Goal: Task Accomplishment & Management: Complete application form

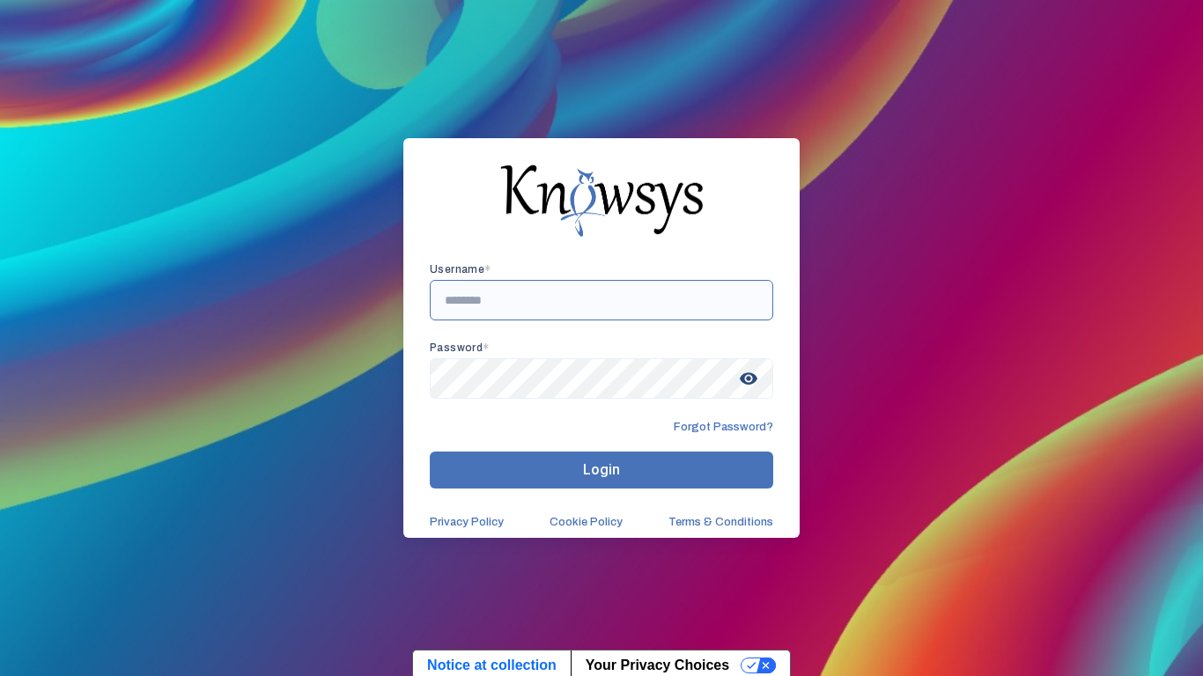
click at [558, 292] on input "text" at bounding box center [601, 300] width 343 height 41
type input "**********"
click at [719, 462] on button "Login" at bounding box center [601, 470] width 343 height 37
click at [745, 470] on button "Login" at bounding box center [601, 470] width 343 height 37
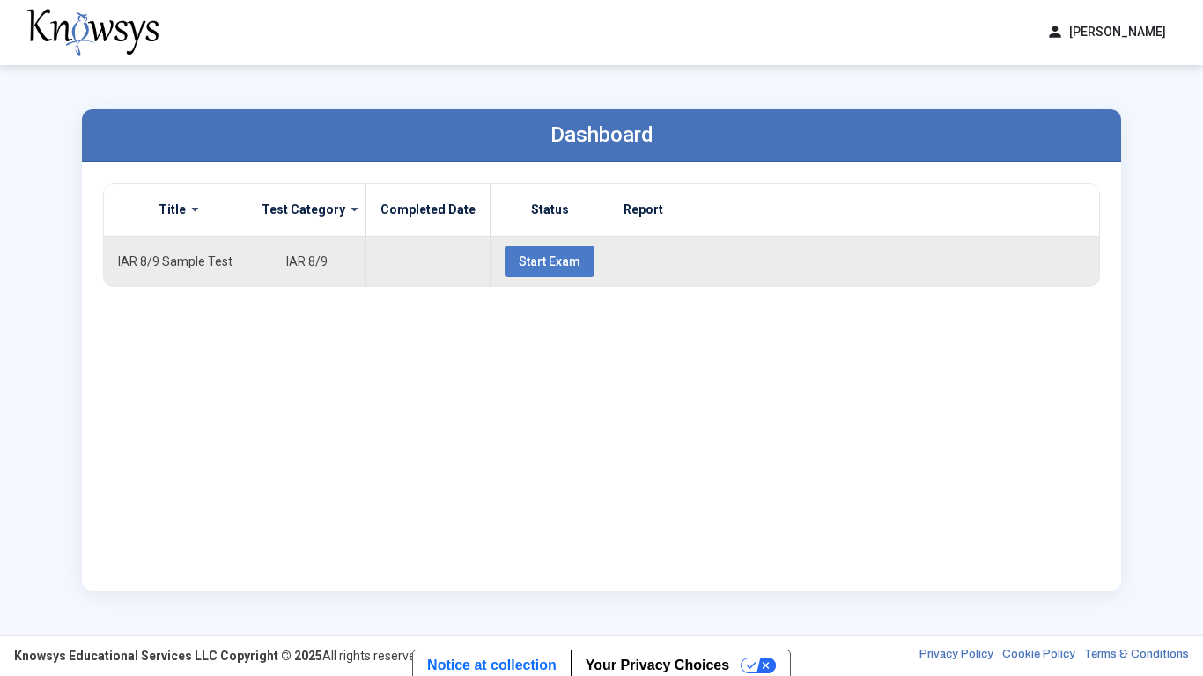
click at [555, 258] on span "Start Exam" at bounding box center [550, 261] width 62 height 14
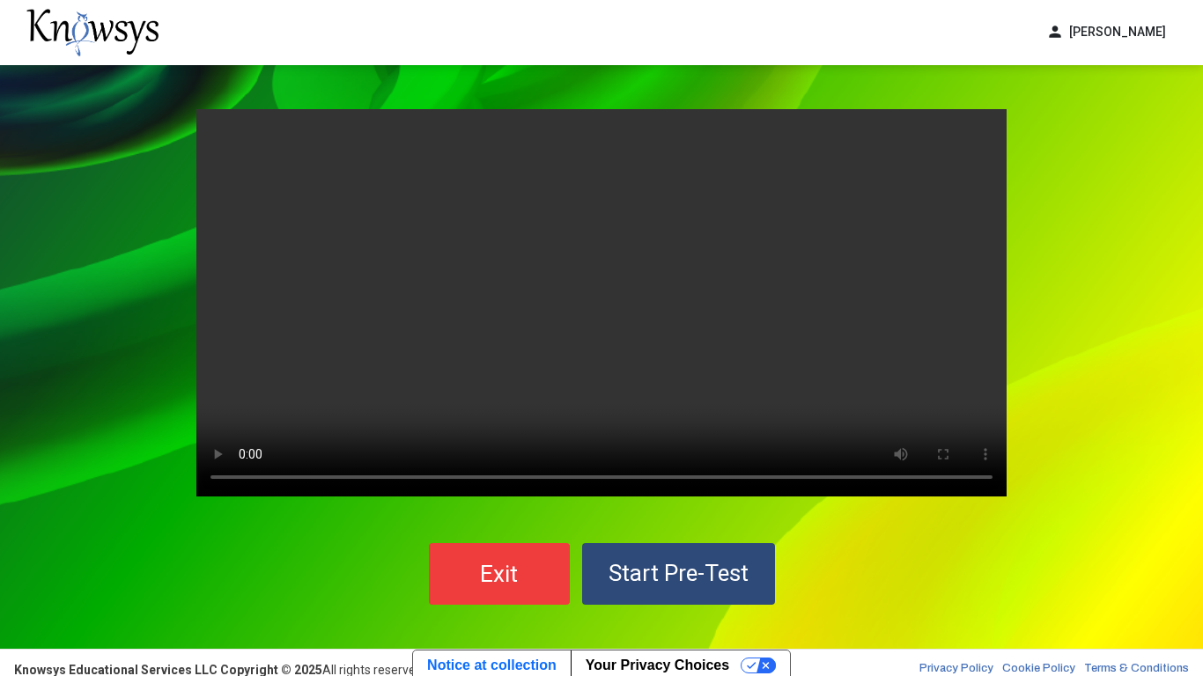
click at [683, 527] on span "Start Pre-Test" at bounding box center [678, 573] width 140 height 26
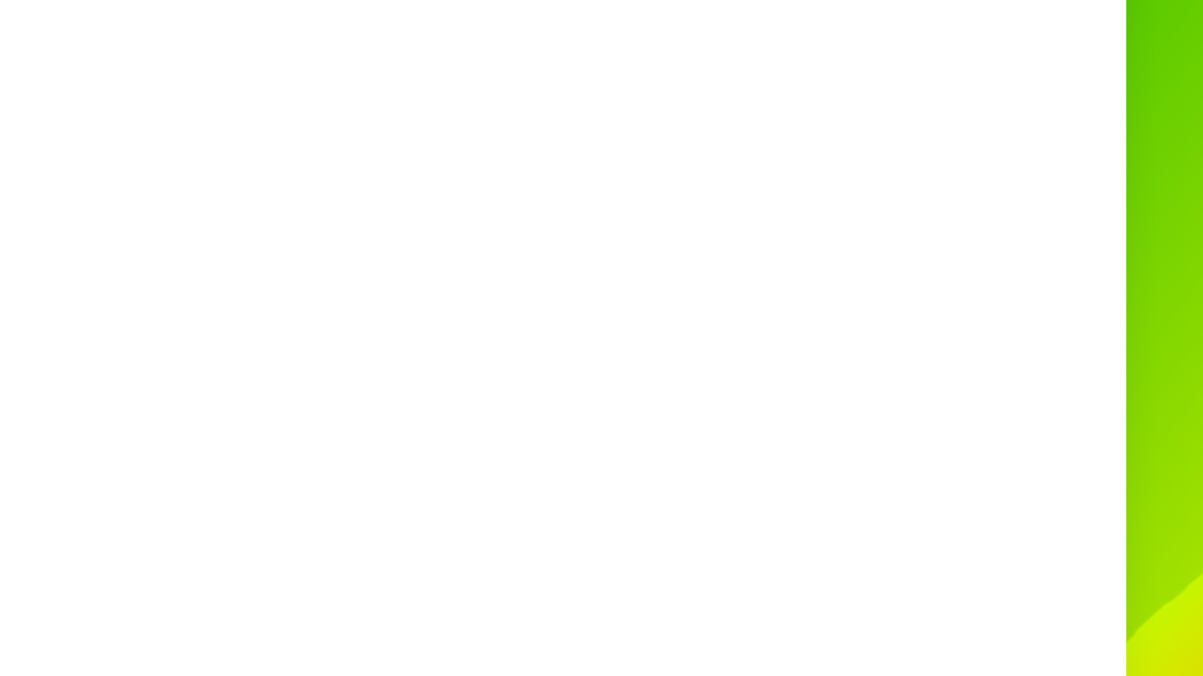
scroll to position [129, 0]
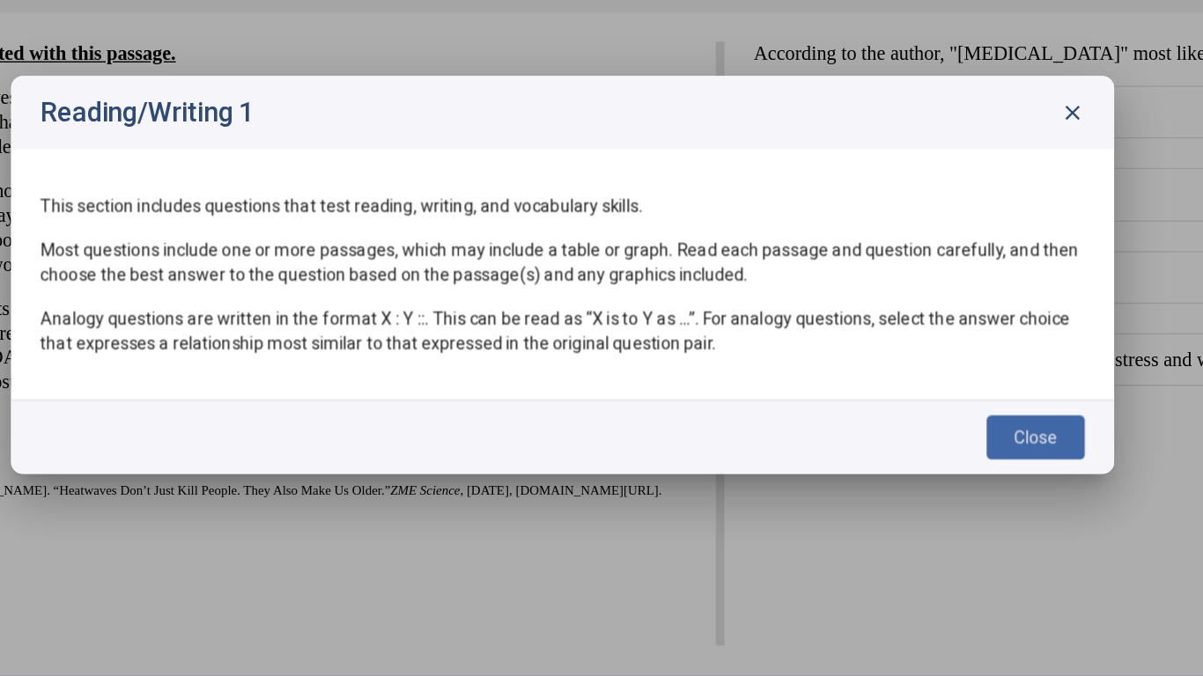
click at [926, 452] on span "Close" at bounding box center [941, 455] width 31 height 14
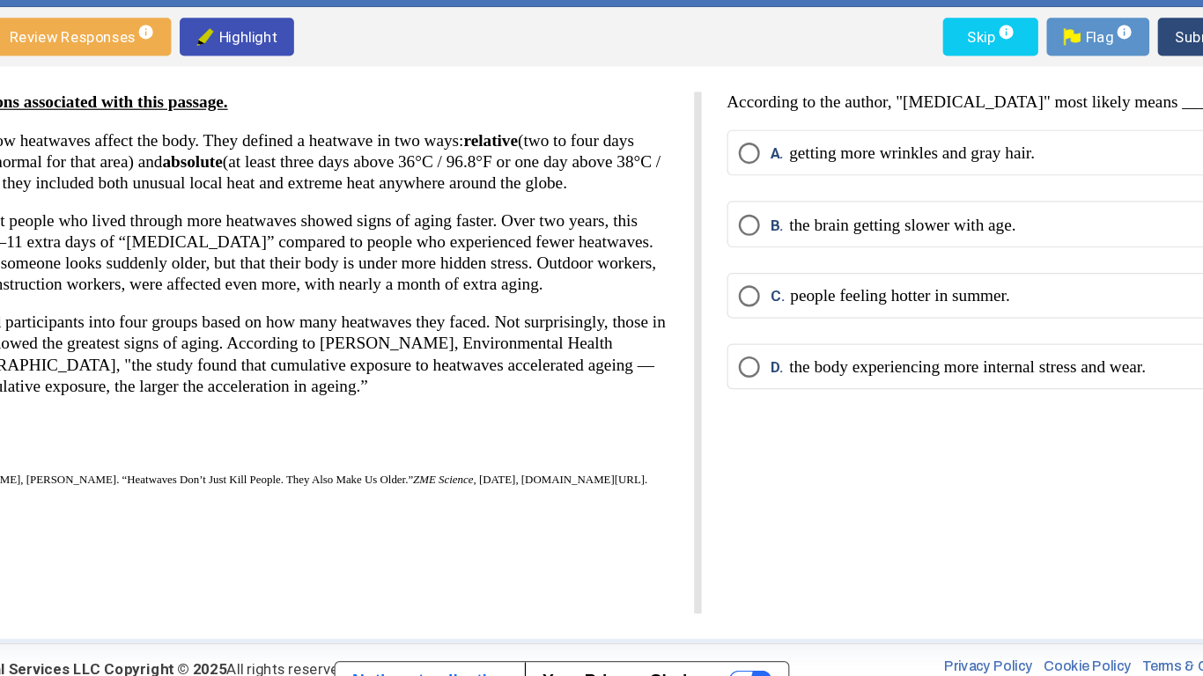
scroll to position [4, 0]
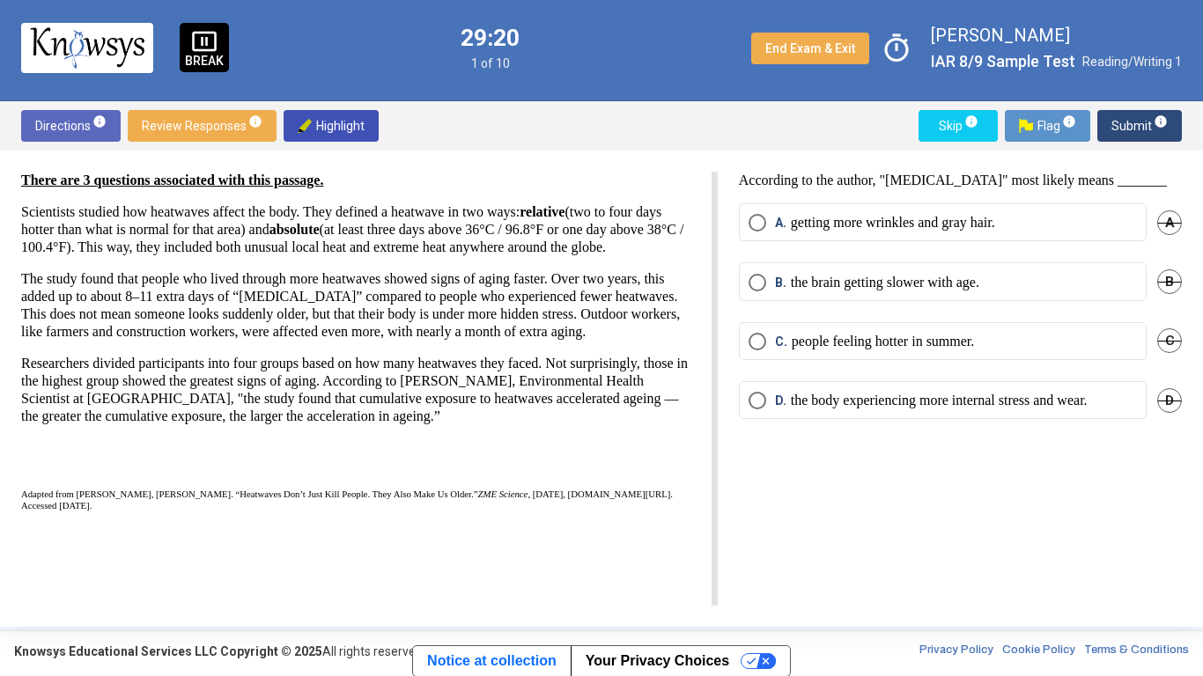
click at [925, 413] on mat-radio-button "D. the body experiencing more internal stress and wear." at bounding box center [943, 400] width 408 height 38
click at [922, 407] on p "the body experiencing more internal stress and wear." at bounding box center [939, 401] width 297 height 18
click at [1145, 130] on span "Submit info" at bounding box center [1139, 126] width 56 height 32
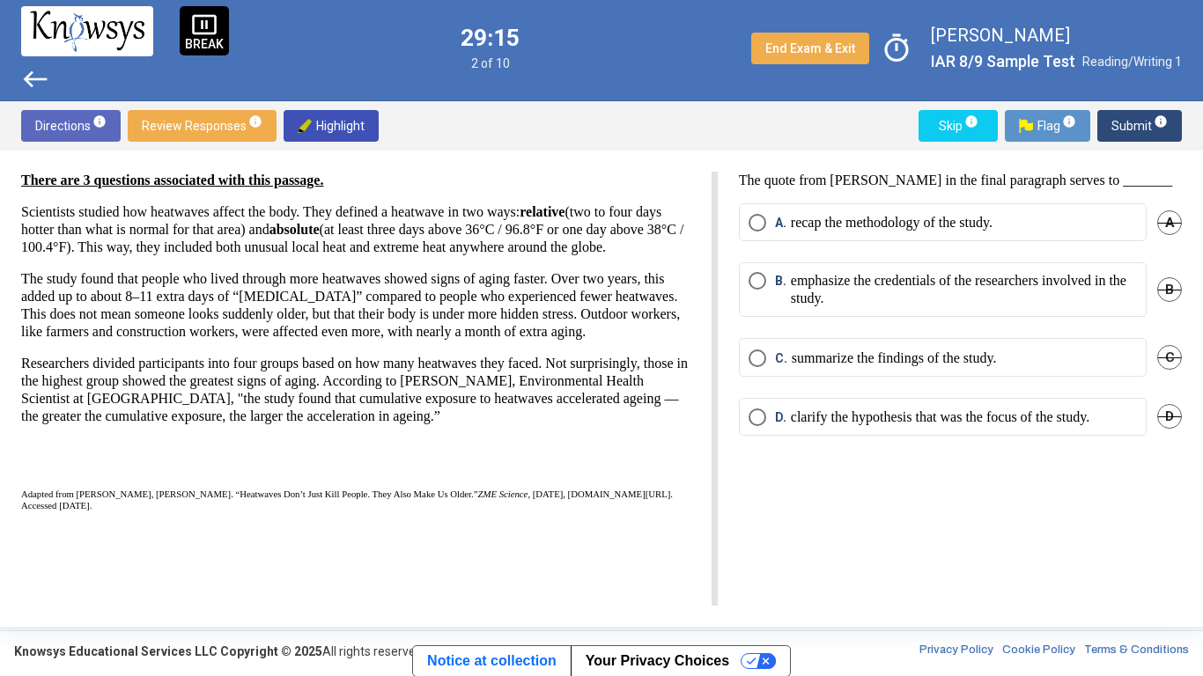
scroll to position [0, 0]
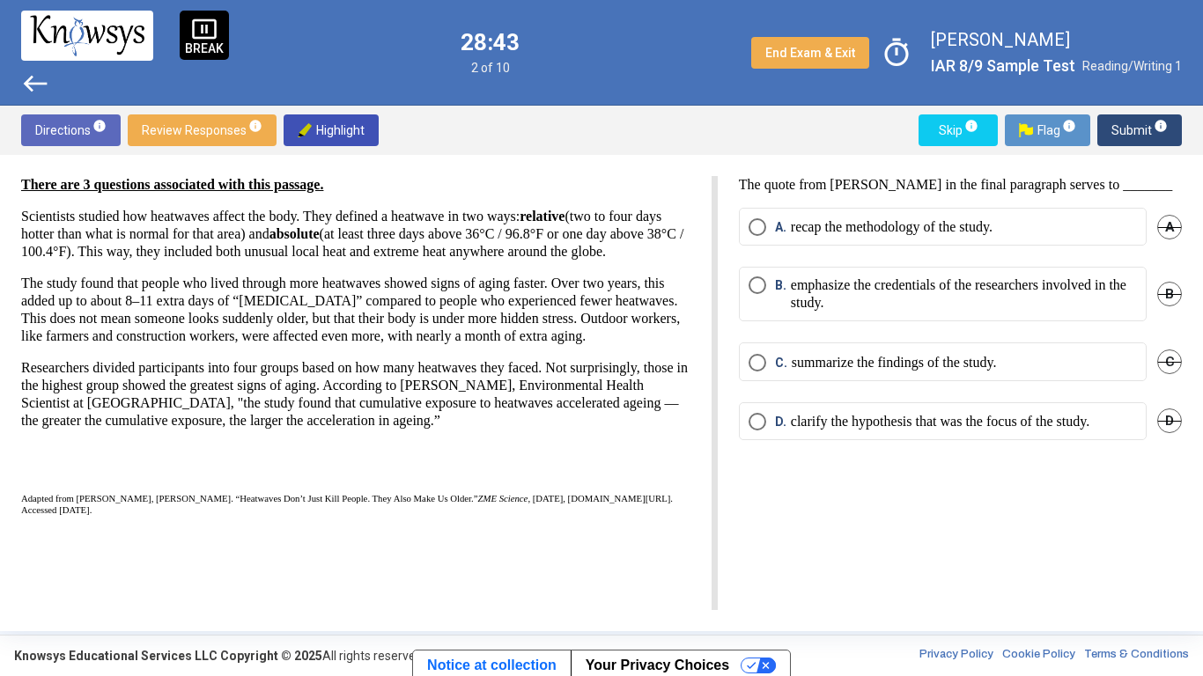
click at [837, 416] on p "clarify the hypothesis that was the focus of the study." at bounding box center [940, 422] width 299 height 18
click at [1111, 131] on button "Submit info" at bounding box center [1139, 130] width 85 height 32
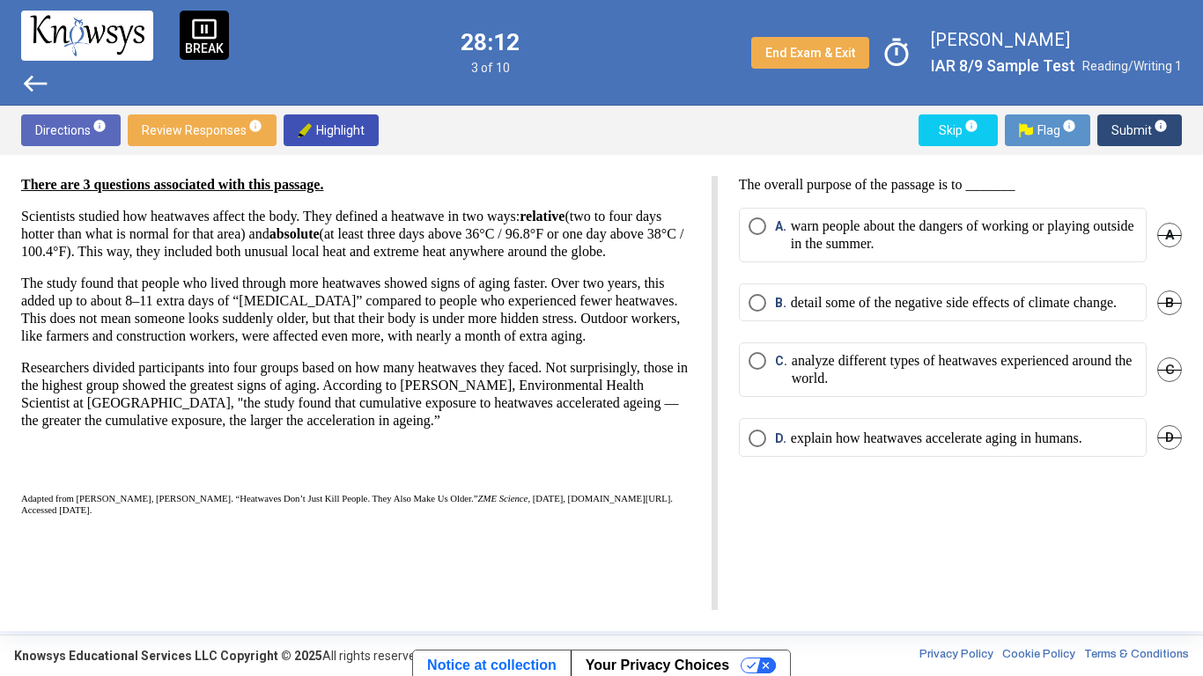
click at [778, 387] on span "C." at bounding box center [783, 369] width 17 height 35
click at [1124, 122] on span "Submit info" at bounding box center [1139, 130] width 56 height 32
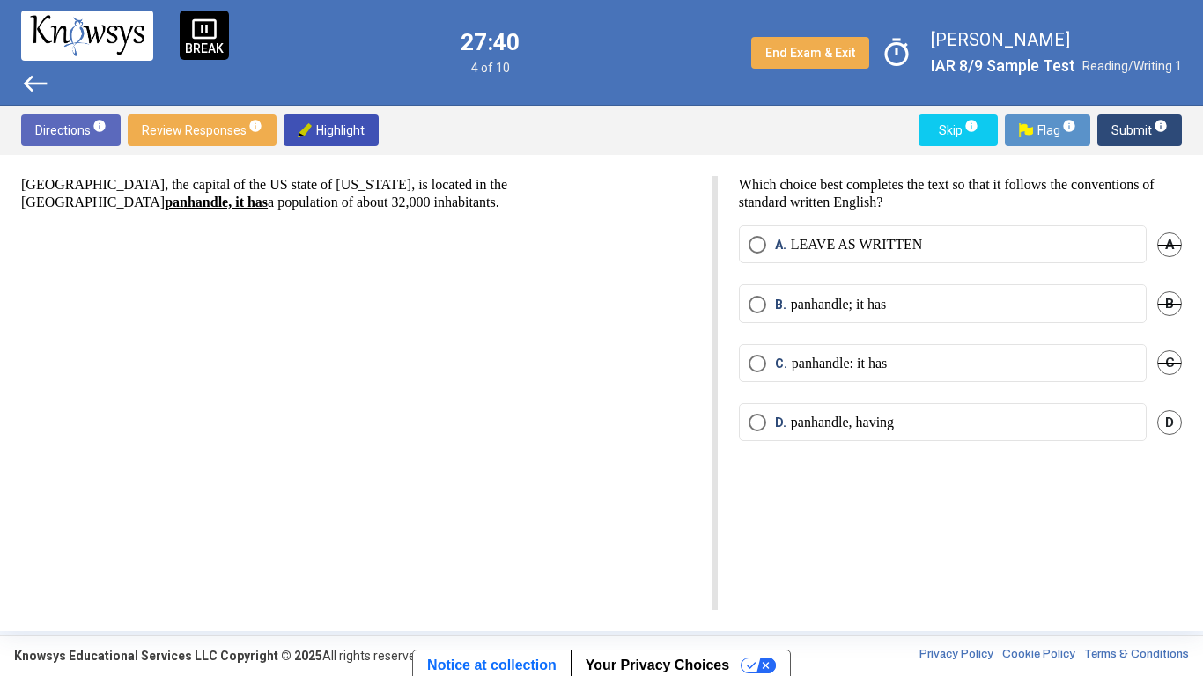
click at [869, 306] on p "panhandle; it has" at bounding box center [838, 305] width 95 height 18
click at [864, 258] on mat-radio-button "A. LEAVE AS WRITTEN" at bounding box center [943, 244] width 408 height 38
click at [859, 251] on p "LEAVE AS WRITTEN" at bounding box center [857, 245] width 132 height 18
click at [1111, 121] on button "Submit info" at bounding box center [1139, 130] width 85 height 32
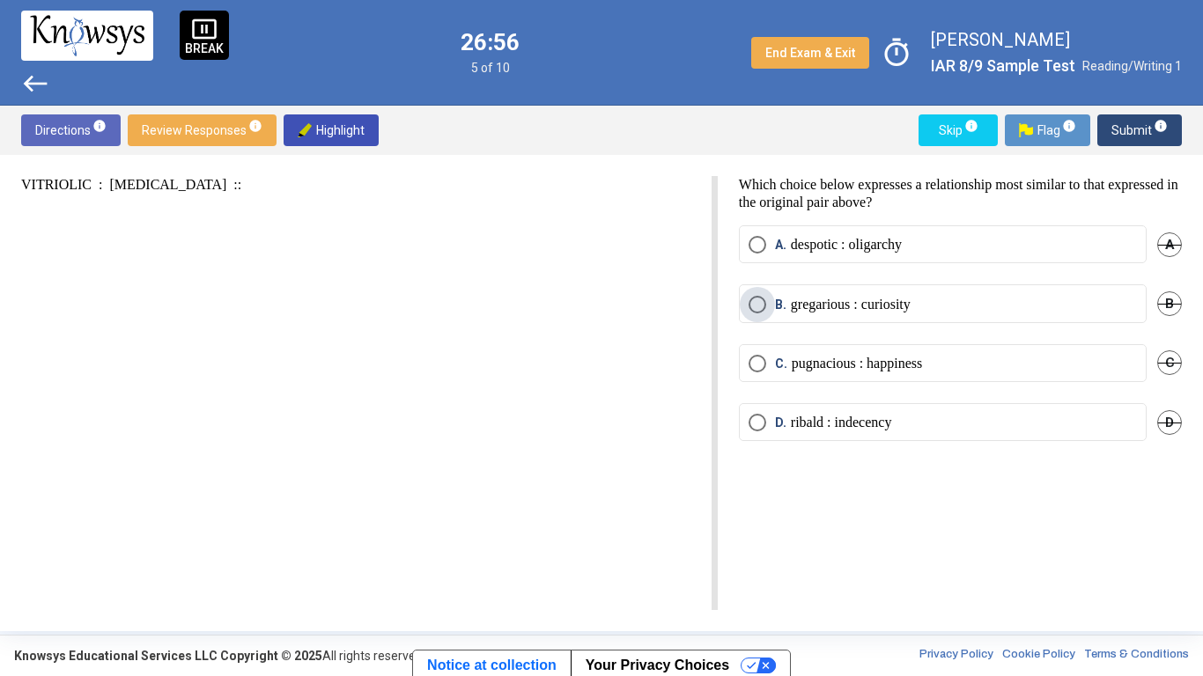
click at [899, 304] on p "gregarious : curiosity" at bounding box center [851, 305] width 120 height 18
click at [1173, 131] on button "Submit info" at bounding box center [1139, 130] width 85 height 32
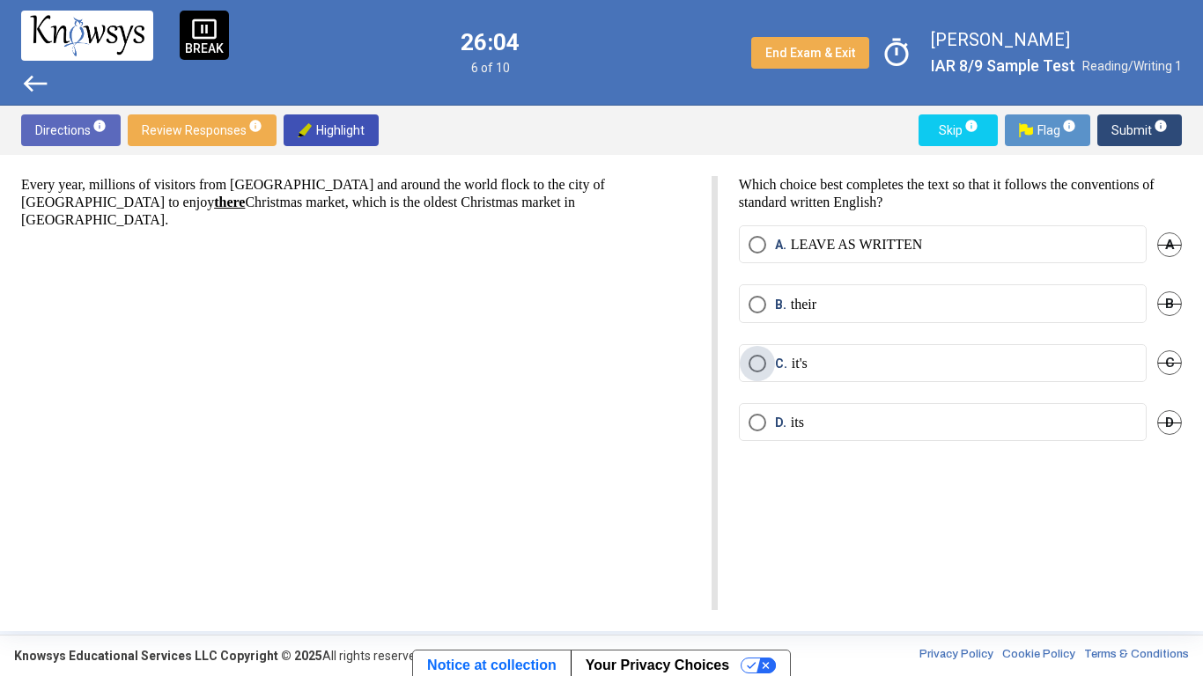
click at [781, 367] on span "C." at bounding box center [783, 364] width 17 height 18
click at [1131, 129] on span "Submit info" at bounding box center [1139, 130] width 56 height 32
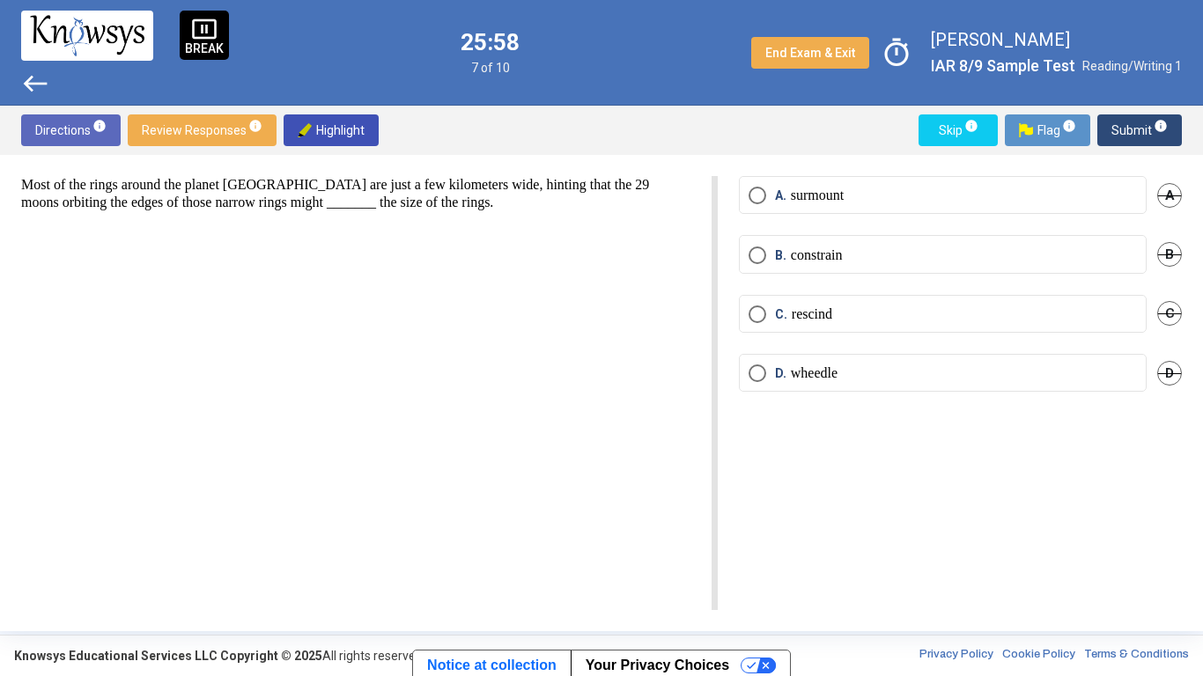
drag, startPoint x: 1115, startPoint y: 128, endPoint x: 812, endPoint y: 124, distance: 302.9
click at [812, 124] on div "Directions info Review Responses info Highlight Skip info Flag info Submit info" at bounding box center [601, 130] width 1203 height 49
click at [794, 268] on mat-radio-button "B. constrain" at bounding box center [943, 254] width 408 height 38
click at [794, 250] on p "constrain" at bounding box center [817, 256] width 52 height 18
click at [1036, 194] on label "A. surmount" at bounding box center [942, 196] width 388 height 18
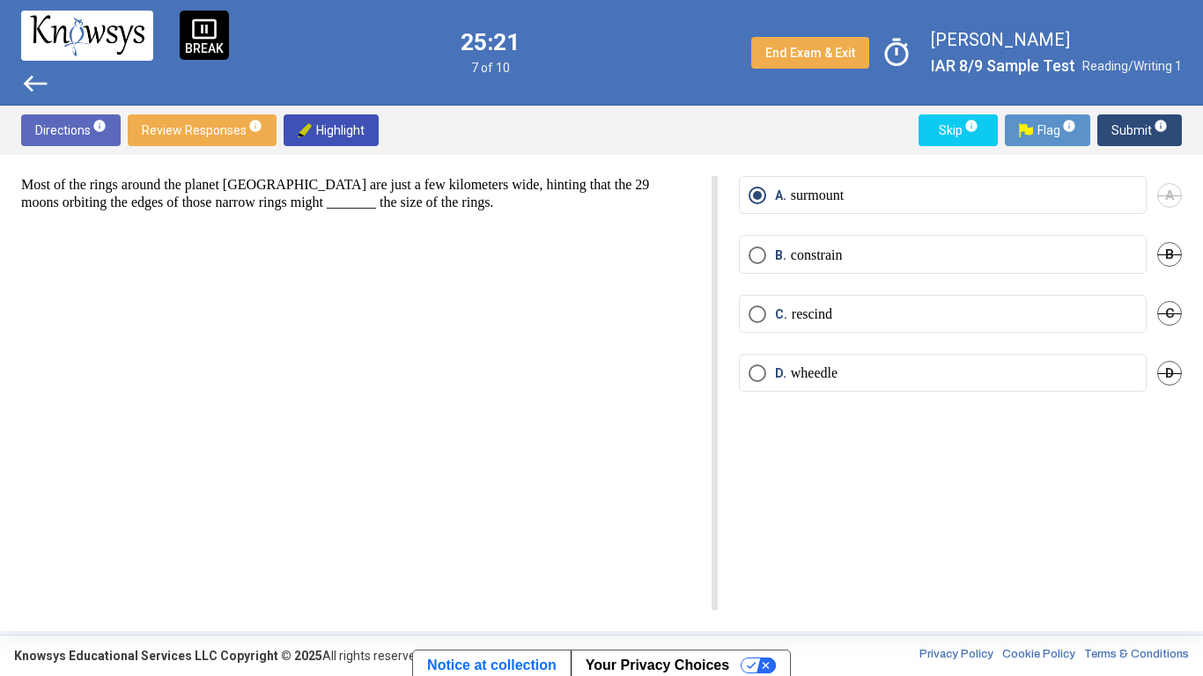
click at [1140, 120] on span "Submit info" at bounding box center [1139, 130] width 56 height 32
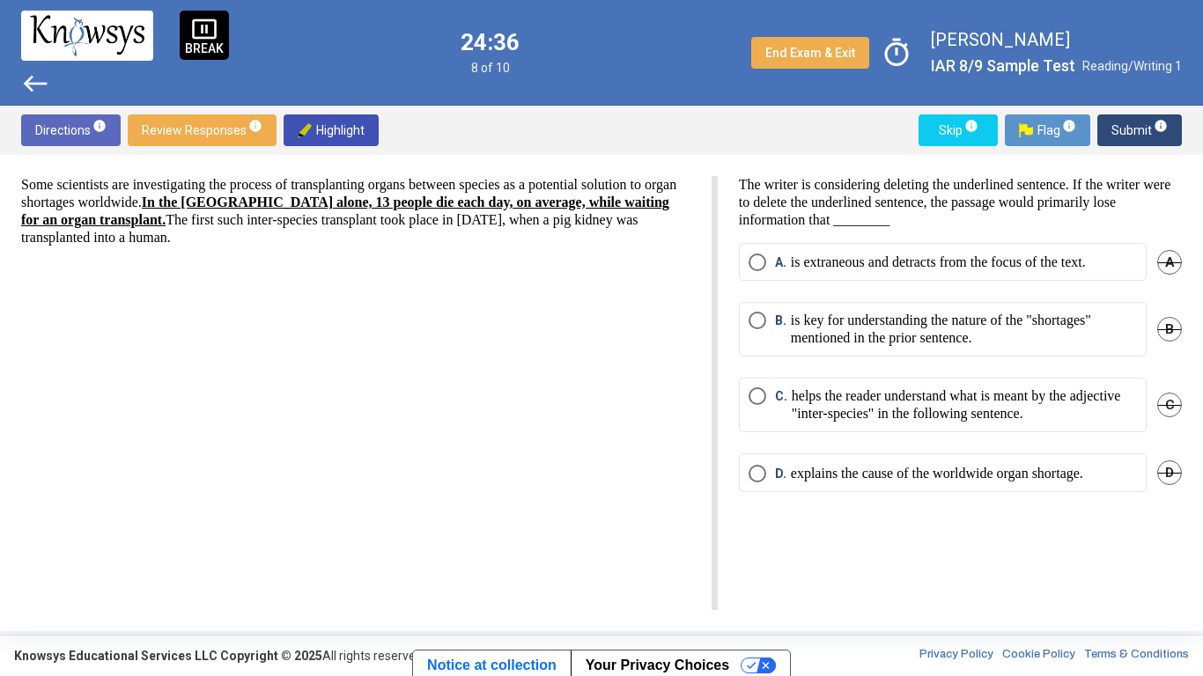
click at [1037, 474] on p "explains the cause of the worldwide organ shortage." at bounding box center [937, 474] width 292 height 18
click at [1153, 135] on span "Submit info" at bounding box center [1139, 130] width 56 height 32
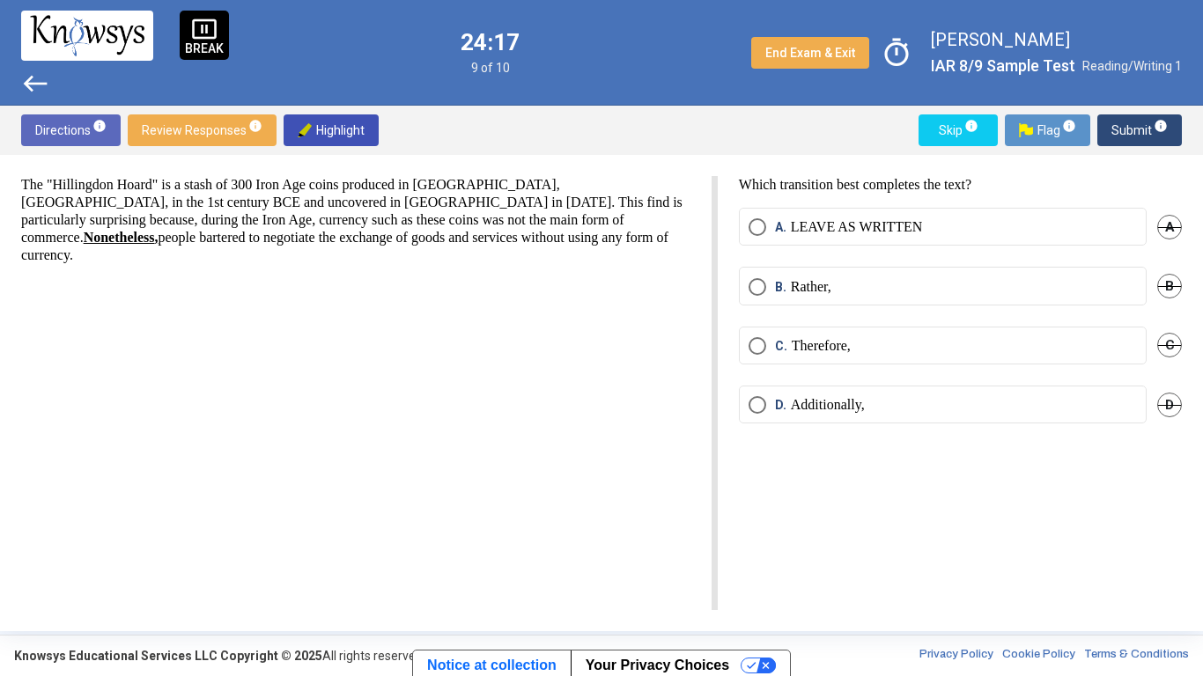
click at [1049, 225] on label "A. LEAVE AS WRITTEN" at bounding box center [942, 227] width 388 height 18
click at [1146, 125] on span "Submit info" at bounding box center [1139, 130] width 56 height 32
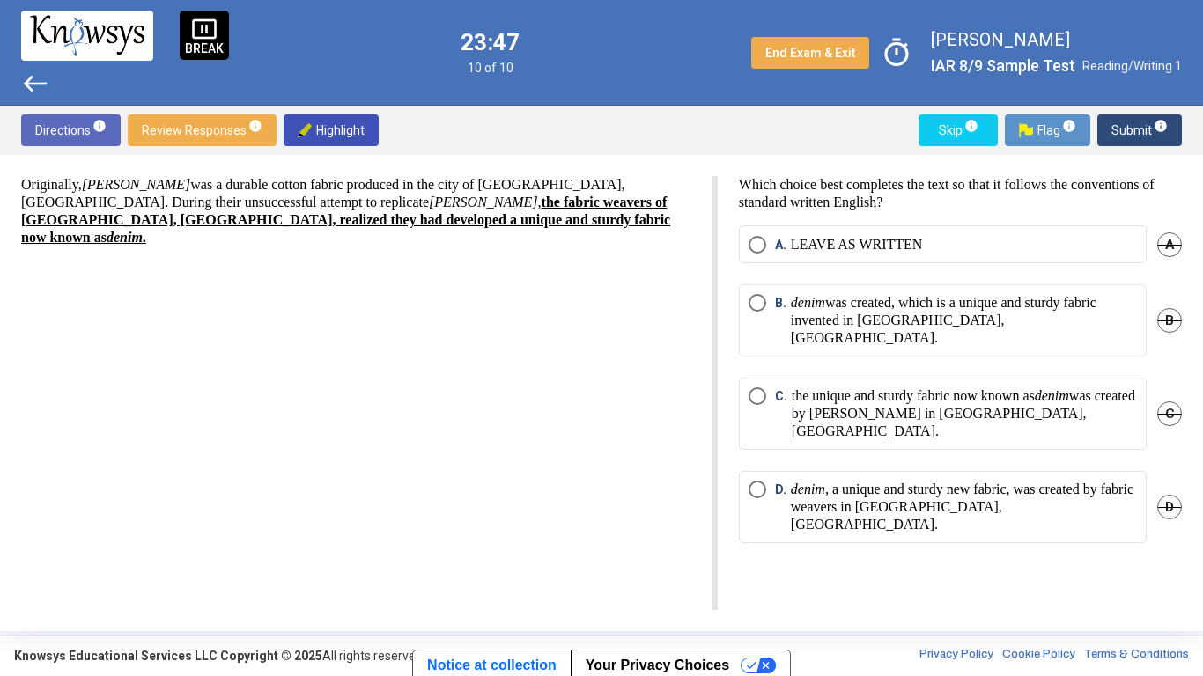
click at [1107, 329] on p "denim was created, which is a unique and sturdy fabric invented in [GEOGRAPHIC_…" at bounding box center [964, 320] width 346 height 53
click at [1172, 142] on button "Submit info" at bounding box center [1139, 130] width 85 height 32
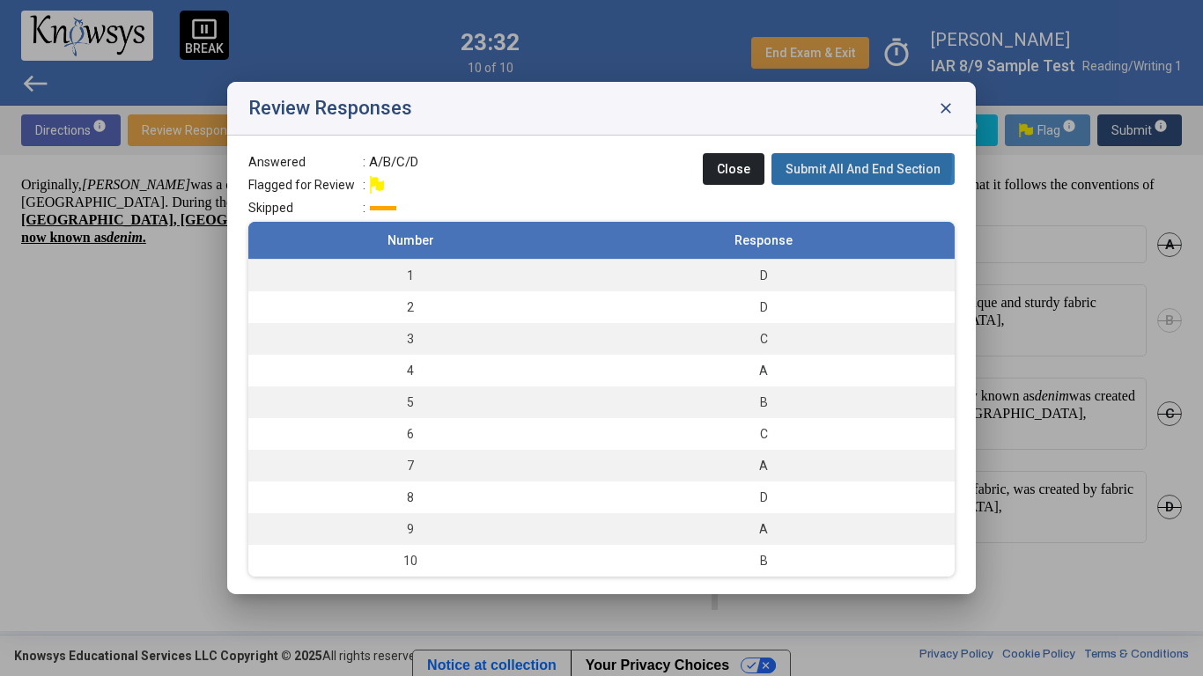
click at [836, 163] on span "Submit All And End Section" at bounding box center [862, 169] width 155 height 14
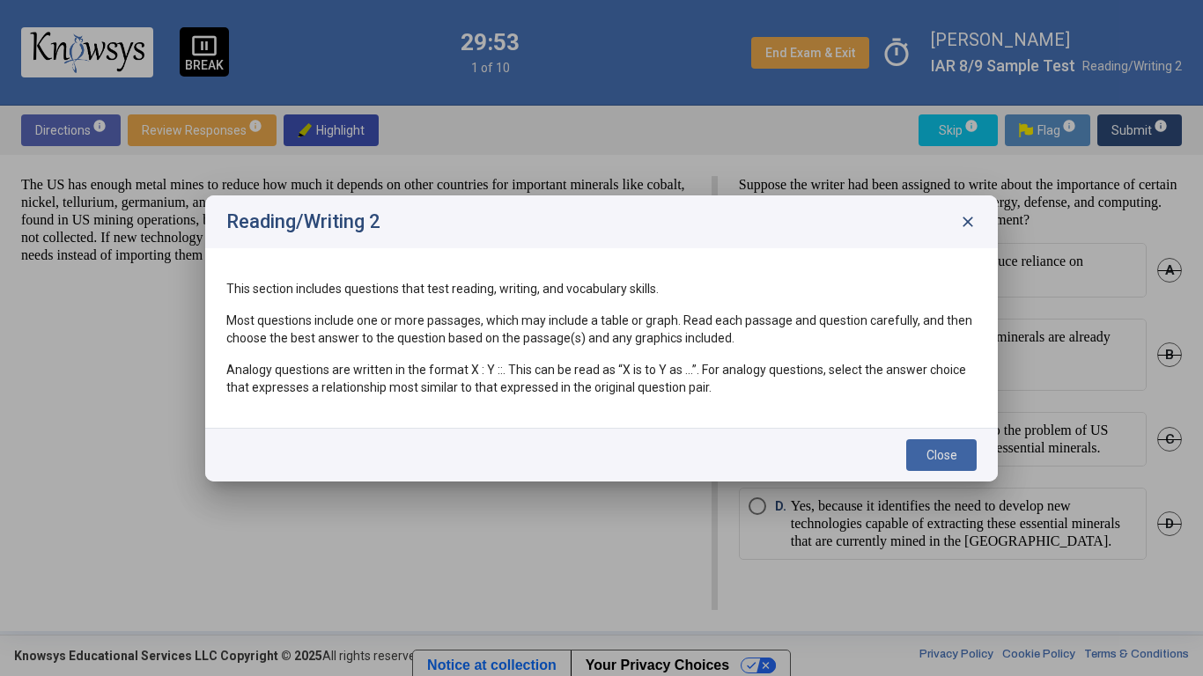
click at [961, 461] on button "Close" at bounding box center [941, 455] width 70 height 32
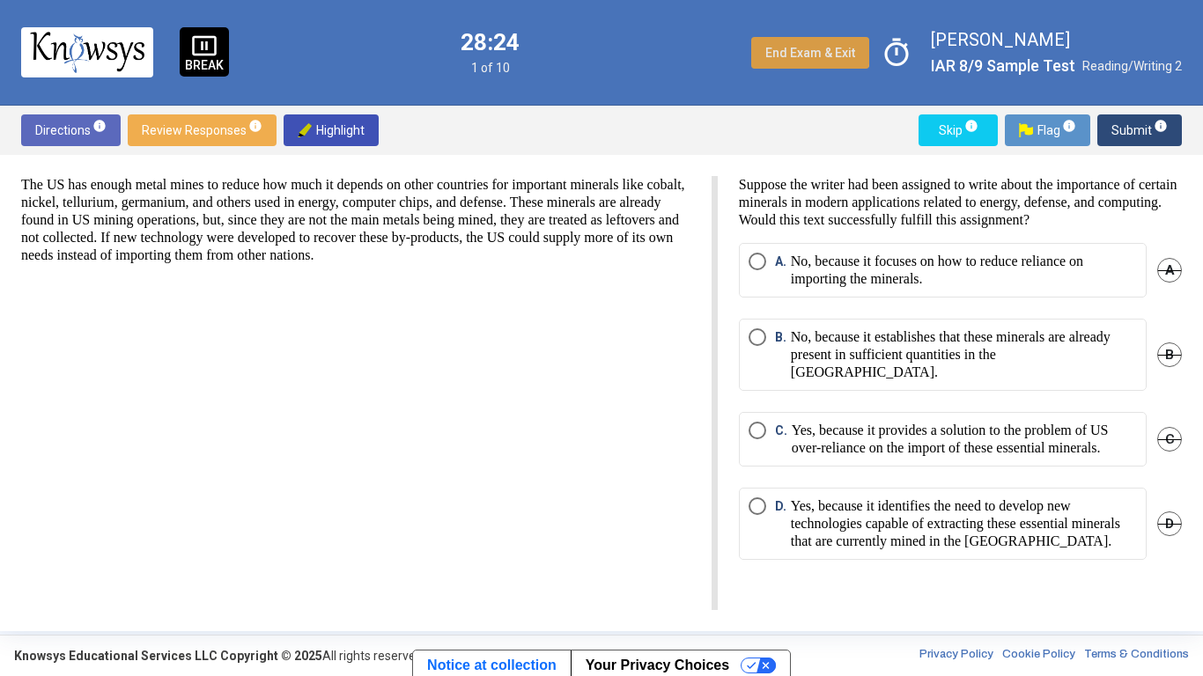
click at [802, 44] on button "End Exam & Exit" at bounding box center [810, 53] width 118 height 32
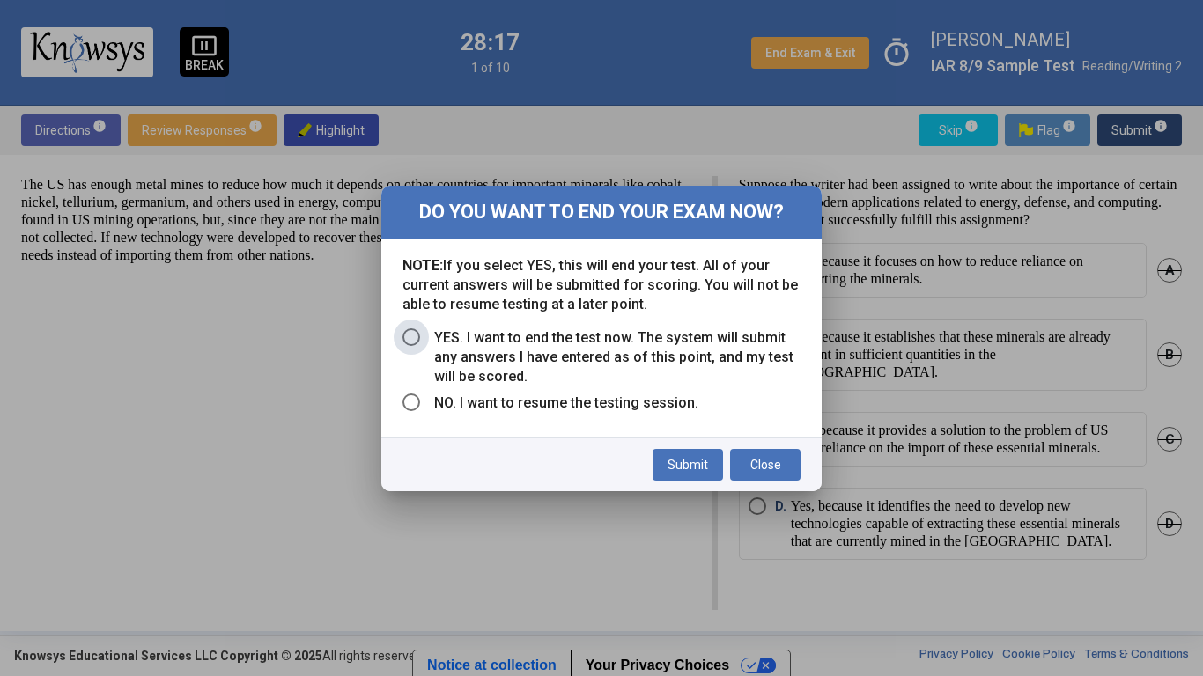
click at [727, 340] on span "YES. I want to end the test now. The system will submit any answers I have ente…" at bounding box center [610, 357] width 380 height 58
click at [697, 460] on span "Submit" at bounding box center [687, 465] width 41 height 14
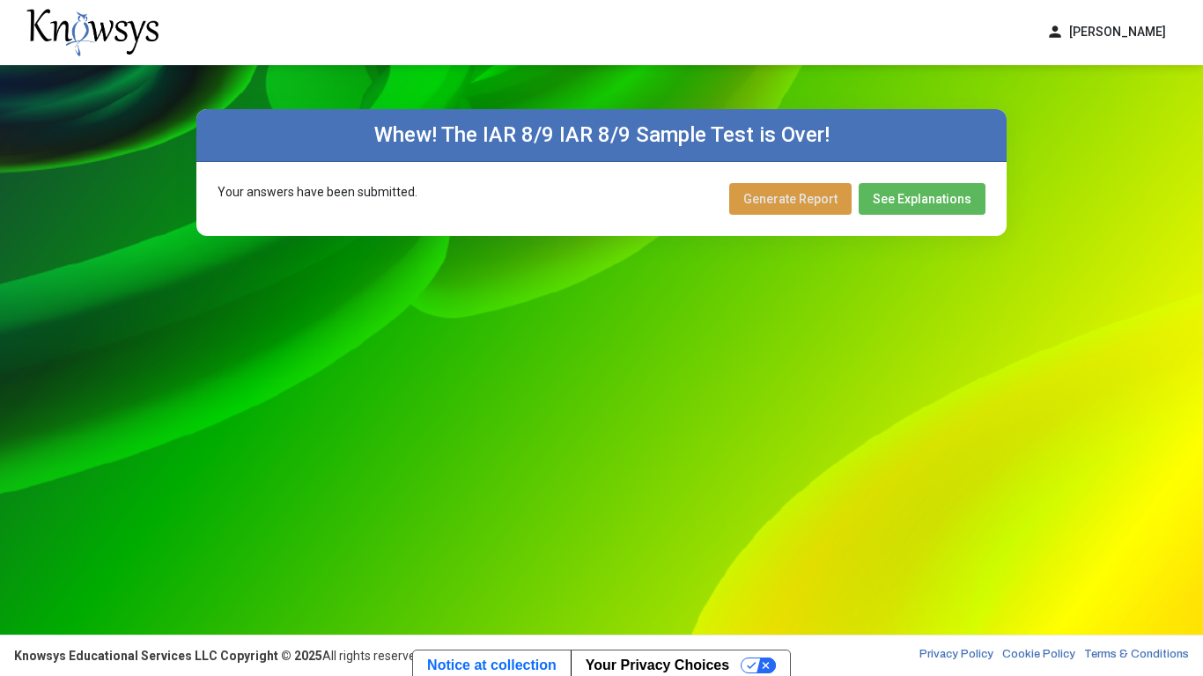
click at [819, 197] on span "Generate Report" at bounding box center [790, 199] width 94 height 14
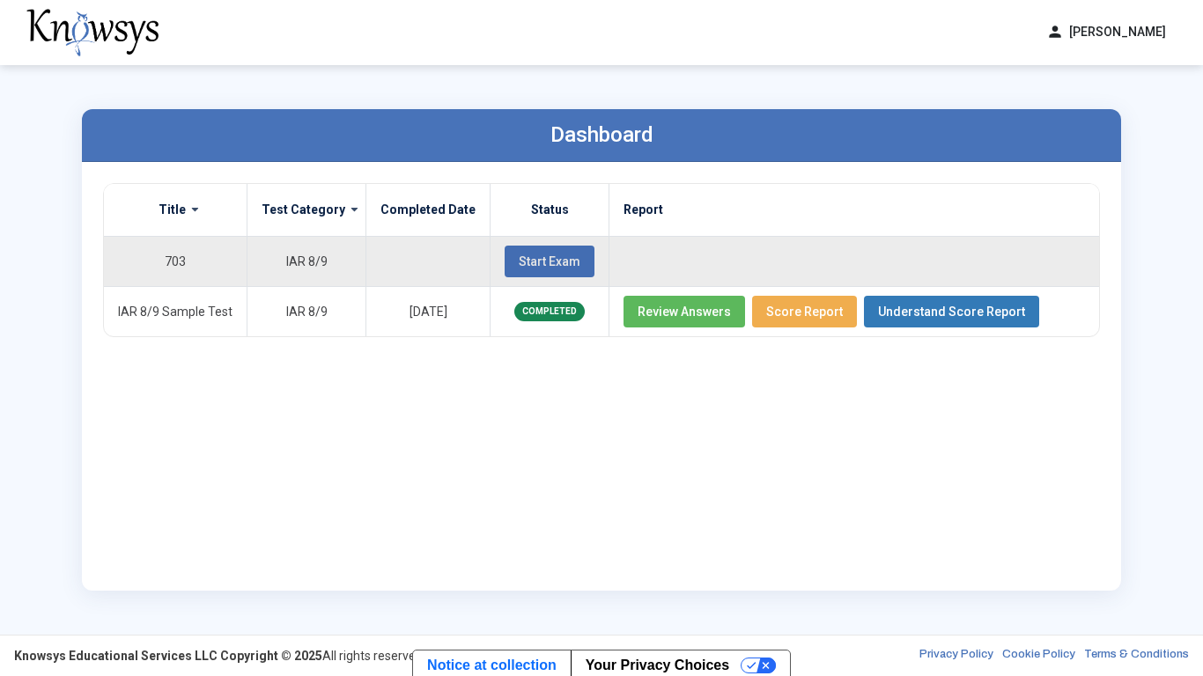
click at [519, 267] on span "Start Exam" at bounding box center [550, 261] width 62 height 14
click at [528, 251] on button "Start Exam" at bounding box center [550, 262] width 90 height 32
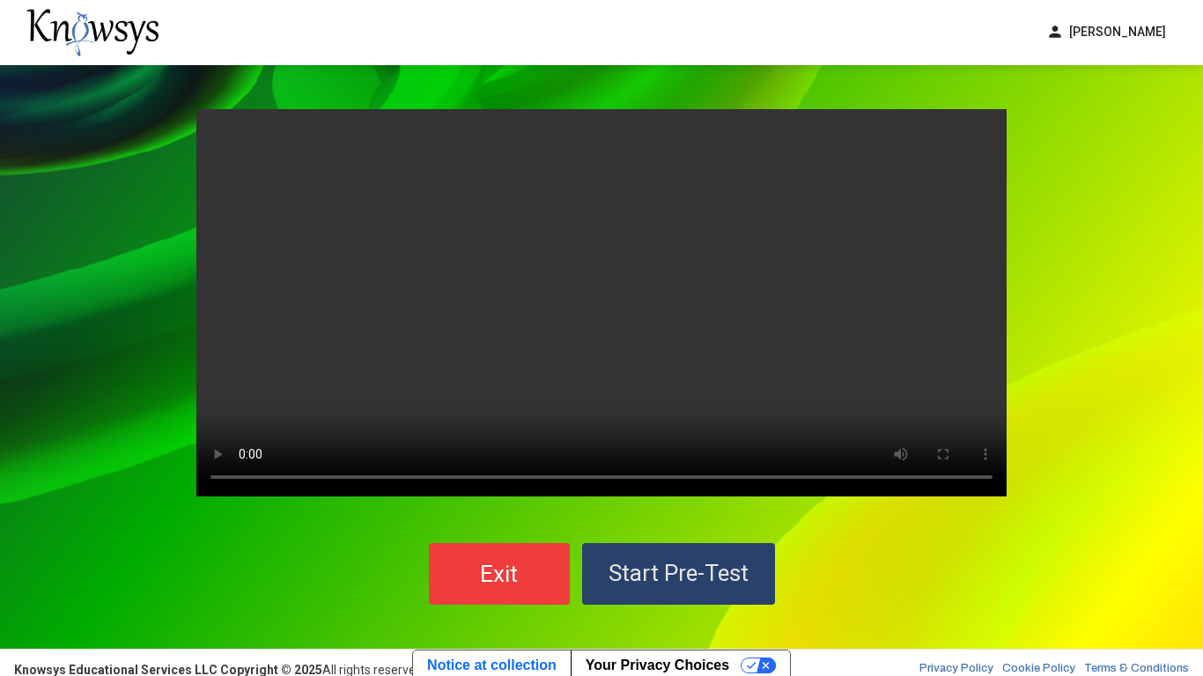
click at [656, 527] on span "Start Pre-Test" at bounding box center [678, 573] width 140 height 26
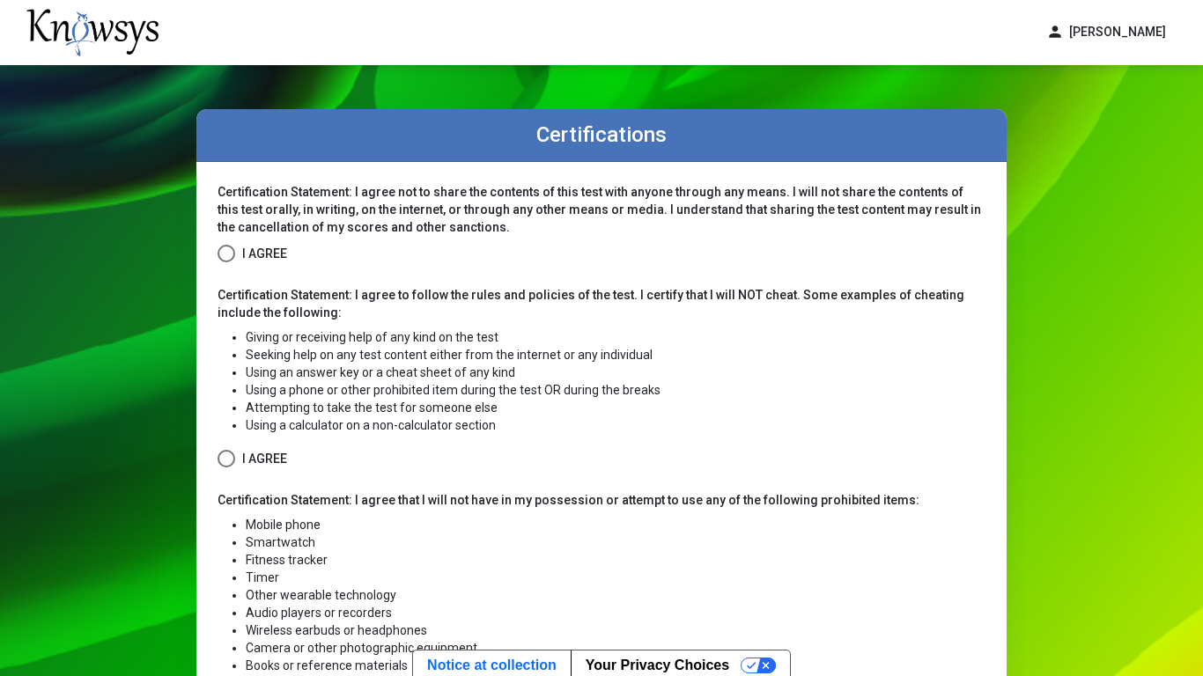
click at [260, 248] on span "I Agree" at bounding box center [264, 254] width 45 height 22
click at [261, 459] on span "I Agree" at bounding box center [264, 459] width 45 height 22
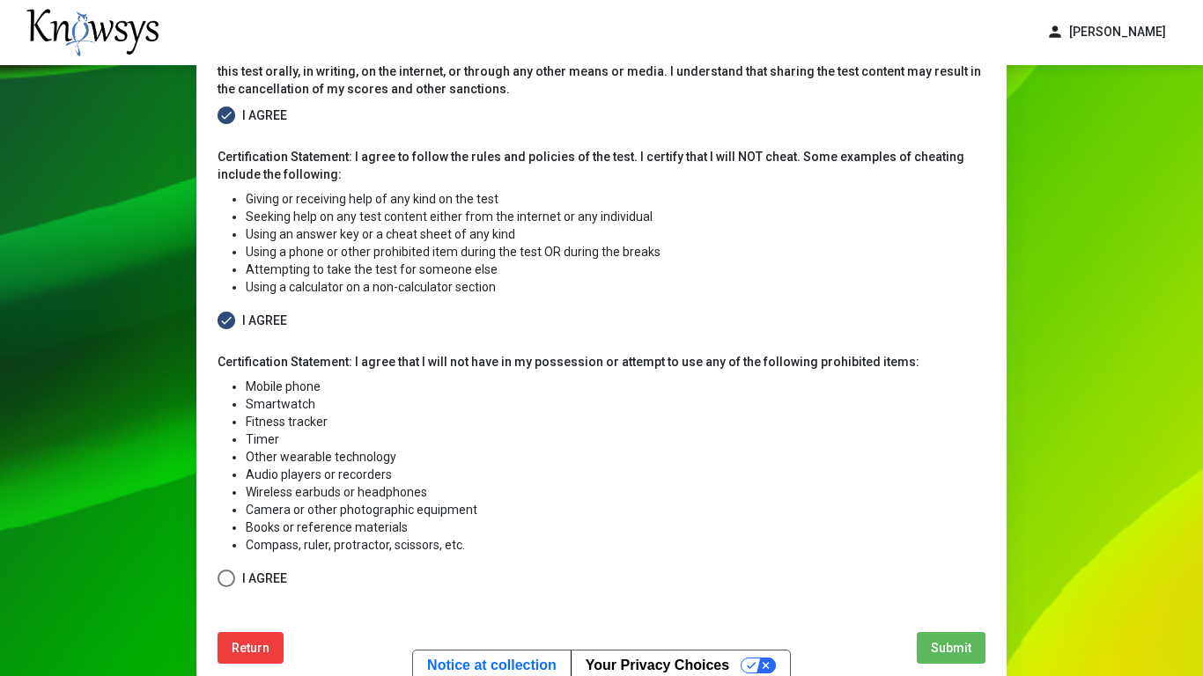
scroll to position [144, 0]
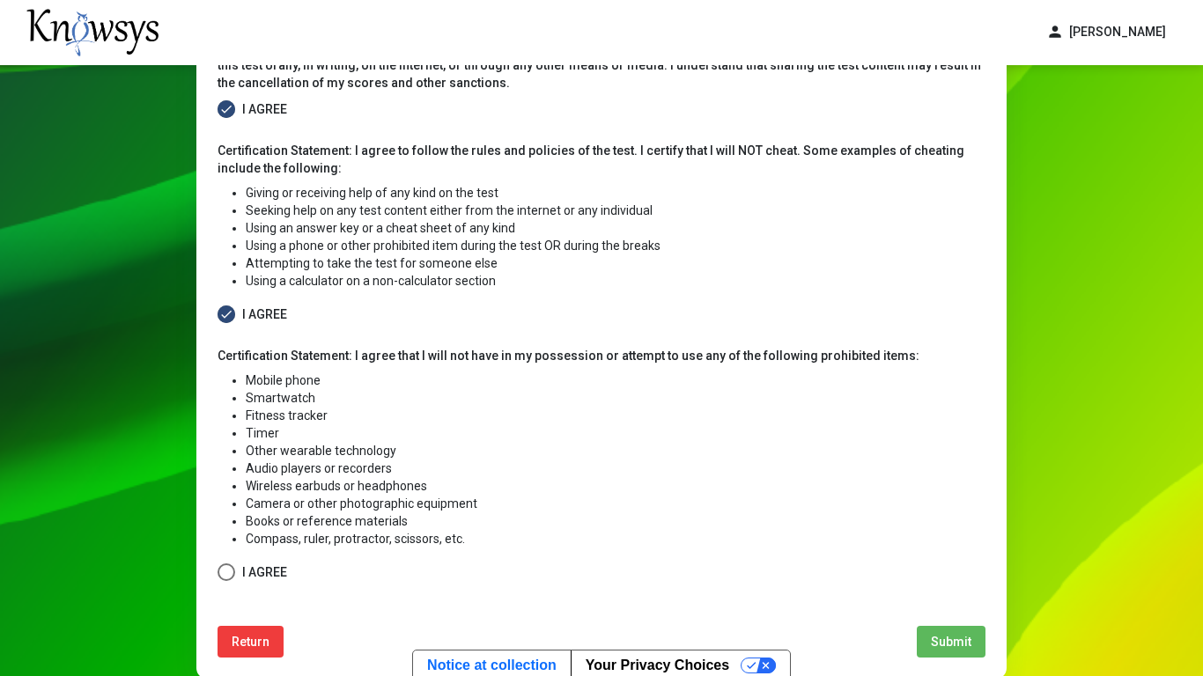
click at [247, 527] on div "Certification Statement: I agree that I will not have in my possession or attem…" at bounding box center [601, 465] width 768 height 237
click at [256, 527] on span "I Agree" at bounding box center [264, 573] width 45 height 22
click at [925, 527] on button "Submit" at bounding box center [951, 642] width 69 height 32
select select
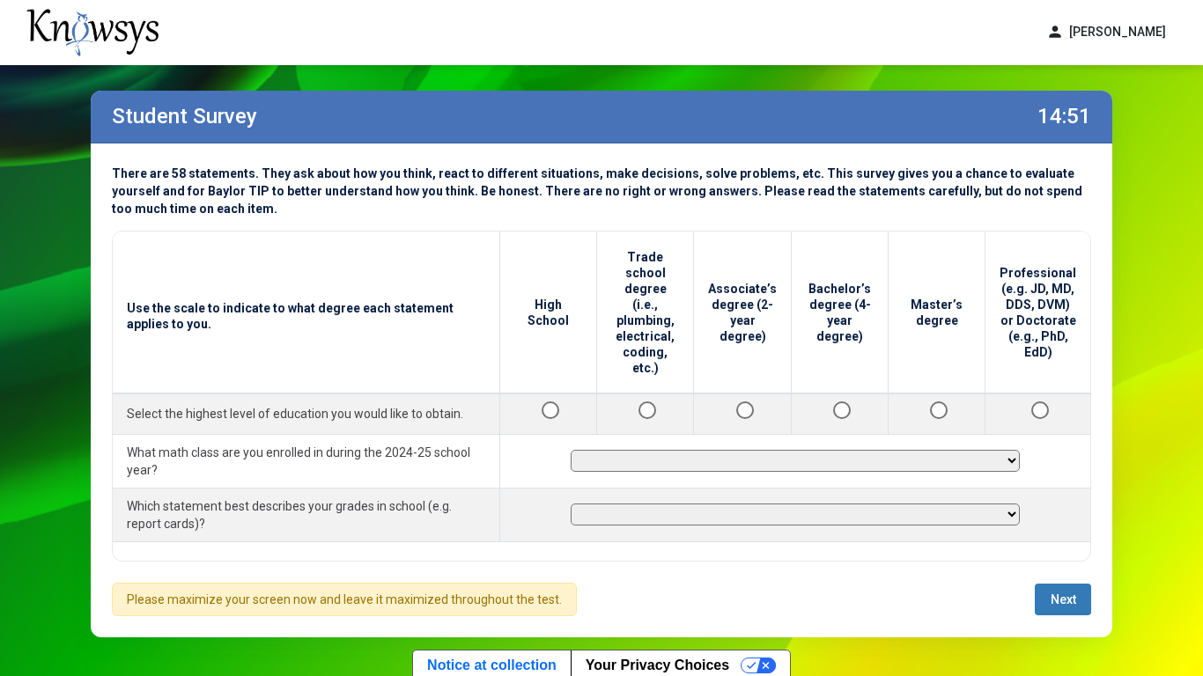
scroll to position [33, 0]
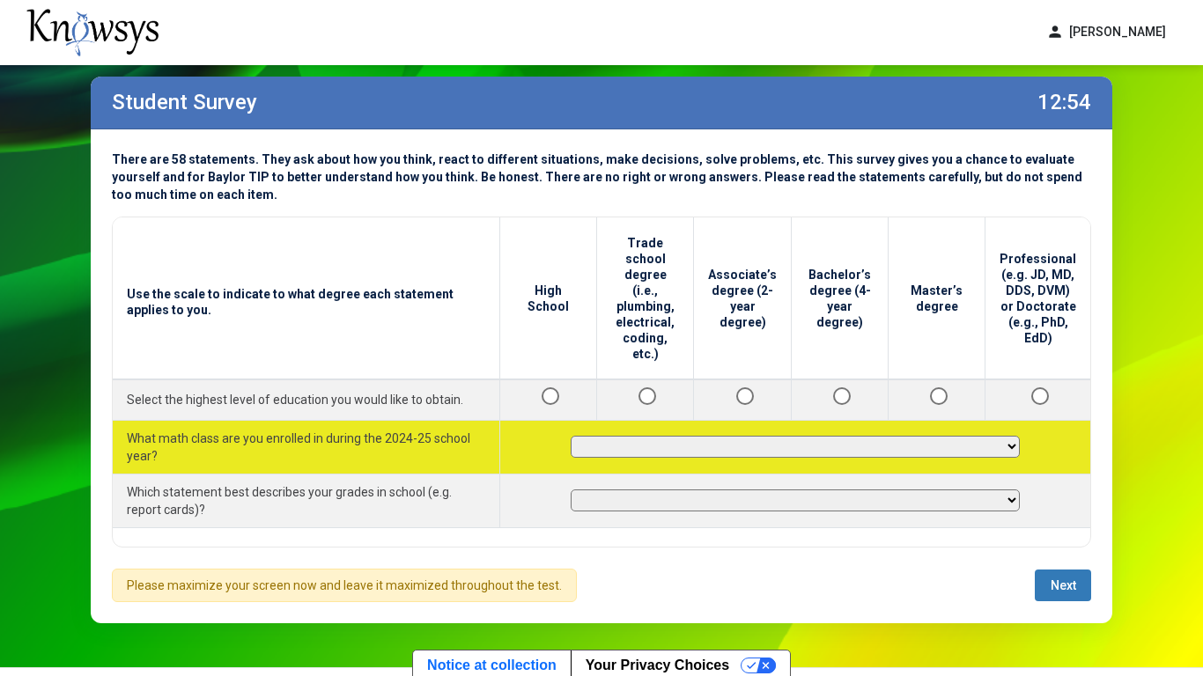
click at [685, 437] on select "**********" at bounding box center [795, 447] width 449 height 22
select select "**********"
click at [577, 436] on select "**********" at bounding box center [795, 447] width 449 height 22
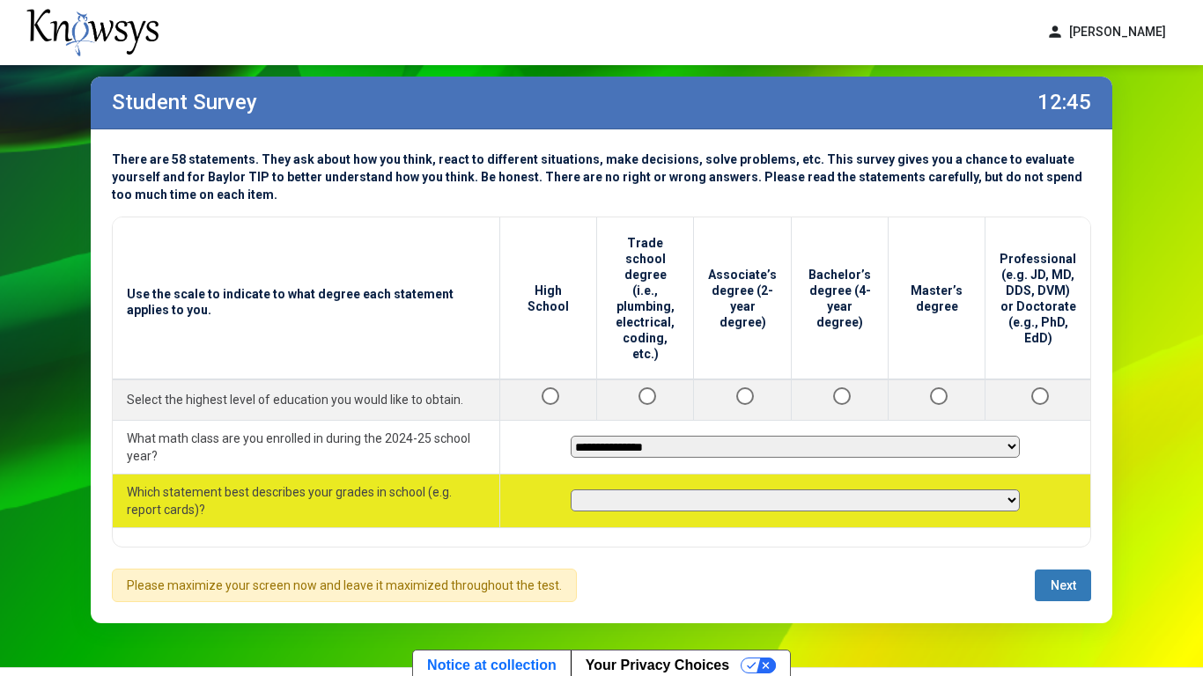
click at [826, 490] on select "**********" at bounding box center [795, 501] width 449 height 22
select select "**********"
click at [577, 490] on select "**********" at bounding box center [795, 501] width 449 height 22
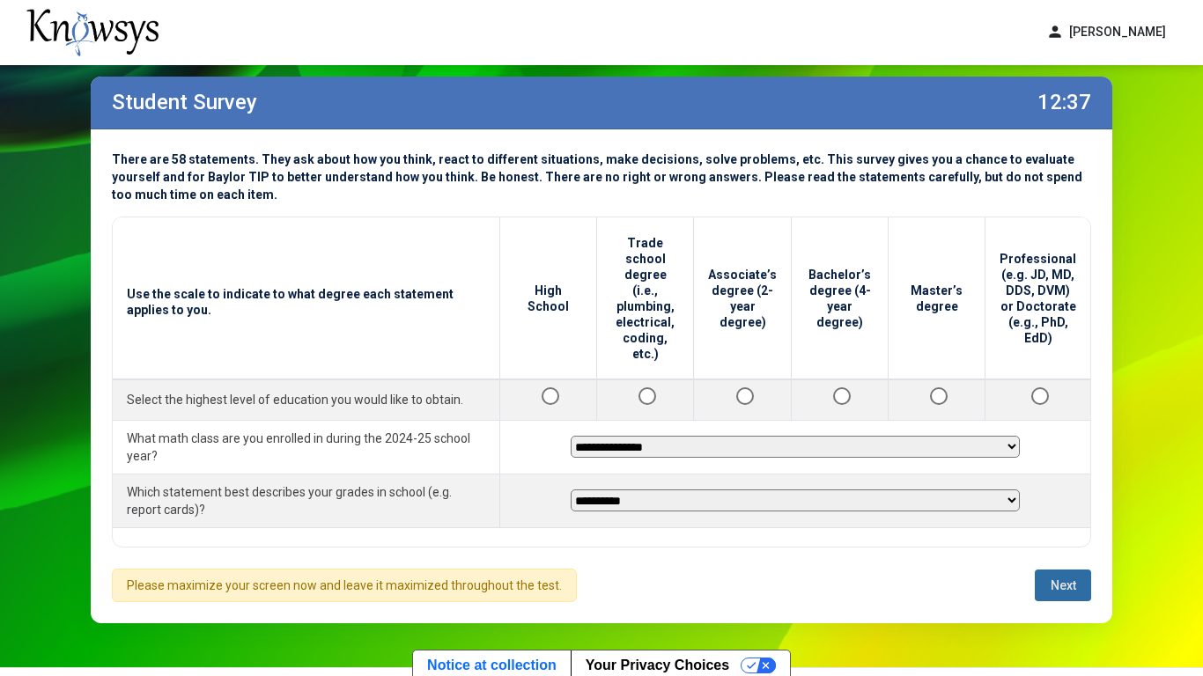
click at [1067, 527] on span "Next" at bounding box center [1063, 586] width 26 height 14
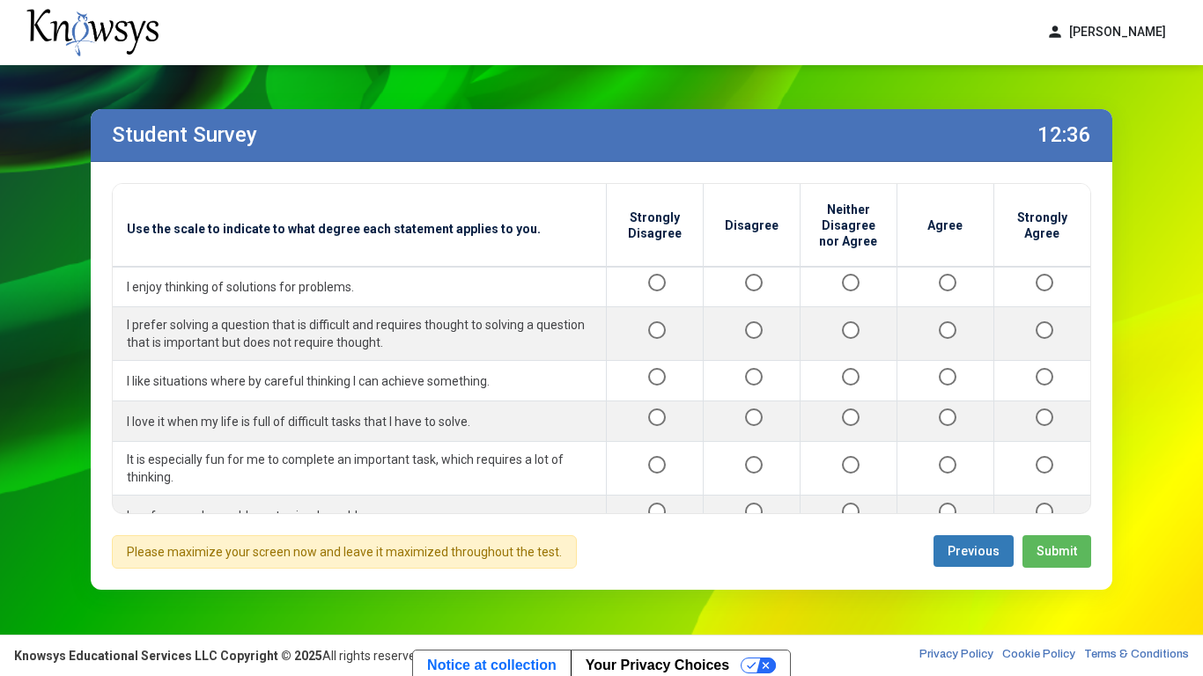
click at [1065, 527] on div "Student Survey 12:36 Use the scale to indicate to what degree each statement ap…" at bounding box center [601, 349] width 1057 height 569
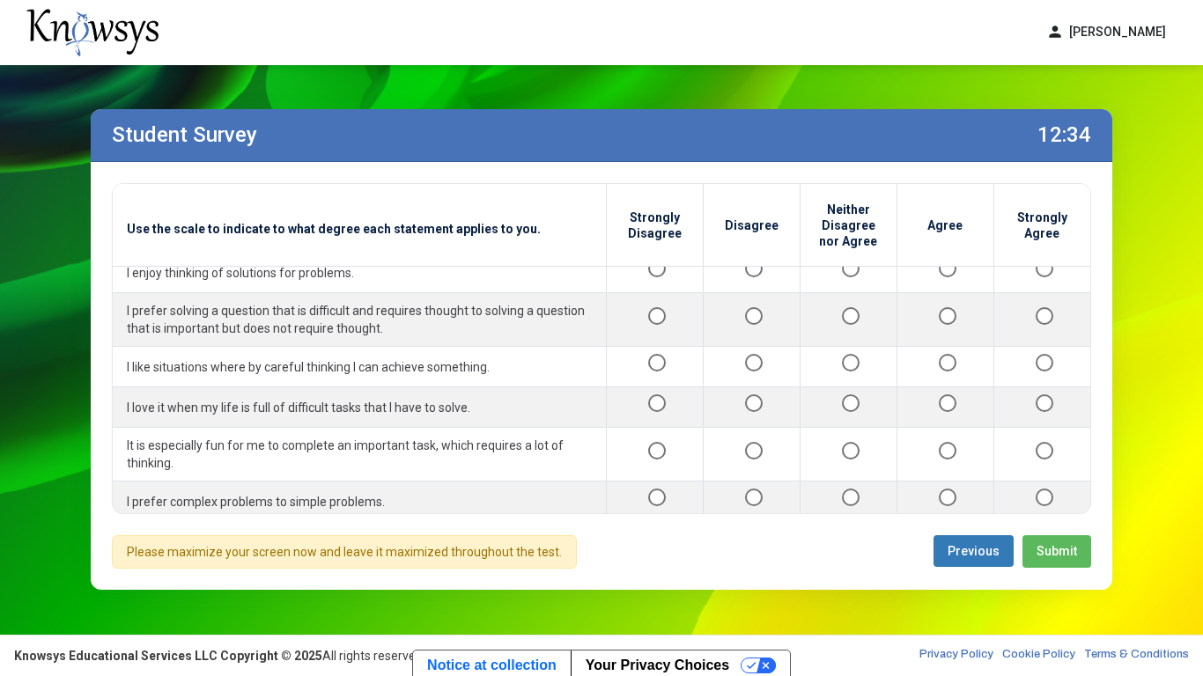
scroll to position [0, 0]
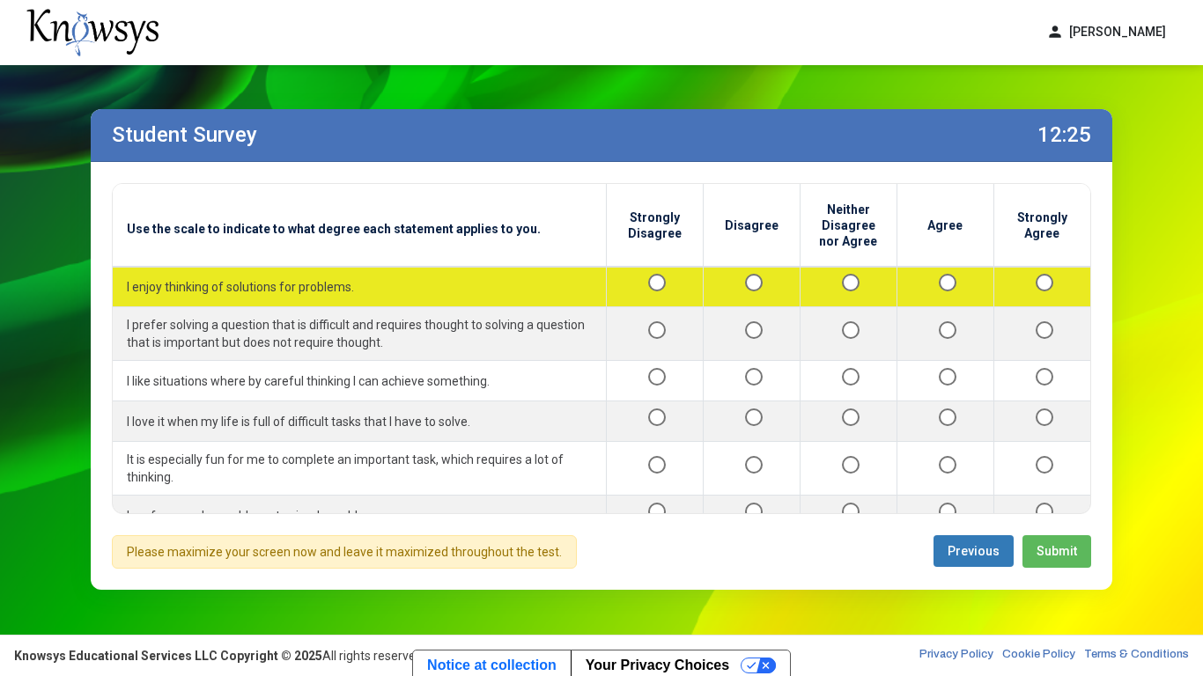
click at [859, 277] on div at bounding box center [848, 287] width 68 height 22
click at [663, 275] on td at bounding box center [654, 287] width 97 height 41
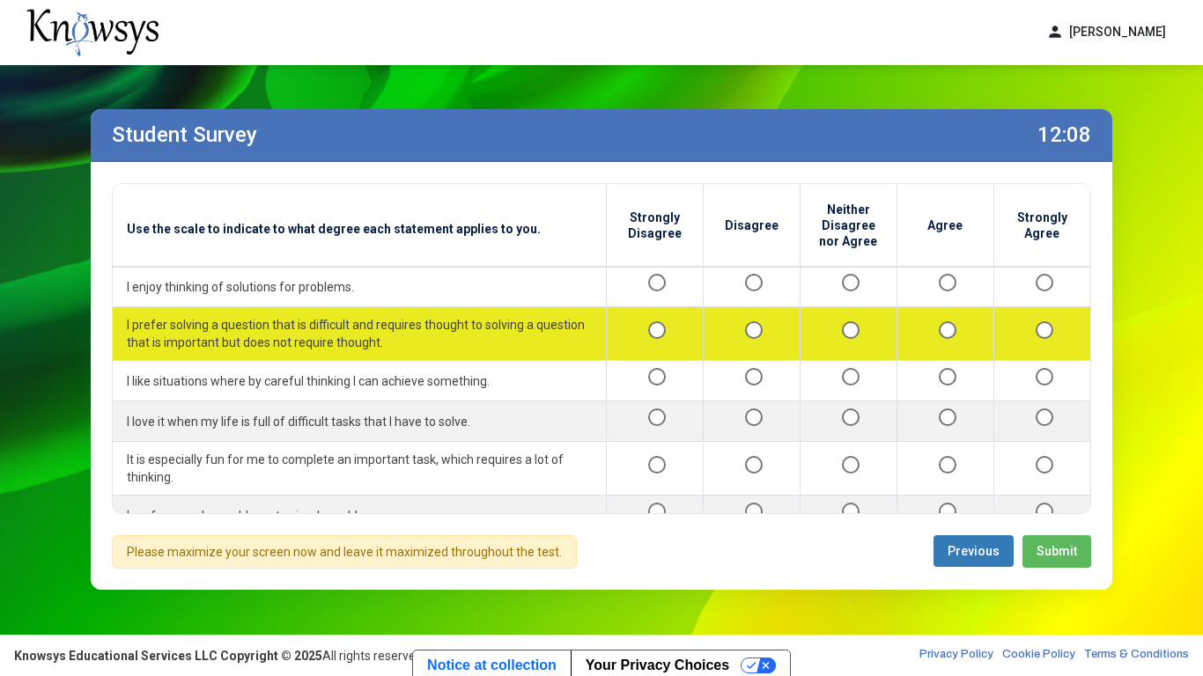
click at [1077, 348] on td at bounding box center [1041, 334] width 97 height 54
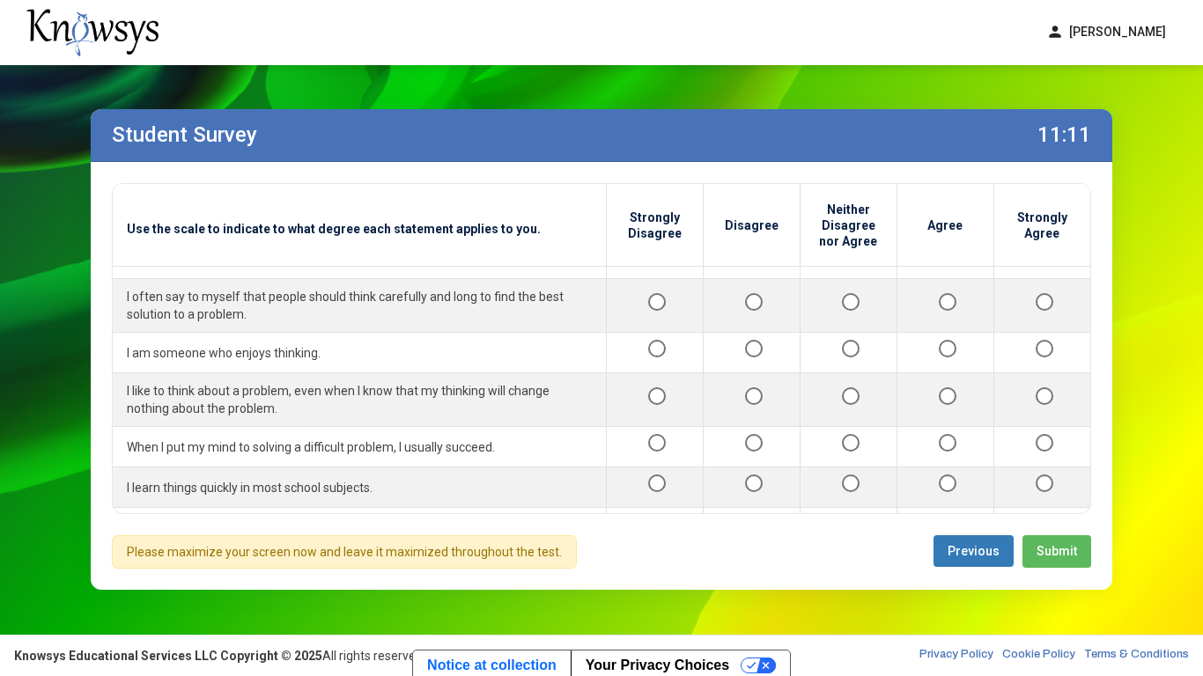
scroll to position [299, 0]
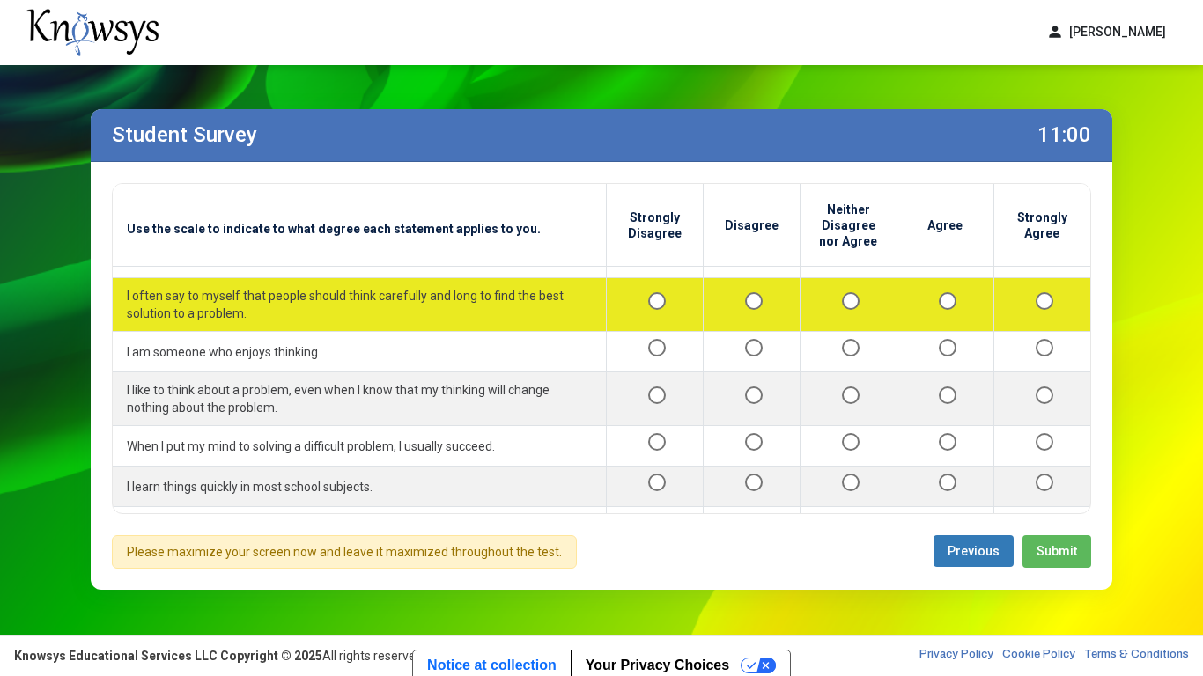
click at [869, 309] on div at bounding box center [848, 305] width 68 height 22
click at [967, 312] on div at bounding box center [945, 305] width 68 height 22
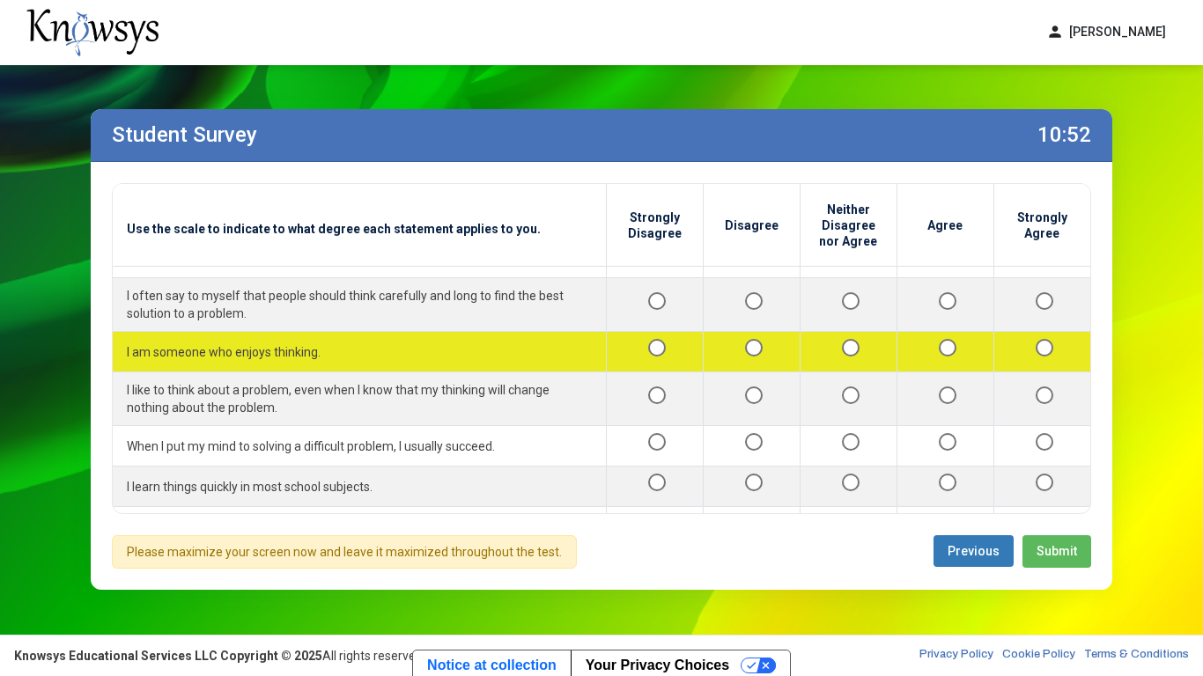
click at [859, 341] on div at bounding box center [848, 352] width 68 height 22
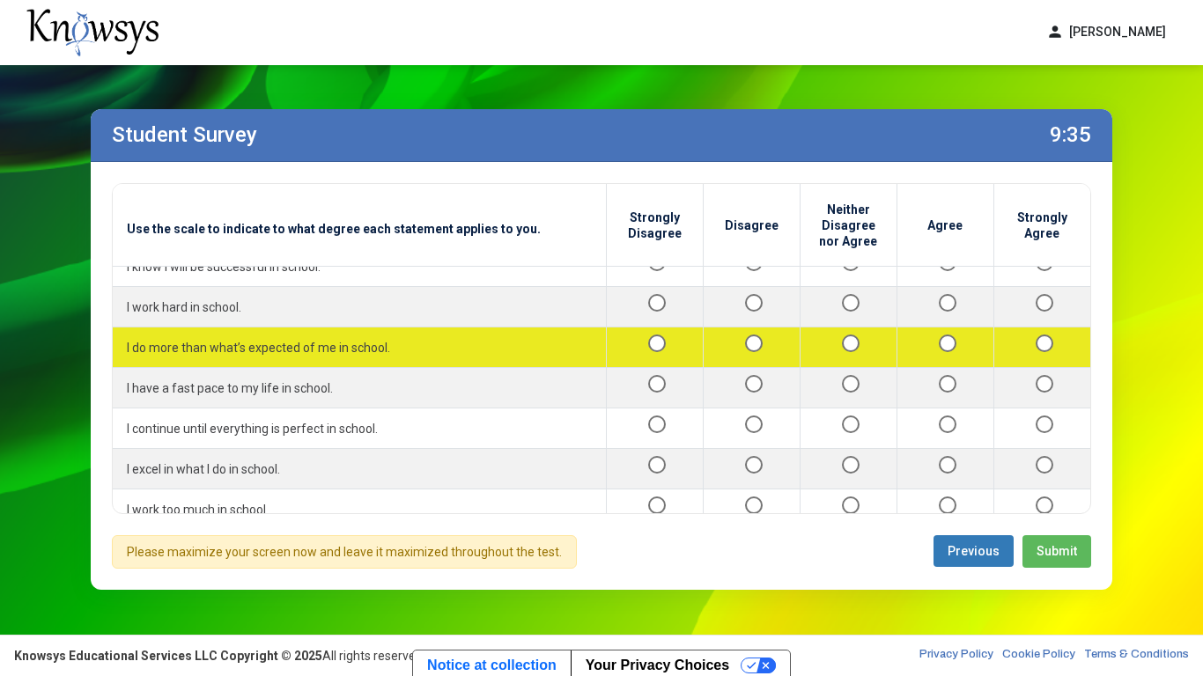
scroll to position [800, 0]
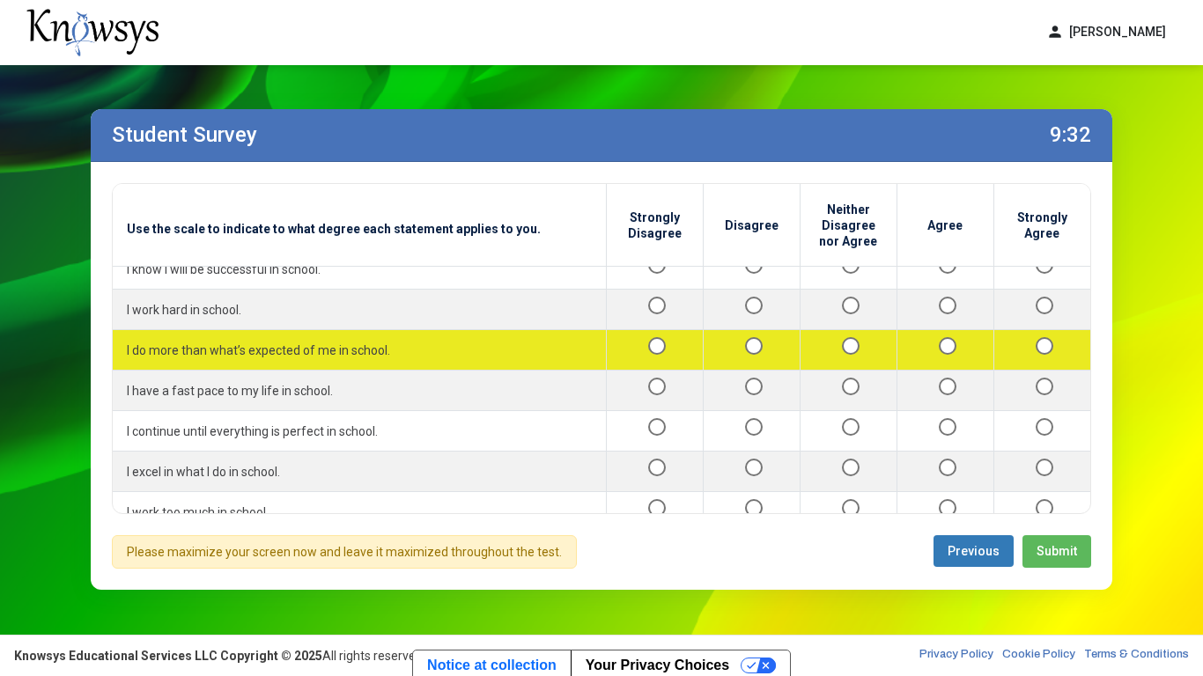
click at [1045, 357] on div at bounding box center [1042, 350] width 69 height 22
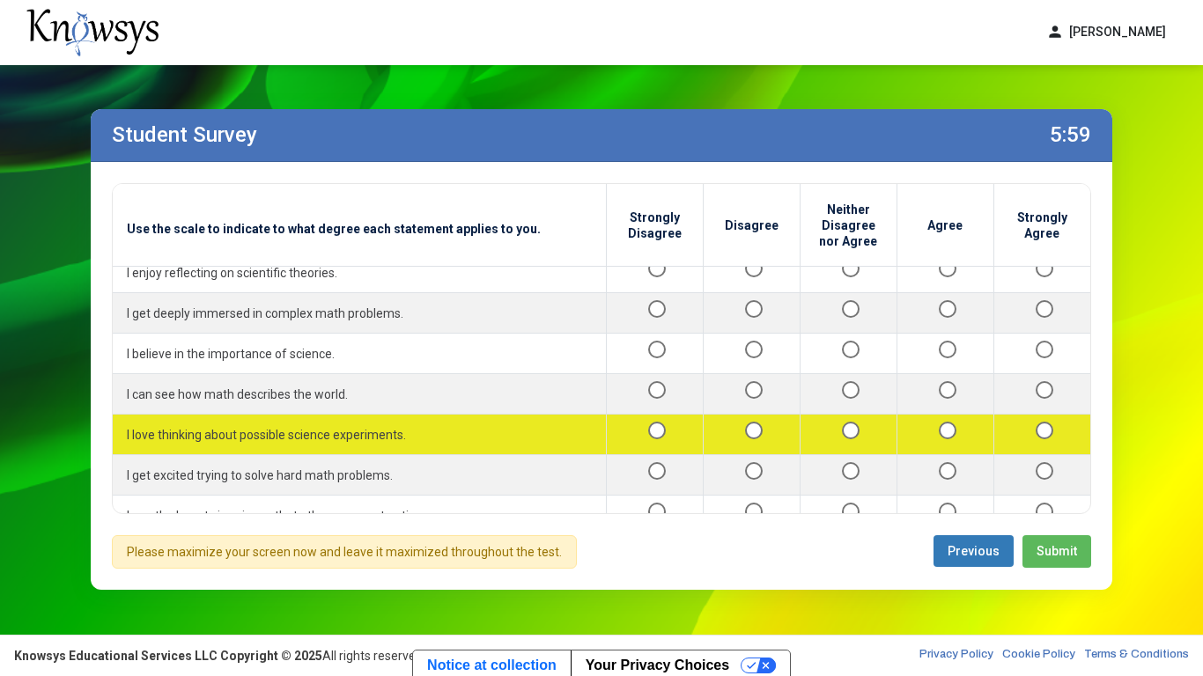
scroll to position [2033, 0]
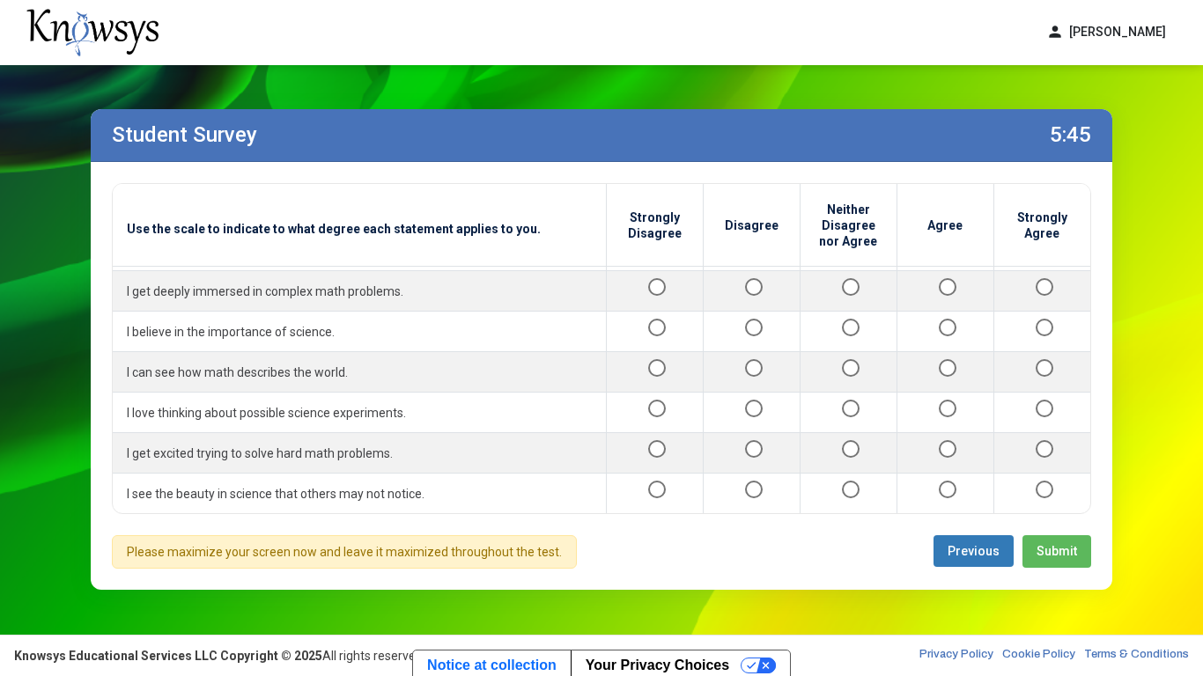
click at [1056, 527] on span "Submit" at bounding box center [1056, 551] width 41 height 14
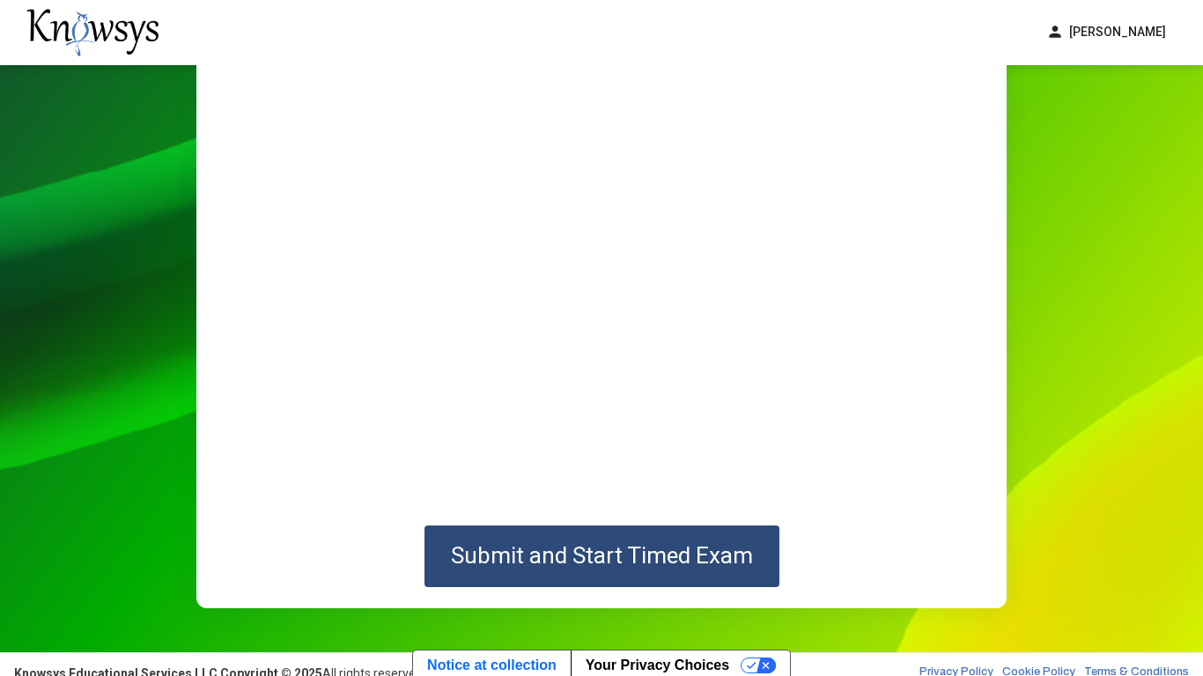
scroll to position [169, 0]
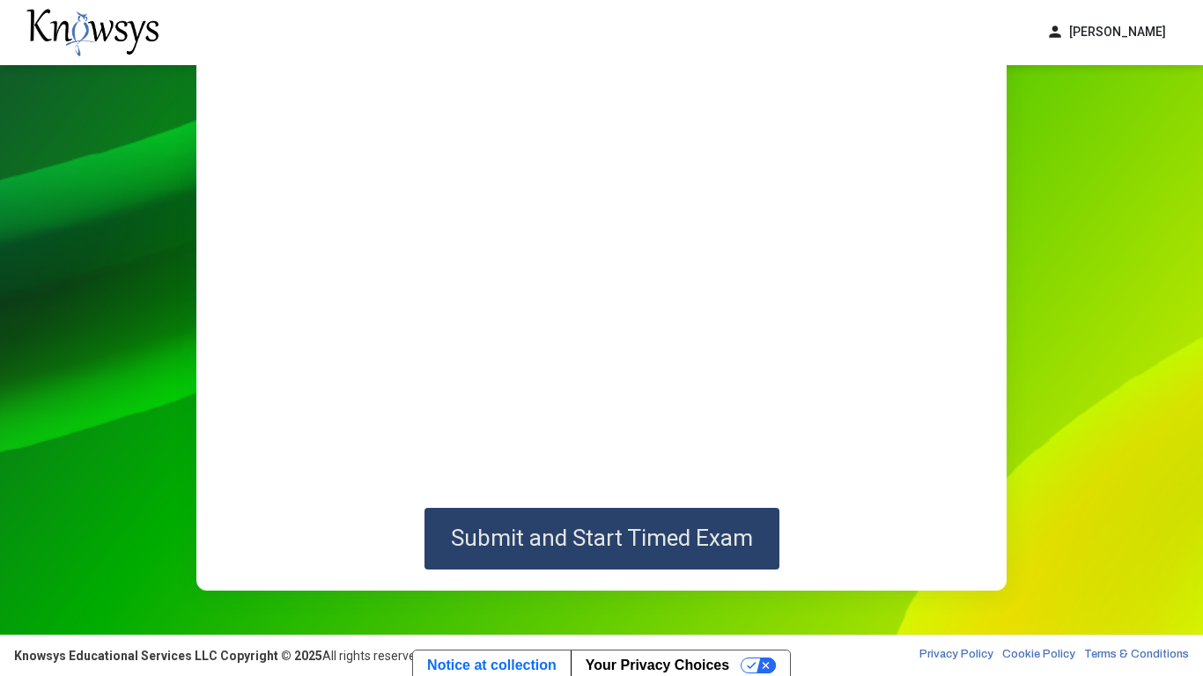
click at [639, 527] on span "Submit and Start Timed Exam" at bounding box center [602, 538] width 302 height 26
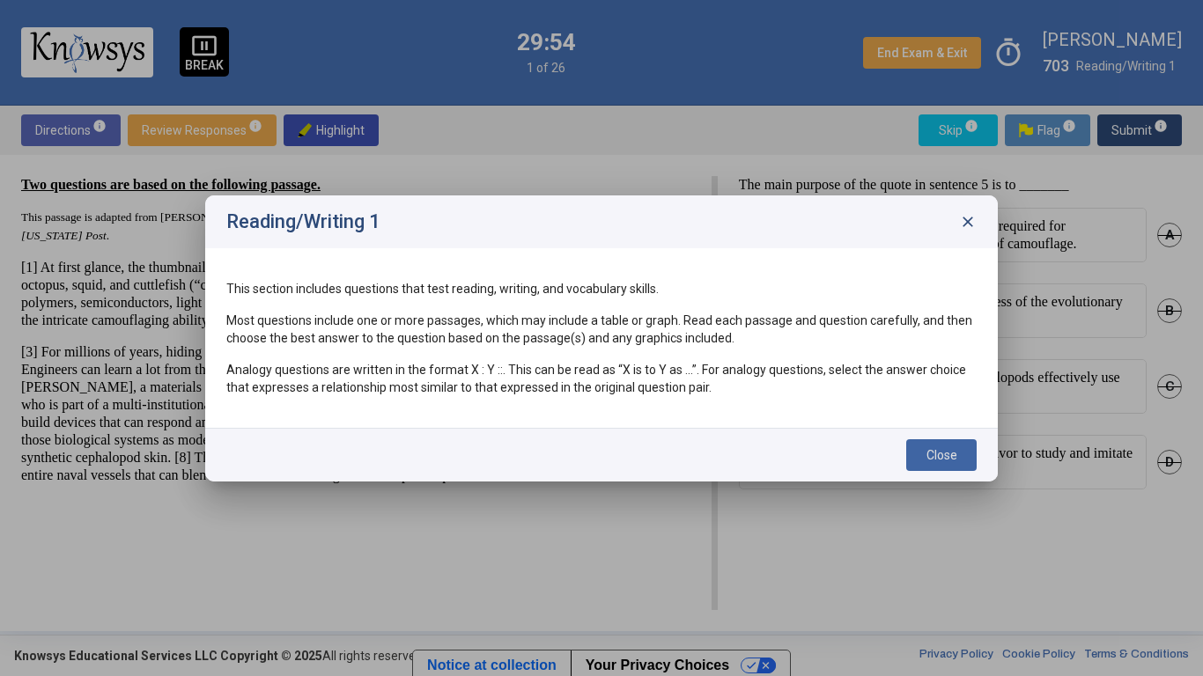
click at [934, 455] on span "Close" at bounding box center [941, 455] width 31 height 14
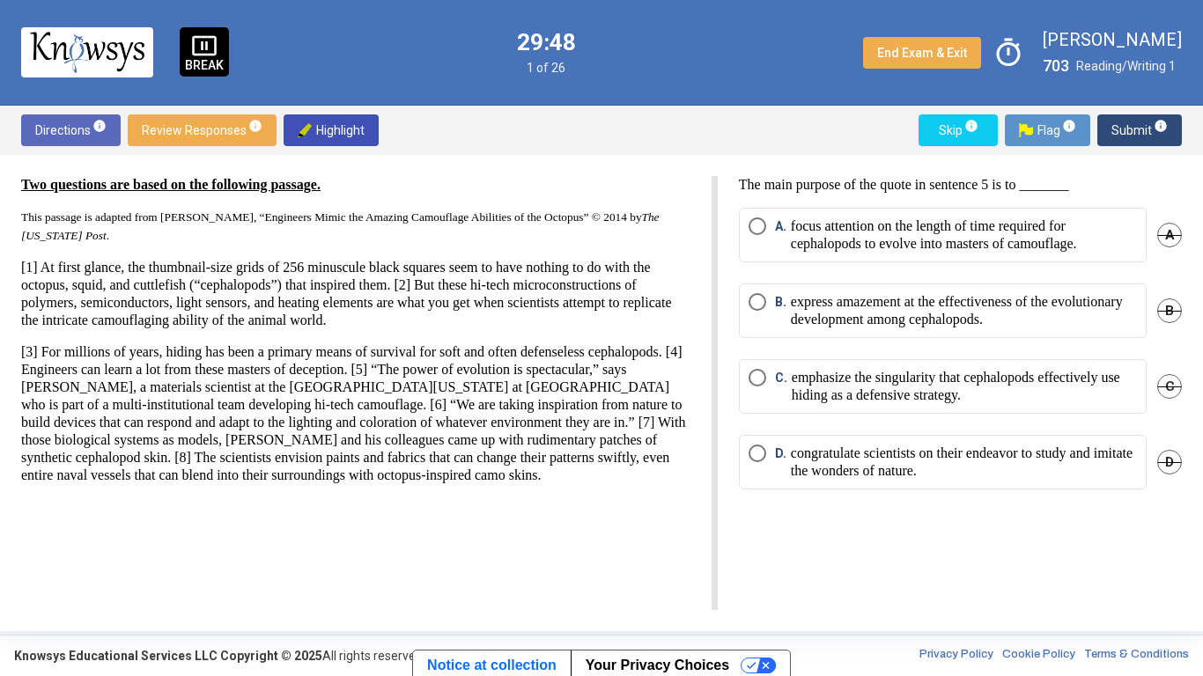
click at [1094, 424] on div "C. emphasize the singularity that cephalopods effectively use hiding as a defen…" at bounding box center [960, 397] width 443 height 76
click at [1092, 230] on p "focus attention on the length of time required for cephalopods to evolve into m…" at bounding box center [964, 234] width 346 height 35
click at [1164, 130] on span "info" at bounding box center [1161, 126] width 14 height 14
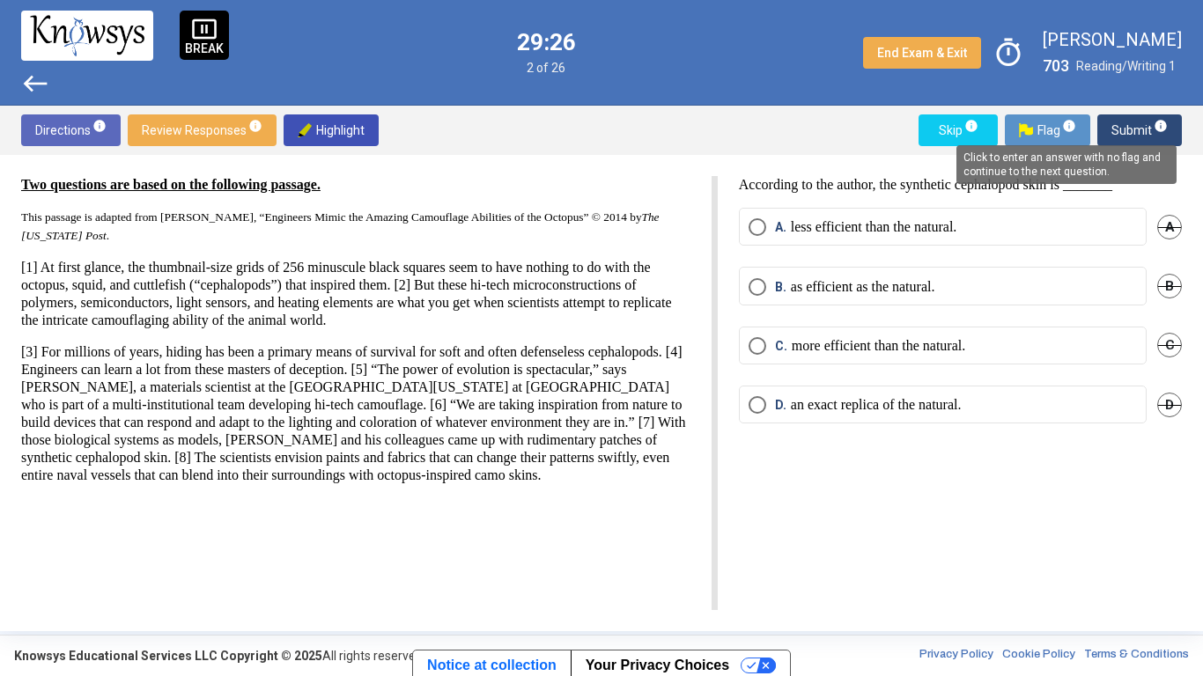
click at [786, 164] on div "Two questions are based on the following passage. This passage is adapted from …" at bounding box center [601, 393] width 1203 height 476
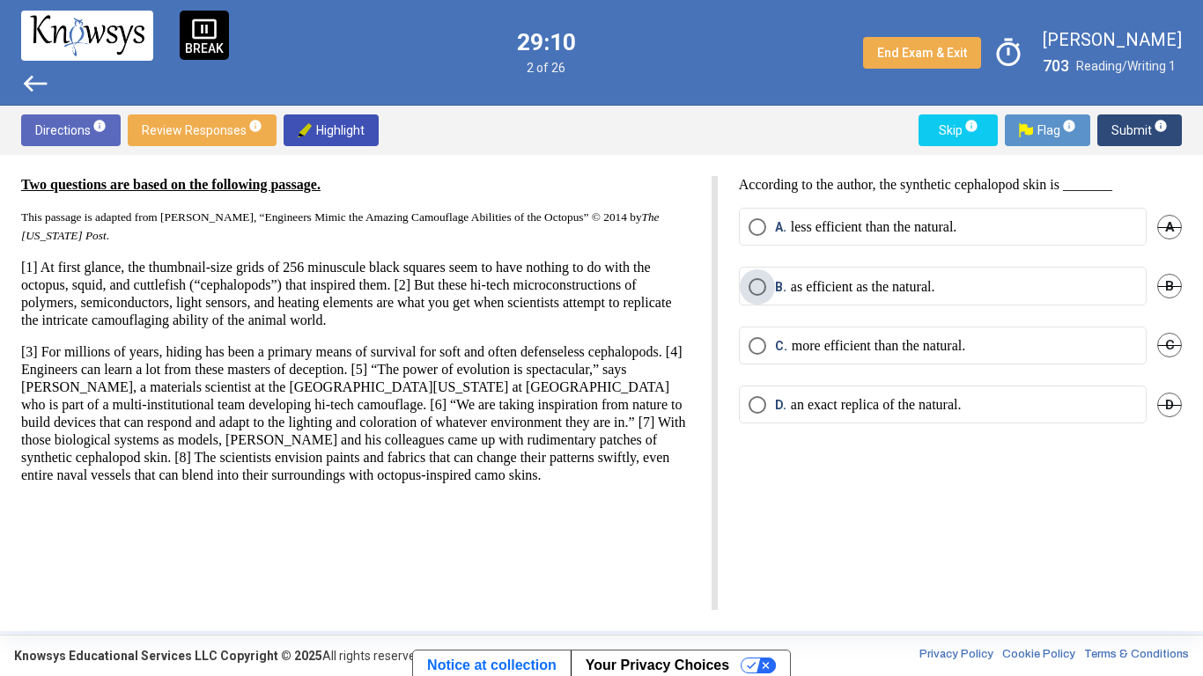
click at [863, 294] on p "as efficient as the natural." at bounding box center [863, 287] width 144 height 18
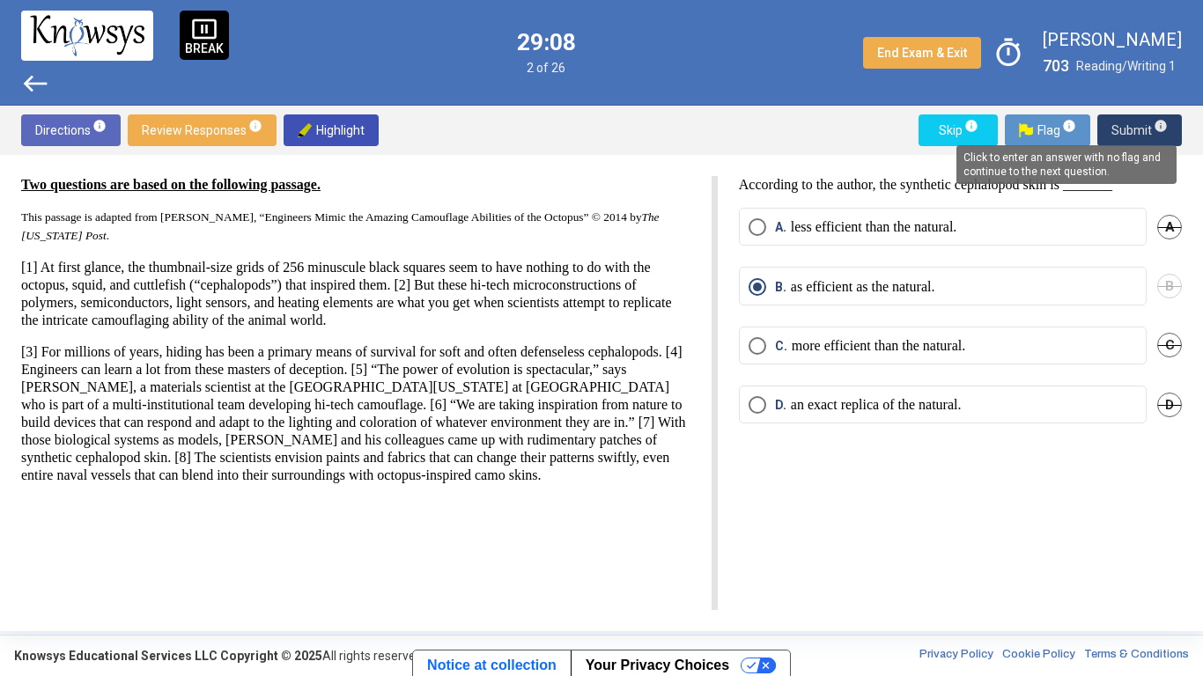
click at [1159, 123] on span "info" at bounding box center [1161, 126] width 14 height 14
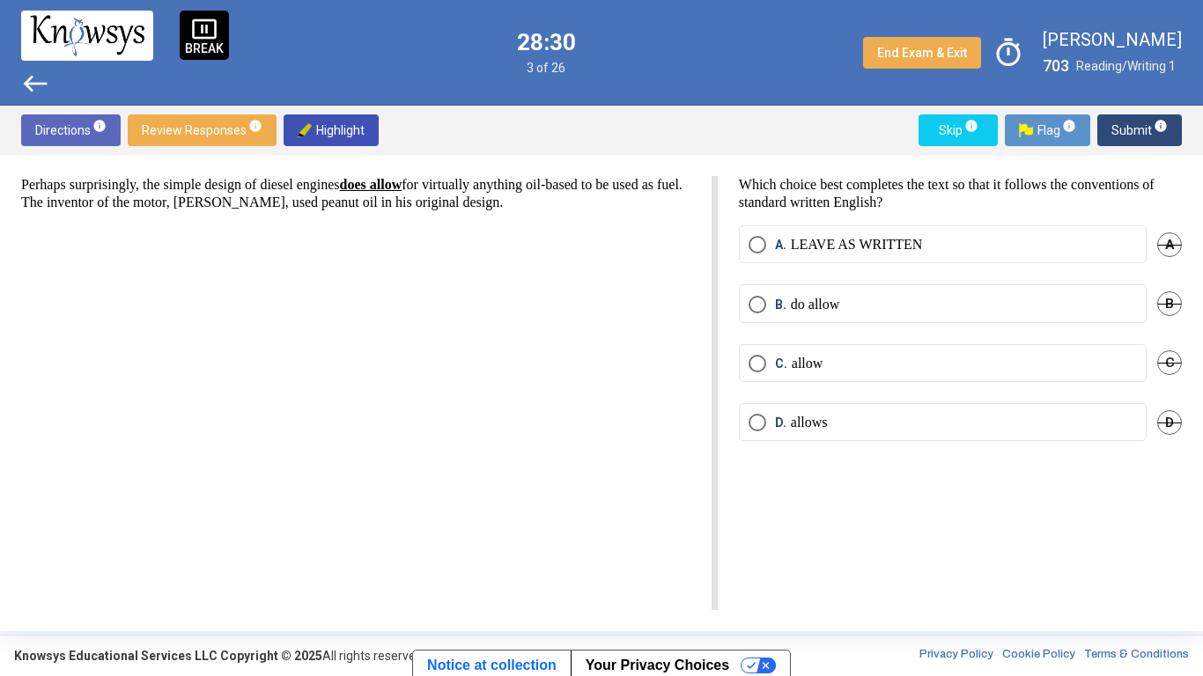
click at [973, 237] on label "A. LEAVE AS WRITTEN" at bounding box center [942, 245] width 388 height 18
click at [1166, 144] on span "Submit info" at bounding box center [1139, 130] width 56 height 32
click at [1174, 206] on p "Which choice best completes the text so that it follows the conventions of stan…" at bounding box center [960, 193] width 443 height 35
click at [1020, 243] on label "A. LEAVE AS WRITTEN" at bounding box center [942, 245] width 388 height 18
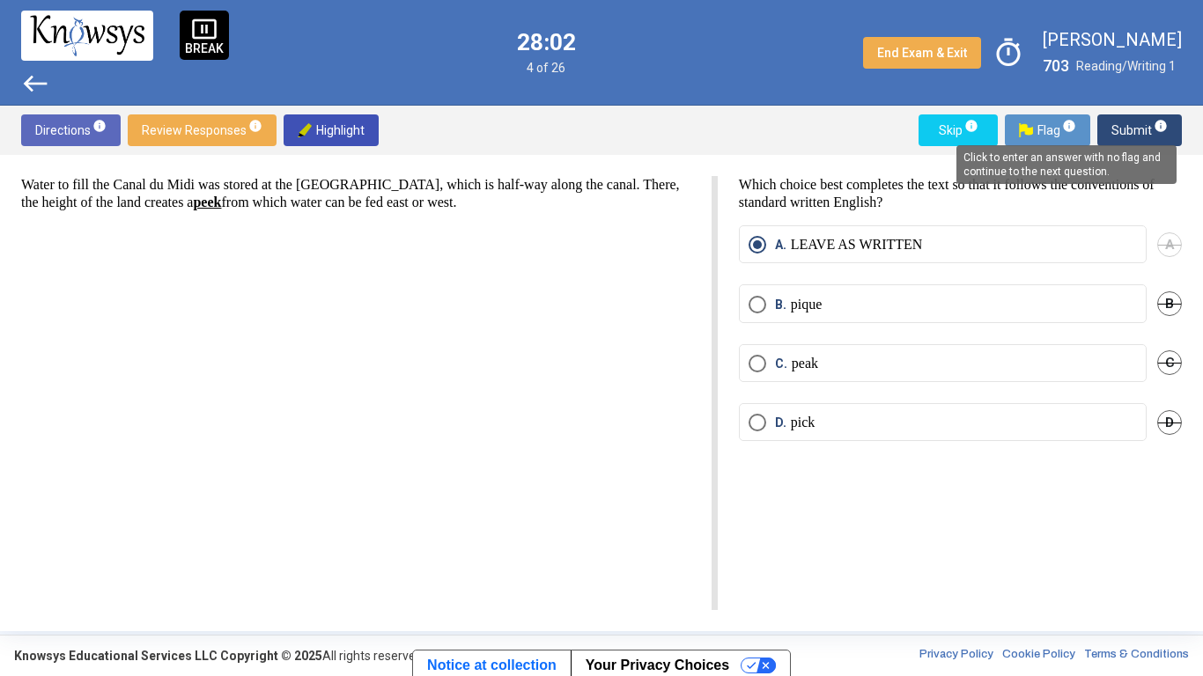
click at [1138, 130] on span "Submit info" at bounding box center [1139, 130] width 56 height 32
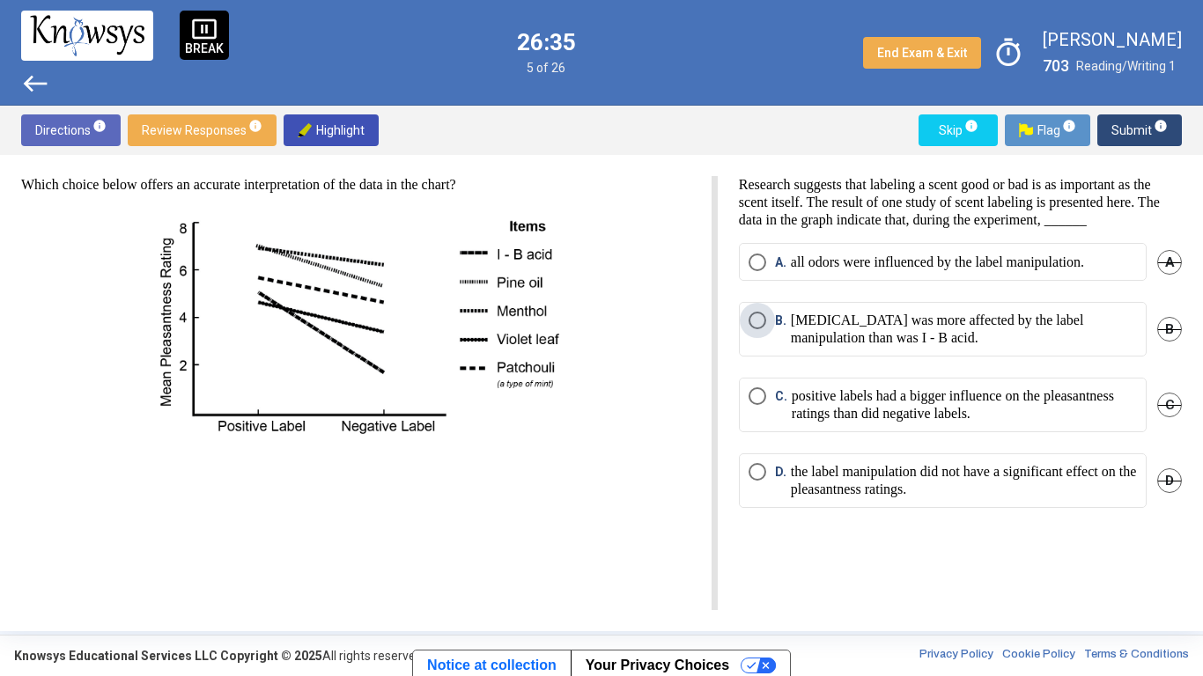
click at [1084, 347] on p "[MEDICAL_DATA] was more affected by the label manipulation than was I - B acid." at bounding box center [964, 329] width 346 height 35
click at [1155, 129] on span "info" at bounding box center [1161, 126] width 14 height 14
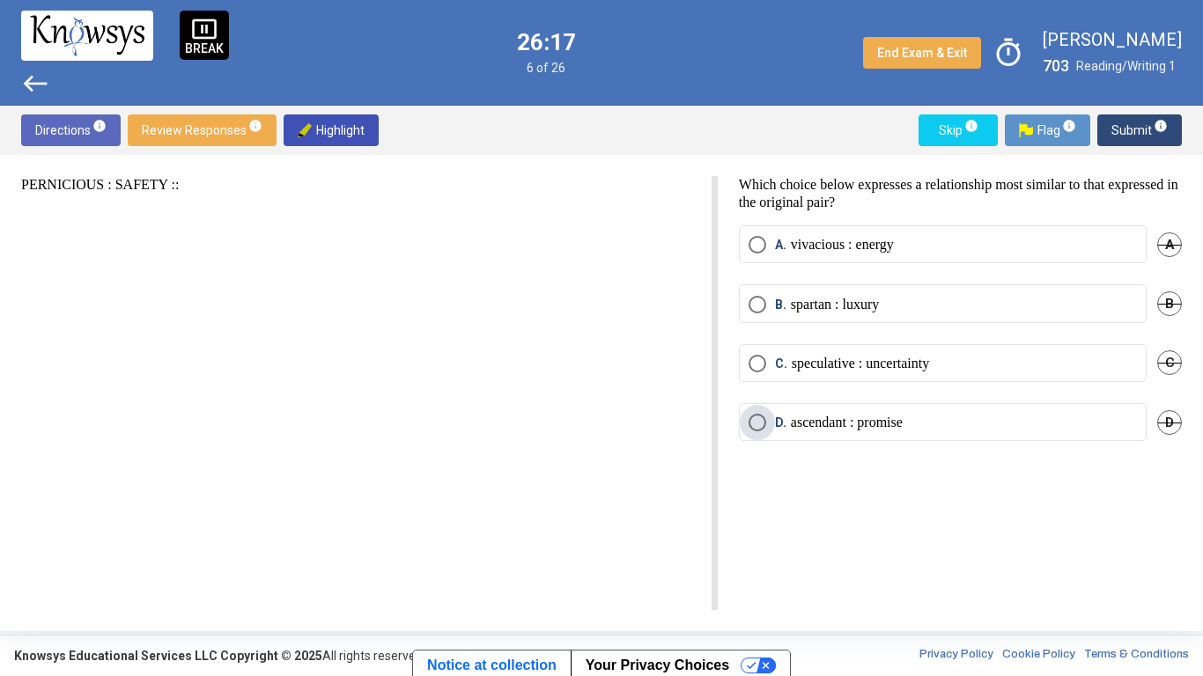
click at [903, 425] on p "ascendant : promise" at bounding box center [847, 423] width 112 height 18
click at [1124, 127] on span "Submit info" at bounding box center [1139, 130] width 56 height 32
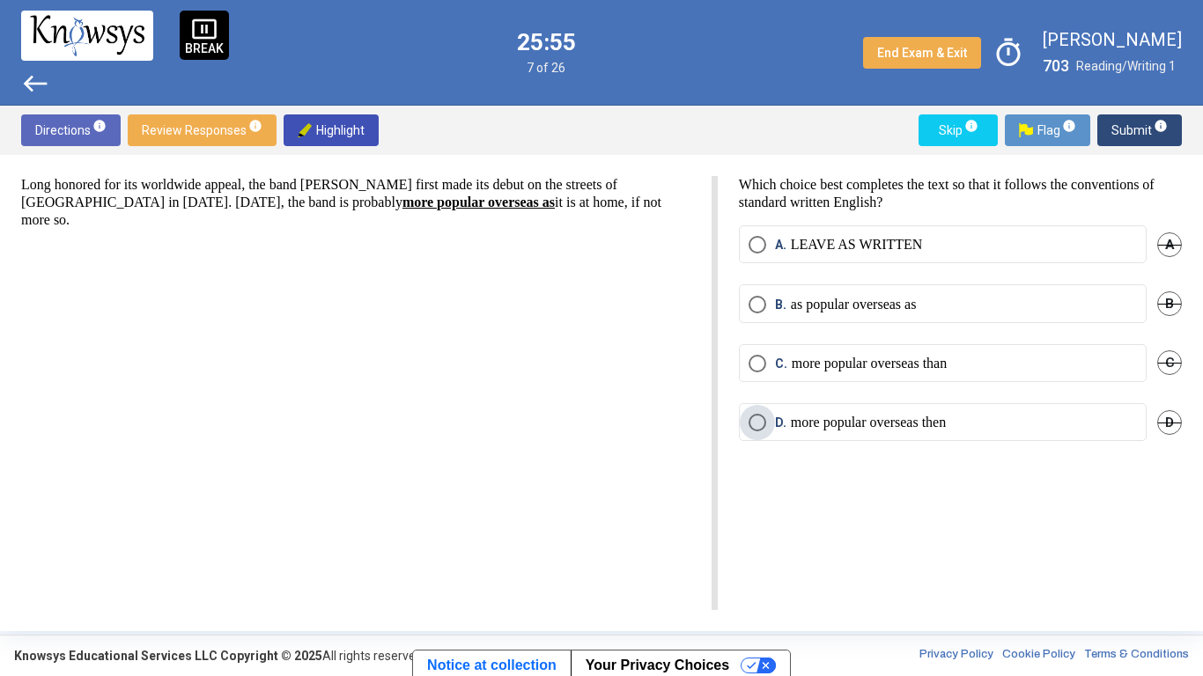
click at [908, 421] on p "more popular overseas then" at bounding box center [868, 423] width 155 height 18
click at [950, 302] on label "B. as popular overseas as" at bounding box center [942, 305] width 388 height 18
click at [983, 362] on label "C. more popular overseas than" at bounding box center [942, 364] width 388 height 18
click at [960, 301] on label "B. as popular overseas as" at bounding box center [942, 305] width 388 height 18
click at [946, 230] on mat-radio-button "A. LEAVE AS WRITTEN" at bounding box center [943, 244] width 408 height 38
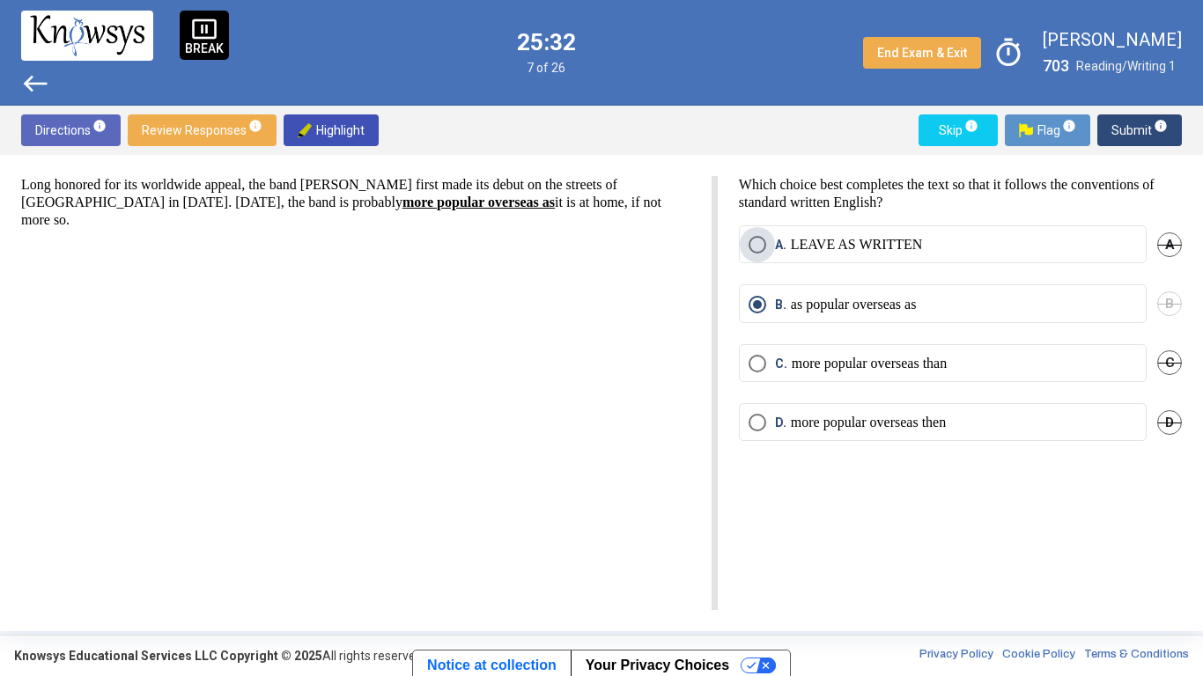
click at [868, 240] on p "LEAVE AS WRITTEN" at bounding box center [857, 245] width 132 height 18
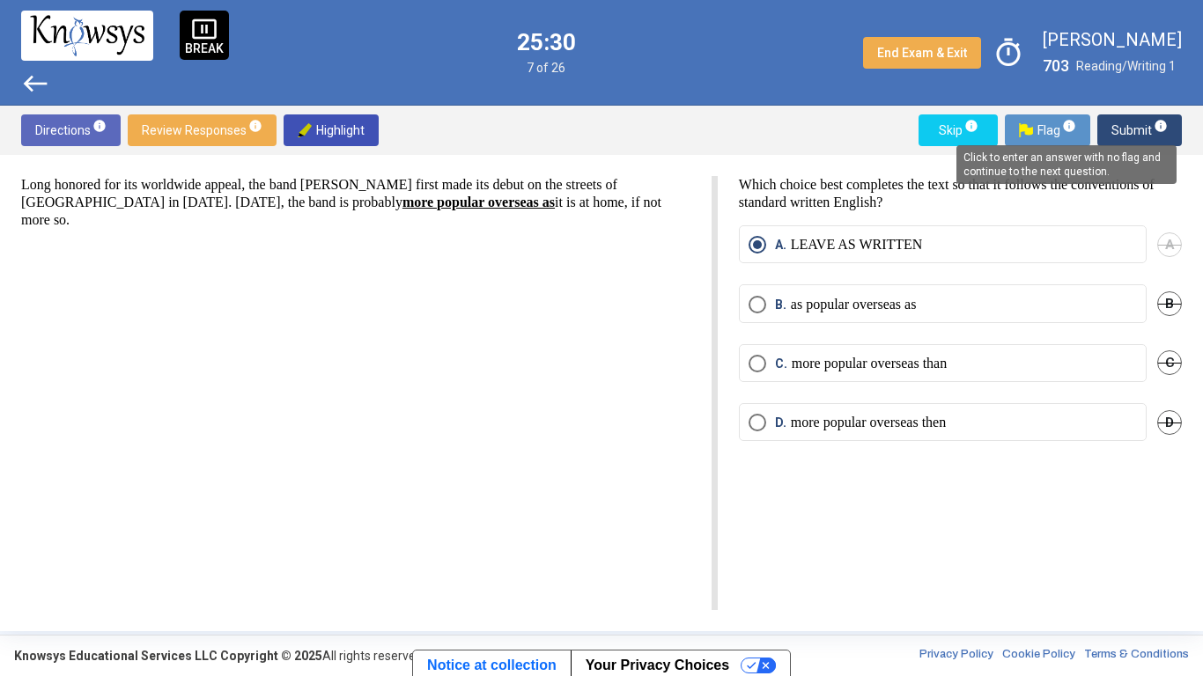
click at [1151, 137] on mat-tooltip-component "Click to enter an answer with no flag and continue to the next question." at bounding box center [1066, 164] width 245 height 63
click at [1143, 135] on mat-tooltip-component "Click to enter an answer with no flag and continue to the next question." at bounding box center [1066, 164] width 245 height 63
click at [1147, 124] on span "Submit info" at bounding box center [1139, 130] width 56 height 32
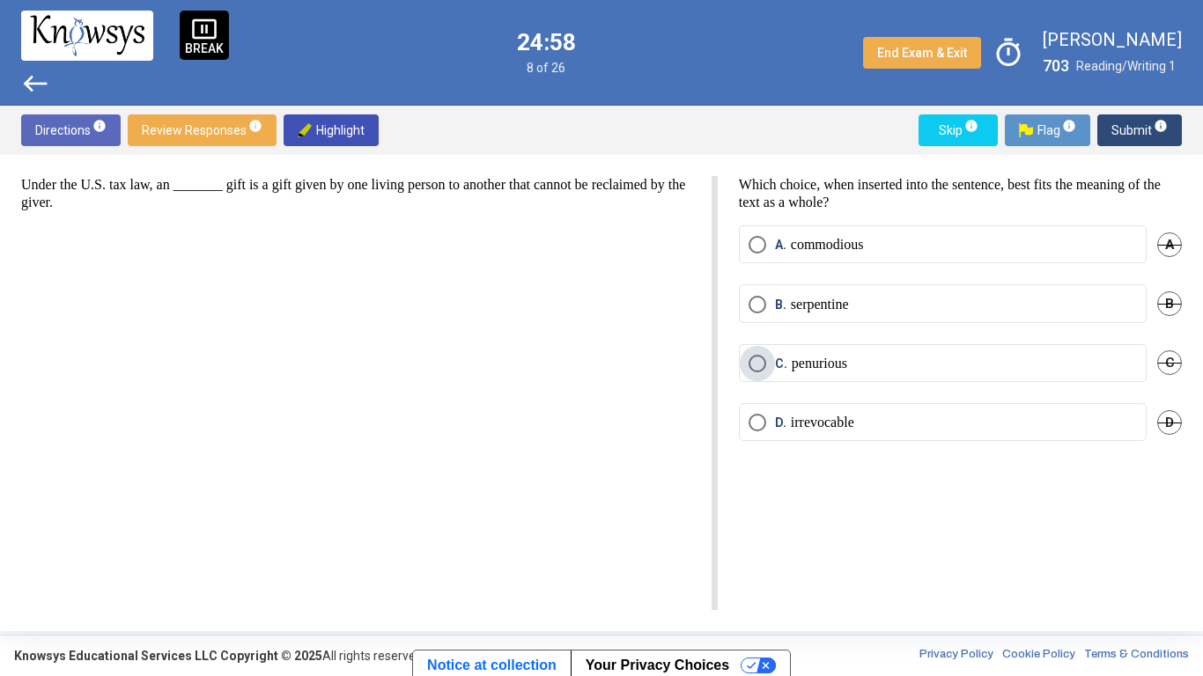
click at [910, 368] on label "C. penurious" at bounding box center [942, 364] width 388 height 18
click at [1106, 129] on button "Submit info" at bounding box center [1139, 130] width 85 height 32
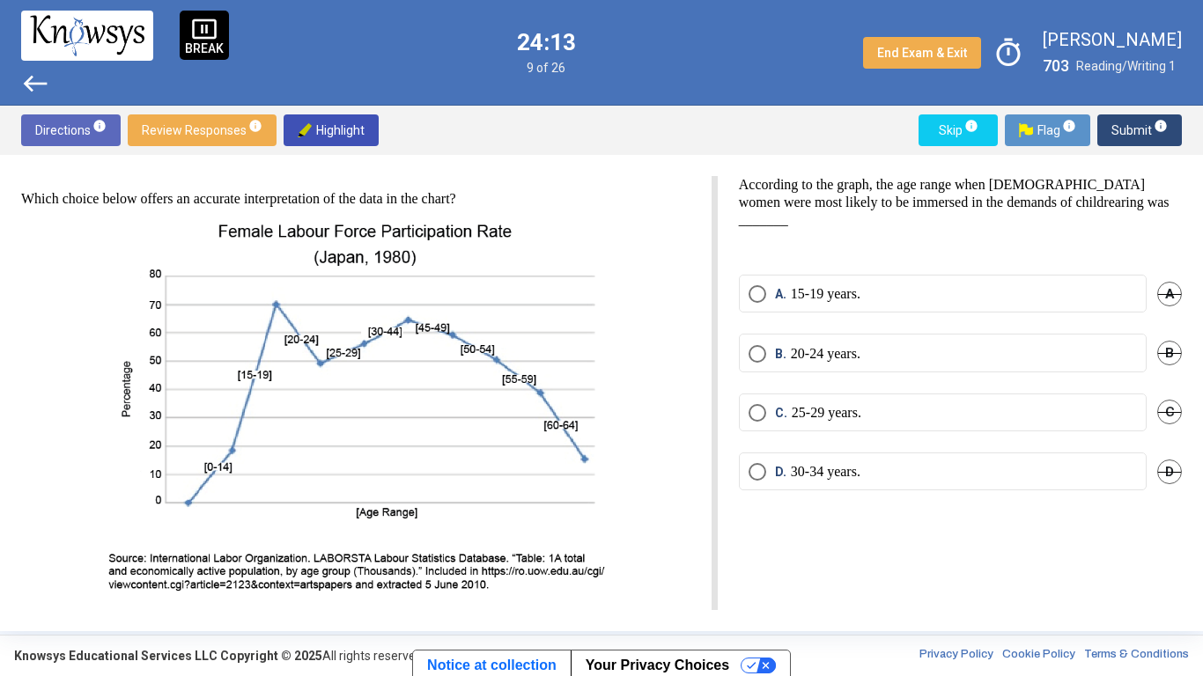
click at [419, 338] on img at bounding box center [357, 408] width 512 height 372
click at [800, 467] on p "30-34 years." at bounding box center [826, 472] width 70 height 18
click at [822, 416] on p "25-29 years." at bounding box center [827, 413] width 70 height 18
click at [1123, 136] on span "Submit info" at bounding box center [1139, 130] width 56 height 32
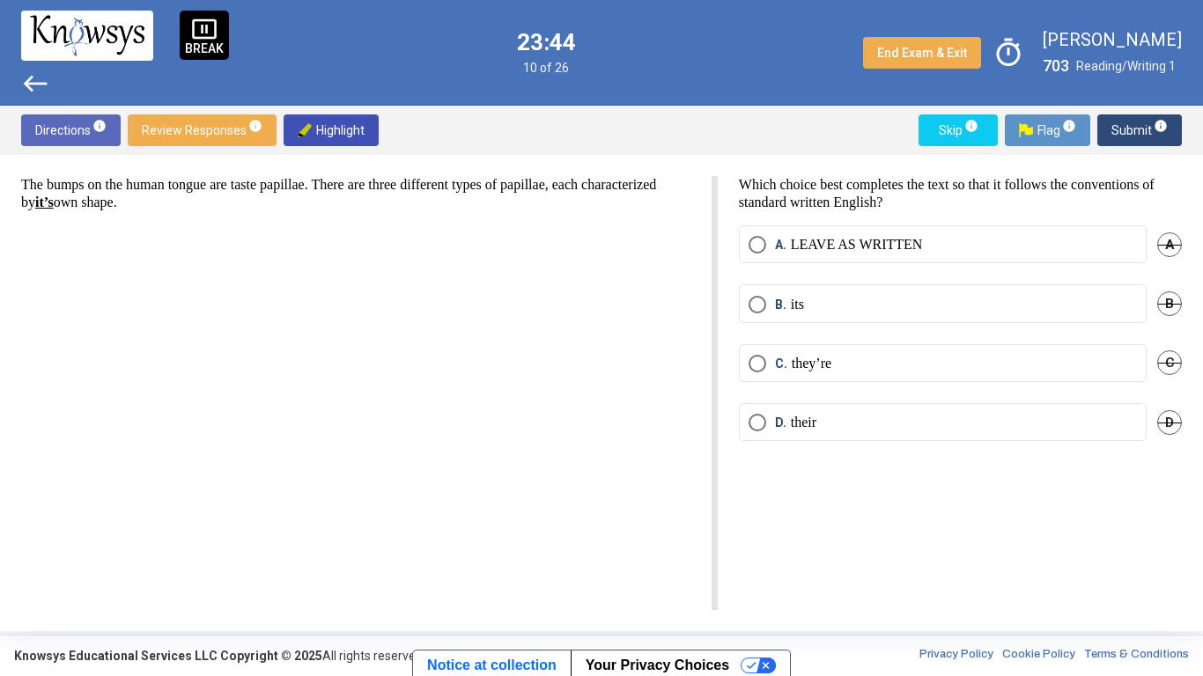
click at [857, 255] on mat-radio-button "A. LEAVE AS WRITTEN" at bounding box center [943, 244] width 408 height 38
click at [854, 245] on p "LEAVE AS WRITTEN" at bounding box center [857, 245] width 132 height 18
click at [1106, 120] on button "Submit info" at bounding box center [1139, 130] width 85 height 32
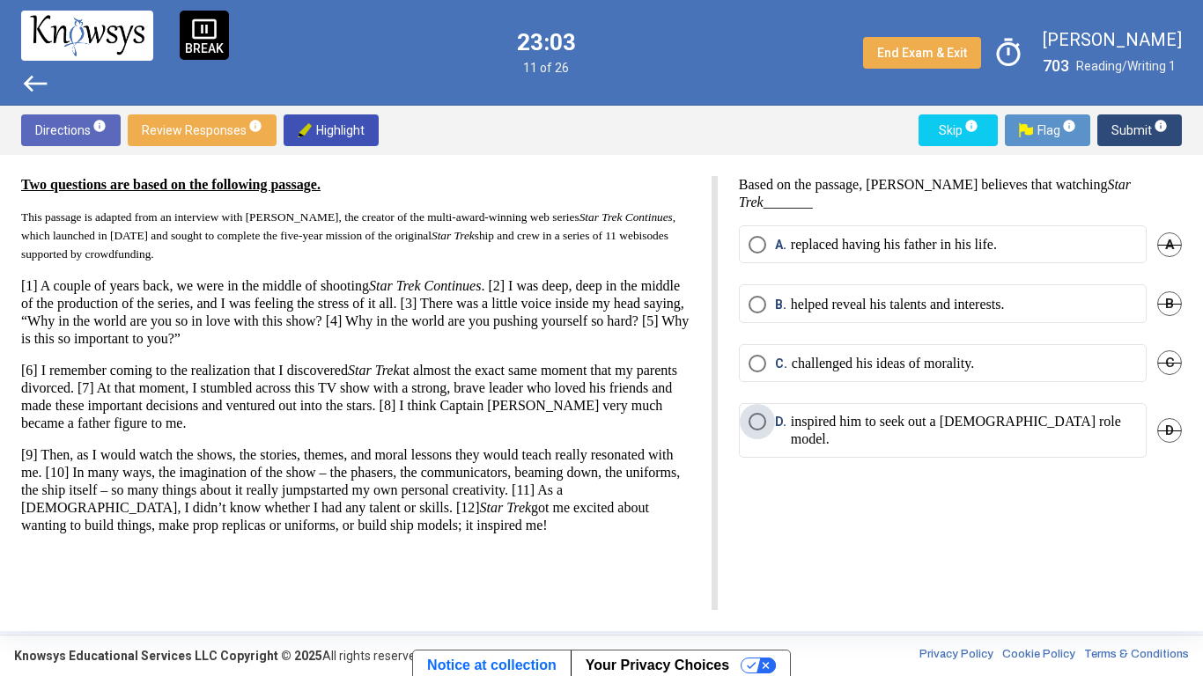
click at [1073, 421] on label "D. inspired him to seek out a [DEMOGRAPHIC_DATA] role model." at bounding box center [942, 430] width 388 height 35
click at [1143, 130] on span "Submit info" at bounding box center [1139, 130] width 56 height 32
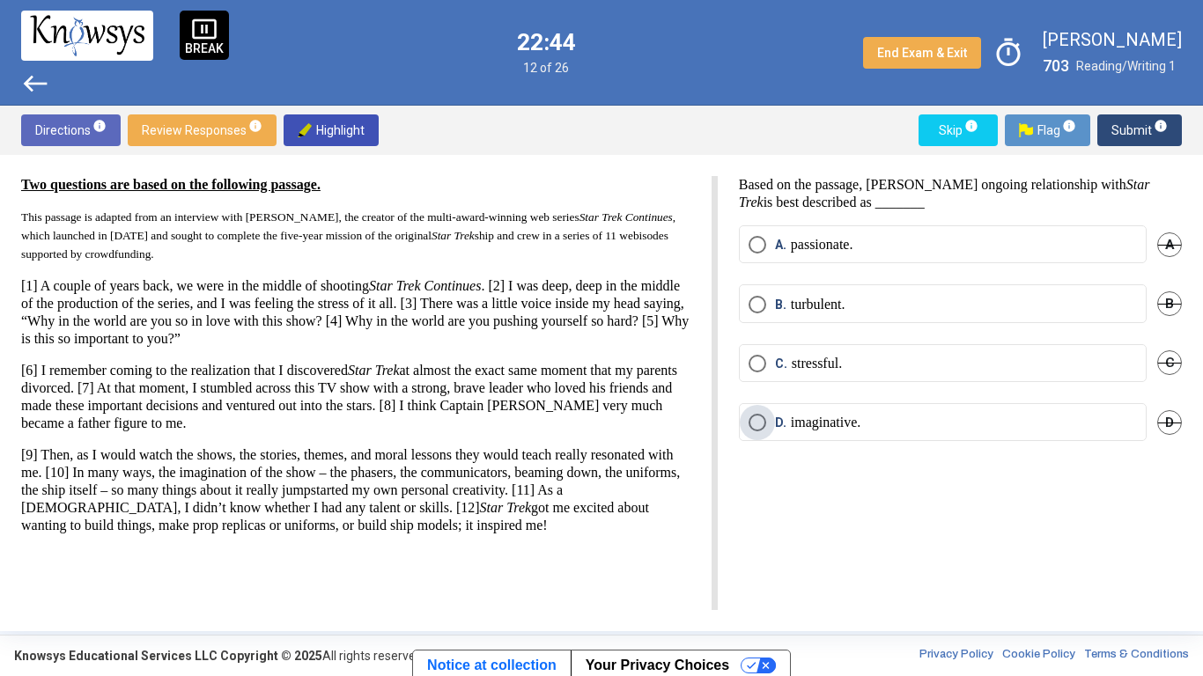
click at [851, 414] on p "imaginative." at bounding box center [826, 423] width 70 height 18
click at [1132, 119] on span "Submit info" at bounding box center [1139, 130] width 56 height 32
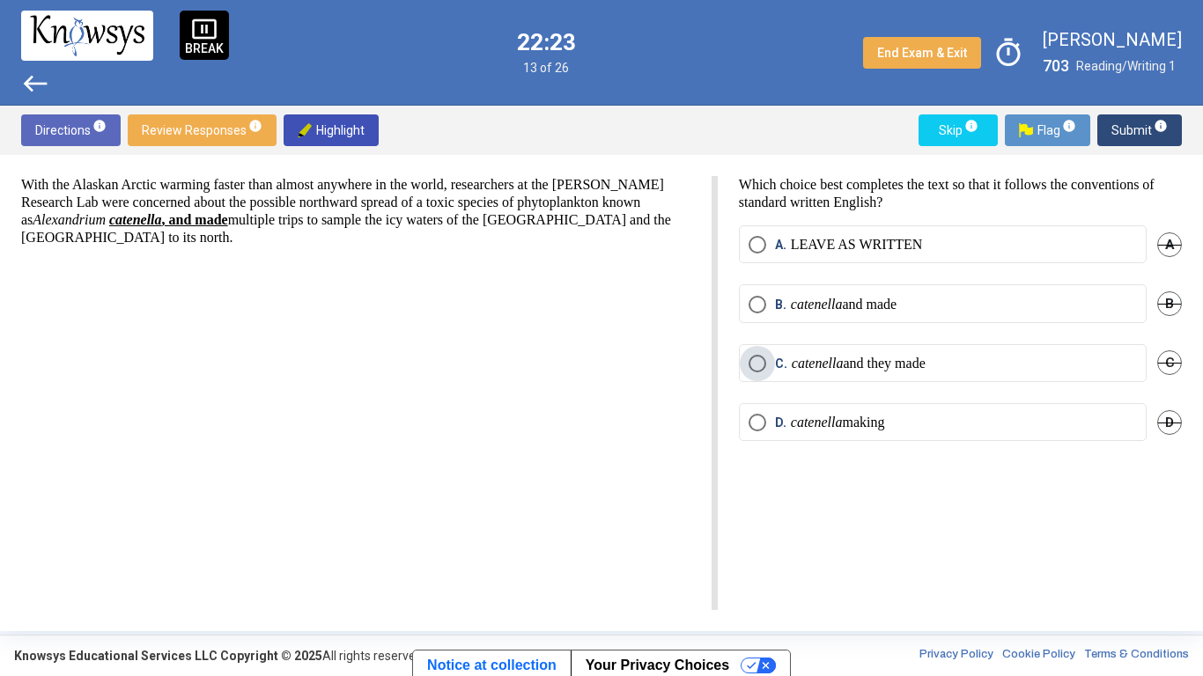
click at [837, 361] on em "catenella" at bounding box center [818, 363] width 52 height 15
click at [1134, 123] on span "Submit info" at bounding box center [1139, 130] width 56 height 32
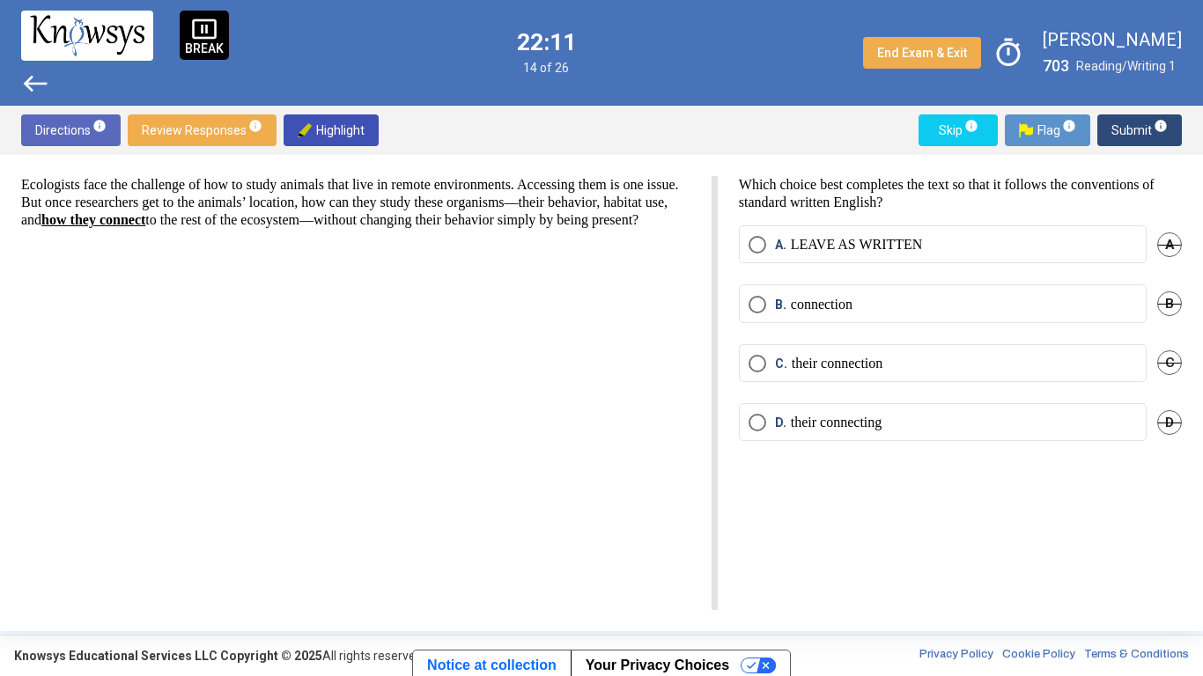
click at [915, 243] on p "LEAVE AS WRITTEN" at bounding box center [857, 245] width 132 height 18
click at [1137, 135] on span "Submit info" at bounding box center [1139, 130] width 56 height 32
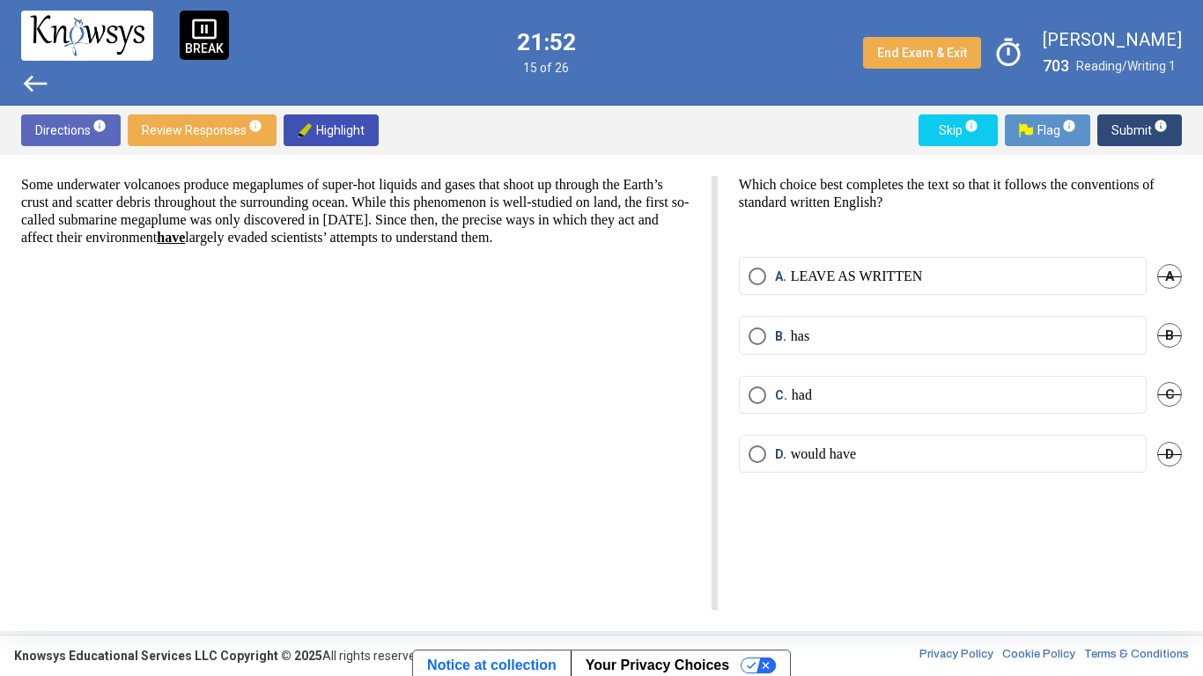
click at [918, 330] on label "B. has" at bounding box center [942, 337] width 388 height 18
click at [1139, 128] on span "Submit info" at bounding box center [1139, 130] width 56 height 32
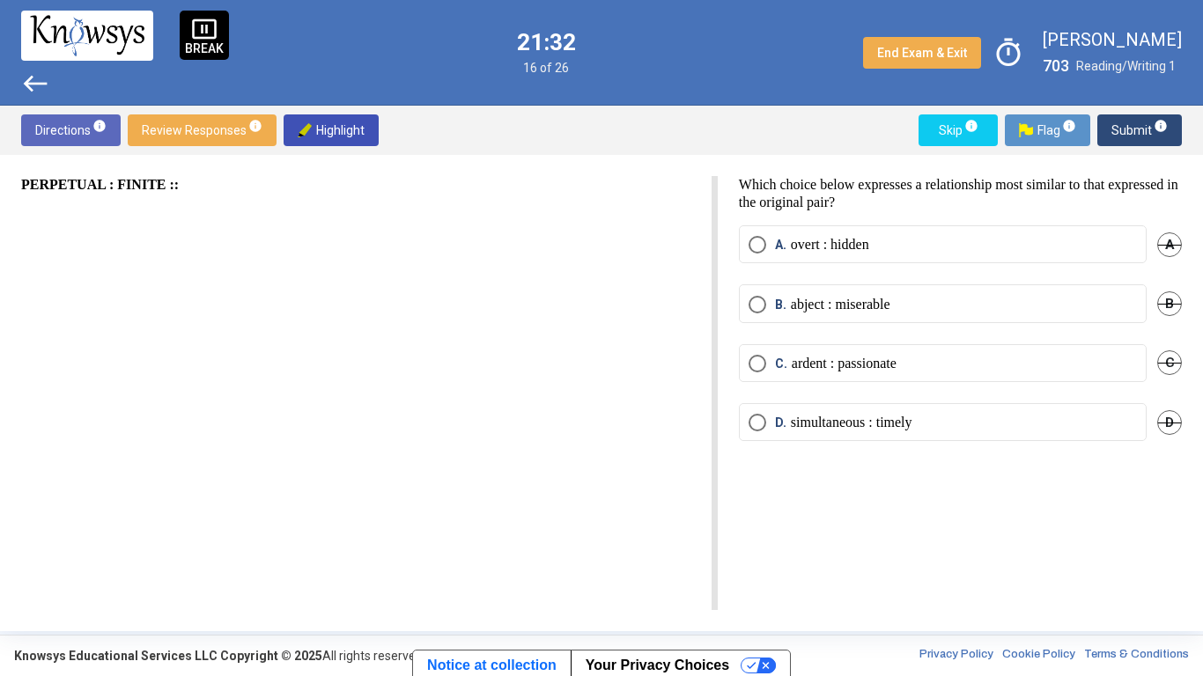
click at [922, 305] on label "B. abject : miserable" at bounding box center [942, 305] width 388 height 18
click at [1129, 120] on span "Submit info" at bounding box center [1139, 130] width 56 height 32
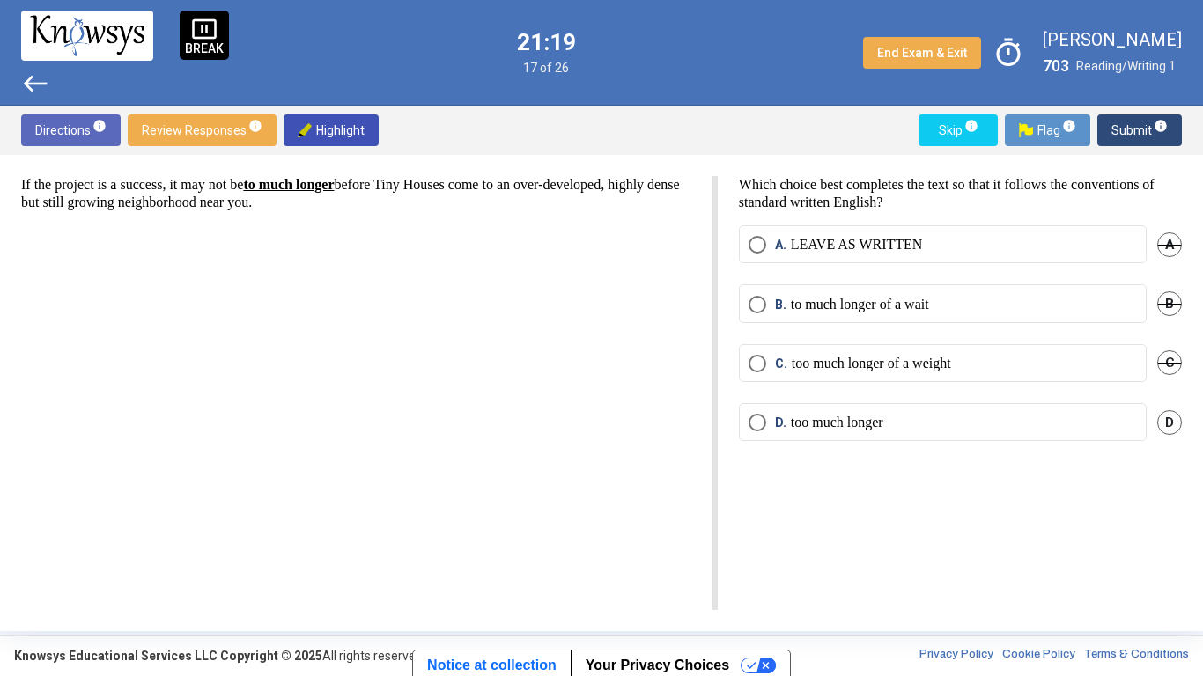
drag, startPoint x: 824, startPoint y: 249, endPoint x: 858, endPoint y: 301, distance: 61.8
click at [858, 301] on mat-radio-group "A. LEAVE AS WRITTEN A B. to much longer of a wait B C. too much longer of a wei…" at bounding box center [960, 343] width 443 height 237
click at [857, 301] on p "to much longer of a wait" at bounding box center [860, 305] width 138 height 18
click at [1027, 246] on label "A. LEAVE AS WRITTEN" at bounding box center [942, 245] width 388 height 18
click at [1122, 134] on span "Submit info" at bounding box center [1139, 130] width 56 height 32
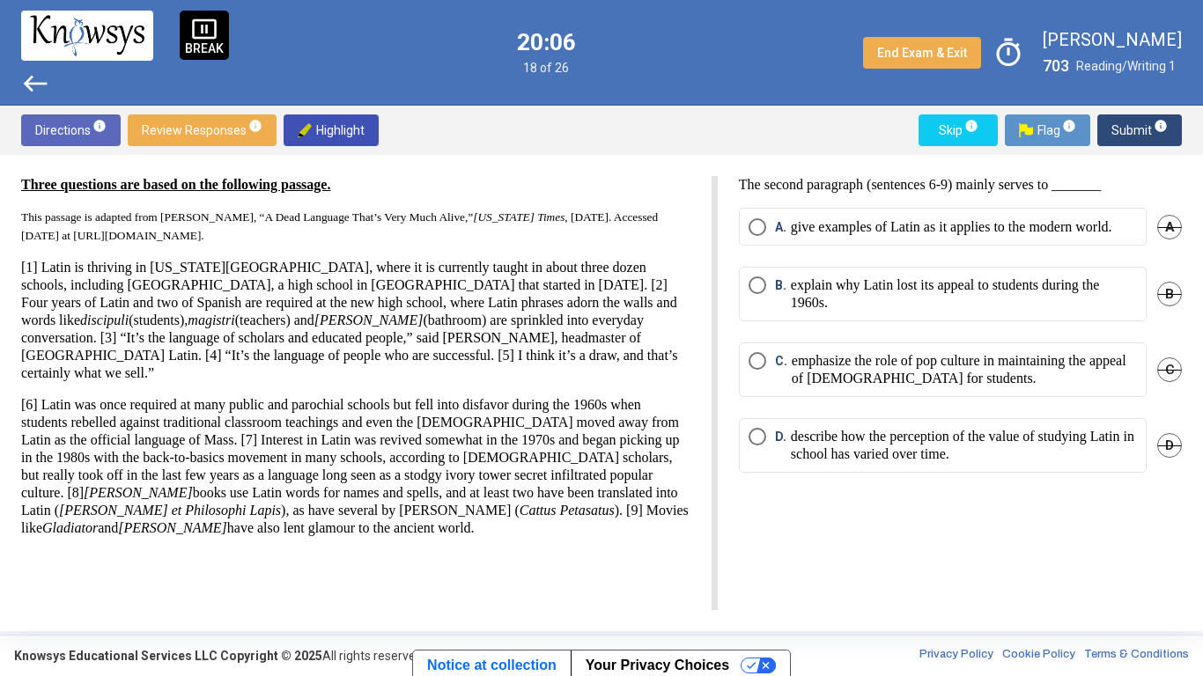
click at [985, 387] on p "emphasize the role of pop culture in maintaining the appeal of [DEMOGRAPHIC_DAT…" at bounding box center [964, 369] width 345 height 35
click at [1020, 308] on p "explain why Latin lost its appeal to students during the 1960s." at bounding box center [964, 293] width 346 height 35
click at [1119, 139] on span "Submit info" at bounding box center [1139, 130] width 56 height 32
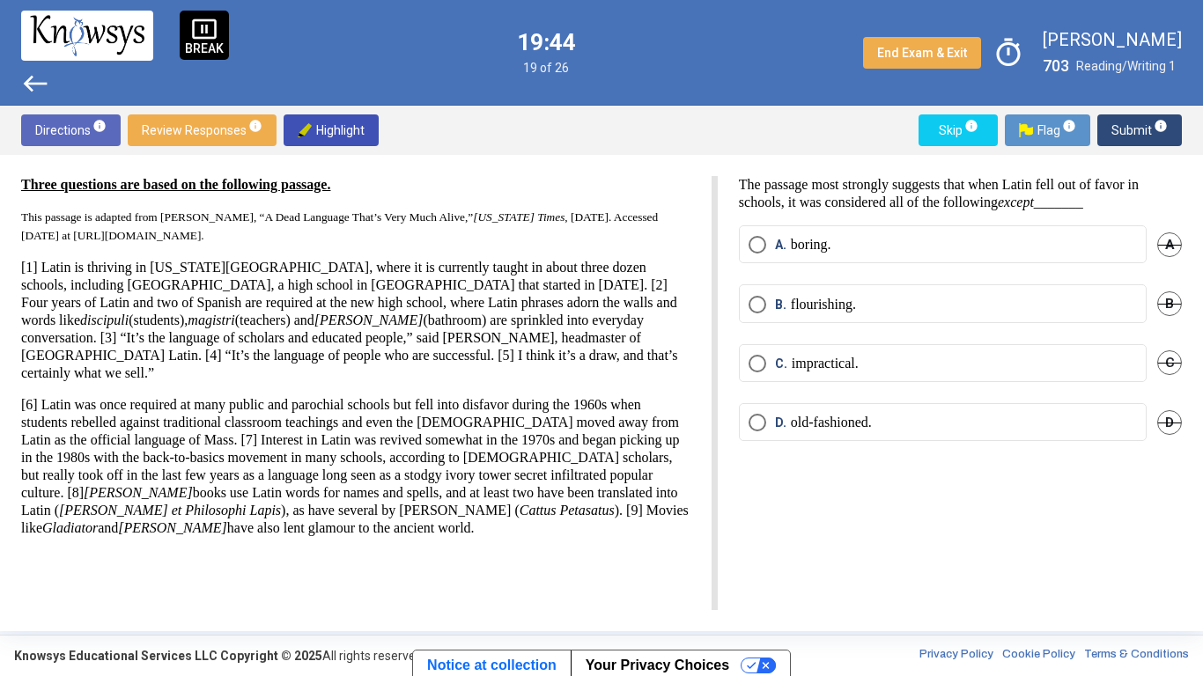
click at [872, 419] on p "old-fashioned." at bounding box center [831, 423] width 81 height 18
click at [1125, 129] on span "Submit info" at bounding box center [1139, 130] width 56 height 32
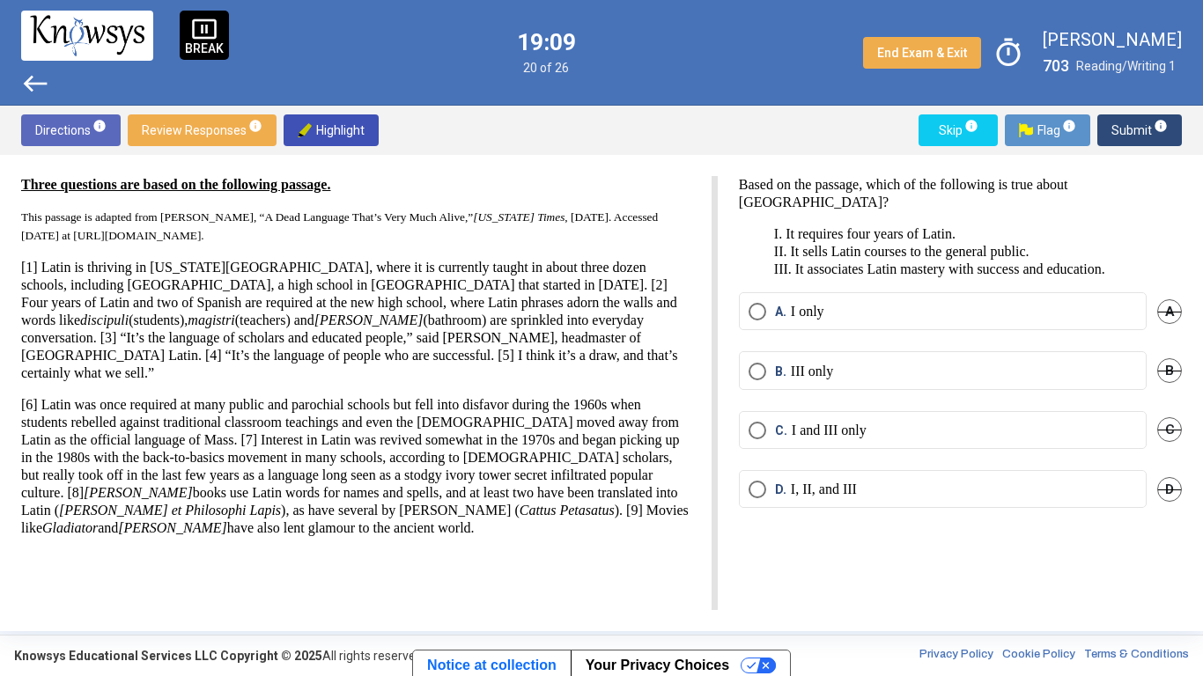
click at [815, 328] on mat-radio-button "A. I only" at bounding box center [943, 311] width 408 height 38
click at [813, 319] on p "I only" at bounding box center [807, 312] width 33 height 18
click at [1118, 123] on span "Submit info" at bounding box center [1139, 130] width 56 height 32
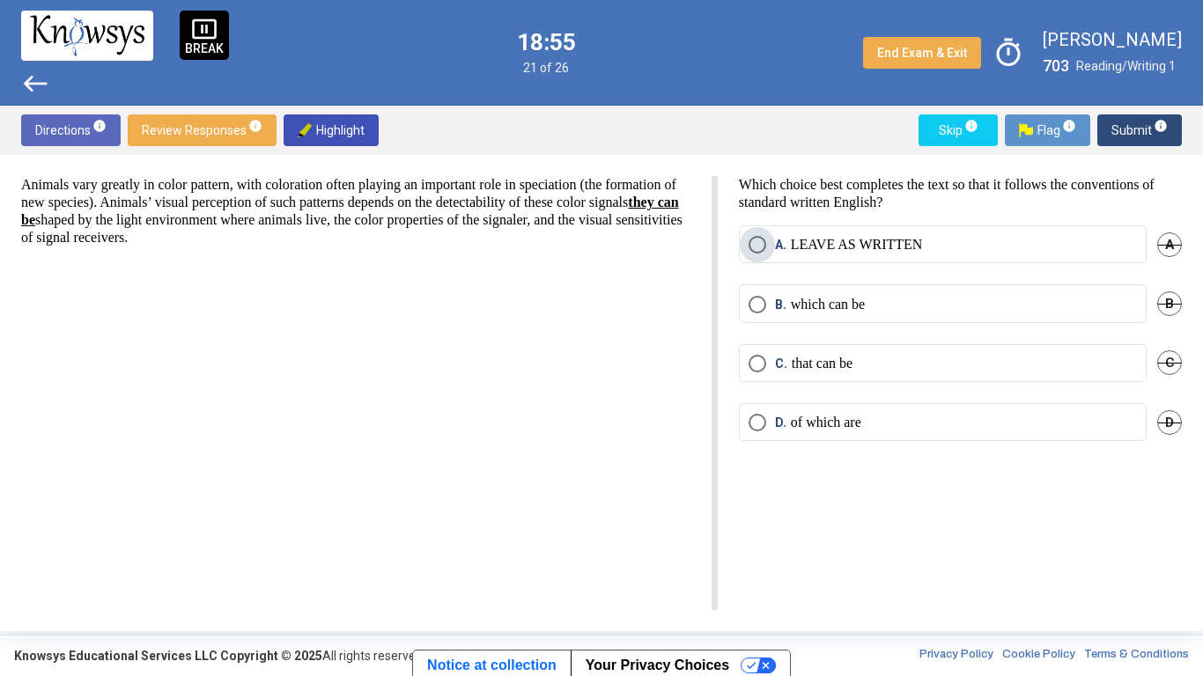
click at [793, 247] on p "LEAVE AS WRITTEN" at bounding box center [857, 245] width 132 height 18
click at [1139, 127] on span "Submit info" at bounding box center [1139, 130] width 56 height 32
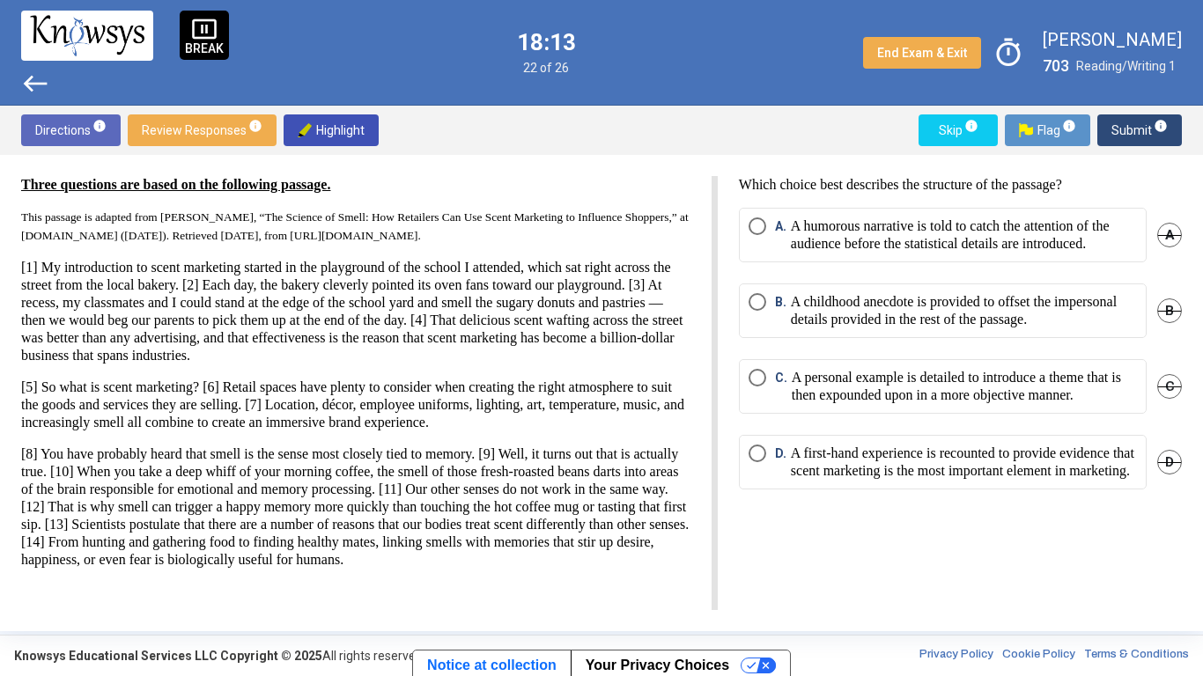
click at [988, 480] on p "A first-hand experience is recounted to provide evidence that scent marketing i…" at bounding box center [964, 462] width 346 height 35
click at [931, 321] on p "A childhood anecdote is provided to offset the impersonal details provided in t…" at bounding box center [964, 310] width 346 height 35
click at [1114, 129] on span "Submit info" at bounding box center [1139, 130] width 56 height 32
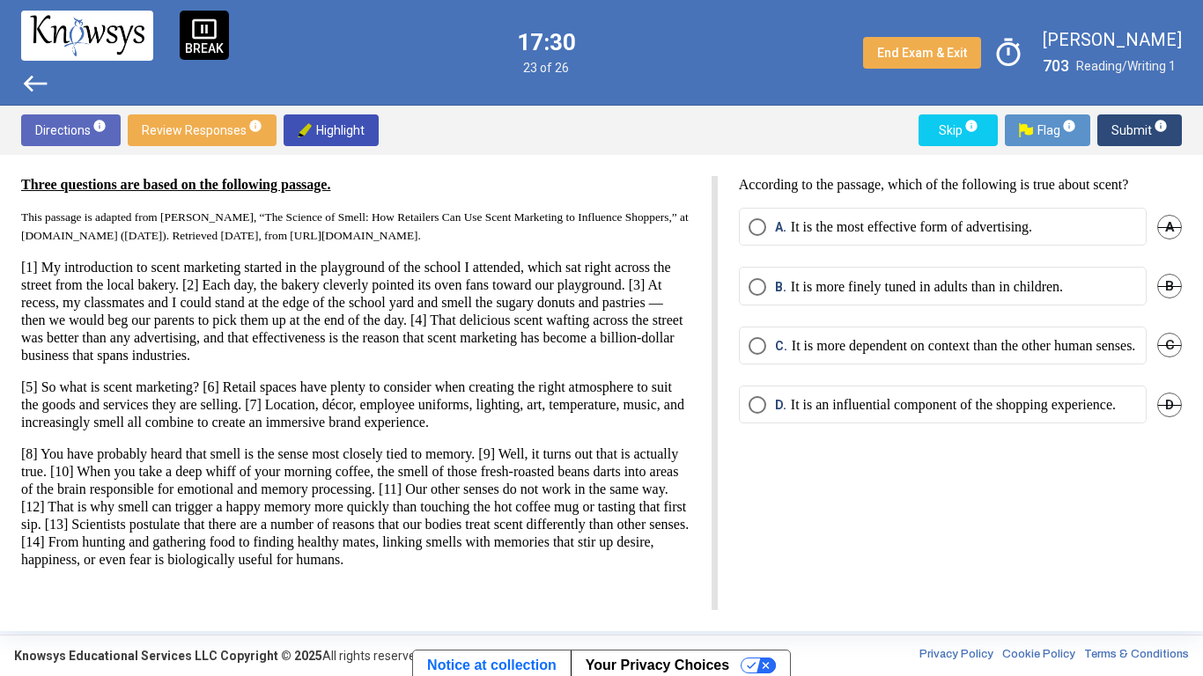
click at [1083, 232] on label "A. It is the most effective form of advertising." at bounding box center [942, 227] width 388 height 18
click at [1128, 145] on span "Submit info" at bounding box center [1139, 130] width 56 height 32
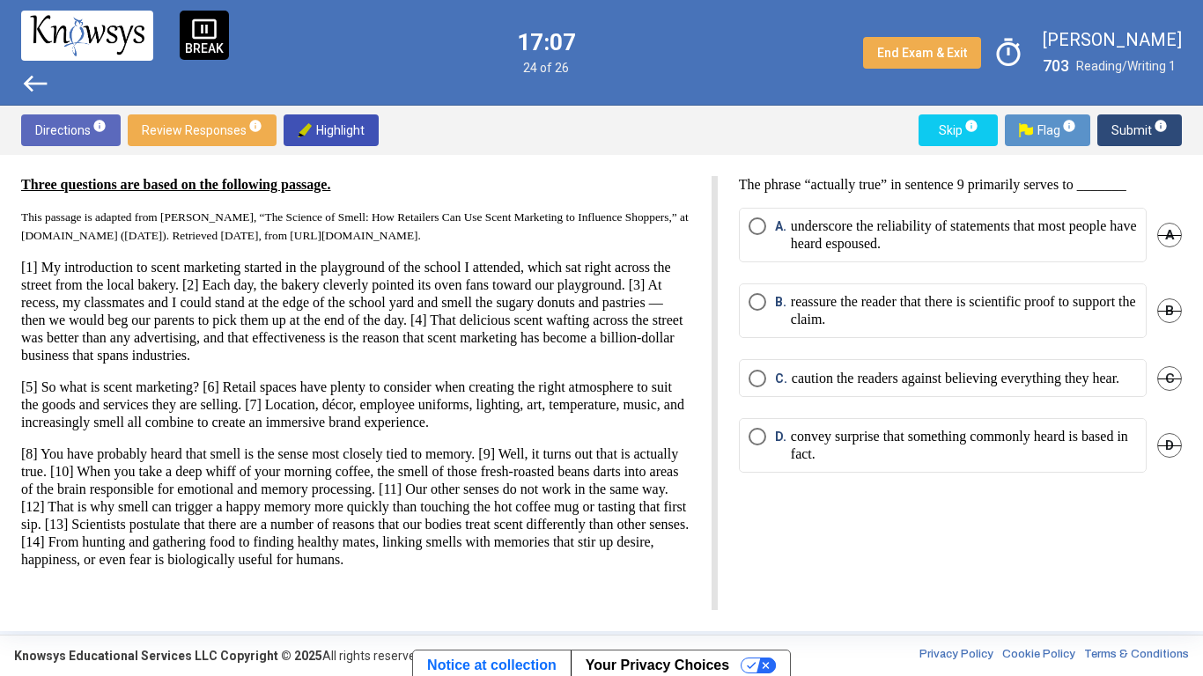
click at [1081, 321] on p "reassure the reader that there is scientific proof to support the claim." at bounding box center [964, 310] width 346 height 35
click at [1119, 139] on span "Submit info" at bounding box center [1139, 130] width 56 height 32
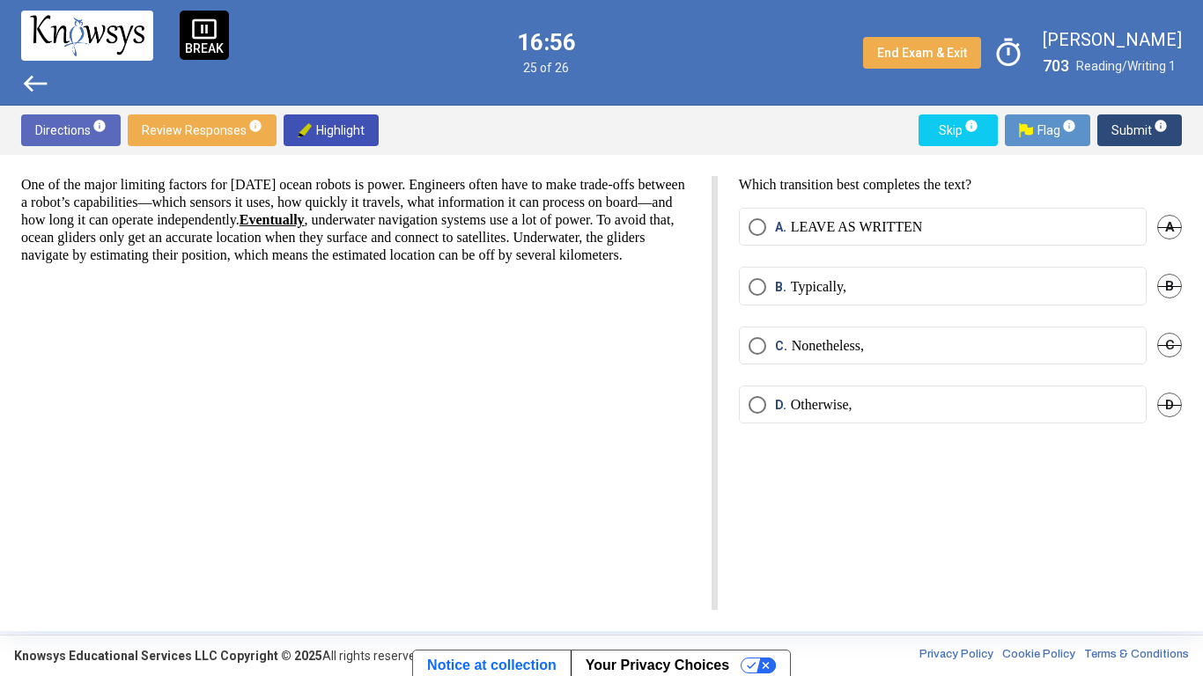
click at [1072, 221] on label "A. LEAVE AS WRITTEN" at bounding box center [942, 227] width 388 height 18
click at [1154, 131] on span "info" at bounding box center [1161, 126] width 14 height 14
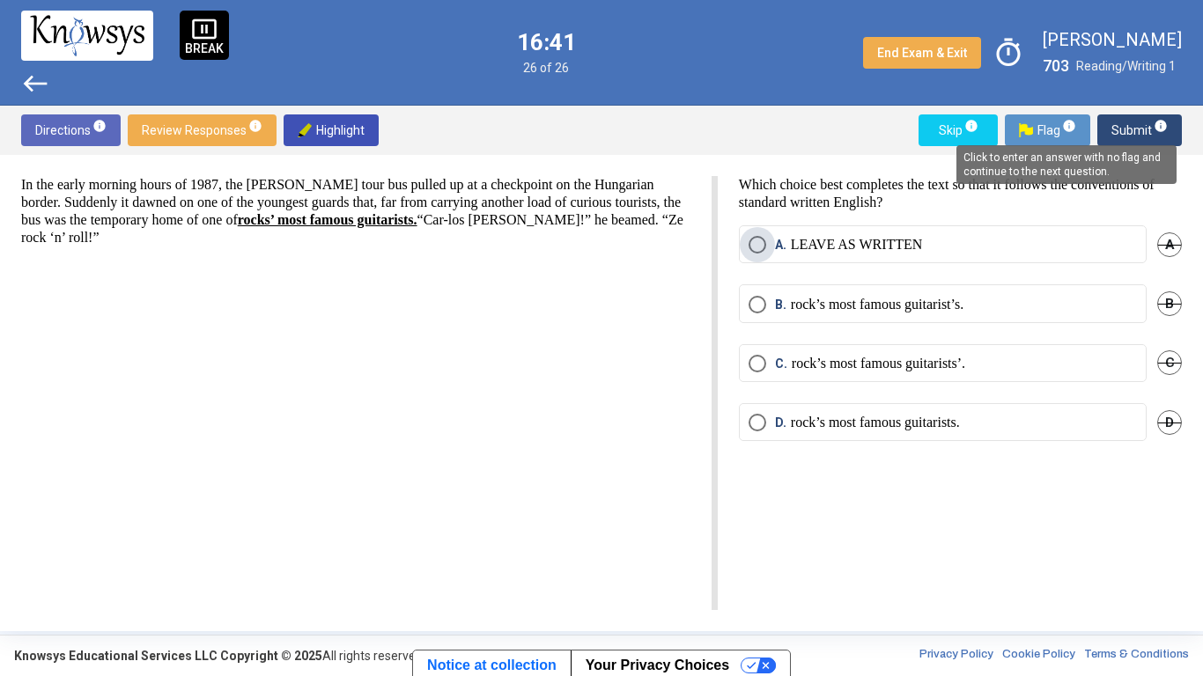
click at [1043, 249] on label "A. LEAVE AS WRITTEN" at bounding box center [942, 245] width 388 height 18
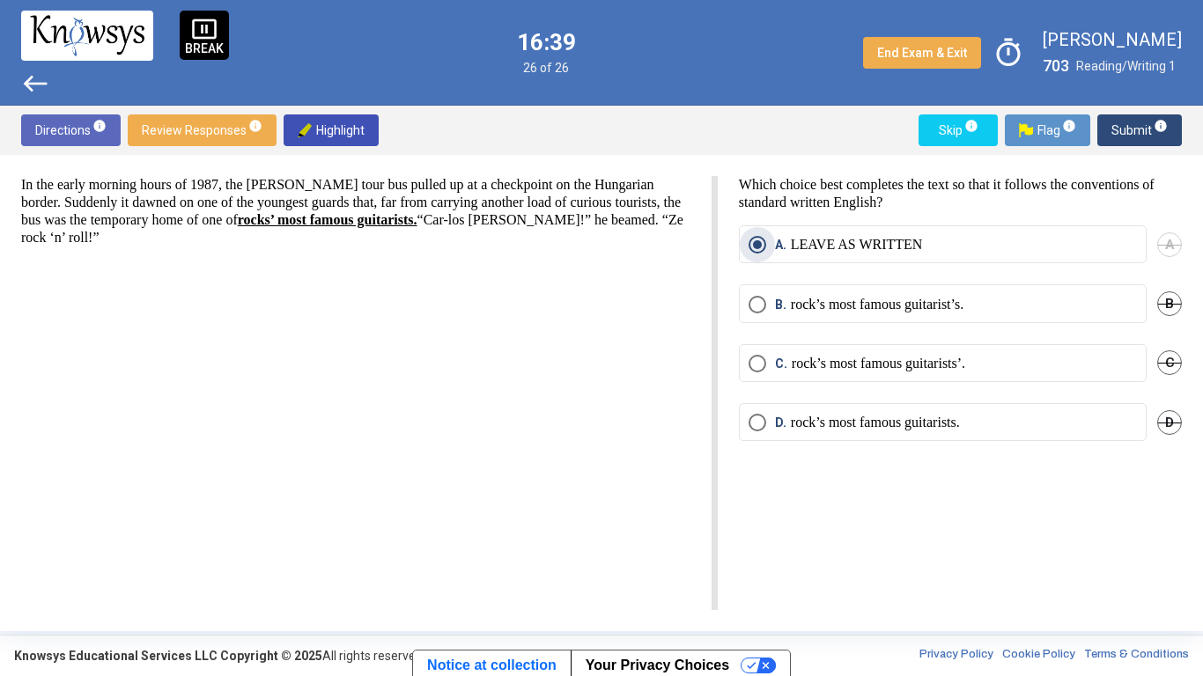
click at [1131, 132] on span "Submit info" at bounding box center [1139, 130] width 56 height 32
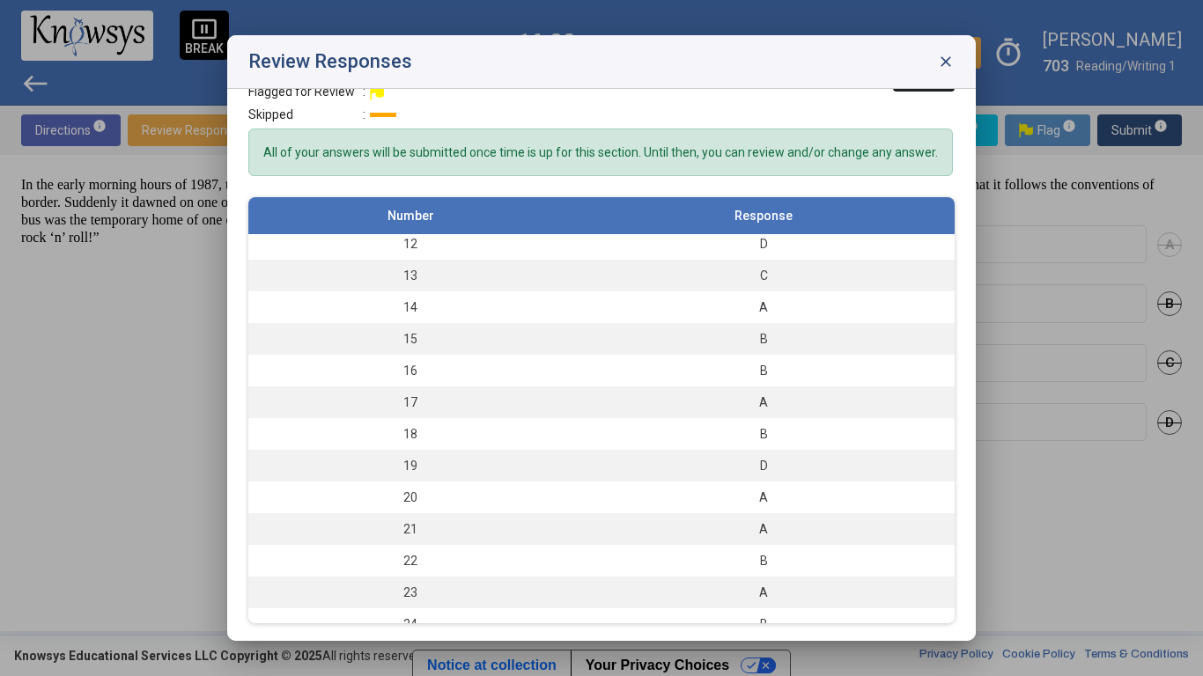
scroll to position [436, 0]
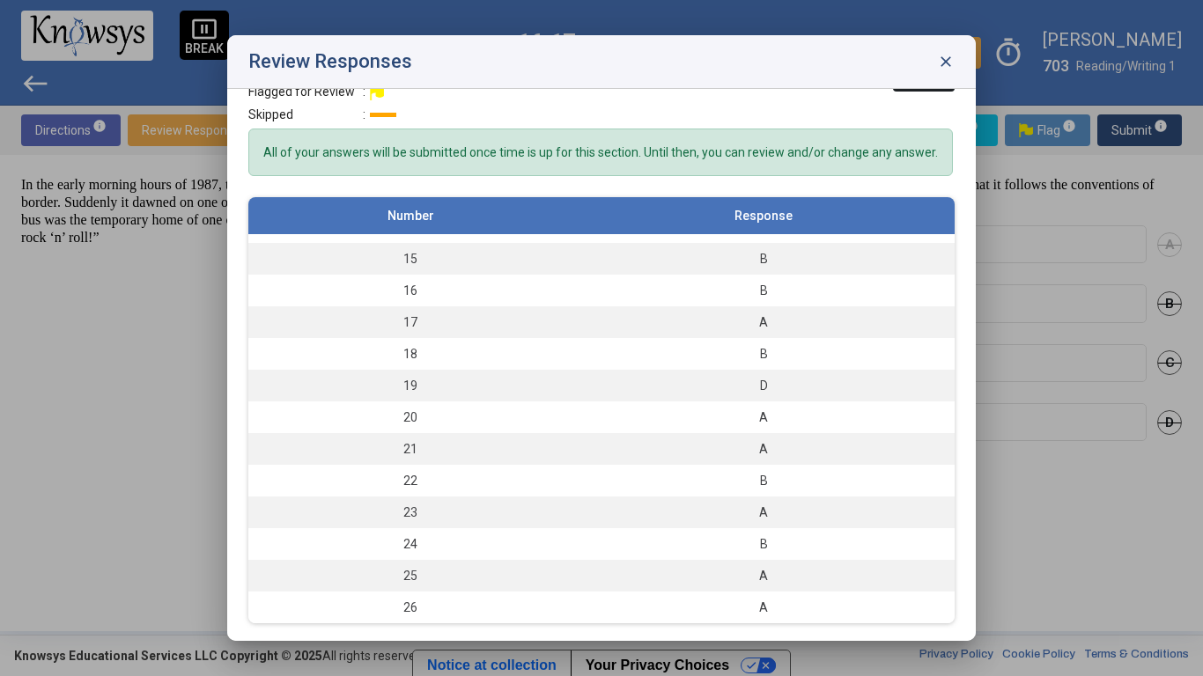
click at [940, 208] on th "Response" at bounding box center [763, 216] width 382 height 38
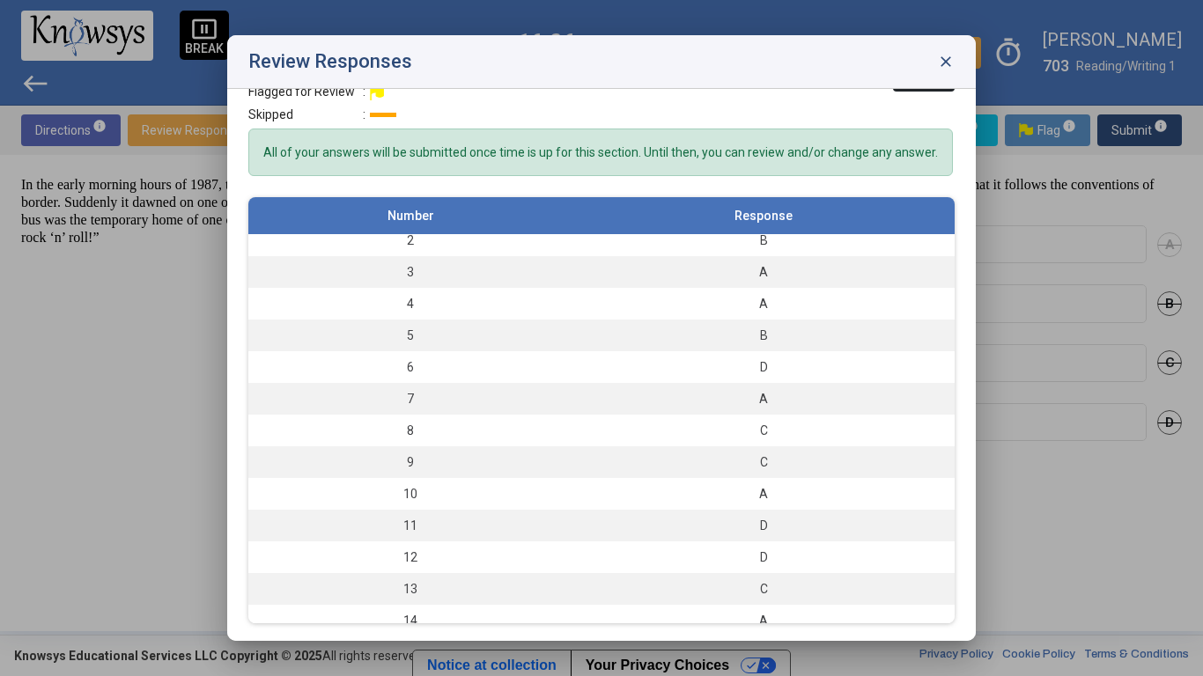
scroll to position [30, 0]
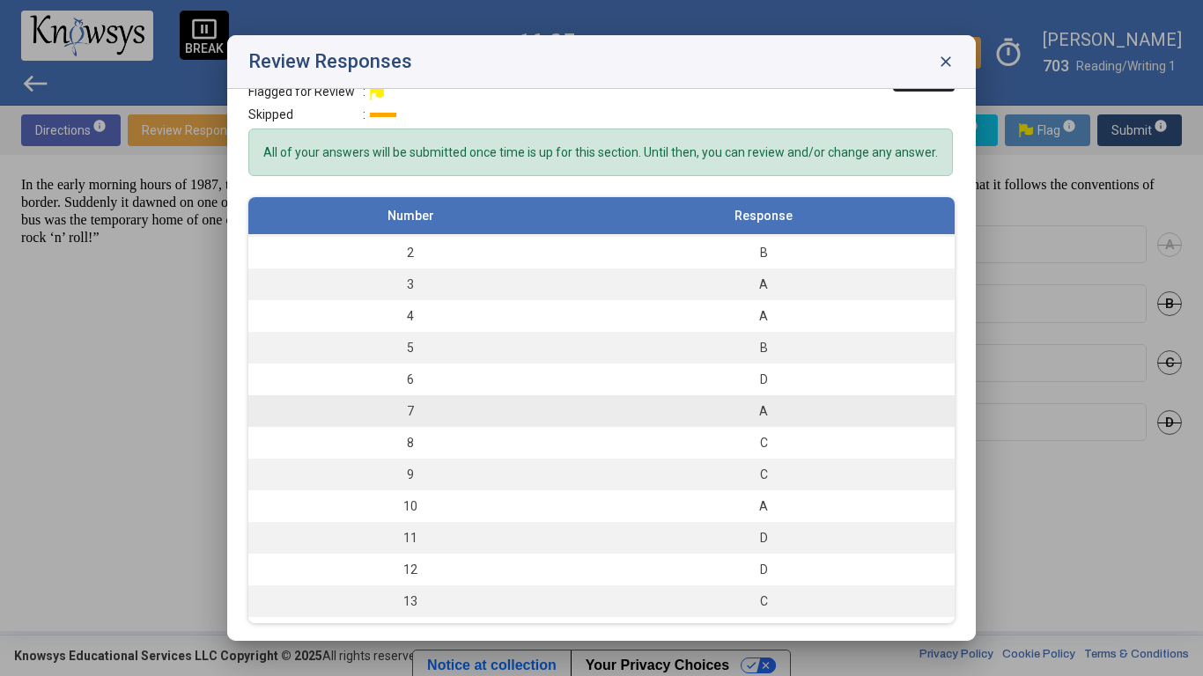
click at [805, 402] on div "A" at bounding box center [763, 411] width 365 height 18
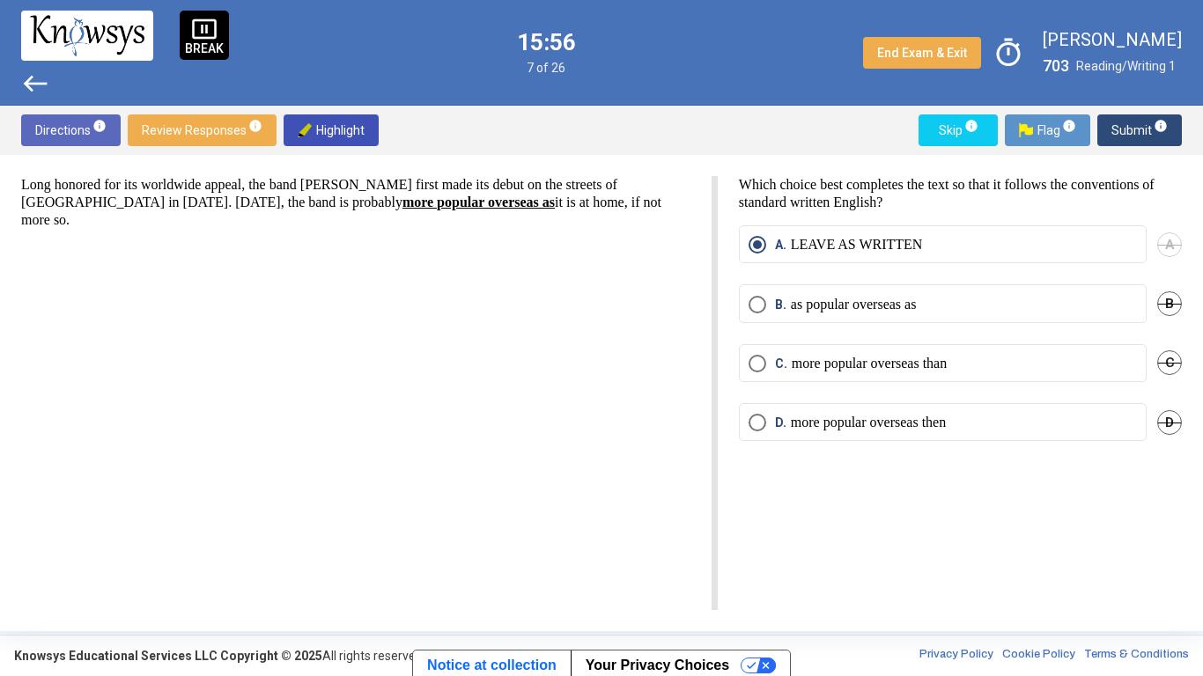
click at [1139, 139] on span "Submit info" at bounding box center [1139, 130] width 56 height 32
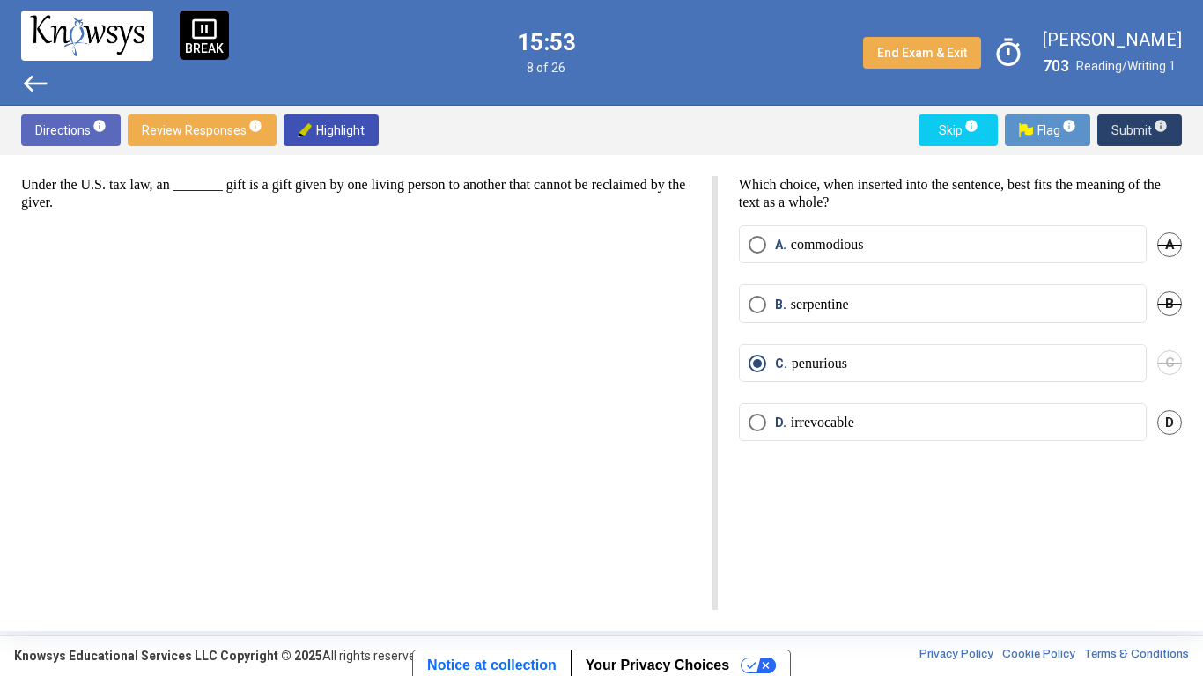
click at [1121, 139] on span "Submit info" at bounding box center [1139, 130] width 56 height 32
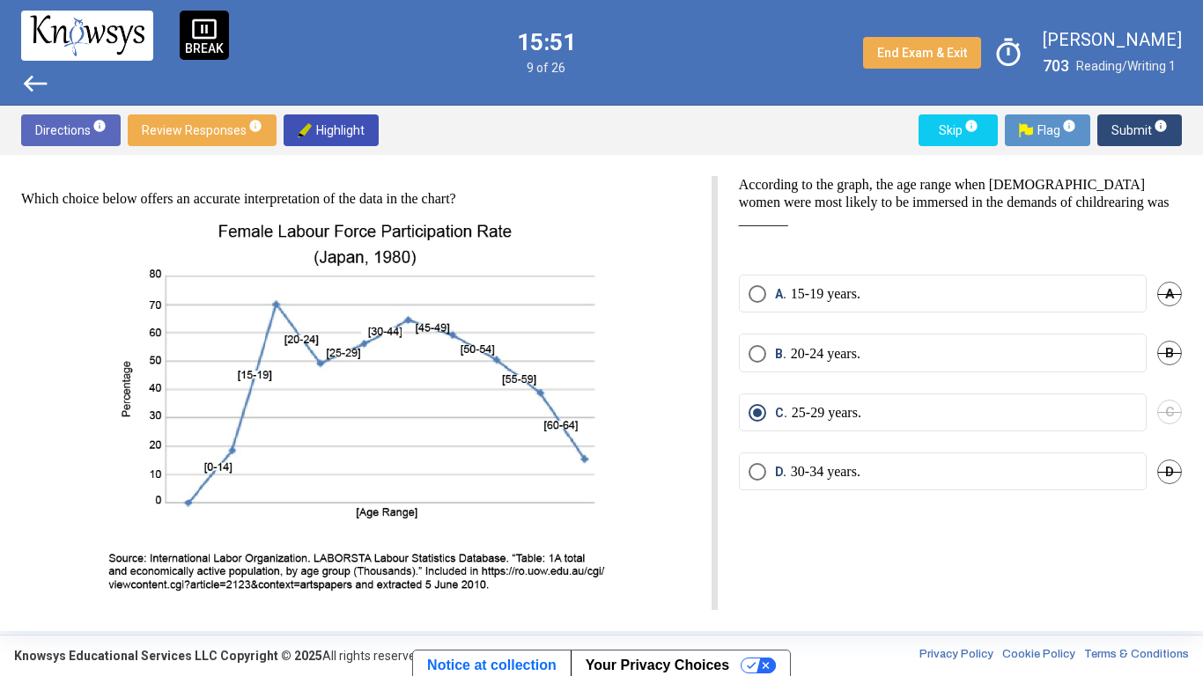
click at [1139, 138] on span "Submit info" at bounding box center [1139, 130] width 56 height 32
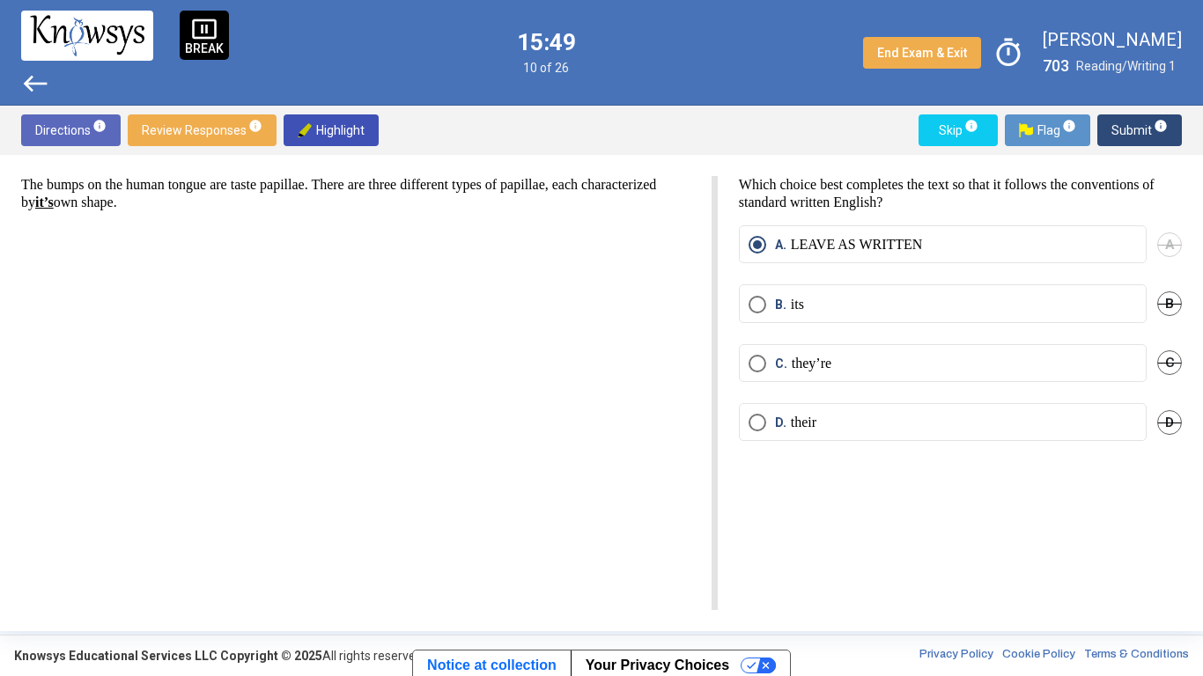
click at [1131, 135] on span "Submit info" at bounding box center [1139, 130] width 56 height 32
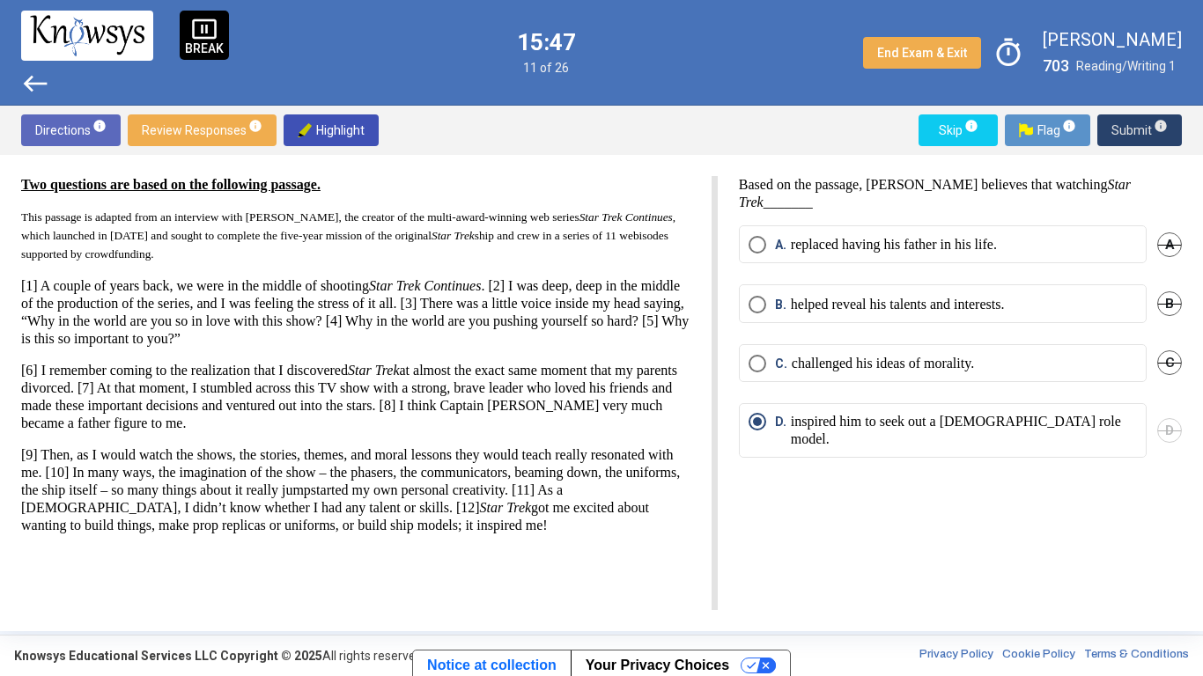
click at [1144, 134] on span "Submit info" at bounding box center [1139, 130] width 56 height 32
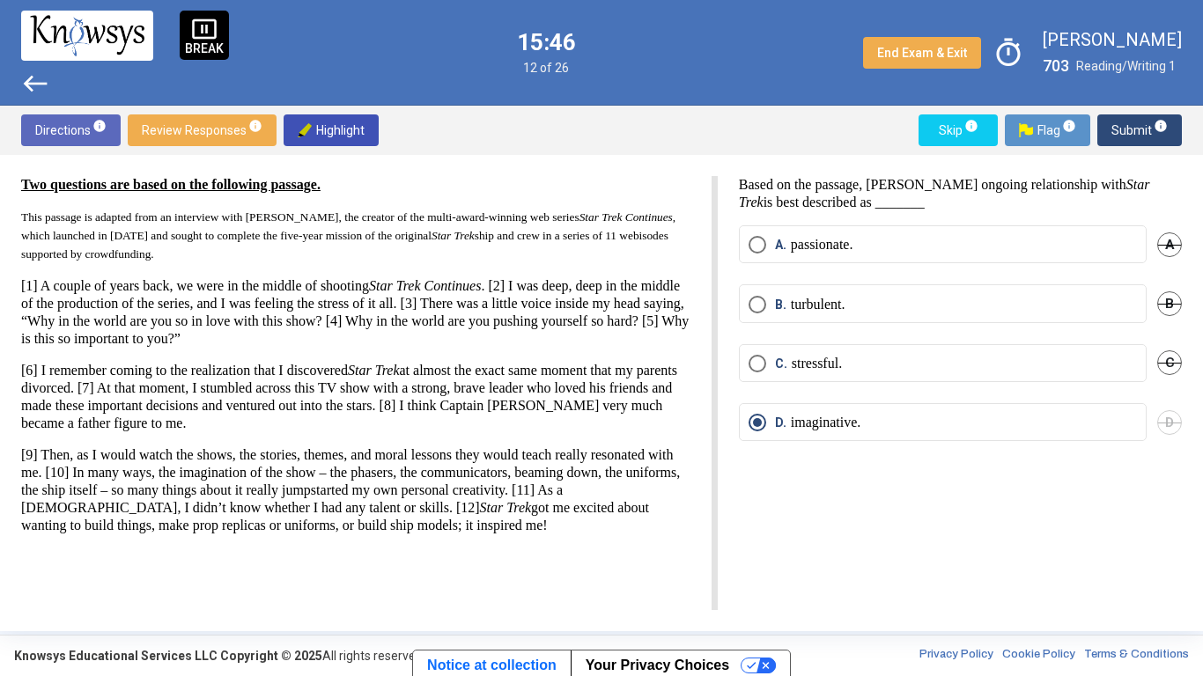
click at [1132, 131] on span "Submit info" at bounding box center [1139, 130] width 56 height 32
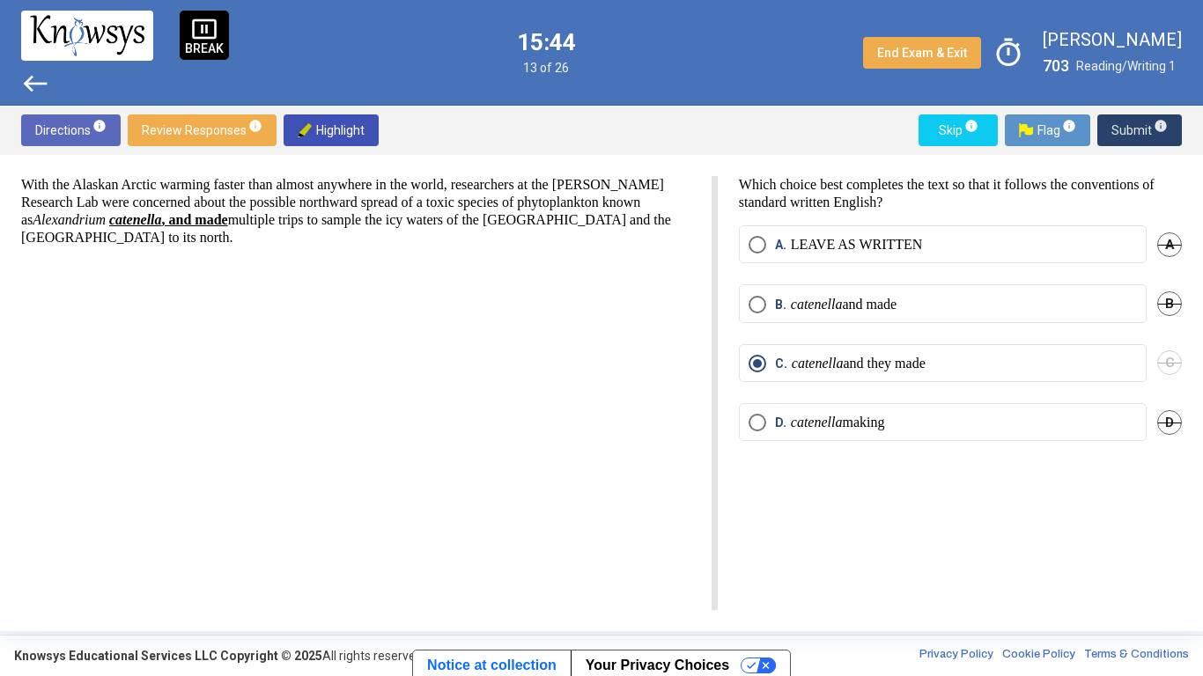
click at [1135, 132] on span "Submit info" at bounding box center [1139, 130] width 56 height 32
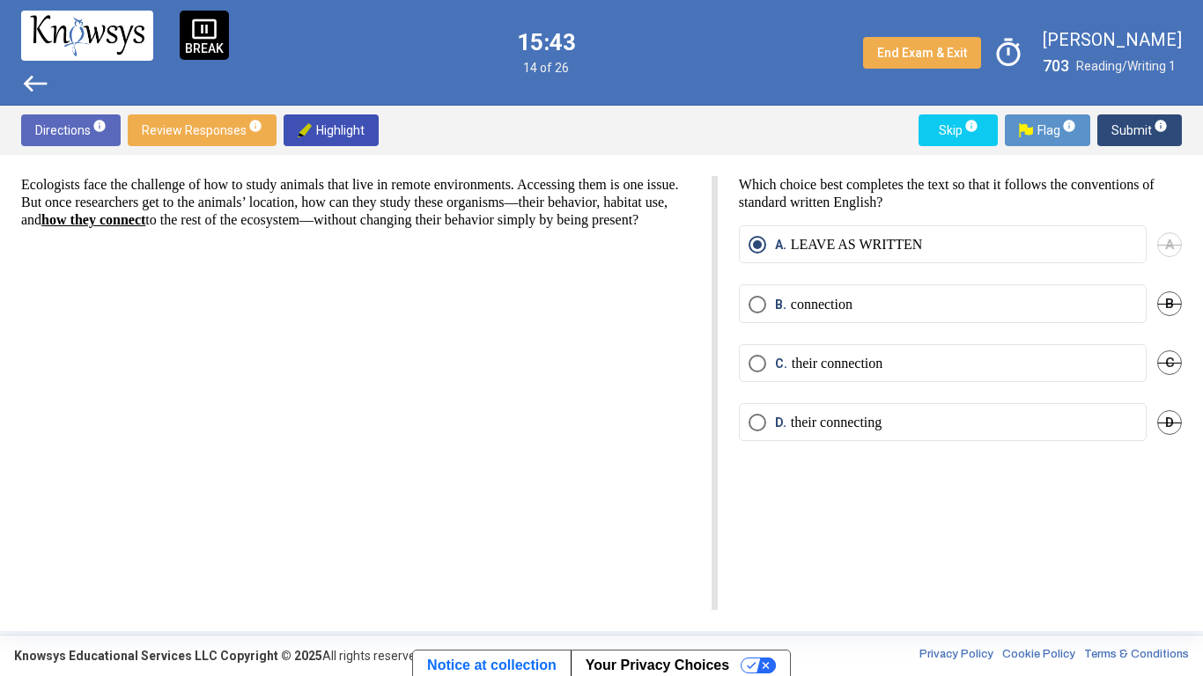
click at [1130, 136] on span "Submit info" at bounding box center [1139, 130] width 56 height 32
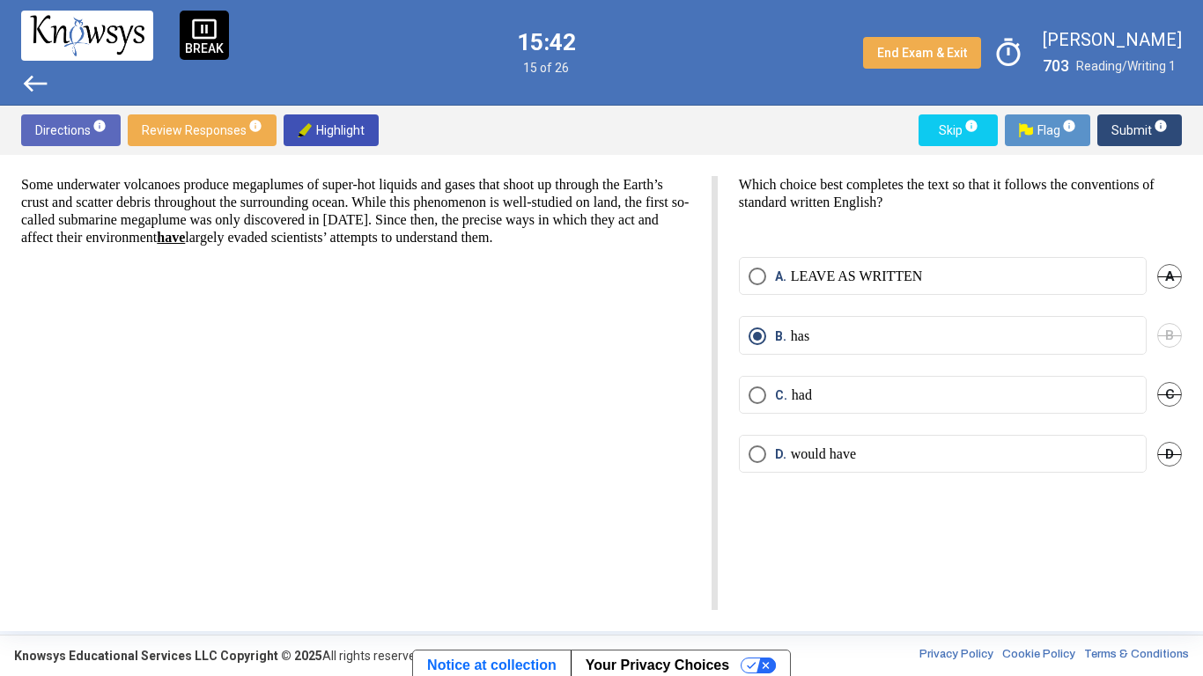
click at [1138, 131] on span "Submit info" at bounding box center [1139, 130] width 56 height 32
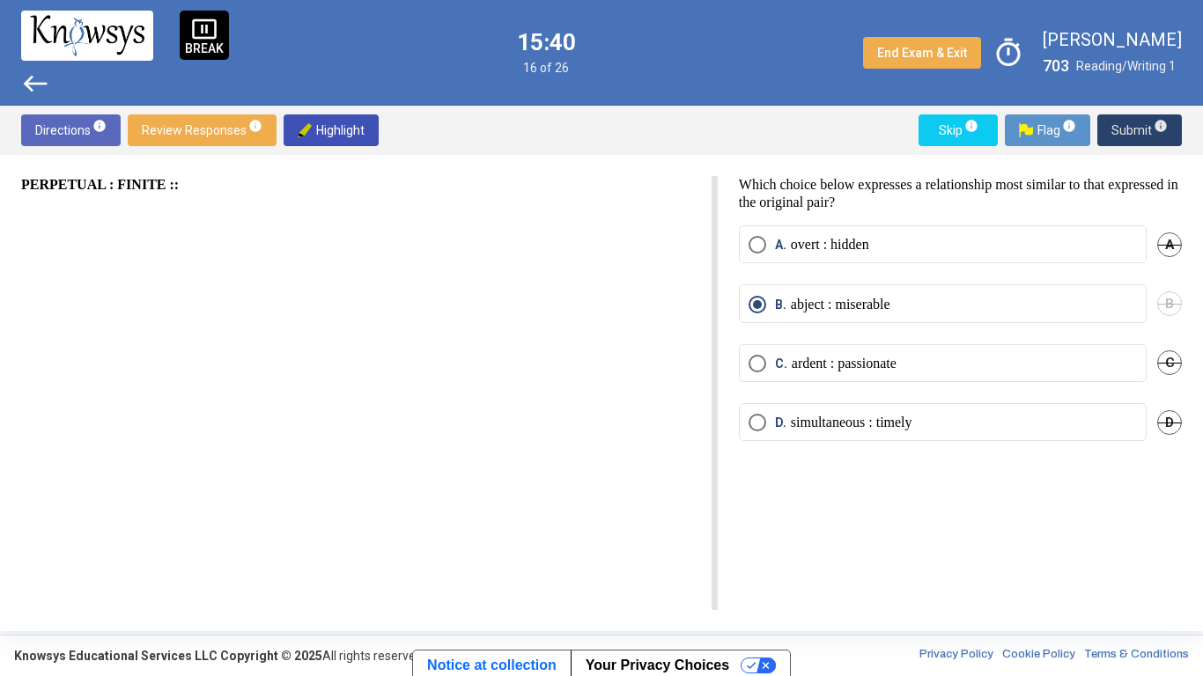
click at [1138, 133] on span "Submit info" at bounding box center [1139, 130] width 56 height 32
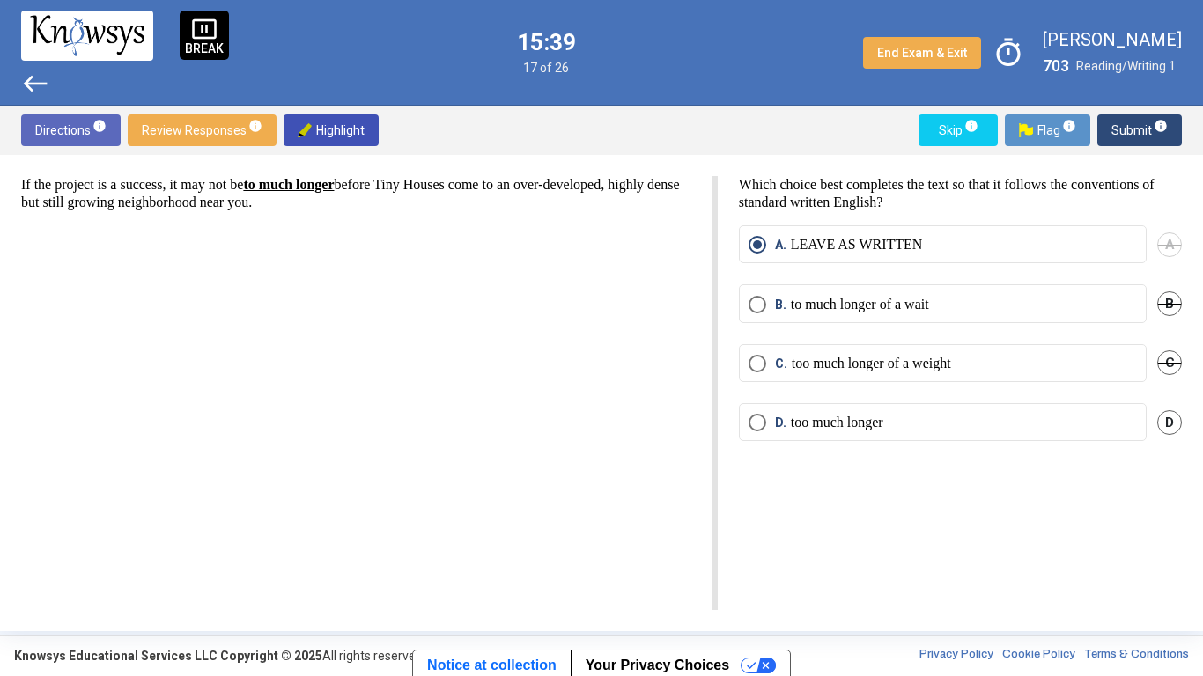
click at [1131, 133] on span "Submit info" at bounding box center [1139, 130] width 56 height 32
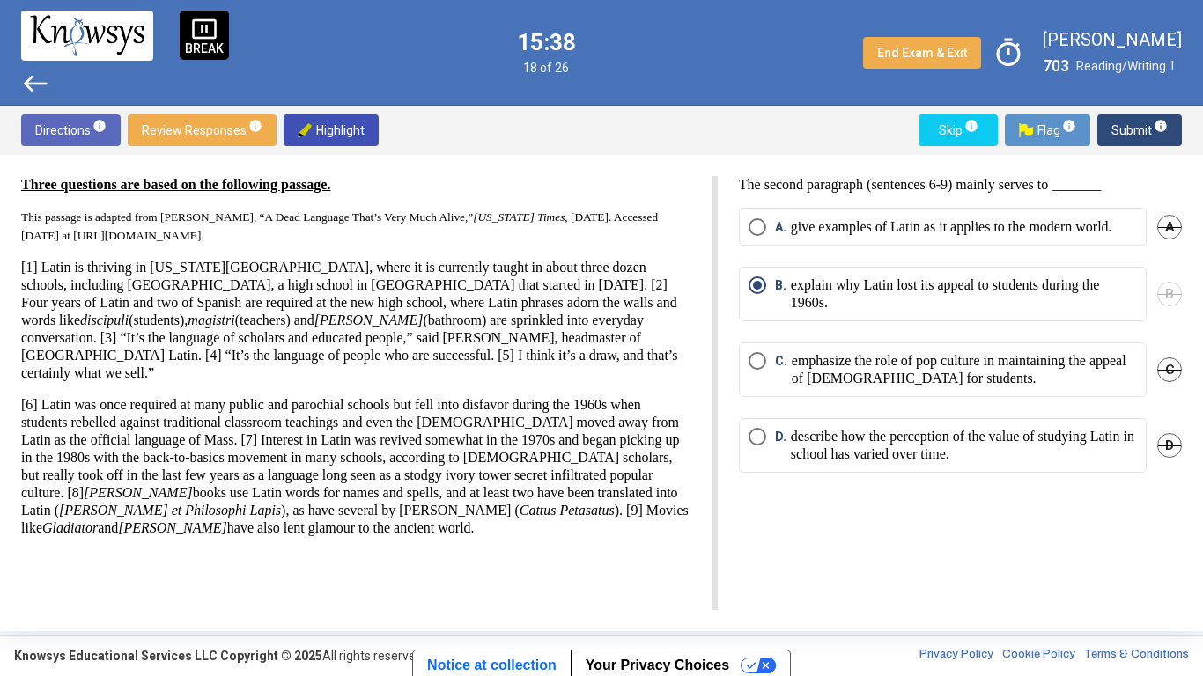
click at [1131, 134] on span "Submit info" at bounding box center [1139, 130] width 56 height 32
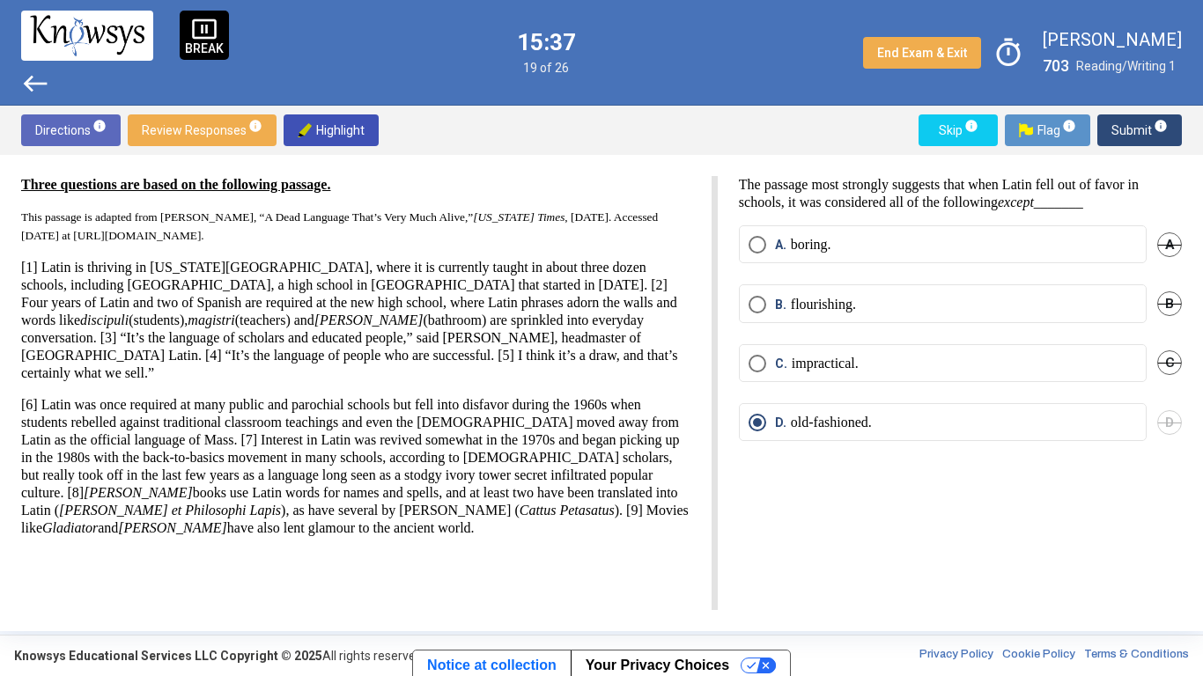
click at [1134, 136] on span "Submit info" at bounding box center [1139, 130] width 56 height 32
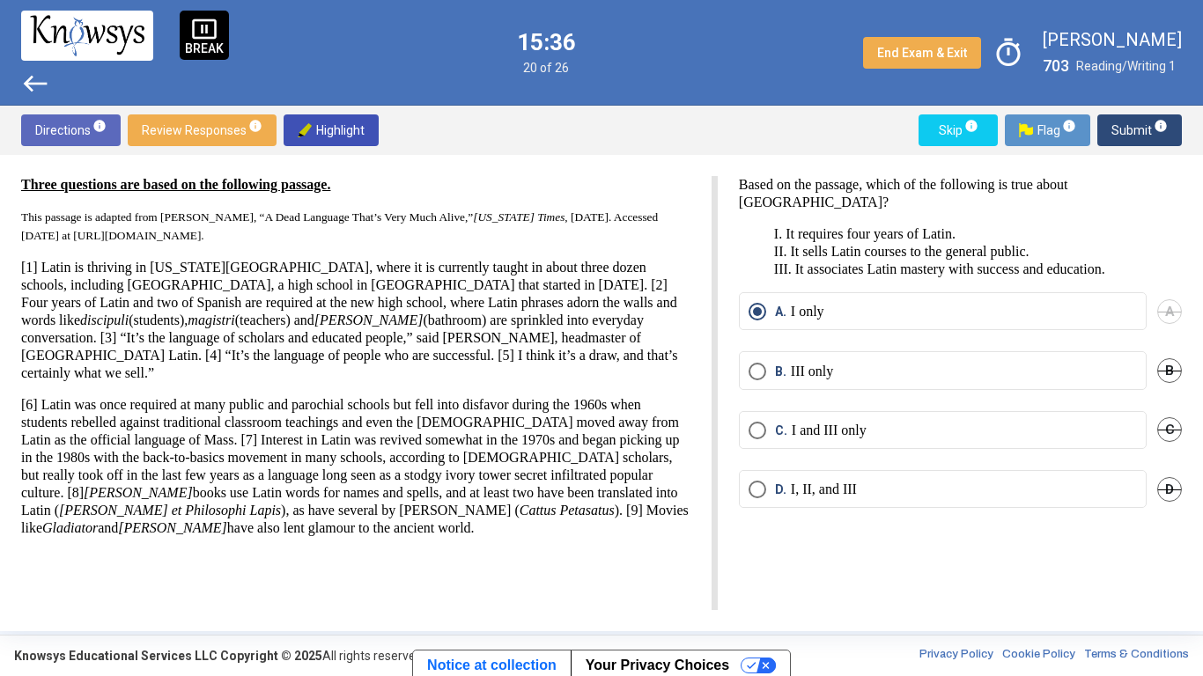
click at [1139, 134] on span "Submit info" at bounding box center [1139, 130] width 56 height 32
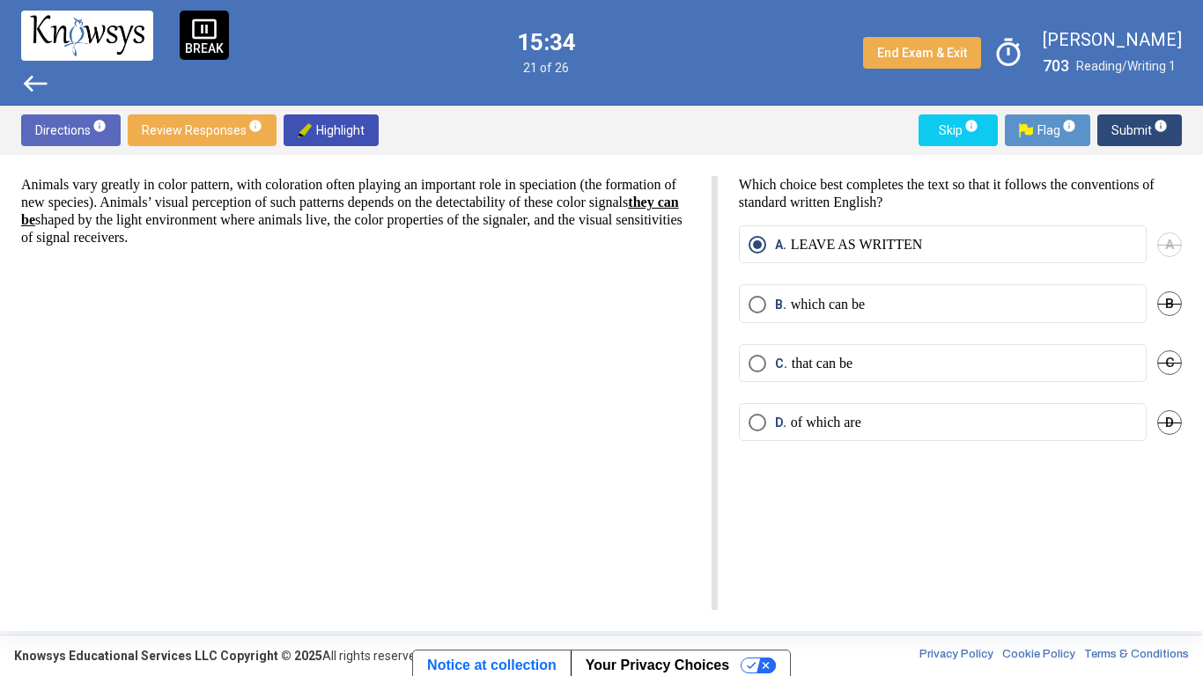
click at [1131, 133] on span "Submit info" at bounding box center [1139, 130] width 56 height 32
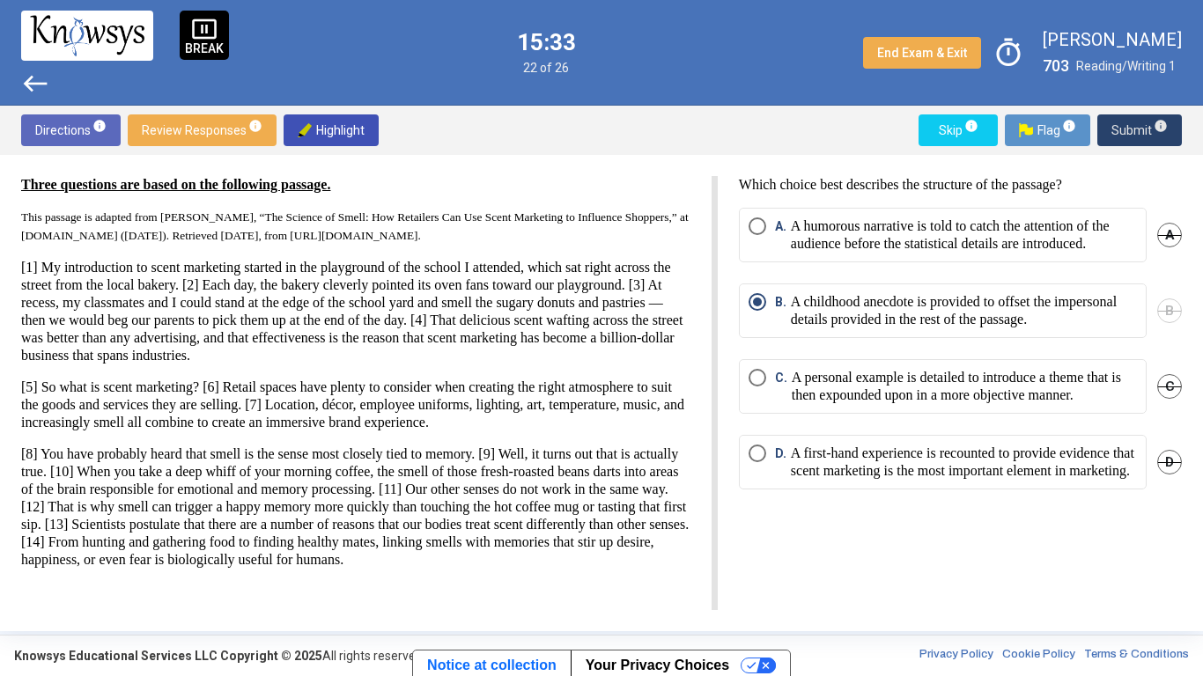
click at [1136, 129] on span "Submit info" at bounding box center [1139, 130] width 56 height 32
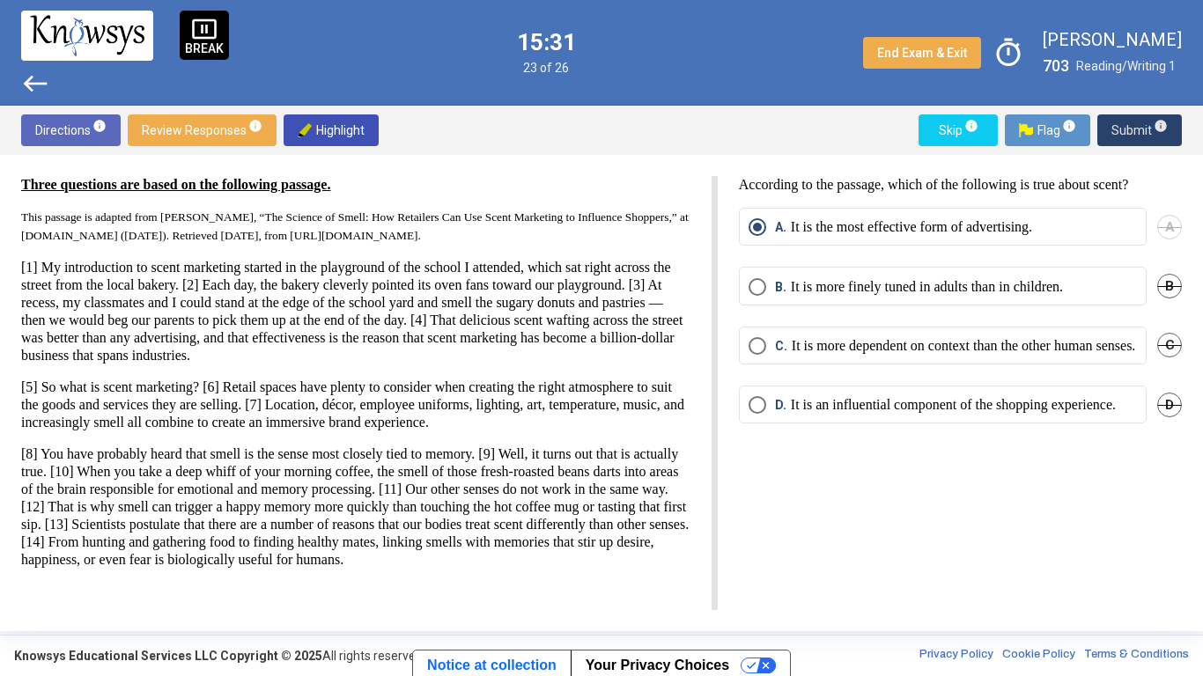
click at [1138, 133] on span "Submit info" at bounding box center [1139, 130] width 56 height 32
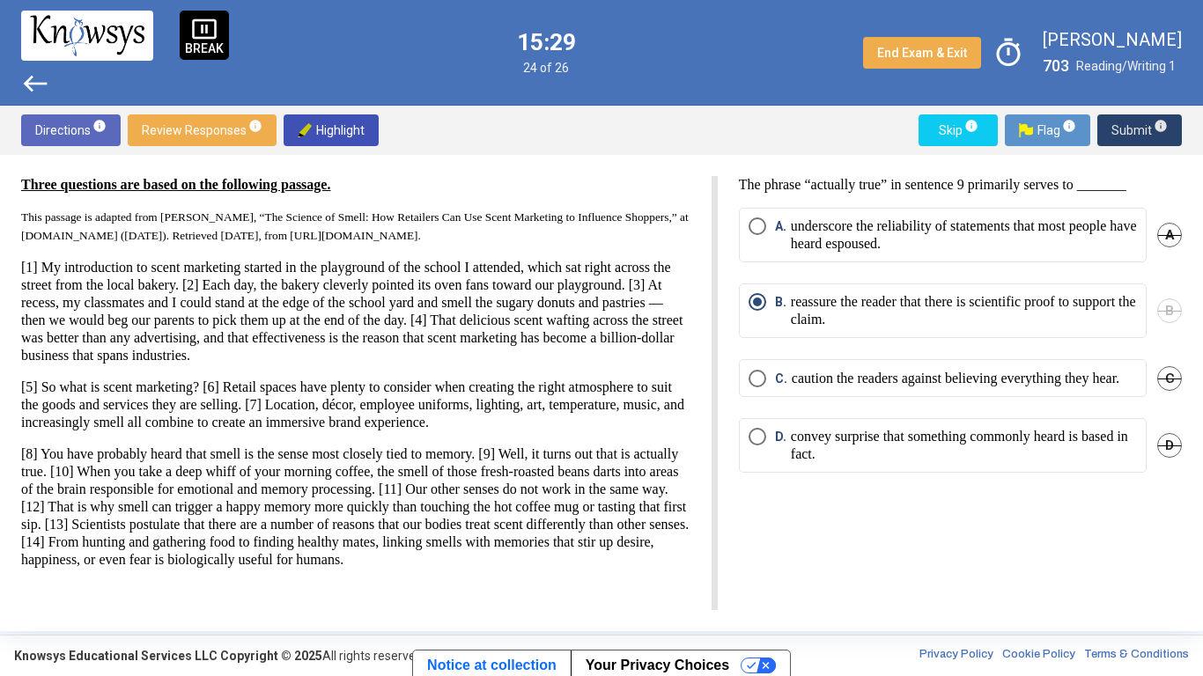
click at [1136, 130] on span "Submit info" at bounding box center [1139, 130] width 56 height 32
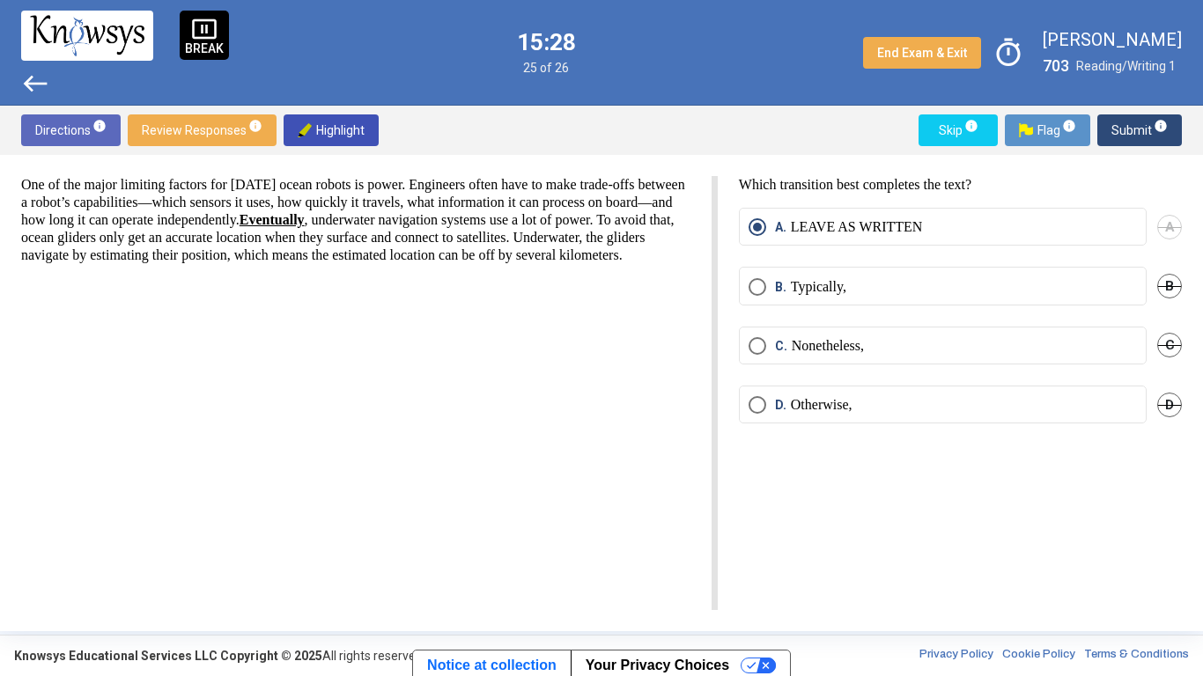
click at [1129, 130] on span "Submit info" at bounding box center [1139, 130] width 56 height 32
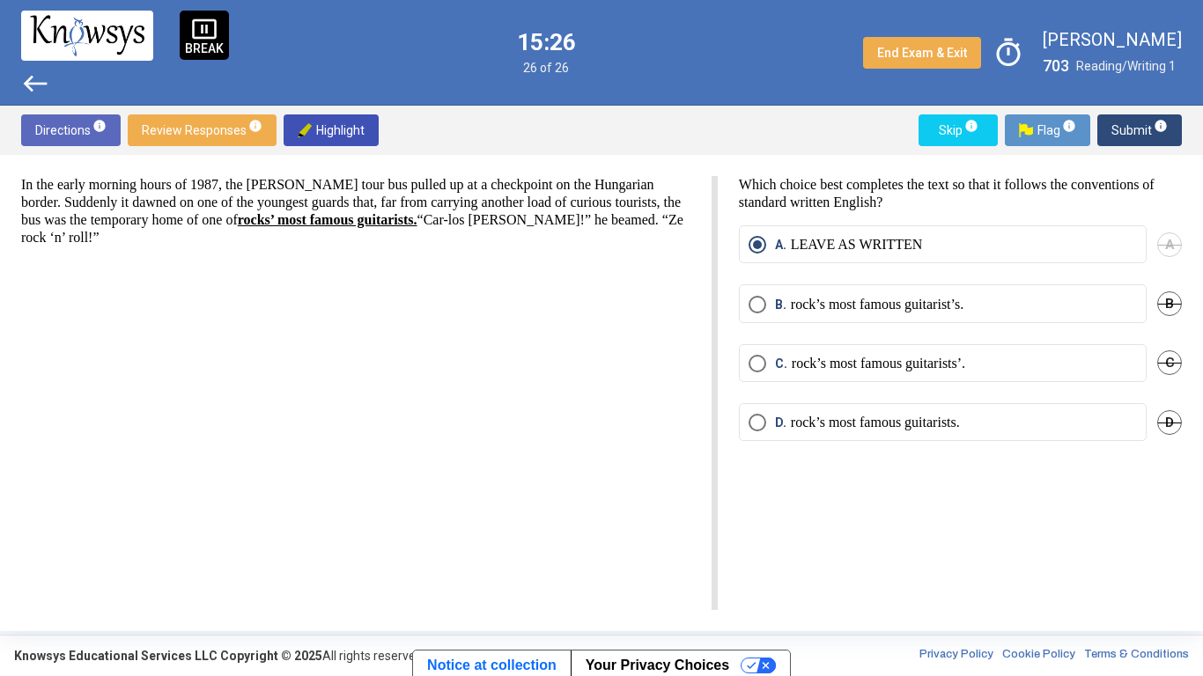
click at [1139, 129] on span "Submit info" at bounding box center [1139, 130] width 56 height 32
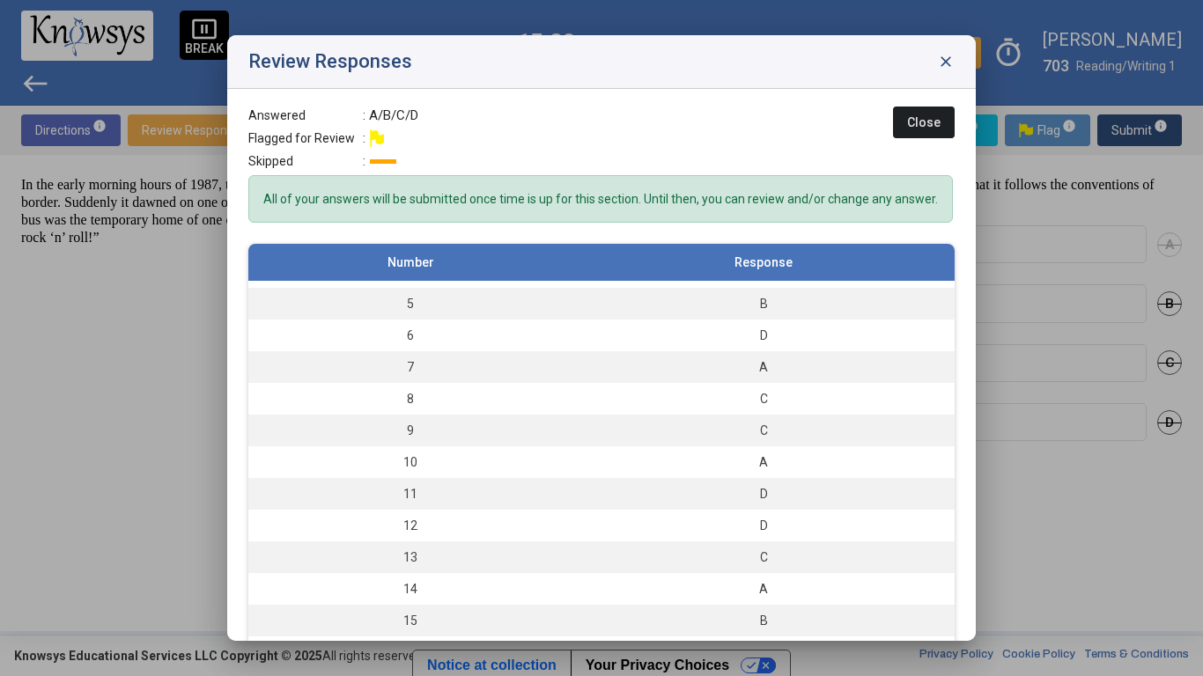
scroll to position [122, 0]
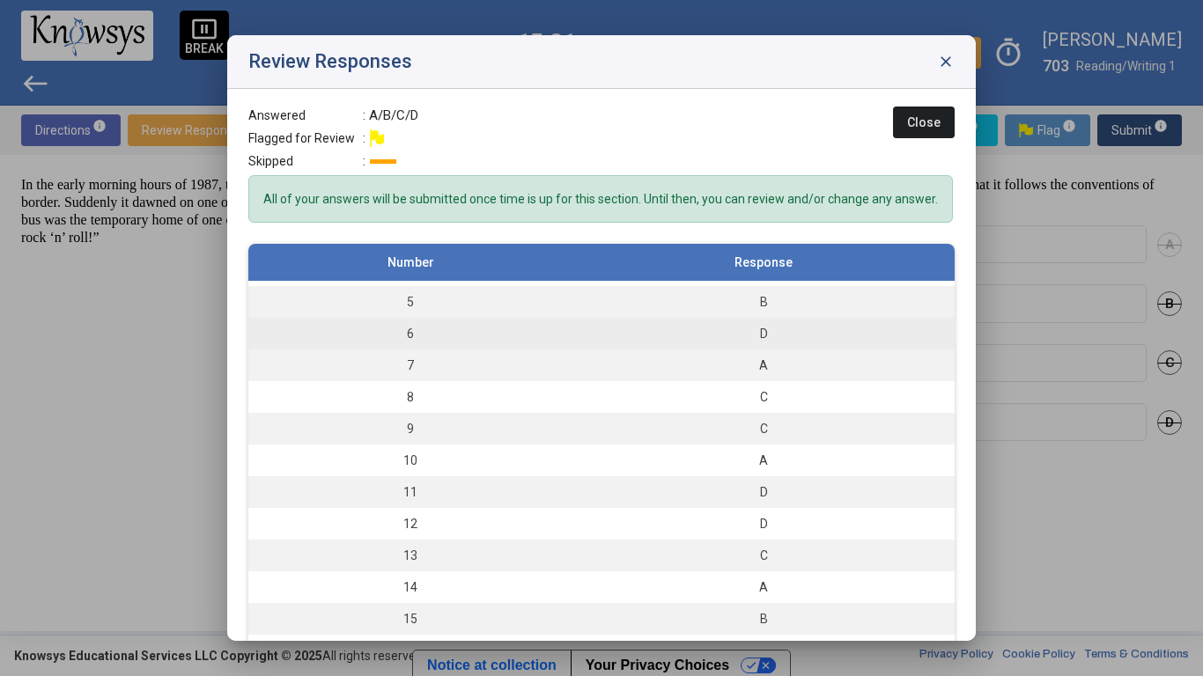
click at [887, 341] on div "D" at bounding box center [763, 334] width 365 height 18
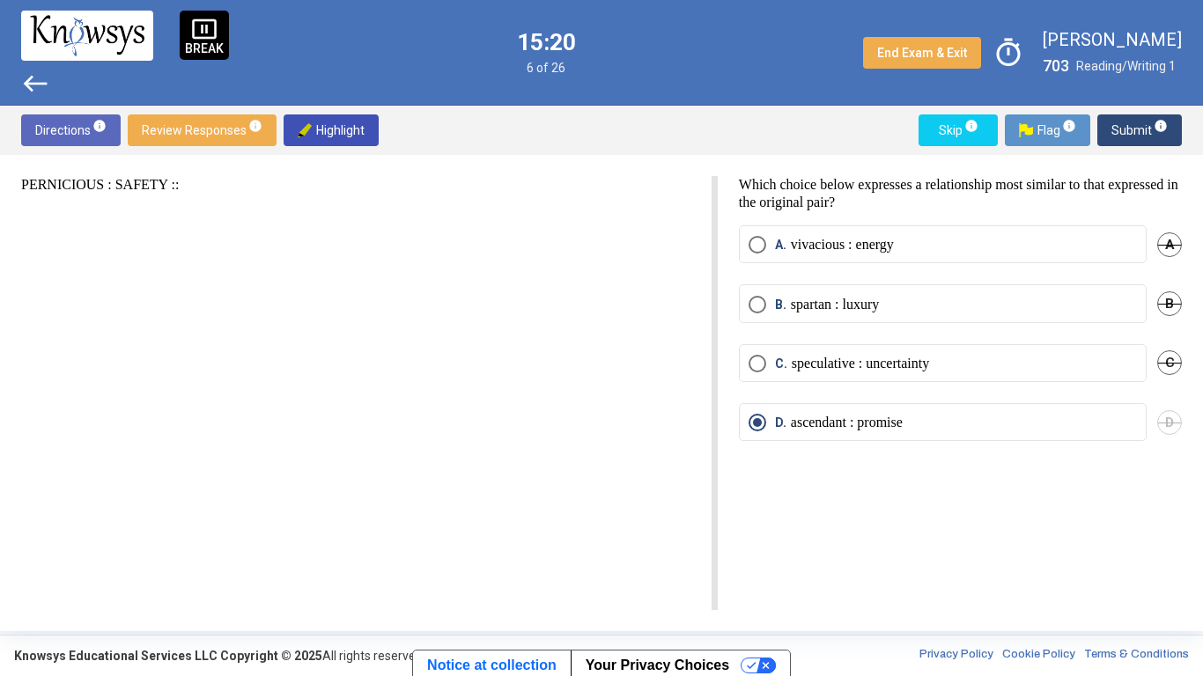
click at [855, 424] on p "ascendant : promise" at bounding box center [847, 423] width 112 height 18
click at [910, 364] on p "speculative : uncertainty" at bounding box center [860, 364] width 137 height 18
click at [1142, 137] on span "Submit info" at bounding box center [1139, 130] width 56 height 32
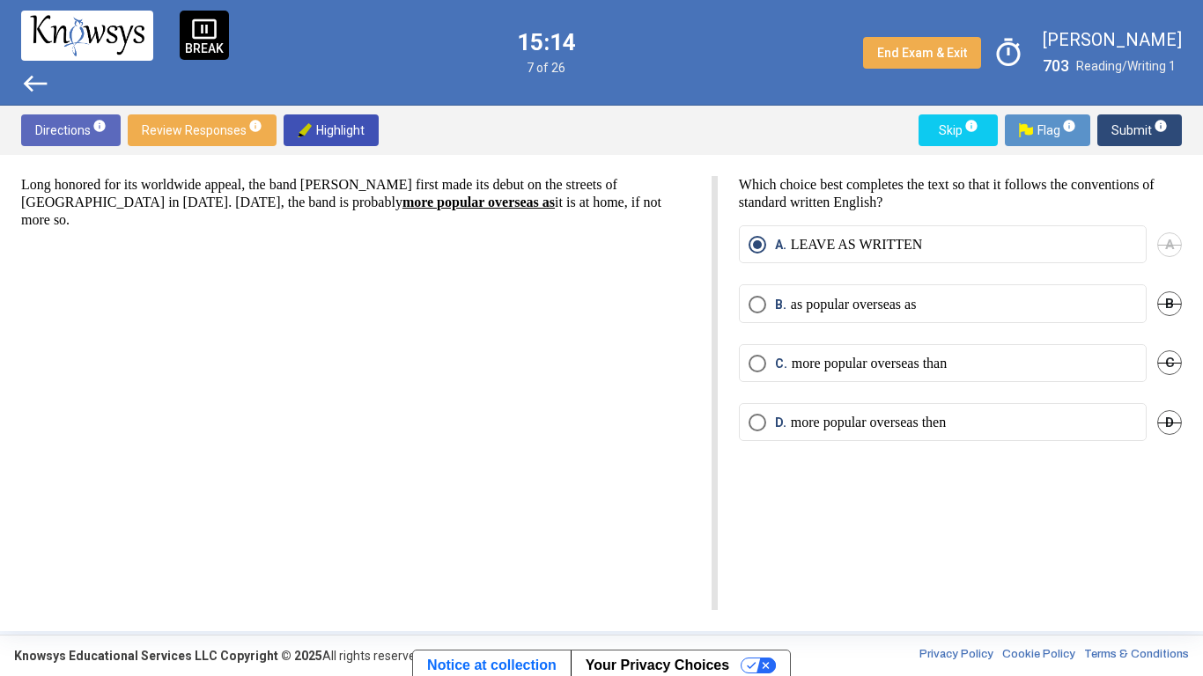
click at [1144, 143] on span "Submit info" at bounding box center [1139, 130] width 56 height 32
click at [1151, 144] on span "Submit info" at bounding box center [1139, 130] width 56 height 32
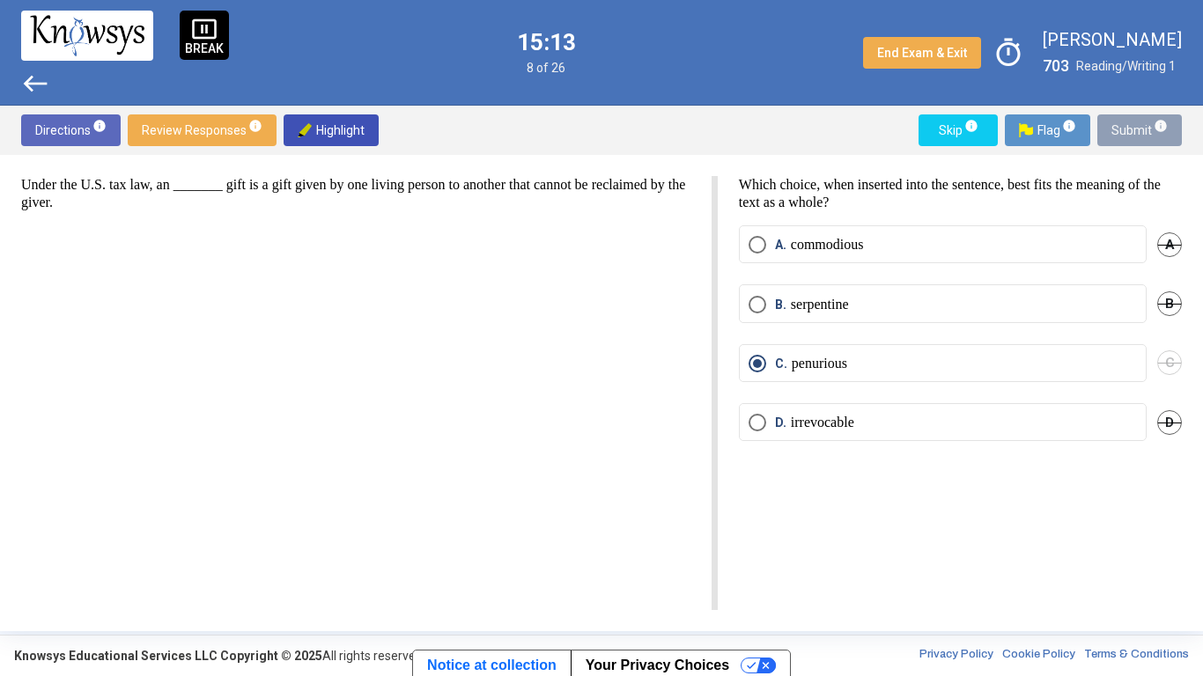
click at [1146, 141] on span "Submit info" at bounding box center [1139, 130] width 56 height 32
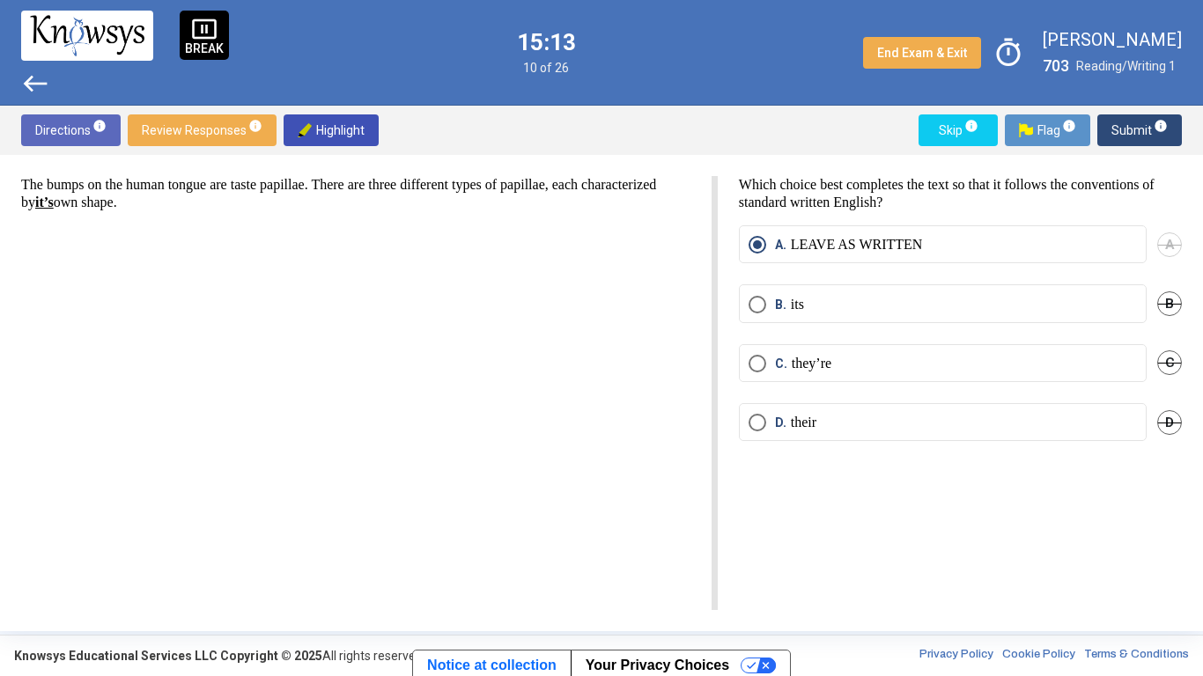
click at [1149, 144] on span "Submit info" at bounding box center [1139, 130] width 56 height 32
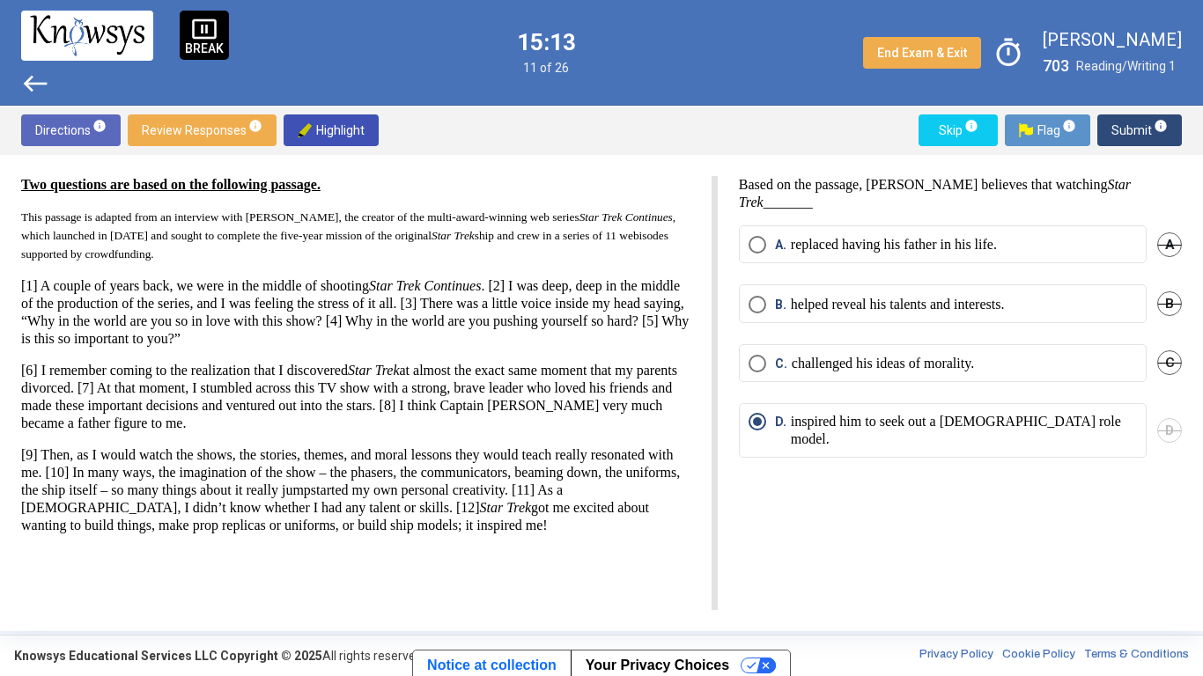
click at [1151, 144] on span "Submit info" at bounding box center [1139, 130] width 56 height 32
click at [1152, 145] on span "Submit info" at bounding box center [1139, 130] width 56 height 32
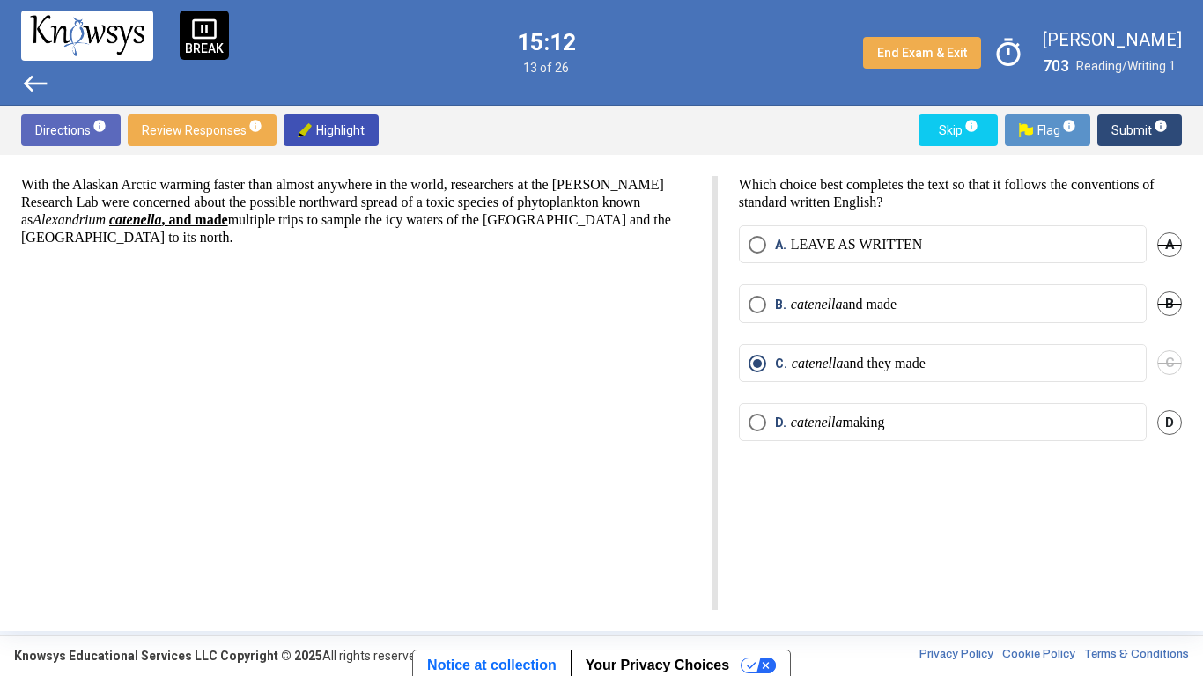
click at [1154, 142] on span "Submit info" at bounding box center [1139, 130] width 56 height 32
click at [1156, 144] on span "Submit info" at bounding box center [1139, 130] width 56 height 32
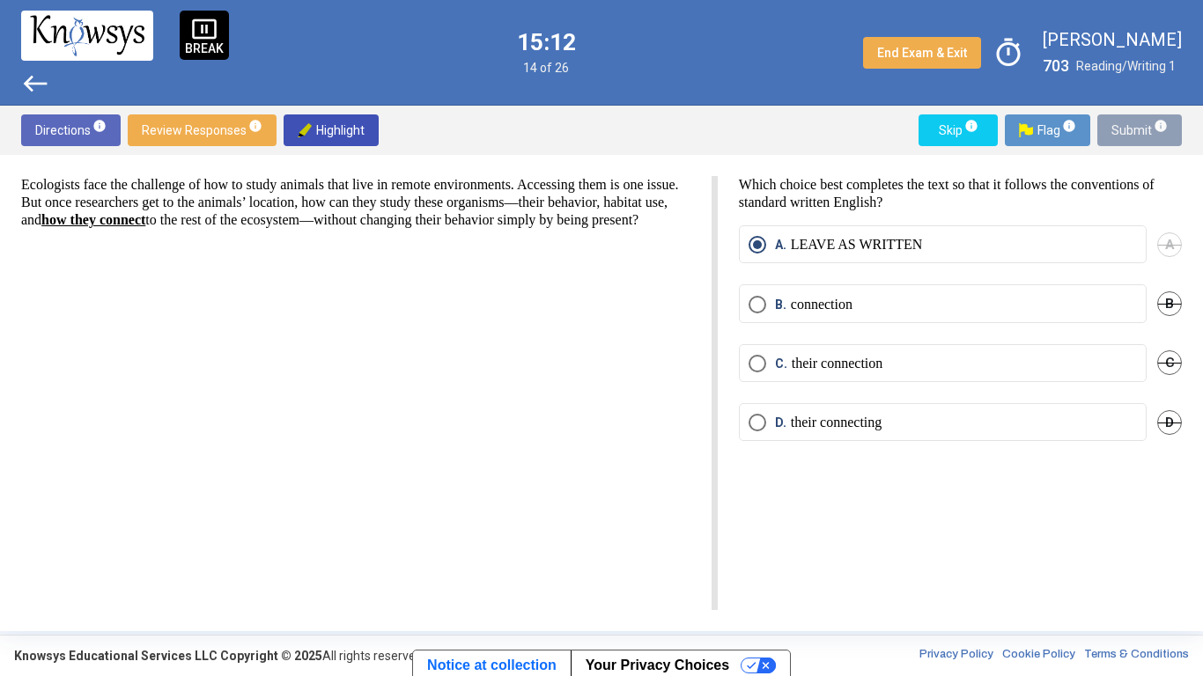
click at [1156, 139] on span "Submit info" at bounding box center [1139, 130] width 56 height 32
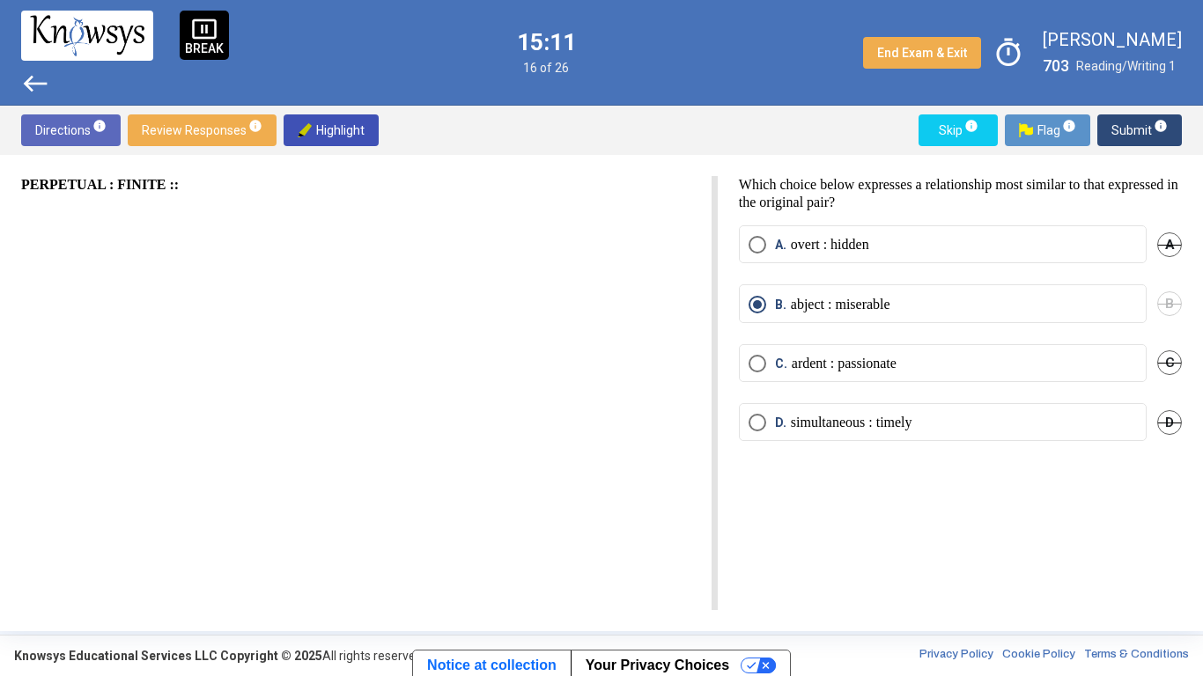
click at [1156, 139] on span "Submit info" at bounding box center [1139, 130] width 56 height 32
click at [1153, 138] on span "Submit info" at bounding box center [1139, 130] width 56 height 32
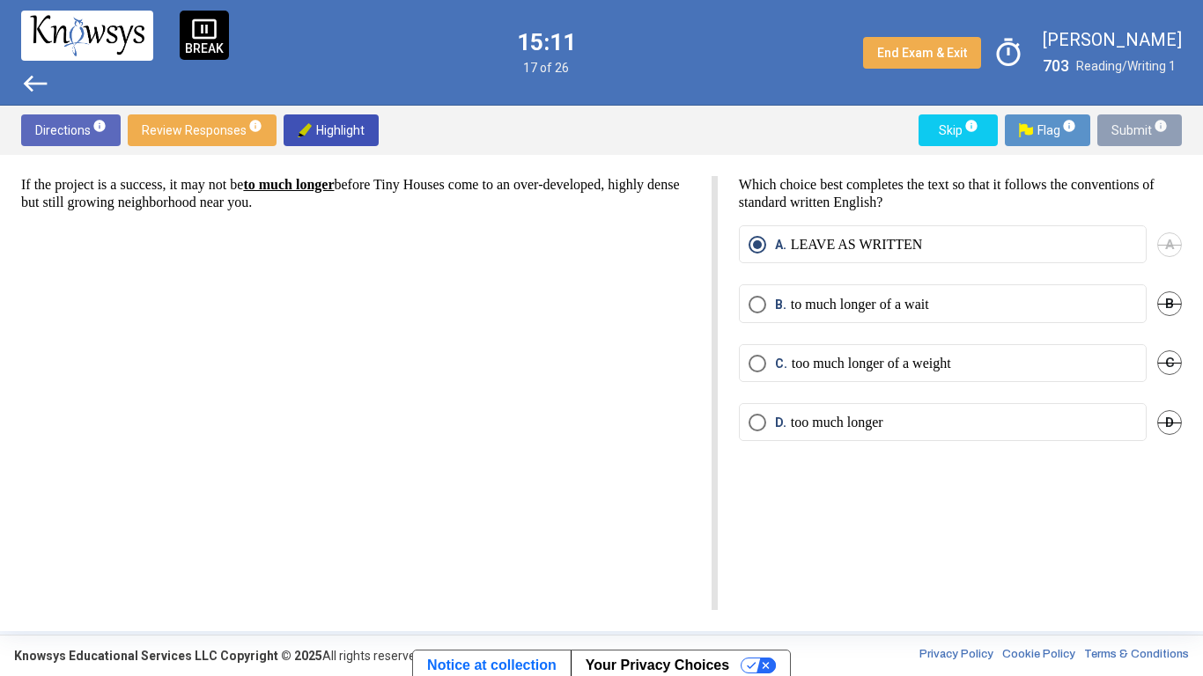
click at [1152, 137] on span "Submit info" at bounding box center [1139, 130] width 56 height 32
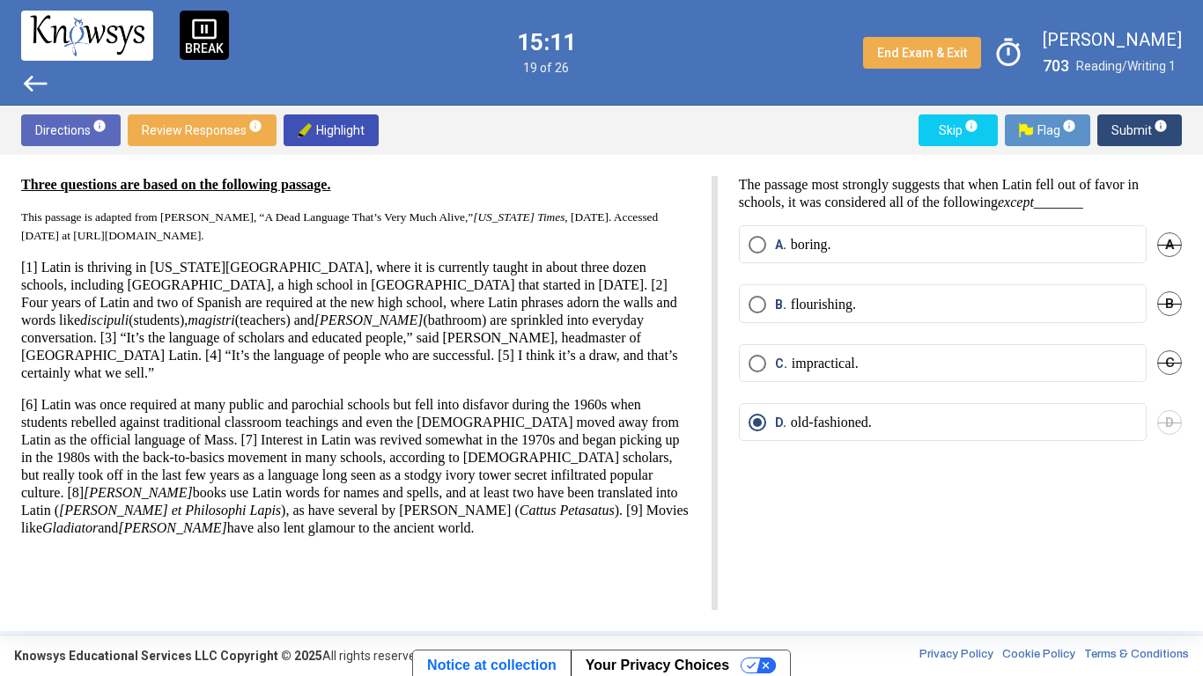
click at [1154, 136] on span "Submit info" at bounding box center [1139, 130] width 56 height 32
click at [1152, 136] on span "Submit info" at bounding box center [1139, 130] width 56 height 32
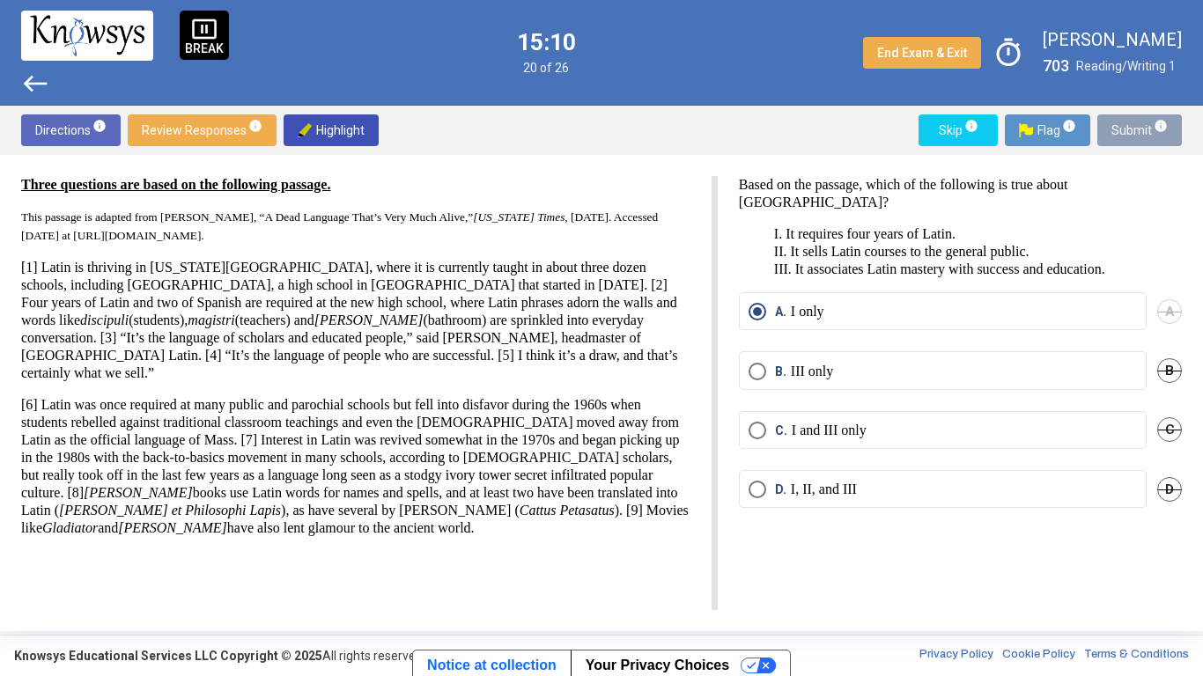
click at [1154, 136] on span "Submit info" at bounding box center [1139, 130] width 56 height 32
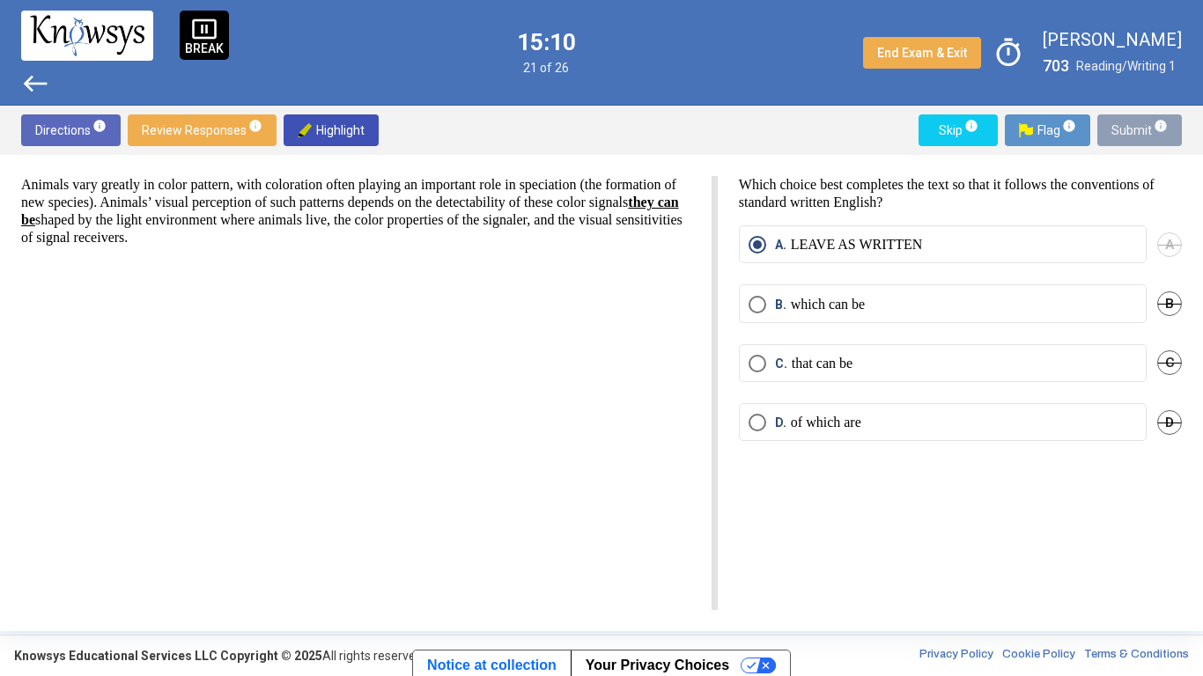
click at [1155, 137] on span "Submit info" at bounding box center [1139, 130] width 56 height 32
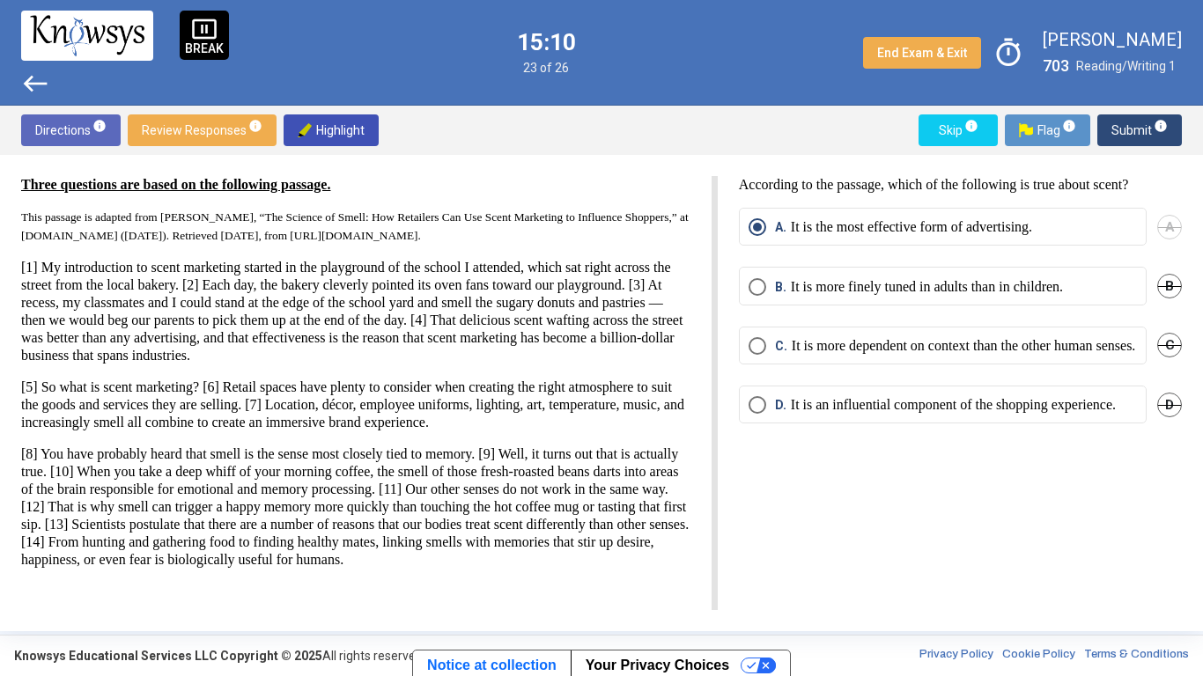
click at [1156, 136] on span "Submit info" at bounding box center [1139, 130] width 56 height 32
click at [1154, 128] on span "info" at bounding box center [1161, 126] width 14 height 14
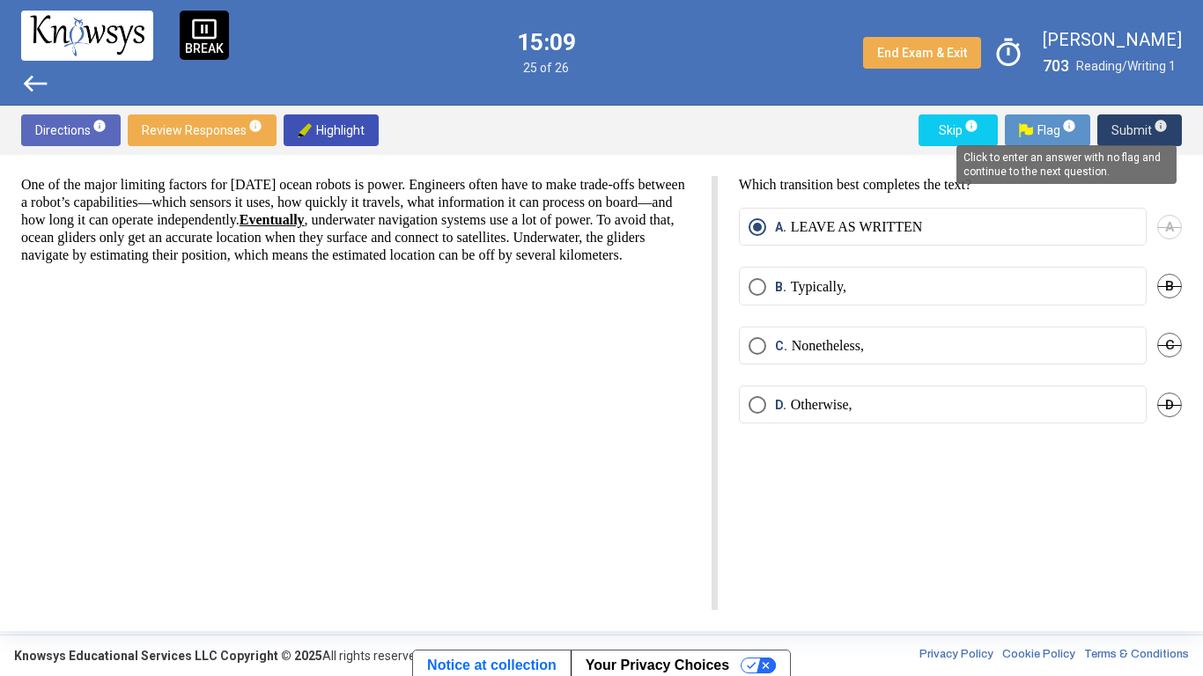
click at [1149, 131] on span "Submit info" at bounding box center [1139, 130] width 56 height 32
click at [1146, 132] on span "Submit info" at bounding box center [1139, 130] width 56 height 32
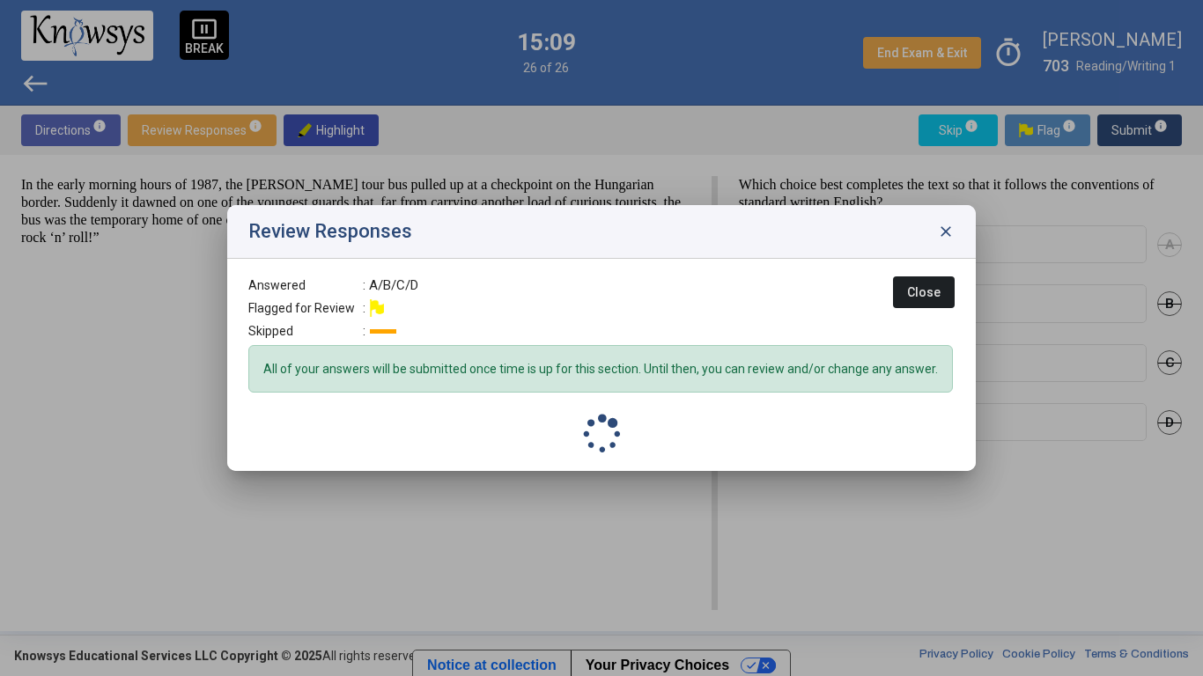
click at [1144, 131] on div at bounding box center [601, 338] width 1203 height 676
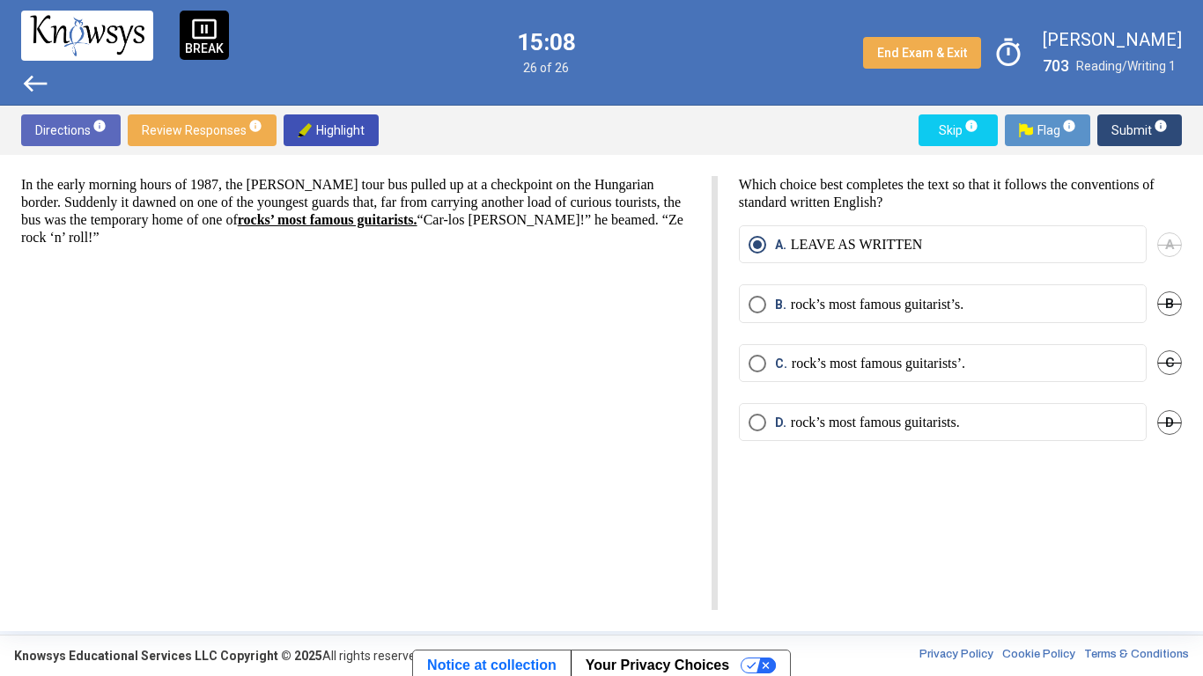
click at [1135, 130] on span "Submit info" at bounding box center [1139, 130] width 56 height 32
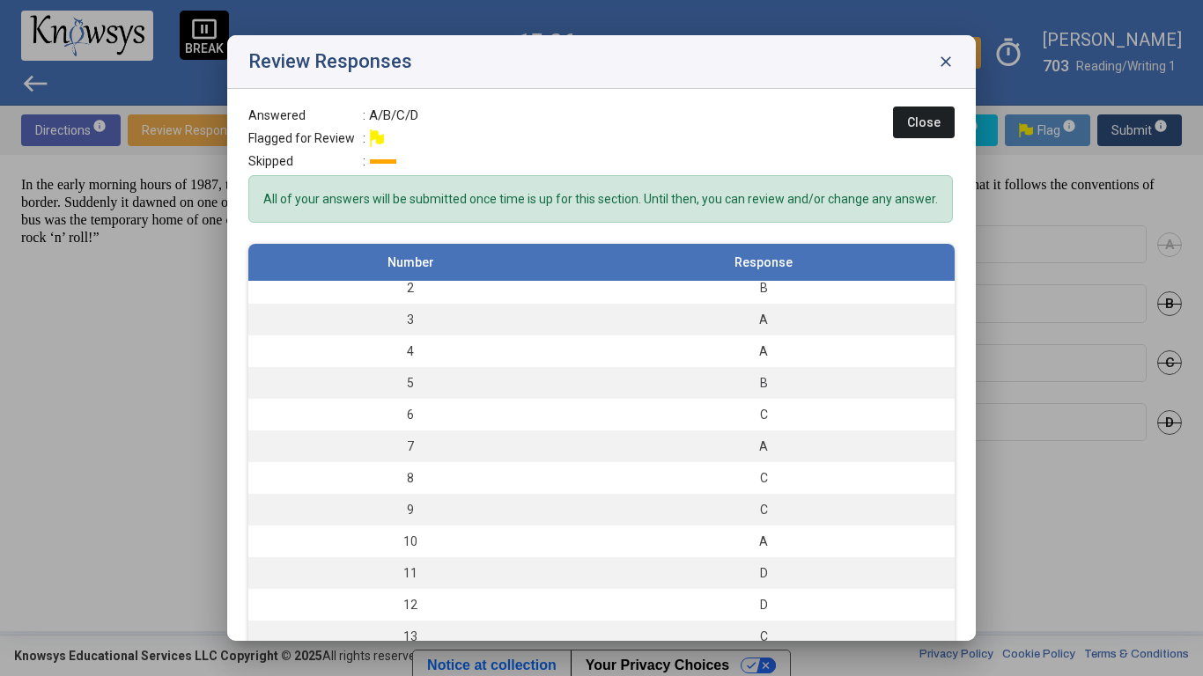
scroll to position [42, 0]
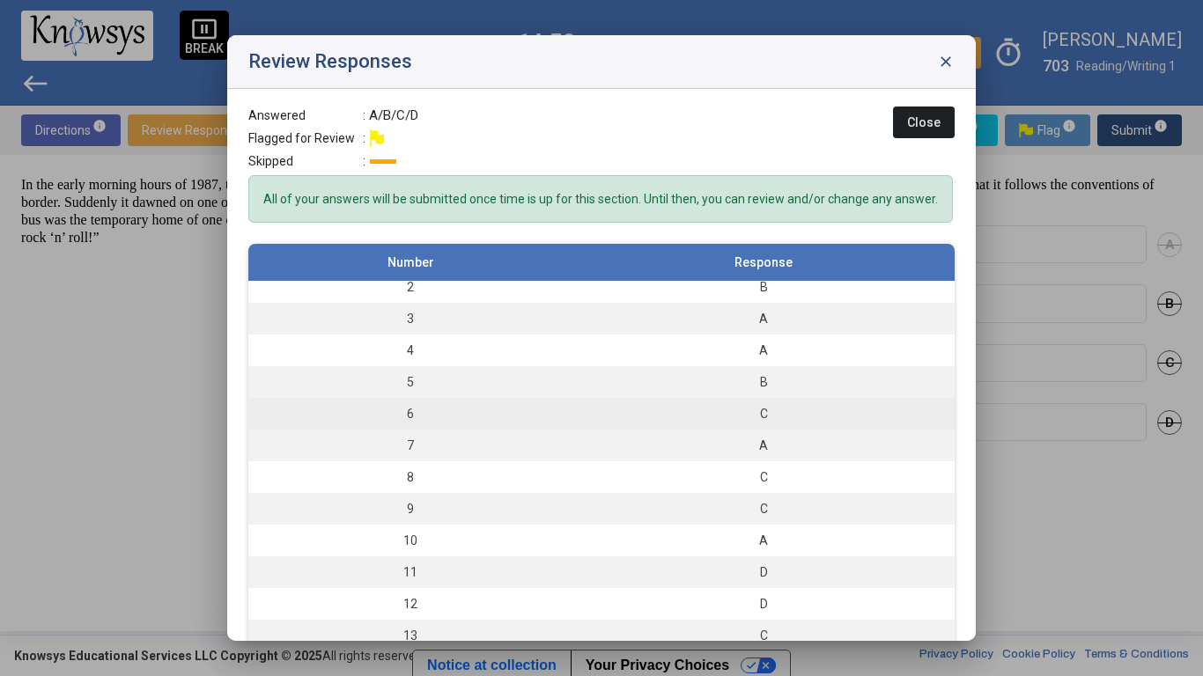
click at [796, 405] on div "C" at bounding box center [763, 414] width 365 height 18
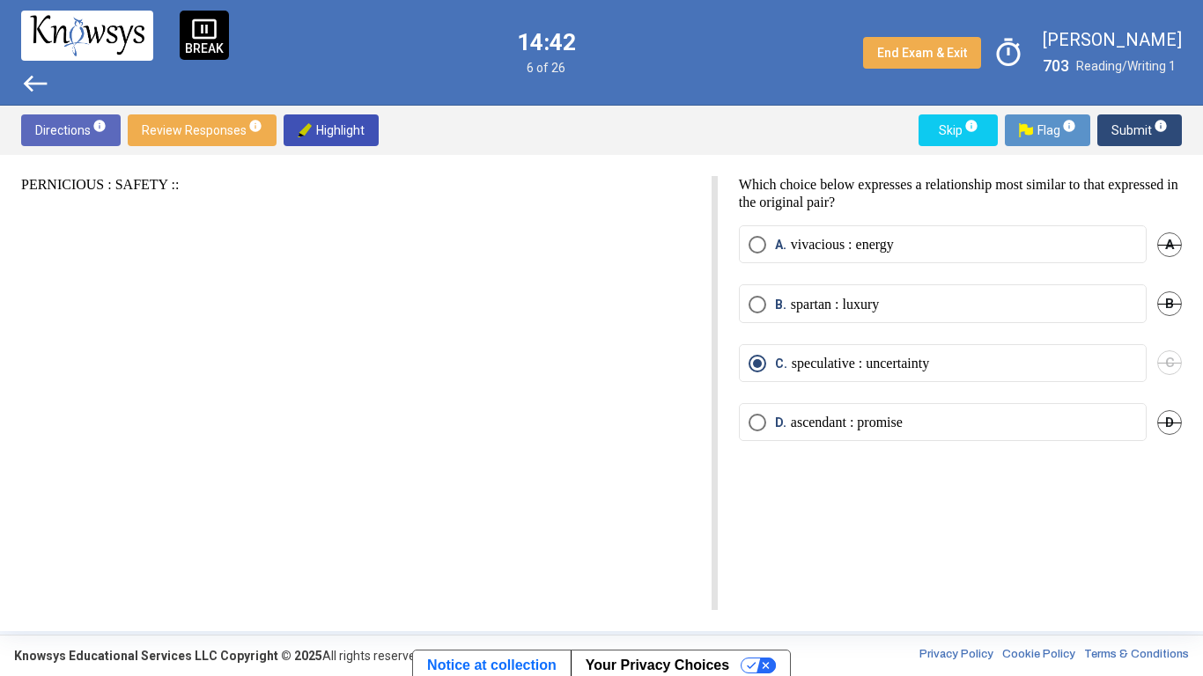
click at [1030, 245] on label "A. vivacious : energy" at bounding box center [942, 245] width 388 height 18
click at [1127, 121] on span "Submit info" at bounding box center [1139, 130] width 56 height 32
click at [1117, 129] on span "Submit info" at bounding box center [1139, 130] width 56 height 32
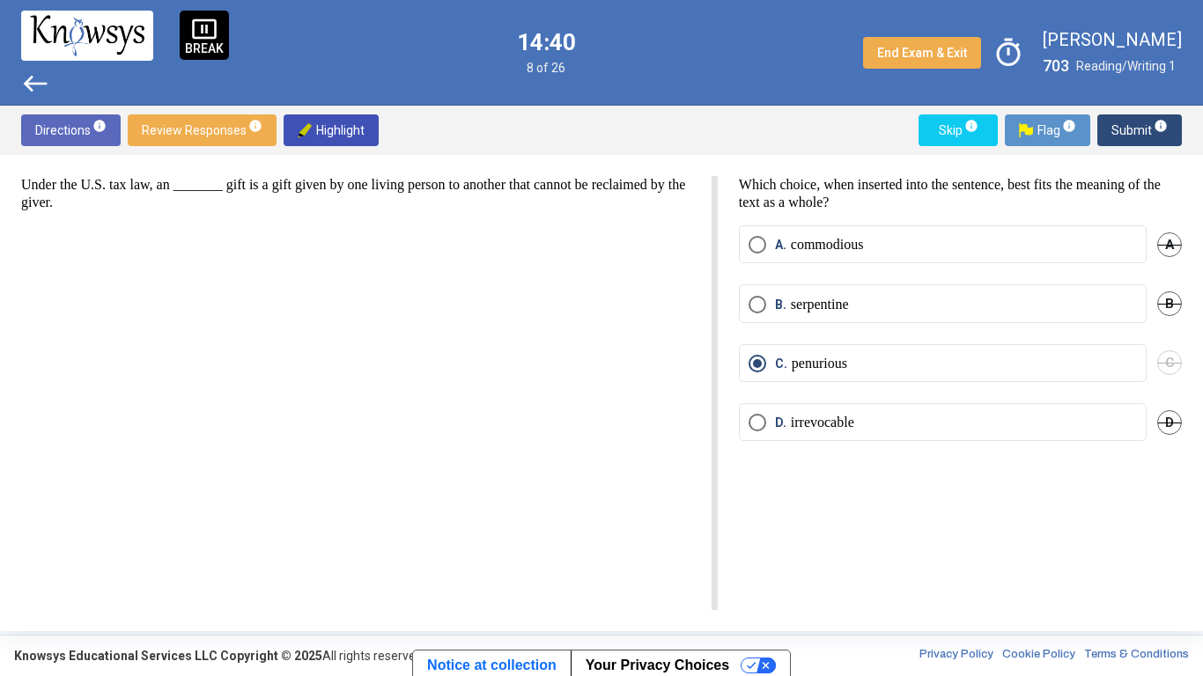
click at [1117, 141] on span "Submit info" at bounding box center [1139, 130] width 56 height 32
click at [1128, 139] on span "Submit info" at bounding box center [1139, 130] width 56 height 32
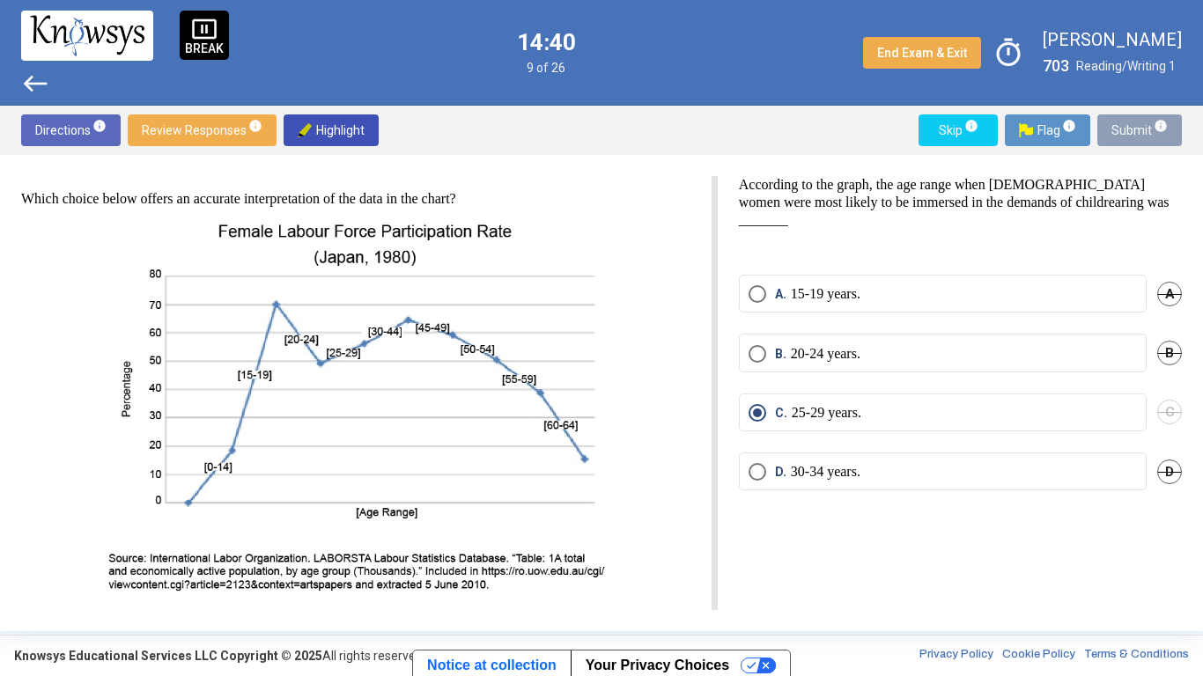
click at [1137, 138] on span "Submit info" at bounding box center [1139, 130] width 56 height 32
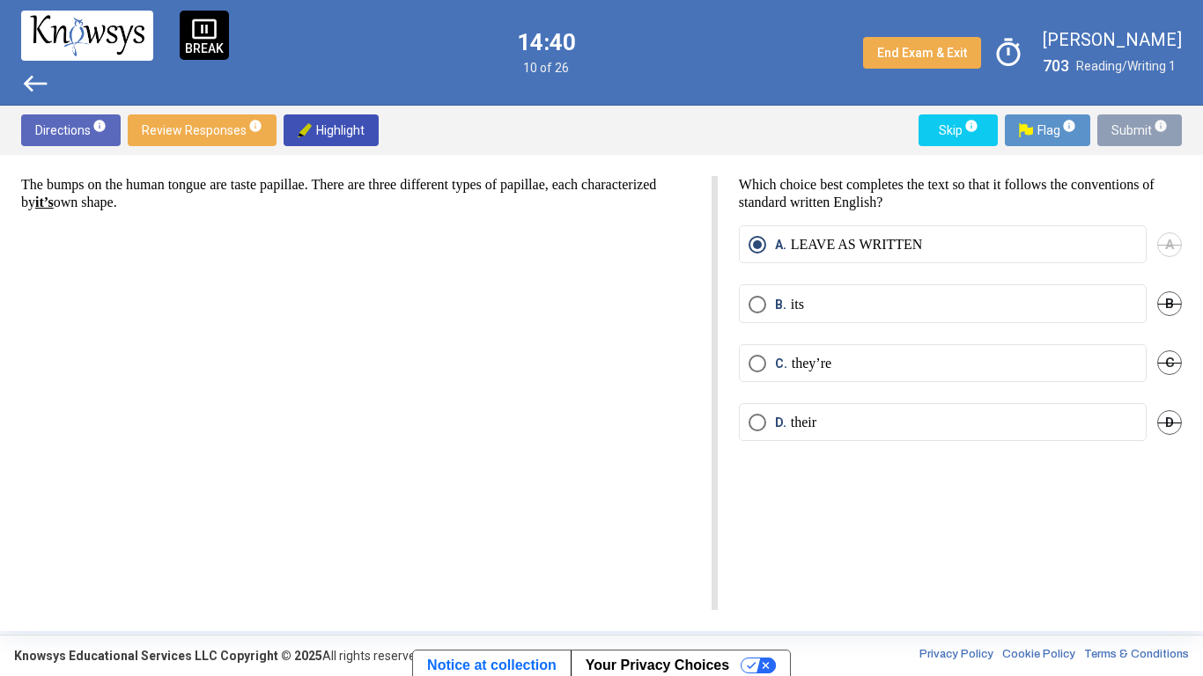
click at [1135, 139] on span "Submit info" at bounding box center [1139, 130] width 56 height 32
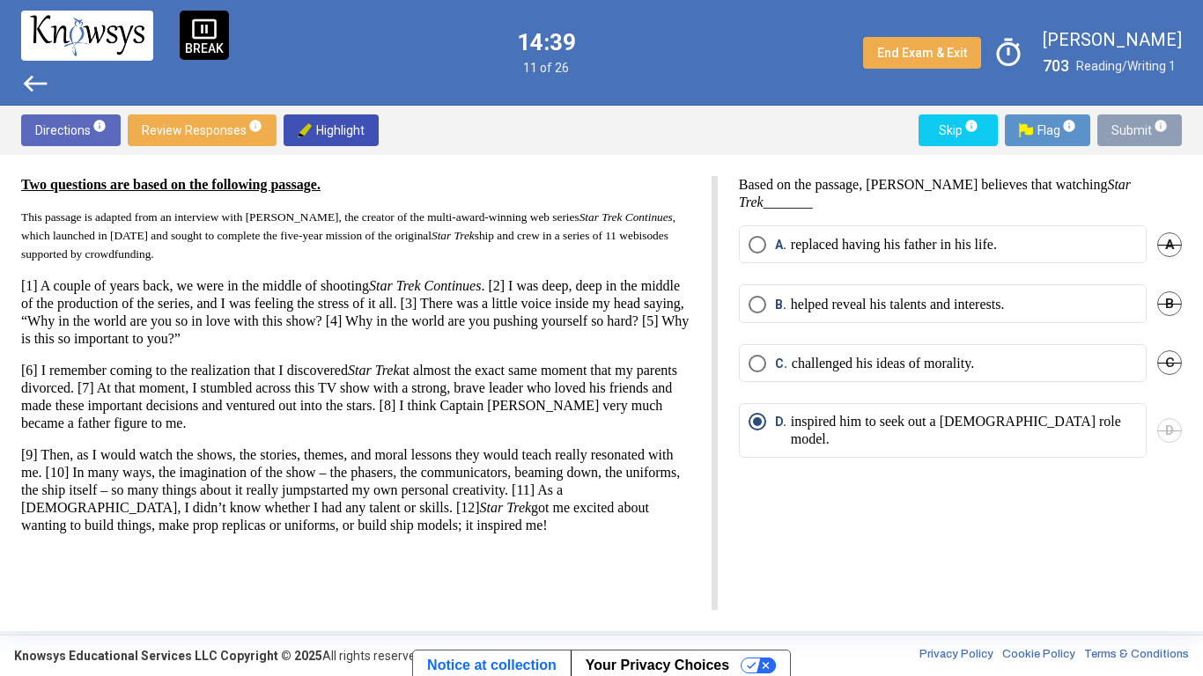
click at [1133, 137] on span "Submit info" at bounding box center [1139, 130] width 56 height 32
click at [1121, 136] on span "Submit info" at bounding box center [1139, 130] width 56 height 32
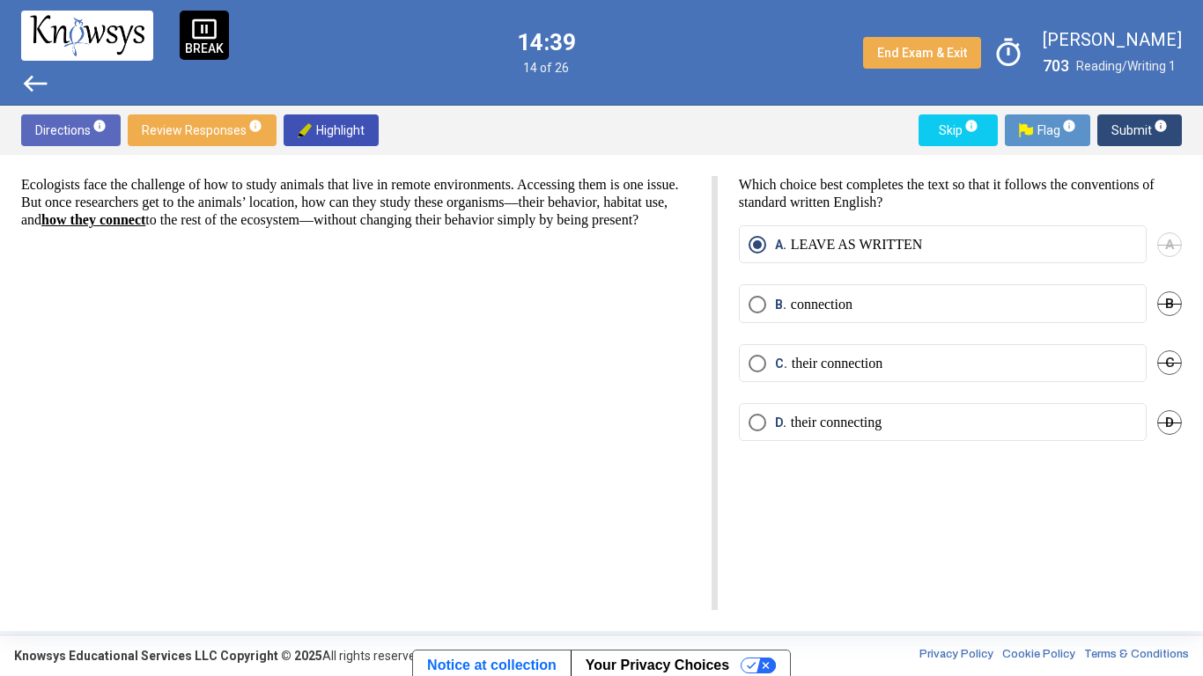
click at [1121, 135] on span "Submit info" at bounding box center [1139, 130] width 56 height 32
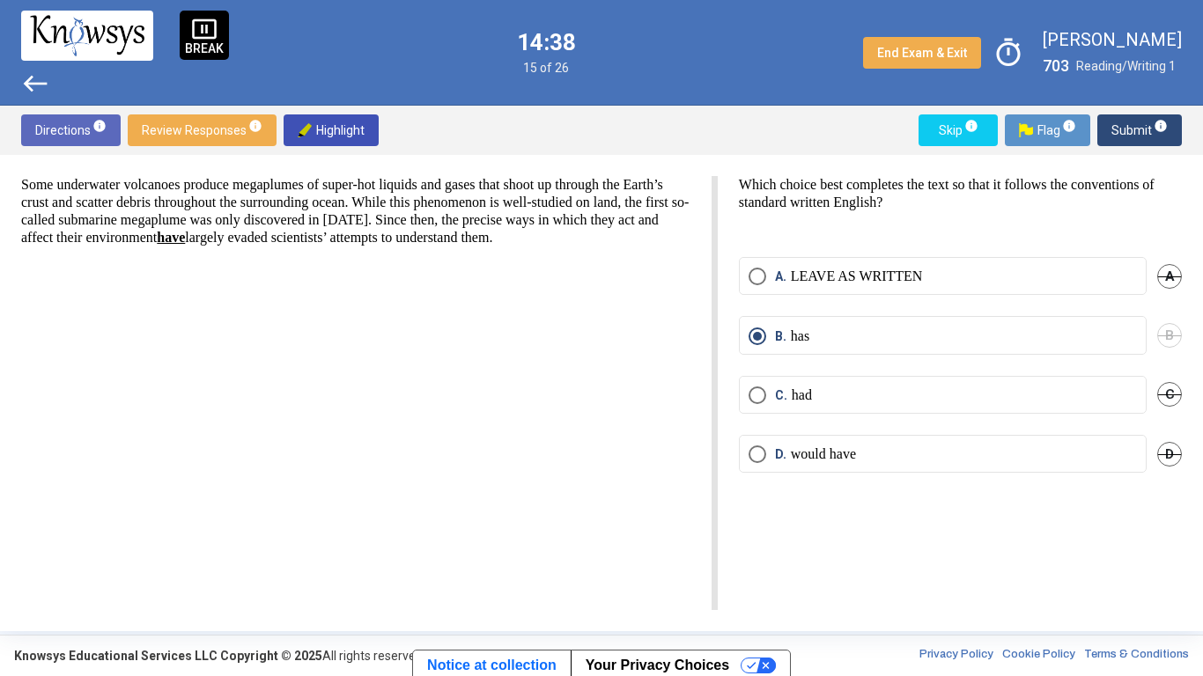
click at [1113, 133] on span "Submit info" at bounding box center [1139, 130] width 56 height 32
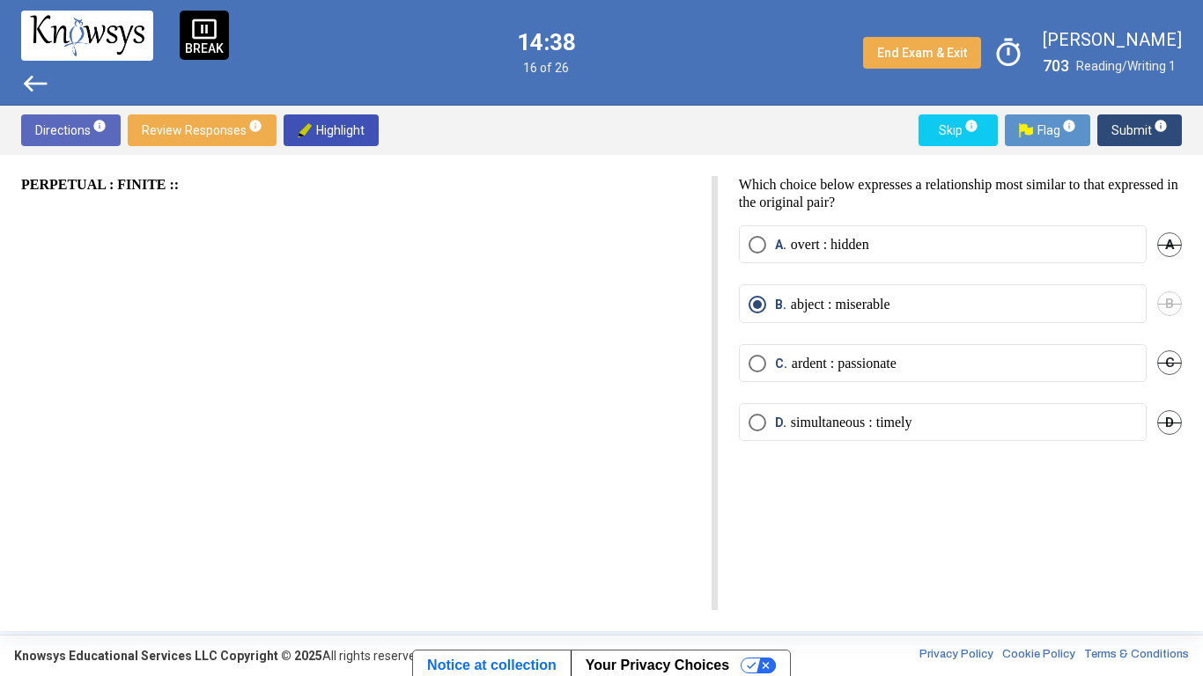
click at [1117, 134] on span "Submit info" at bounding box center [1139, 130] width 56 height 32
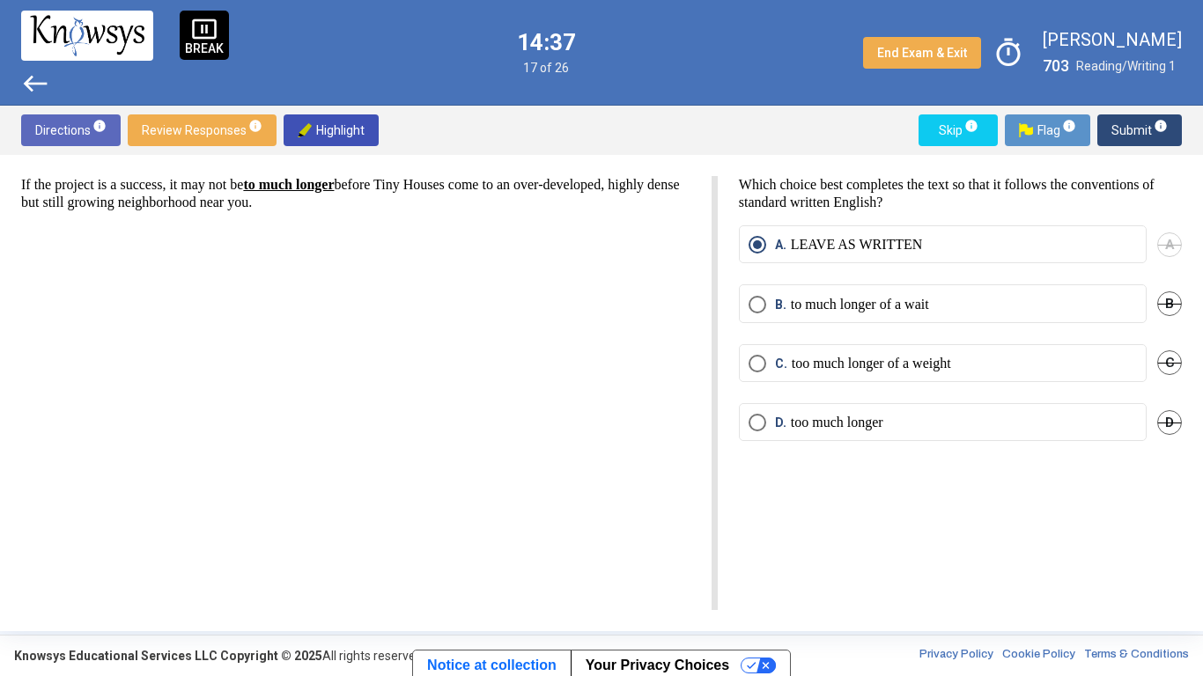
click at [1124, 135] on span "Submit info" at bounding box center [1139, 130] width 56 height 32
click at [1118, 135] on span "Submit info" at bounding box center [1139, 130] width 56 height 32
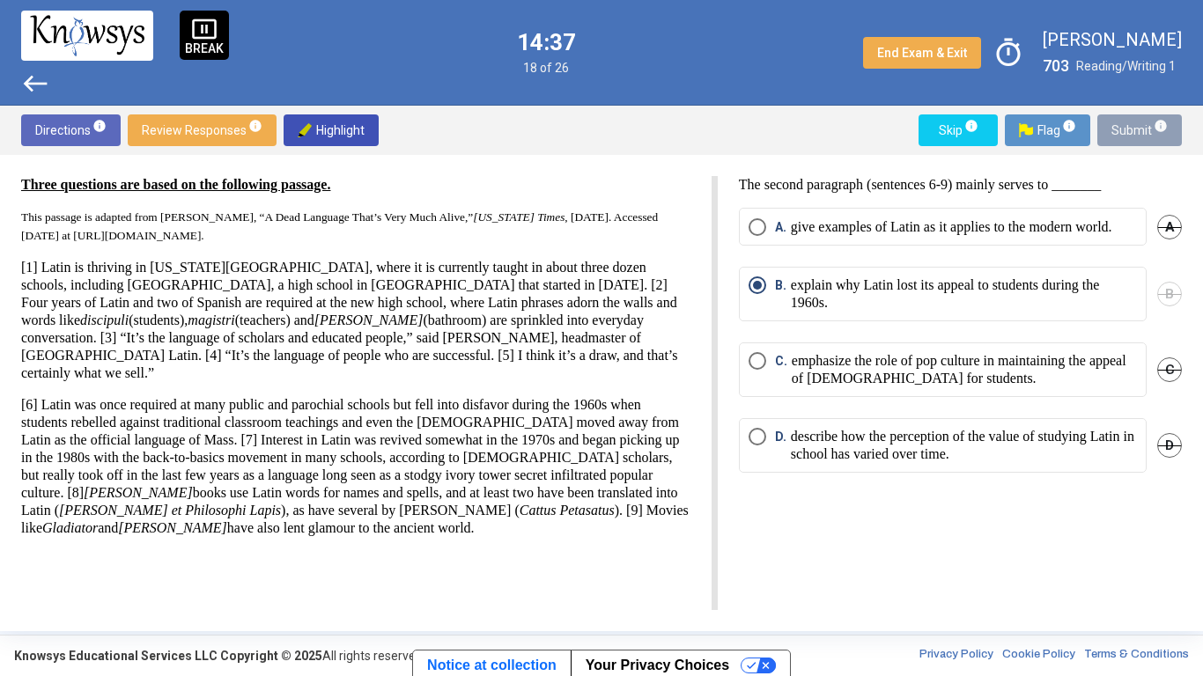
click at [1115, 139] on span "Submit info" at bounding box center [1139, 130] width 56 height 32
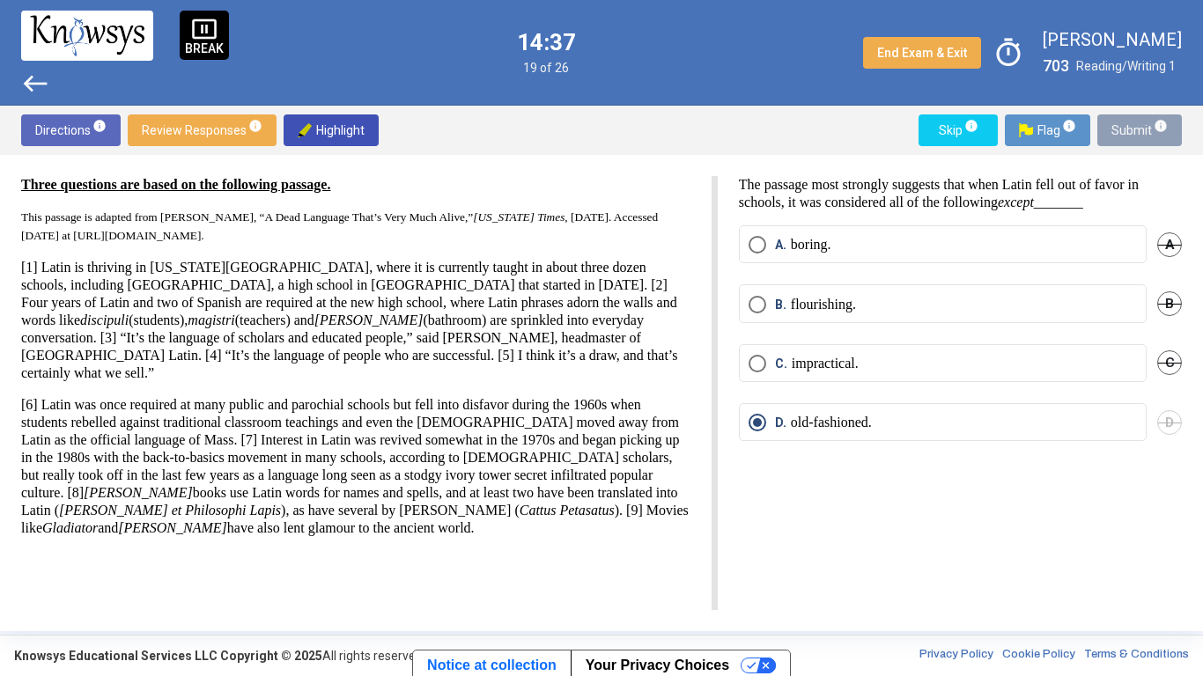
click at [1122, 136] on span "Submit info" at bounding box center [1139, 130] width 56 height 32
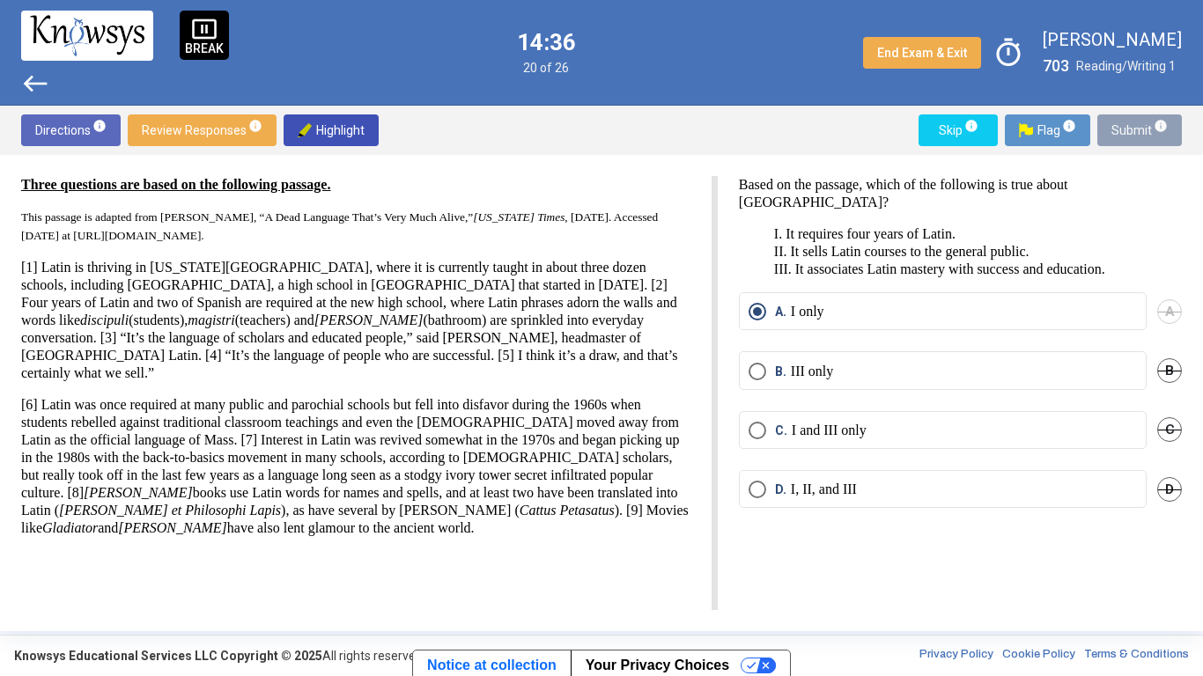
click at [1131, 134] on span "Submit info" at bounding box center [1139, 130] width 56 height 32
click at [1128, 133] on span "Submit info" at bounding box center [1139, 130] width 56 height 32
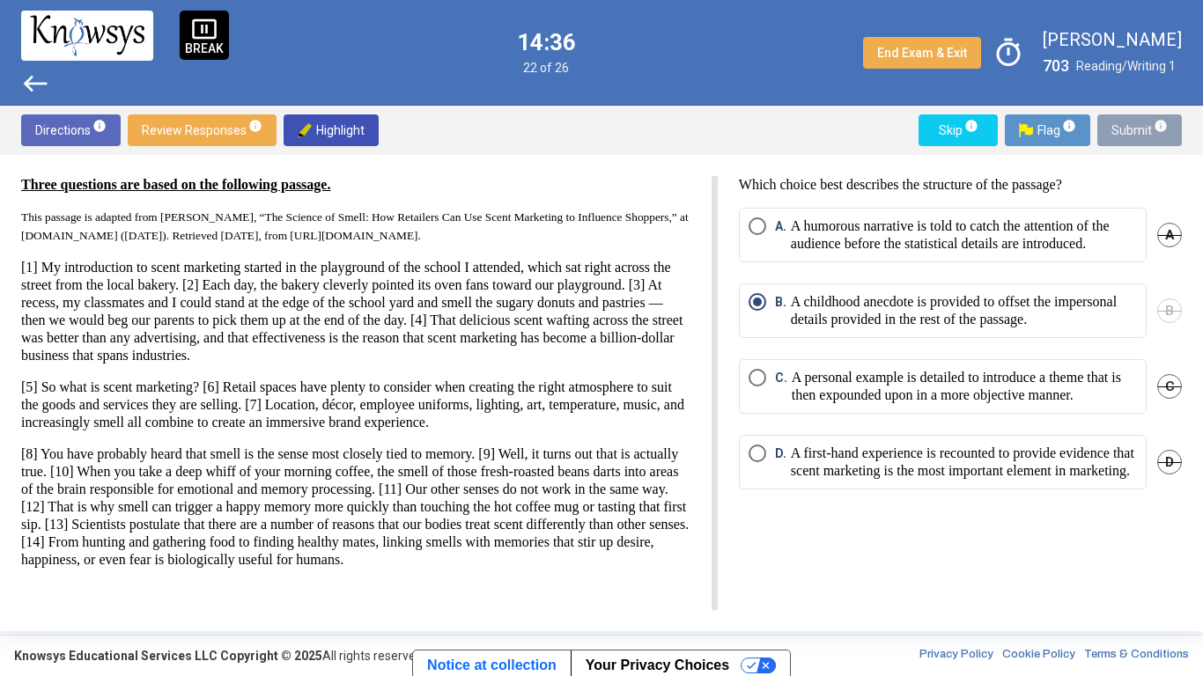
click at [1127, 133] on span "Submit info" at bounding box center [1139, 130] width 56 height 32
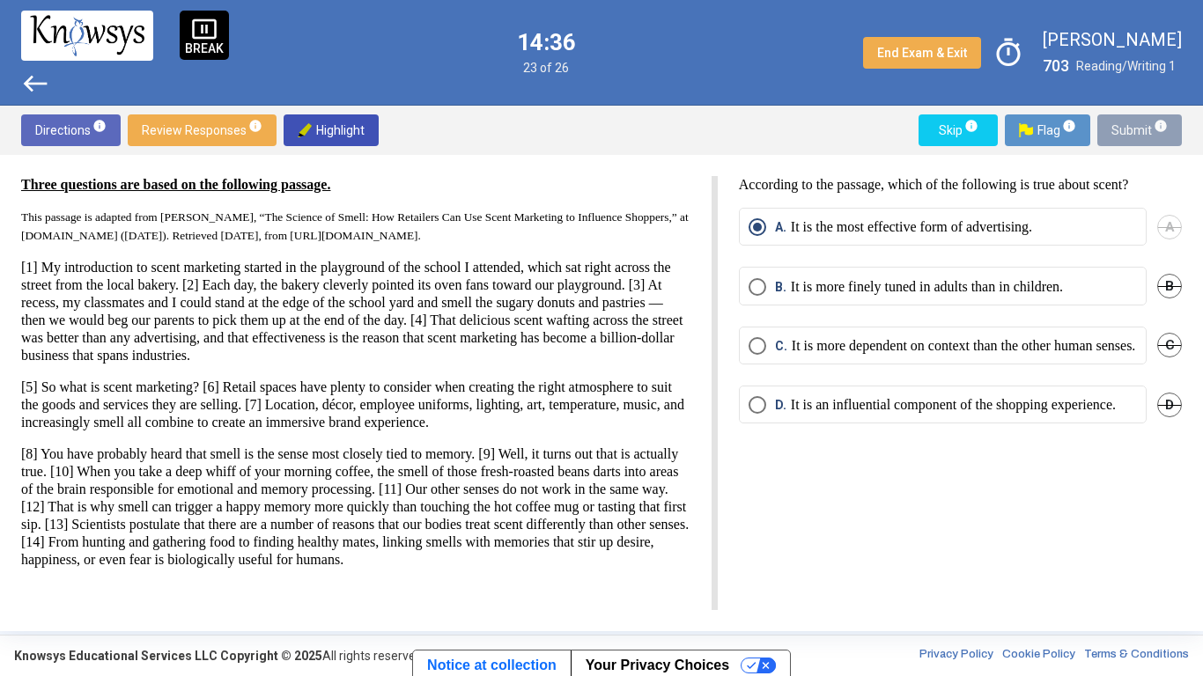
click at [1135, 133] on span "Submit info" at bounding box center [1139, 130] width 56 height 32
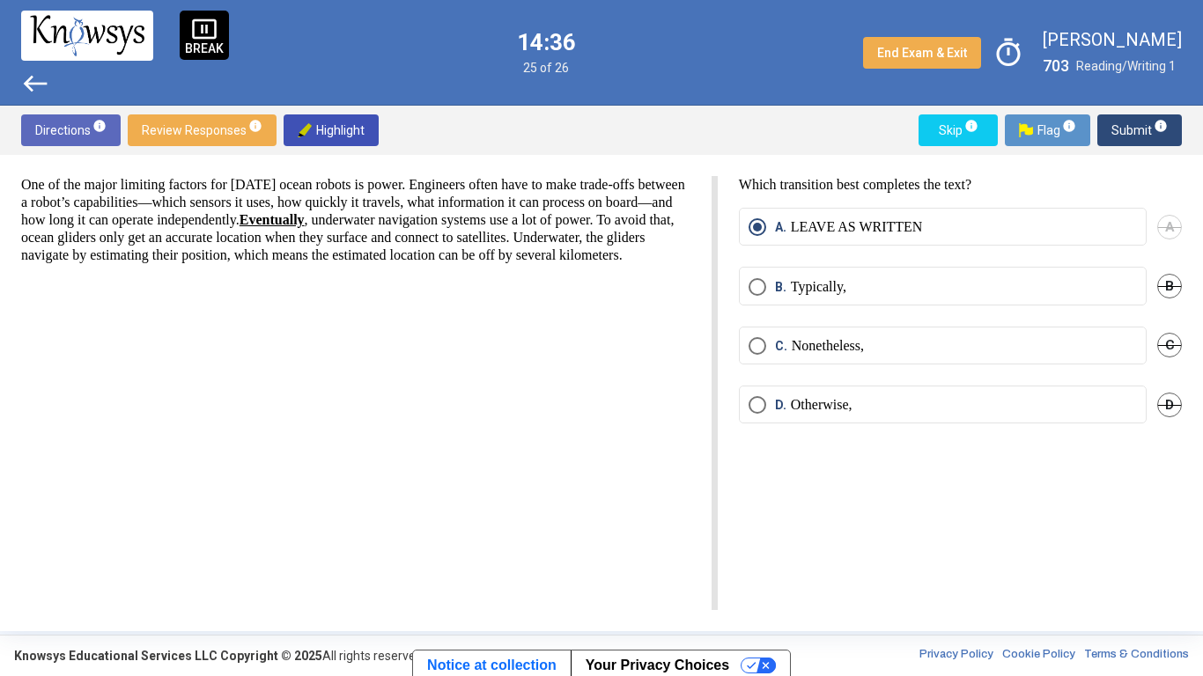
click at [1132, 133] on span "Submit info" at bounding box center [1139, 130] width 56 height 32
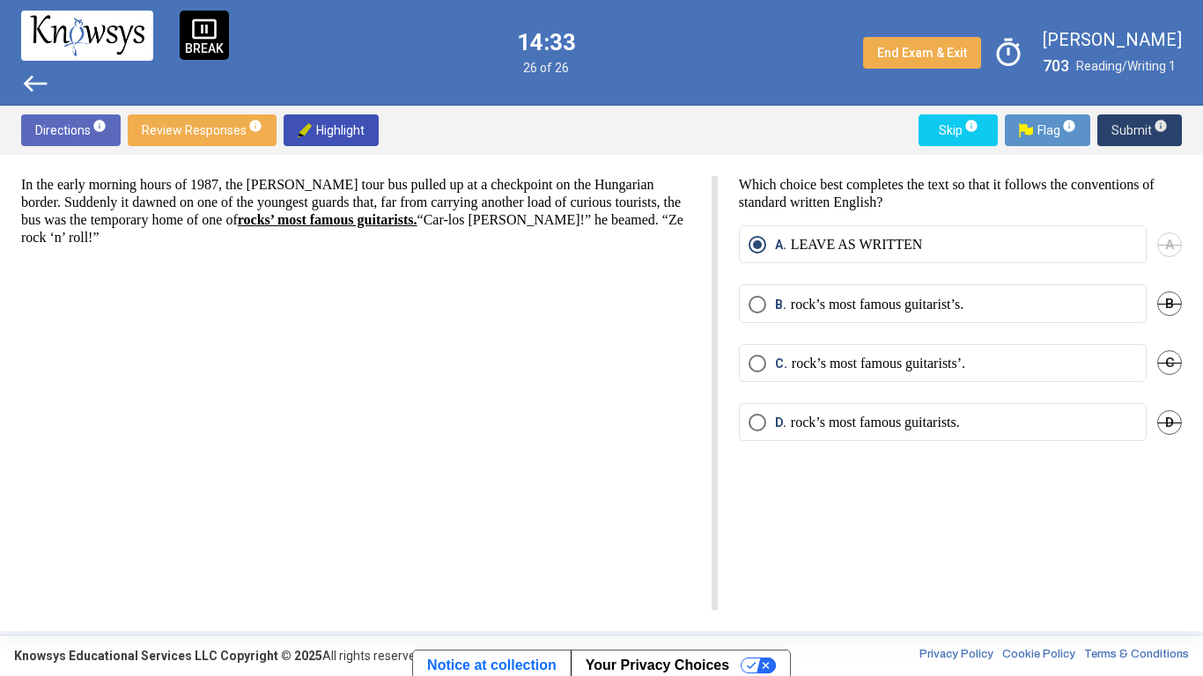
click at [1124, 137] on span "Submit info" at bounding box center [1139, 130] width 56 height 32
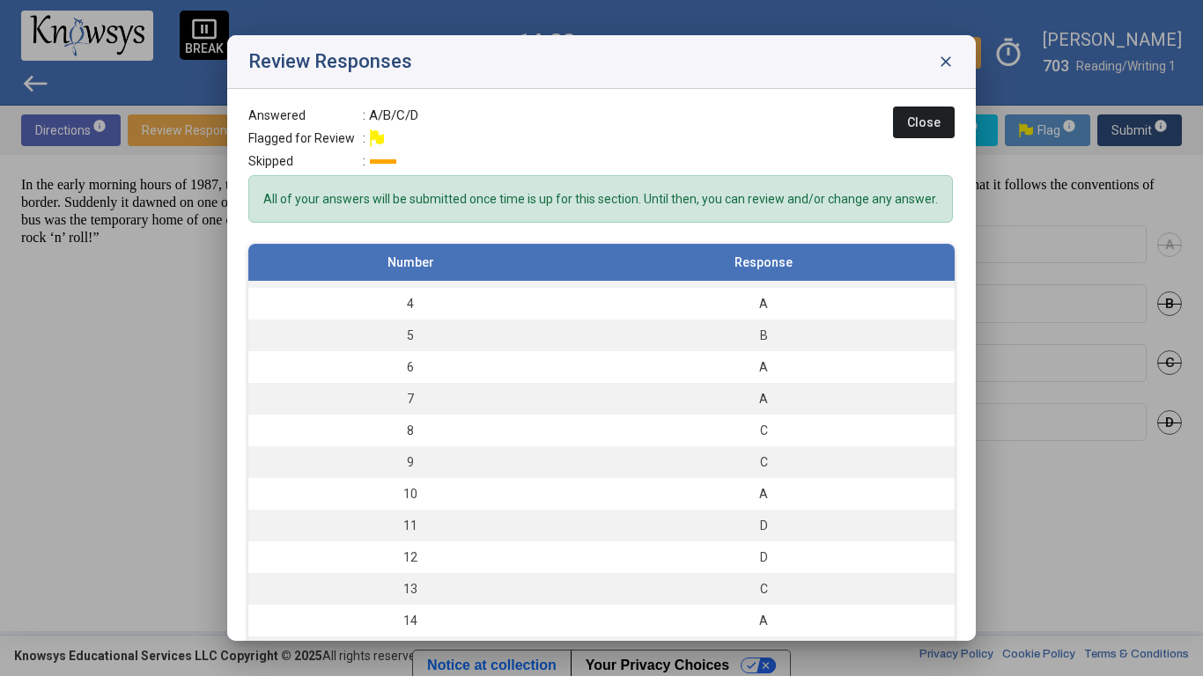
scroll to position [90, 0]
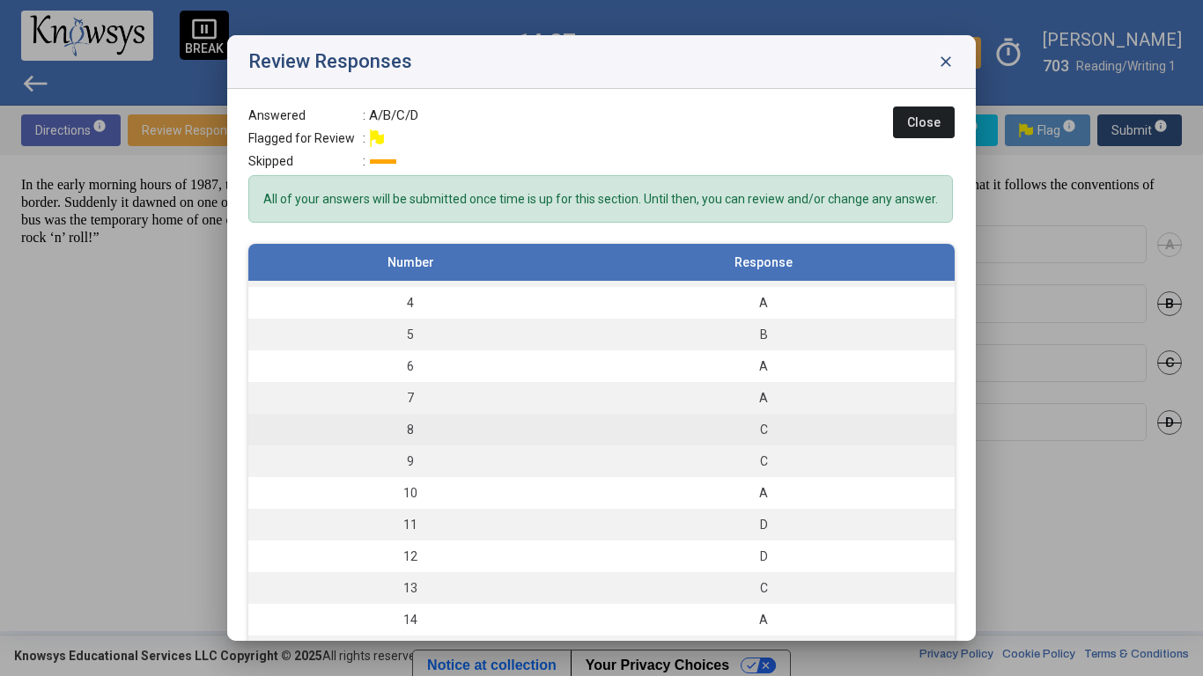
click at [827, 432] on div "C" at bounding box center [763, 430] width 365 height 18
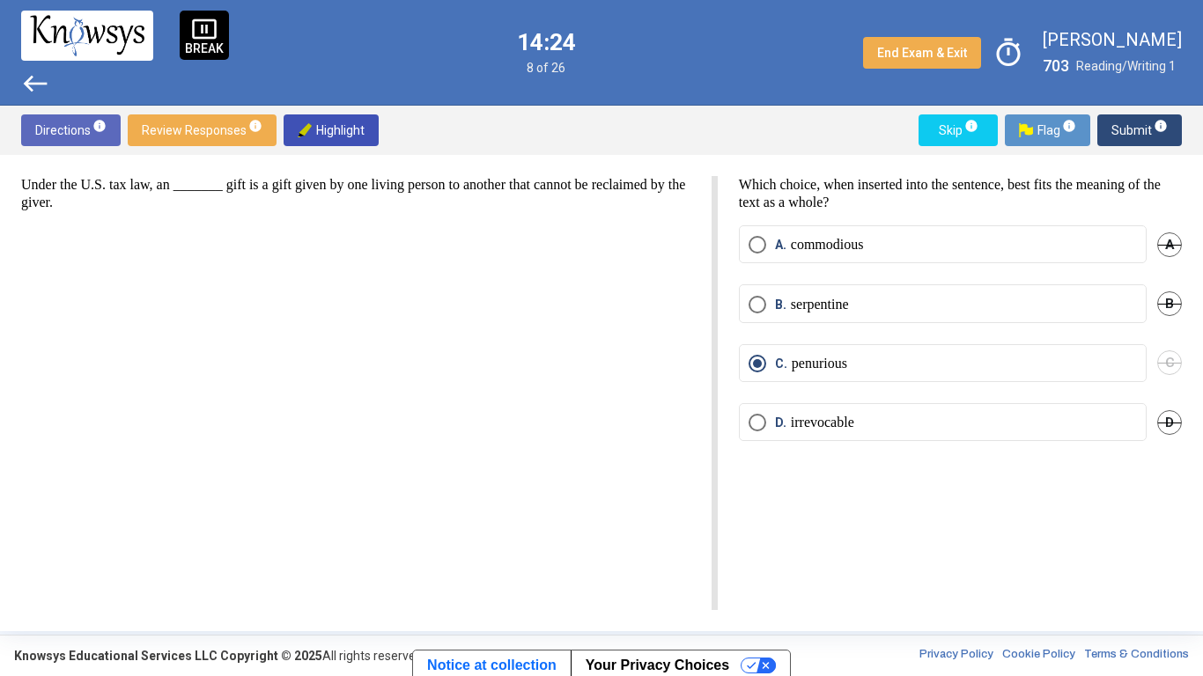
click at [962, 313] on label "B. serpentine" at bounding box center [942, 305] width 388 height 18
click at [1135, 134] on span "Submit info" at bounding box center [1139, 130] width 56 height 32
click at [1109, 131] on button "Submit info" at bounding box center [1139, 130] width 85 height 32
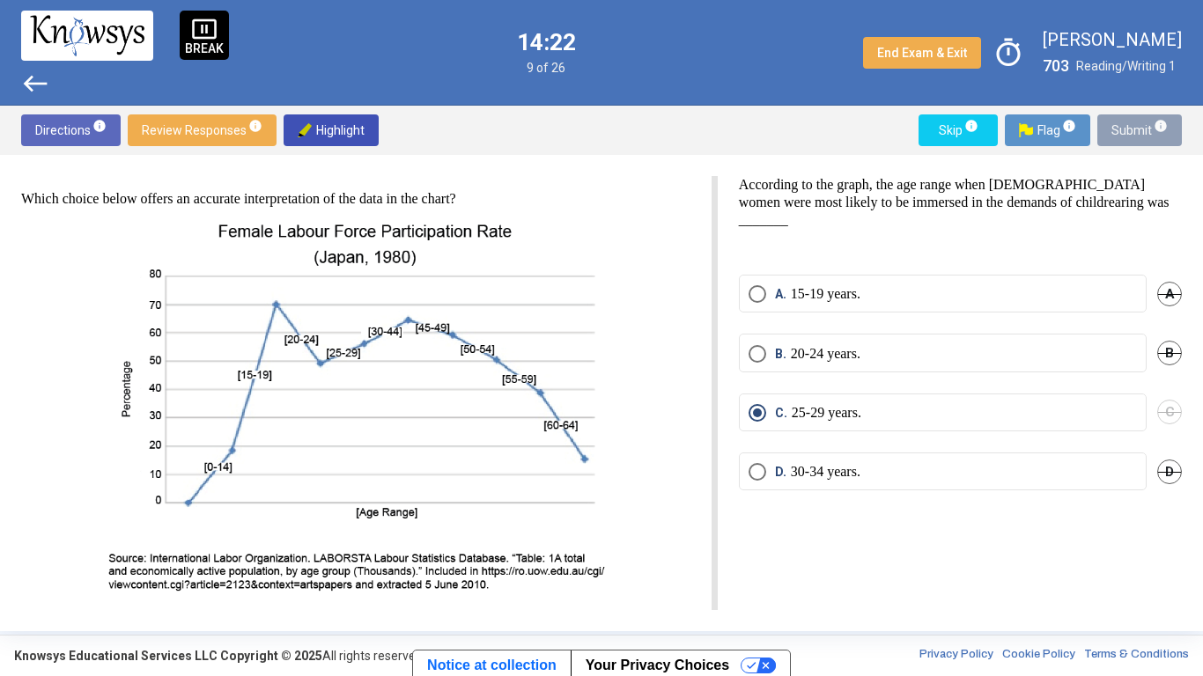
click at [1120, 131] on span "Submit info" at bounding box center [1139, 130] width 56 height 32
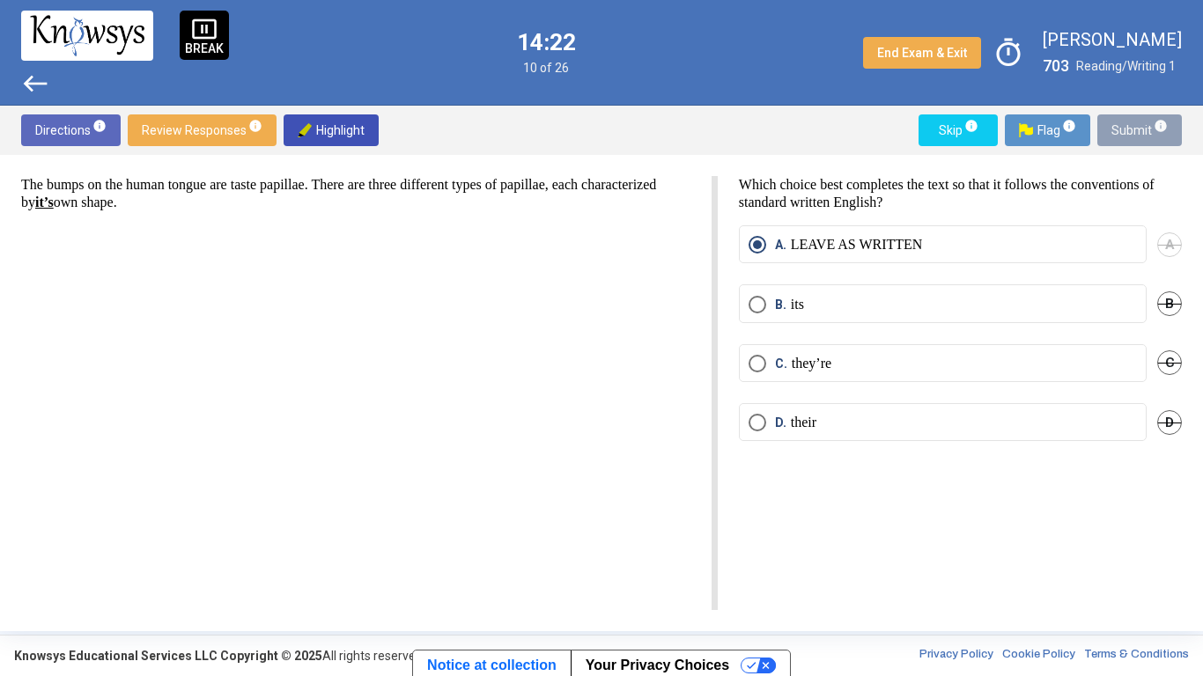
click at [1128, 130] on span "Submit info" at bounding box center [1139, 130] width 56 height 32
click at [1135, 128] on span "Submit info" at bounding box center [1139, 130] width 56 height 32
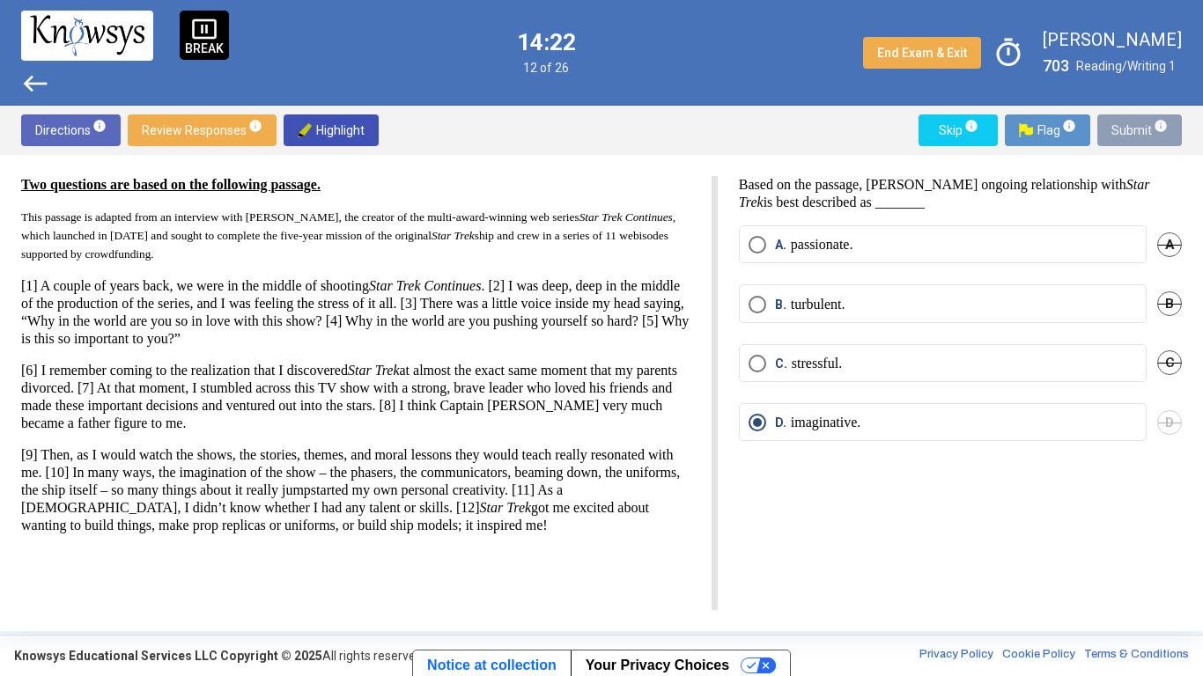
click at [1132, 127] on span "Submit info" at bounding box center [1139, 130] width 56 height 32
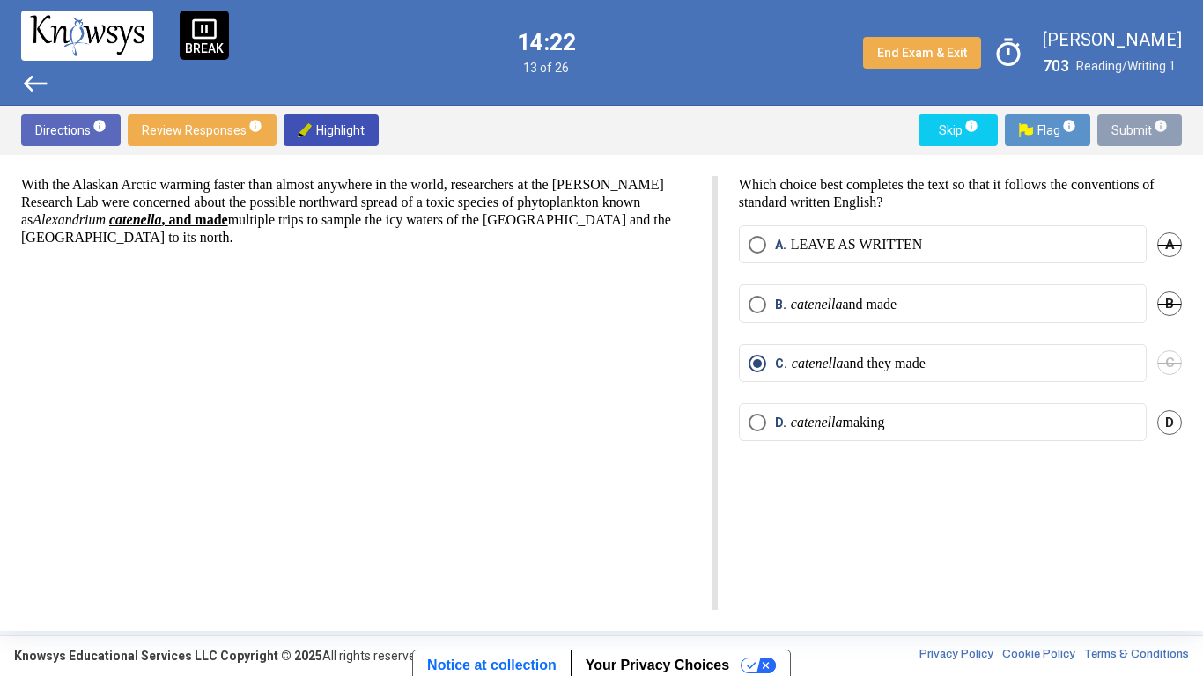
click at [1134, 129] on span "Submit info" at bounding box center [1139, 130] width 56 height 32
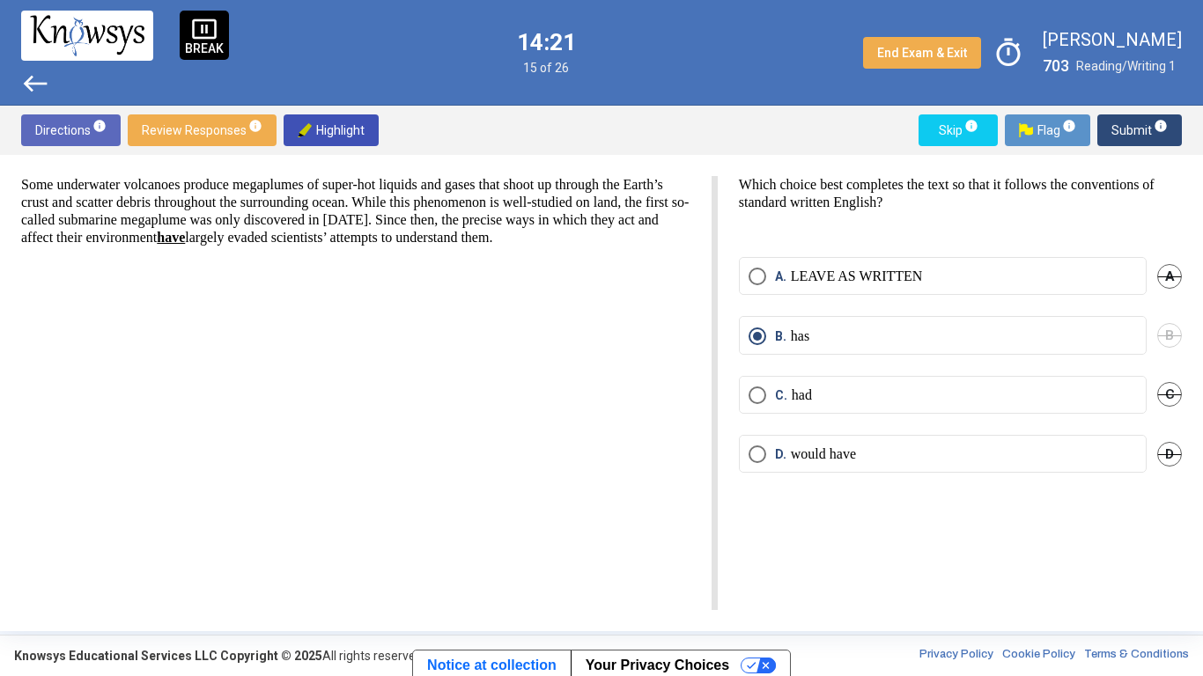
click at [1137, 131] on span "Submit info" at bounding box center [1139, 130] width 56 height 32
click at [1136, 133] on span "Submit info" at bounding box center [1139, 130] width 56 height 32
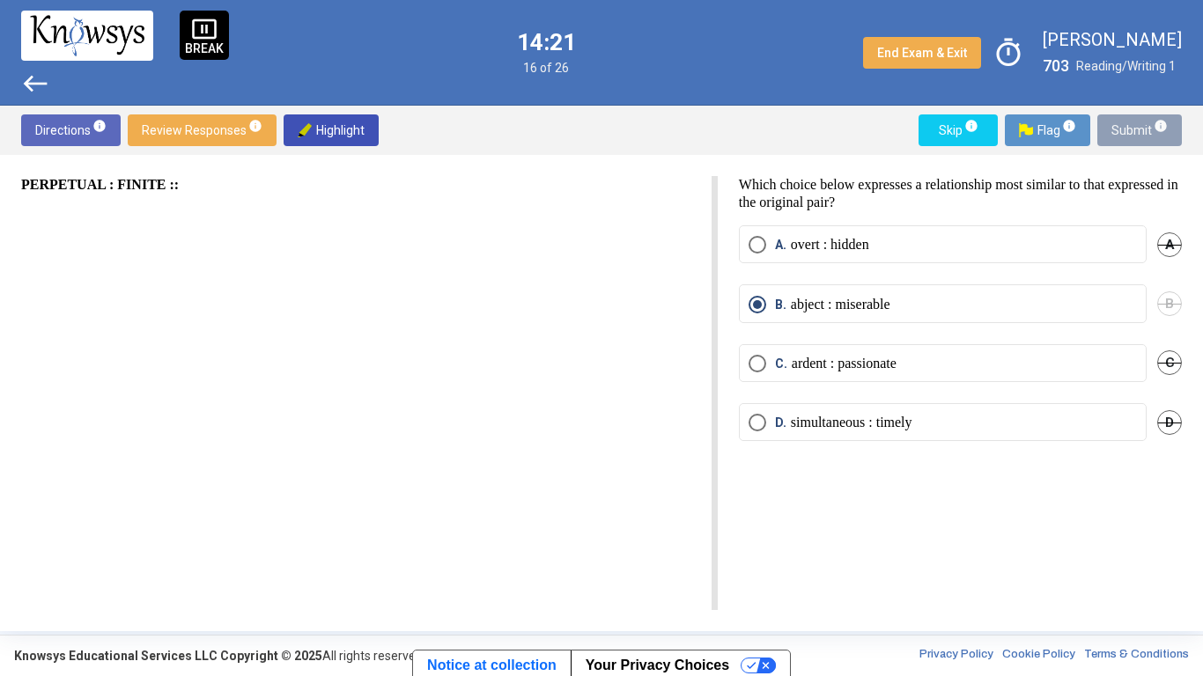
click at [1135, 130] on span "Submit info" at bounding box center [1139, 130] width 56 height 32
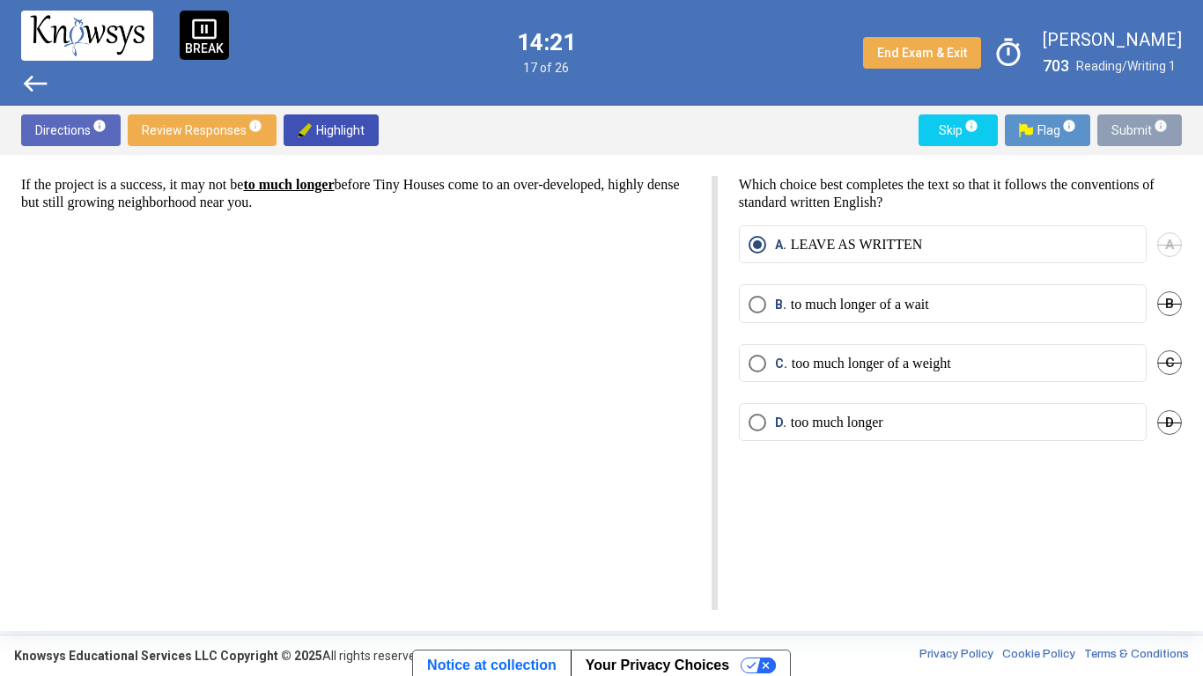
click at [1141, 132] on span "Submit info" at bounding box center [1139, 130] width 56 height 32
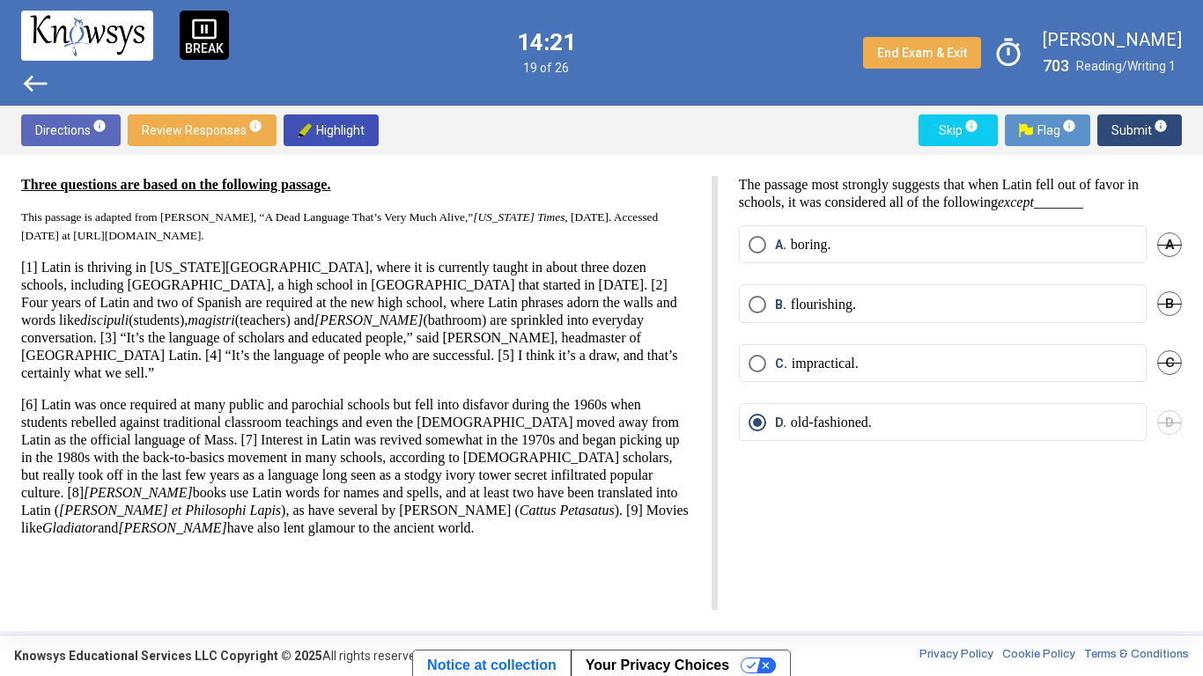
click at [1135, 132] on span "Submit info" at bounding box center [1139, 130] width 56 height 32
click at [1139, 131] on span "Submit info" at bounding box center [1139, 130] width 56 height 32
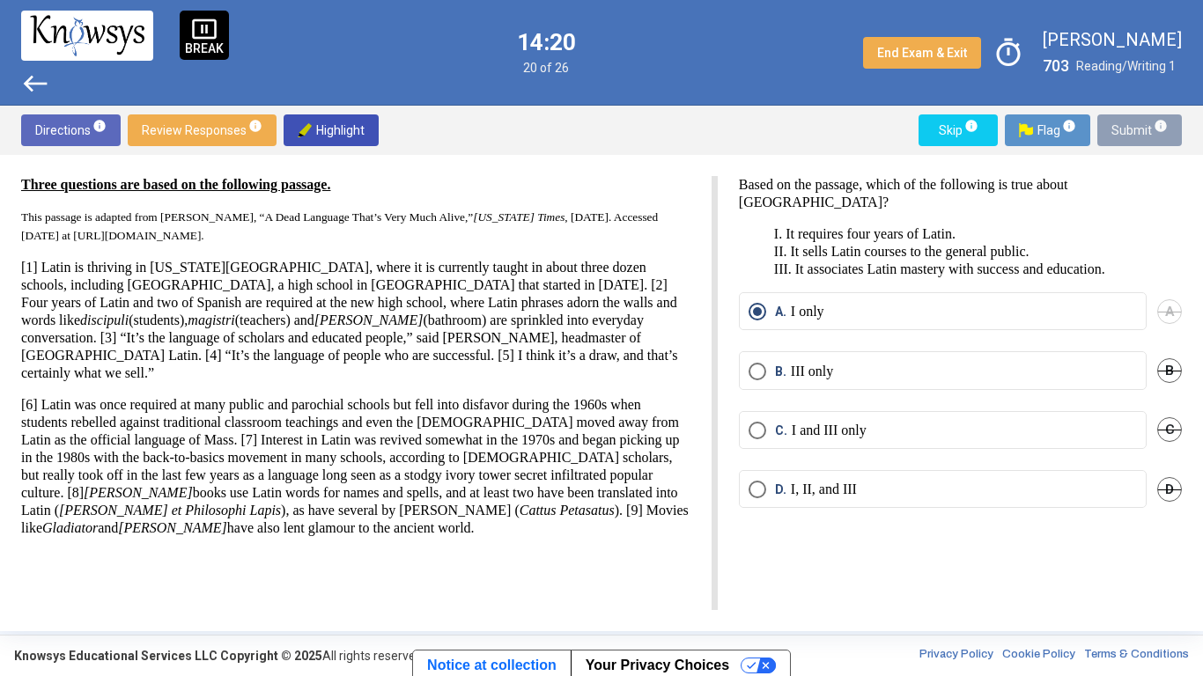
click at [1138, 131] on span "Submit info" at bounding box center [1139, 130] width 56 height 32
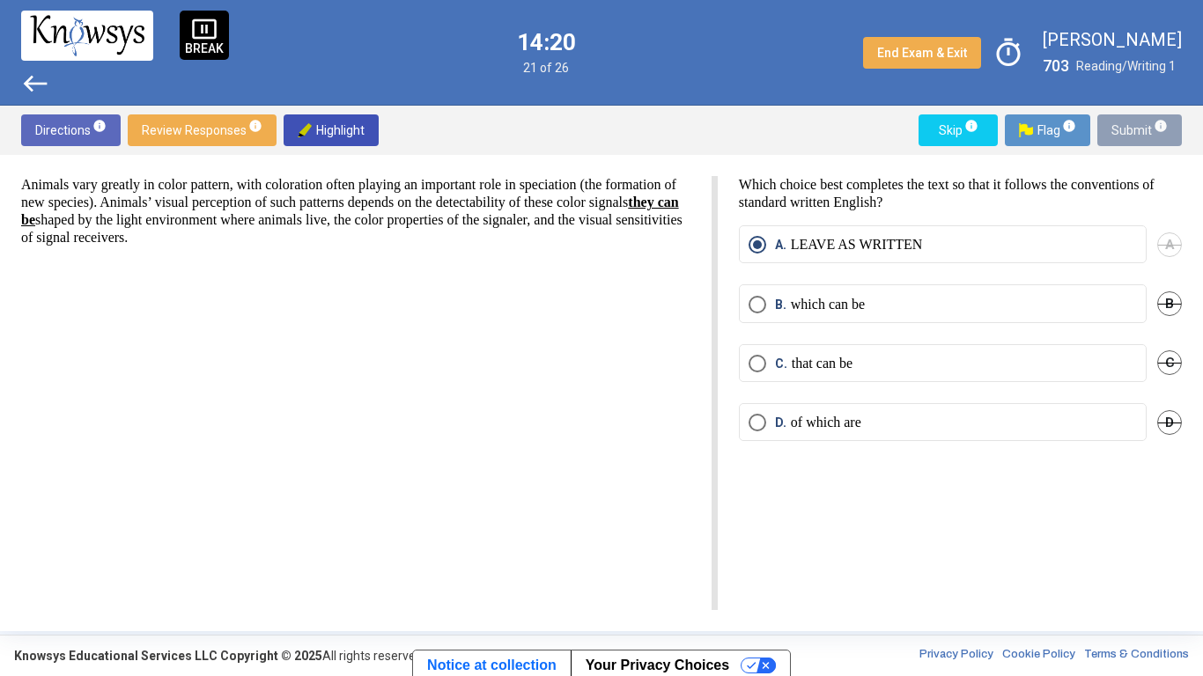
click at [1142, 131] on span "Submit info" at bounding box center [1139, 130] width 56 height 32
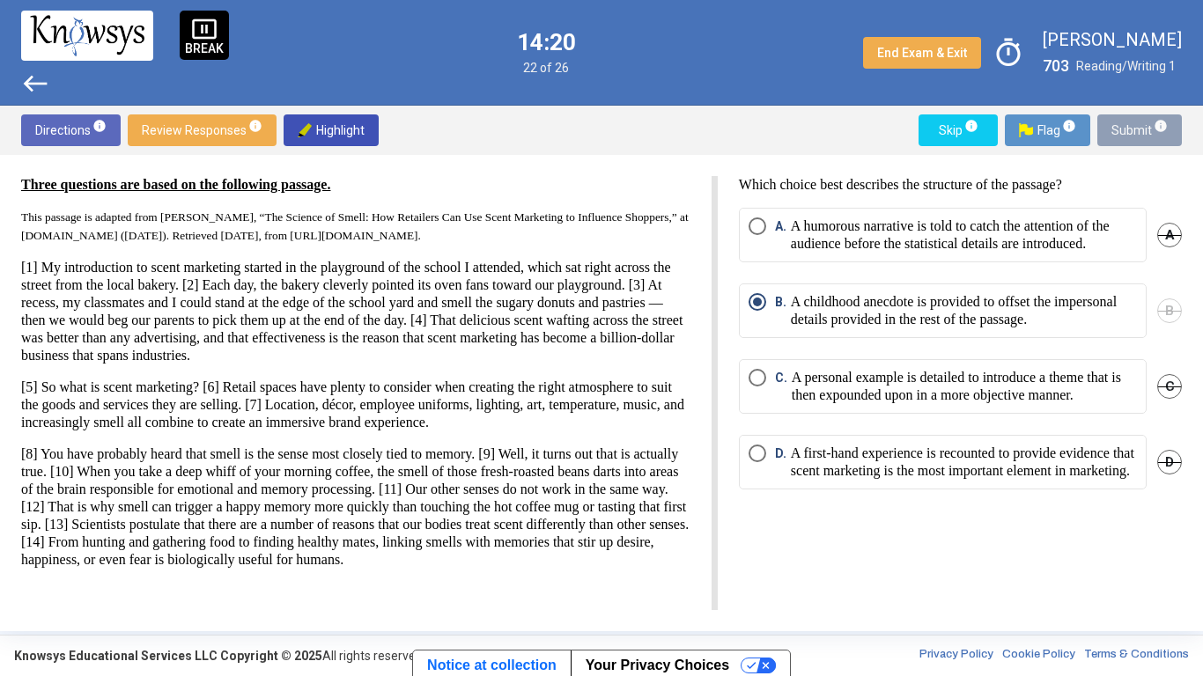
click at [1139, 136] on span "Submit info" at bounding box center [1139, 130] width 56 height 32
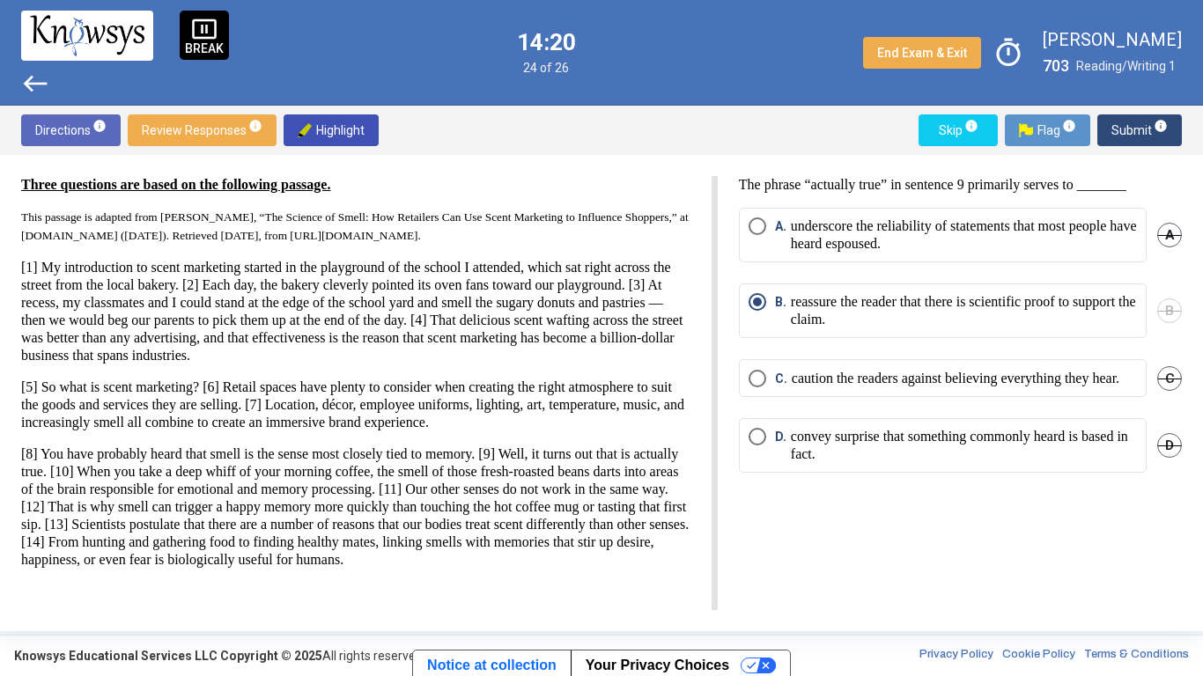
click at [1142, 136] on span "Submit info" at bounding box center [1139, 130] width 56 height 32
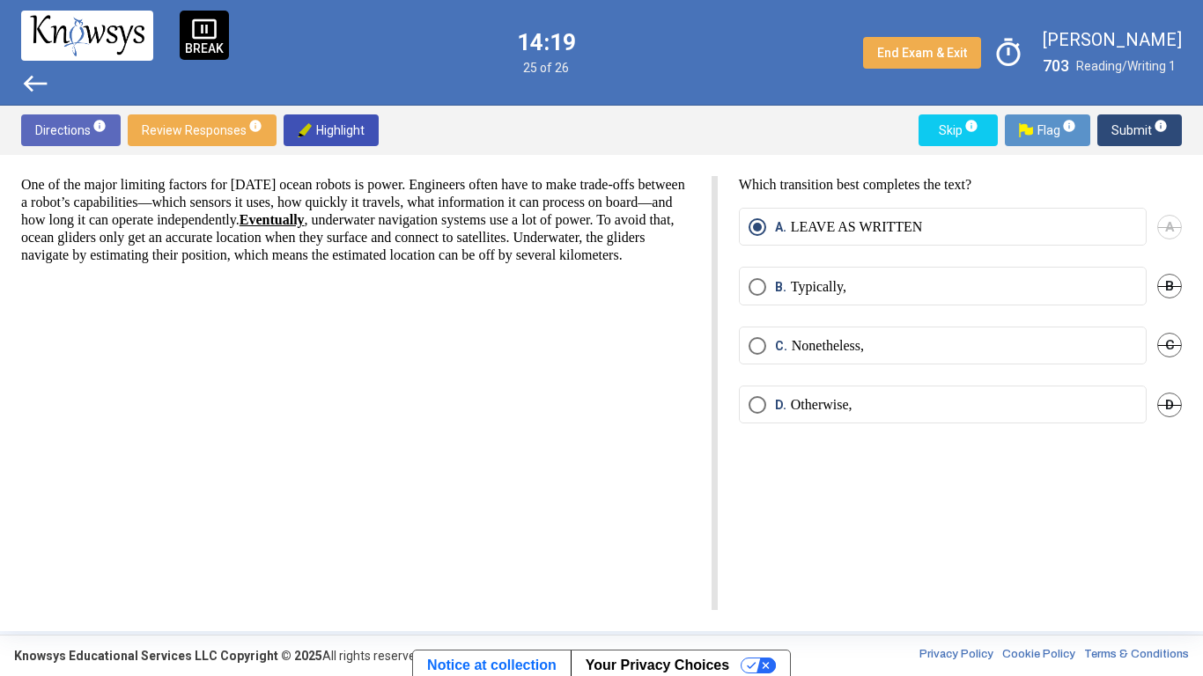
click at [1142, 134] on span "Submit info" at bounding box center [1139, 130] width 56 height 32
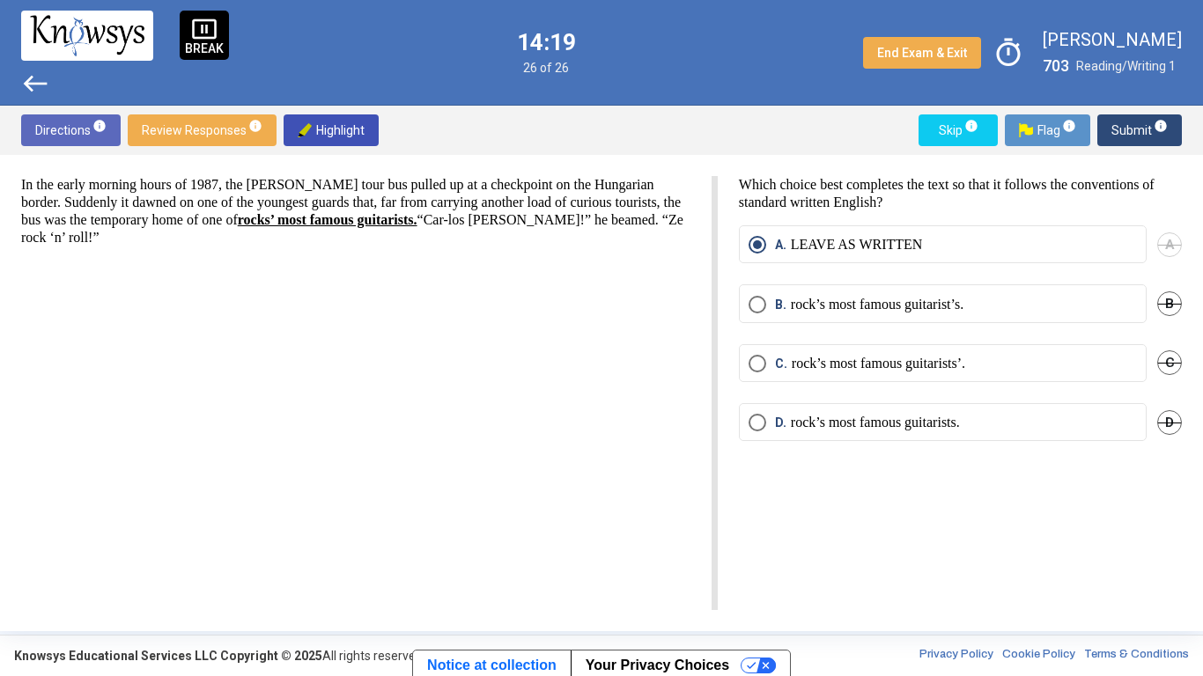
click at [1141, 134] on span "Submit info" at bounding box center [1139, 130] width 56 height 32
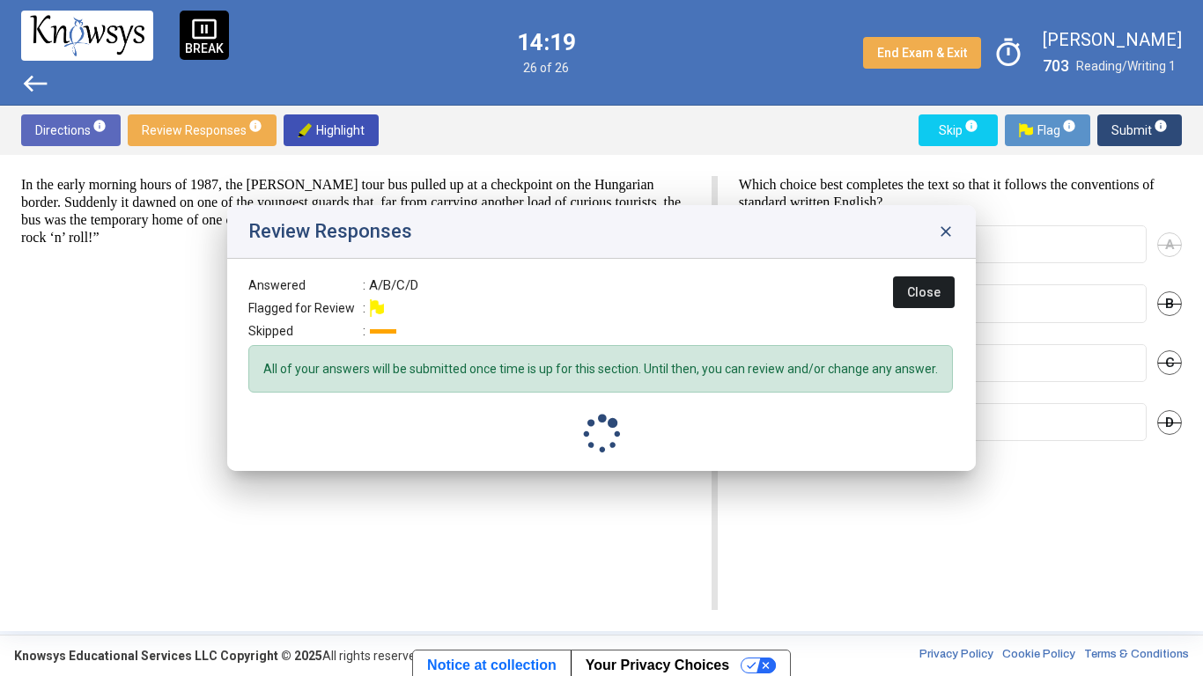
click at [1144, 133] on span "Submit info" at bounding box center [1139, 130] width 56 height 32
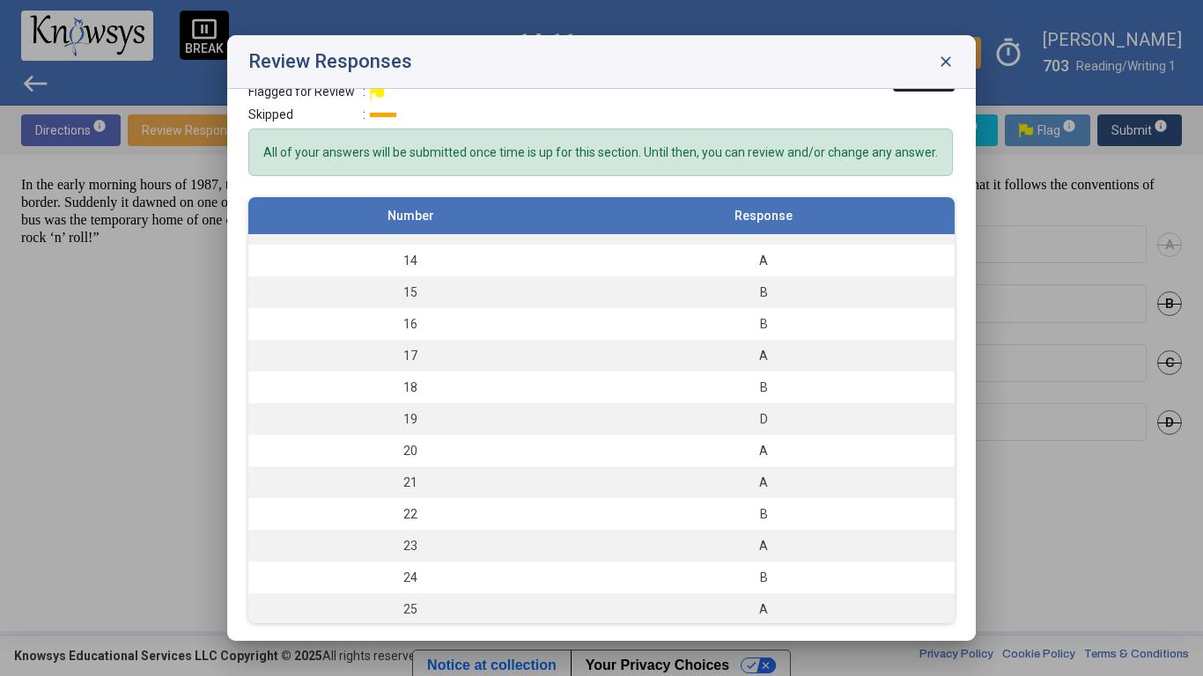
scroll to position [398, 0]
click at [886, 418] on div "D" at bounding box center [763, 424] width 365 height 18
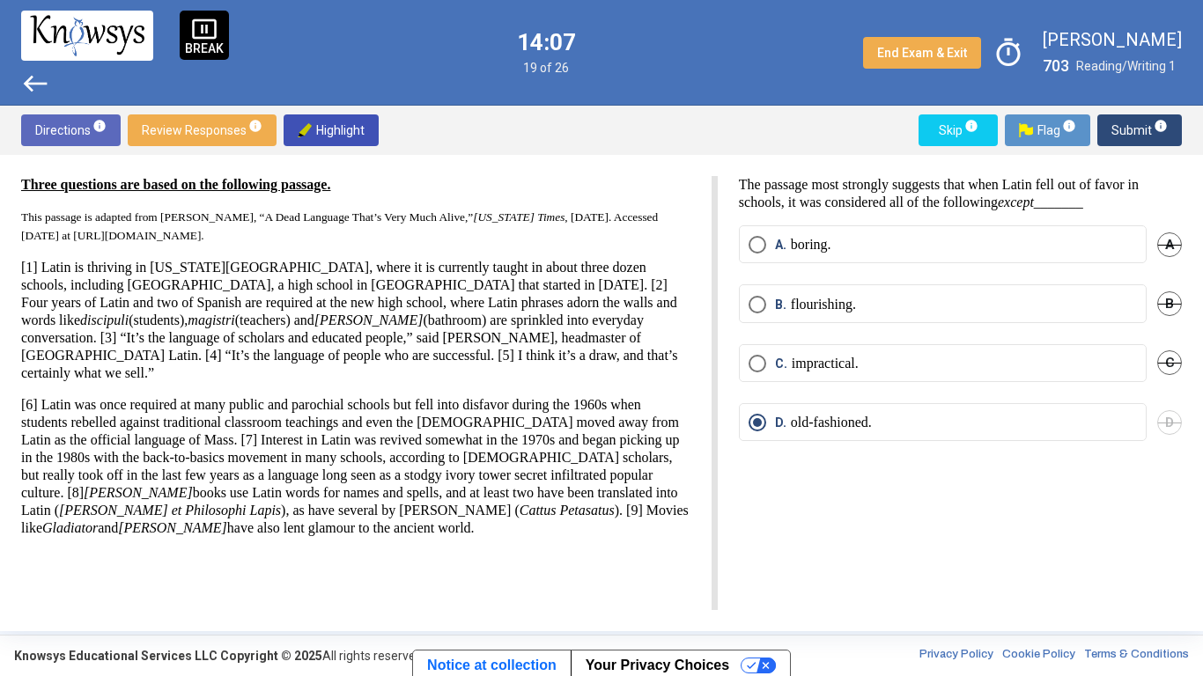
click at [916, 310] on label "B. flourishing." at bounding box center [942, 305] width 388 height 18
click at [1147, 135] on span "Submit info" at bounding box center [1139, 130] width 56 height 32
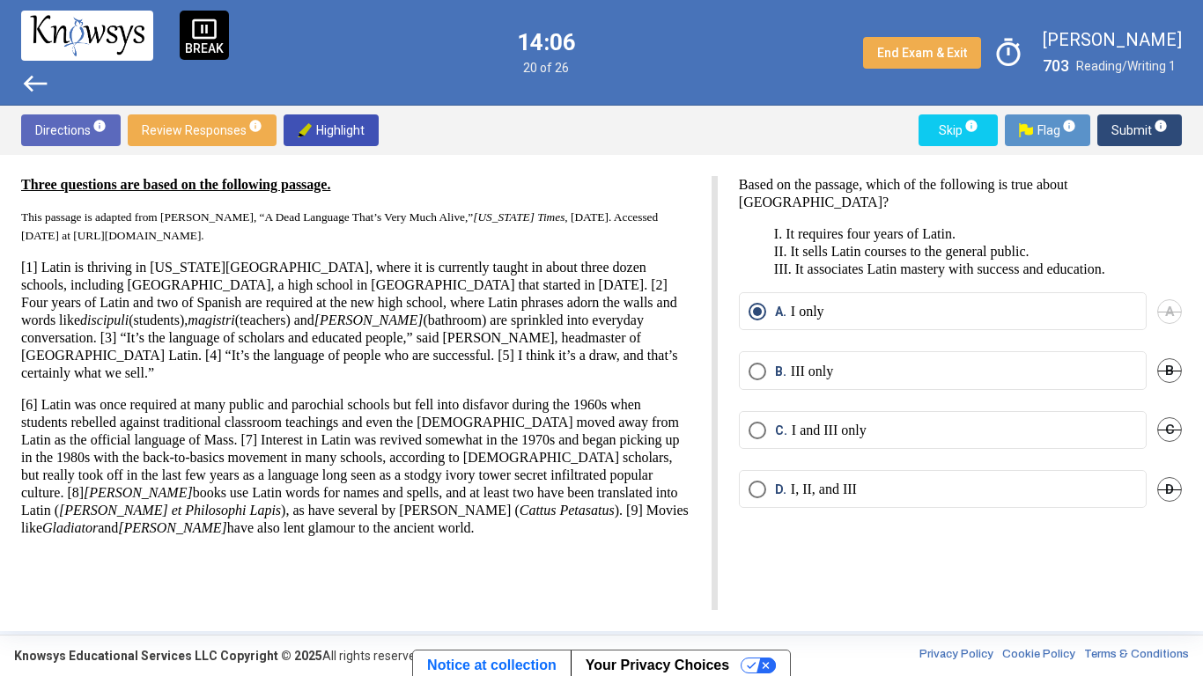
click at [1135, 129] on span "Submit info" at bounding box center [1139, 130] width 56 height 32
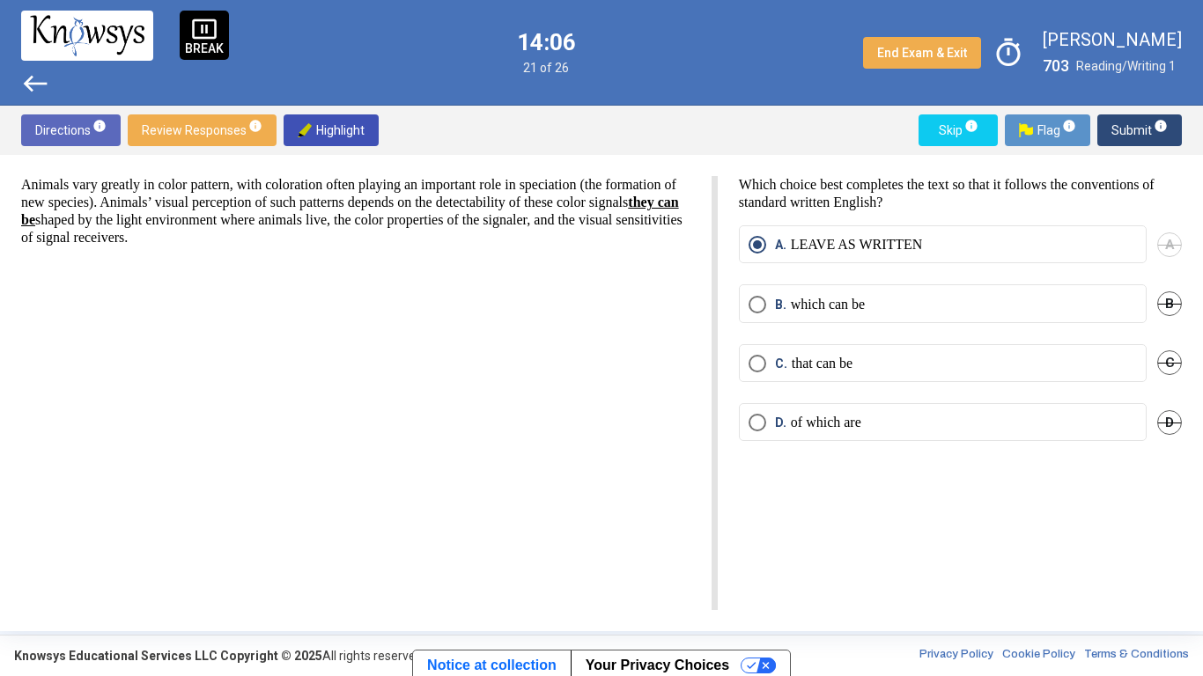
click at [1134, 129] on span "Submit info" at bounding box center [1139, 130] width 56 height 32
click at [1135, 129] on span "Submit info" at bounding box center [1139, 130] width 56 height 32
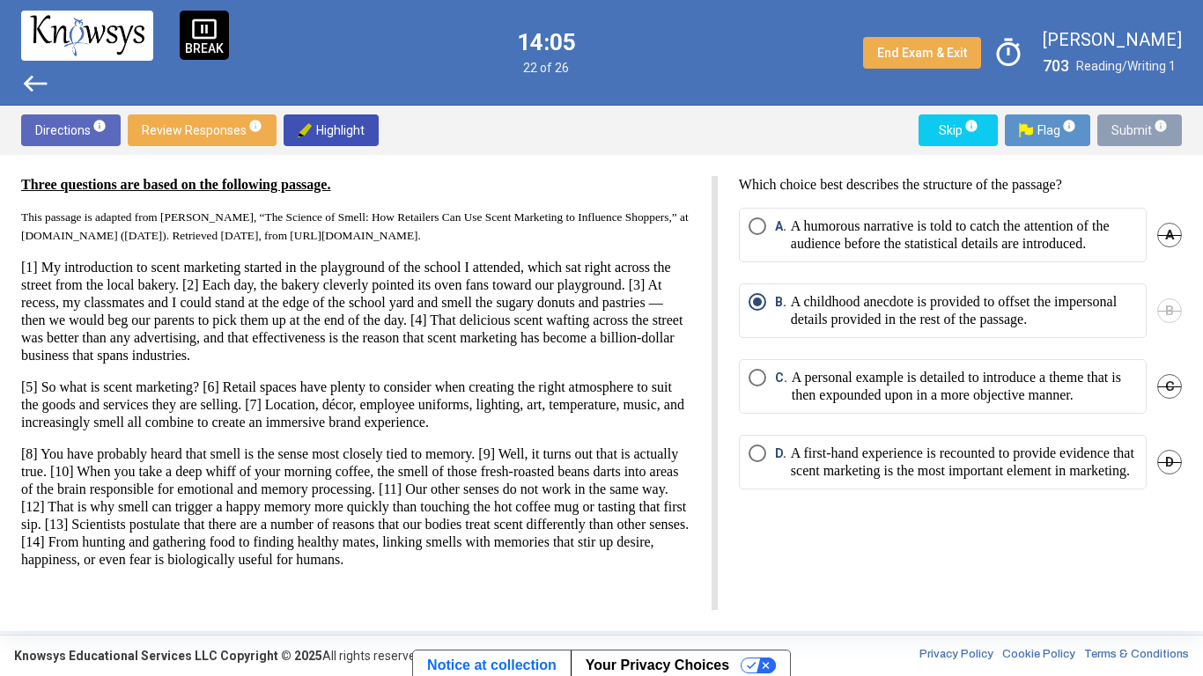
click at [1124, 130] on span "Submit info" at bounding box center [1139, 130] width 56 height 32
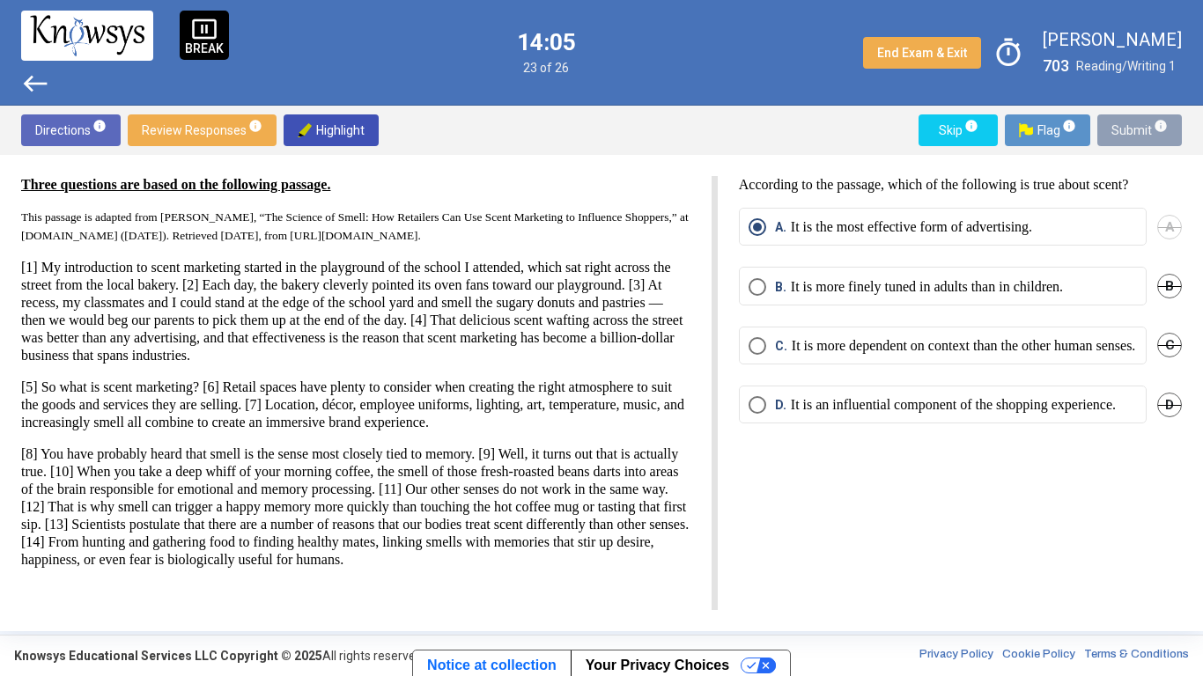
click at [1127, 131] on span "Submit info" at bounding box center [1139, 130] width 56 height 32
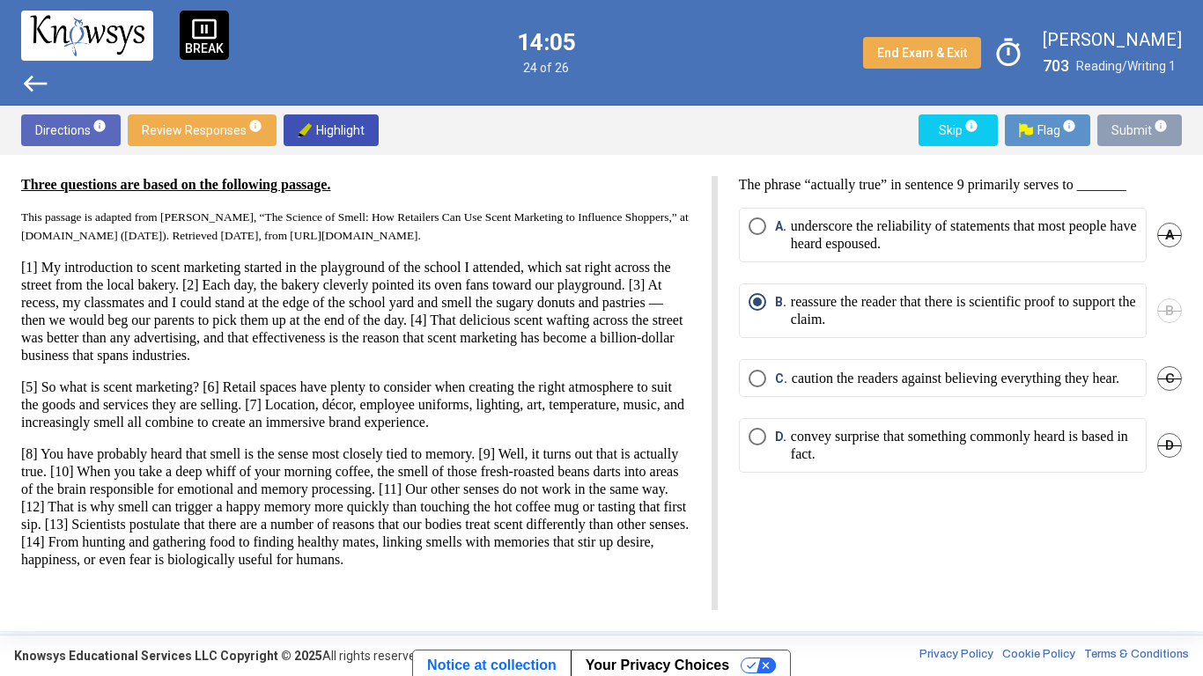
click at [1127, 132] on span "Submit info" at bounding box center [1139, 130] width 56 height 32
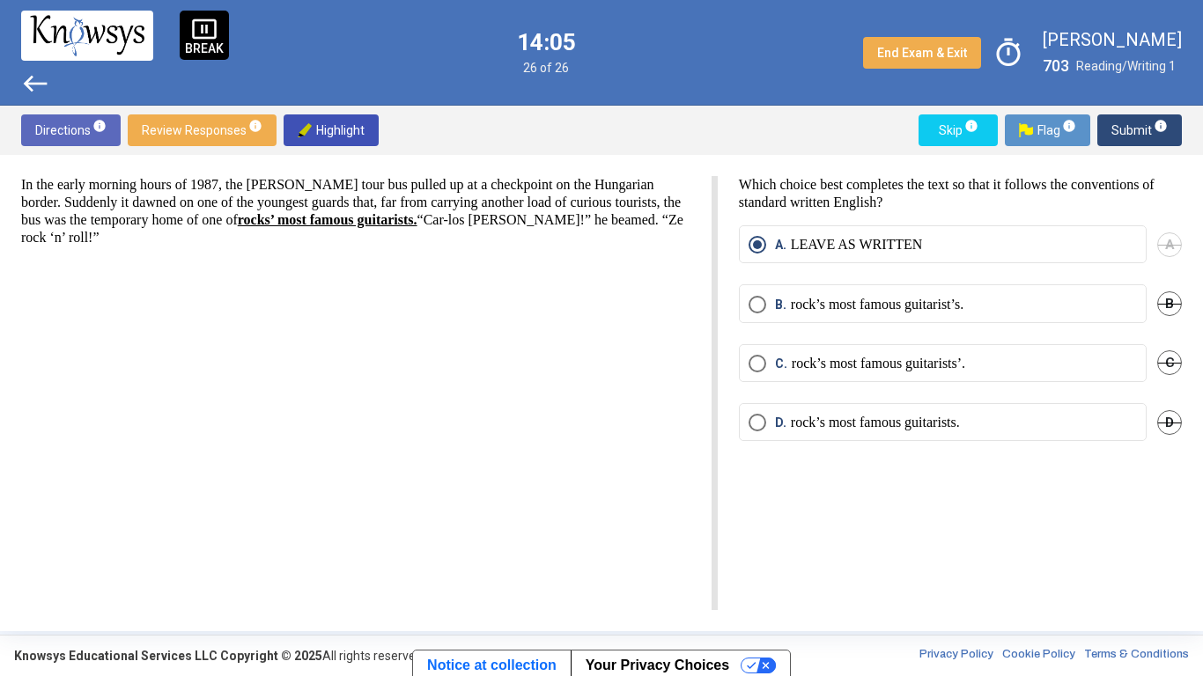
click at [1126, 135] on span "Submit info" at bounding box center [1139, 130] width 56 height 32
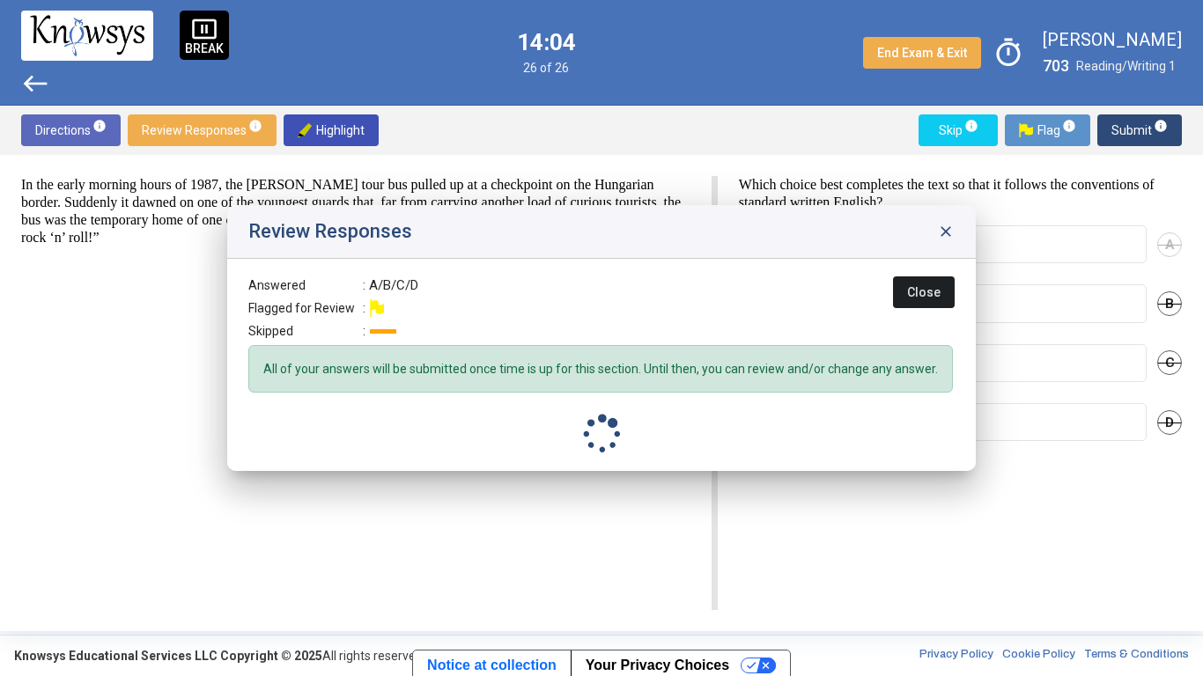
click at [1130, 133] on span "Submit info" at bounding box center [1139, 130] width 56 height 32
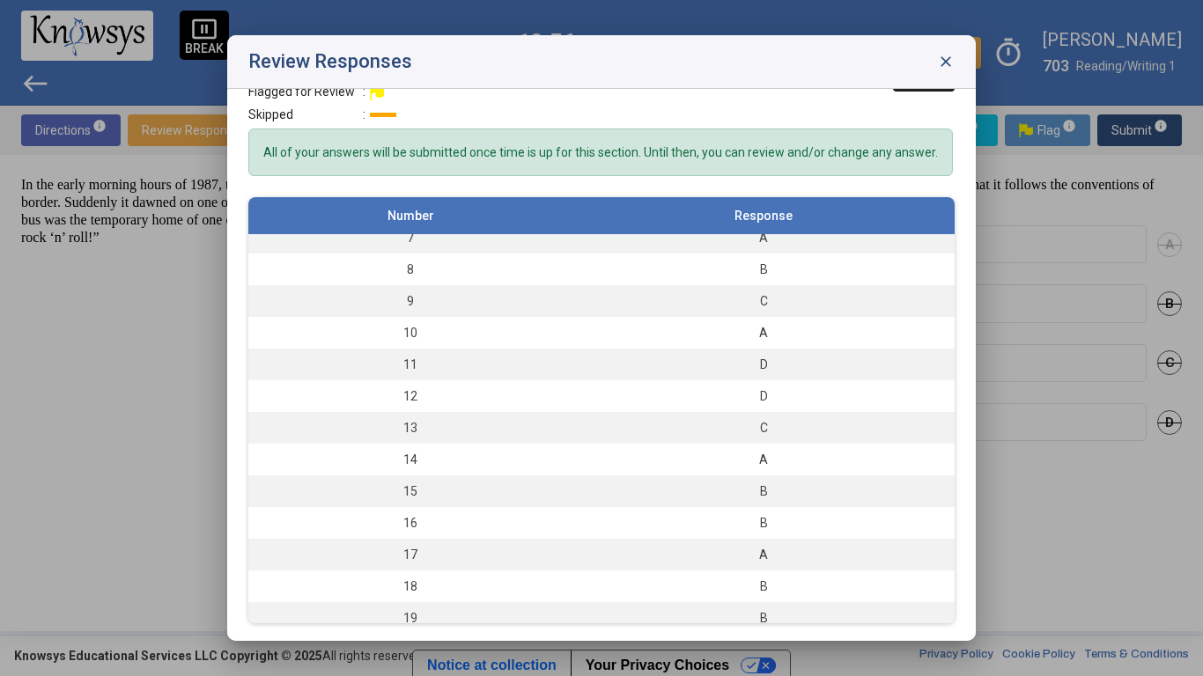
scroll to position [198, 0]
click at [809, 436] on div "C" at bounding box center [763, 433] width 365 height 18
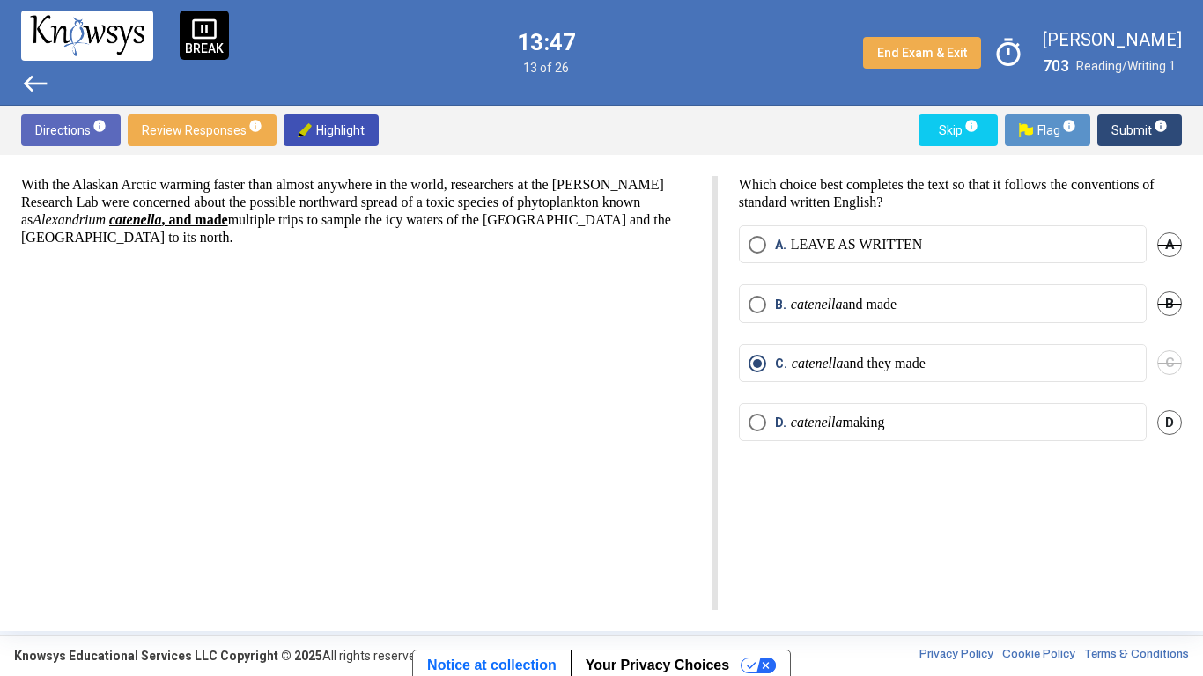
click at [1018, 238] on label "A. LEAVE AS WRITTEN" at bounding box center [942, 245] width 388 height 18
click at [1138, 140] on span "Submit info" at bounding box center [1139, 130] width 56 height 32
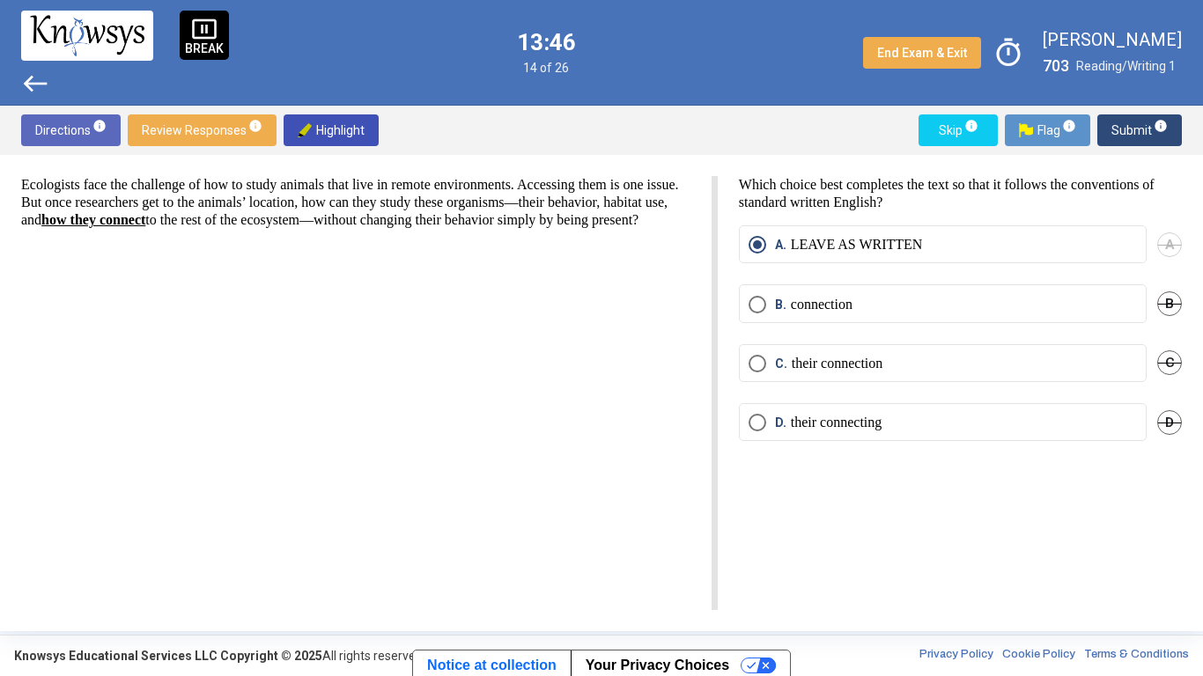
click at [1128, 137] on span "Submit info" at bounding box center [1139, 130] width 56 height 32
click at [1141, 145] on span "Submit info" at bounding box center [1139, 130] width 56 height 32
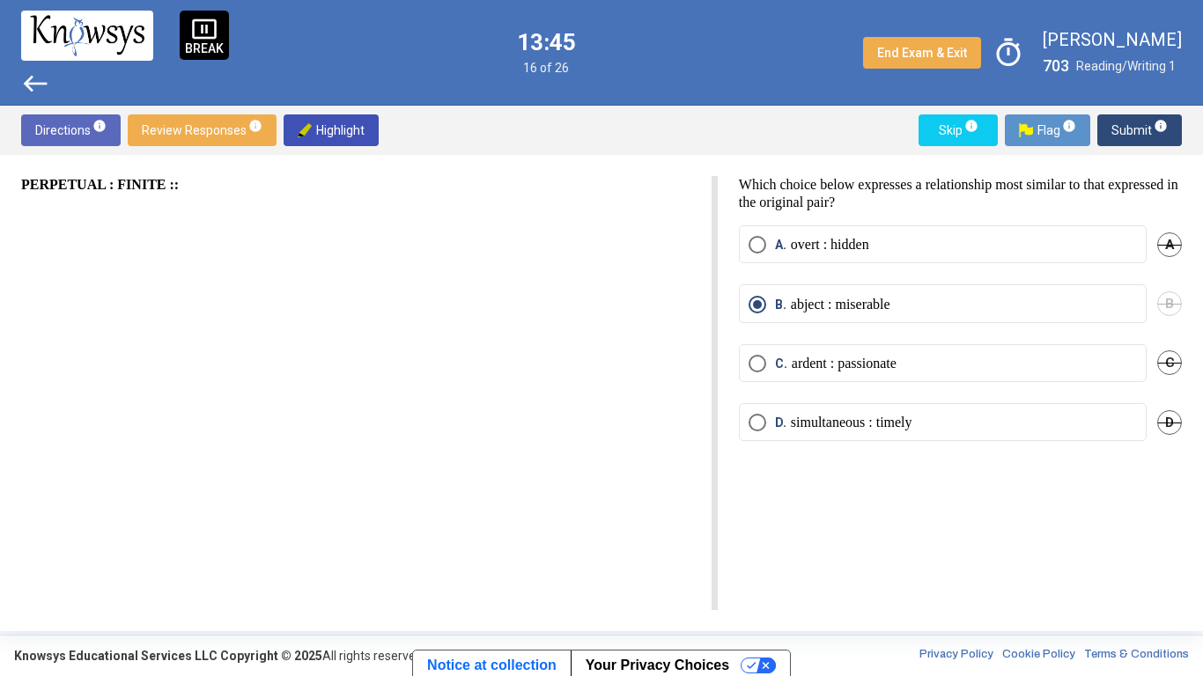
click at [1131, 144] on span "Submit info" at bounding box center [1139, 130] width 56 height 32
click at [1135, 144] on span "Submit info" at bounding box center [1139, 130] width 56 height 32
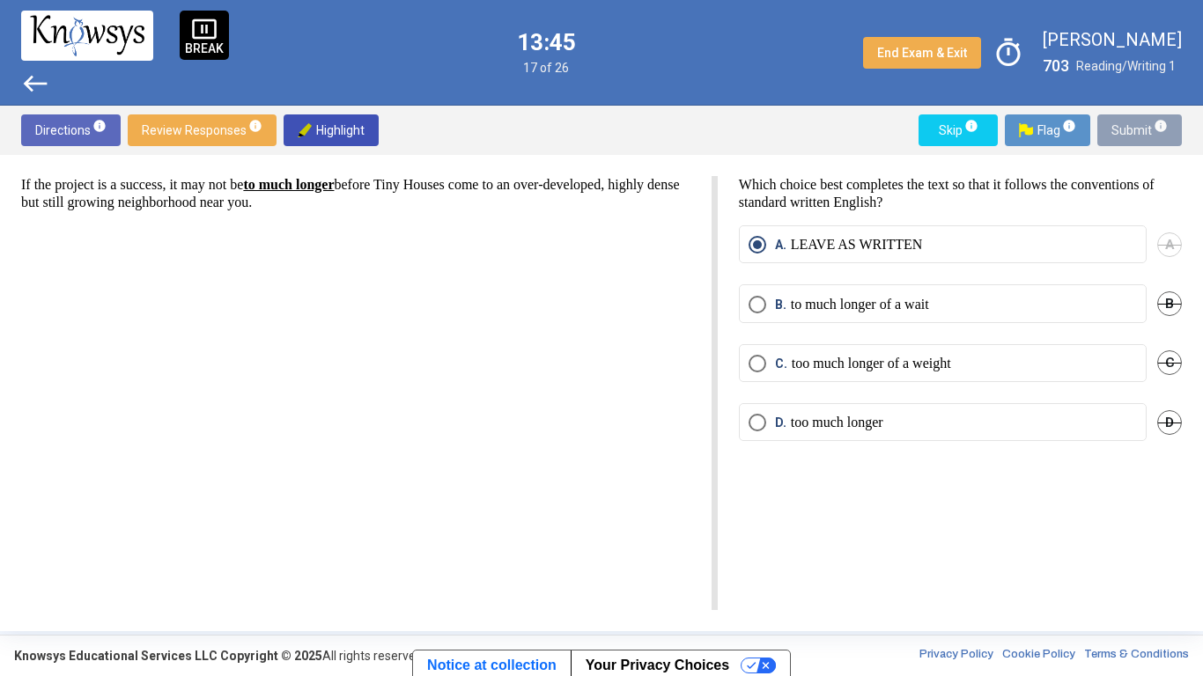
click at [1131, 145] on span "Submit info" at bounding box center [1139, 130] width 56 height 32
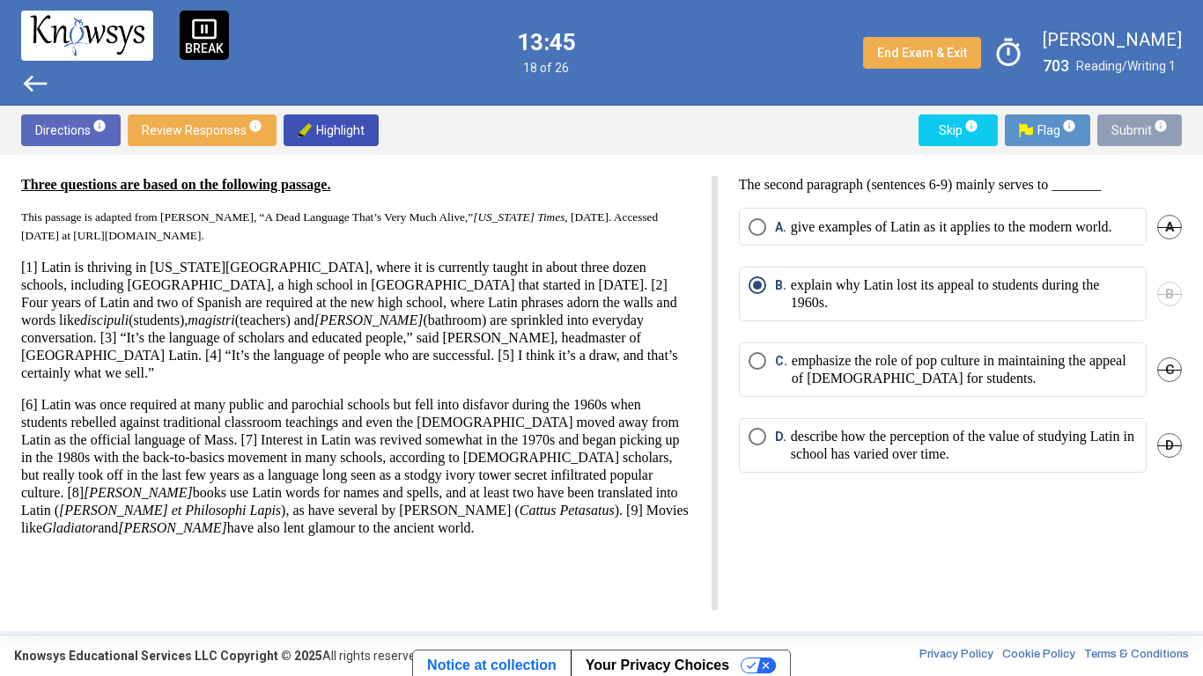
click at [1128, 155] on div "Three questions are based on the following passage. This passage is adapted fro…" at bounding box center [601, 393] width 1203 height 476
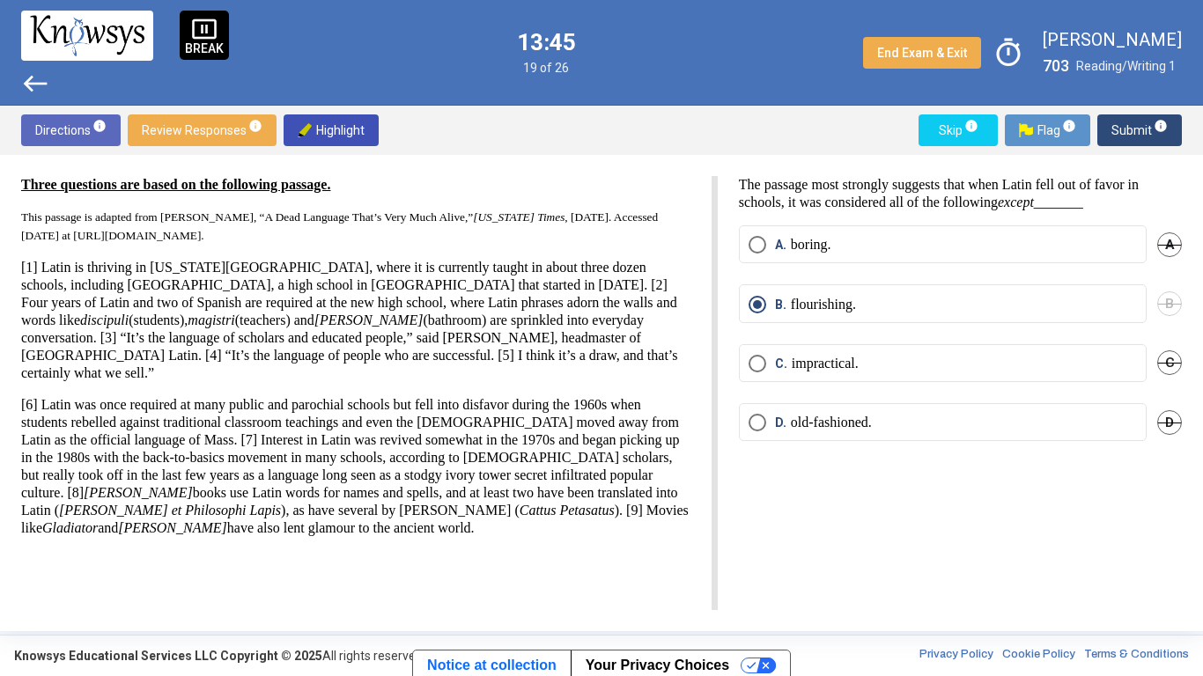
click at [1124, 145] on span "Submit info" at bounding box center [1139, 130] width 56 height 32
click at [1124, 144] on span "Submit info" at bounding box center [1139, 130] width 56 height 32
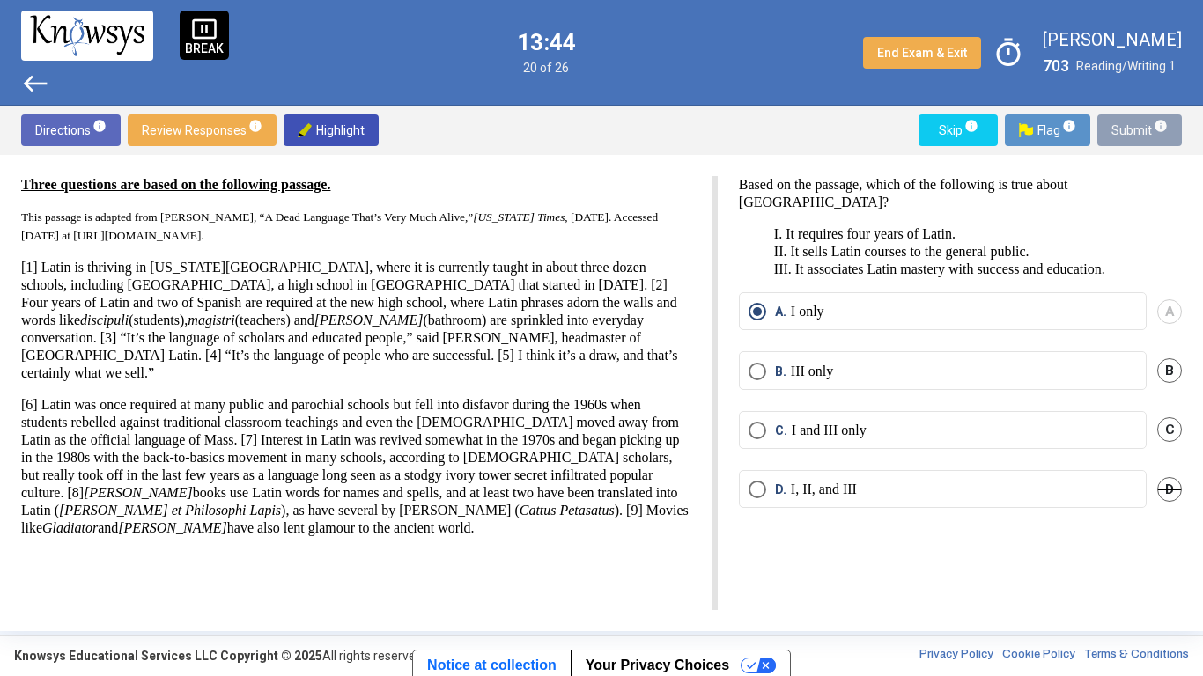
click at [1128, 142] on span "Submit info" at bounding box center [1139, 130] width 56 height 32
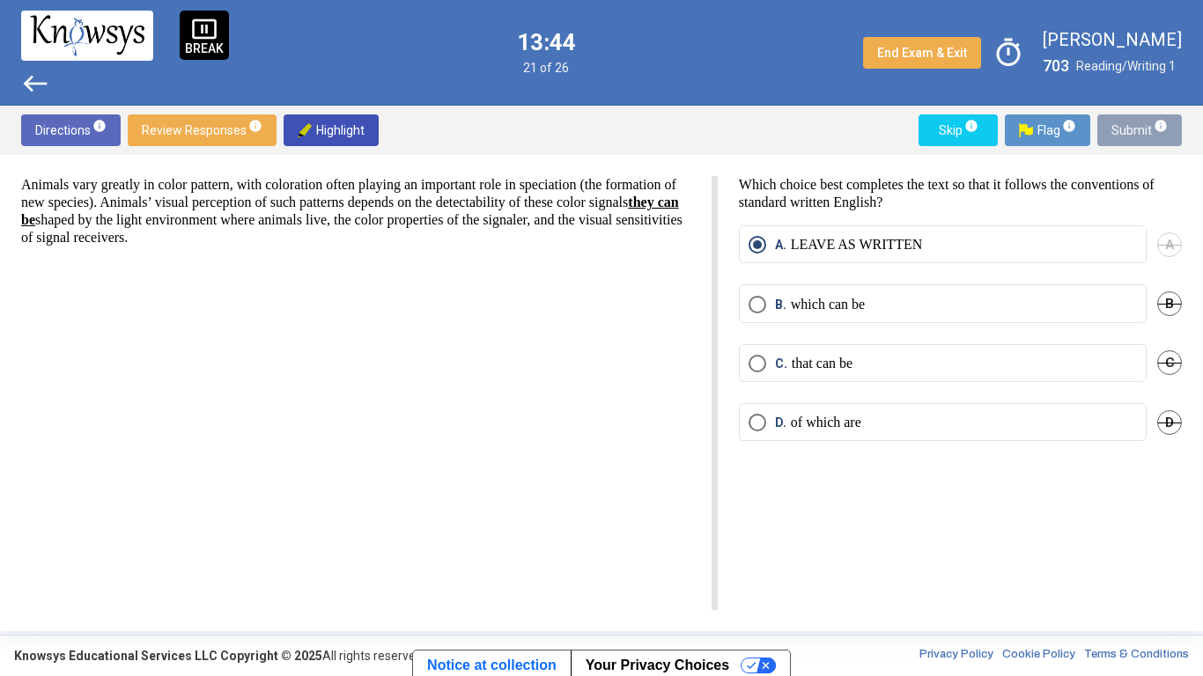
click at [1128, 142] on span "Submit info" at bounding box center [1139, 130] width 56 height 32
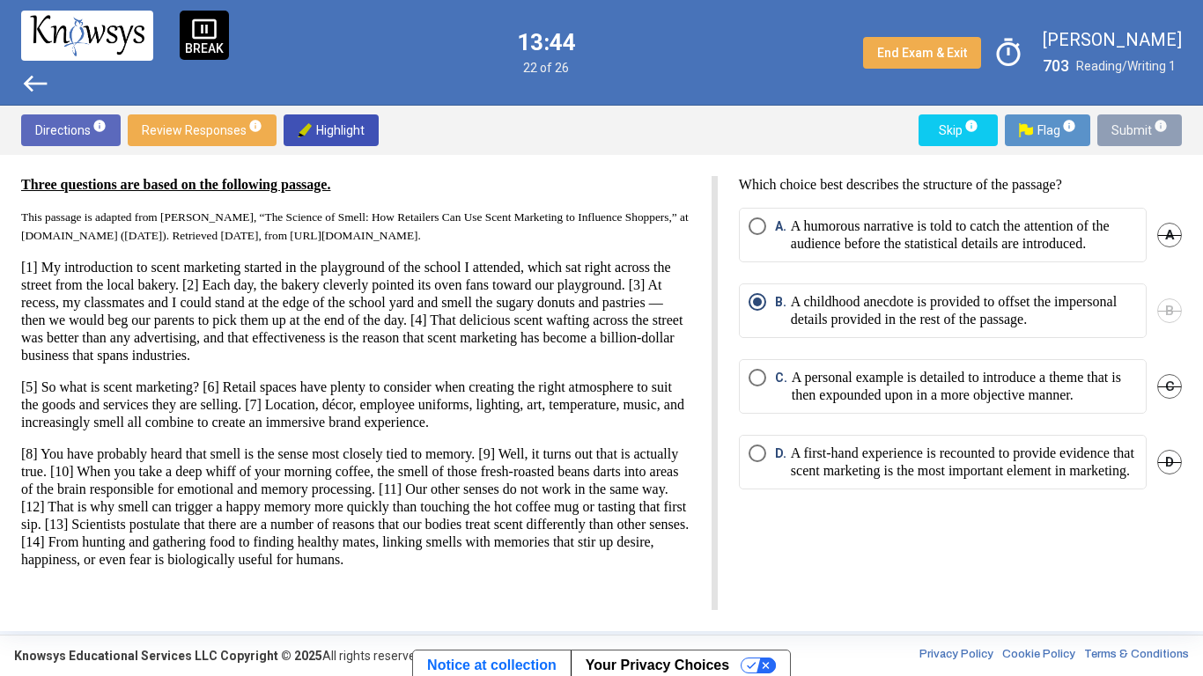
click at [1132, 137] on span "Submit info" at bounding box center [1139, 130] width 56 height 32
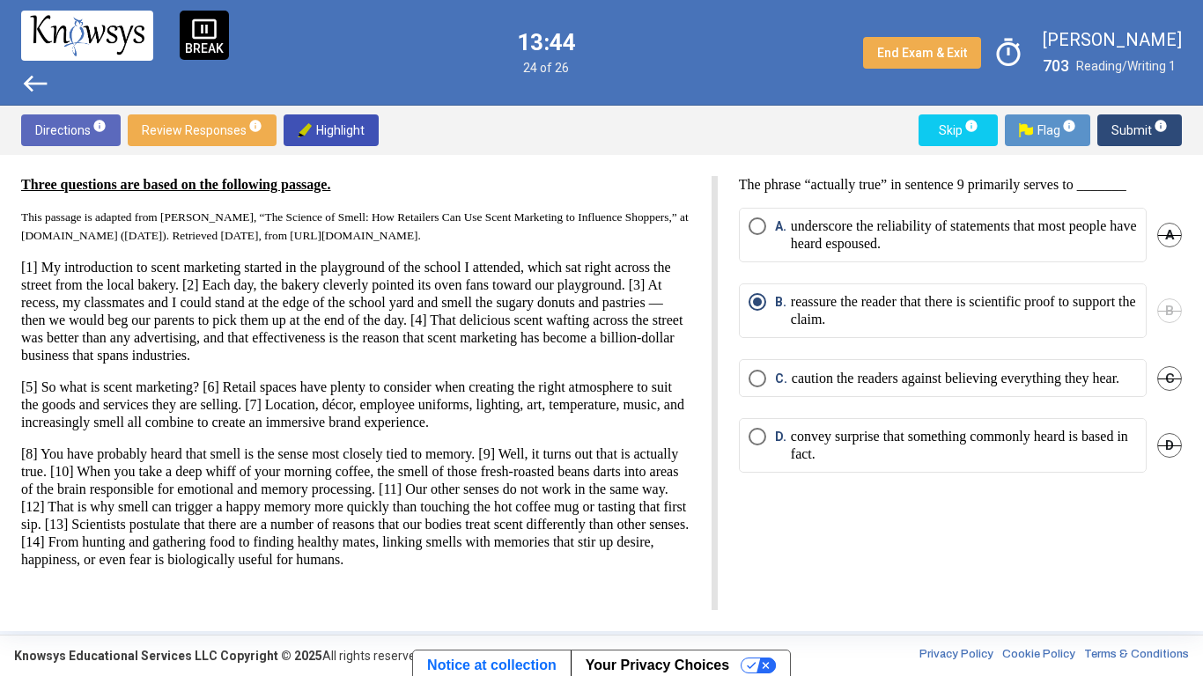
click at [1132, 139] on span "Submit info" at bounding box center [1139, 130] width 56 height 32
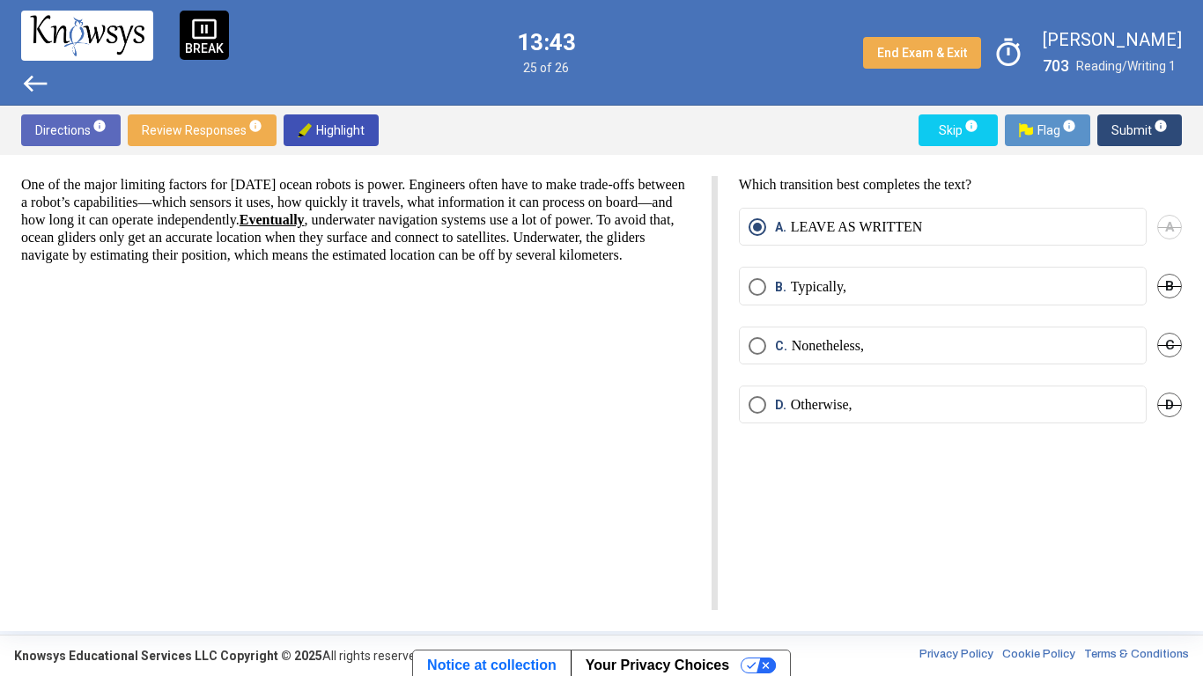
click at [1128, 137] on span "Submit info" at bounding box center [1139, 130] width 56 height 32
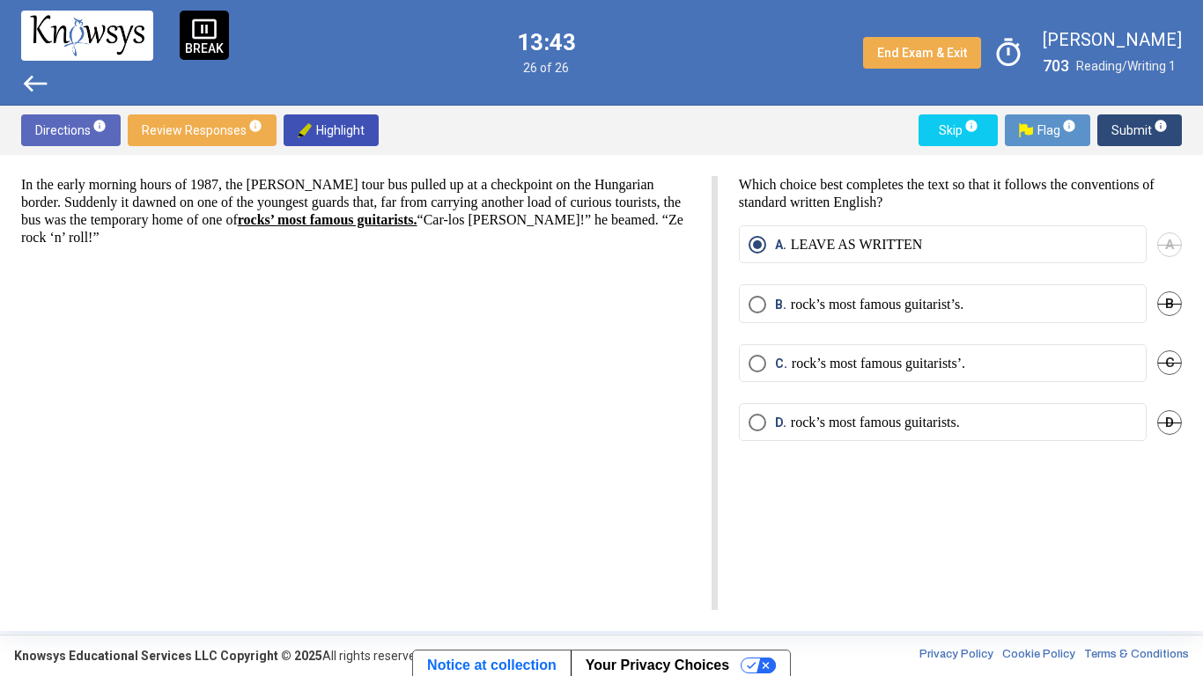
click at [1136, 137] on span "Submit info" at bounding box center [1139, 130] width 56 height 32
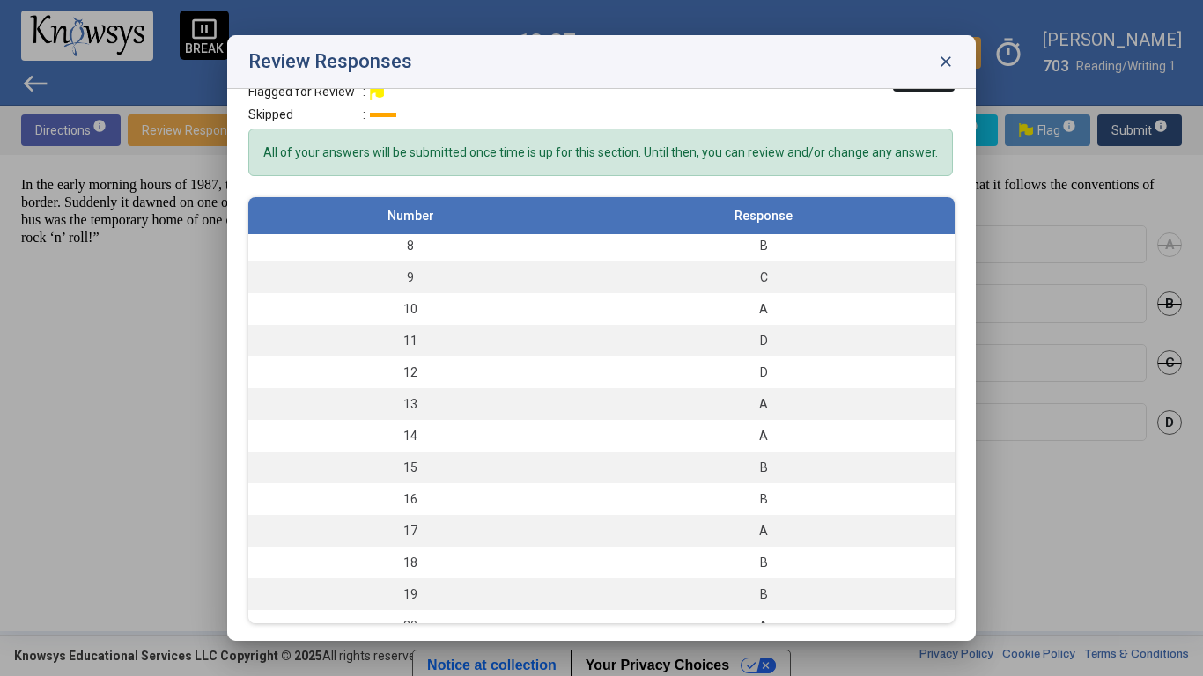
scroll to position [217, 0]
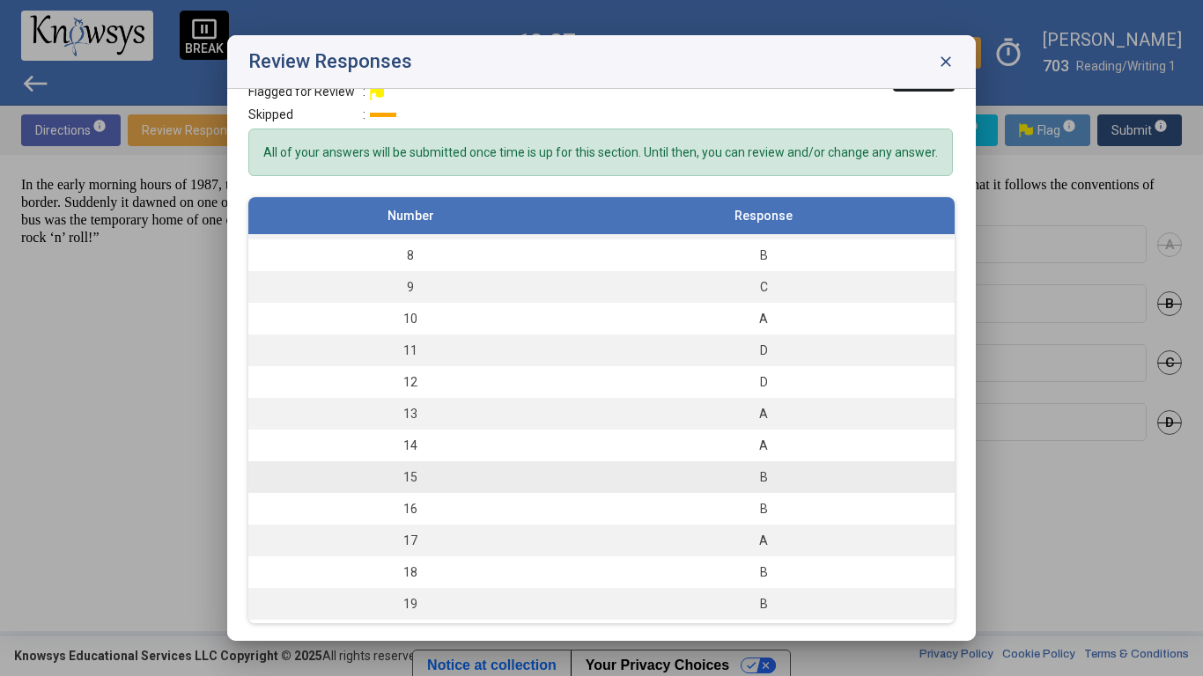
click at [918, 483] on div "B" at bounding box center [763, 477] width 365 height 18
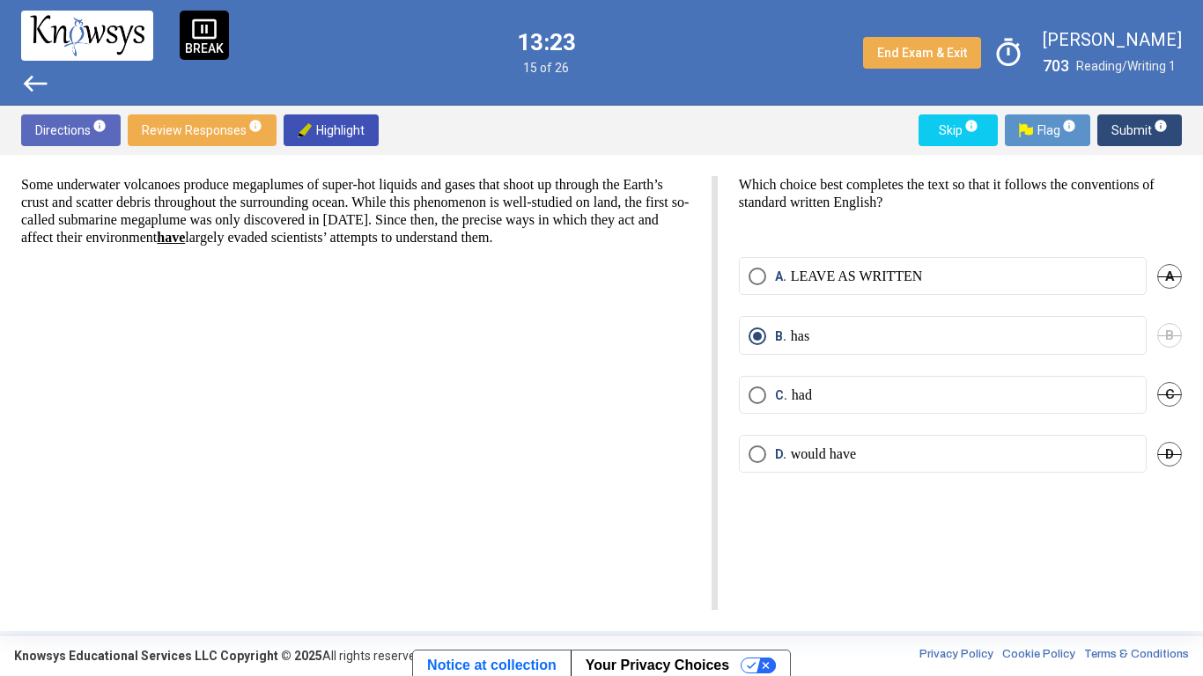
click at [1140, 129] on span "Submit info" at bounding box center [1139, 130] width 56 height 32
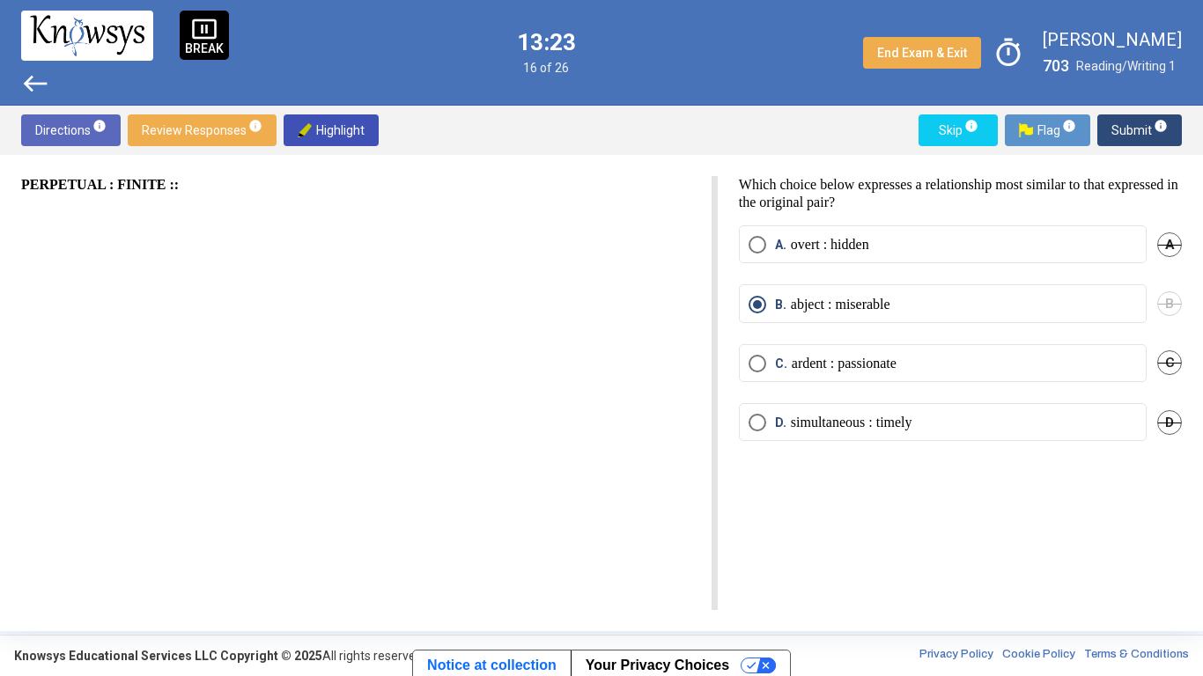
click at [1141, 129] on span "Submit info" at bounding box center [1139, 130] width 56 height 32
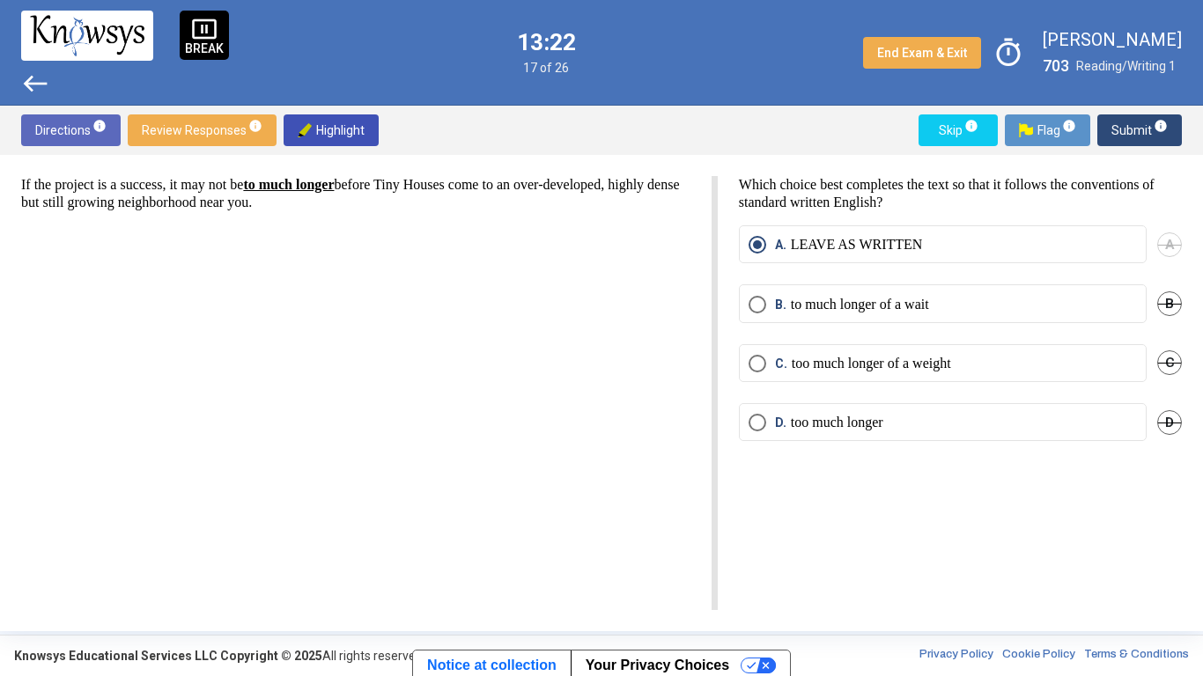
click at [1149, 129] on span "Submit info" at bounding box center [1139, 130] width 56 height 32
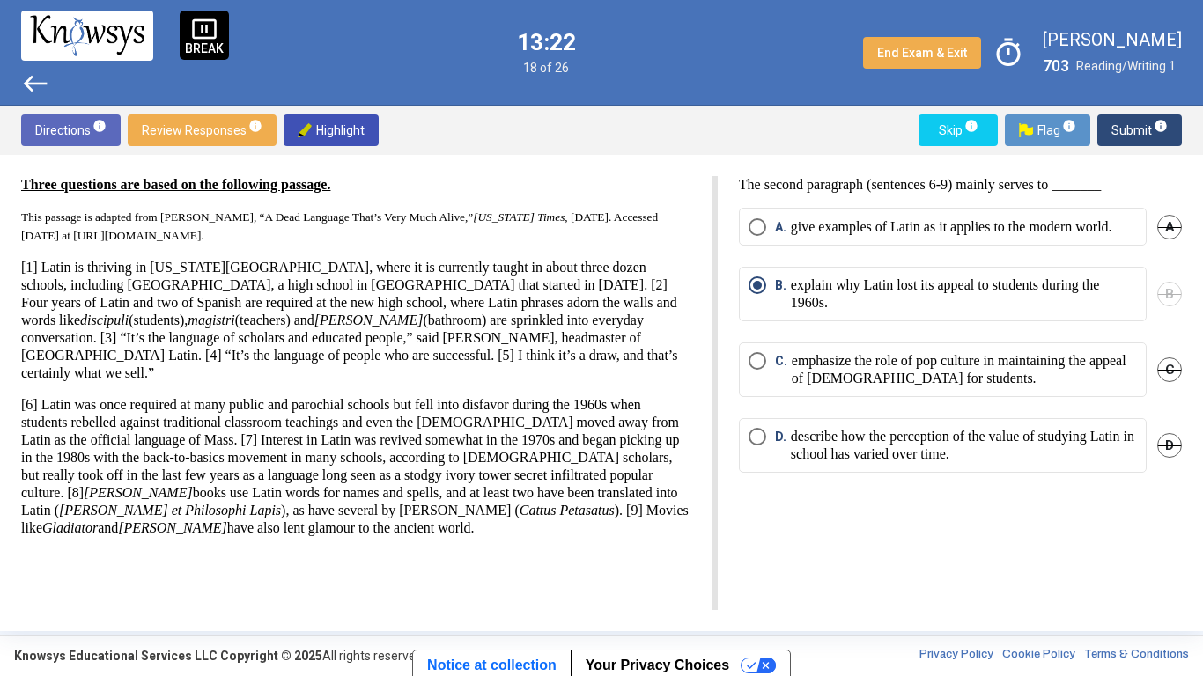
click at [1147, 129] on span "Submit info" at bounding box center [1139, 130] width 56 height 32
click at [1150, 126] on span "Submit info" at bounding box center [1139, 130] width 56 height 32
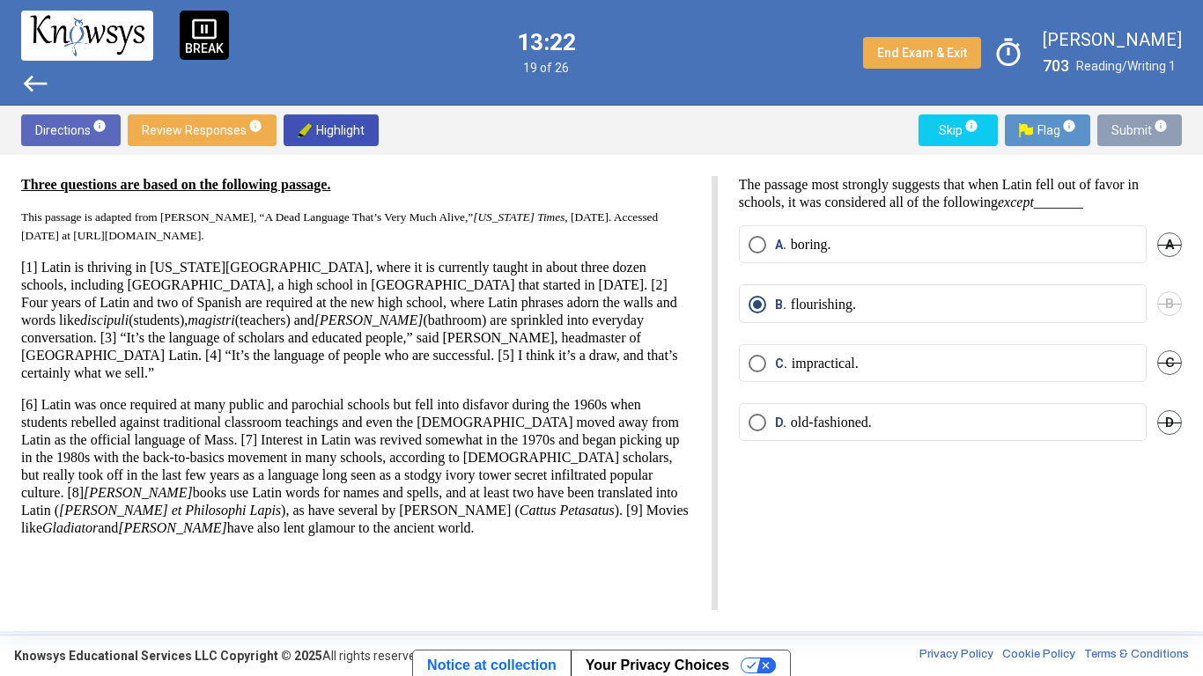
click at [1144, 127] on span "Submit info" at bounding box center [1139, 130] width 56 height 32
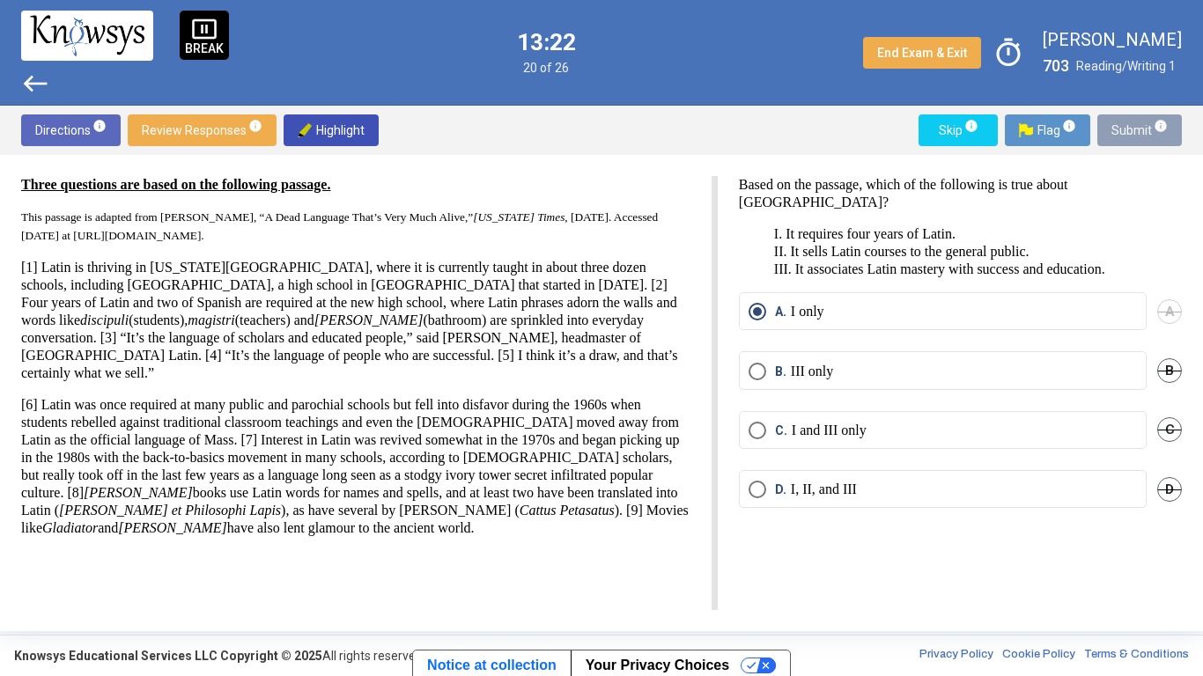
click at [1136, 129] on span "Submit info" at bounding box center [1139, 130] width 56 height 32
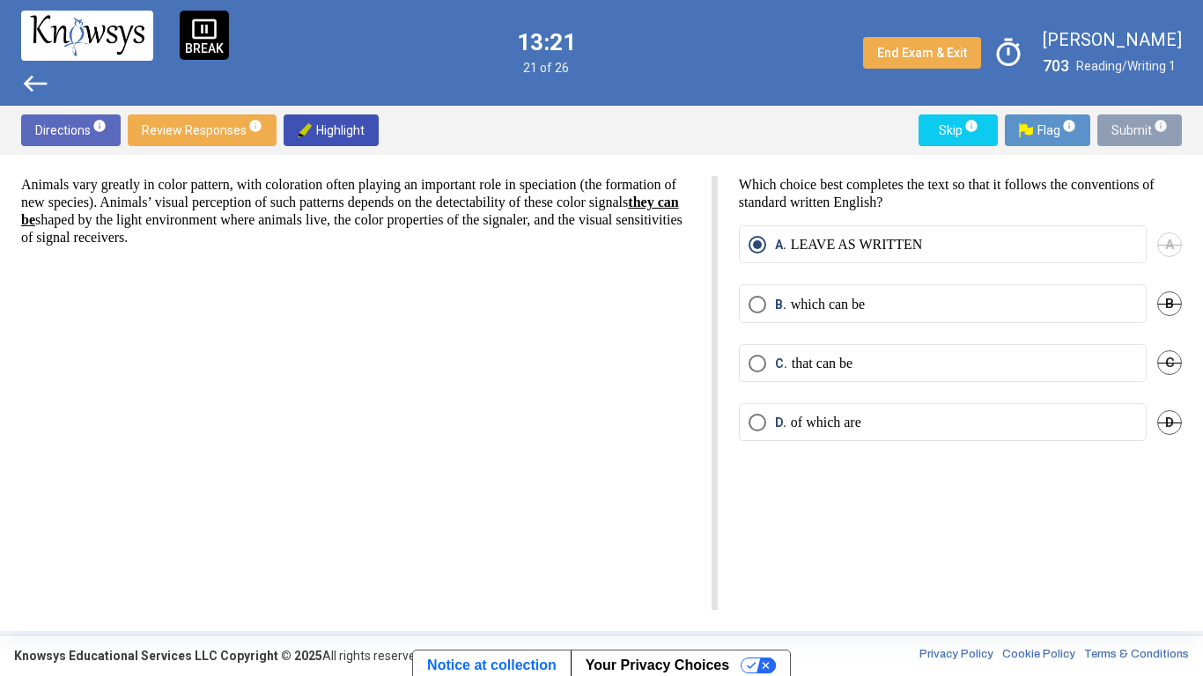
click at [1134, 129] on span "Submit info" at bounding box center [1139, 130] width 56 height 32
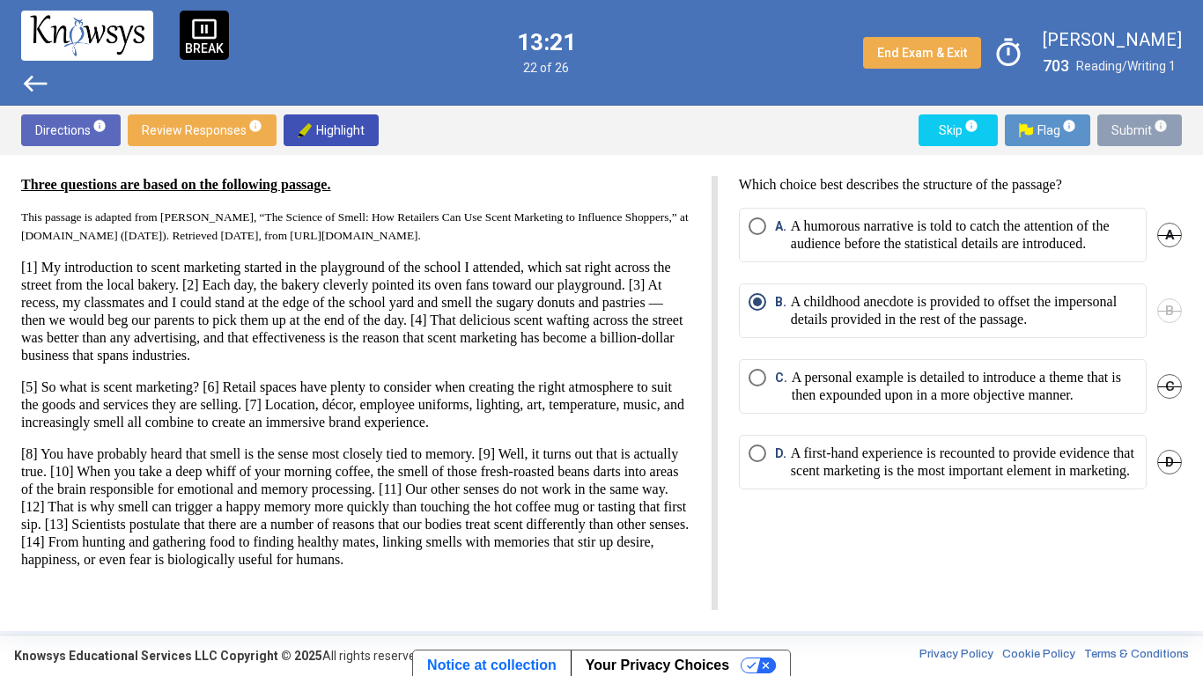
click at [1133, 129] on span "Submit info" at bounding box center [1139, 130] width 56 height 32
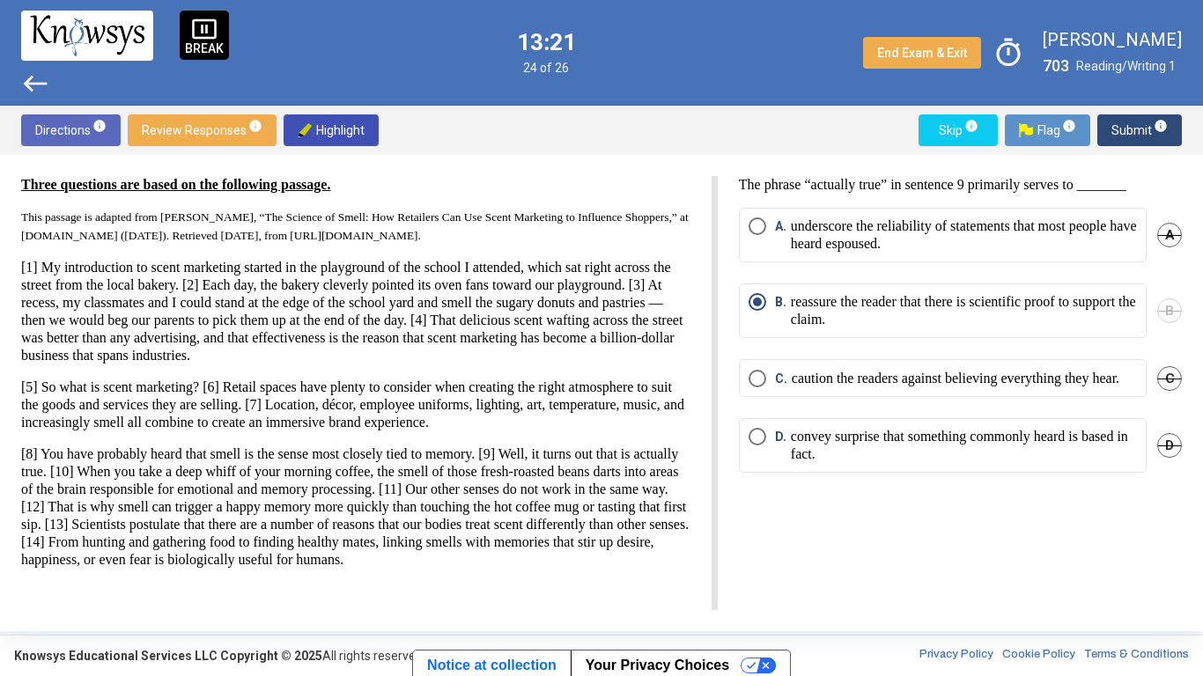
click at [1132, 127] on span "Submit info" at bounding box center [1139, 130] width 56 height 32
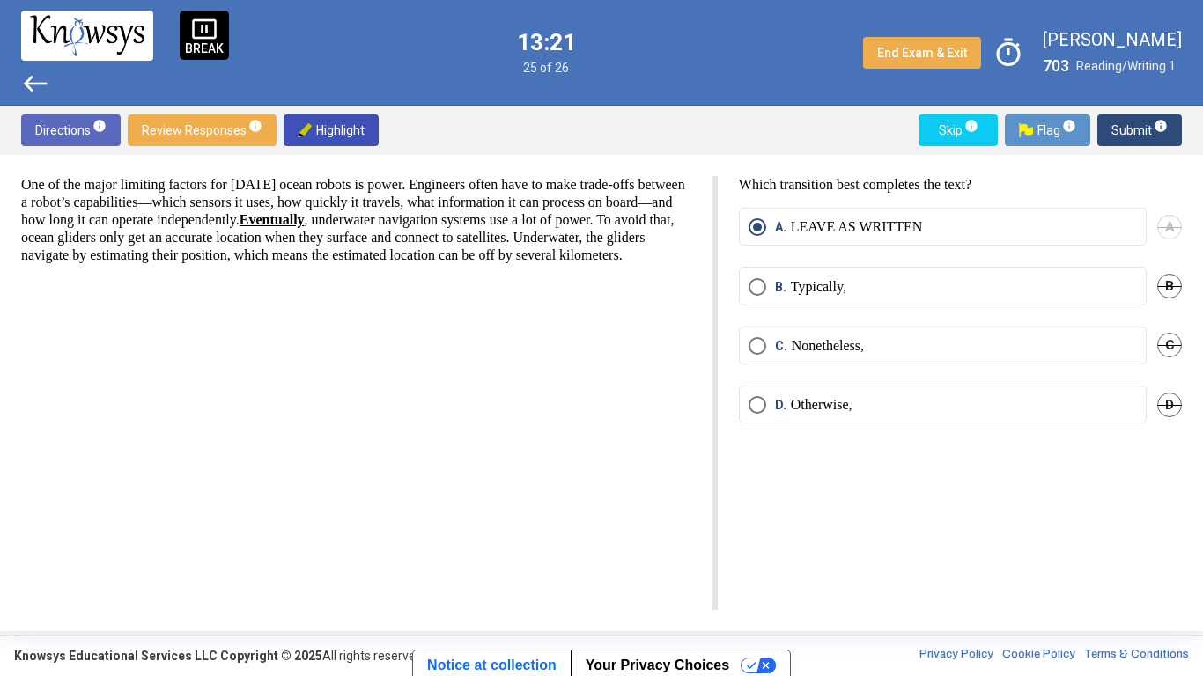
click at [1135, 127] on span "Submit info" at bounding box center [1139, 130] width 56 height 32
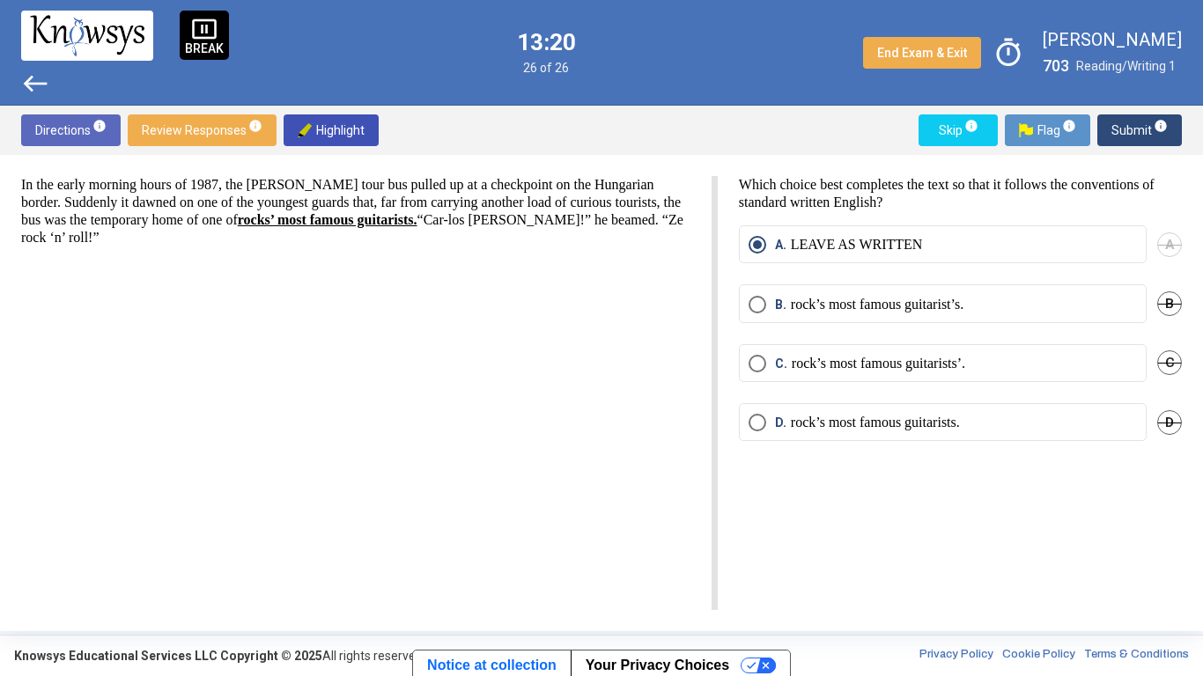
click at [1137, 127] on span "Submit info" at bounding box center [1139, 130] width 56 height 32
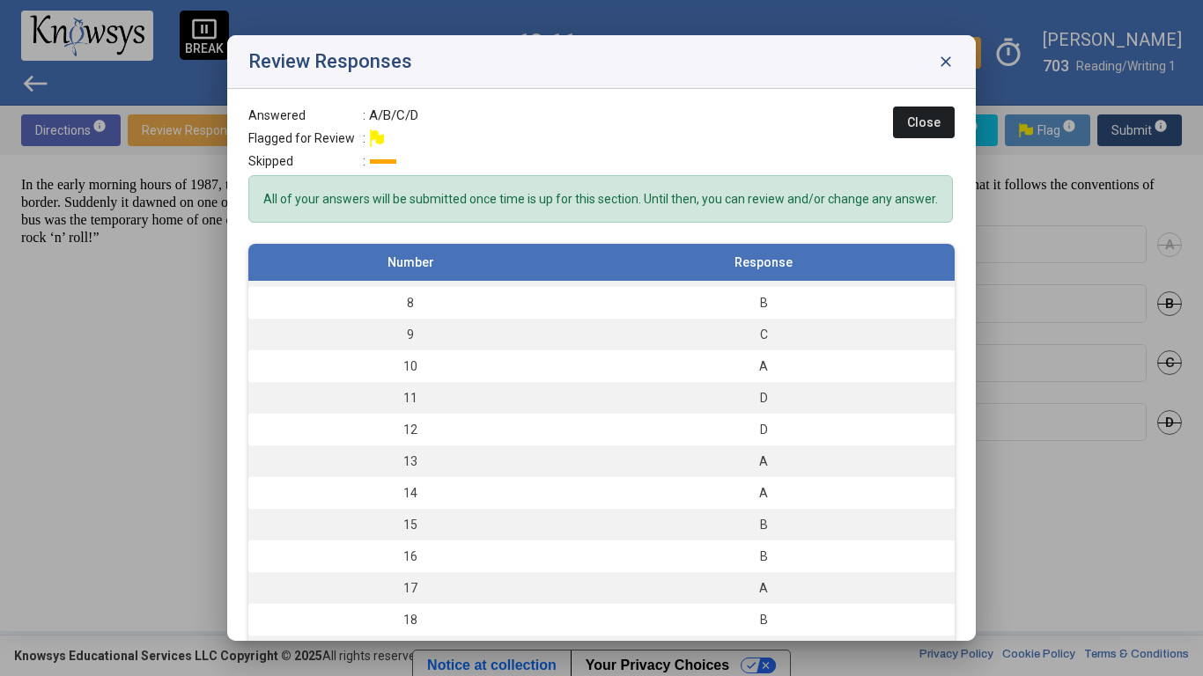
scroll to position [216, 0]
click at [919, 117] on span "Close" at bounding box center [923, 122] width 33 height 14
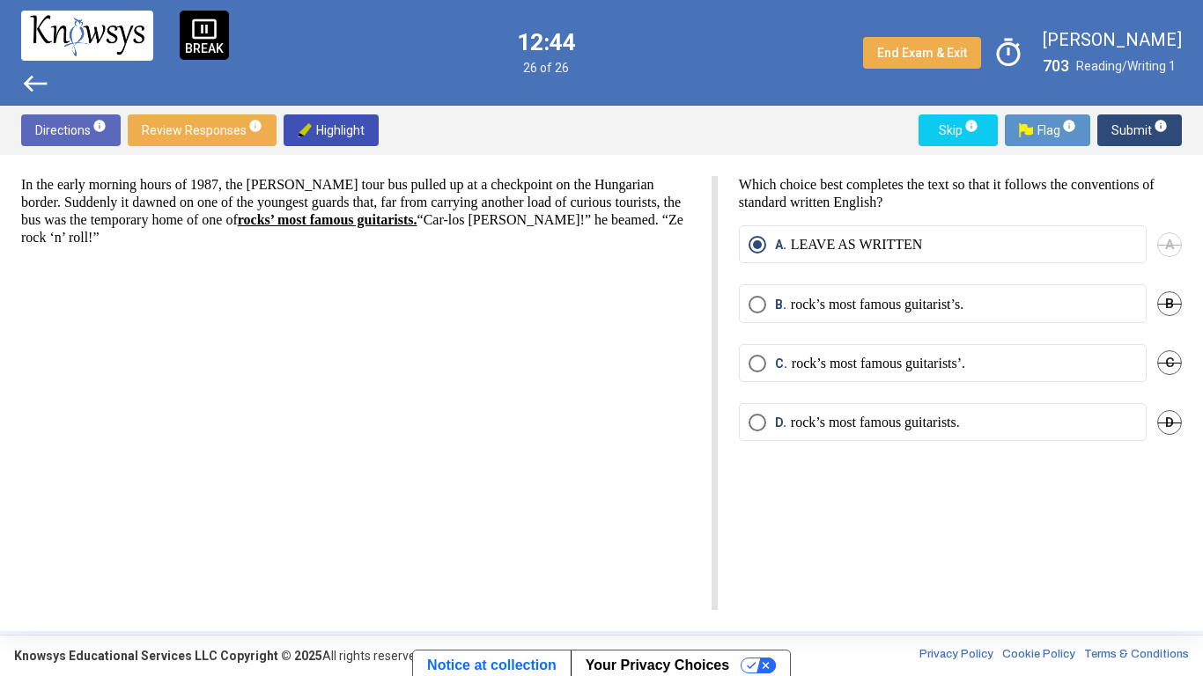
click at [212, 39] on span "pause_presentation" at bounding box center [204, 29] width 26 height 26
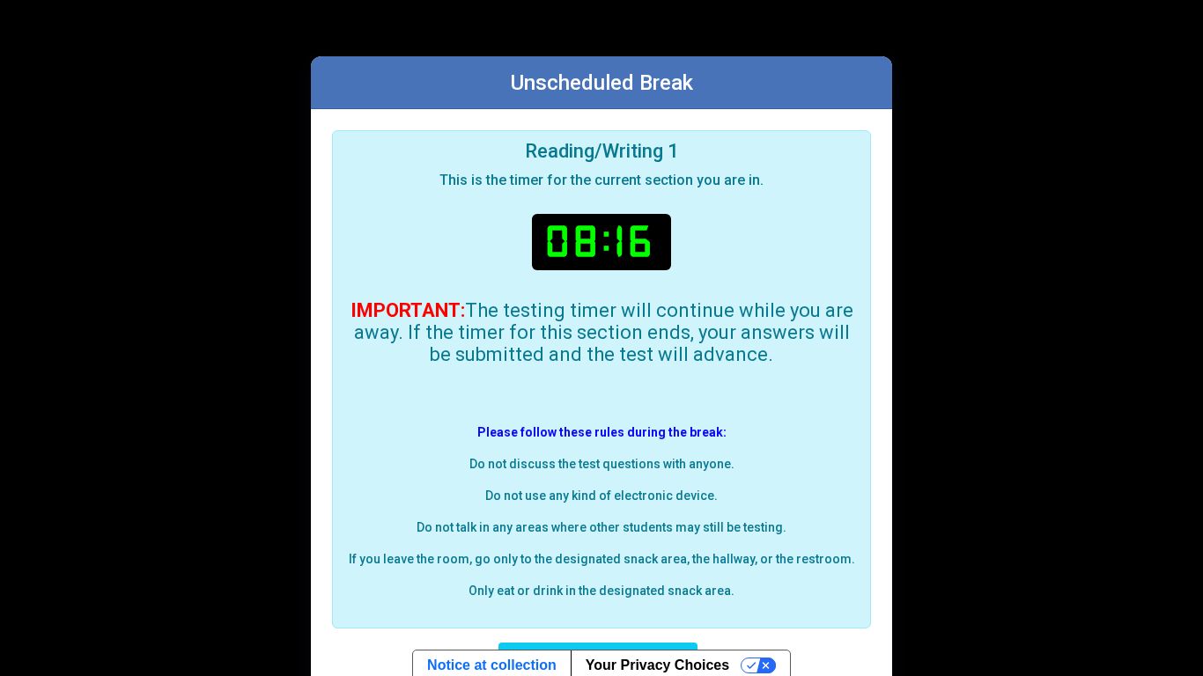
click at [1161, 171] on div "Unscheduled Break Reading/Writing 1 This is the timer for the current section y…" at bounding box center [601, 391] width 1203 height 782
click at [1062, 157] on div "Unscheduled Break Reading/Writing 1 This is the timer for the current section y…" at bounding box center [601, 391] width 1203 height 782
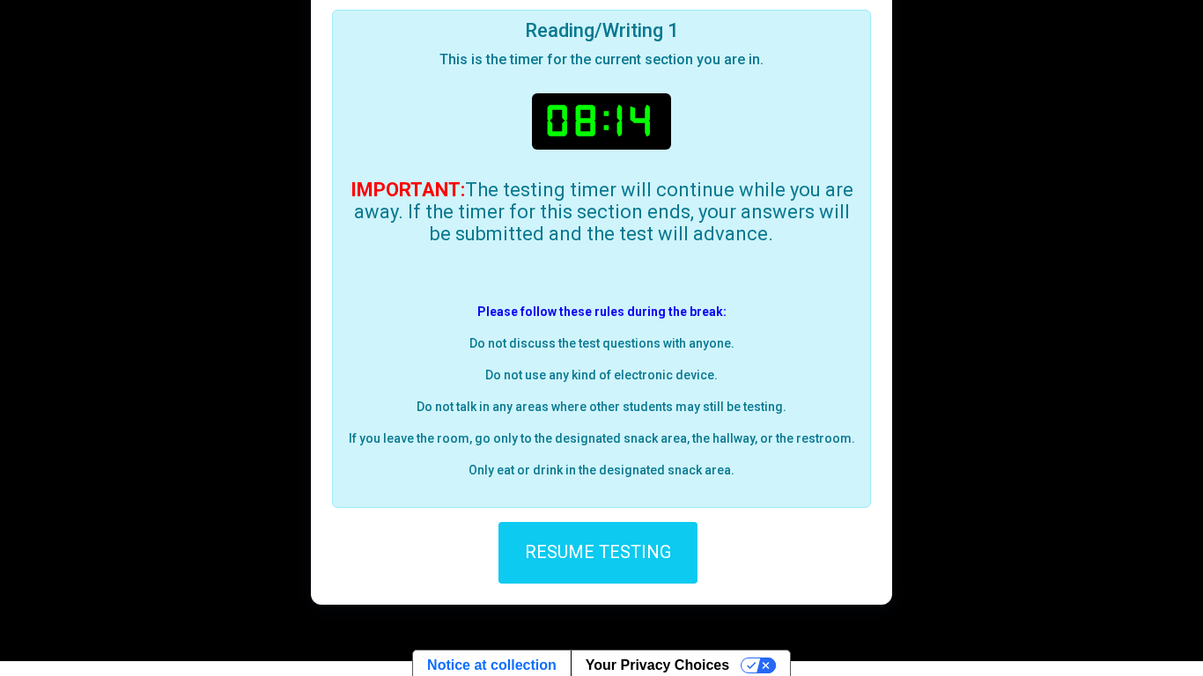
scroll to position [147, 0]
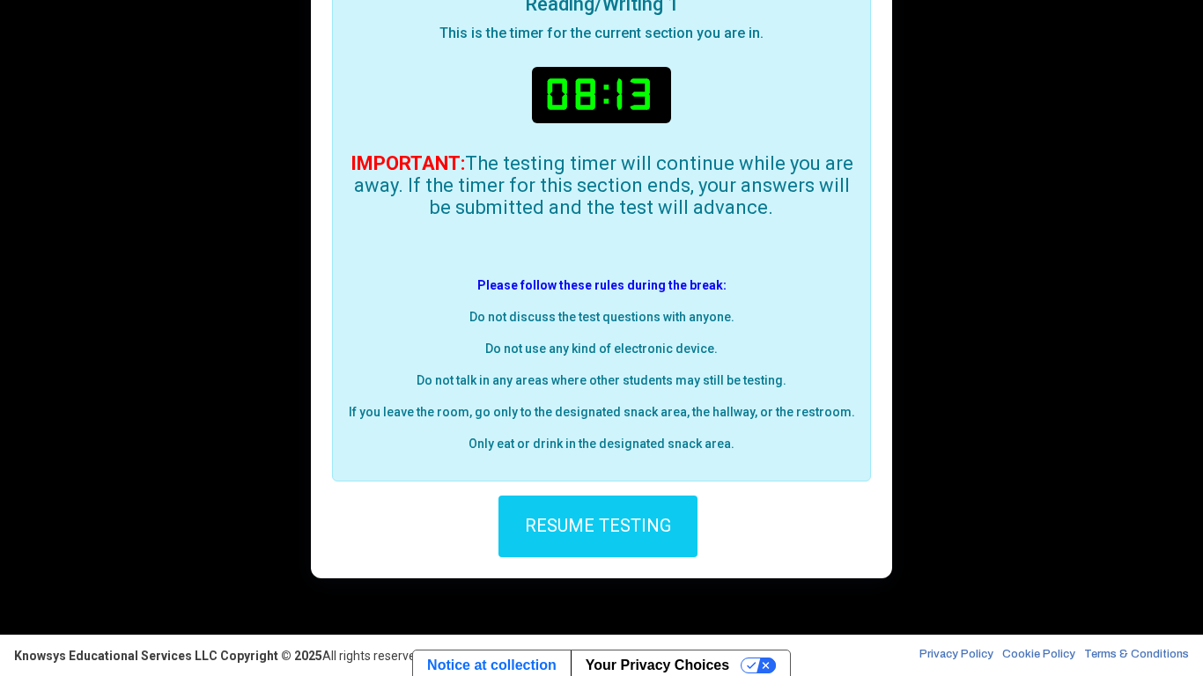
click at [623, 517] on span "RESUME TESTING" at bounding box center [598, 524] width 146 height 21
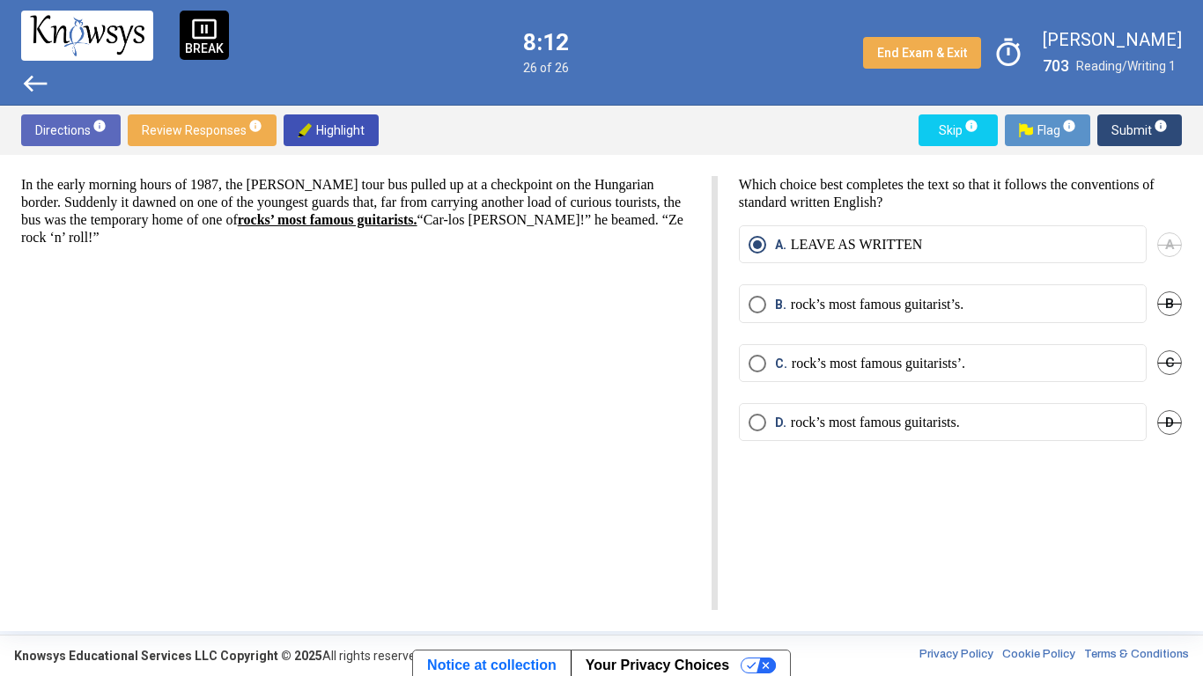
scroll to position [0, 0]
click at [1125, 129] on span "Submit info" at bounding box center [1139, 130] width 56 height 32
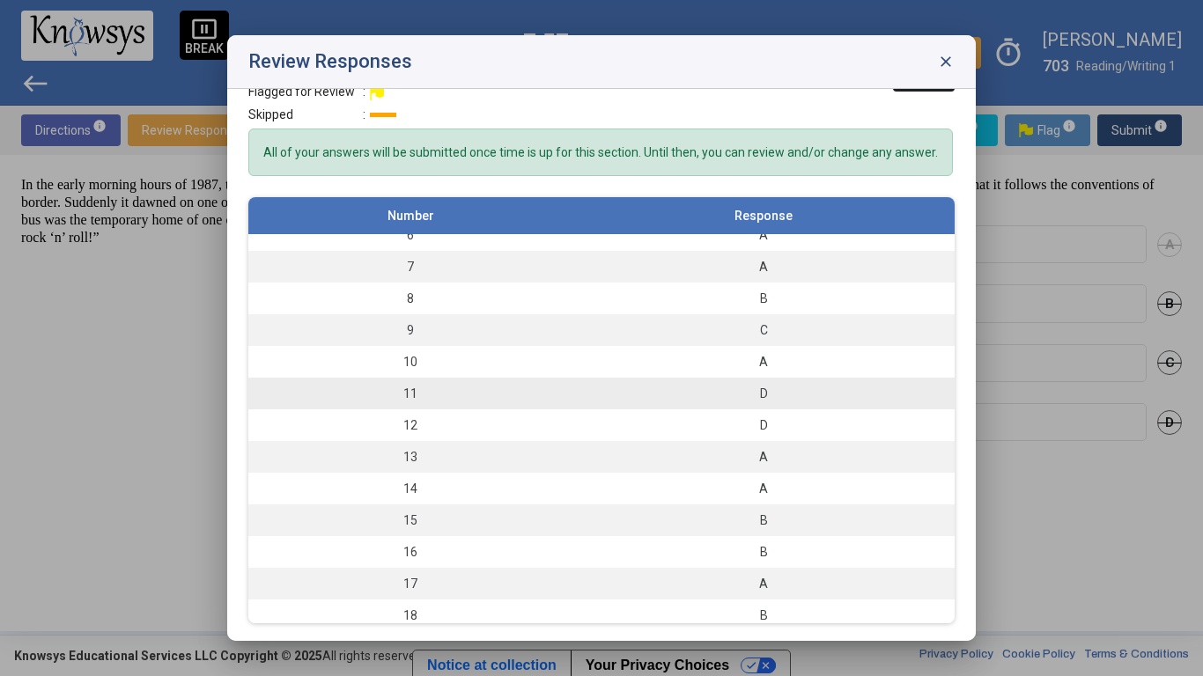
scroll to position [166, 0]
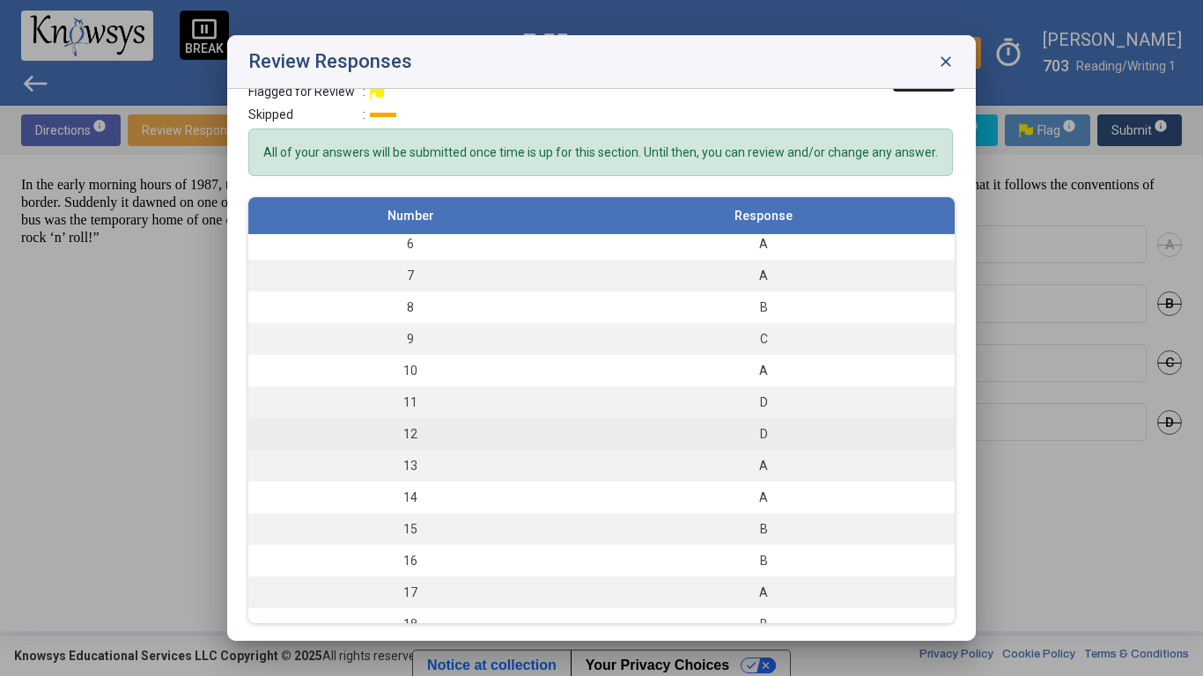
click at [708, 439] on div "D" at bounding box center [763, 434] width 365 height 18
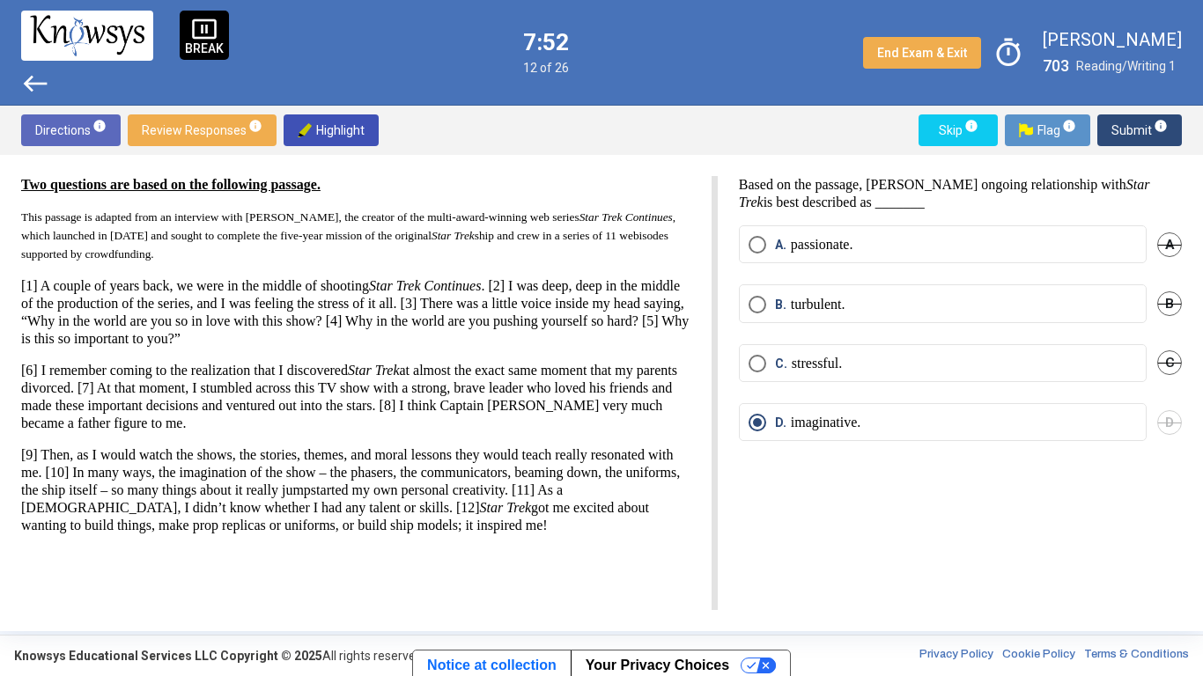
click at [827, 307] on p "turbulent." at bounding box center [818, 305] width 55 height 18
click at [1116, 122] on span "Submit info" at bounding box center [1139, 130] width 56 height 32
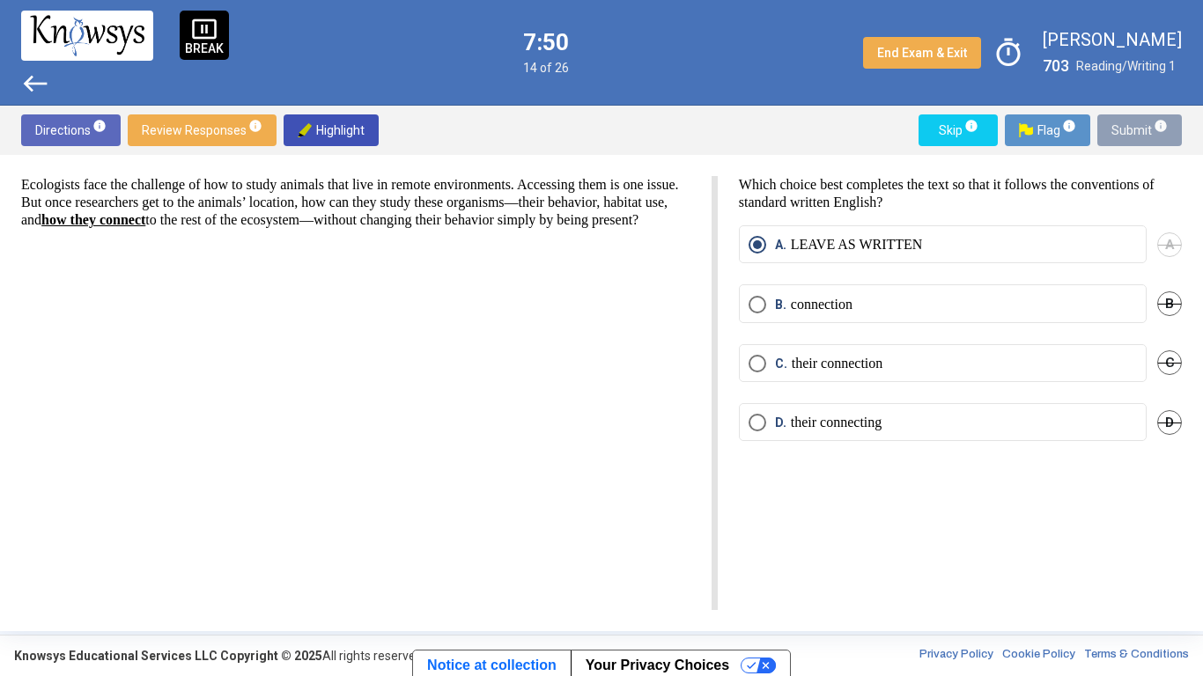
click at [1116, 122] on span "Submit info" at bounding box center [1139, 130] width 56 height 32
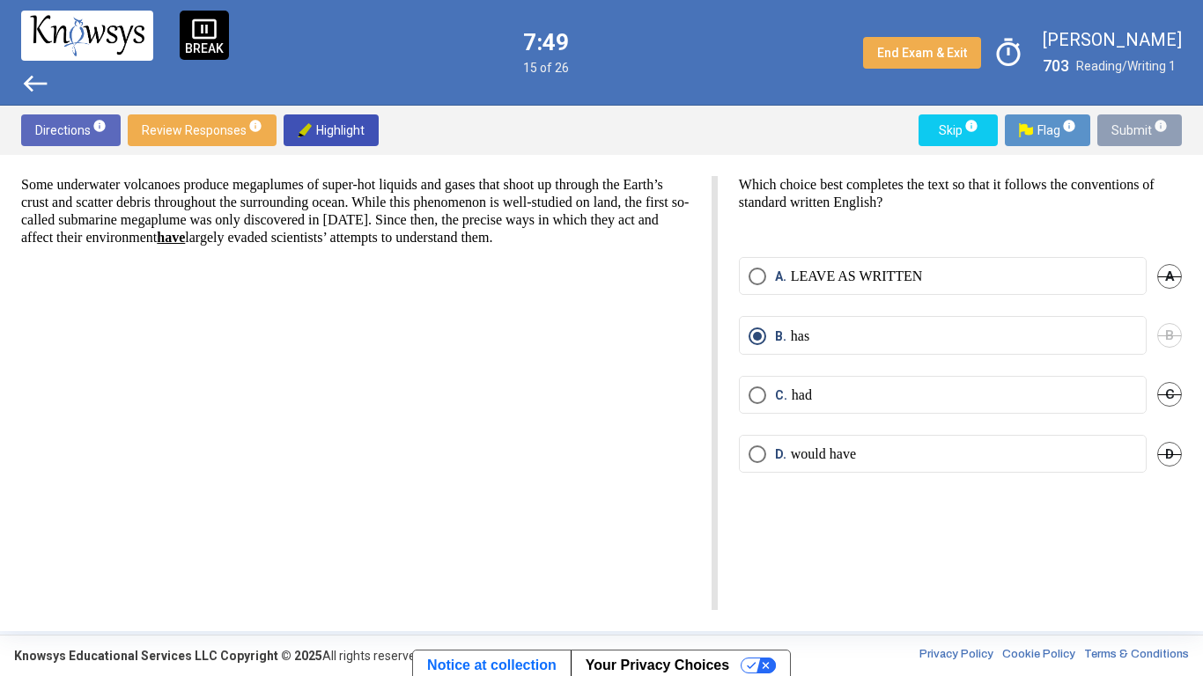
click at [1116, 122] on span "Submit info" at bounding box center [1139, 130] width 56 height 32
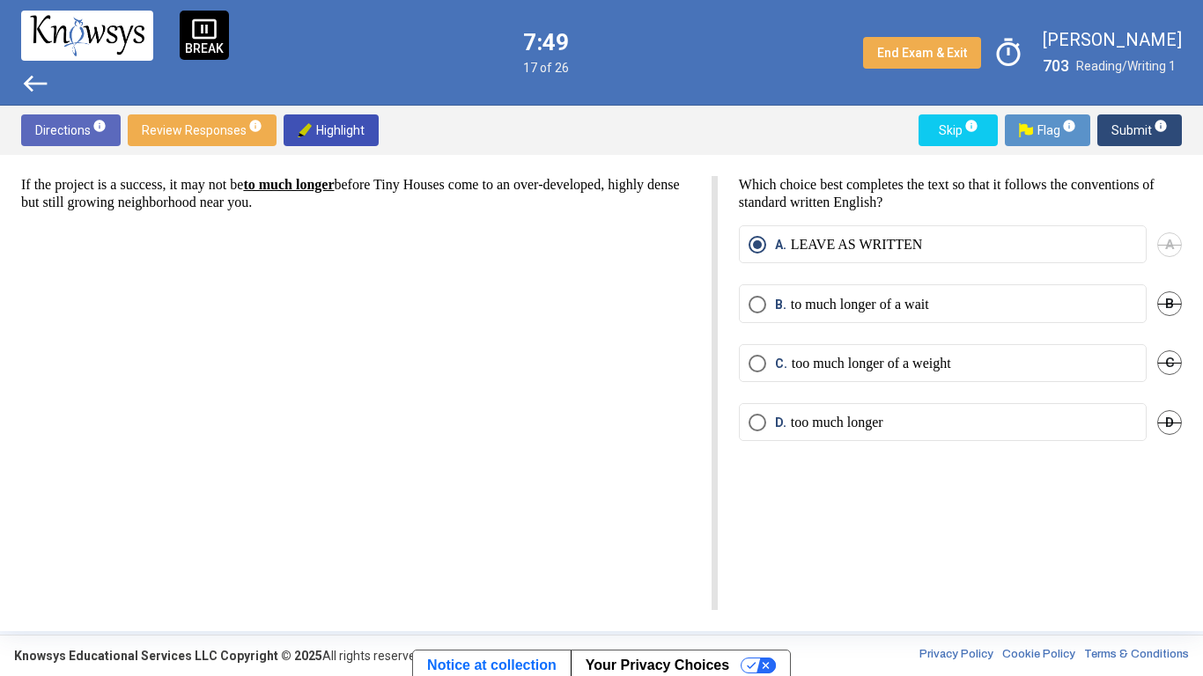
click at [1116, 123] on span "Submit info" at bounding box center [1139, 130] width 56 height 32
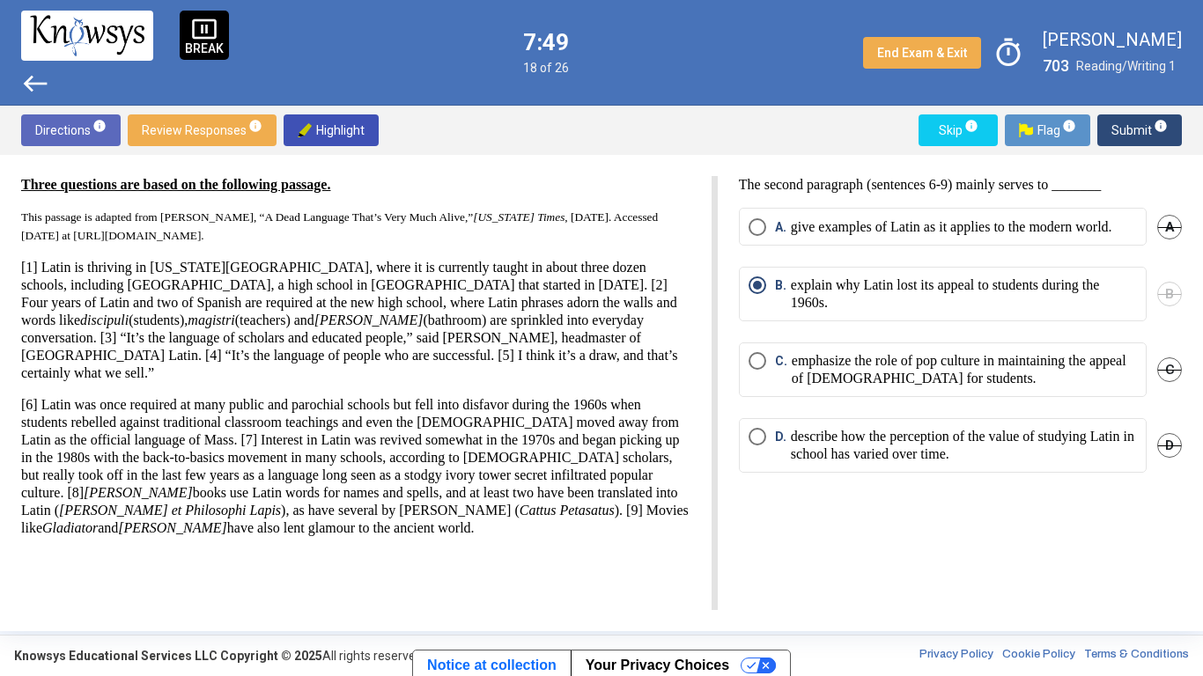
click at [1116, 123] on span "Submit info" at bounding box center [1139, 130] width 56 height 32
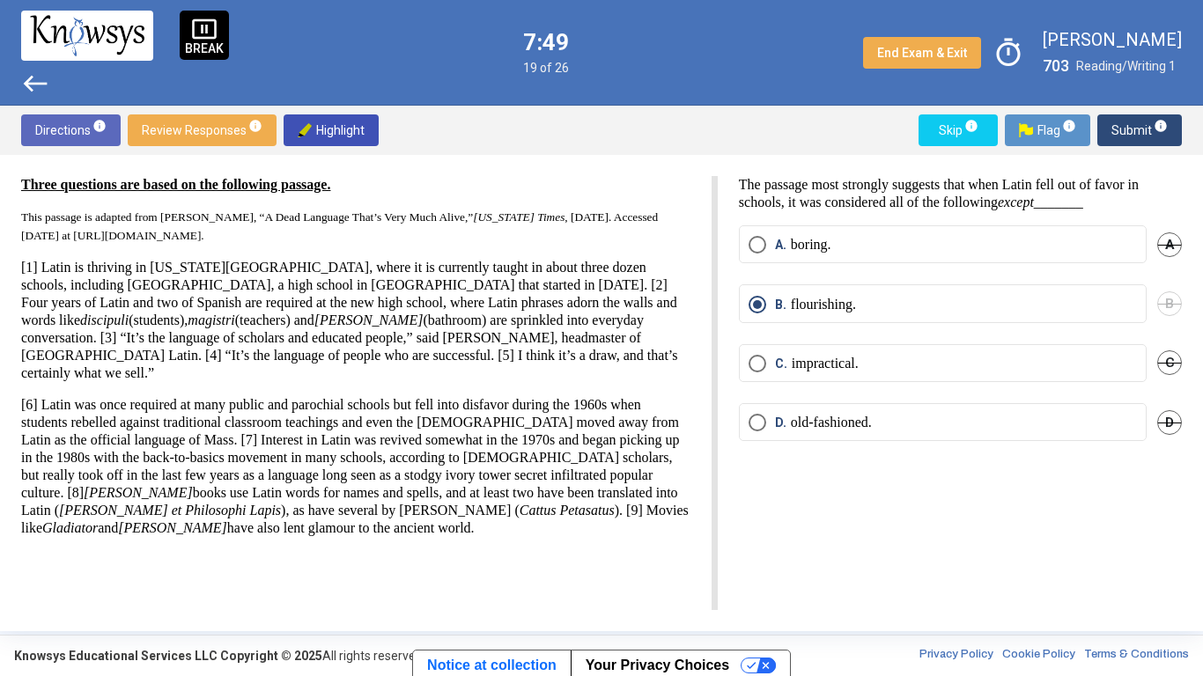
click at [1116, 123] on span "Submit info" at bounding box center [1139, 130] width 56 height 32
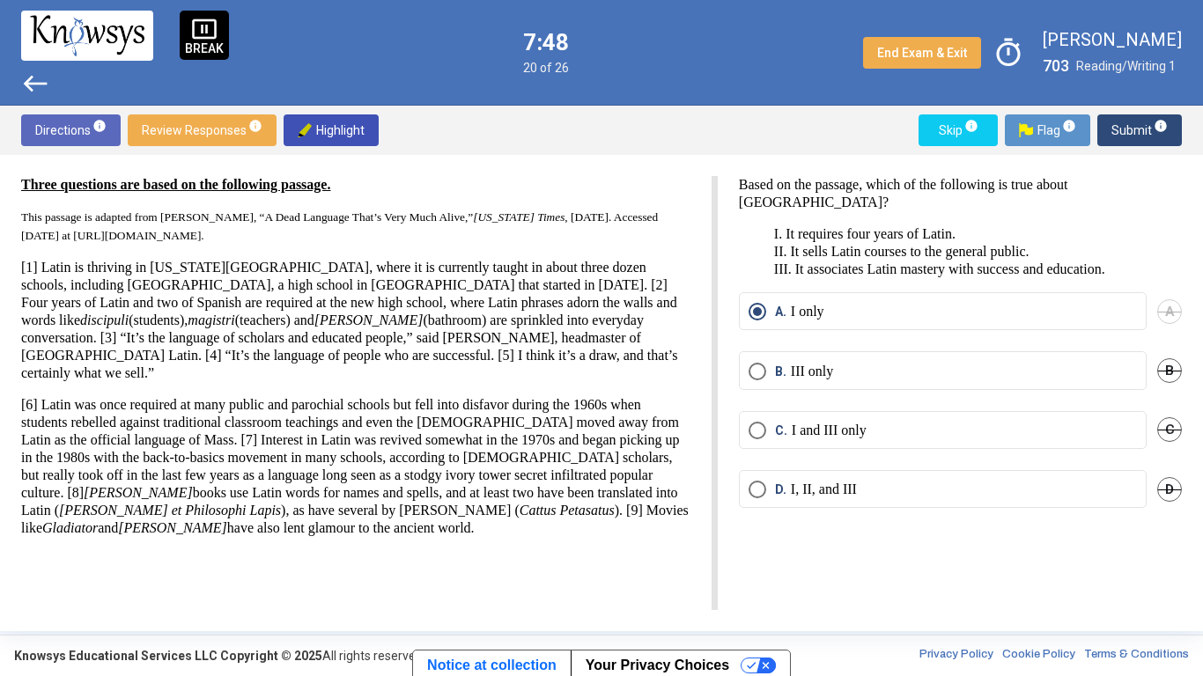
click at [1116, 123] on span "Submit info" at bounding box center [1139, 130] width 56 height 32
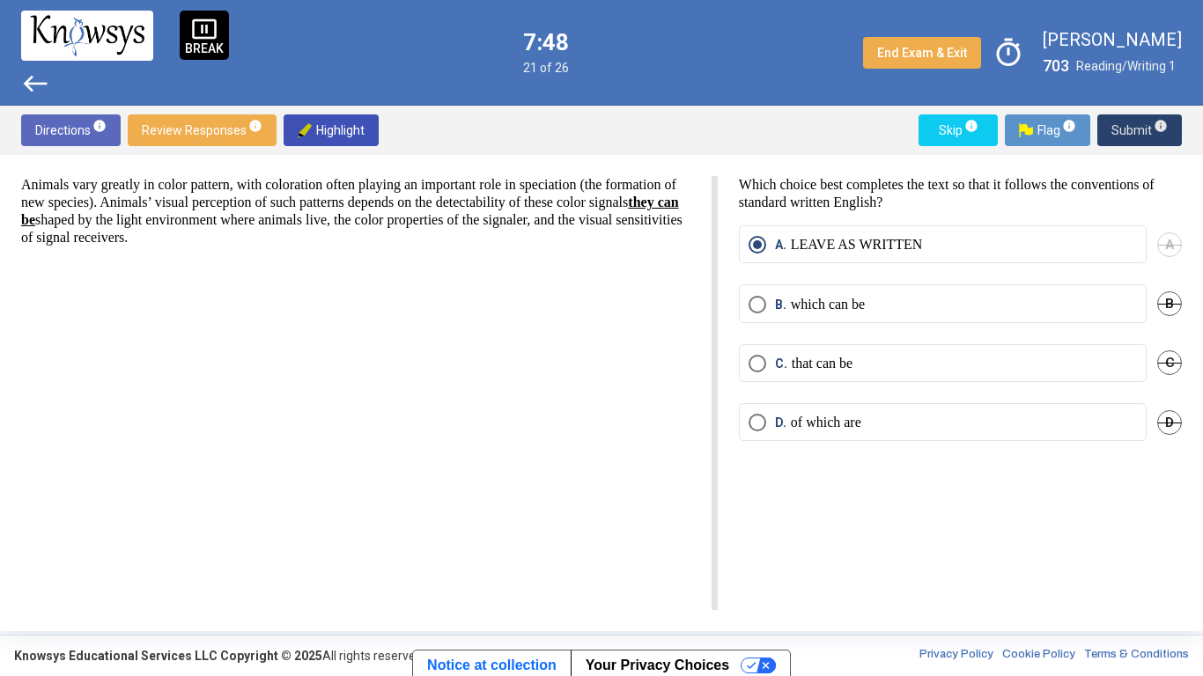
click at [1116, 123] on span "Submit info" at bounding box center [1139, 130] width 56 height 32
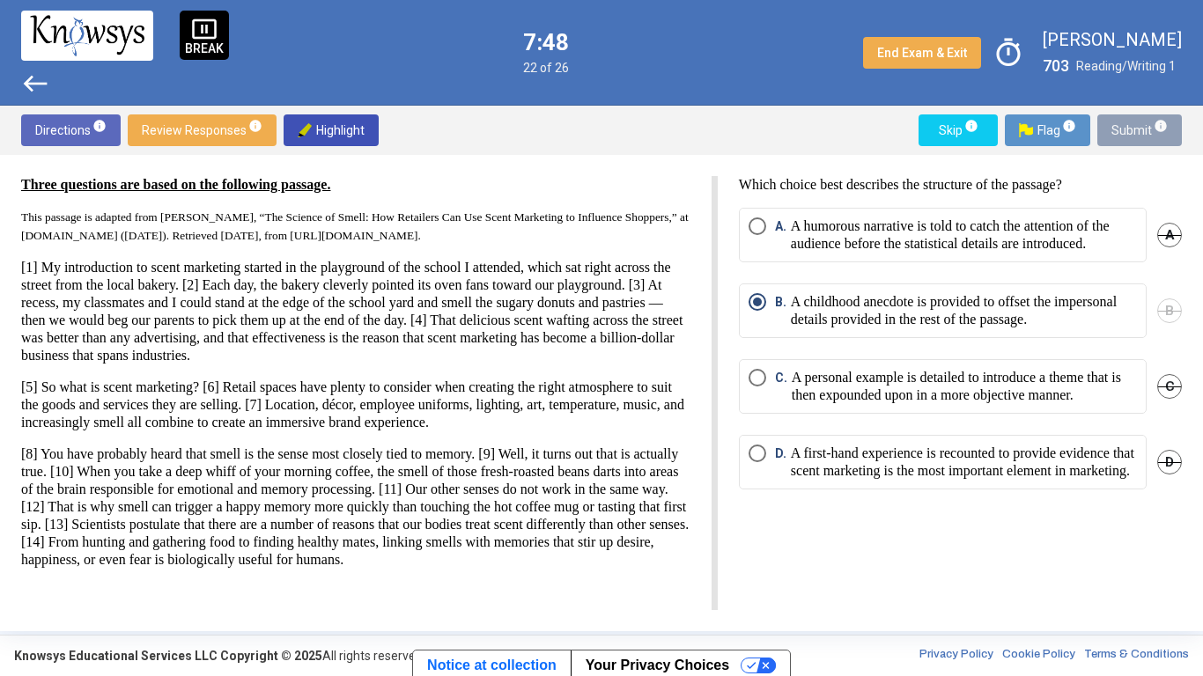
click at [1116, 123] on span "Submit info" at bounding box center [1139, 130] width 56 height 32
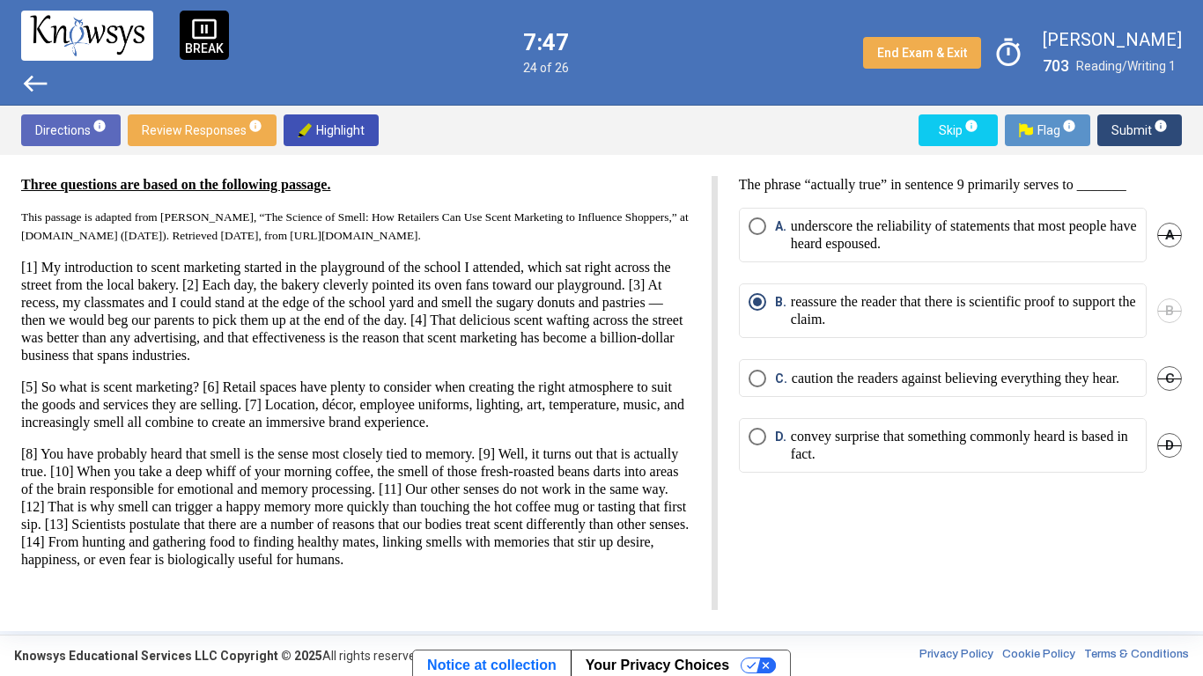
click at [1117, 124] on span "Submit info" at bounding box center [1139, 130] width 56 height 32
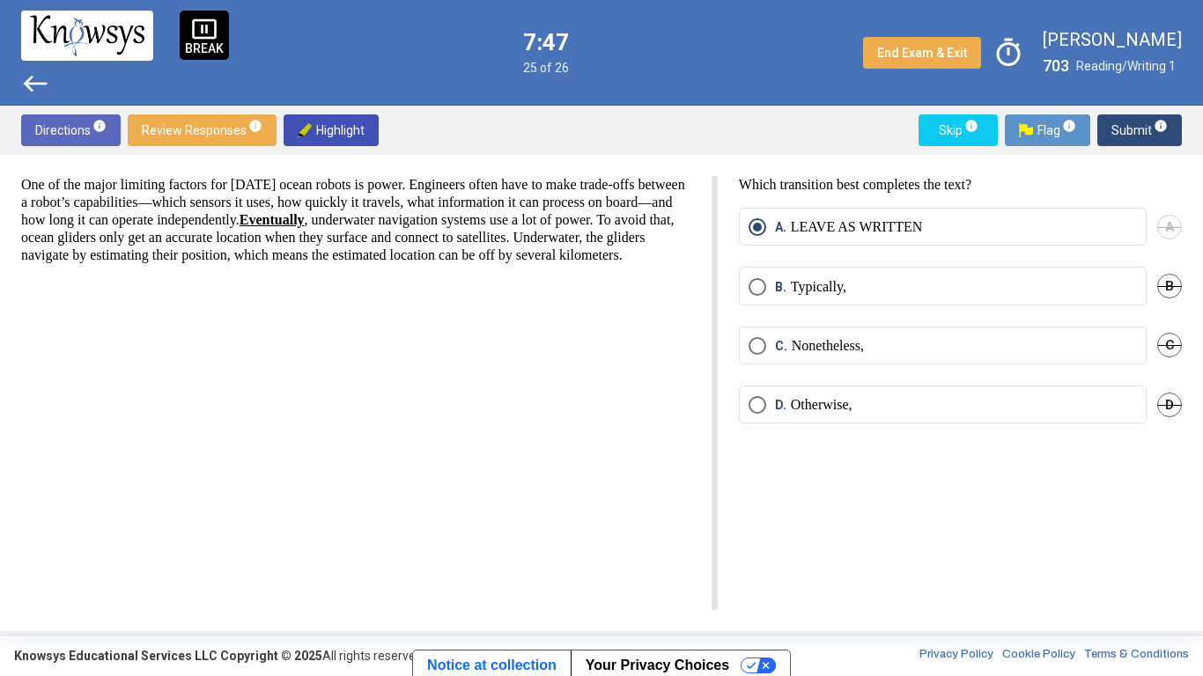
click at [1117, 124] on span "Submit info" at bounding box center [1139, 130] width 56 height 32
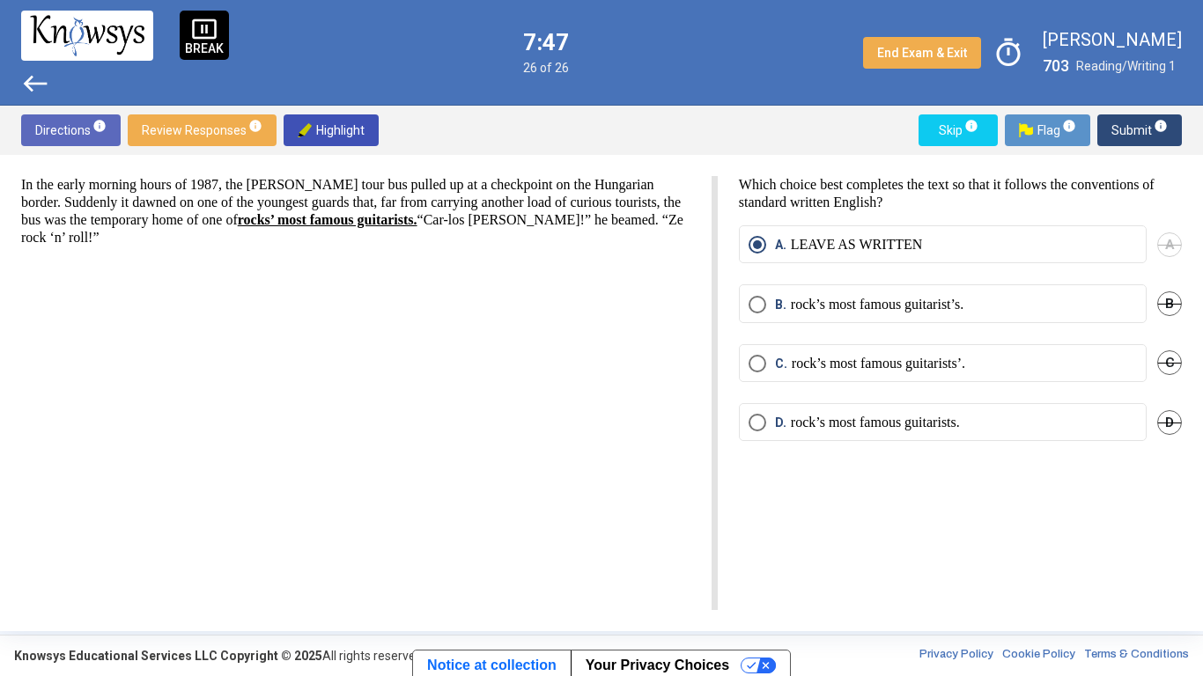
click at [1117, 124] on span "Submit info" at bounding box center [1139, 130] width 56 height 32
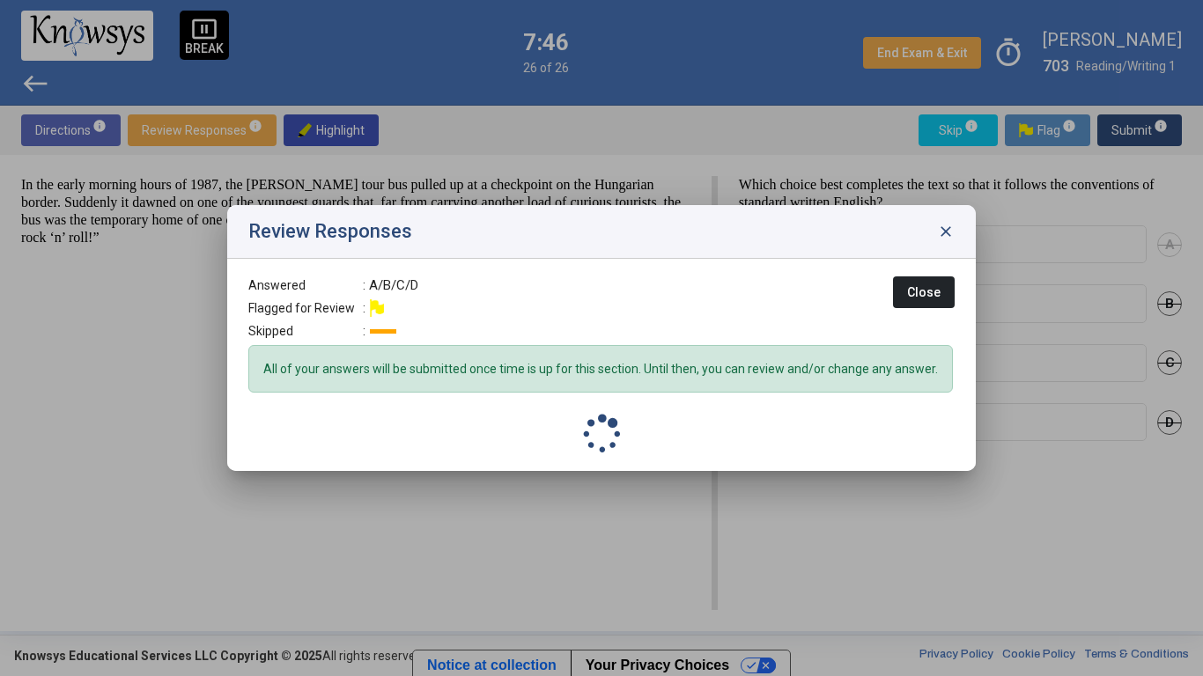
click at [1117, 125] on div at bounding box center [601, 338] width 1203 height 676
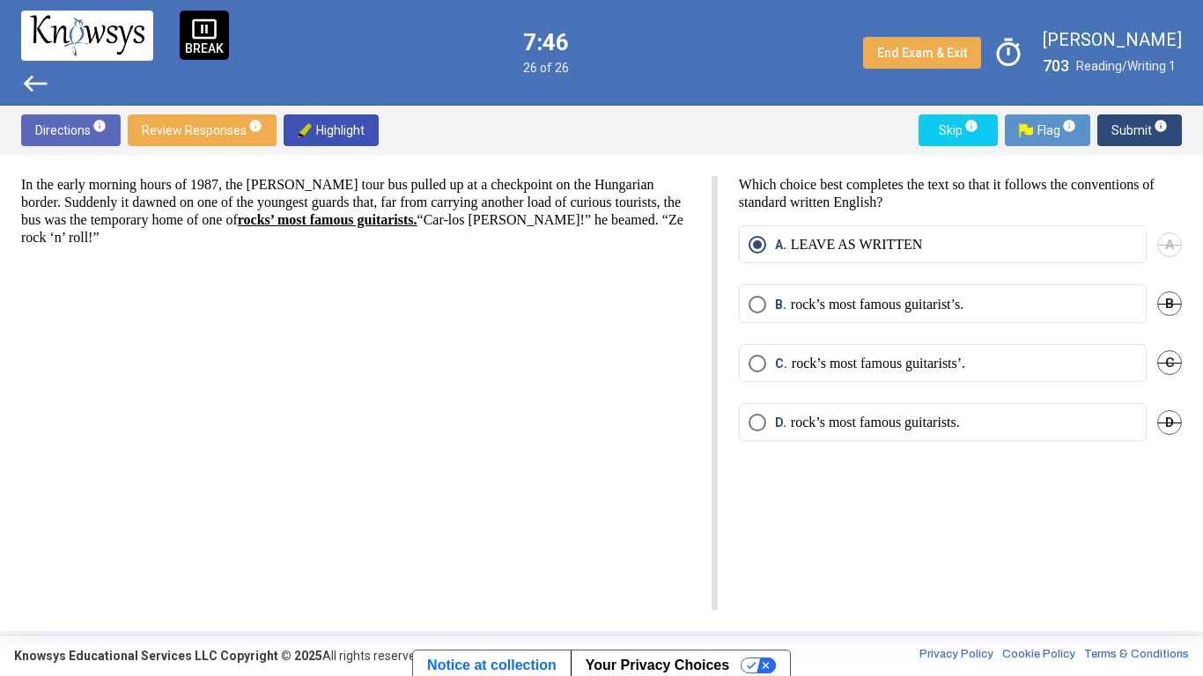
click at [1124, 127] on span "Submit info" at bounding box center [1139, 130] width 56 height 32
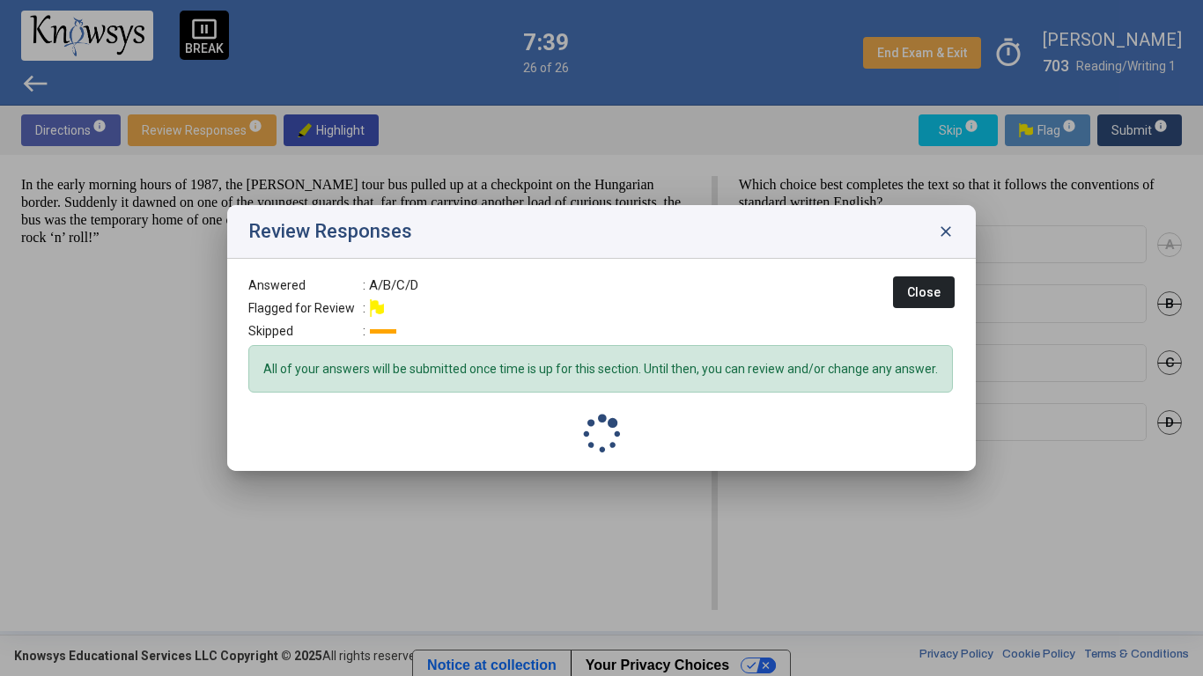
click at [780, 355] on div "All of your answers will be submitted once time is up for this section. Until t…" at bounding box center [600, 369] width 704 height 48
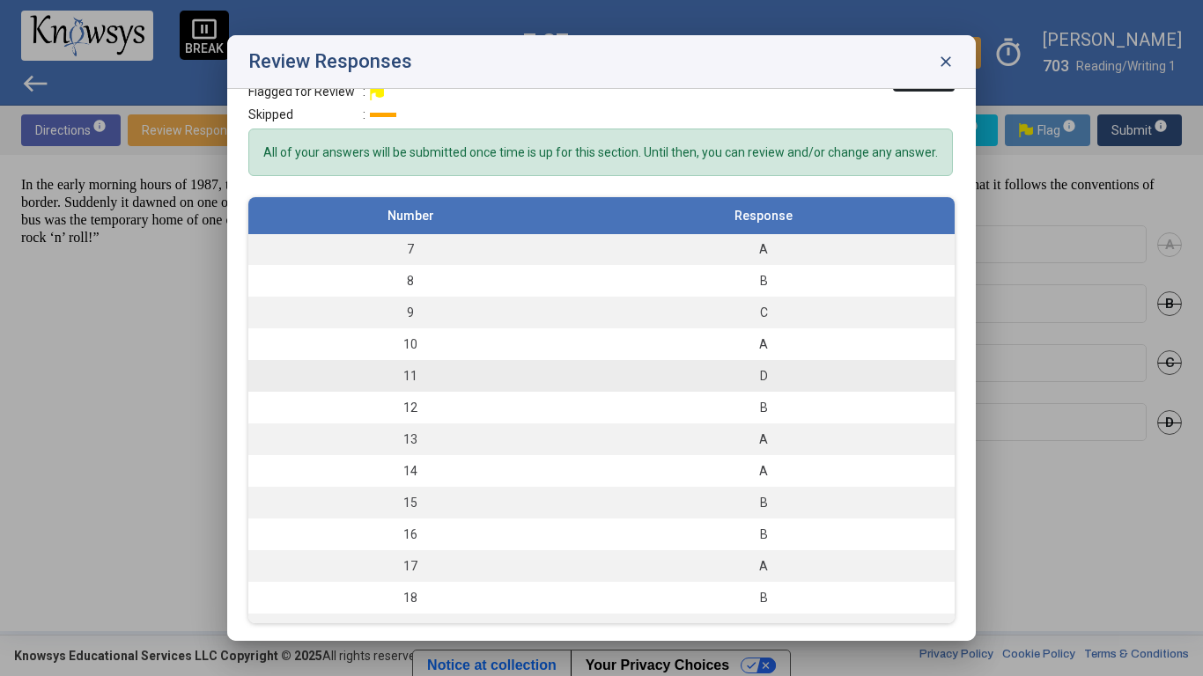
scroll to position [188, 0]
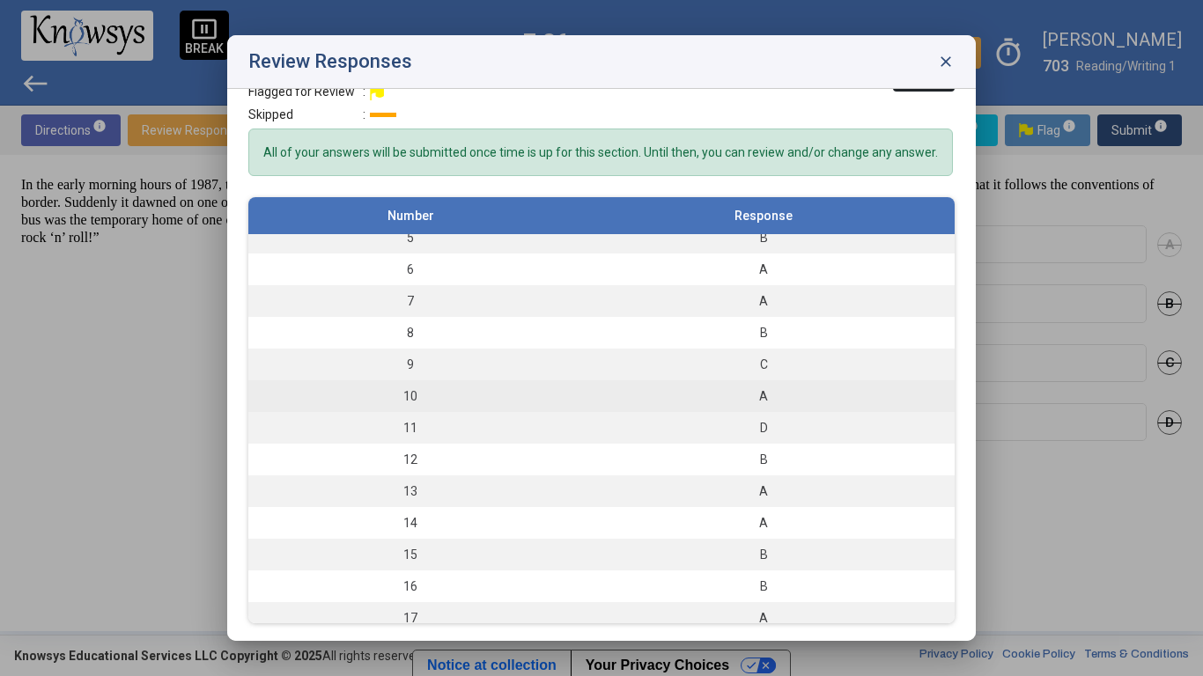
click at [764, 363] on div "C" at bounding box center [763, 365] width 365 height 18
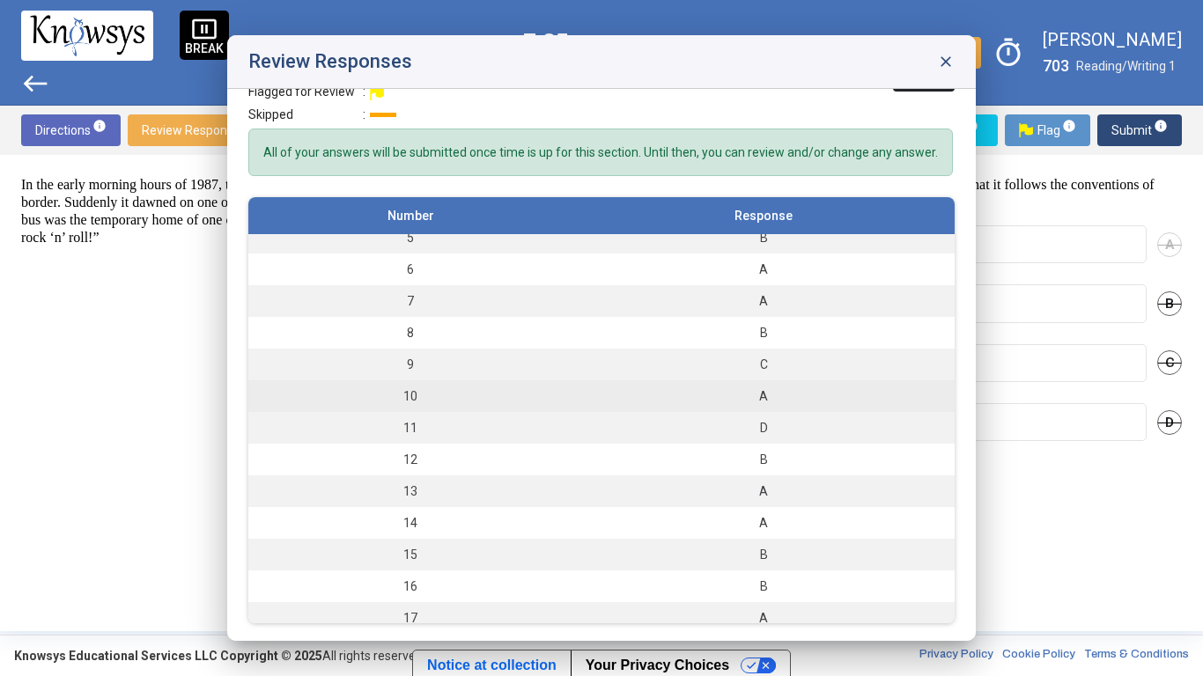
scroll to position [138, 0]
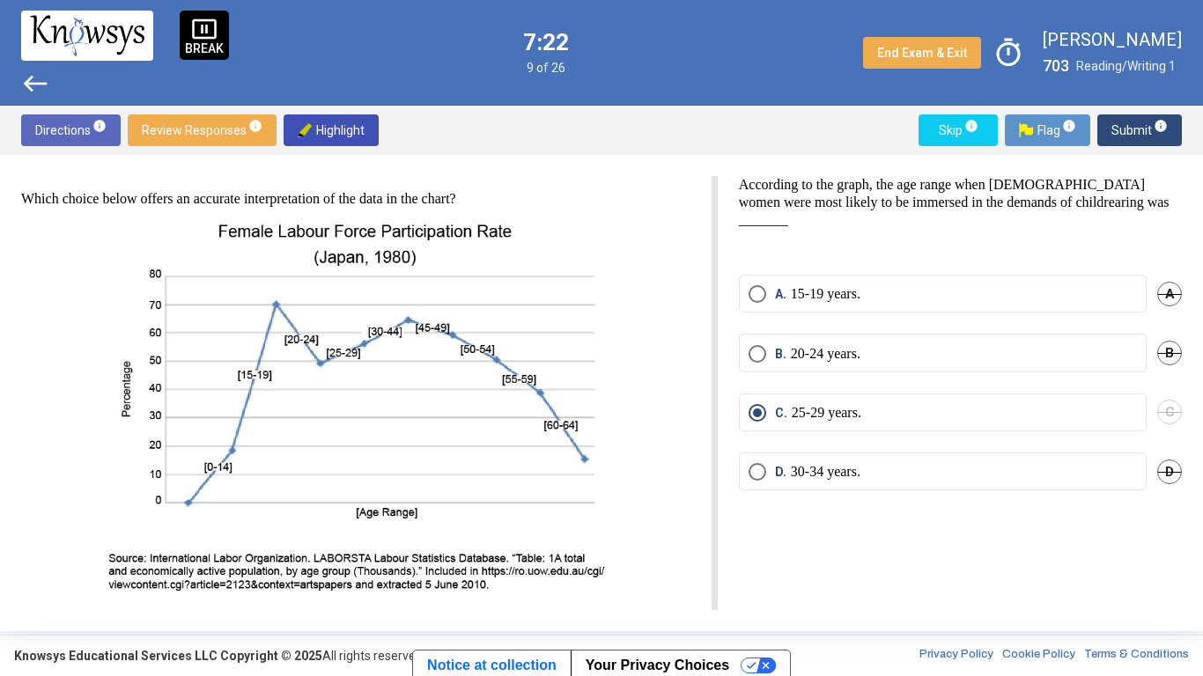
click at [818, 348] on p "20-24 years." at bounding box center [826, 354] width 70 height 18
click at [1121, 135] on span "Submit info" at bounding box center [1139, 130] width 56 height 32
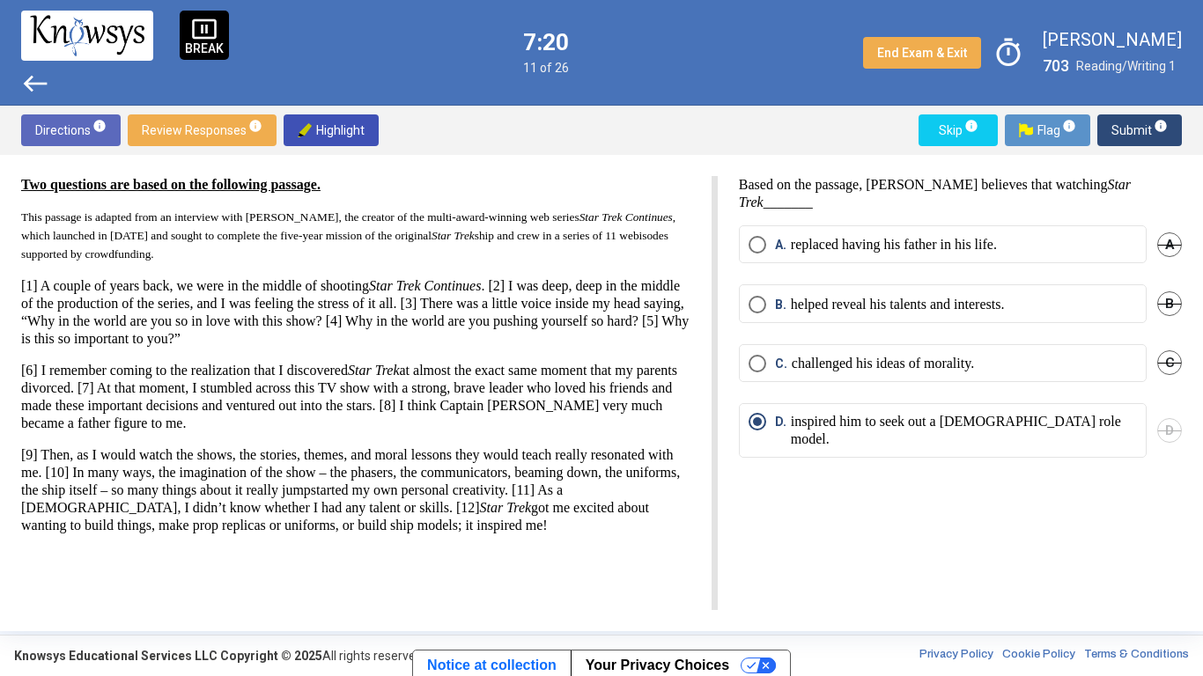
click at [1121, 135] on span "Submit info" at bounding box center [1139, 130] width 56 height 32
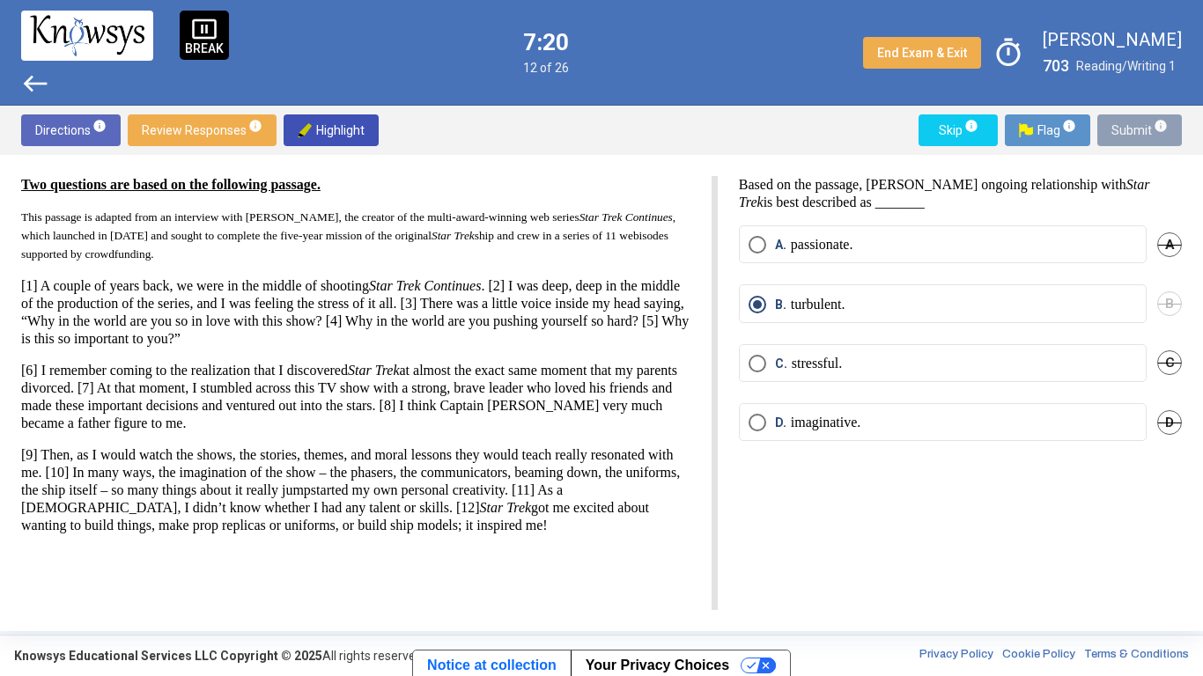
click at [1121, 135] on span "Submit info" at bounding box center [1139, 130] width 56 height 32
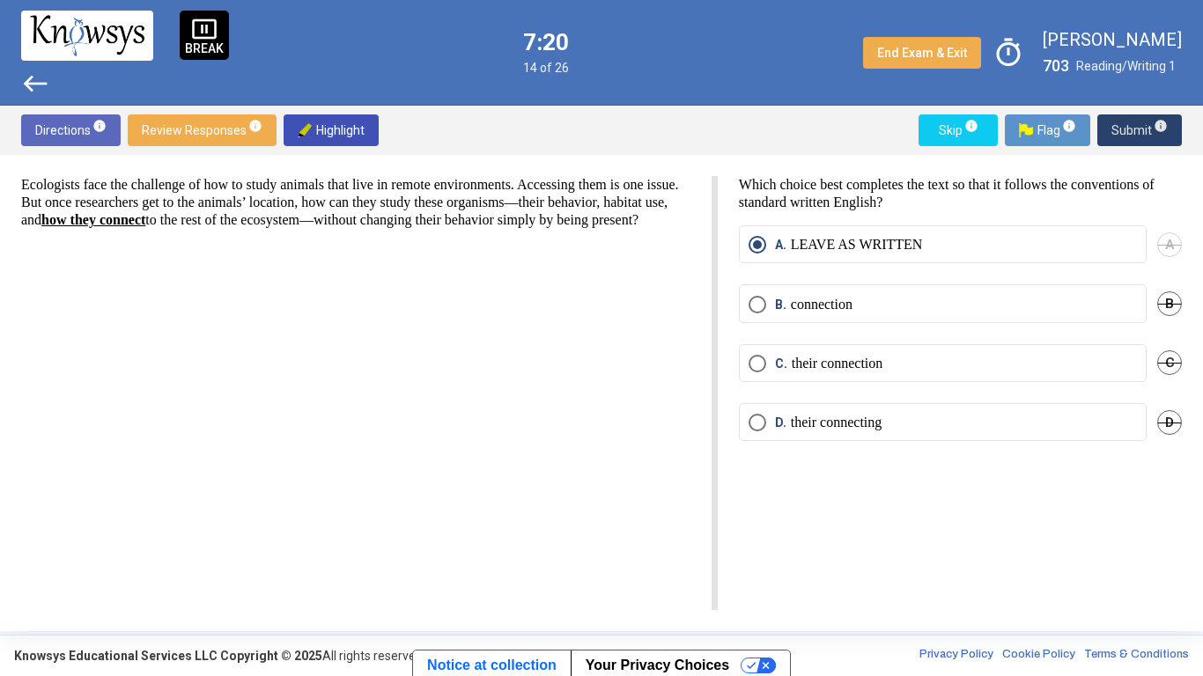
click at [1121, 135] on span "Submit info" at bounding box center [1139, 130] width 56 height 32
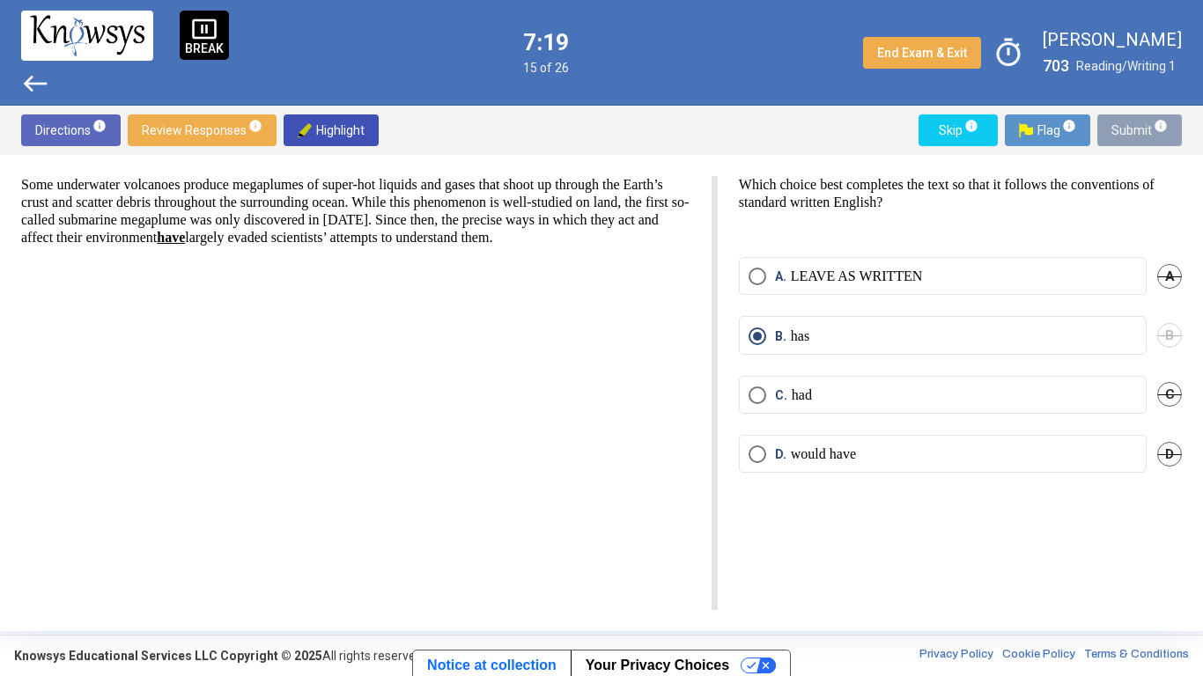
click at [1121, 135] on span "Submit info" at bounding box center [1139, 130] width 56 height 32
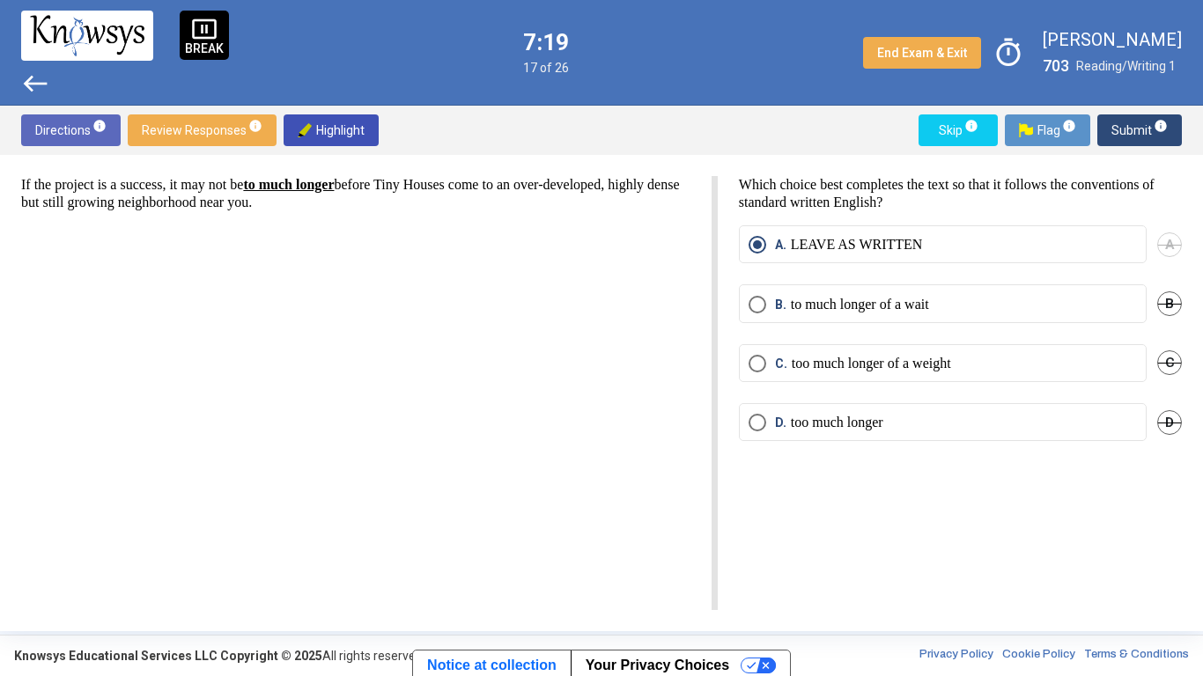
click at [1121, 135] on span "Submit info" at bounding box center [1139, 130] width 56 height 32
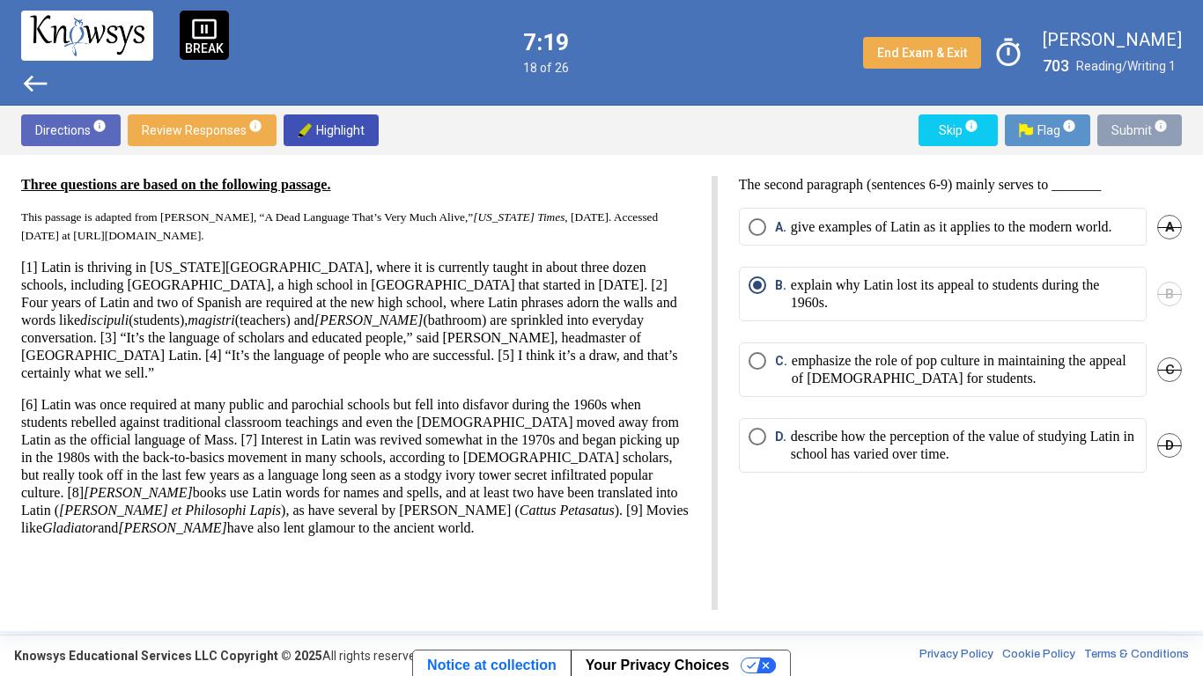
click at [1121, 135] on span "Submit info" at bounding box center [1139, 130] width 56 height 32
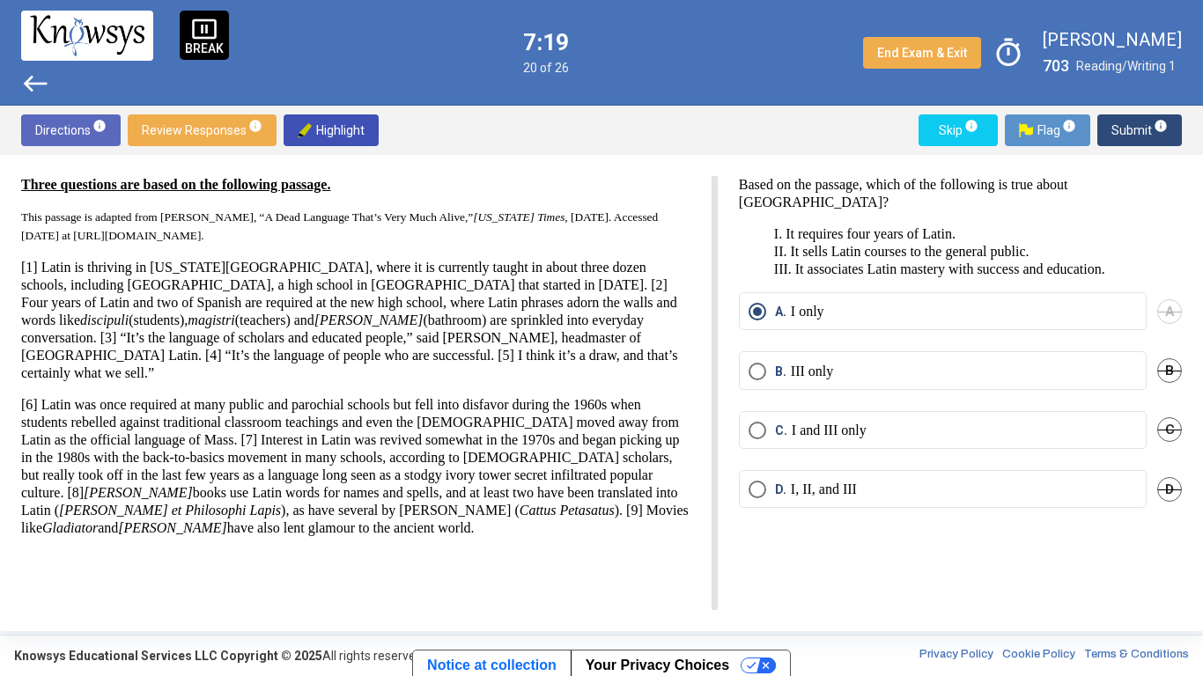
click at [1121, 135] on span "Submit info" at bounding box center [1139, 130] width 56 height 32
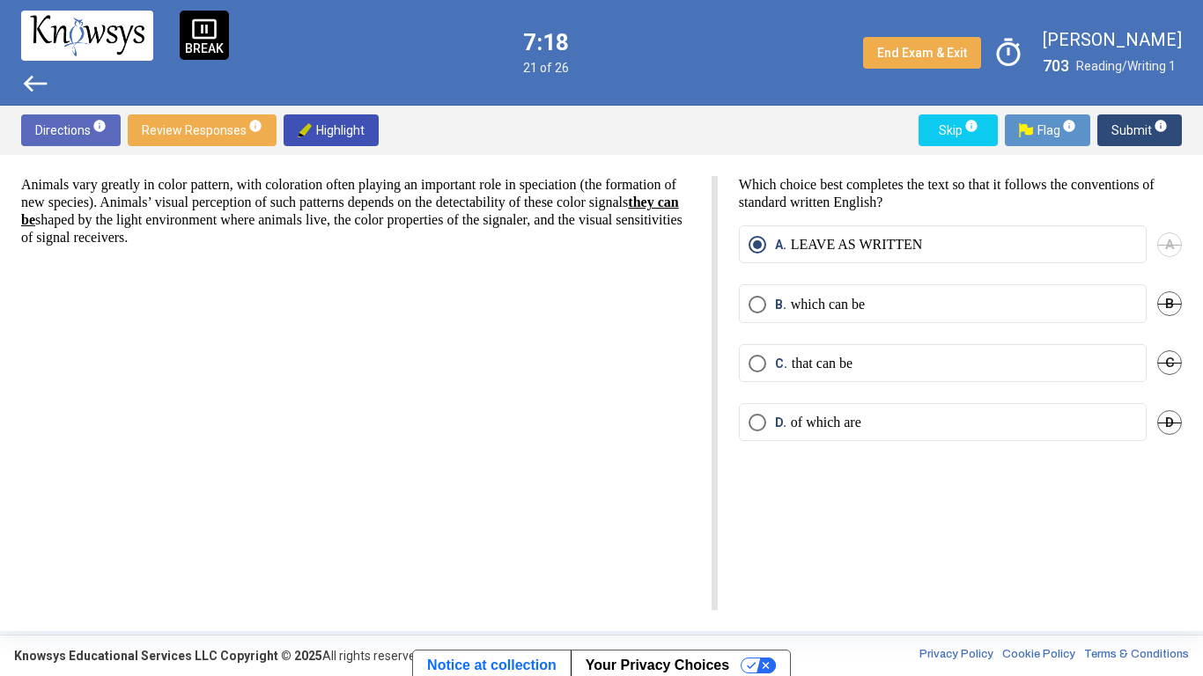
click at [1121, 135] on span "Submit info" at bounding box center [1139, 130] width 56 height 32
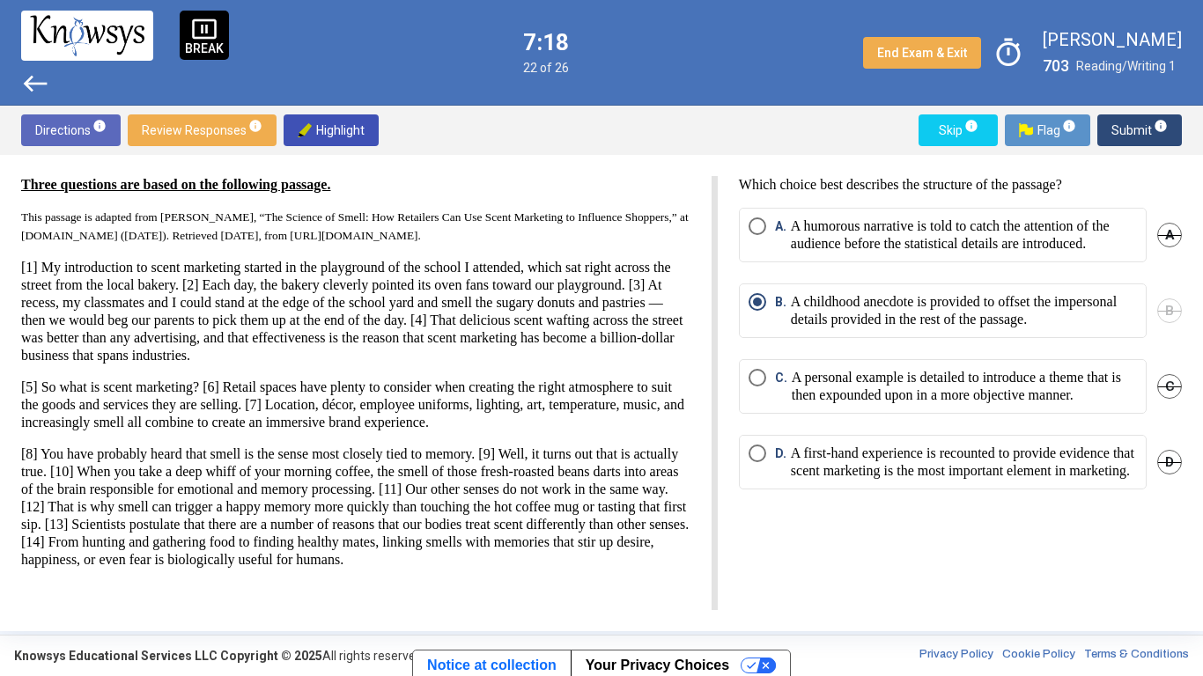
click at [1121, 137] on span "Submit info" at bounding box center [1139, 130] width 56 height 32
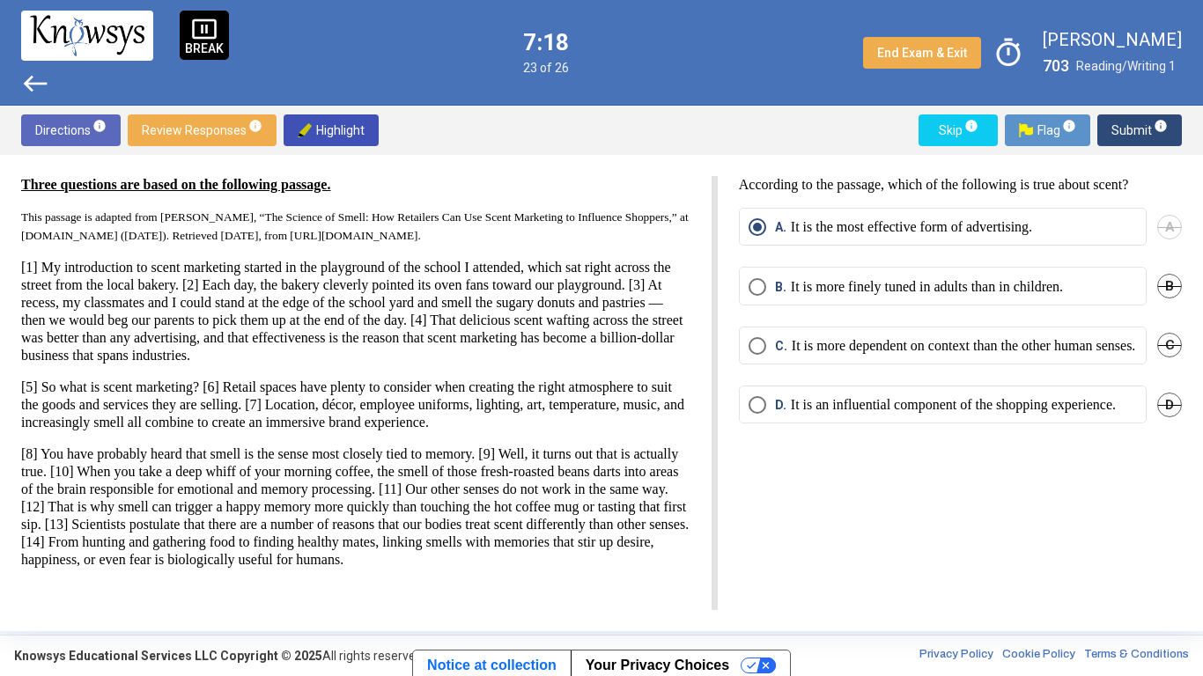
click at [1121, 137] on span "Submit info" at bounding box center [1139, 130] width 56 height 32
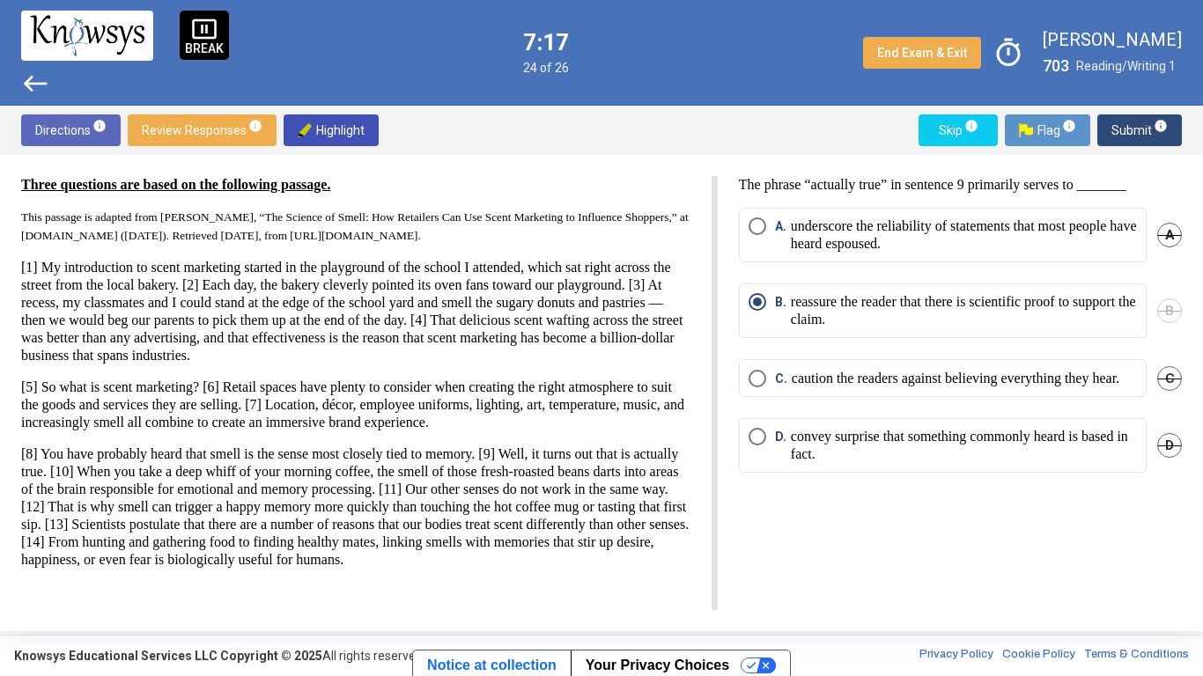
click at [1121, 137] on span "Submit info" at bounding box center [1139, 130] width 56 height 32
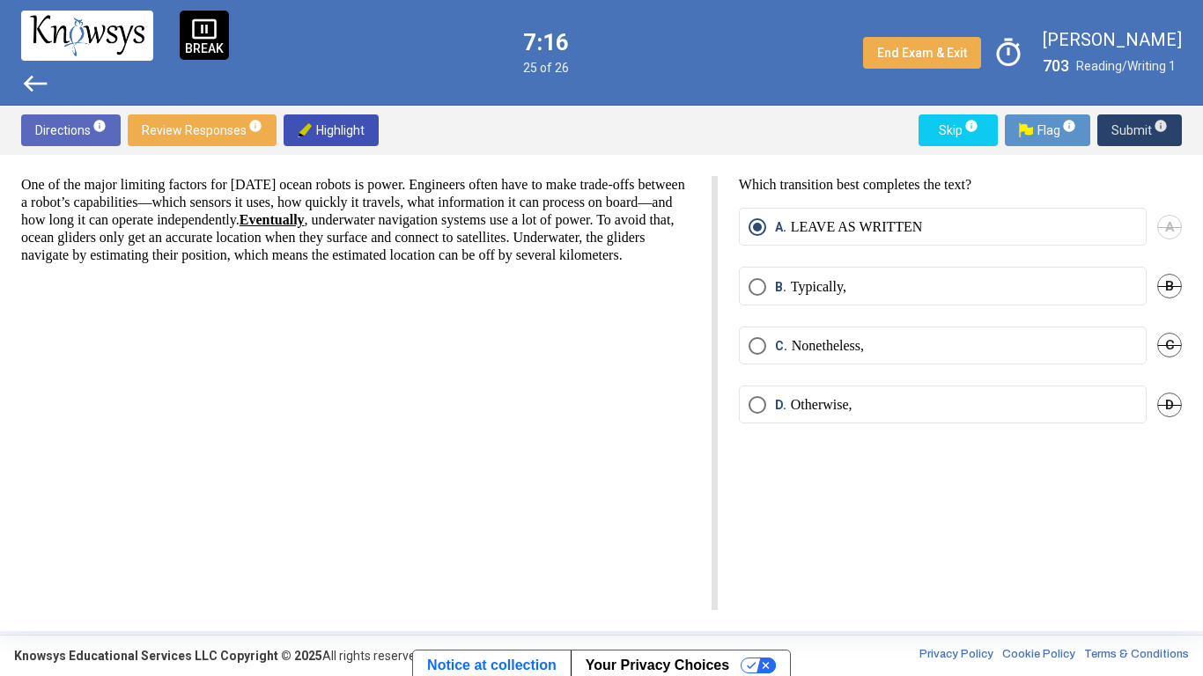
click at [1121, 137] on span "Submit info" at bounding box center [1139, 130] width 56 height 32
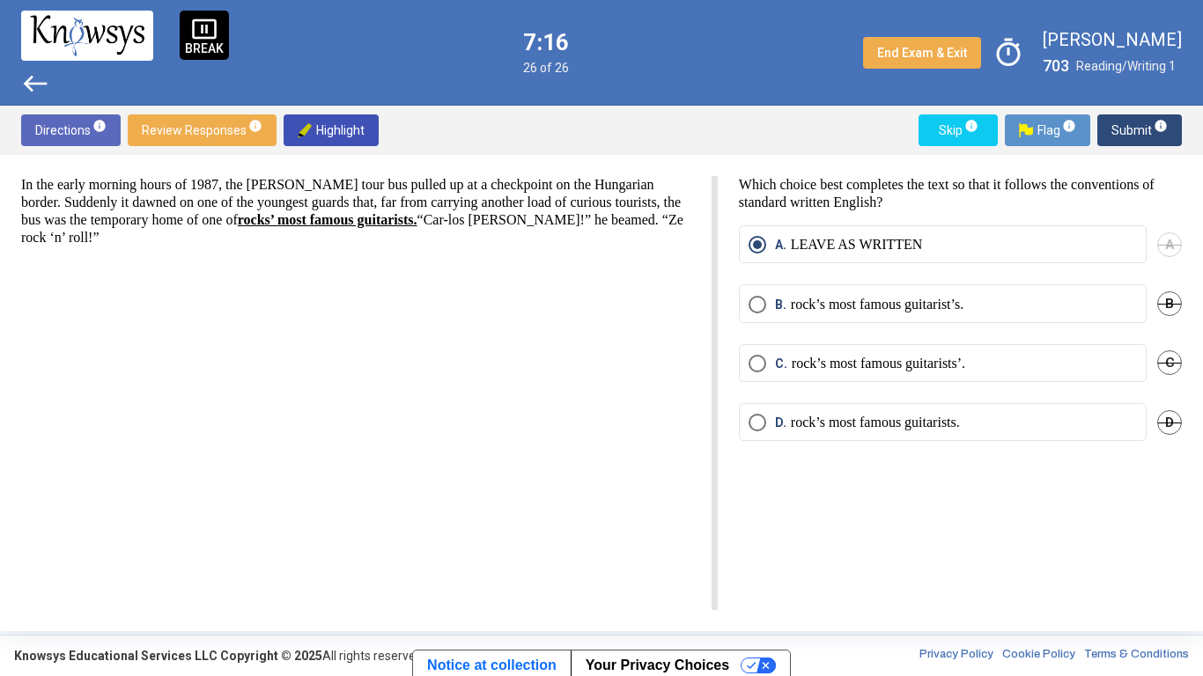
click at [1121, 137] on span "Submit info" at bounding box center [1139, 130] width 56 height 32
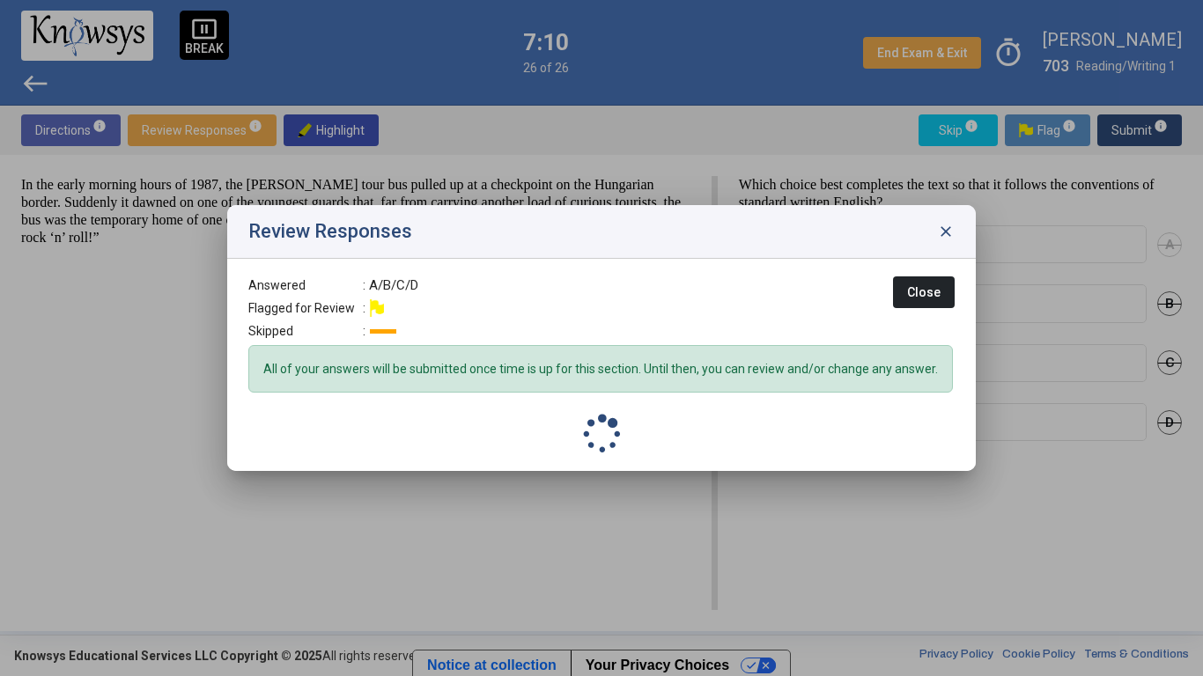
click at [781, 354] on div "All of your answers will be submitted once time is up for this section. Until t…" at bounding box center [600, 369] width 704 height 48
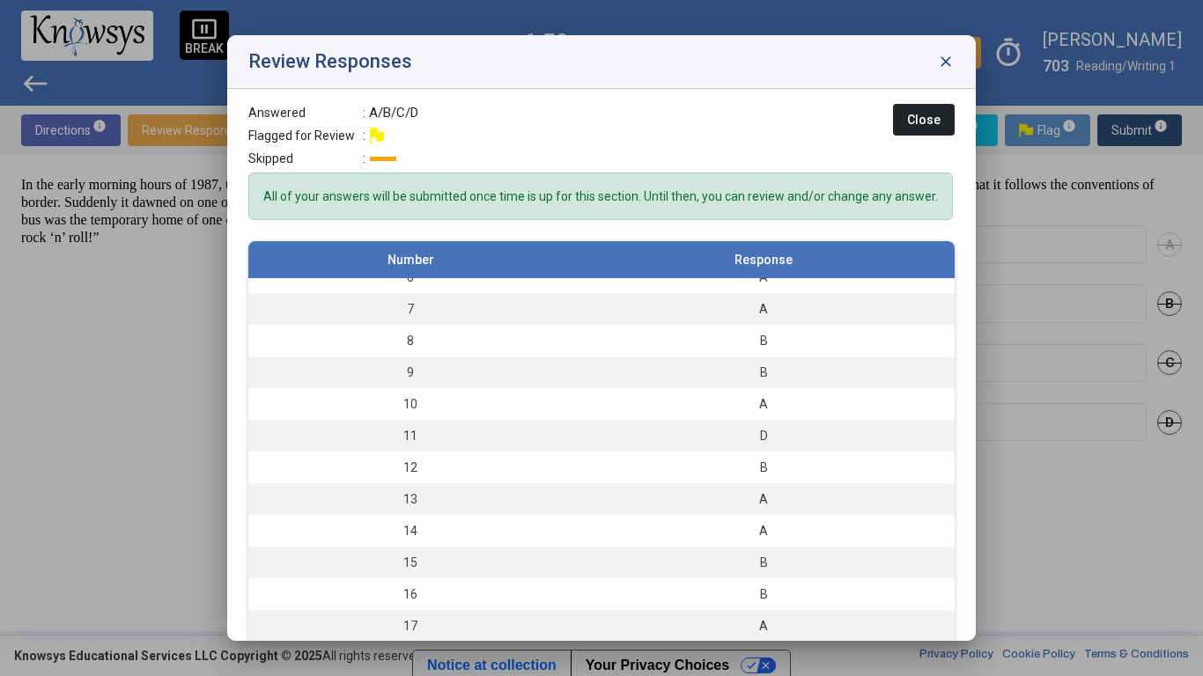
scroll to position [173, 0]
click at [457, 428] on td "11" at bounding box center [410, 439] width 324 height 32
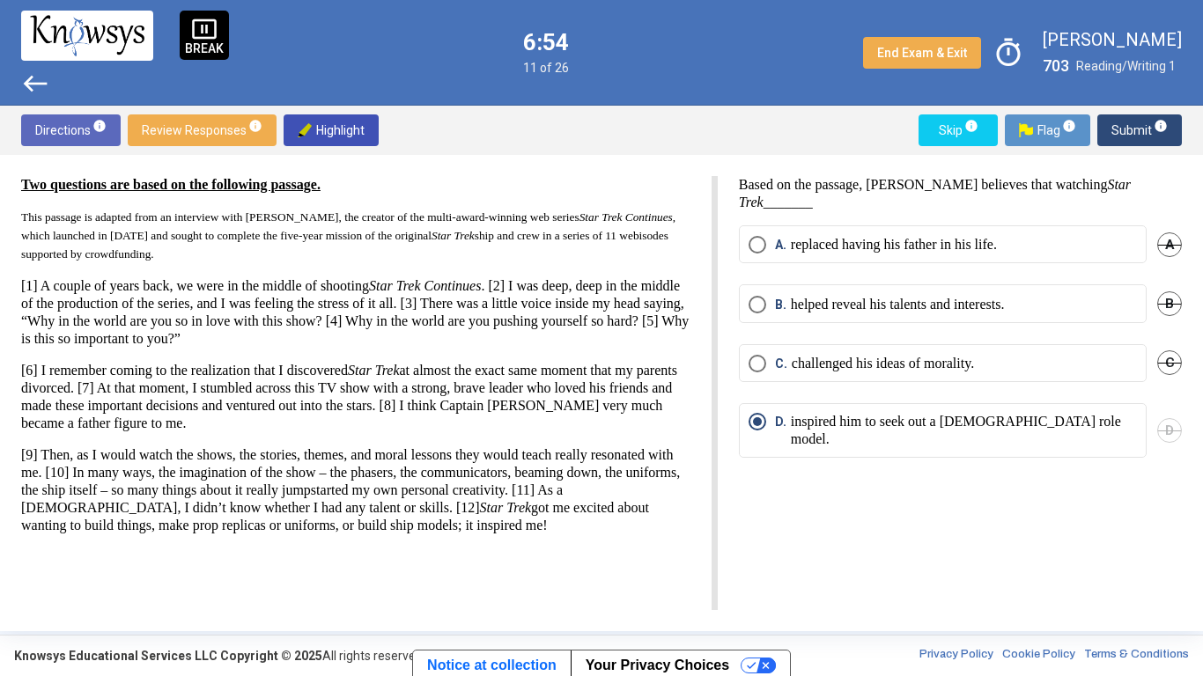
click at [813, 308] on p "helped reveal his talents and interests." at bounding box center [898, 305] width 214 height 18
click at [1125, 130] on span "Submit info" at bounding box center [1139, 130] width 56 height 32
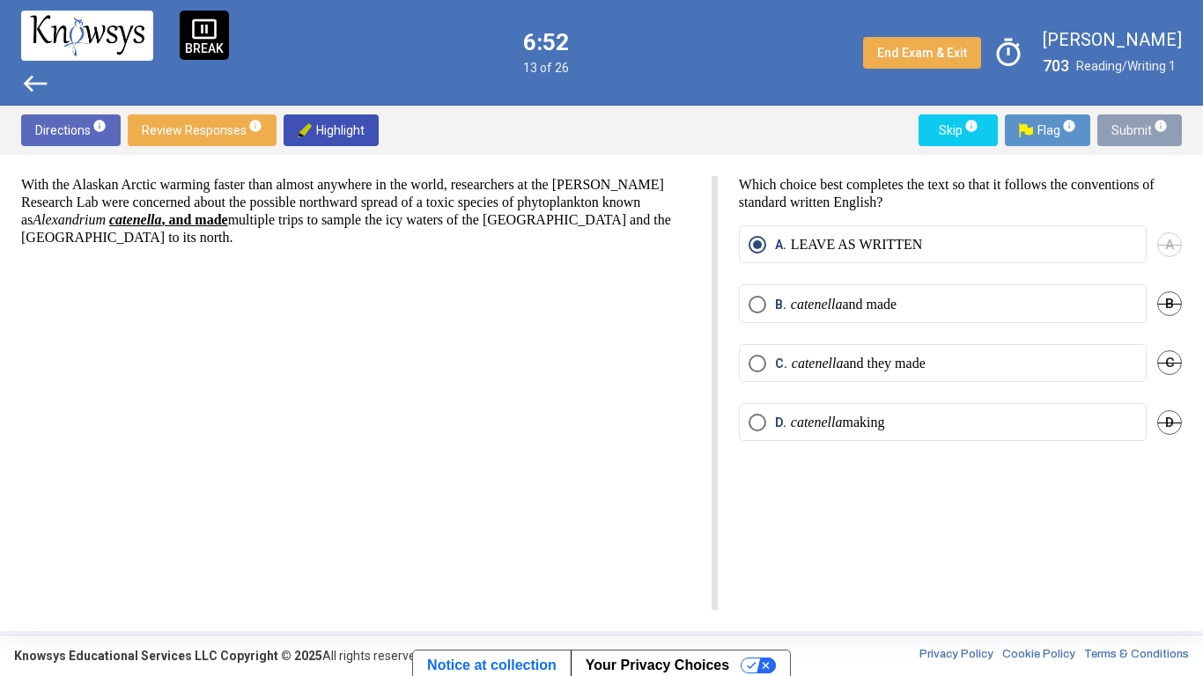
click at [1125, 130] on span "Submit info" at bounding box center [1139, 130] width 56 height 32
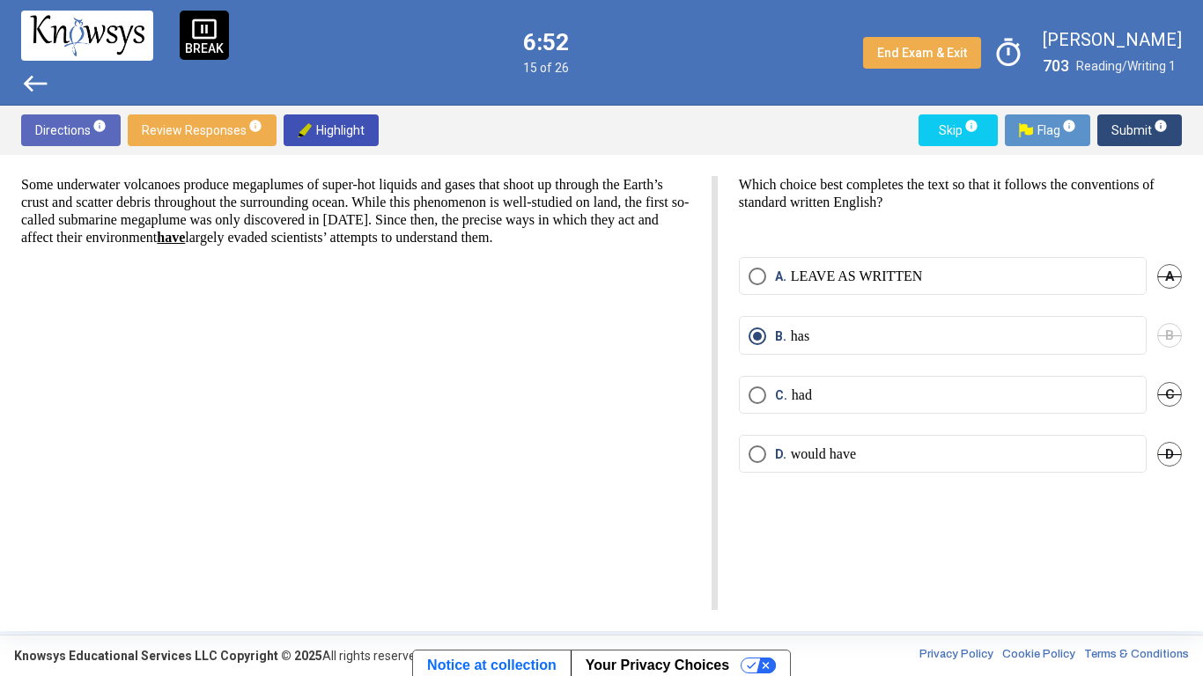
click at [1125, 130] on span "Submit info" at bounding box center [1139, 130] width 56 height 32
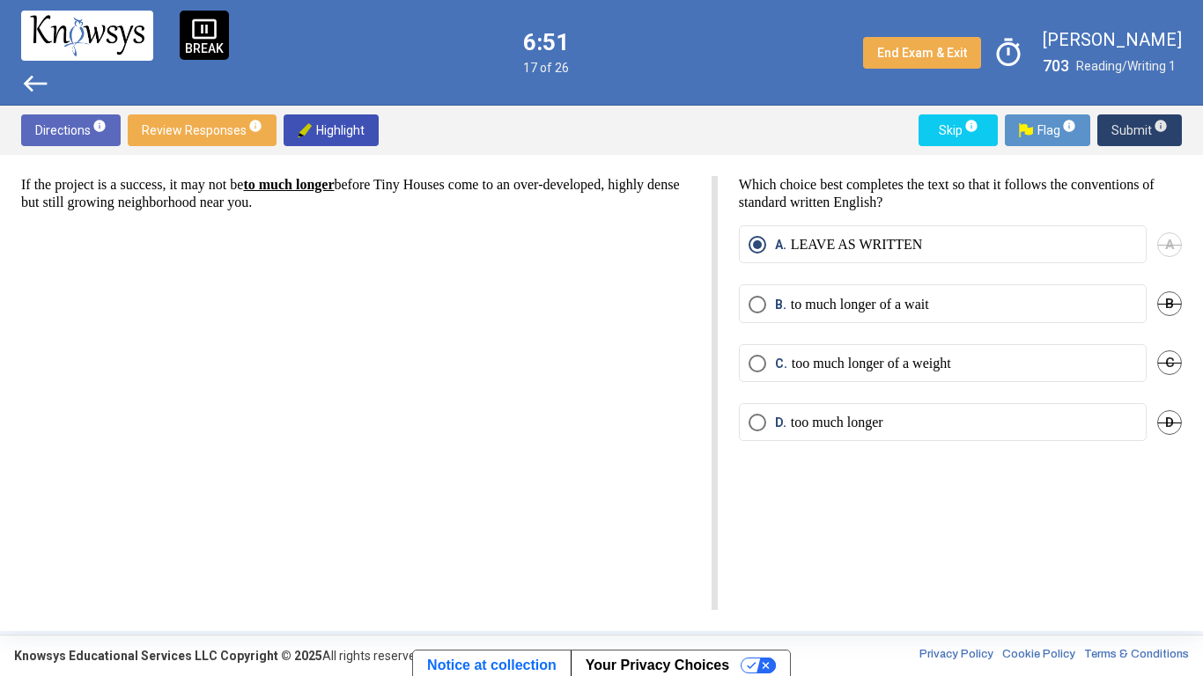
click at [1125, 130] on span "Submit info" at bounding box center [1139, 130] width 56 height 32
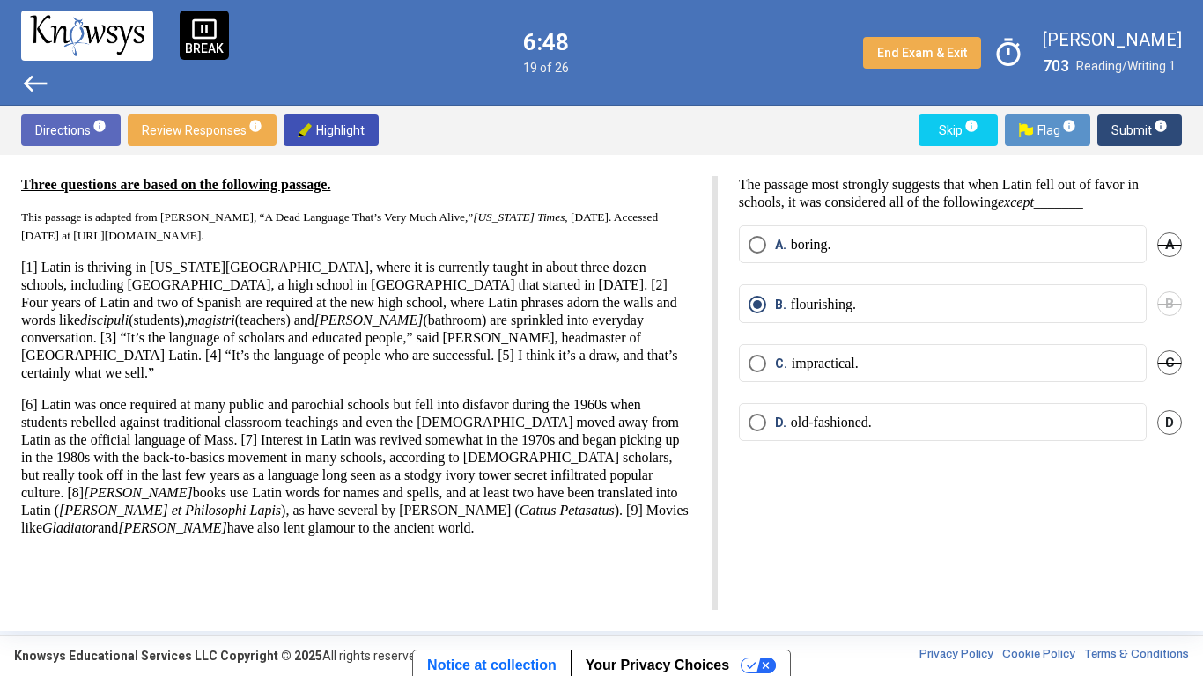
click at [1125, 136] on span "Submit info" at bounding box center [1139, 130] width 56 height 32
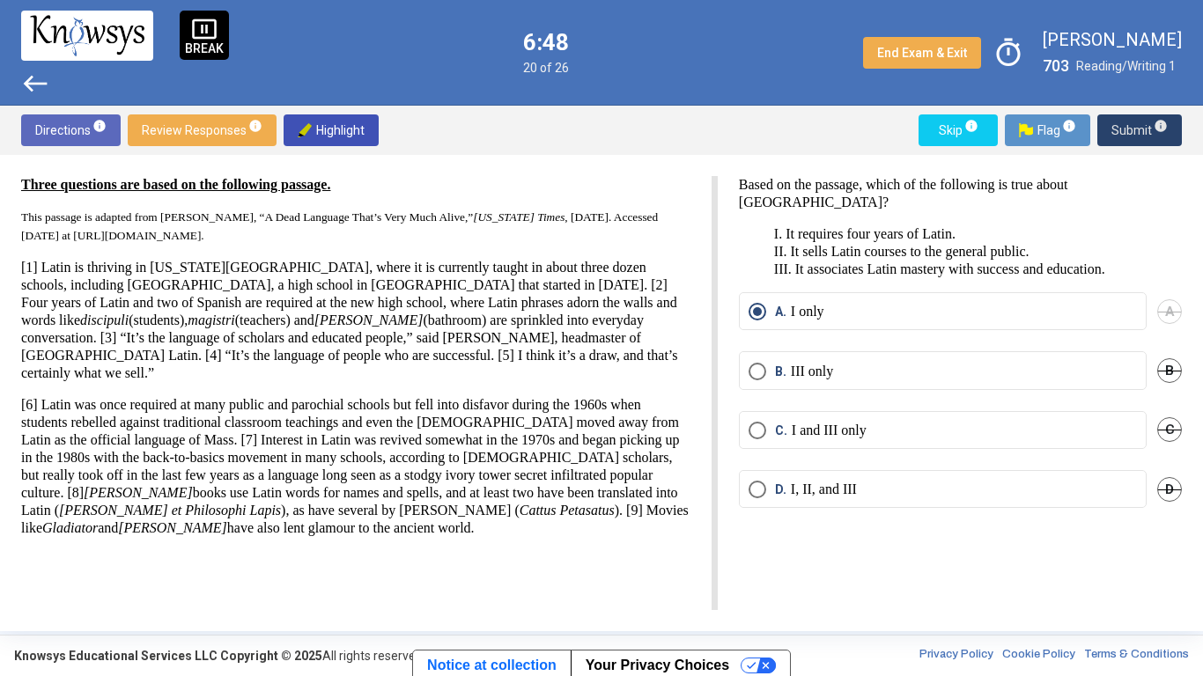
click at [1125, 136] on span "Submit info" at bounding box center [1139, 130] width 56 height 32
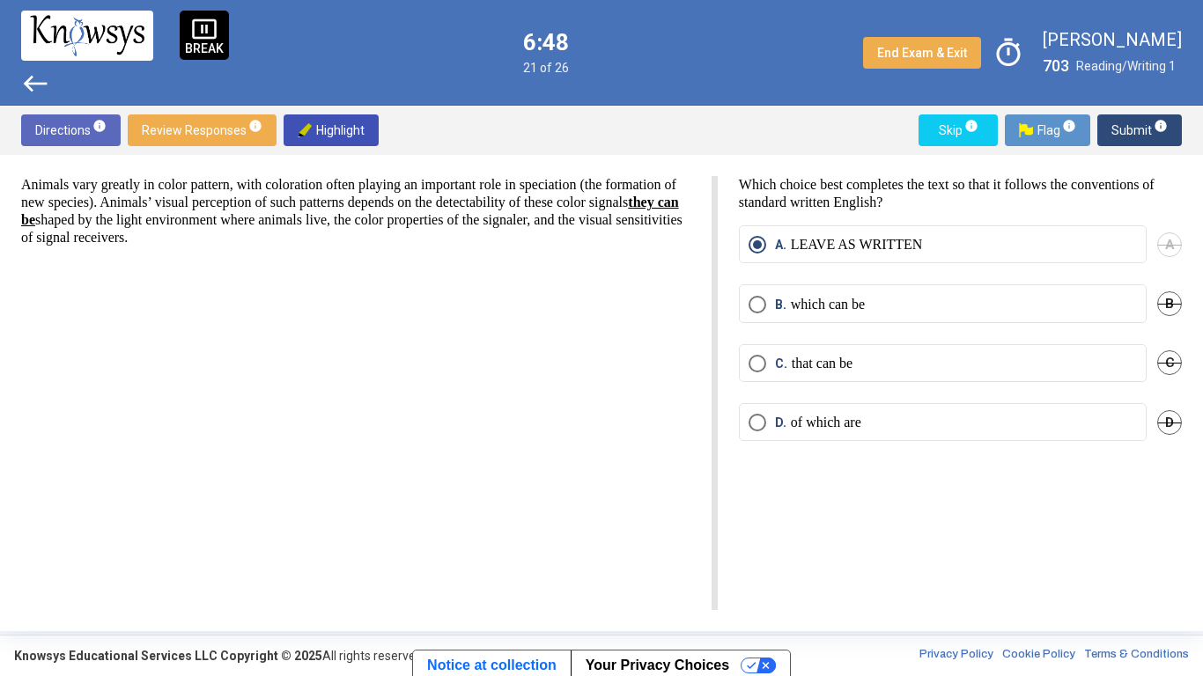
click at [1125, 136] on span "Submit info" at bounding box center [1139, 130] width 56 height 32
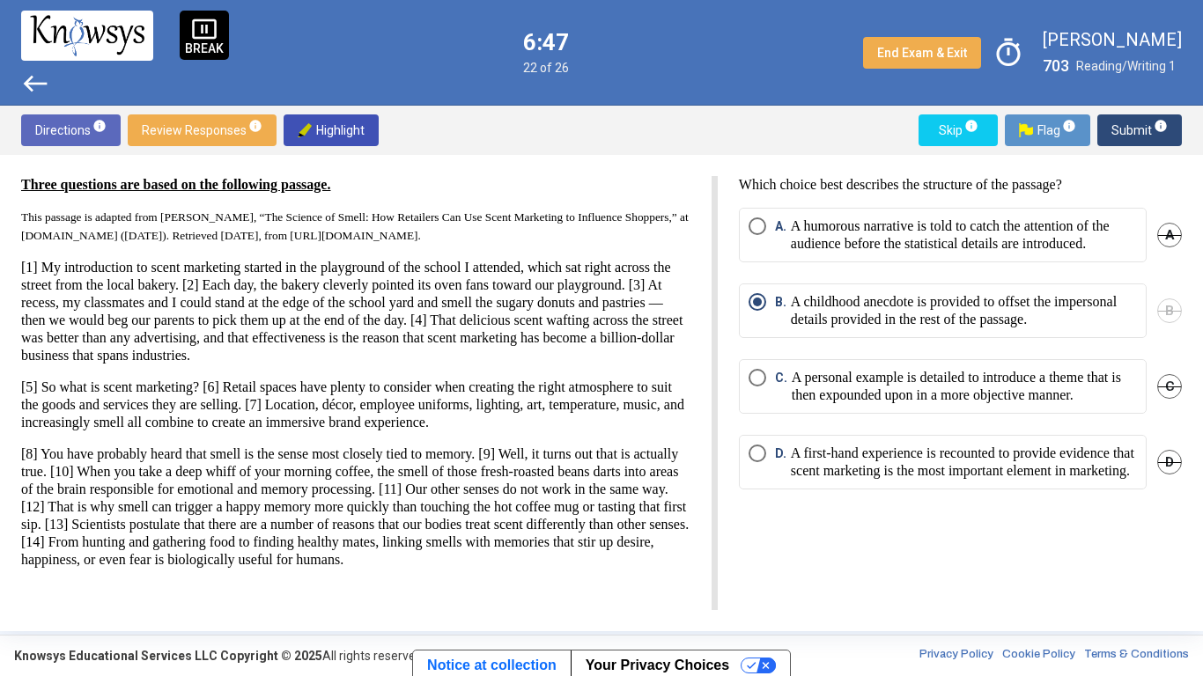
click at [1125, 136] on span "Submit info" at bounding box center [1139, 130] width 56 height 32
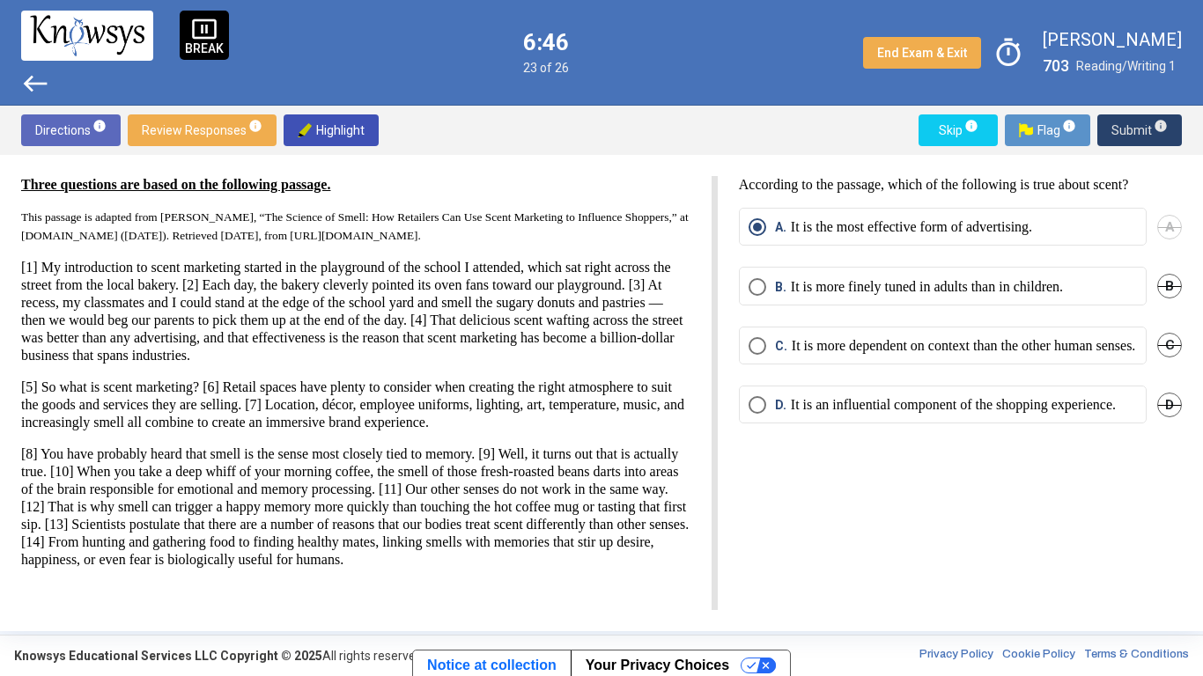
click at [1125, 136] on span "Submit info" at bounding box center [1139, 130] width 56 height 32
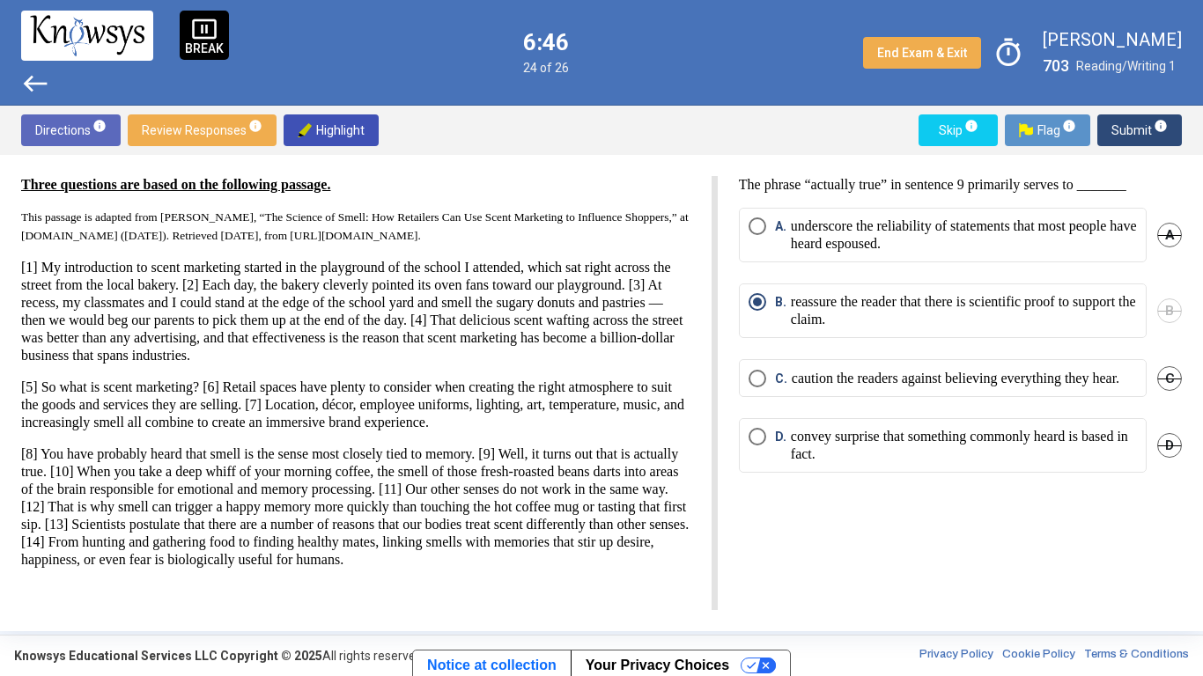
click at [1125, 136] on span "Submit info" at bounding box center [1139, 130] width 56 height 32
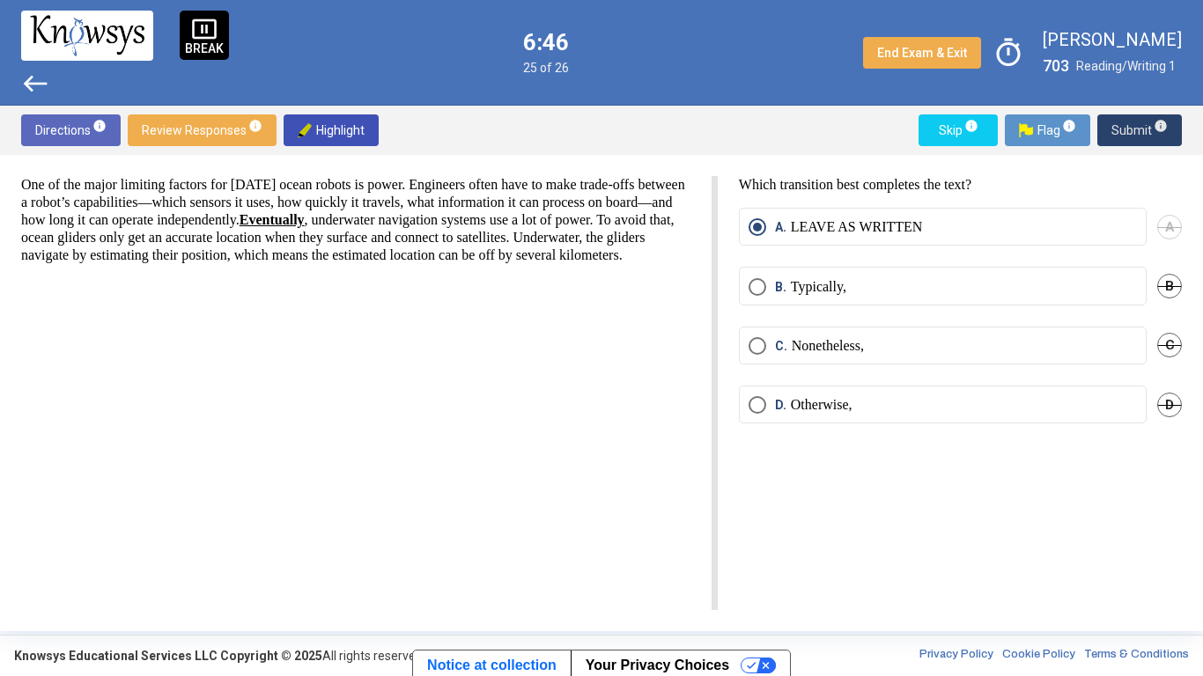
click at [1125, 136] on span "Submit info" at bounding box center [1139, 130] width 56 height 32
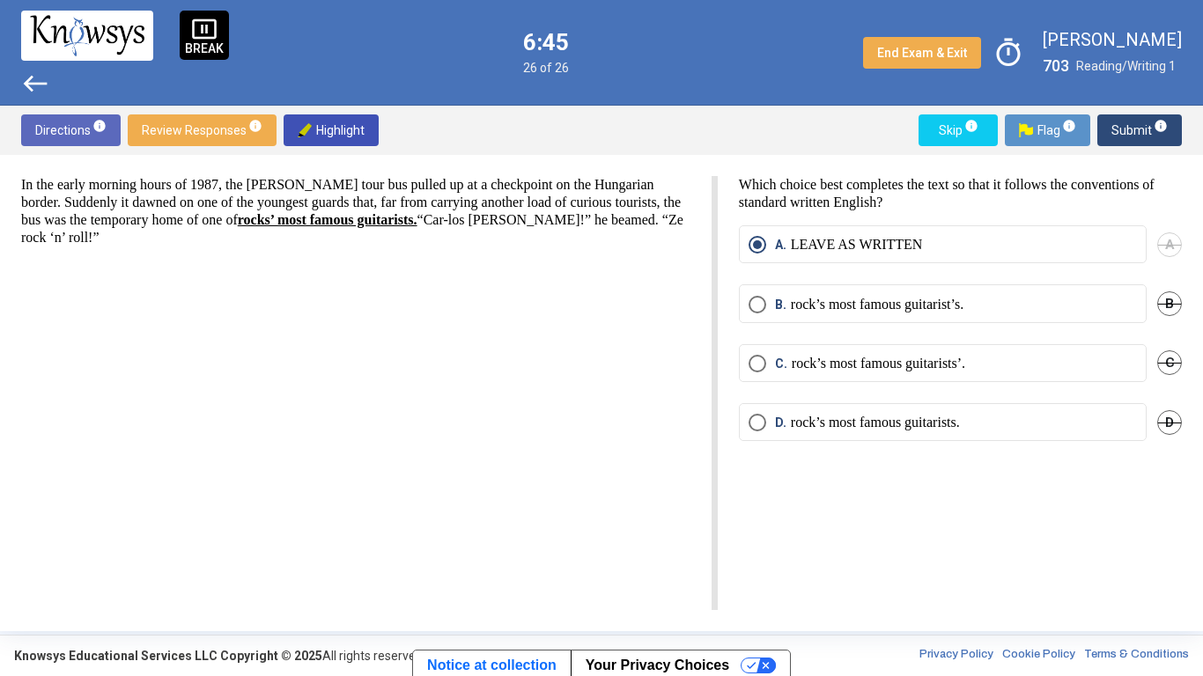
click at [1125, 136] on span "Submit info" at bounding box center [1139, 130] width 56 height 32
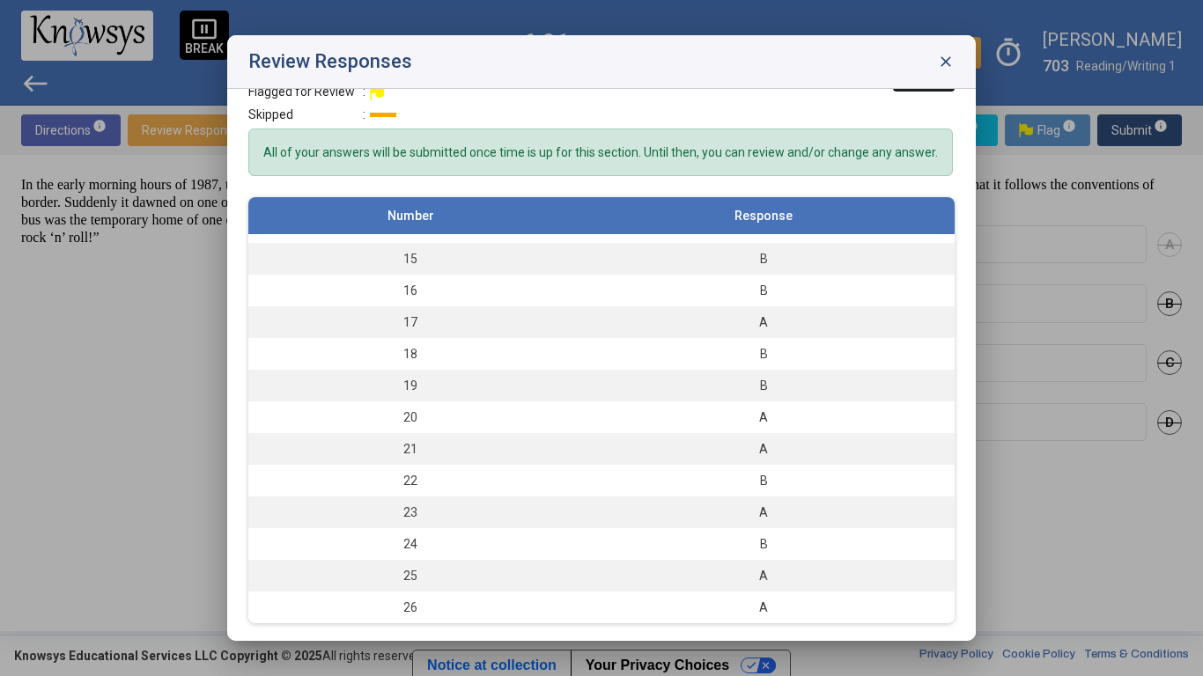
scroll to position [38, 0]
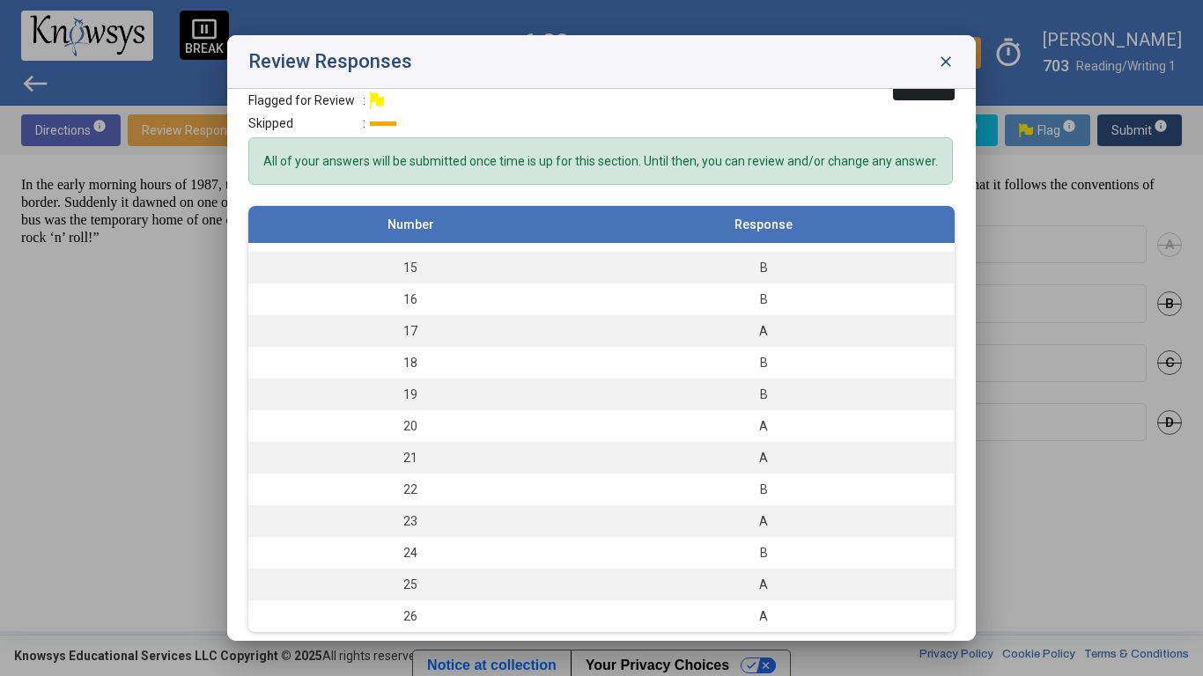
click at [925, 90] on span "Close" at bounding box center [923, 84] width 33 height 14
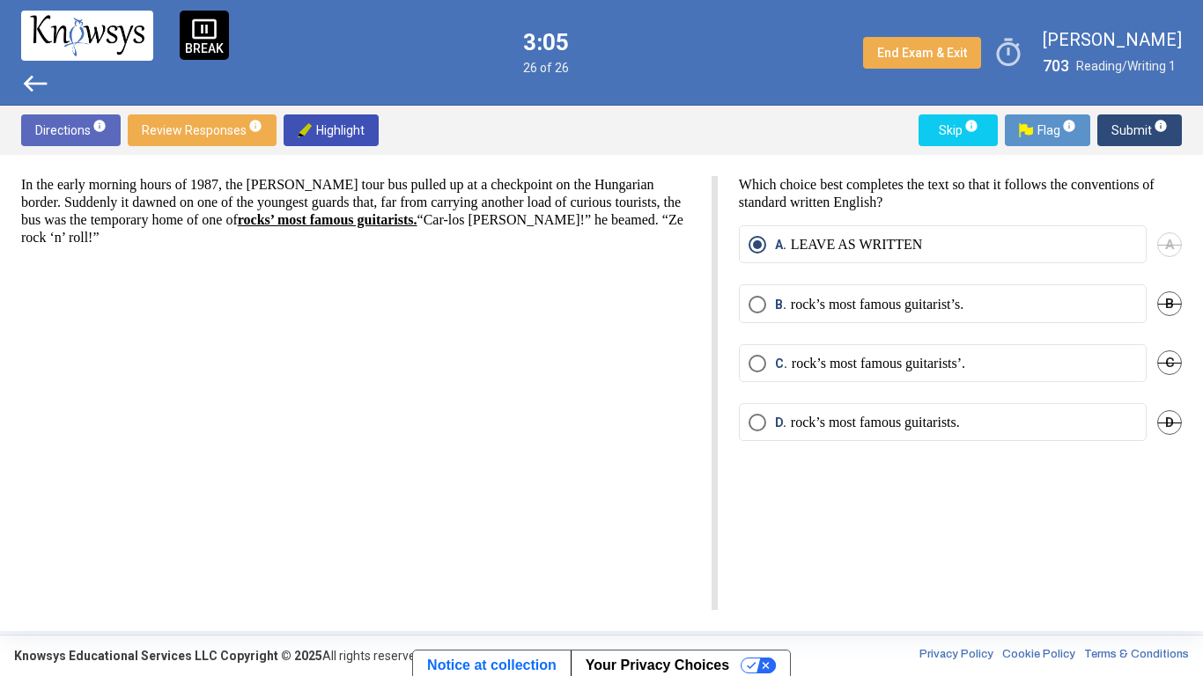
click at [1143, 127] on span "Submit info" at bounding box center [1139, 130] width 56 height 32
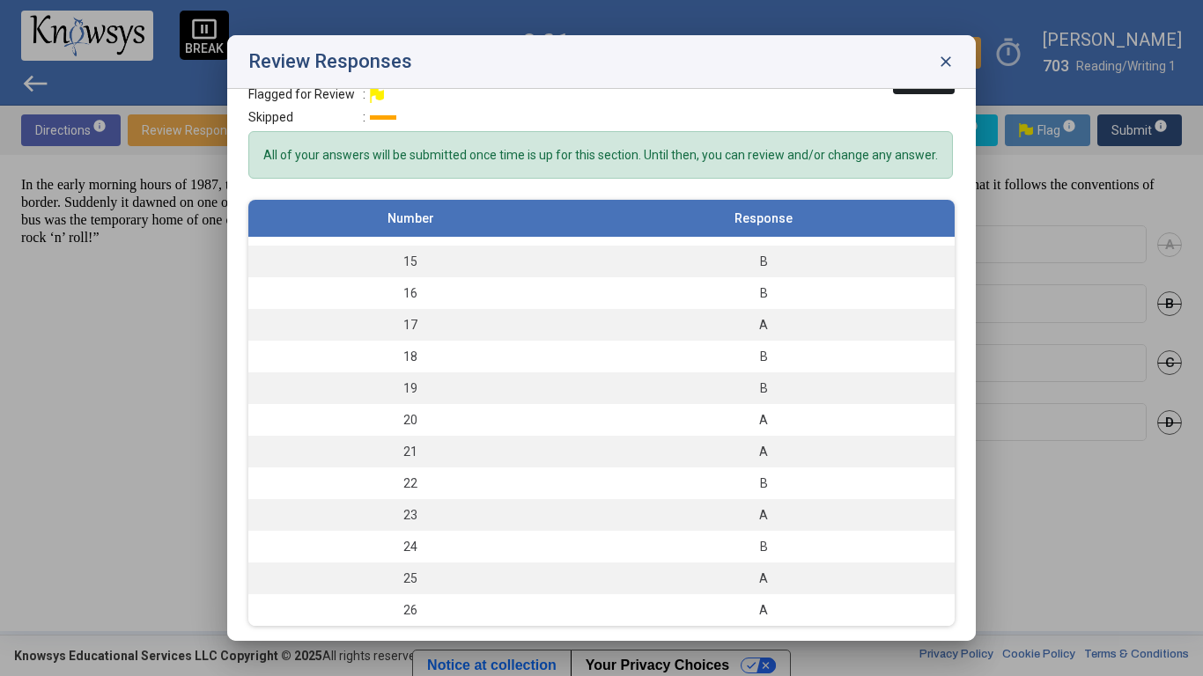
scroll to position [47, 0]
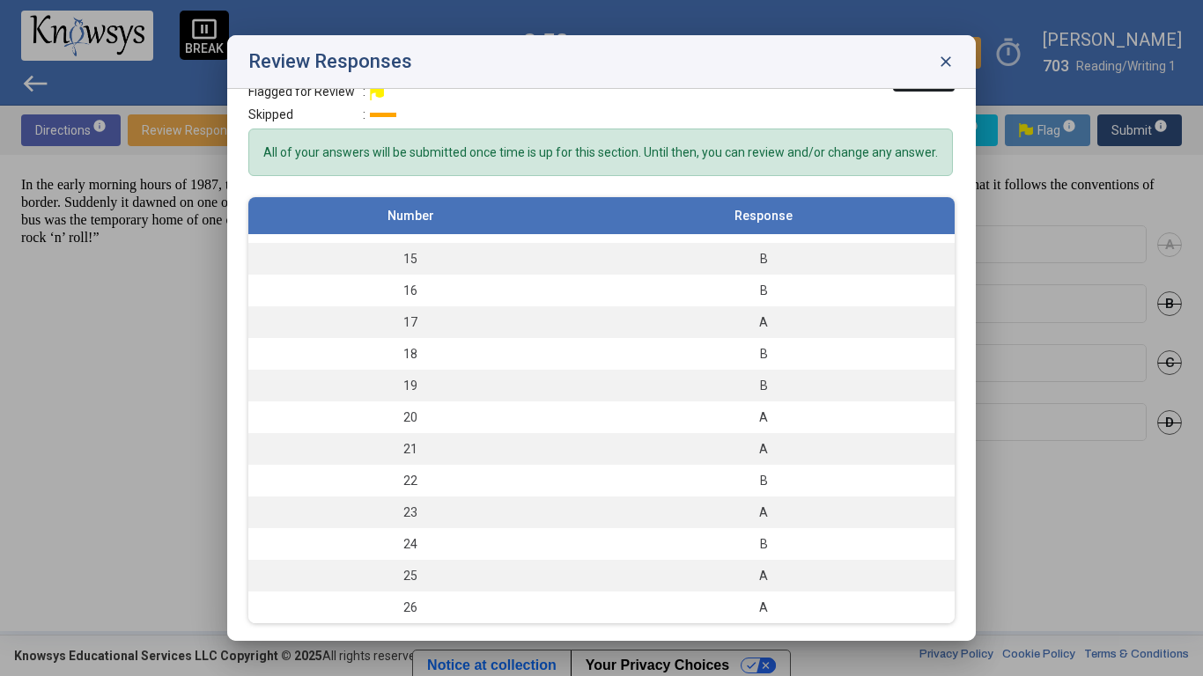
click at [920, 90] on button "Close" at bounding box center [924, 76] width 62 height 32
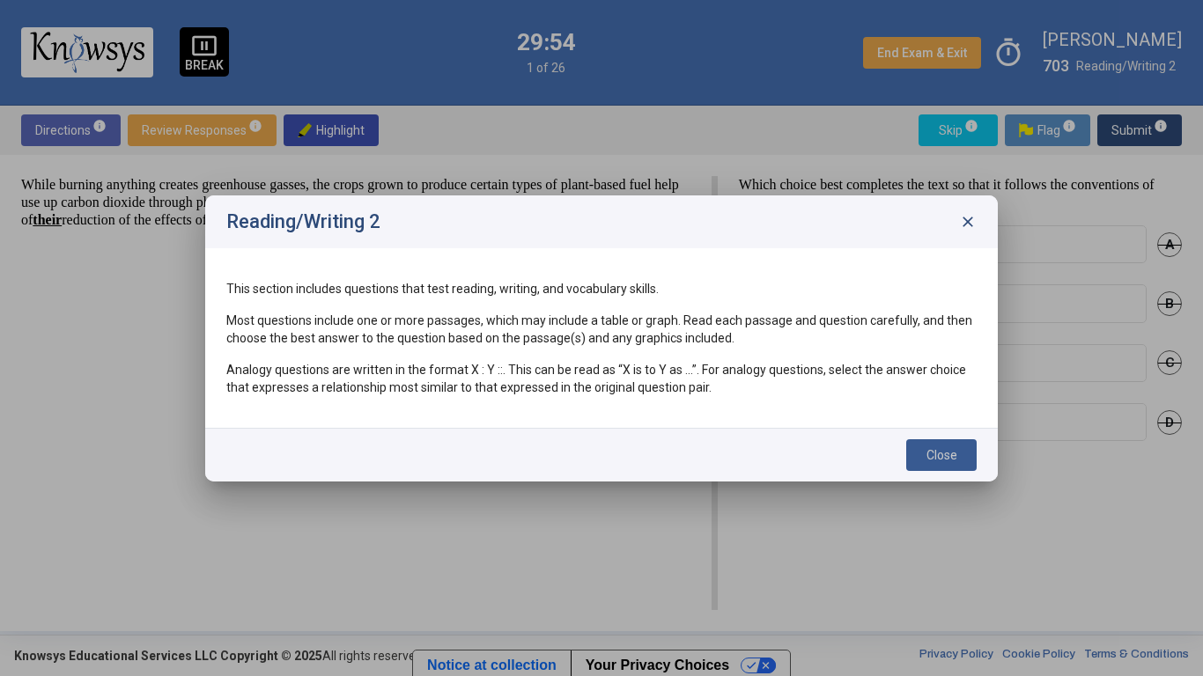
click at [948, 453] on span "Close" at bounding box center [941, 455] width 31 height 14
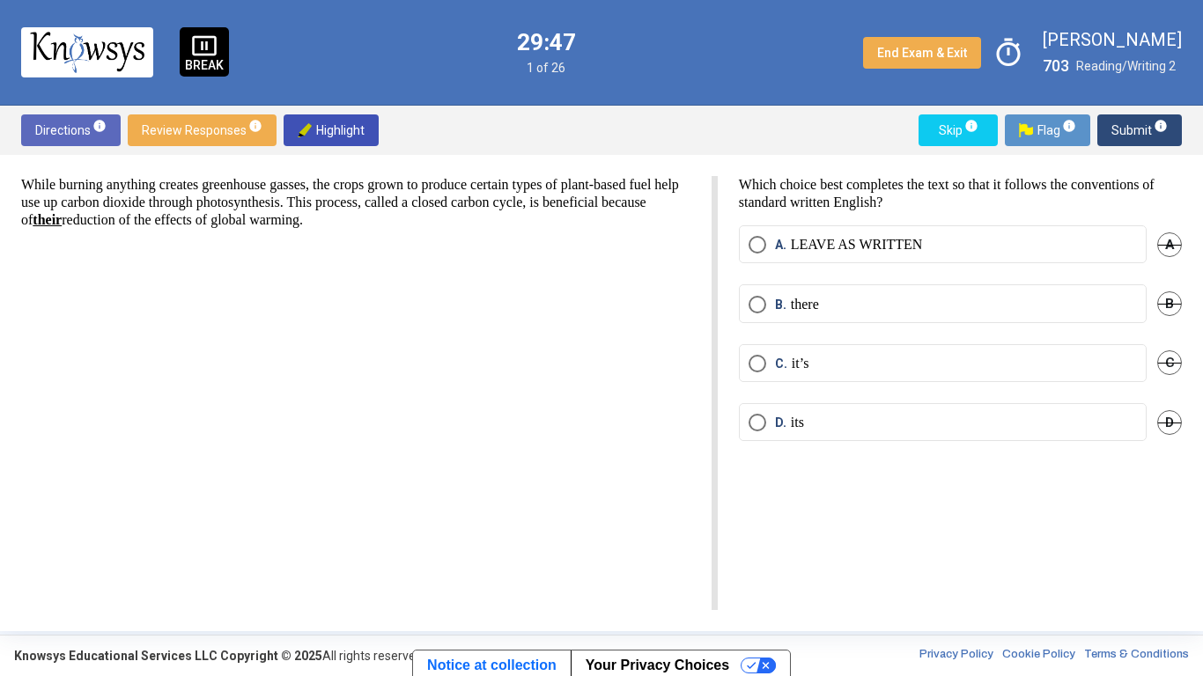
click at [792, 246] on p "LEAVE AS WRITTEN" at bounding box center [857, 245] width 132 height 18
click at [1125, 126] on span "Submit info" at bounding box center [1139, 130] width 56 height 32
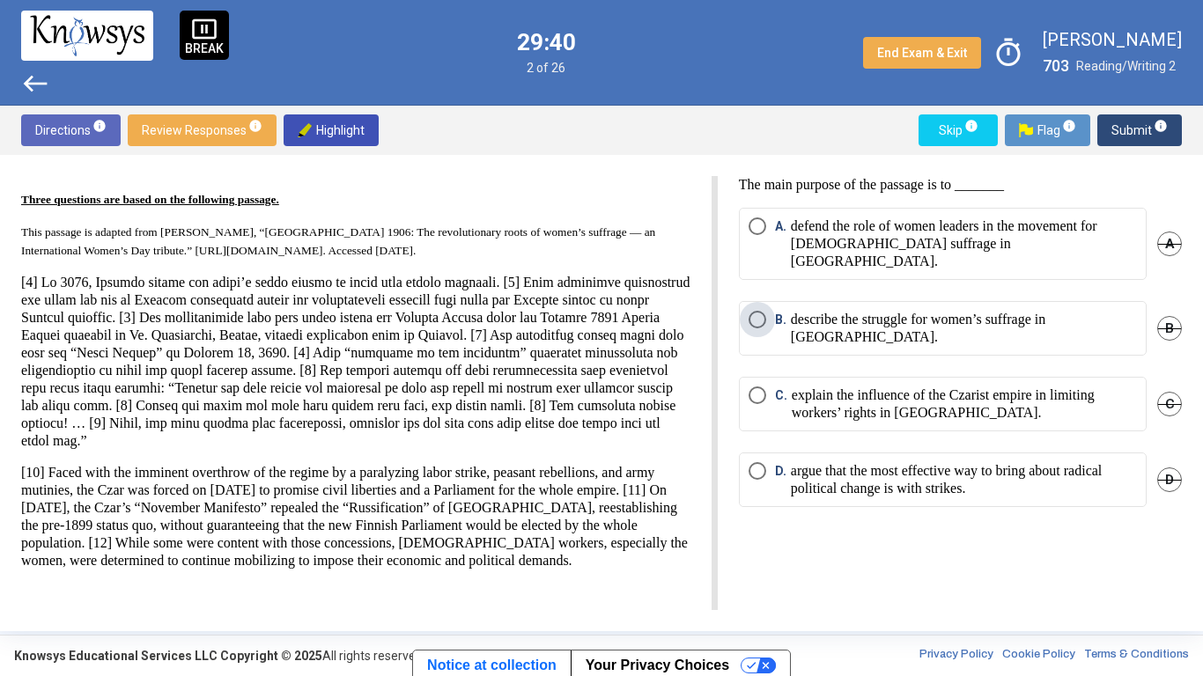
click at [918, 312] on p "describe the struggle for women’s suffrage in [GEOGRAPHIC_DATA]." at bounding box center [964, 328] width 346 height 35
click at [1102, 130] on button "Submit info" at bounding box center [1139, 130] width 85 height 32
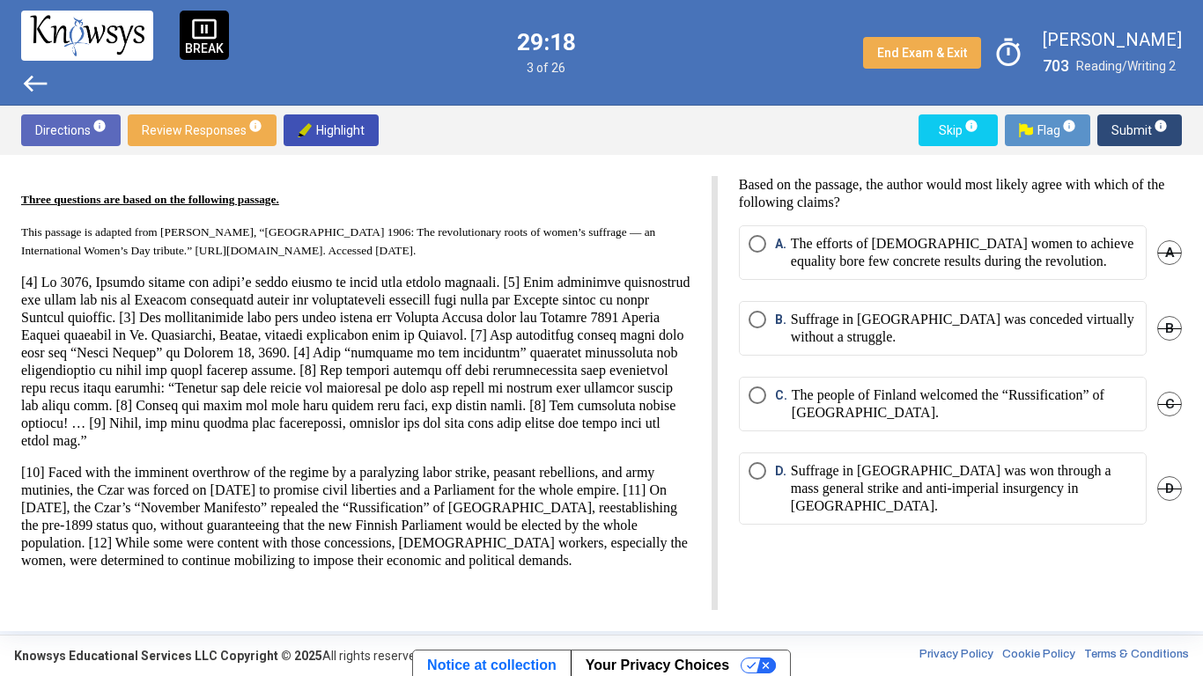
click at [971, 402] on p "The people of Finland welcomed the “Russification” of [GEOGRAPHIC_DATA]." at bounding box center [964, 404] width 345 height 35
click at [1131, 117] on span "Submit info" at bounding box center [1139, 130] width 56 height 32
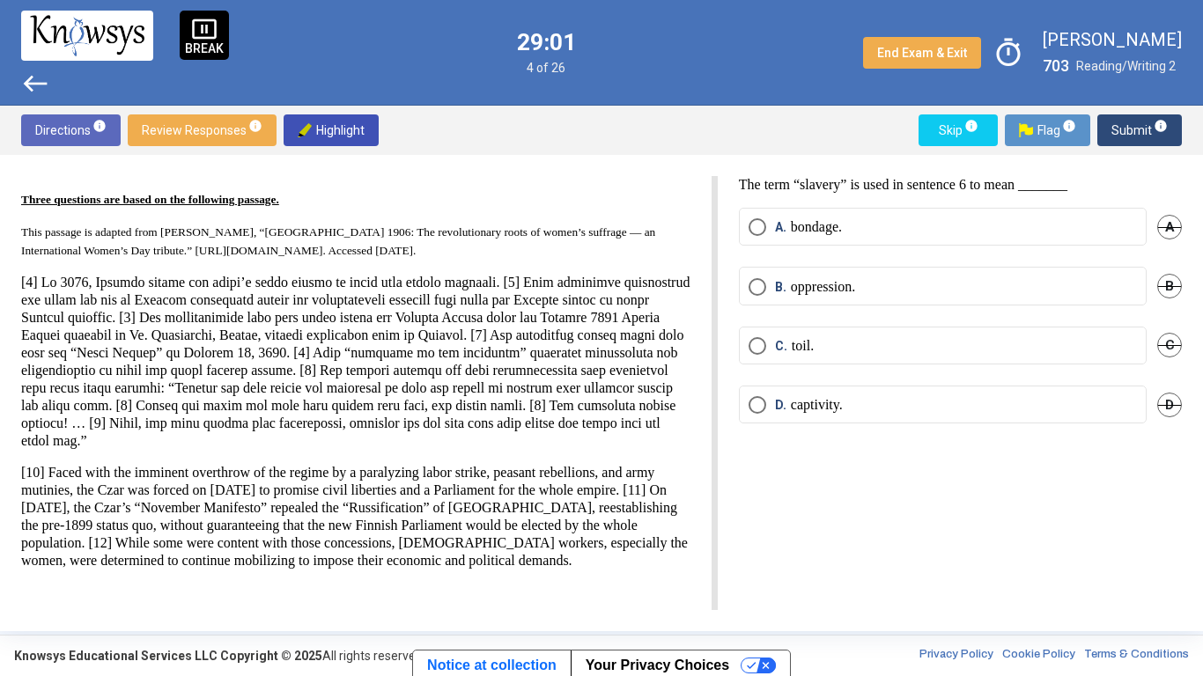
click at [803, 406] on p "captivity." at bounding box center [817, 405] width 52 height 18
click at [804, 233] on p "bondage." at bounding box center [816, 227] width 51 height 18
click at [1124, 124] on span "Submit info" at bounding box center [1139, 130] width 56 height 32
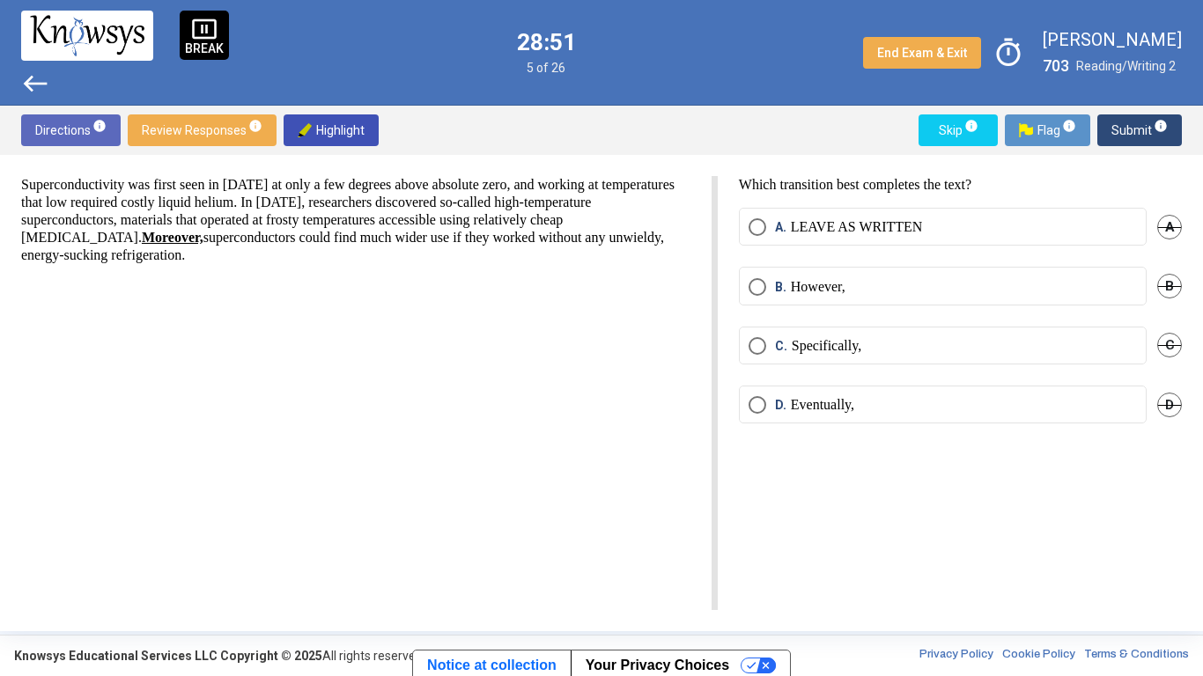
drag, startPoint x: 835, startPoint y: 229, endPoint x: 661, endPoint y: 253, distance: 175.1
click at [661, 253] on div "Superconductivity was first seen in [DATE] at only a few degrees above absolute…" at bounding box center [601, 393] width 1161 height 434
click at [844, 284] on p "However," at bounding box center [818, 287] width 55 height 18
click at [1113, 135] on span "Submit info" at bounding box center [1139, 130] width 56 height 32
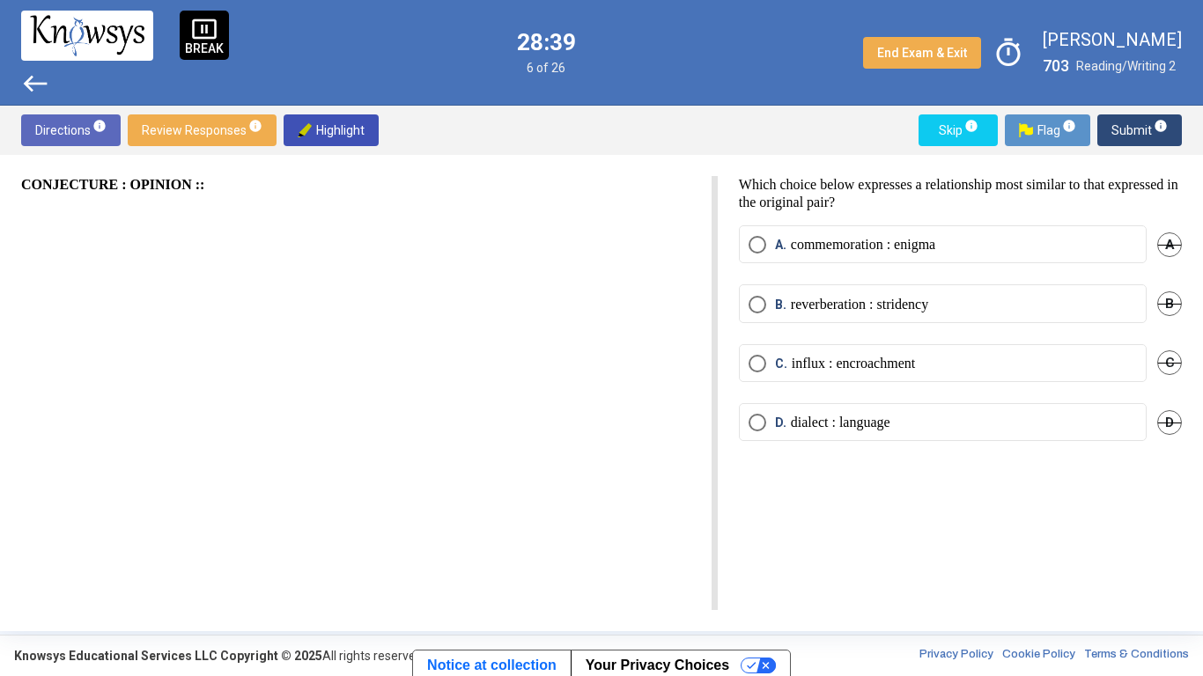
click at [840, 424] on p "dialect : language" at bounding box center [841, 423] width 100 height 18
click at [1114, 134] on span "Submit info" at bounding box center [1139, 130] width 56 height 32
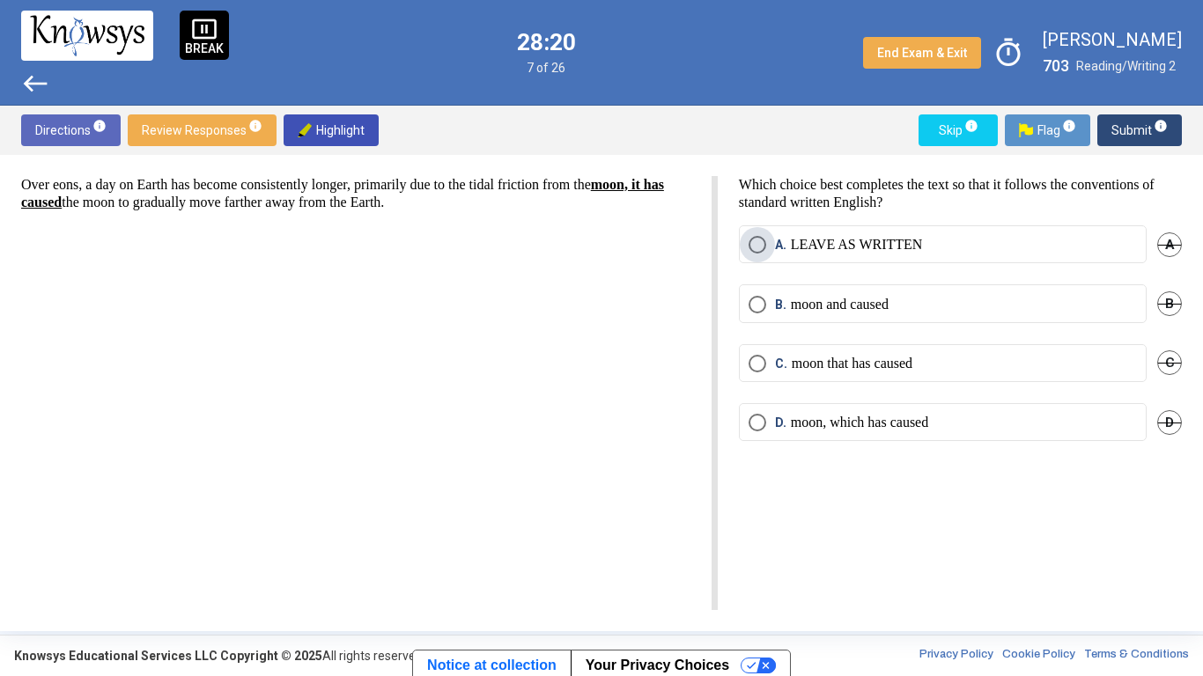
click at [902, 247] on p "LEAVE AS WRITTEN" at bounding box center [857, 245] width 132 height 18
click at [1137, 136] on span "Submit info" at bounding box center [1139, 130] width 56 height 32
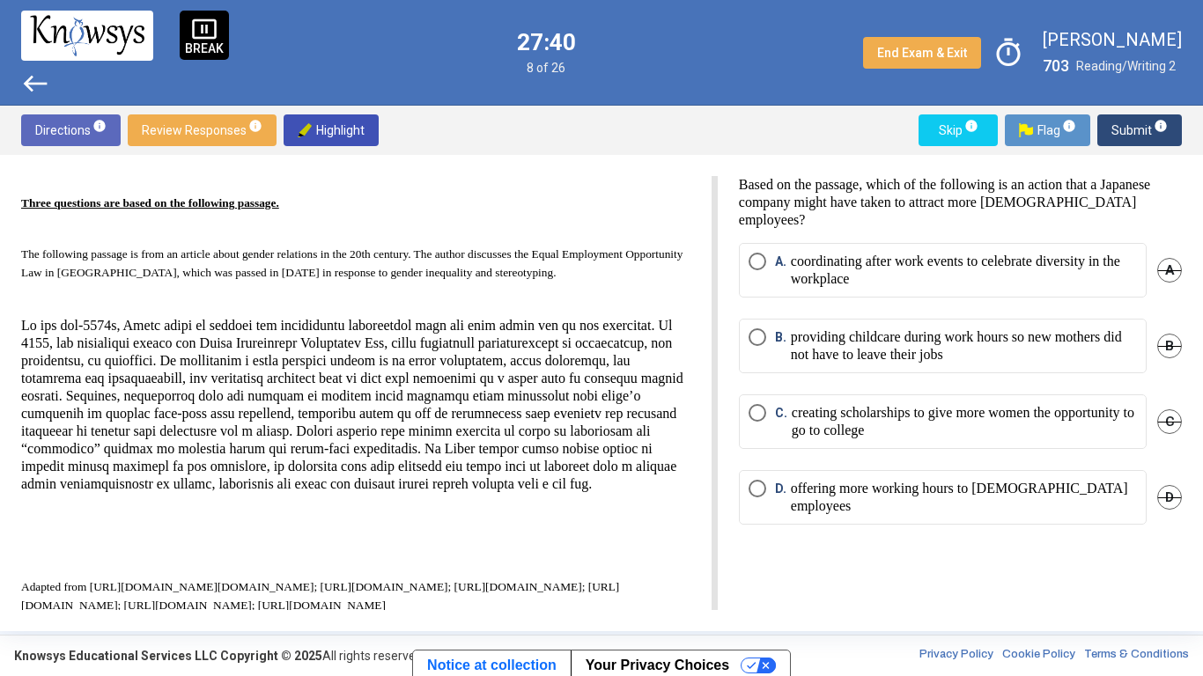
click at [915, 283] on p "coordinating after work events to celebrate diversity in the workplace" at bounding box center [964, 270] width 346 height 35
click at [1116, 148] on div "Directions info Review Responses info Highlight Skip info Flag info Submit info" at bounding box center [601, 130] width 1203 height 49
click at [1117, 127] on span "Submit info" at bounding box center [1139, 130] width 56 height 32
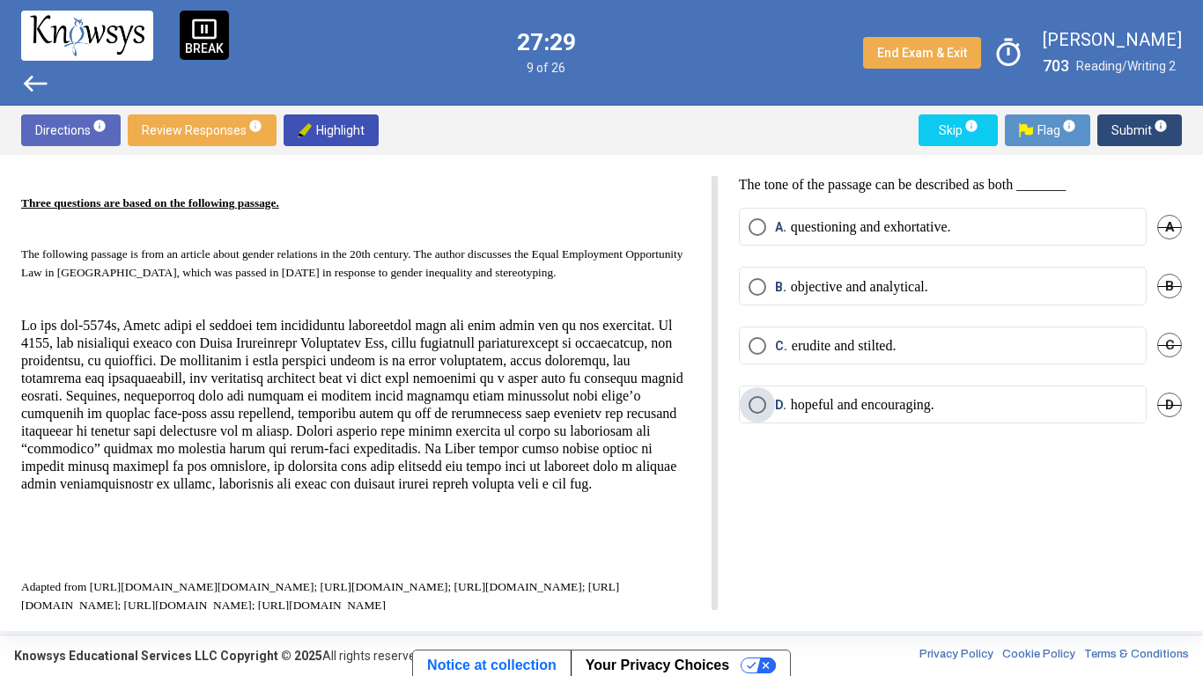
click at [919, 400] on p "hopeful and encouraging." at bounding box center [863, 405] width 144 height 18
click at [1104, 137] on button "Submit info" at bounding box center [1139, 130] width 85 height 32
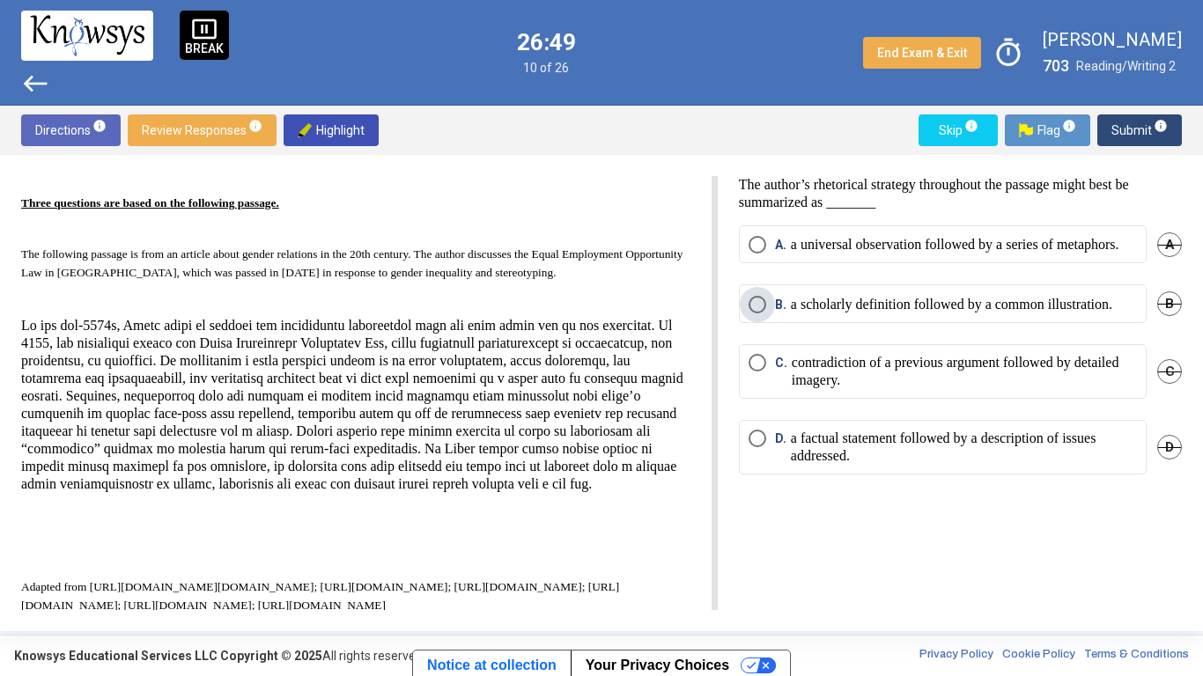
click at [918, 313] on p "a scholarly definition followed by a common illustration." at bounding box center [951, 305] width 321 height 18
click at [1116, 123] on span "Submit info" at bounding box center [1139, 130] width 56 height 32
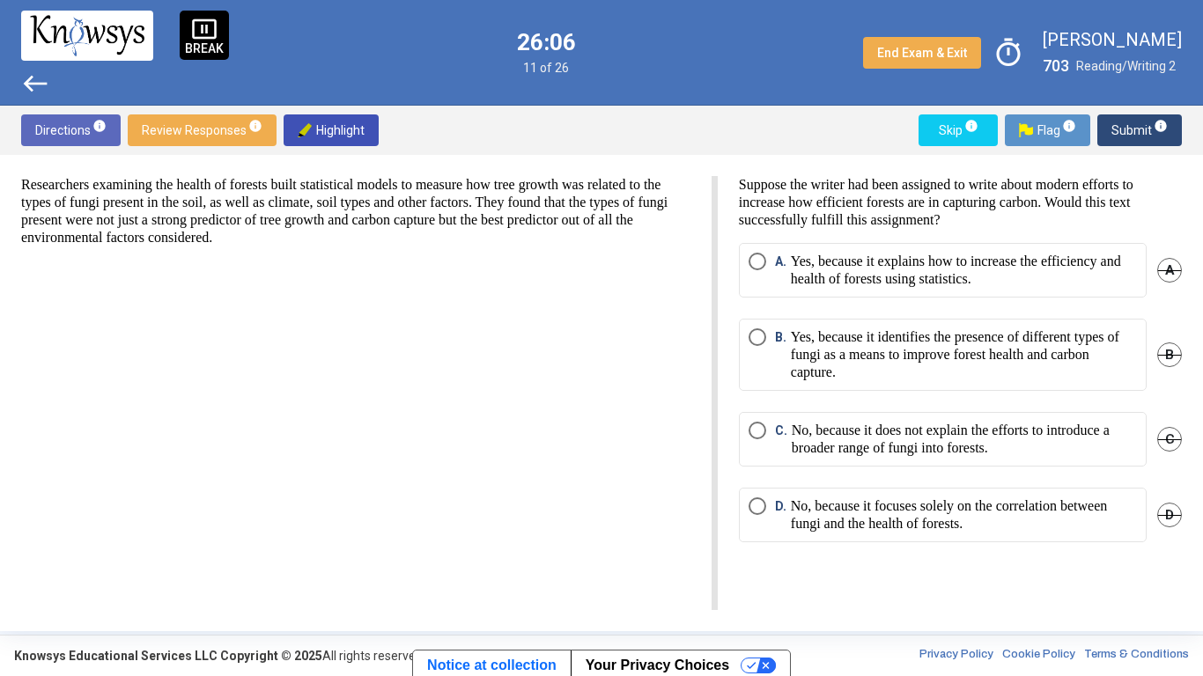
click at [1087, 286] on p "Yes, because it explains how to increase the efficiency and health of forests u…" at bounding box center [964, 270] width 346 height 35
click at [1143, 155] on div "Researchers examining the health of forests built statistical models to measure…" at bounding box center [601, 393] width 1203 height 476
click at [1120, 143] on span "Submit info" at bounding box center [1139, 130] width 56 height 32
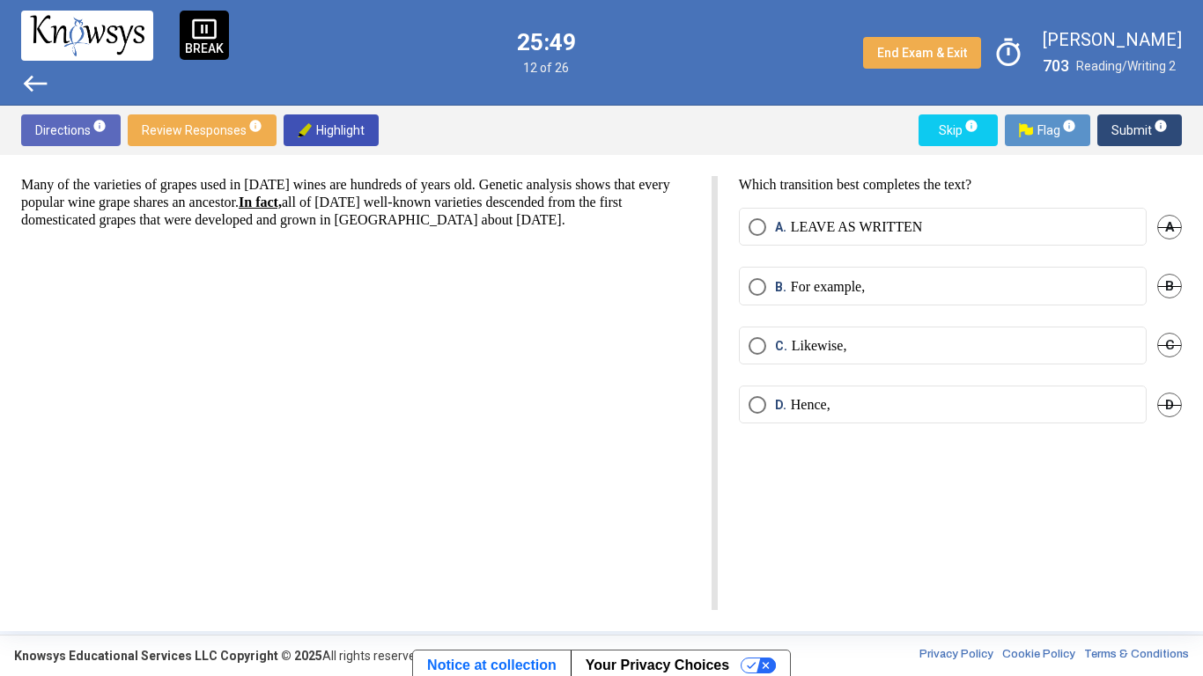
click at [1011, 221] on label "A. LEAVE AS WRITTEN" at bounding box center [942, 227] width 388 height 18
click at [1138, 127] on span "Submit info" at bounding box center [1139, 130] width 56 height 32
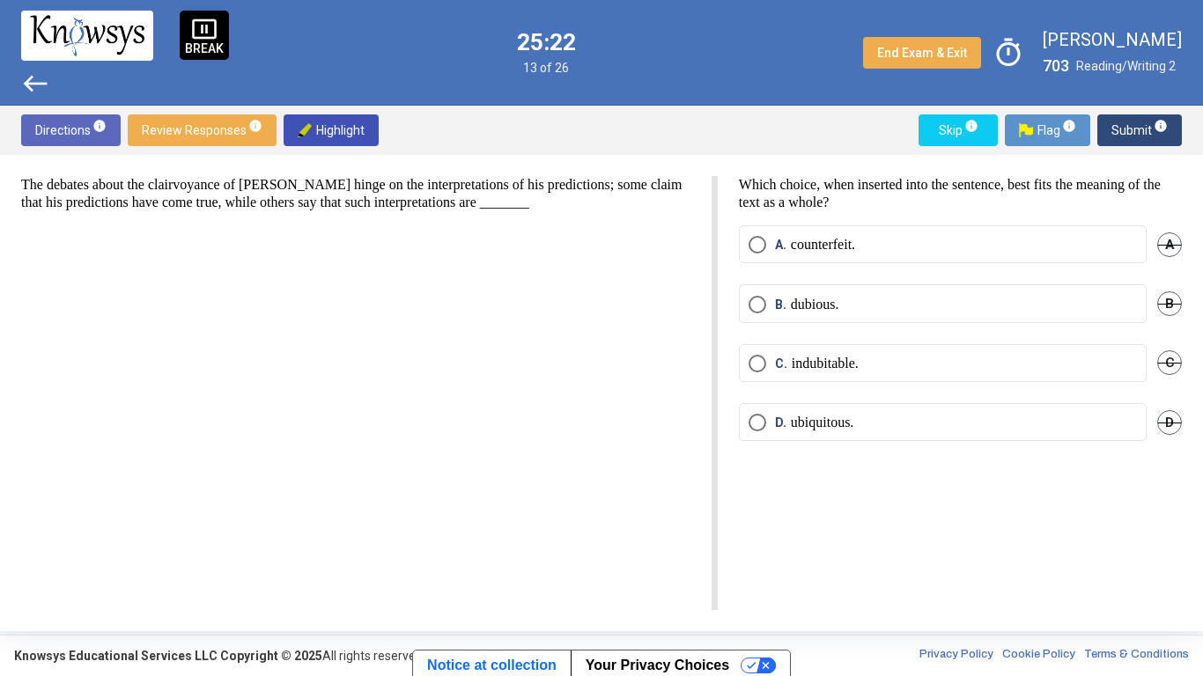
click at [1000, 251] on label "A. counterfeit." at bounding box center [942, 245] width 388 height 18
click at [1129, 116] on span "Submit info" at bounding box center [1139, 130] width 56 height 32
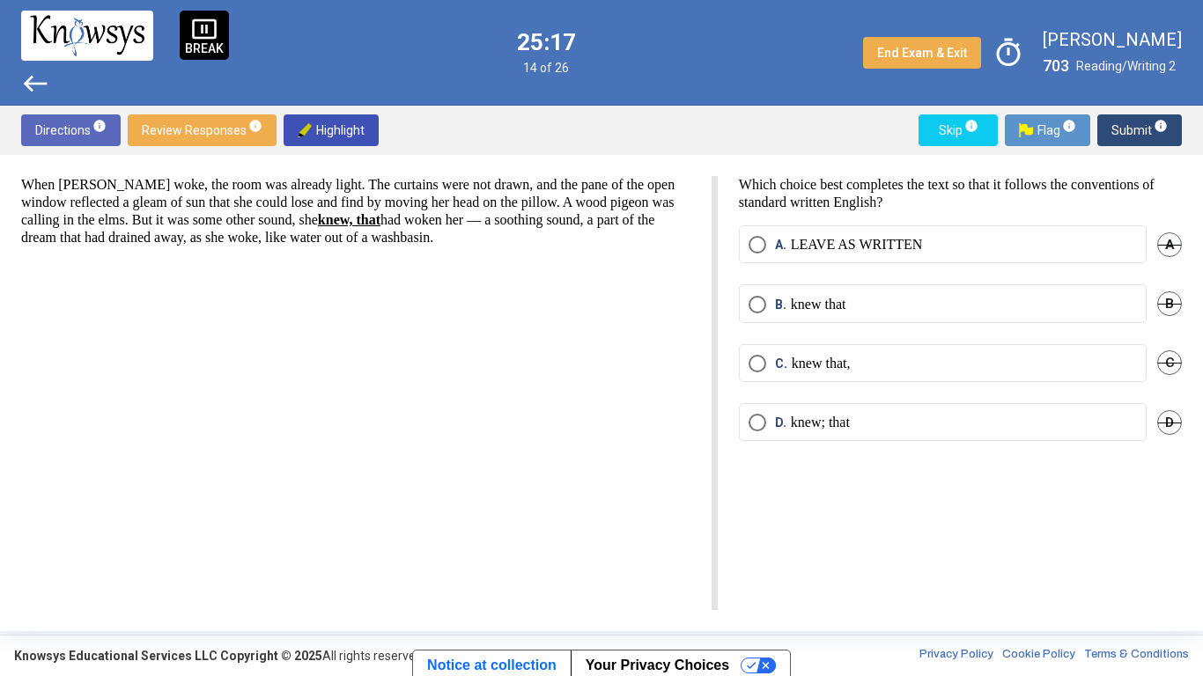
click at [963, 237] on label "A. LEAVE AS WRITTEN" at bounding box center [942, 245] width 388 height 18
click at [1131, 130] on span "Submit info" at bounding box center [1139, 130] width 56 height 32
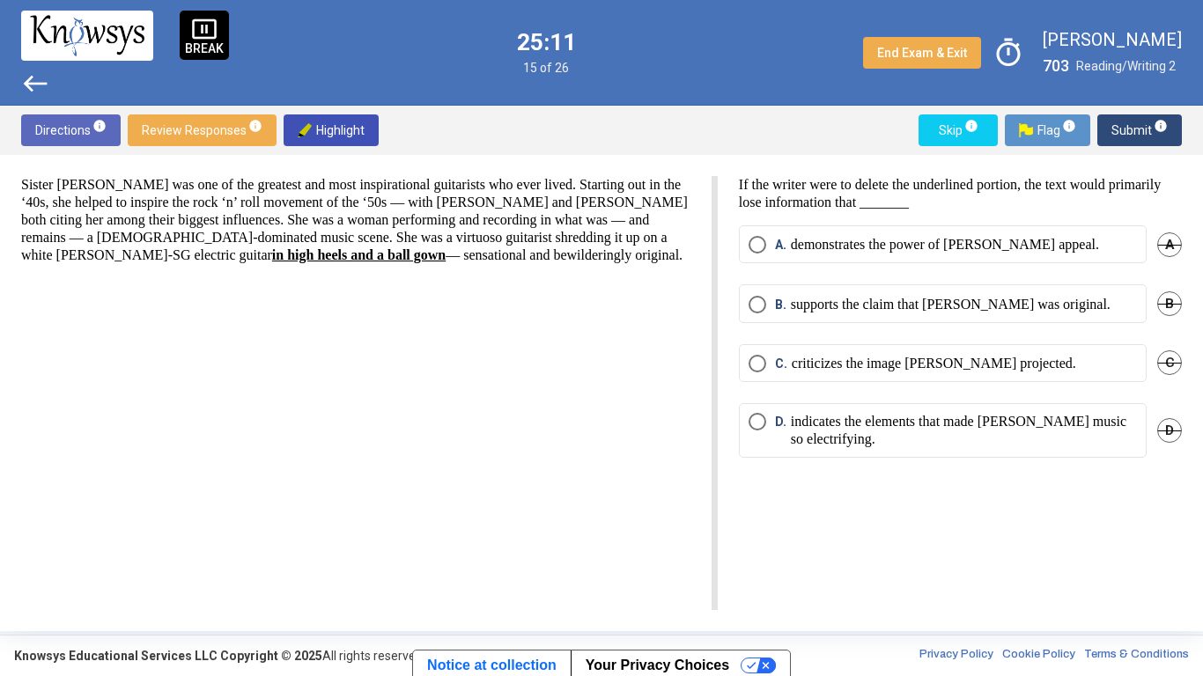
click at [1117, 138] on span "Submit info" at bounding box center [1139, 130] width 56 height 32
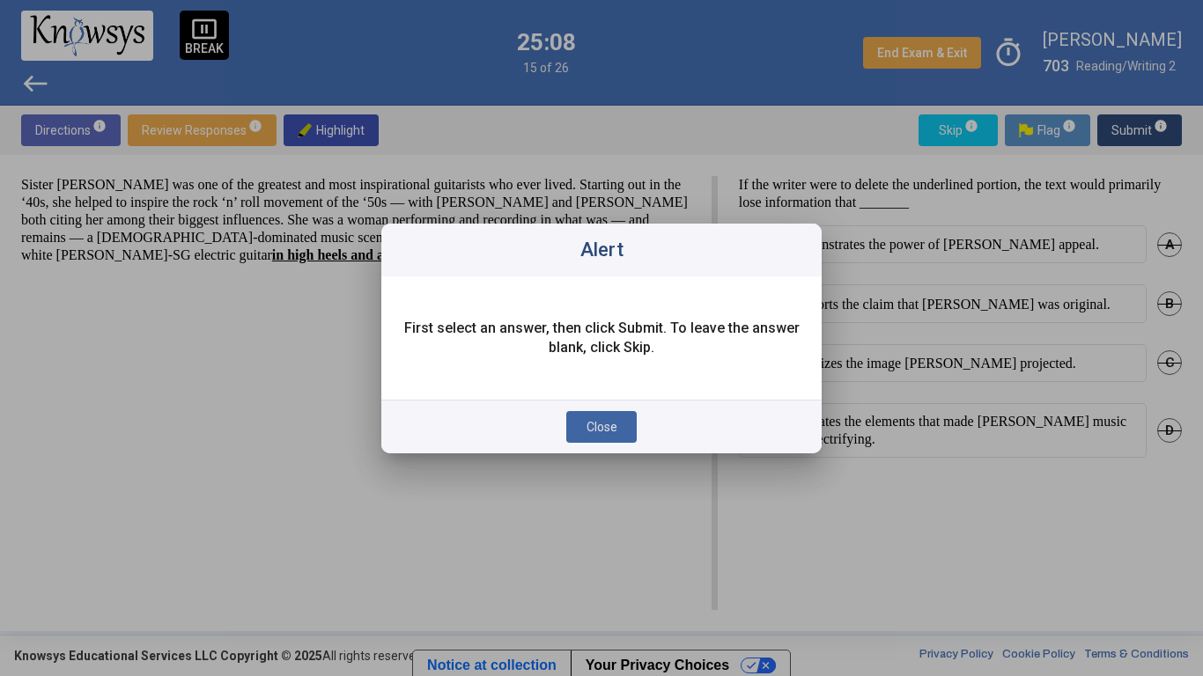
click at [603, 433] on span "Close" at bounding box center [601, 427] width 31 height 14
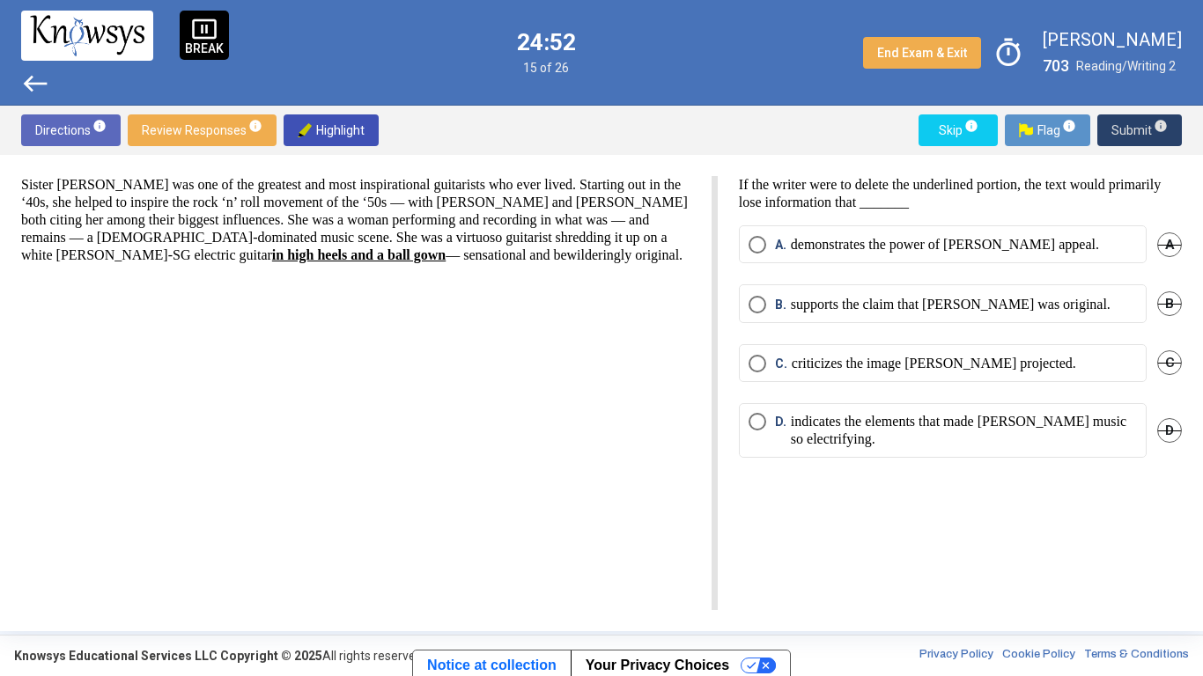
click at [1073, 302] on p "supports the claim that [PERSON_NAME] was original." at bounding box center [951, 305] width 320 height 18
click at [1132, 122] on span "Submit info" at bounding box center [1139, 130] width 56 height 32
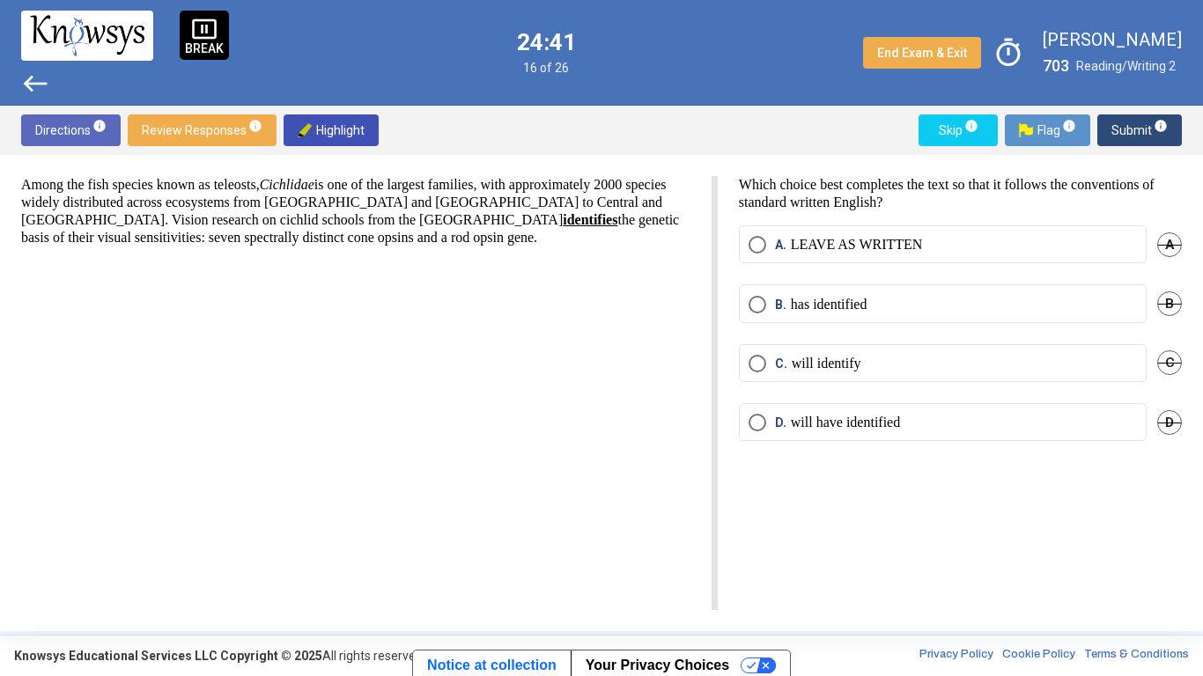
click at [1126, 122] on span "Submit info" at bounding box center [1139, 130] width 56 height 32
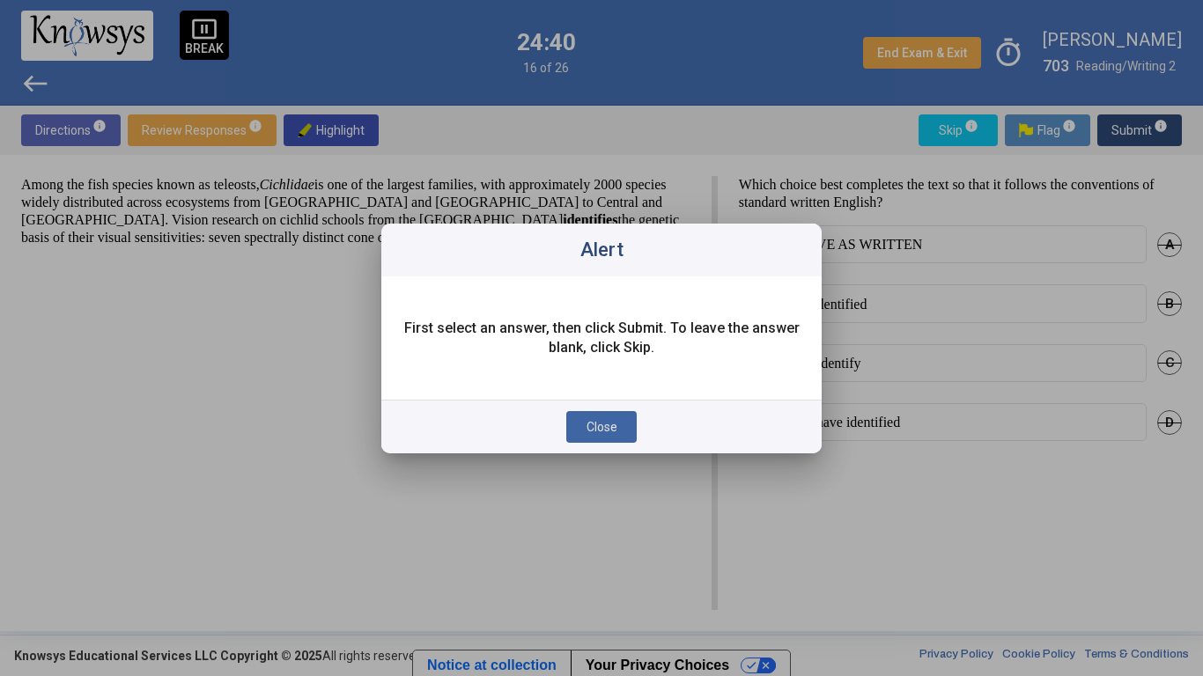
click at [603, 436] on button "Close" at bounding box center [601, 427] width 70 height 32
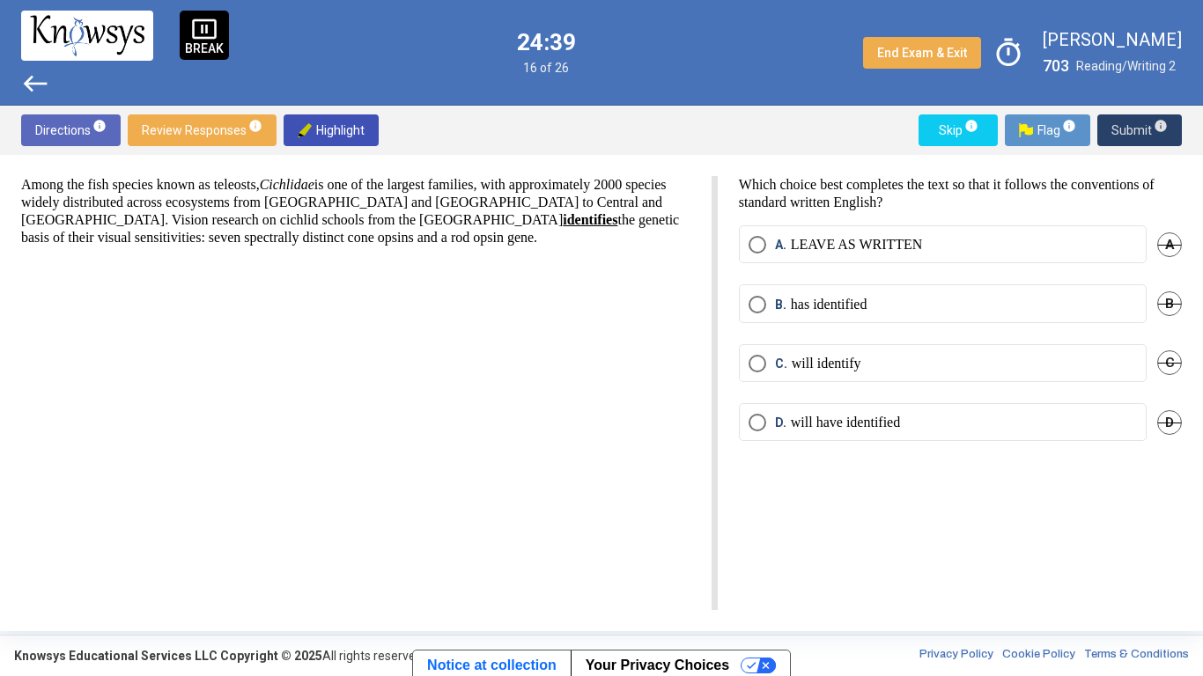
click at [947, 247] on label "A. LEAVE AS WRITTEN" at bounding box center [942, 245] width 388 height 18
click at [1122, 125] on span "Submit info" at bounding box center [1139, 130] width 56 height 32
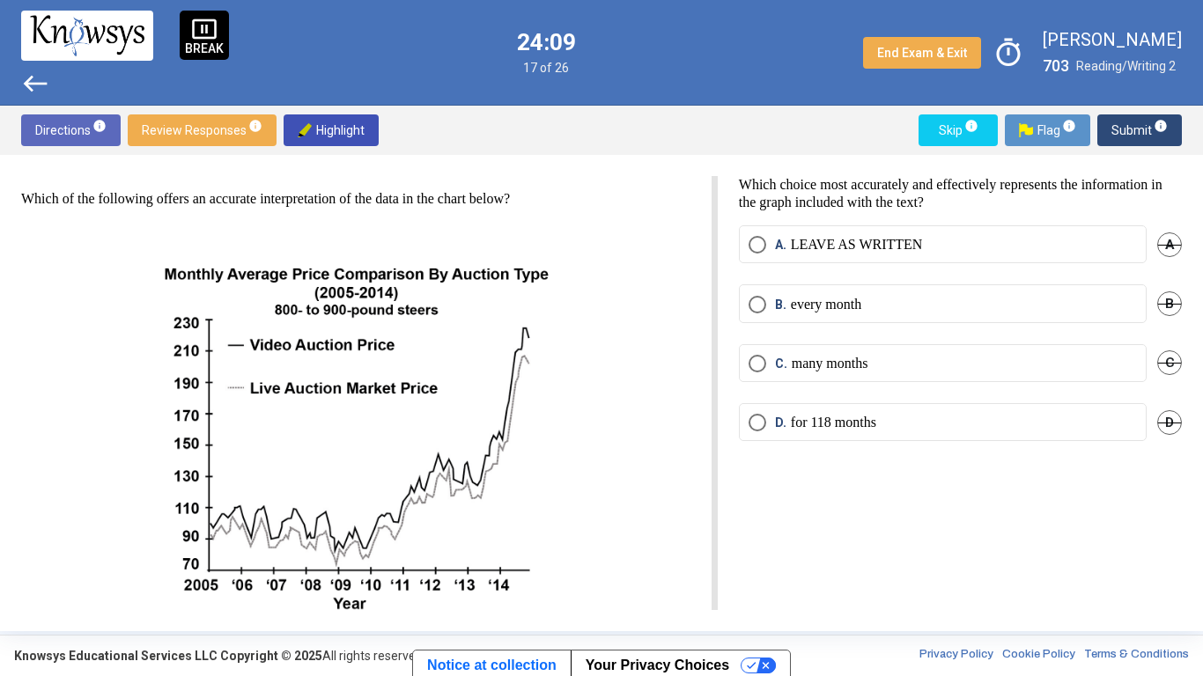
click at [1055, 238] on label "A. LEAVE AS WRITTEN" at bounding box center [942, 245] width 388 height 18
click at [1133, 140] on span "Submit info" at bounding box center [1139, 130] width 56 height 32
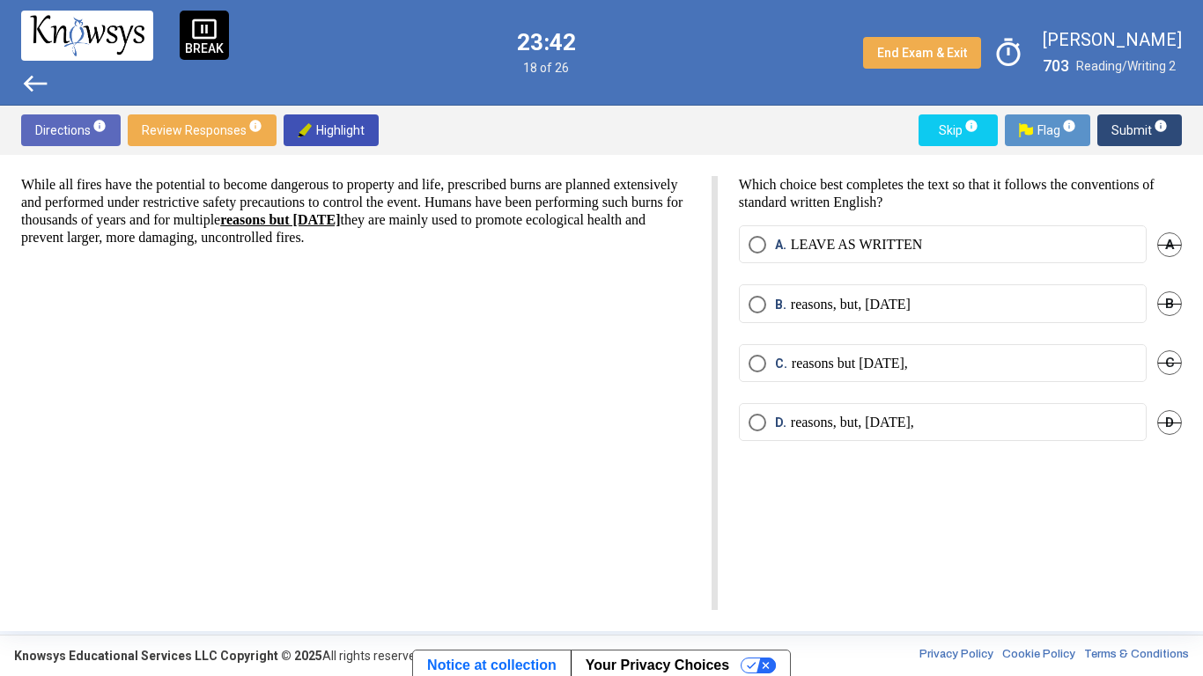
click at [973, 245] on label "A. LEAVE AS WRITTEN" at bounding box center [942, 245] width 388 height 18
click at [1131, 143] on span "Submit info" at bounding box center [1139, 130] width 56 height 32
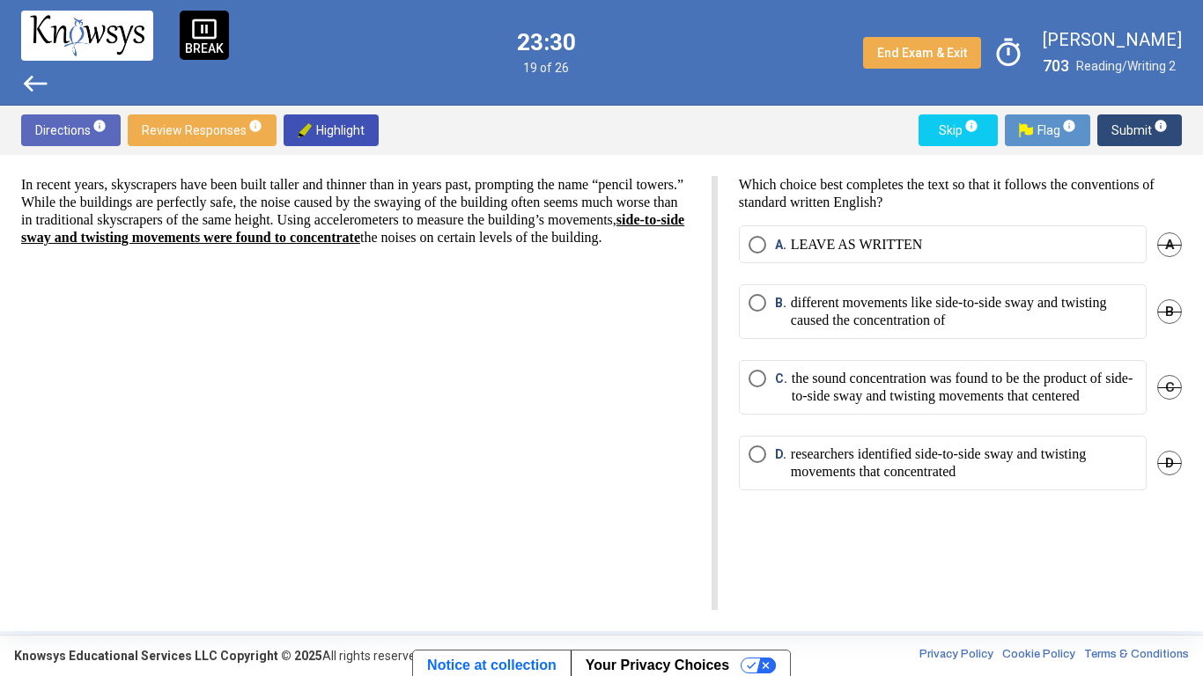
click at [1076, 249] on label "A. LEAVE AS WRITTEN" at bounding box center [942, 245] width 388 height 18
click at [1128, 137] on span "Submit info" at bounding box center [1139, 130] width 56 height 32
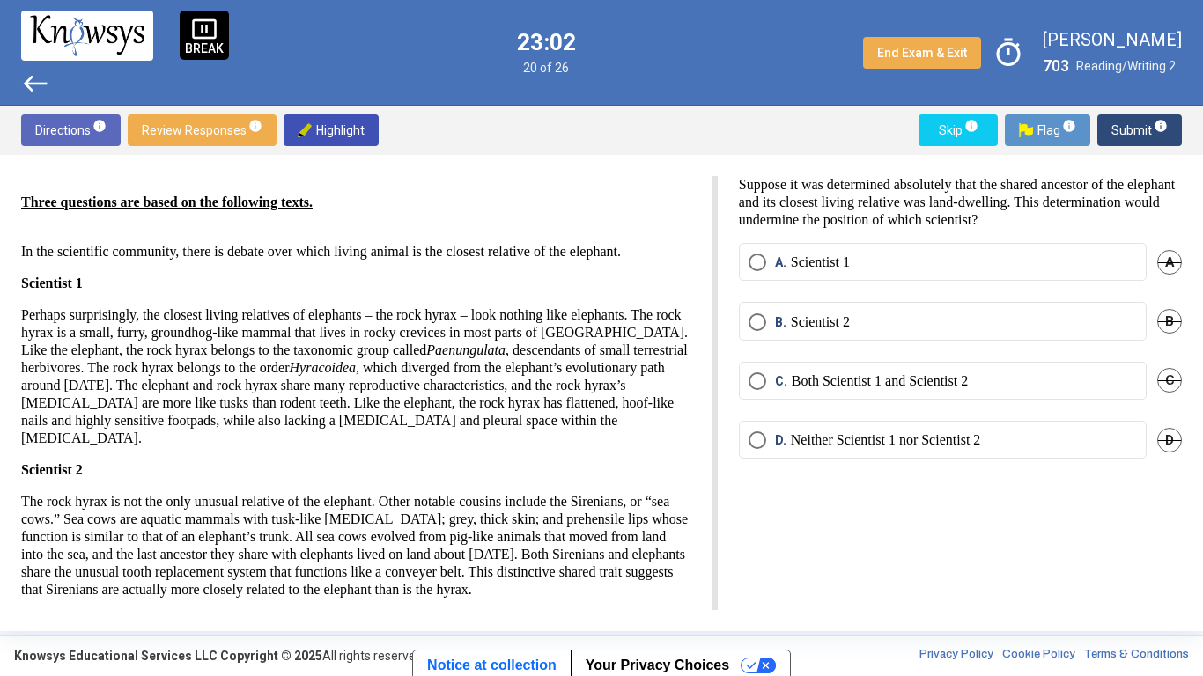
click at [1050, 278] on mat-radio-button "A. Scientist 1" at bounding box center [943, 262] width 408 height 38
click at [1005, 321] on label "B. Scientist 2" at bounding box center [942, 322] width 388 height 18
click at [1132, 138] on span "Submit info" at bounding box center [1139, 130] width 56 height 32
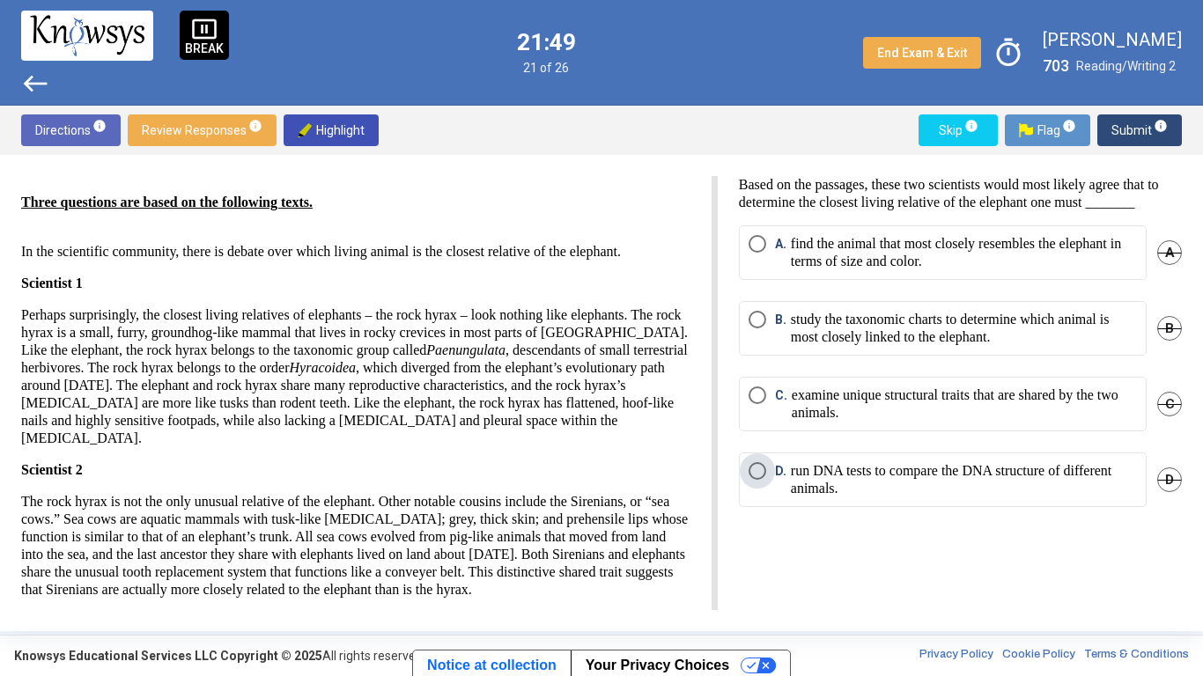
click at [1058, 490] on p "run DNA tests to compare the DNA structure of different animals." at bounding box center [964, 479] width 346 height 35
click at [1130, 137] on span "Submit info" at bounding box center [1139, 130] width 56 height 32
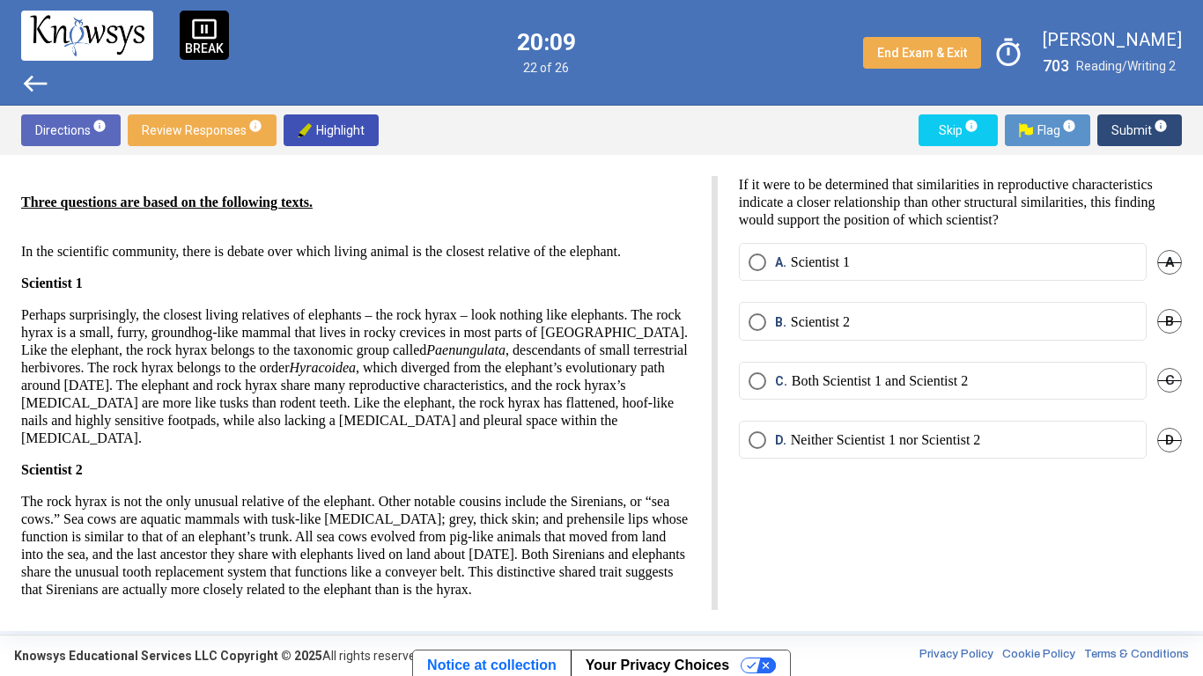
click at [1061, 261] on label "A. Scientist 1" at bounding box center [942, 263] width 388 height 18
click at [1127, 129] on span "Submit info" at bounding box center [1139, 130] width 56 height 32
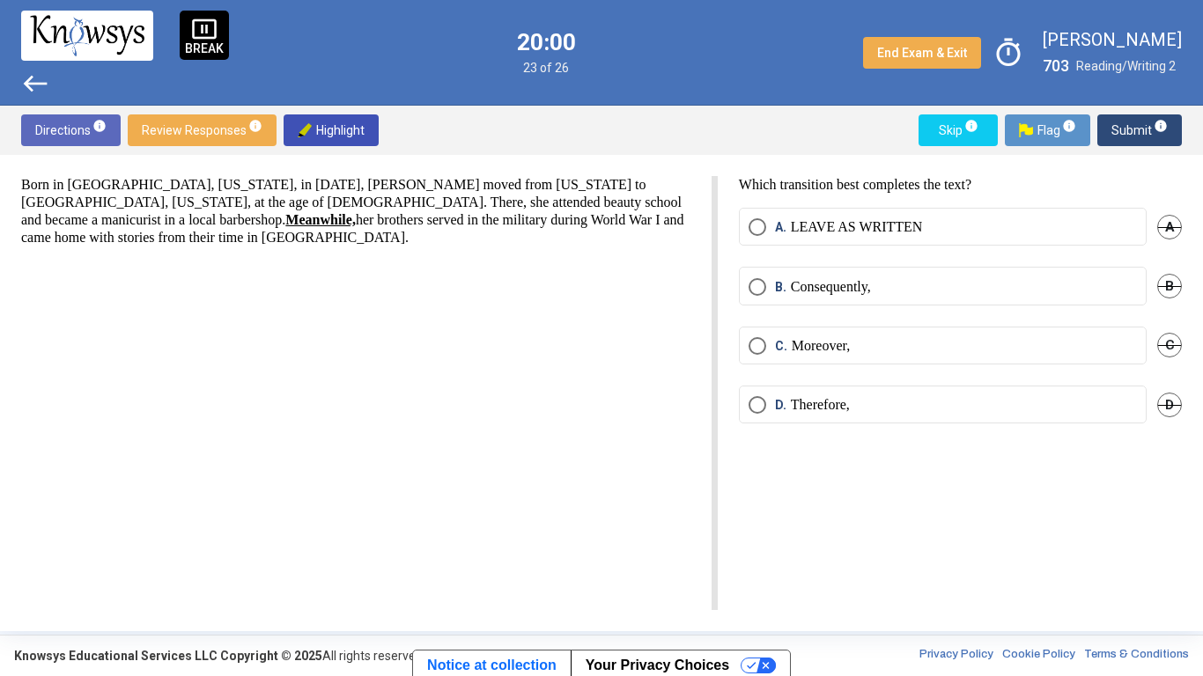
click at [953, 230] on label "A. LEAVE AS WRITTEN" at bounding box center [942, 227] width 388 height 18
click at [1131, 131] on span "Submit info" at bounding box center [1139, 130] width 56 height 32
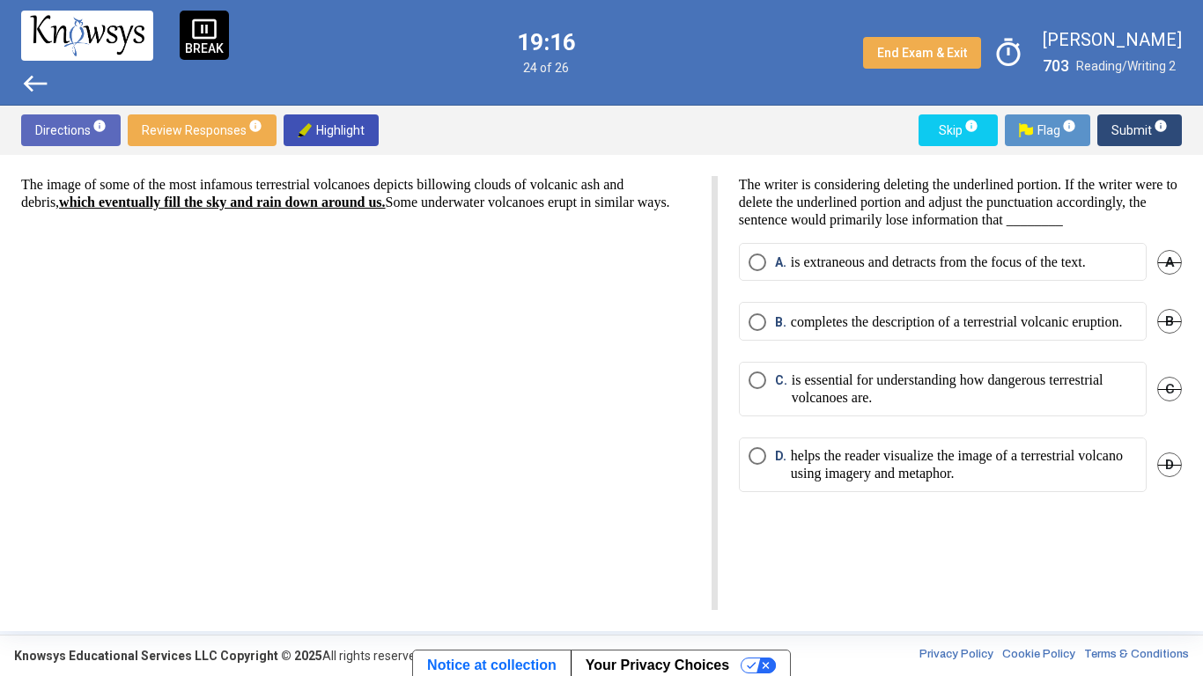
click at [965, 331] on p "completes the description of a terrestrial volcanic eruption." at bounding box center [957, 322] width 332 height 18
click at [1124, 129] on span "Submit info" at bounding box center [1139, 130] width 56 height 32
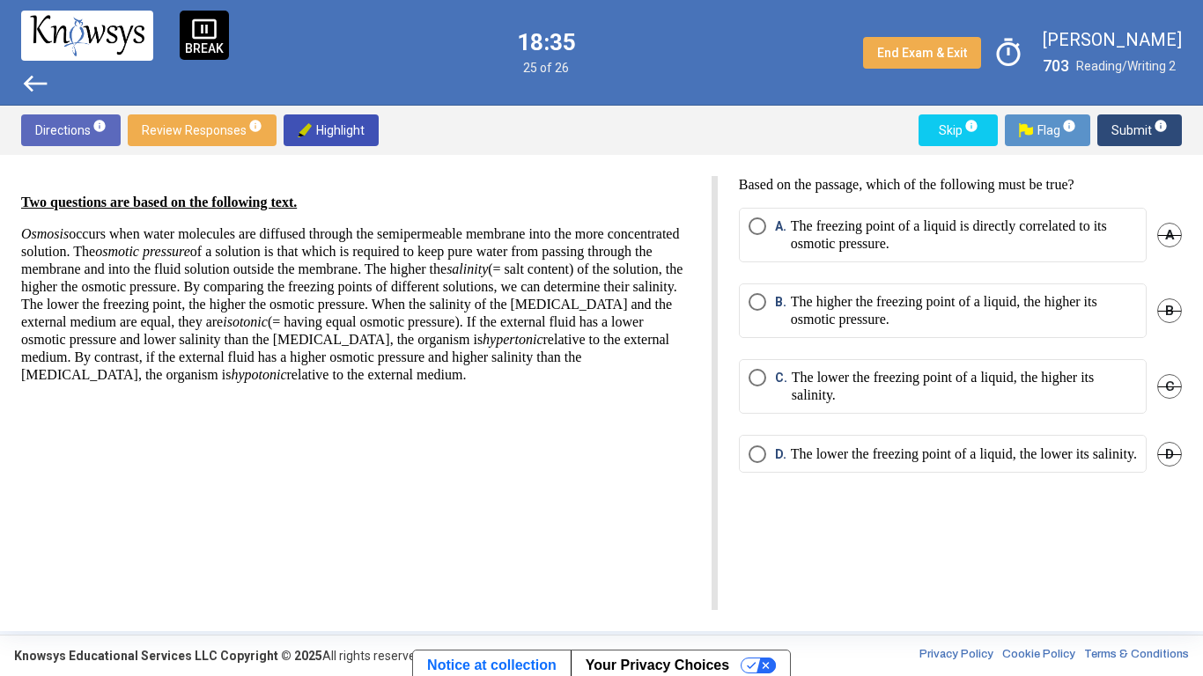
click at [1078, 463] on p "The lower the freezing point of a liquid, the lower its salinity." at bounding box center [964, 455] width 346 height 18
click at [1131, 129] on span "Submit info" at bounding box center [1139, 130] width 56 height 32
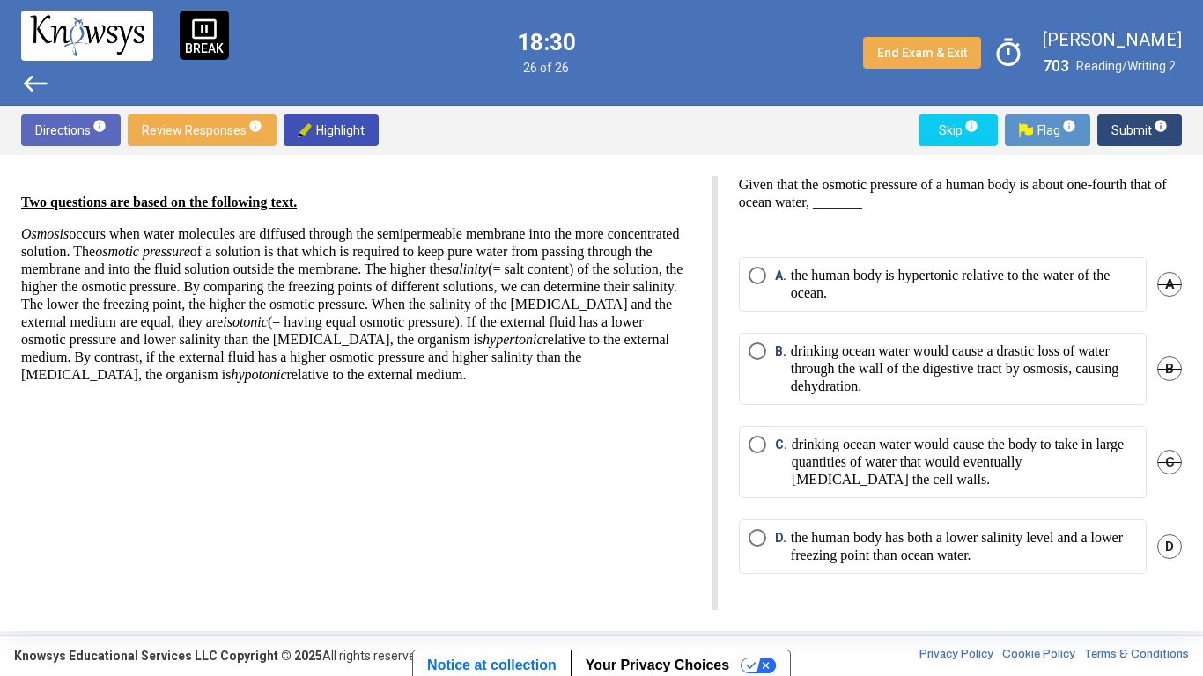
click at [1198, 225] on div "Two questions are based on the following text. Osmosis occurs when water molecu…" at bounding box center [601, 393] width 1203 height 476
click at [1092, 296] on p "the human body is hypertonic relative to the water of the ocean." at bounding box center [964, 284] width 346 height 35
click at [1128, 133] on span "Submit info" at bounding box center [1139, 130] width 56 height 32
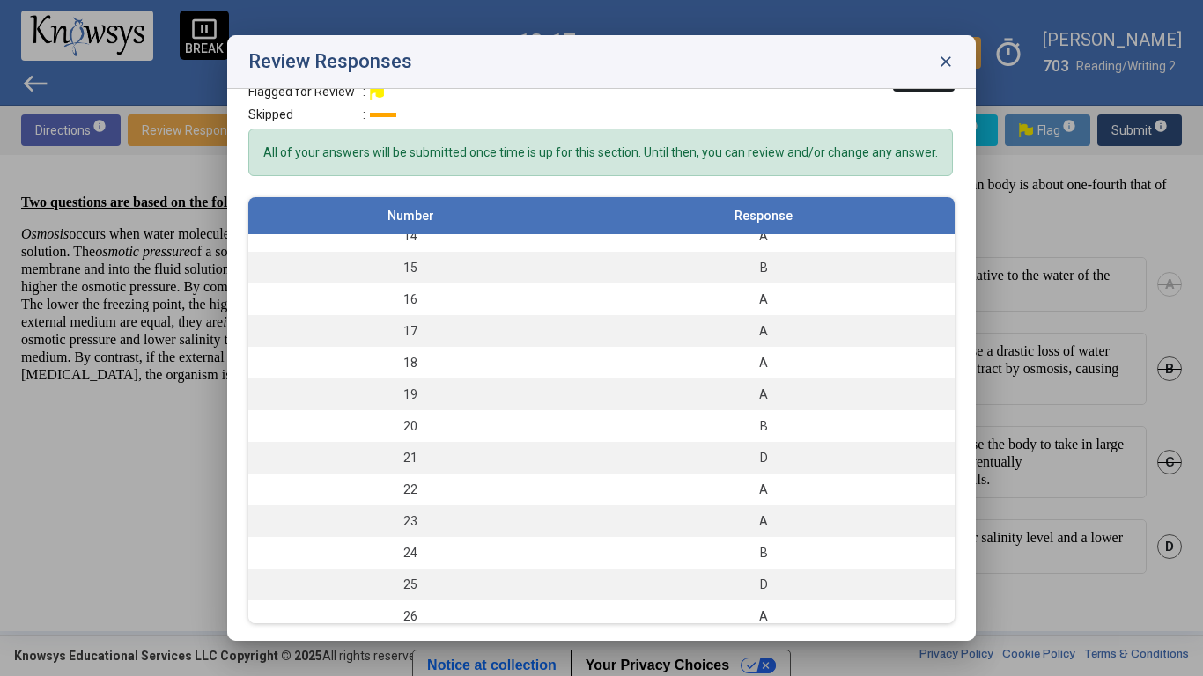
scroll to position [436, 0]
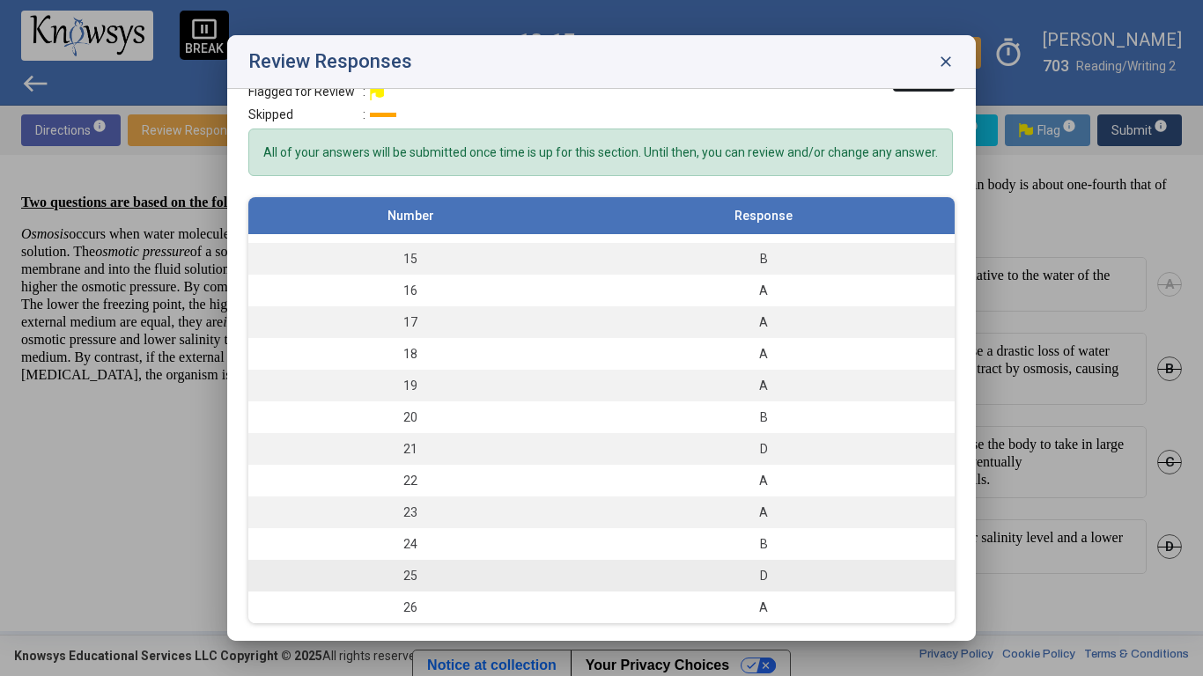
click at [797, 527] on div "D" at bounding box center [763, 576] width 365 height 18
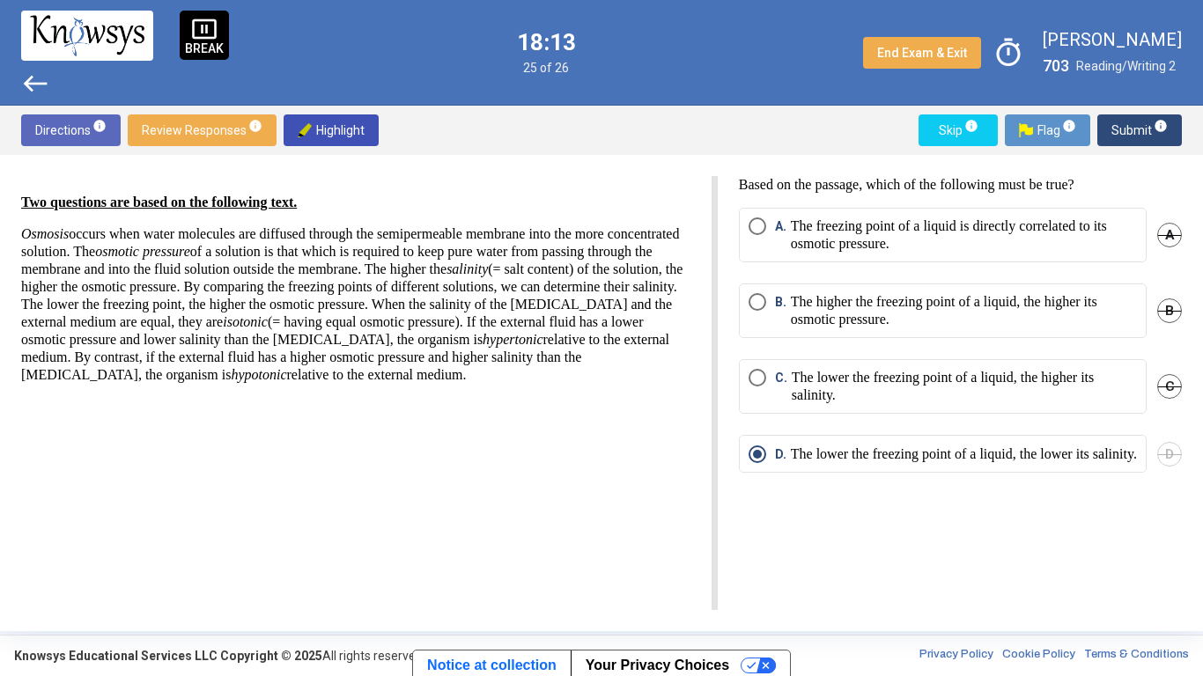
click at [1185, 467] on div "Two questions are based on the following text. Osmosis occurs when water molecu…" at bounding box center [601, 393] width 1203 height 476
click at [1174, 462] on div "D" at bounding box center [1169, 454] width 25 height 38
click at [1102, 391] on p "The lower the freezing point of a liquid, the higher its salinity." at bounding box center [964, 386] width 345 height 35
click at [1174, 467] on span "D" at bounding box center [1169, 454] width 25 height 25
click at [1015, 248] on p "The freezing point of a liquid is directly correlated to its osmotic pressure." at bounding box center [964, 234] width 346 height 35
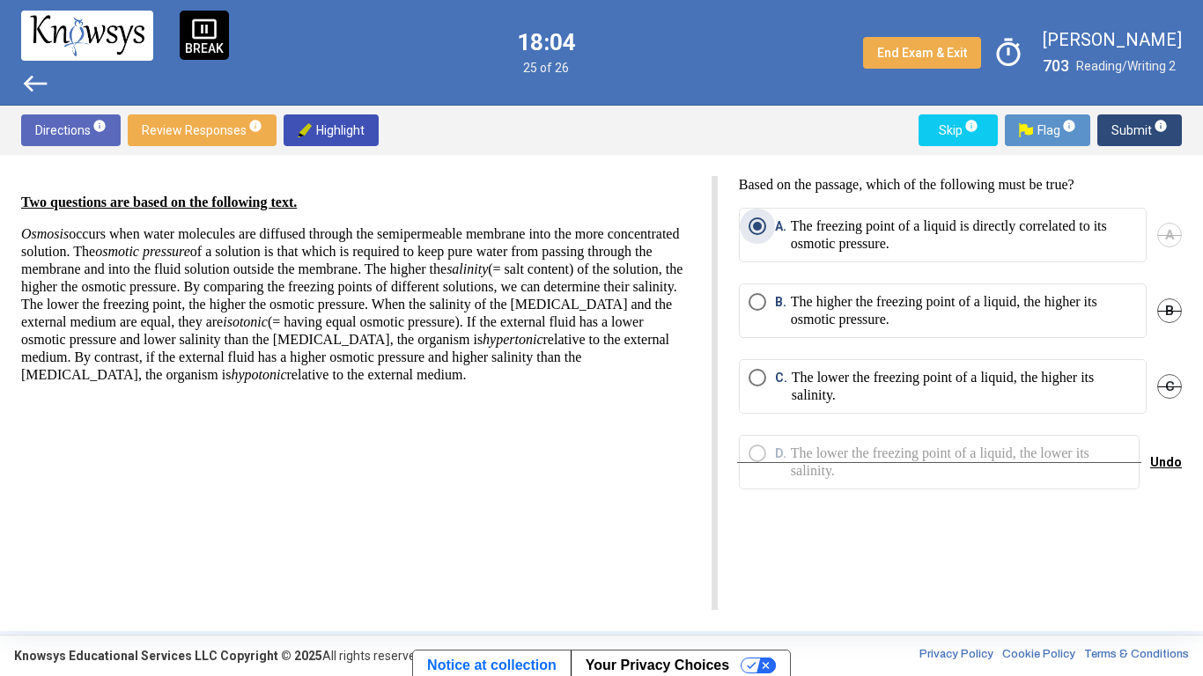
click at [1123, 136] on span "Submit info" at bounding box center [1139, 130] width 56 height 32
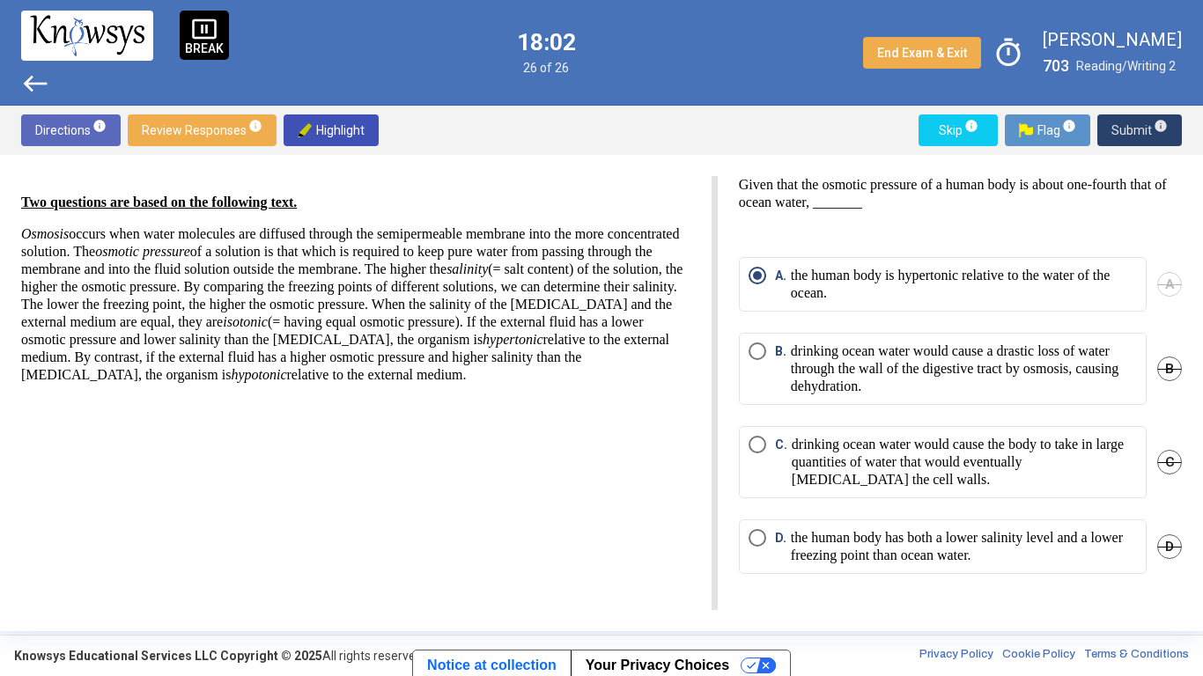
click at [1136, 141] on span "Submit info" at bounding box center [1139, 130] width 56 height 32
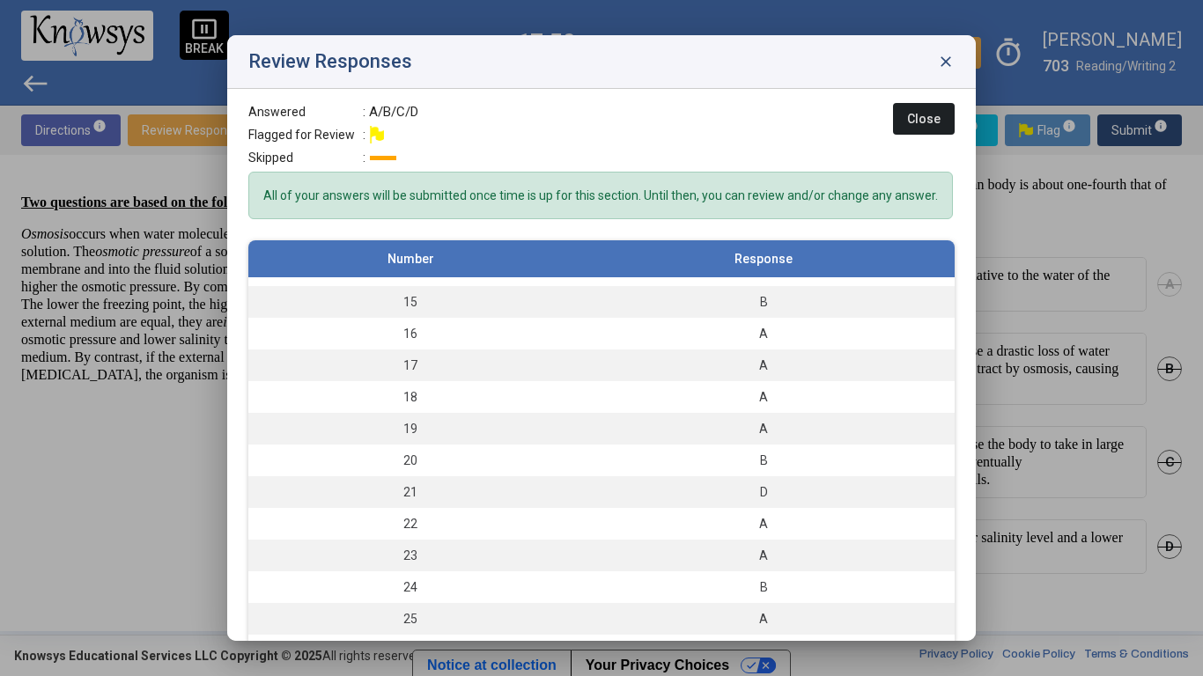
scroll to position [0, 0]
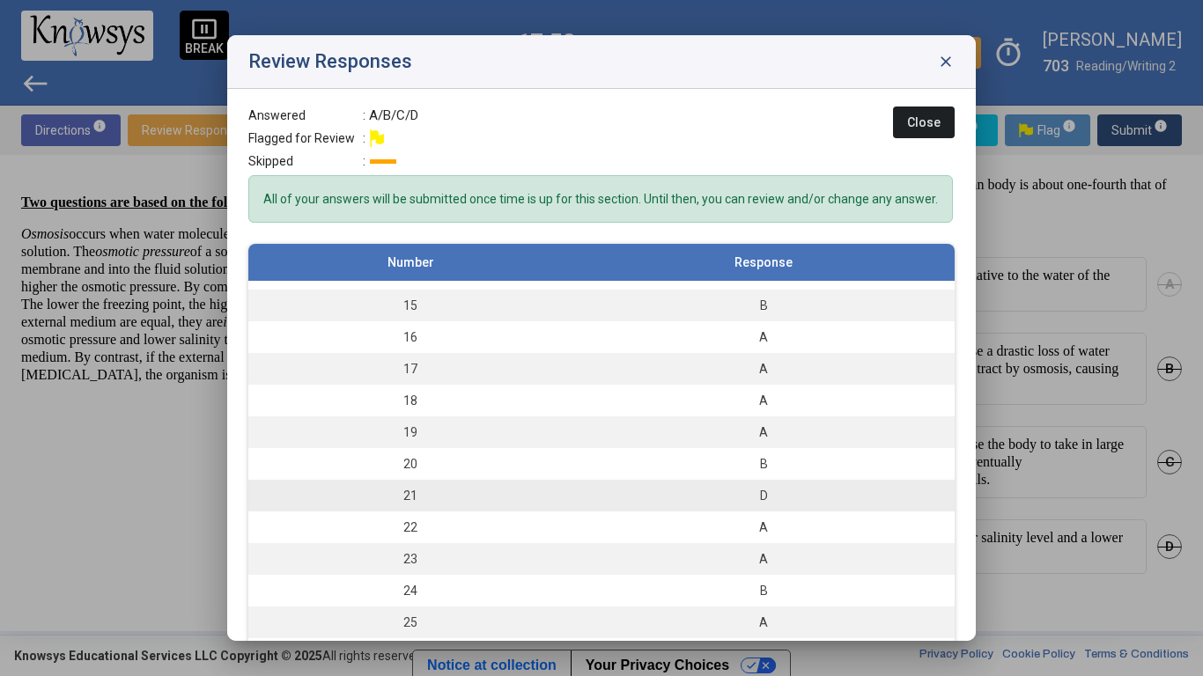
click at [818, 501] on div "D" at bounding box center [763, 496] width 365 height 18
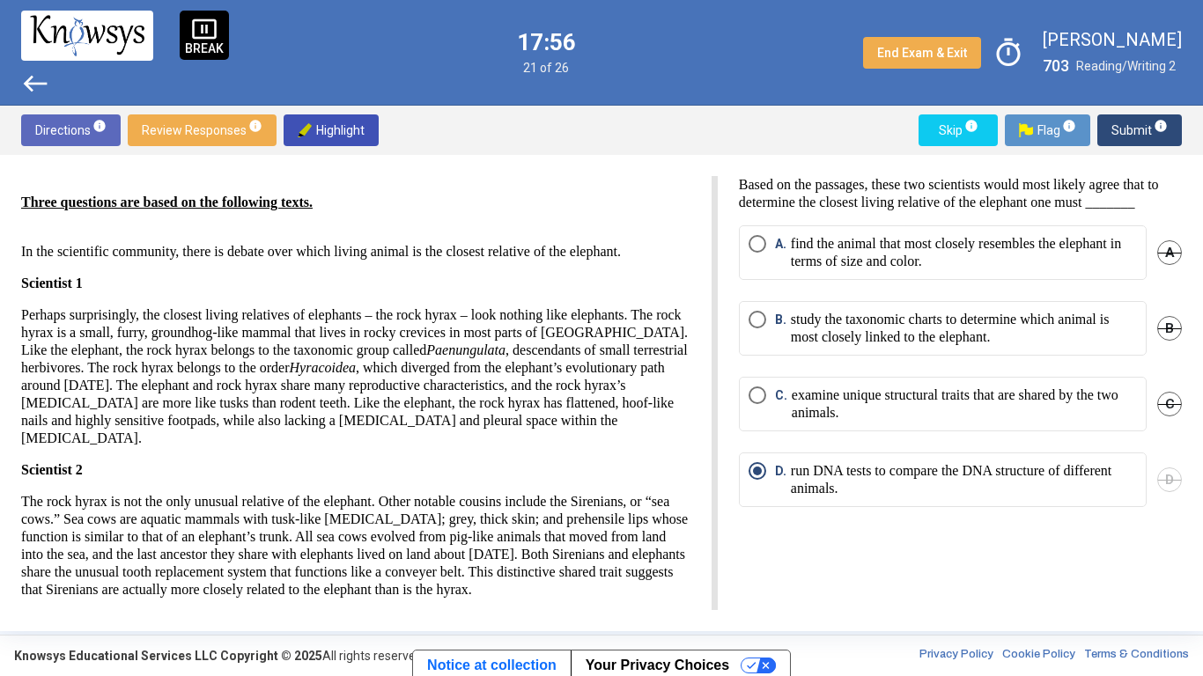
click at [1087, 419] on p "examine unique structural traits that are shared by the two animals." at bounding box center [964, 404] width 345 height 35
click at [1181, 506] on div "D" at bounding box center [1169, 480] width 25 height 55
click at [1178, 492] on span "D" at bounding box center [1169, 480] width 25 height 25
click at [1027, 263] on p "find the animal that most closely resembles the elephant in terms of size and c…" at bounding box center [964, 252] width 346 height 35
click at [1113, 143] on span "Submit info" at bounding box center [1139, 130] width 56 height 32
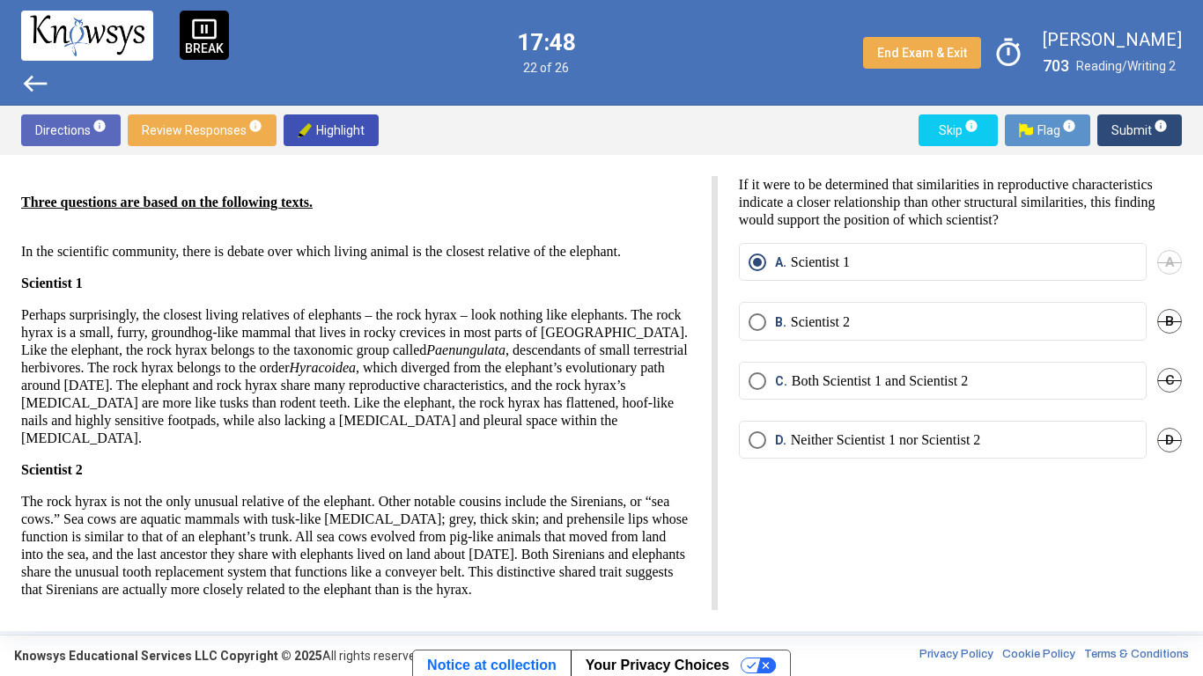
click at [1124, 142] on span "Submit info" at bounding box center [1139, 130] width 56 height 32
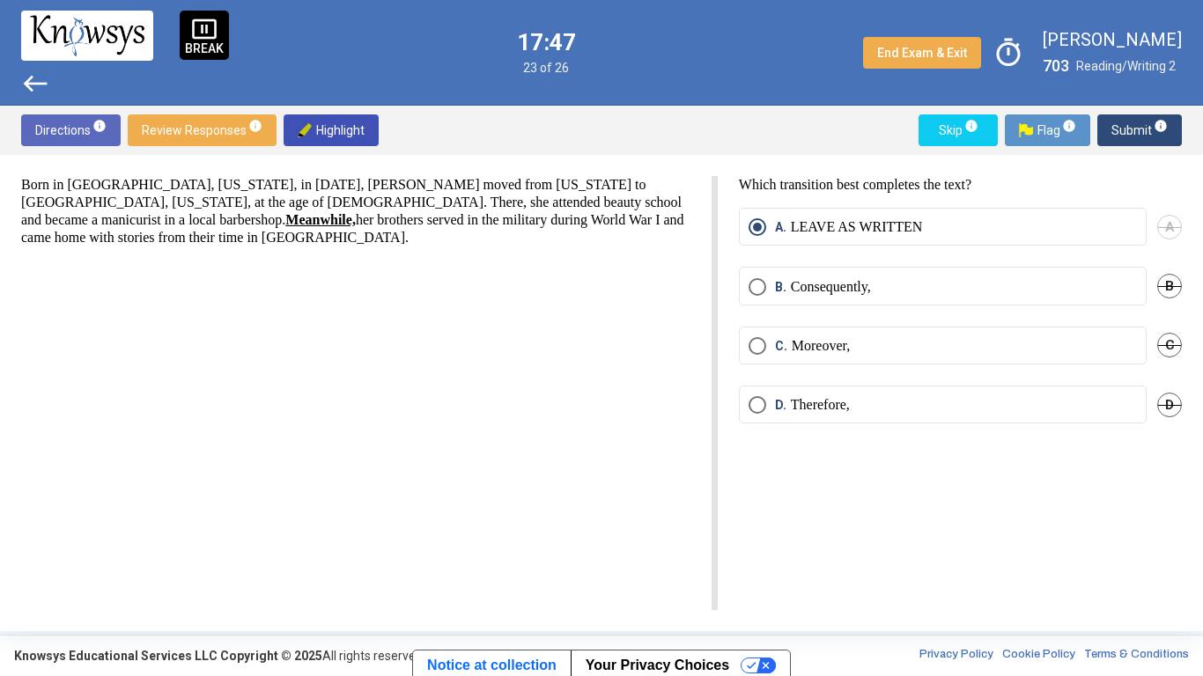
click at [1121, 136] on span "Submit info" at bounding box center [1139, 130] width 56 height 32
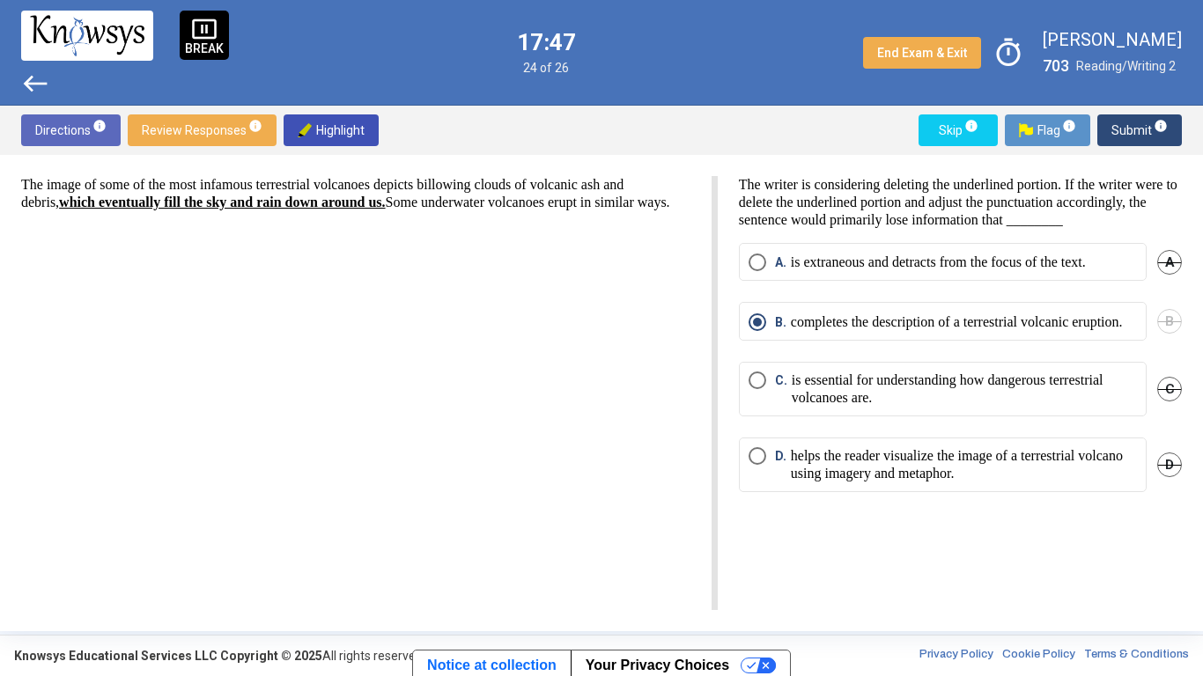
click at [1122, 134] on span "Submit info" at bounding box center [1139, 130] width 56 height 32
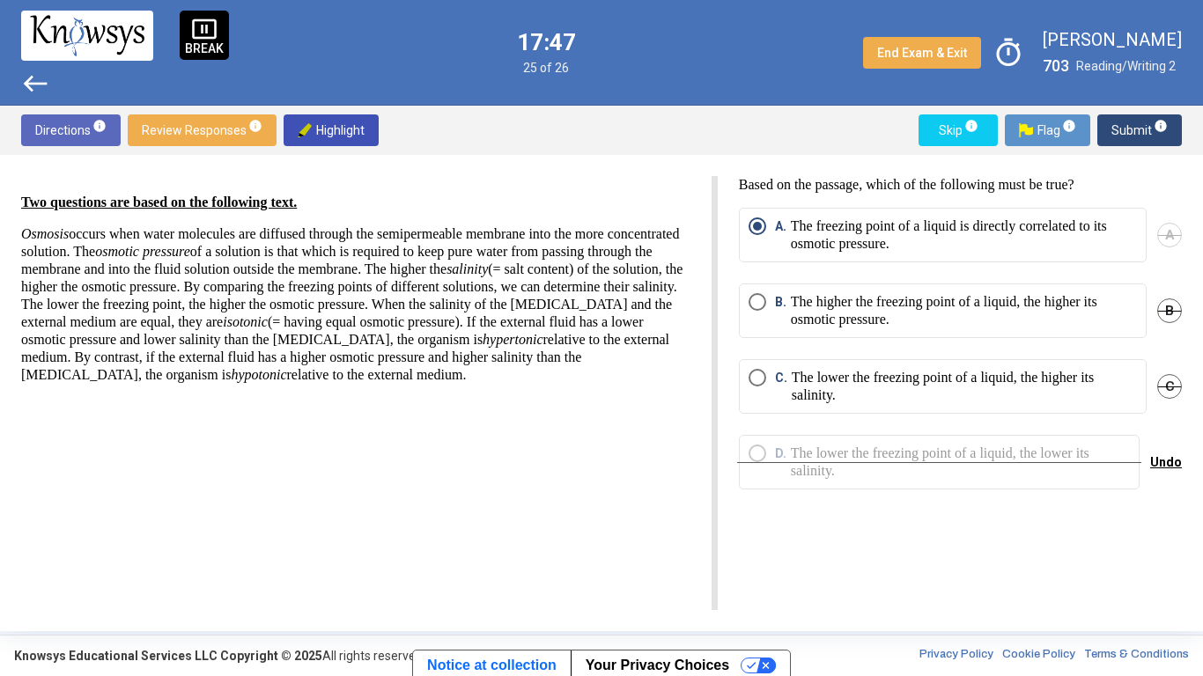
click at [1127, 135] on span "Submit info" at bounding box center [1139, 130] width 56 height 32
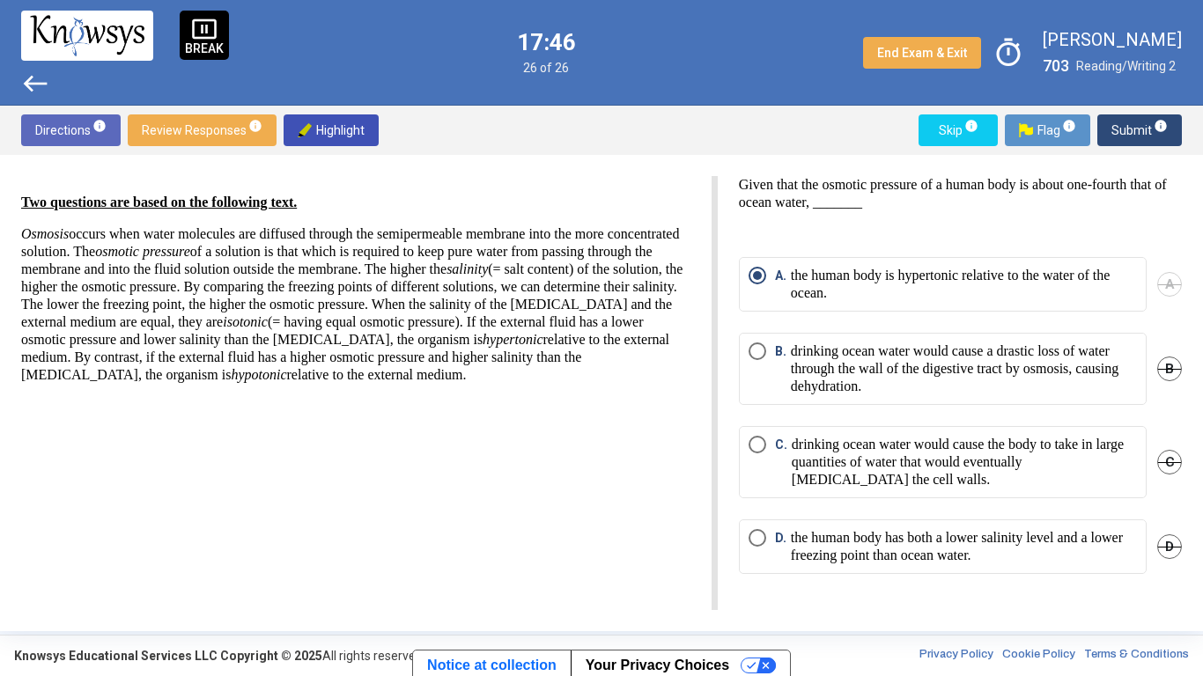
click at [1134, 138] on span "Submit info" at bounding box center [1139, 130] width 56 height 32
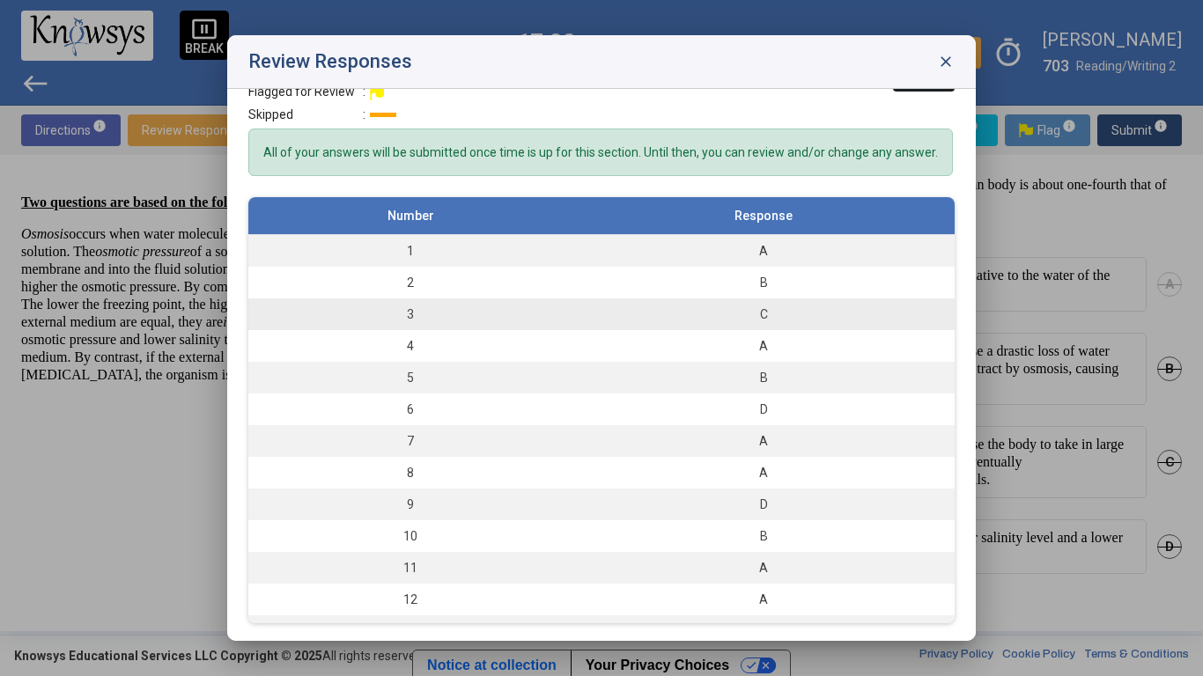
click at [858, 311] on div "C" at bounding box center [763, 315] width 365 height 18
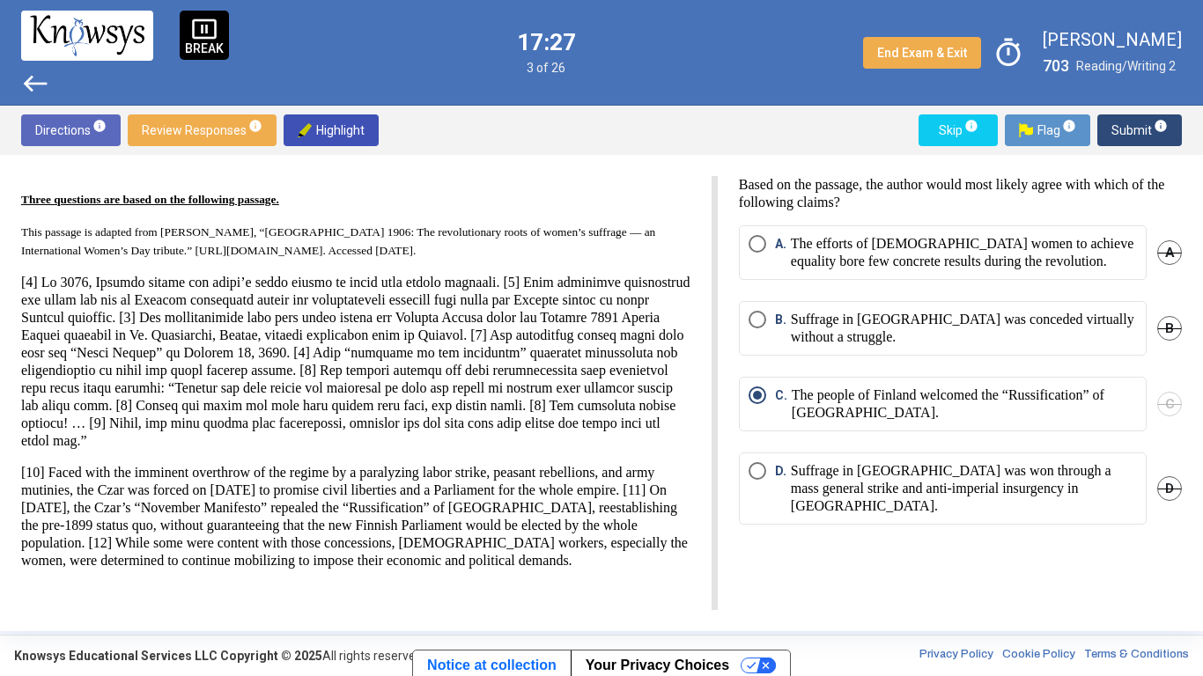
click at [1080, 483] on p "Suffrage in [GEOGRAPHIC_DATA] was won through a mass general strike and anti-im…" at bounding box center [964, 488] width 346 height 53
click at [1179, 404] on span "C" at bounding box center [1169, 404] width 25 height 25
click at [1045, 266] on p "The efforts of [DEMOGRAPHIC_DATA] women to achieve equality bore few concrete r…" at bounding box center [964, 252] width 346 height 35
click at [1123, 130] on span "Submit info" at bounding box center [1139, 130] width 56 height 32
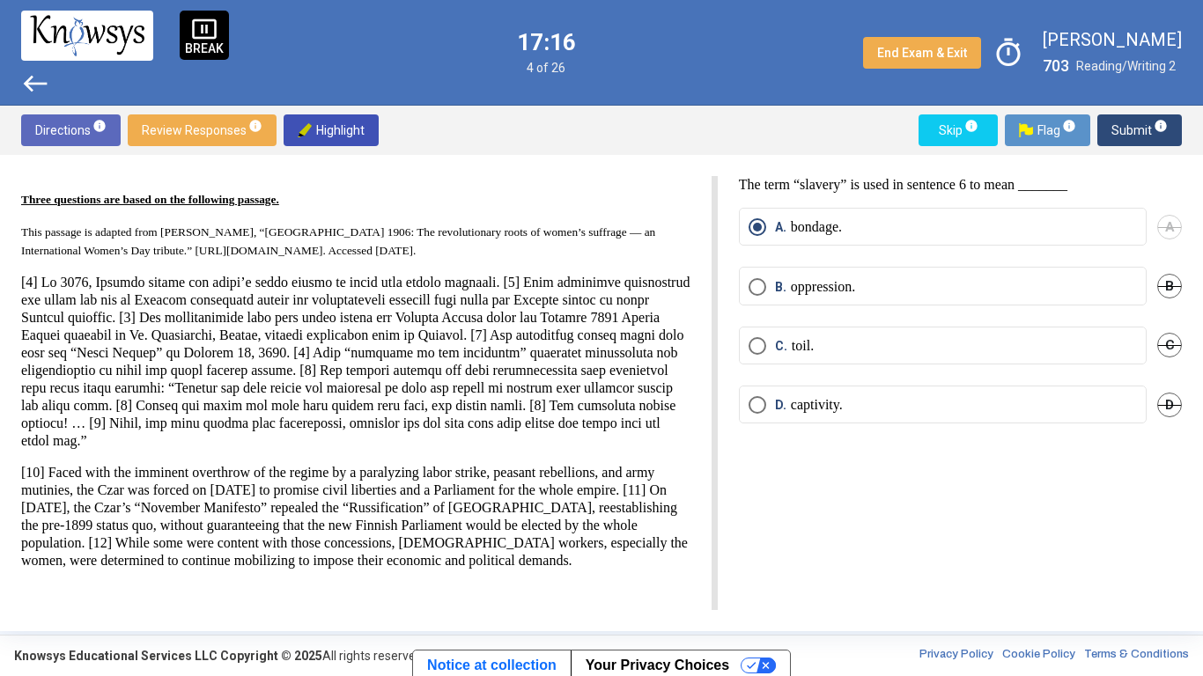
click at [1134, 129] on span "Submit info" at bounding box center [1139, 130] width 56 height 32
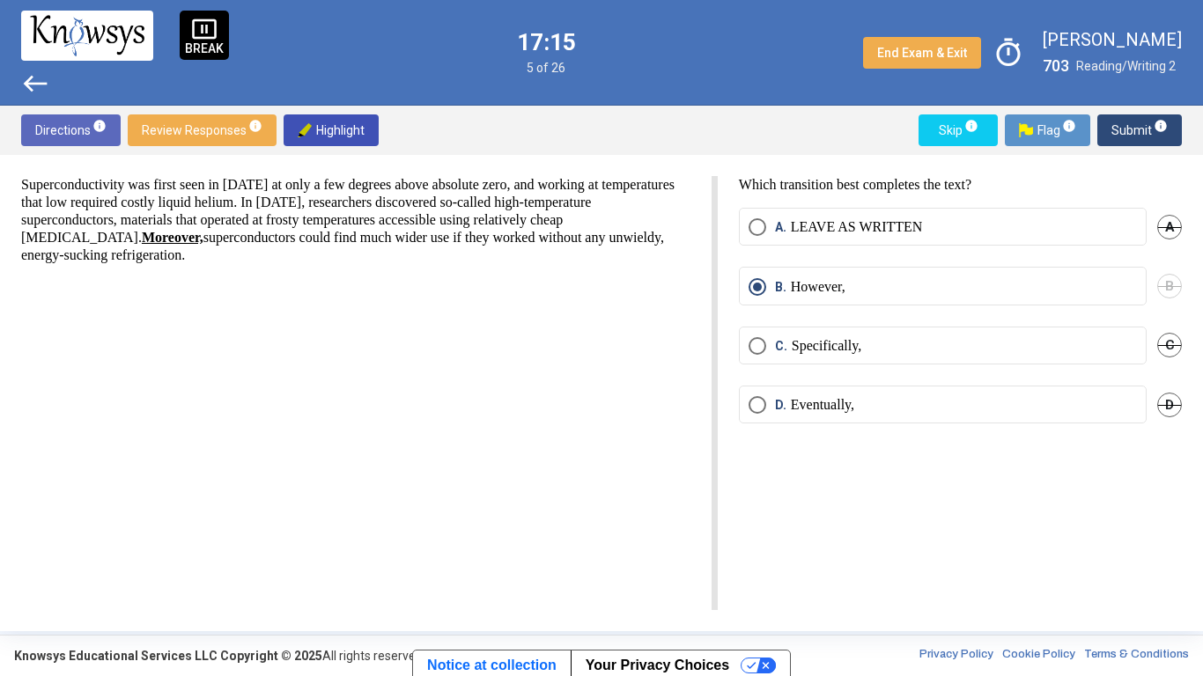
click at [1025, 350] on label "C. Specifically," at bounding box center [942, 346] width 388 height 18
click at [1178, 282] on span "B" at bounding box center [1169, 286] width 25 height 25
click at [1082, 226] on label "A. LEAVE AS WRITTEN" at bounding box center [942, 227] width 388 height 18
click at [1137, 137] on span "Submit info" at bounding box center [1139, 130] width 56 height 32
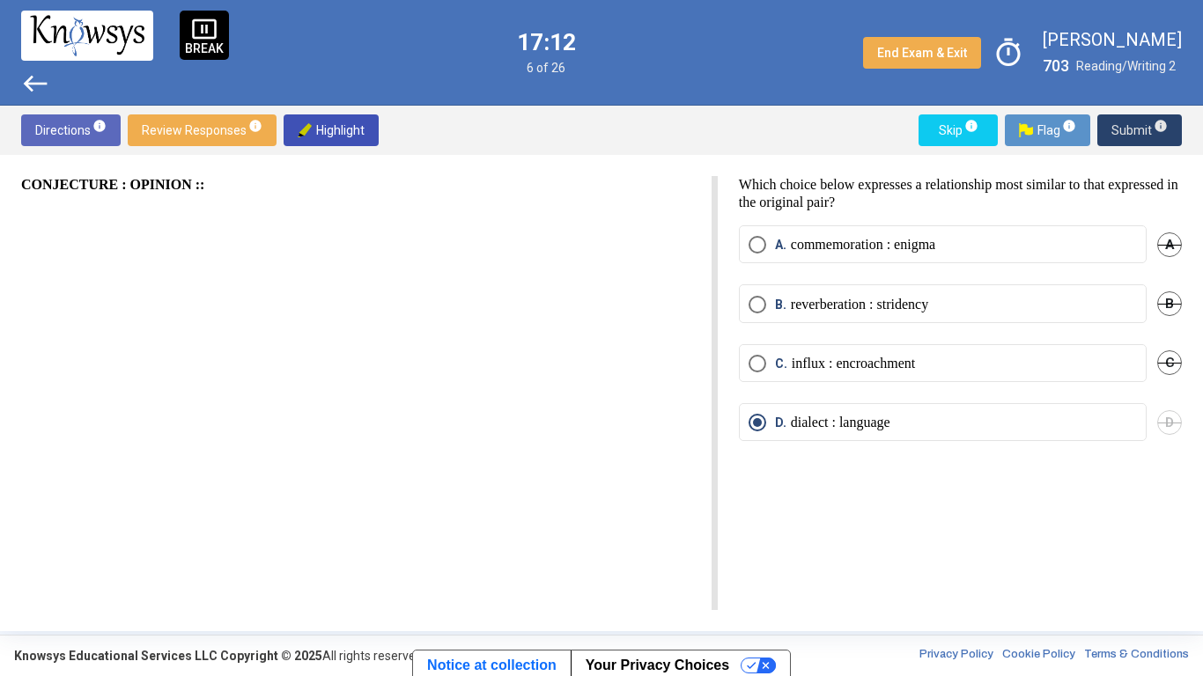
click at [1121, 141] on span "Submit info" at bounding box center [1139, 130] width 56 height 32
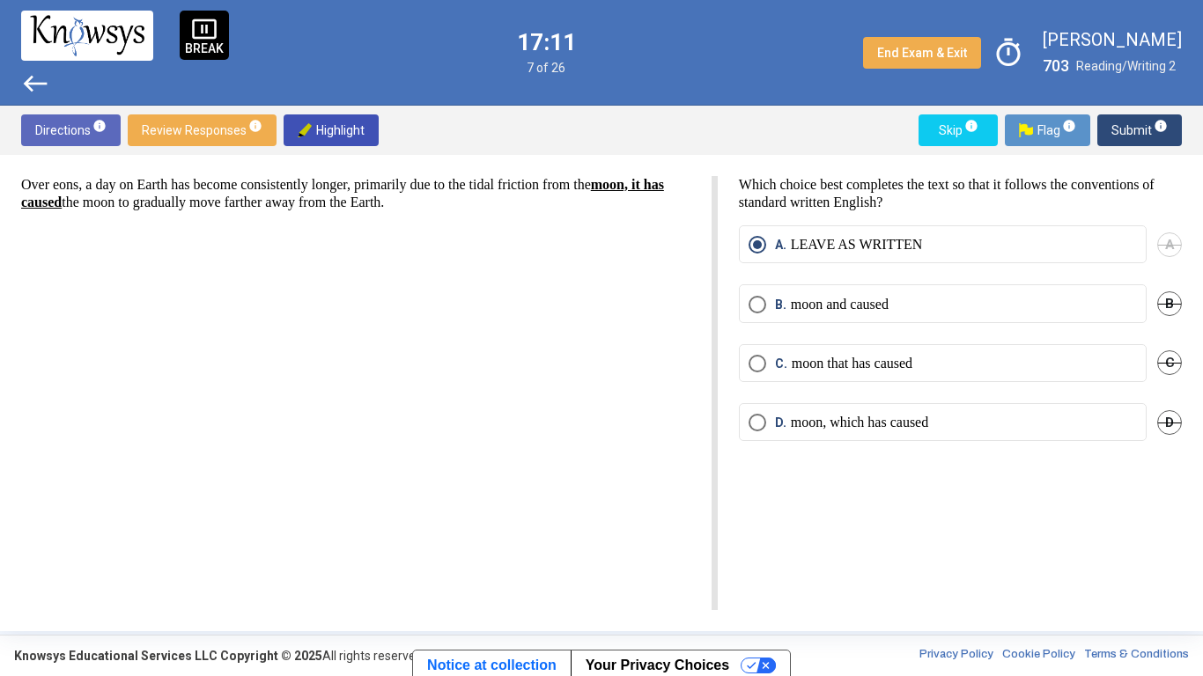
click at [1132, 141] on span "Submit info" at bounding box center [1139, 130] width 56 height 32
click at [1134, 139] on span "Submit info" at bounding box center [1139, 130] width 56 height 32
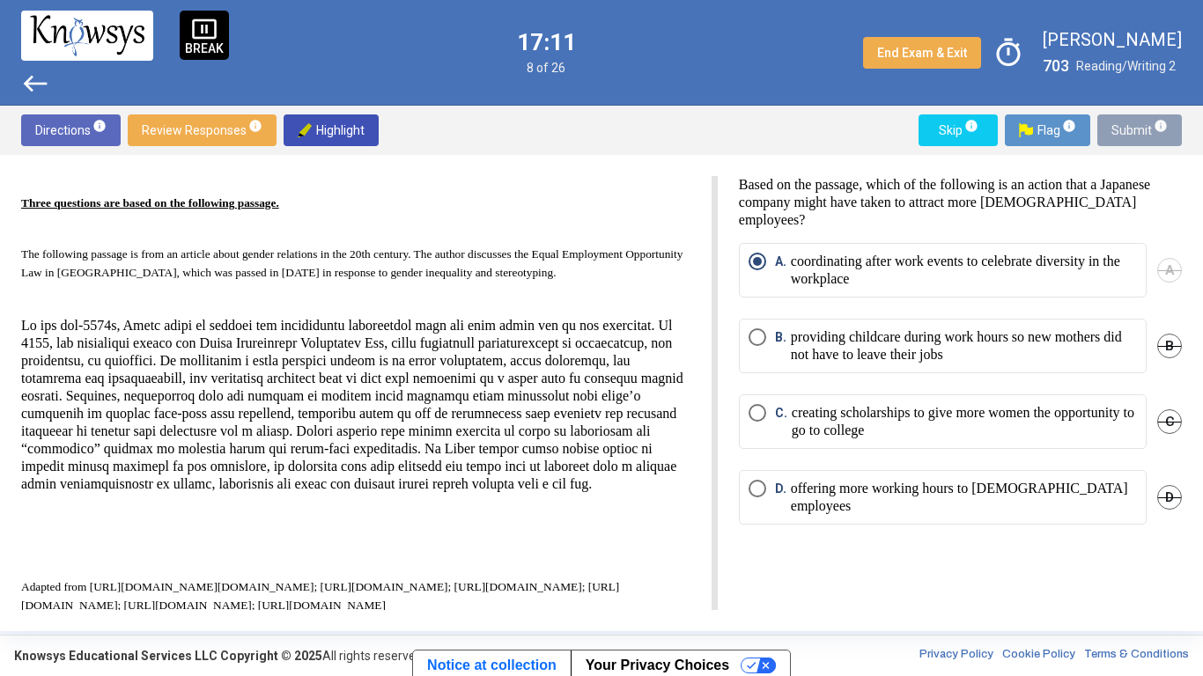
click at [1138, 138] on span "Submit info" at bounding box center [1139, 130] width 56 height 32
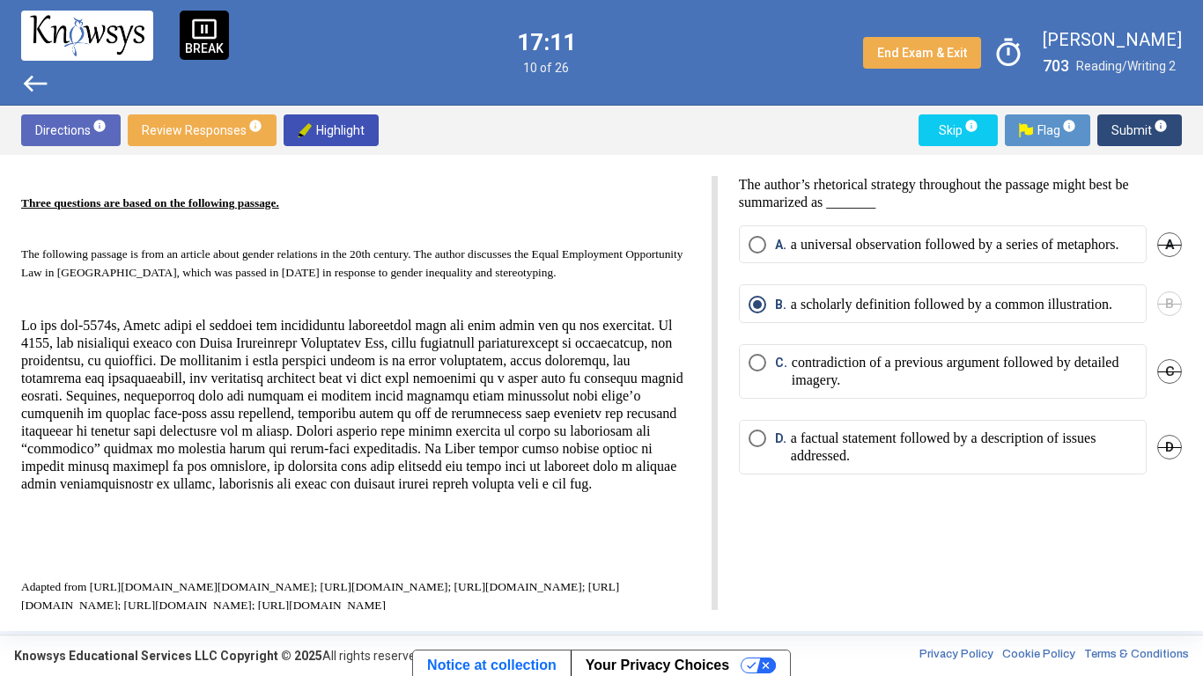
click at [1134, 136] on span "Submit info" at bounding box center [1139, 130] width 56 height 32
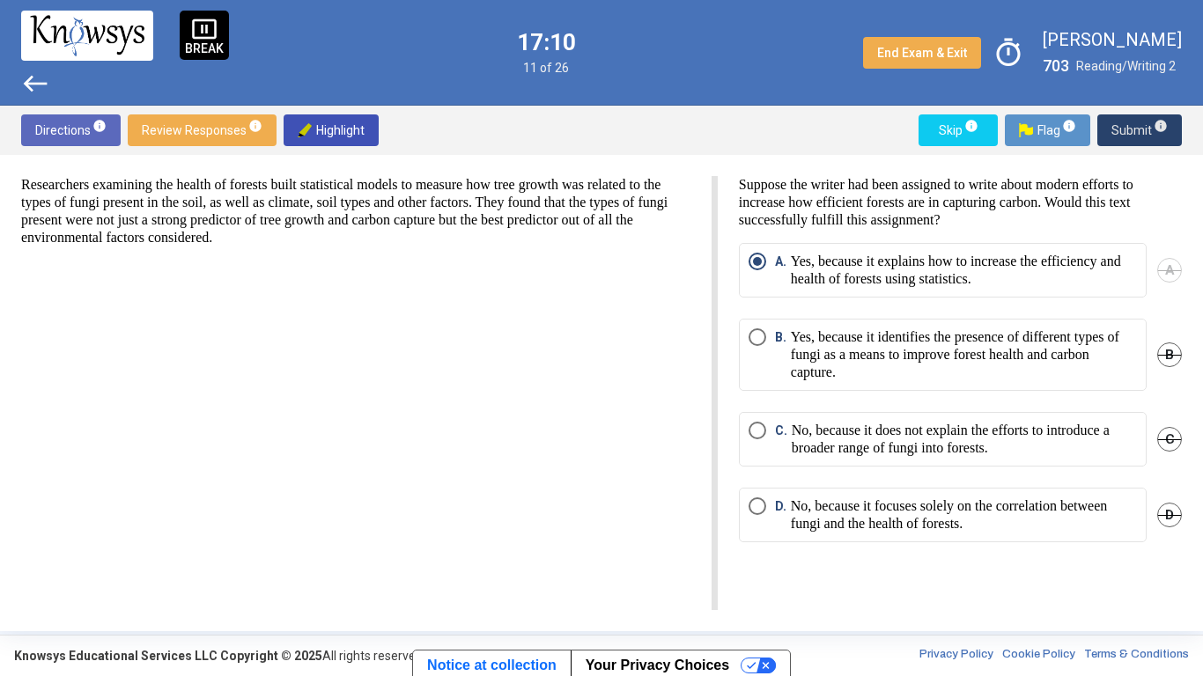
click at [1131, 135] on span "Submit info" at bounding box center [1139, 130] width 56 height 32
click at [1134, 136] on span "Submit info" at bounding box center [1139, 130] width 56 height 32
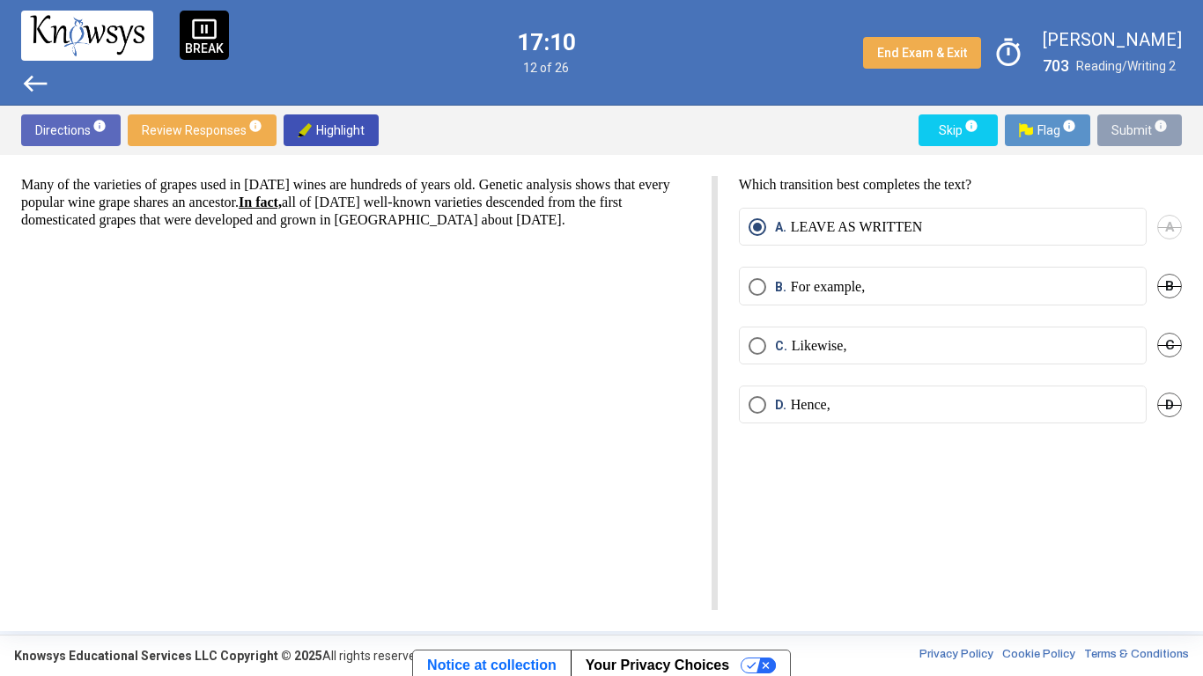
click at [1136, 136] on span "Submit info" at bounding box center [1139, 130] width 56 height 32
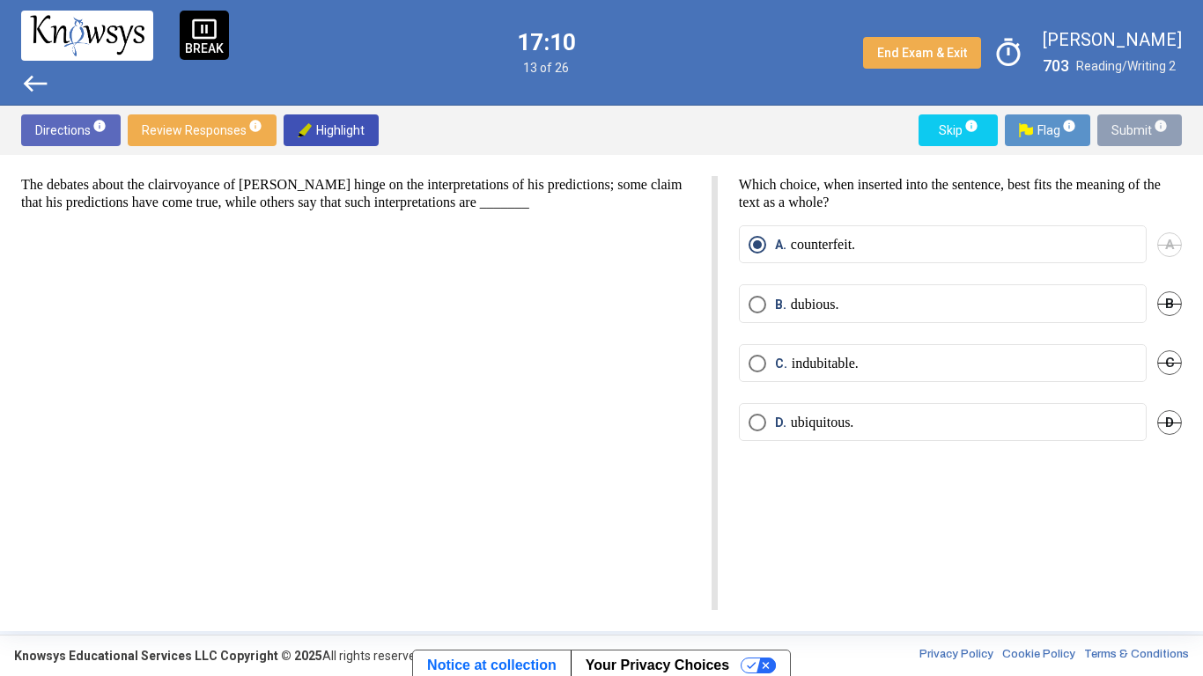
click at [1128, 133] on span "Submit info" at bounding box center [1139, 130] width 56 height 32
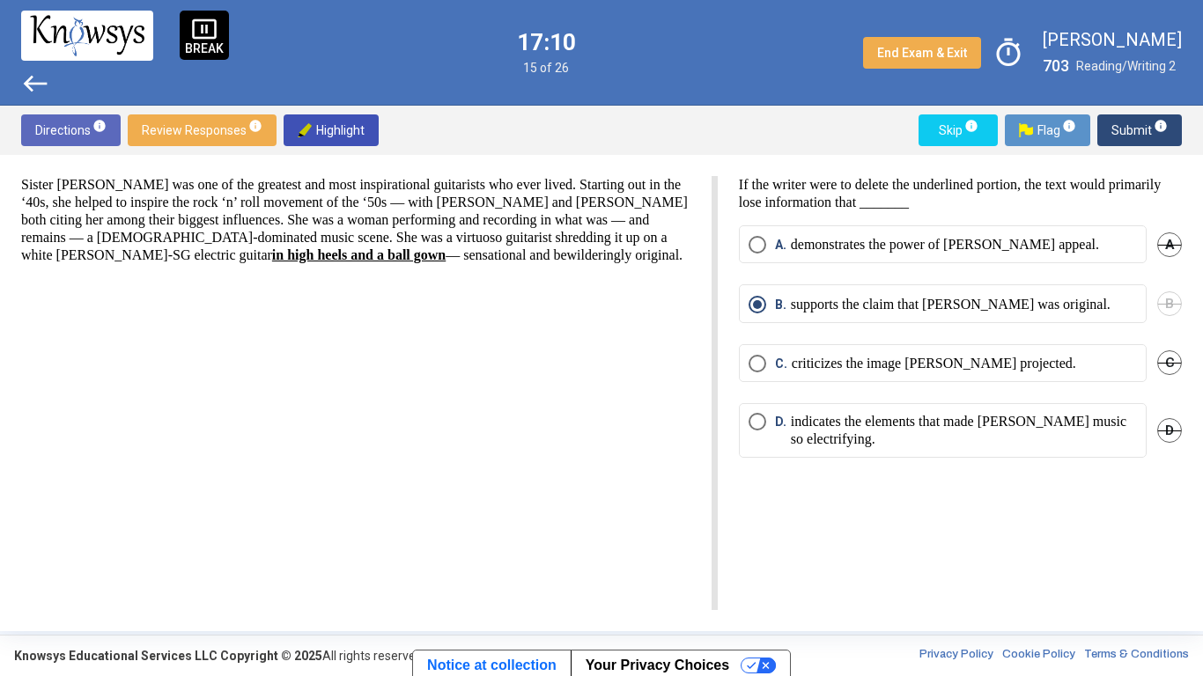
click at [1132, 133] on span "Submit info" at bounding box center [1139, 130] width 56 height 32
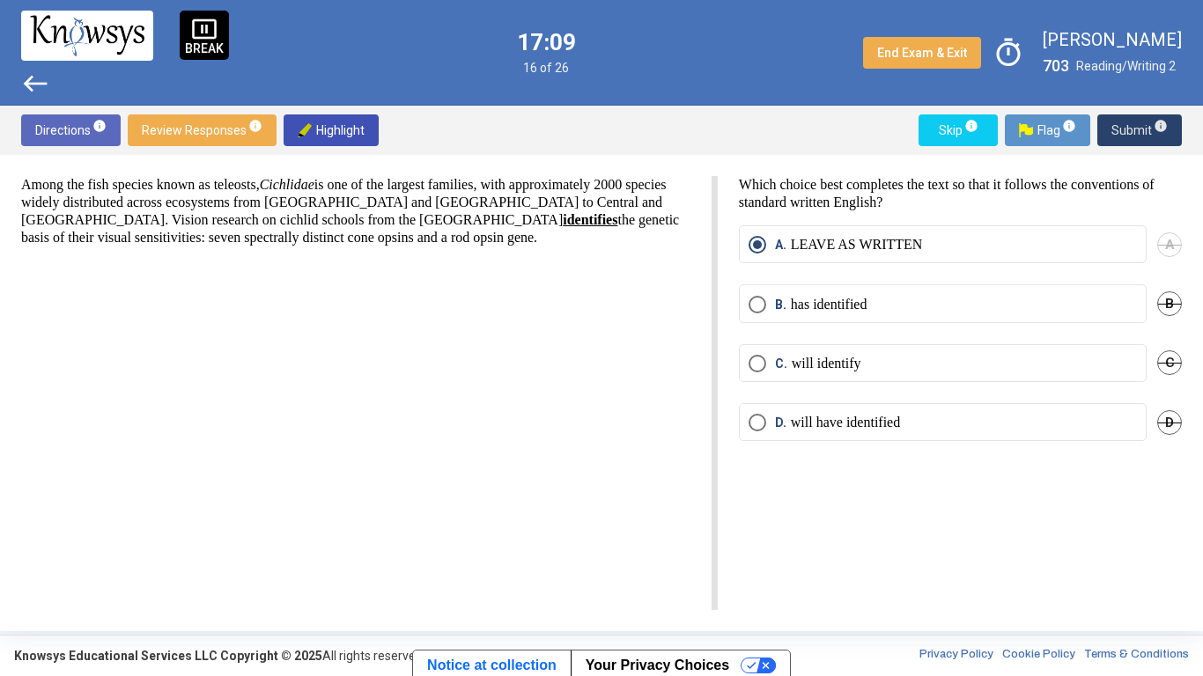
click at [1128, 132] on span "Submit info" at bounding box center [1139, 130] width 56 height 32
click at [1131, 132] on span "Submit info" at bounding box center [1139, 130] width 56 height 32
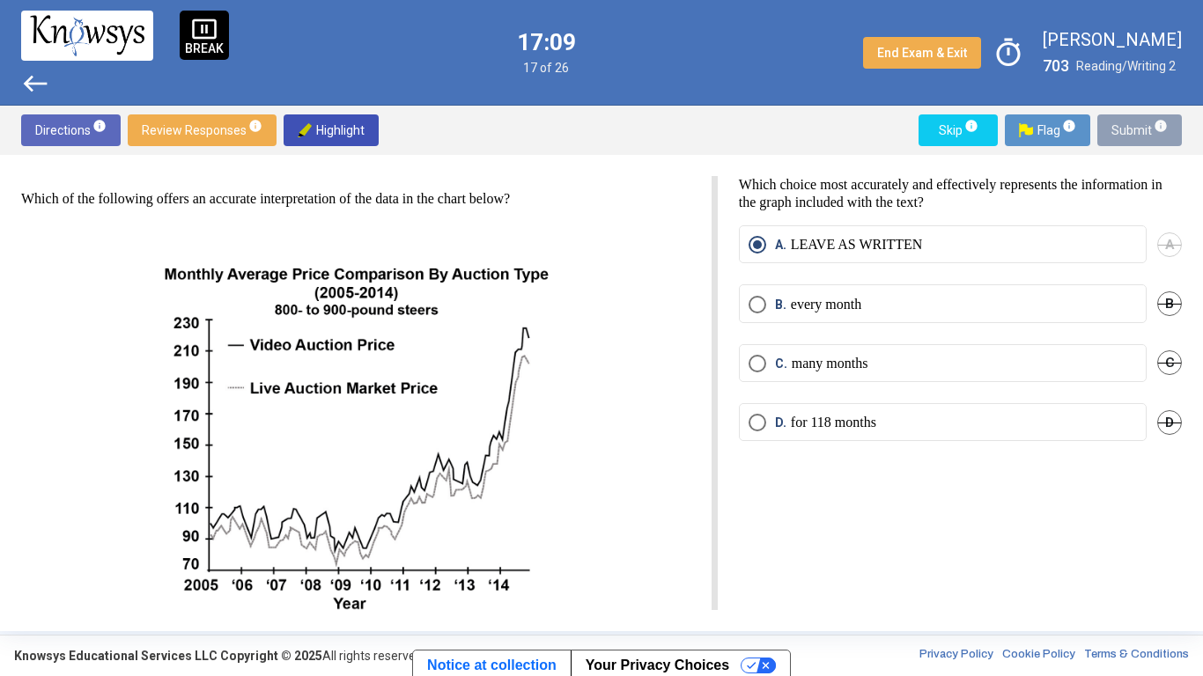
click at [1131, 131] on span "Submit info" at bounding box center [1139, 130] width 56 height 32
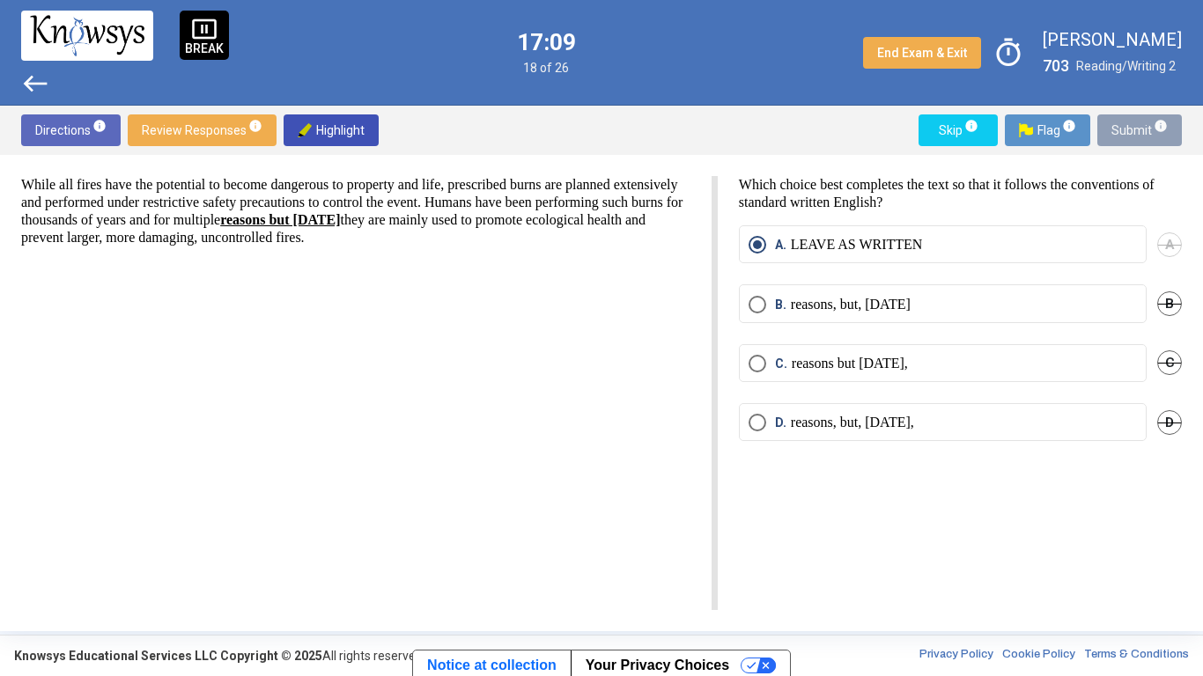
click at [1129, 131] on span "Submit info" at bounding box center [1139, 130] width 56 height 32
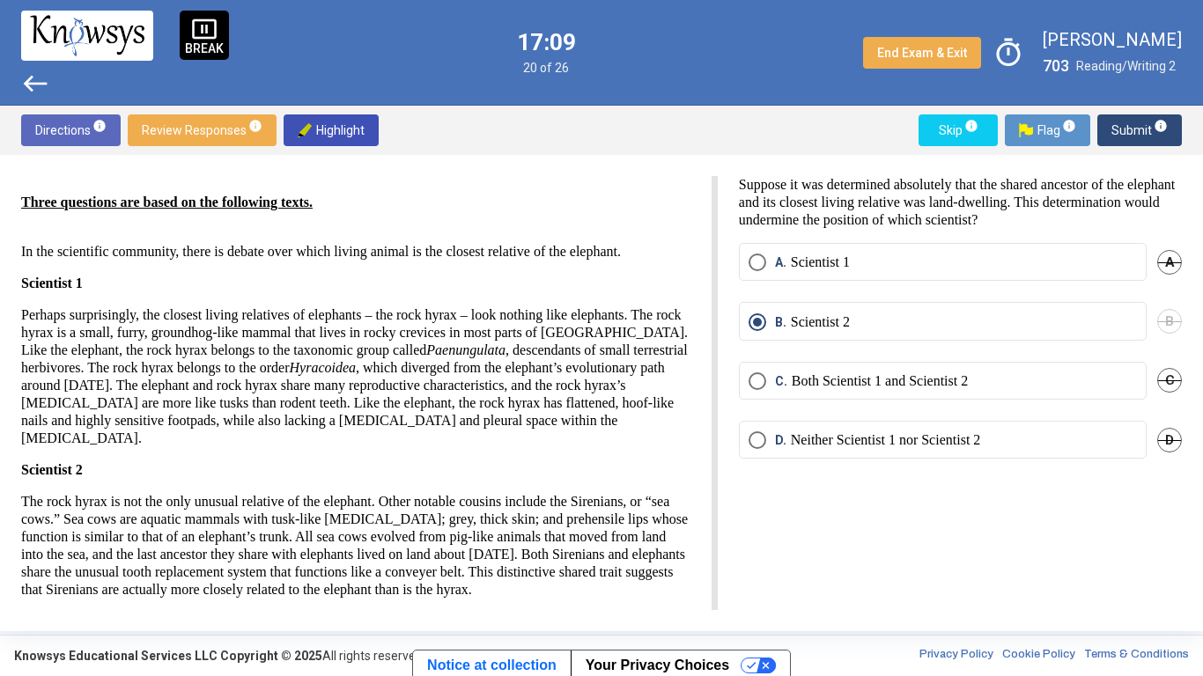
click at [1129, 133] on span "Submit info" at bounding box center [1139, 130] width 56 height 32
click at [1129, 132] on span "Submit info" at bounding box center [1139, 130] width 56 height 32
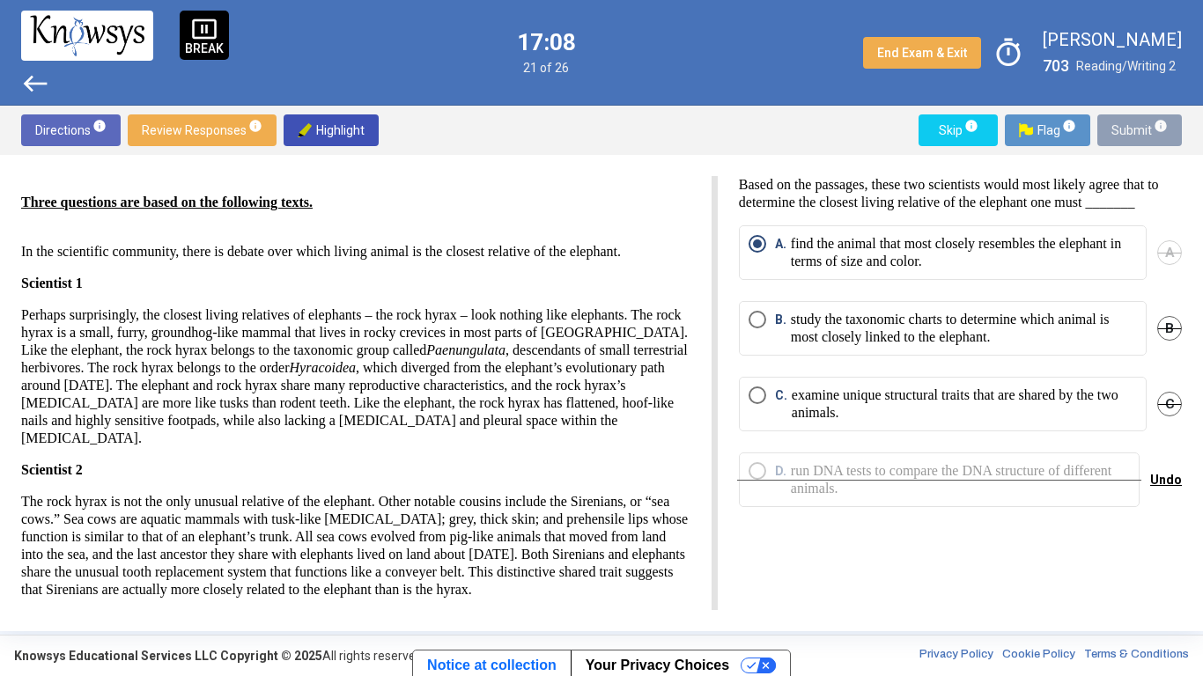
click at [1125, 130] on span "Submit info" at bounding box center [1139, 130] width 56 height 32
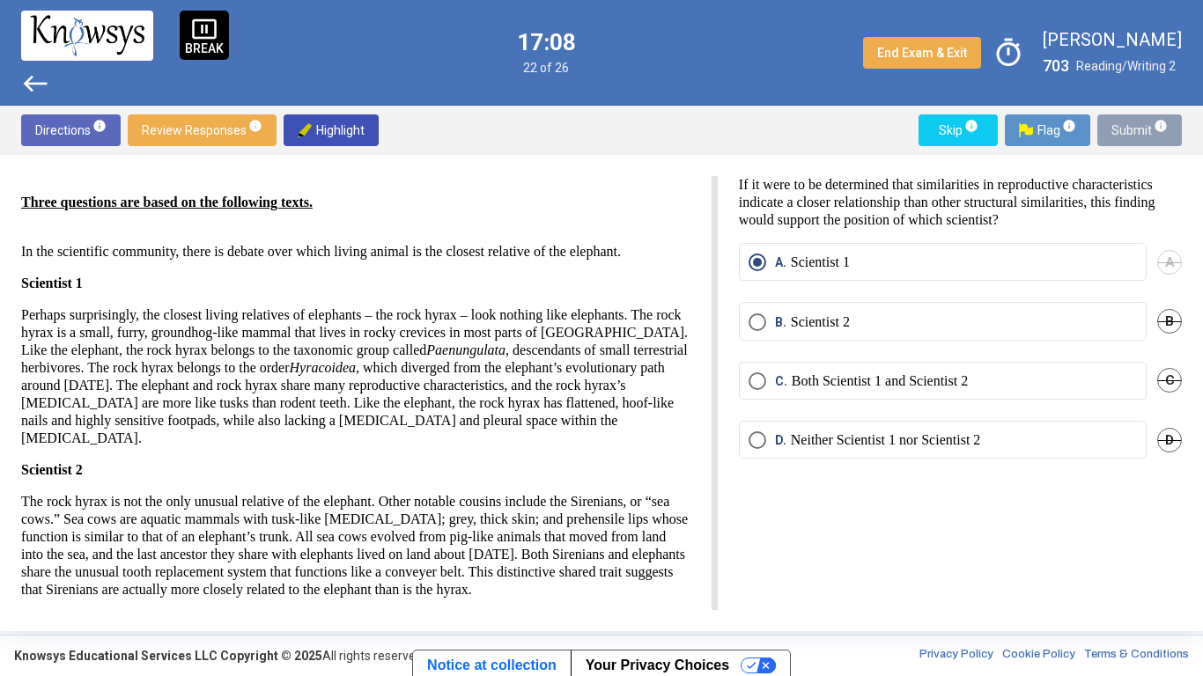
click at [1123, 130] on span "Submit info" at bounding box center [1139, 130] width 56 height 32
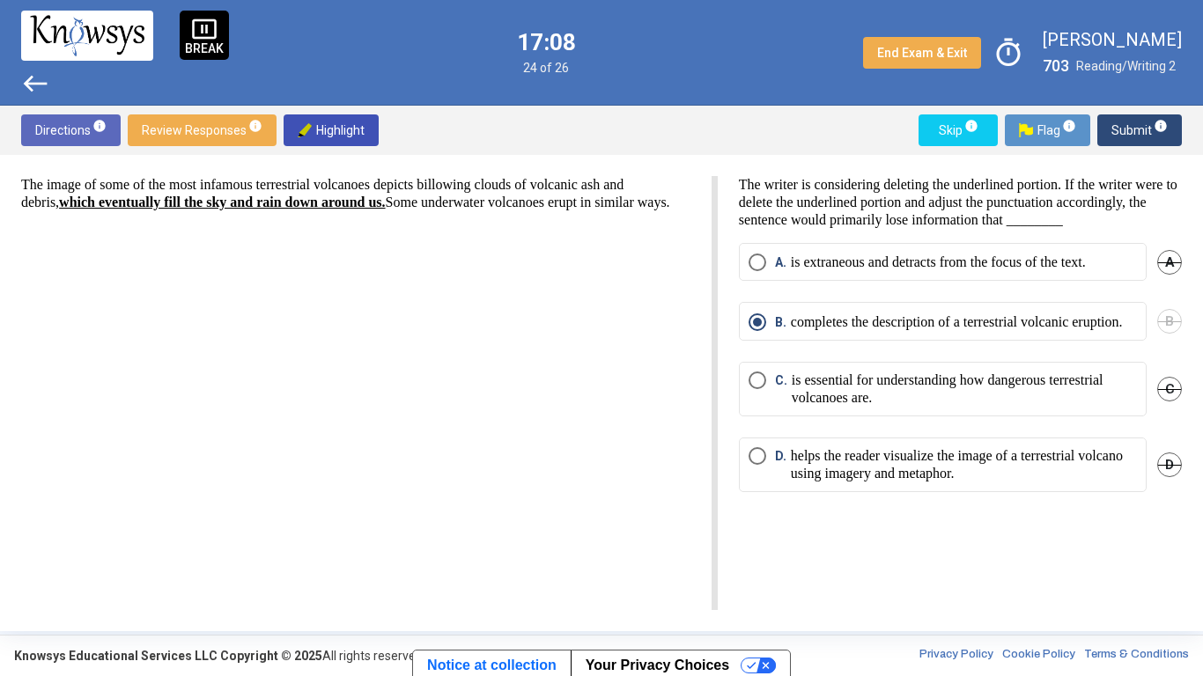
click at [1119, 130] on span "Submit info" at bounding box center [1139, 130] width 56 height 32
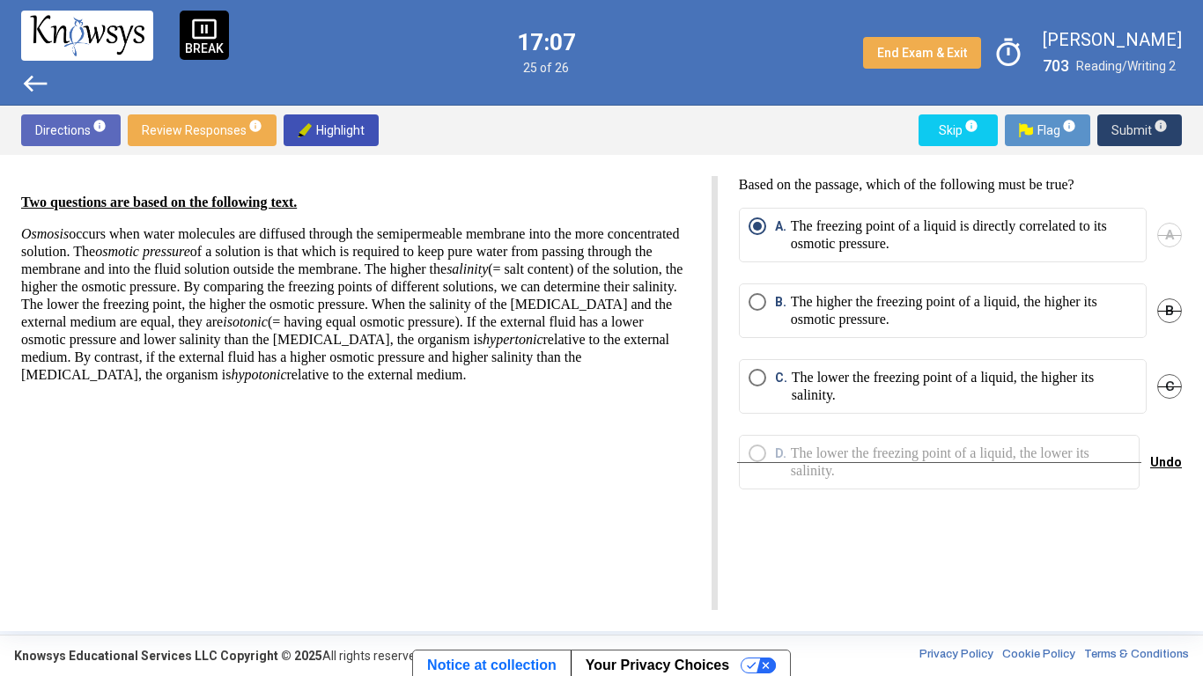
click at [1127, 130] on span "Submit info" at bounding box center [1139, 130] width 56 height 32
click at [1128, 129] on span "Submit info" at bounding box center [1139, 130] width 56 height 32
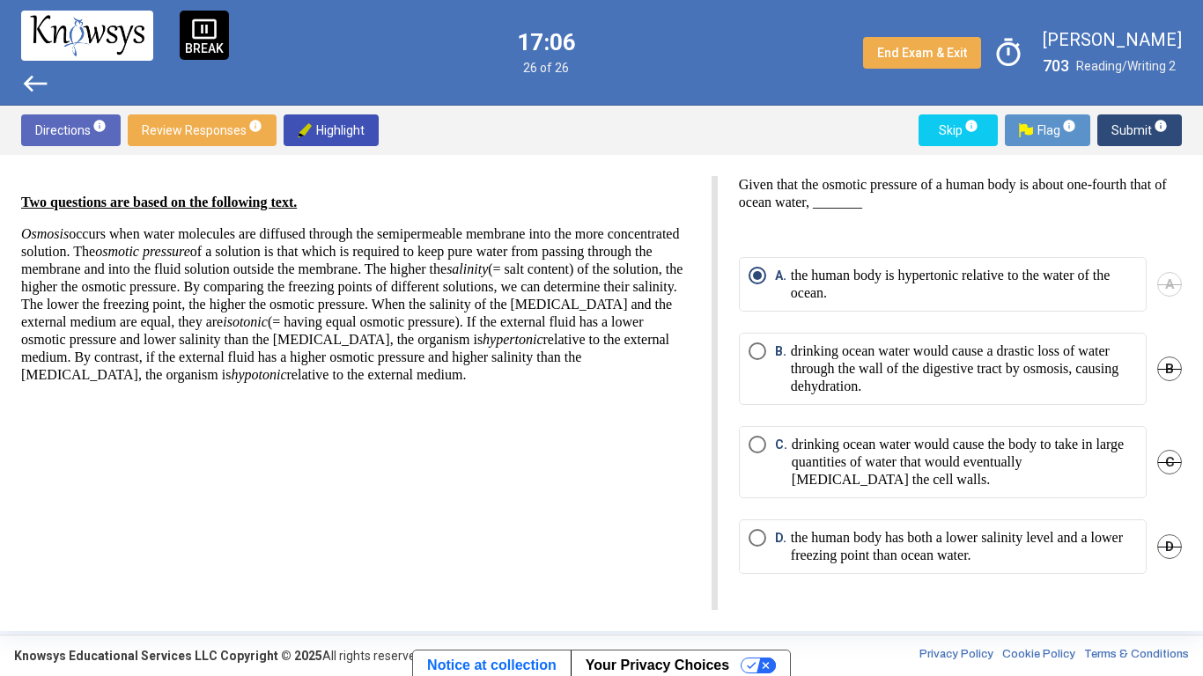
click at [1124, 127] on span "Submit info" at bounding box center [1139, 130] width 56 height 32
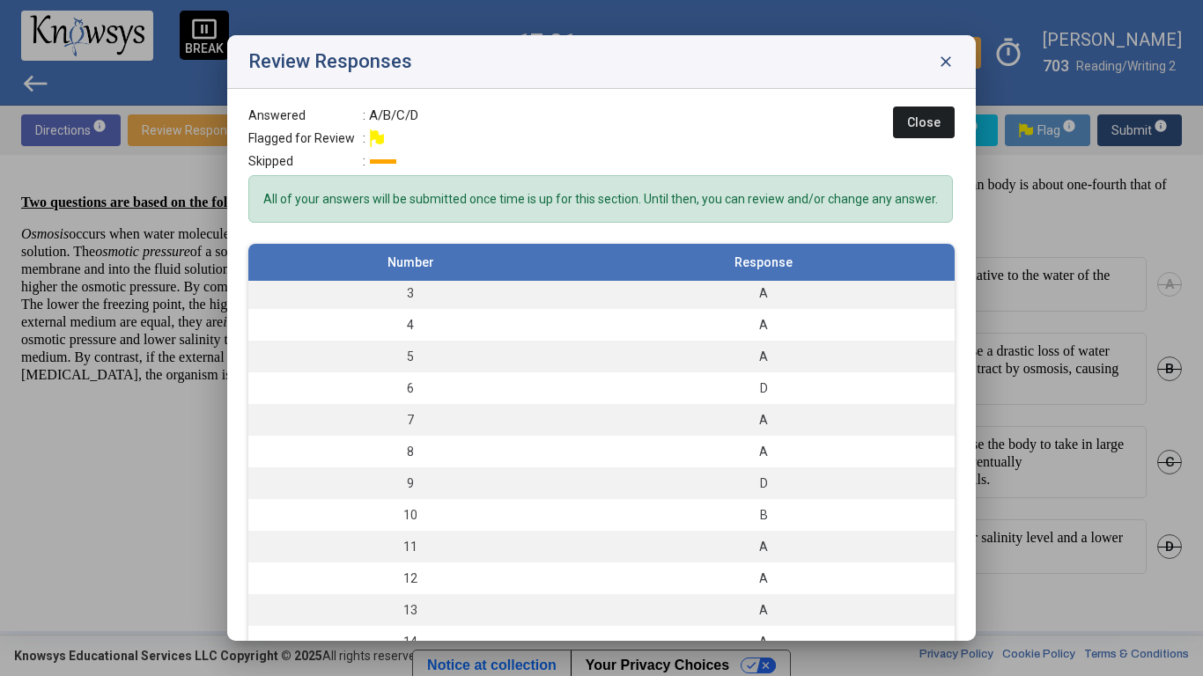
scroll to position [70, 0]
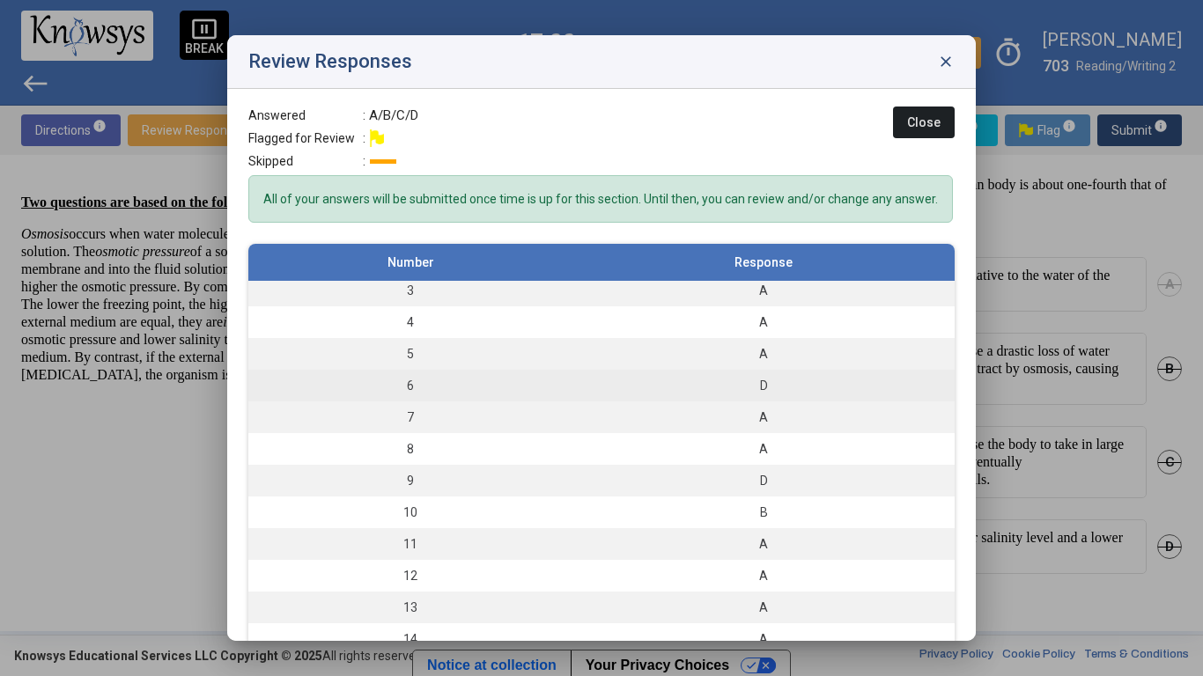
click at [854, 378] on div "D" at bounding box center [763, 386] width 365 height 18
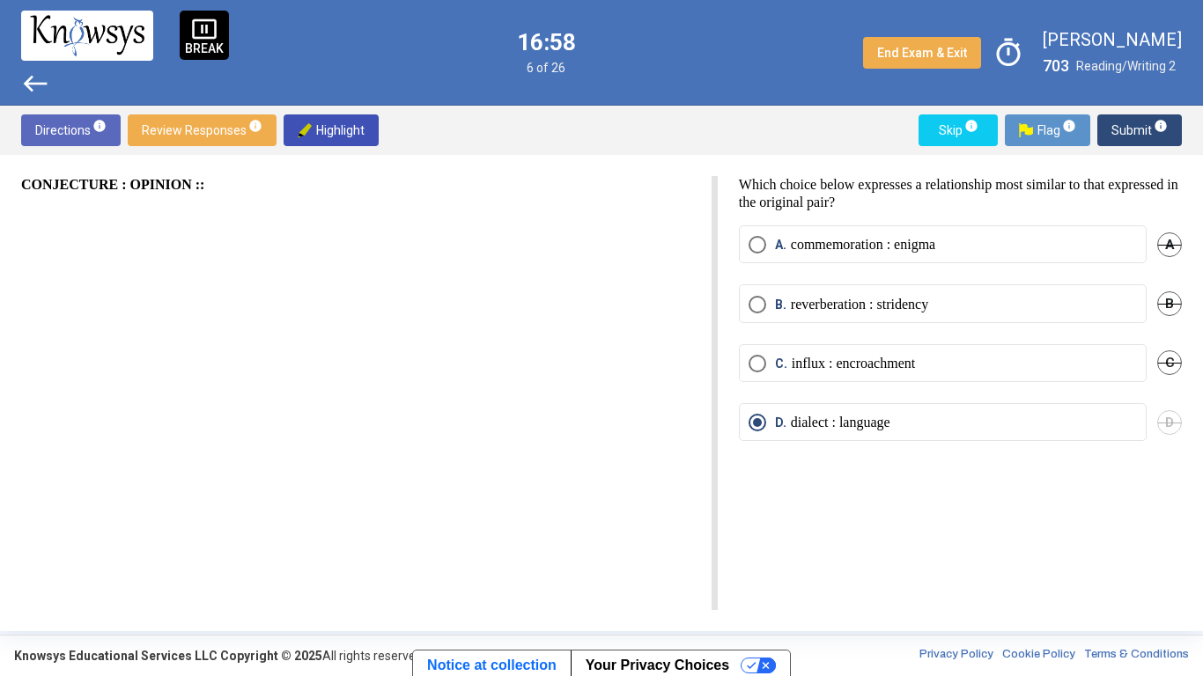
click at [1091, 364] on label "C. influx : encroachment" at bounding box center [942, 364] width 388 height 18
click at [1181, 424] on span "D" at bounding box center [1169, 422] width 25 height 25
click at [1149, 138] on span "Submit info" at bounding box center [1139, 130] width 56 height 32
click at [1139, 136] on span "Submit info" at bounding box center [1139, 130] width 56 height 32
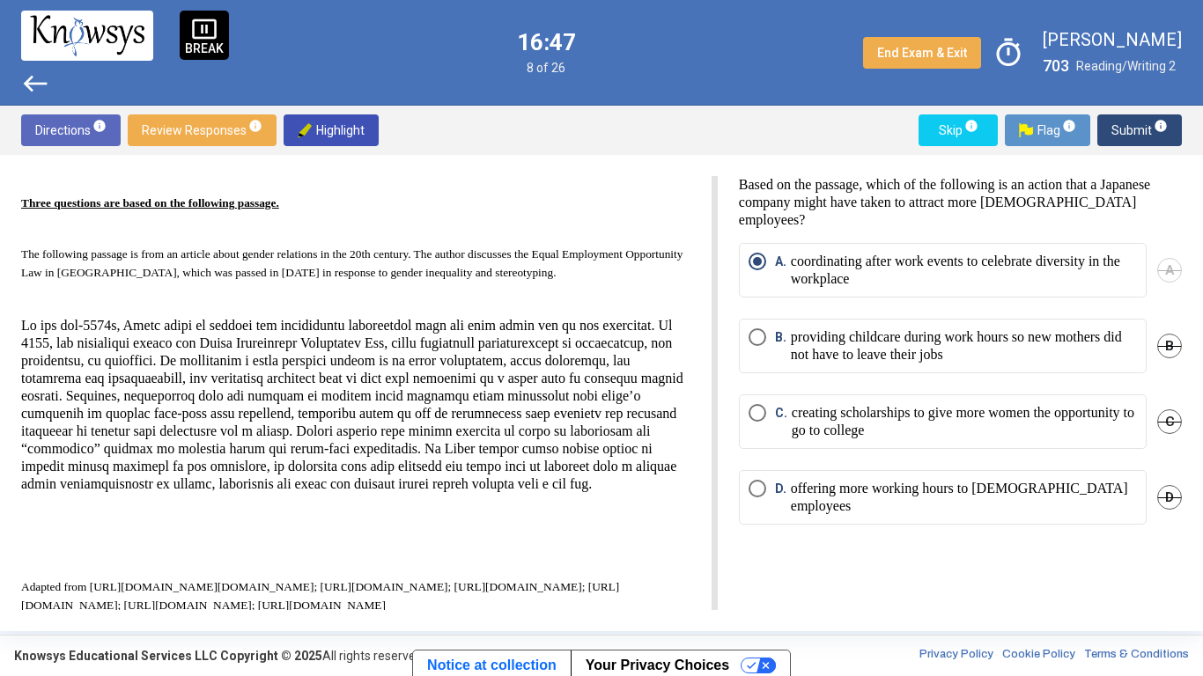
click at [1139, 133] on span "Submit info" at bounding box center [1139, 130] width 56 height 32
click at [1158, 129] on span "info" at bounding box center [1161, 126] width 14 height 14
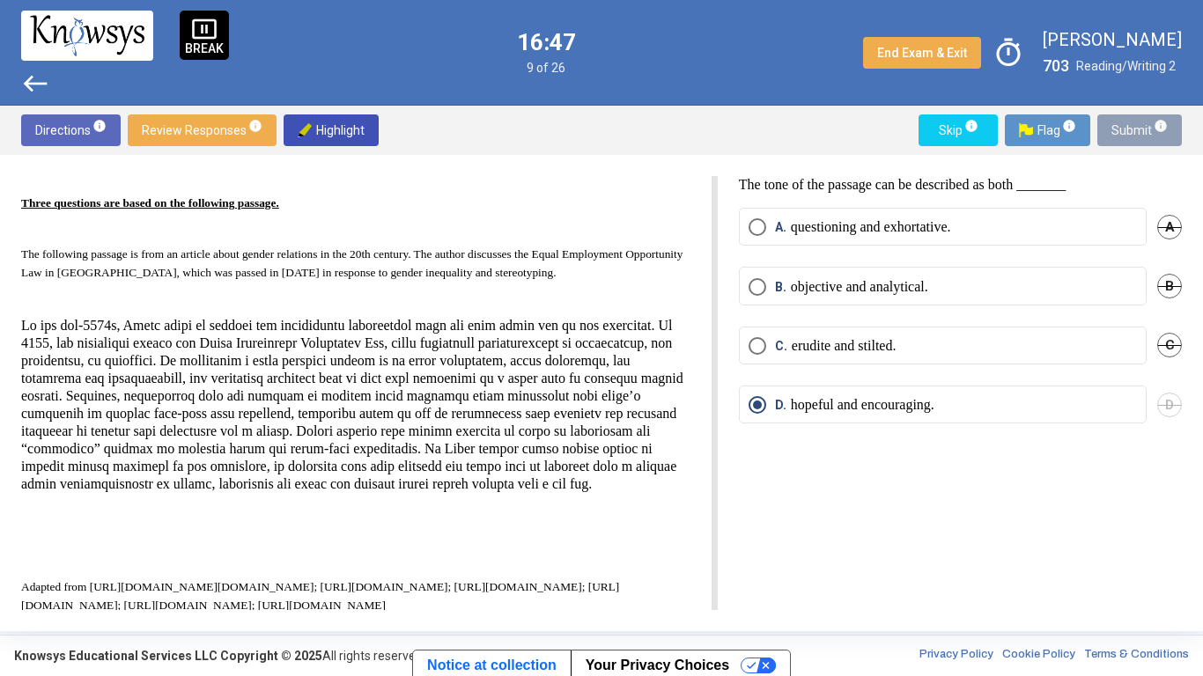
click at [1155, 126] on span "info" at bounding box center [1161, 126] width 14 height 14
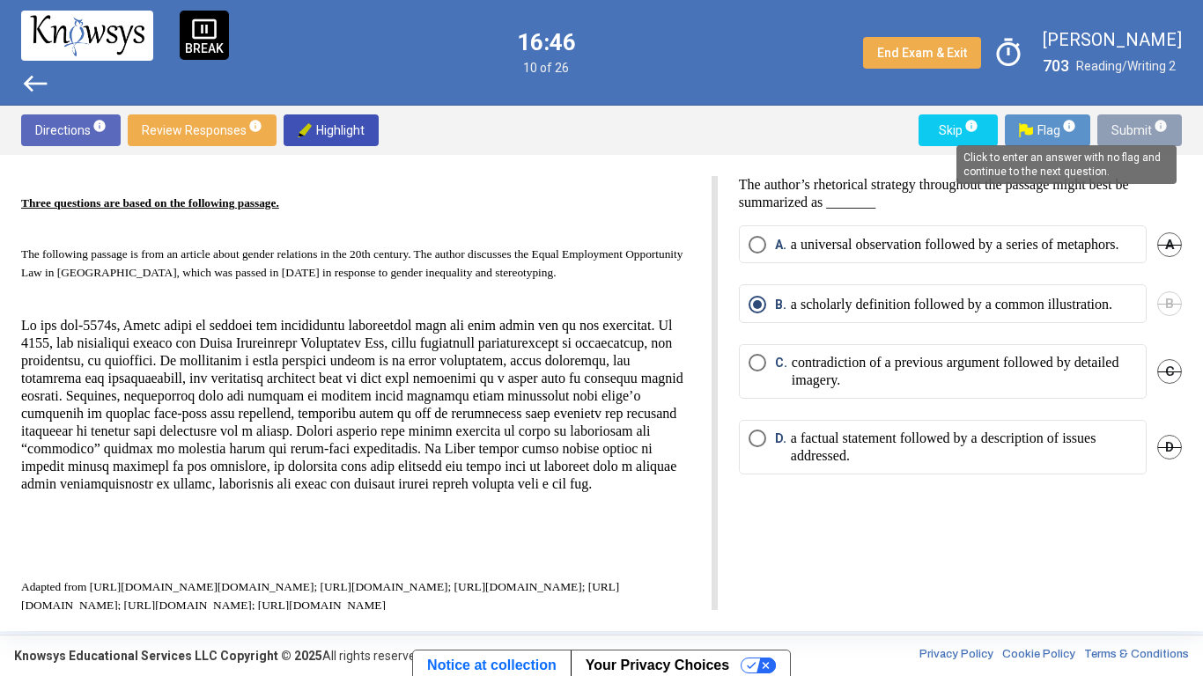
click at [1142, 129] on span "Submit info" at bounding box center [1139, 130] width 56 height 32
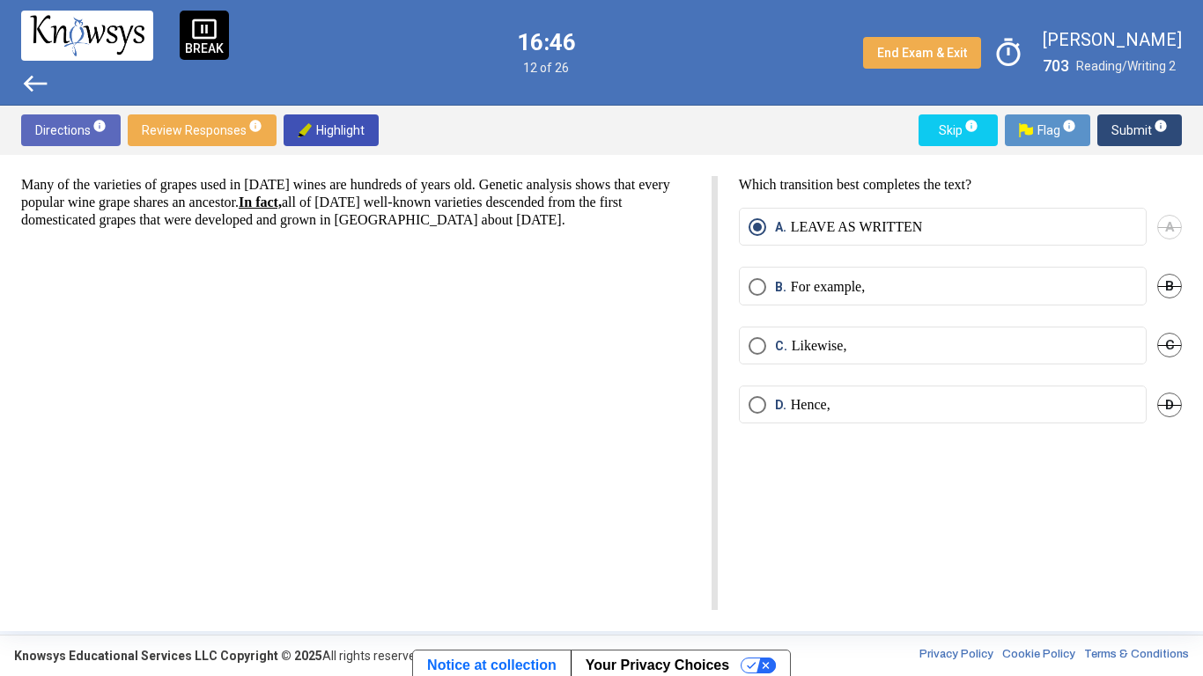
click at [1154, 129] on span "info" at bounding box center [1161, 126] width 14 height 14
click at [1146, 125] on span "Submit info" at bounding box center [1139, 130] width 56 height 32
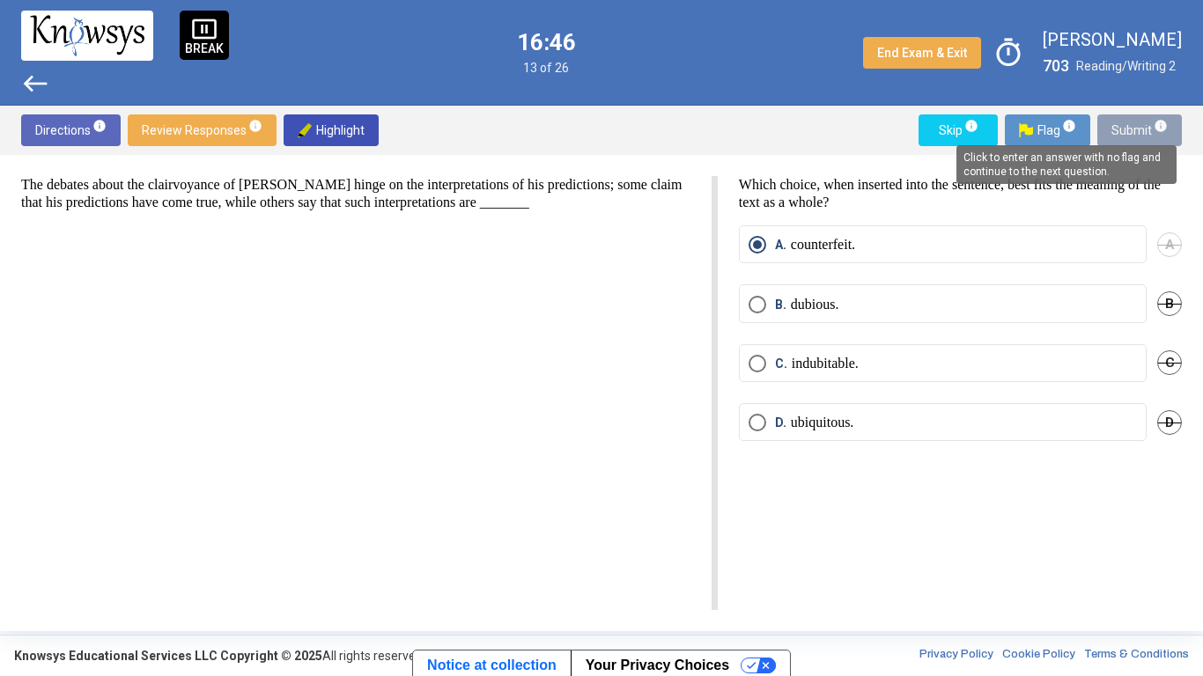
click at [1135, 125] on span "Submit info" at bounding box center [1139, 130] width 56 height 32
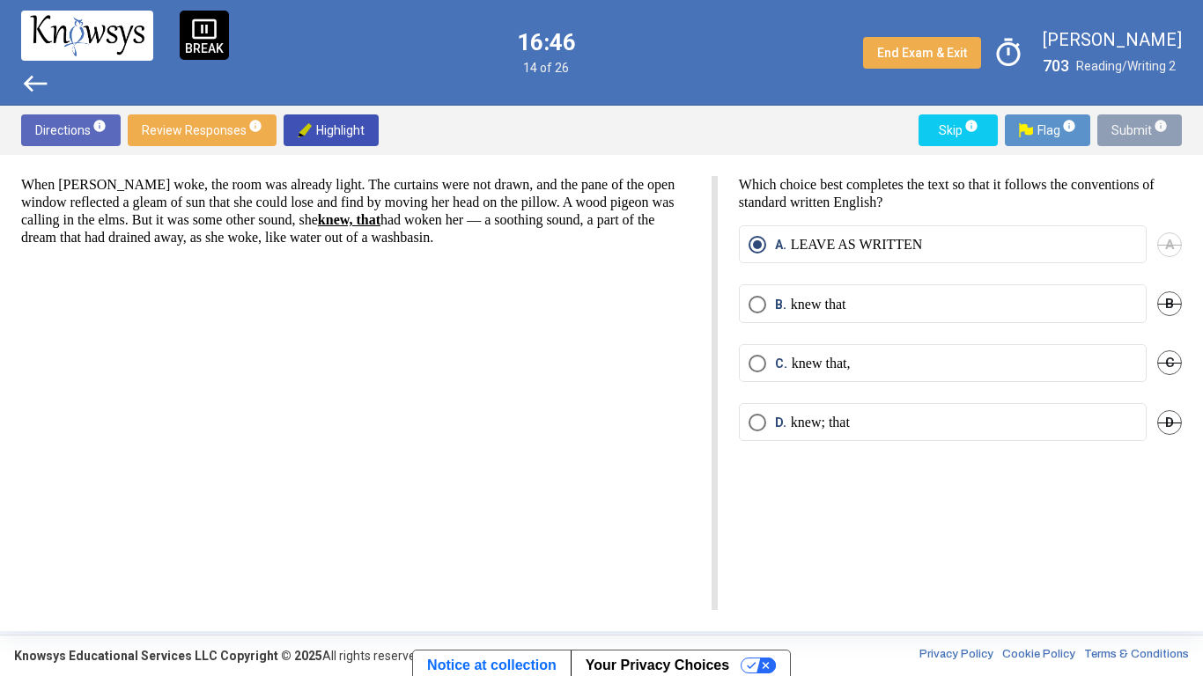
click at [1136, 122] on span "Submit info" at bounding box center [1139, 130] width 56 height 32
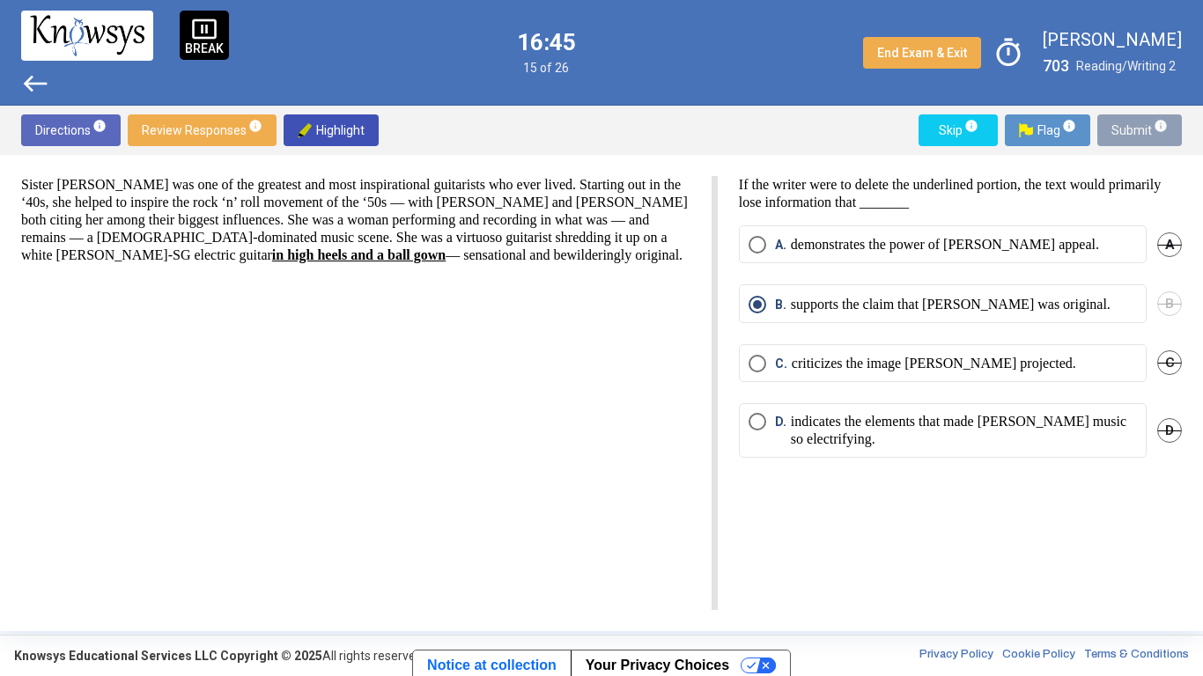
click at [1139, 123] on span "Submit info" at bounding box center [1139, 130] width 56 height 32
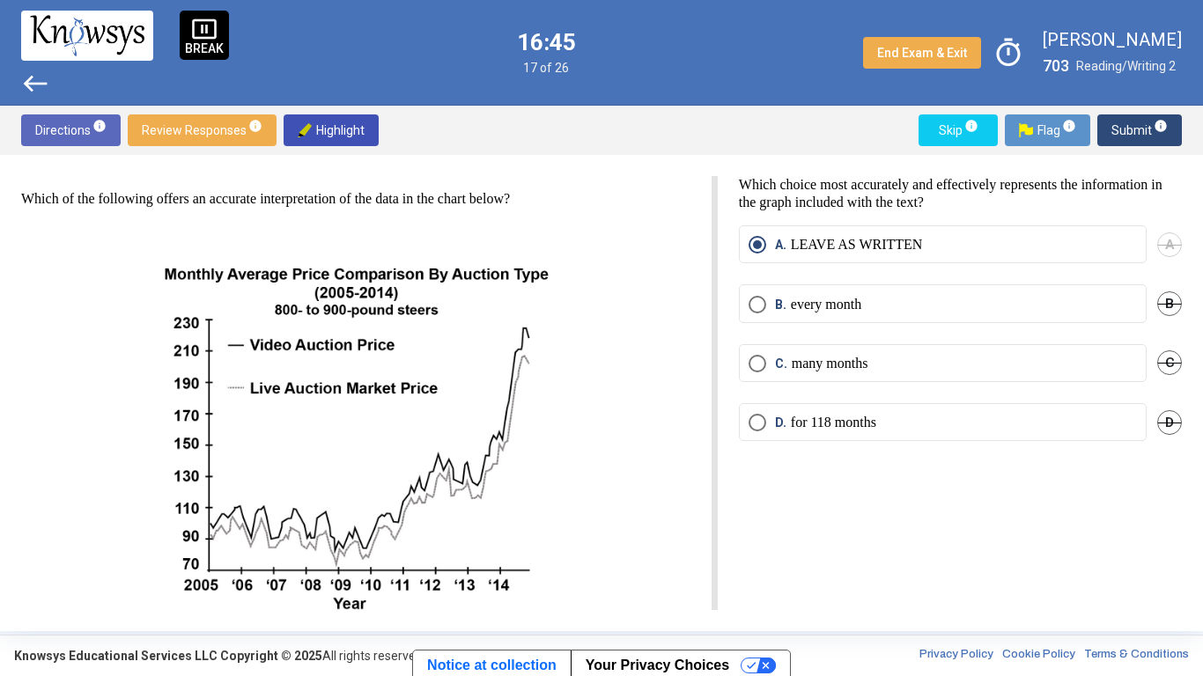
click at [1145, 124] on span "Submit info" at bounding box center [1139, 130] width 56 height 32
click at [1143, 123] on span "Submit info" at bounding box center [1139, 130] width 56 height 32
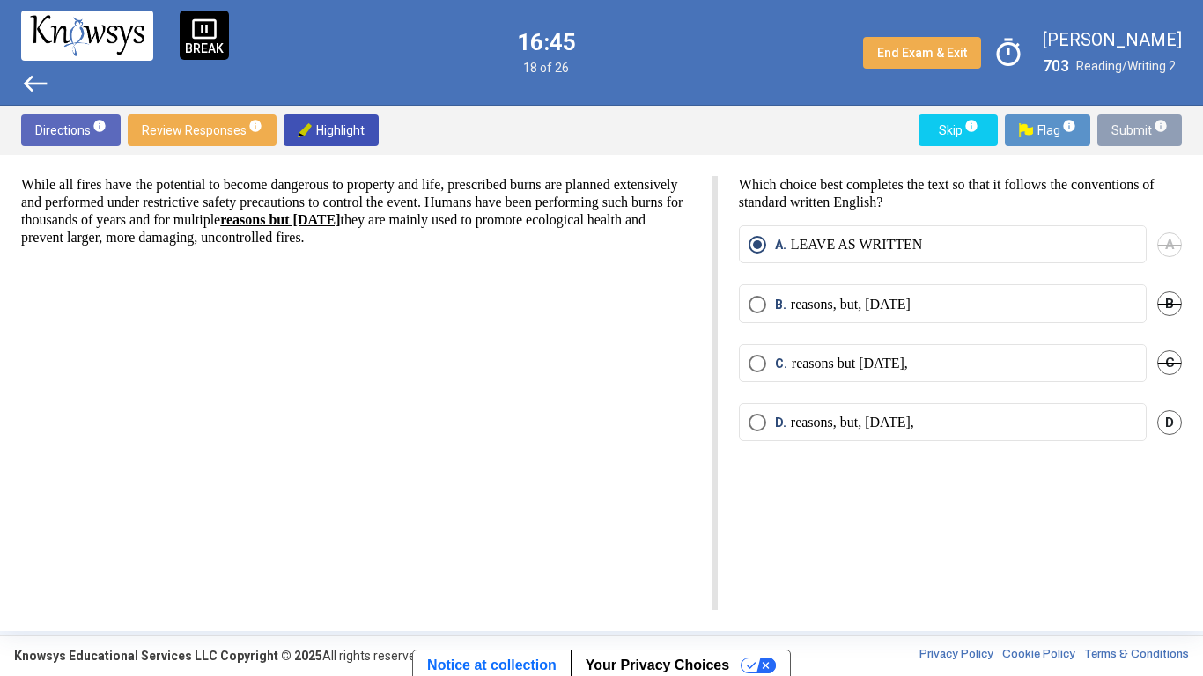
click at [1154, 129] on span "info" at bounding box center [1161, 126] width 14 height 14
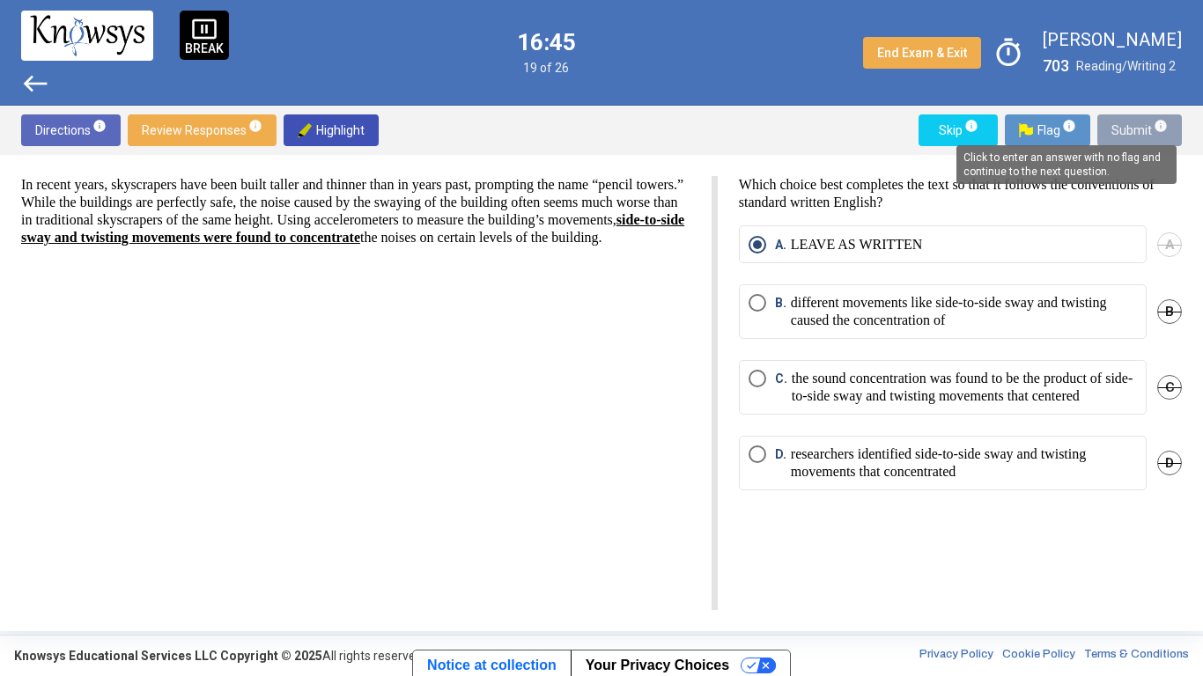
click at [1153, 130] on sup "info" at bounding box center [1160, 126] width 16 height 14
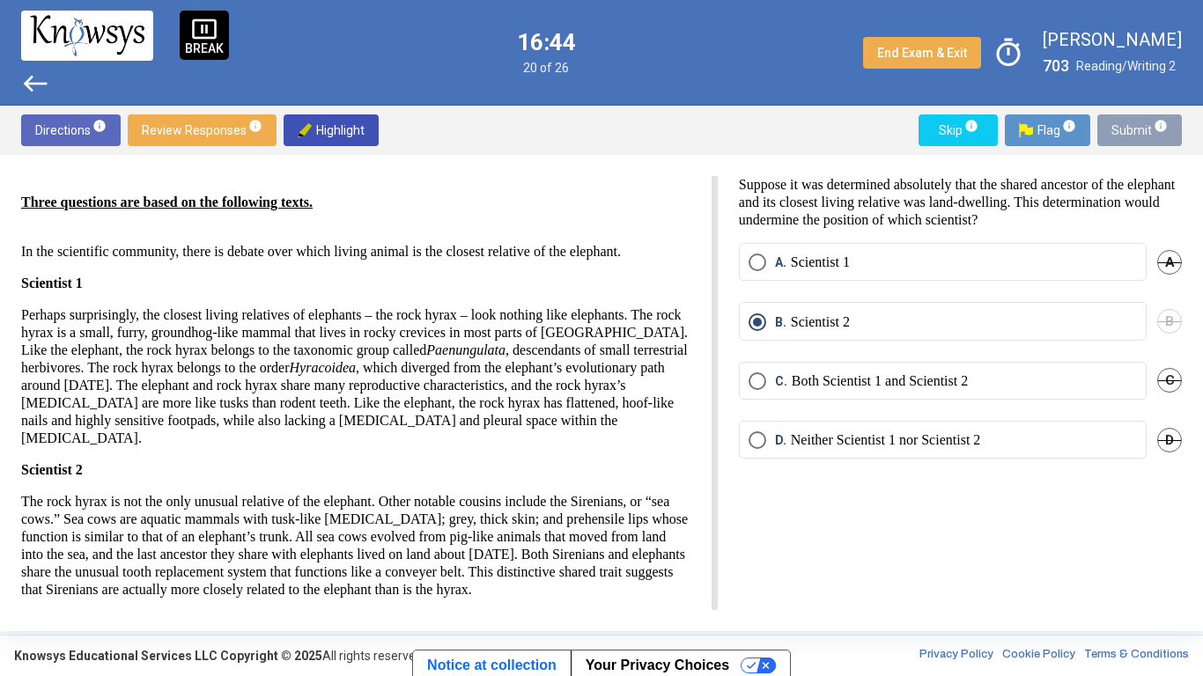
click at [1147, 129] on span "Submit info" at bounding box center [1139, 130] width 56 height 32
click at [1144, 130] on span "Submit info" at bounding box center [1139, 130] width 56 height 32
click at [1124, 132] on span "Submit info" at bounding box center [1139, 130] width 56 height 32
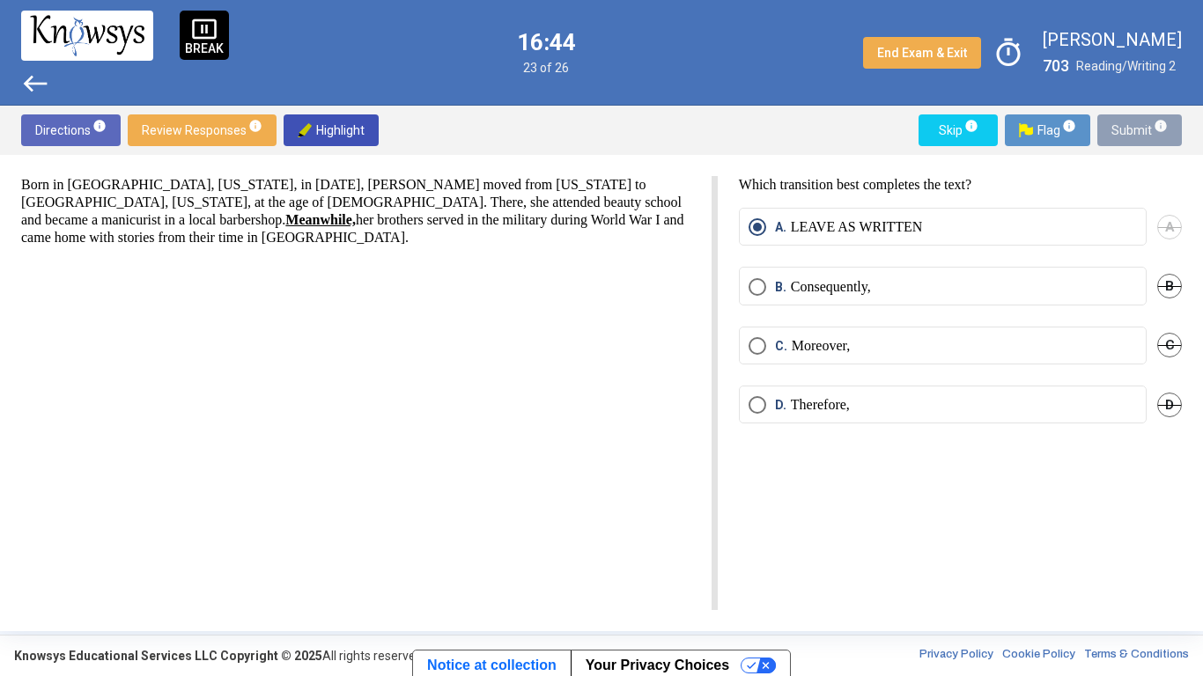
click at [1139, 129] on span "Submit info" at bounding box center [1139, 130] width 56 height 32
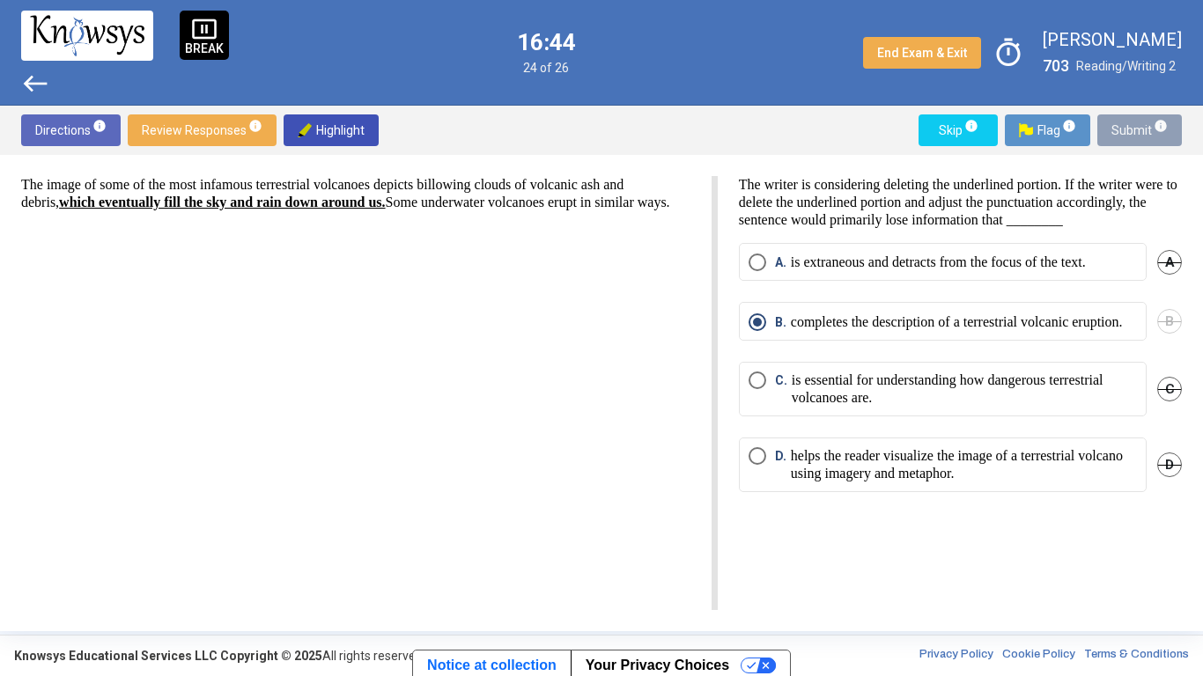
click at [1139, 128] on span "Submit info" at bounding box center [1139, 130] width 56 height 32
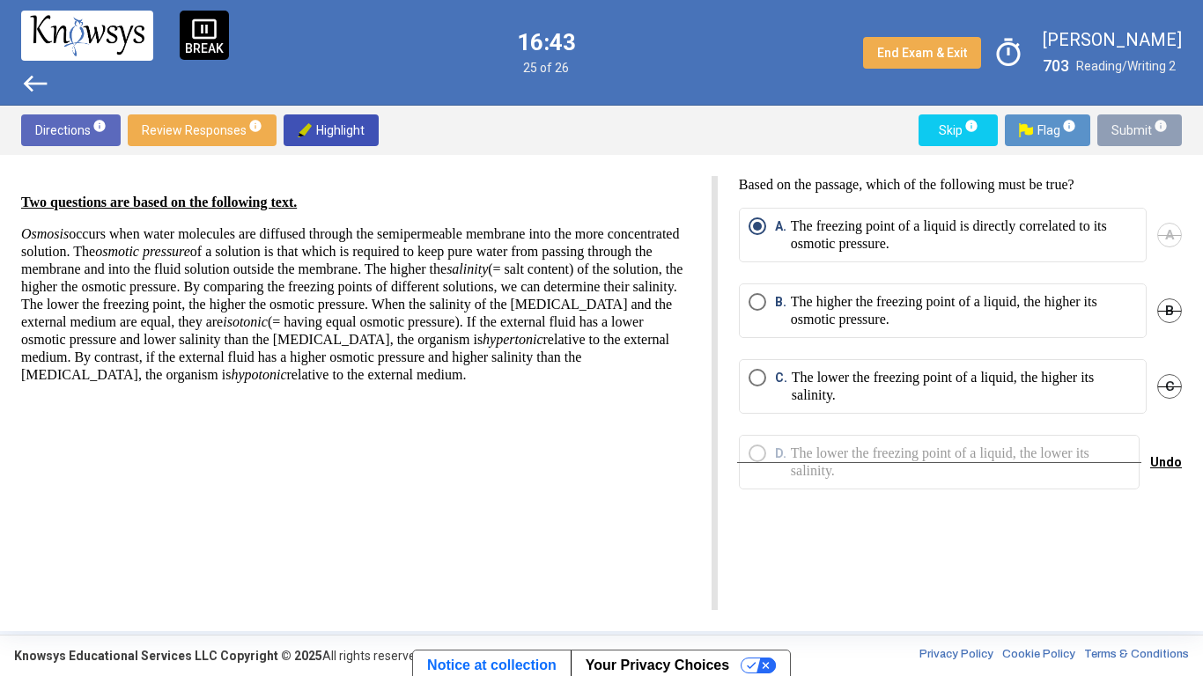
click at [1134, 130] on span "Submit info" at bounding box center [1139, 130] width 56 height 32
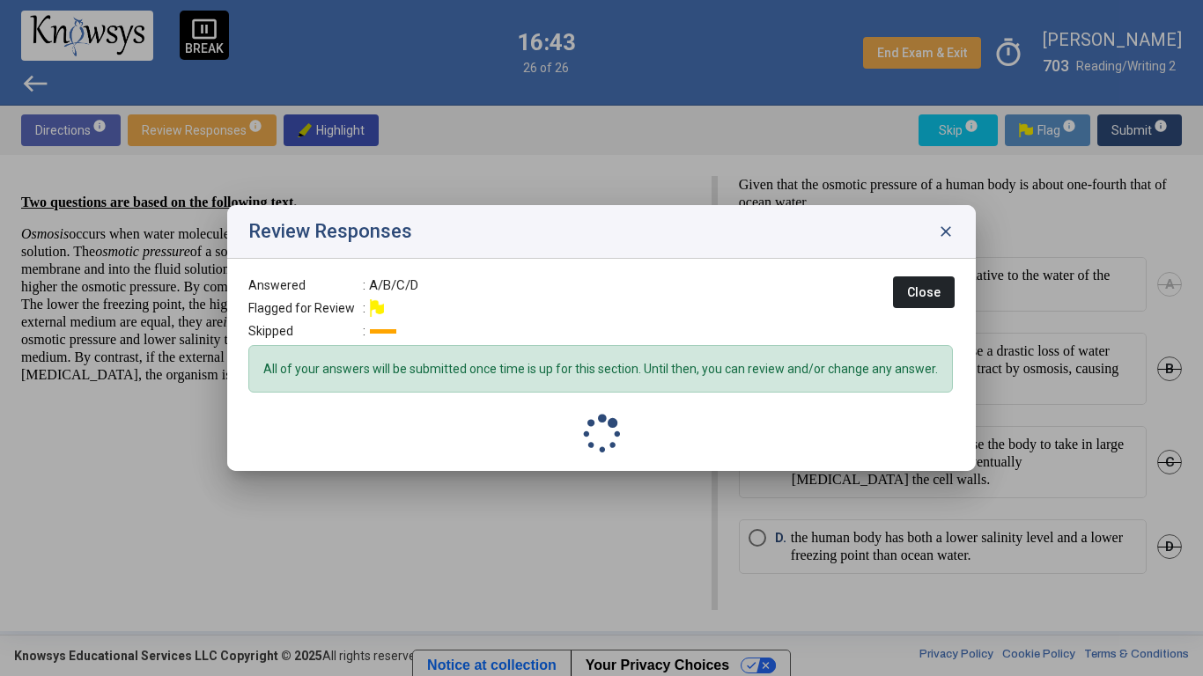
click at [1153, 130] on div at bounding box center [601, 338] width 1203 height 676
click at [1140, 133] on span "Submit info" at bounding box center [1139, 130] width 56 height 32
click at [850, 400] on div "Answered : A/B/C/D Flagged for Review : Skipped : Close All of your answers wil…" at bounding box center [601, 365] width 748 height 212
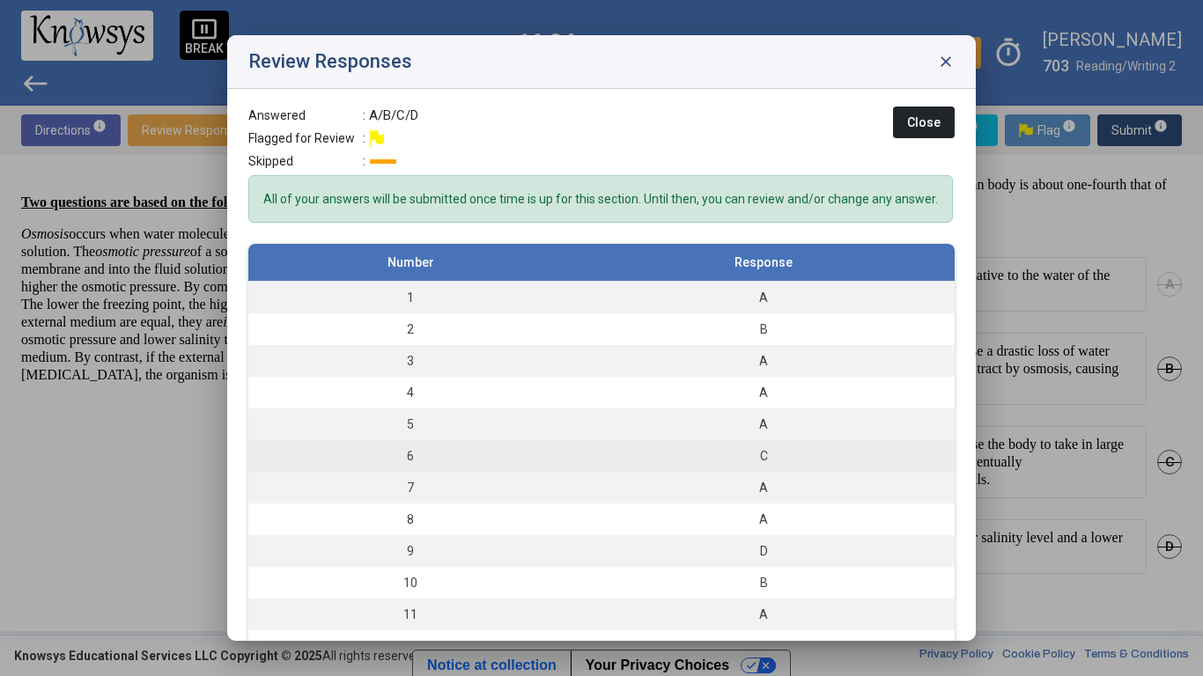
click at [829, 456] on div "C" at bounding box center [763, 456] width 365 height 18
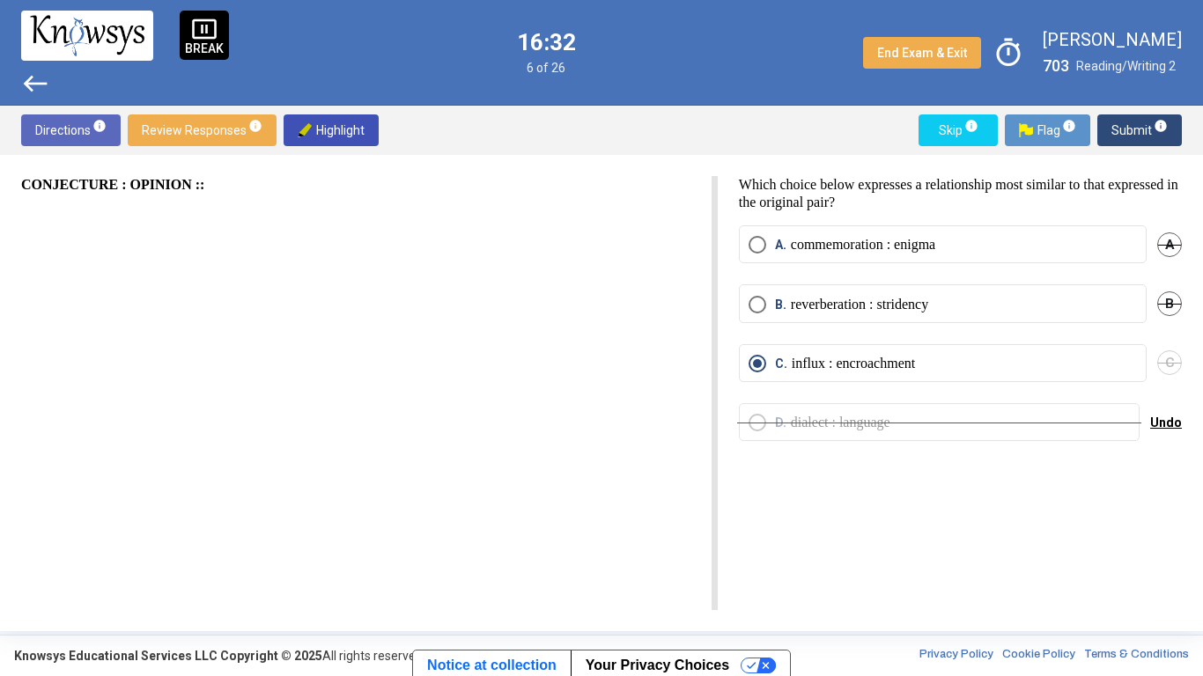
click at [1055, 310] on label "B. reverberation : stridency" at bounding box center [942, 305] width 388 height 18
click at [1165, 374] on span "C" at bounding box center [1169, 362] width 25 height 25
click at [1026, 248] on label "A. commemoration : enigma" at bounding box center [942, 245] width 388 height 18
click at [1127, 137] on span "Submit info" at bounding box center [1139, 130] width 56 height 32
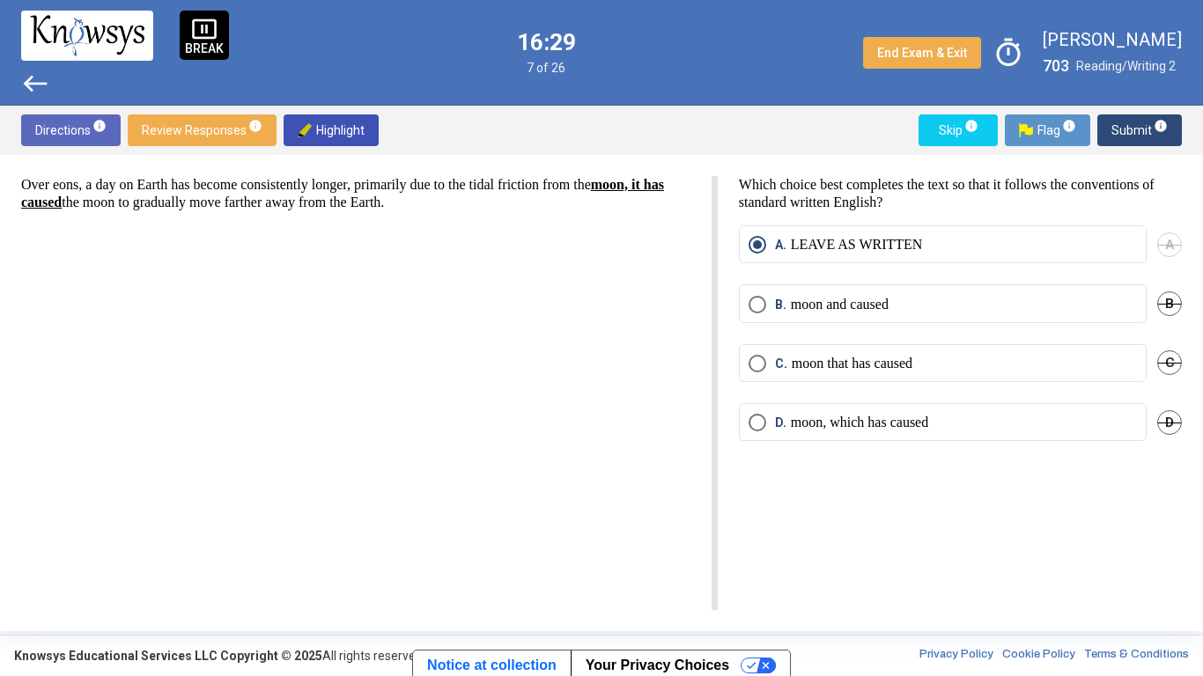
click at [1126, 140] on span "Submit info" at bounding box center [1139, 130] width 56 height 32
click at [1124, 145] on span "Submit info" at bounding box center [1139, 130] width 56 height 32
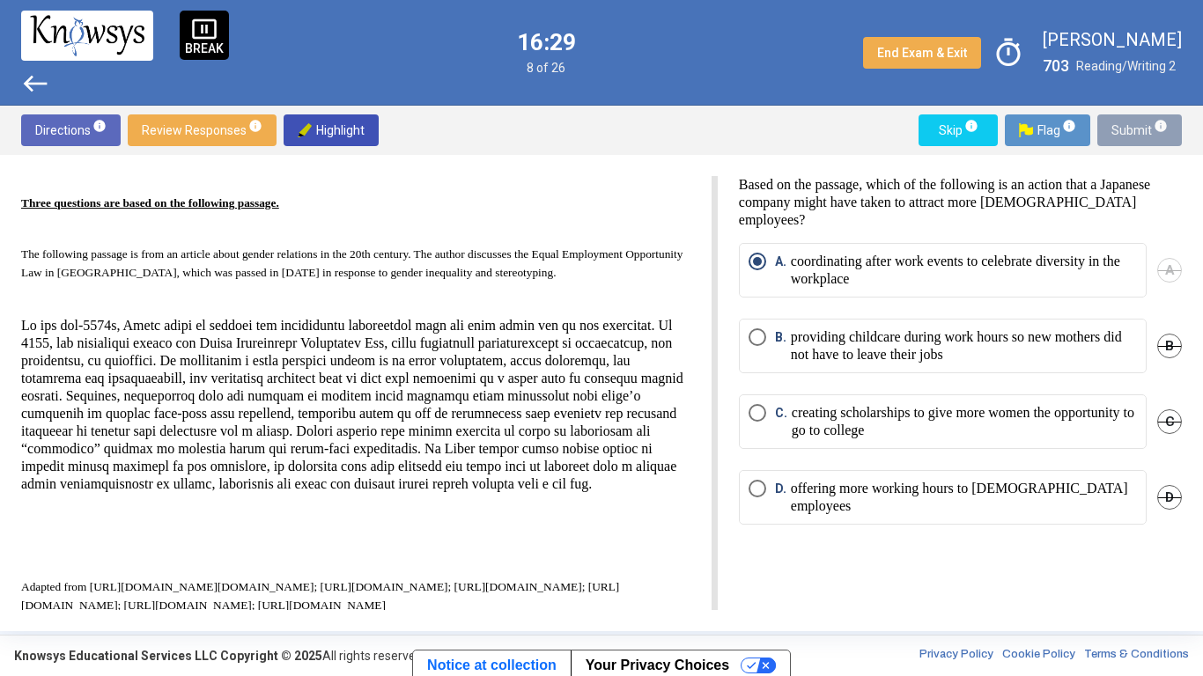
click at [1124, 142] on span "Submit info" at bounding box center [1139, 130] width 56 height 32
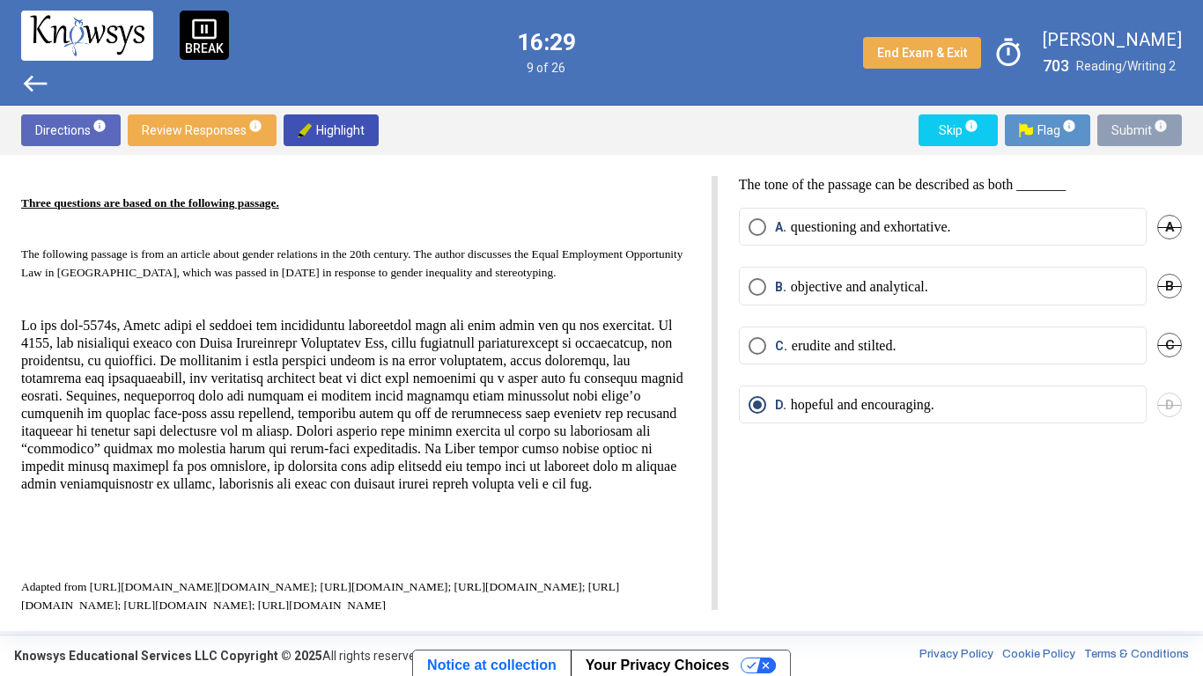
click at [1125, 137] on span "Submit info" at bounding box center [1139, 130] width 56 height 32
click at [1119, 133] on span "Submit info" at bounding box center [1139, 130] width 56 height 32
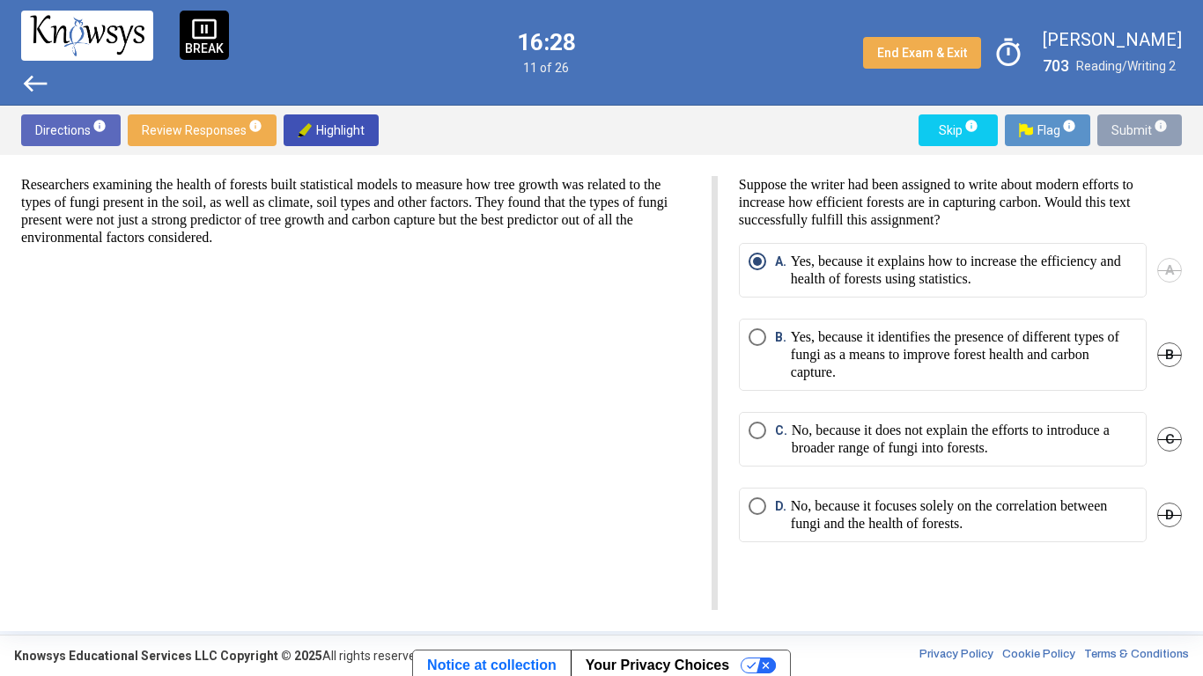
click at [1121, 136] on span "Submit info" at bounding box center [1139, 130] width 56 height 32
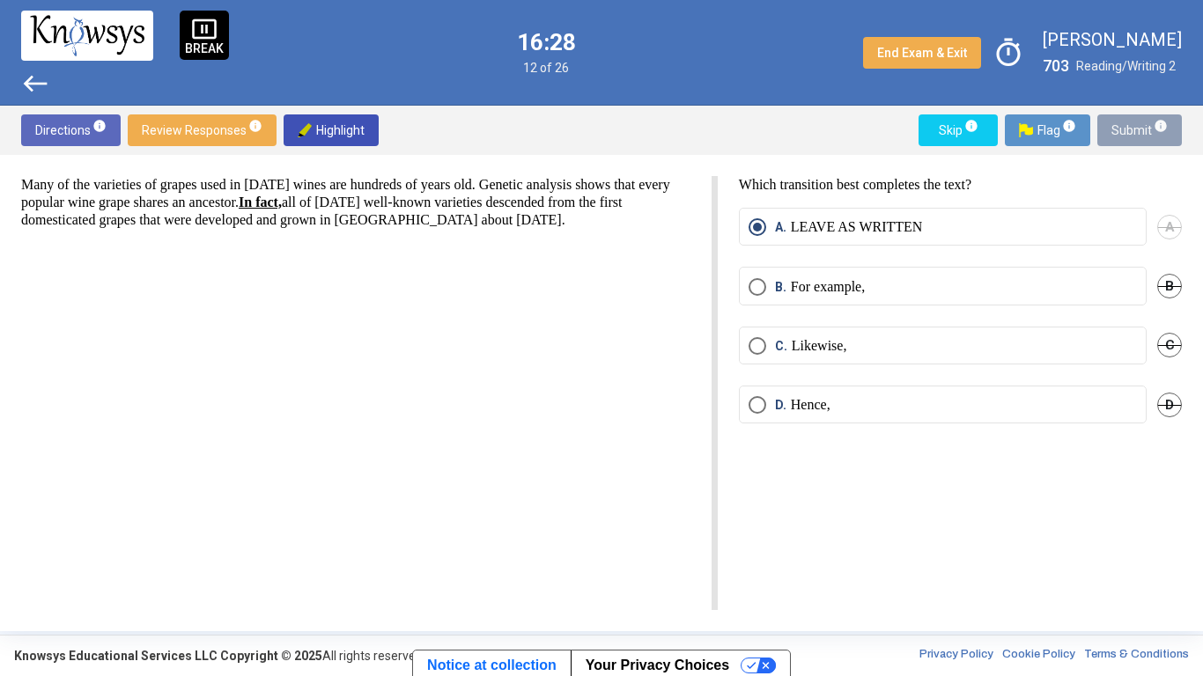
click at [1130, 134] on span "Submit info" at bounding box center [1139, 130] width 56 height 32
click at [1126, 127] on span "Submit info" at bounding box center [1139, 130] width 56 height 32
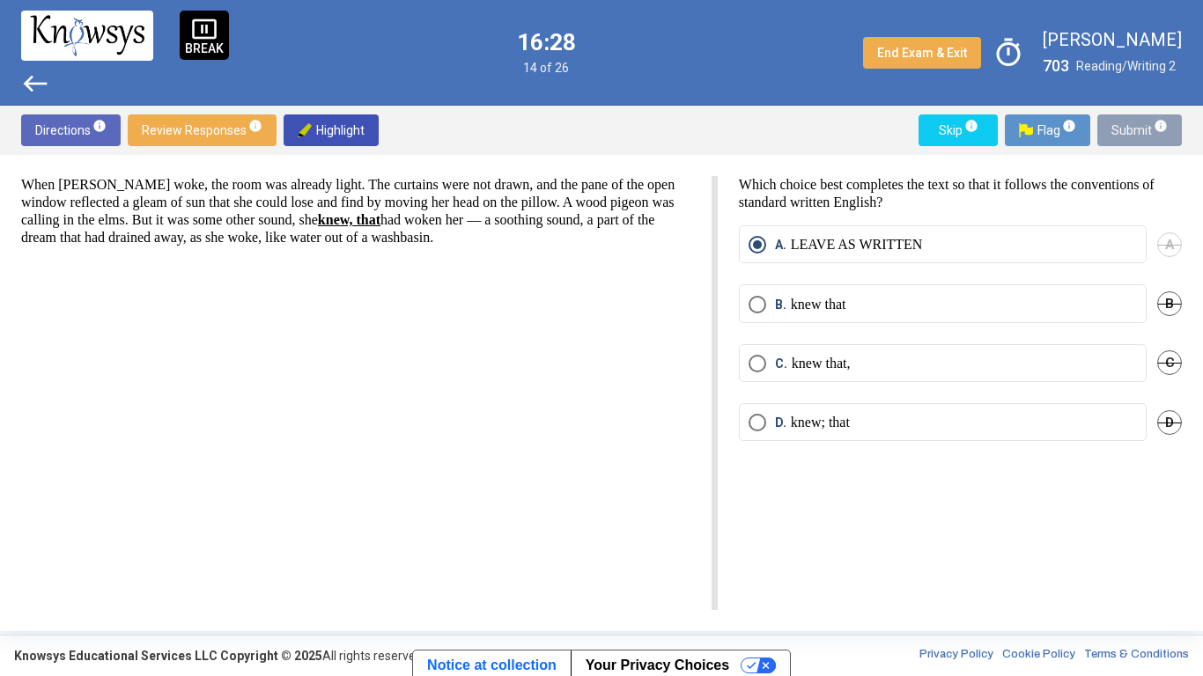
click at [1133, 124] on span "Submit info" at bounding box center [1139, 130] width 56 height 32
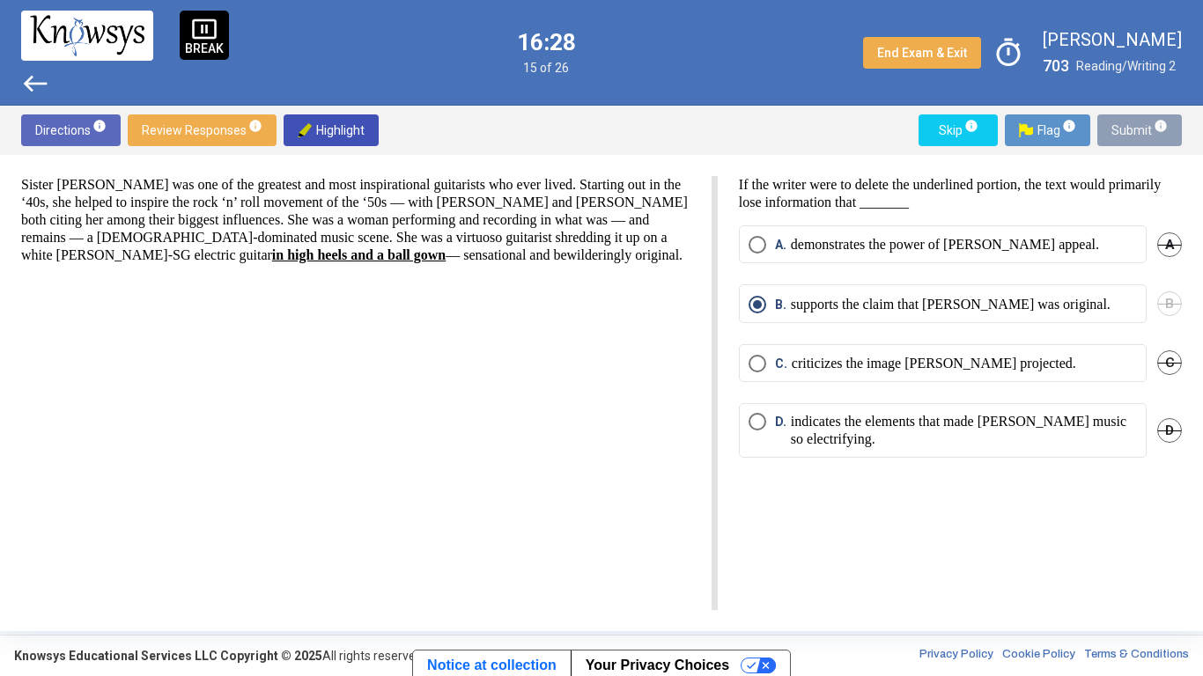
click at [1137, 125] on span "Submit info" at bounding box center [1139, 130] width 56 height 32
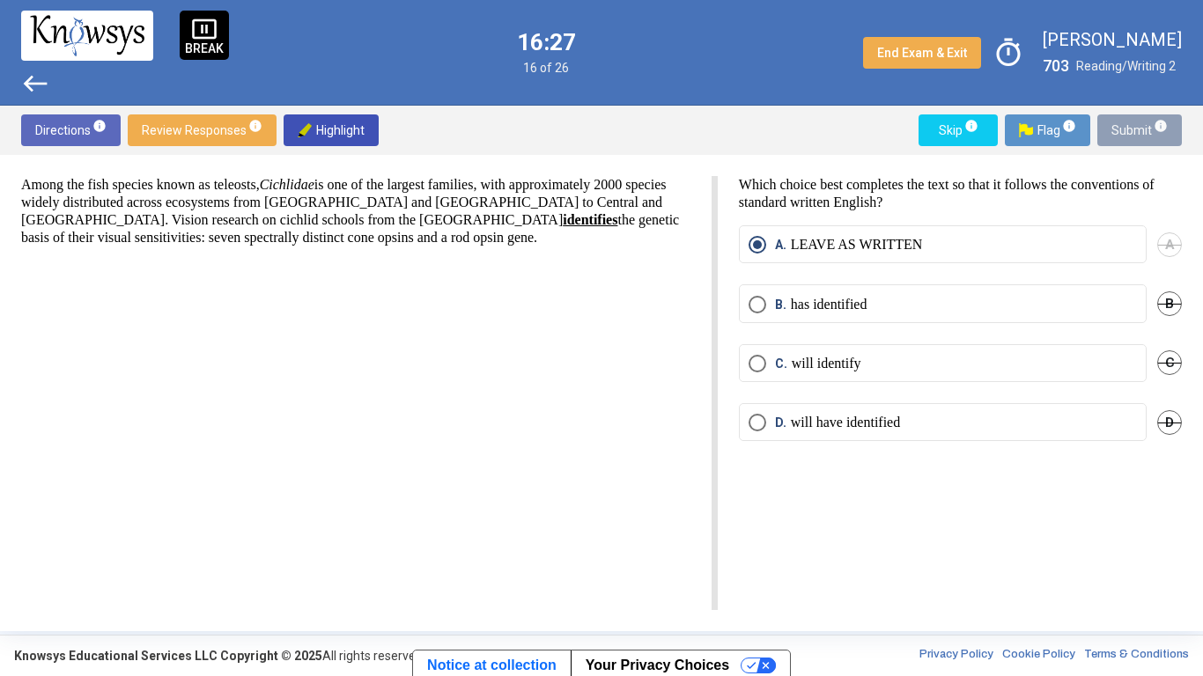
click at [1122, 129] on span "Submit info" at bounding box center [1139, 130] width 56 height 32
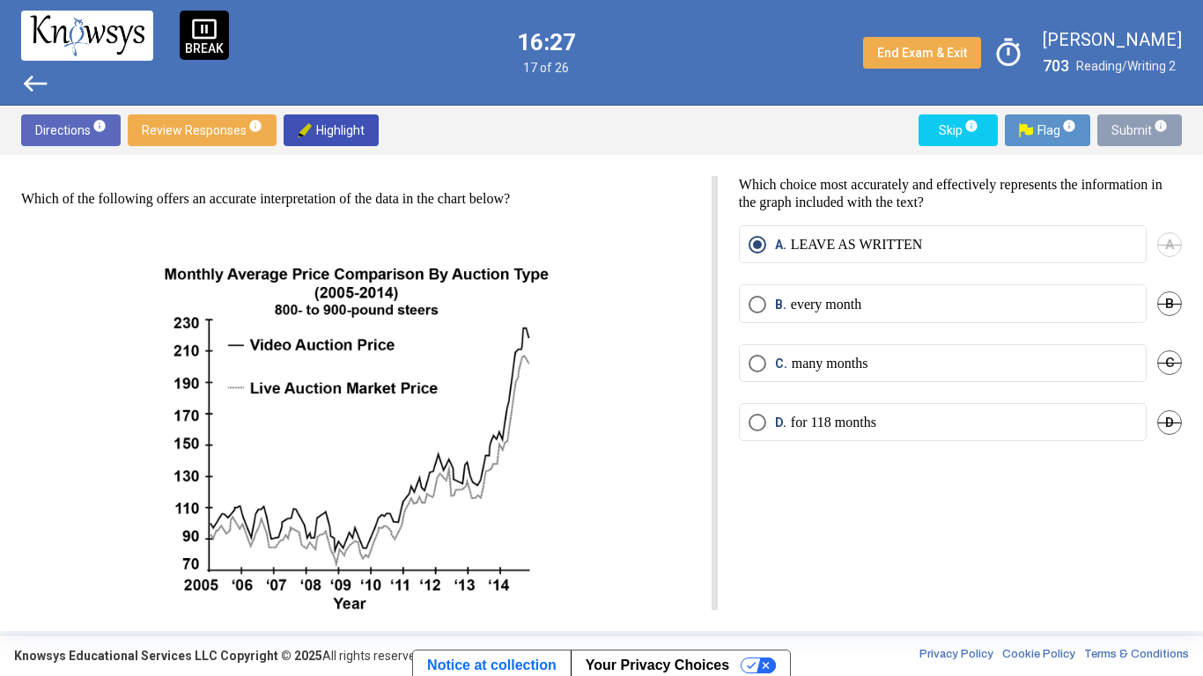
click at [1128, 127] on span "Submit info" at bounding box center [1139, 130] width 56 height 32
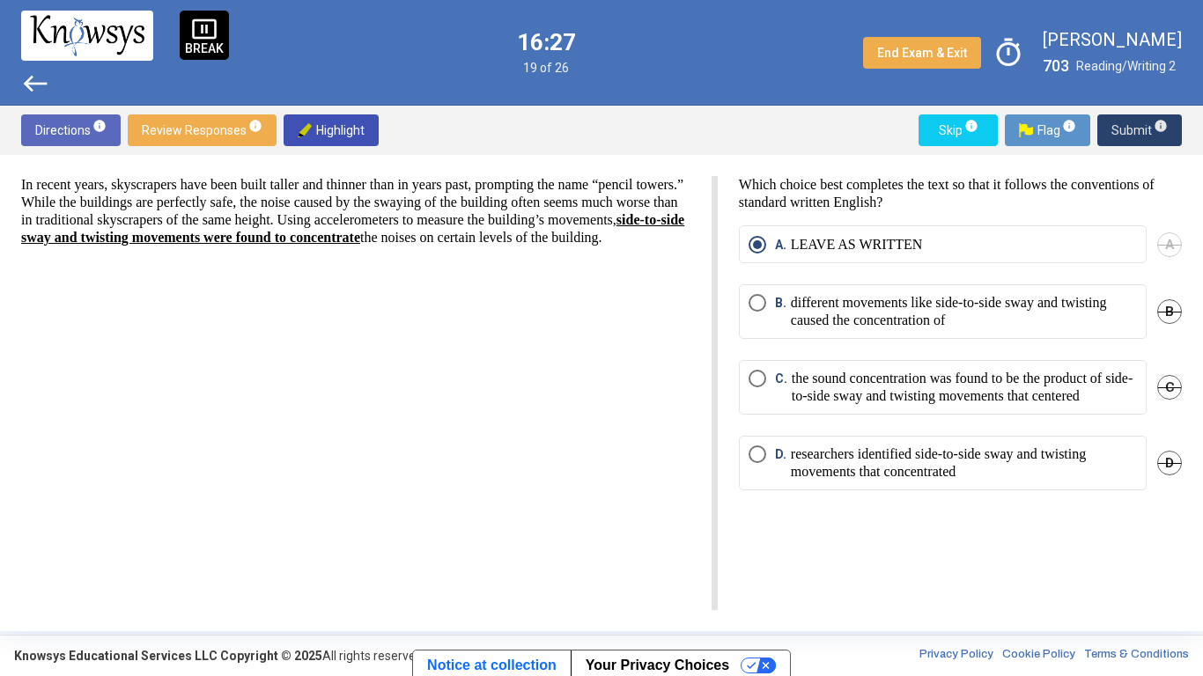
click at [1122, 129] on span "Submit info" at bounding box center [1139, 130] width 56 height 32
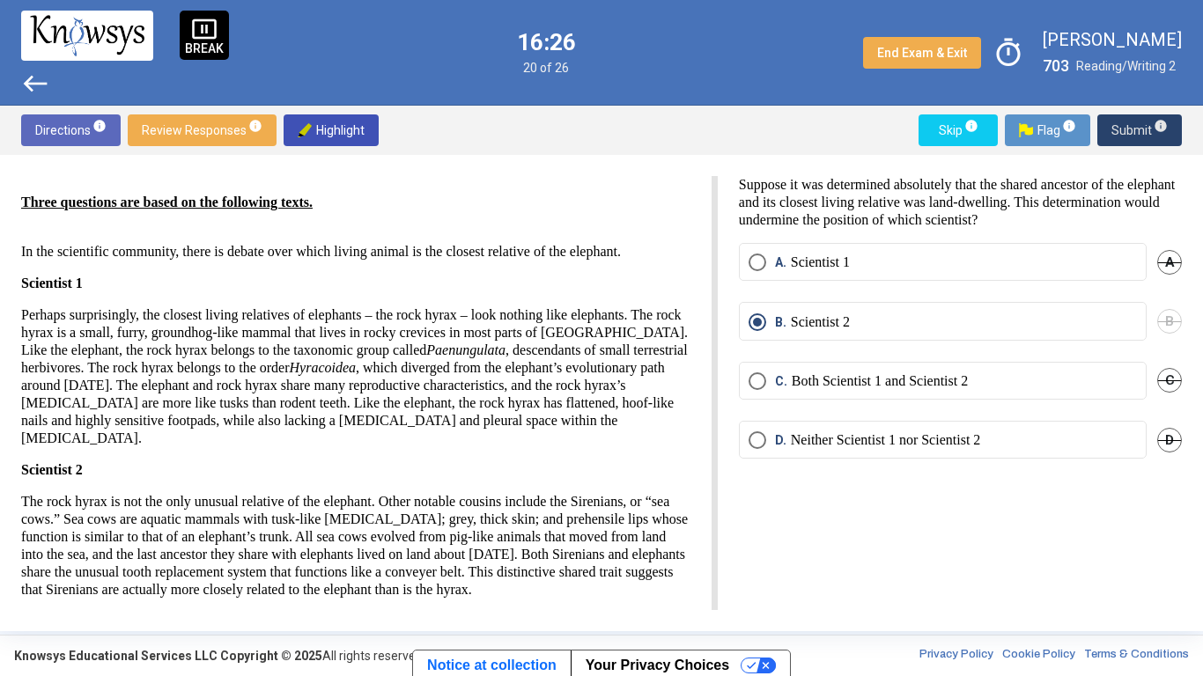
click at [1117, 129] on span "Submit info" at bounding box center [1139, 130] width 56 height 32
click at [1124, 128] on span "Submit info" at bounding box center [1139, 130] width 56 height 32
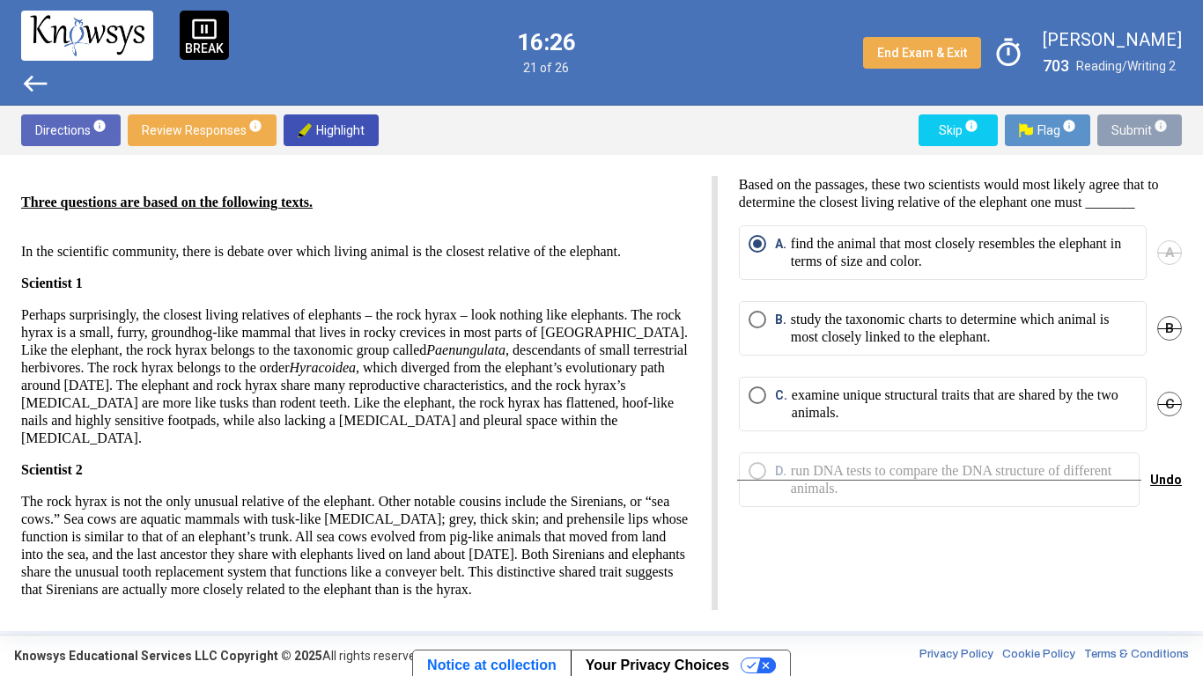
click at [1127, 126] on span "Submit info" at bounding box center [1139, 130] width 56 height 32
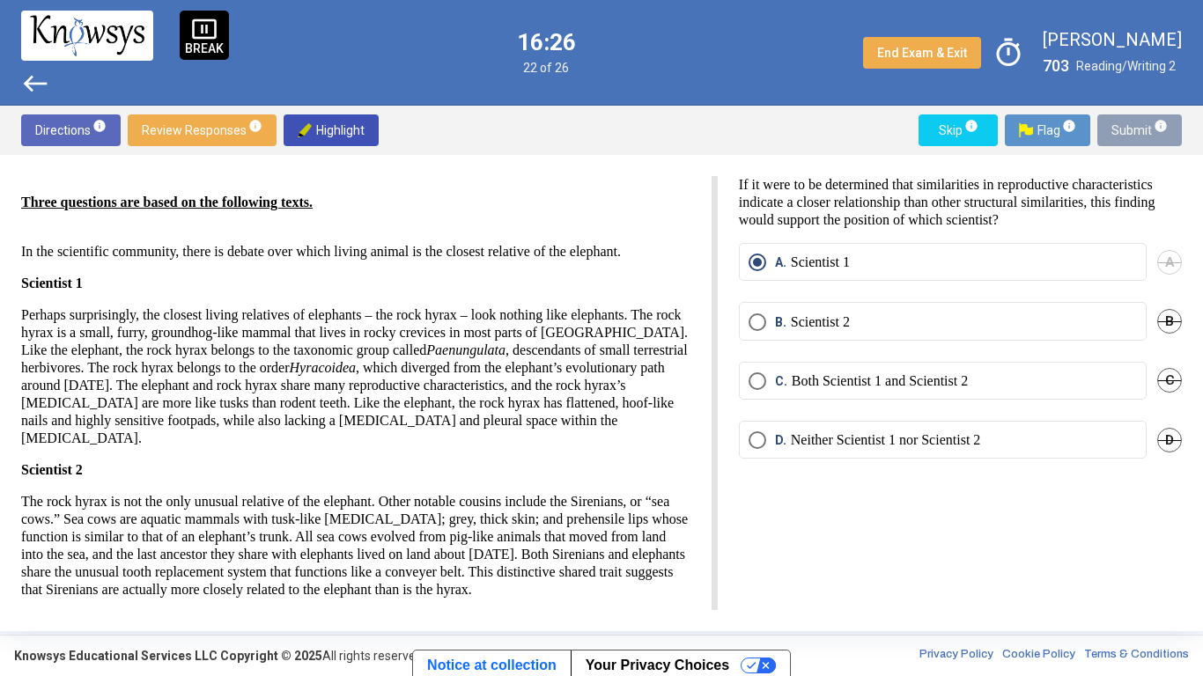
click at [1131, 122] on span "Submit info" at bounding box center [1139, 130] width 56 height 32
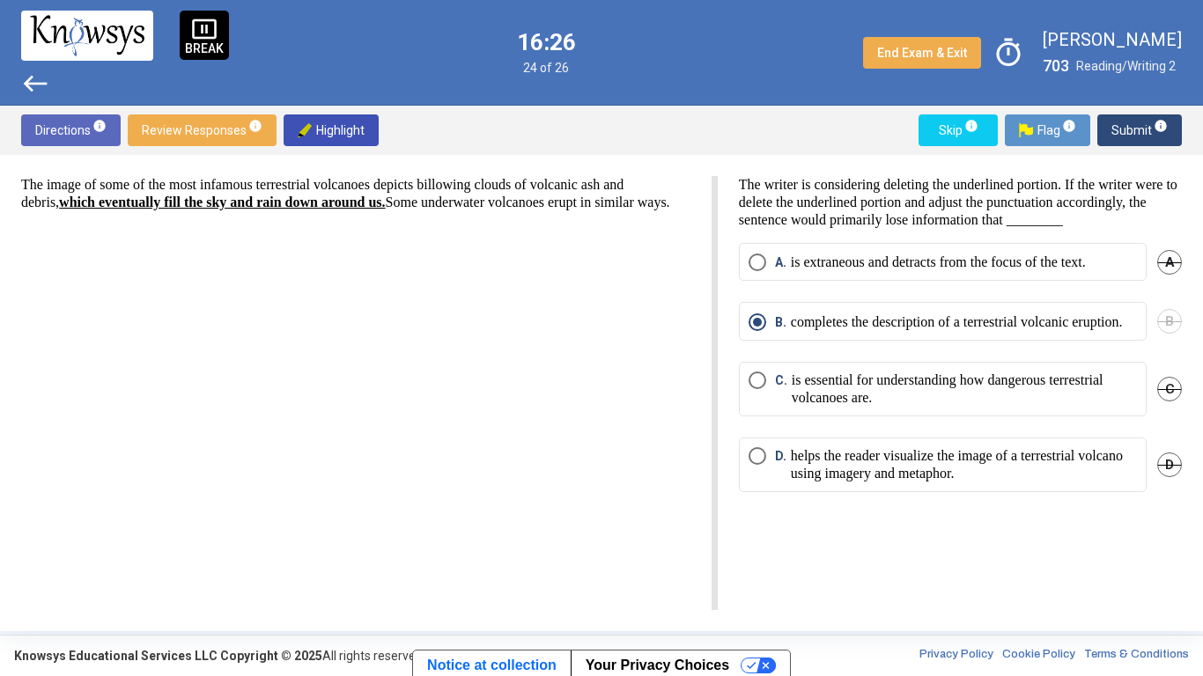
click at [1127, 127] on span "Submit info" at bounding box center [1139, 130] width 56 height 32
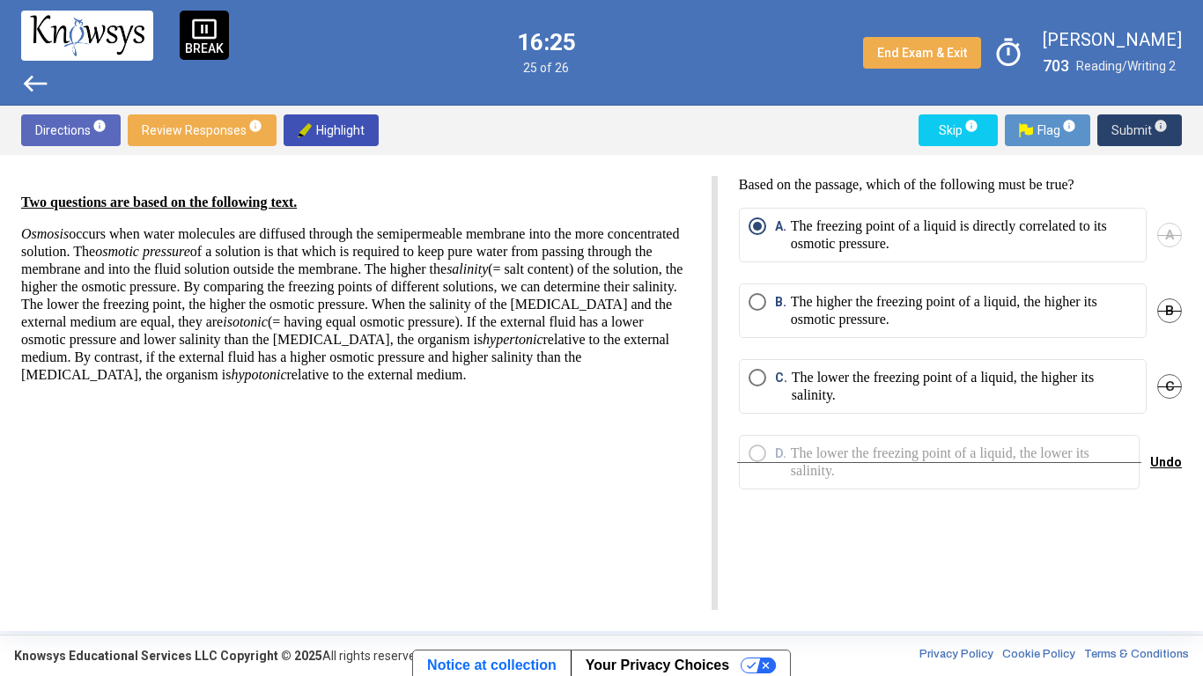
click at [1143, 123] on span "Submit info" at bounding box center [1139, 130] width 56 height 32
click at [1131, 127] on span "Submit info" at bounding box center [1139, 130] width 56 height 32
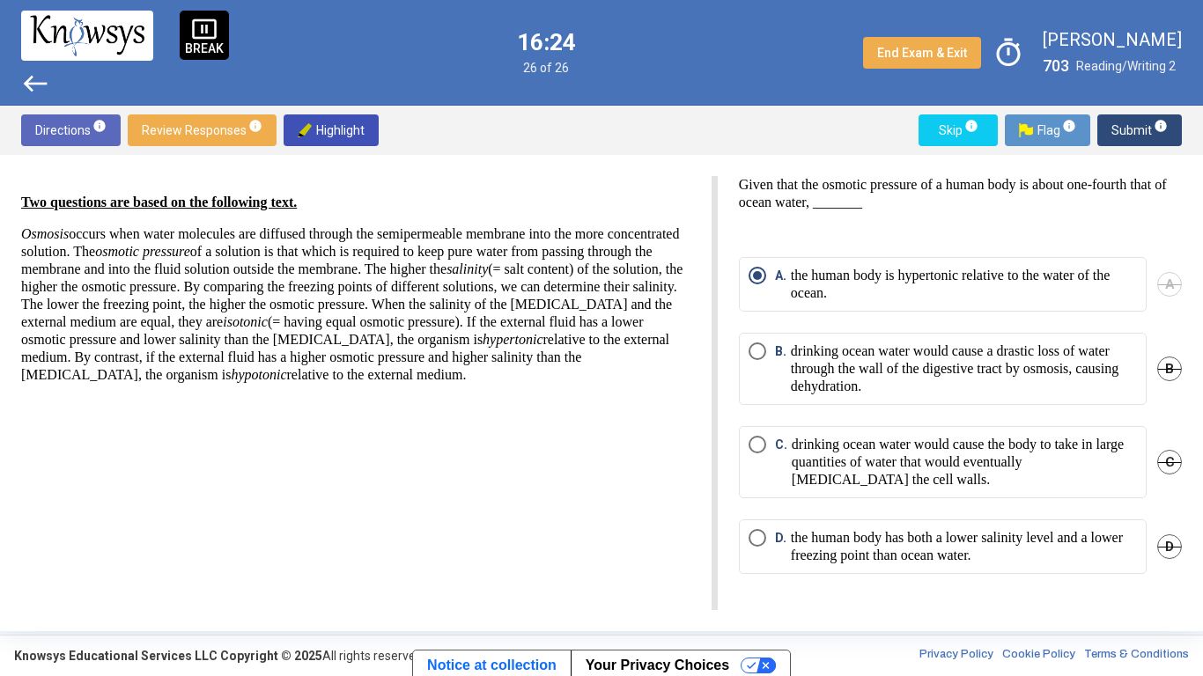
click at [1135, 127] on span "Submit info" at bounding box center [1139, 130] width 56 height 32
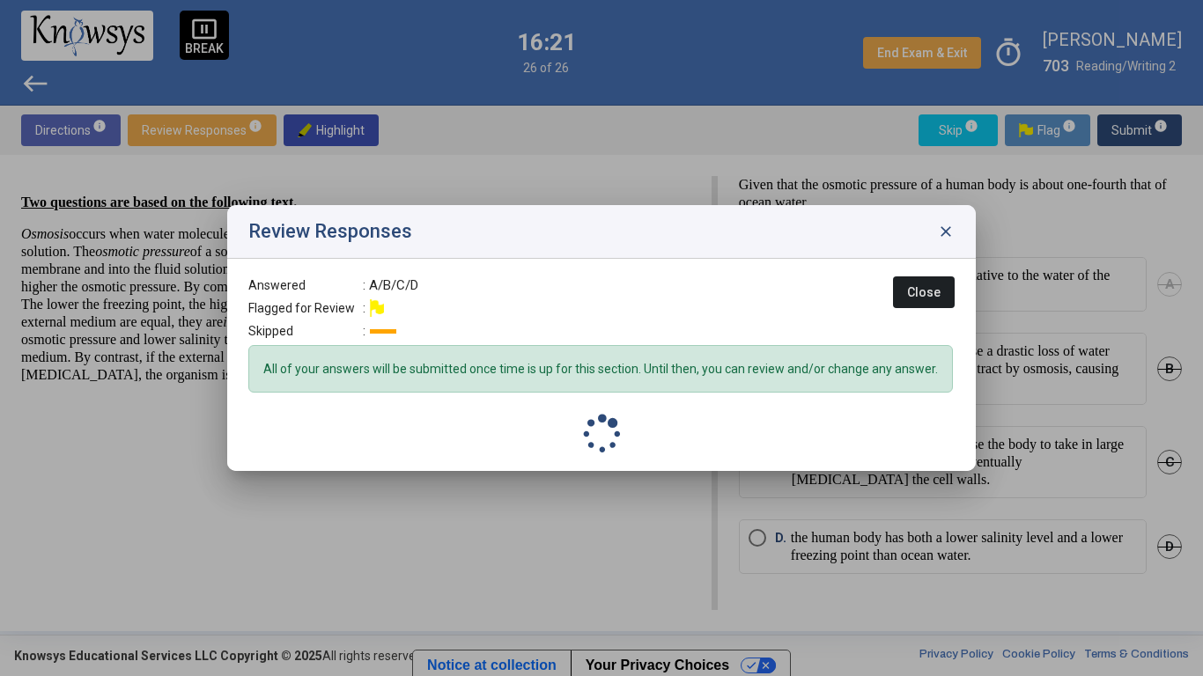
click at [907, 302] on button "Close" at bounding box center [924, 292] width 62 height 32
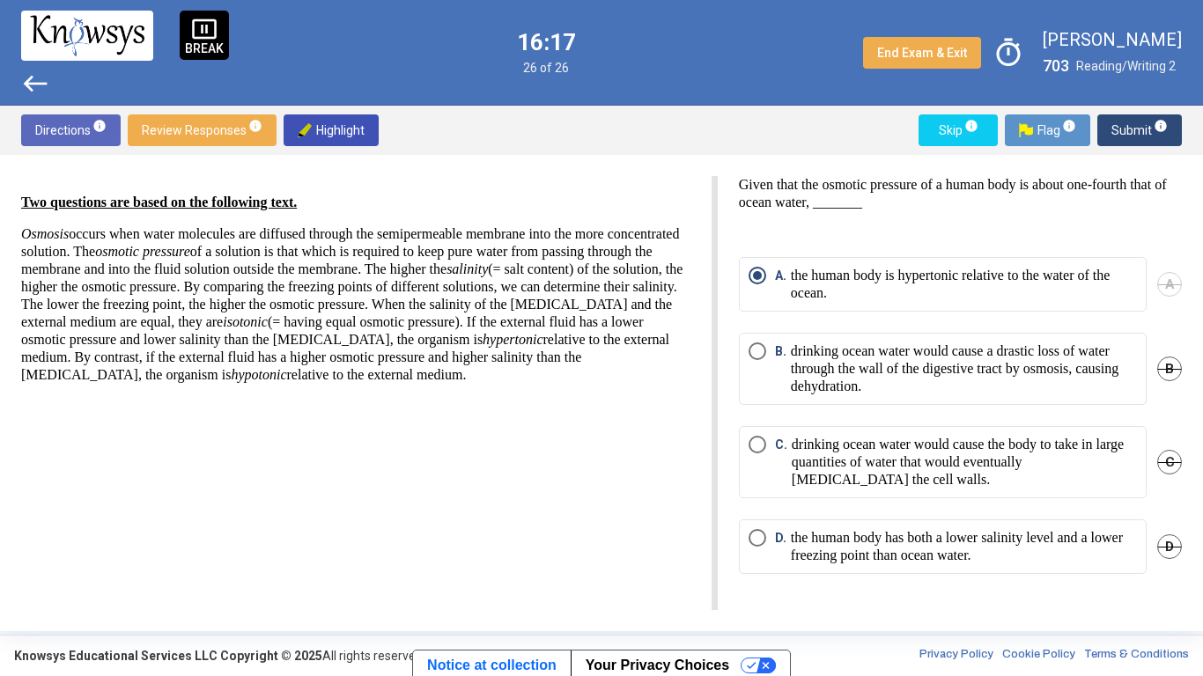
click at [1126, 129] on span "Submit info" at bounding box center [1139, 130] width 56 height 32
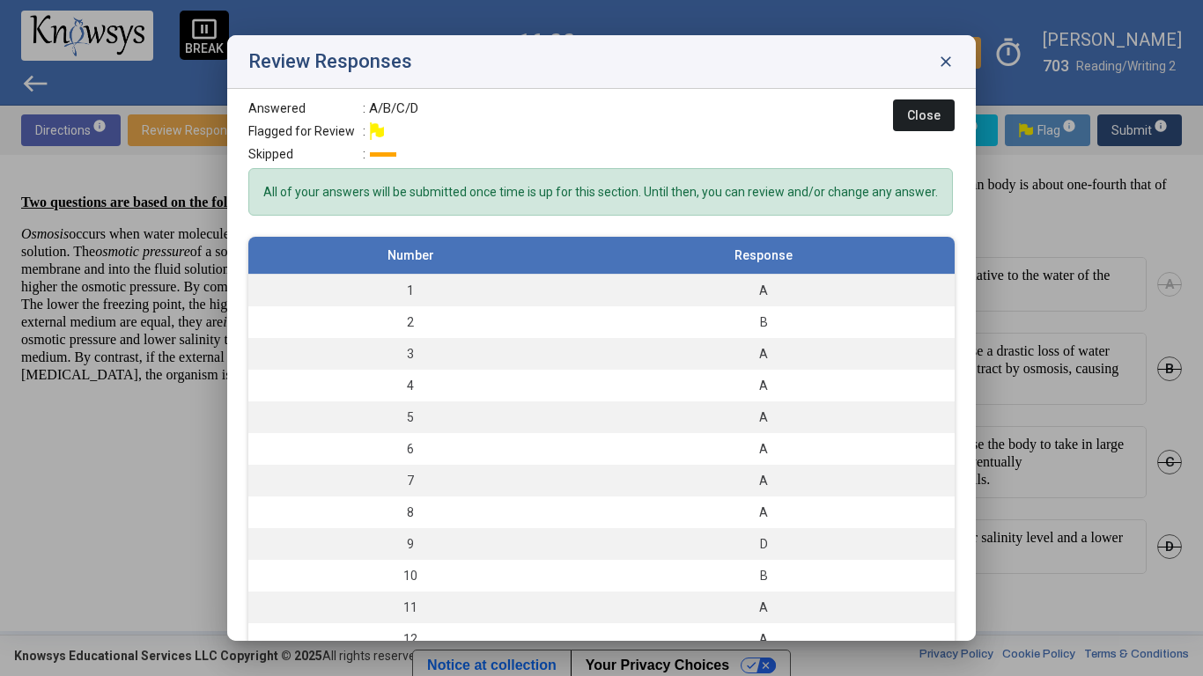
scroll to position [6, 0]
click at [775, 527] on div "D" at bounding box center [763, 545] width 365 height 18
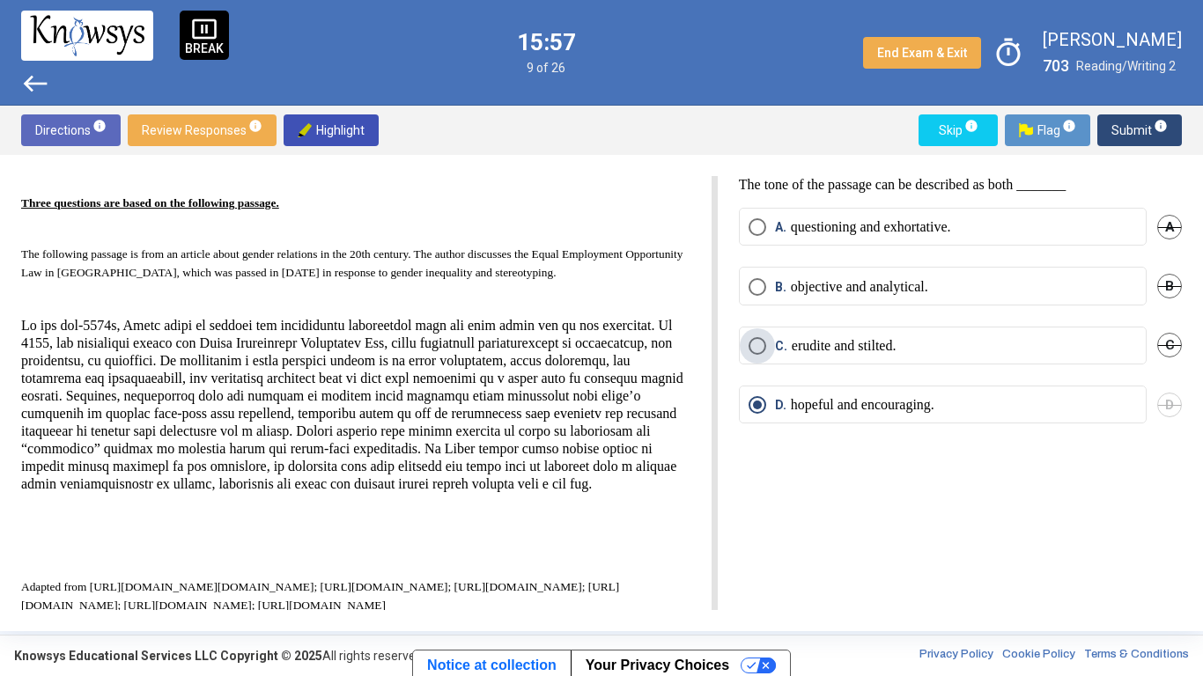
click at [1083, 350] on label "C. erudite and stilted." at bounding box center [942, 346] width 388 height 18
click at [1173, 409] on span "D" at bounding box center [1169, 405] width 25 height 25
click at [1080, 286] on label "B. objective and analytical." at bounding box center [942, 287] width 388 height 18
click at [1124, 140] on span "Submit info" at bounding box center [1139, 130] width 56 height 32
click at [1131, 130] on span "Submit info" at bounding box center [1139, 130] width 56 height 32
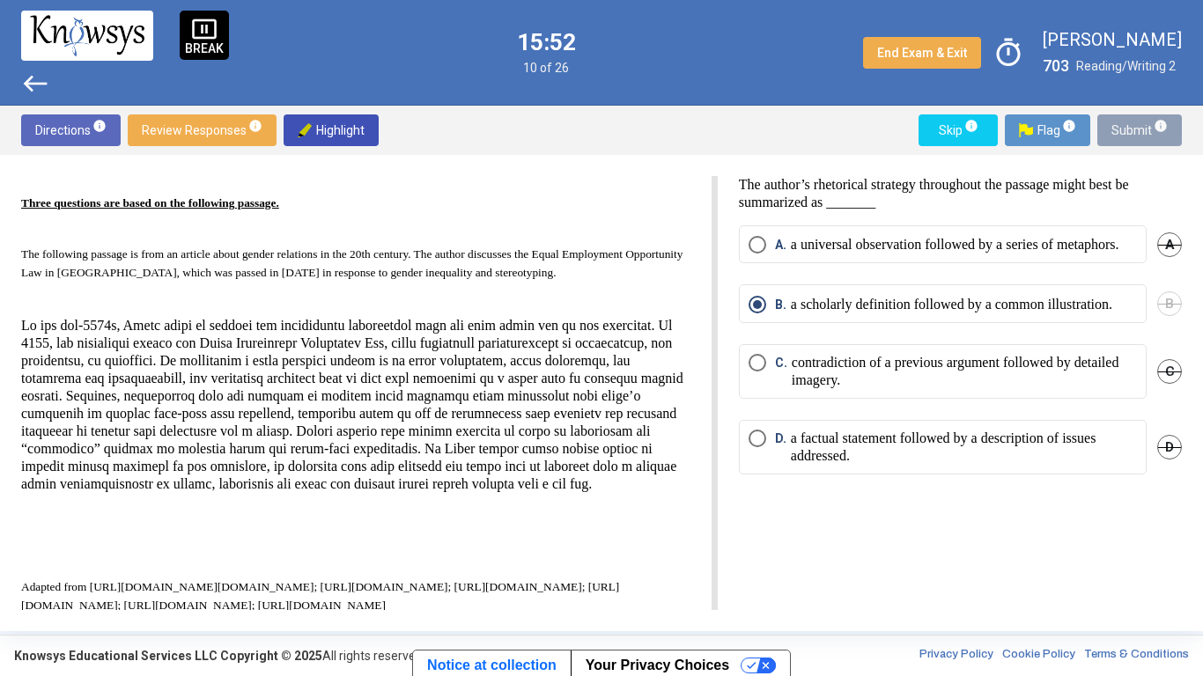
click at [1119, 129] on span "Submit info" at bounding box center [1139, 130] width 56 height 32
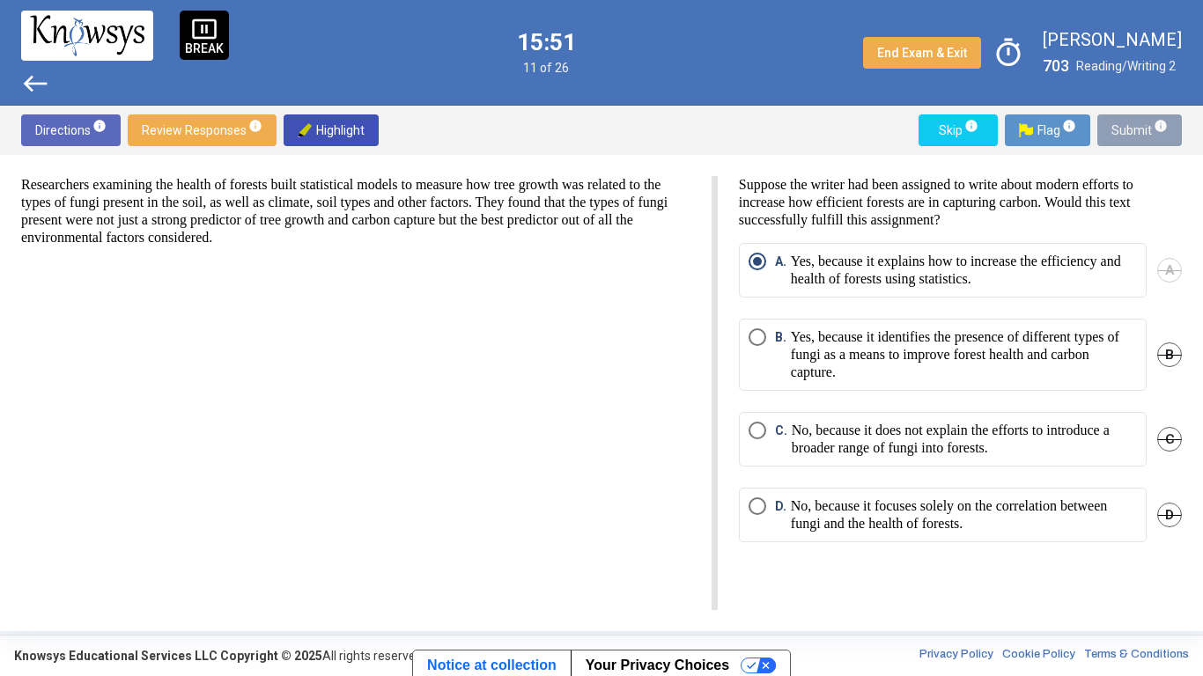
click at [1124, 124] on span "Submit info" at bounding box center [1139, 130] width 56 height 32
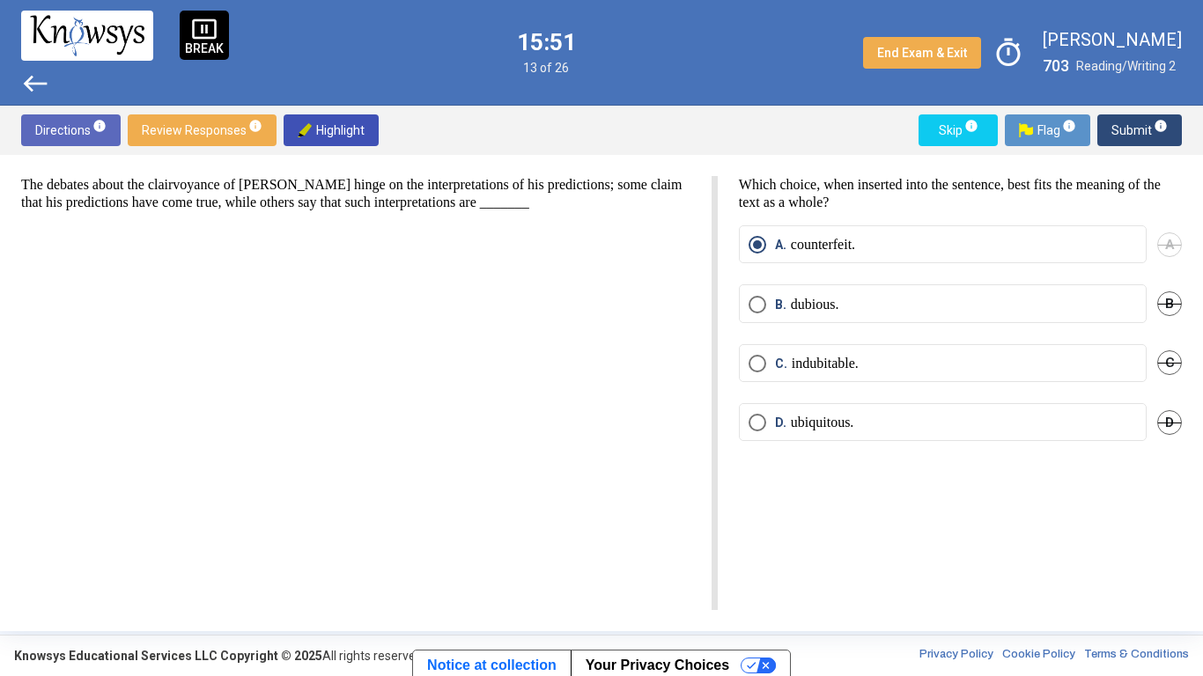
click at [1127, 123] on span "Submit info" at bounding box center [1139, 130] width 56 height 32
click at [1128, 127] on span "Submit info" at bounding box center [1139, 130] width 56 height 32
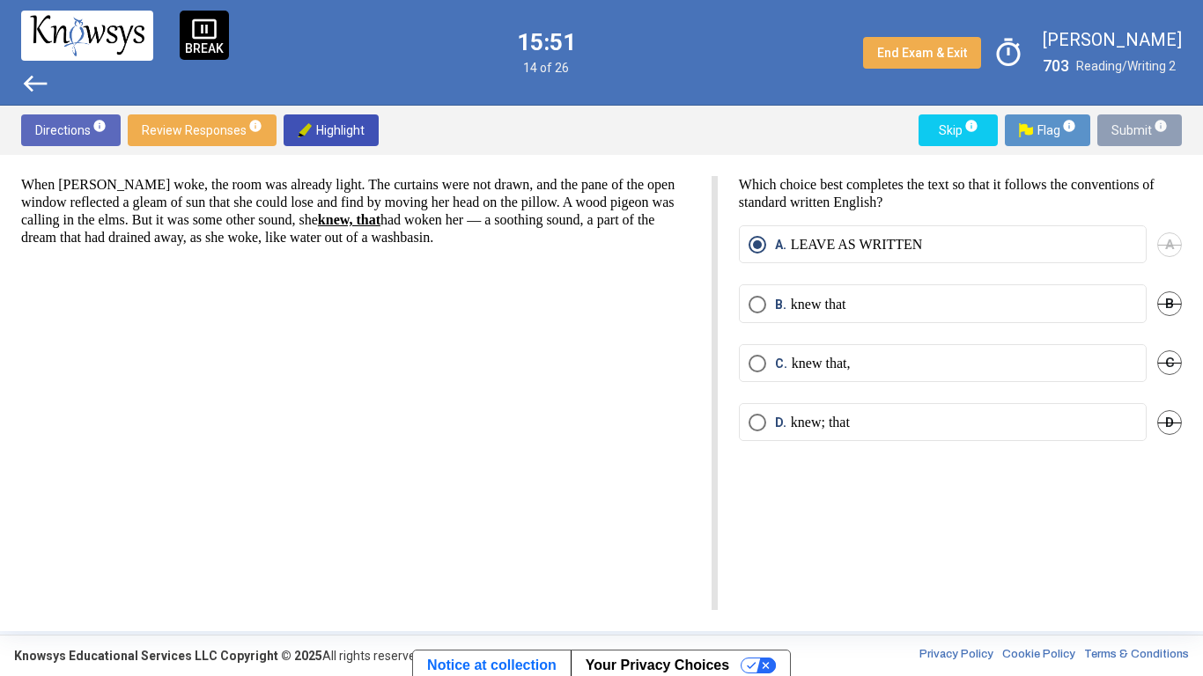
click at [1130, 130] on span "Submit info" at bounding box center [1139, 130] width 56 height 32
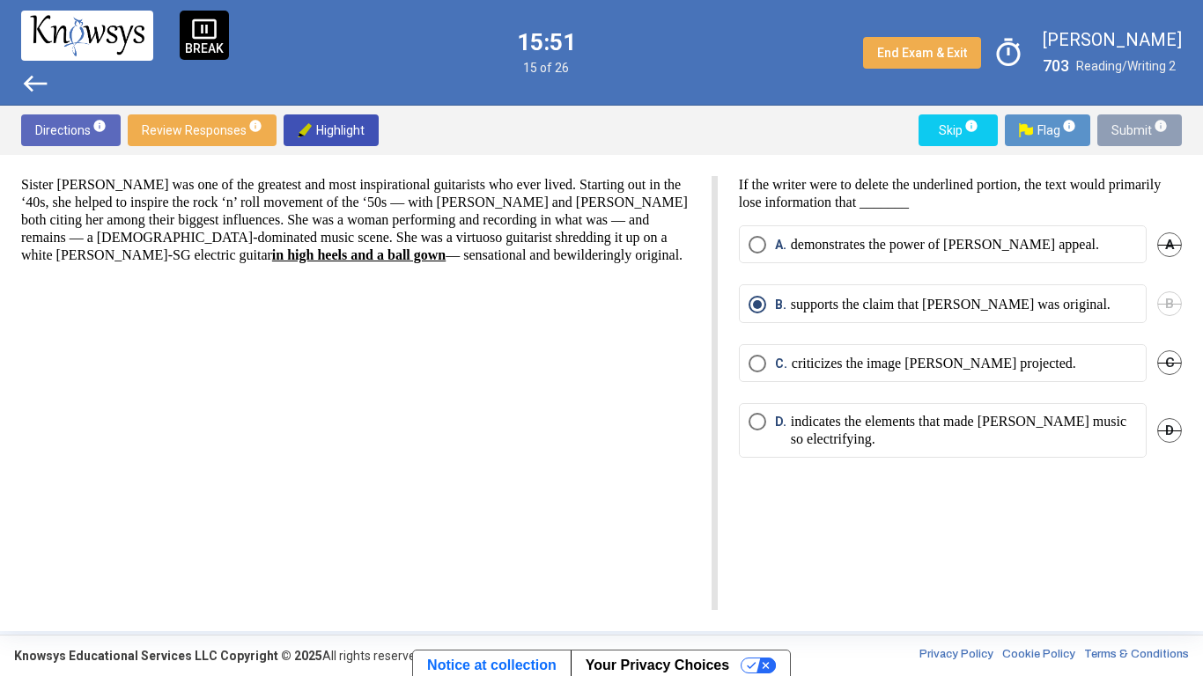
click at [1127, 131] on span "Submit info" at bounding box center [1139, 130] width 56 height 32
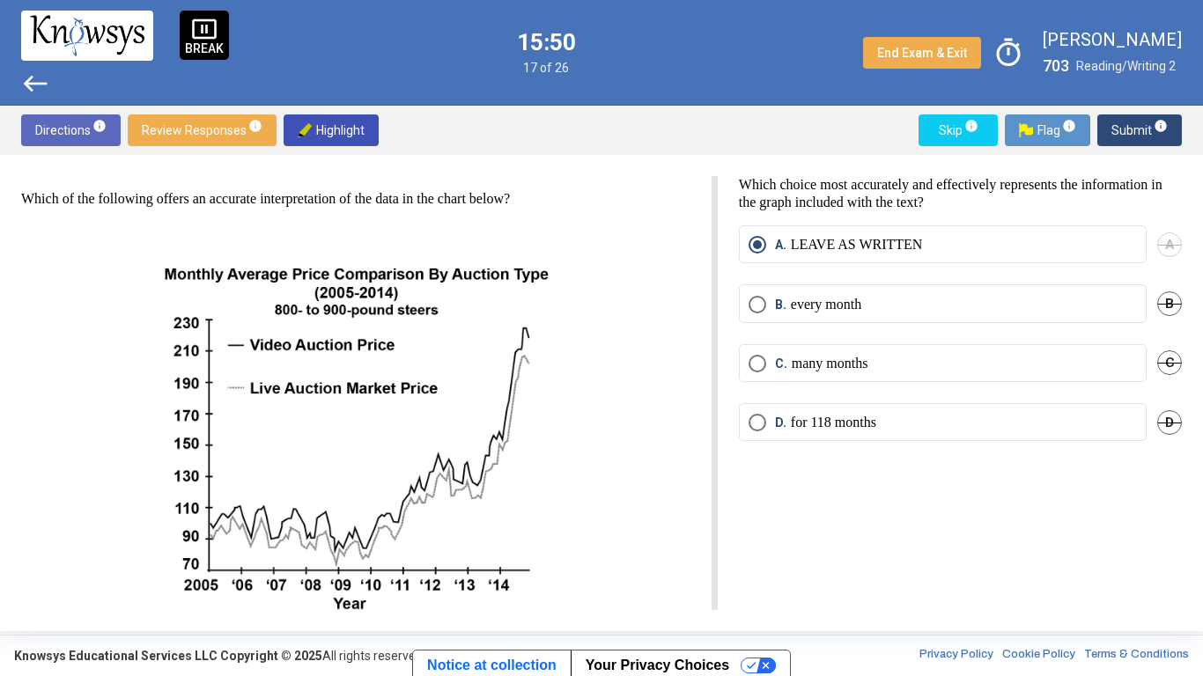
click at [1128, 137] on span "Submit info" at bounding box center [1139, 130] width 56 height 32
click at [1124, 137] on span "Submit info" at bounding box center [1139, 130] width 56 height 32
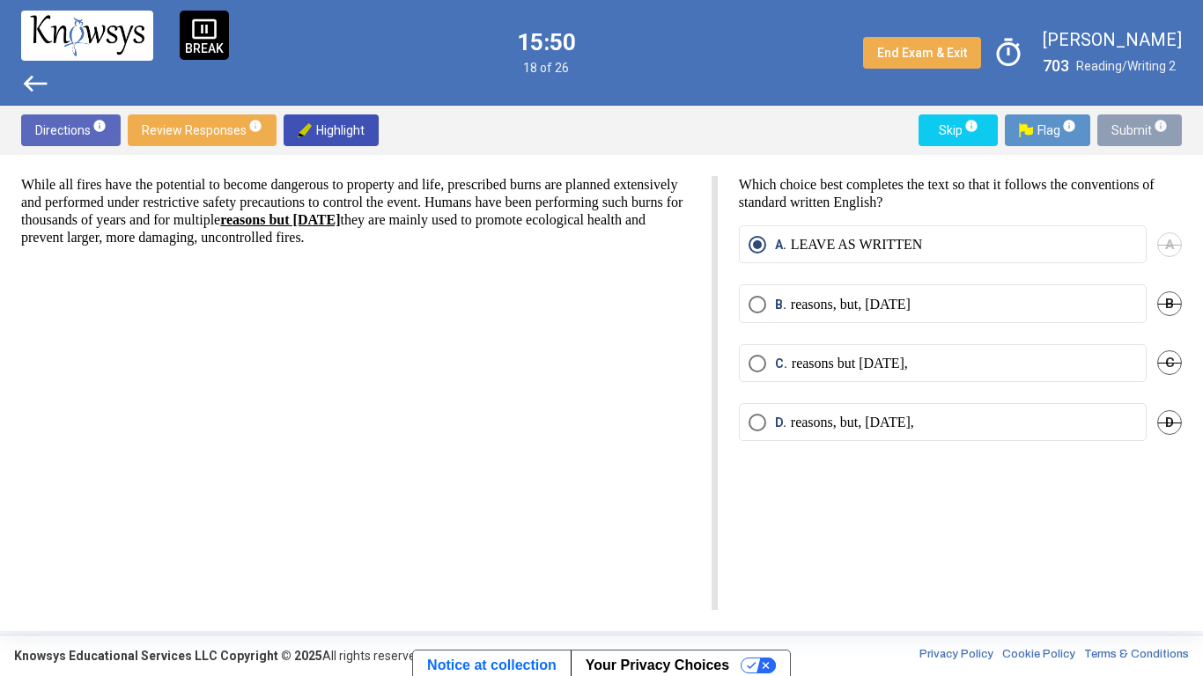
click at [1130, 135] on span "Submit info" at bounding box center [1139, 130] width 56 height 32
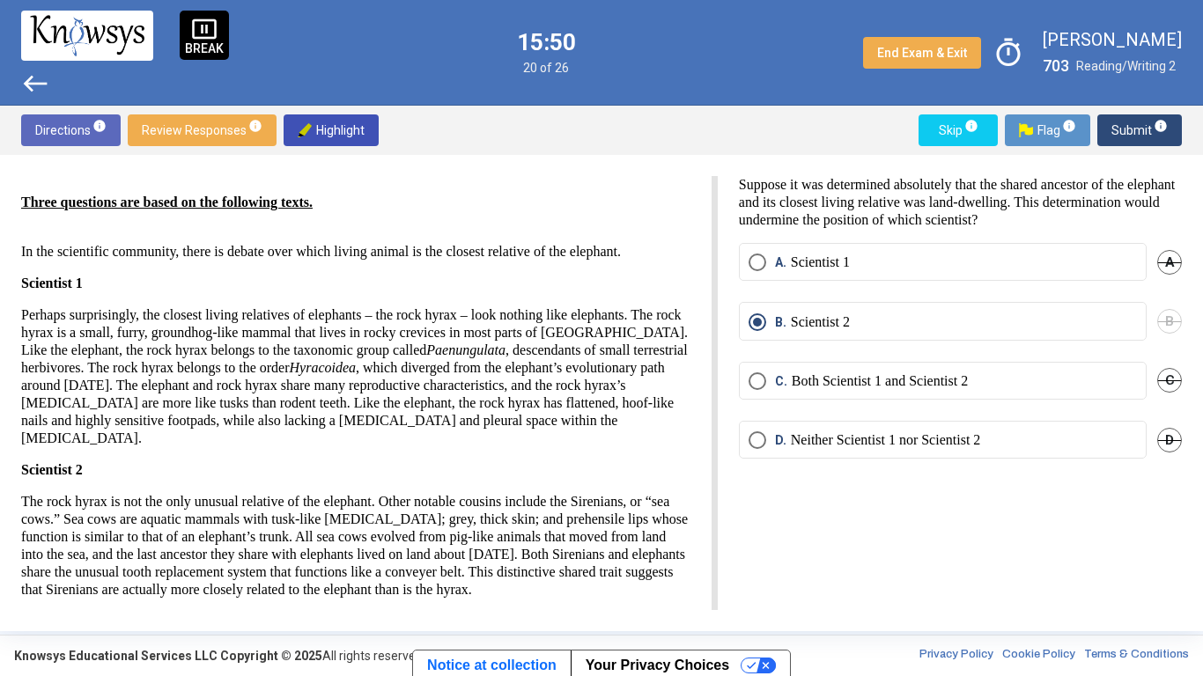
click at [1123, 132] on span "Submit info" at bounding box center [1139, 130] width 56 height 32
click at [1124, 131] on span "Submit info" at bounding box center [1139, 130] width 56 height 32
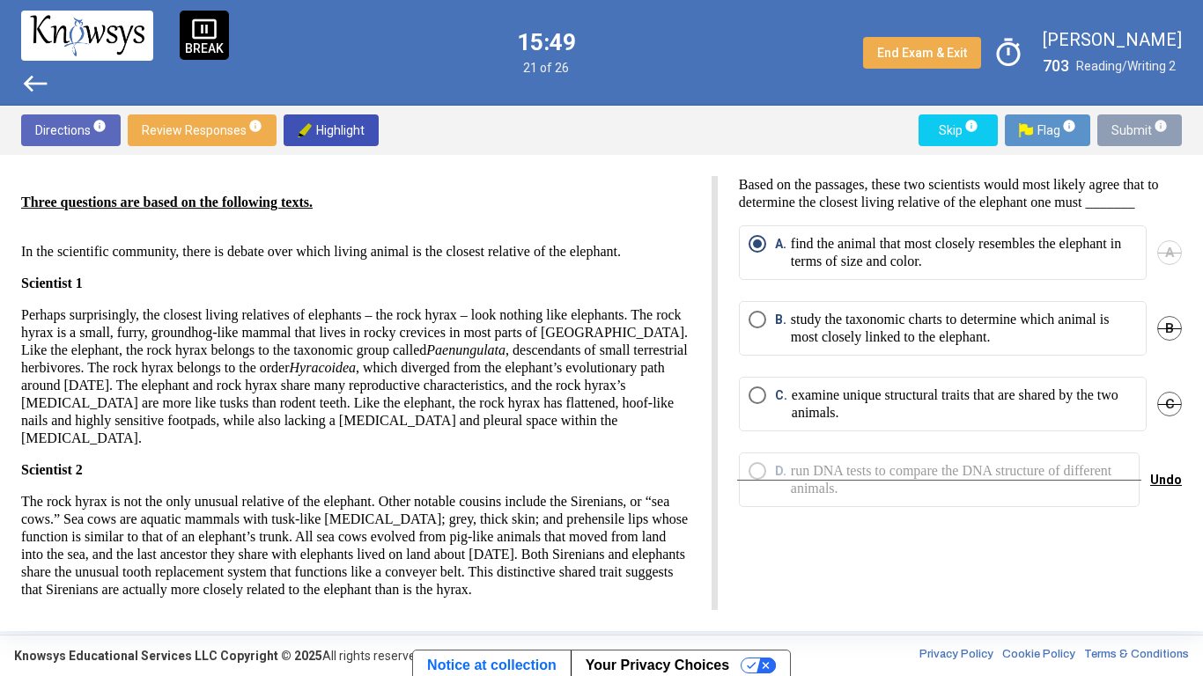
click at [1121, 131] on span "Submit info" at bounding box center [1139, 130] width 56 height 32
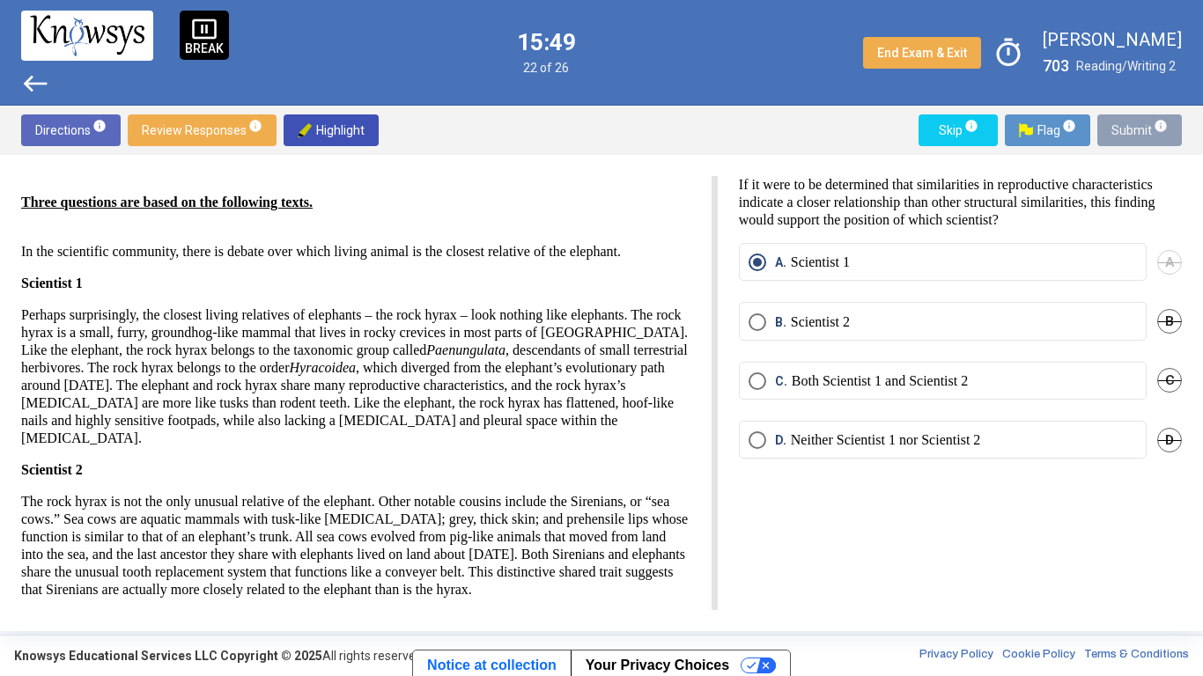
click at [1120, 133] on span "Submit info" at bounding box center [1139, 130] width 56 height 32
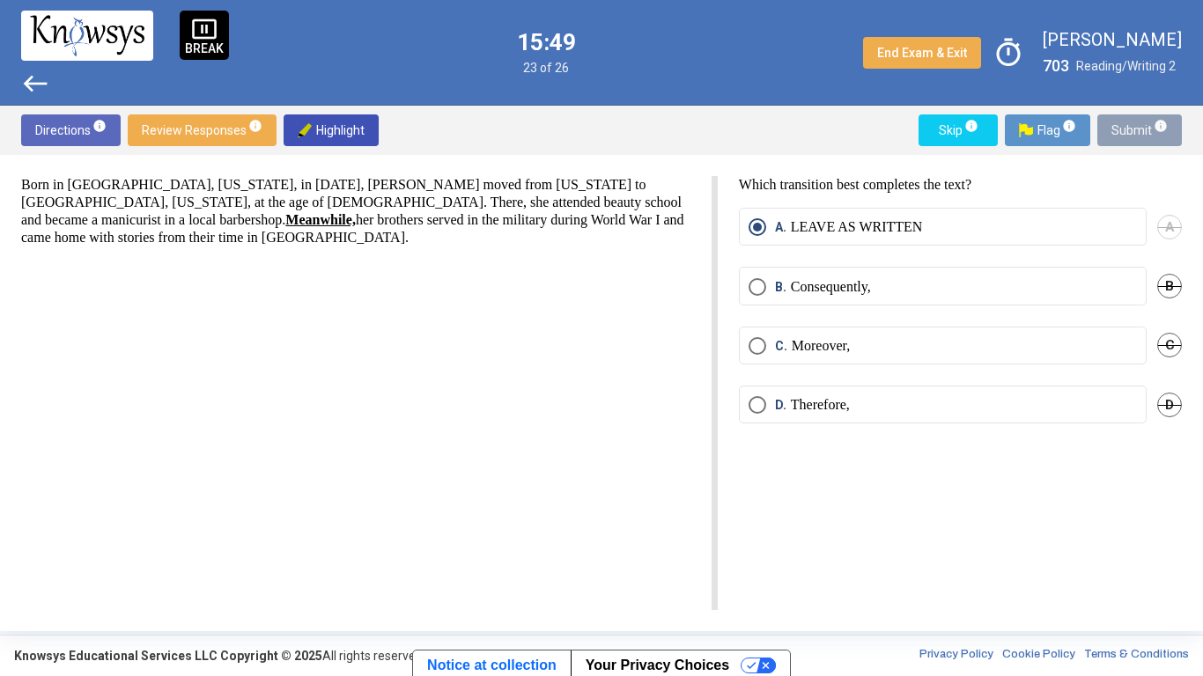
click at [1121, 132] on span "Submit info" at bounding box center [1139, 130] width 56 height 32
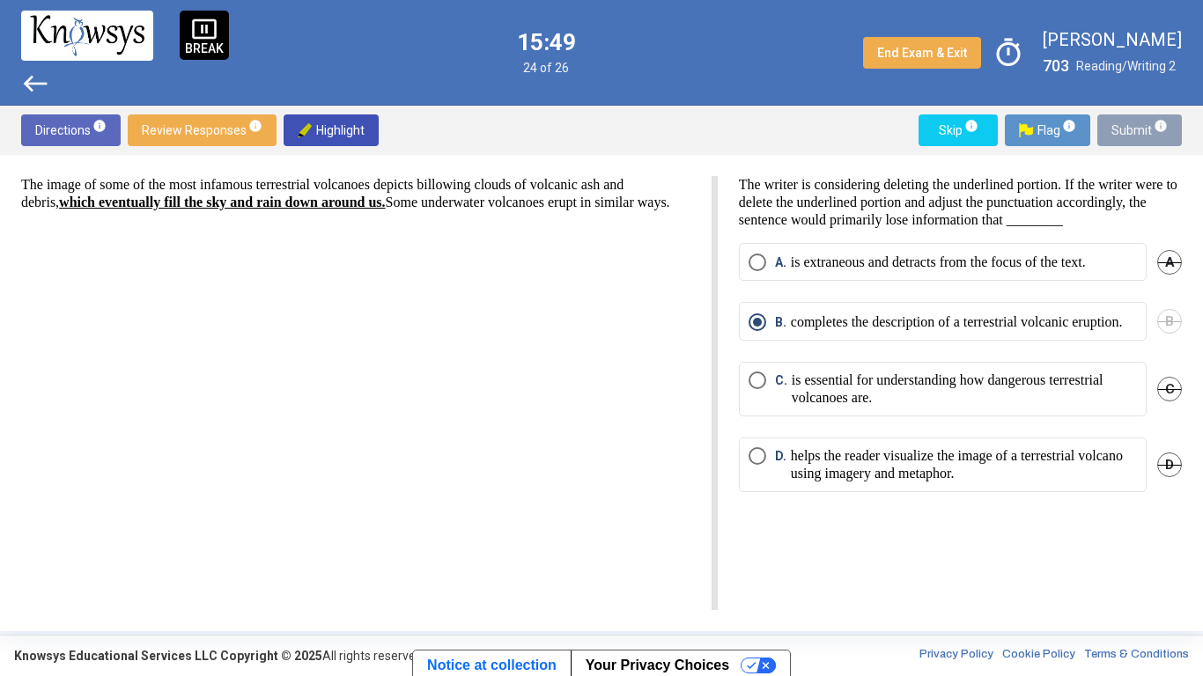
click at [1118, 131] on span "Submit info" at bounding box center [1139, 130] width 56 height 32
click at [1122, 131] on span "Submit info" at bounding box center [1139, 130] width 56 height 32
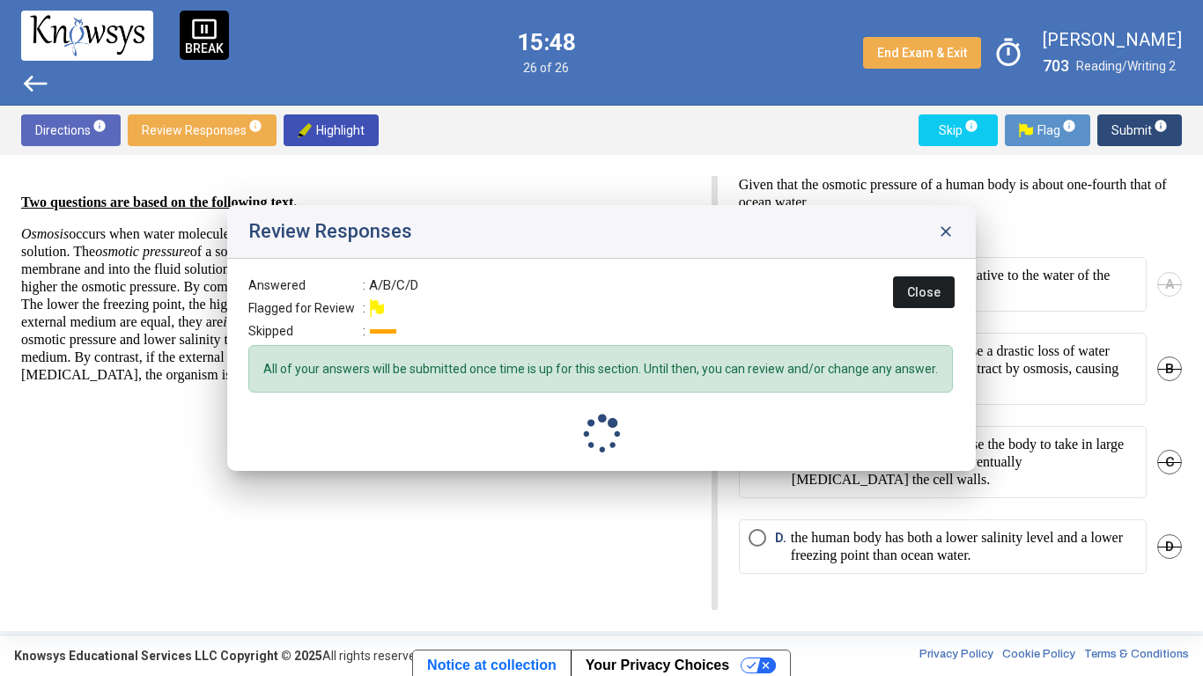
click at [1122, 133] on span "Submit info" at bounding box center [1139, 130] width 56 height 32
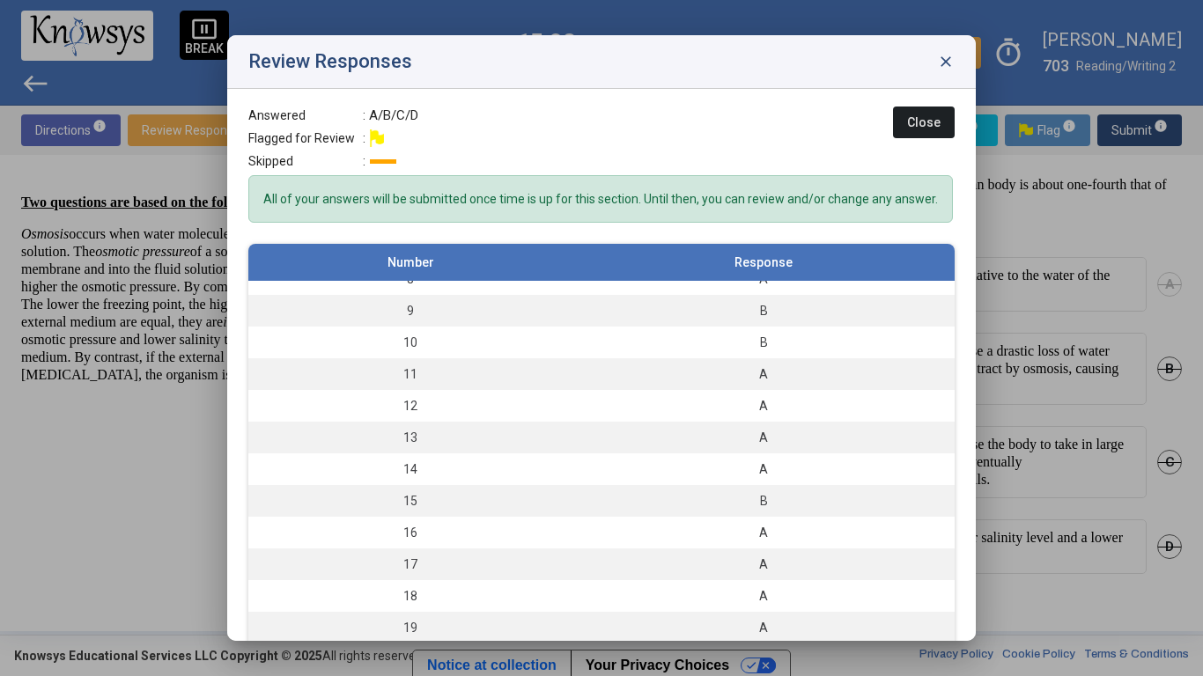
scroll to position [243, 0]
click at [933, 122] on span "Close" at bounding box center [923, 122] width 33 height 14
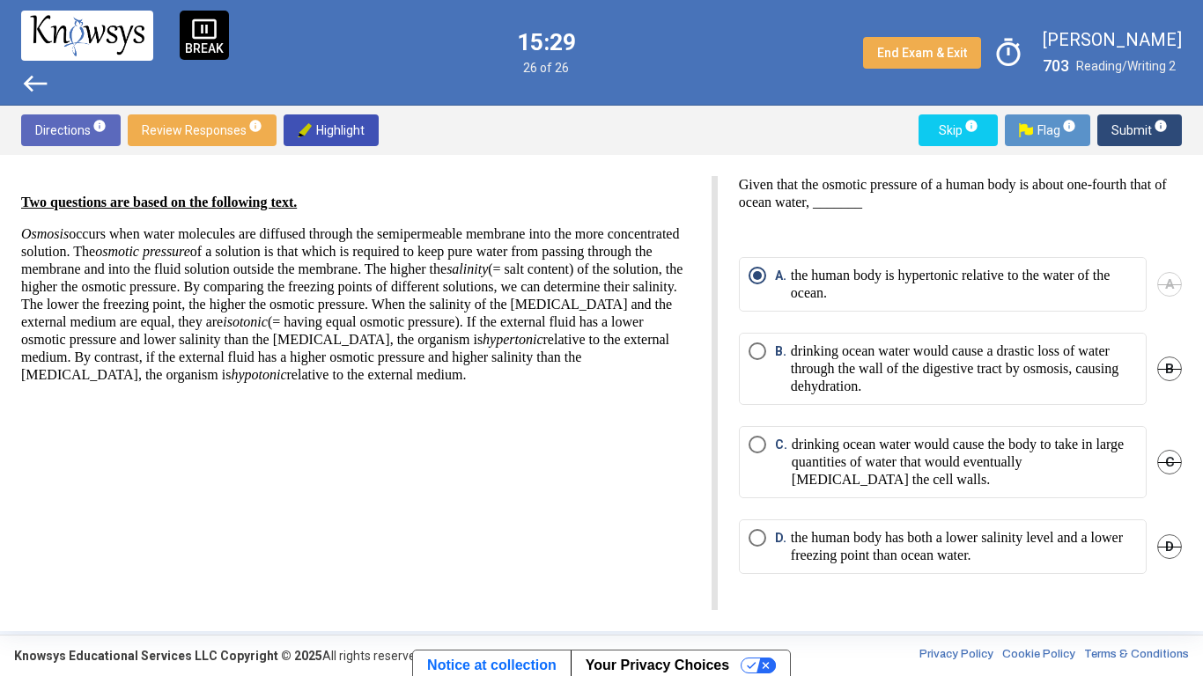
click at [209, 32] on span "pause_presentation" at bounding box center [204, 29] width 26 height 26
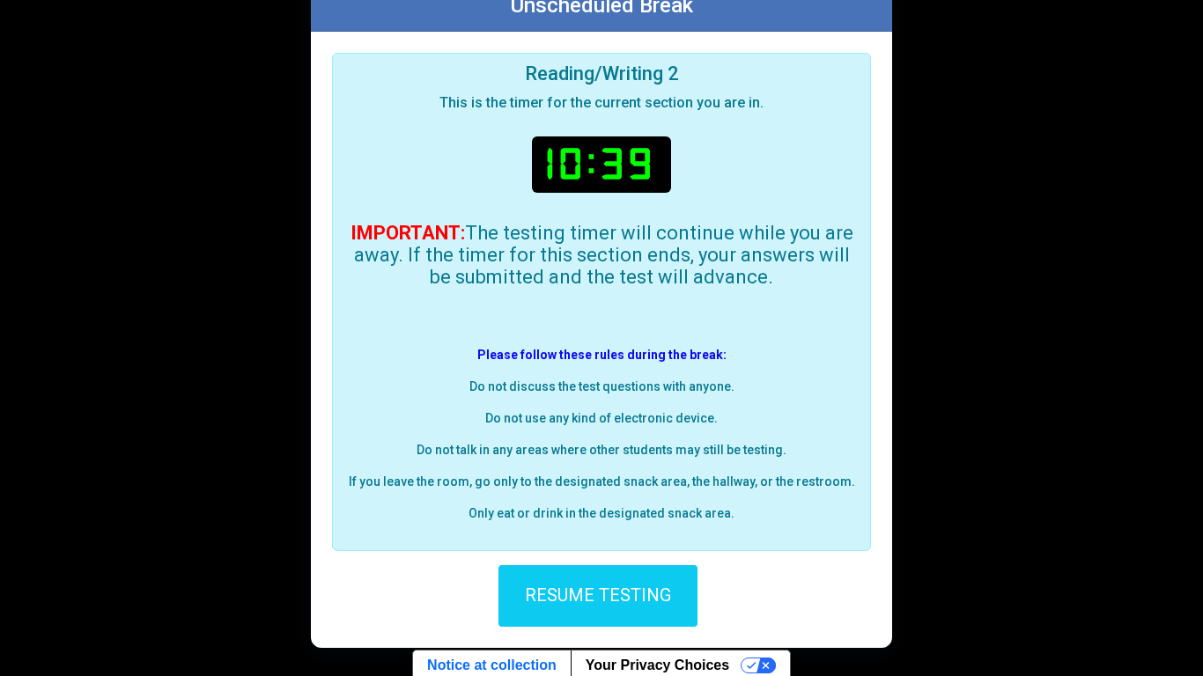
scroll to position [147, 0]
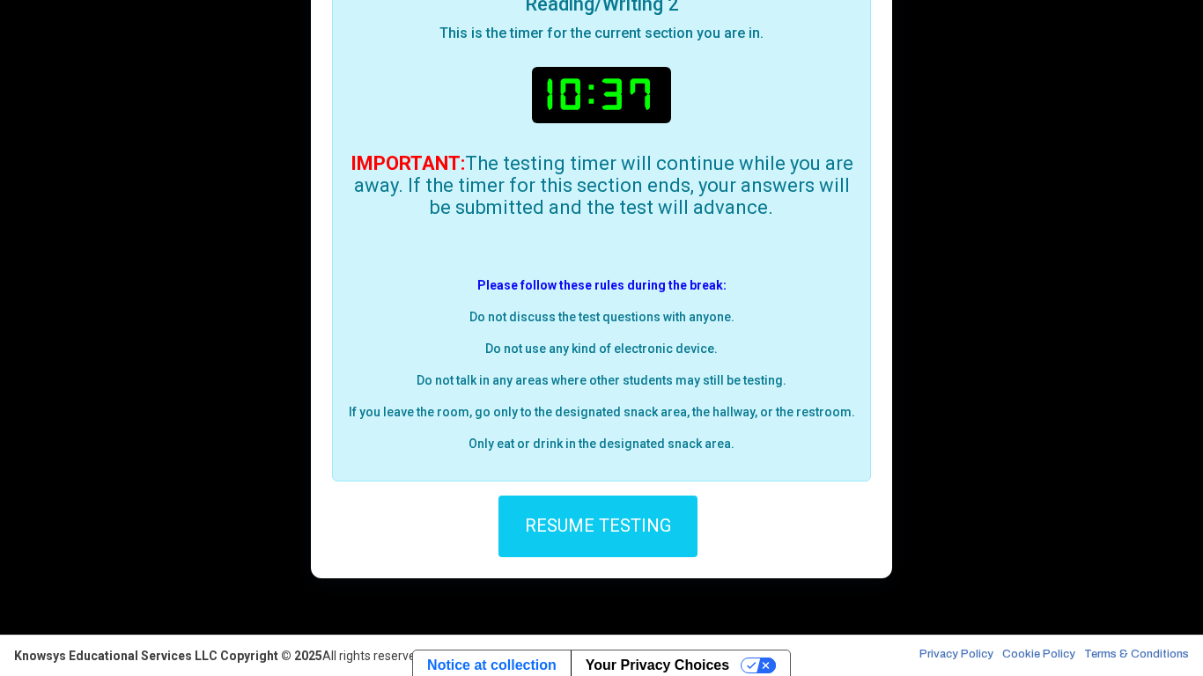
click at [622, 527] on span "RESUME TESTING" at bounding box center [598, 524] width 146 height 21
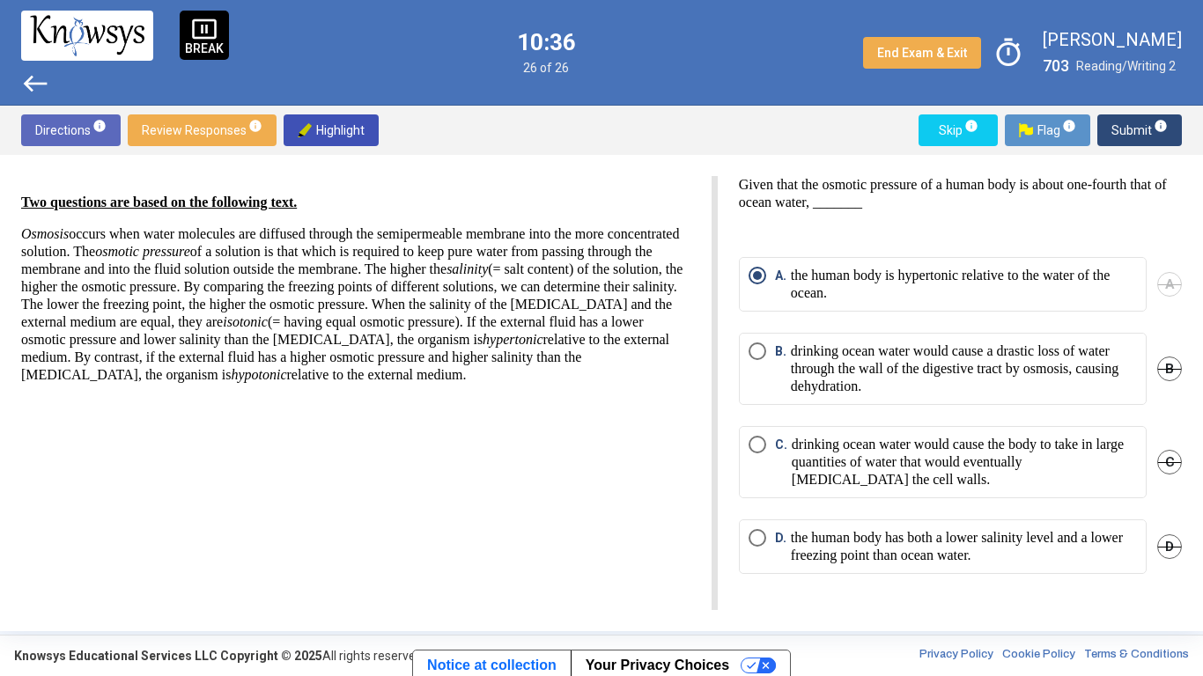
scroll to position [0, 0]
click at [1124, 119] on span "Submit info" at bounding box center [1139, 130] width 56 height 32
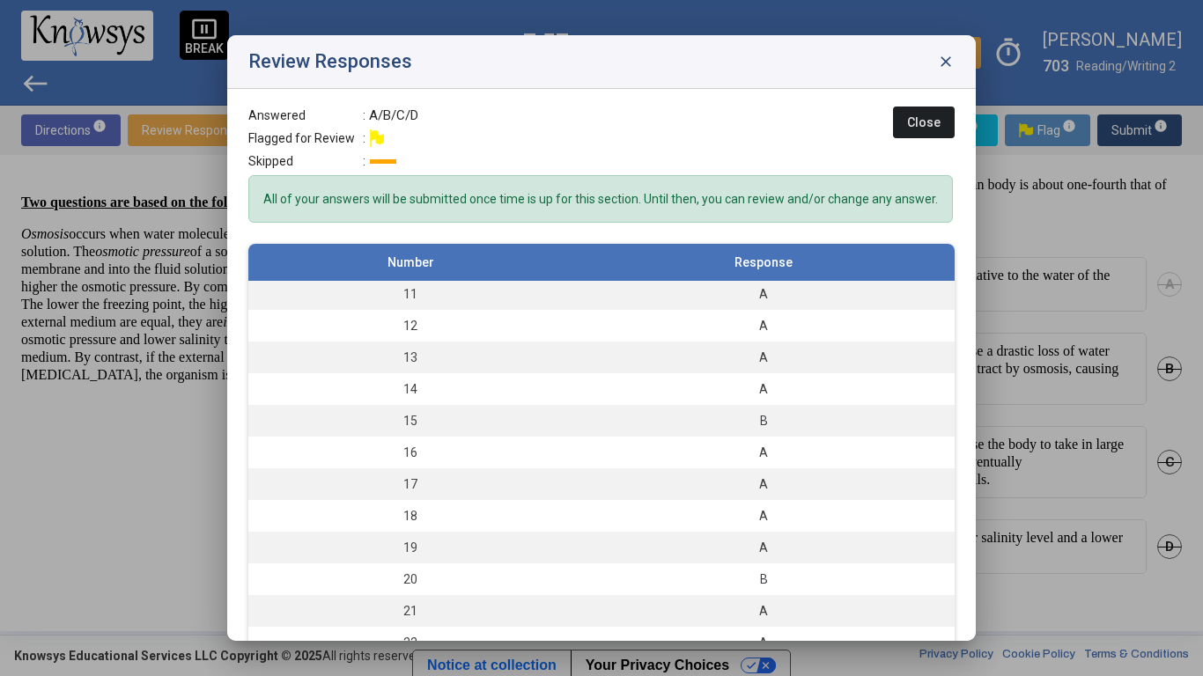
scroll to position [320, 0]
click at [944, 59] on span "close" at bounding box center [946, 62] width 18 height 18
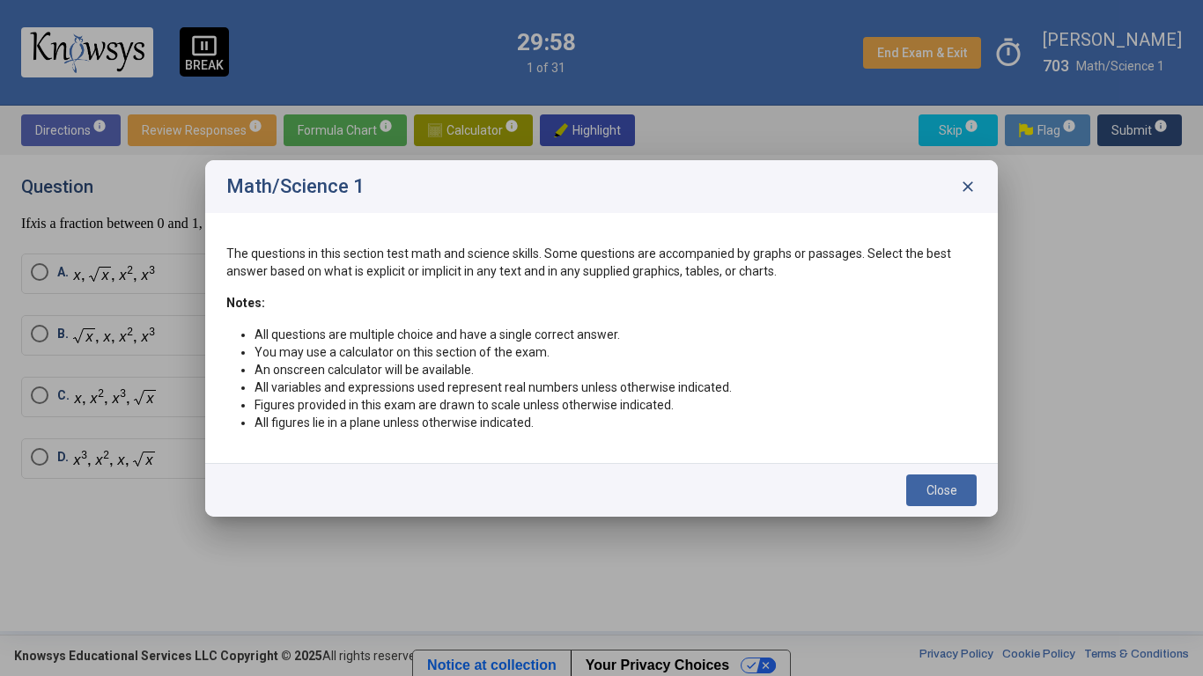
click at [934, 501] on button "Close" at bounding box center [941, 491] width 70 height 32
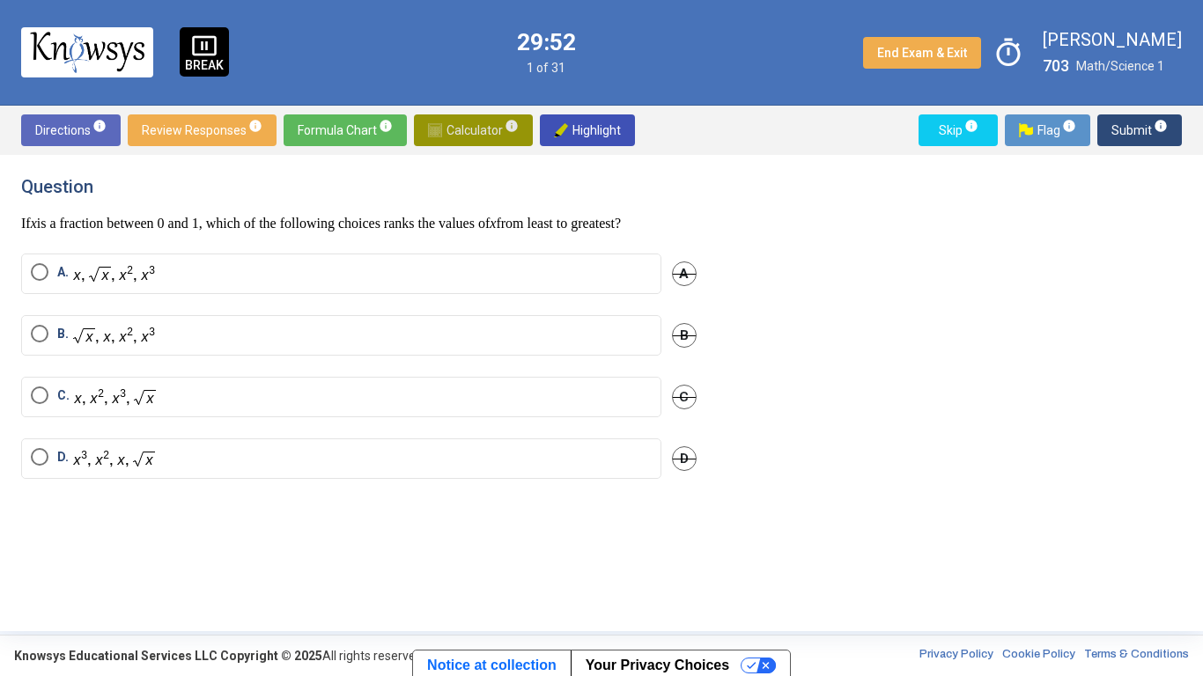
click at [442, 127] on span "Calculator info" at bounding box center [473, 130] width 91 height 32
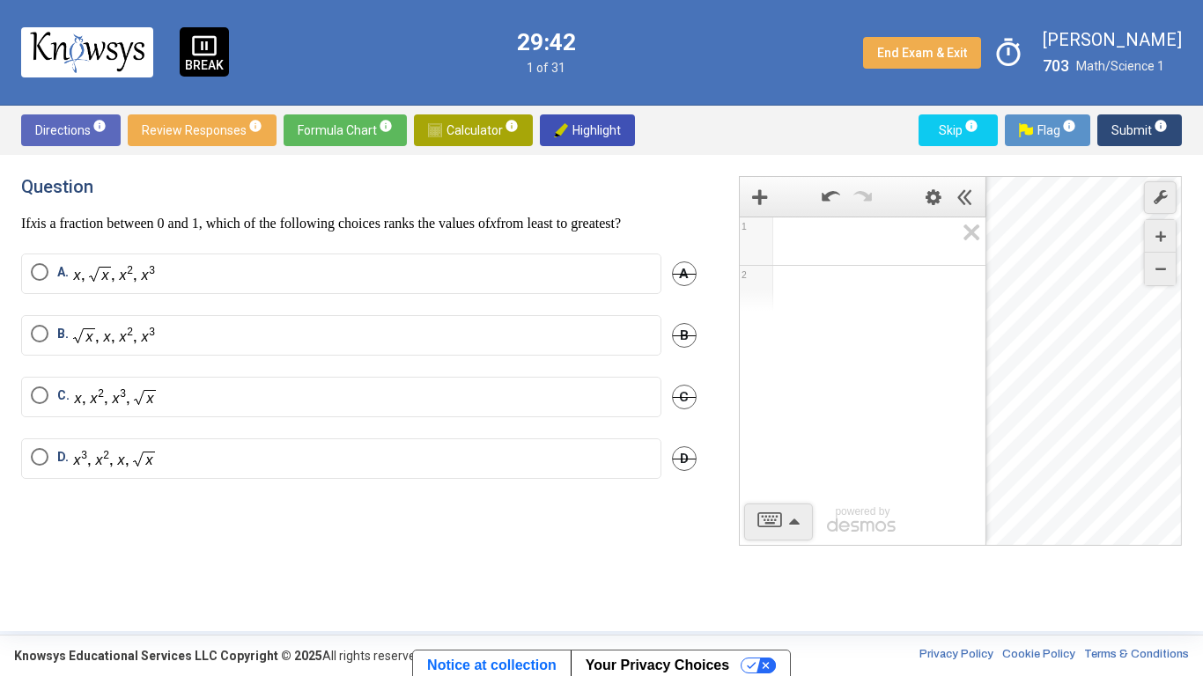
click at [1073, 386] on div "Desmos Graphing Calculator" at bounding box center [1084, 362] width 196 height 370
click at [1160, 239] on icon "Zoom In" at bounding box center [1159, 237] width 11 height 11
click at [1159, 238] on icon "Zoom In" at bounding box center [1159, 237] width 11 height 11
click at [1159, 239] on icon "Zoom In" at bounding box center [1159, 237] width 11 height 11
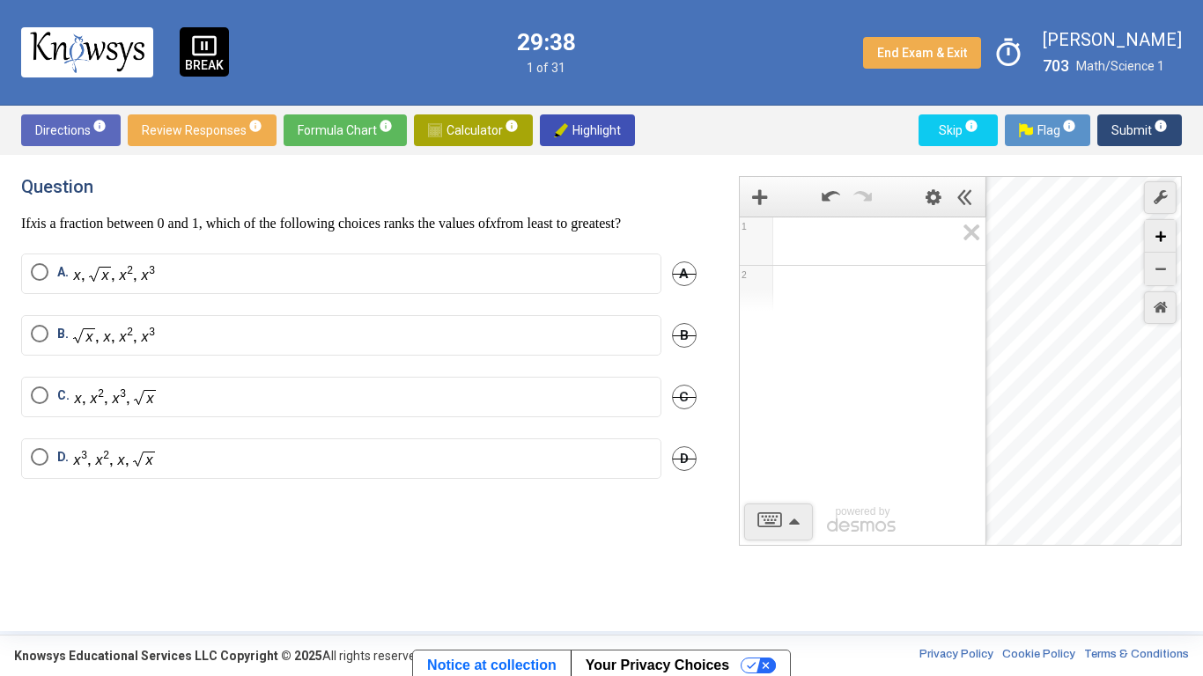
click at [1159, 239] on icon "Zoom In" at bounding box center [1159, 237] width 11 height 11
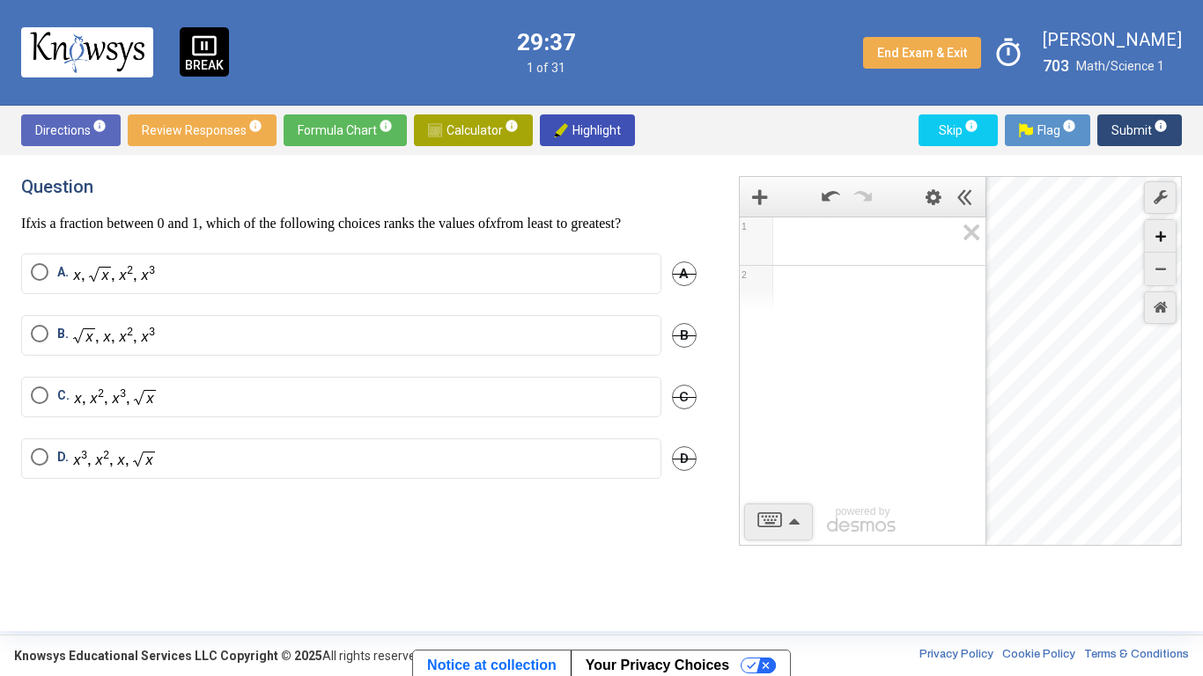
click at [1159, 239] on icon "Zoom In" at bounding box center [1159, 237] width 11 height 11
click at [1079, 370] on div "Desmos Graphing Calculator" at bounding box center [1084, 362] width 196 height 370
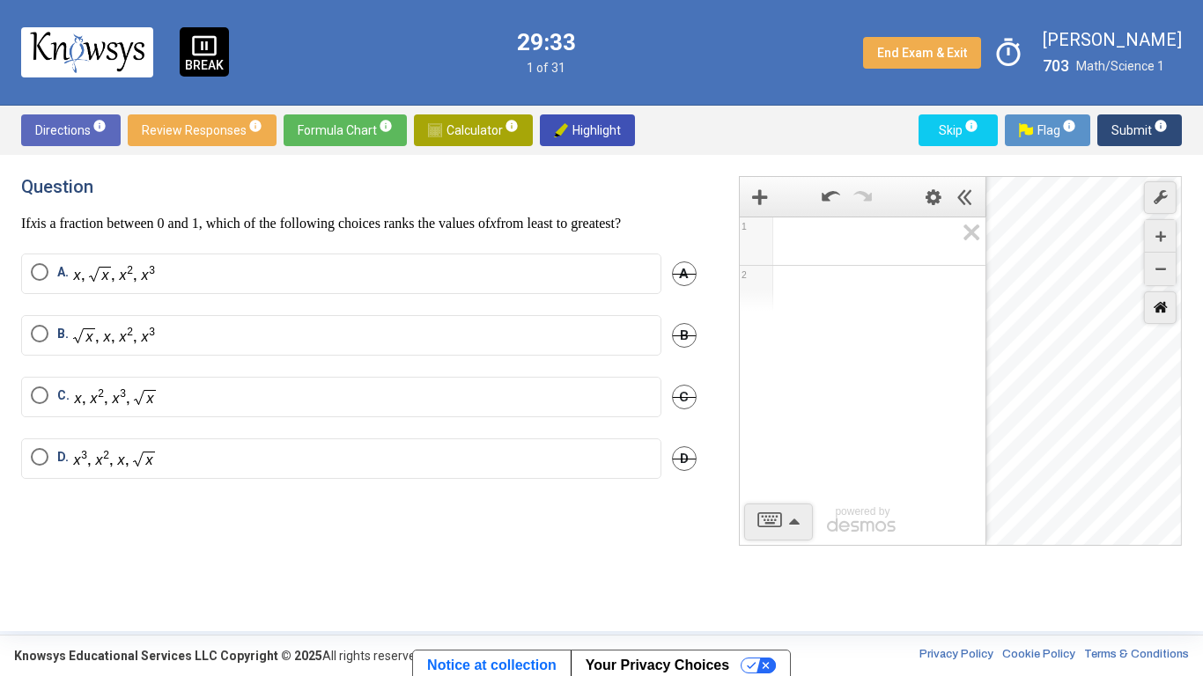
click at [1169, 310] on div "Restore Default Zoom" at bounding box center [1160, 307] width 33 height 33
click at [756, 196] on icon "Add Item" at bounding box center [760, 197] width 16 height 16
click at [754, 198] on icon "Add Item" at bounding box center [760, 197] width 16 height 16
click at [756, 242] on div "Expression List" at bounding box center [756, 243] width 26 height 26
click at [754, 287] on div "Expression List" at bounding box center [759, 289] width 39 height 46
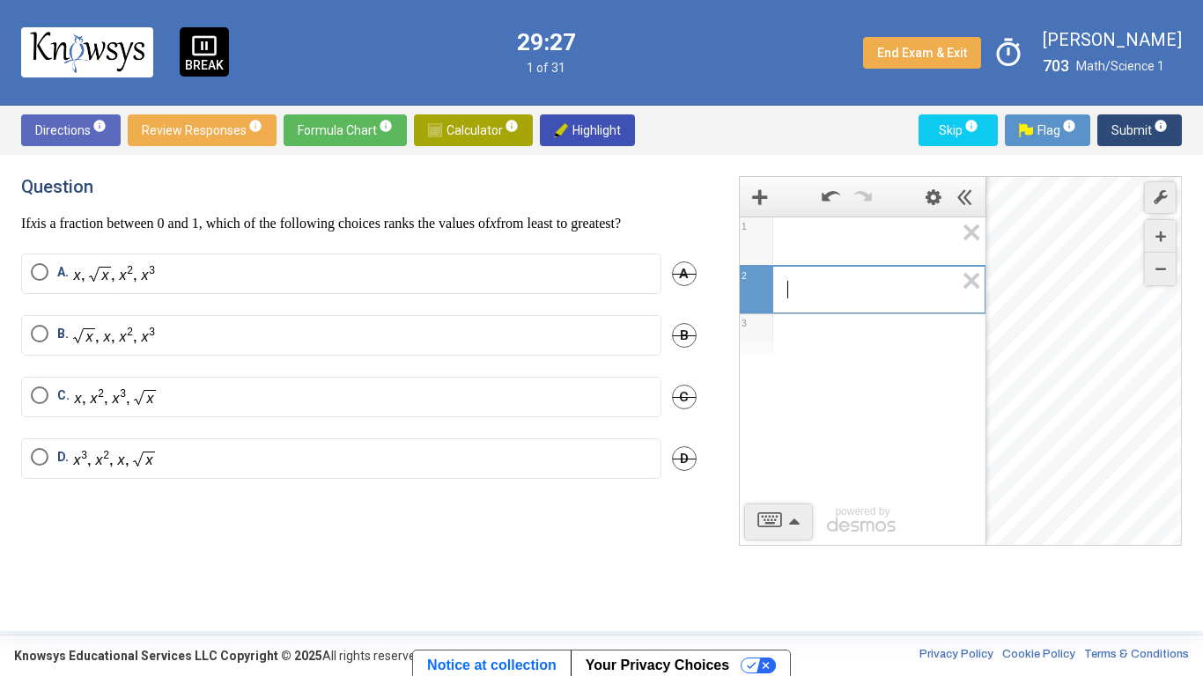
click at [763, 254] on span "1" at bounding box center [756, 241] width 33 height 48
click at [873, 252] on div "Expression List" at bounding box center [863, 238] width 246 height 42
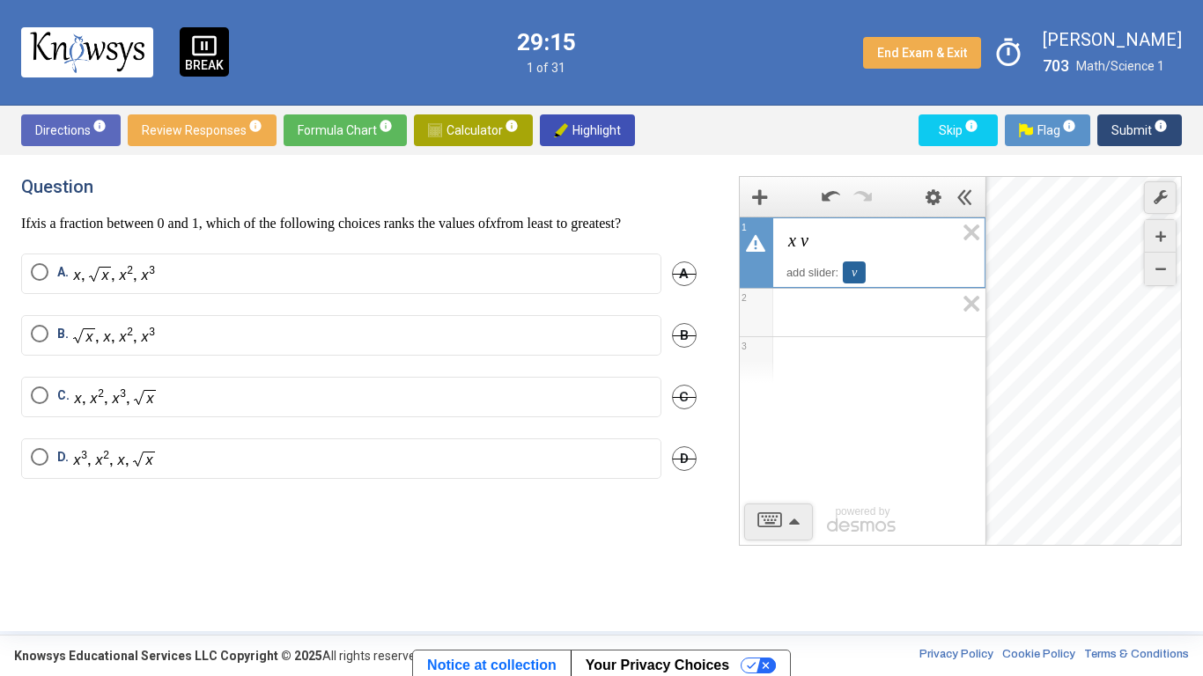
click at [849, 271] on div "v" at bounding box center [854, 273] width 23 height 22
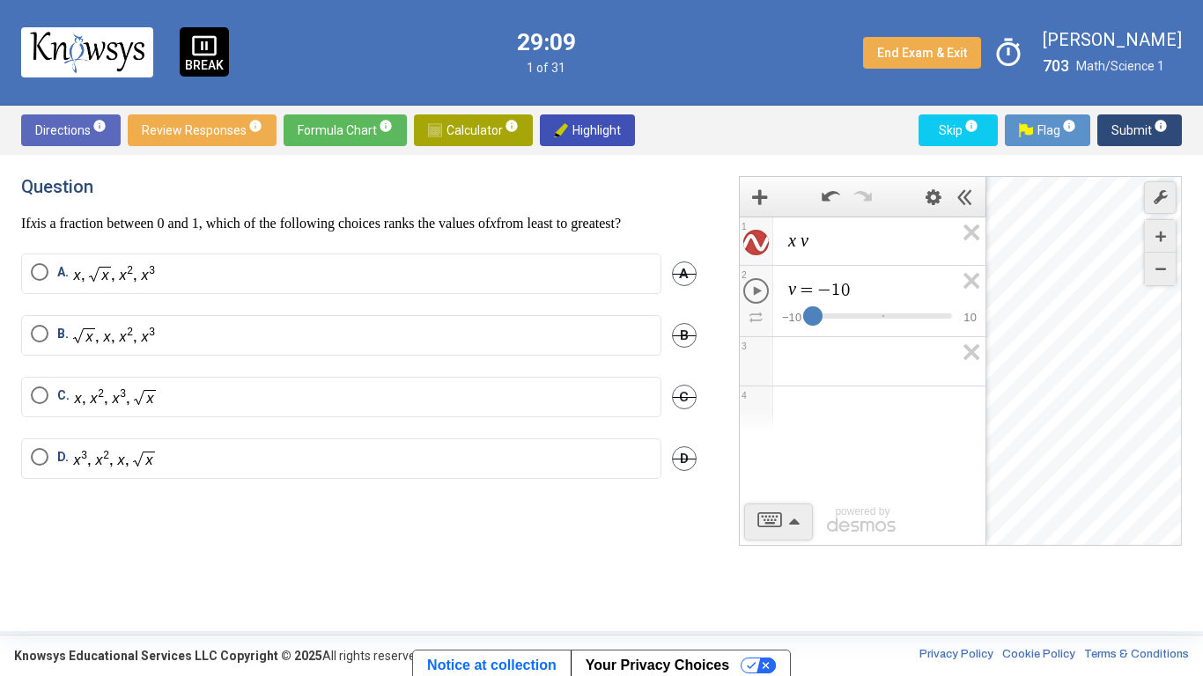
drag, startPoint x: 888, startPoint y: 317, endPoint x: 808, endPoint y: 313, distance: 80.2
click at [808, 313] on div "Expression List" at bounding box center [812, 315] width 19 height 19
drag, startPoint x: 811, startPoint y: 313, endPoint x: 882, endPoint y: 304, distance: 72.0
click at [882, 304] on div "v = 0 . 1 $$ − 1 0 $$ 1 0" at bounding box center [863, 301] width 246 height 70
click at [677, 206] on div "Question If x is a fraction between 0 and 1, which of the following choices ran…" at bounding box center [358, 204] width 675 height 56
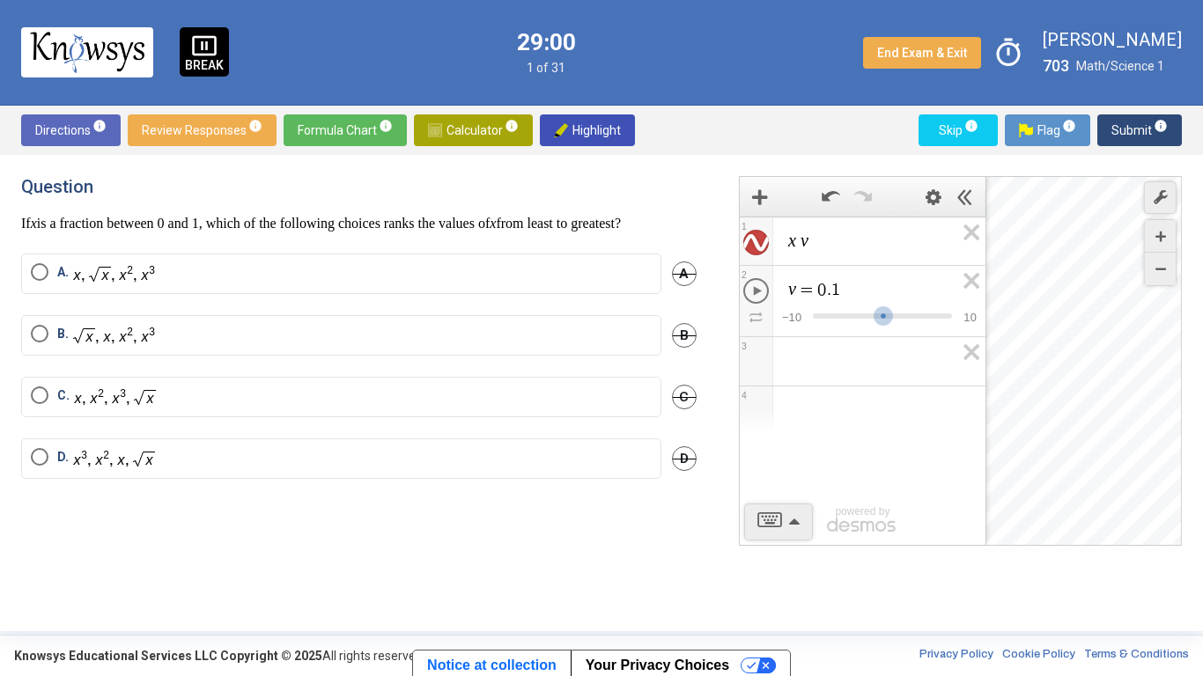
click at [873, 141] on div "Directions info Review Responses info Formula Chart info Calculator info Highli…" at bounding box center [601, 130] width 1203 height 49
click at [825, 192] on icon "Undo" at bounding box center [831, 196] width 18 height 18
click at [824, 193] on icon "Undo" at bounding box center [831, 196] width 18 height 18
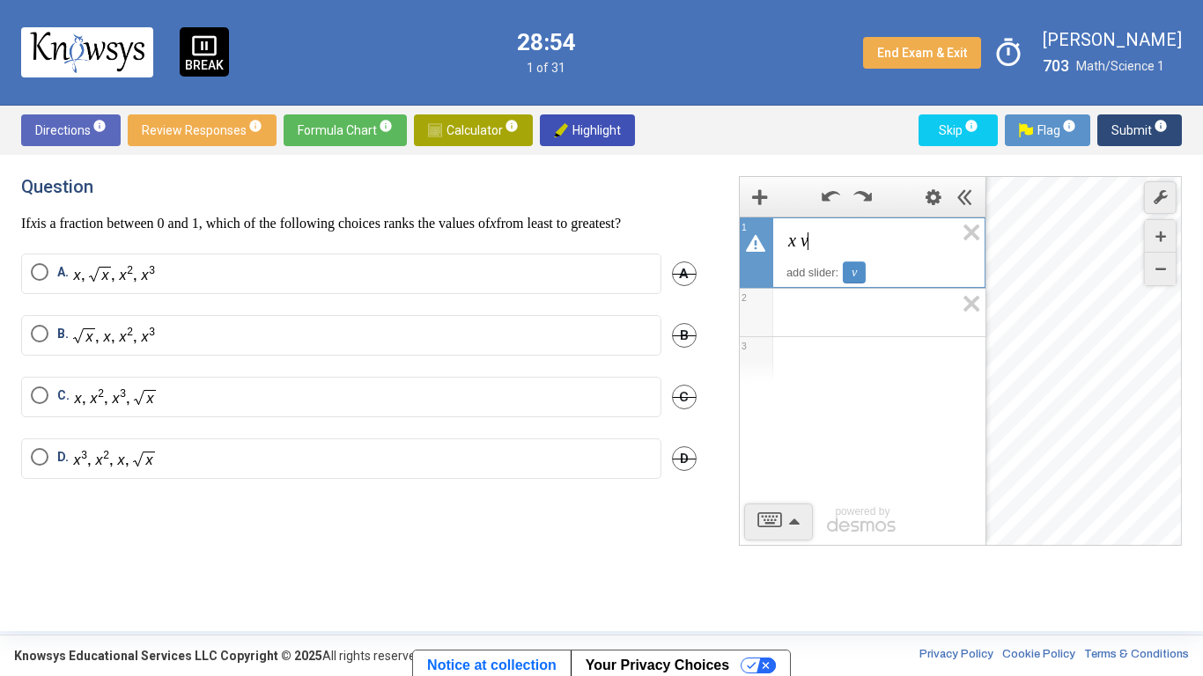
click at [850, 240] on span "x v ​" at bounding box center [869, 241] width 167 height 21
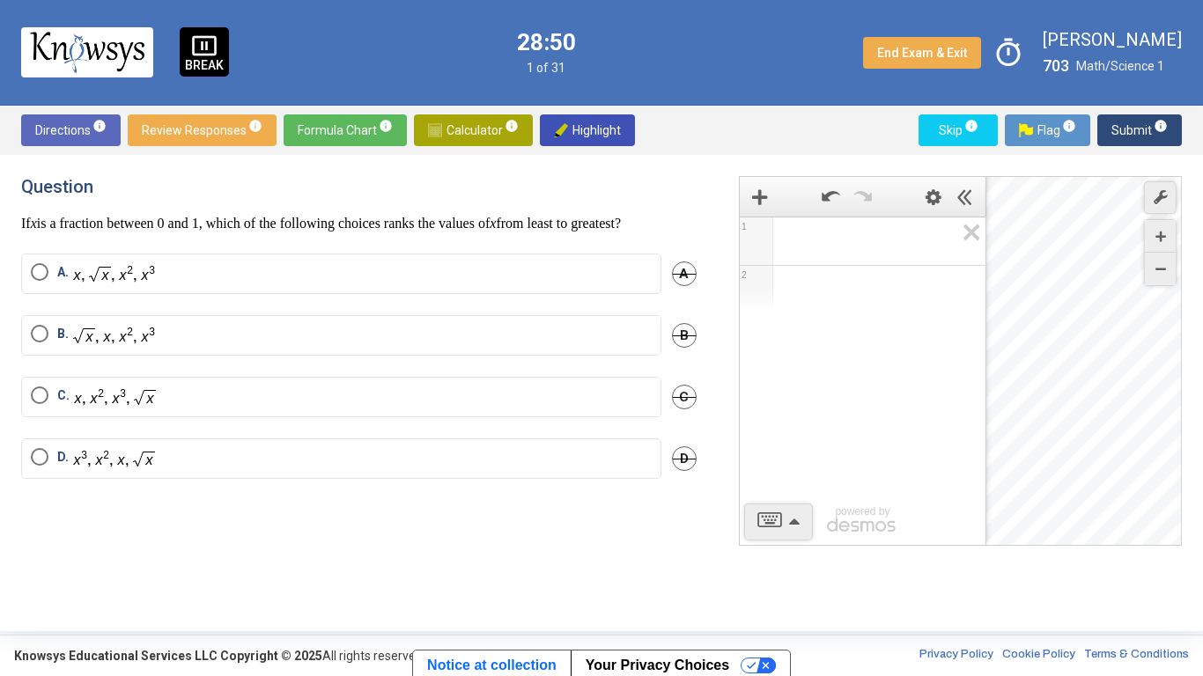
click at [748, 125] on div "Directions info Review Responses info Formula Chart info Calculator info Highli…" at bounding box center [601, 130] width 1203 height 49
click at [429, 131] on img at bounding box center [435, 130] width 14 height 14
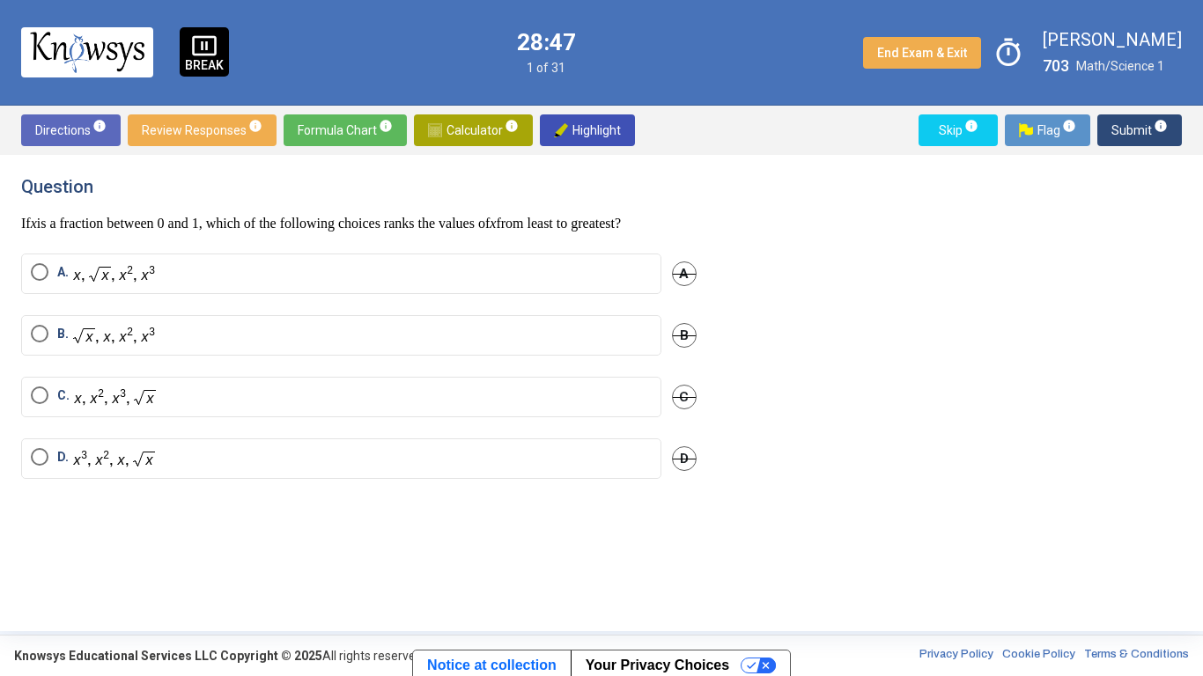
click at [357, 123] on span "Formula Chart info" at bounding box center [345, 130] width 95 height 32
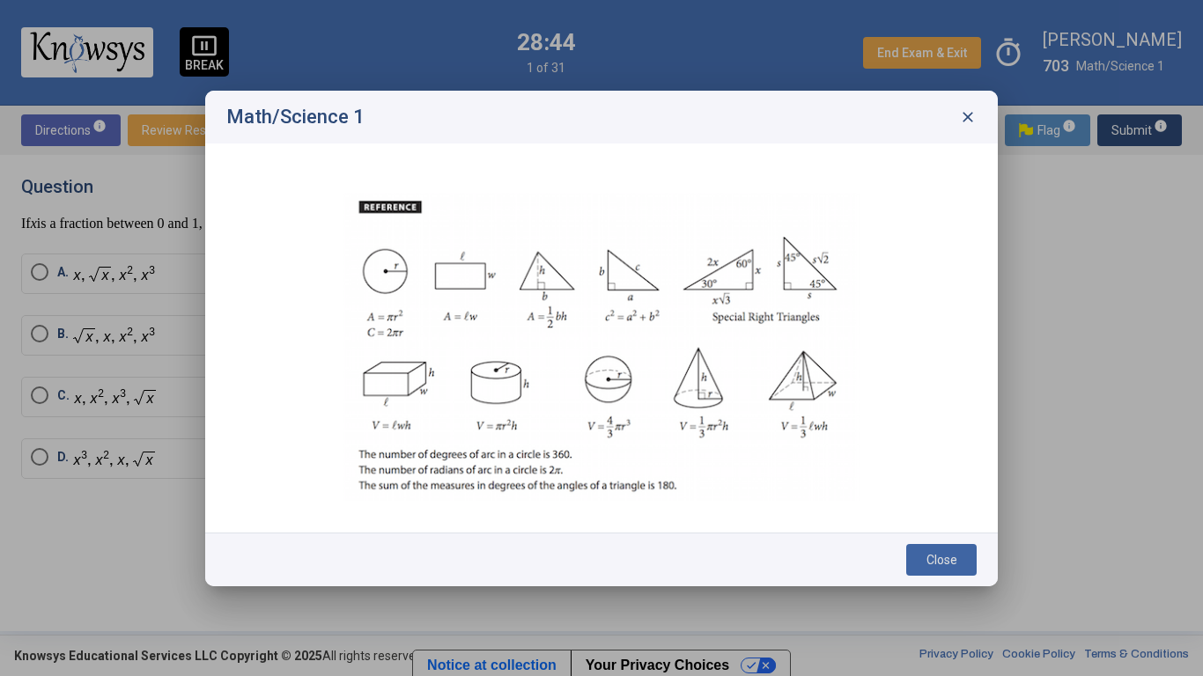
click at [941, 527] on span "Close" at bounding box center [941, 560] width 31 height 14
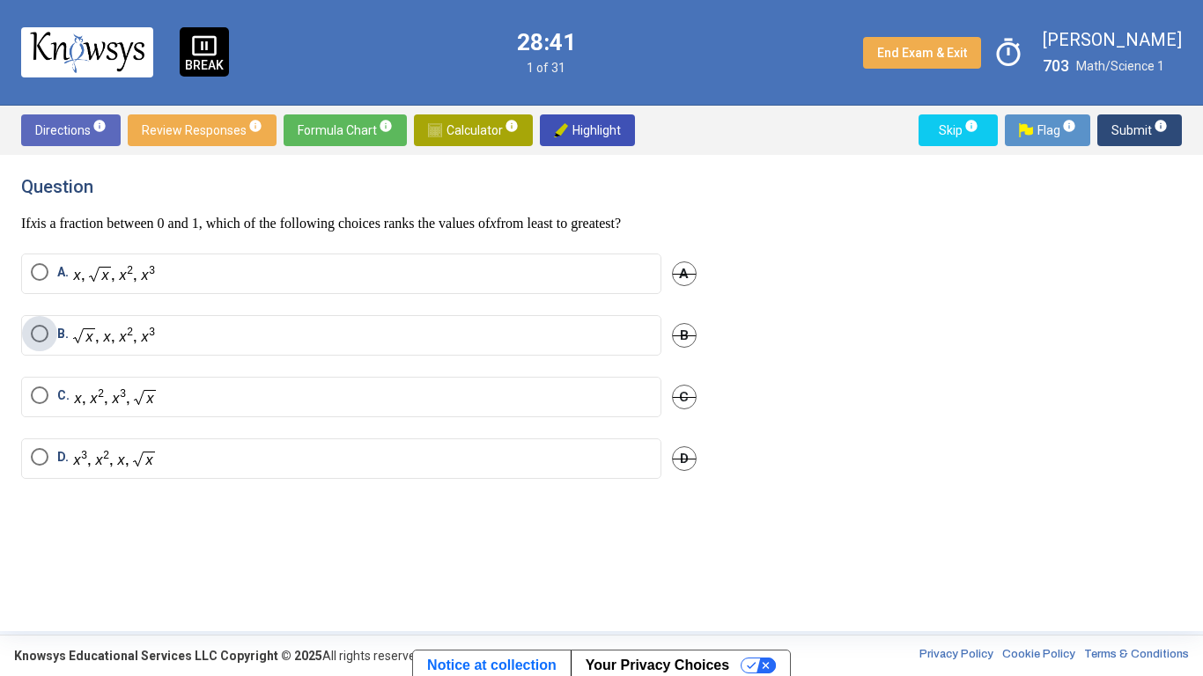
click at [493, 346] on label "B." at bounding box center [341, 335] width 621 height 21
click at [1136, 121] on span "Submit info" at bounding box center [1139, 130] width 56 height 32
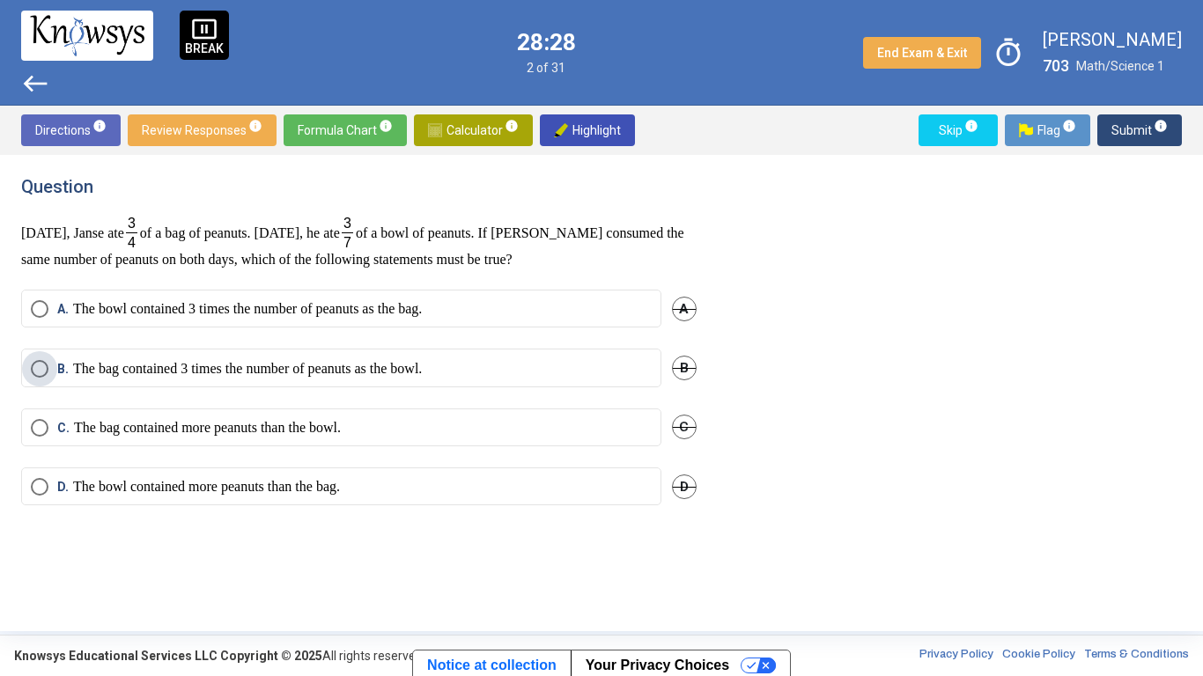
click at [168, 369] on p "The bag contained 3 times the number of peanuts as the bowl." at bounding box center [247, 369] width 349 height 18
click at [492, 324] on mat-radio-button "A. The bowl contained 3 times the number of peanuts as the bag." at bounding box center [341, 309] width 640 height 38
click at [487, 313] on label "A. The bowl contained 3 times the number of peanuts as the bag." at bounding box center [341, 309] width 621 height 18
click at [1131, 119] on span "Submit info" at bounding box center [1139, 130] width 56 height 32
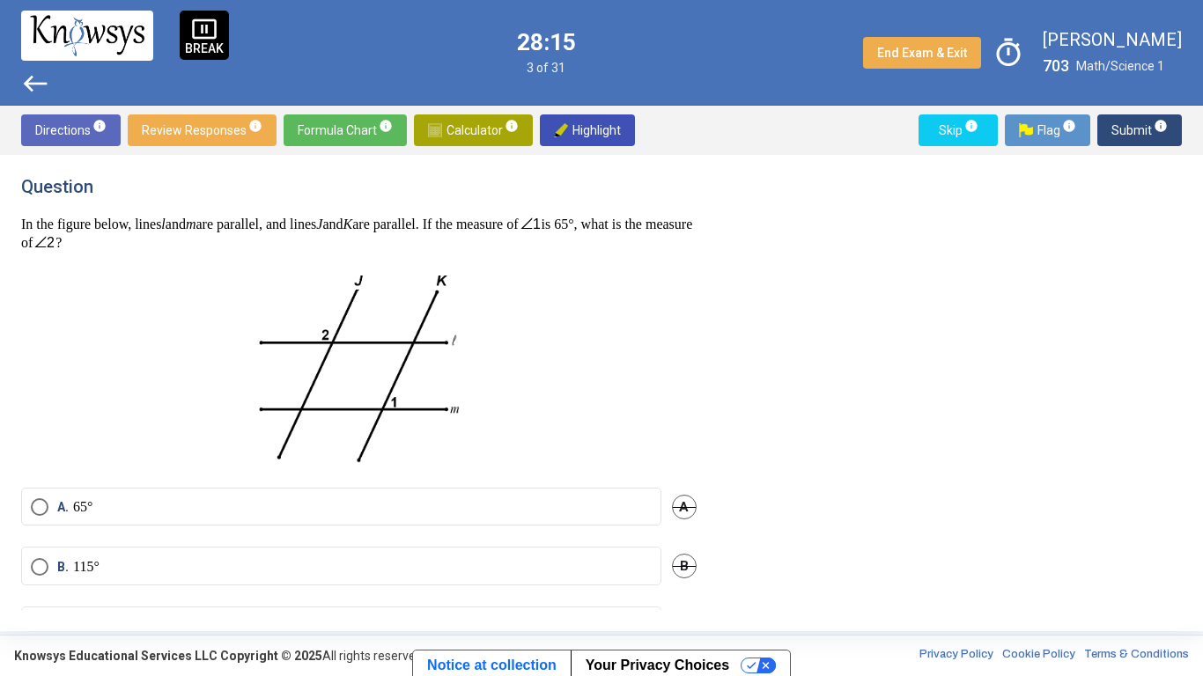
click at [129, 508] on label "A. 65°" at bounding box center [341, 507] width 621 height 18
click at [1124, 125] on span "Submit info" at bounding box center [1139, 130] width 56 height 32
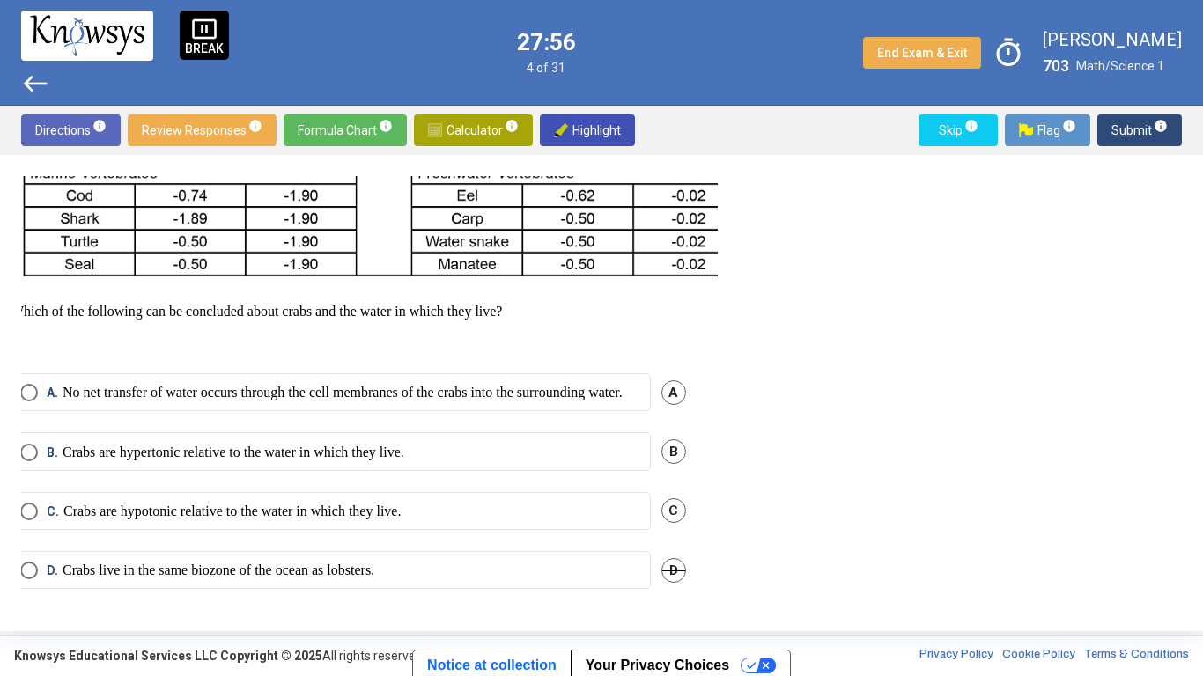
scroll to position [680, 12]
click at [407, 384] on p "No net transfer of water occurs through the cell membranes of the crabs into th…" at bounding box center [341, 393] width 560 height 18
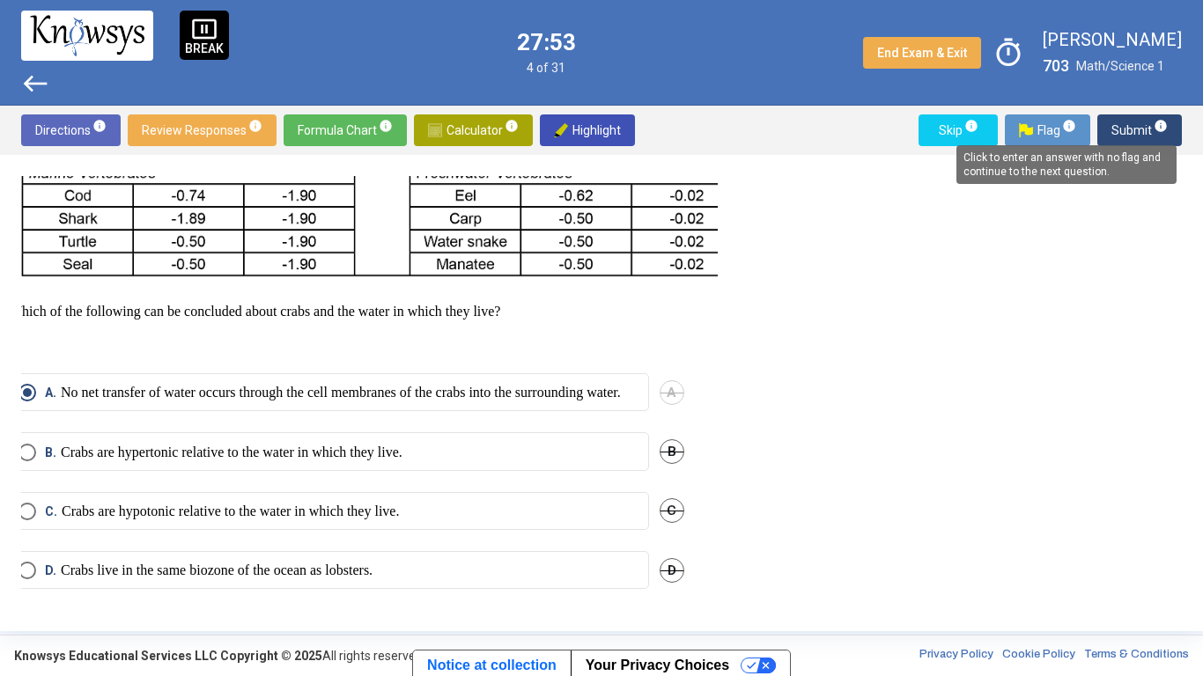
click at [1149, 133] on mat-tooltip-component "Click to enter an answer with no flag and continue to the next question." at bounding box center [1066, 164] width 245 height 63
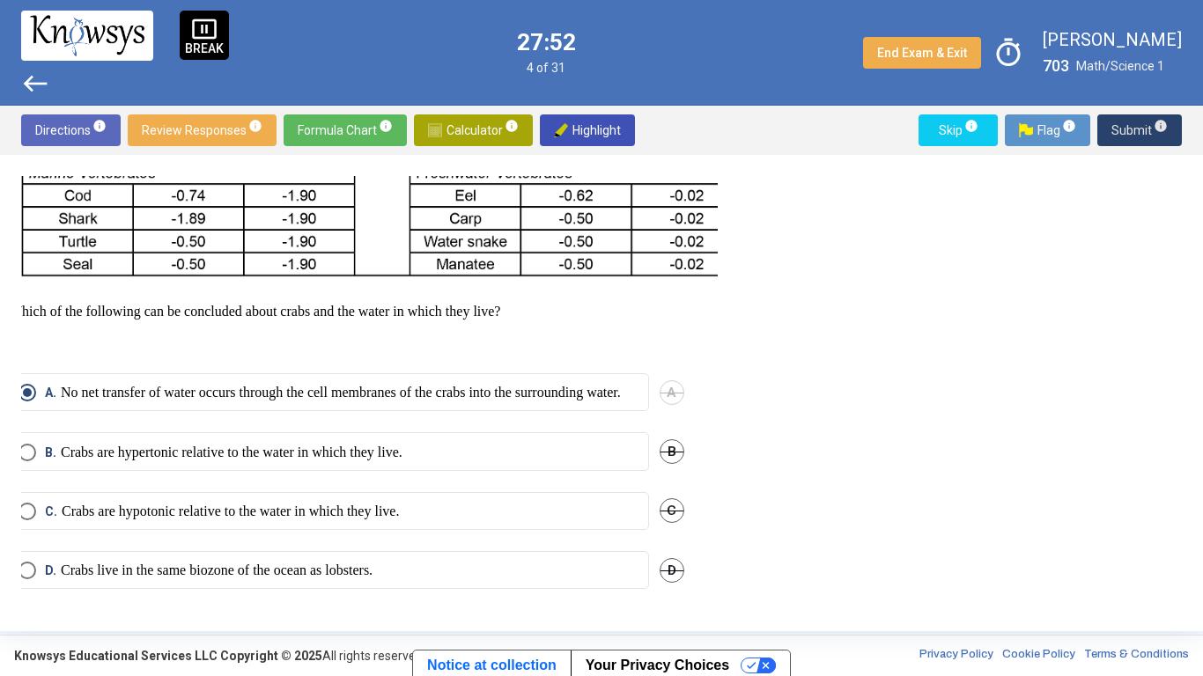
click at [1119, 124] on span "Submit info" at bounding box center [1139, 130] width 56 height 32
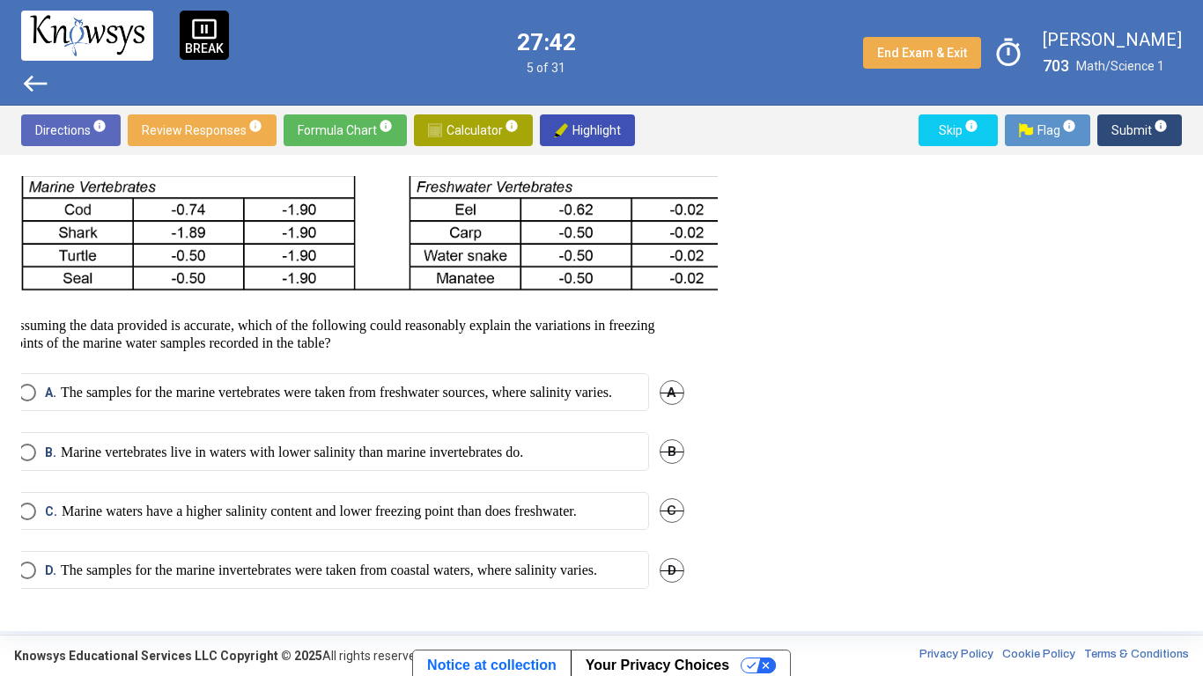
drag, startPoint x: 570, startPoint y: 63, endPoint x: 562, endPoint y: 70, distance: 10.6
click at [562, 70] on span "5 of 31" at bounding box center [546, 68] width 59 height 14
click at [576, 72] on span "5 of 31" at bounding box center [546, 68] width 59 height 14
click at [328, 439] on mat-radio-button "B. Marine vertebrates live in waters with lower salinity than marine invertebra…" at bounding box center [329, 451] width 640 height 38
click at [349, 444] on p "Marine vertebrates live in waters with lower salinity than marine invertebrates…" at bounding box center [292, 453] width 462 height 18
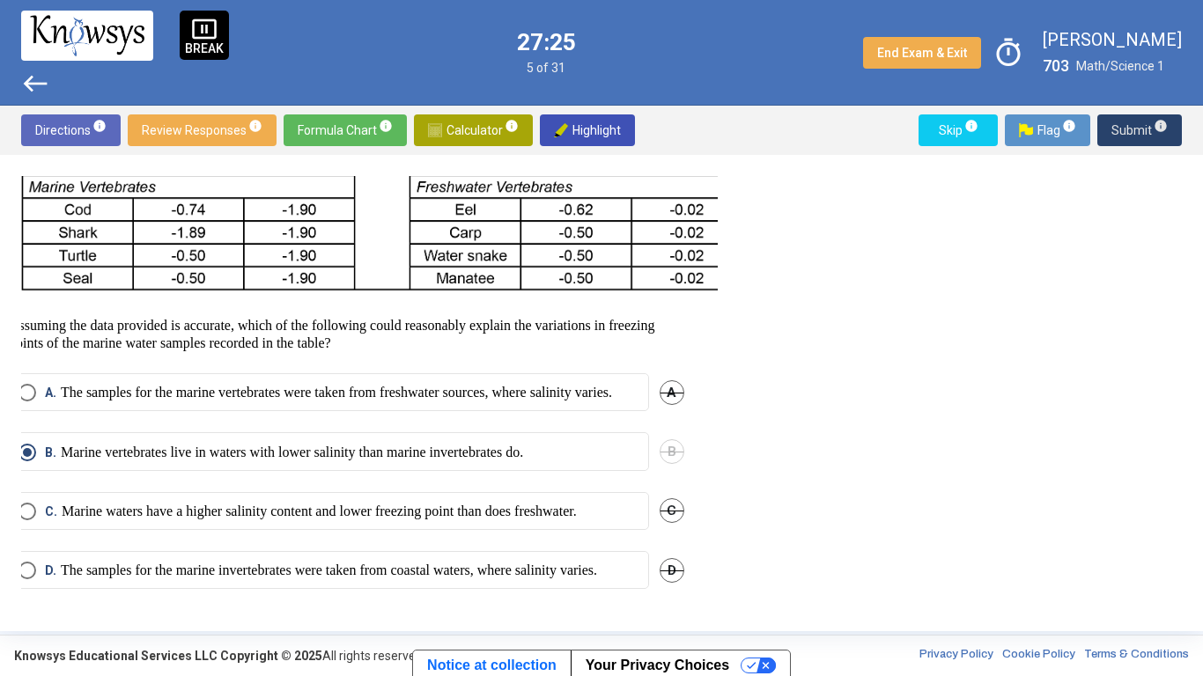
click at [1123, 126] on span "Submit info" at bounding box center [1139, 130] width 56 height 32
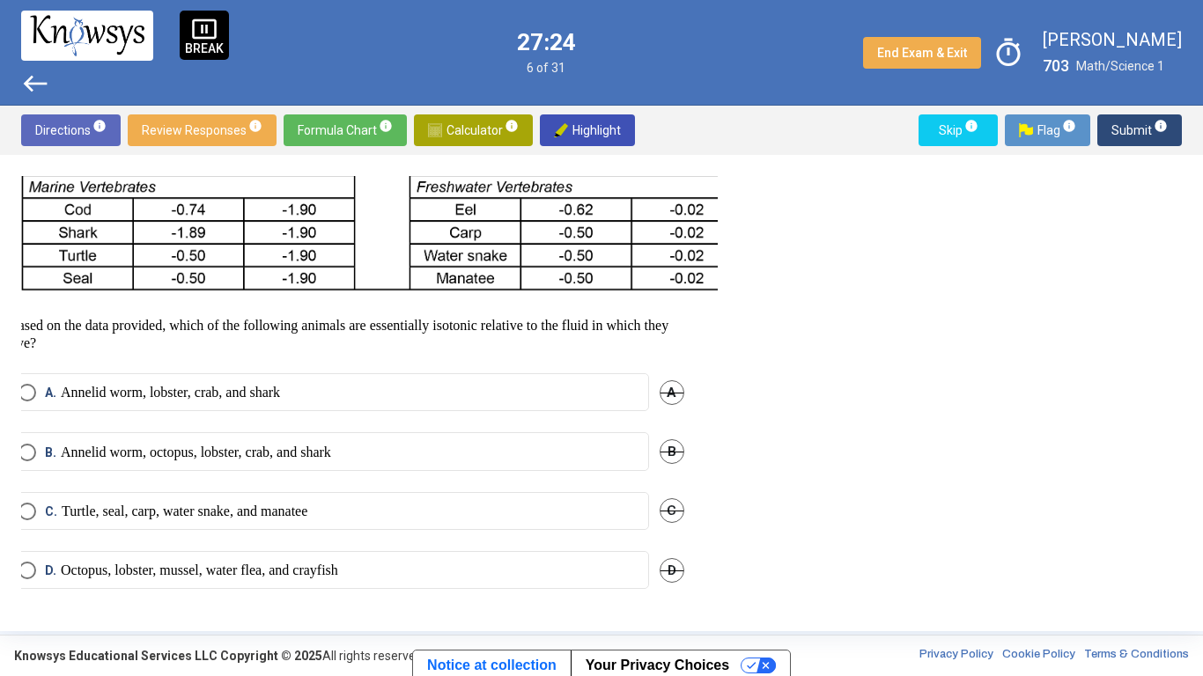
scroll to position [649, 12]
click at [496, 394] on mat-radio-button "A. Annelid worm, lobster, crab, and shark" at bounding box center [329, 392] width 640 height 38
click at [547, 394] on mat-radio-button "A. Annelid worm, lobster, crab, and shark" at bounding box center [329, 392] width 640 height 38
click at [541, 384] on label "A. Annelid worm, lobster, crab, and shark" at bounding box center [328, 393] width 621 height 18
click at [548, 444] on label "B. Annelid worm, octopus, lobster, crab, and shark" at bounding box center [328, 453] width 621 height 18
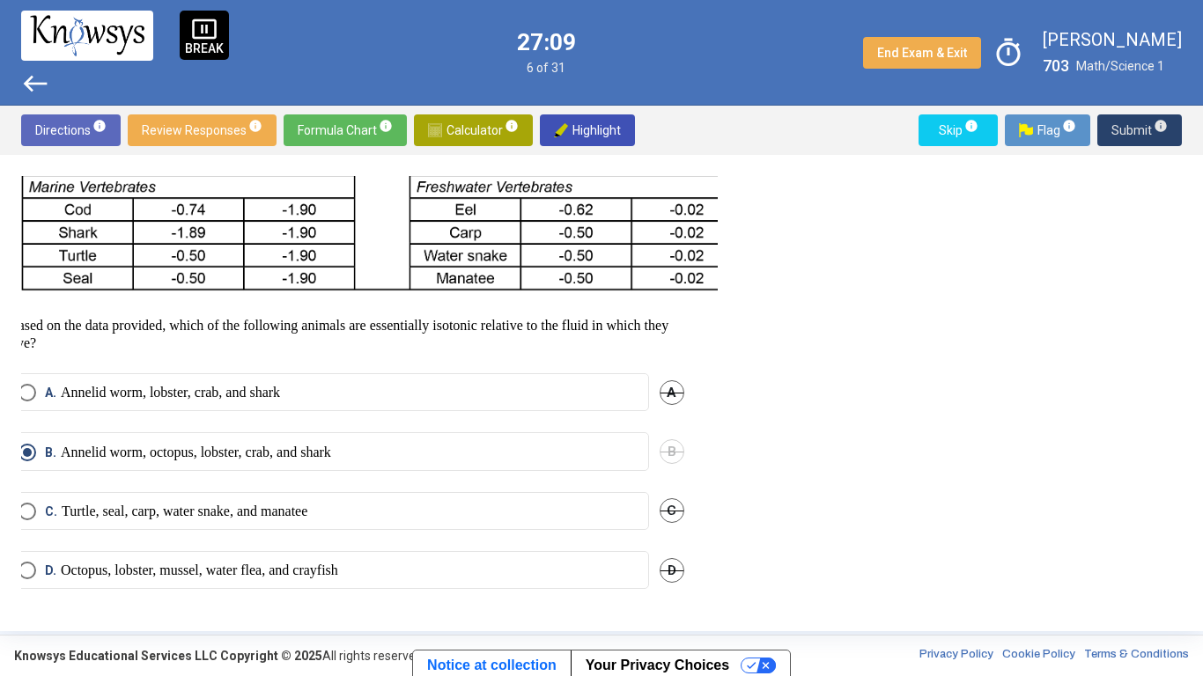
click at [1116, 135] on span "Submit info" at bounding box center [1139, 130] width 56 height 32
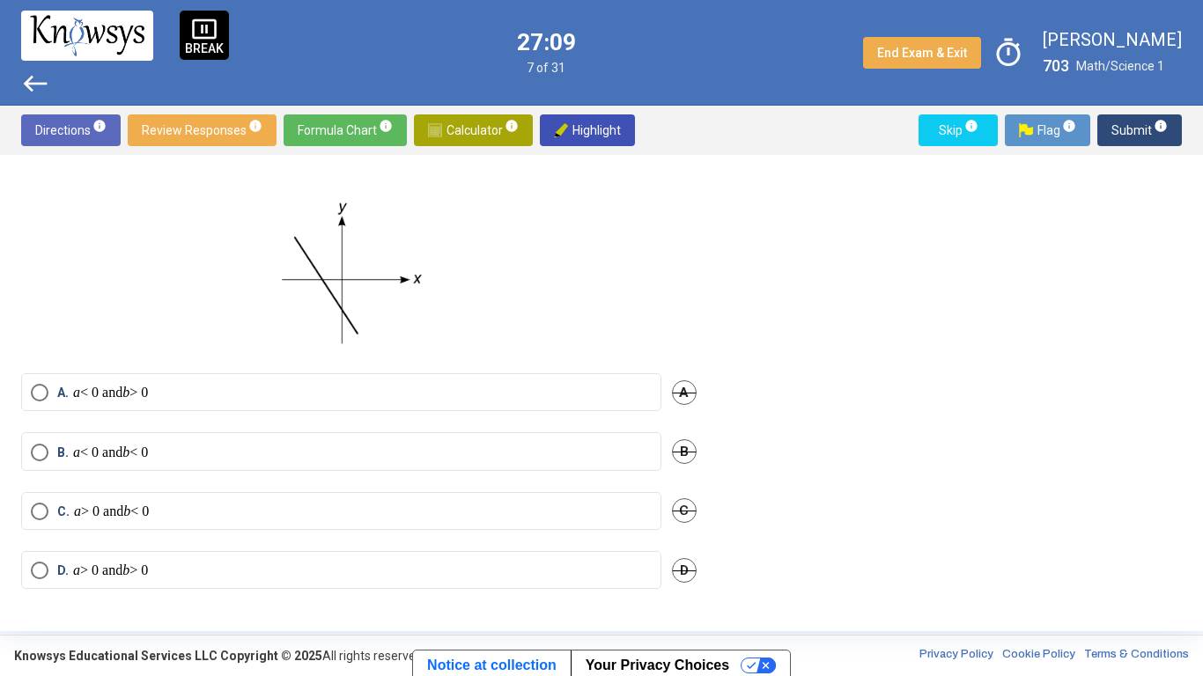
scroll to position [85, 0]
click at [451, 445] on label "B. a < 0 and b < 0" at bounding box center [341, 453] width 621 height 18
click at [1100, 144] on button "Submit info" at bounding box center [1139, 130] width 85 height 32
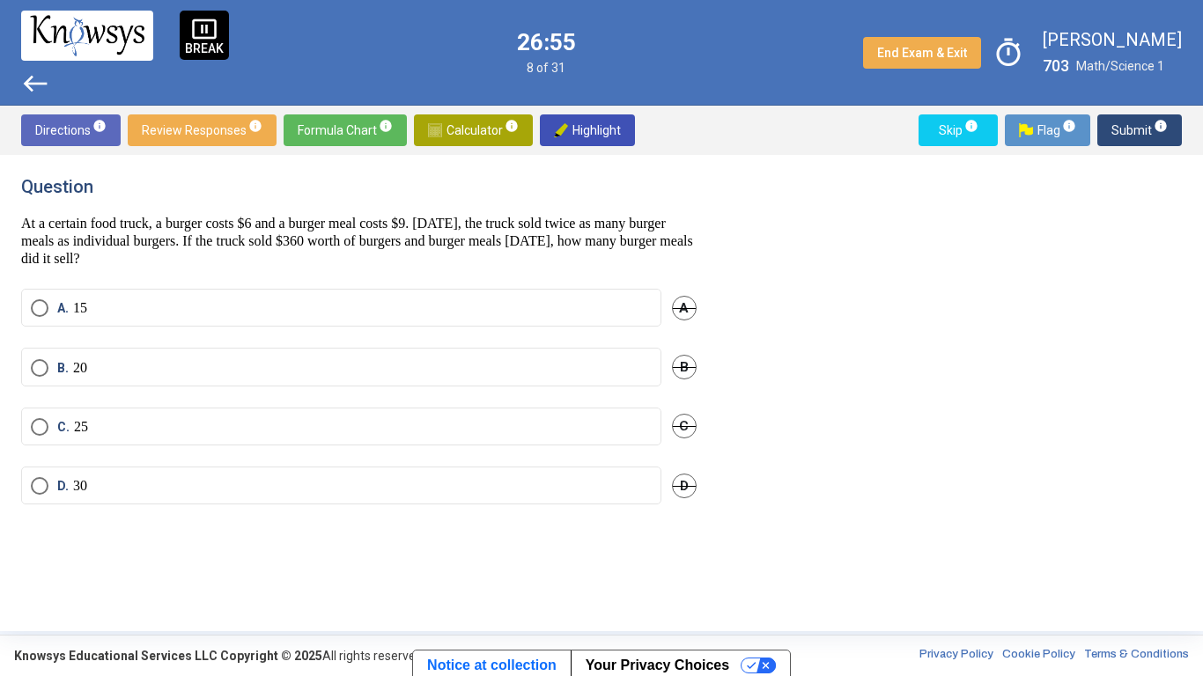
click at [431, 132] on img at bounding box center [435, 130] width 14 height 14
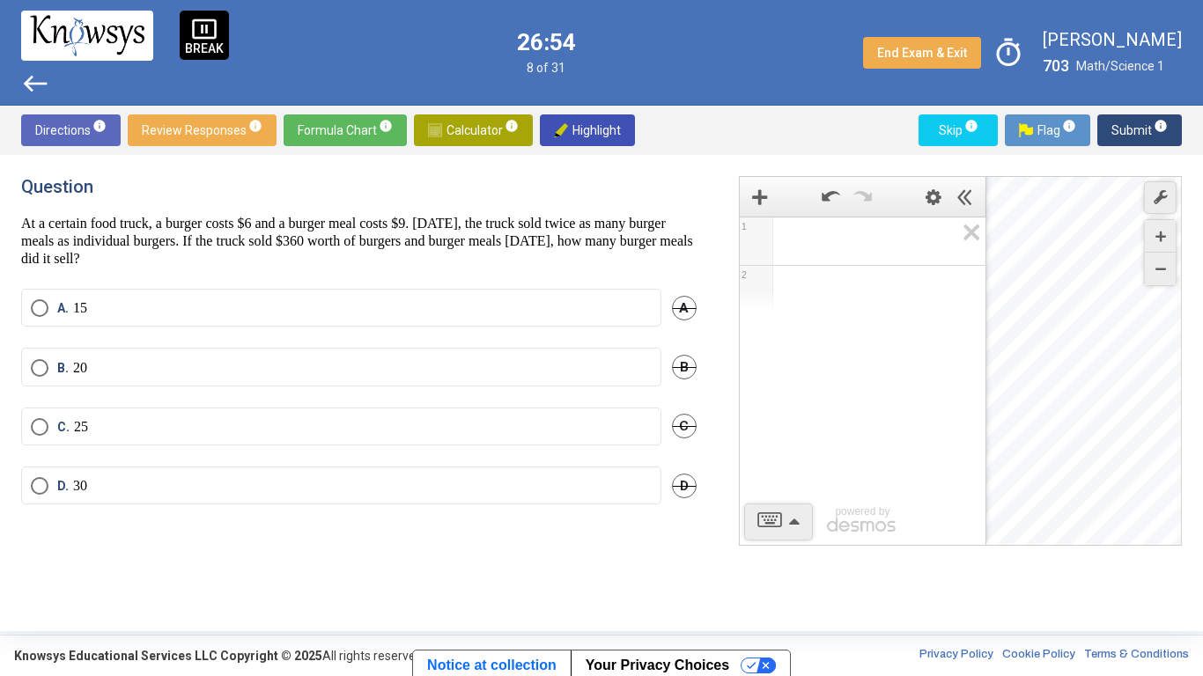
click at [800, 253] on div "Expression List" at bounding box center [863, 238] width 246 height 42
click at [98, 299] on label "A. 15" at bounding box center [341, 308] width 621 height 18
click at [193, 527] on div "Question At a certain food truck, a burger costs $6 and a burger meal costs $9.…" at bounding box center [369, 393] width 697 height 434
click at [972, 225] on icon "Expression List" at bounding box center [966, 237] width 40 height 41
click at [807, 147] on div "Directions info Review Responses info Formula Chart info Calculator info Highli…" at bounding box center [601, 130] width 1203 height 49
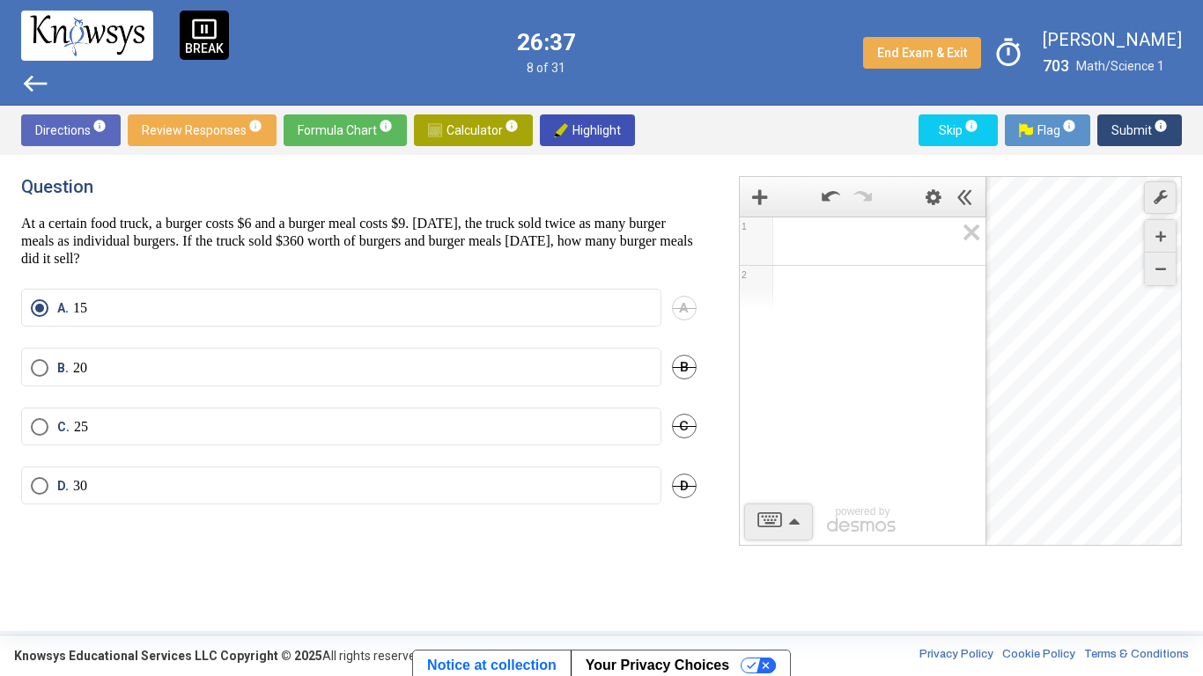
click at [667, 178] on h4 "Question" at bounding box center [358, 186] width 675 height 21
click at [696, 188] on div "Question At a certain food truck, a burger costs $6 and a burger meal costs $9.…" at bounding box center [369, 393] width 697 height 434
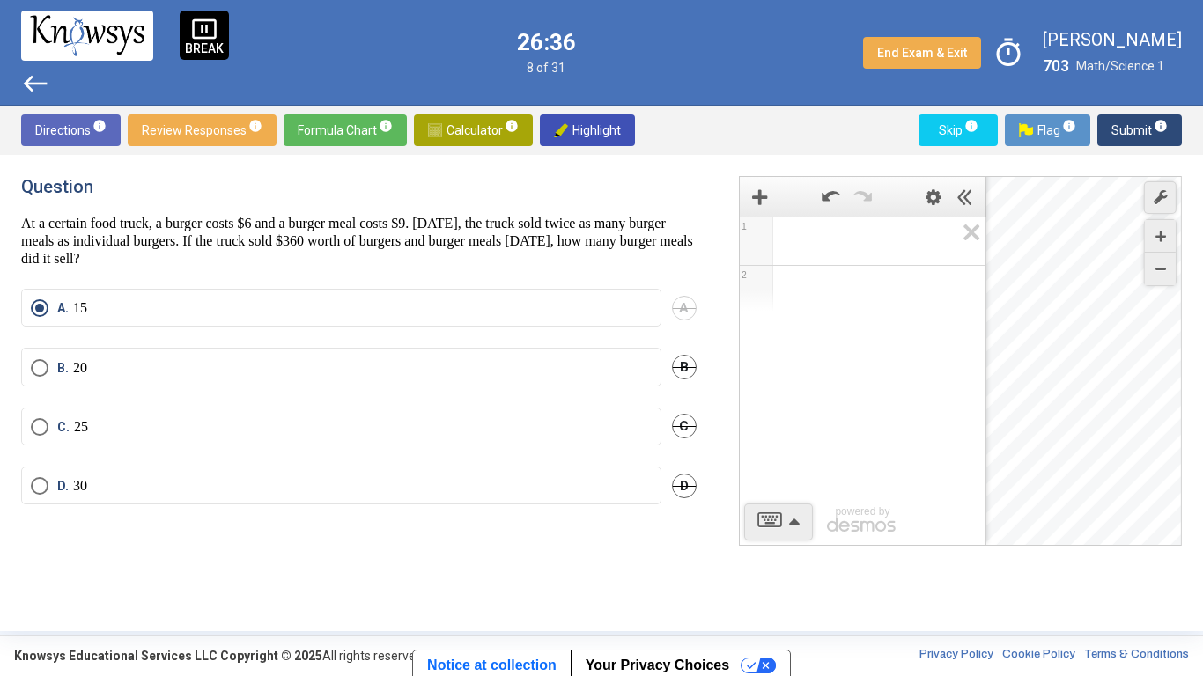
click at [696, 188] on div "Question At a certain food truck, a burger costs $6 and a burger meal costs $9.…" at bounding box center [369, 393] width 697 height 434
click at [473, 131] on span "Calculator info" at bounding box center [473, 130] width 91 height 32
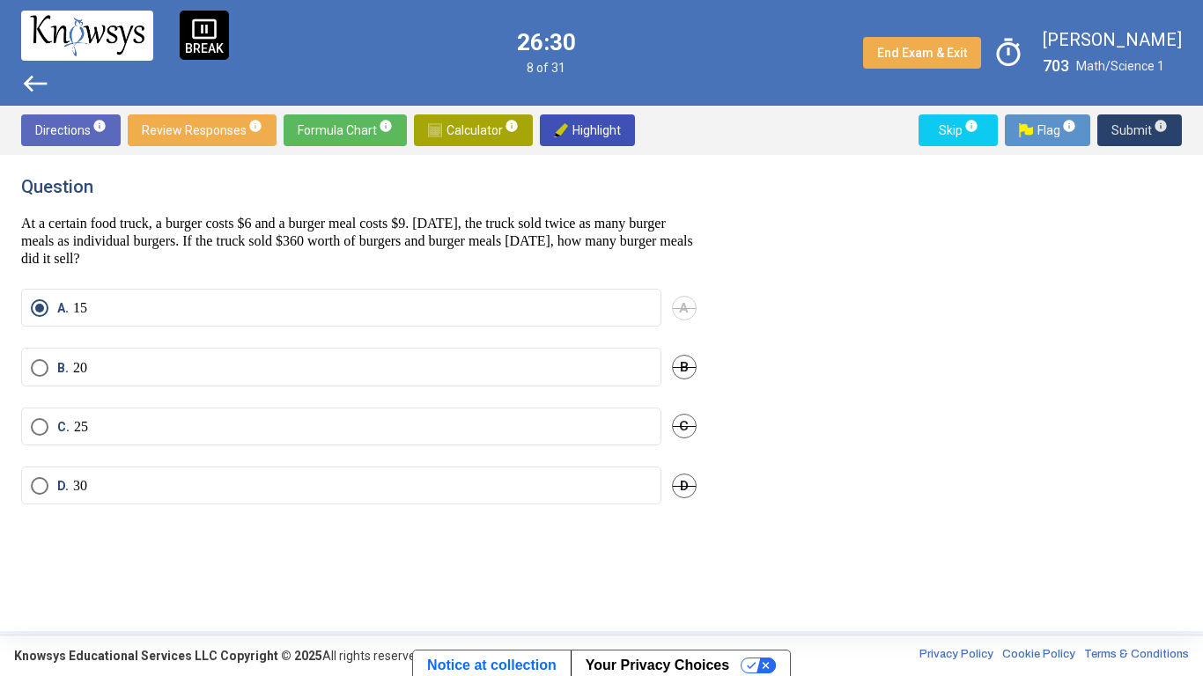
click at [1128, 134] on span "Submit info" at bounding box center [1139, 130] width 56 height 32
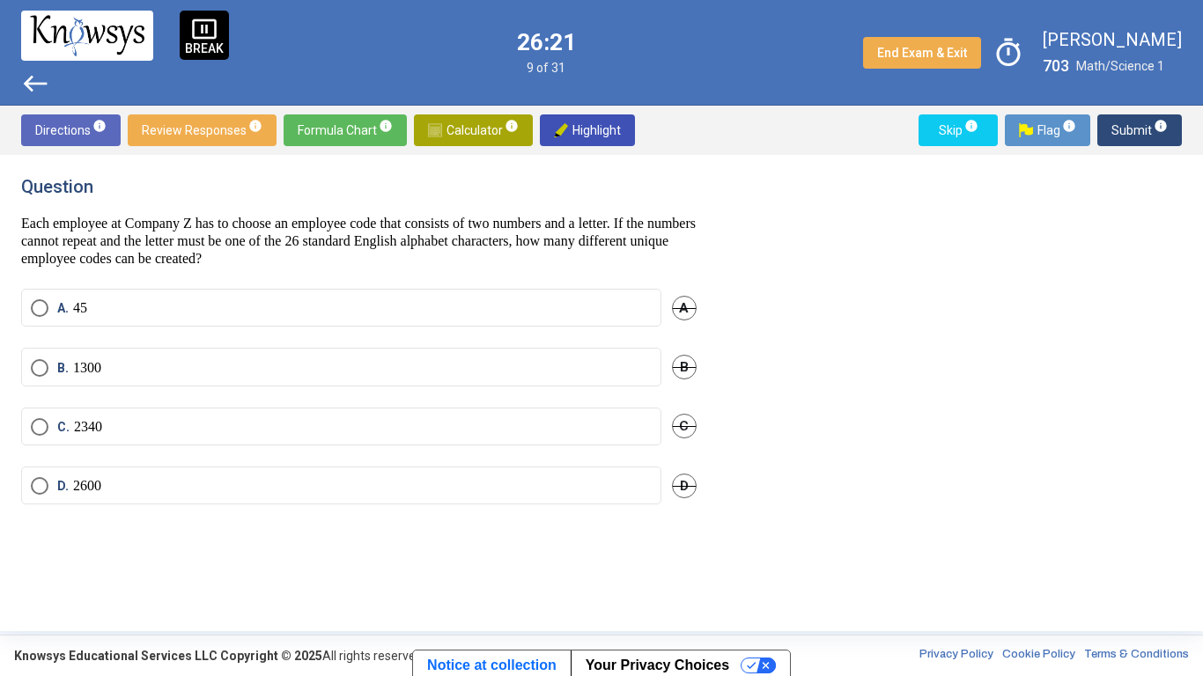
click at [474, 131] on span "Calculator info" at bounding box center [473, 130] width 91 height 32
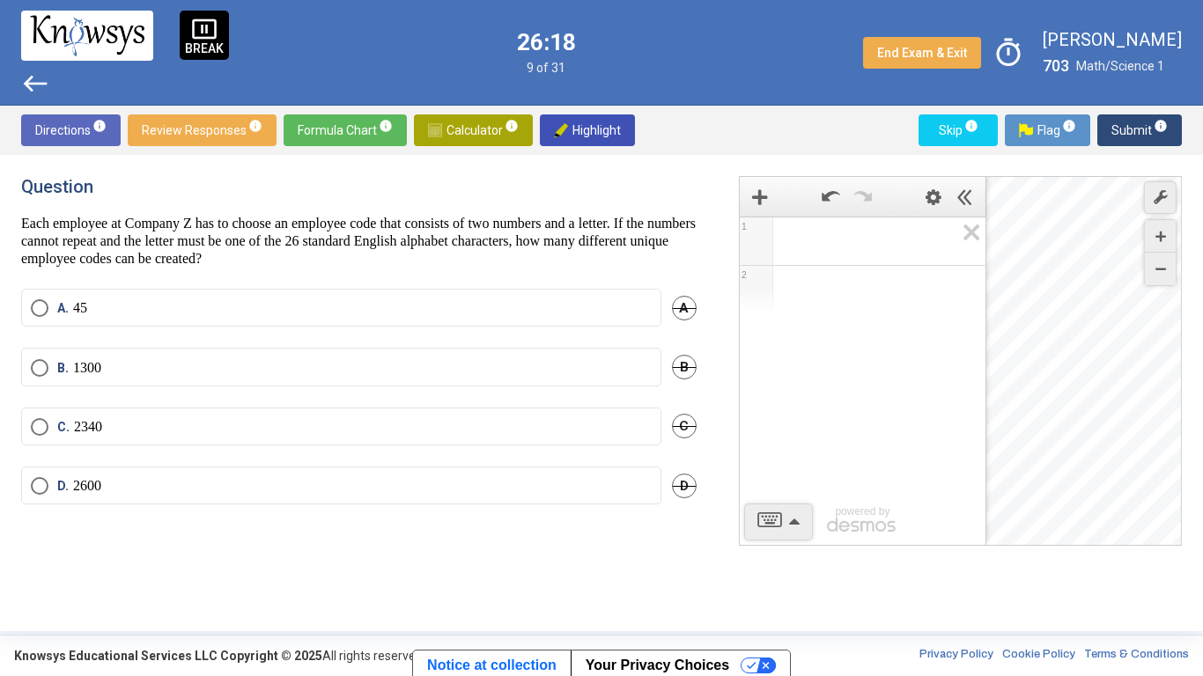
click at [807, 251] on span "Math Input:" at bounding box center [870, 241] width 168 height 21
click at [428, 123] on img at bounding box center [435, 130] width 14 height 14
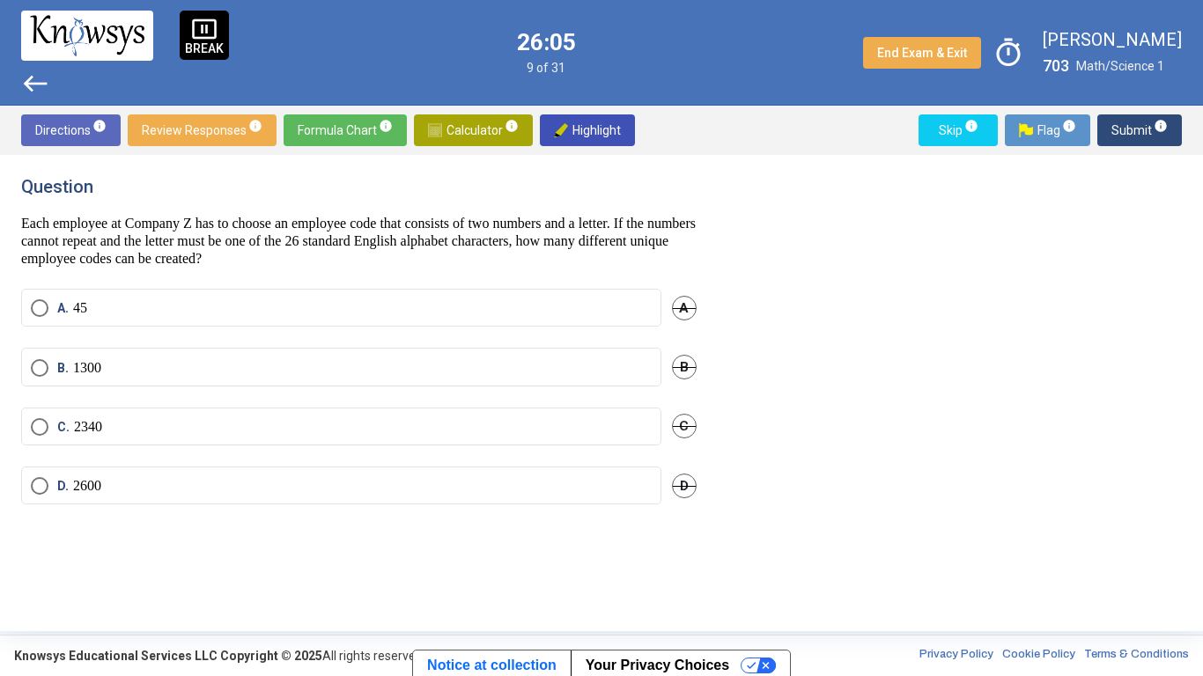
click at [267, 344] on div "A. 45 A" at bounding box center [358, 318] width 675 height 59
click at [258, 319] on mat-radio-button "A. 45" at bounding box center [341, 308] width 640 height 38
click at [259, 306] on label "A. 45" at bounding box center [341, 308] width 621 height 18
click at [1131, 132] on span "Submit info" at bounding box center [1139, 130] width 56 height 32
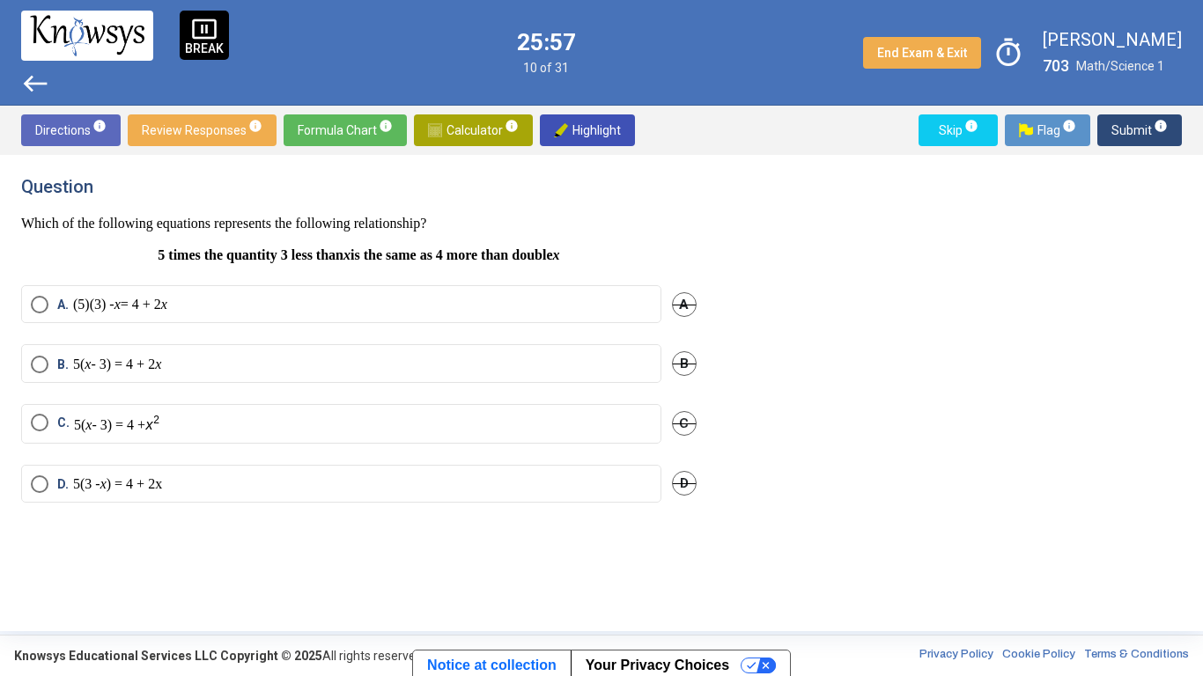
click at [135, 430] on p "5( x - 3) = 4 +" at bounding box center [117, 424] width 86 height 20
click at [1135, 144] on span "Submit info" at bounding box center [1139, 130] width 56 height 32
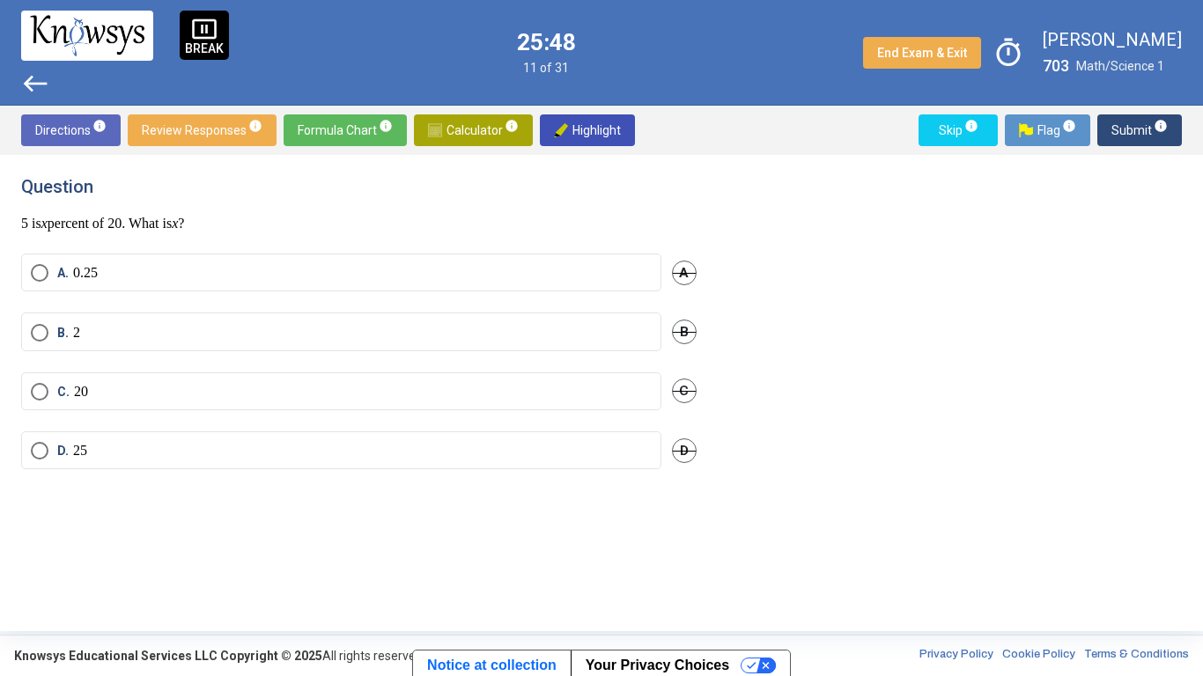
click at [76, 277] on p "0.25" at bounding box center [85, 273] width 25 height 18
click at [1122, 130] on span "Submit info" at bounding box center [1139, 130] width 56 height 32
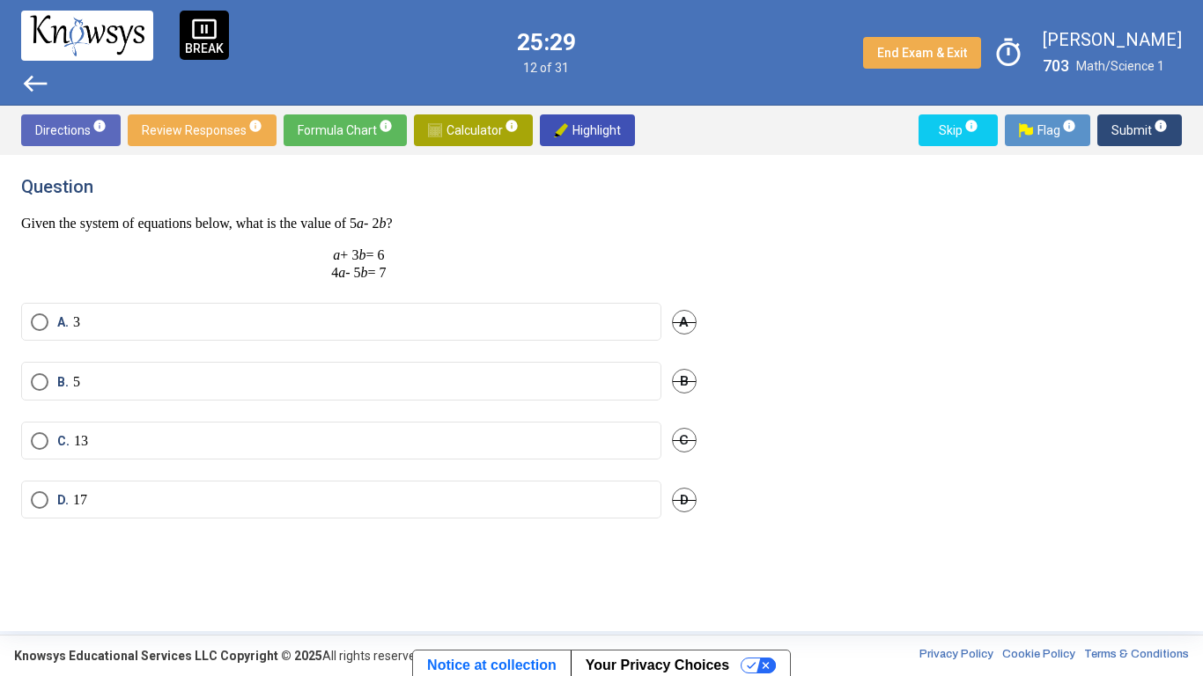
click at [43, 373] on span "Select an option" at bounding box center [40, 382] width 18 height 18
click at [1127, 139] on span "Submit info" at bounding box center [1139, 130] width 56 height 32
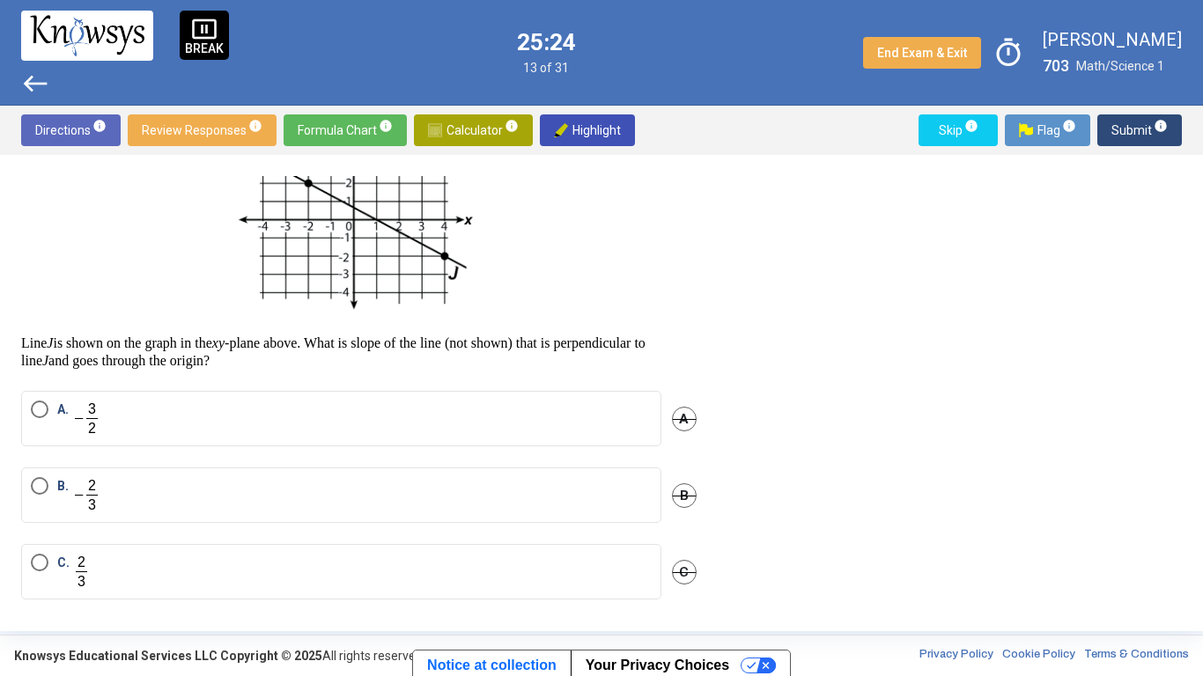
scroll to position [122, 0]
click at [99, 413] on img "Select an option" at bounding box center [86, 418] width 27 height 36
click at [1128, 137] on span "Submit info" at bounding box center [1139, 130] width 56 height 32
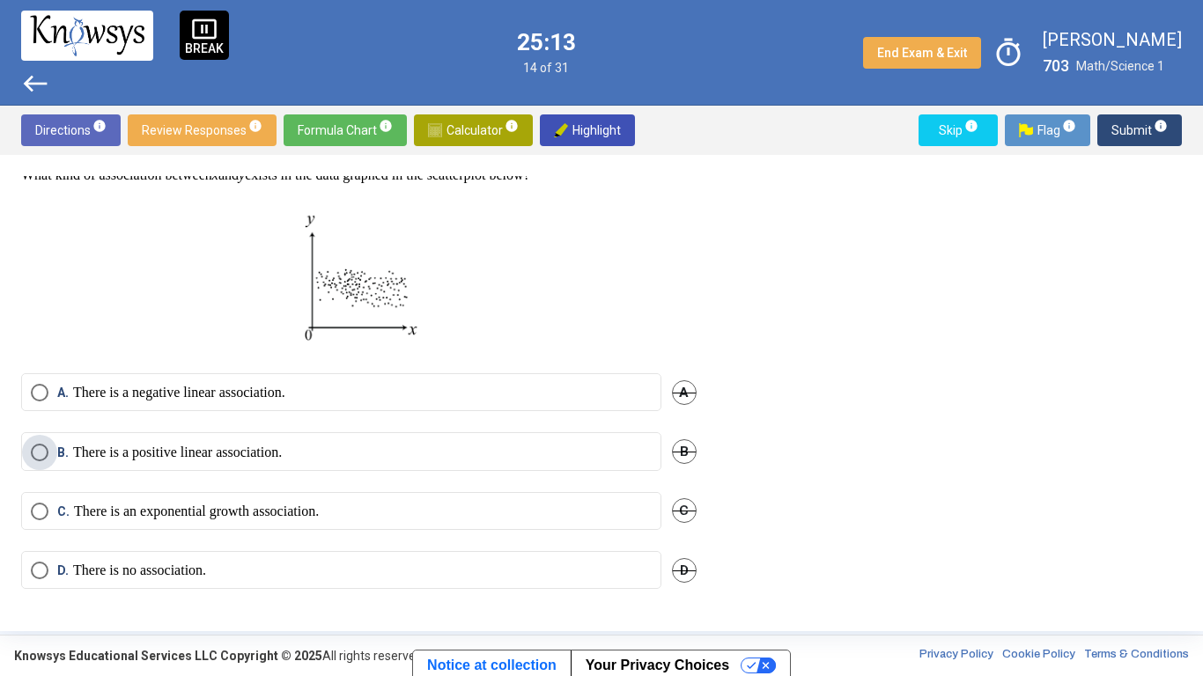
click at [137, 460] on p "There is a positive linear association." at bounding box center [177, 453] width 209 height 18
click at [1115, 145] on span "Submit info" at bounding box center [1139, 130] width 56 height 32
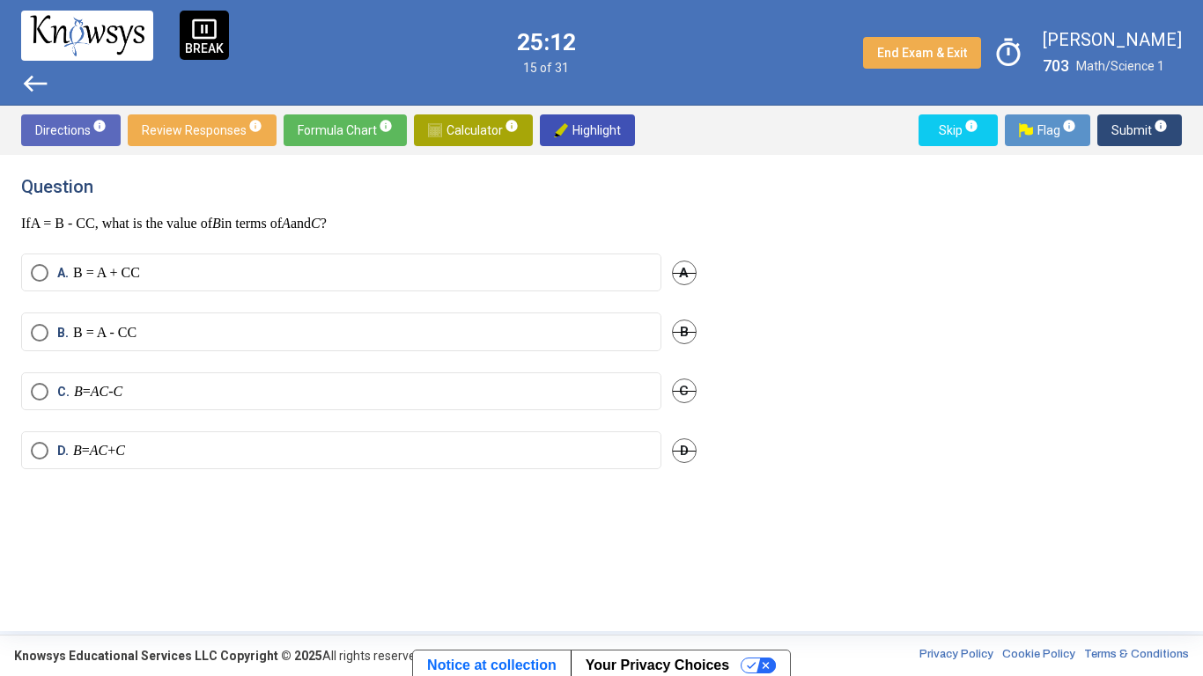
scroll to position [0, 0]
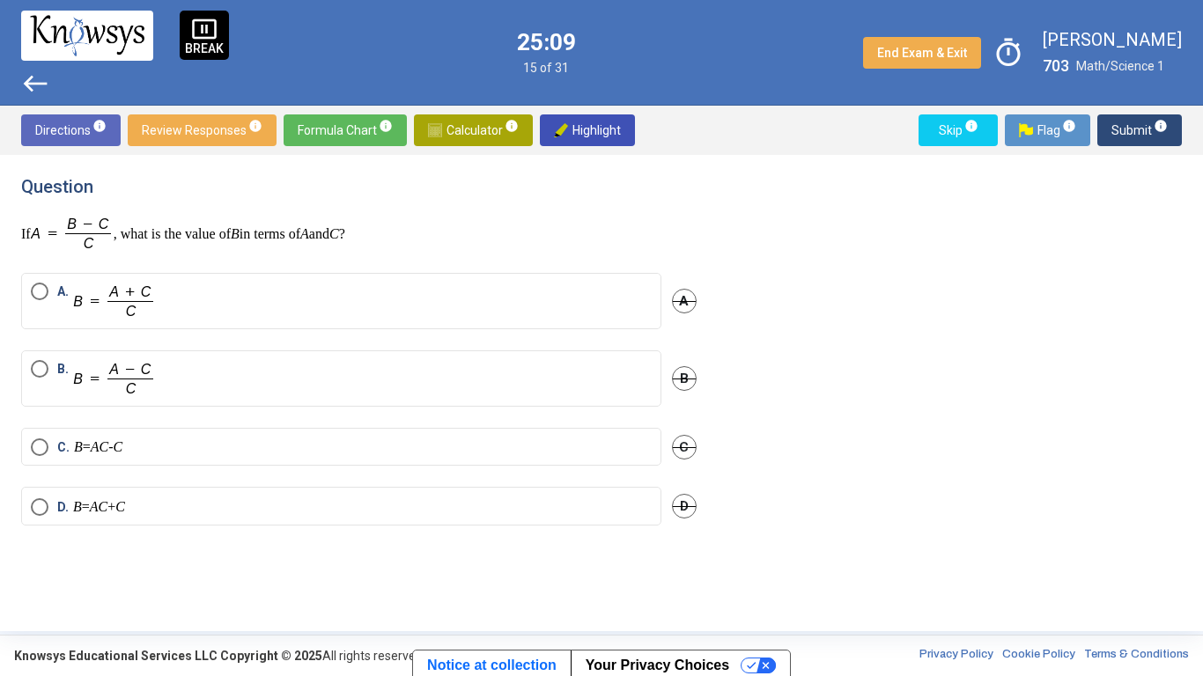
click at [125, 313] on img "Select an option" at bounding box center [114, 301] width 83 height 37
click at [113, 291] on img "Select an option" at bounding box center [114, 301] width 83 height 37
click at [162, 284] on label "A." at bounding box center [341, 301] width 621 height 37
click at [116, 381] on img "Select an option" at bounding box center [114, 378] width 83 height 37
click at [1124, 129] on span "Submit info" at bounding box center [1139, 130] width 56 height 32
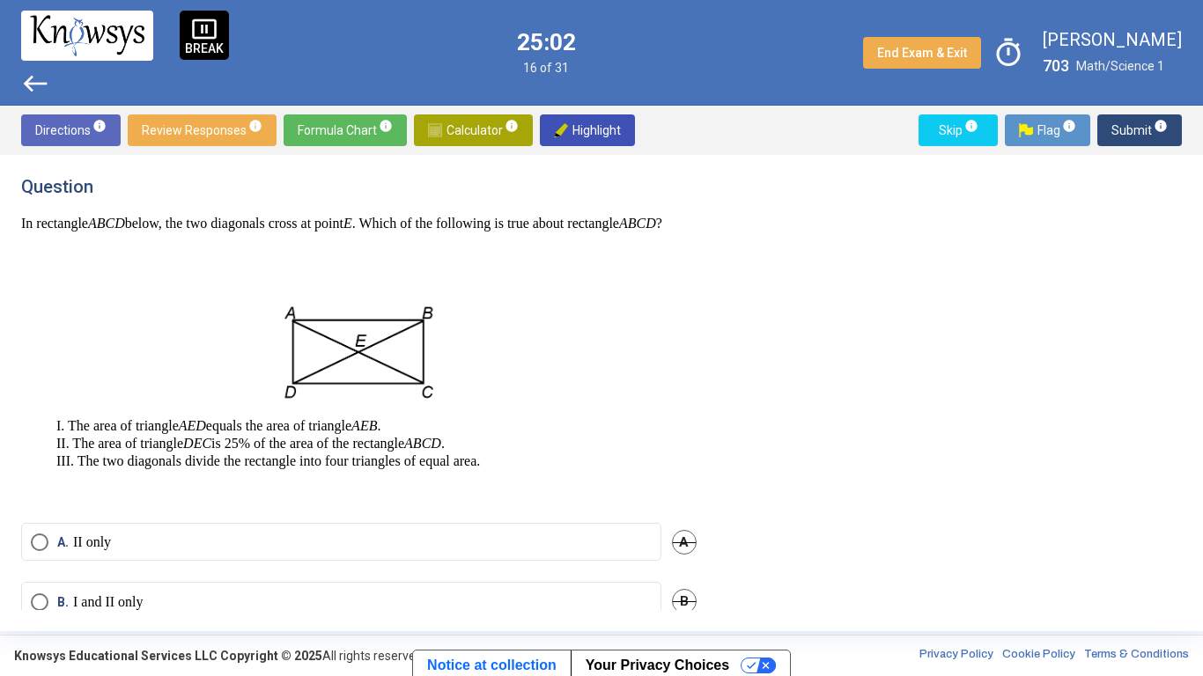
scroll to position [18, 0]
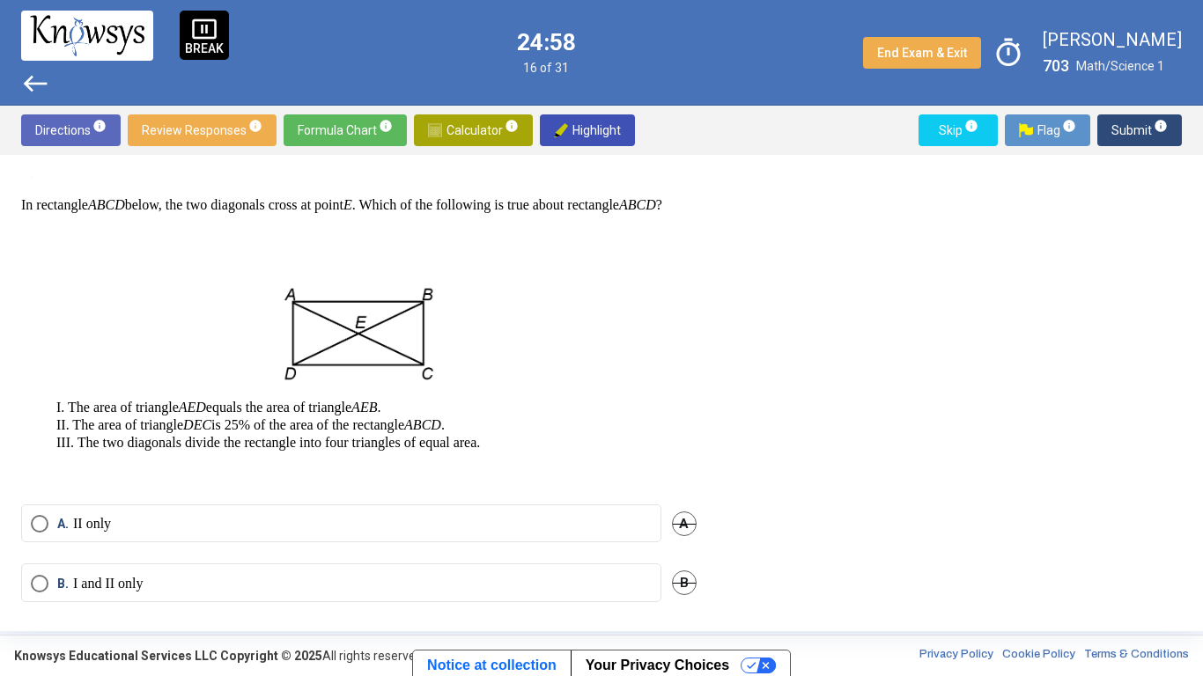
click at [495, 527] on label "A. II only" at bounding box center [341, 524] width 621 height 18
click at [1115, 131] on span "Submit info" at bounding box center [1139, 130] width 56 height 32
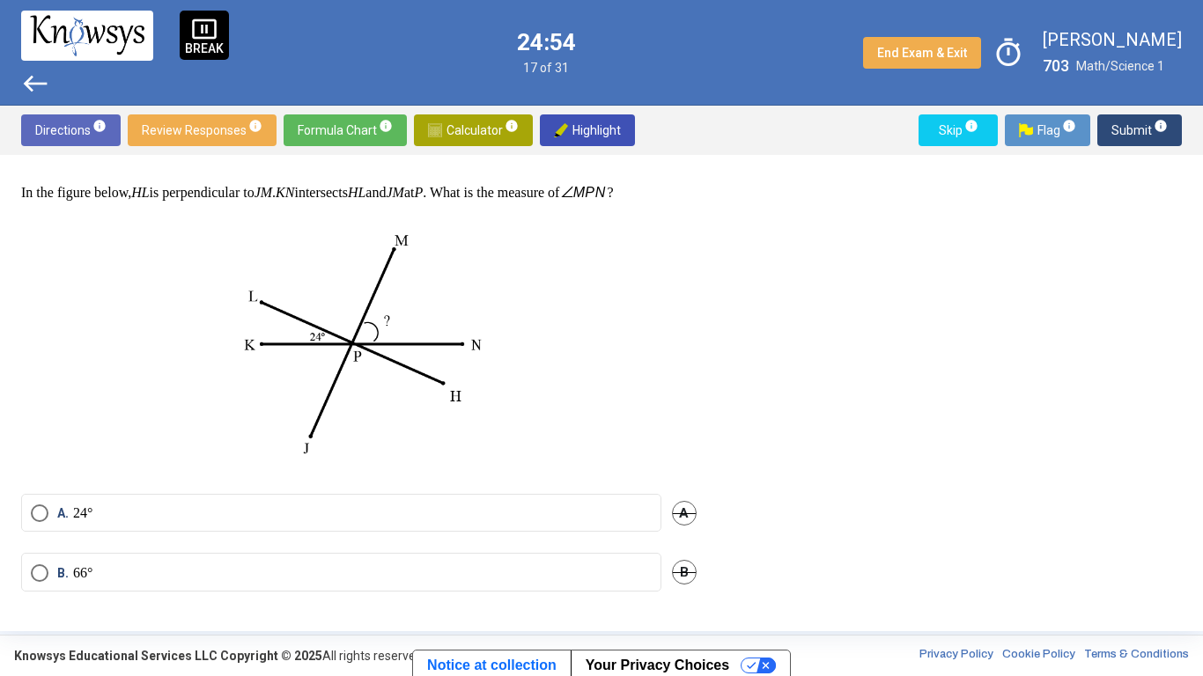
scroll to position [33, 0]
click at [40, 527] on span "Select an option" at bounding box center [40, 572] width 18 height 18
click at [1126, 131] on span "Submit info" at bounding box center [1139, 130] width 56 height 32
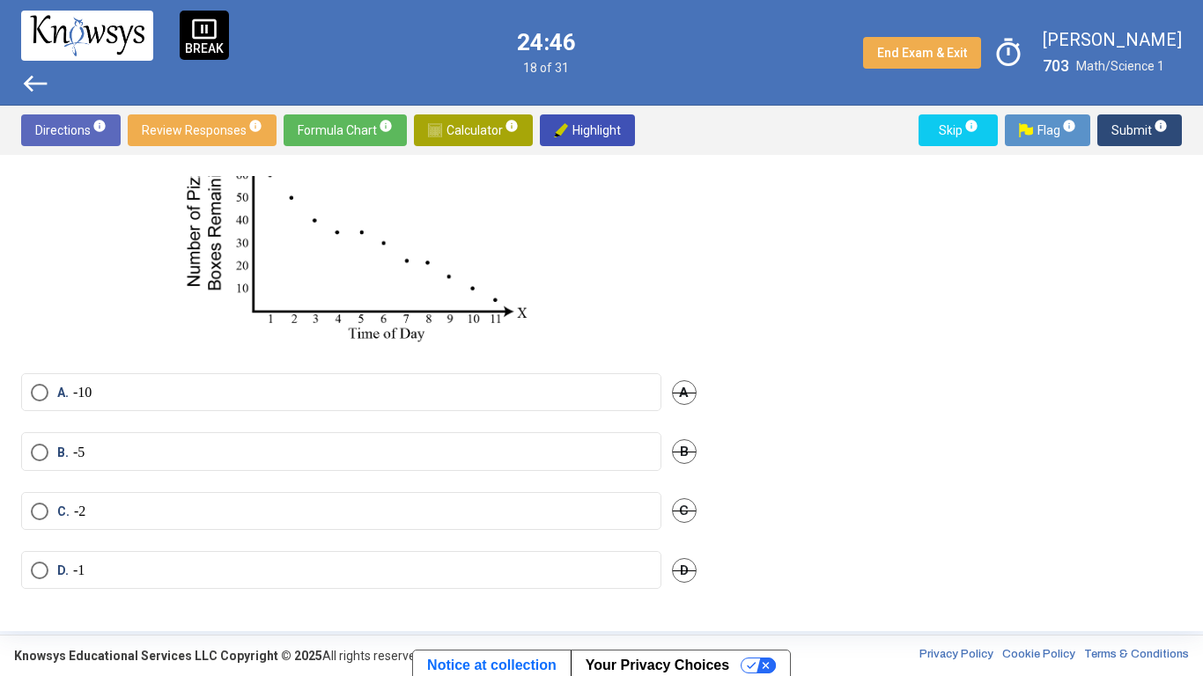
scroll to position [202, 0]
click at [73, 458] on p "-5" at bounding box center [78, 453] width 11 height 18
click at [1117, 133] on span "Submit info" at bounding box center [1139, 130] width 56 height 32
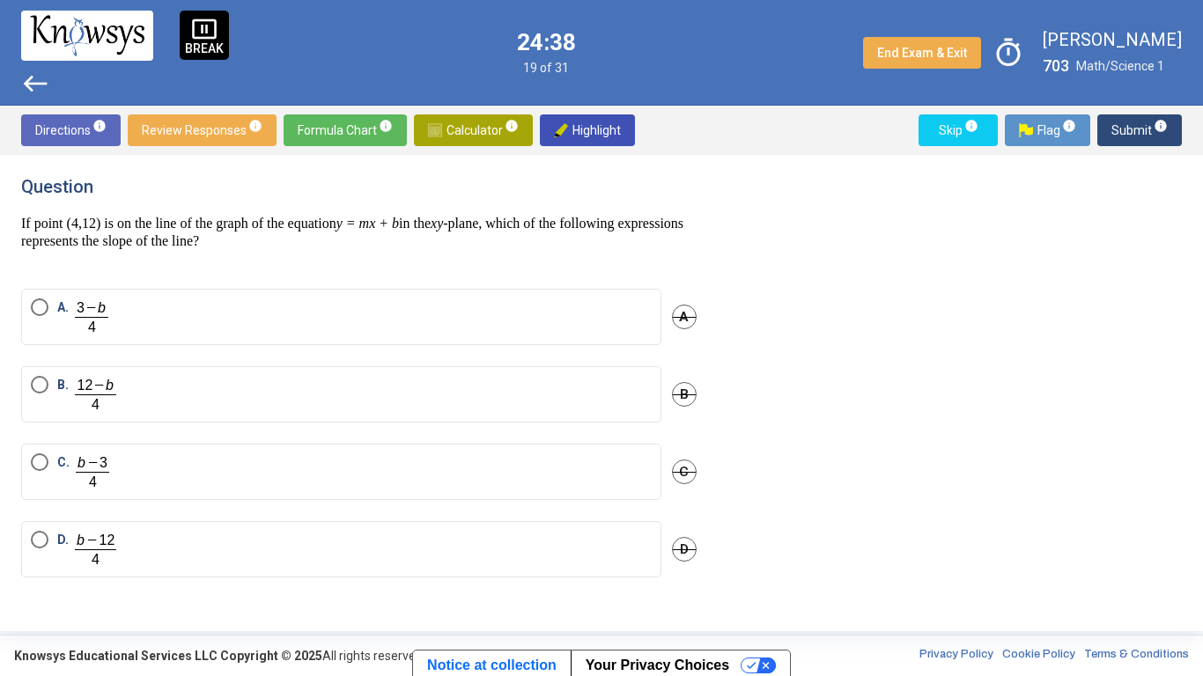
click at [520, 381] on label "B." at bounding box center [341, 394] width 621 height 37
click at [1130, 144] on span "Submit info" at bounding box center [1139, 130] width 56 height 32
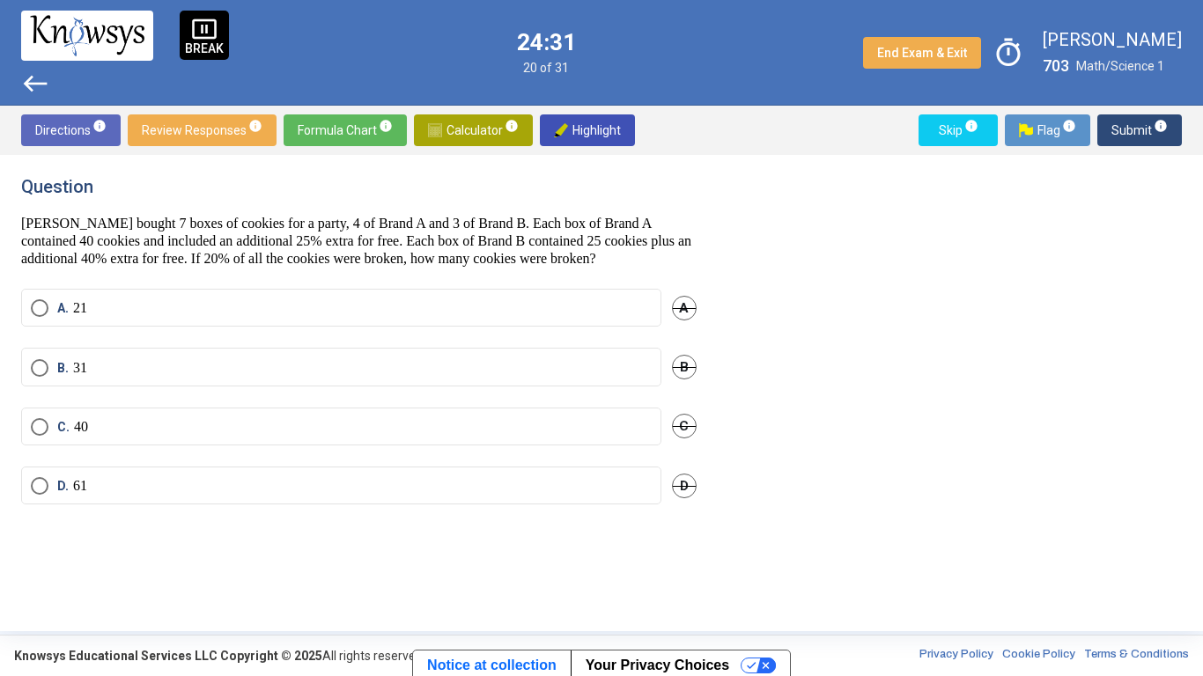
click at [564, 291] on mat-radio-button "A. 21" at bounding box center [341, 308] width 640 height 38
click at [554, 299] on label "A. 21" at bounding box center [341, 308] width 621 height 18
click at [446, 140] on span "Calculator info" at bounding box center [473, 130] width 91 height 32
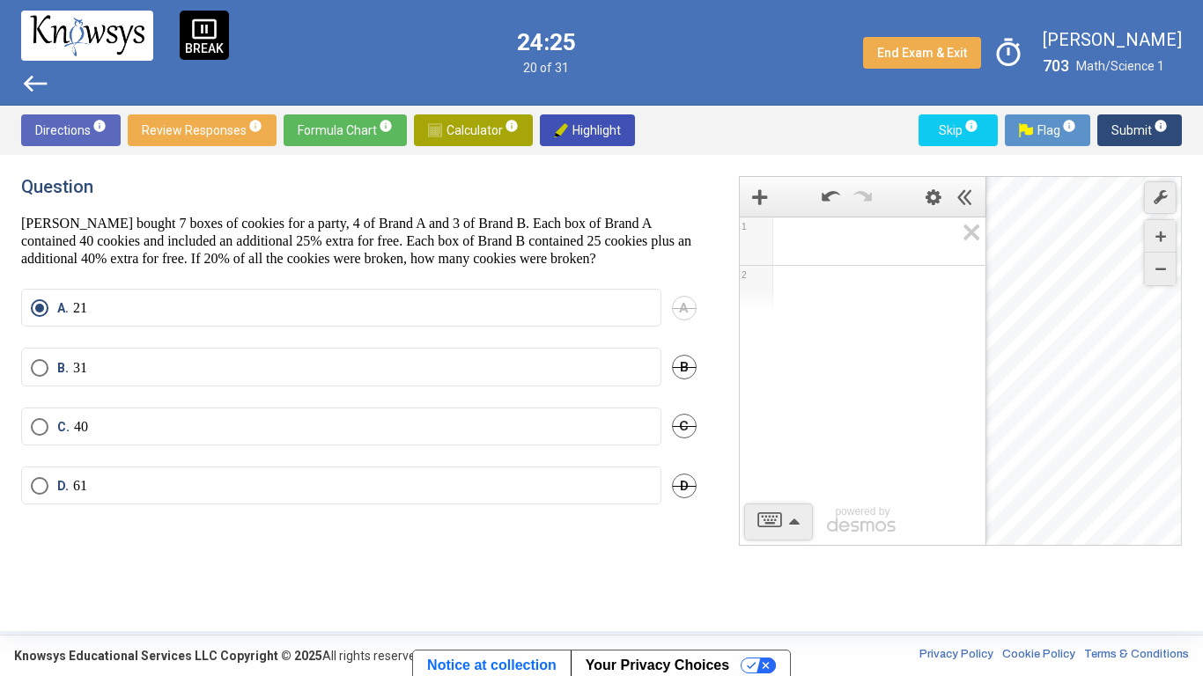
click at [893, 248] on span "Math Input:" at bounding box center [870, 241] width 168 height 21
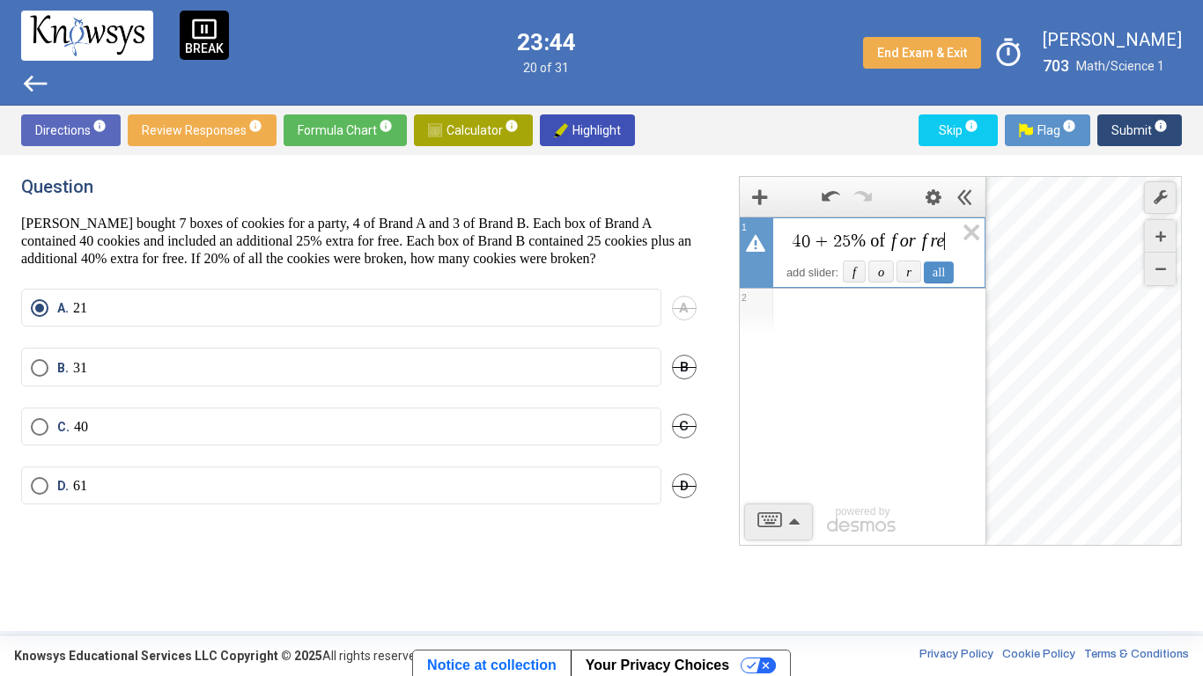
scroll to position [0, 102]
click at [947, 268] on div "all" at bounding box center [939, 273] width 30 height 22
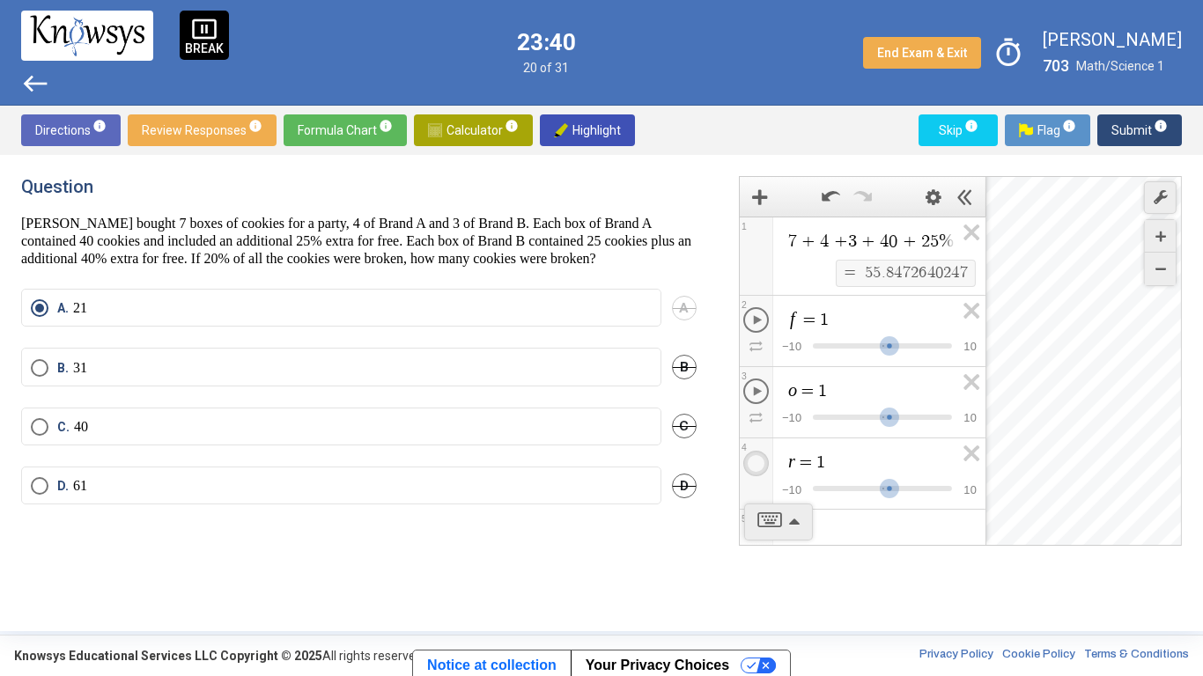
scroll to position [28, 0]
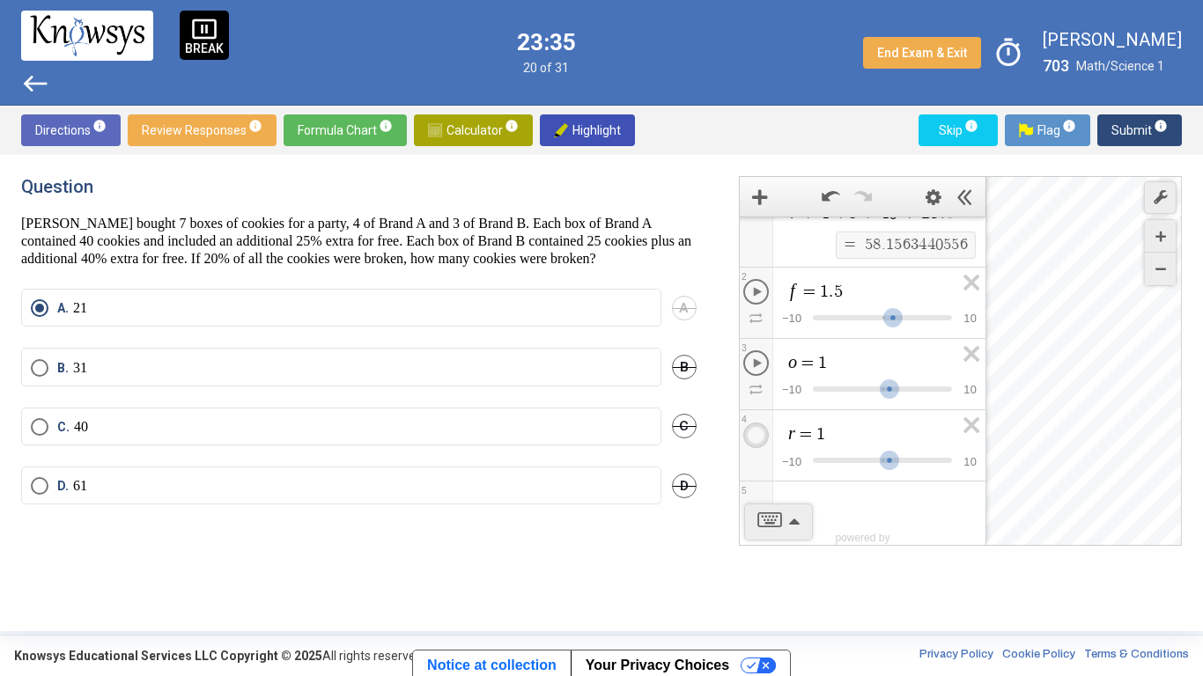
click at [200, 527] on div "Question [PERSON_NAME] bought 7 boxes of cookies for a party, 4 of Brand A and …" at bounding box center [369, 393] width 697 height 434
click at [216, 527] on div "Question [PERSON_NAME] bought 7 boxes of cookies for a party, 4 of Brand A and …" at bounding box center [601, 393] width 1203 height 476
click at [457, 135] on span "Calculator info" at bounding box center [473, 130] width 91 height 32
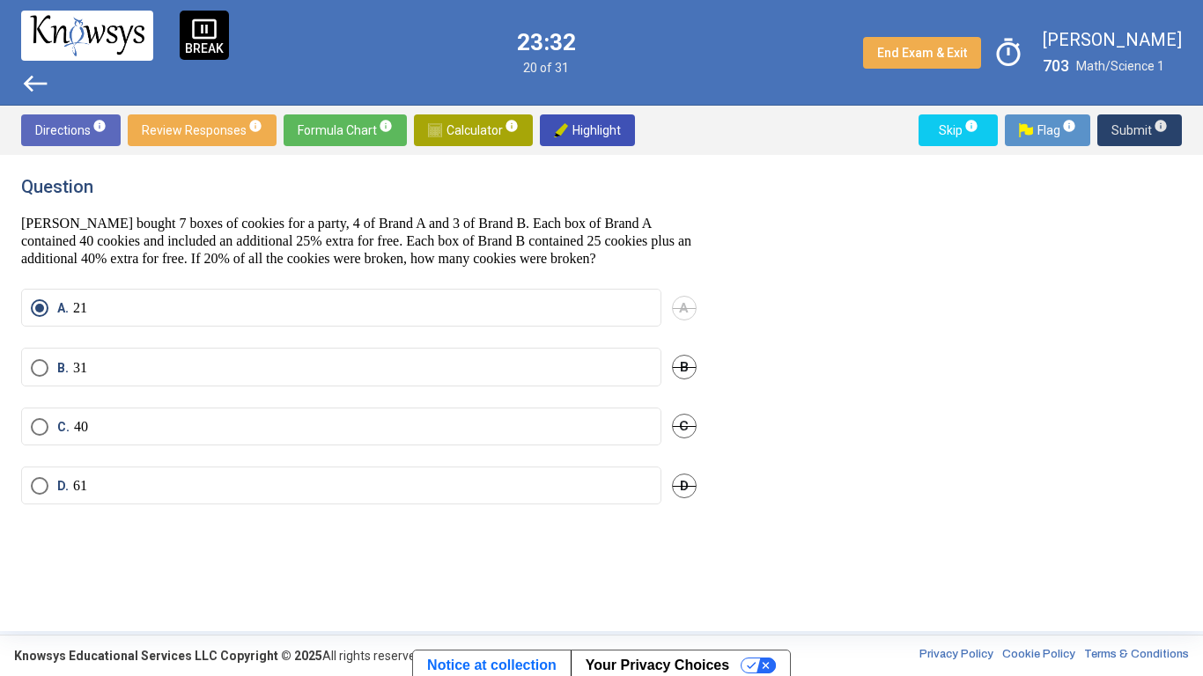
click at [1136, 142] on span "Submit info" at bounding box center [1139, 130] width 56 height 32
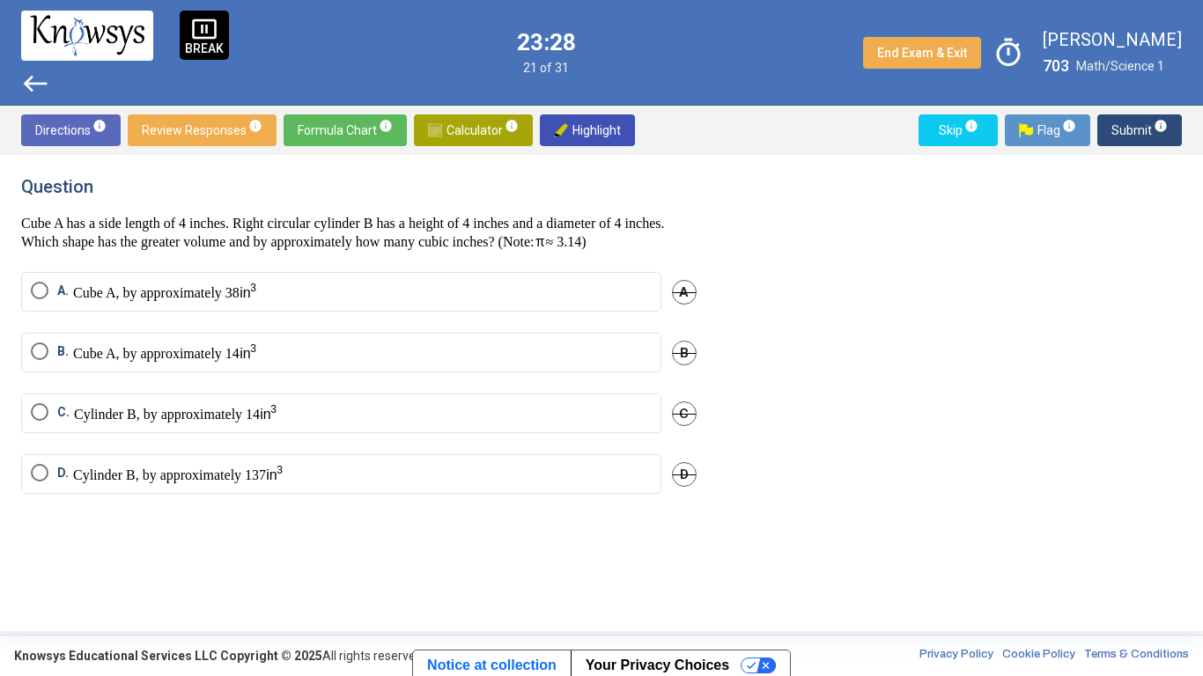
click at [118, 302] on p "Cube A, by approximately 38" at bounding box center [165, 292] width 184 height 20
click at [93, 302] on p "Cube A, by approximately 38" at bounding box center [165, 292] width 184 height 20
click at [1139, 135] on span "Submit info" at bounding box center [1139, 130] width 56 height 32
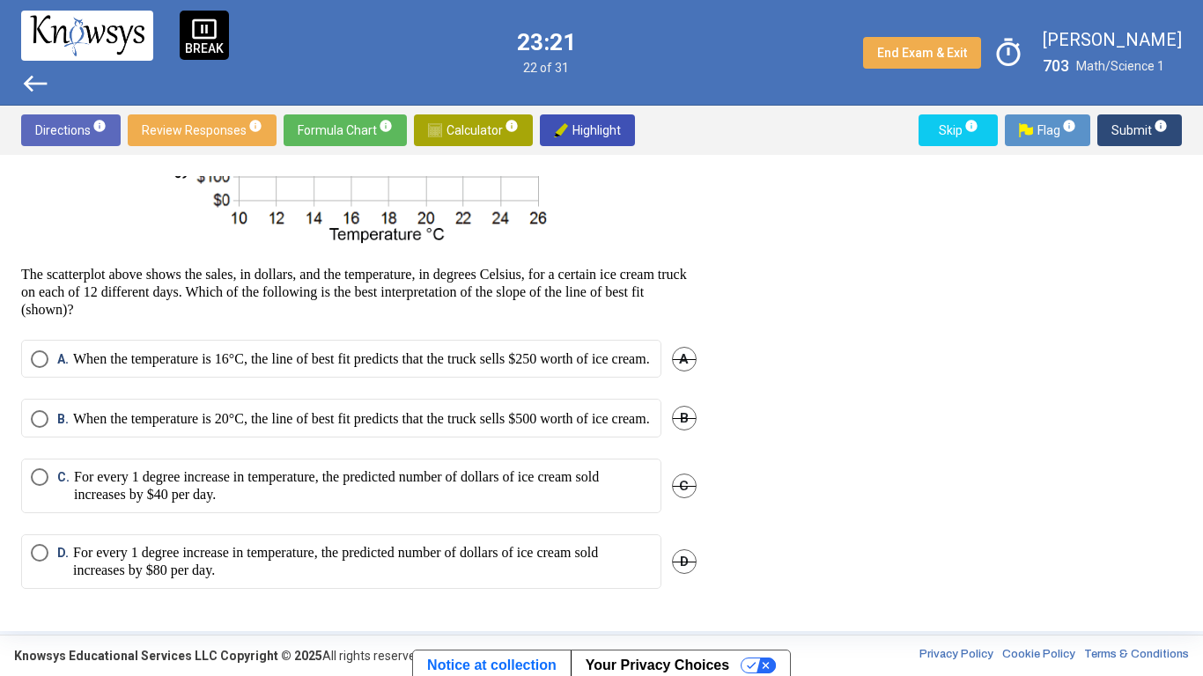
scroll to position [257, 0]
click at [80, 350] on p "When the temperature is 16°C, the line of best fit predicts that the truck sell…" at bounding box center [361, 359] width 577 height 18
click at [1134, 136] on span "Submit info" at bounding box center [1139, 130] width 56 height 32
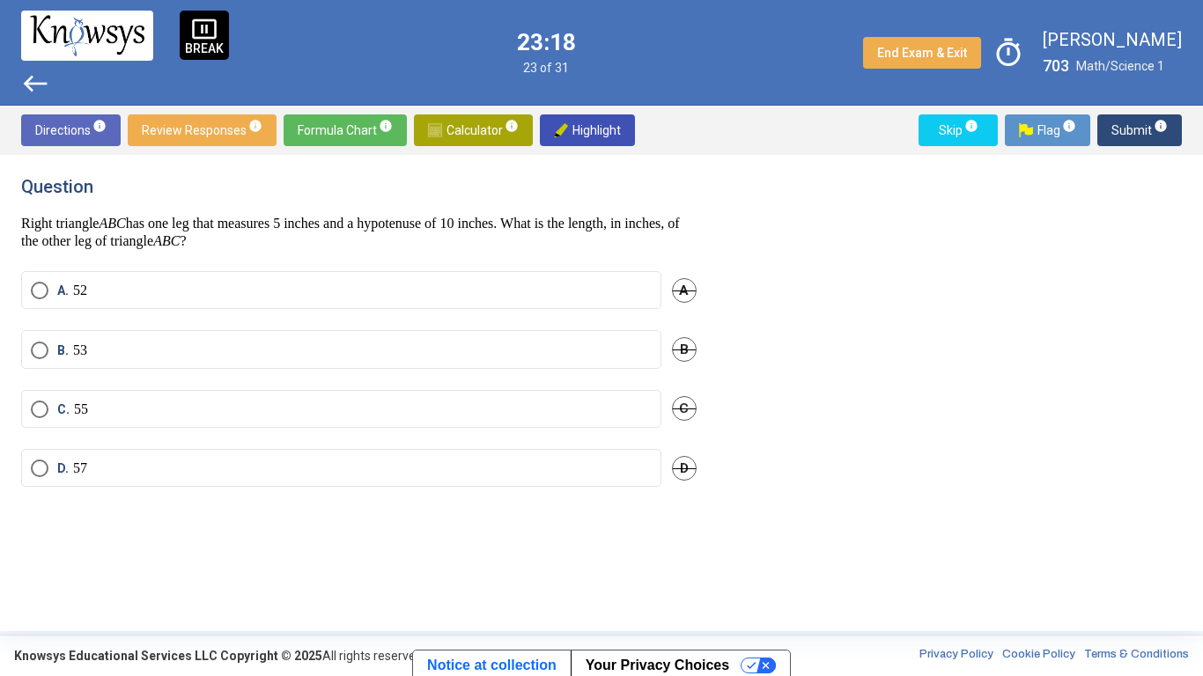
scroll to position [0, 0]
click at [121, 422] on label "C." at bounding box center [341, 414] width 621 height 21
click at [1119, 141] on span "Submit info" at bounding box center [1139, 130] width 56 height 32
click at [81, 417] on p "$16.00" at bounding box center [93, 410] width 39 height 18
click at [1122, 132] on span "Submit info" at bounding box center [1139, 130] width 56 height 32
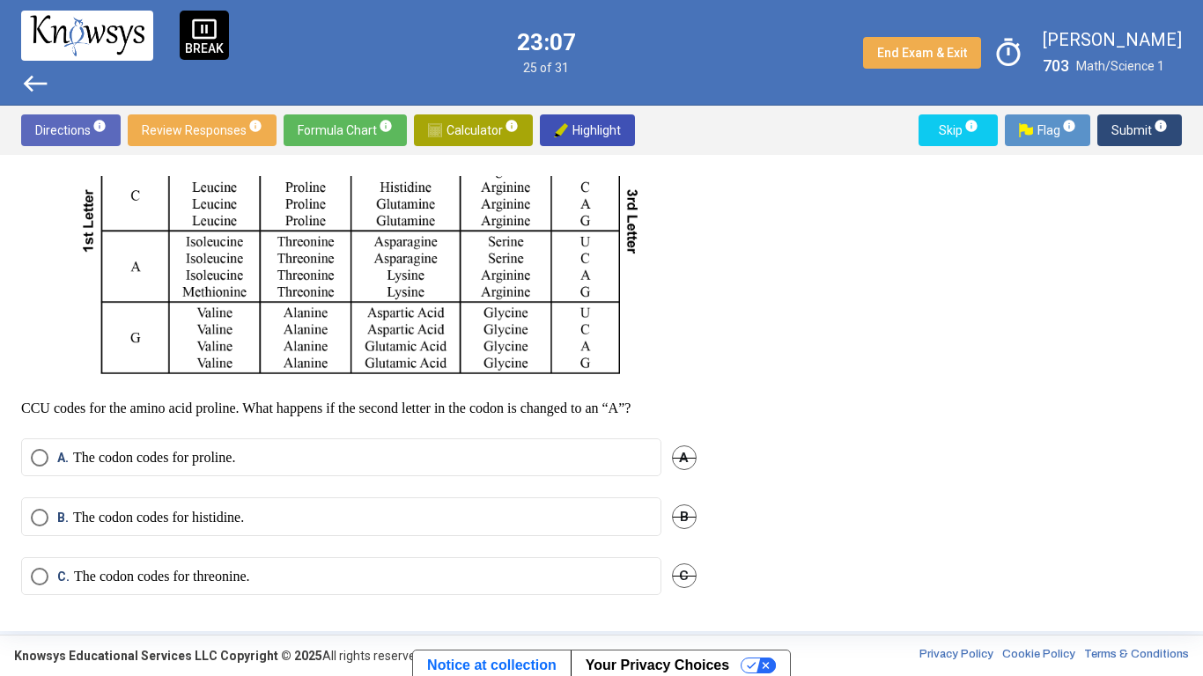
scroll to position [465, 0]
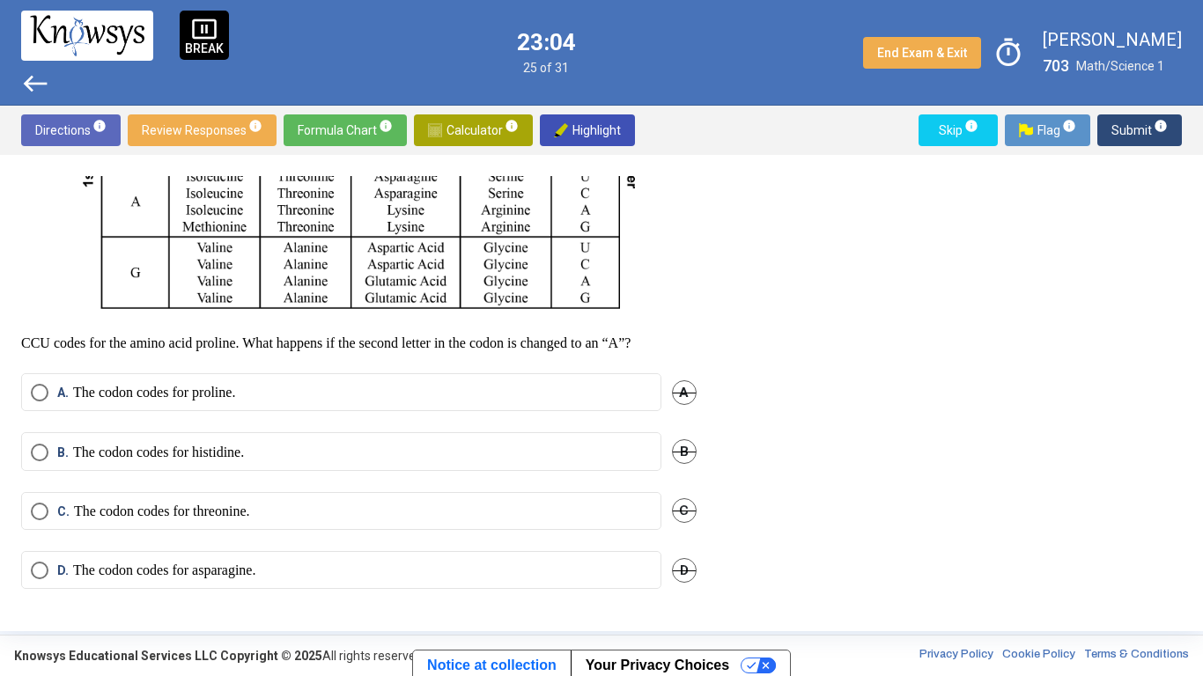
click at [85, 469] on mat-radio-button "B. The codon codes for histidine." at bounding box center [341, 451] width 640 height 38
click at [91, 458] on p "The codon codes for histidine." at bounding box center [158, 453] width 171 height 18
click at [1122, 124] on span "Submit info" at bounding box center [1139, 130] width 56 height 32
click at [75, 446] on p "UCU, UCC, UCA, UCG" at bounding box center [142, 453] width 139 height 18
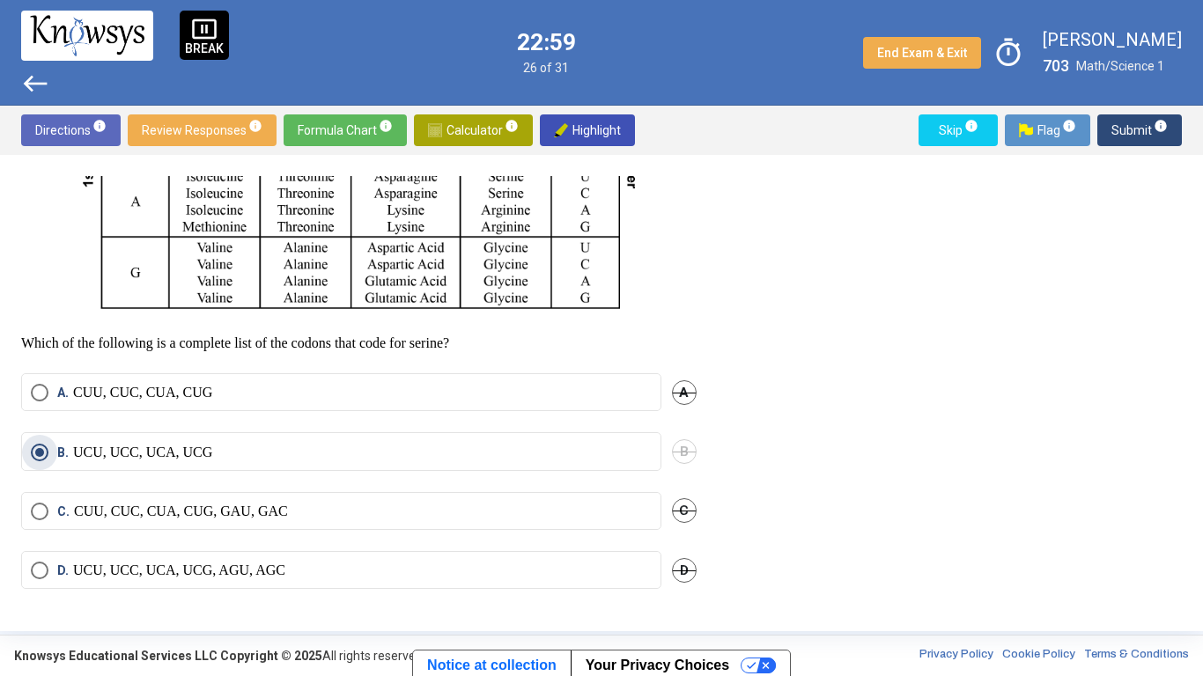
click at [1144, 137] on span "Submit info" at bounding box center [1139, 130] width 56 height 32
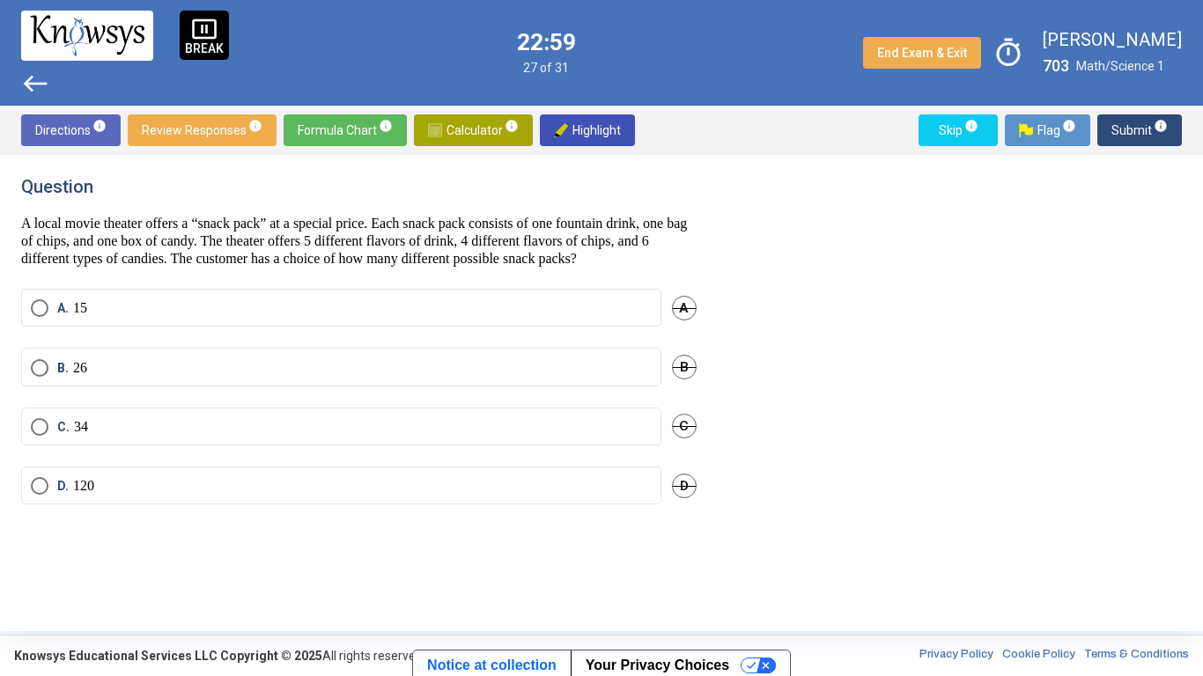
scroll to position [0, 0]
click at [133, 495] on label "D. 120" at bounding box center [341, 486] width 621 height 18
click at [1138, 130] on span "Submit info" at bounding box center [1139, 130] width 56 height 32
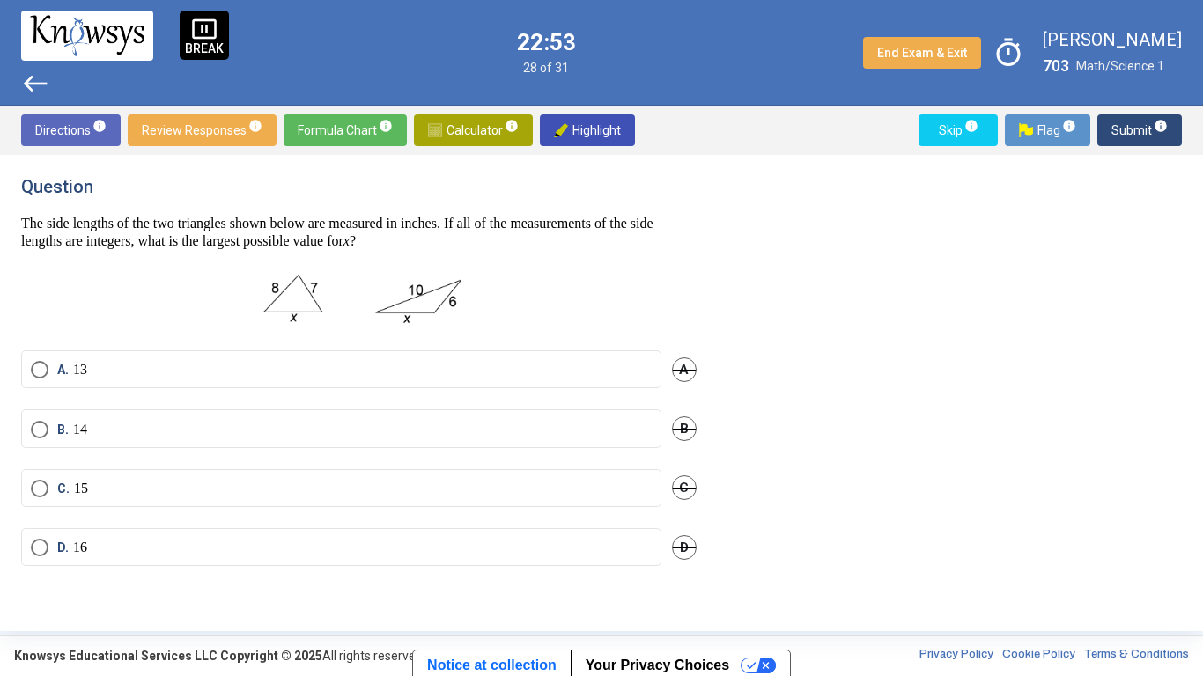
click at [116, 527] on label "D. 16" at bounding box center [341, 548] width 621 height 18
click at [1154, 137] on span "Submit info" at bounding box center [1139, 130] width 56 height 32
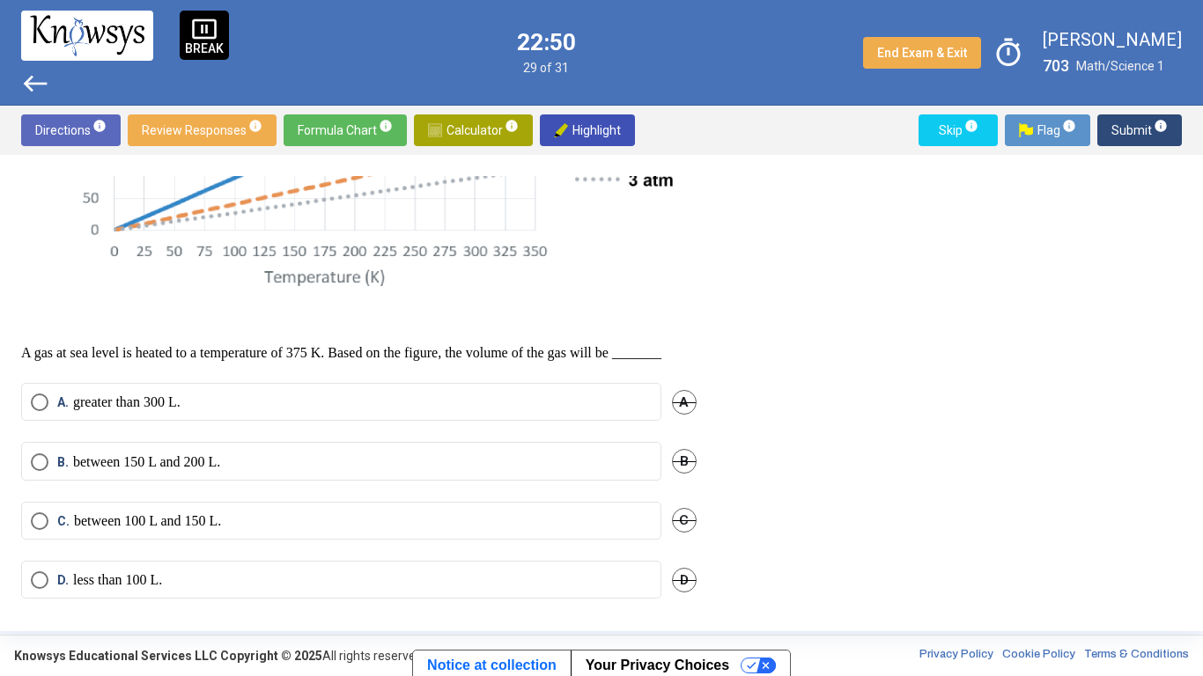
scroll to position [409, 0]
click at [40, 401] on span "Select an option" at bounding box center [40, 401] width 0 height 0
click at [1142, 123] on span "Submit info" at bounding box center [1139, 130] width 56 height 32
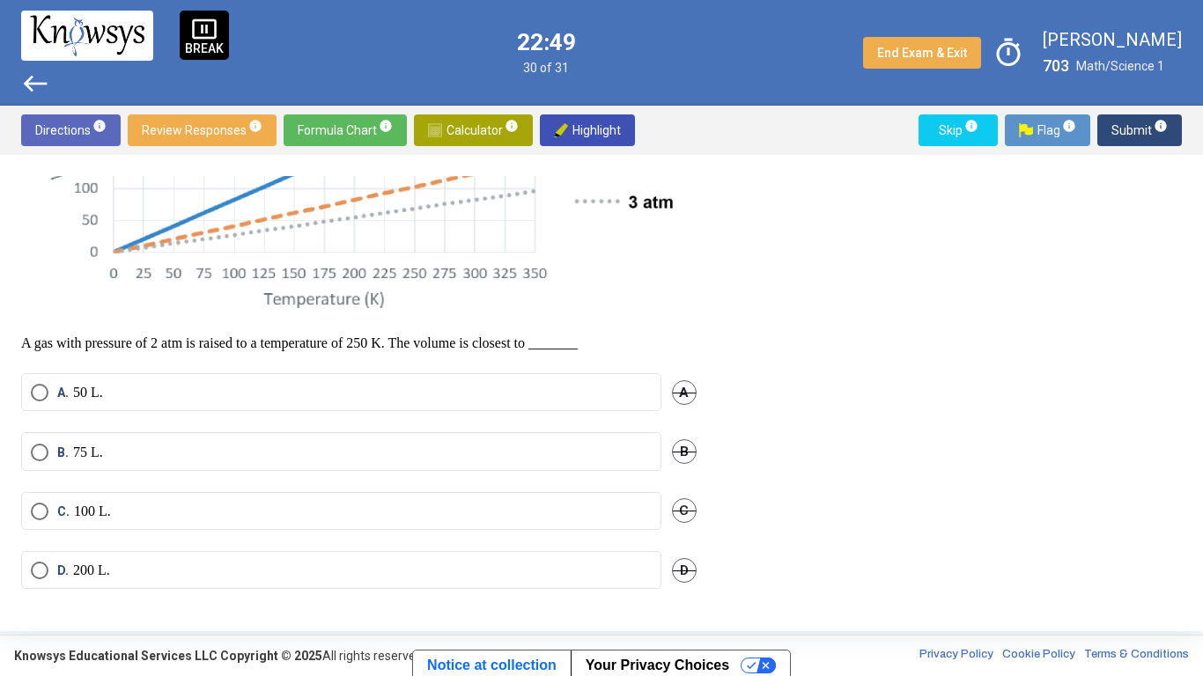
scroll to position [385, 0]
click at [40, 527] on span "Select an option" at bounding box center [40, 571] width 0 height 0
click at [1145, 135] on span "Submit info" at bounding box center [1139, 130] width 56 height 32
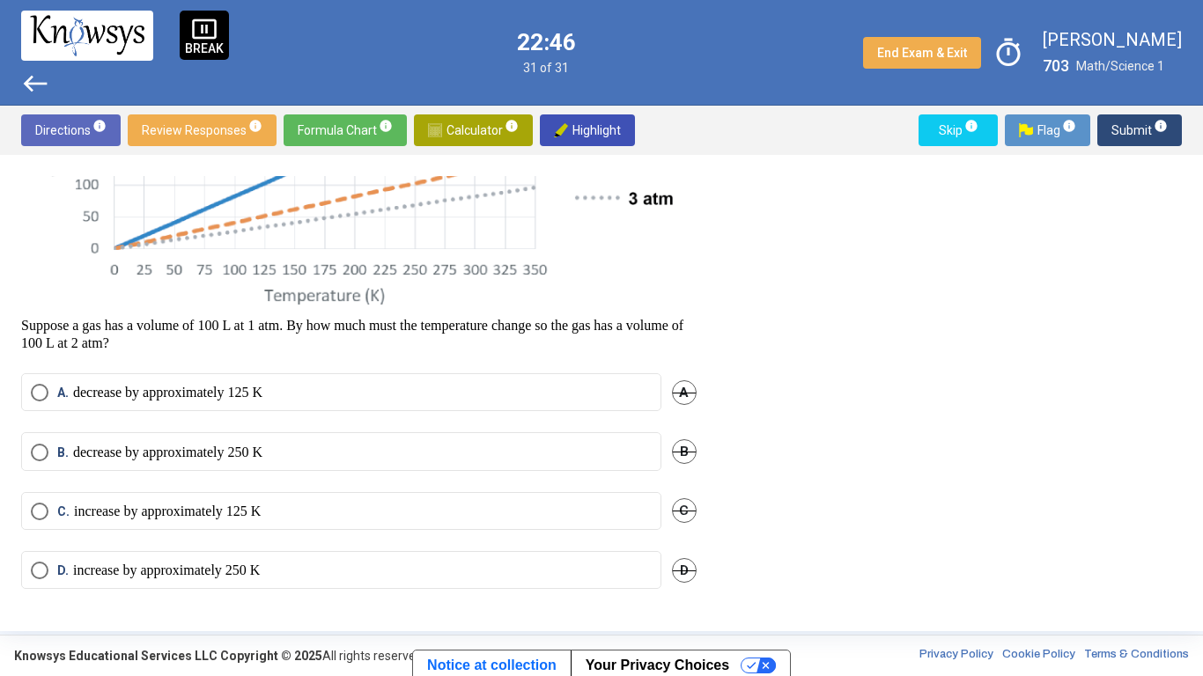
scroll to position [371, 0]
click at [47, 519] on span "Select an option" at bounding box center [40, 512] width 18 height 18
click at [1148, 125] on span "Submit info" at bounding box center [1139, 130] width 56 height 32
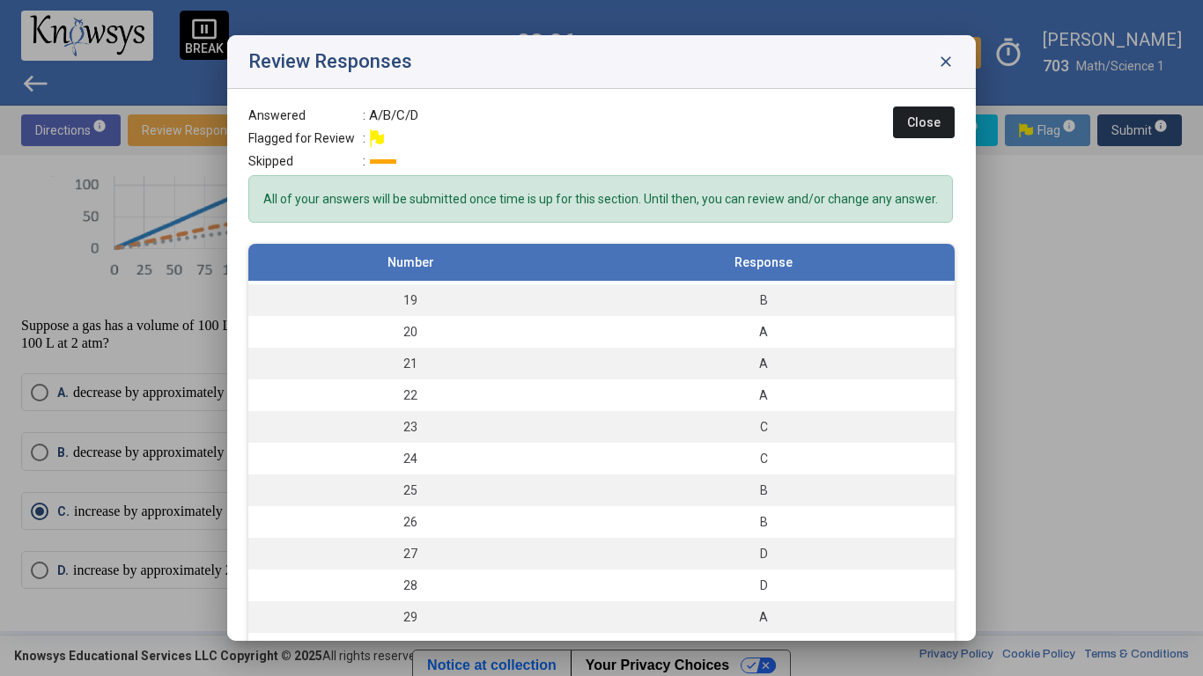
scroll to position [594, 0]
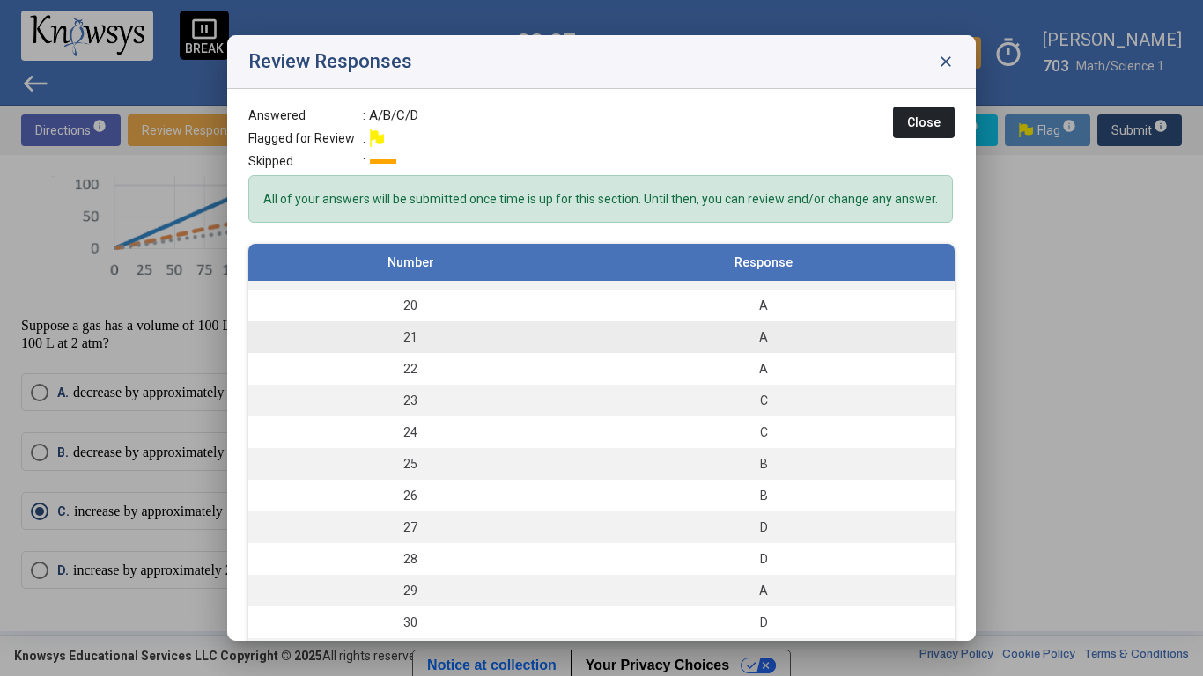
click at [329, 343] on td "21" at bounding box center [410, 337] width 324 height 32
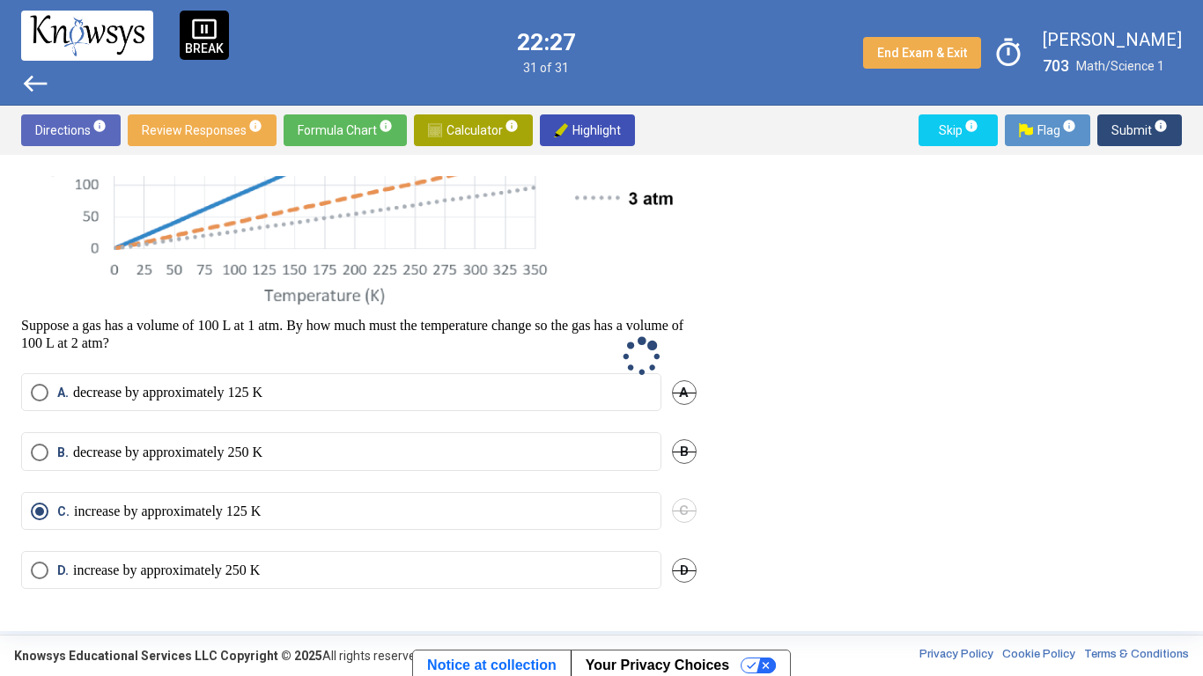
scroll to position [0, 0]
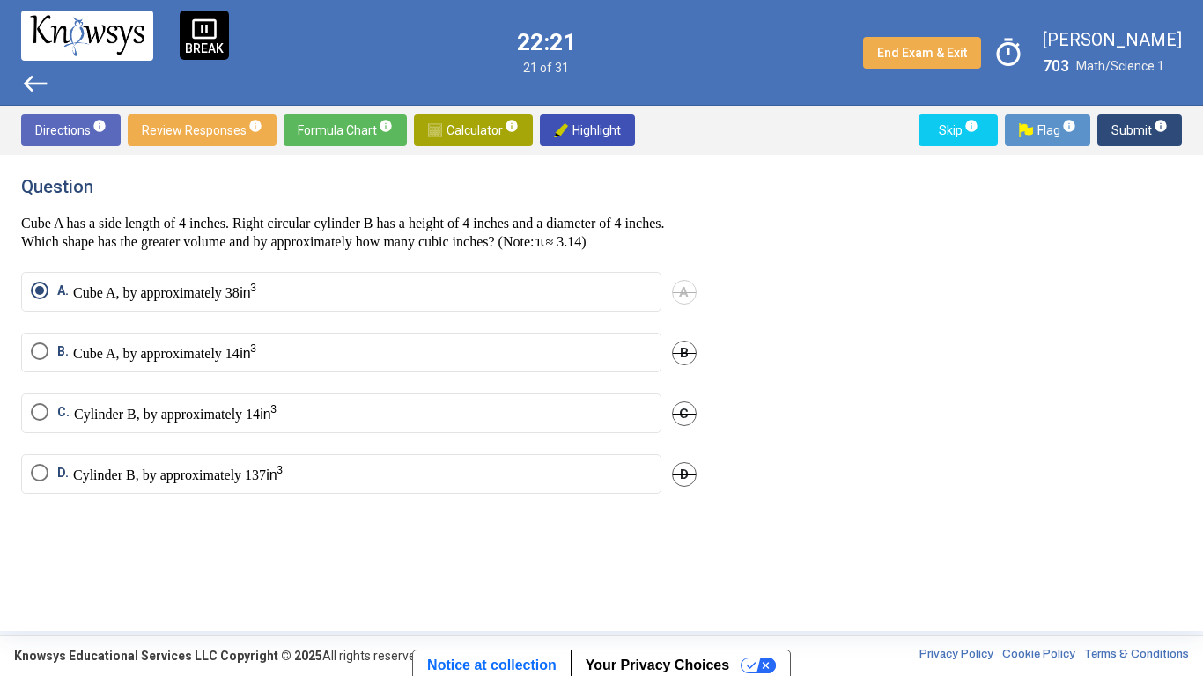
click at [1125, 125] on span "Submit info" at bounding box center [1139, 130] width 56 height 32
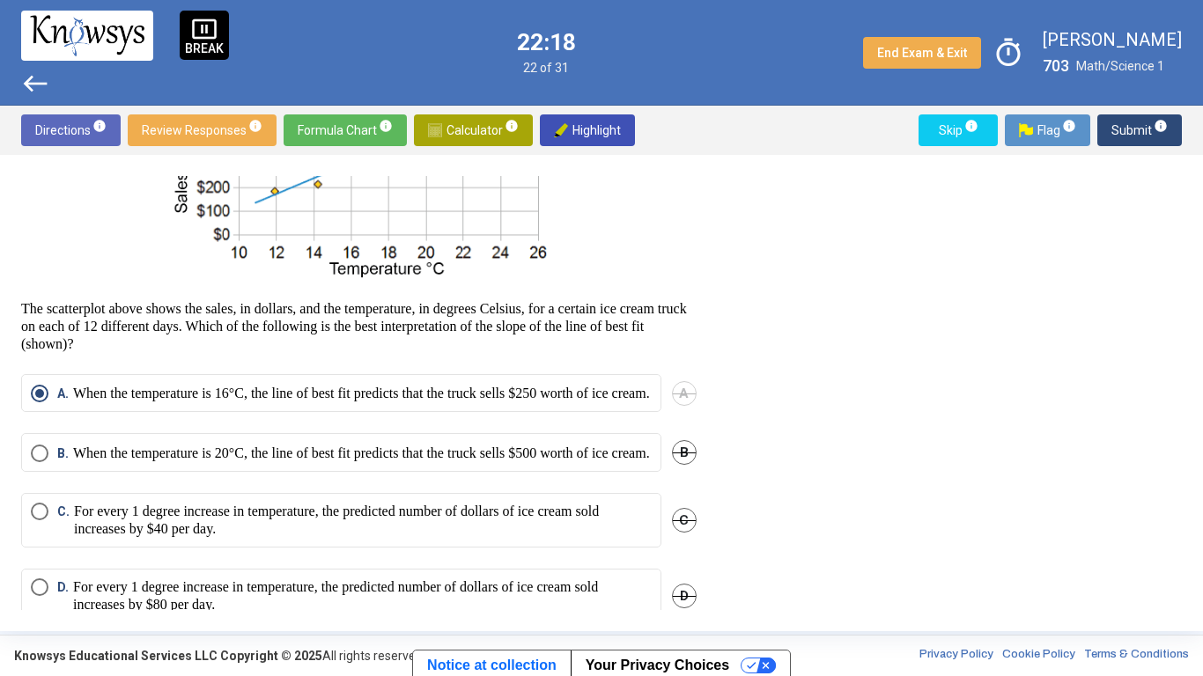
scroll to position [196, 0]
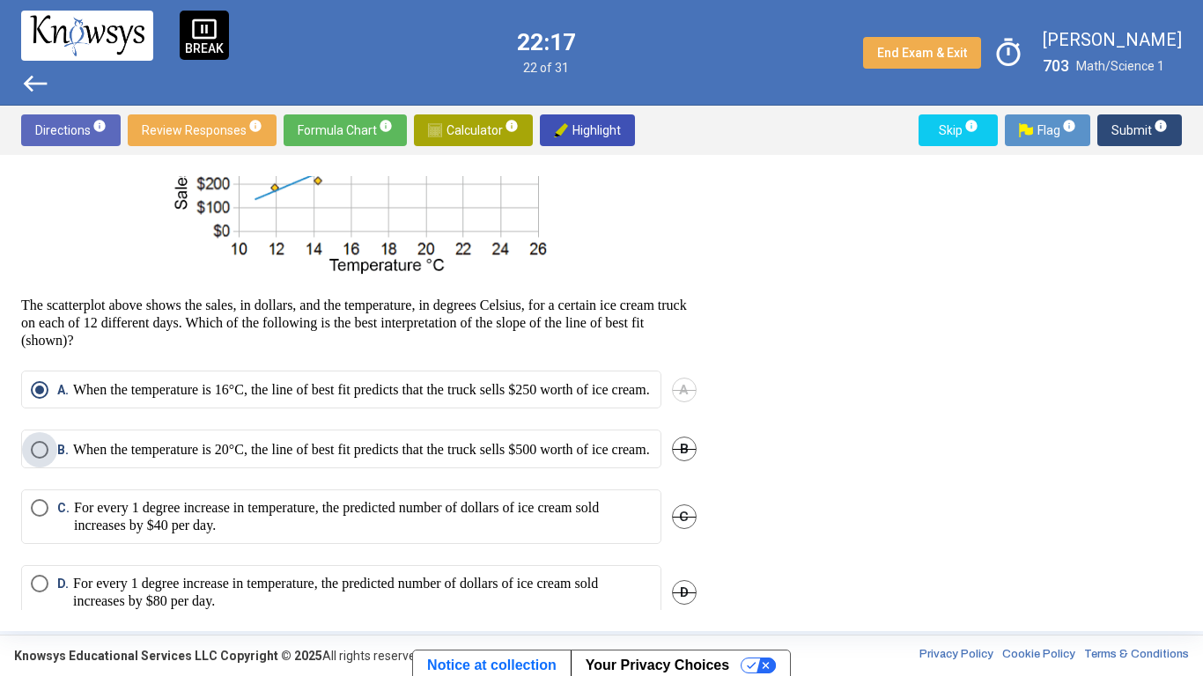
click at [579, 459] on p "When the temperature is 20°C, the line of best fit predicts that the truck sell…" at bounding box center [361, 450] width 577 height 18
click at [677, 402] on span "A" at bounding box center [684, 390] width 25 height 25
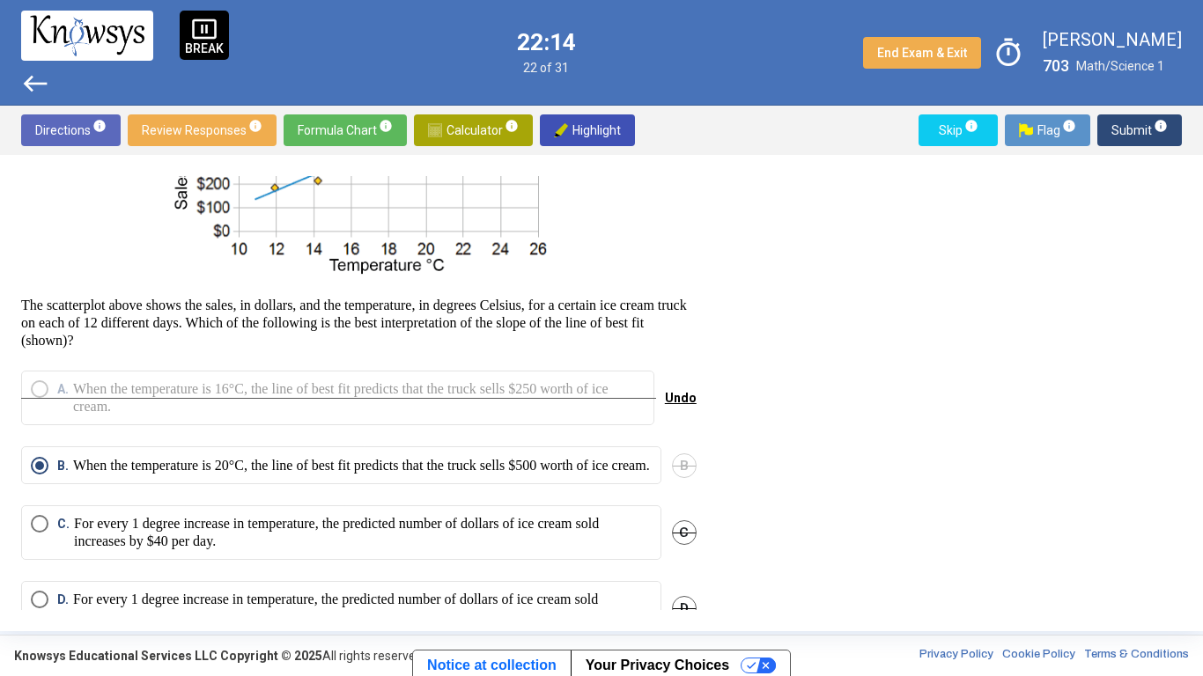
click at [1144, 144] on span "Submit info" at bounding box center [1139, 130] width 56 height 32
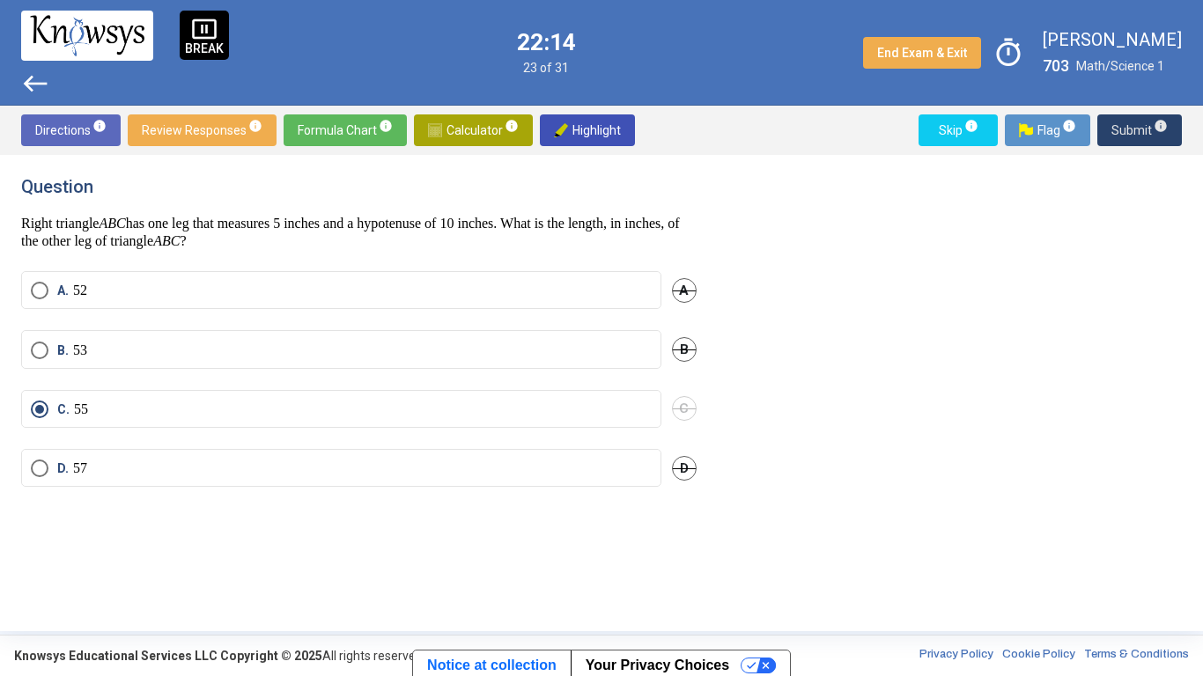
click at [1144, 144] on span "Submit info" at bounding box center [1139, 130] width 56 height 32
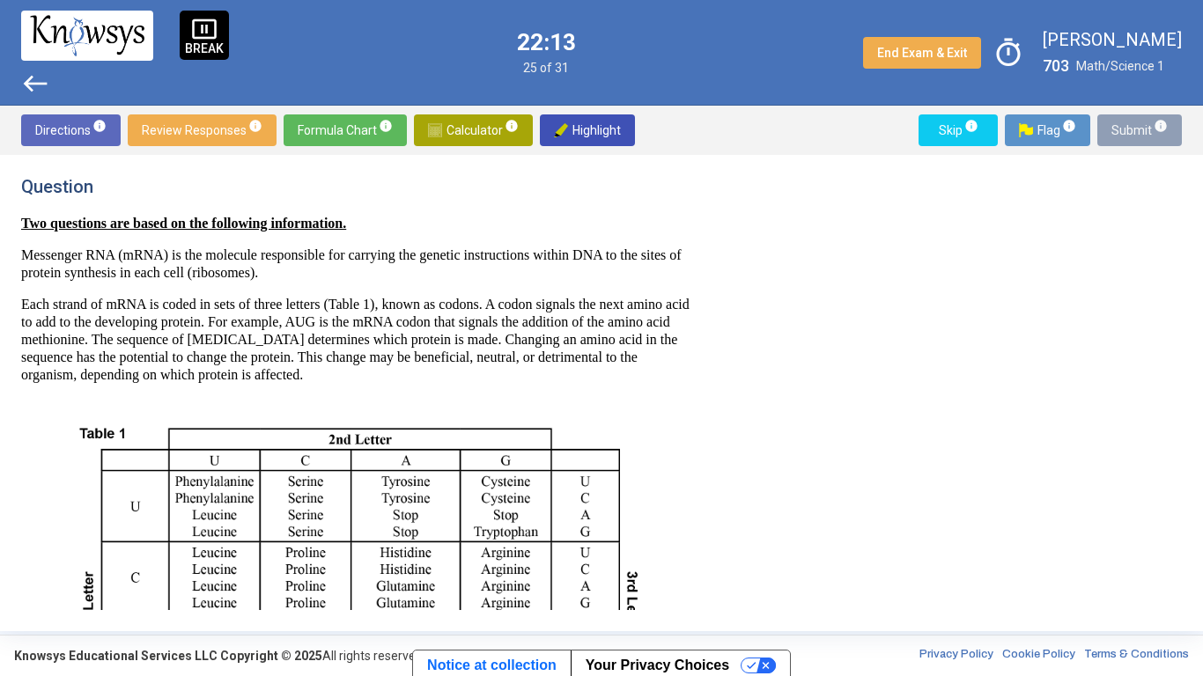
click at [1144, 144] on span "Submit info" at bounding box center [1139, 130] width 56 height 32
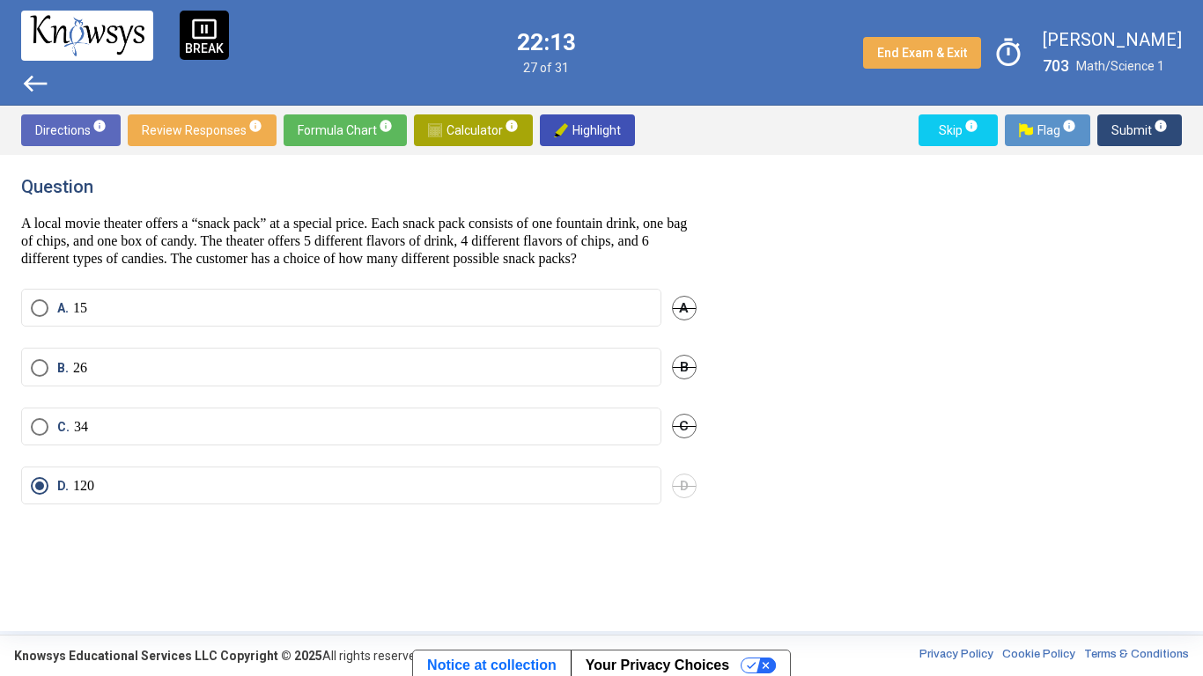
click at [1145, 144] on span "Submit info" at bounding box center [1139, 130] width 56 height 32
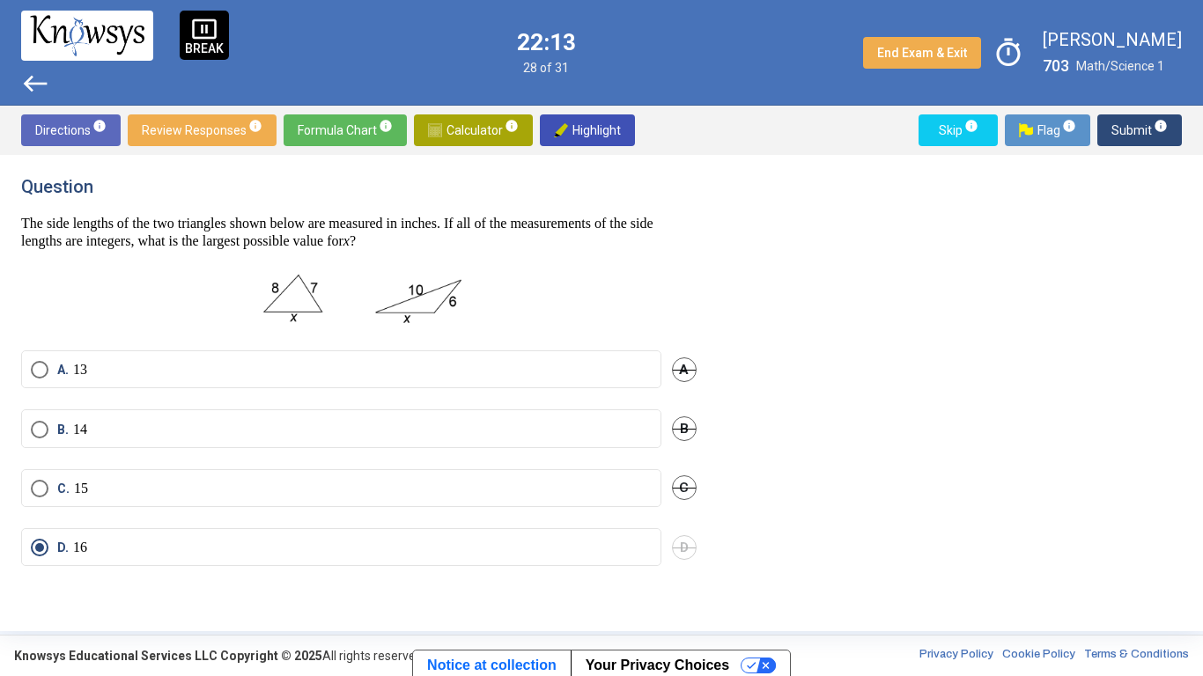
click at [1145, 144] on span "Submit info" at bounding box center [1139, 130] width 56 height 32
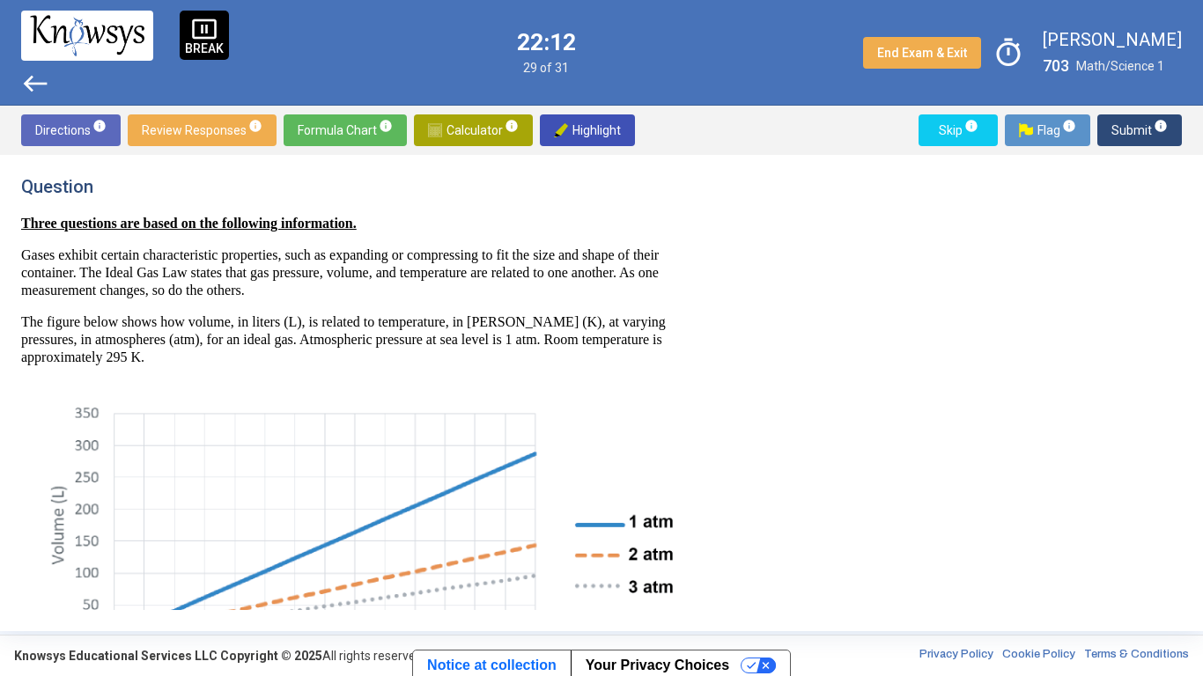
click at [1144, 147] on div "Directions info Review Responses info Formula Chart info Calculator info Highli…" at bounding box center [601, 130] width 1203 height 49
click at [1144, 148] on div "Directions info Review Responses info Formula Chart info Calculator info Highli…" at bounding box center [601, 130] width 1203 height 49
click at [1135, 134] on span "Submit info" at bounding box center [1139, 130] width 56 height 32
click at [1135, 138] on span "Submit info" at bounding box center [1139, 130] width 56 height 32
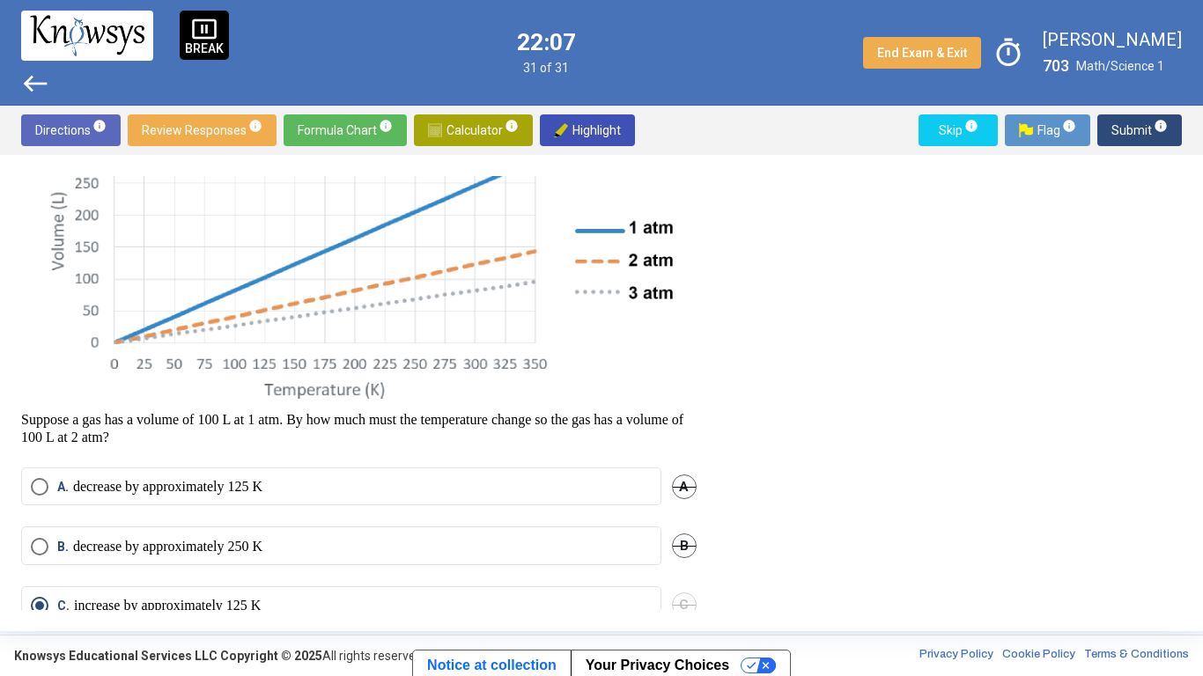
scroll to position [261, 0]
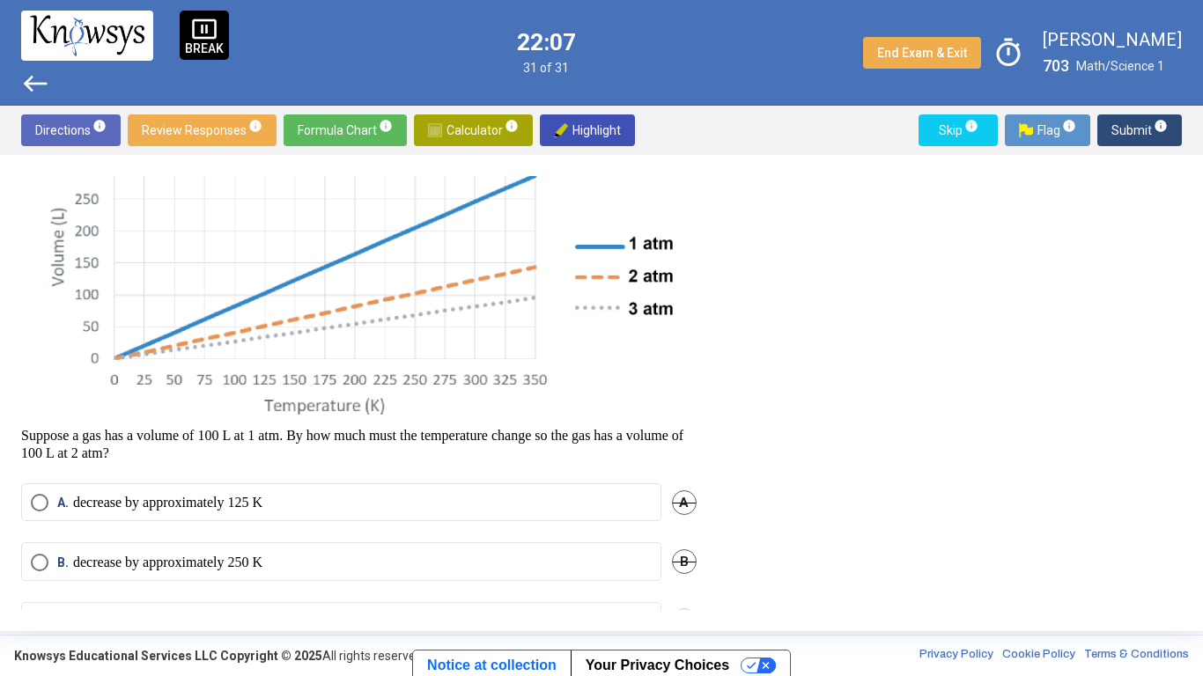
click at [426, 527] on label "B. decrease by approximately 250 K" at bounding box center [341, 563] width 621 height 18
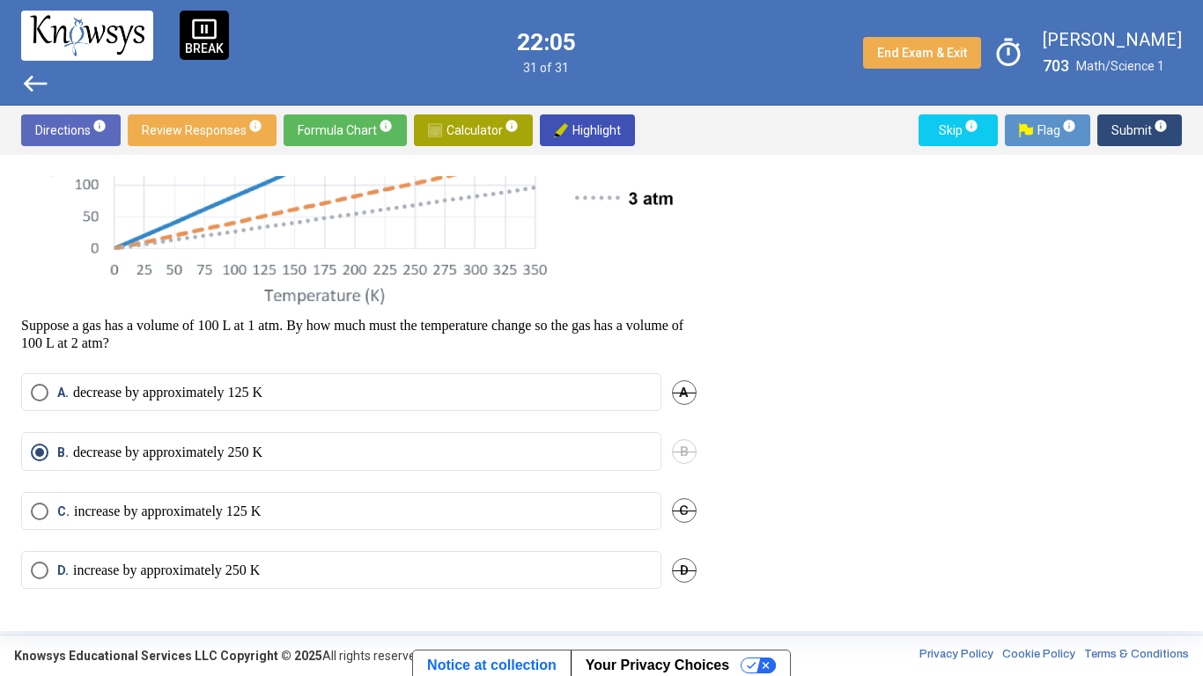
click at [675, 512] on span "C" at bounding box center [684, 510] width 25 height 25
click at [1142, 124] on span "Submit info" at bounding box center [1139, 130] width 56 height 32
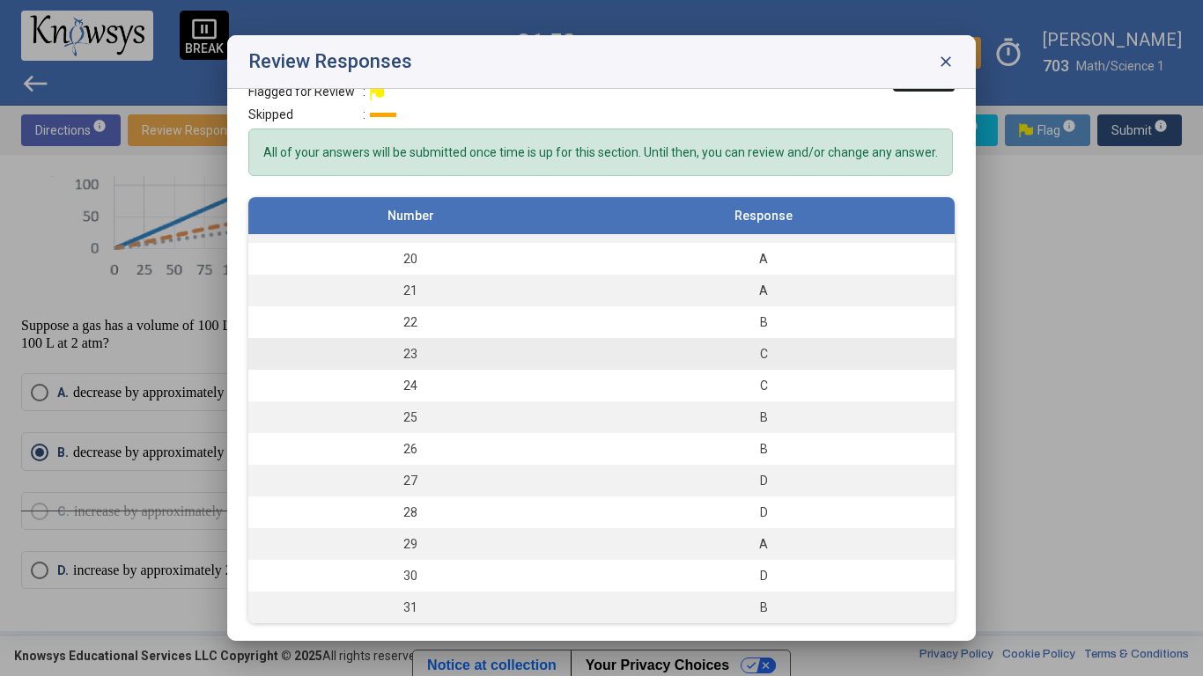
scroll to position [44, 0]
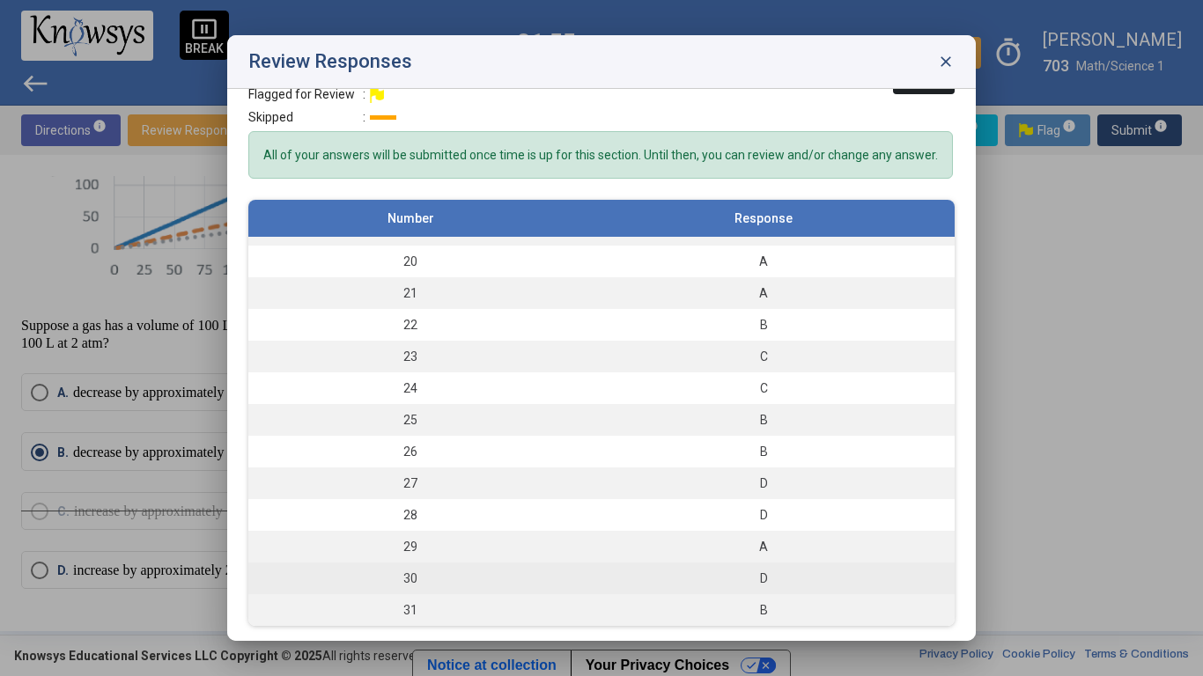
click at [799, 527] on div "D" at bounding box center [763, 579] width 365 height 18
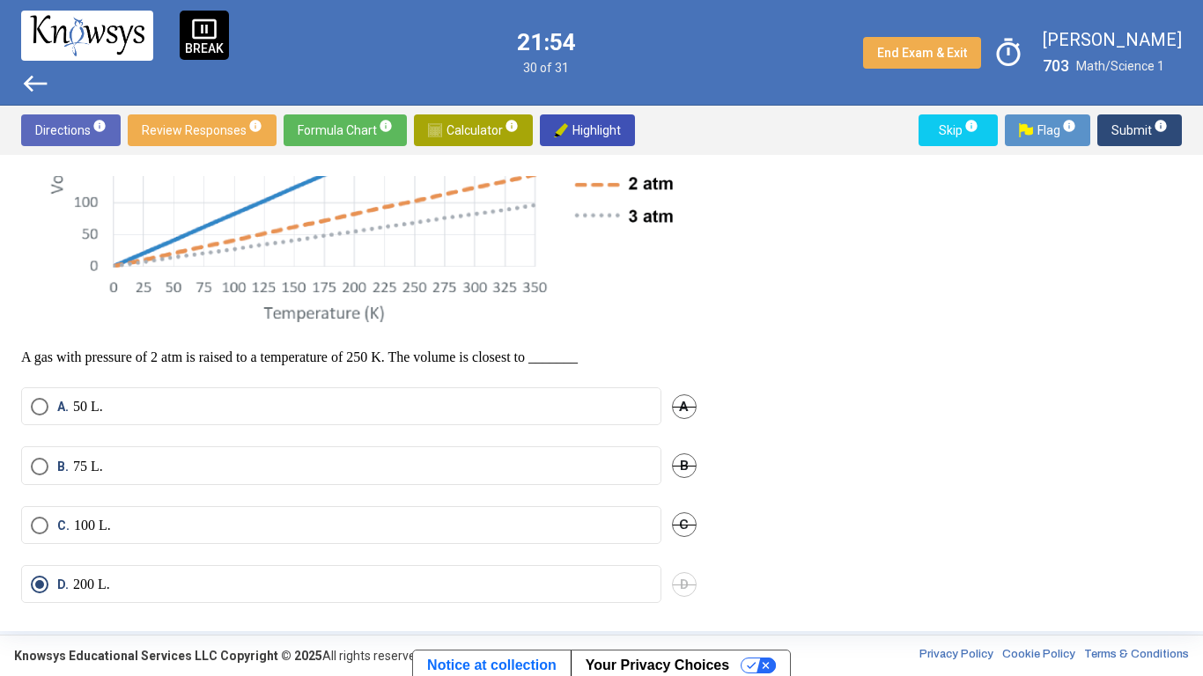
click at [517, 527] on label "C. 100 L." at bounding box center [341, 526] width 621 height 18
click at [683, 527] on span "D" at bounding box center [684, 584] width 25 height 25
click at [1119, 129] on span "Submit info" at bounding box center [1139, 130] width 56 height 32
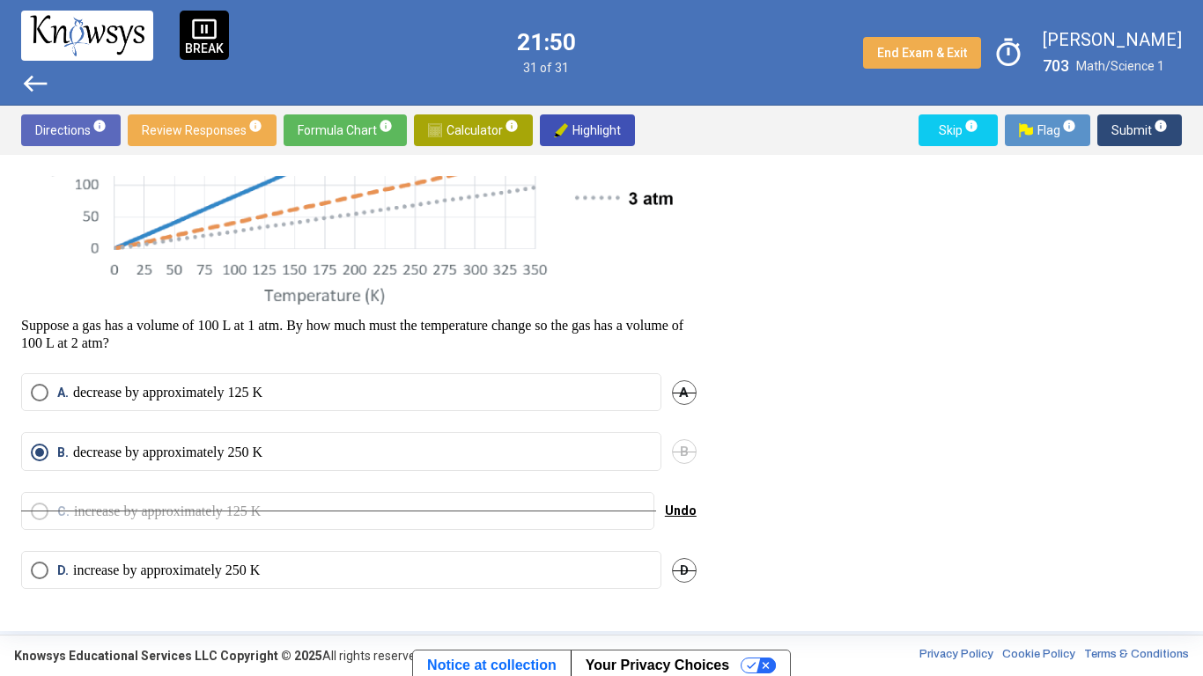
click at [1128, 139] on span "Submit info" at bounding box center [1139, 130] width 56 height 32
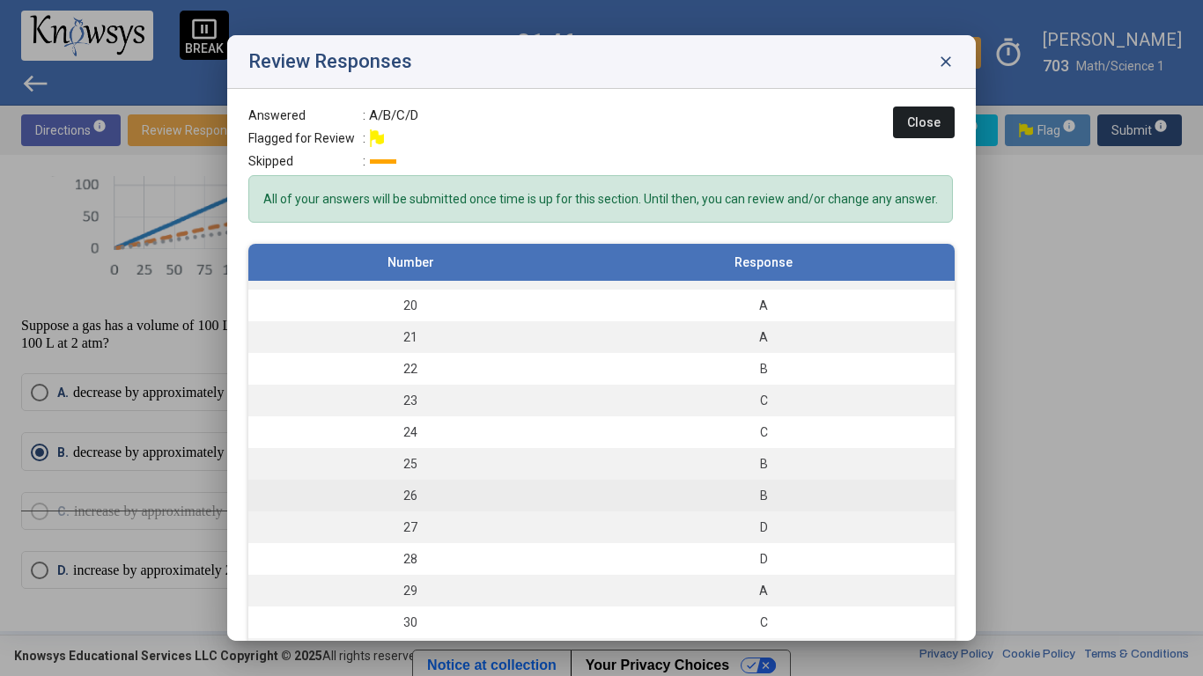
scroll to position [47, 0]
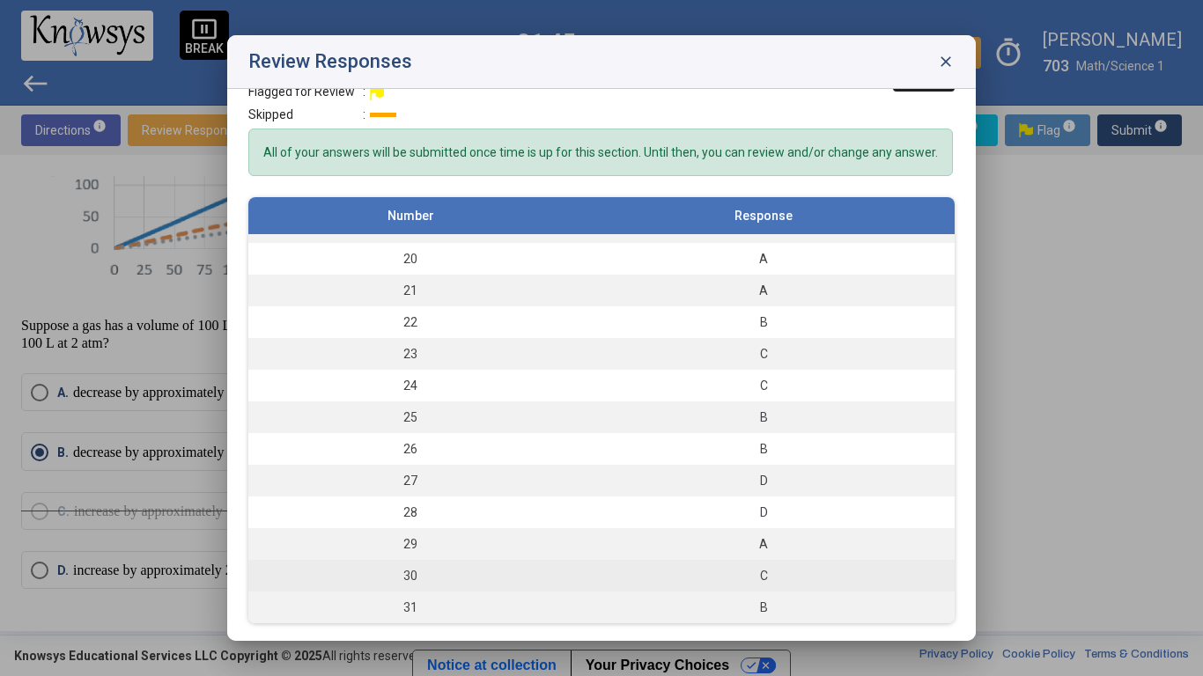
click at [776, 527] on div "C" at bounding box center [763, 576] width 365 height 18
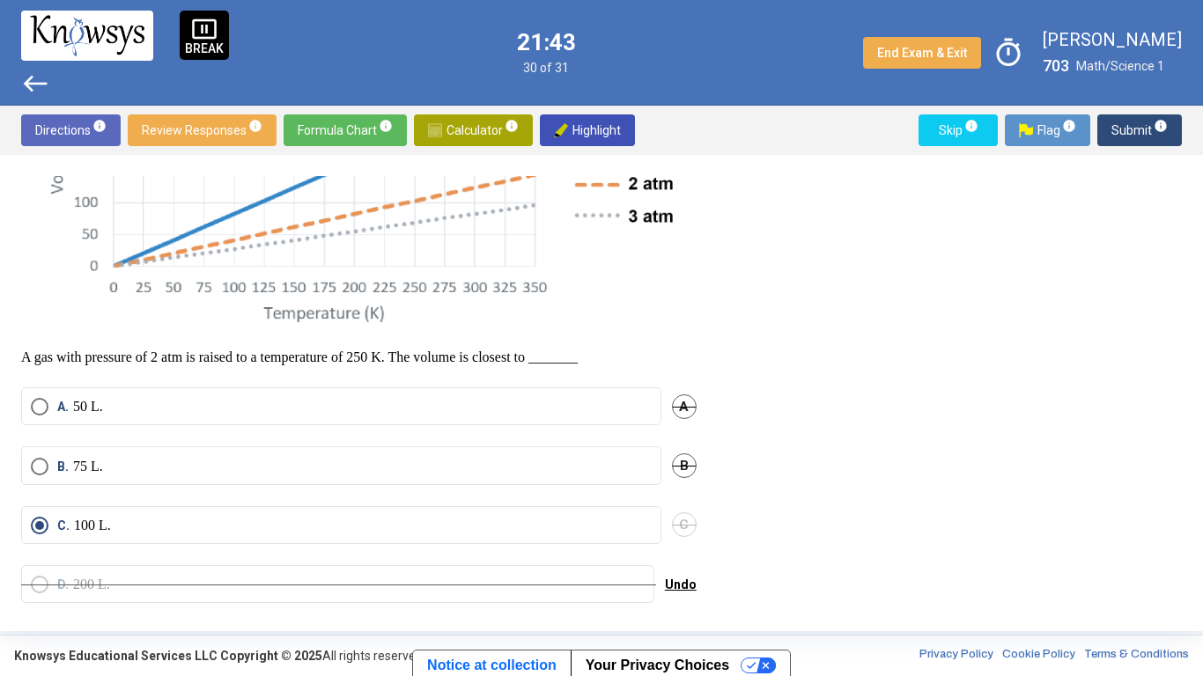
click at [514, 462] on label "B. 75 L." at bounding box center [341, 467] width 621 height 18
click at [679, 527] on span "C" at bounding box center [684, 524] width 25 height 25
click at [675, 409] on span "A" at bounding box center [684, 406] width 25 height 25
click at [680, 405] on span "Undo" at bounding box center [681, 407] width 32 height 14
click at [1147, 140] on span "Submit info" at bounding box center [1139, 130] width 56 height 32
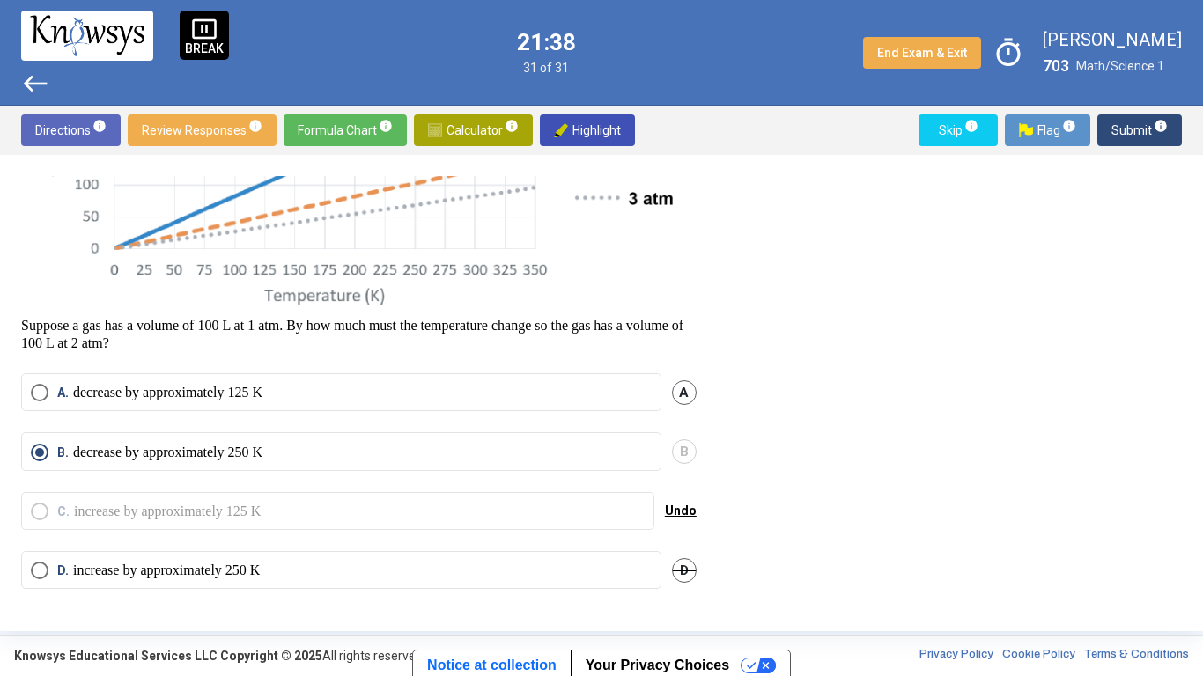
click at [1147, 140] on span "Submit info" at bounding box center [1139, 130] width 56 height 32
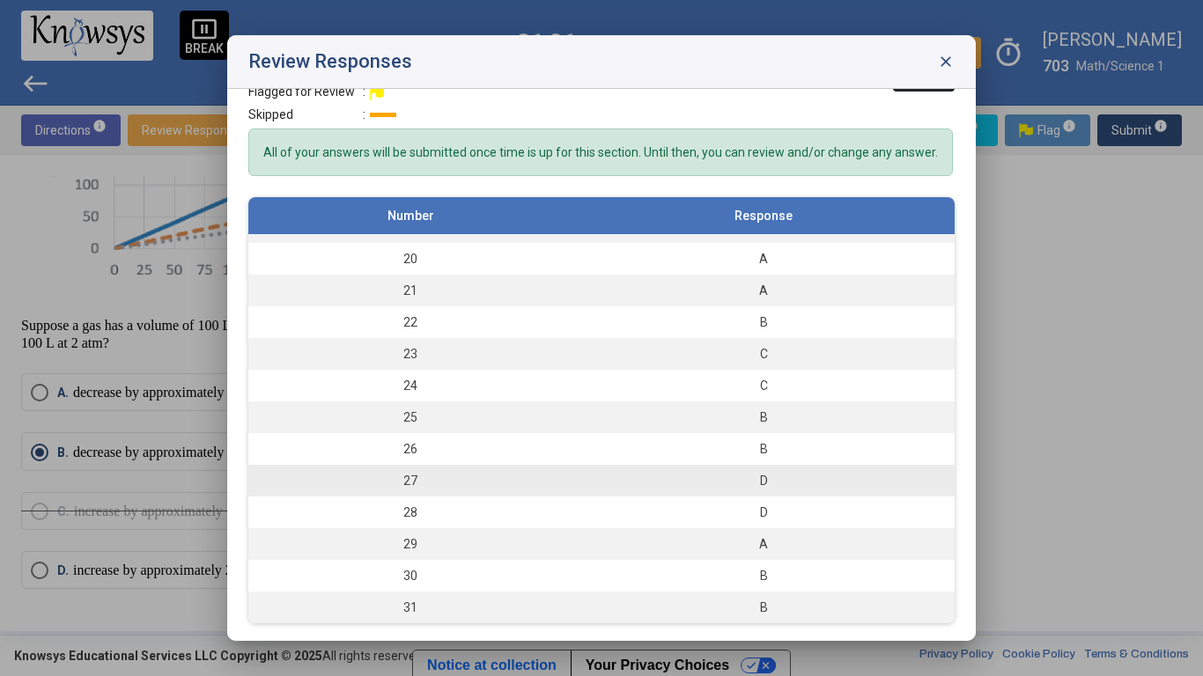
click at [780, 478] on div "D" at bounding box center [763, 481] width 365 height 18
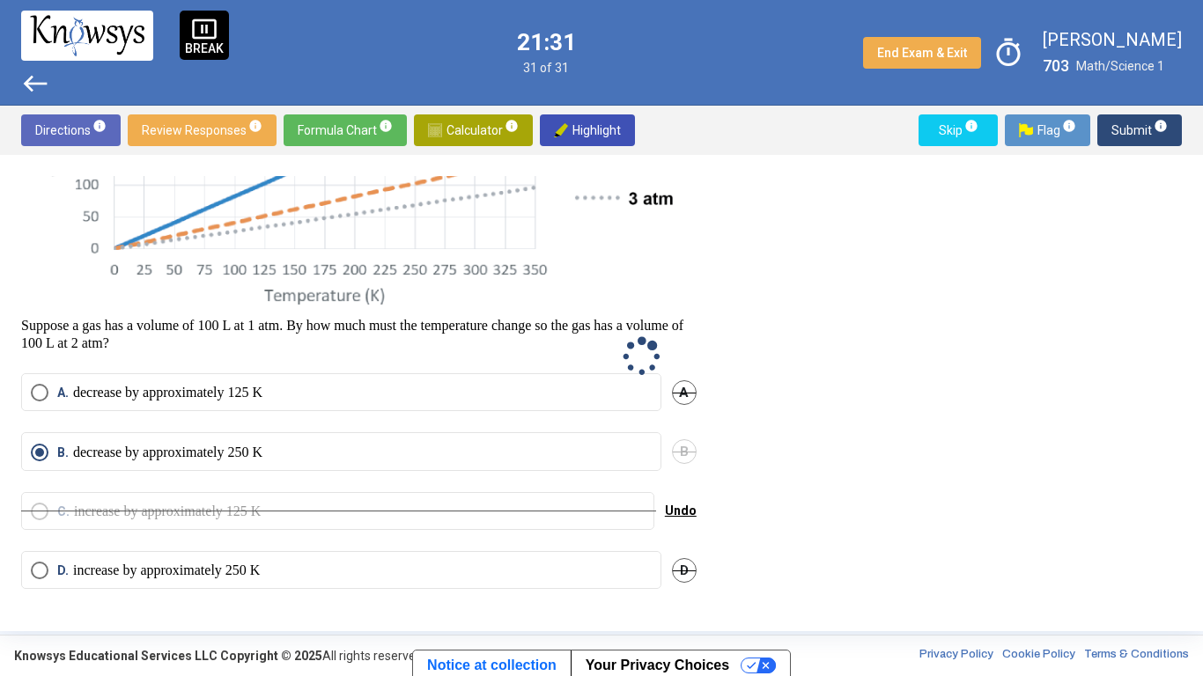
scroll to position [0, 0]
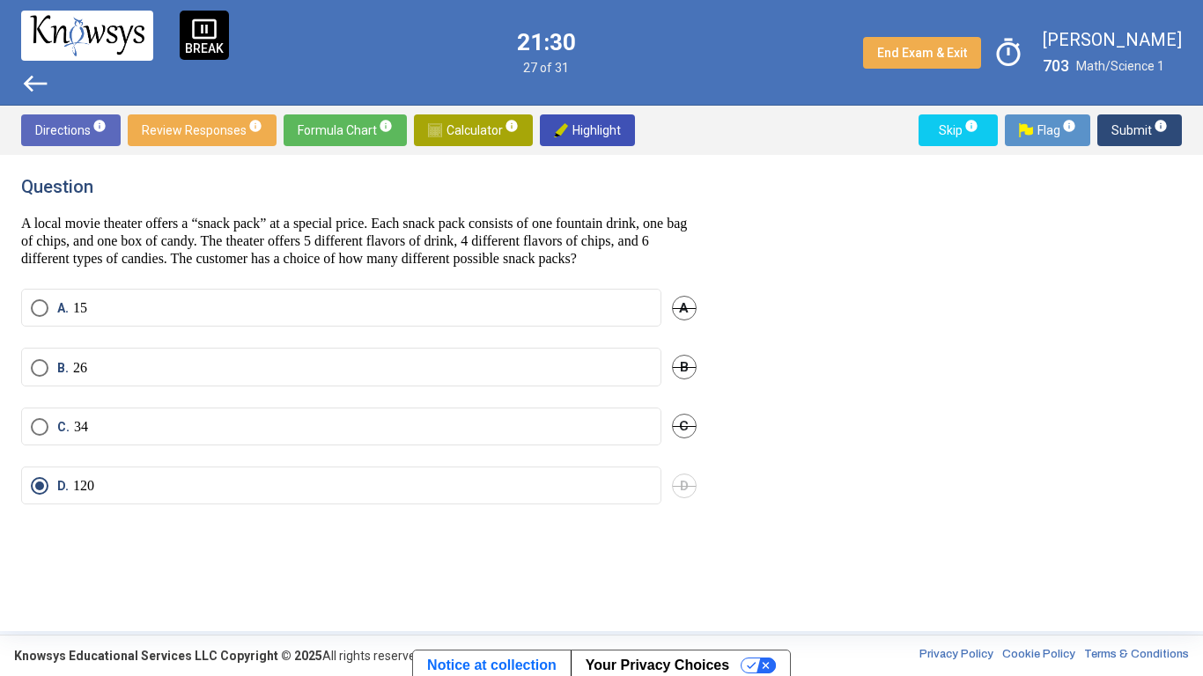
click at [623, 436] on label "C. 34" at bounding box center [341, 427] width 621 height 18
click at [685, 498] on span "D" at bounding box center [684, 486] width 25 height 25
click at [1118, 136] on span "Submit info" at bounding box center [1139, 130] width 56 height 32
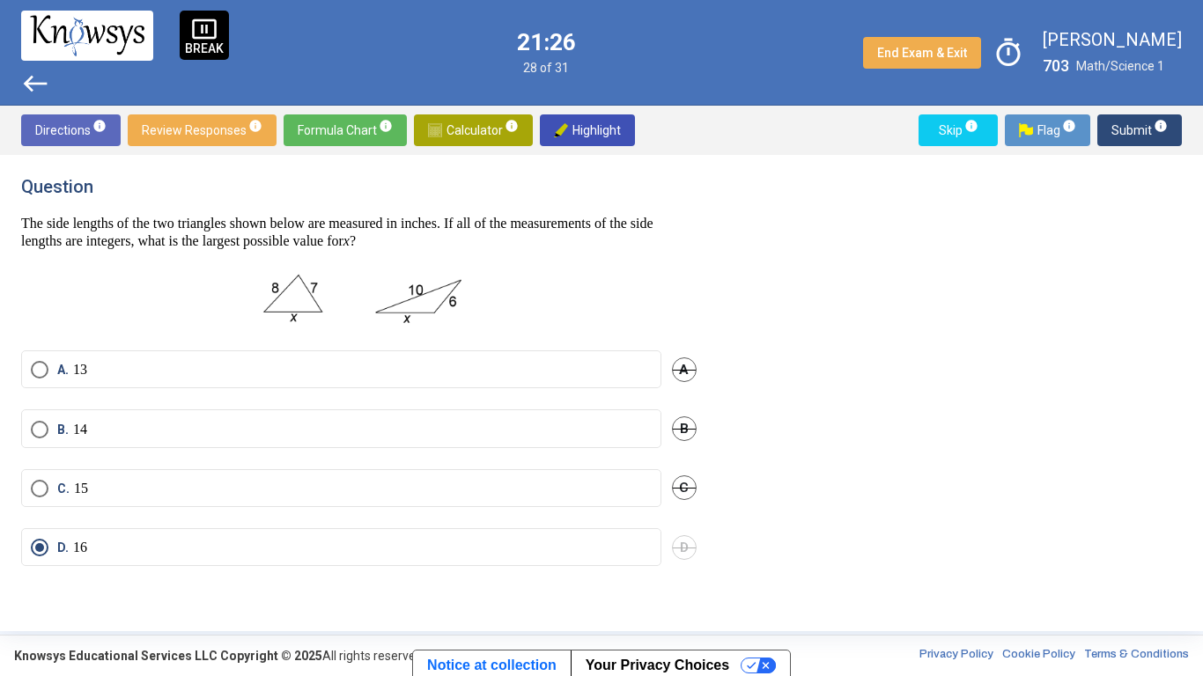
click at [618, 486] on label "C. 15" at bounding box center [341, 489] width 621 height 18
click at [678, 527] on span "D" at bounding box center [684, 547] width 25 height 25
click at [1137, 117] on span "Submit info" at bounding box center [1139, 130] width 56 height 32
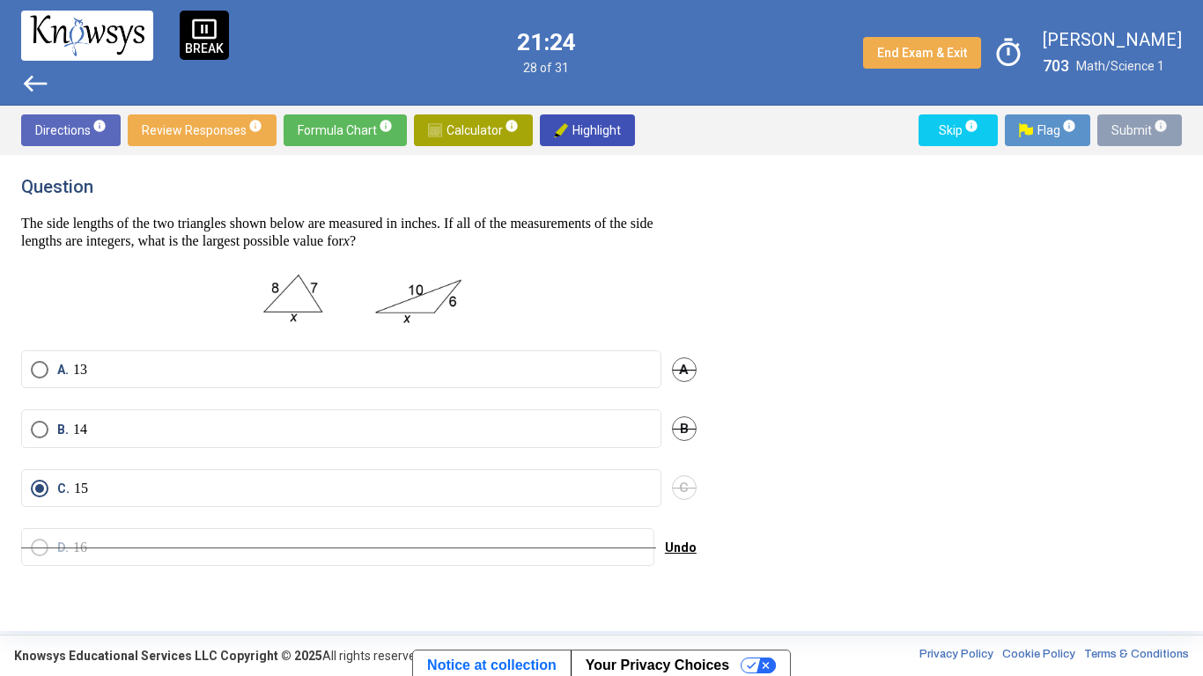
click at [1137, 117] on span "Submit info" at bounding box center [1139, 130] width 56 height 32
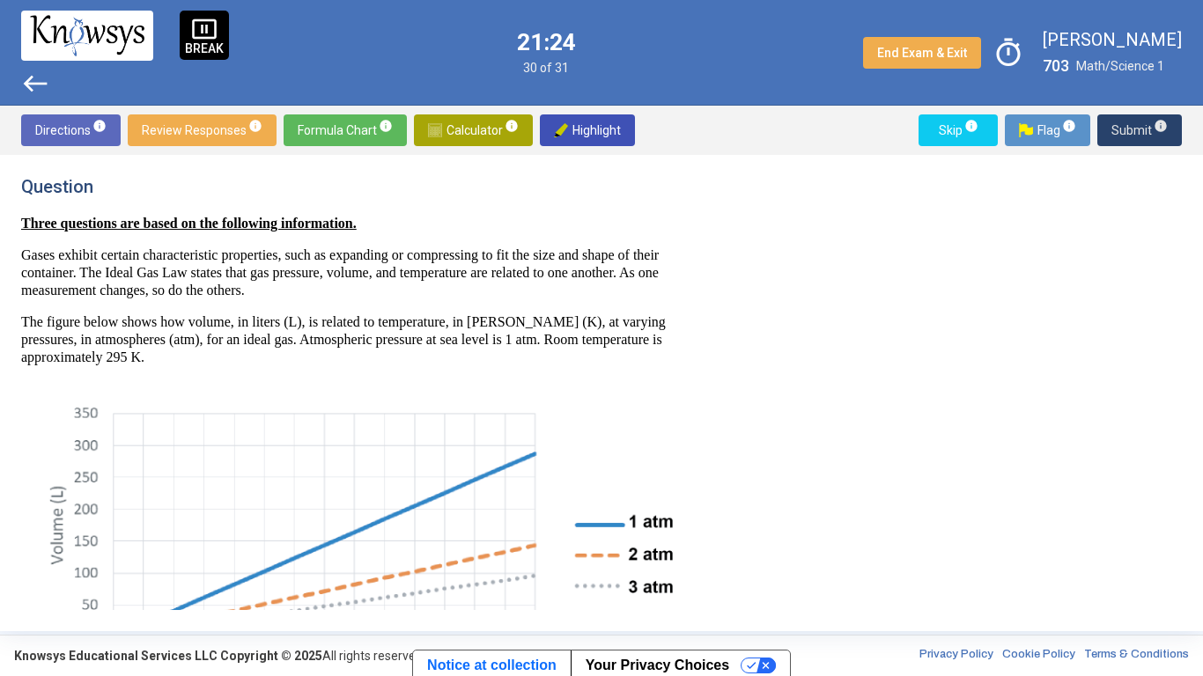
click at [1137, 117] on span "Submit info" at bounding box center [1139, 130] width 56 height 32
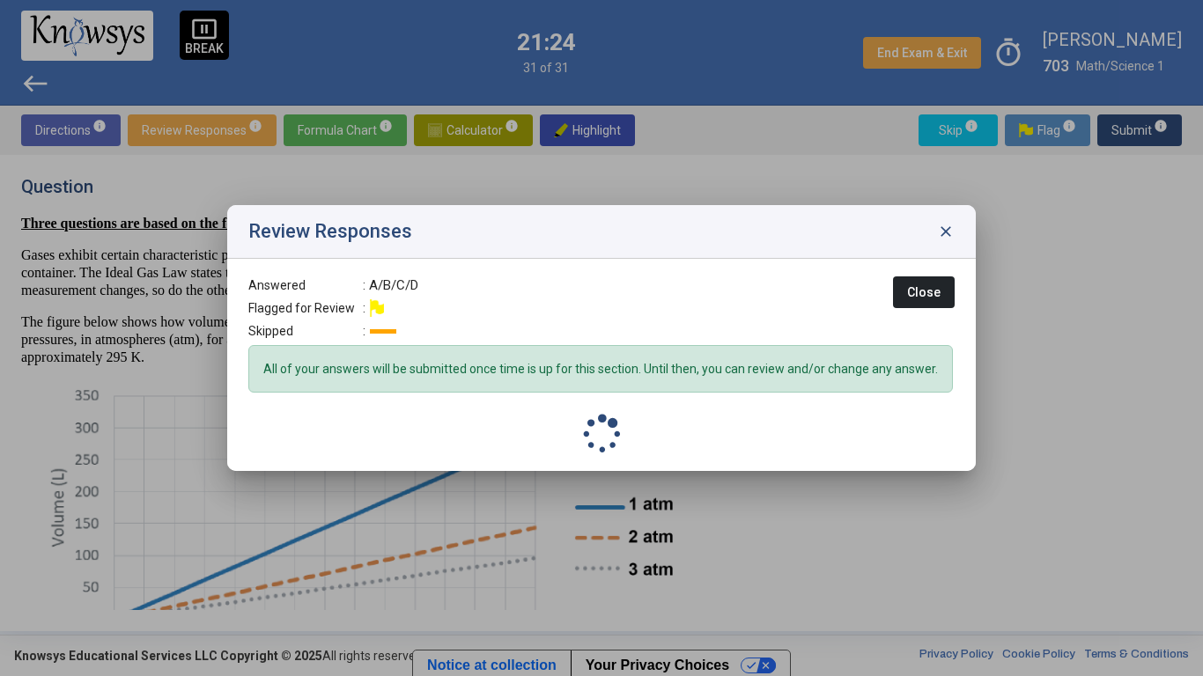
click at [1137, 117] on div at bounding box center [601, 338] width 1203 height 676
click at [1137, 117] on span "Submit info" at bounding box center [1139, 130] width 56 height 32
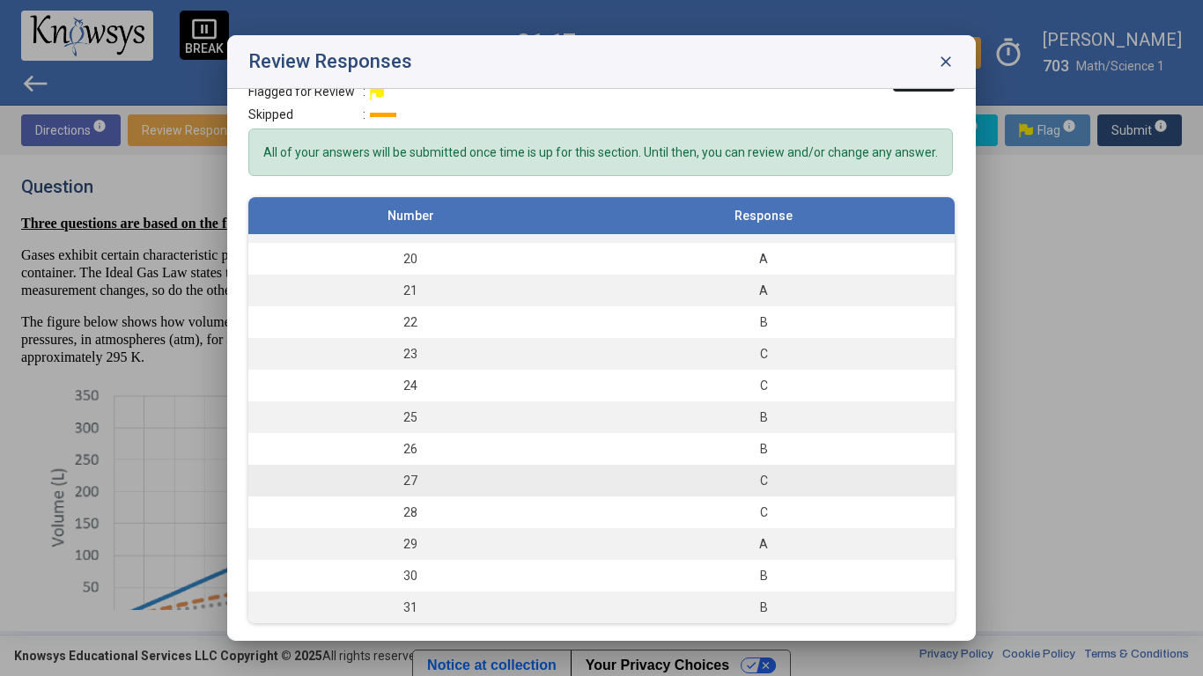
scroll to position [46, 0]
click at [778, 483] on div "C" at bounding box center [763, 482] width 365 height 18
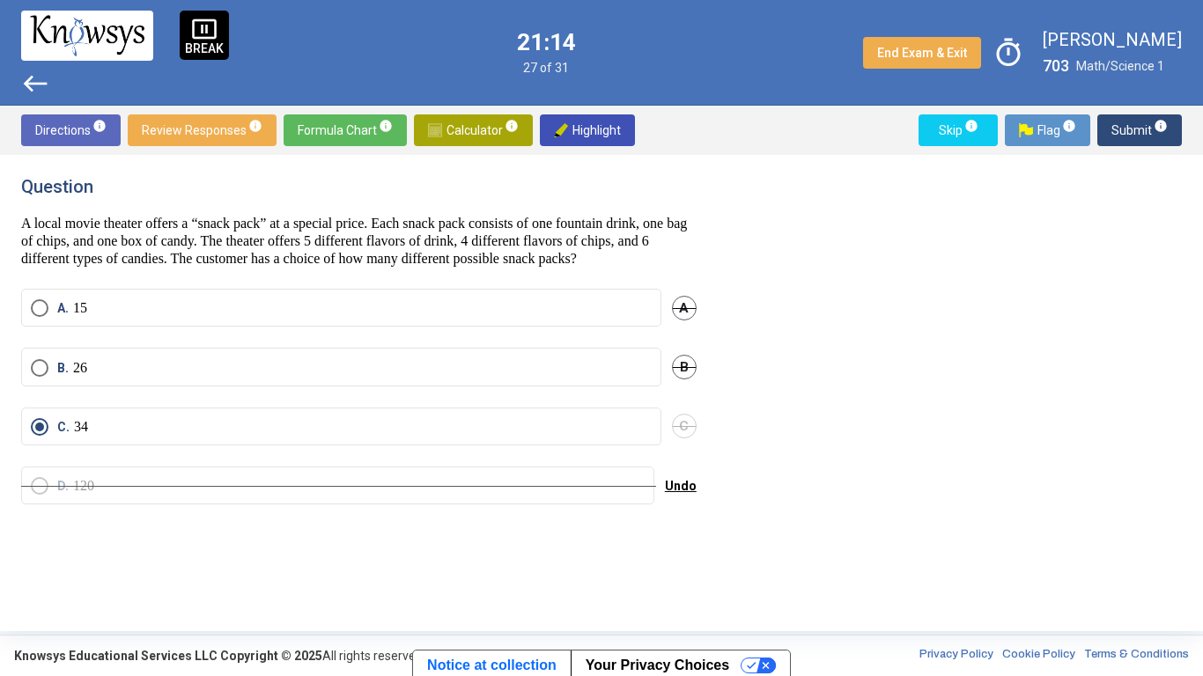
click at [586, 386] on mat-radio-button "B. 26" at bounding box center [341, 367] width 640 height 38
click at [586, 376] on label "B. 26" at bounding box center [341, 368] width 621 height 18
click at [683, 438] on span "C" at bounding box center [684, 426] width 25 height 25
click at [1117, 136] on span "Submit info" at bounding box center [1139, 130] width 56 height 32
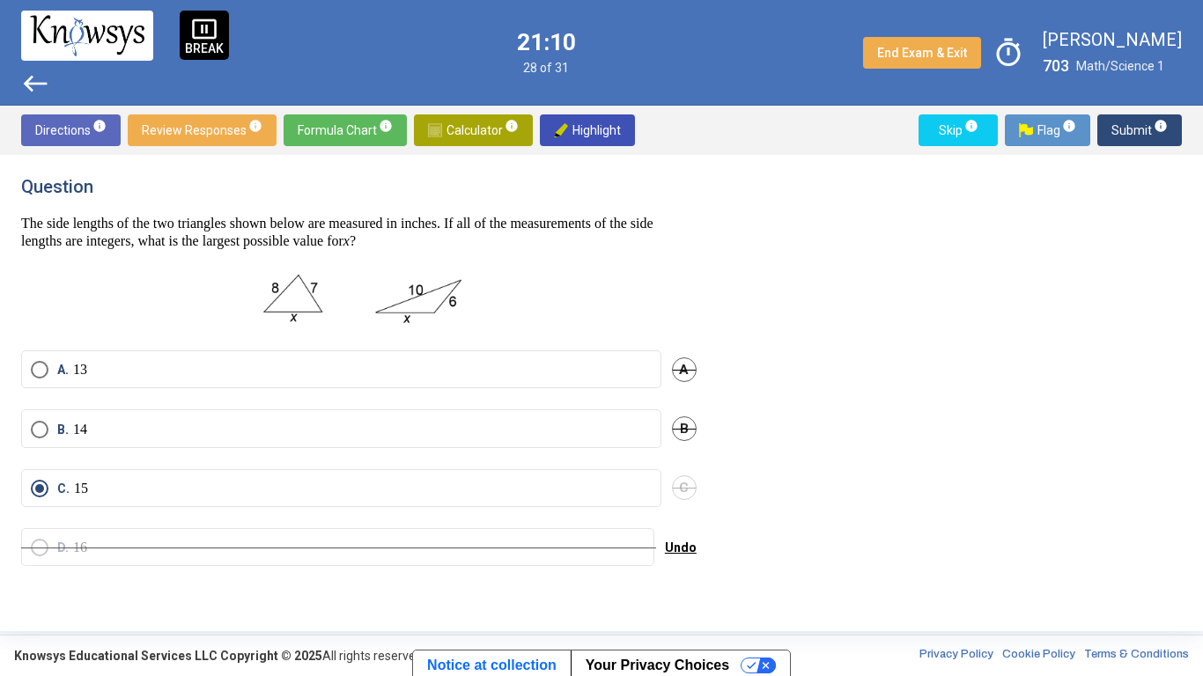
click at [521, 424] on label "B. 14" at bounding box center [341, 430] width 621 height 18
click at [675, 491] on span "C" at bounding box center [684, 487] width 25 height 25
click at [1120, 130] on span "Submit info" at bounding box center [1139, 130] width 56 height 32
click at [1121, 131] on span "Submit info" at bounding box center [1139, 130] width 56 height 32
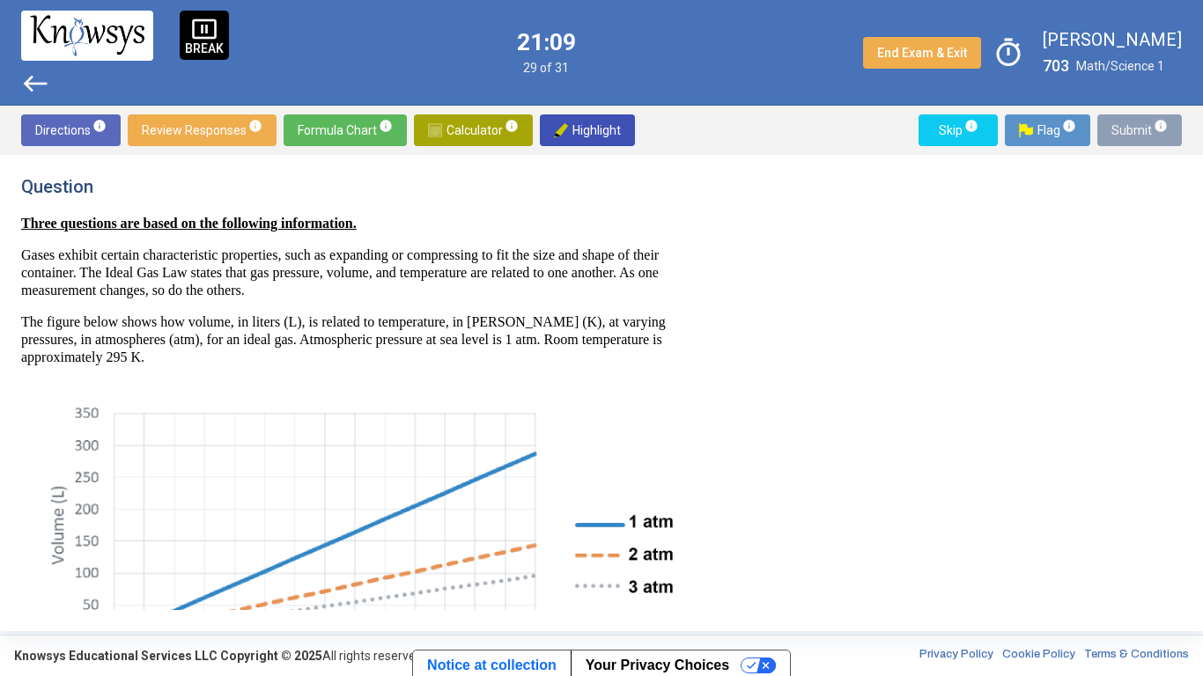
click at [1124, 130] on span "Submit info" at bounding box center [1139, 130] width 56 height 32
click at [1133, 128] on span "Submit info" at bounding box center [1139, 130] width 56 height 32
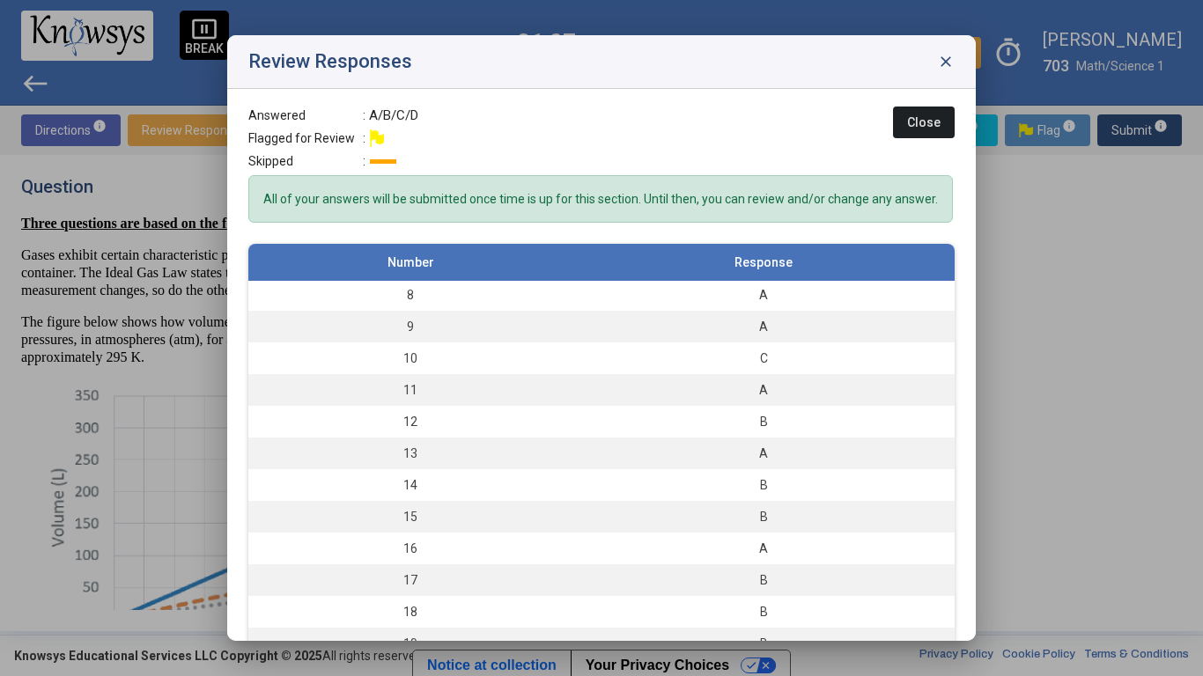
scroll to position [594, 0]
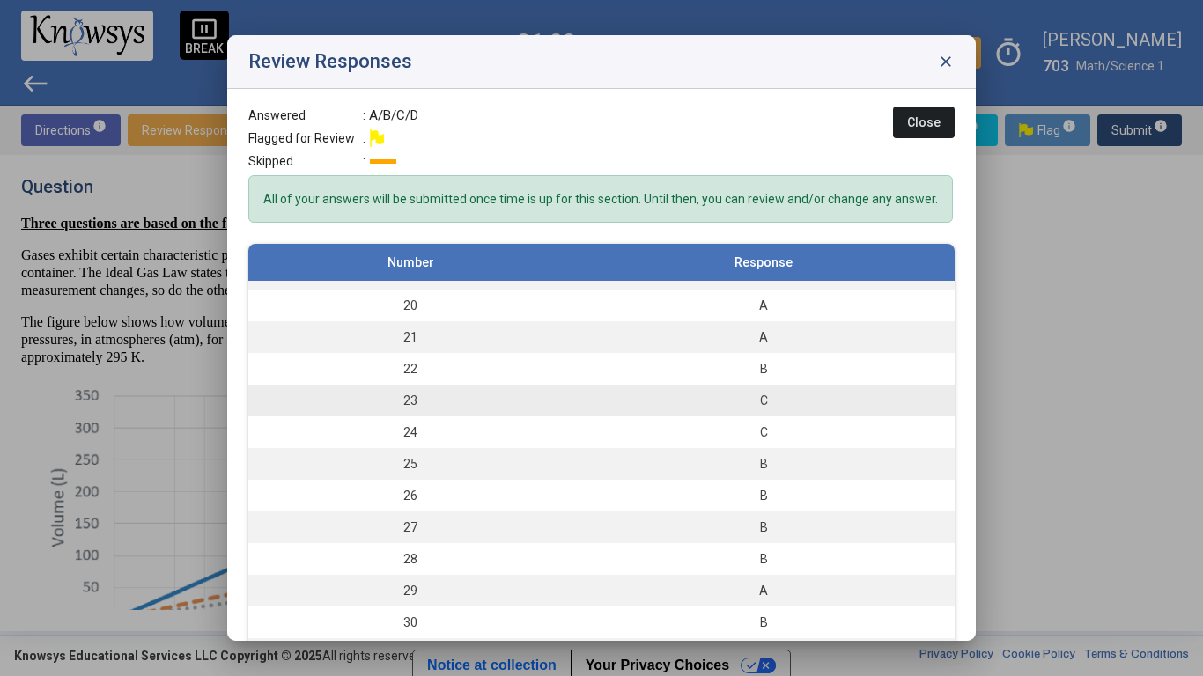
click at [859, 394] on div "C" at bounding box center [763, 401] width 365 height 18
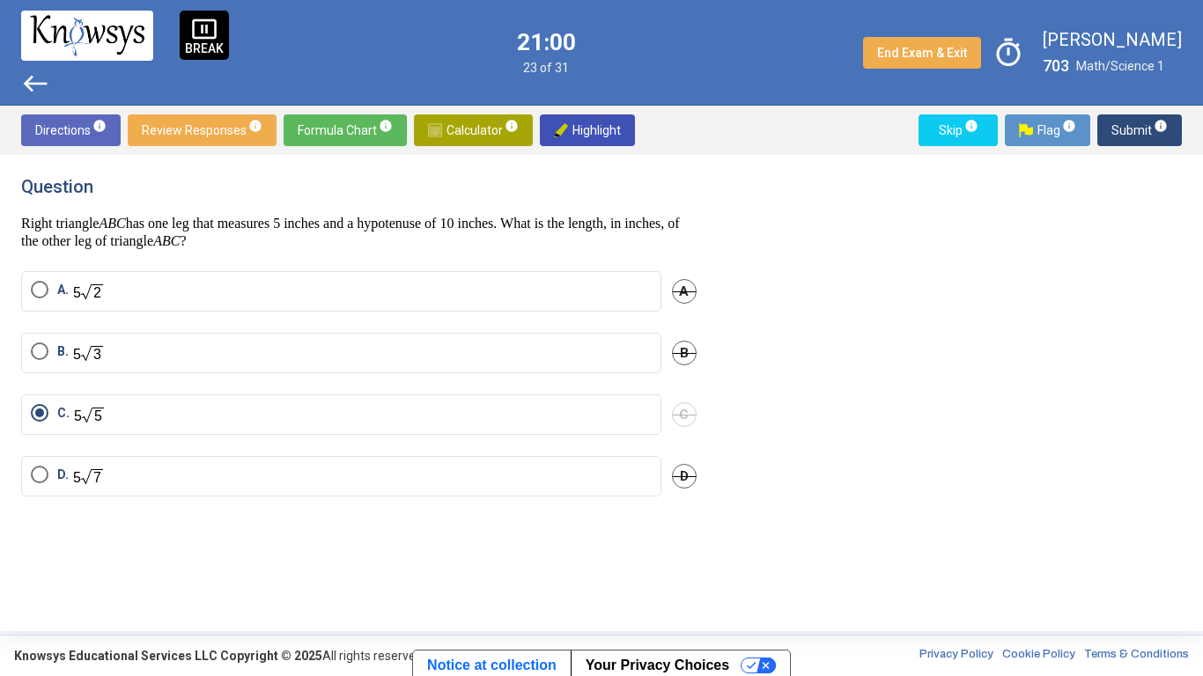
click at [75, 352] on img "Select an option" at bounding box center [88, 353] width 31 height 20
click at [689, 415] on span "C" at bounding box center [684, 414] width 25 height 25
click at [1138, 135] on span "Submit info" at bounding box center [1139, 130] width 56 height 32
click at [75, 365] on mat-radio-button "B. $6.40" at bounding box center [341, 349] width 640 height 38
click at [75, 357] on p "$6.40" at bounding box center [89, 351] width 32 height 18
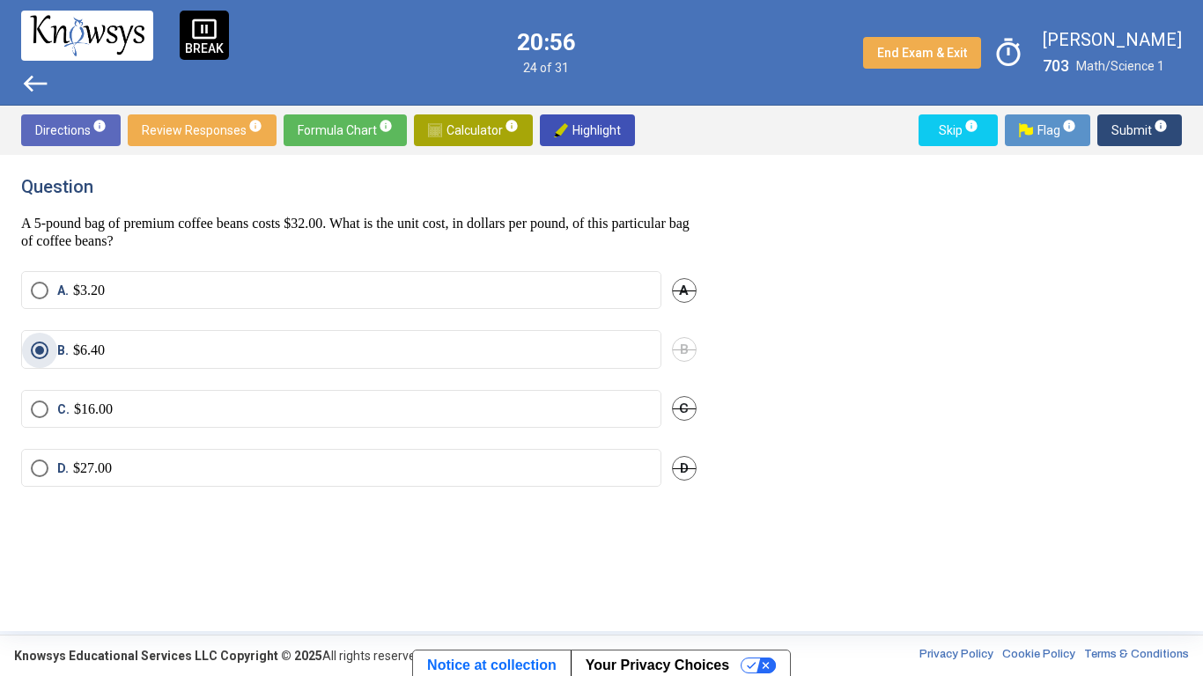
click at [680, 404] on span "C" at bounding box center [684, 408] width 25 height 25
click at [1122, 134] on span "Submit info" at bounding box center [1139, 130] width 56 height 32
click at [1113, 136] on span "Submit info" at bounding box center [1139, 130] width 56 height 32
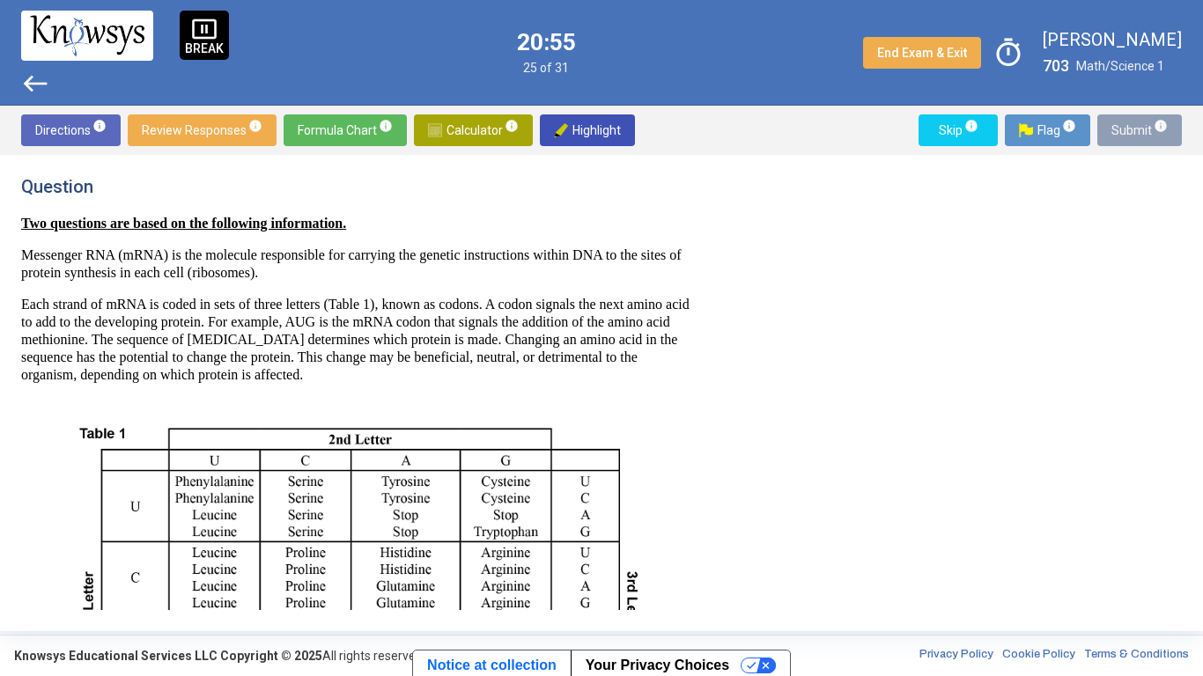
click at [1120, 132] on span "Submit info" at bounding box center [1139, 130] width 56 height 32
click at [1124, 139] on span "Submit info" at bounding box center [1139, 130] width 56 height 32
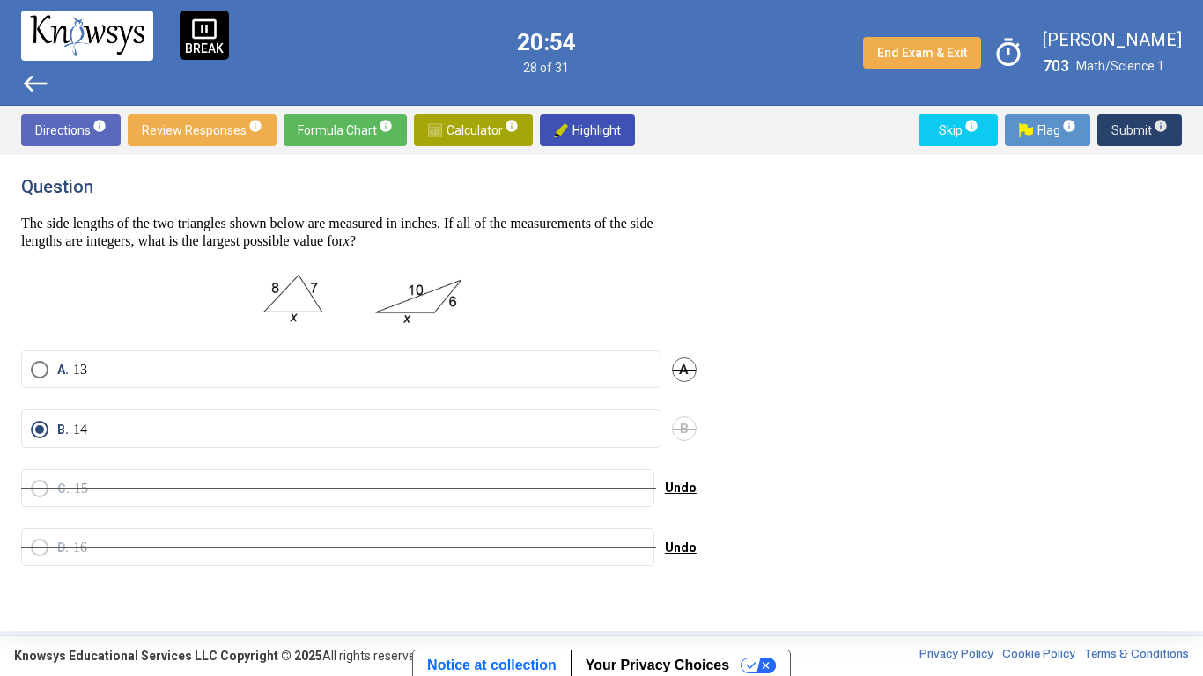
click at [1121, 136] on span "Submit info" at bounding box center [1139, 130] width 56 height 32
click at [1131, 131] on span "Submit info" at bounding box center [1139, 130] width 56 height 32
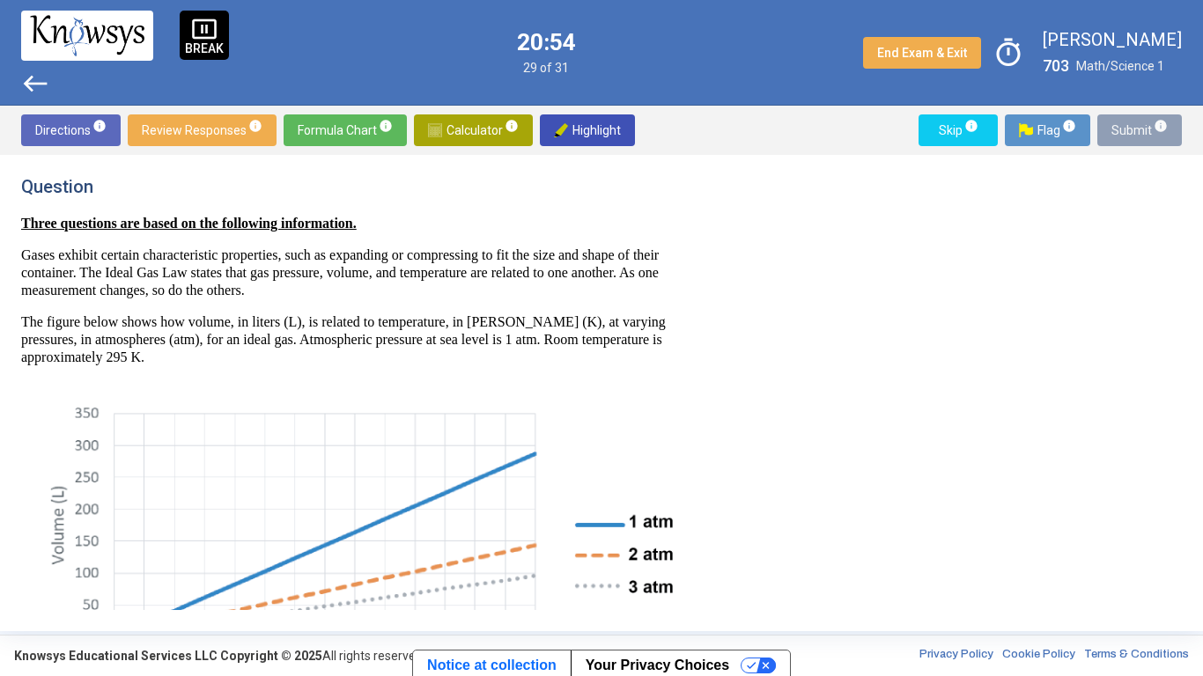
click at [1135, 131] on span "Submit info" at bounding box center [1139, 130] width 56 height 32
click at [1114, 136] on span "Submit info" at bounding box center [1139, 130] width 56 height 32
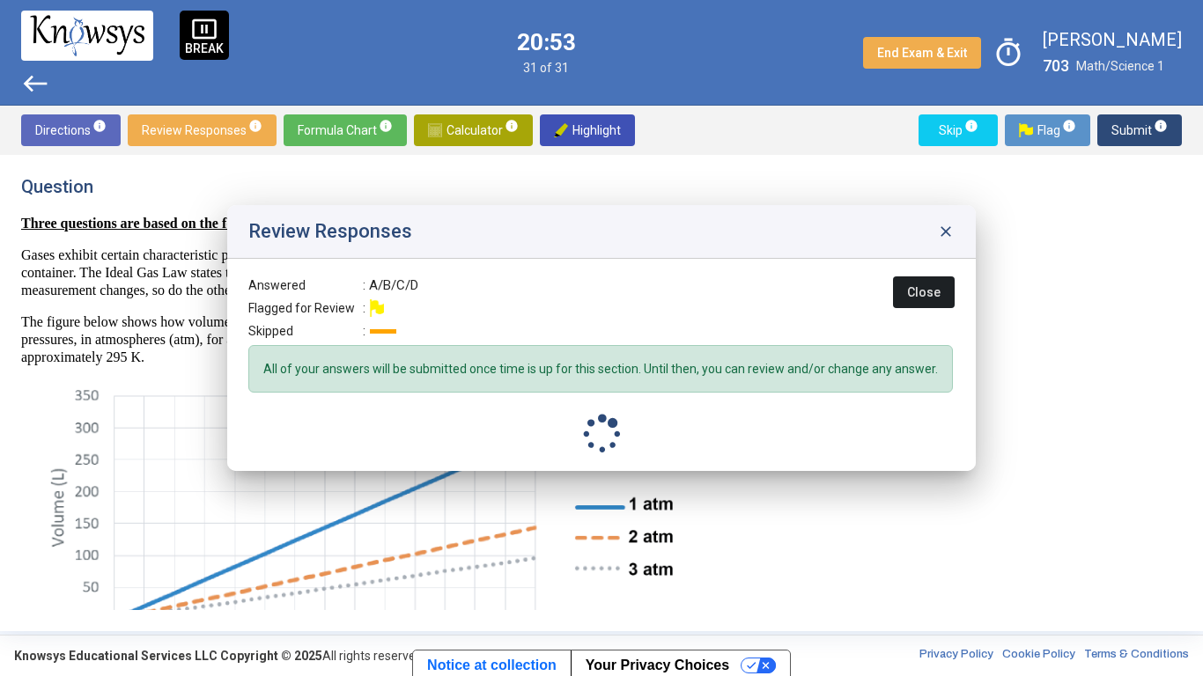
click at [1122, 126] on span "Submit info" at bounding box center [1139, 130] width 56 height 32
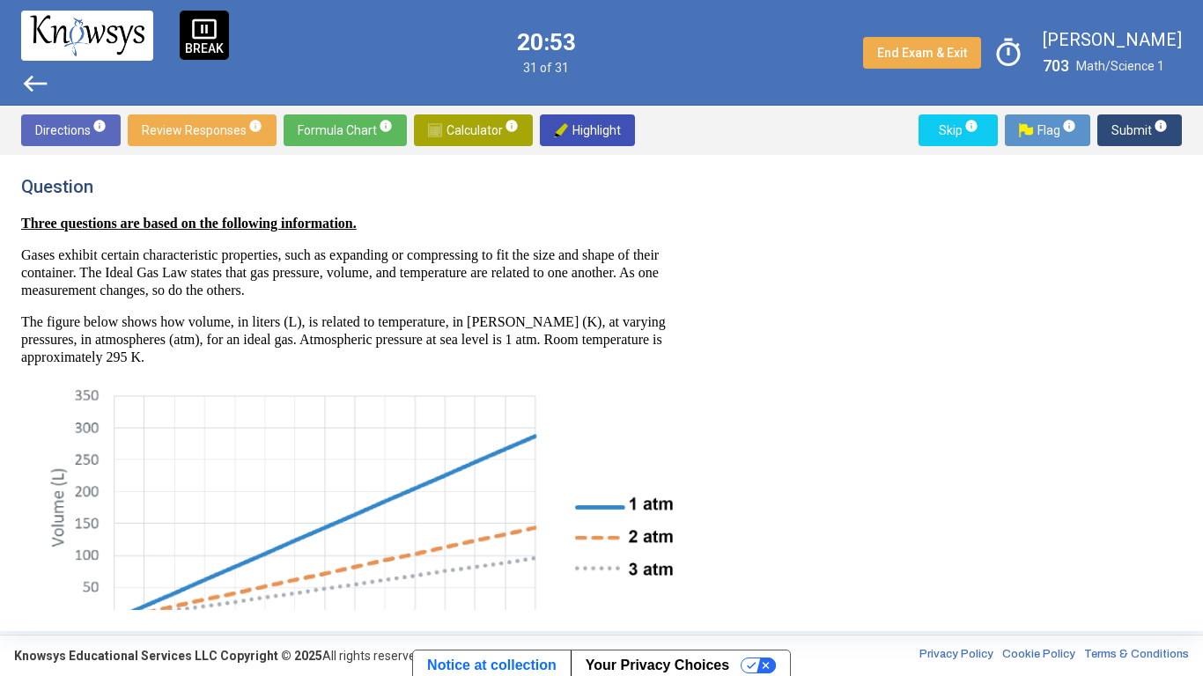
click at [1126, 125] on span "Submit info" at bounding box center [1139, 130] width 56 height 32
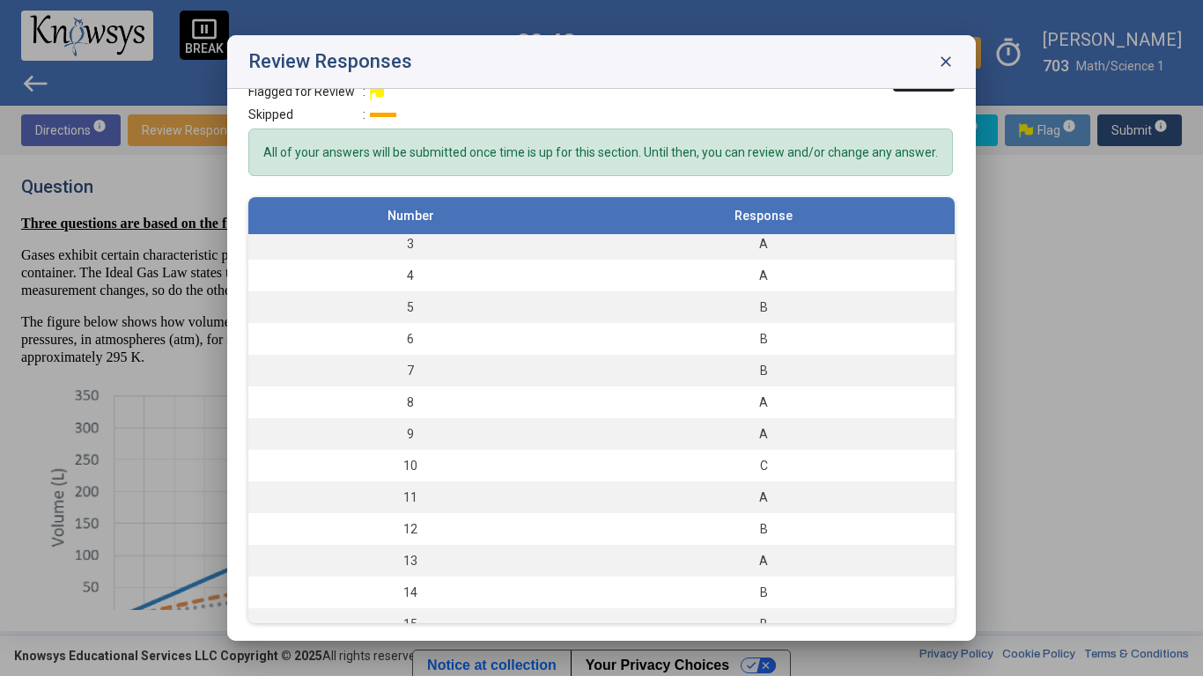
scroll to position [70, 0]
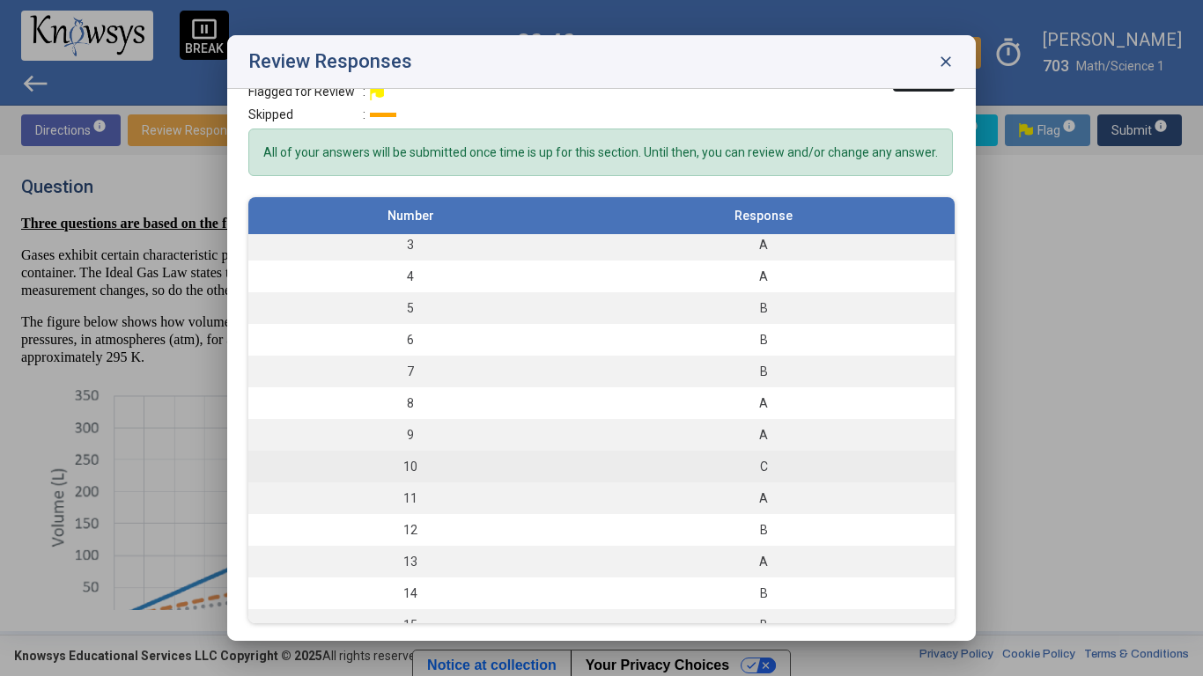
click at [824, 457] on td "C" at bounding box center [763, 467] width 382 height 32
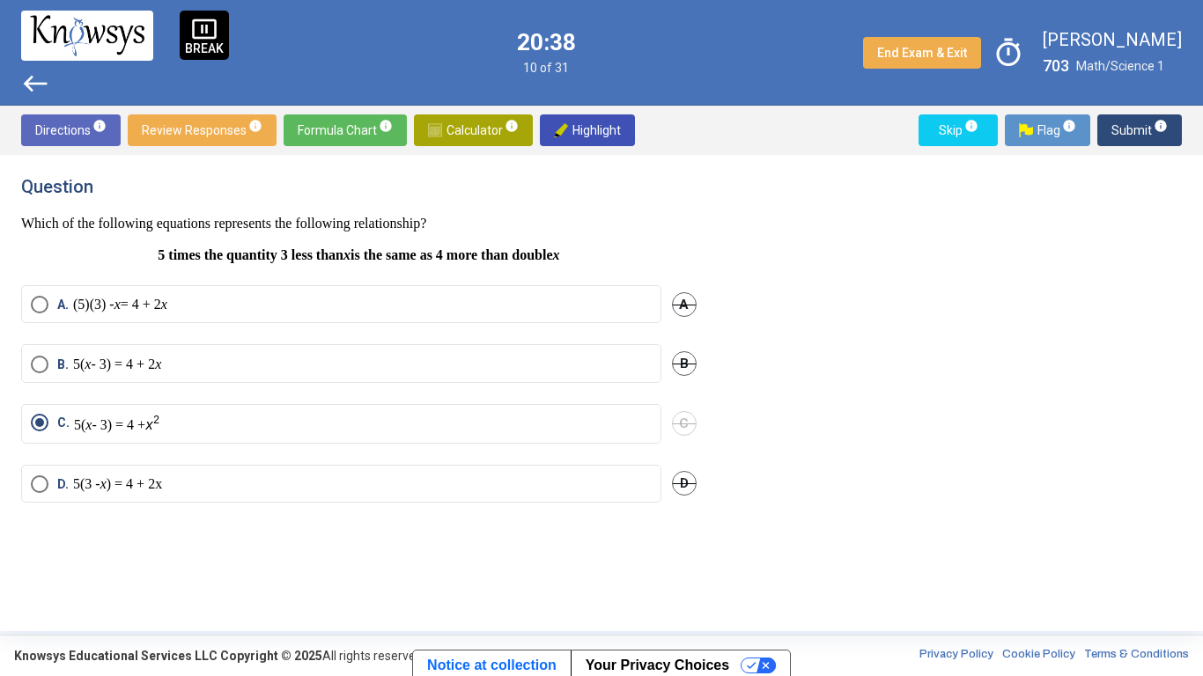
click at [58, 372] on span "B." at bounding box center [65, 365] width 16 height 18
click at [683, 434] on span "C" at bounding box center [684, 423] width 25 height 25
click at [1122, 133] on span "Submit info" at bounding box center [1139, 130] width 56 height 32
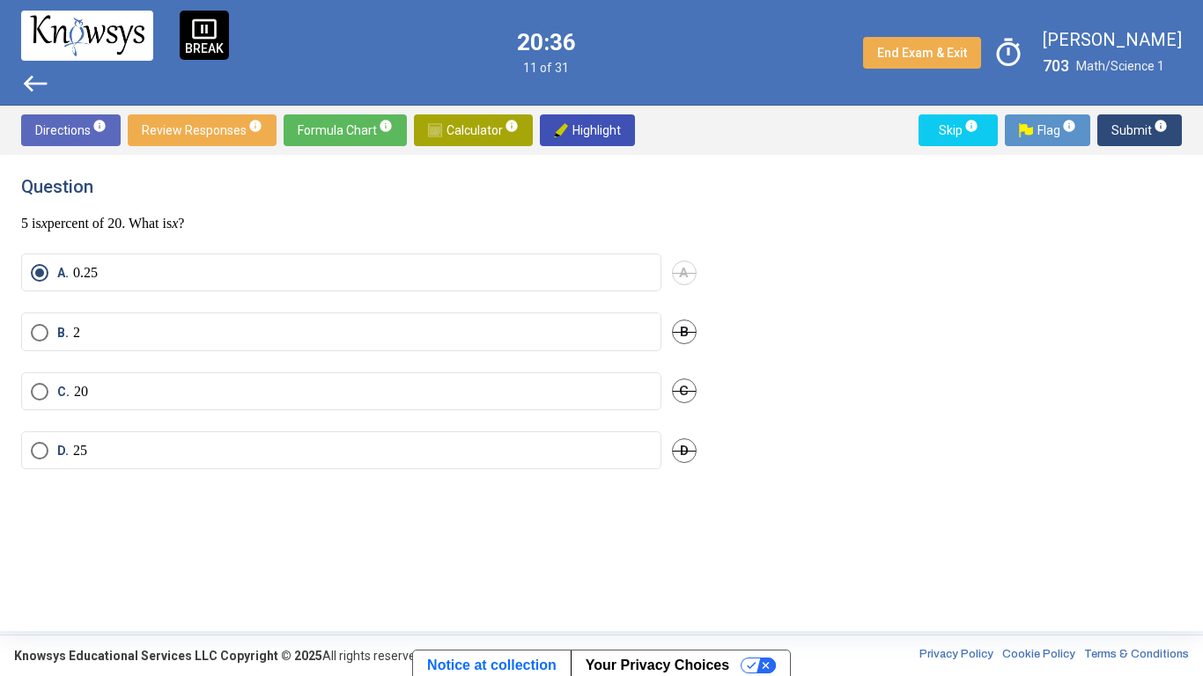
click at [1123, 126] on span "Submit info" at bounding box center [1139, 130] width 56 height 32
click at [1131, 128] on span "Submit info" at bounding box center [1139, 130] width 56 height 32
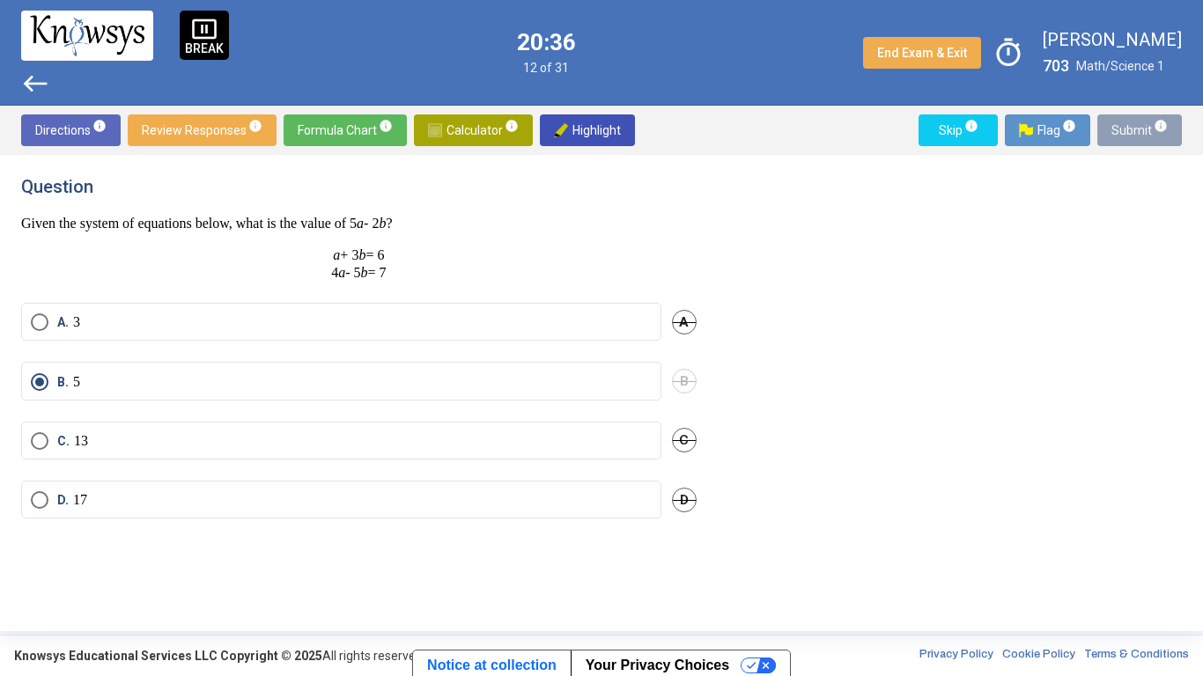
click at [1124, 131] on span "Submit info" at bounding box center [1139, 130] width 56 height 32
click at [1125, 132] on span "Submit info" at bounding box center [1139, 130] width 56 height 32
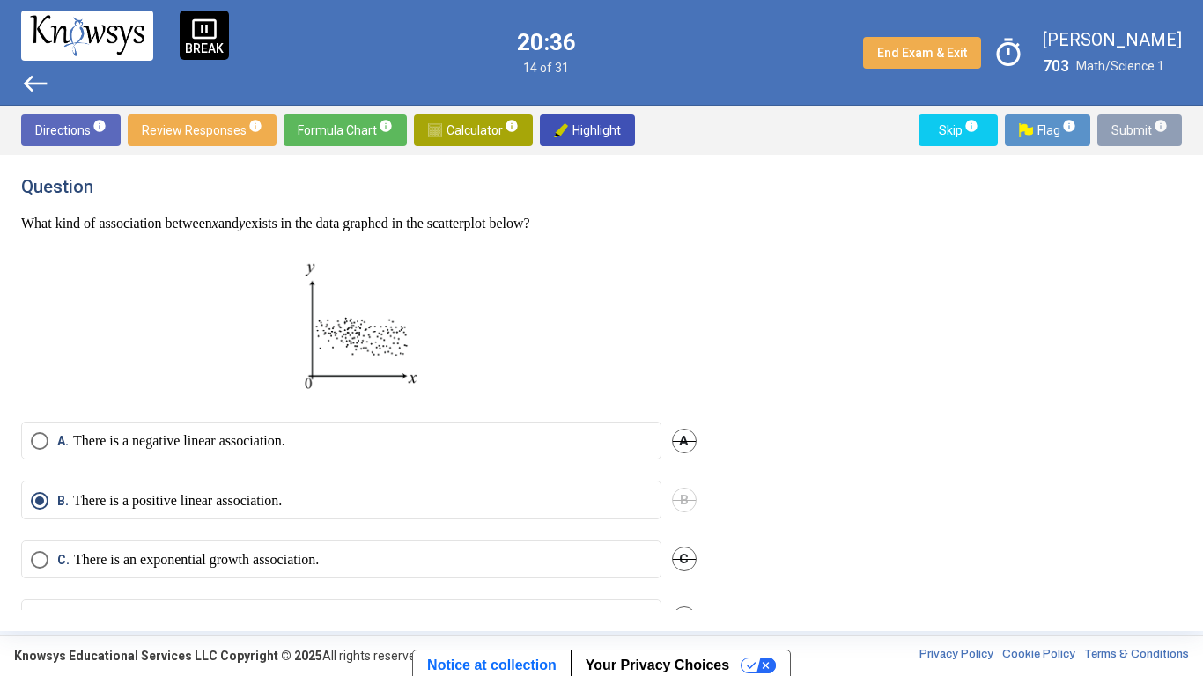
click at [1122, 130] on span "Submit info" at bounding box center [1139, 130] width 56 height 32
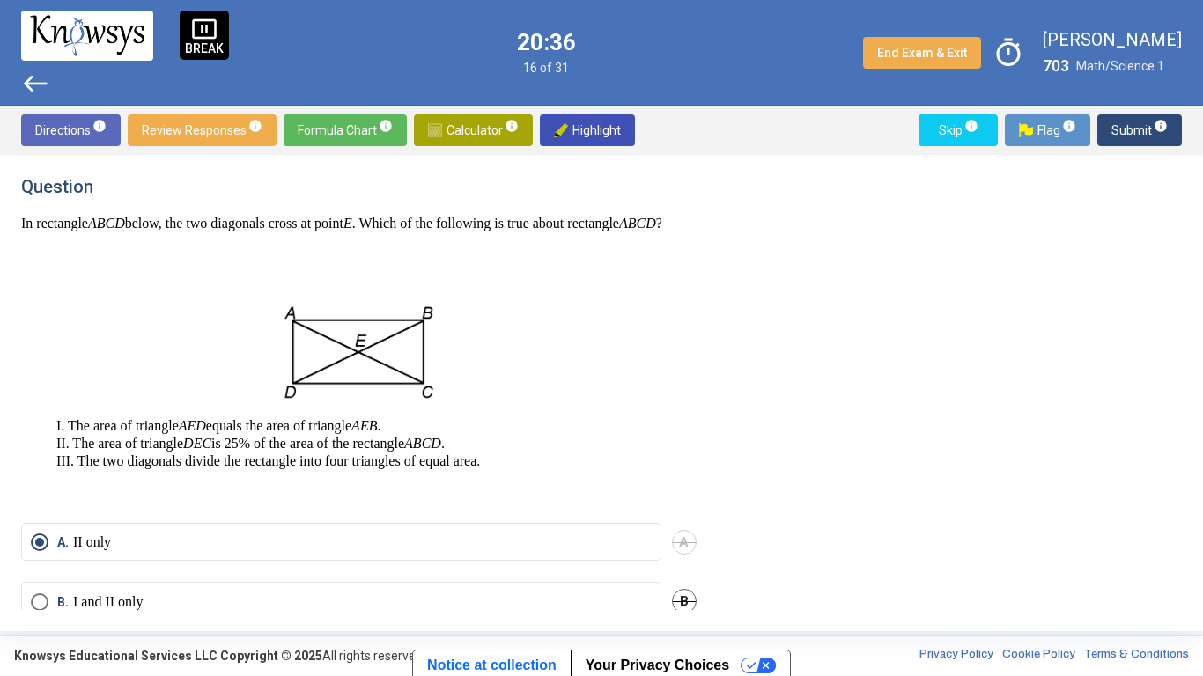
click at [1126, 129] on span "Submit info" at bounding box center [1139, 130] width 56 height 32
click at [1129, 128] on span "Submit info" at bounding box center [1139, 130] width 56 height 32
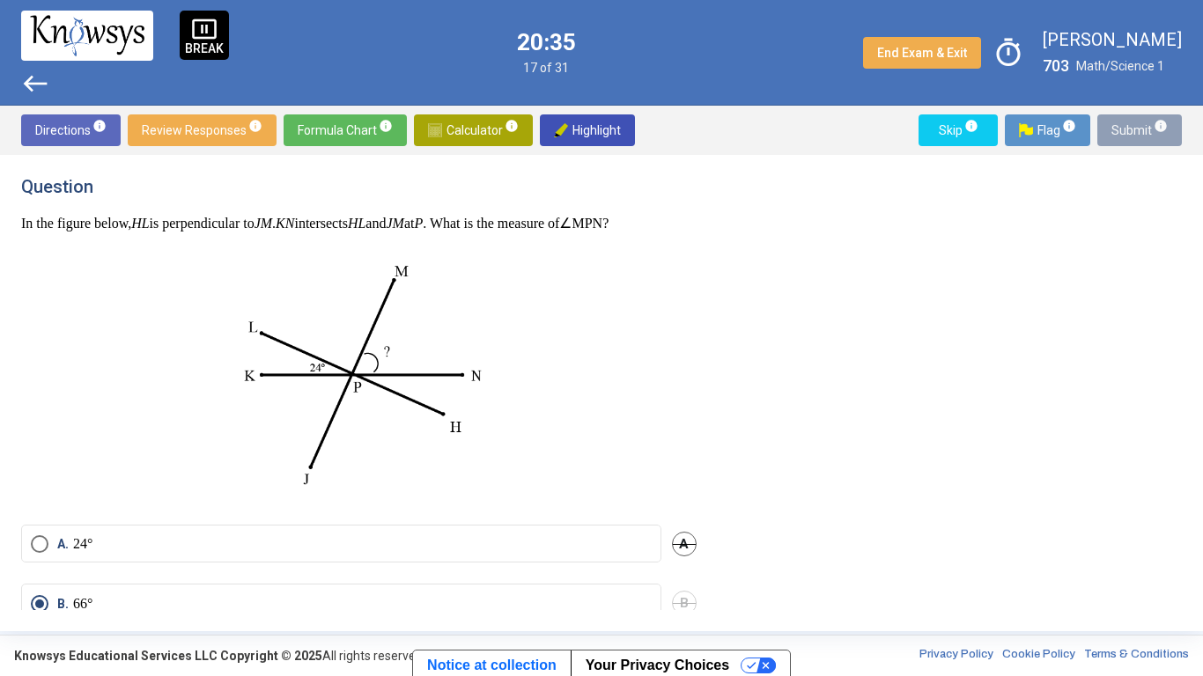
click at [1125, 129] on span "Submit info" at bounding box center [1139, 130] width 56 height 32
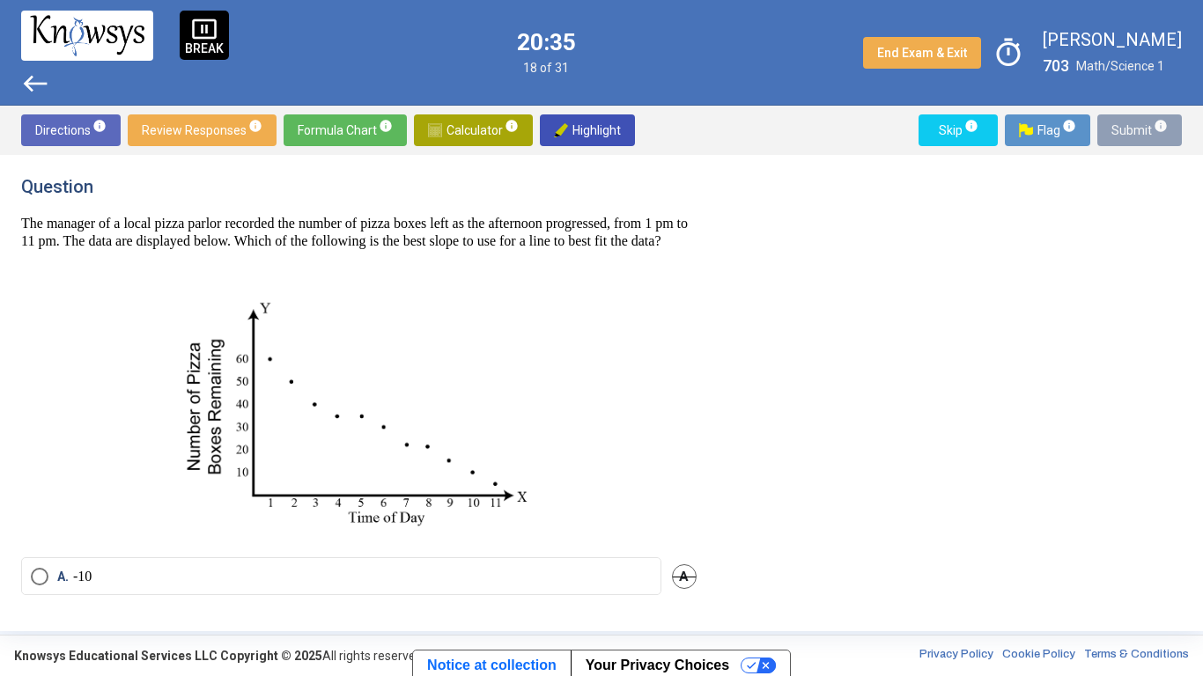
click at [1124, 127] on span "Submit info" at bounding box center [1139, 130] width 56 height 32
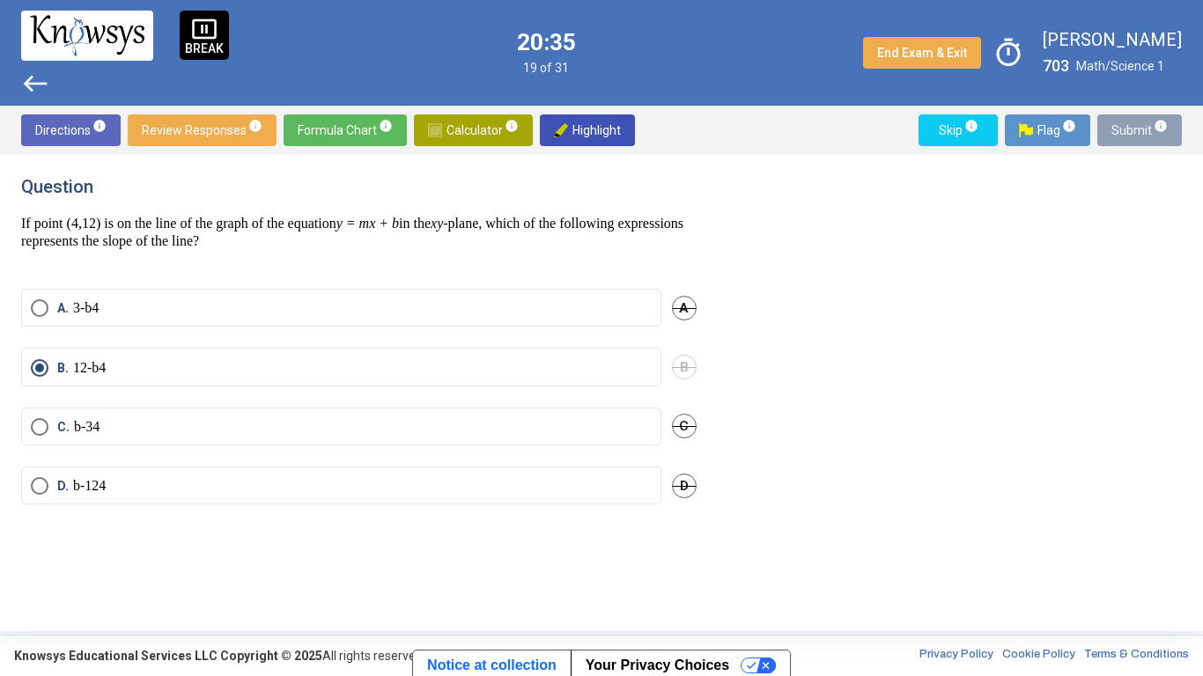
click at [1124, 130] on span "Submit info" at bounding box center [1139, 130] width 56 height 32
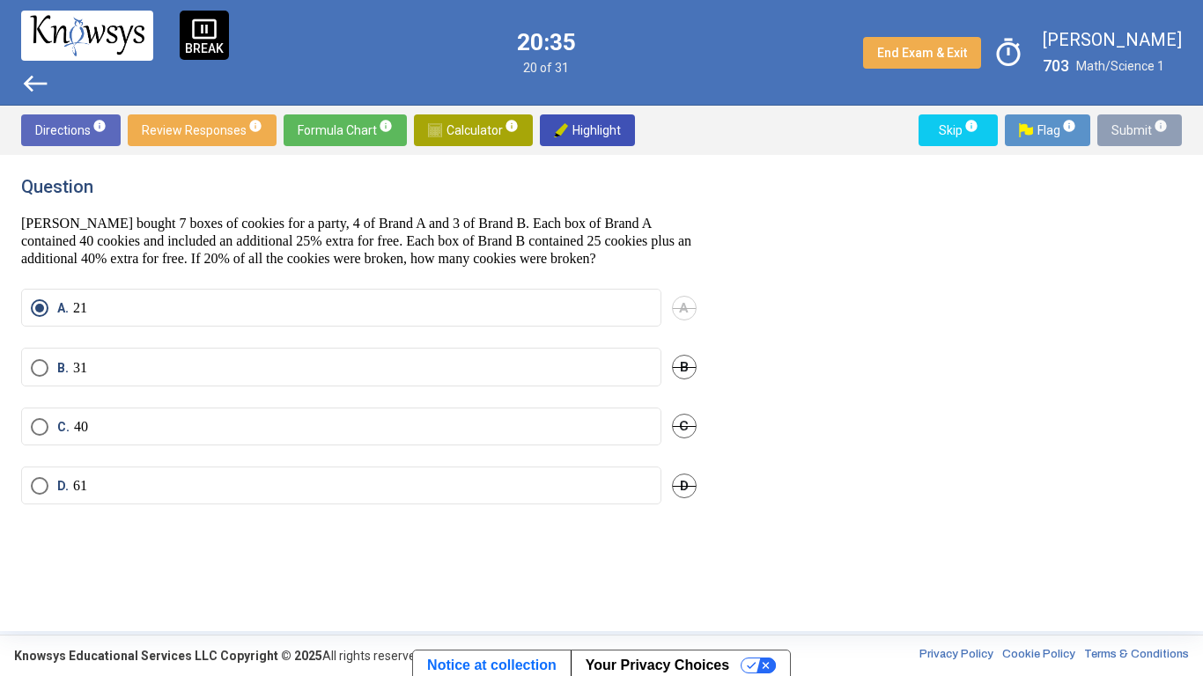
click at [1124, 128] on span "Submit info" at bounding box center [1139, 130] width 56 height 32
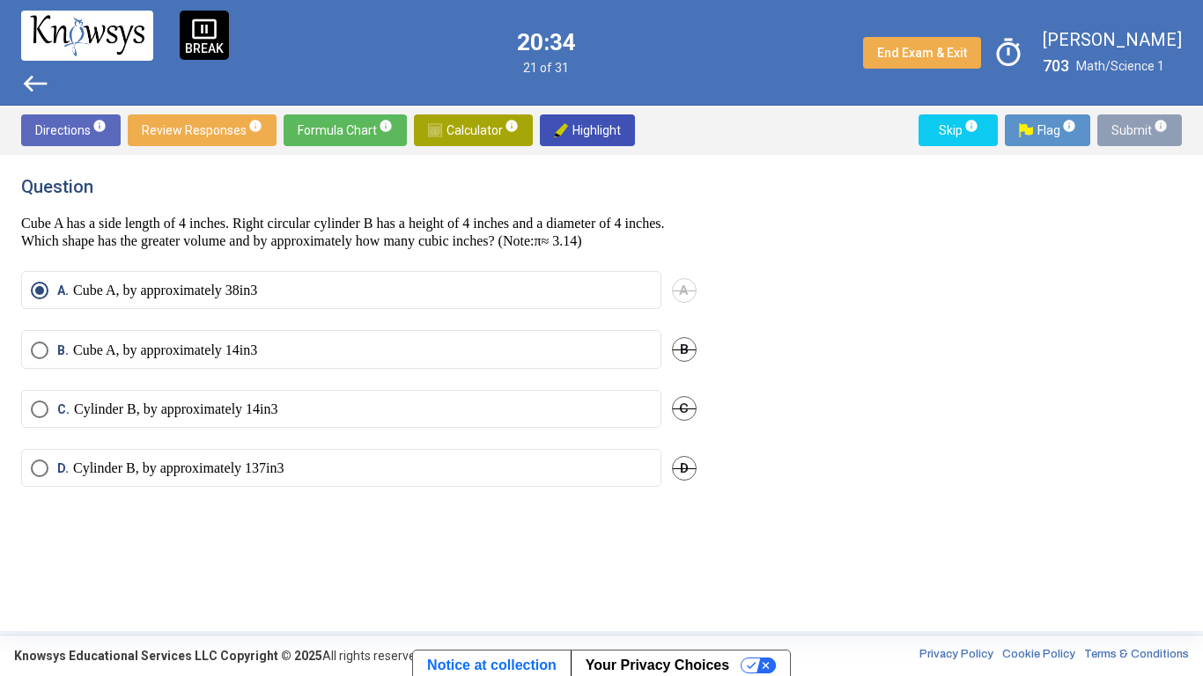
click at [1123, 132] on span "Submit info" at bounding box center [1139, 130] width 56 height 32
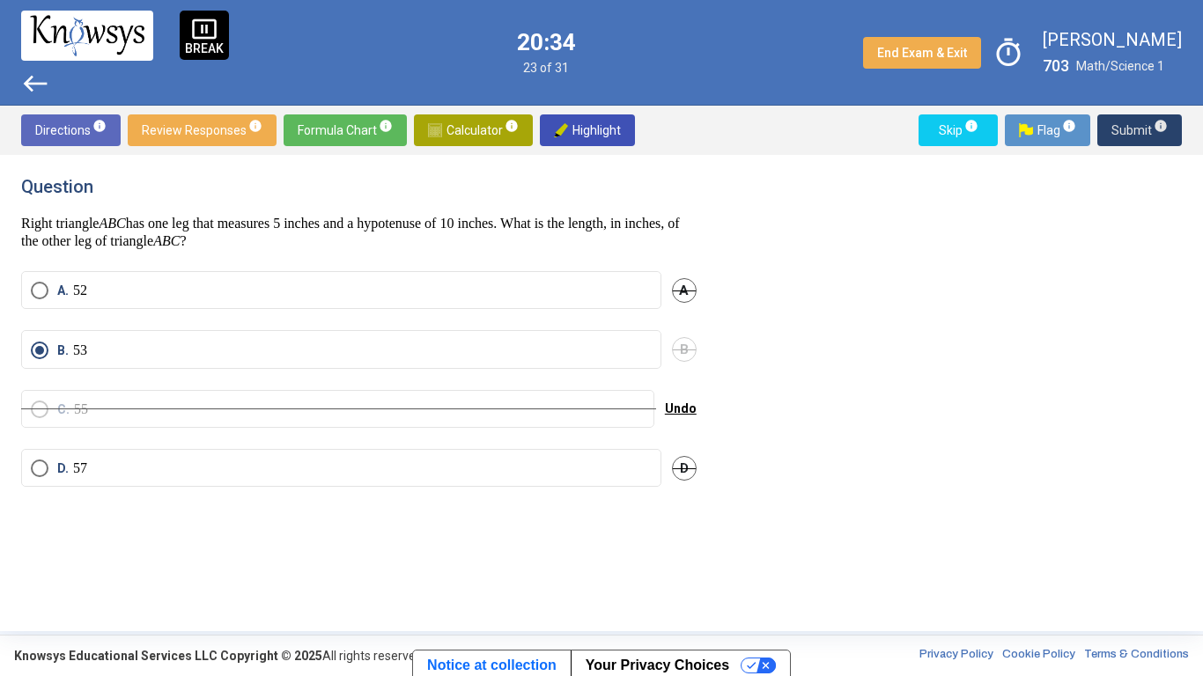
click at [1122, 133] on span "Submit info" at bounding box center [1139, 130] width 56 height 32
click at [1129, 131] on span "Submit info" at bounding box center [1139, 130] width 56 height 32
click at [1127, 135] on span "Submit info" at bounding box center [1139, 130] width 56 height 32
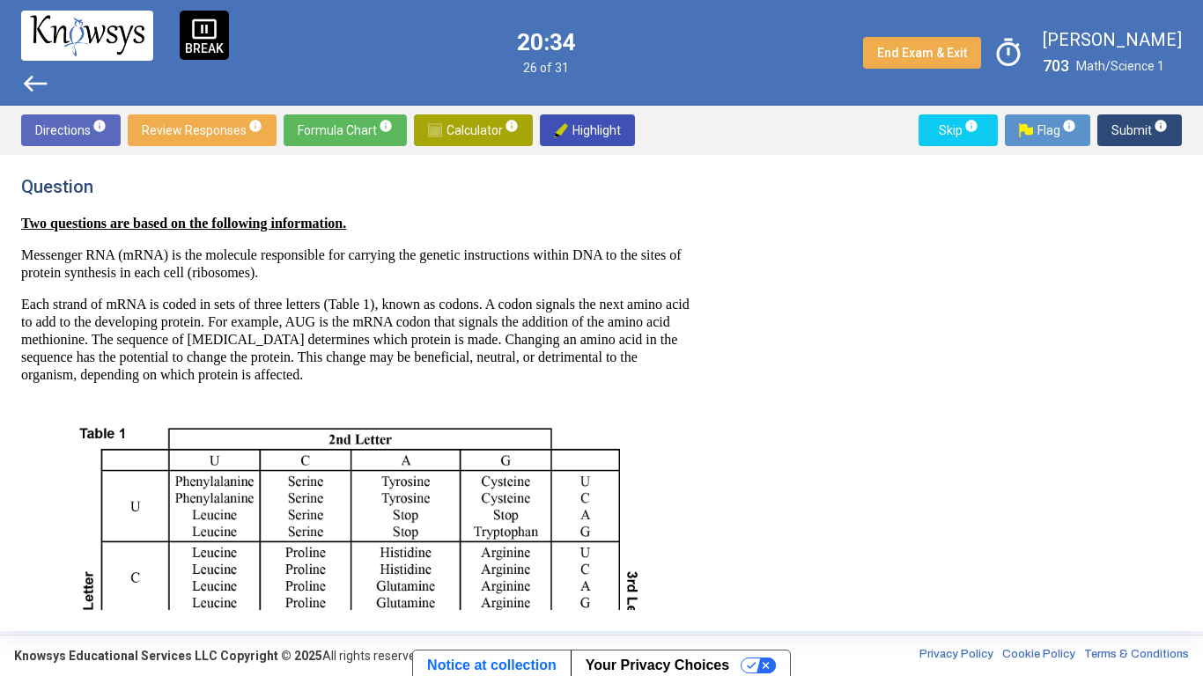
click at [1128, 137] on span "Submit info" at bounding box center [1139, 130] width 56 height 32
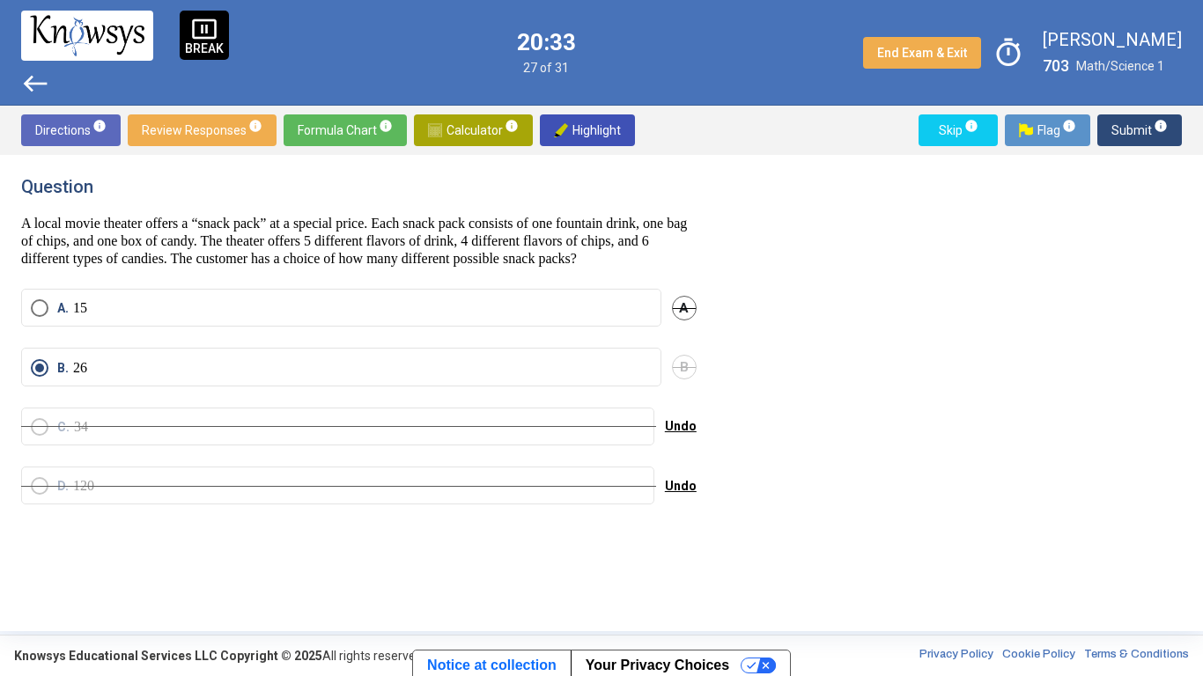
click at [1128, 135] on span "Submit info" at bounding box center [1139, 130] width 56 height 32
click at [1128, 137] on span "Submit info" at bounding box center [1139, 130] width 56 height 32
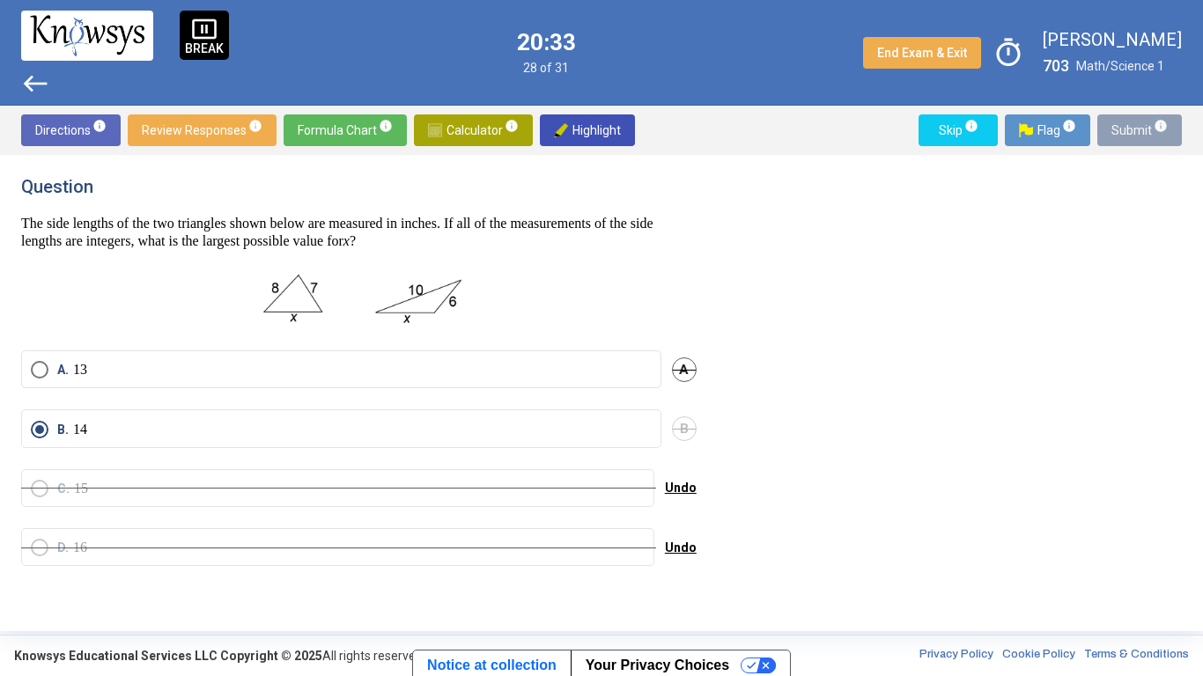
click at [1124, 136] on span "Submit info" at bounding box center [1139, 130] width 56 height 32
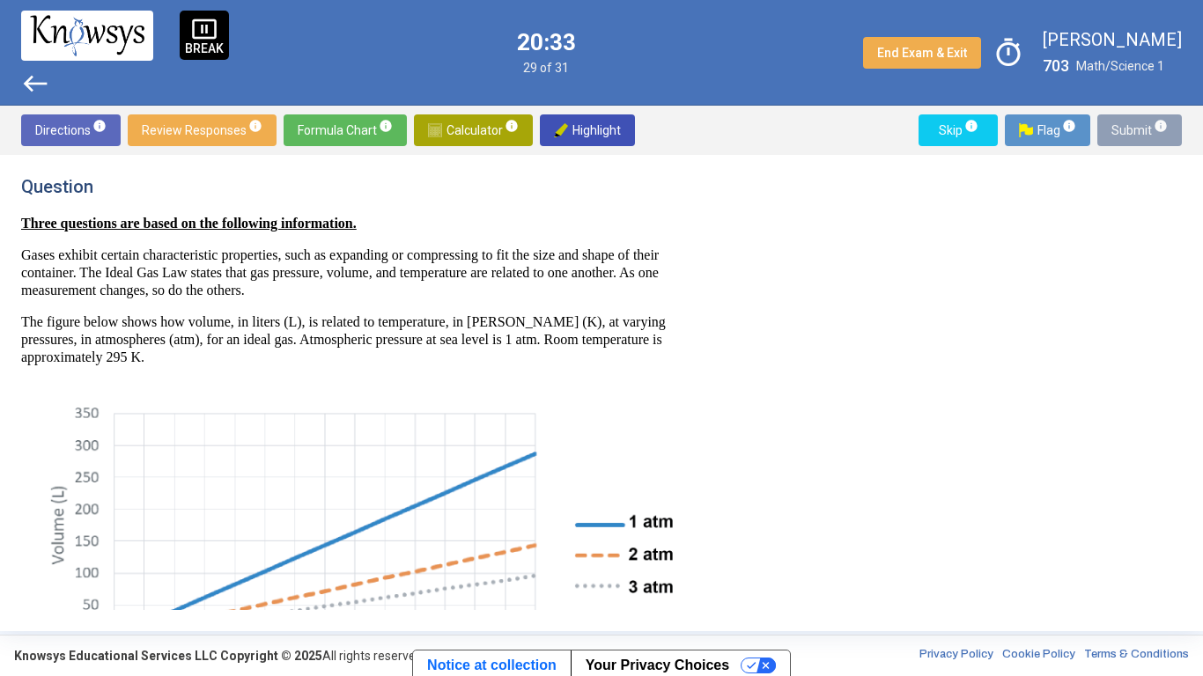
click at [1133, 135] on span "Submit info" at bounding box center [1139, 130] width 56 height 32
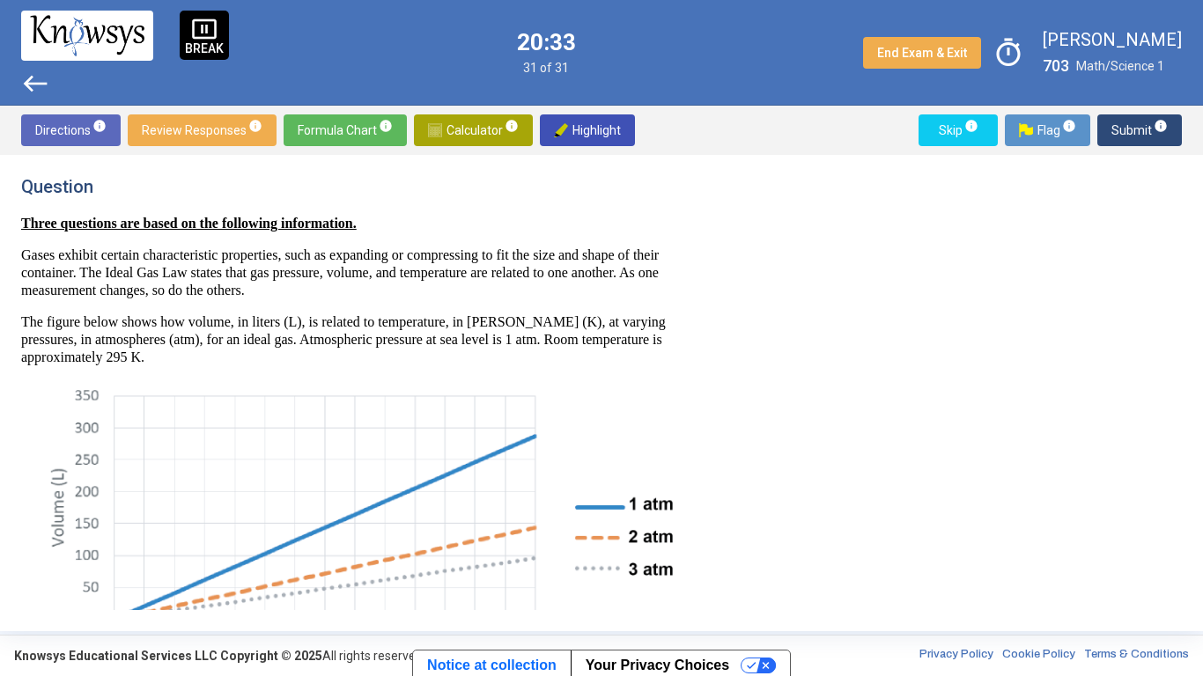
click at [1130, 135] on span "Submit info" at bounding box center [1139, 130] width 56 height 32
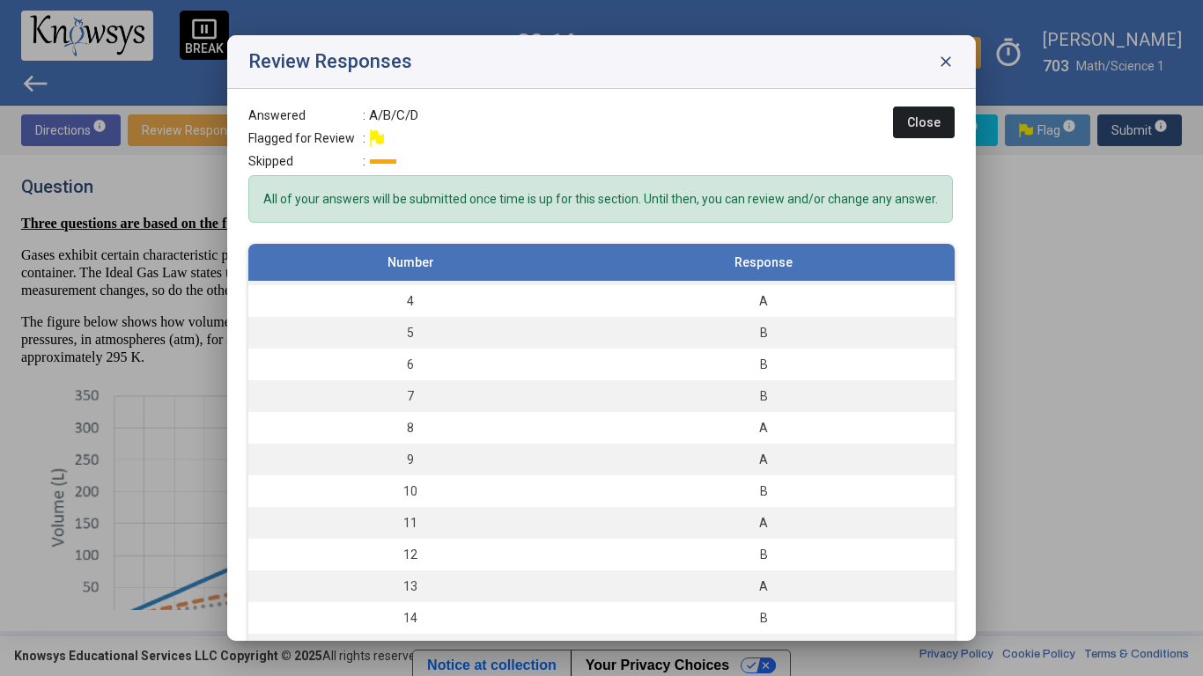
scroll to position [0, 0]
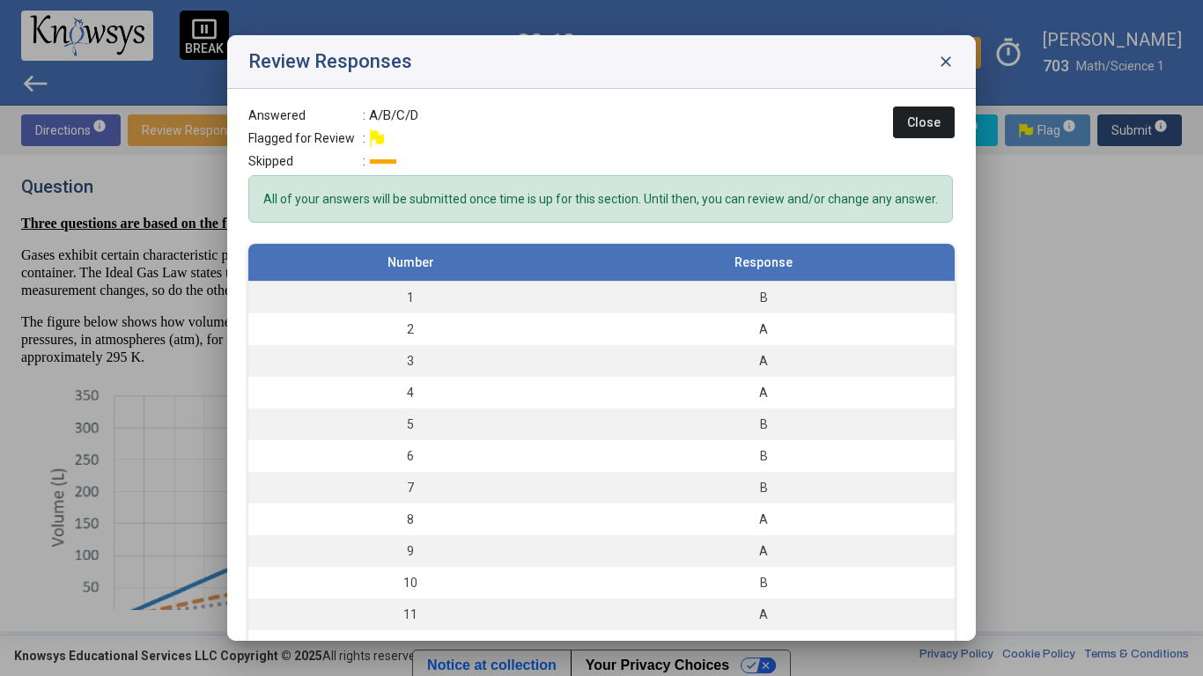
click at [932, 124] on span "Close" at bounding box center [923, 122] width 33 height 14
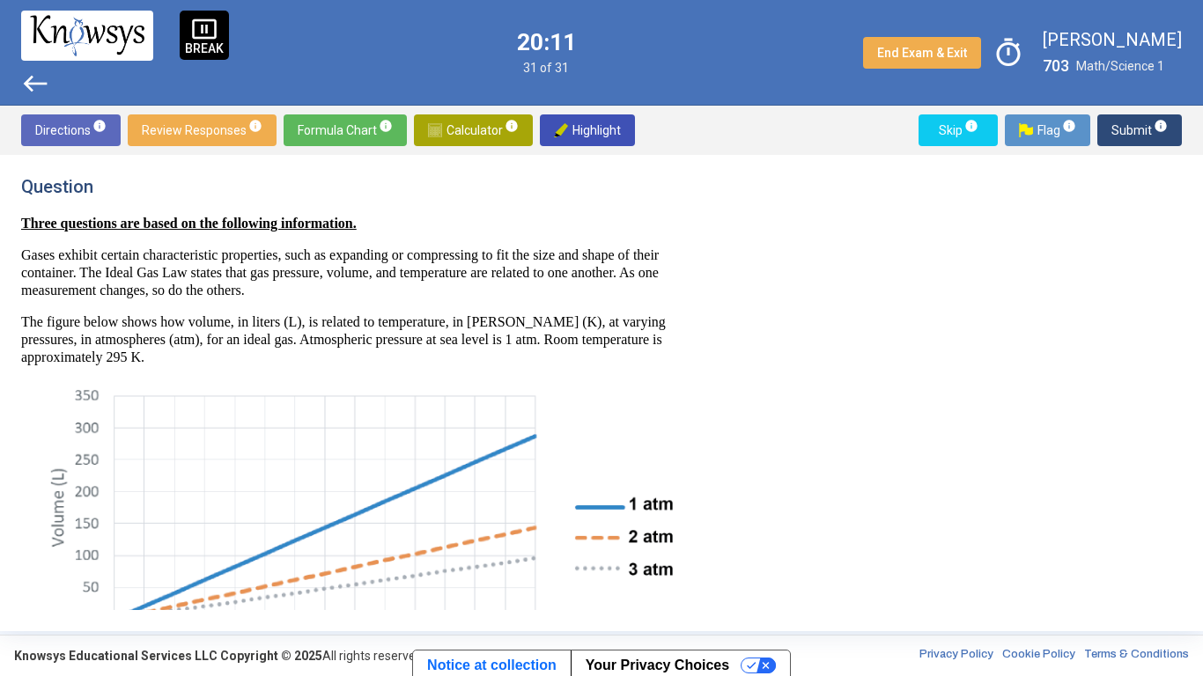
click at [223, 28] on div "pause_presentation BREAK" at bounding box center [204, 35] width 49 height 49
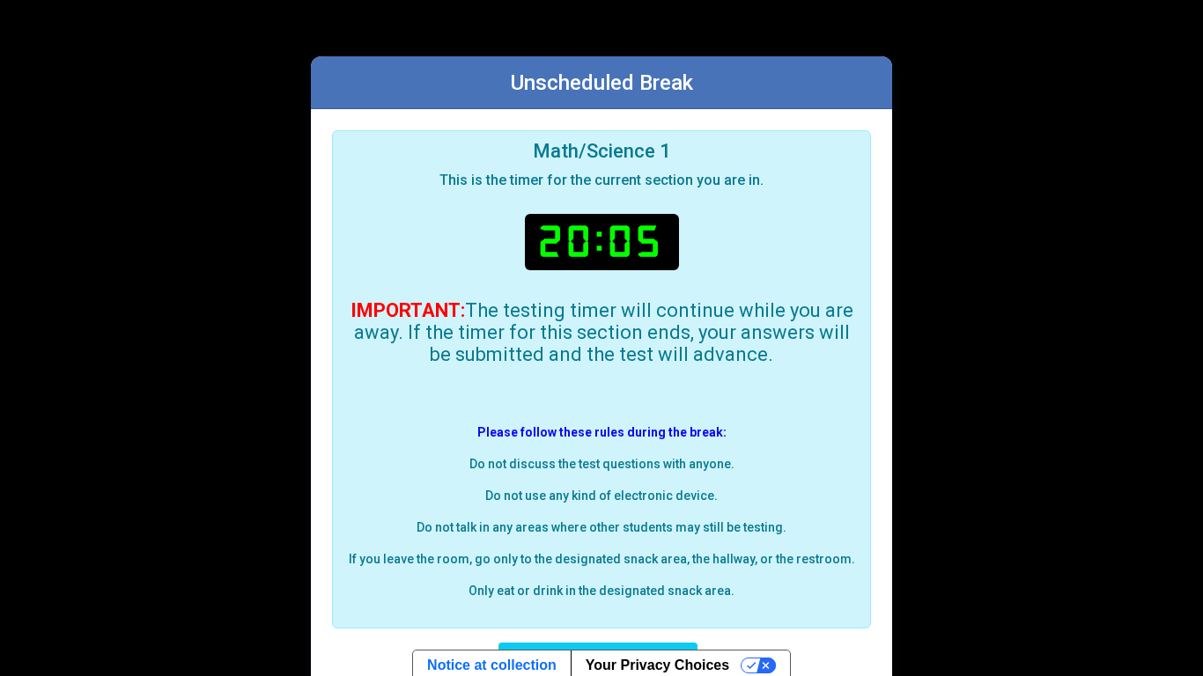
click at [1020, 334] on div "Unscheduled Break Math/Science 1 This is the timer for the current section you …" at bounding box center [601, 391] width 1203 height 782
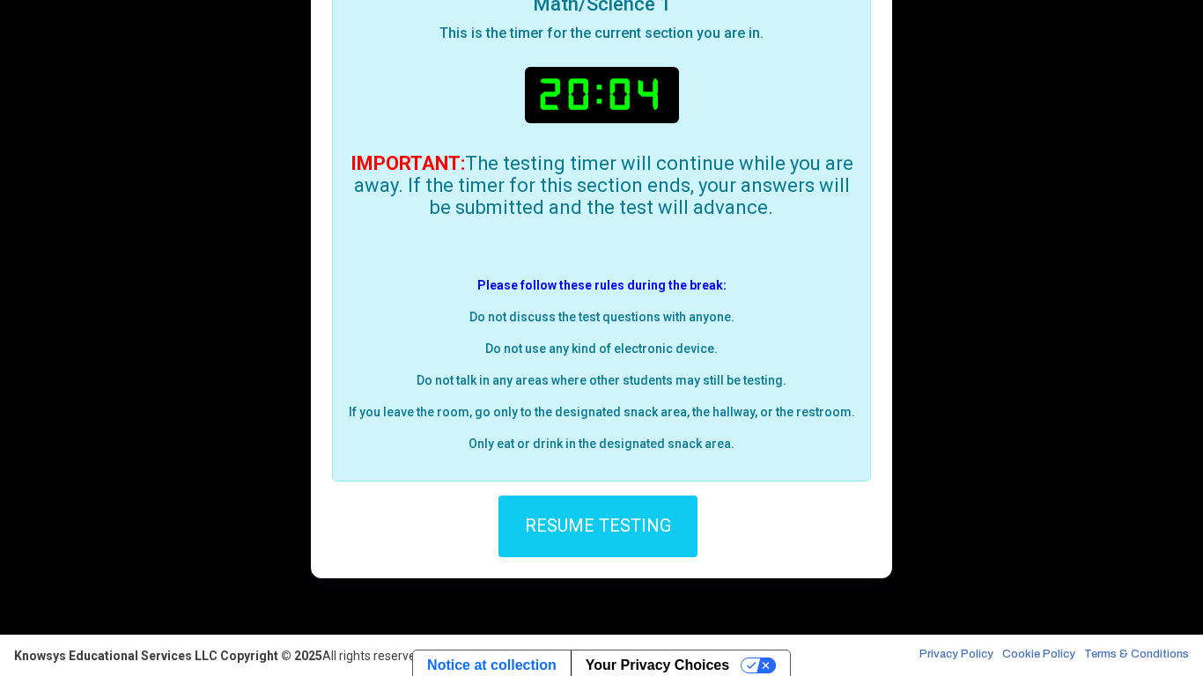
click at [637, 527] on button "RESUME TESTING" at bounding box center [597, 527] width 199 height 62
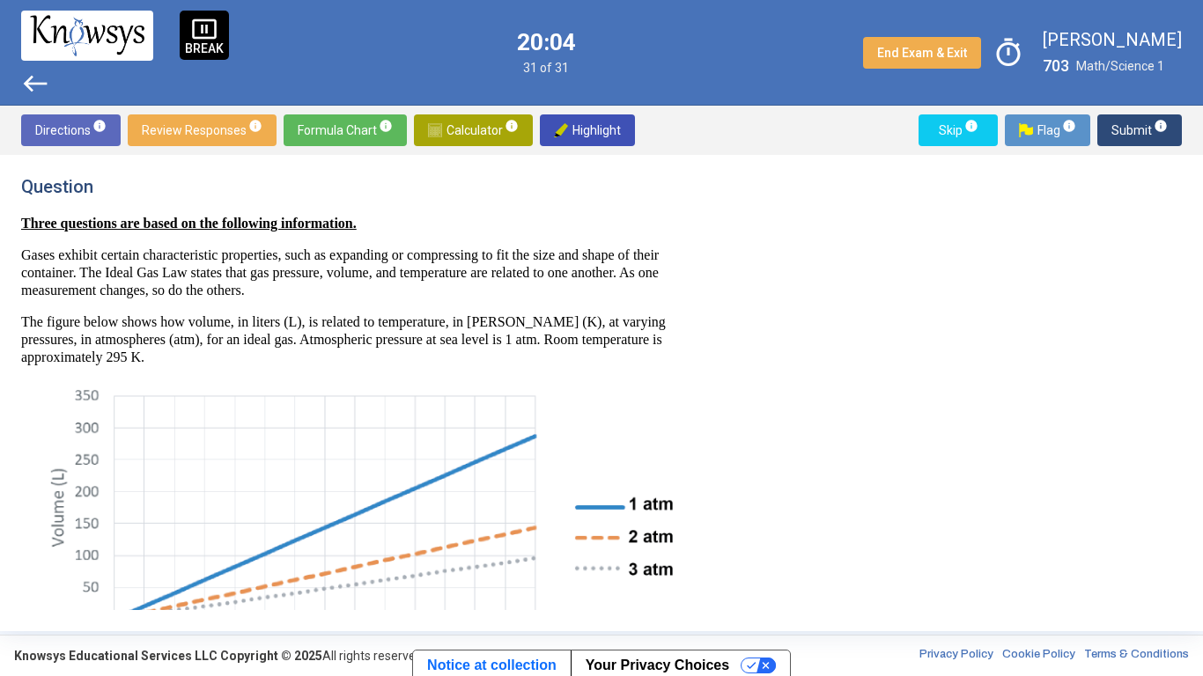
scroll to position [0, 0]
click at [643, 519] on img at bounding box center [359, 533] width 650 height 307
click at [475, 120] on span "Calculator info" at bounding box center [473, 130] width 91 height 32
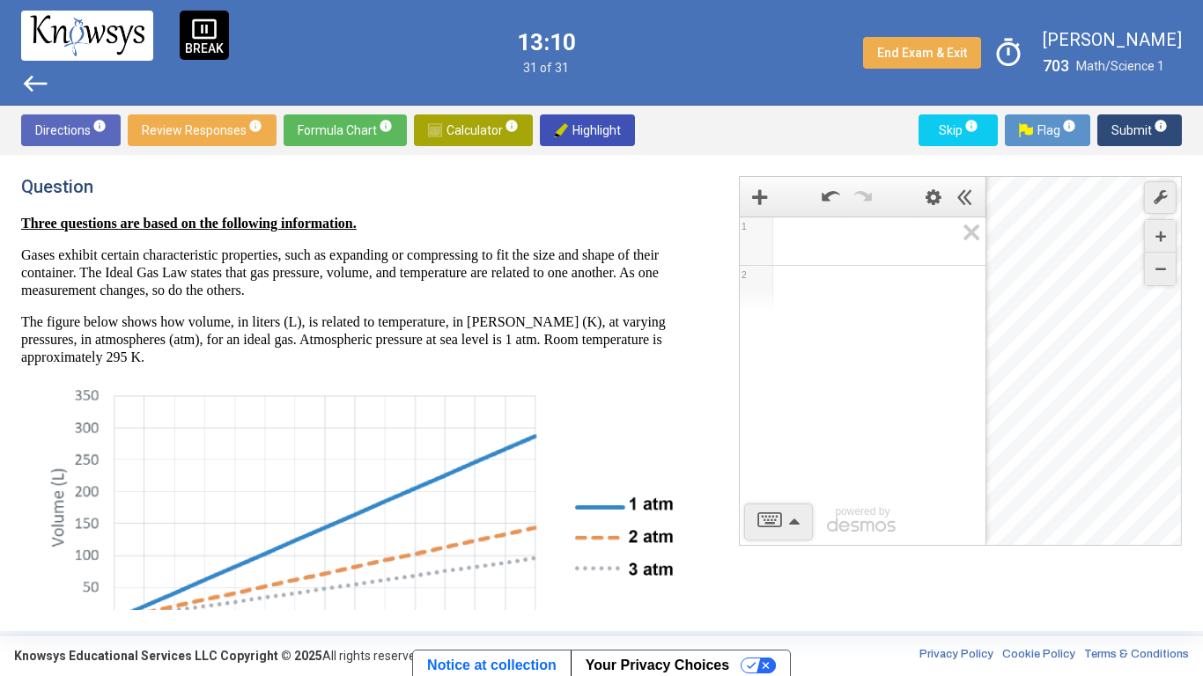
click at [673, 88] on div "pause_presentation BREAK west 13:10 31 of 31 End Exam & Exit timer [PERSON_NAME…" at bounding box center [601, 53] width 1203 height 106
click at [469, 124] on span "Calculator info" at bounding box center [473, 130] width 91 height 32
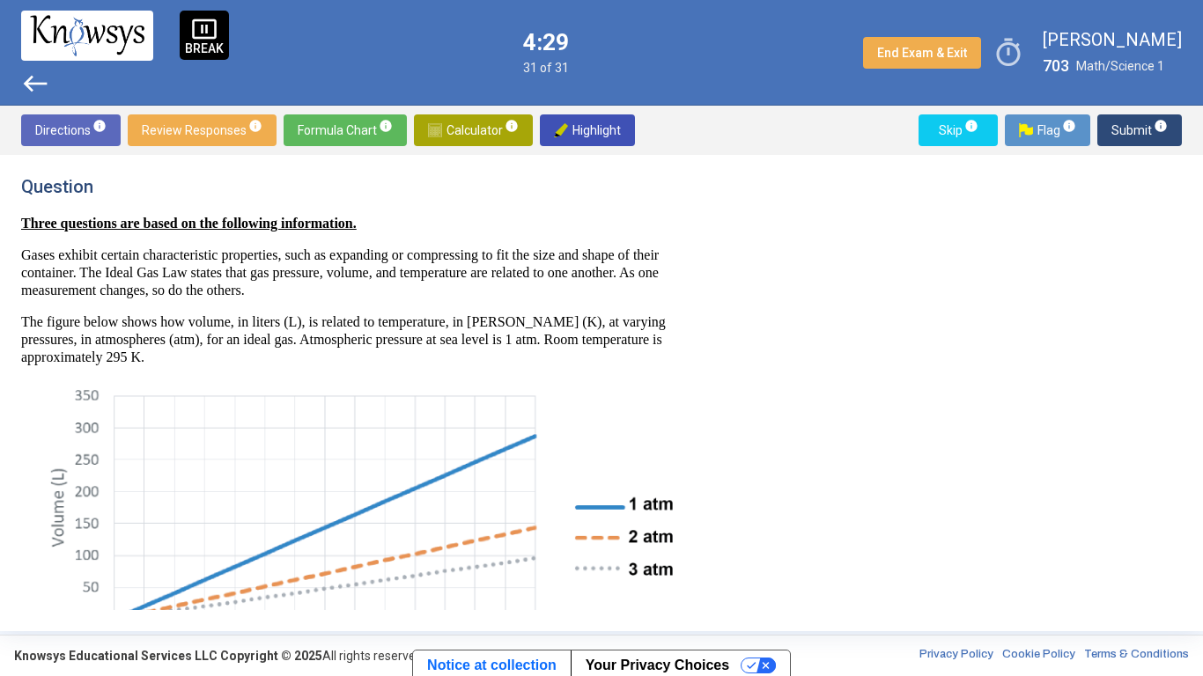
click at [469, 124] on span "Calculator info" at bounding box center [473, 130] width 91 height 32
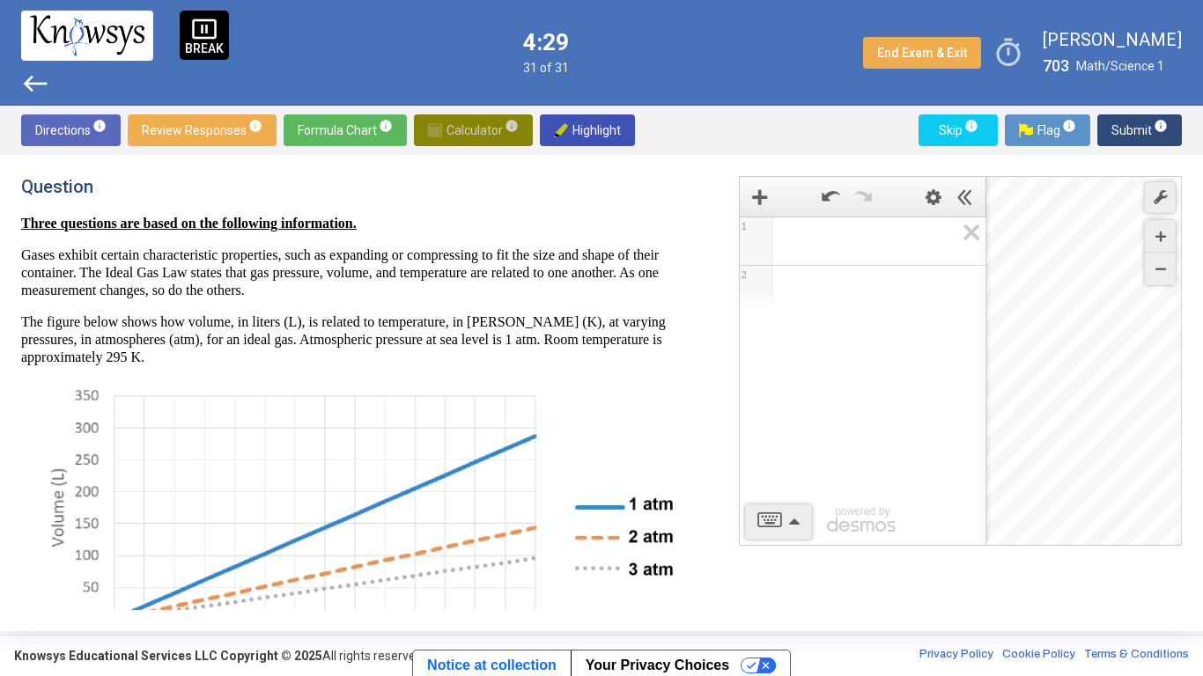
click at [469, 124] on span "Calculator info" at bounding box center [473, 130] width 91 height 32
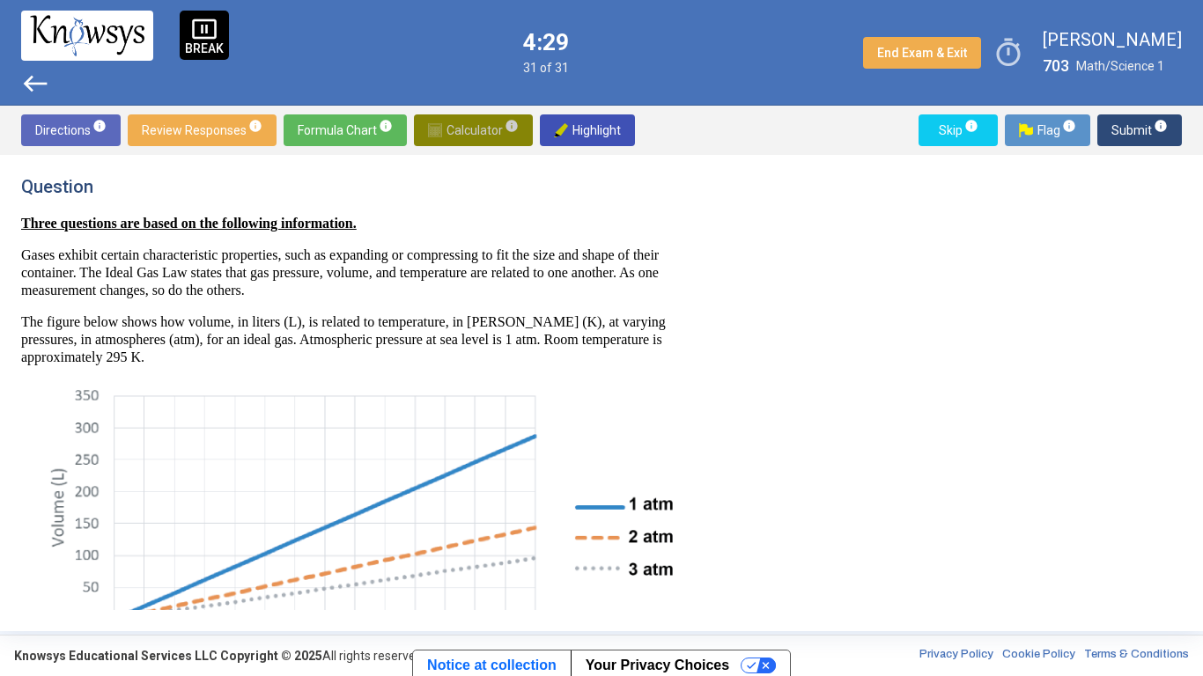
click at [469, 124] on span "Calculator info" at bounding box center [473, 130] width 91 height 32
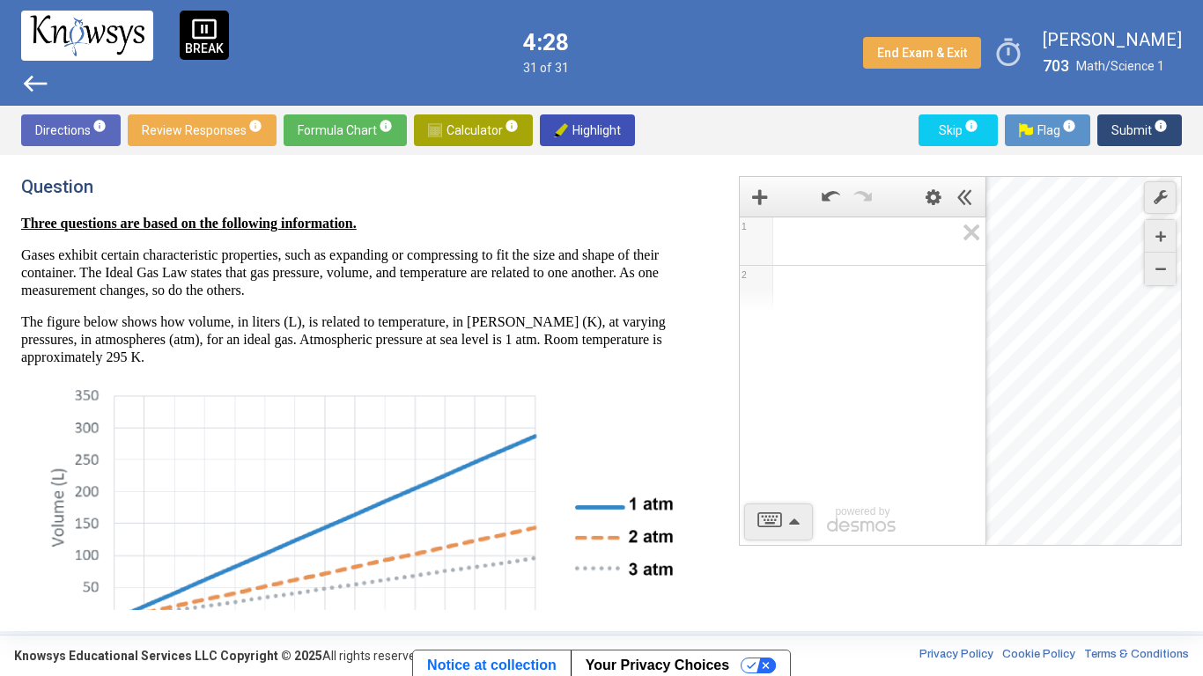
click at [469, 124] on span "Calculator info" at bounding box center [473, 130] width 91 height 32
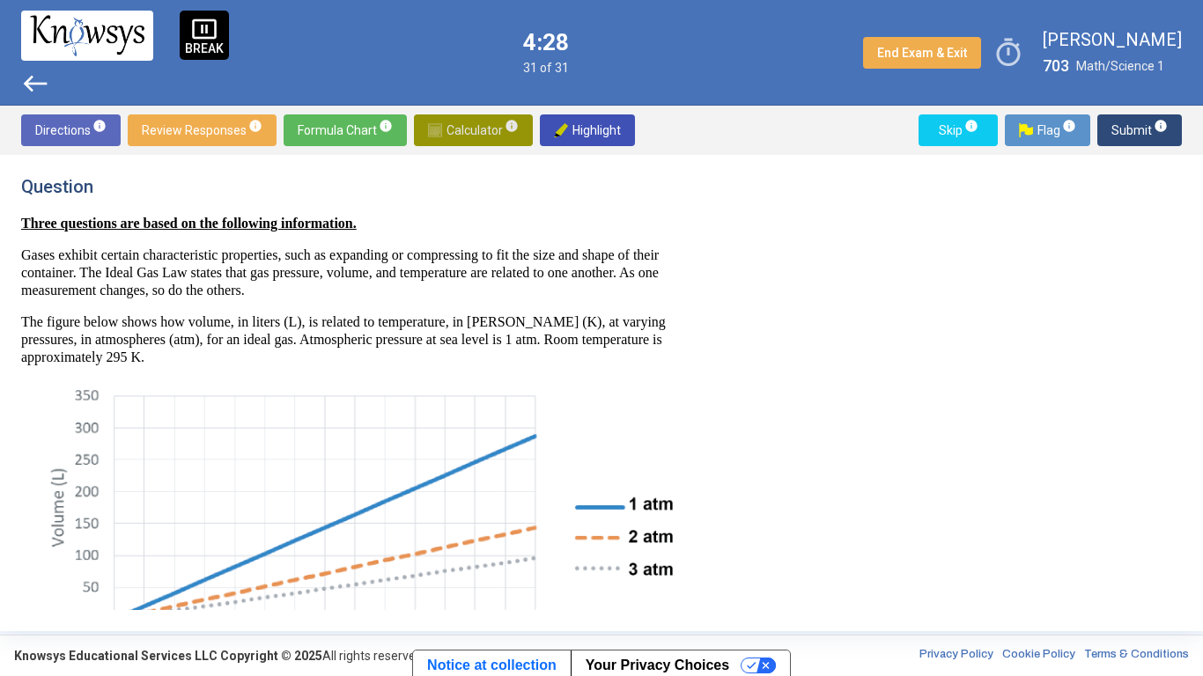
click at [473, 129] on span "Calculator info" at bounding box center [473, 130] width 91 height 32
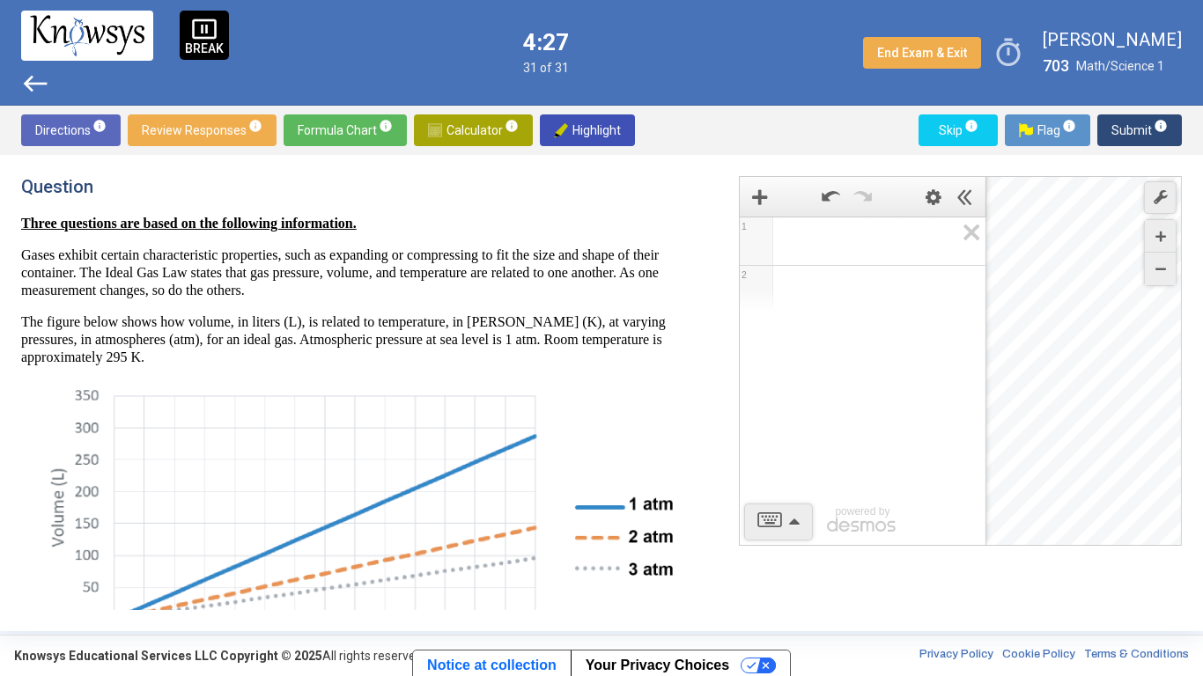
click at [472, 127] on span "Calculator info" at bounding box center [473, 130] width 91 height 32
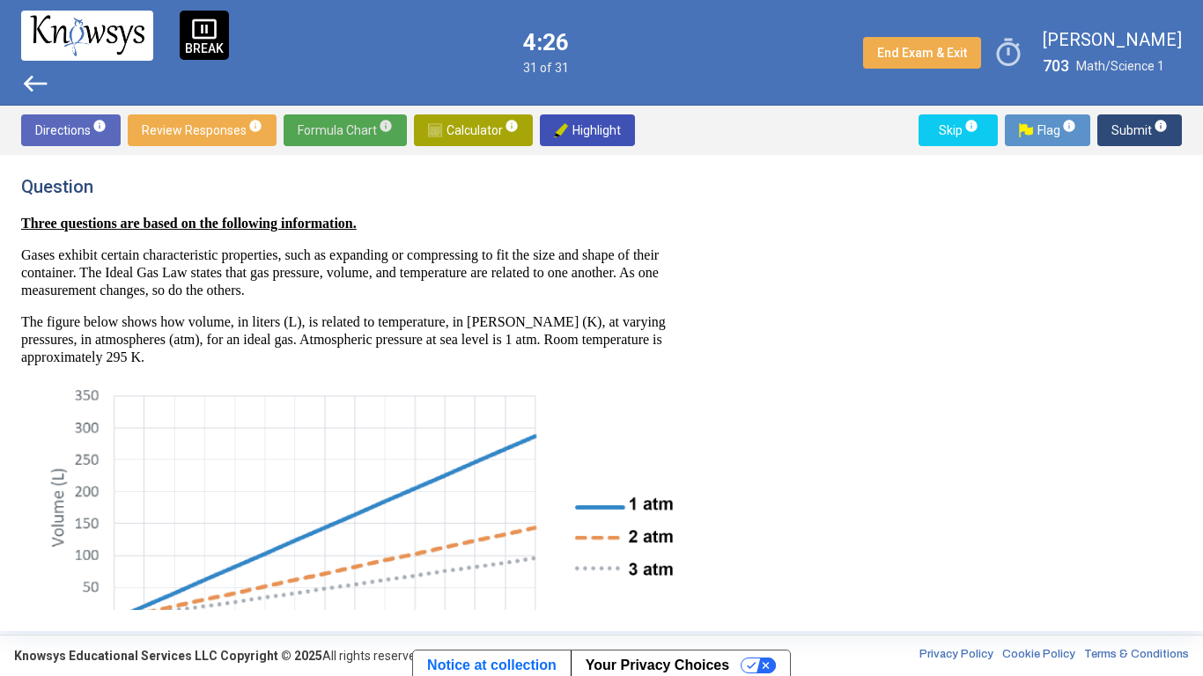
click at [343, 122] on span "Formula Chart info" at bounding box center [345, 130] width 95 height 32
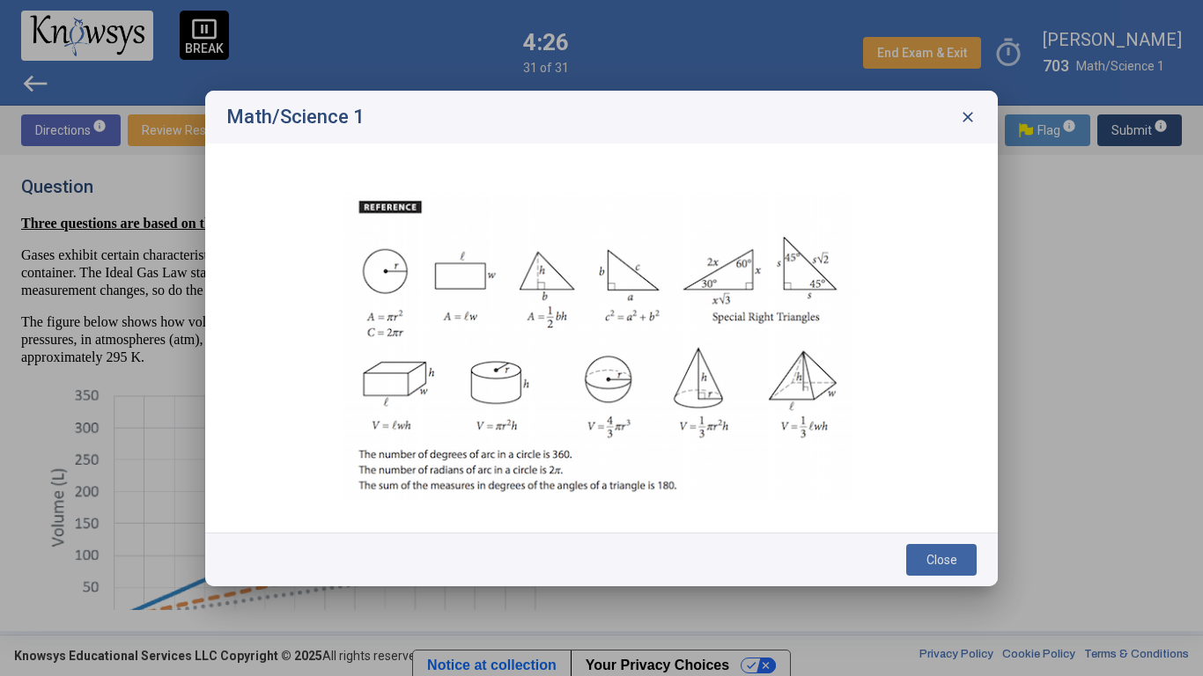
click at [343, 122] on h2 "Math/Science 1" at bounding box center [295, 117] width 138 height 21
click at [968, 122] on span "close" at bounding box center [968, 117] width 18 height 18
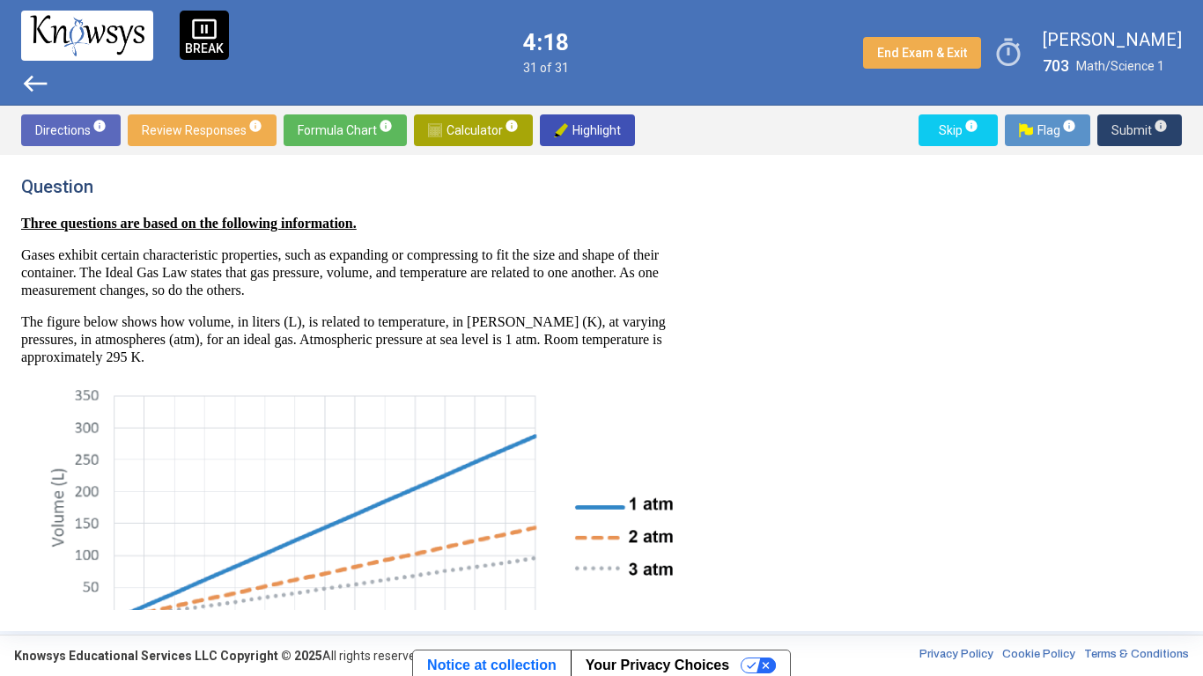
click at [1129, 134] on span "Submit info" at bounding box center [1139, 130] width 56 height 32
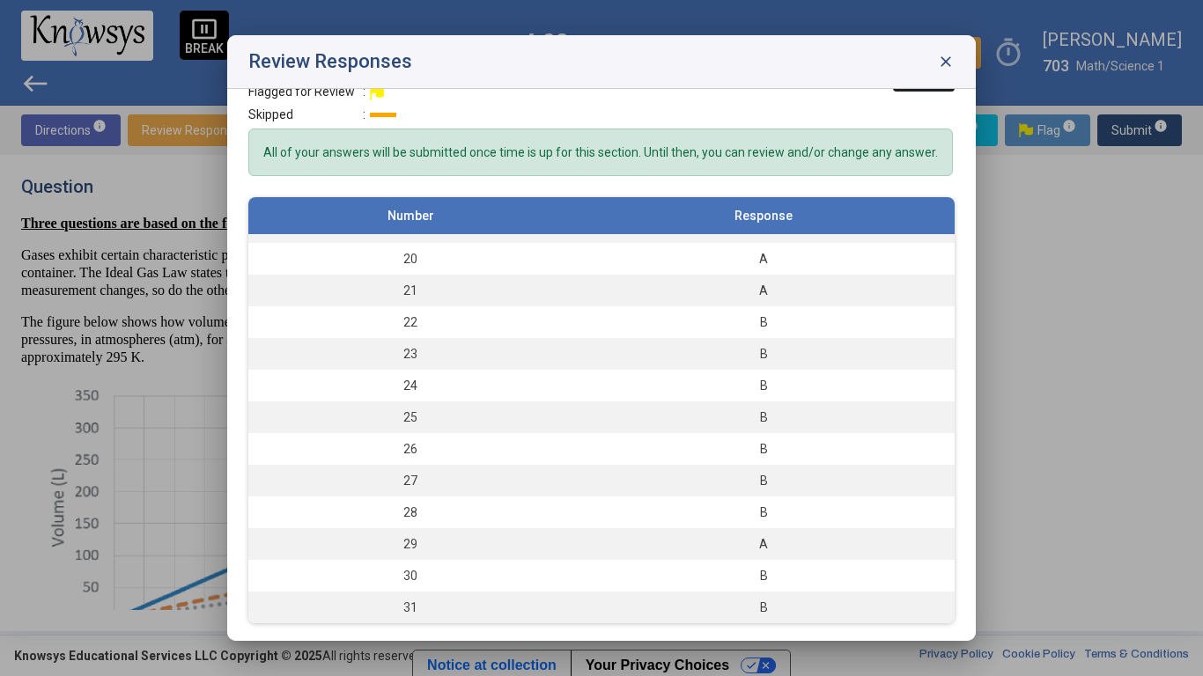
scroll to position [46, 0]
click at [946, 62] on span "close" at bounding box center [946, 62] width 18 height 18
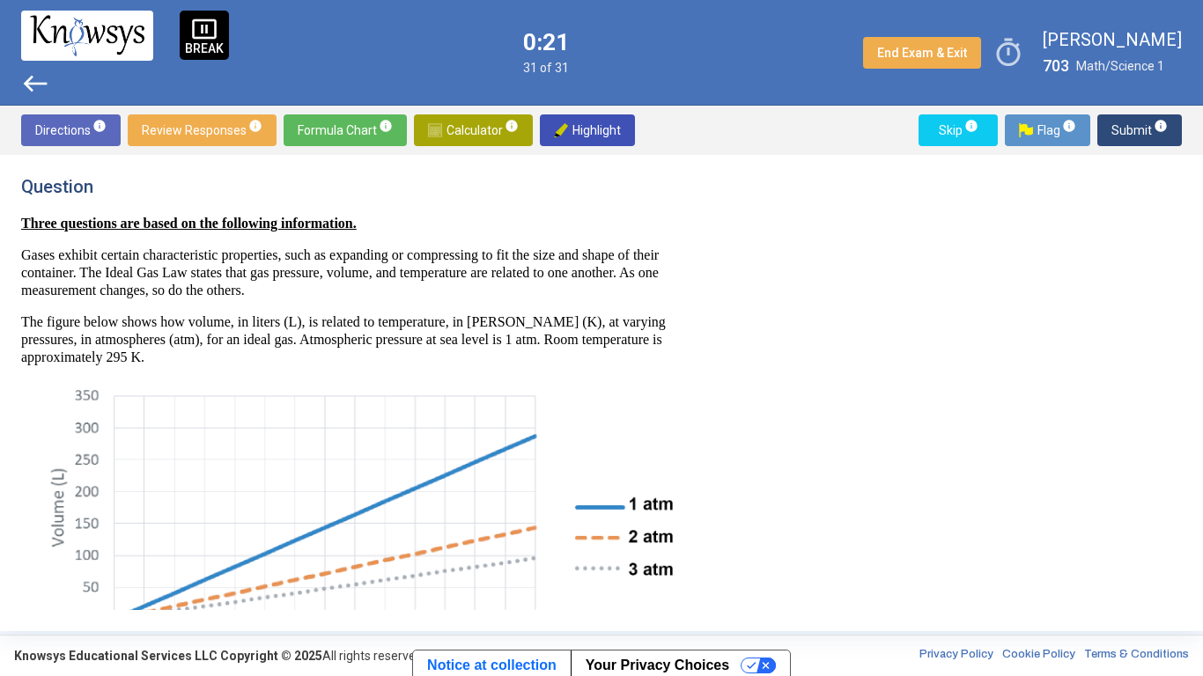
click at [1139, 123] on span "Submit info" at bounding box center [1139, 130] width 56 height 32
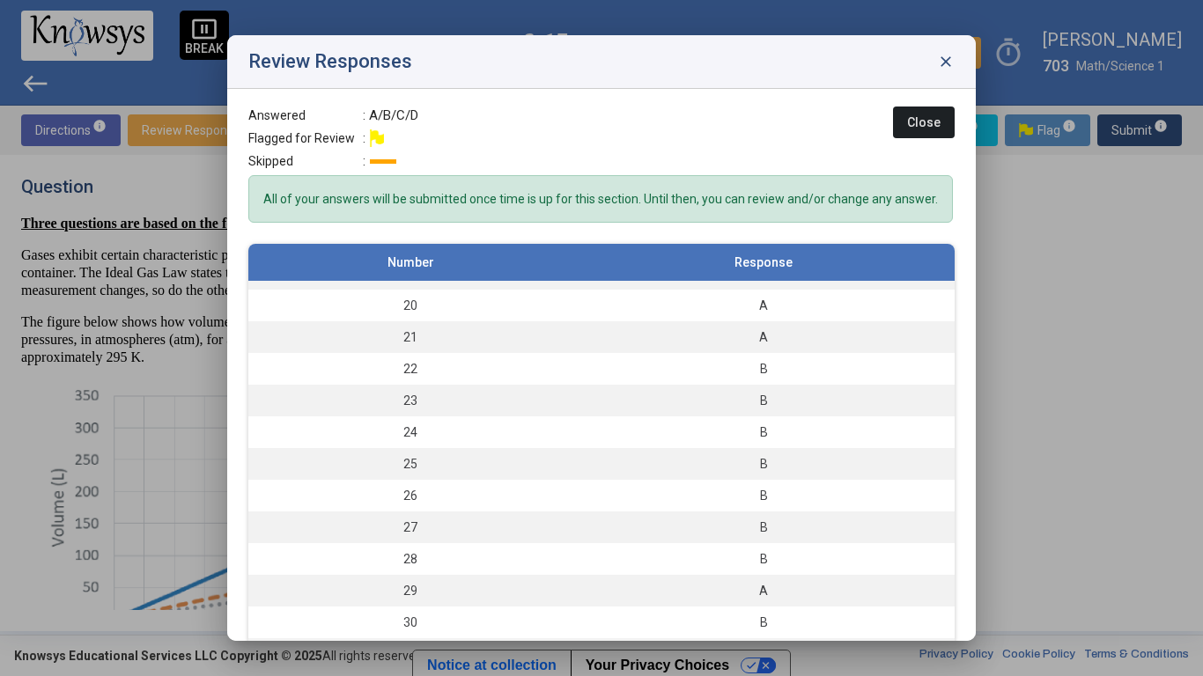
scroll to position [47, 0]
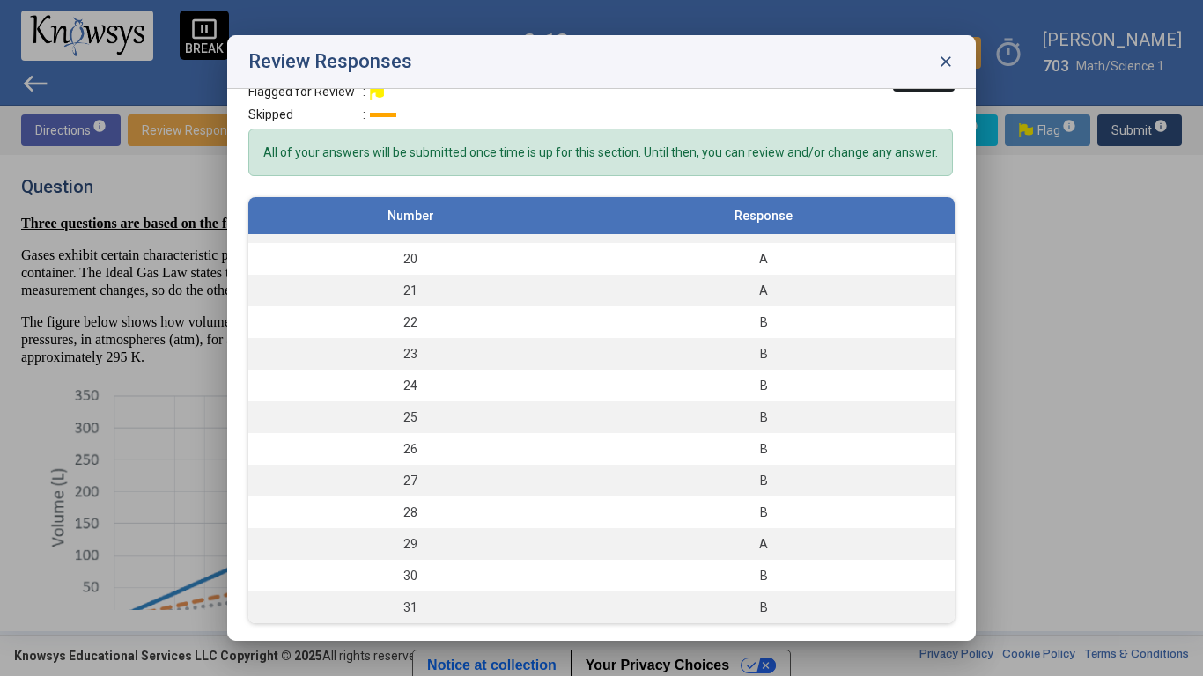
click at [941, 56] on span "close" at bounding box center [946, 62] width 18 height 18
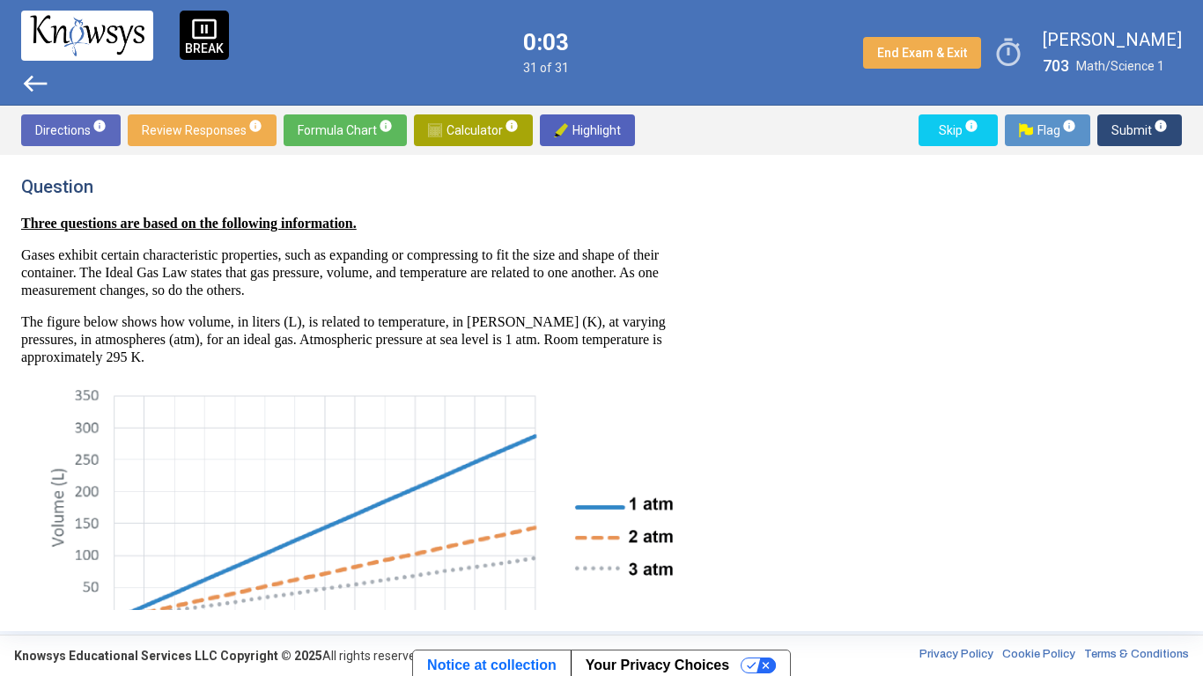
click at [598, 130] on span "Highlight" at bounding box center [587, 130] width 67 height 32
click at [570, 141] on span "Highlight" at bounding box center [587, 130] width 67 height 32
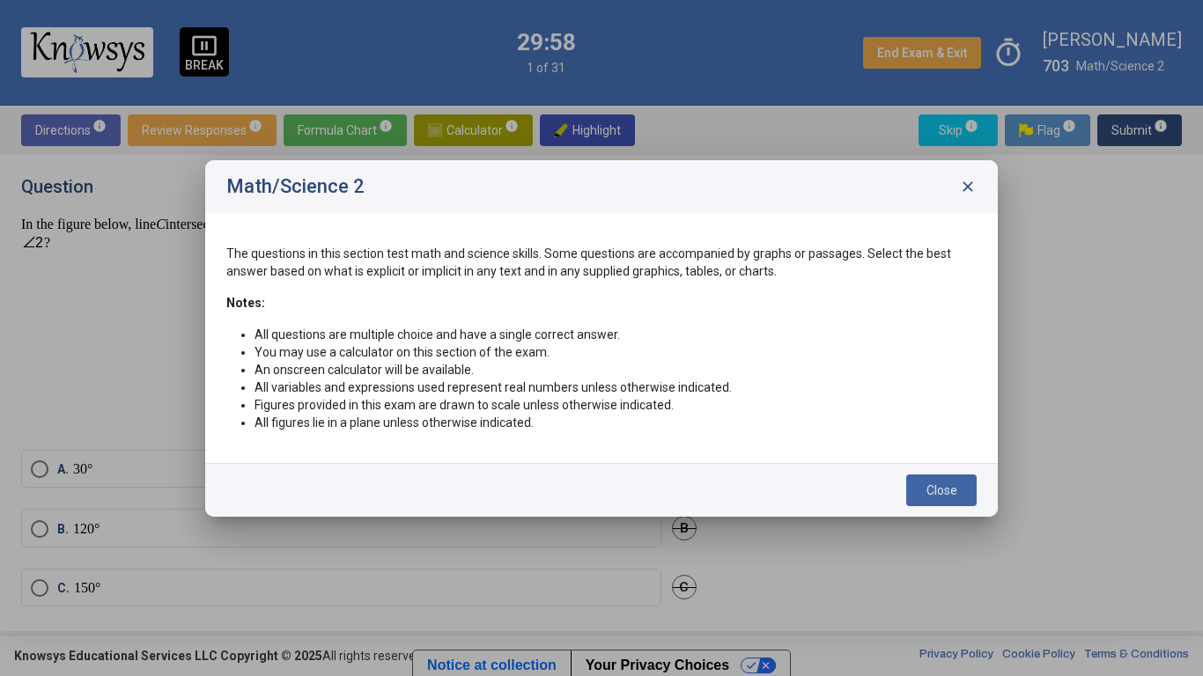
click at [955, 488] on span "Close" at bounding box center [941, 490] width 31 height 14
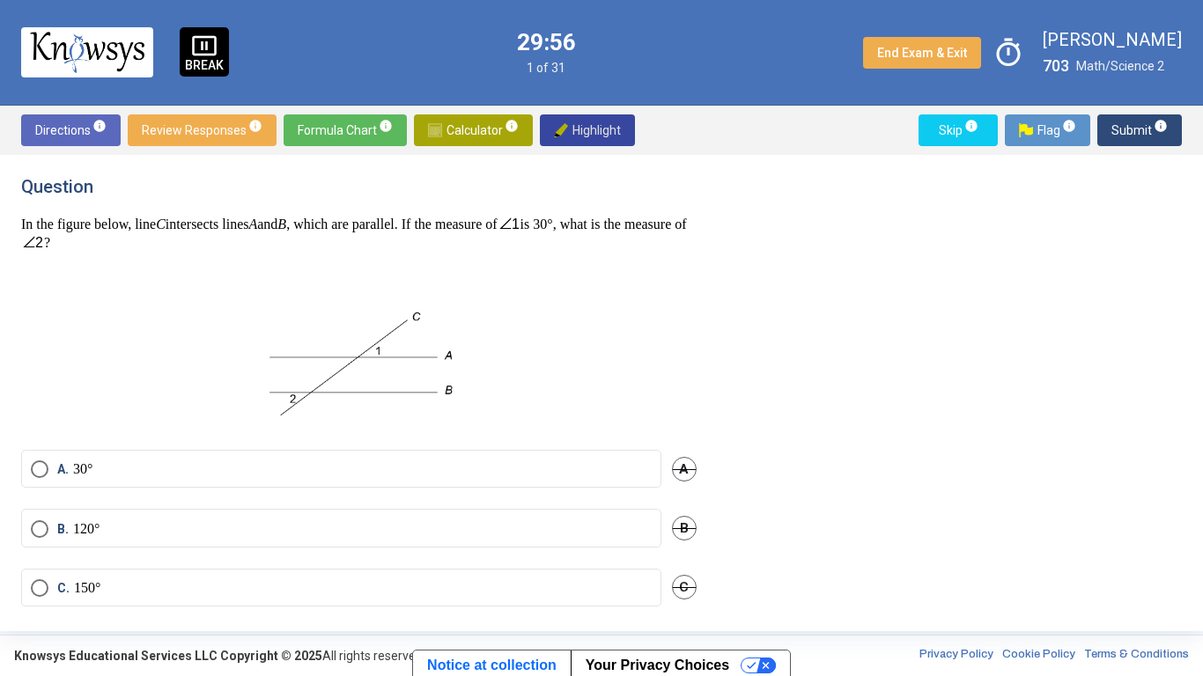
click at [529, 474] on label "A. 30°" at bounding box center [341, 470] width 621 height 18
click at [1142, 134] on span "Submit info" at bounding box center [1139, 130] width 56 height 32
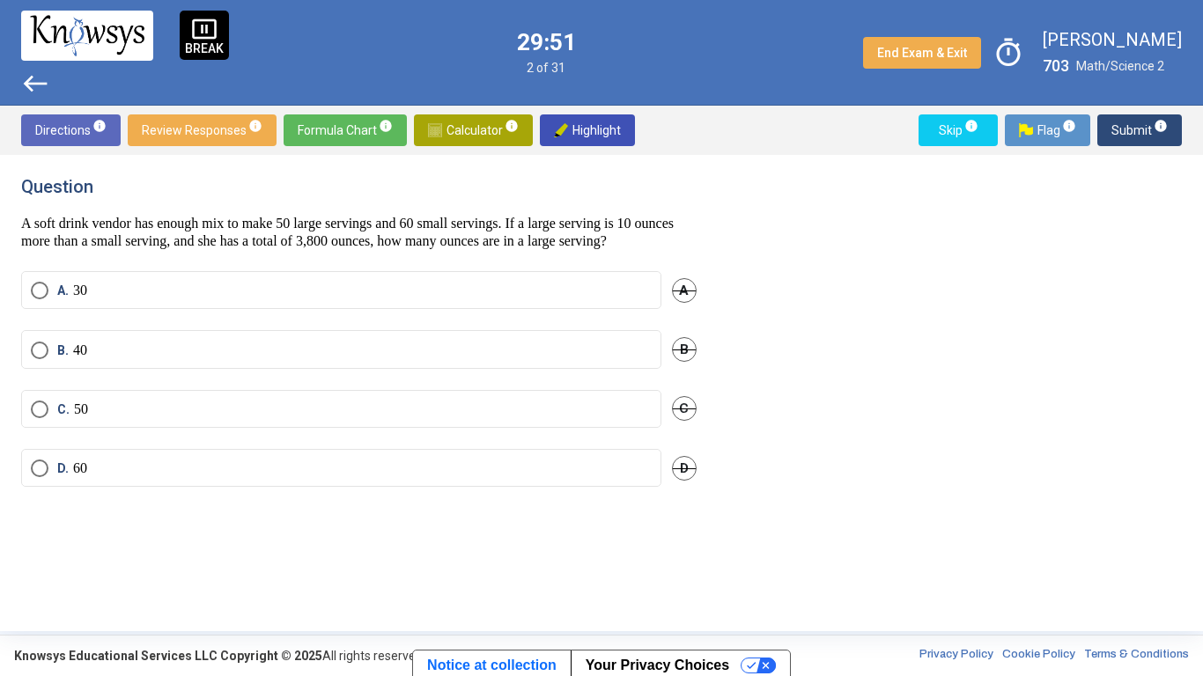
click at [77, 418] on p "50" at bounding box center [81, 410] width 14 height 18
click at [1132, 135] on span "Submit info" at bounding box center [1139, 130] width 56 height 32
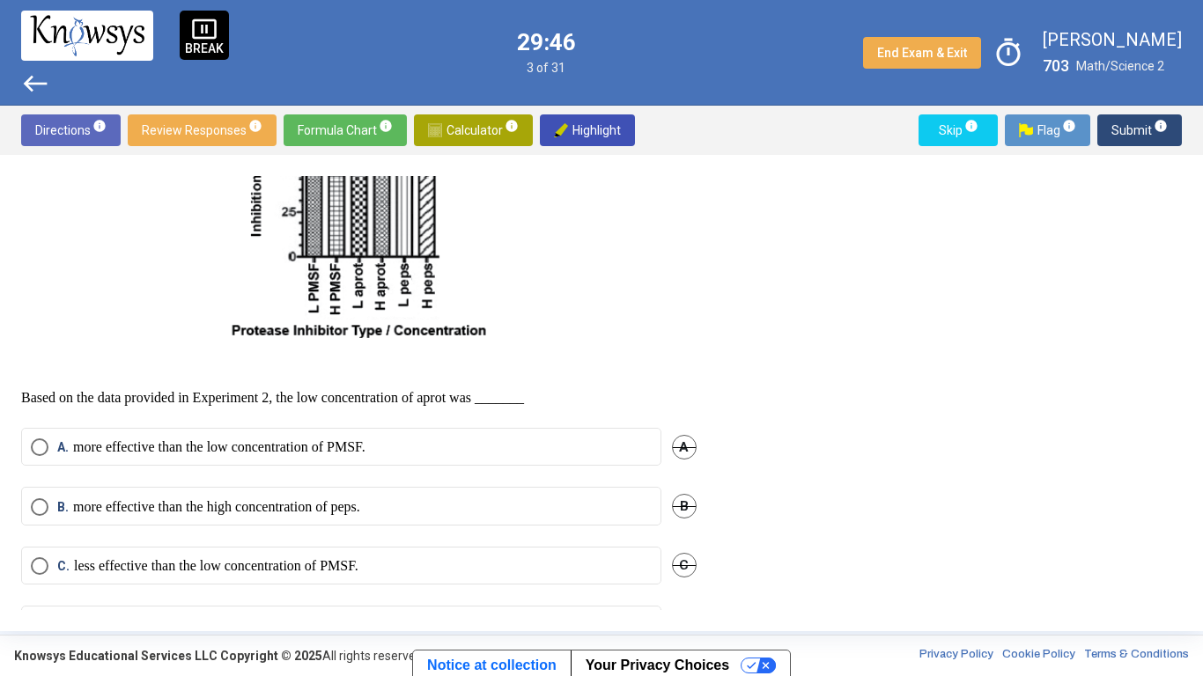
scroll to position [990, 0]
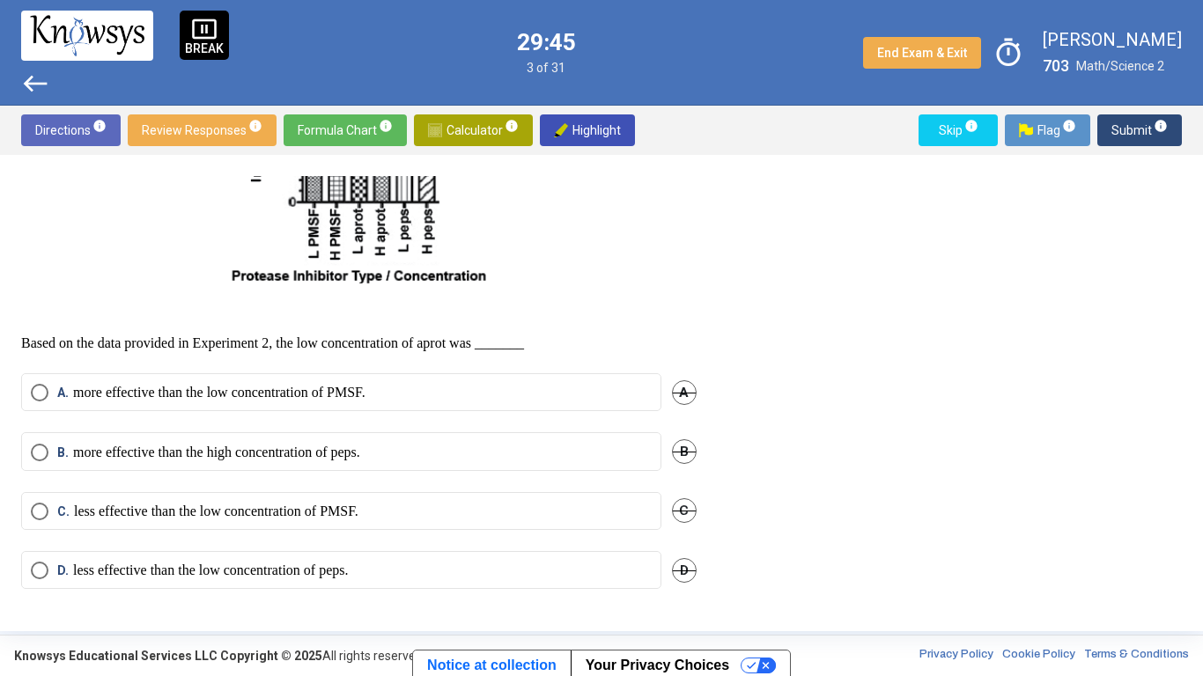
click at [94, 400] on p "more effective than the low concentration of PMSF." at bounding box center [219, 393] width 292 height 18
click at [1117, 124] on span "Submit info" at bounding box center [1139, 130] width 56 height 32
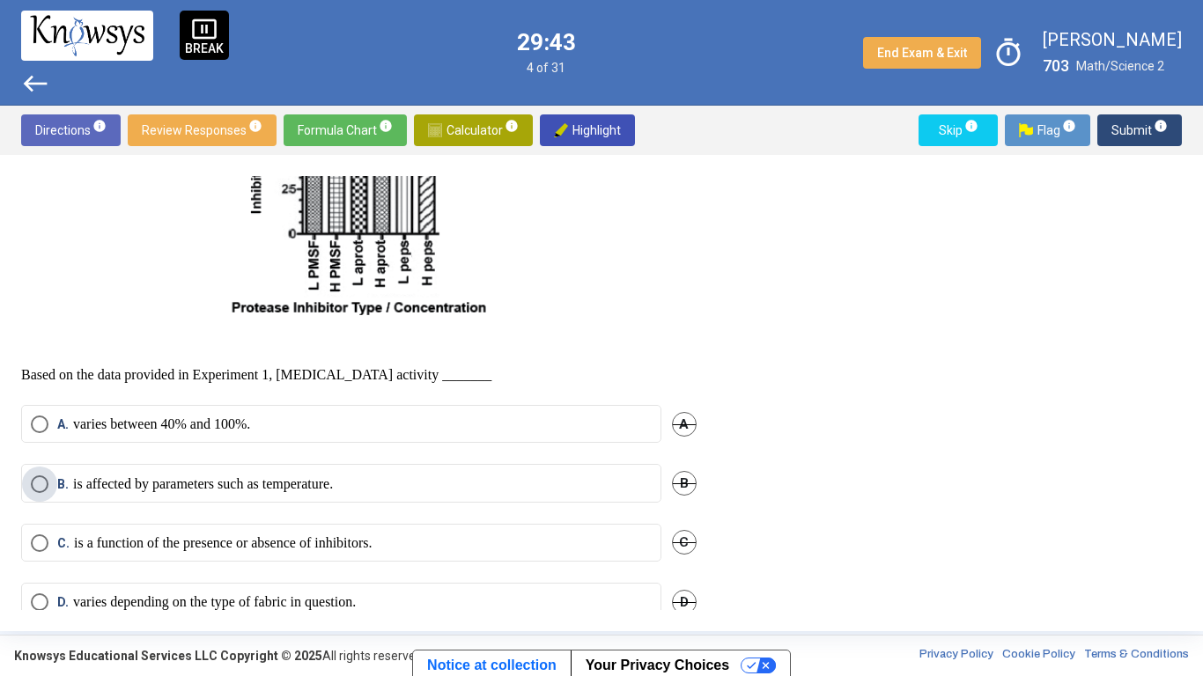
scroll to position [1021, 0]
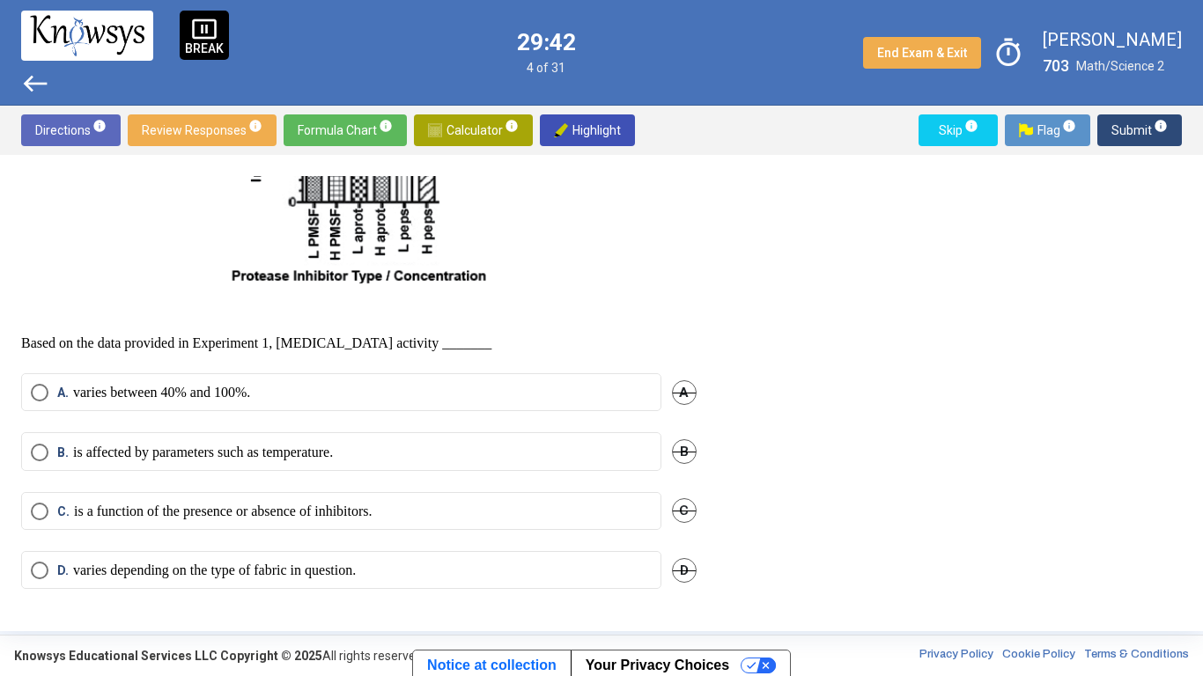
click at [102, 447] on p "is affected by parameters such as temperature." at bounding box center [203, 453] width 260 height 18
click at [1130, 117] on span "Submit info" at bounding box center [1139, 130] width 56 height 32
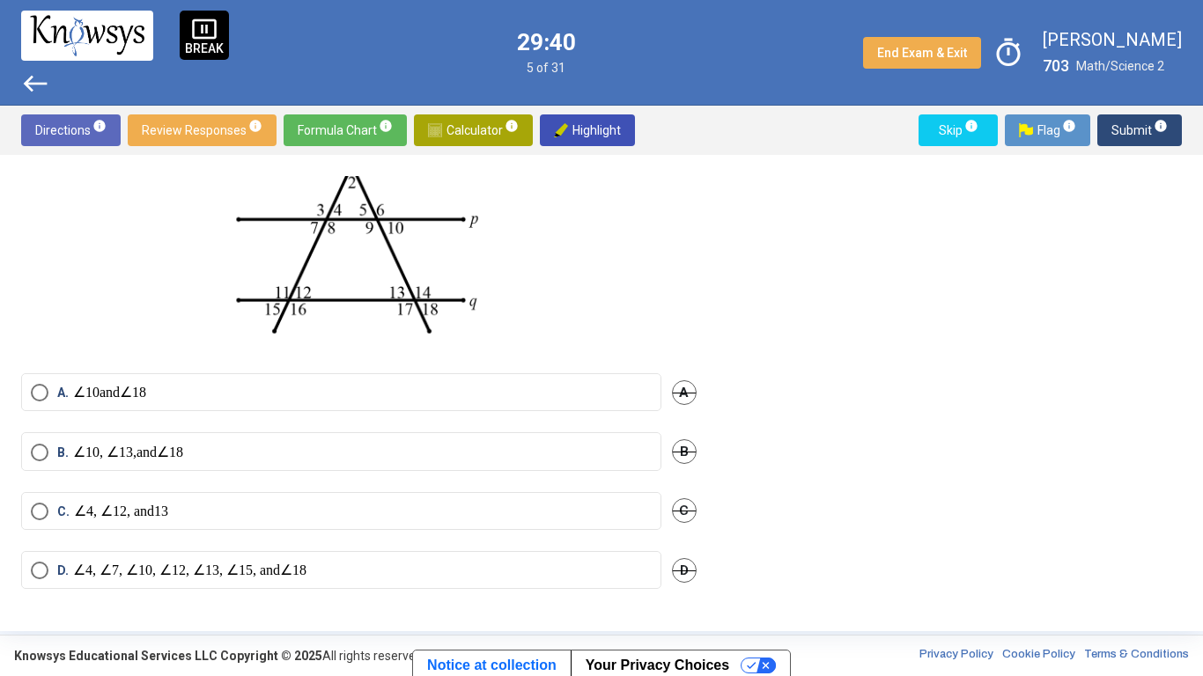
click at [87, 527] on mn "4" at bounding box center [88, 570] width 7 height 15
click at [1149, 104] on div "pause_presentation BREAK west 29:40 5 of 31 End Exam & Exit timer [PERSON_NAME]…" at bounding box center [601, 53] width 1203 height 106
click at [1135, 127] on span "Submit info" at bounding box center [1139, 130] width 56 height 32
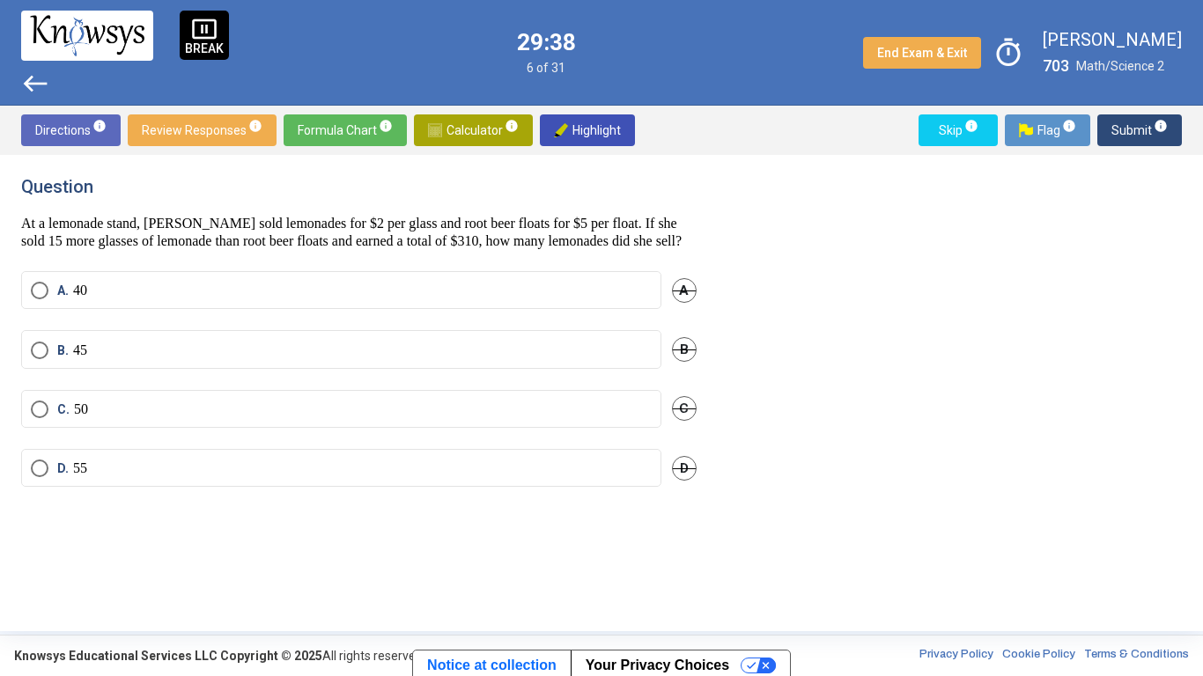
scroll to position [0, 0]
click at [76, 359] on p "45" at bounding box center [80, 351] width 14 height 18
click at [1140, 104] on div "pause_presentation BREAK west 29:37 6 of 31 End Exam & Exit timer [PERSON_NAME]…" at bounding box center [601, 53] width 1203 height 106
click at [433, 137] on span "Calculator info" at bounding box center [473, 130] width 91 height 32
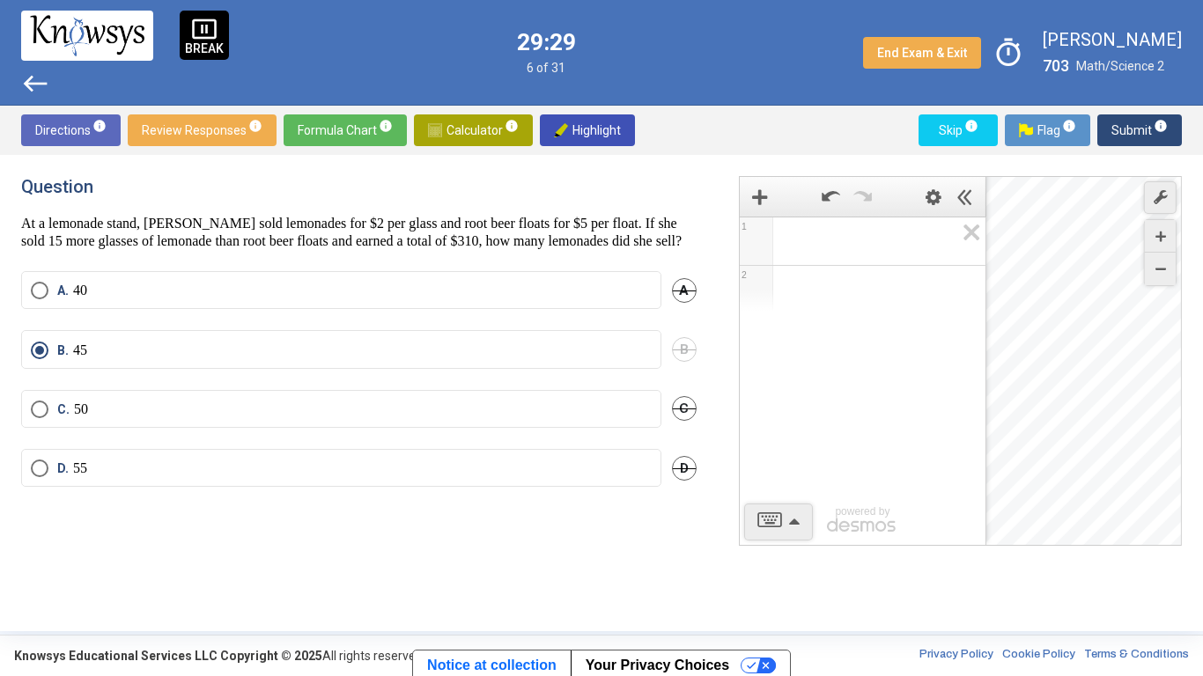
click at [914, 235] on span "Math Input:" at bounding box center [870, 241] width 168 height 21
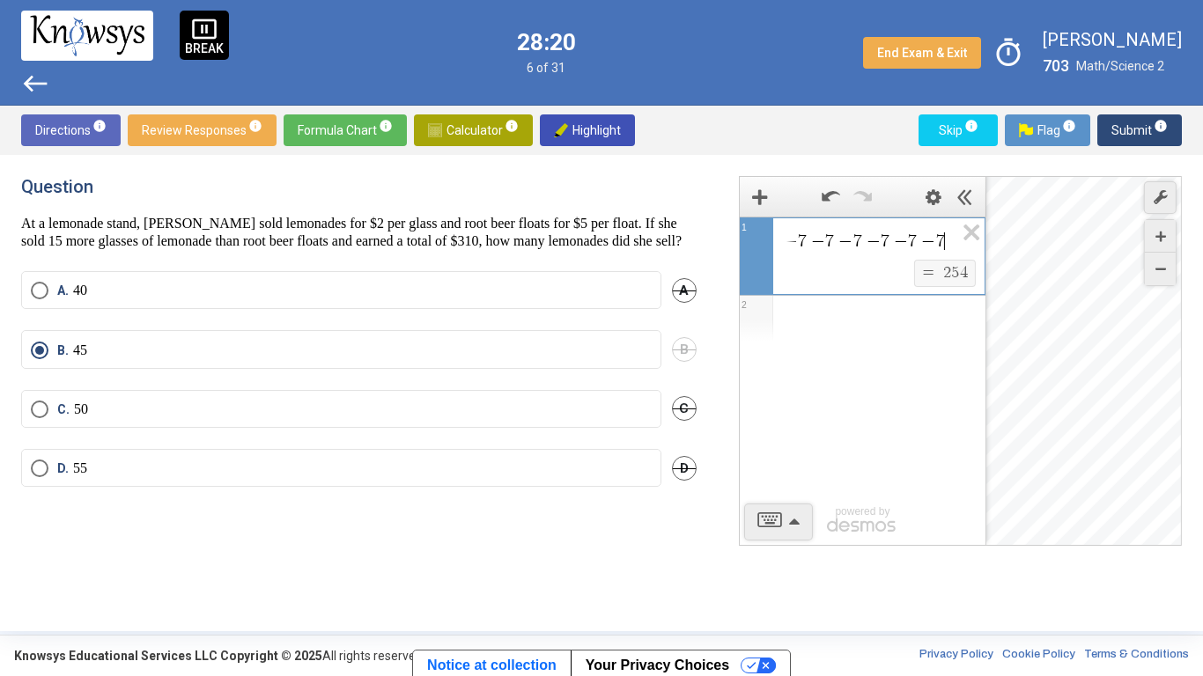
click at [630, 527] on div "Question At a lemonade stand, [PERSON_NAME] sold lemonades for $2 per glass and…" at bounding box center [601, 393] width 1203 height 476
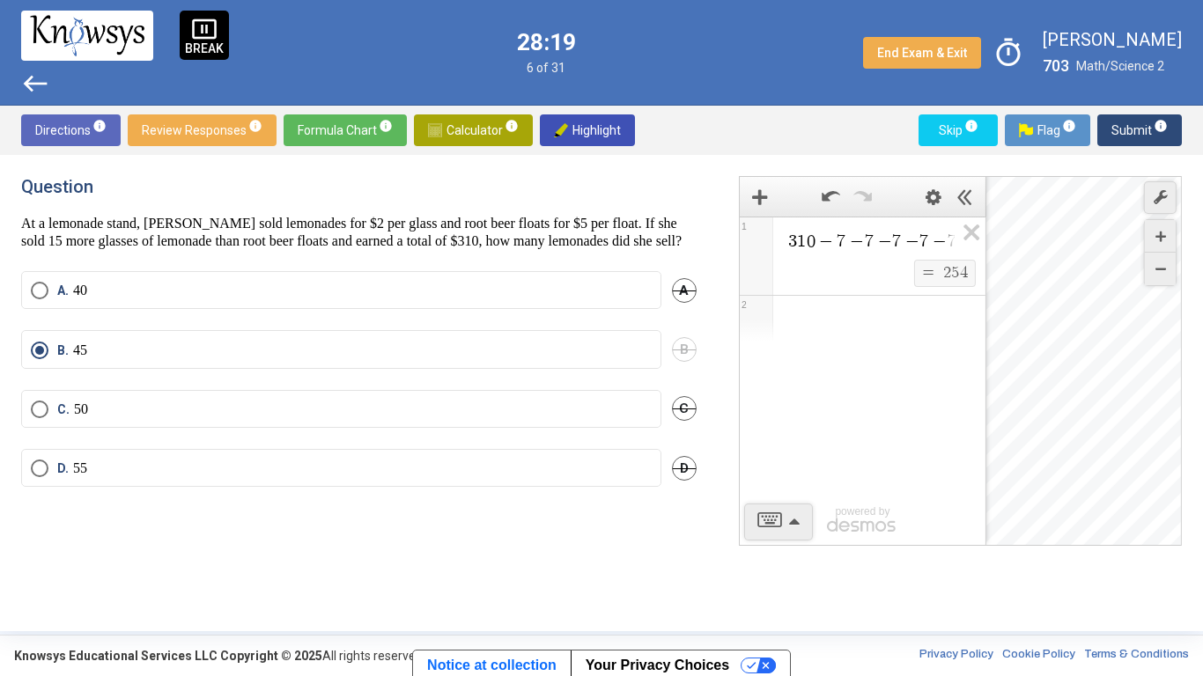
click at [468, 129] on span "Calculator info" at bounding box center [473, 130] width 91 height 32
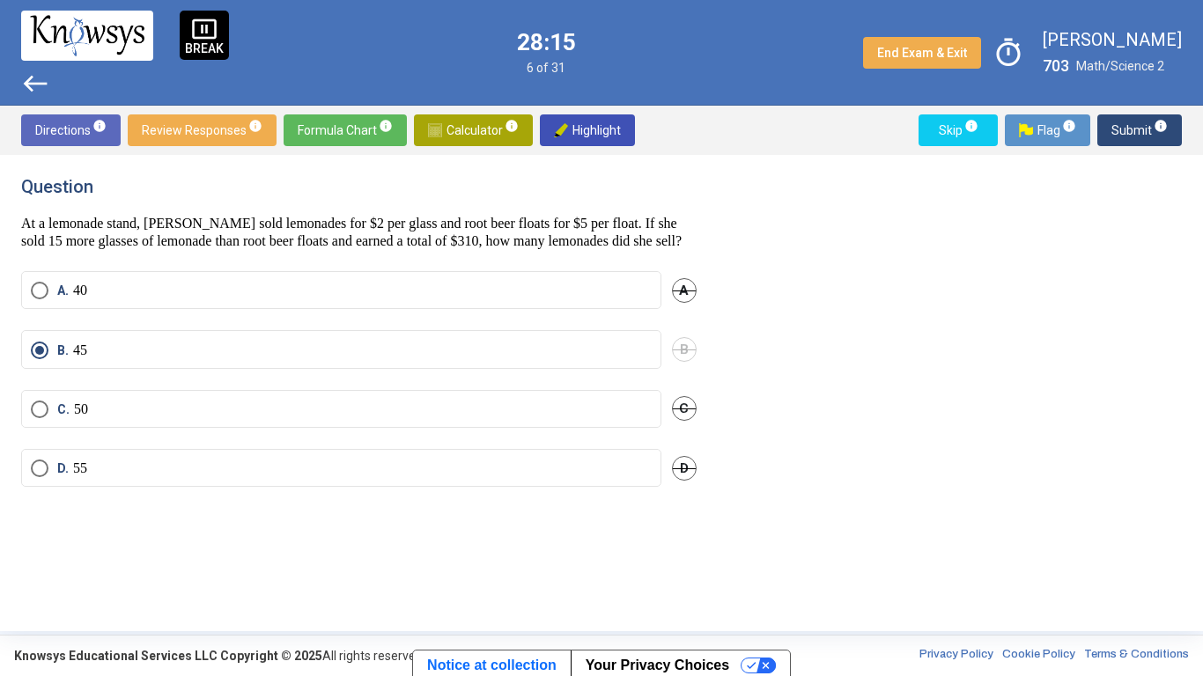
click at [1121, 134] on span "Submit info" at bounding box center [1139, 130] width 56 height 32
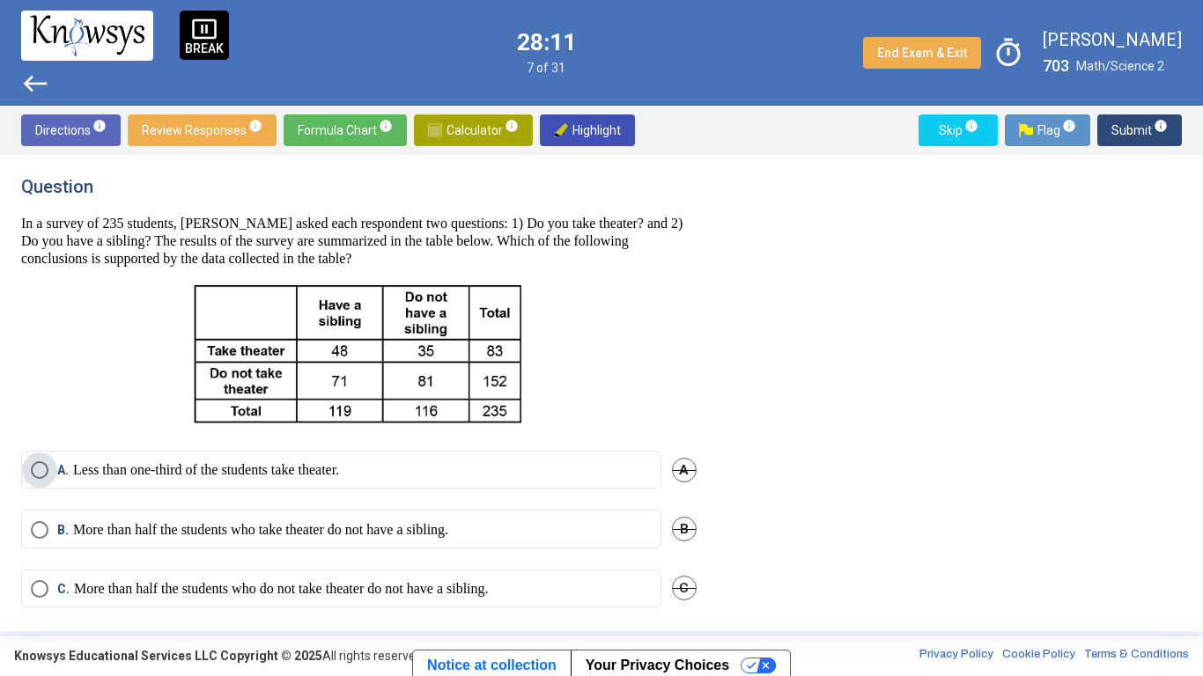
click at [475, 464] on label "A. Less than one-third of the students take theater." at bounding box center [341, 470] width 621 height 18
click at [1135, 137] on span "Submit info" at bounding box center [1139, 130] width 56 height 32
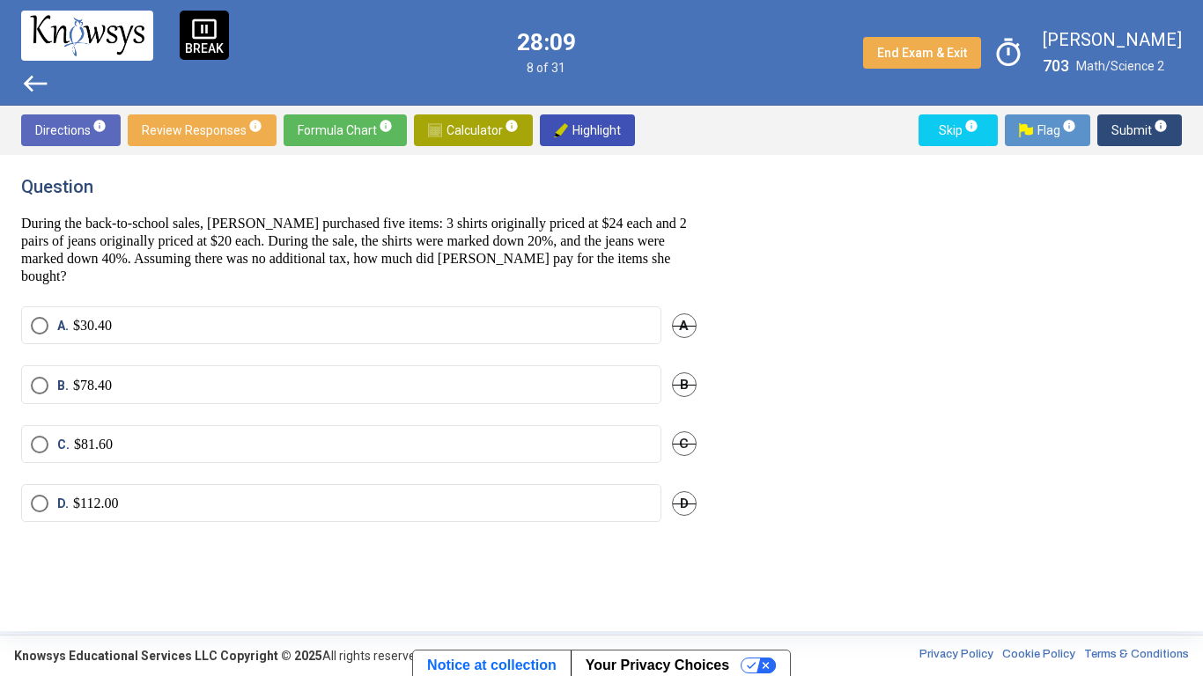
click at [80, 382] on p "$78.40" at bounding box center [92, 386] width 39 height 18
click at [1133, 129] on span "Submit info" at bounding box center [1139, 130] width 56 height 32
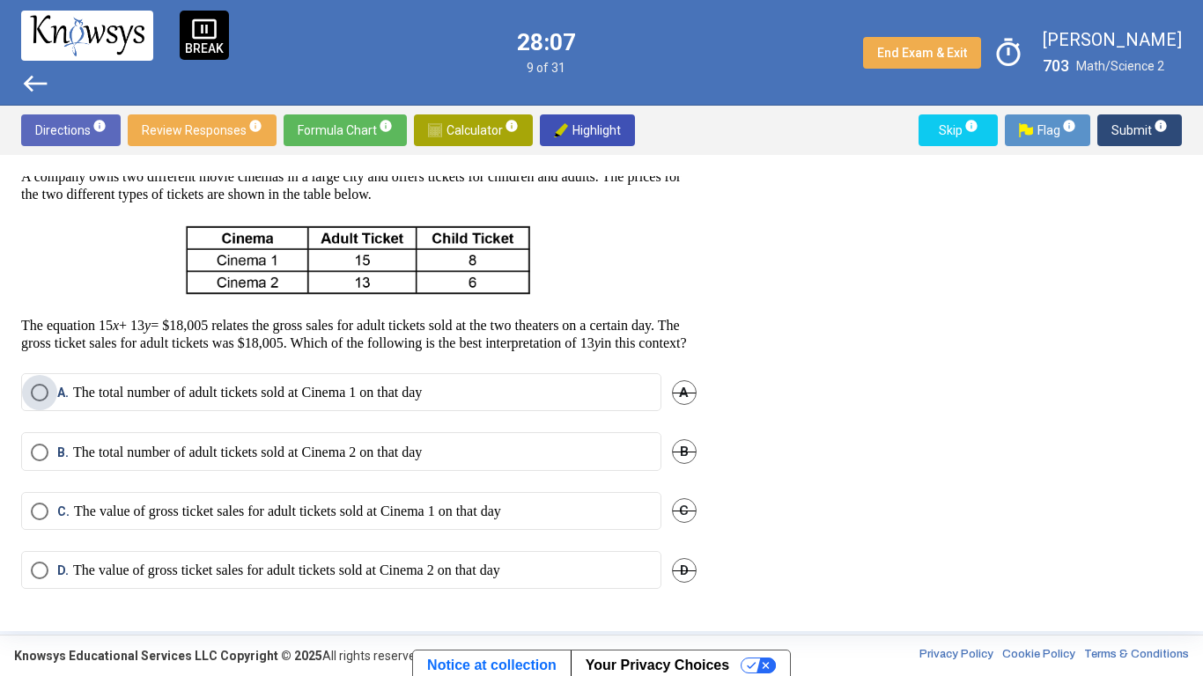
scroll to position [85, 0]
click at [93, 459] on p "The total number of adult tickets sold at Cinema 2 on that day" at bounding box center [247, 453] width 349 height 18
click at [1145, 119] on span "Submit info" at bounding box center [1139, 130] width 56 height 32
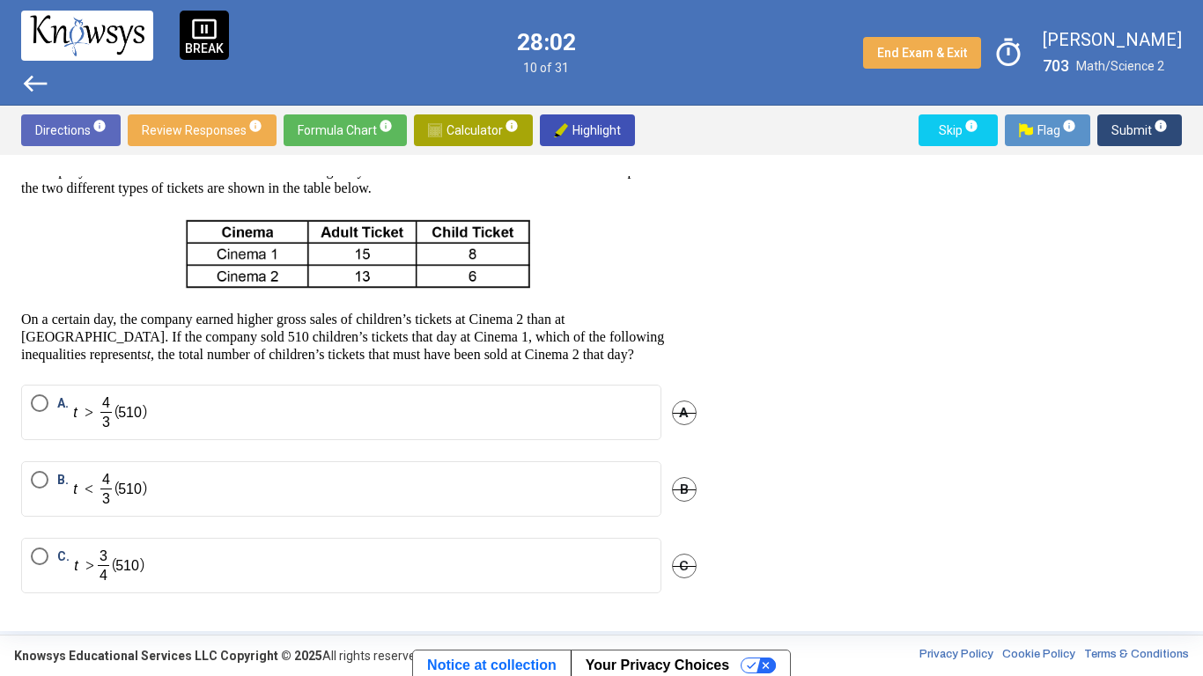
click at [154, 411] on label "A." at bounding box center [341, 412] width 621 height 36
click at [1133, 130] on span "Submit info" at bounding box center [1139, 130] width 56 height 32
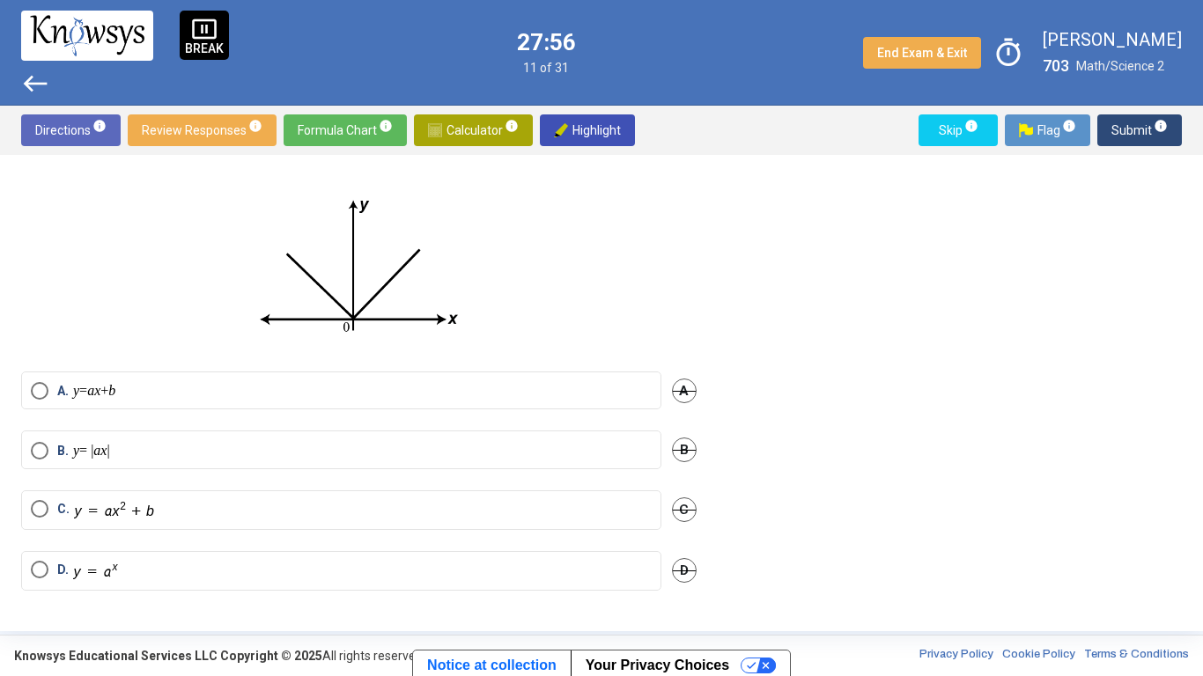
scroll to position [80, 0]
click at [110, 457] on p "y = | ax |" at bounding box center [91, 449] width 37 height 18
click at [1142, 129] on span "Submit info" at bounding box center [1139, 130] width 56 height 32
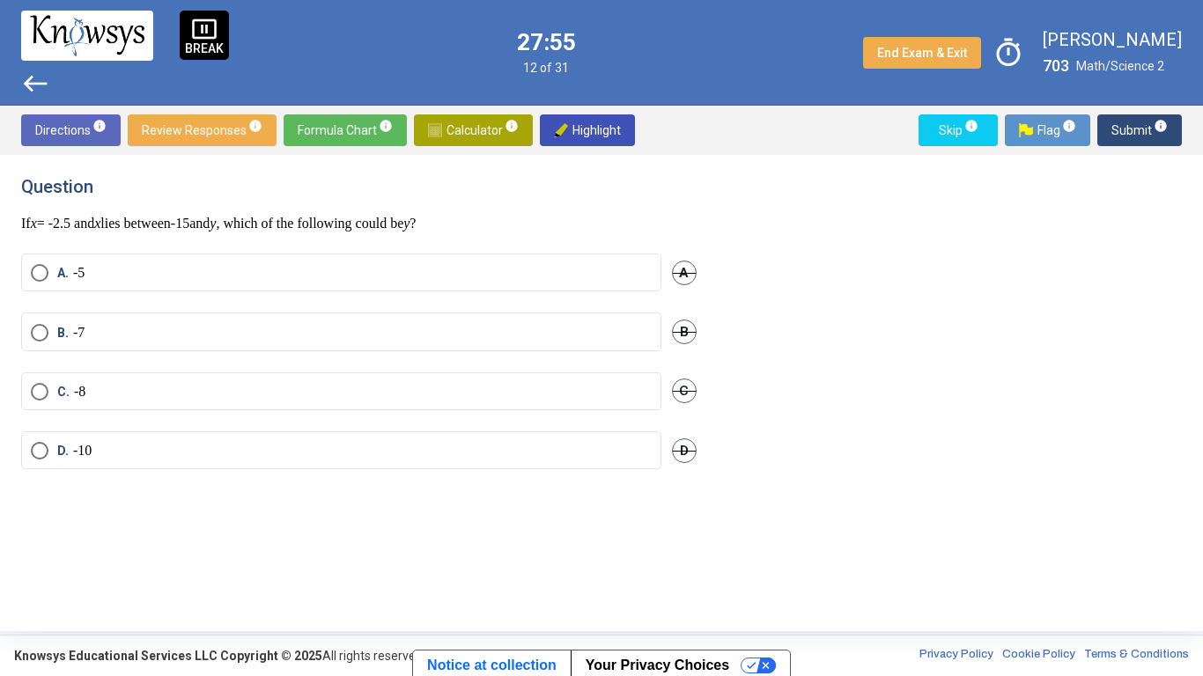
scroll to position [0, 0]
click at [75, 453] on mo "-" at bounding box center [75, 450] width 4 height 15
click at [1151, 129] on span "Submit info" at bounding box center [1139, 130] width 56 height 32
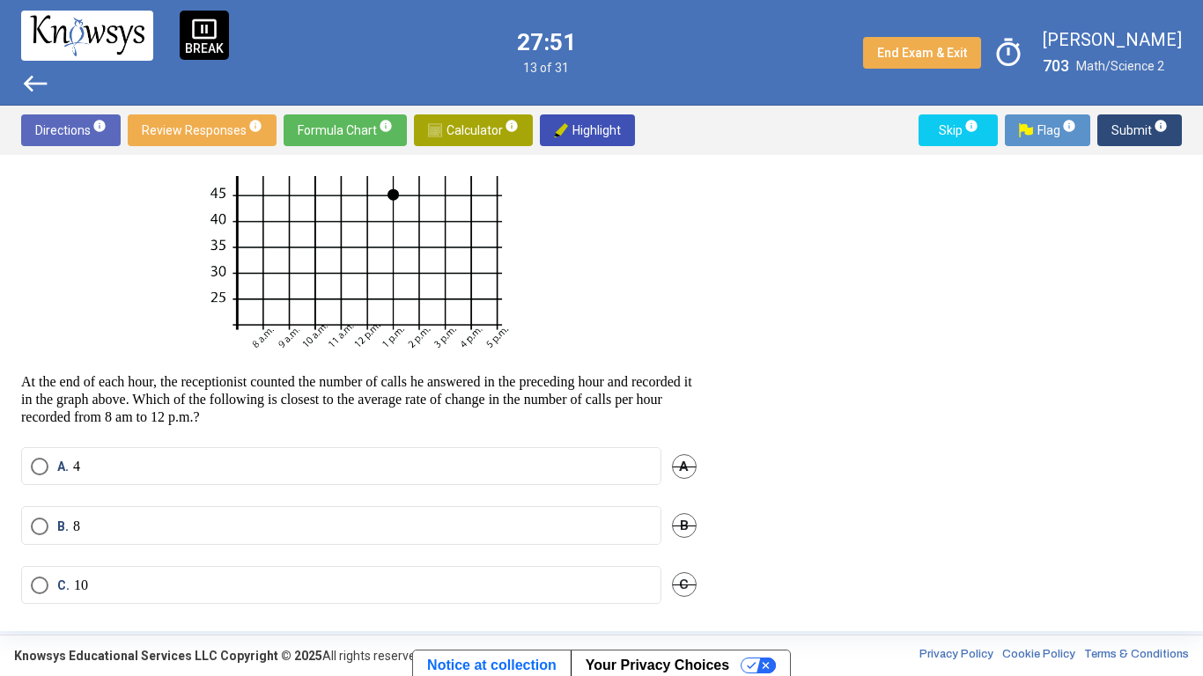
scroll to position [364, 0]
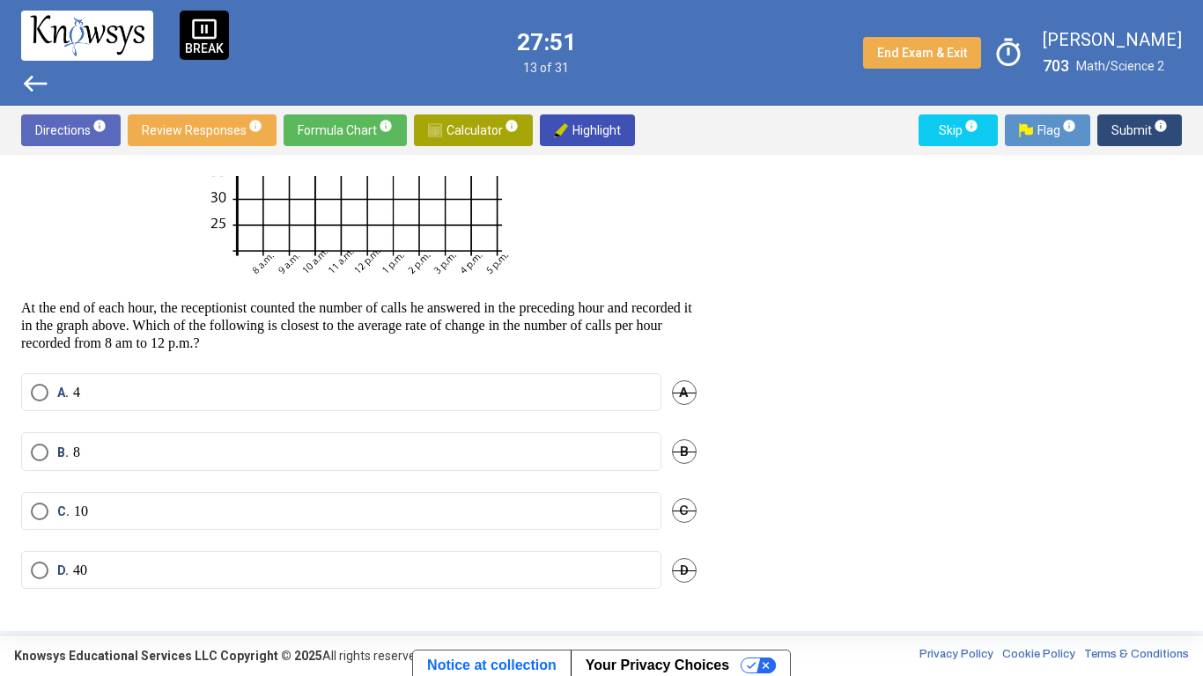
click at [100, 518] on label "C. 10" at bounding box center [341, 512] width 621 height 18
click at [117, 527] on label "D. 40" at bounding box center [341, 571] width 621 height 18
click at [1123, 125] on span "Submit info" at bounding box center [1139, 130] width 56 height 32
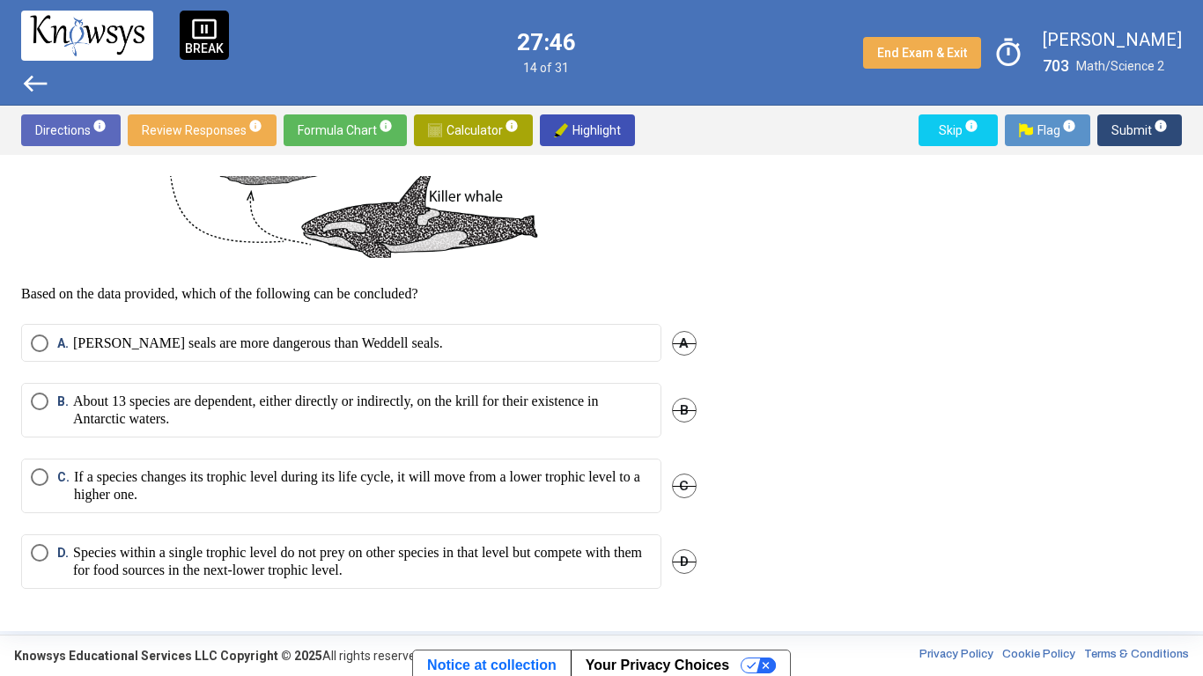
scroll to position [807, 0]
click at [102, 423] on p "About 13 species are dependent, either directly or indirectly, on the krill for…" at bounding box center [362, 410] width 579 height 35
click at [1144, 133] on span "Submit info" at bounding box center [1139, 130] width 56 height 32
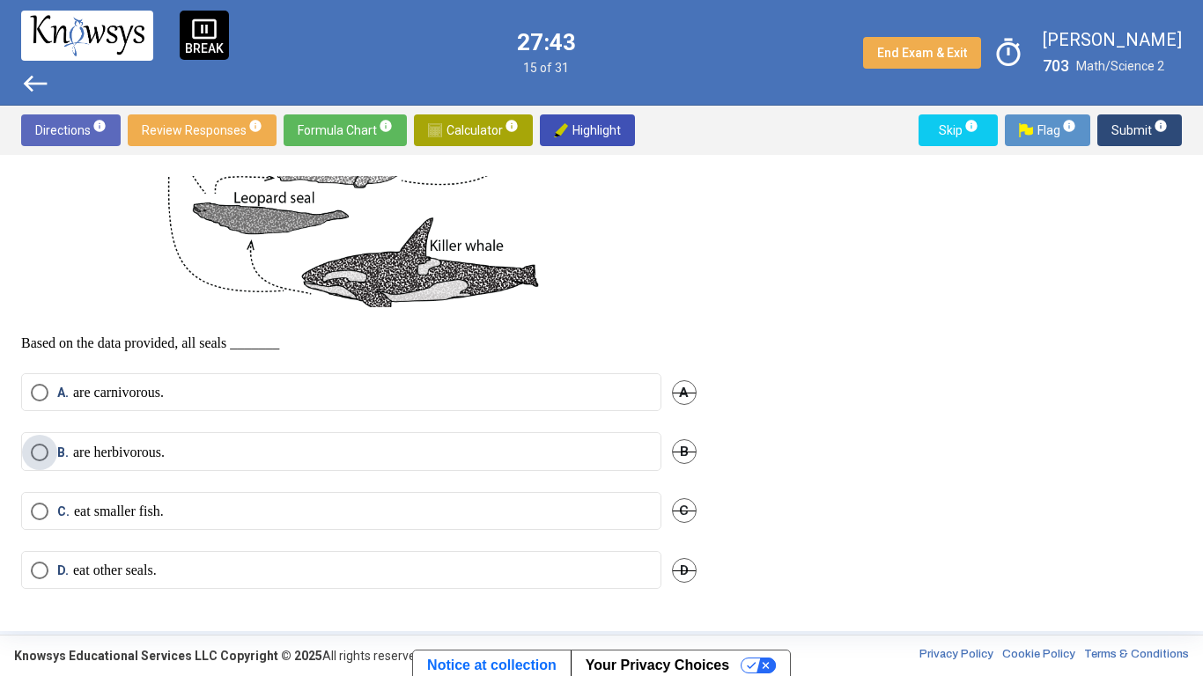
click at [90, 452] on p "are herbivorous." at bounding box center [119, 453] width 92 height 18
click at [89, 520] on p "eat smaller fish." at bounding box center [119, 512] width 90 height 18
click at [1146, 130] on span "Submit info" at bounding box center [1139, 130] width 56 height 32
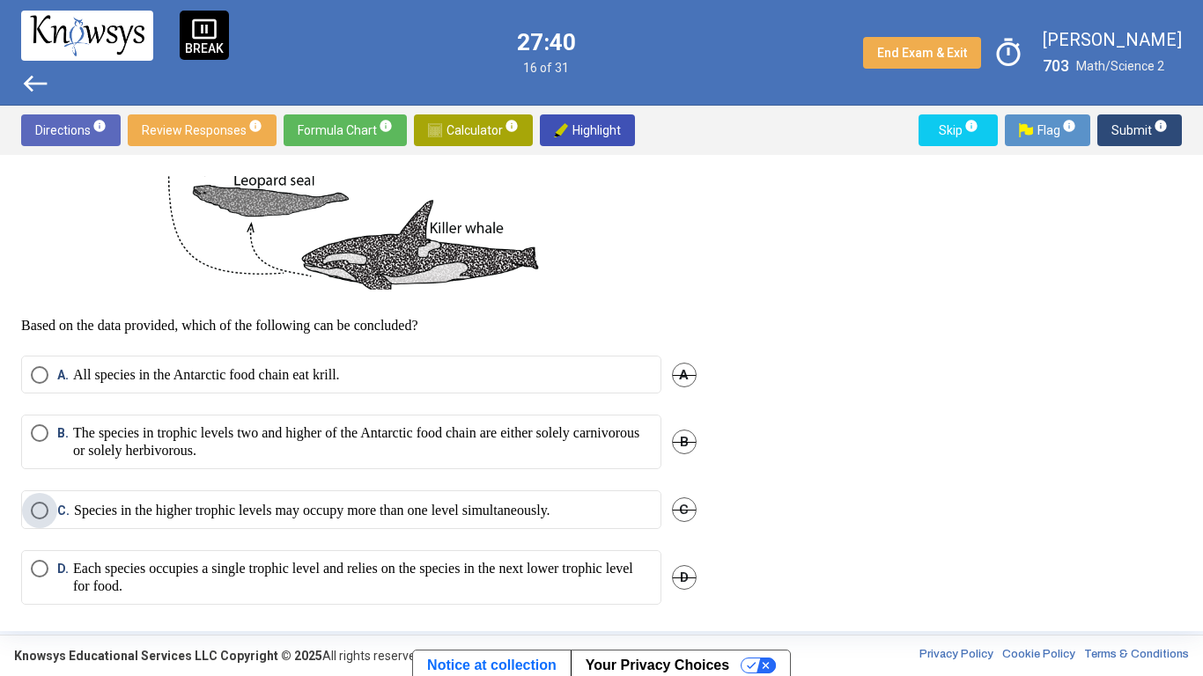
scroll to position [809, 0]
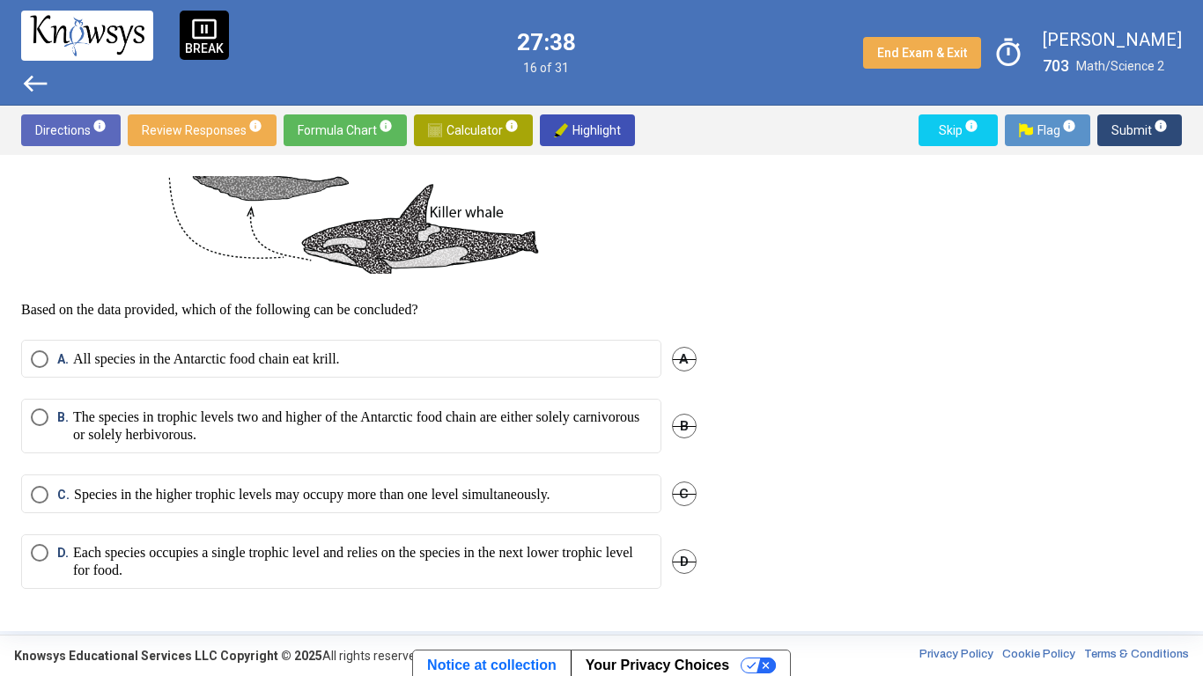
click at [143, 527] on p "Each species occupies a single trophic level and relies on the species in the n…" at bounding box center [362, 561] width 579 height 35
click at [1161, 136] on span "Submit info" at bounding box center [1139, 130] width 56 height 32
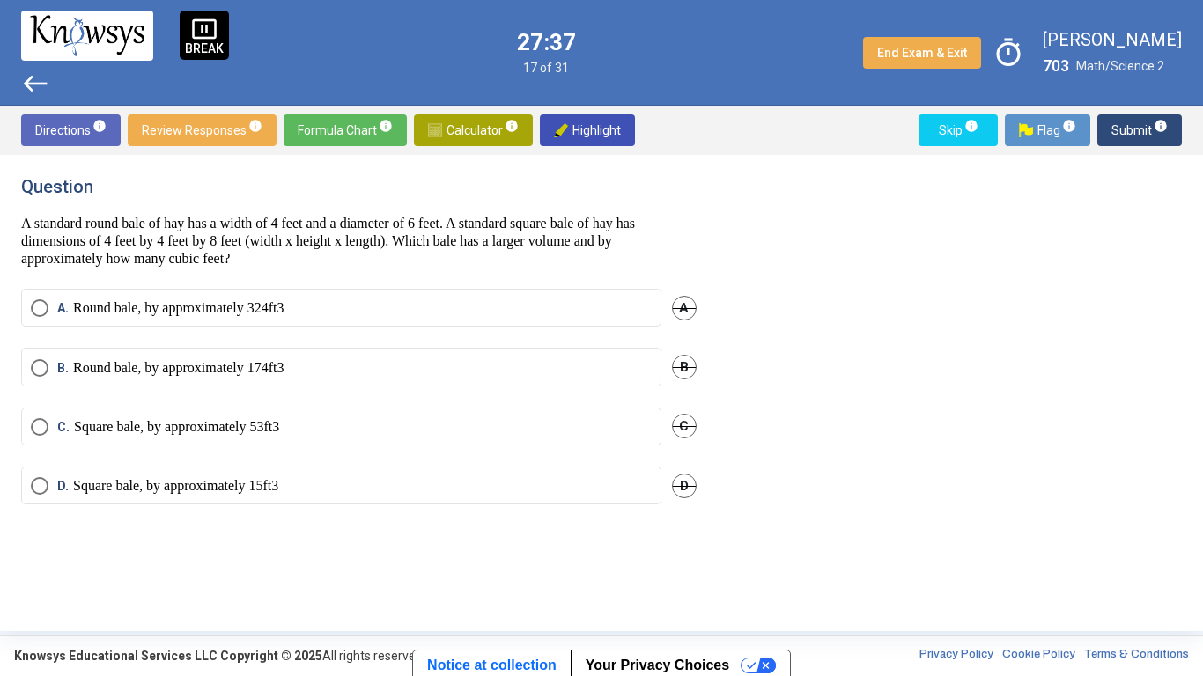
scroll to position [0, 0]
click at [77, 373] on p "Round bale, by approximately 174 ft 3" at bounding box center [178, 368] width 211 height 18
click at [1138, 128] on span "Submit info" at bounding box center [1139, 130] width 56 height 32
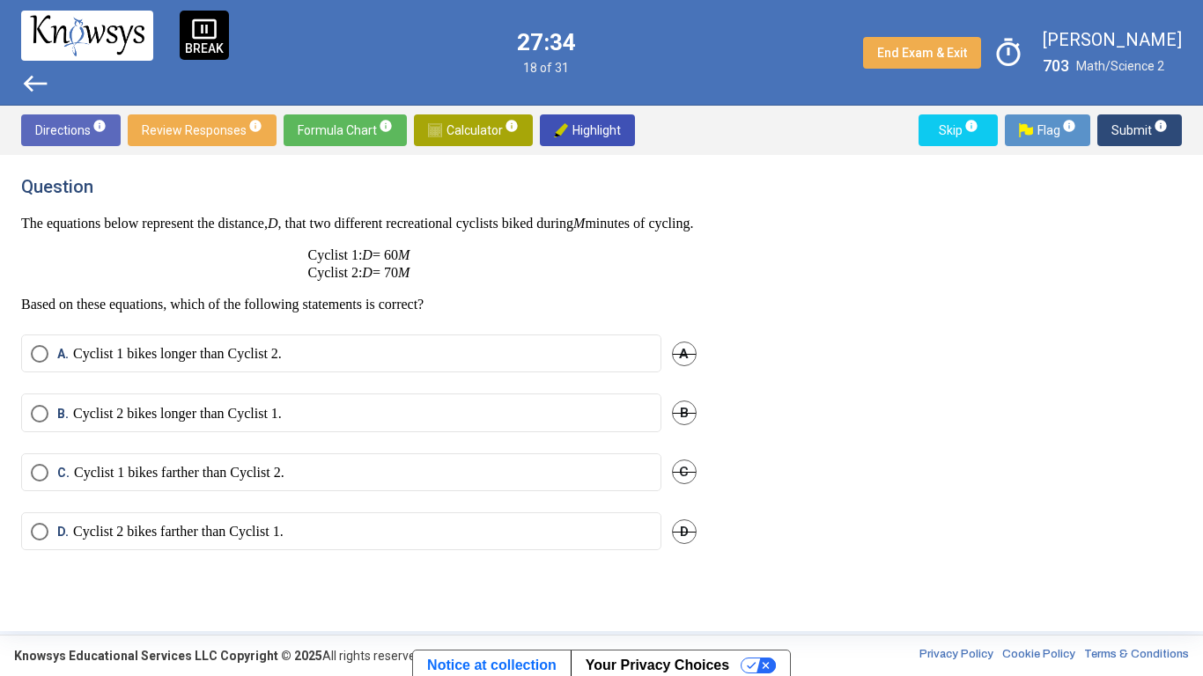
click at [122, 423] on p "Cyclist 2 bikes longer than Cyclist 1." at bounding box center [177, 414] width 209 height 18
click at [1154, 133] on span "Submit info" at bounding box center [1139, 130] width 56 height 32
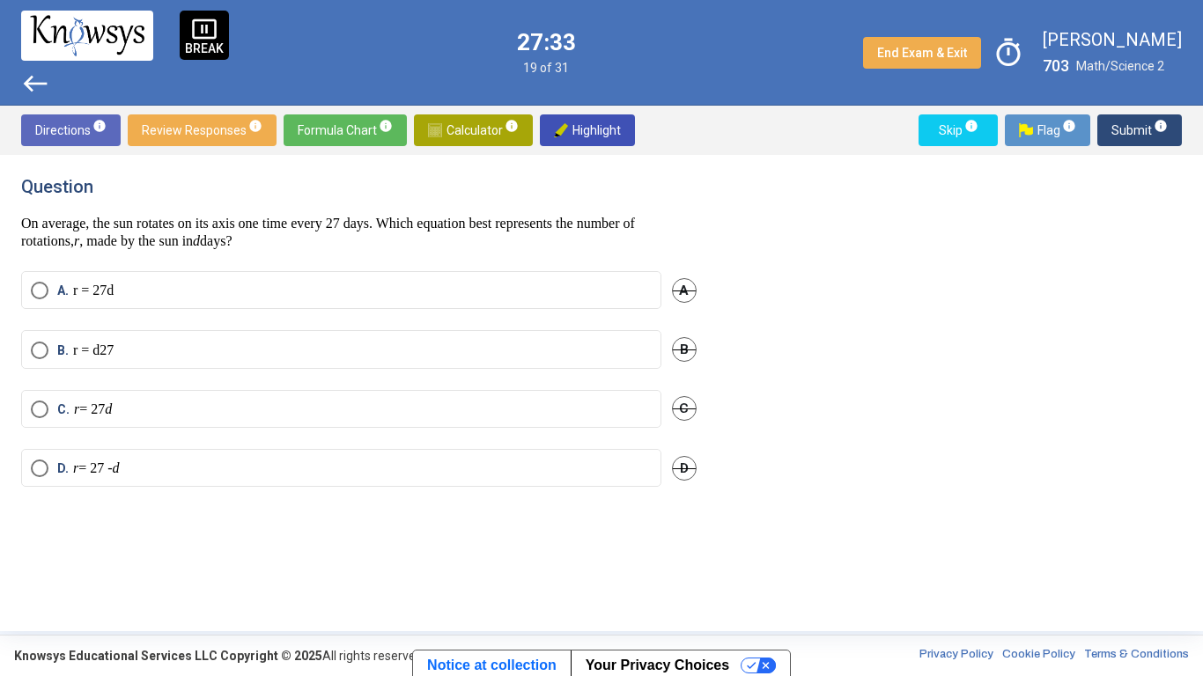
click at [117, 468] on p "r = 27 - d" at bounding box center [96, 469] width 47 height 18
click at [1142, 133] on span "Submit info" at bounding box center [1139, 130] width 56 height 32
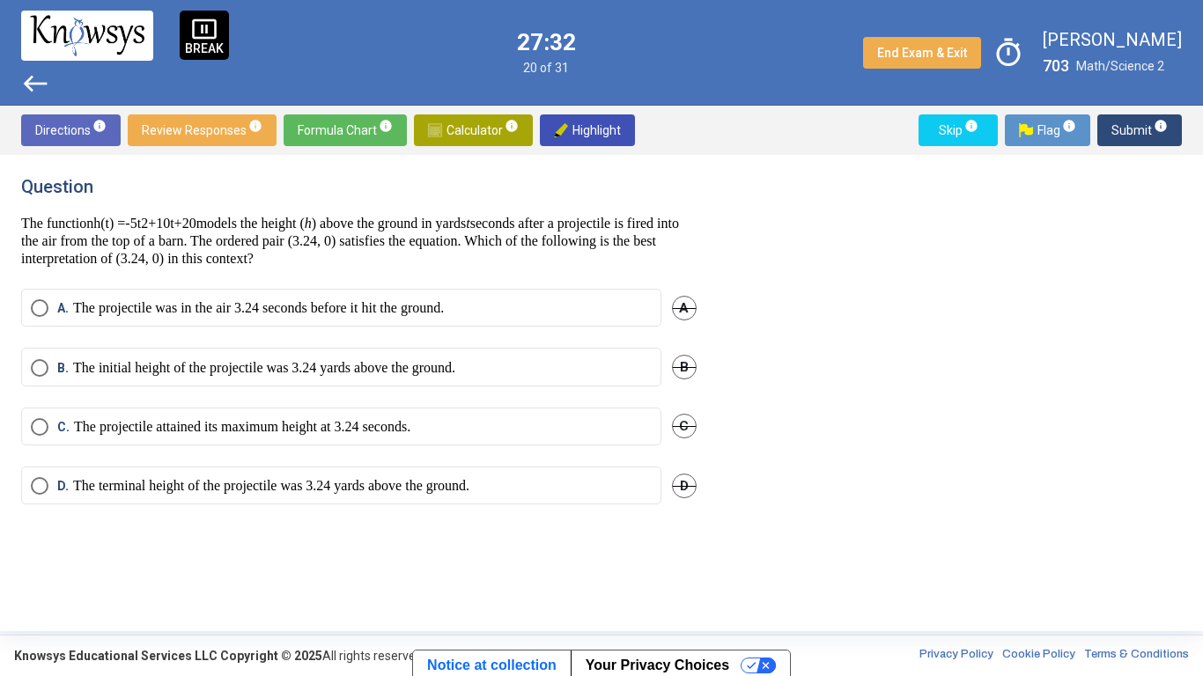
click at [94, 429] on p "The projectile attained its maximum height at 3.24 seconds." at bounding box center [242, 427] width 336 height 18
click at [1149, 134] on span "Submit info" at bounding box center [1139, 130] width 56 height 32
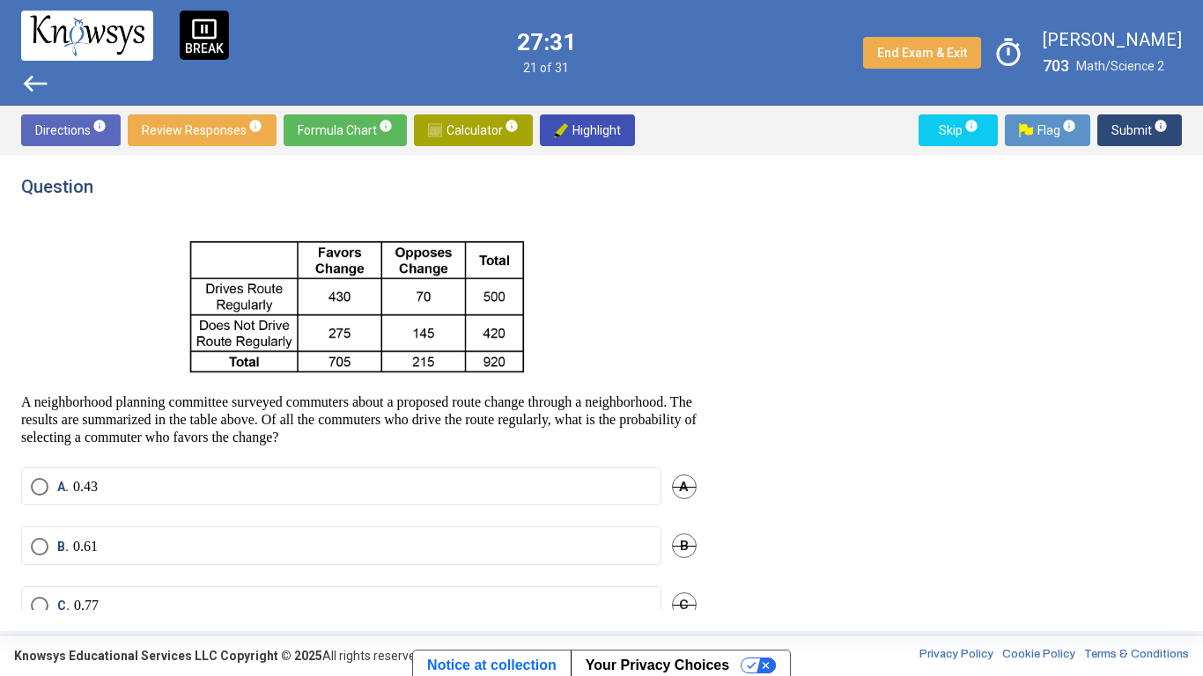
click at [94, 490] on p "0.43" at bounding box center [85, 487] width 25 height 18
click at [1141, 136] on span "Submit info" at bounding box center [1139, 130] width 56 height 32
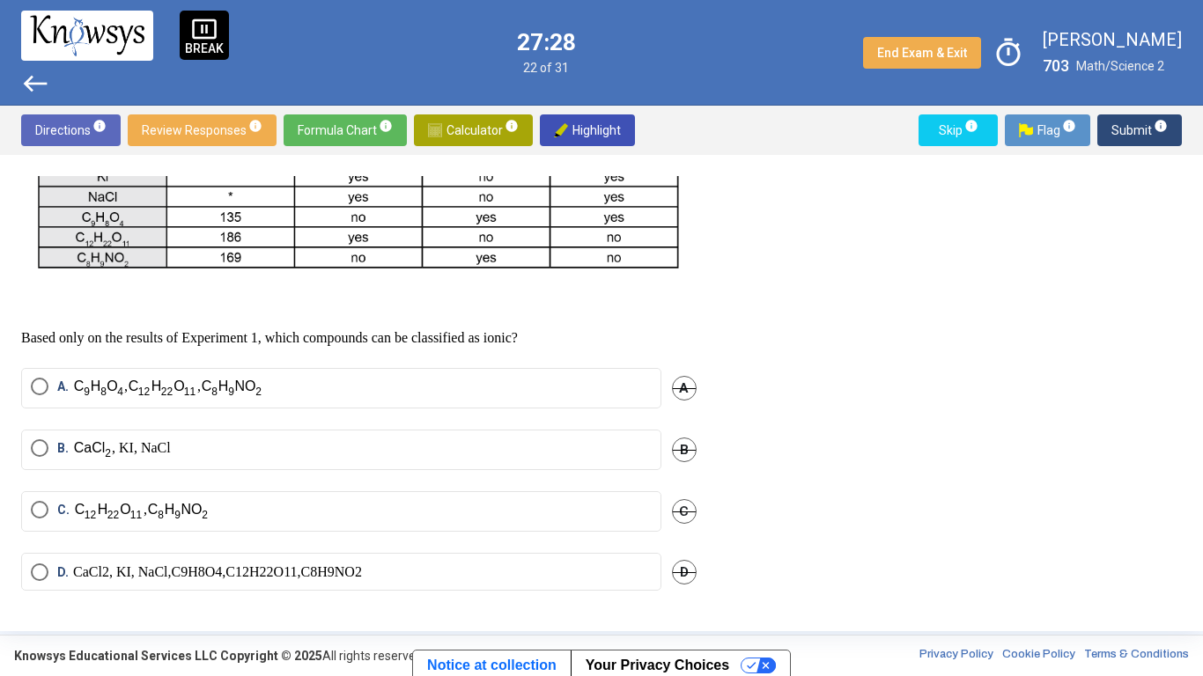
scroll to position [588, 0]
click at [92, 527] on img "Select an option" at bounding box center [92, 572] width 39 height 21
click at [1133, 137] on span "Submit info" at bounding box center [1139, 130] width 56 height 32
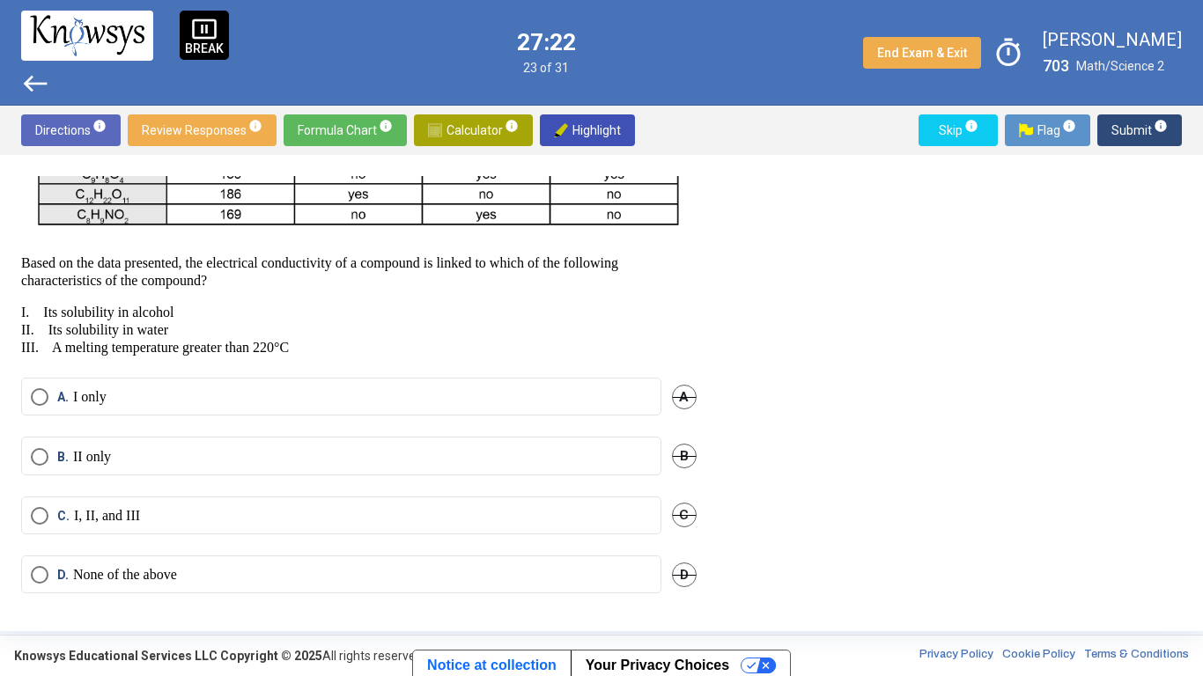
scroll to position [635, 0]
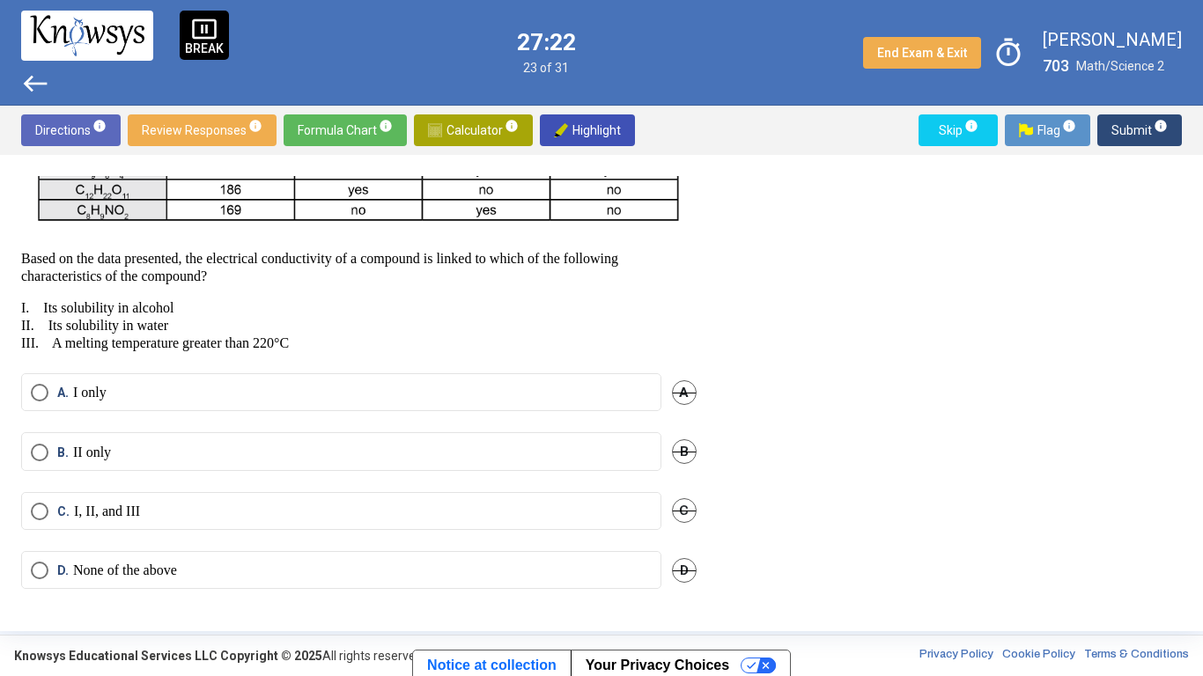
click at [48, 451] on span "Select an option" at bounding box center [40, 453] width 18 height 18
click at [1142, 132] on span "Submit info" at bounding box center [1139, 130] width 56 height 32
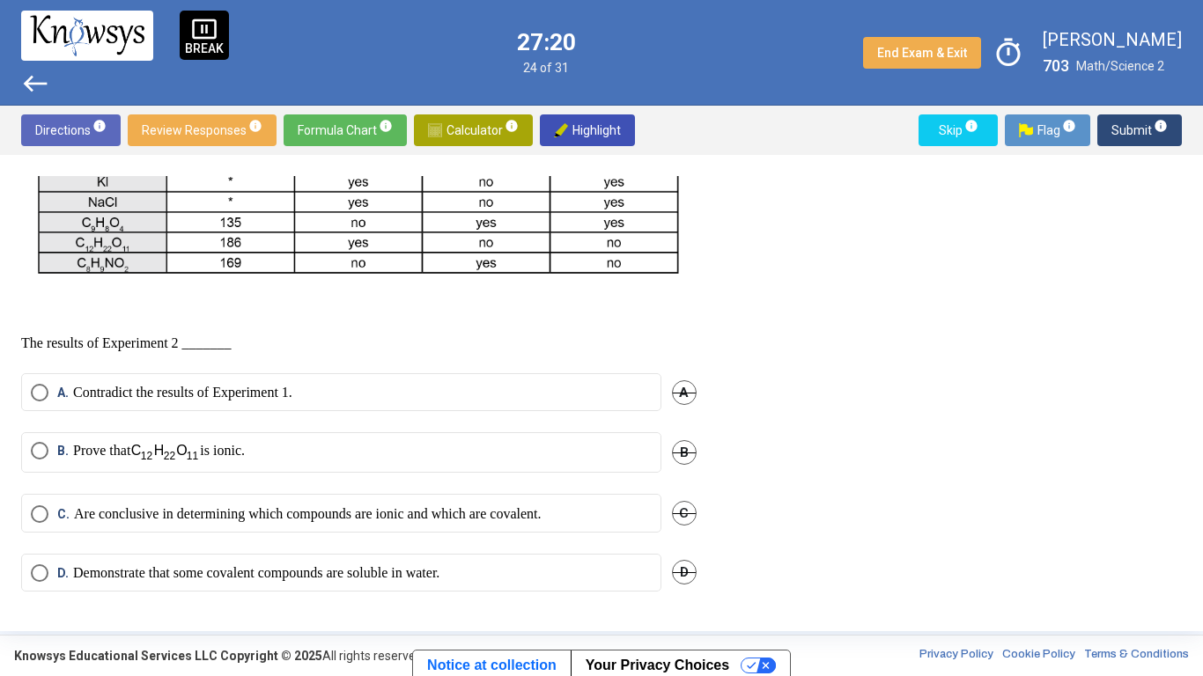
scroll to position [586, 0]
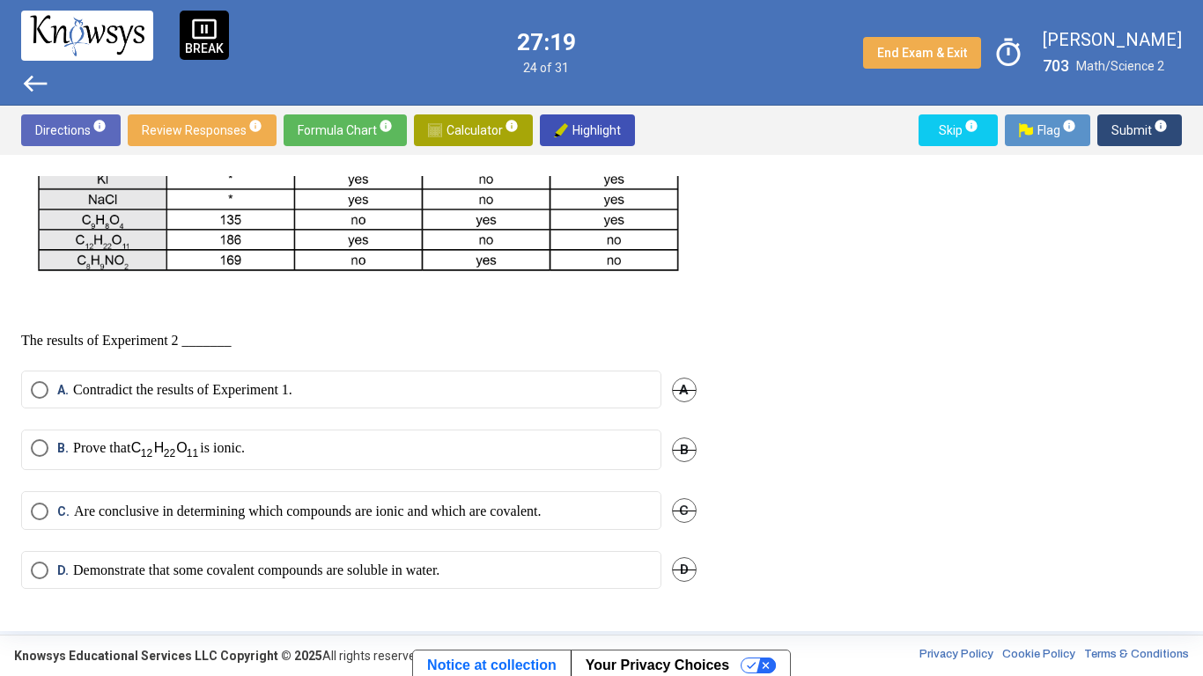
click at [71, 451] on span "B." at bounding box center [65, 449] width 16 height 21
click at [1146, 134] on span "Submit info" at bounding box center [1139, 130] width 56 height 32
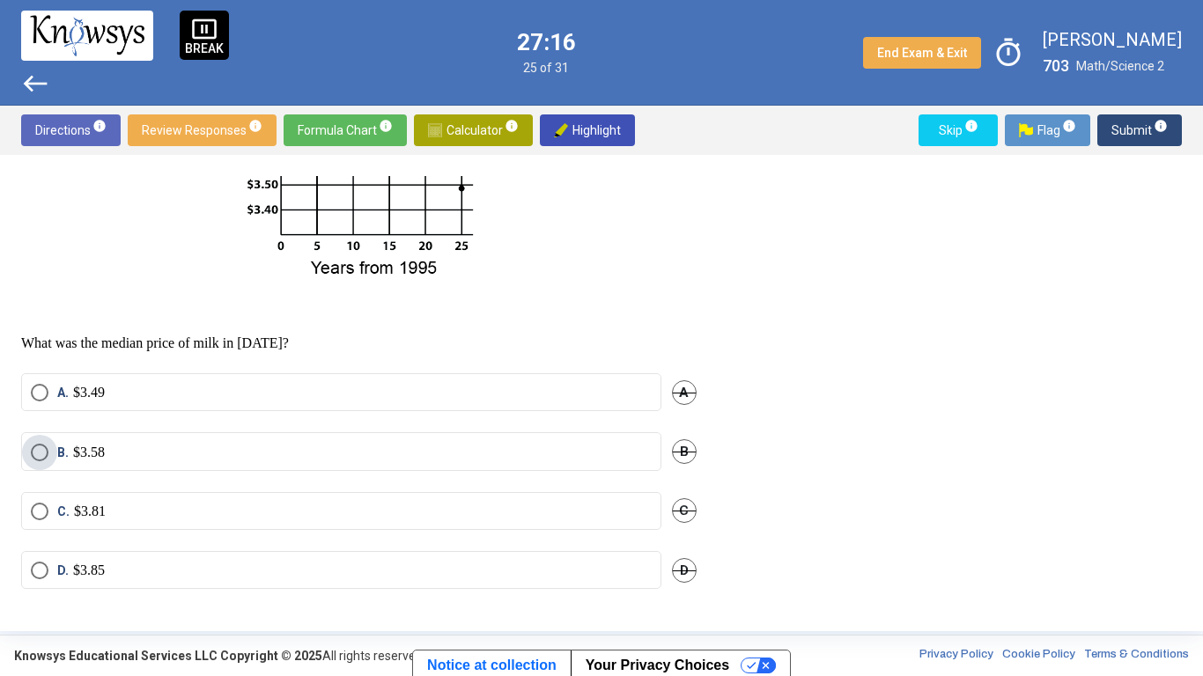
scroll to position [378, 0]
click at [40, 527] on span "Select an option" at bounding box center [40, 571] width 0 height 0
click at [1152, 137] on span "Submit info" at bounding box center [1139, 130] width 56 height 32
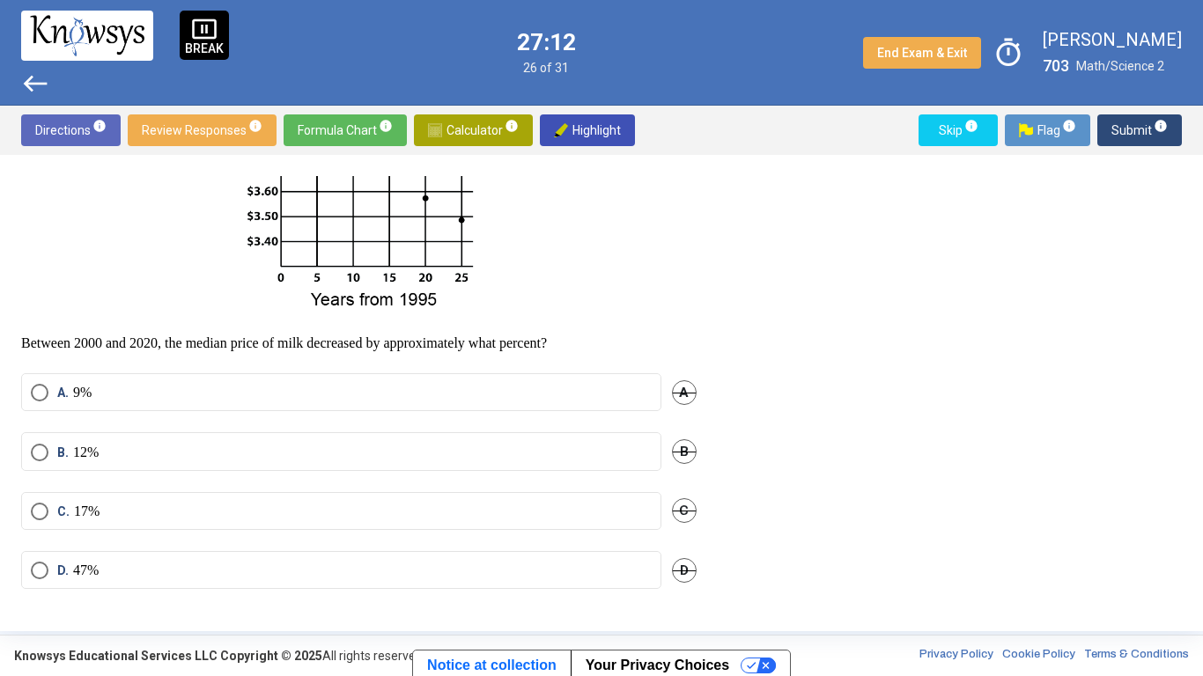
click at [47, 527] on span "Select an option" at bounding box center [40, 571] width 18 height 18
click at [1153, 137] on span "Submit info" at bounding box center [1139, 130] width 56 height 32
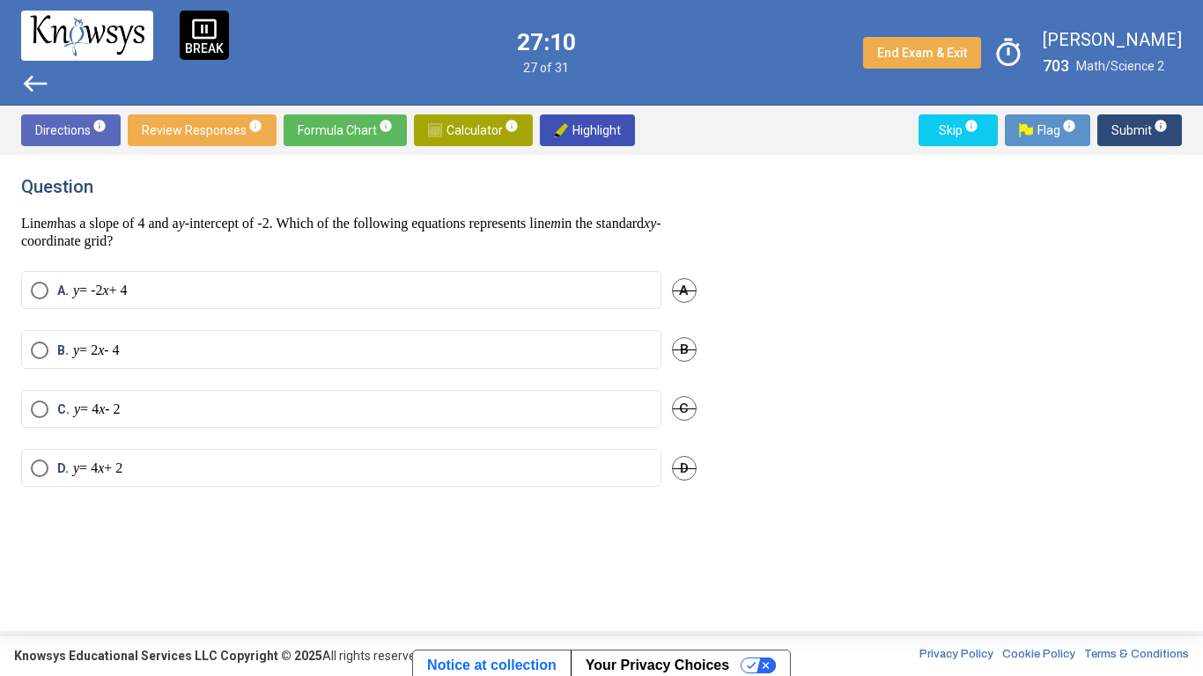
click at [1153, 145] on span "Submit info" at bounding box center [1139, 130] width 56 height 32
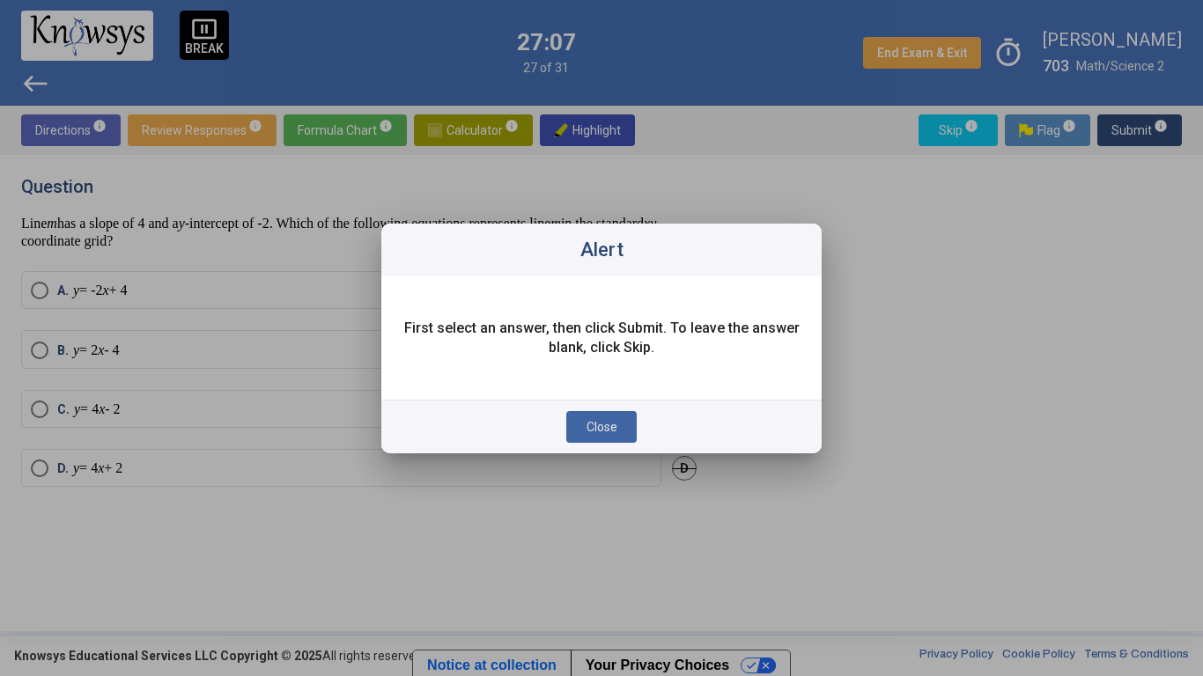
click at [599, 455] on div at bounding box center [601, 338] width 1203 height 676
click at [631, 424] on button "Close" at bounding box center [601, 427] width 70 height 32
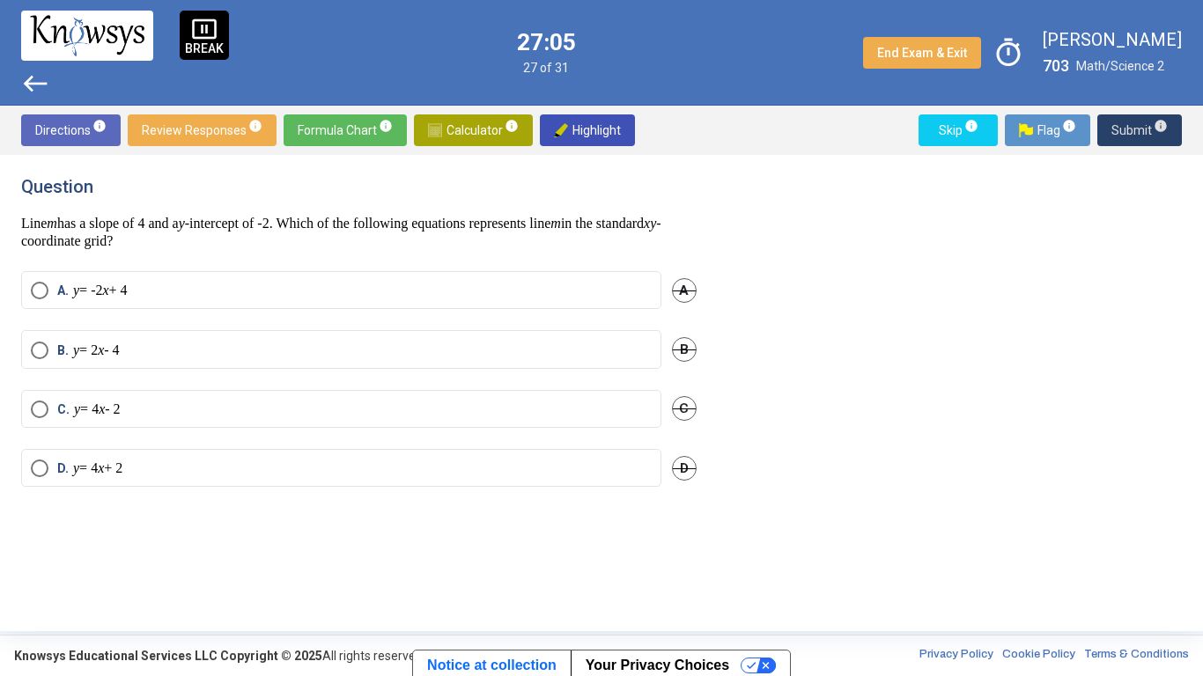
click at [67, 357] on span "B." at bounding box center [65, 351] width 16 height 18
click at [1127, 137] on span "Submit info" at bounding box center [1139, 130] width 56 height 32
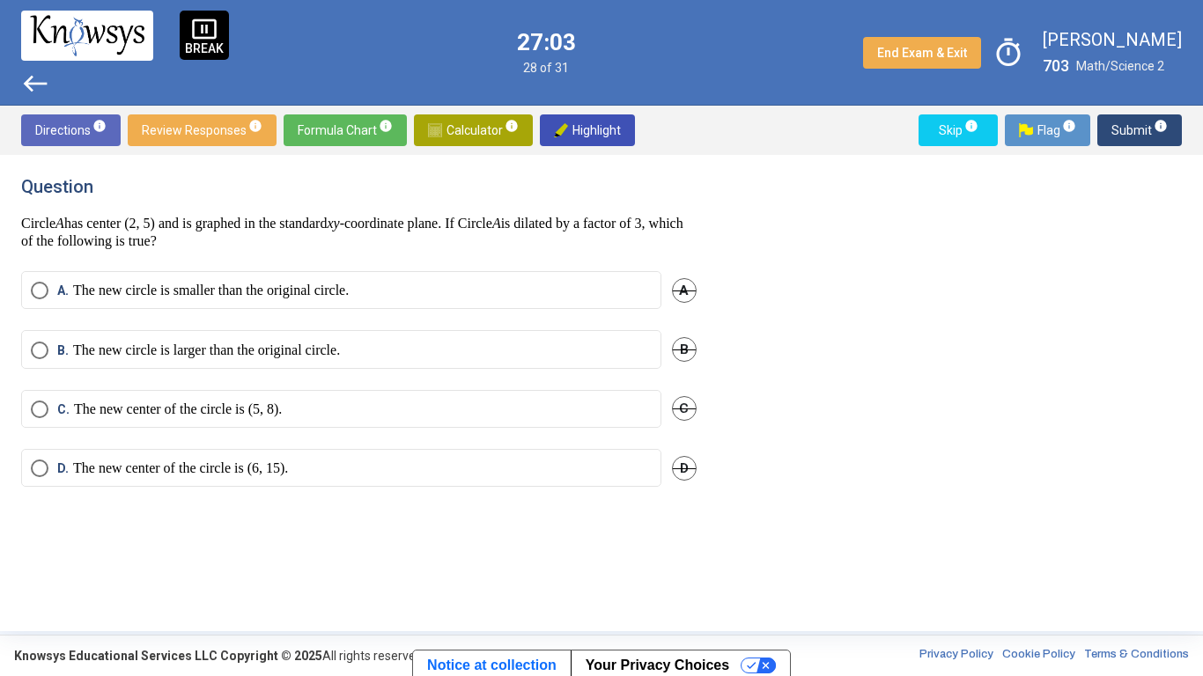
click at [103, 424] on mat-radio-button "C. The new center of the circle is (5, 8)." at bounding box center [341, 409] width 640 height 38
click at [77, 404] on p "The new center of the circle is (5, 8)." at bounding box center [178, 410] width 208 height 18
click at [1132, 133] on span "Submit info" at bounding box center [1139, 130] width 56 height 32
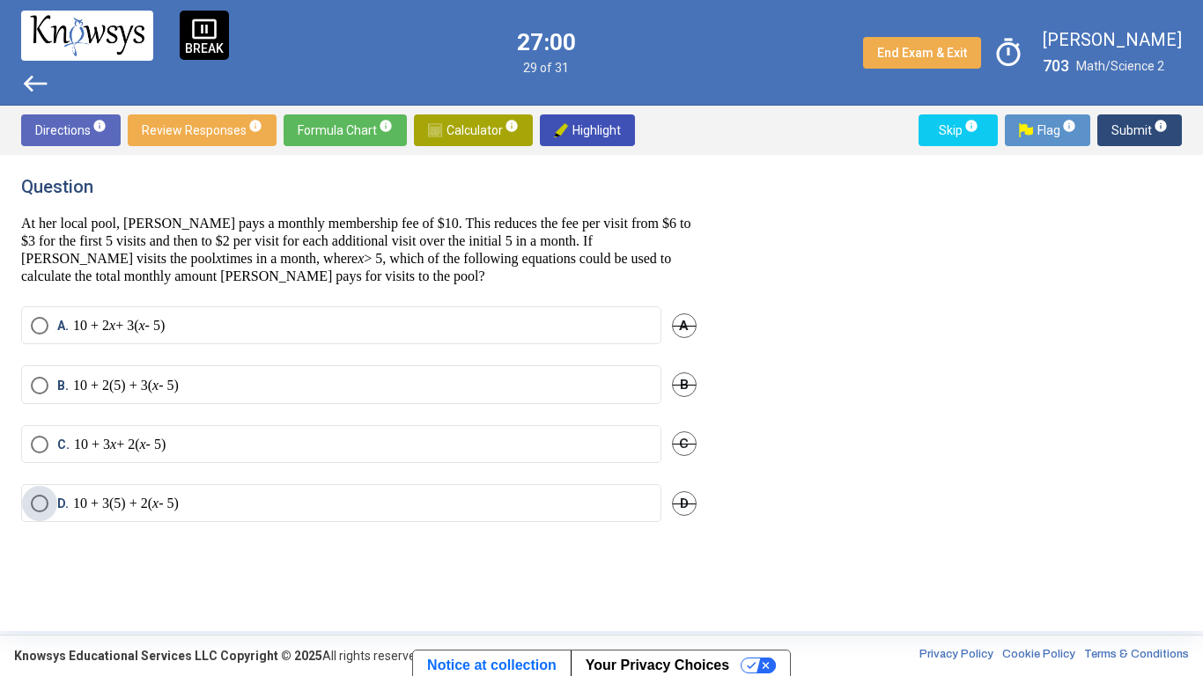
click at [86, 503] on p "10 + 3(5) + 2( x - 5)" at bounding box center [126, 504] width 106 height 18
click at [1139, 139] on span "Submit info" at bounding box center [1139, 130] width 56 height 32
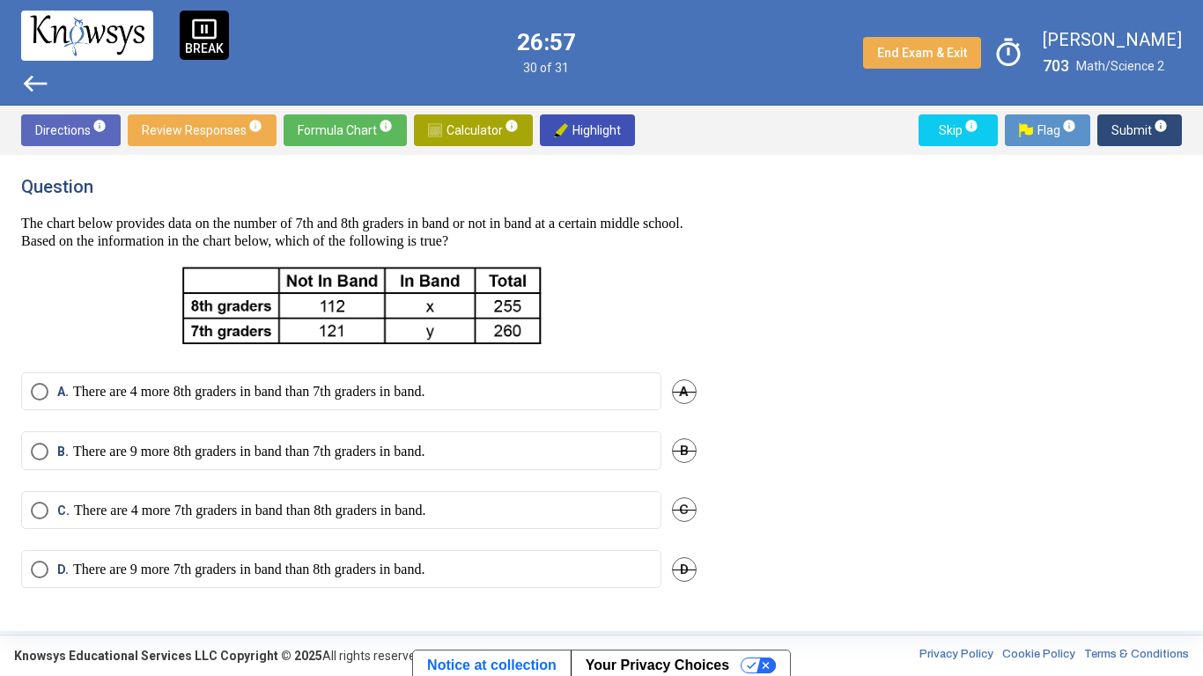
click at [93, 397] on p "There are 4 more 8th graders in band than 7th graders in band." at bounding box center [248, 392] width 351 height 18
click at [1144, 136] on span "Submit info" at bounding box center [1139, 130] width 56 height 32
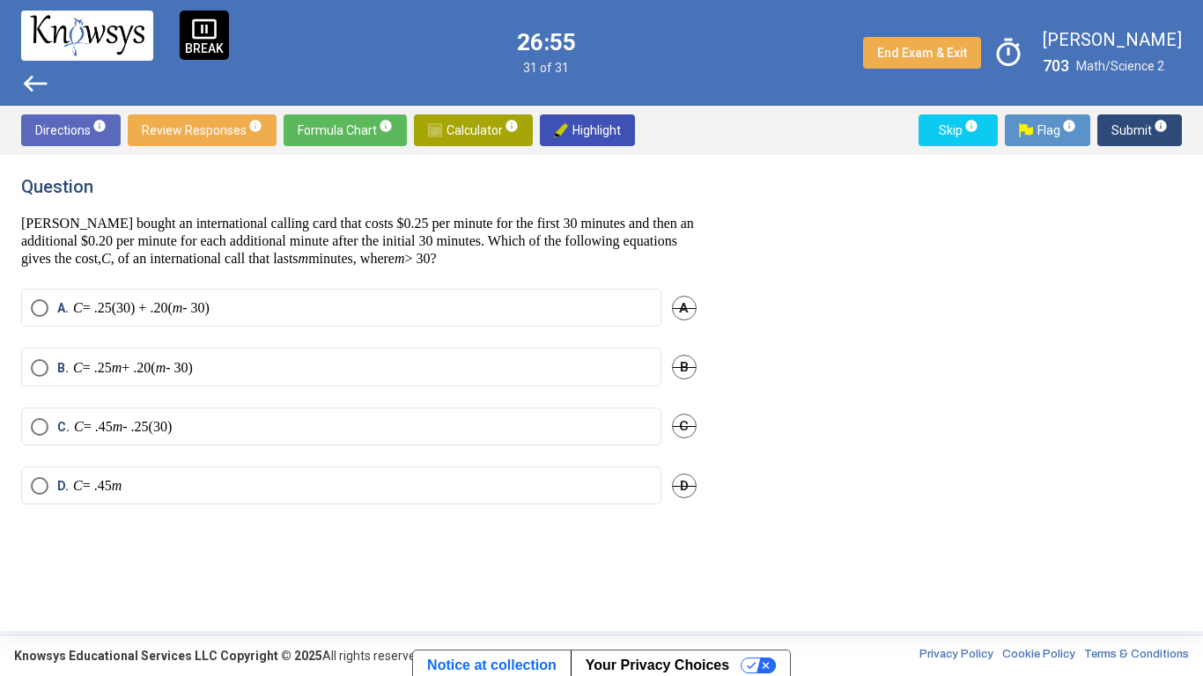
click at [113, 366] on p "C = .25 m + .20( m - 30)" at bounding box center [133, 368] width 120 height 18
click at [1153, 135] on span "Submit info" at bounding box center [1139, 130] width 56 height 32
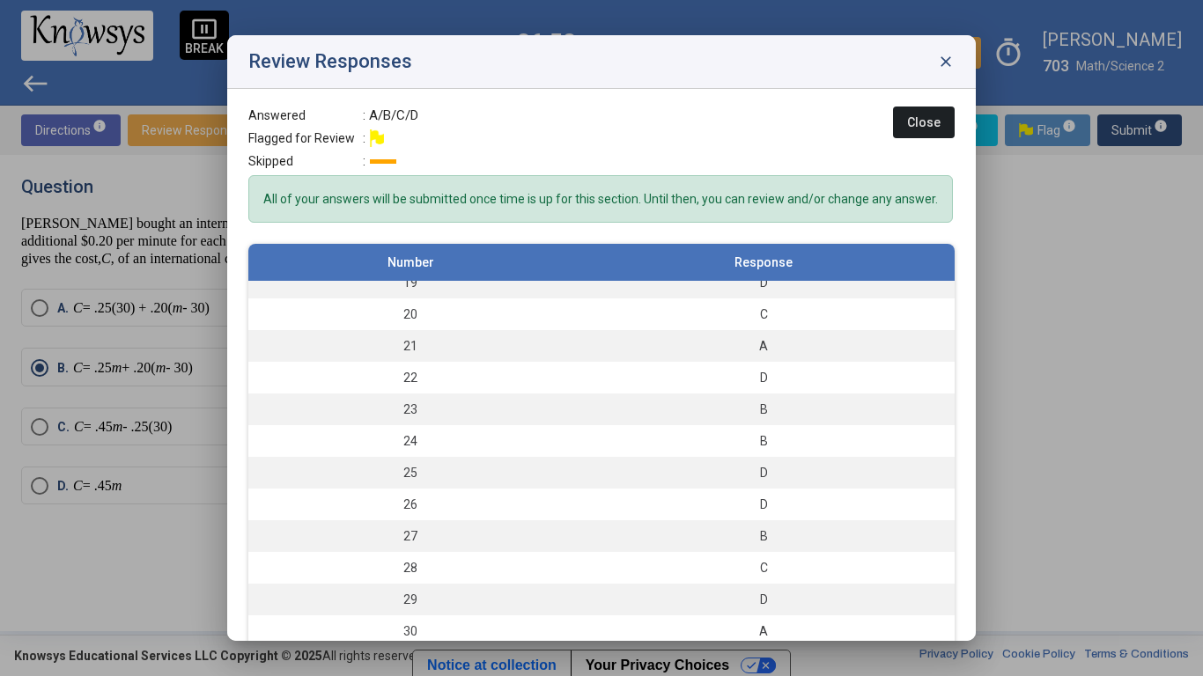
scroll to position [594, 0]
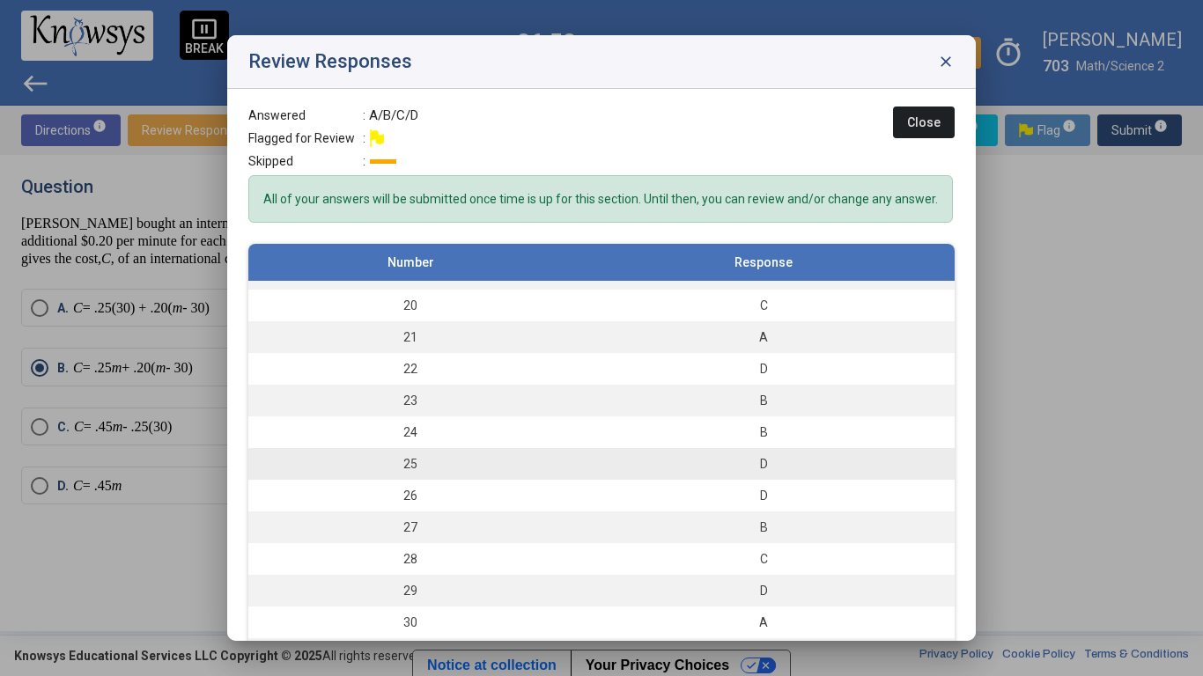
click at [860, 459] on div "D" at bounding box center [763, 464] width 365 height 18
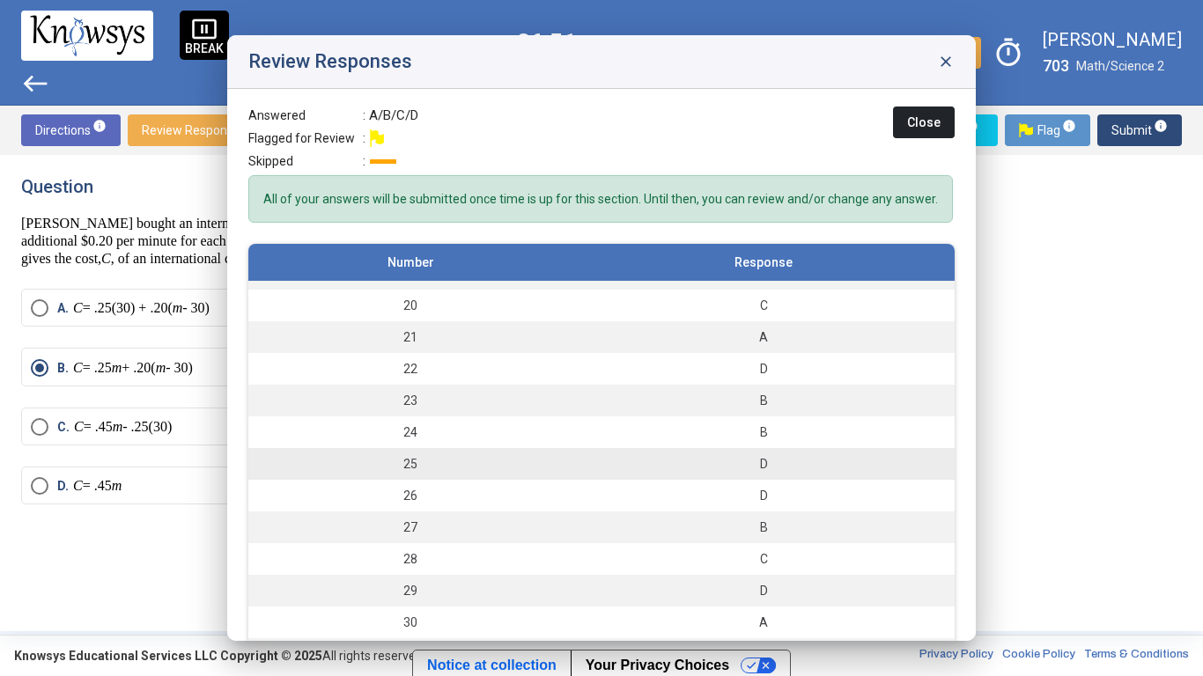
scroll to position [0, 0]
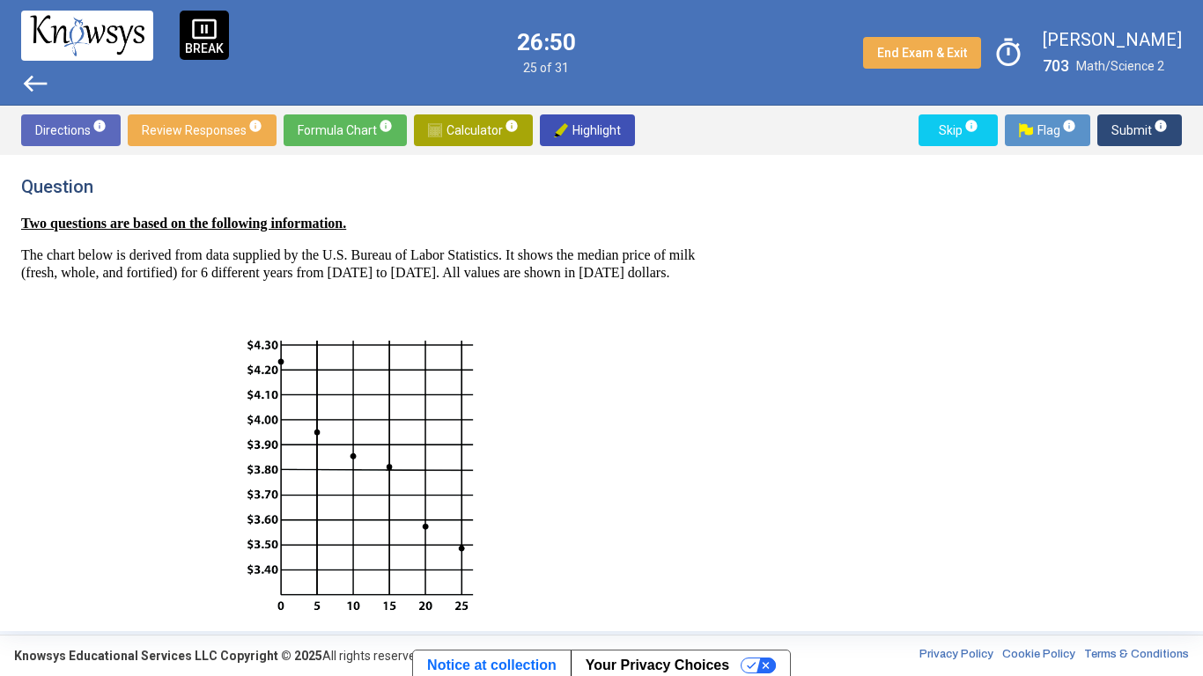
click at [1137, 127] on span "Submit info" at bounding box center [1139, 130] width 56 height 32
click at [1137, 131] on span "Submit info" at bounding box center [1139, 130] width 56 height 32
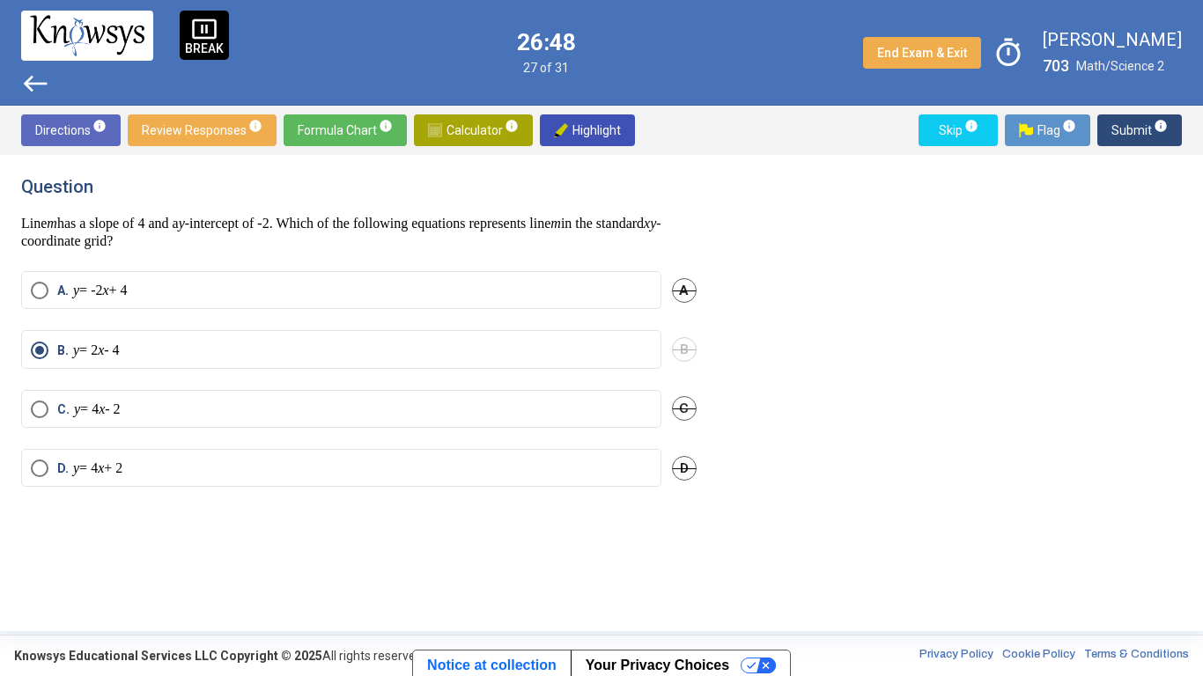
click at [1166, 137] on span "Submit info" at bounding box center [1139, 130] width 56 height 32
click at [1161, 141] on span "Submit info" at bounding box center [1139, 130] width 56 height 32
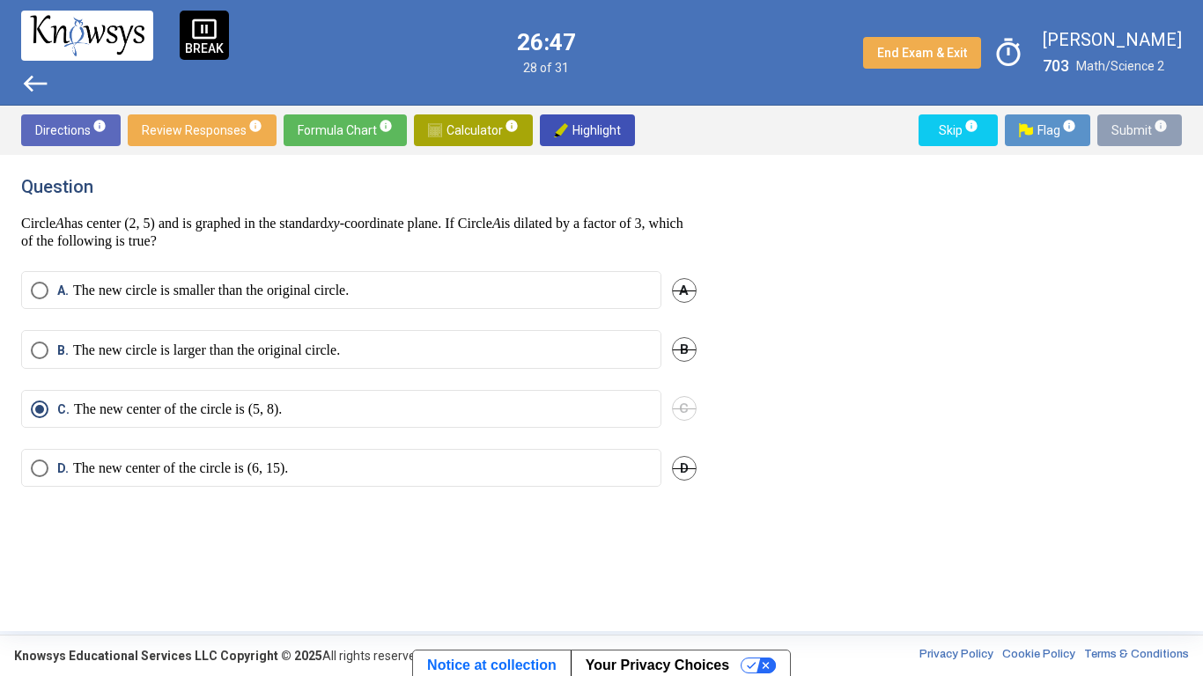
click at [1160, 144] on span "Submit info" at bounding box center [1139, 130] width 56 height 32
click at [1163, 142] on span "Submit info" at bounding box center [1139, 130] width 56 height 32
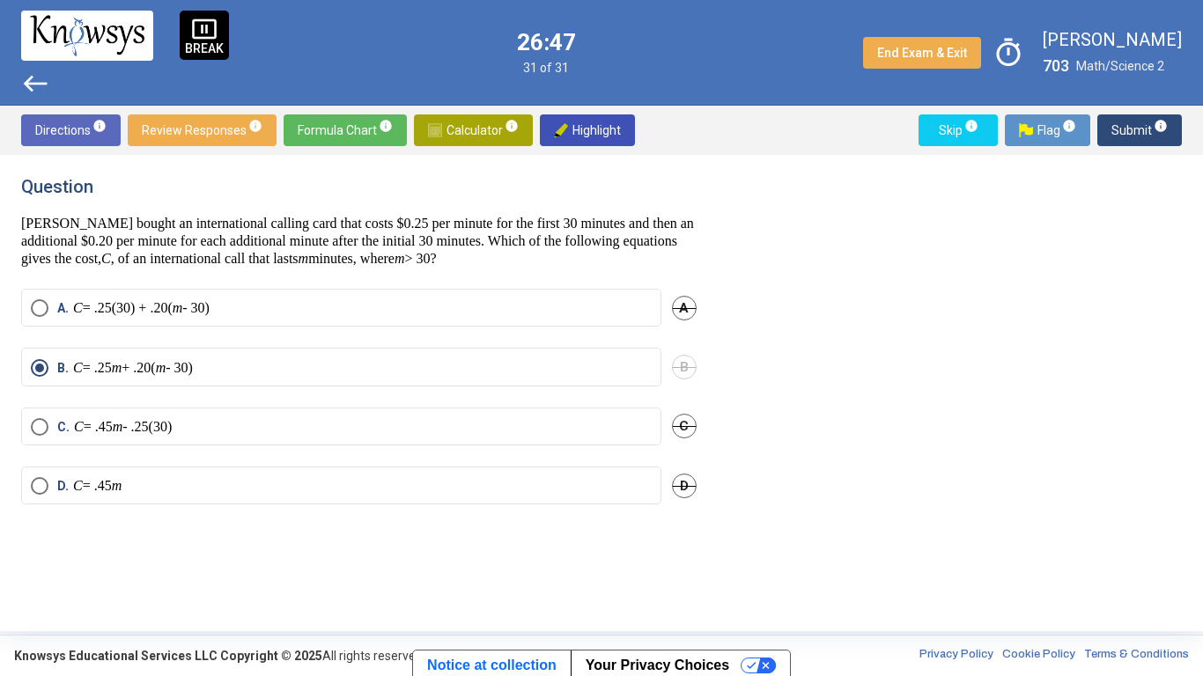
click at [1169, 142] on button "Submit info" at bounding box center [1139, 130] width 85 height 32
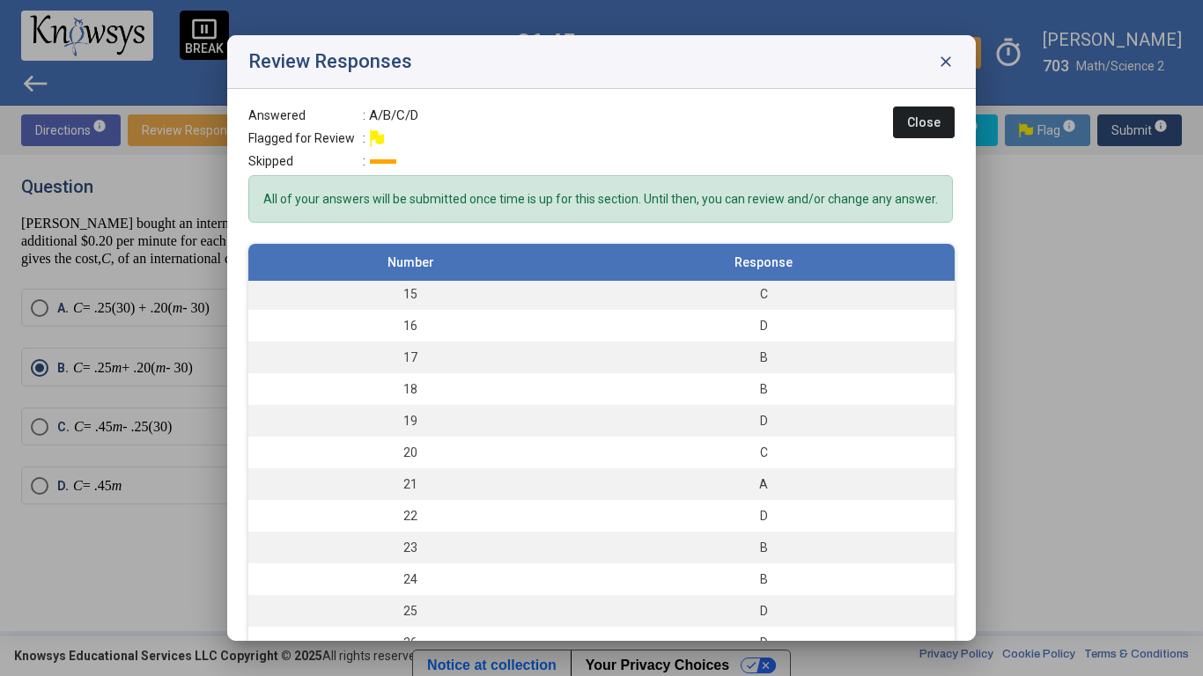
scroll to position [594, 0]
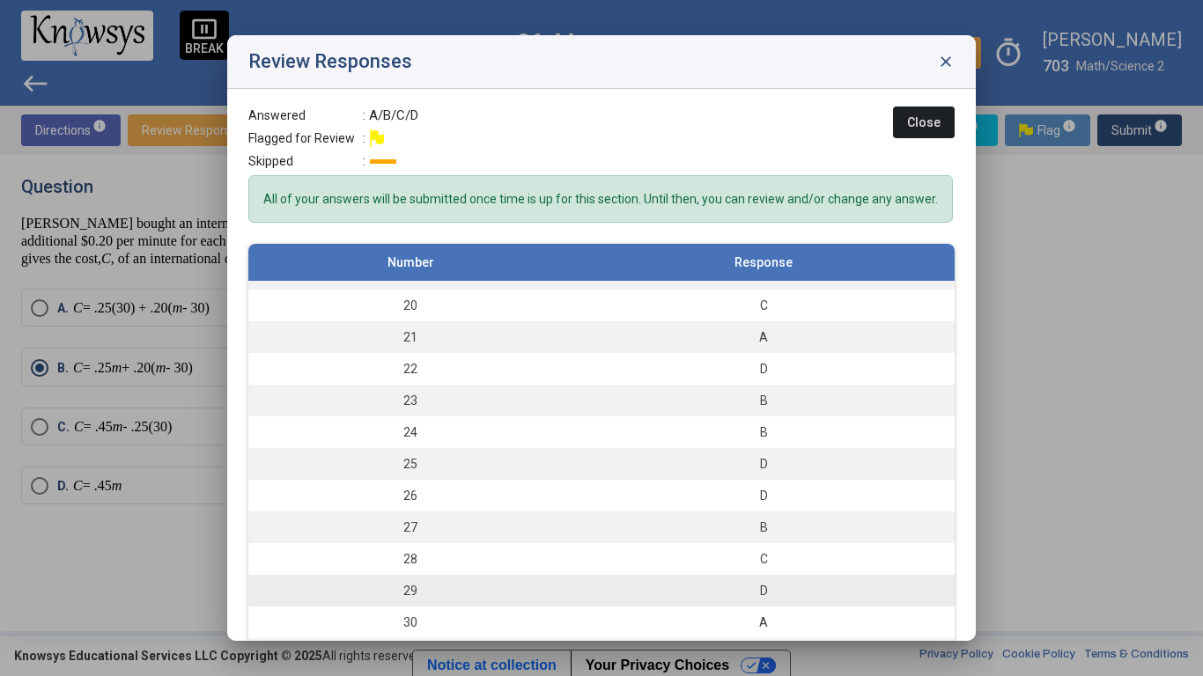
click at [820, 527] on td "D" at bounding box center [763, 591] width 382 height 32
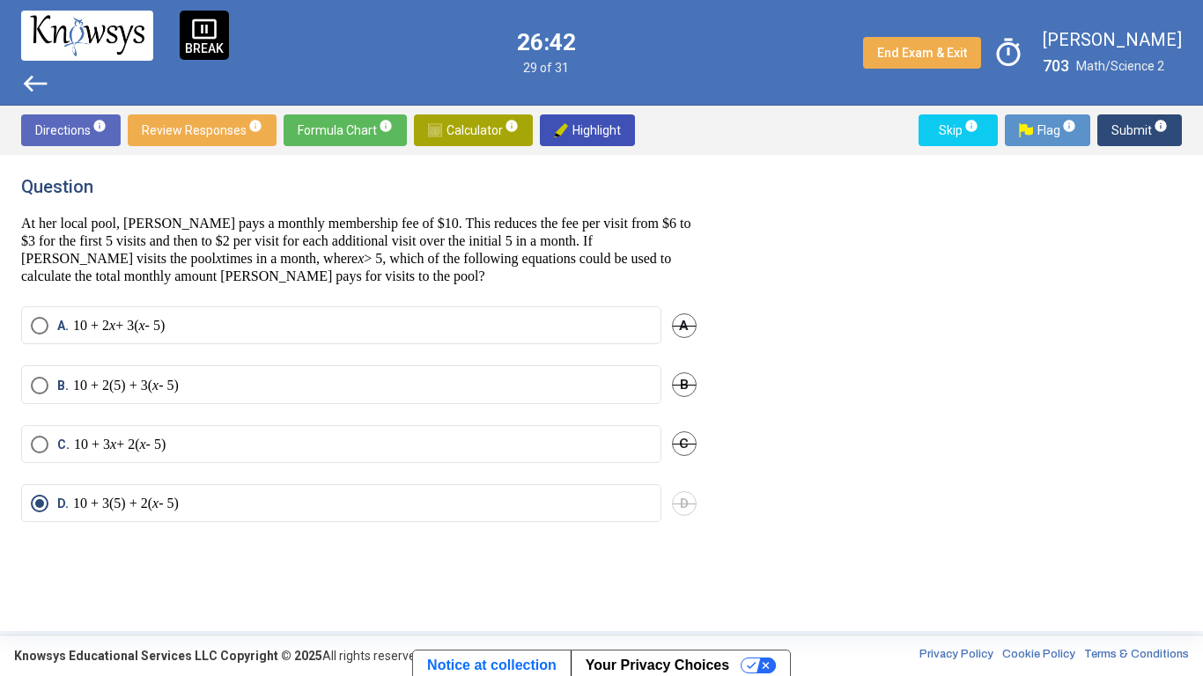
click at [86, 451] on p "10 + 3 x + 2( x - 5)" at bounding box center [120, 445] width 92 height 18
click at [683, 513] on span "D" at bounding box center [684, 503] width 25 height 25
click at [1145, 130] on span "Submit info" at bounding box center [1139, 130] width 56 height 32
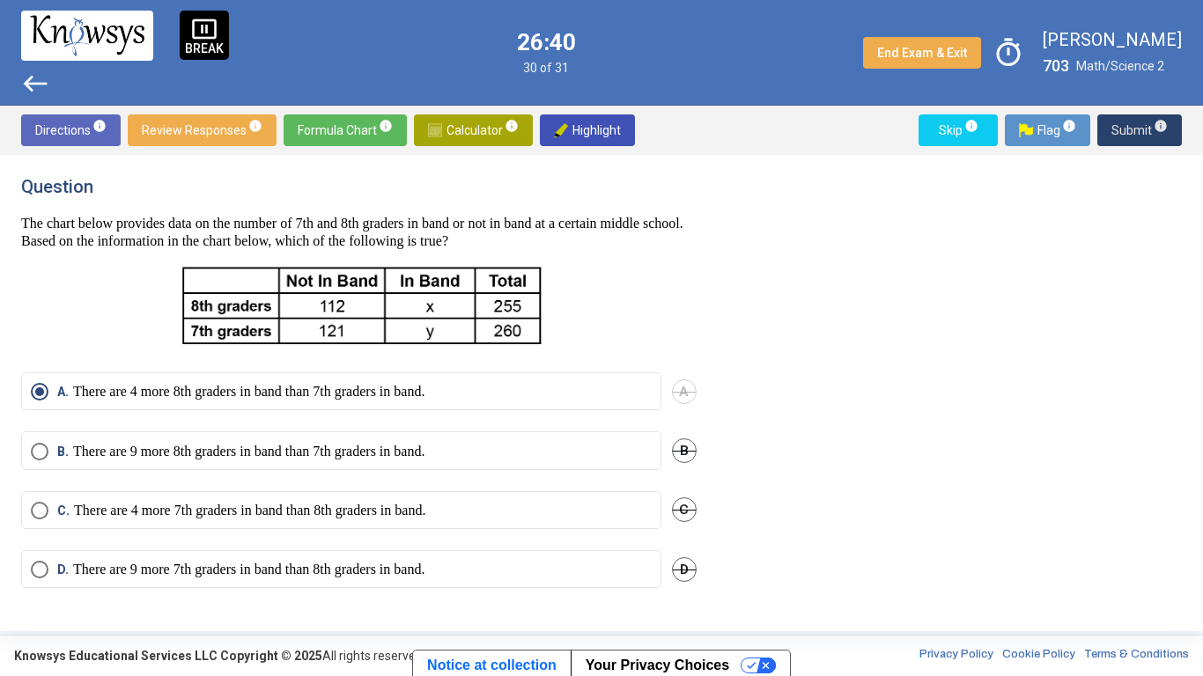
click at [1128, 142] on span "Submit info" at bounding box center [1139, 130] width 56 height 32
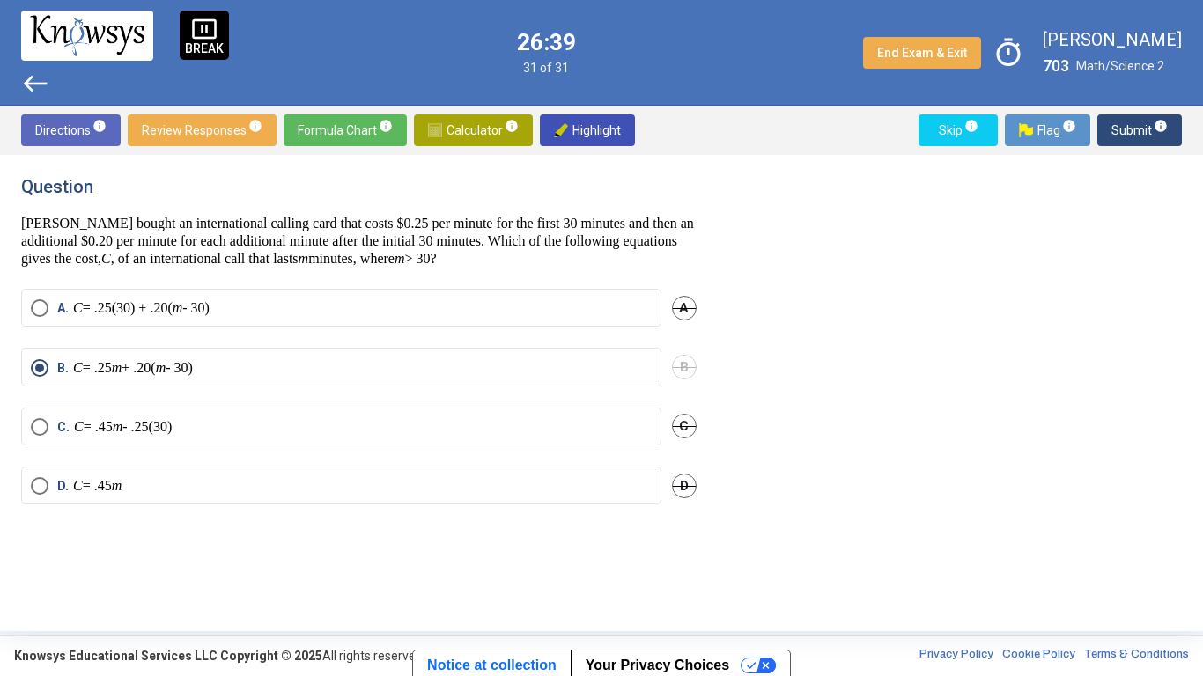
click at [1123, 132] on span "Submit info" at bounding box center [1139, 130] width 56 height 32
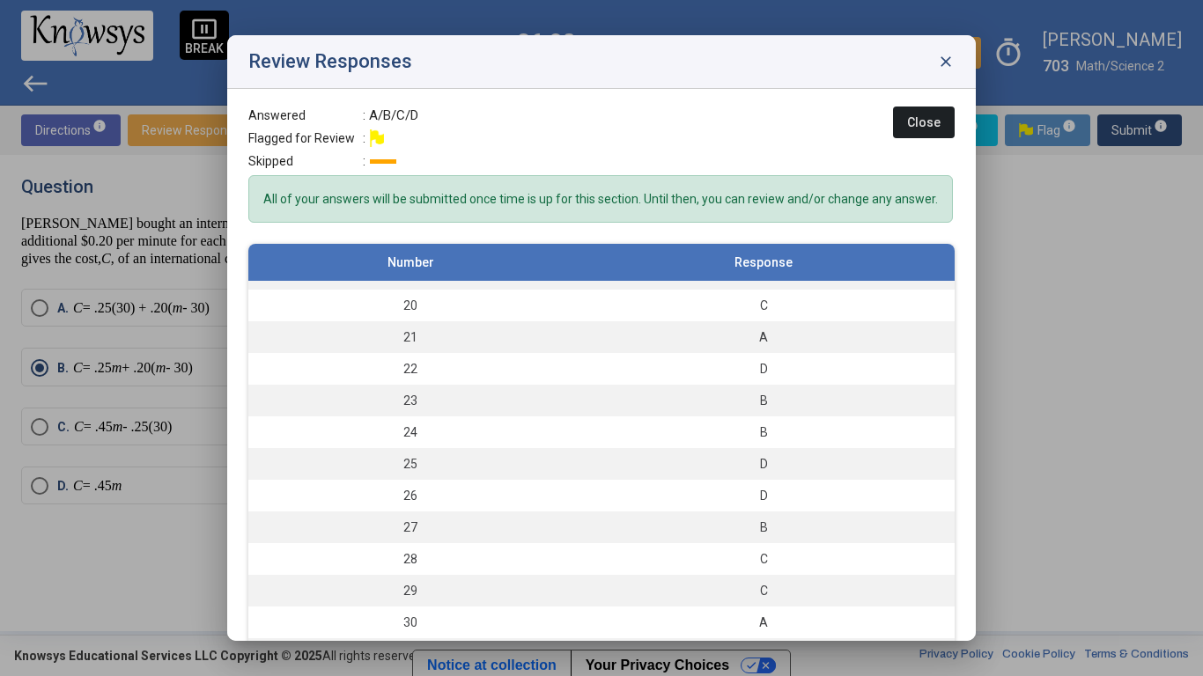
scroll to position [47, 0]
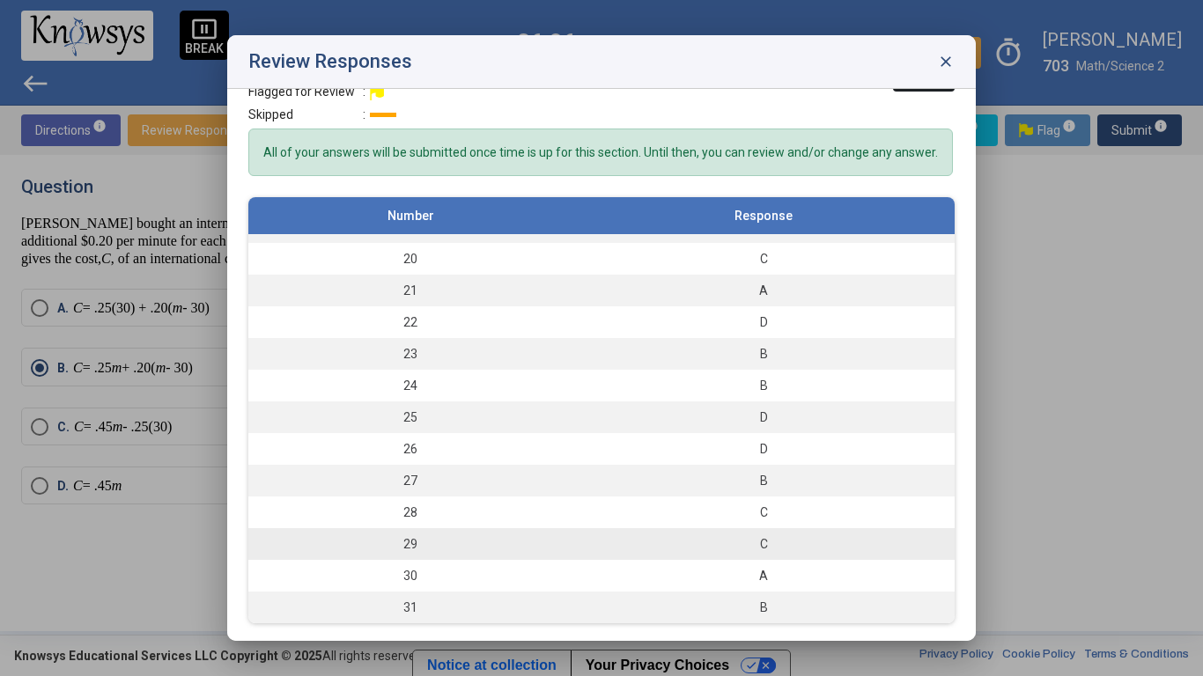
click at [833, 527] on div "C" at bounding box center [763, 544] width 365 height 18
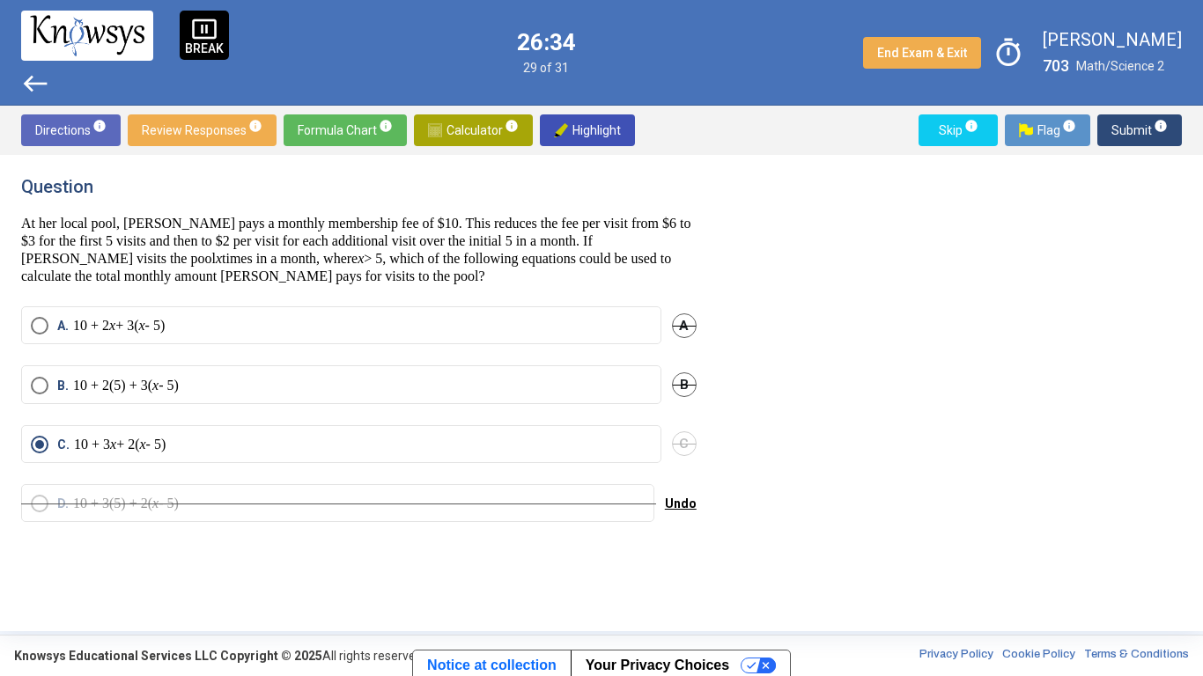
click at [86, 403] on mat-radio-button "B. 10 + 2(5) + 3( x - 5)" at bounding box center [341, 384] width 640 height 38
click at [74, 387] on p "10 + 2(5) + 3( x - 5)" at bounding box center [126, 386] width 106 height 18
click at [684, 521] on div "Undo" at bounding box center [681, 503] width 32 height 38
click at [679, 527] on div "D. 10 + 3(5) + 2( x - 5) Undo" at bounding box center [358, 513] width 675 height 59
click at [690, 510] on span "Undo" at bounding box center [681, 504] width 32 height 14
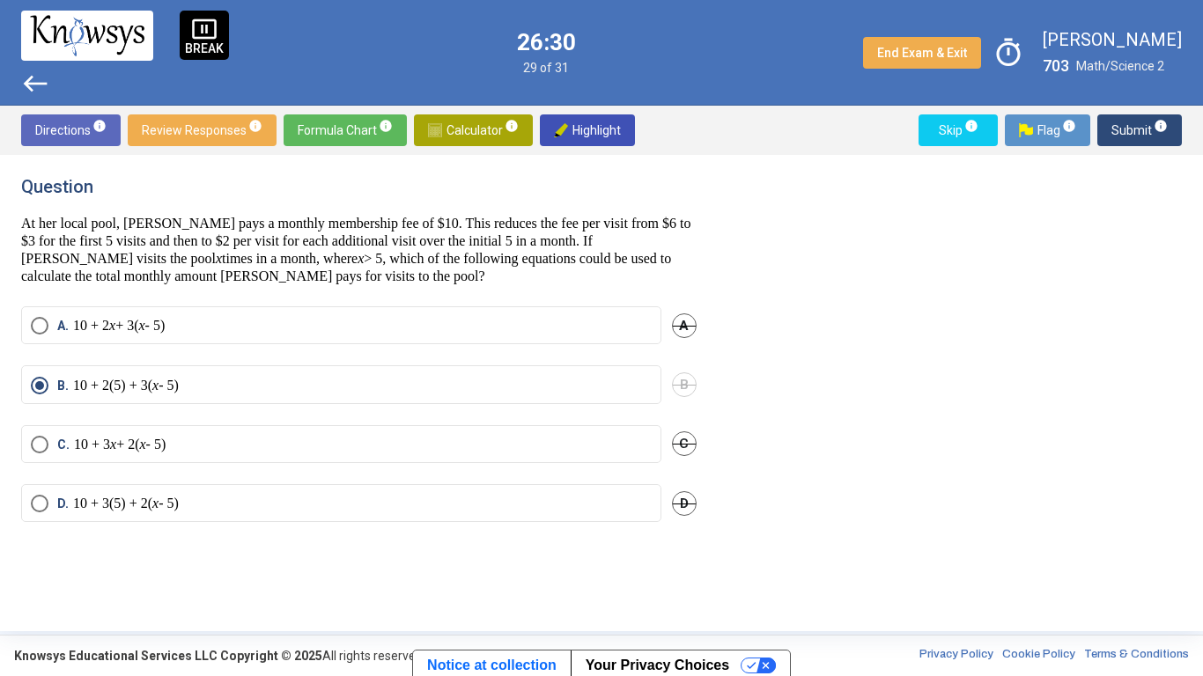
click at [81, 443] on p "10 + 3 x + 2( x - 5)" at bounding box center [120, 445] width 92 height 18
click at [73, 391] on p "10 + 2(5) + 3( x - 5)" at bounding box center [126, 386] width 106 height 18
click at [1144, 127] on span "Submit info" at bounding box center [1139, 130] width 56 height 32
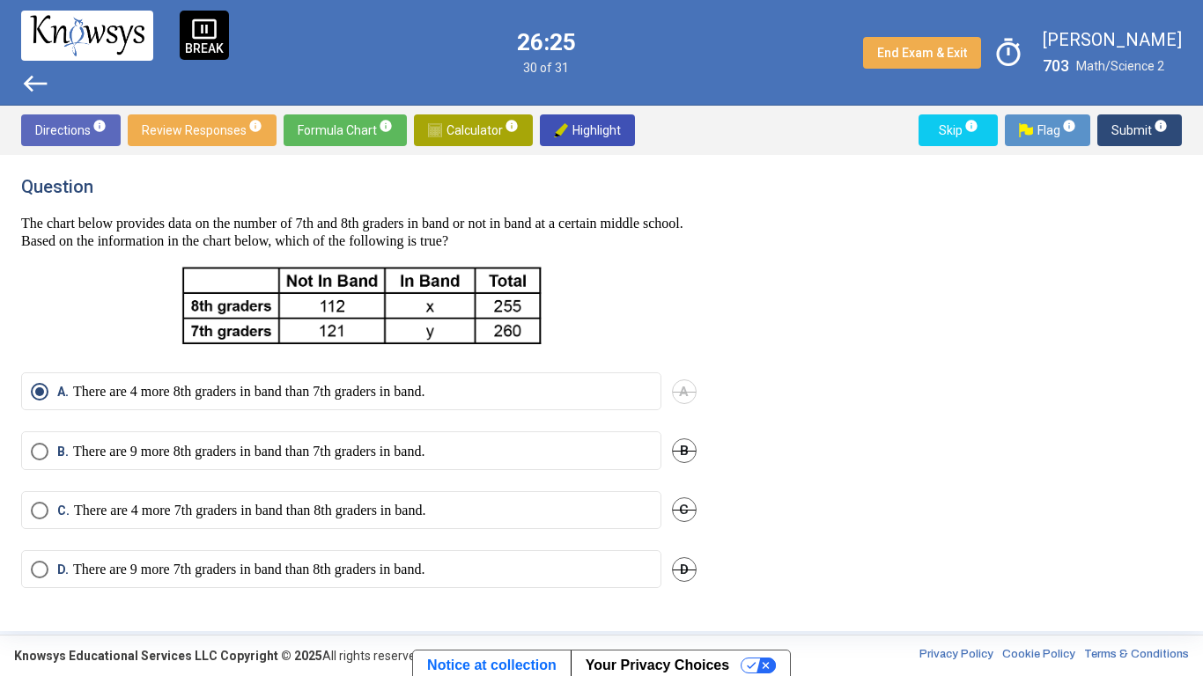
click at [1115, 139] on span "Submit info" at bounding box center [1139, 130] width 56 height 32
click at [1126, 135] on span "Submit info" at bounding box center [1139, 130] width 56 height 32
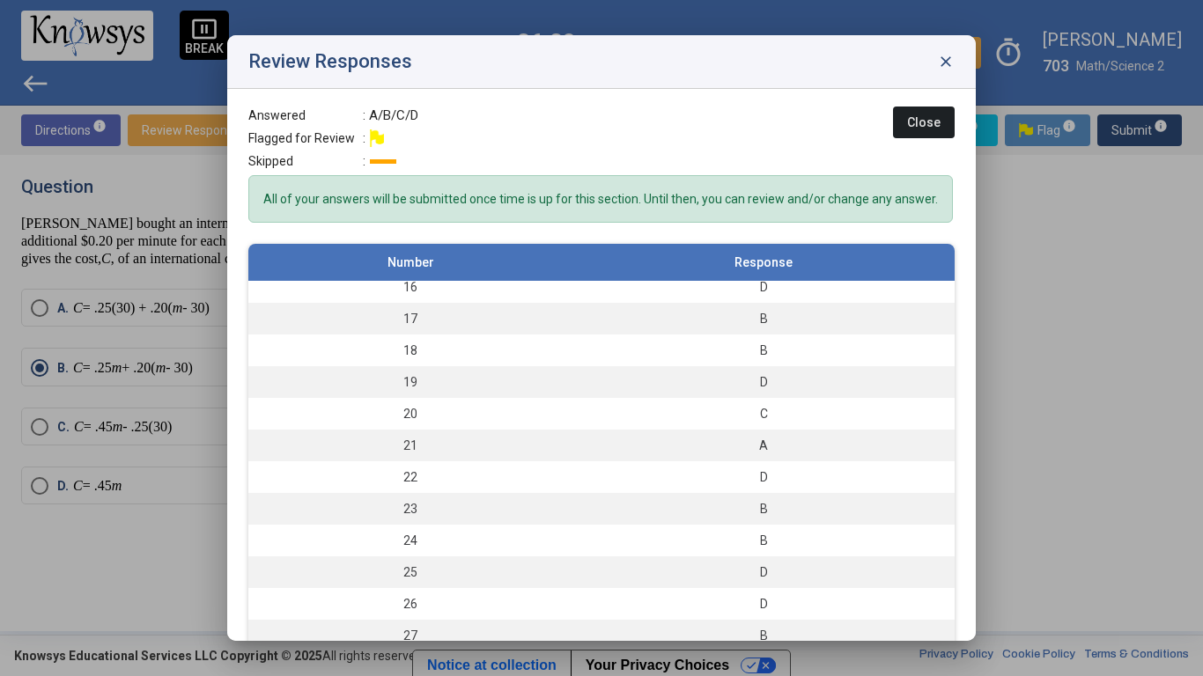
scroll to position [594, 0]
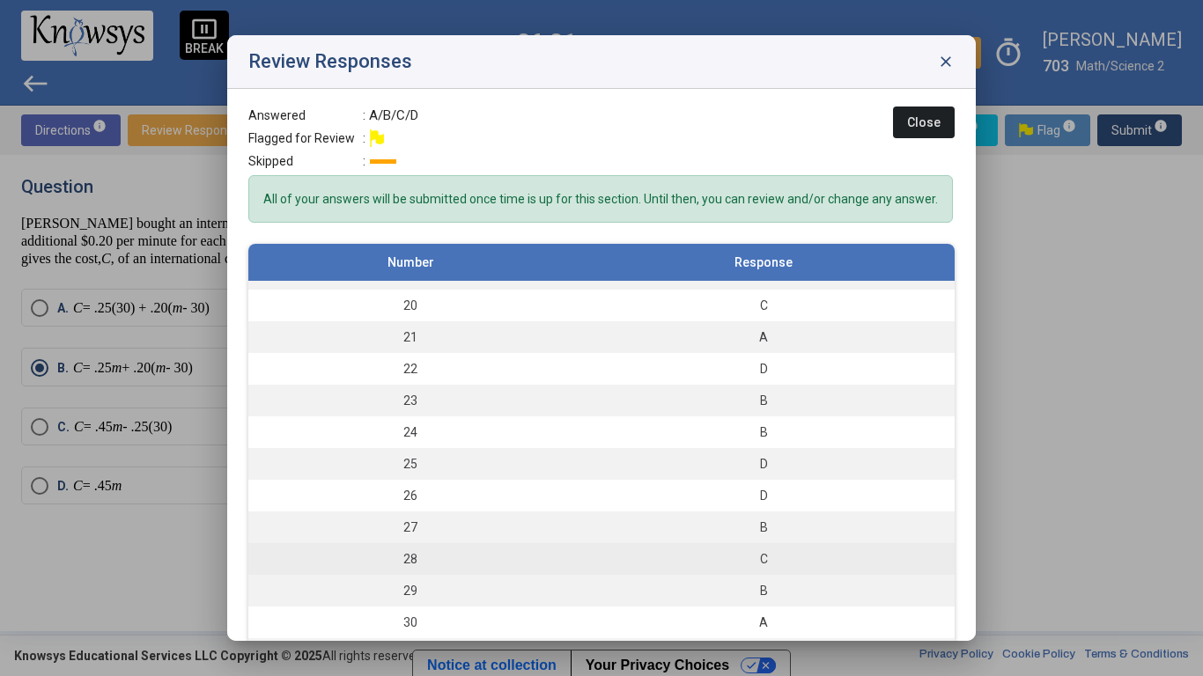
click at [814, 527] on td "C" at bounding box center [763, 559] width 382 height 32
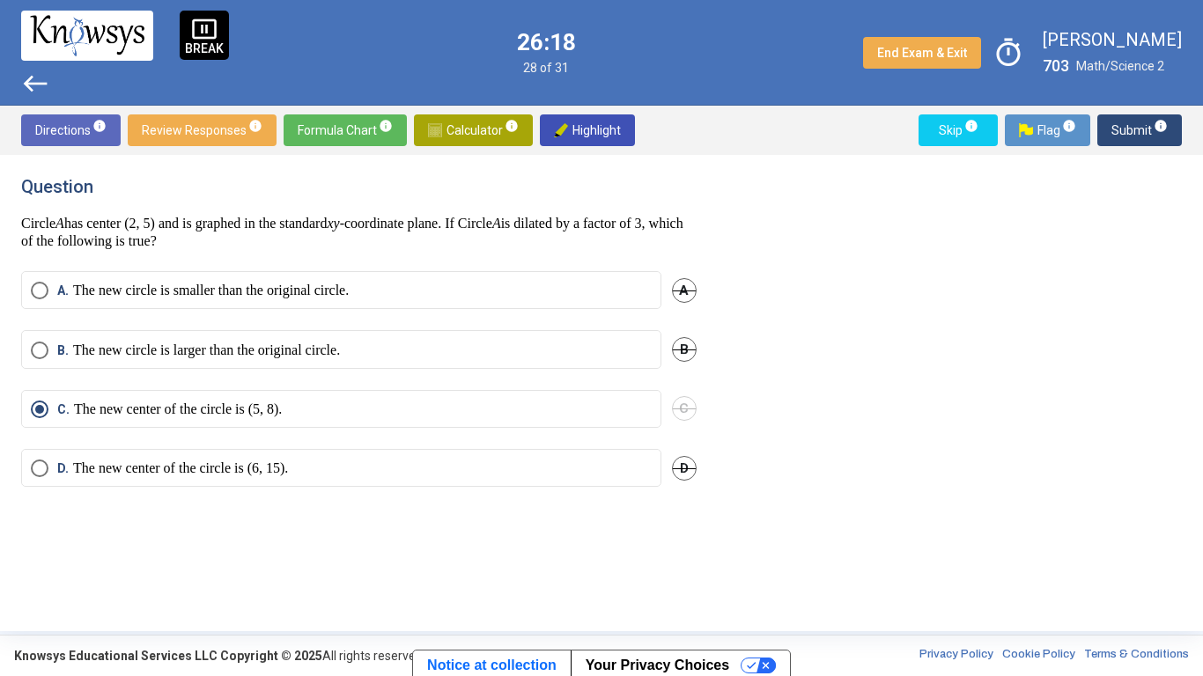
click at [115, 344] on p "The new circle is larger than the original circle." at bounding box center [206, 351] width 267 height 18
click at [684, 402] on span "C" at bounding box center [684, 408] width 25 height 25
click at [1128, 132] on span "Submit info" at bounding box center [1139, 130] width 56 height 32
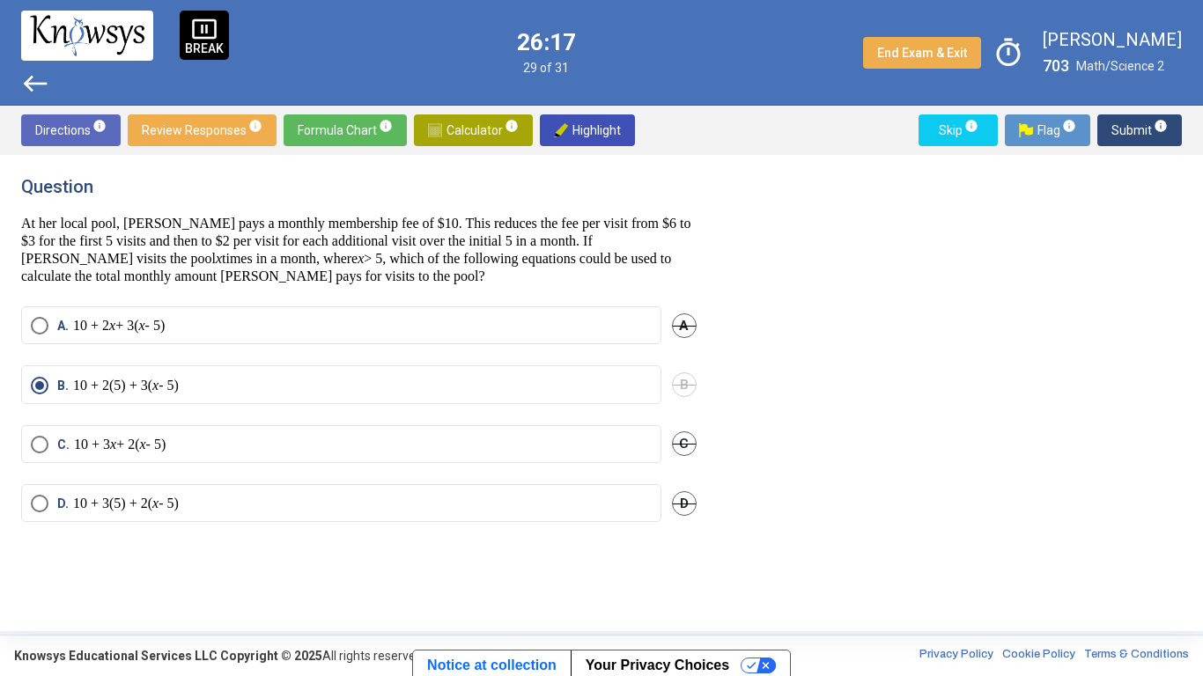
click at [1133, 137] on span "Submit info" at bounding box center [1139, 130] width 56 height 32
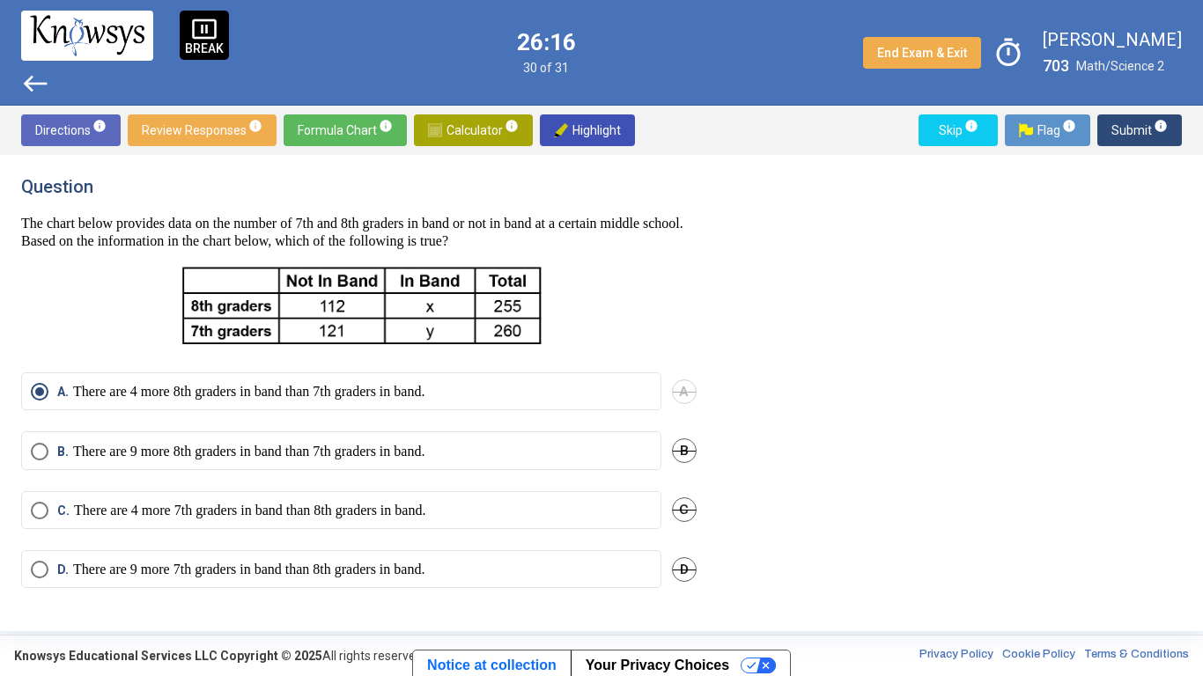
click at [1127, 131] on span "Submit info" at bounding box center [1139, 130] width 56 height 32
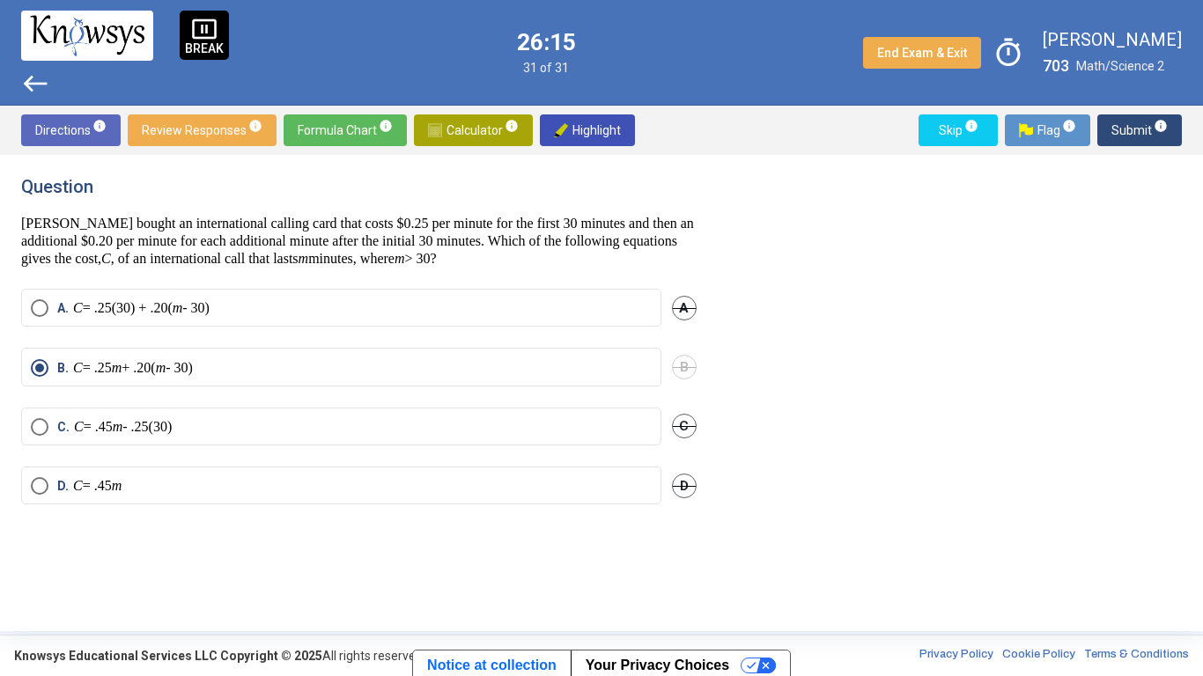
click at [1135, 138] on span "Submit info" at bounding box center [1139, 130] width 56 height 32
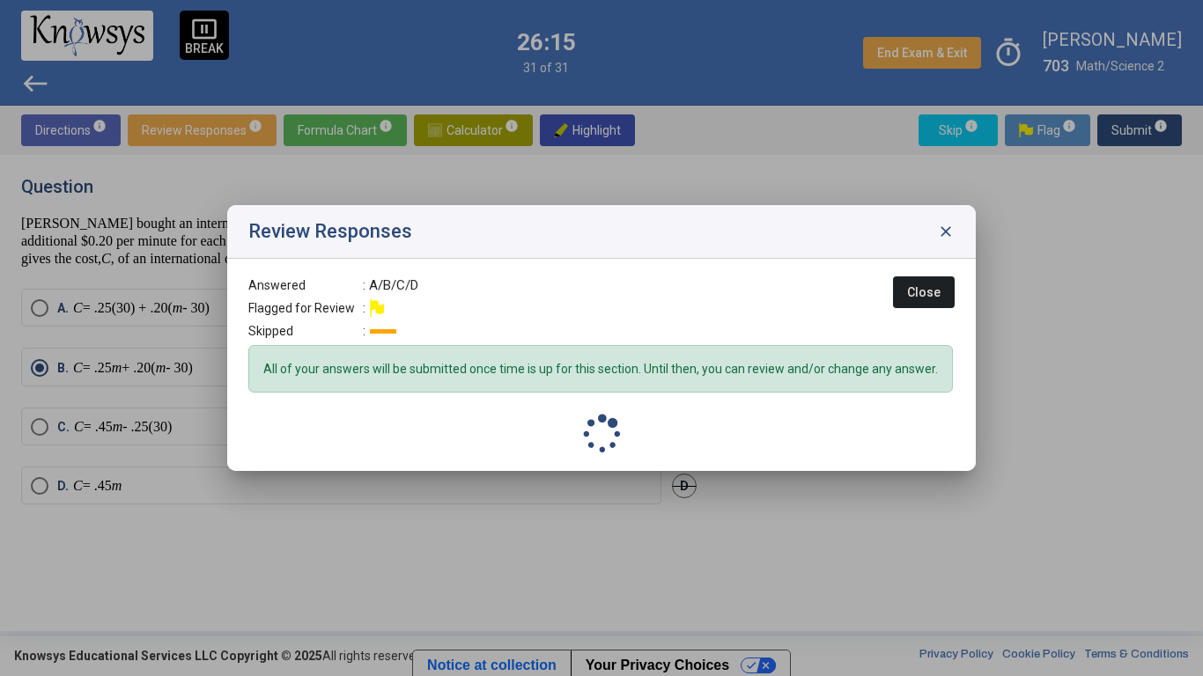
click at [1142, 137] on div at bounding box center [601, 338] width 1203 height 676
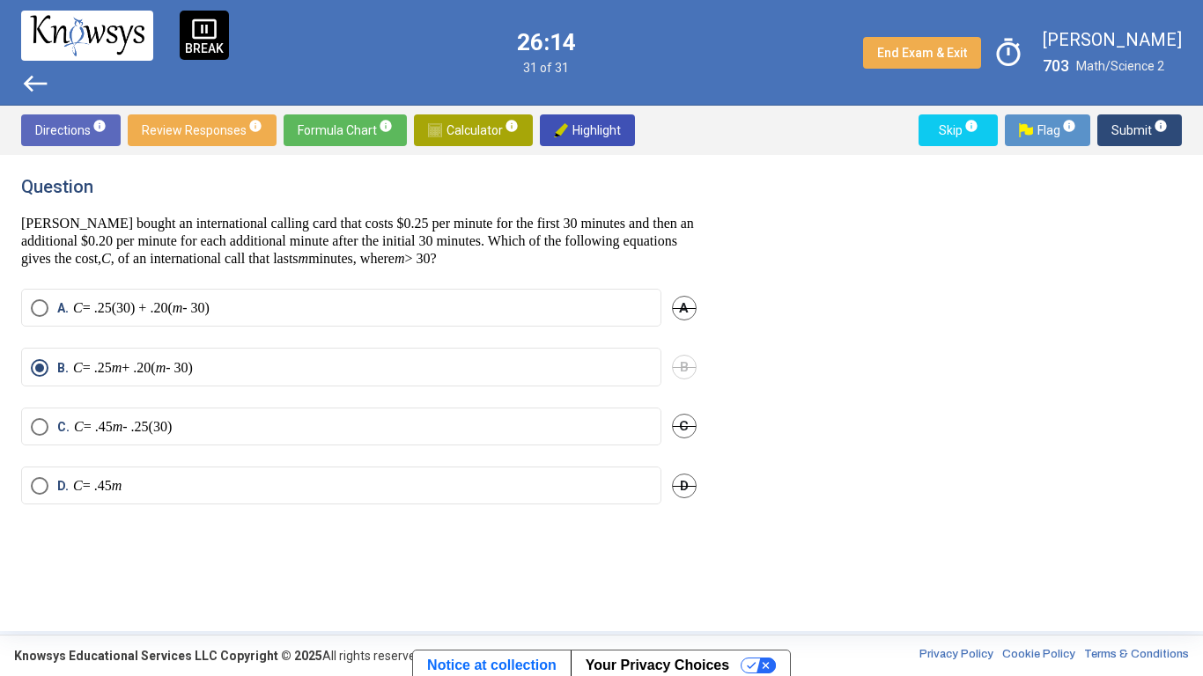
click at [1132, 145] on span "Submit info" at bounding box center [1139, 130] width 56 height 32
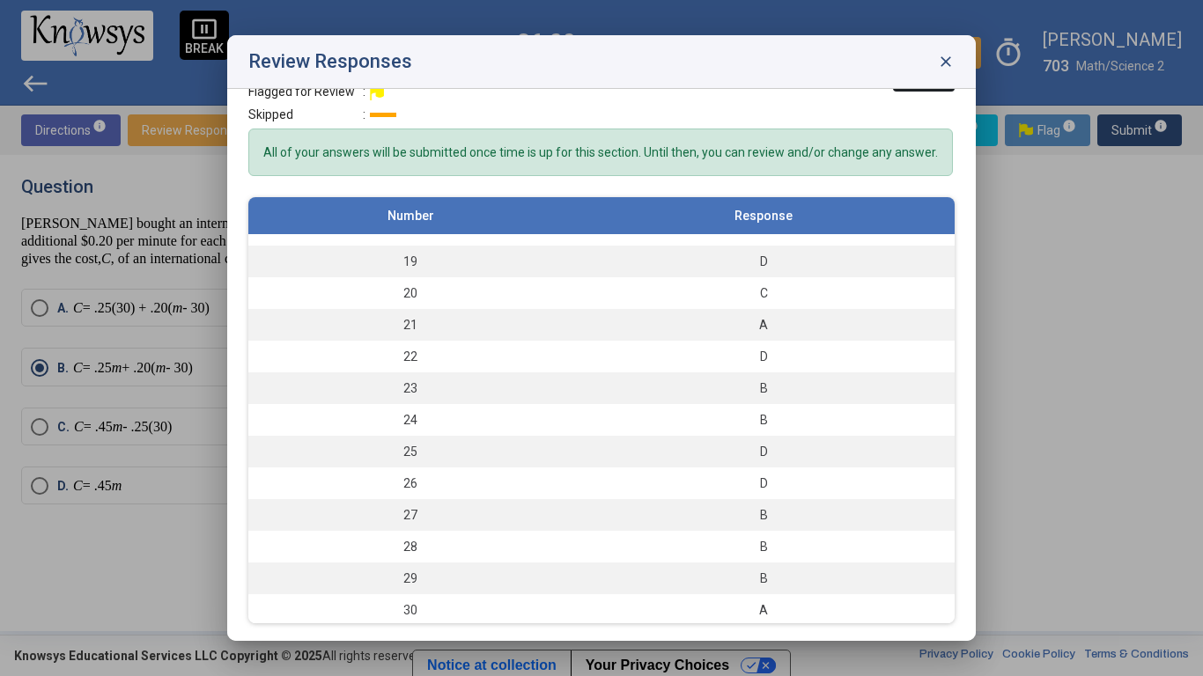
scroll to position [559, 0]
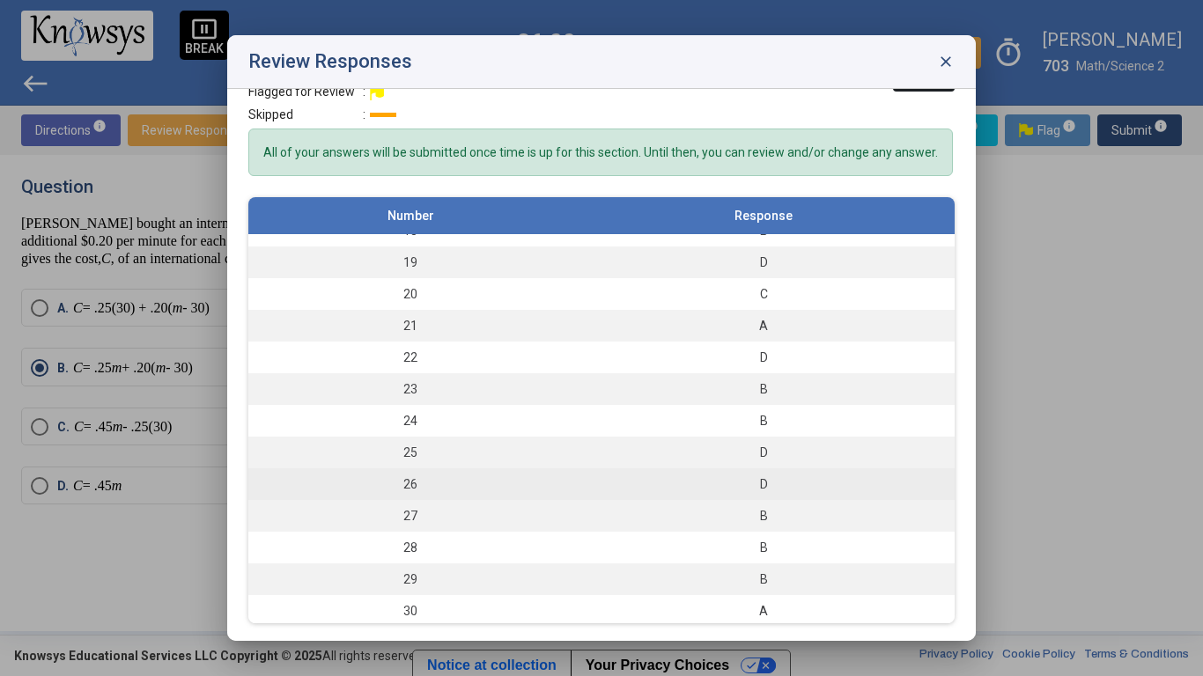
click at [846, 485] on div "D" at bounding box center [763, 484] width 365 height 18
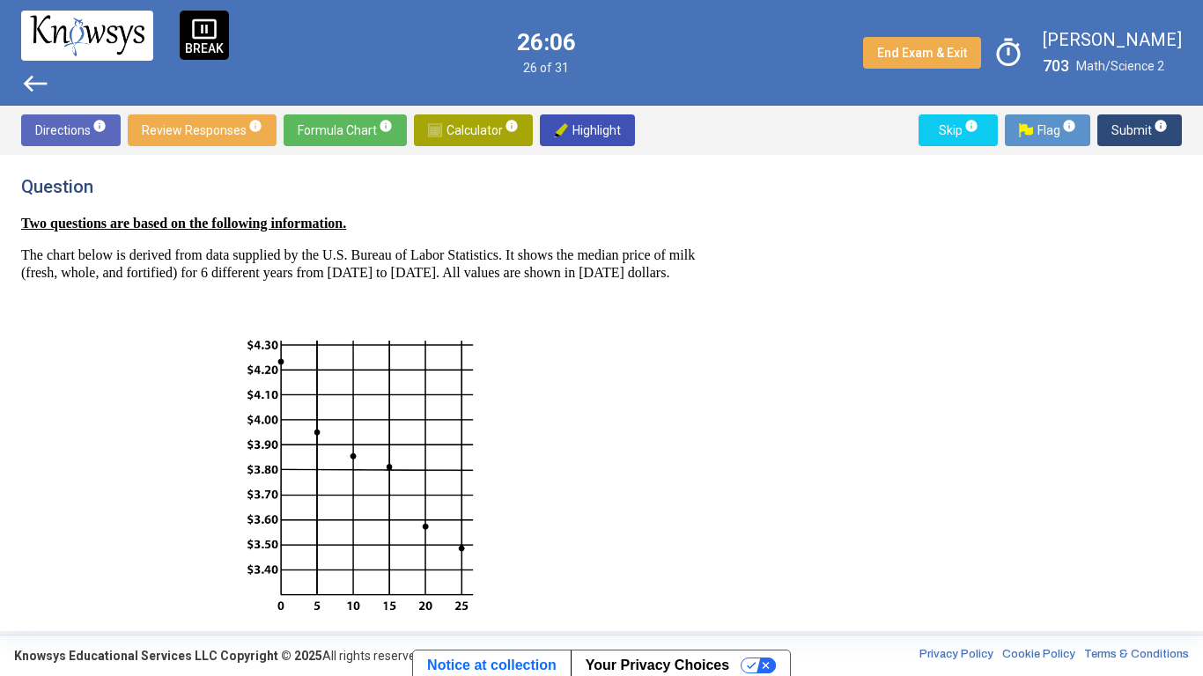
click at [42, 71] on span "west" at bounding box center [35, 84] width 28 height 28
click at [27, 86] on span "west" at bounding box center [35, 84] width 28 height 28
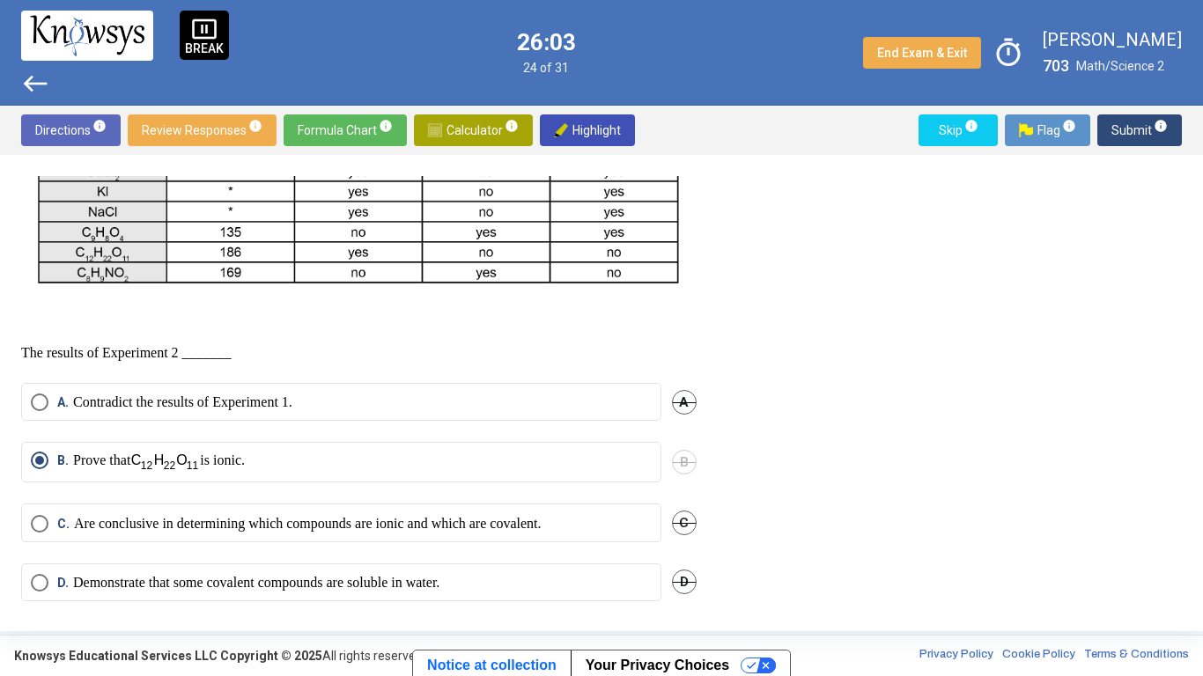
scroll to position [578, 0]
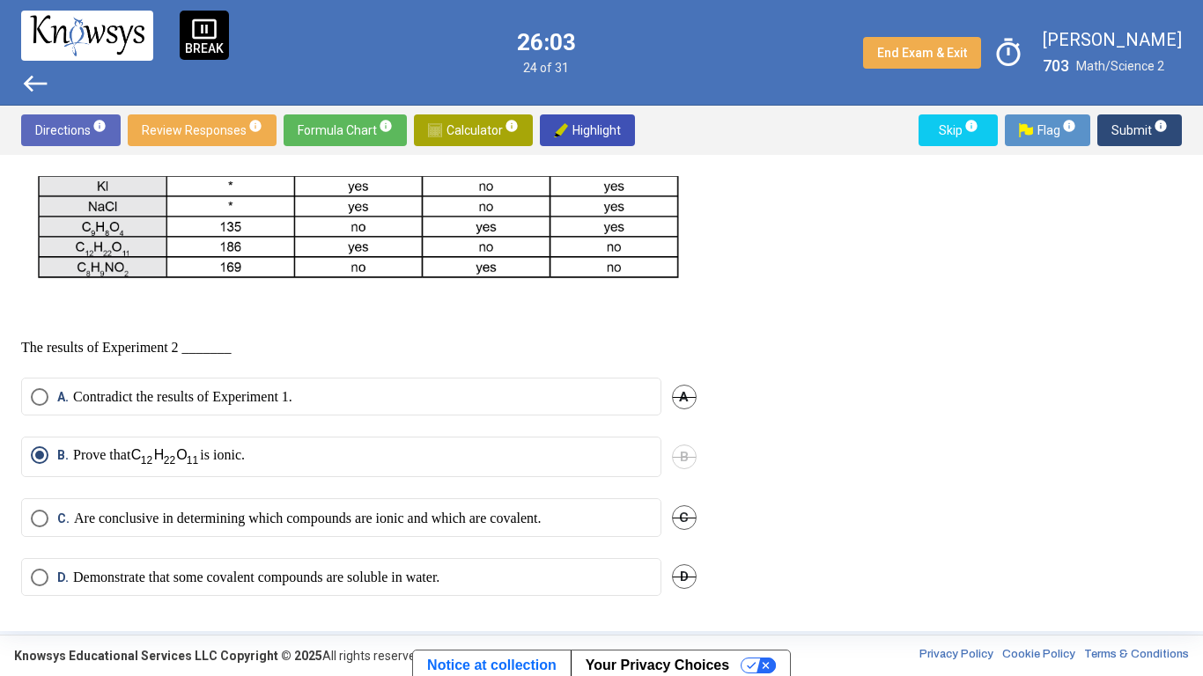
click at [92, 405] on p "Contradict the results of Experiment 1." at bounding box center [182, 397] width 219 height 18
click at [673, 457] on span "B" at bounding box center [684, 457] width 25 height 25
click at [1139, 122] on span "Submit info" at bounding box center [1139, 130] width 56 height 32
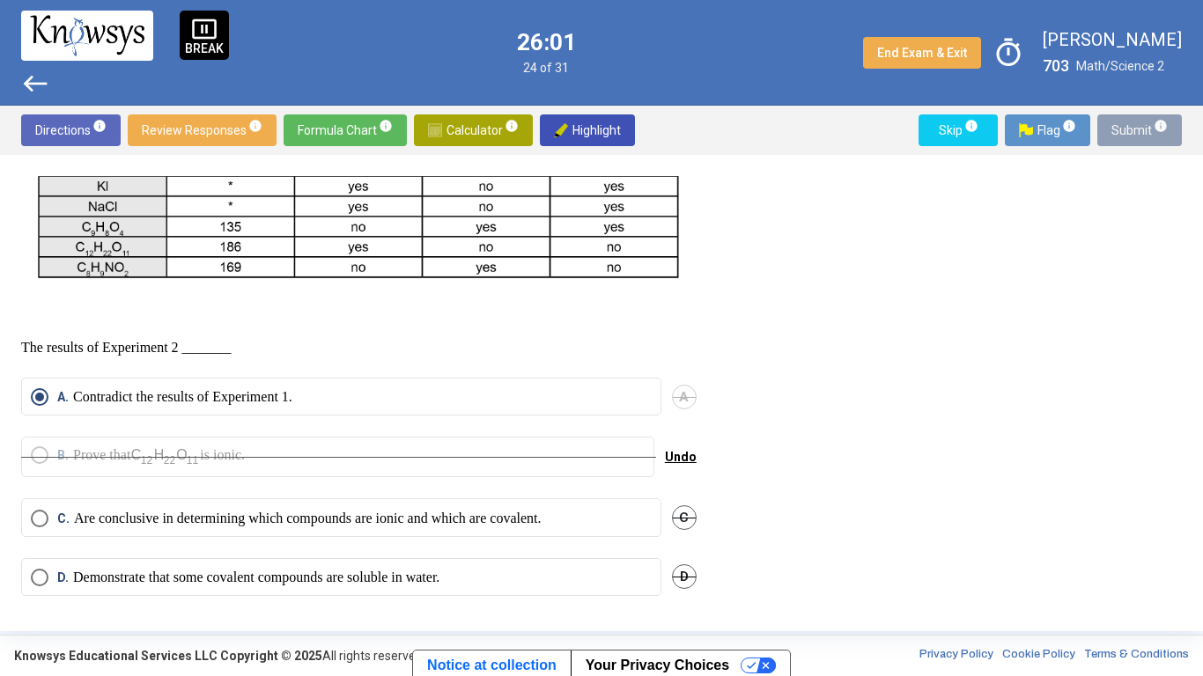
scroll to position [378, 0]
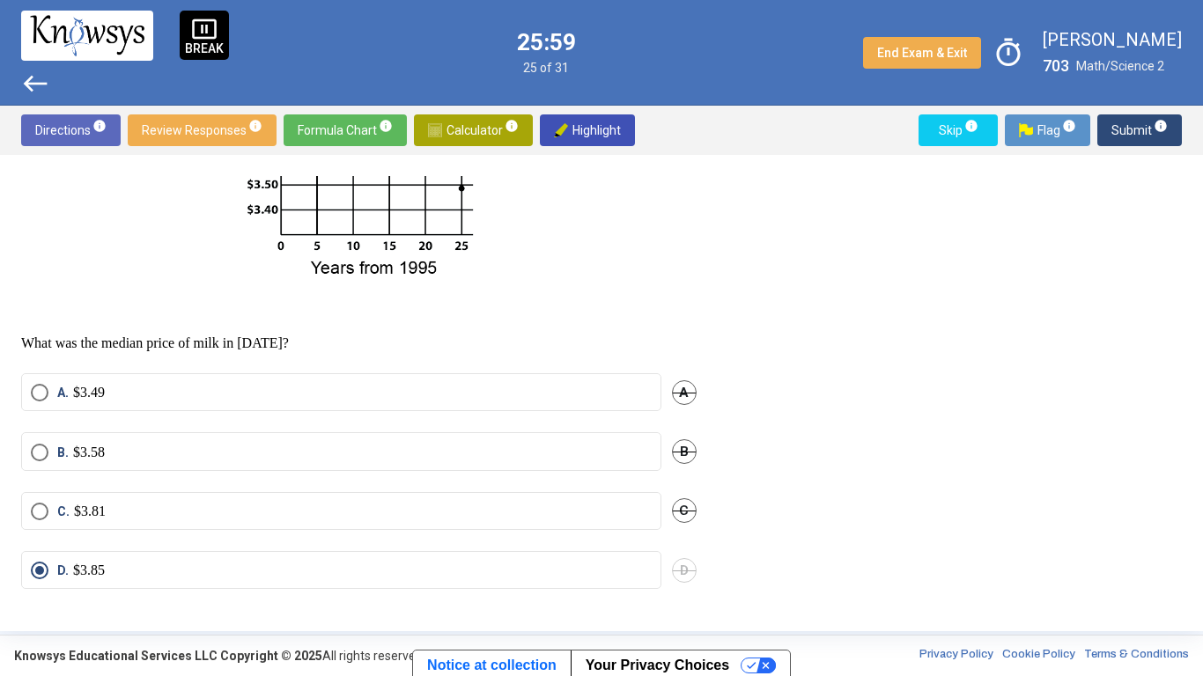
click at [67, 517] on span "C." at bounding box center [65, 512] width 17 height 18
click at [675, 527] on span "D" at bounding box center [684, 570] width 25 height 25
click at [1124, 130] on span "Submit info" at bounding box center [1139, 130] width 56 height 32
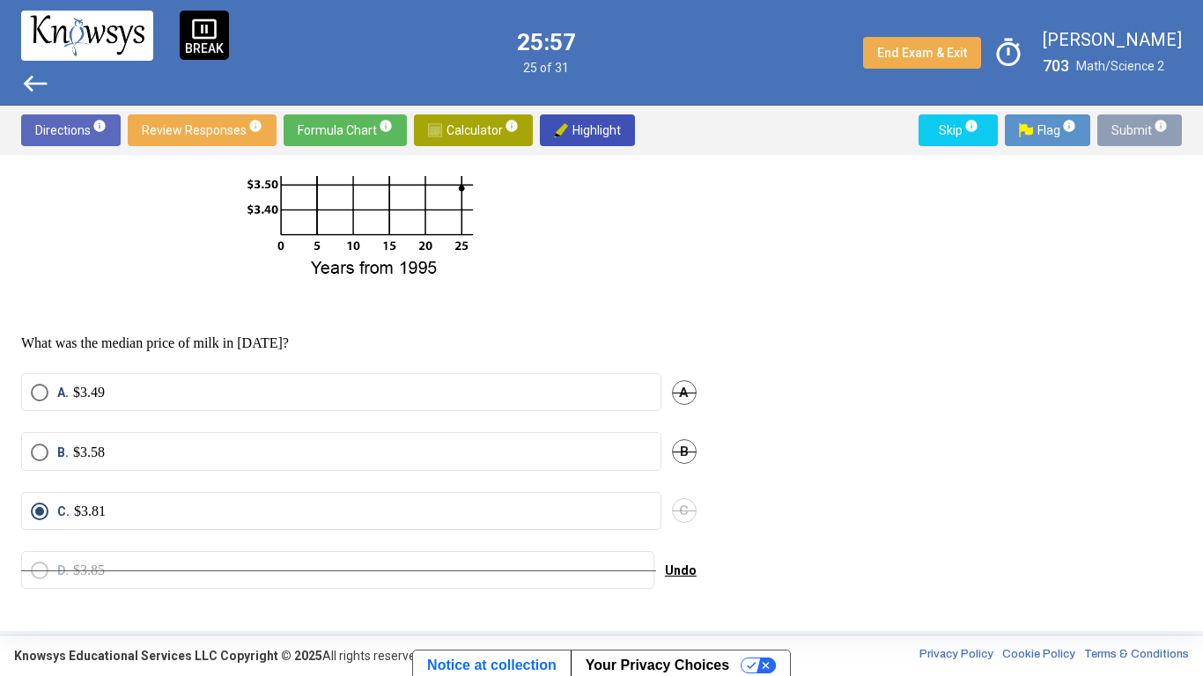
click at [1122, 133] on span "Submit info" at bounding box center [1139, 130] width 56 height 32
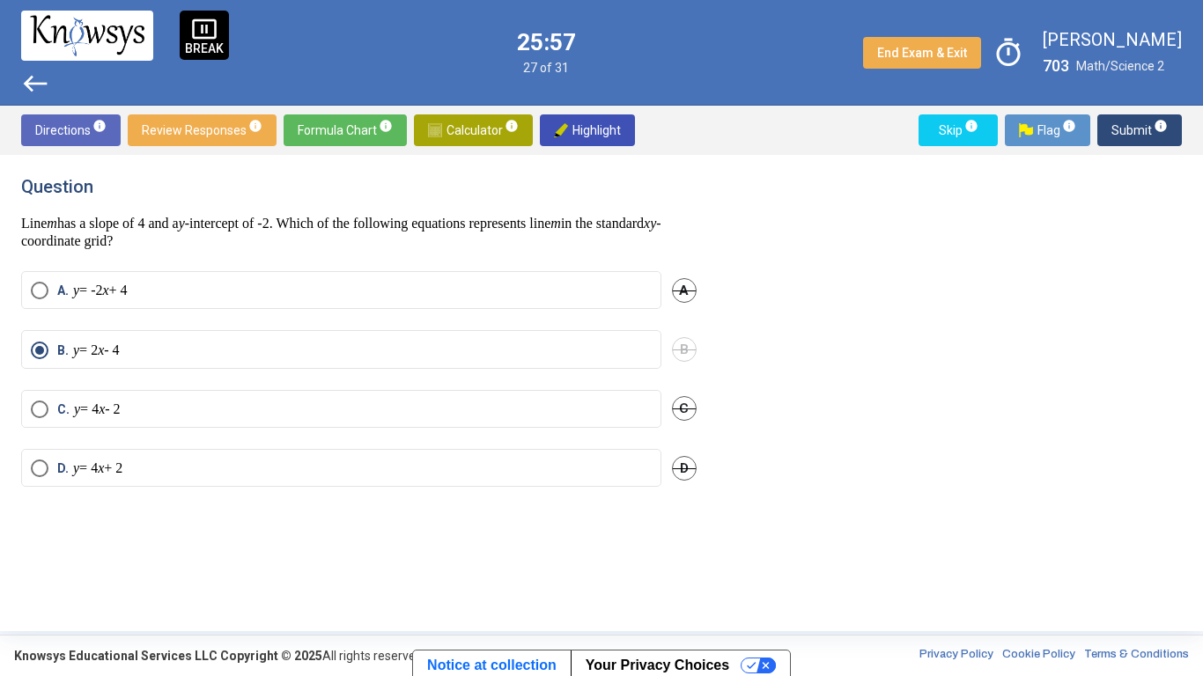
click at [1124, 135] on span "Submit info" at bounding box center [1139, 130] width 56 height 32
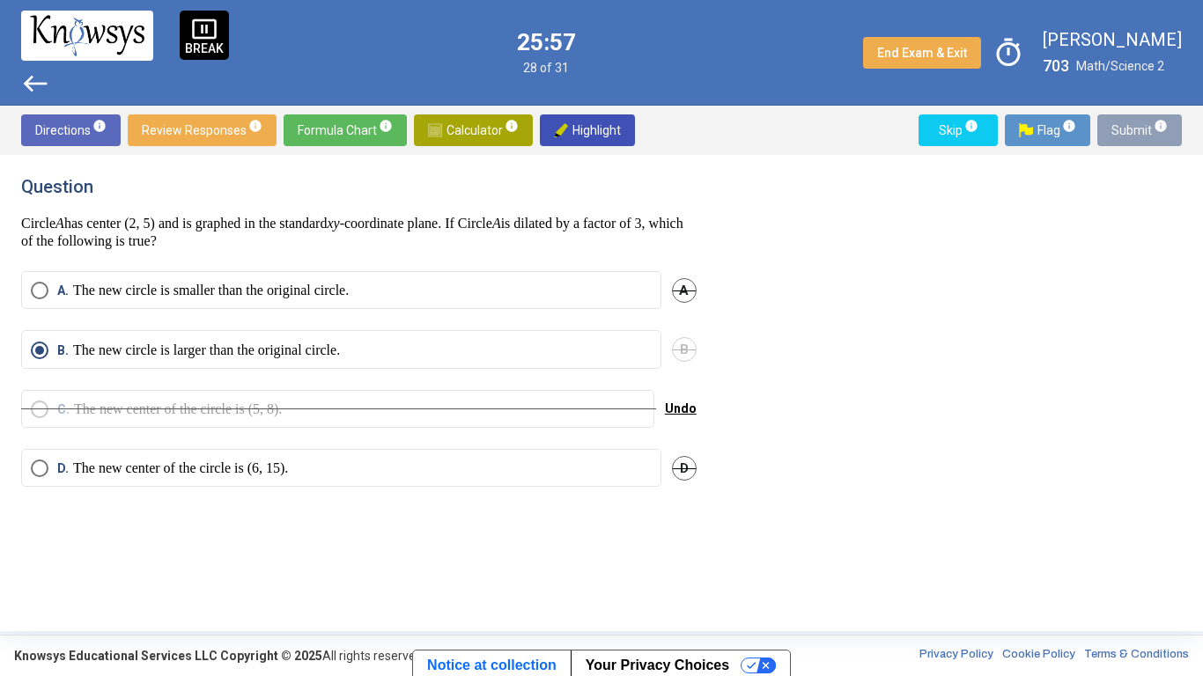
click at [1128, 133] on span "Submit info" at bounding box center [1139, 130] width 56 height 32
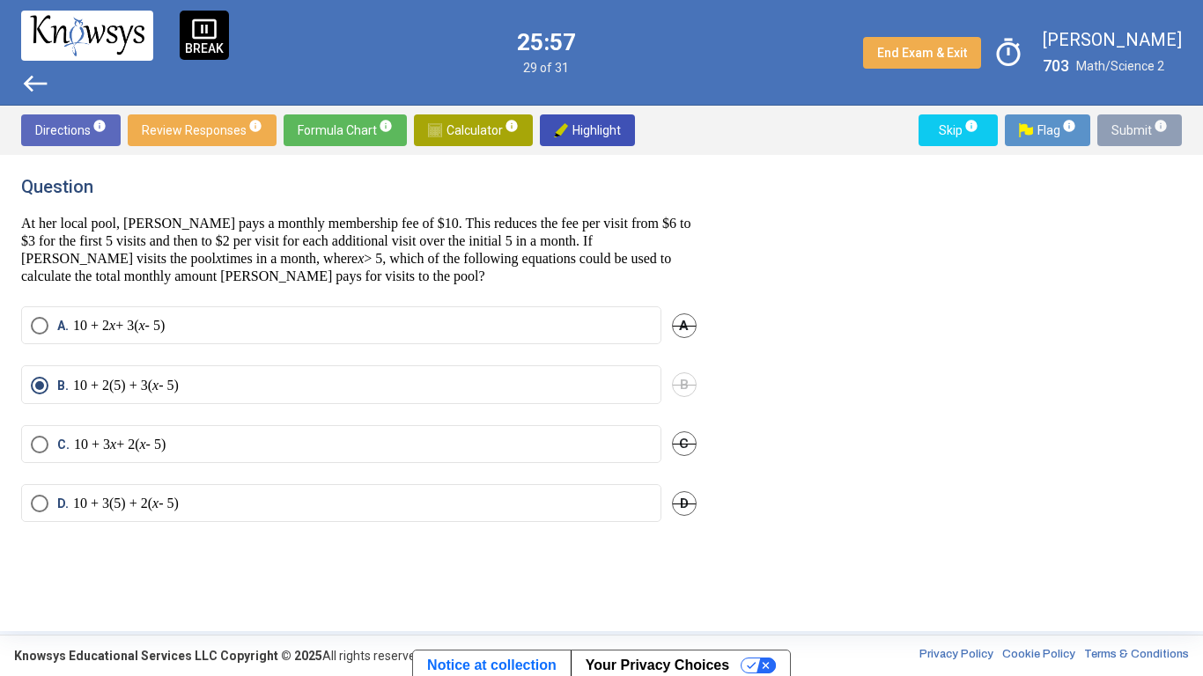
click at [1131, 134] on span "Submit info" at bounding box center [1139, 130] width 56 height 32
click at [1131, 136] on span "Submit info" at bounding box center [1139, 130] width 56 height 32
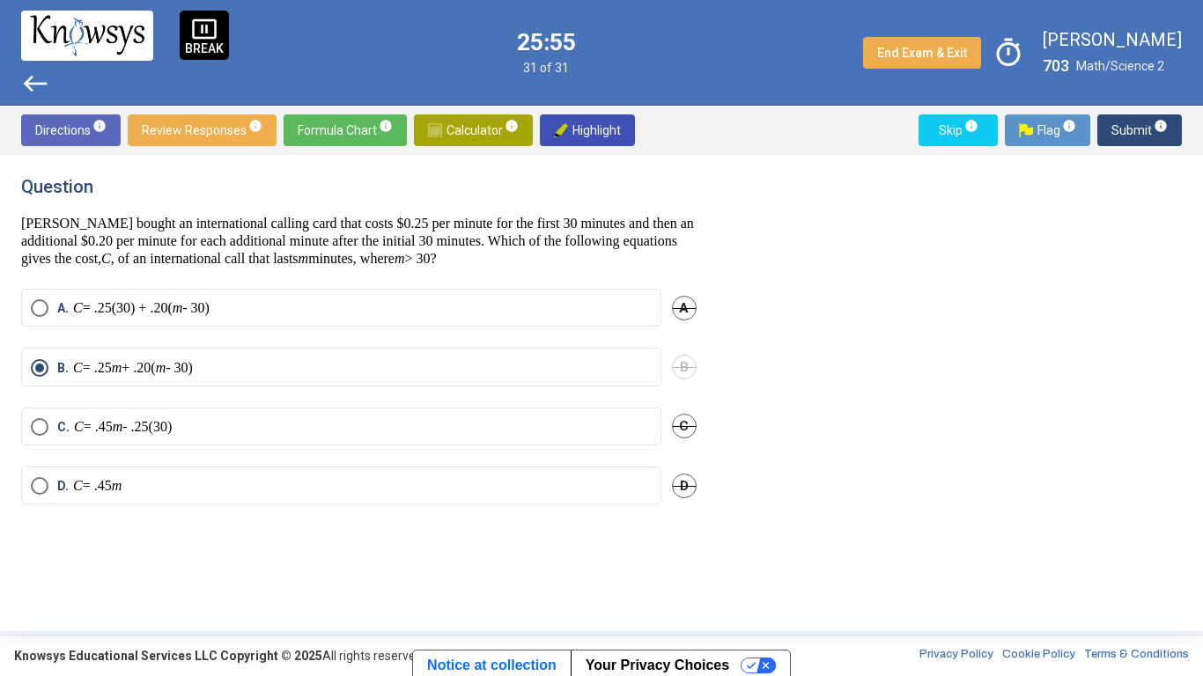
click at [1118, 131] on span "Submit info" at bounding box center [1139, 130] width 56 height 32
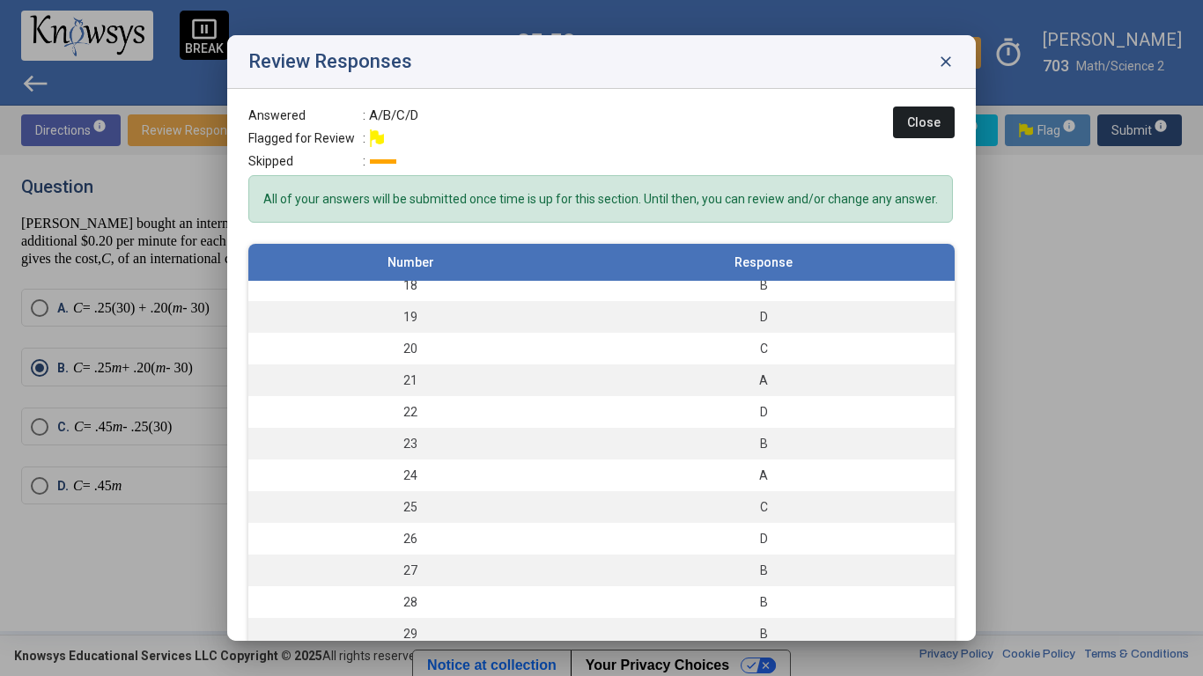
scroll to position [594, 0]
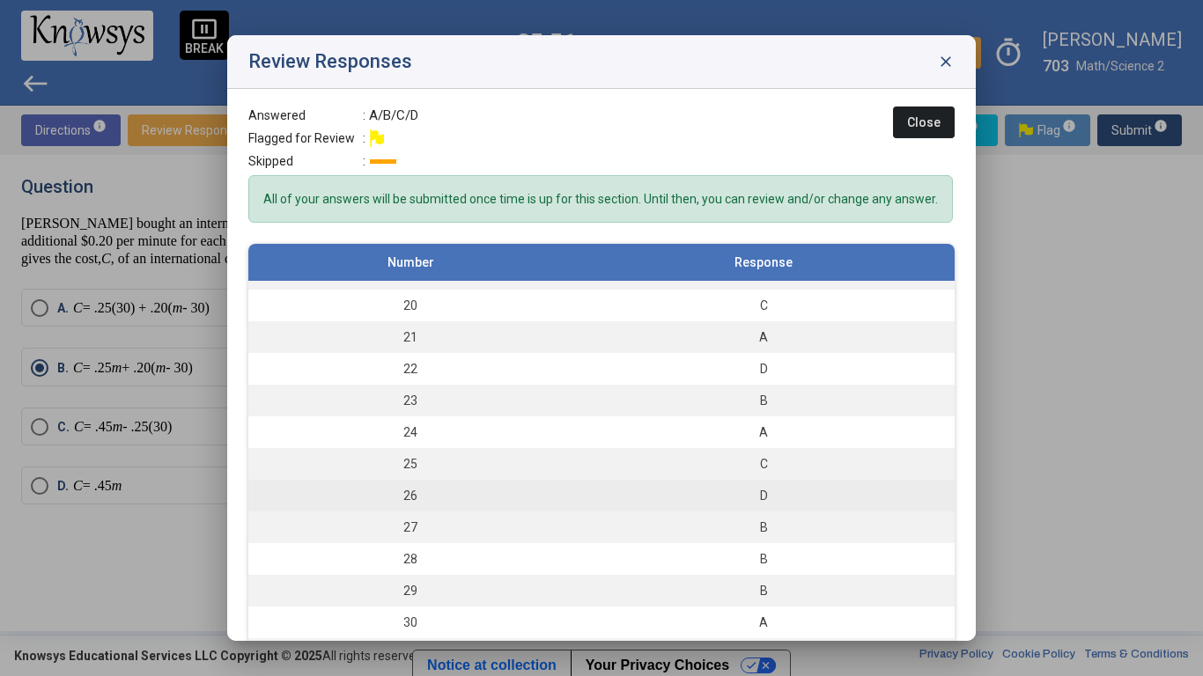
click at [859, 487] on div "D" at bounding box center [763, 496] width 365 height 18
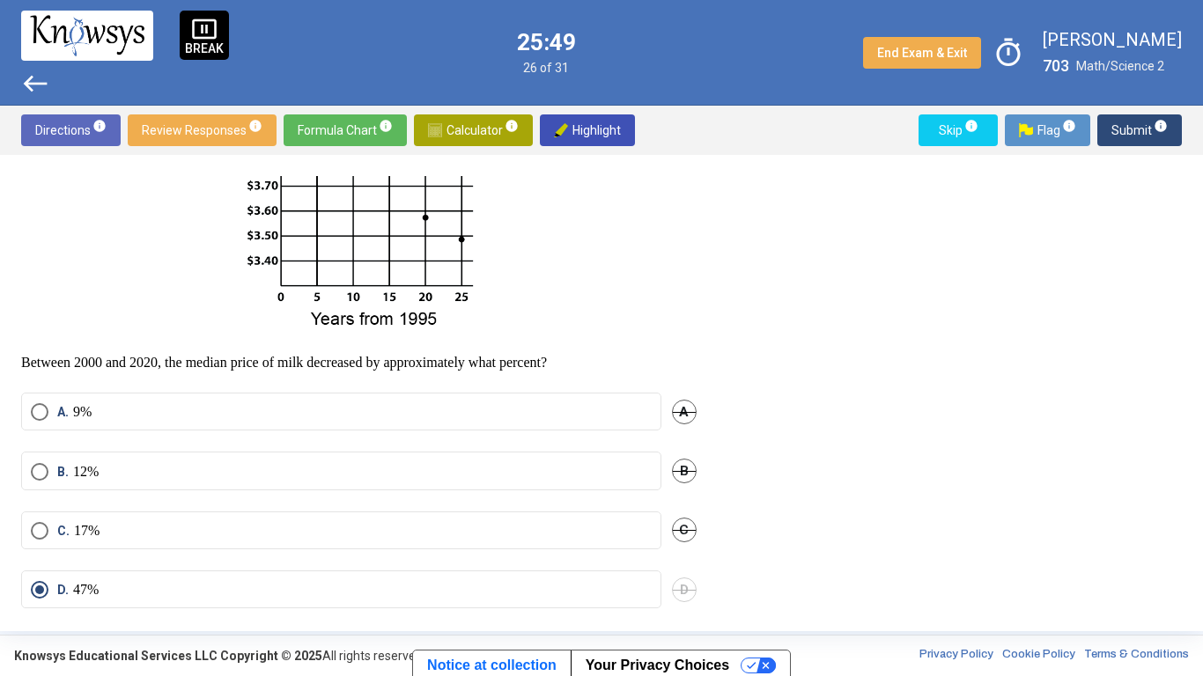
scroll to position [346, 0]
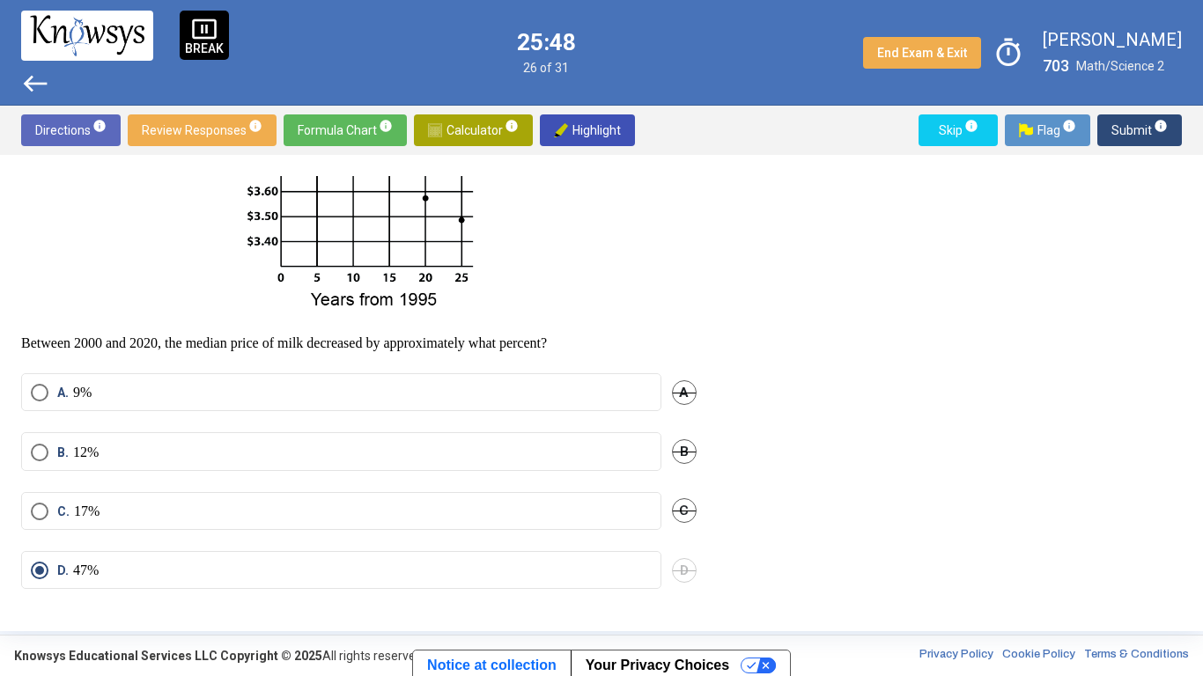
click at [74, 515] on p "17%" at bounding box center [87, 512] width 26 height 18
click at [682, 527] on span "D" at bounding box center [684, 570] width 25 height 25
click at [1122, 131] on span "Submit info" at bounding box center [1139, 130] width 56 height 32
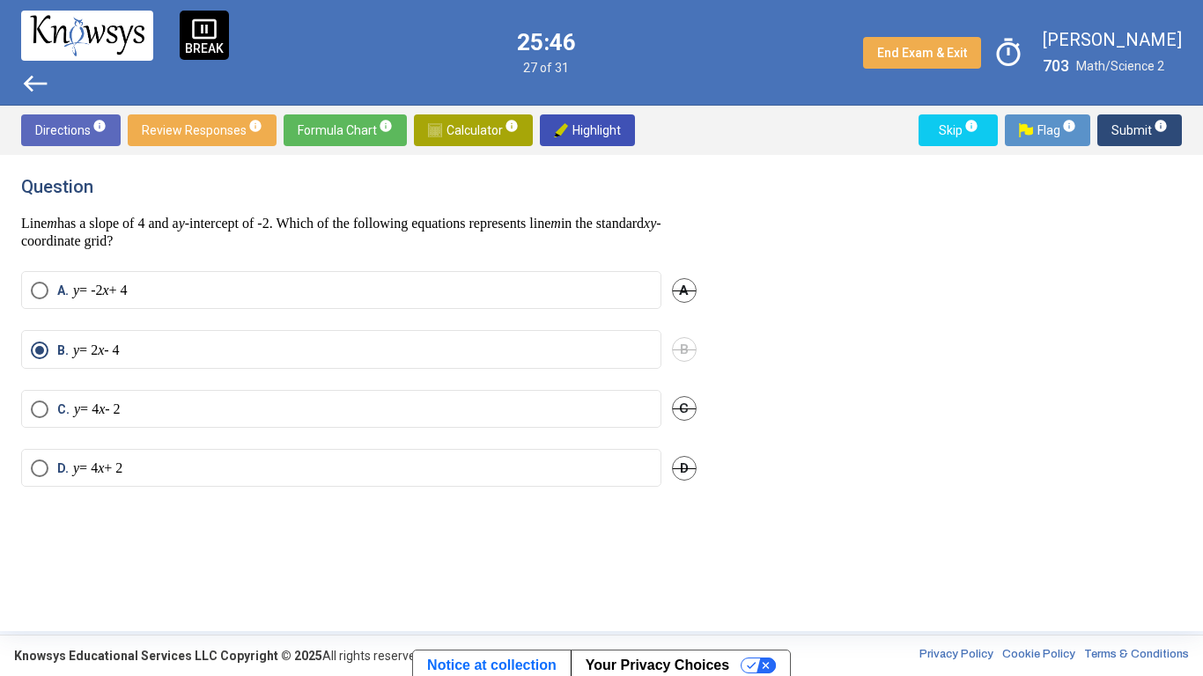
click at [1132, 133] on span "Submit info" at bounding box center [1139, 130] width 56 height 32
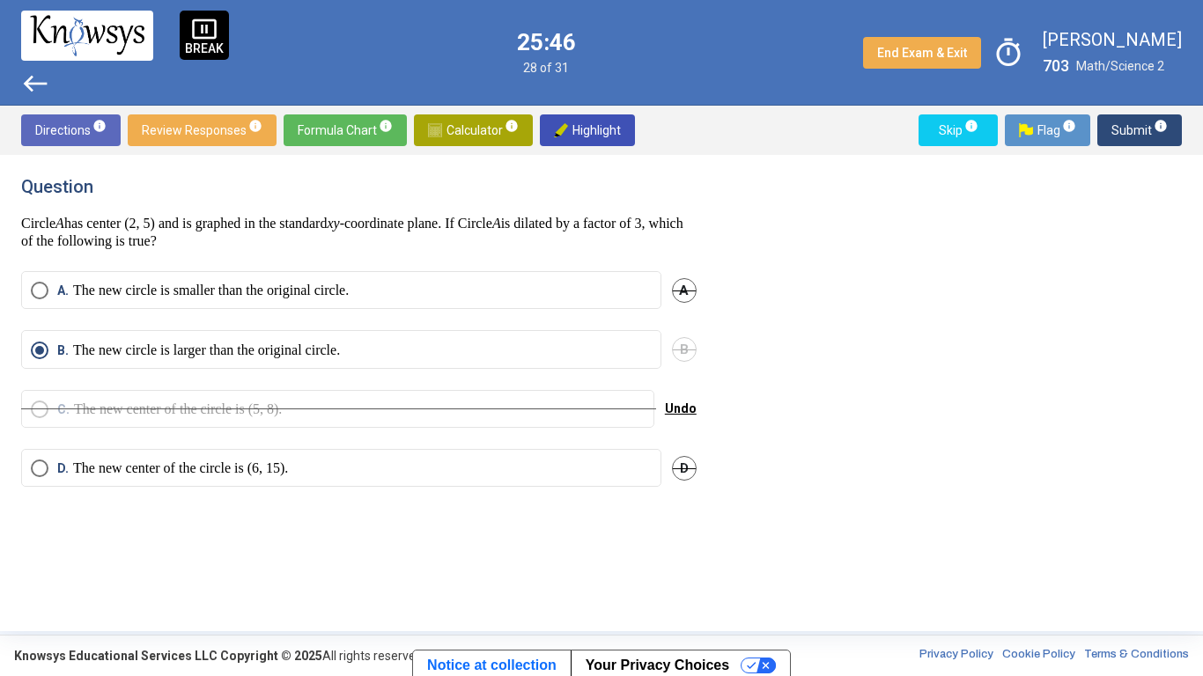
click at [1132, 131] on span "Submit info" at bounding box center [1139, 130] width 56 height 32
click at [1127, 136] on span "Submit info" at bounding box center [1139, 130] width 56 height 32
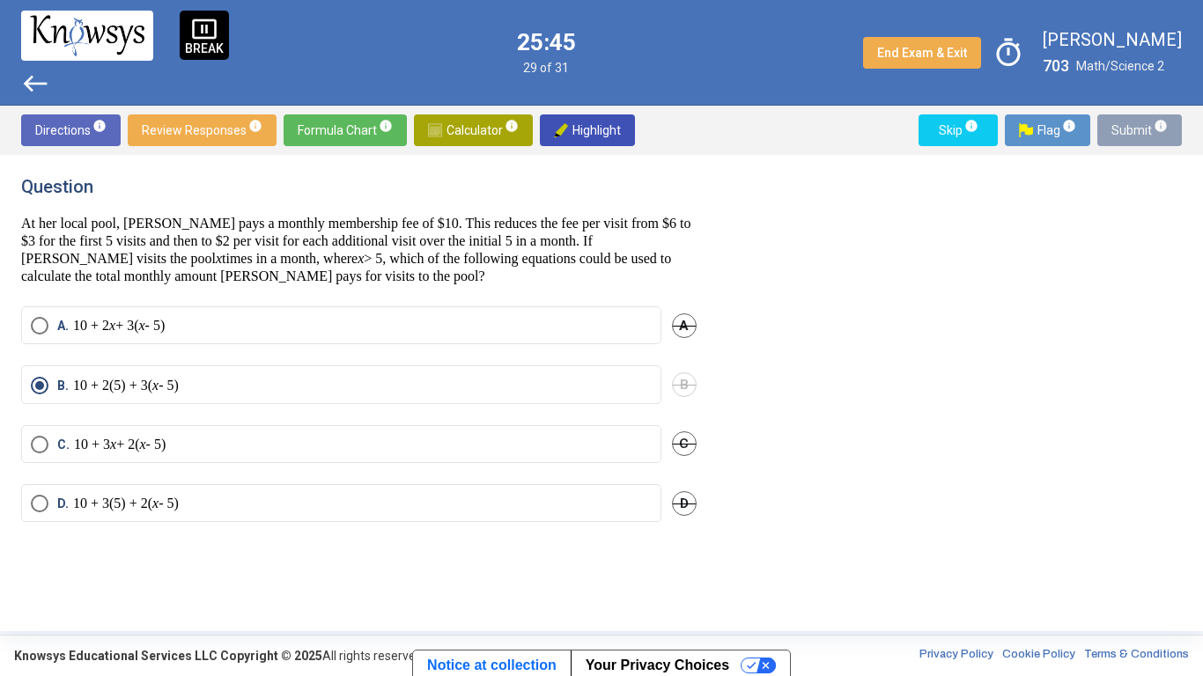
click at [1131, 137] on span "Submit info" at bounding box center [1139, 130] width 56 height 32
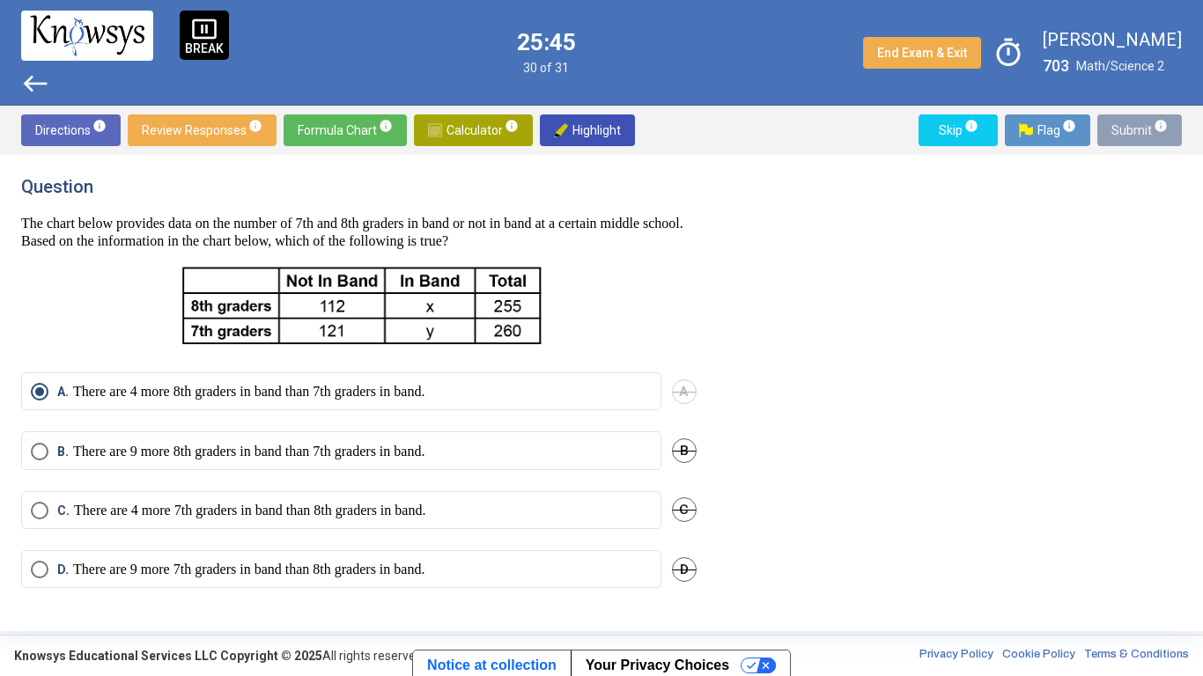
click at [1128, 142] on span "Submit info" at bounding box center [1139, 130] width 56 height 32
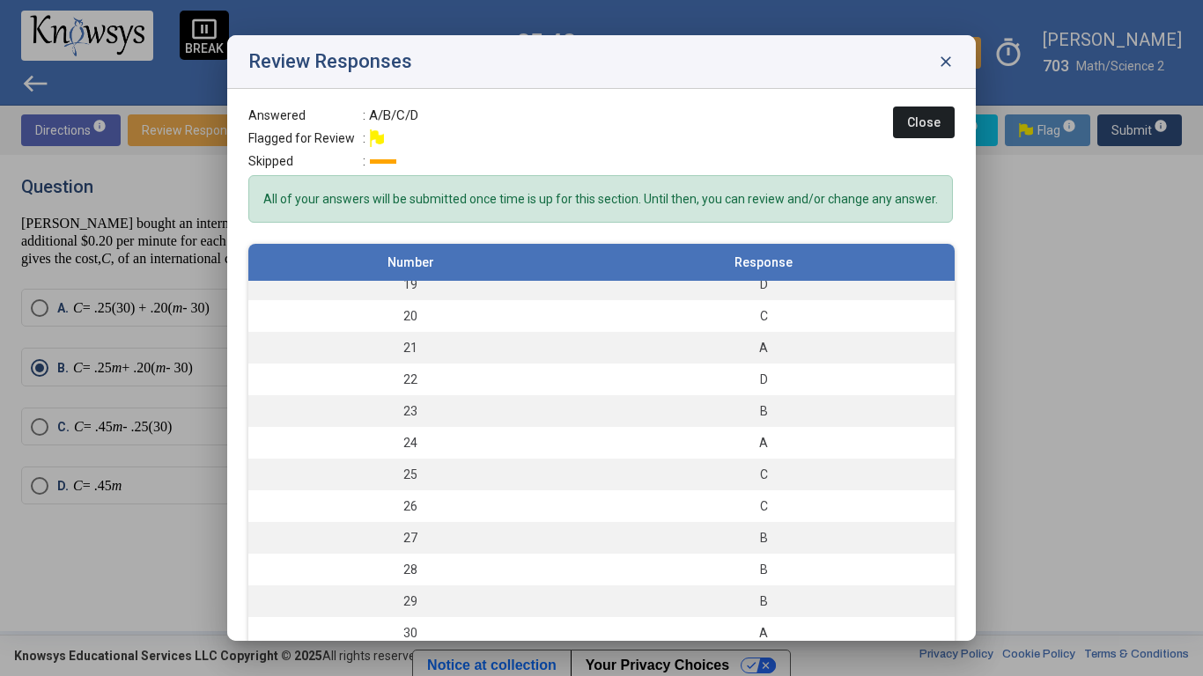
scroll to position [594, 0]
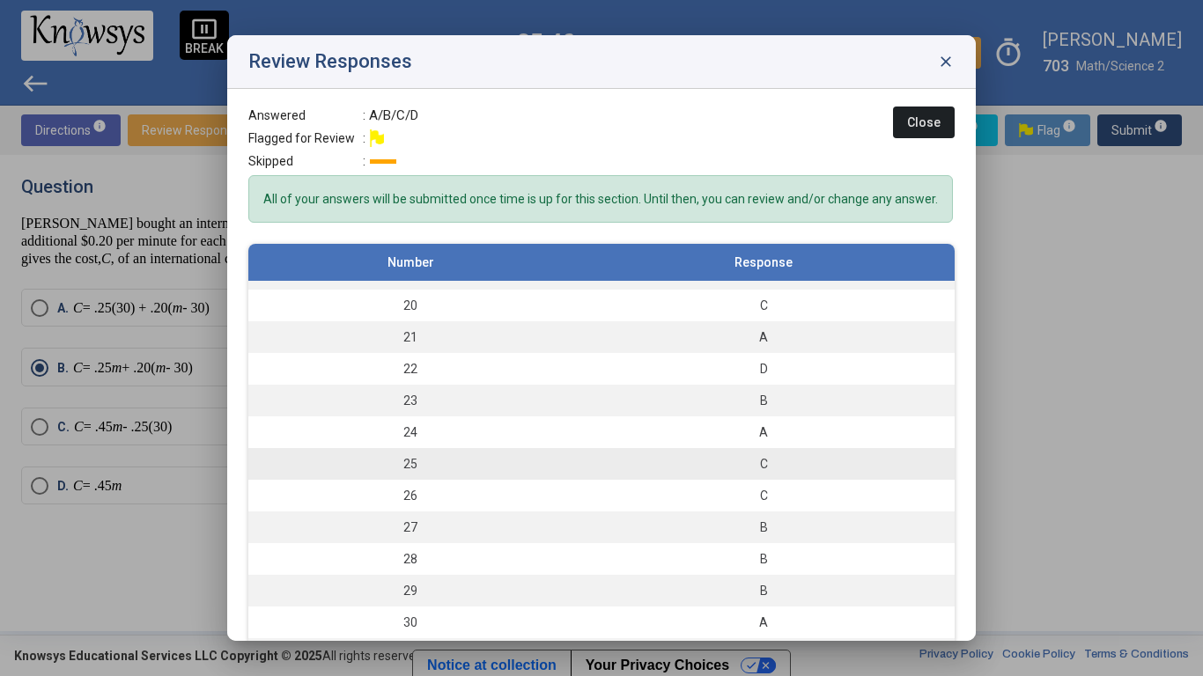
click at [854, 461] on div "C" at bounding box center [763, 464] width 365 height 18
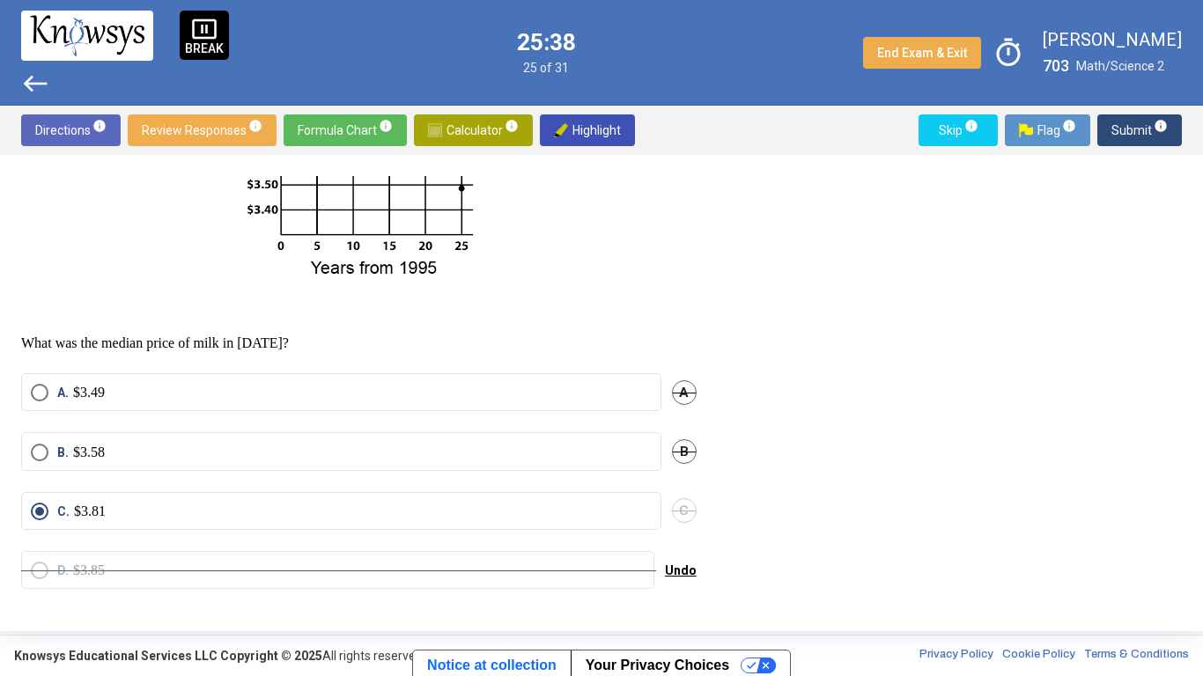
scroll to position [378, 0]
click at [77, 461] on p "$3.58" at bounding box center [89, 453] width 32 height 18
click at [684, 513] on span "C" at bounding box center [684, 510] width 25 height 25
click at [1131, 135] on span "Submit info" at bounding box center [1139, 130] width 56 height 32
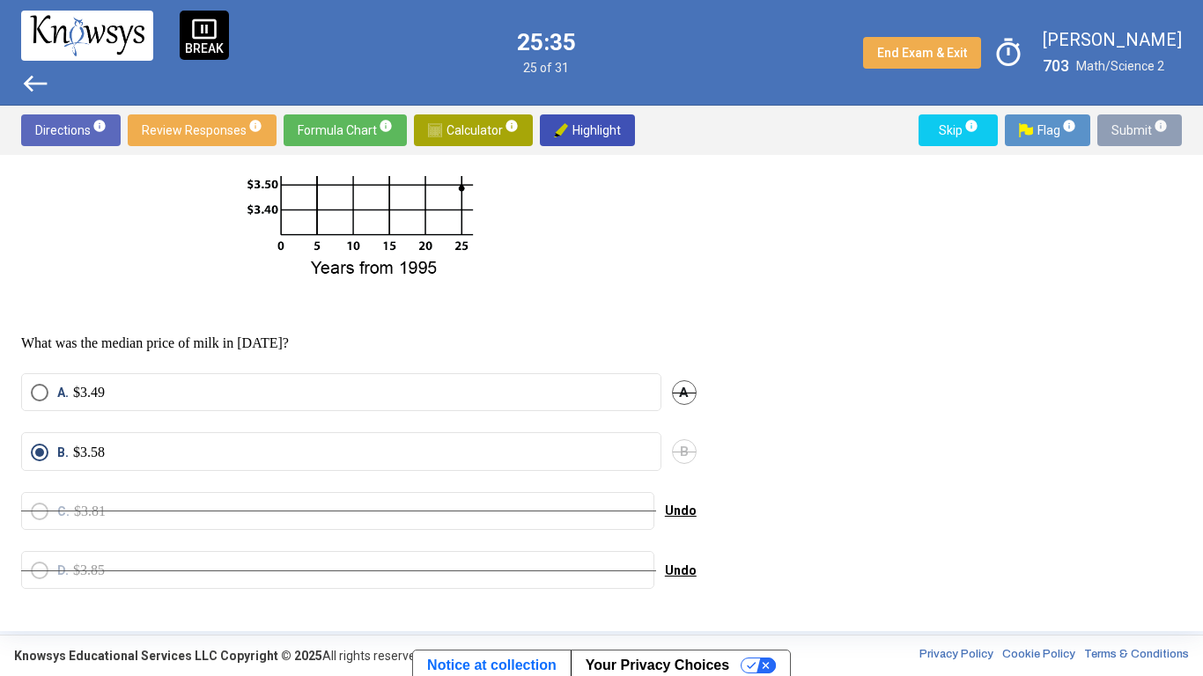
scroll to position [346, 0]
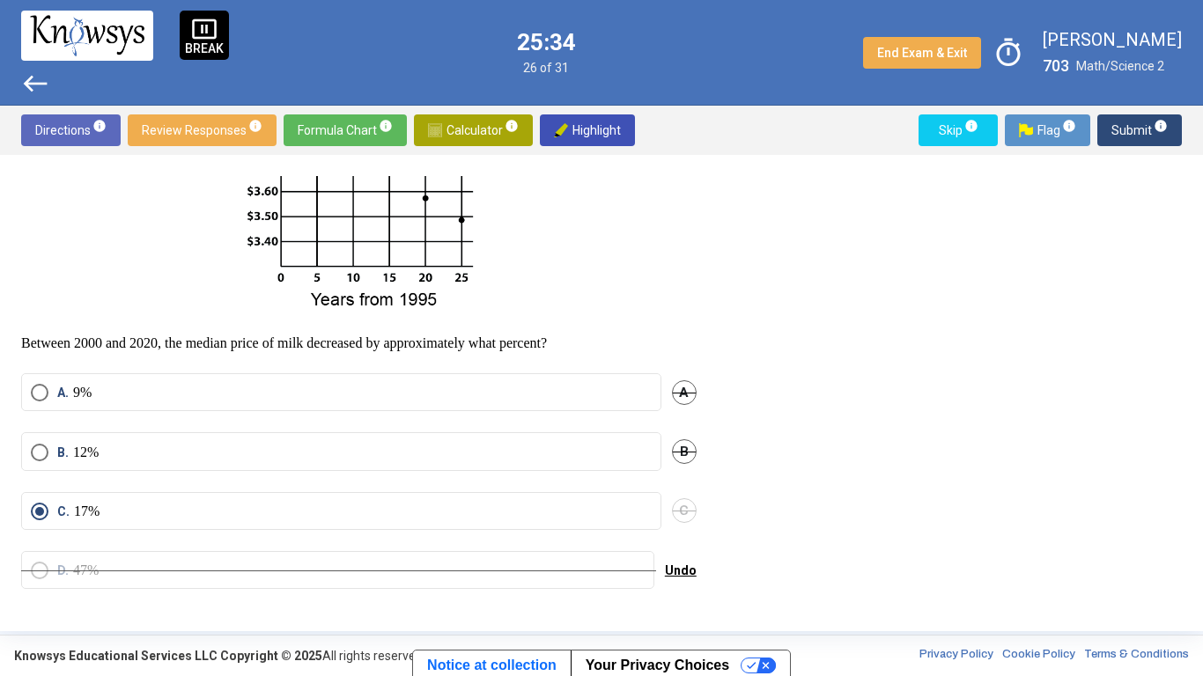
click at [48, 455] on span "Select an option" at bounding box center [40, 453] width 18 height 18
click at [673, 505] on span "C" at bounding box center [684, 510] width 25 height 25
click at [1119, 137] on span "Submit info" at bounding box center [1139, 130] width 56 height 32
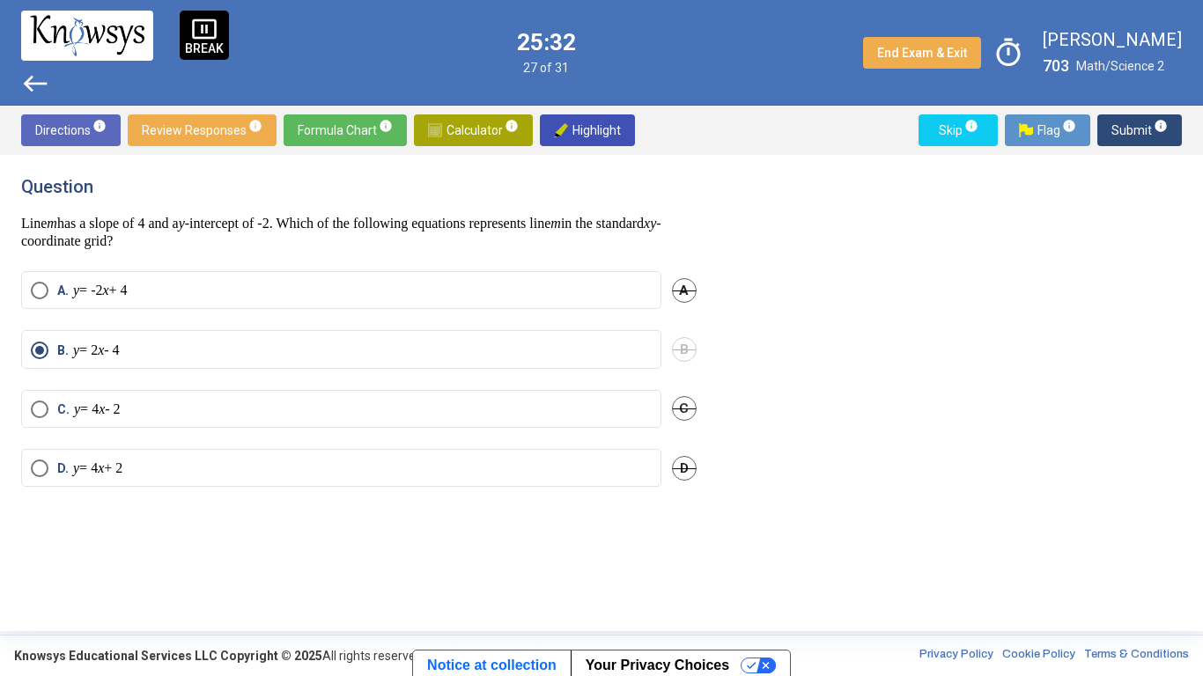
scroll to position [0, 0]
click at [1122, 136] on span "Submit info" at bounding box center [1139, 130] width 56 height 32
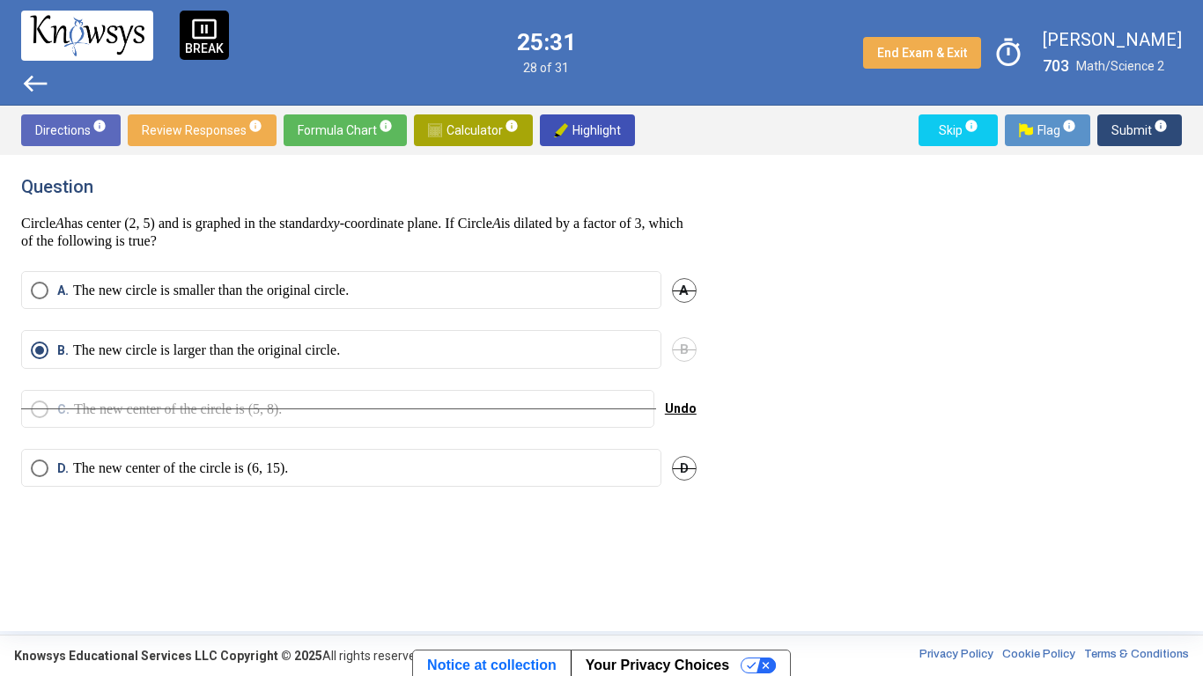
click at [1141, 129] on span "Submit info" at bounding box center [1139, 130] width 56 height 32
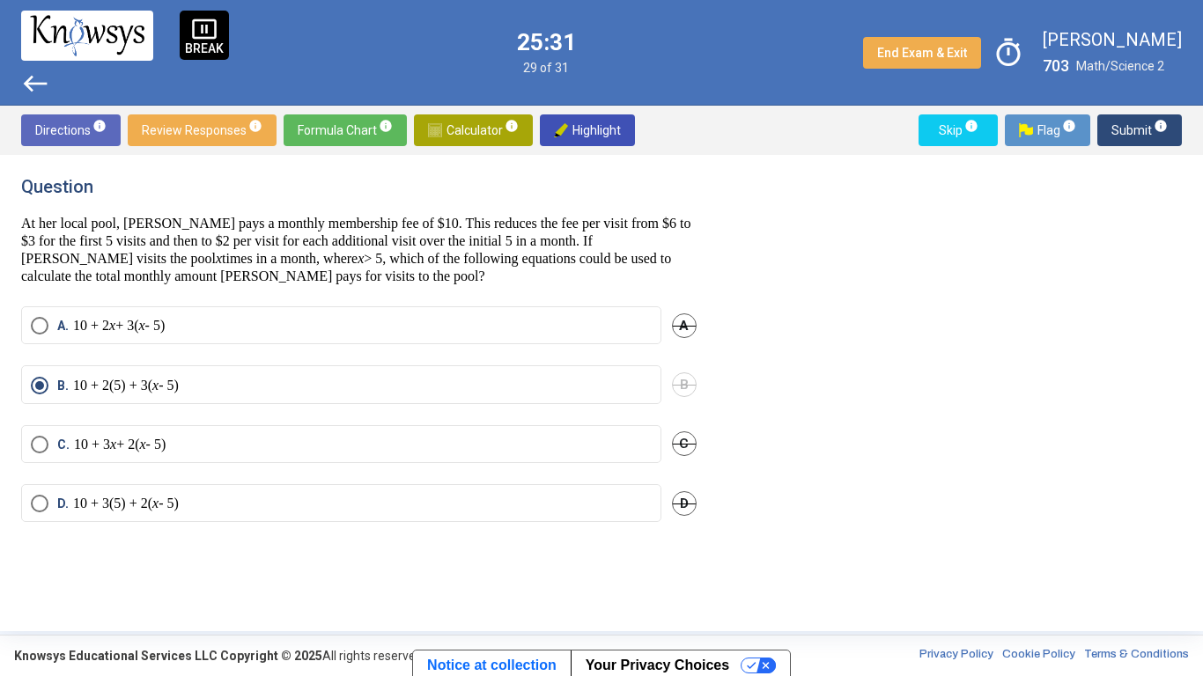
click at [1135, 135] on span "Submit info" at bounding box center [1139, 130] width 56 height 32
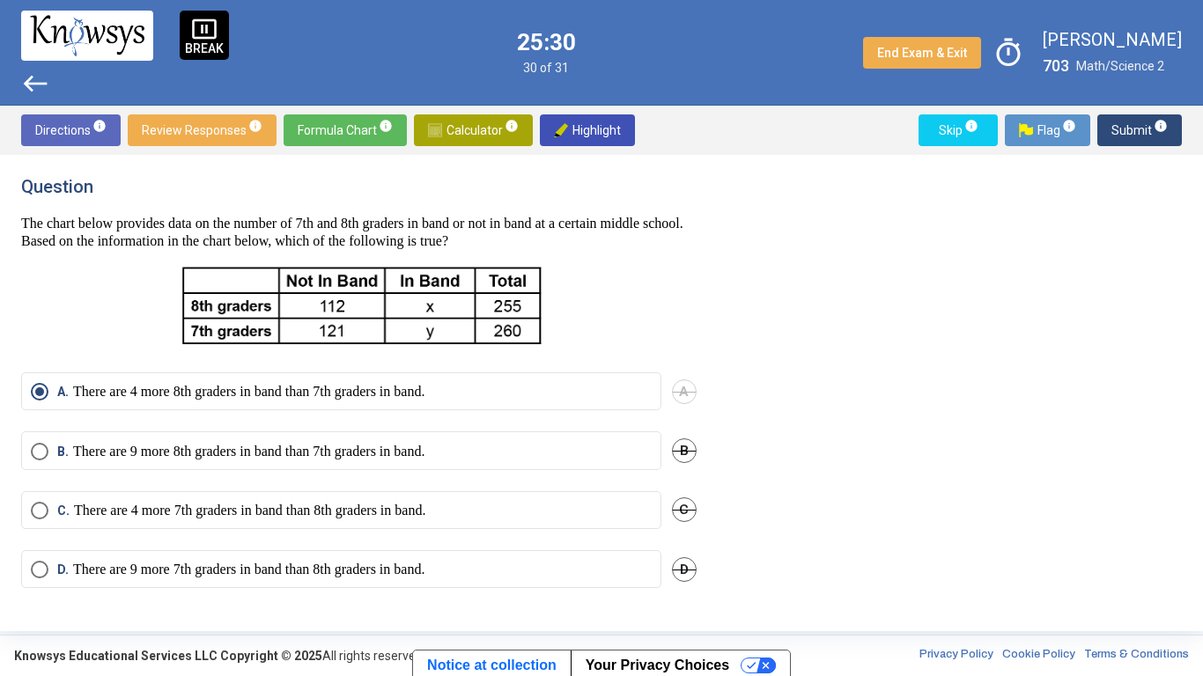
click at [1142, 135] on span "Submit info" at bounding box center [1139, 130] width 56 height 32
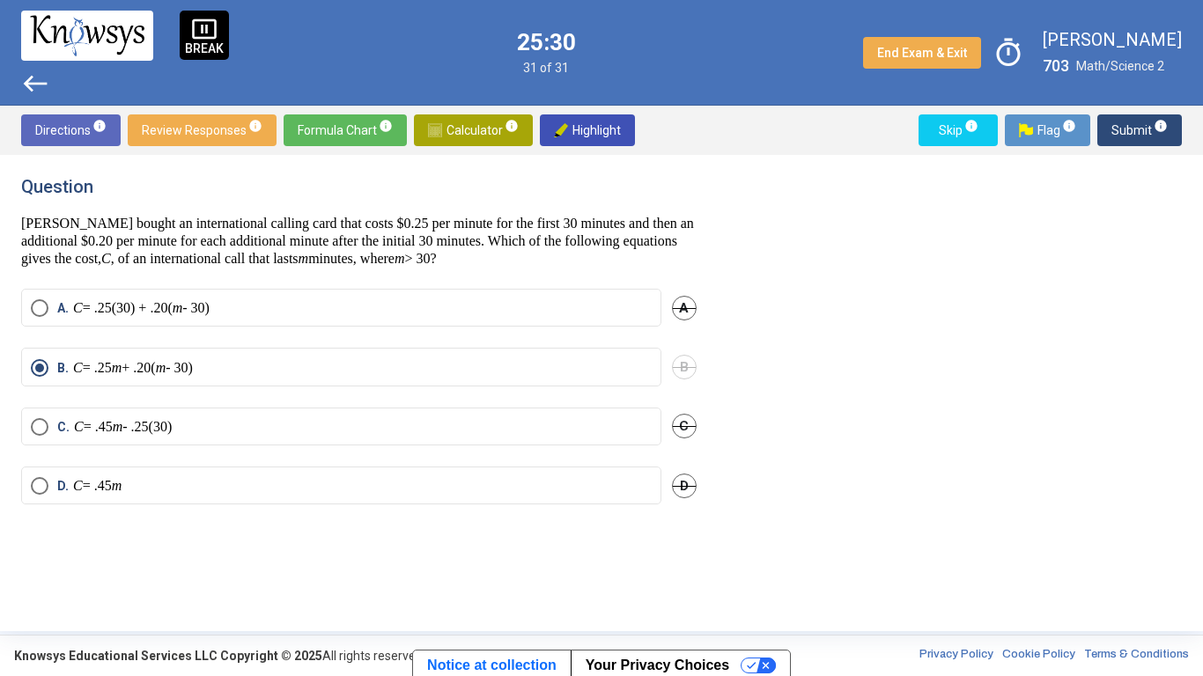
click at [1143, 129] on span "Submit info" at bounding box center [1139, 130] width 56 height 32
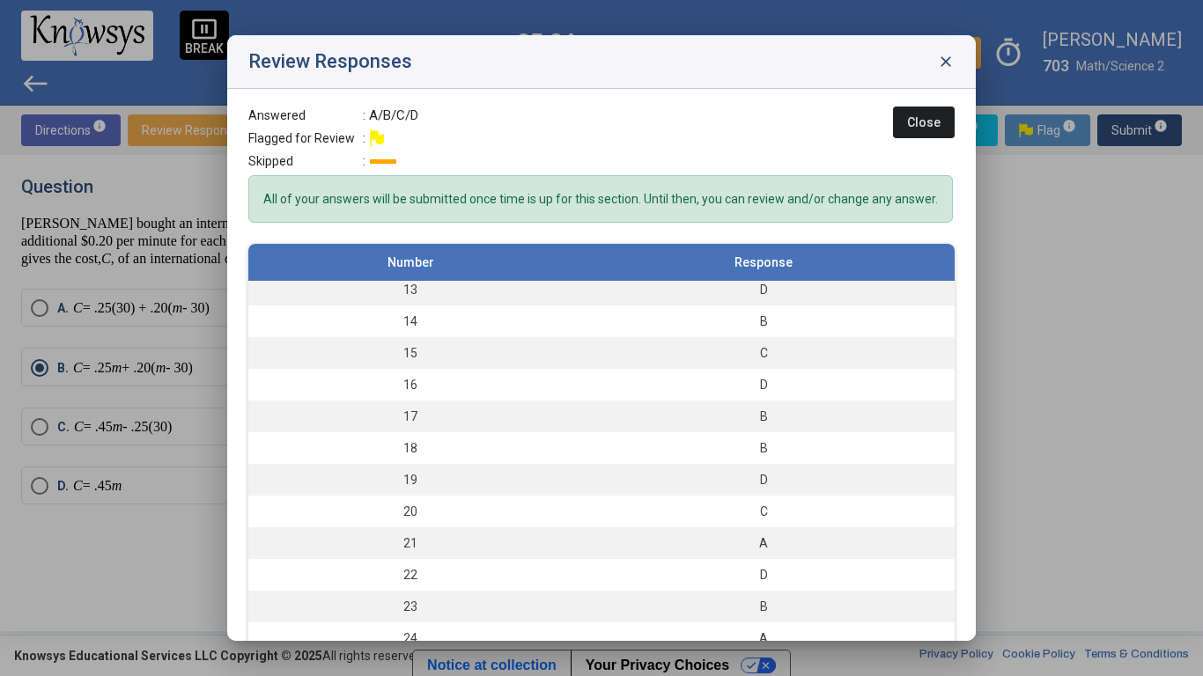
scroll to position [387, 0]
click at [849, 470] on td "D" at bounding box center [763, 482] width 382 height 32
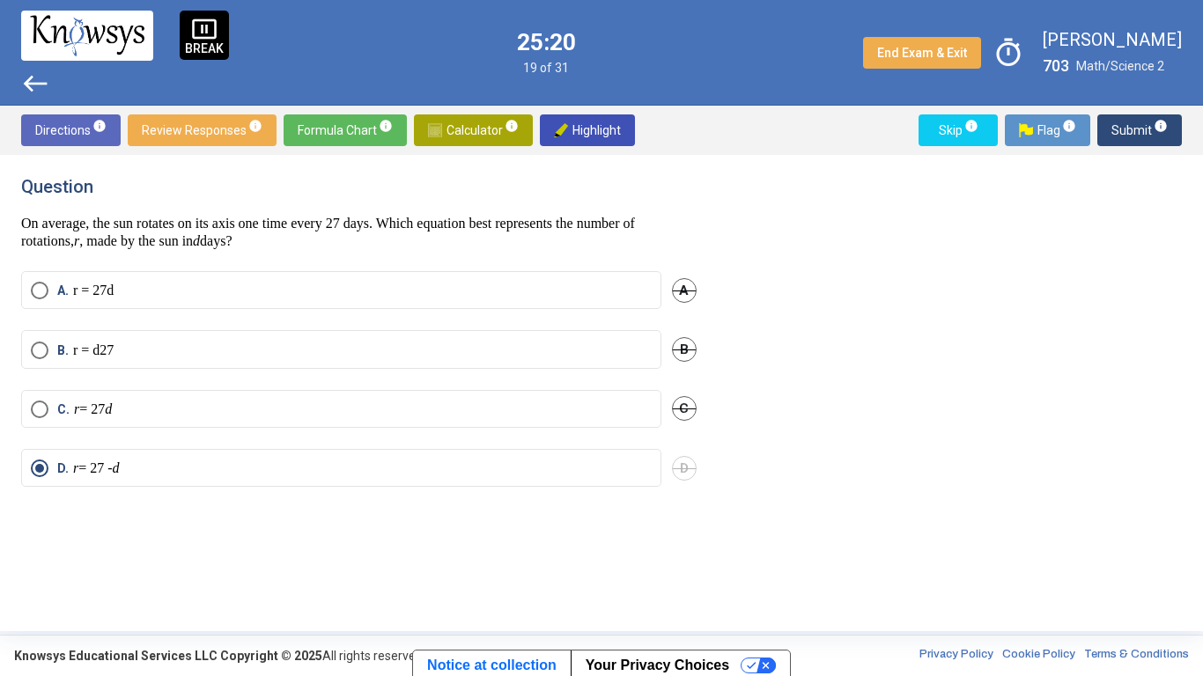
click at [83, 416] on p "r = 27 d" at bounding box center [94, 410] width 41 height 18
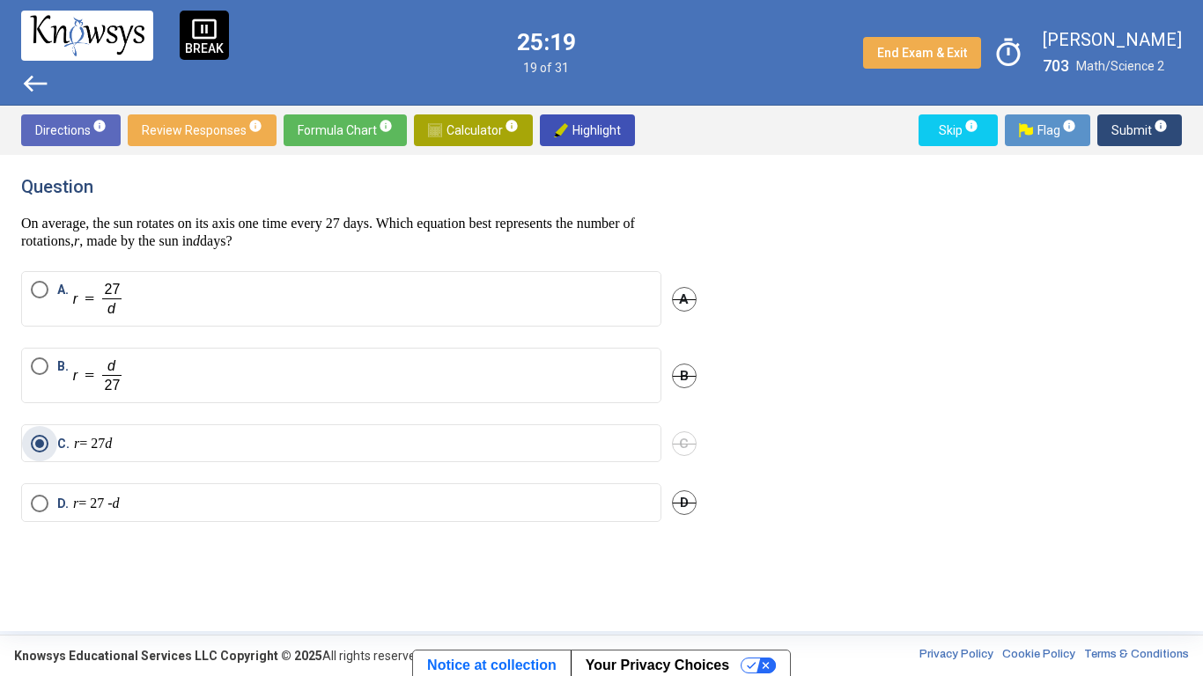
click at [682, 499] on span "D" at bounding box center [684, 502] width 25 height 25
click at [1134, 142] on span "Submit info" at bounding box center [1139, 130] width 56 height 32
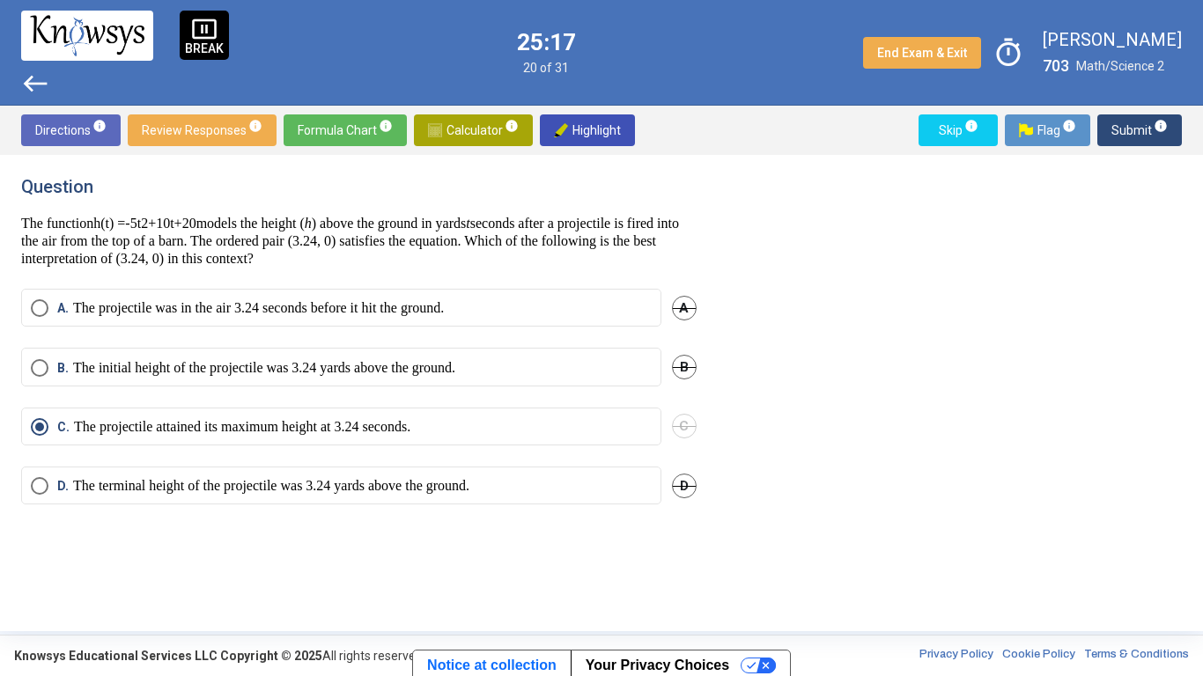
click at [1140, 131] on span "Submit info" at bounding box center [1139, 130] width 56 height 32
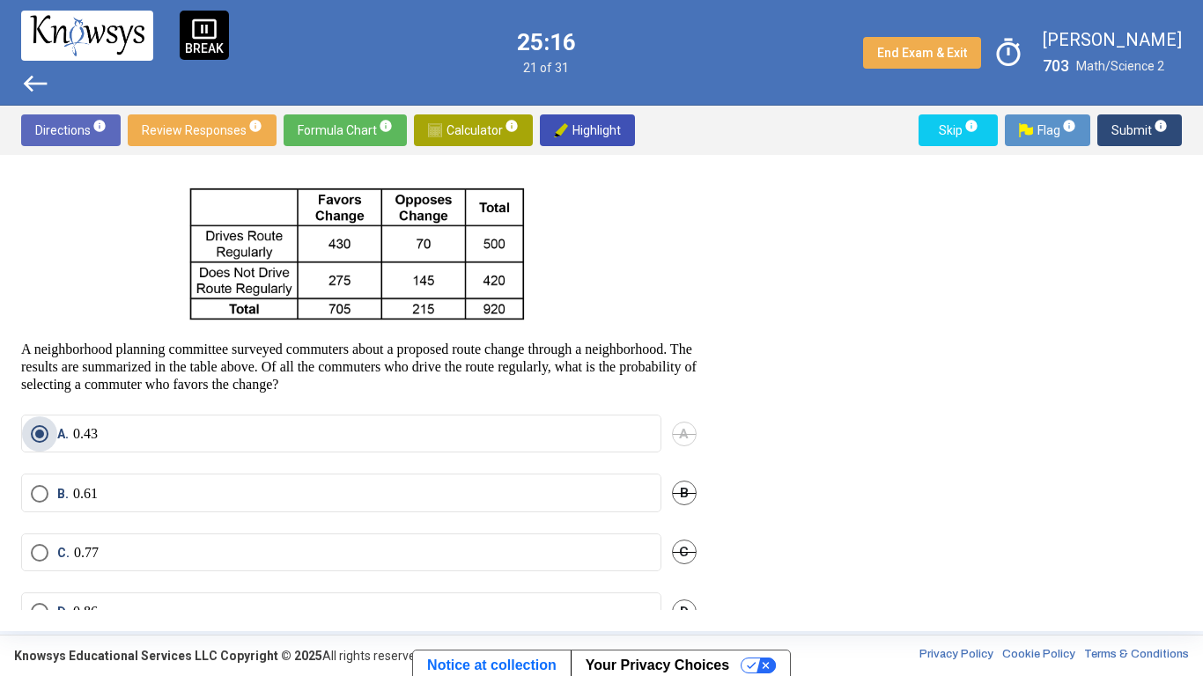
scroll to position [94, 0]
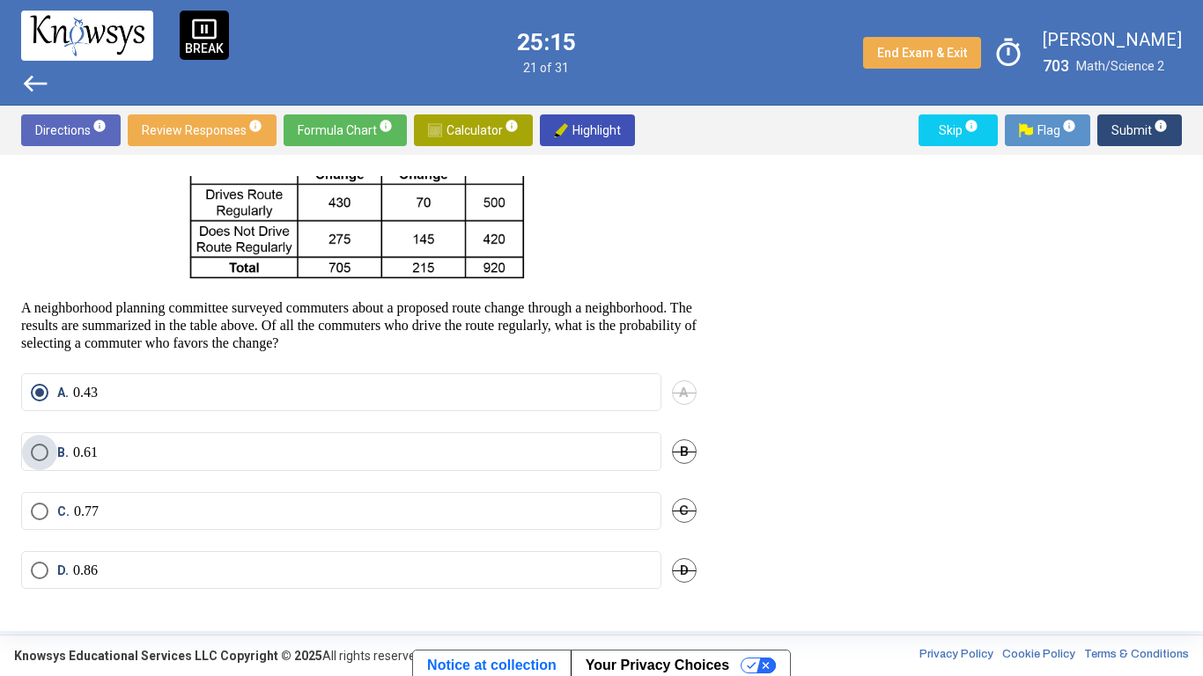
click at [90, 455] on p "0.61" at bounding box center [85, 453] width 25 height 18
click at [689, 370] on div "Question A neighborhood planning committee surveyed commuters about a proposed …" at bounding box center [369, 393] width 697 height 434
click at [685, 384] on span "A" at bounding box center [684, 392] width 25 height 25
click at [1131, 135] on span "Submit info" at bounding box center [1139, 130] width 56 height 32
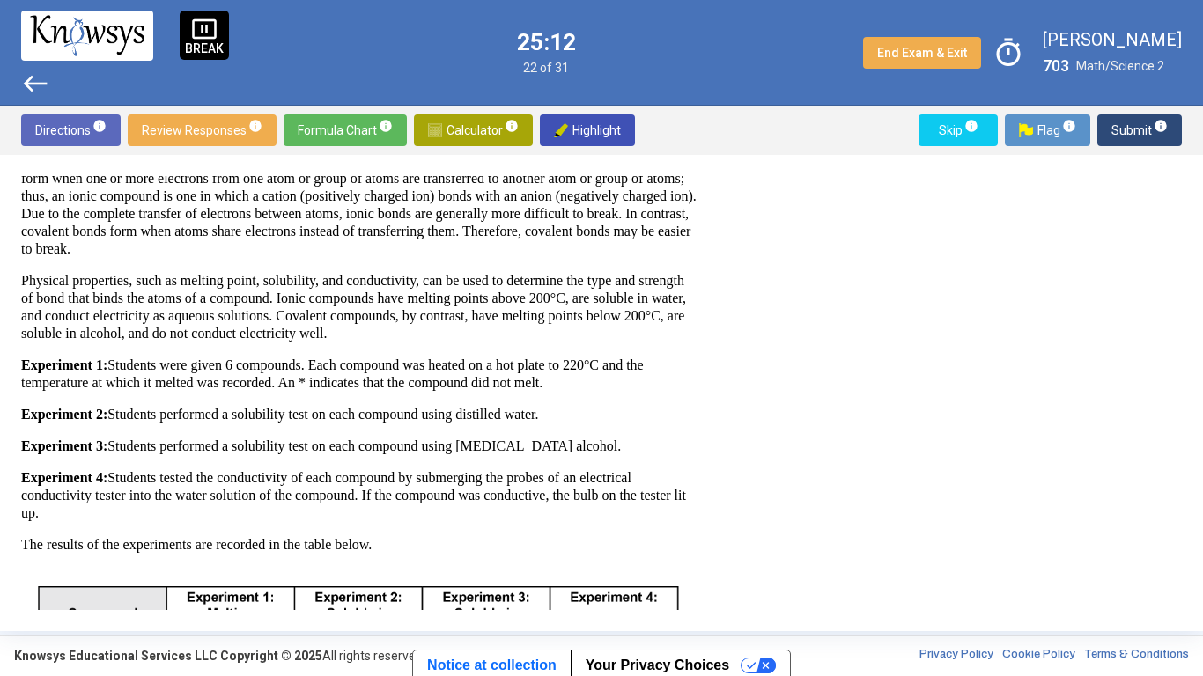
click at [1140, 130] on span "Submit info" at bounding box center [1139, 130] width 56 height 32
click at [1146, 129] on span "Submit info" at bounding box center [1139, 130] width 56 height 32
click at [1133, 135] on span "Submit info" at bounding box center [1139, 130] width 56 height 32
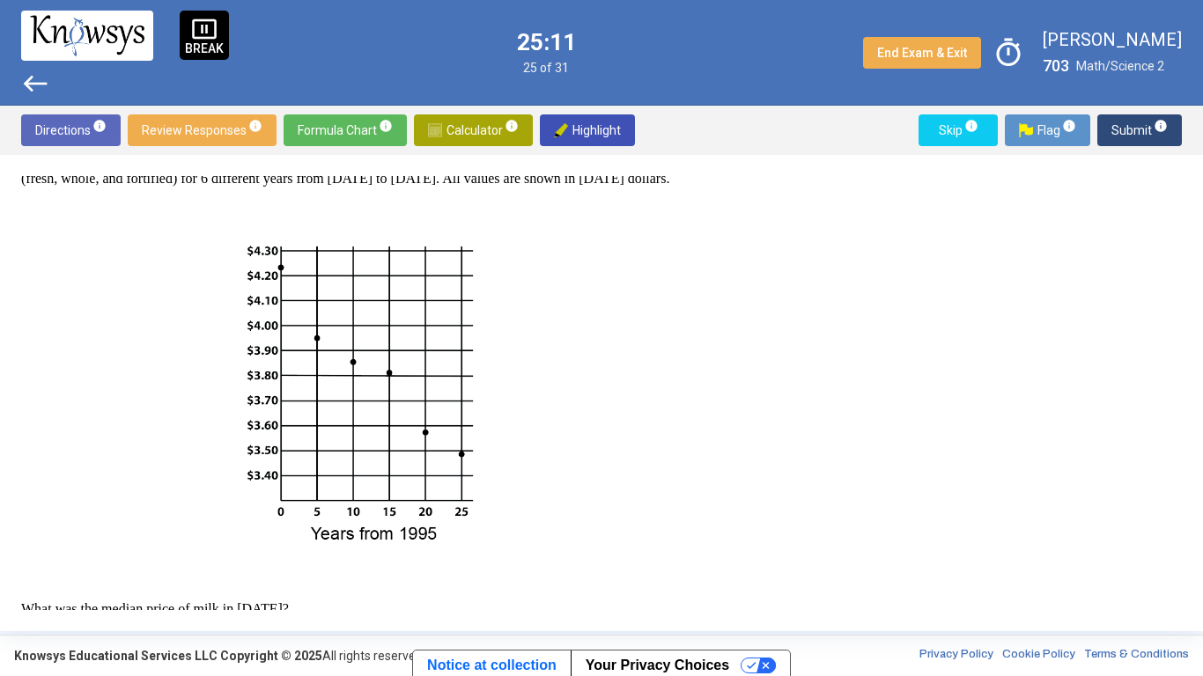
click at [1139, 136] on span "Submit info" at bounding box center [1139, 130] width 56 height 32
click at [1119, 135] on span "Submit info" at bounding box center [1139, 130] width 56 height 32
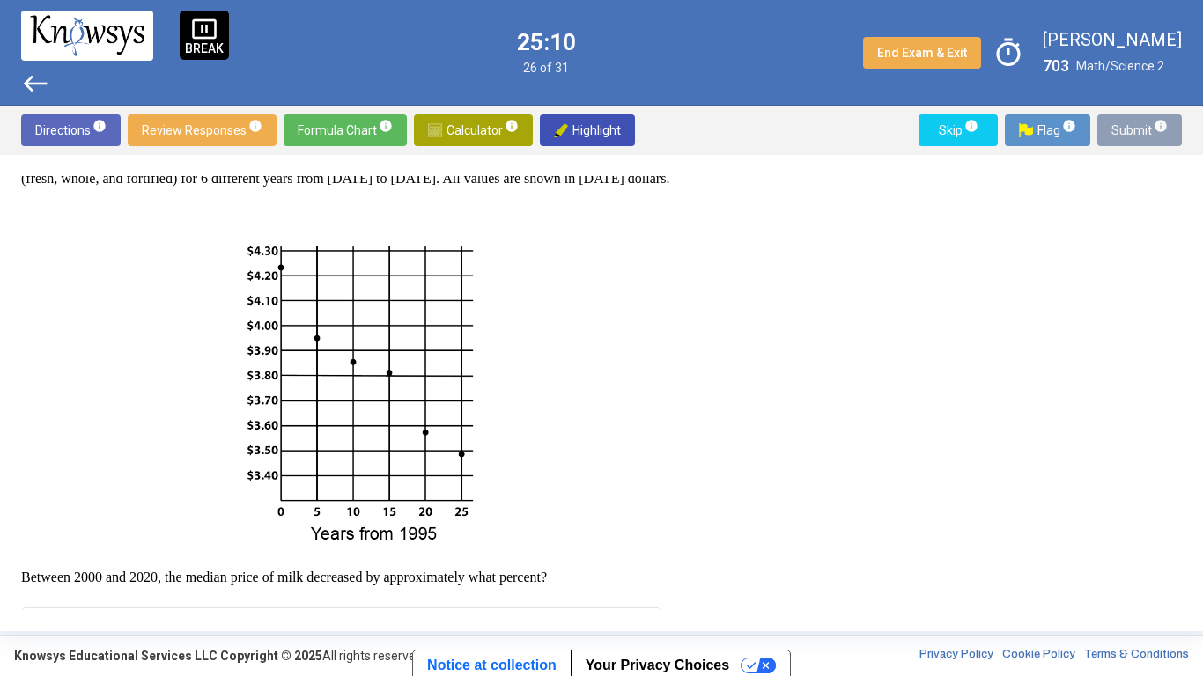
click at [1120, 131] on span "Submit info" at bounding box center [1139, 130] width 56 height 32
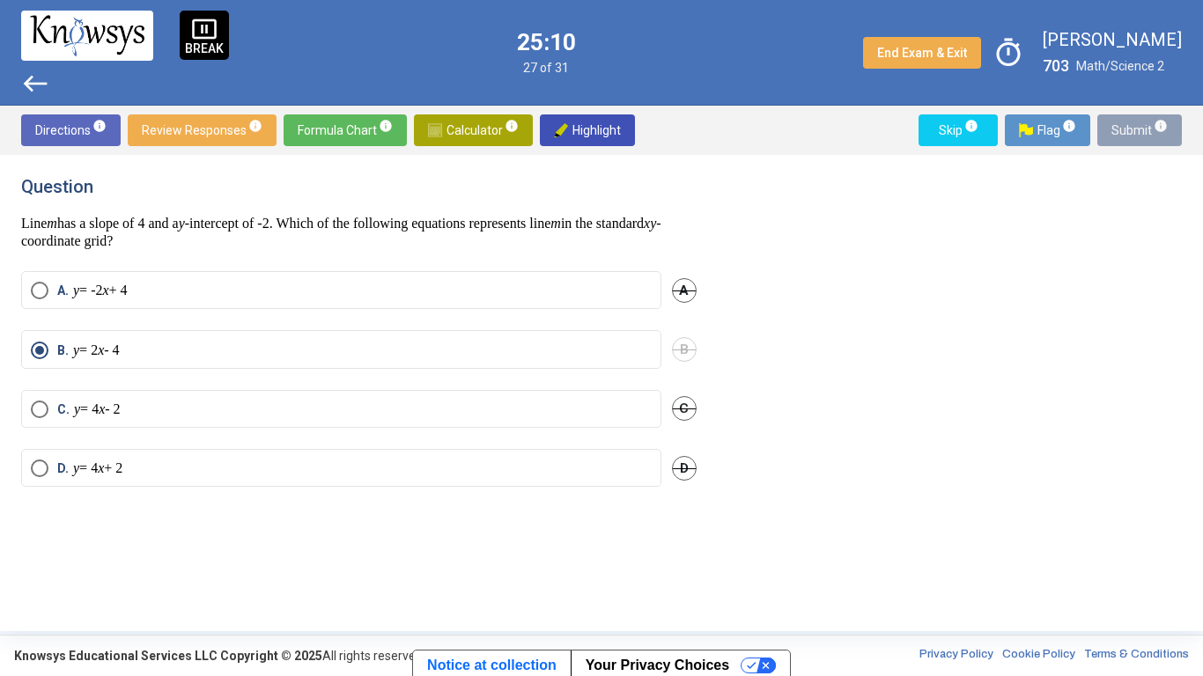
scroll to position [0, 0]
click at [1127, 131] on span "Submit info" at bounding box center [1139, 130] width 56 height 32
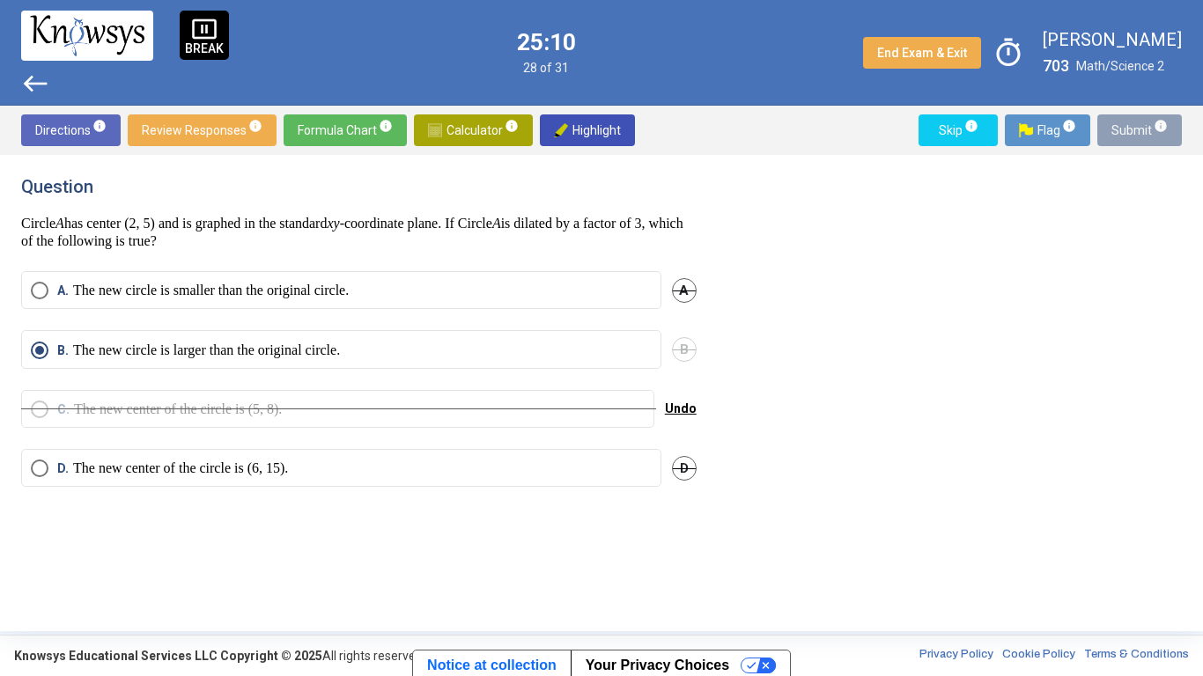
click at [1124, 131] on span "Submit info" at bounding box center [1139, 130] width 56 height 32
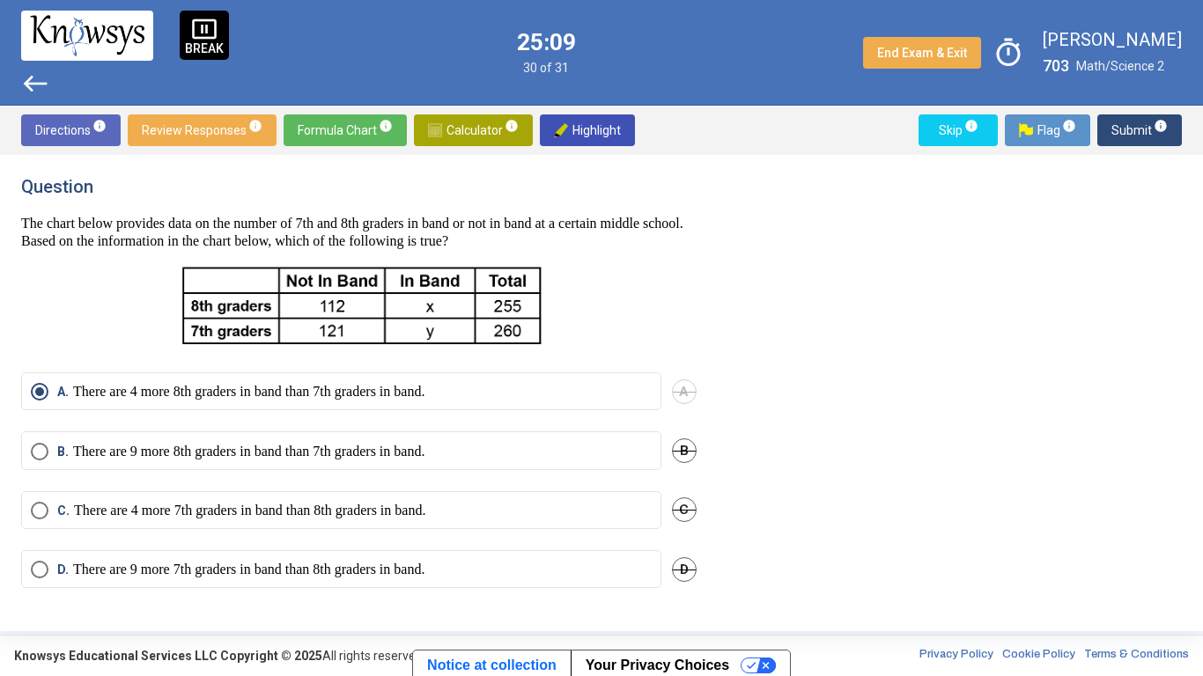
click at [1125, 133] on span "Submit info" at bounding box center [1139, 130] width 56 height 32
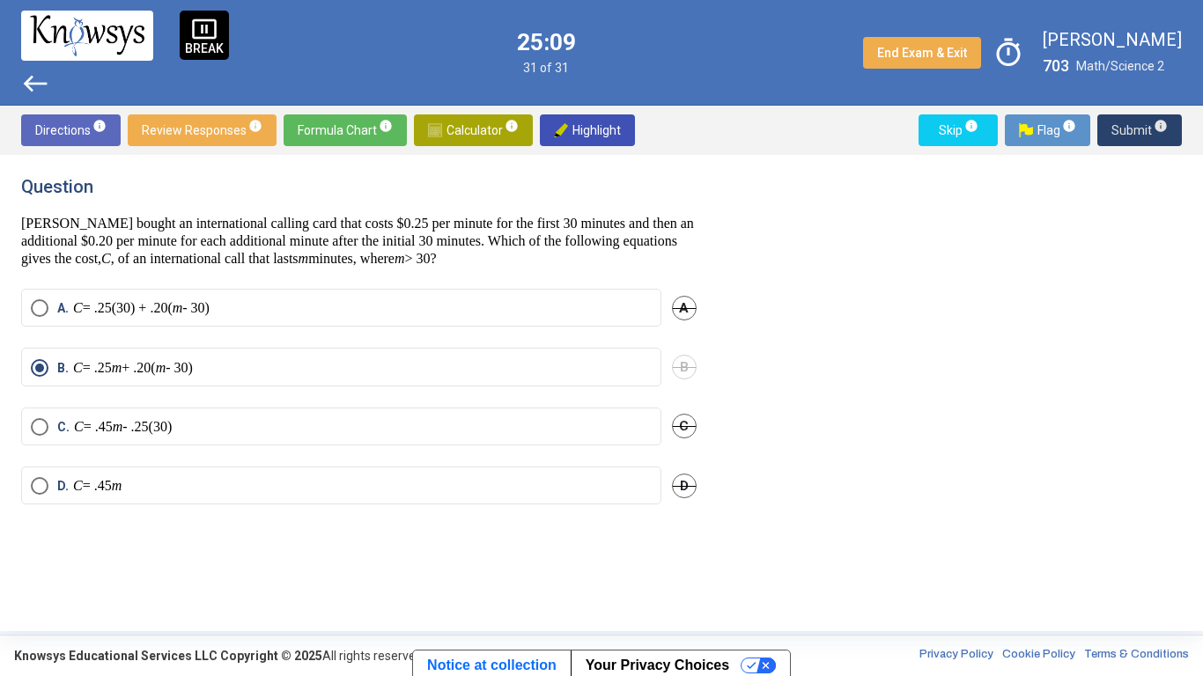
click at [1131, 130] on span "Submit info" at bounding box center [1139, 130] width 56 height 32
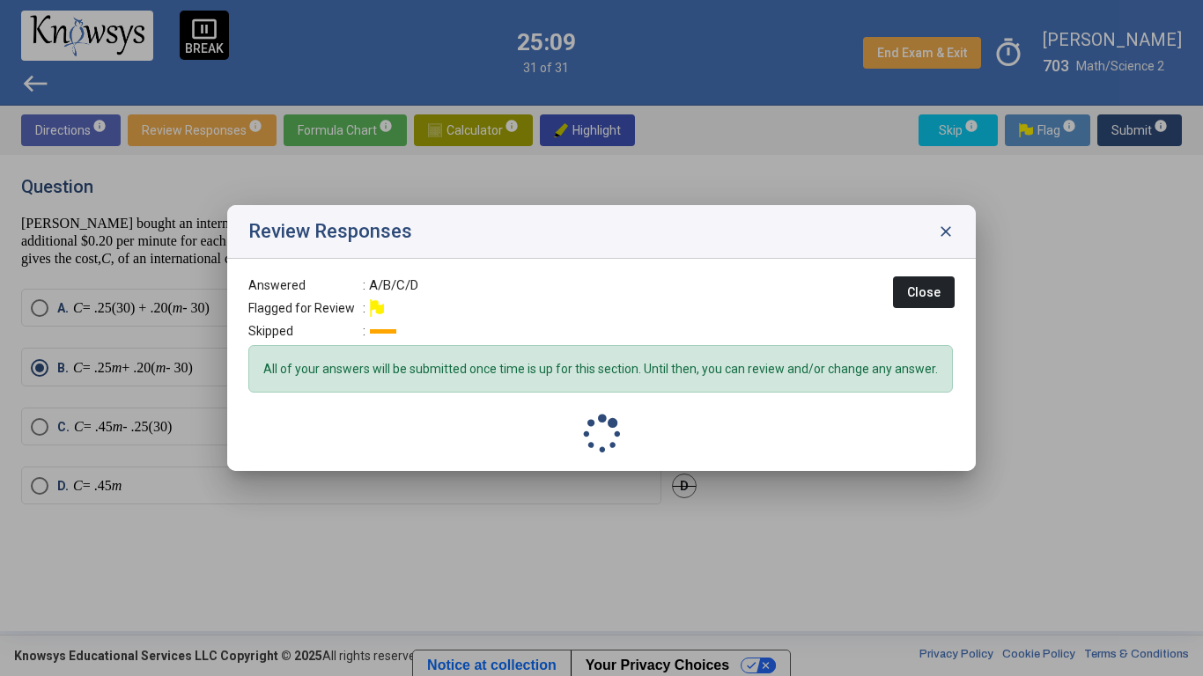
click at [1132, 129] on div at bounding box center [601, 338] width 1203 height 676
click at [1133, 129] on span "Submit info" at bounding box center [1139, 130] width 56 height 32
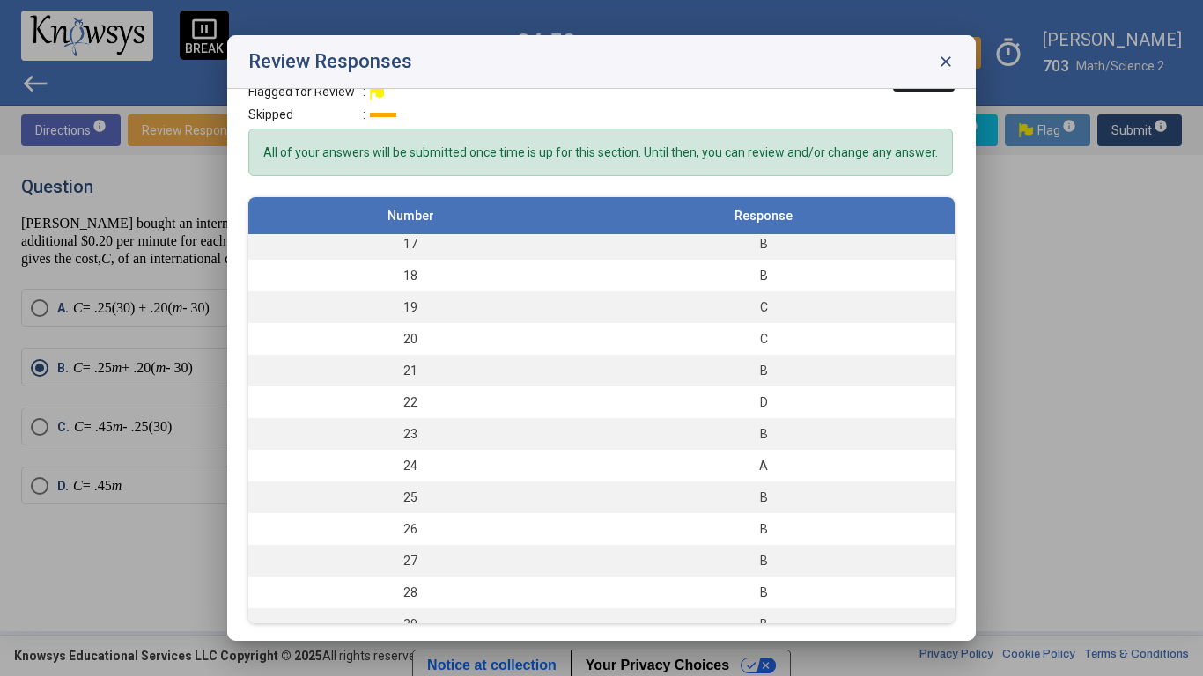
scroll to position [510, 0]
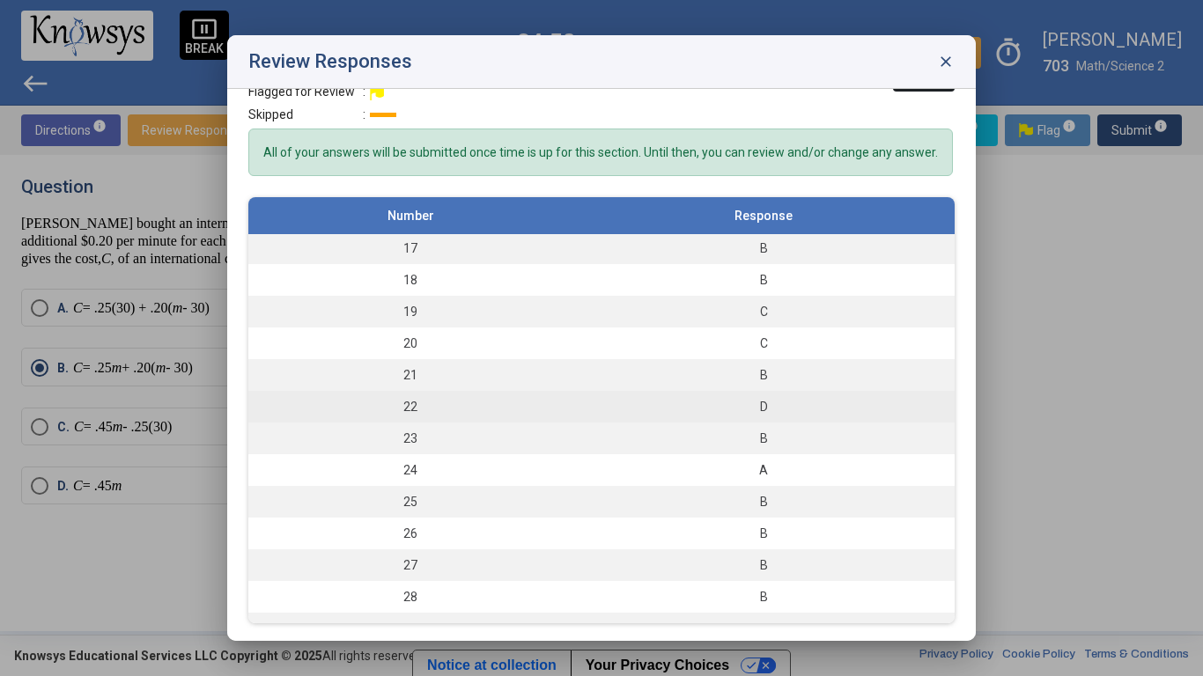
click at [875, 405] on div "D" at bounding box center [763, 407] width 365 height 18
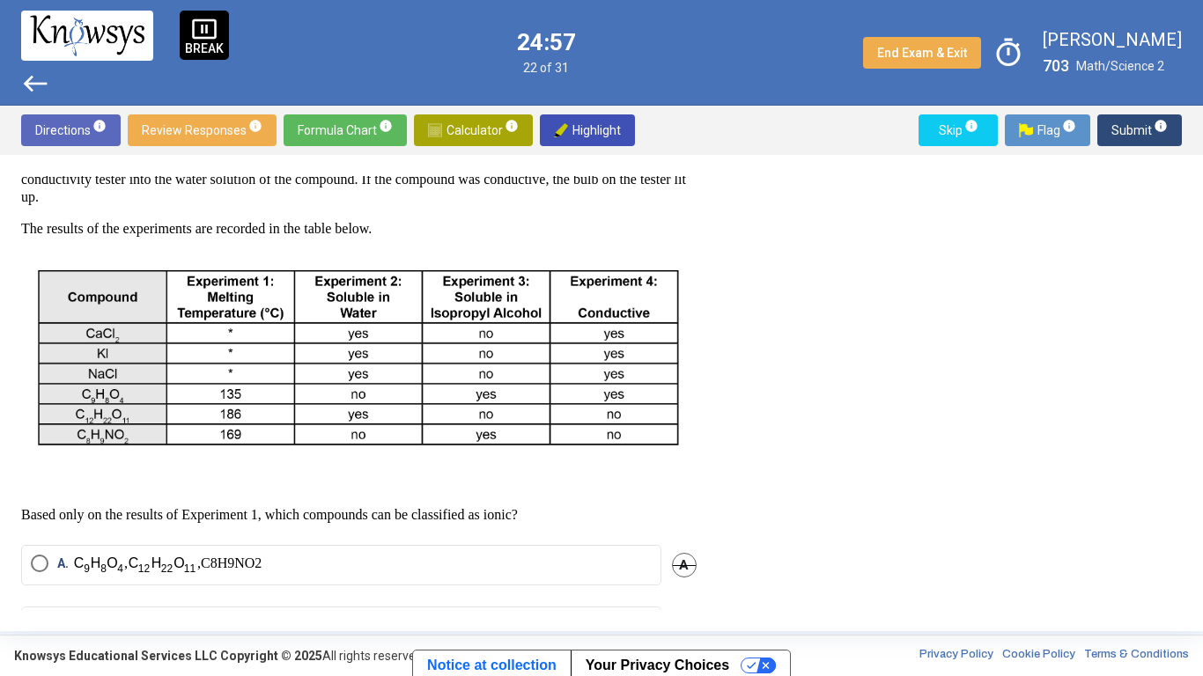
scroll to position [586, 0]
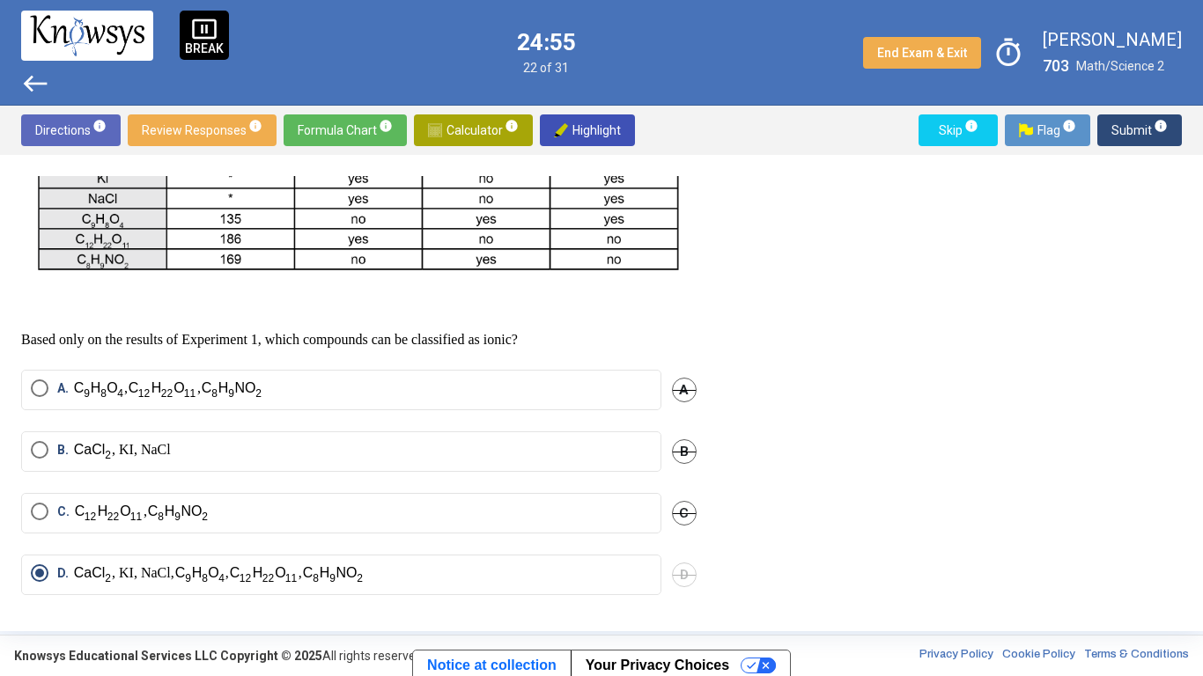
click at [72, 520] on span "C." at bounding box center [65, 513] width 17 height 21
click at [673, 527] on div "D" at bounding box center [684, 575] width 25 height 41
click at [60, 448] on span "B." at bounding box center [65, 451] width 16 height 21
click at [1131, 144] on span "Submit info" at bounding box center [1139, 130] width 56 height 32
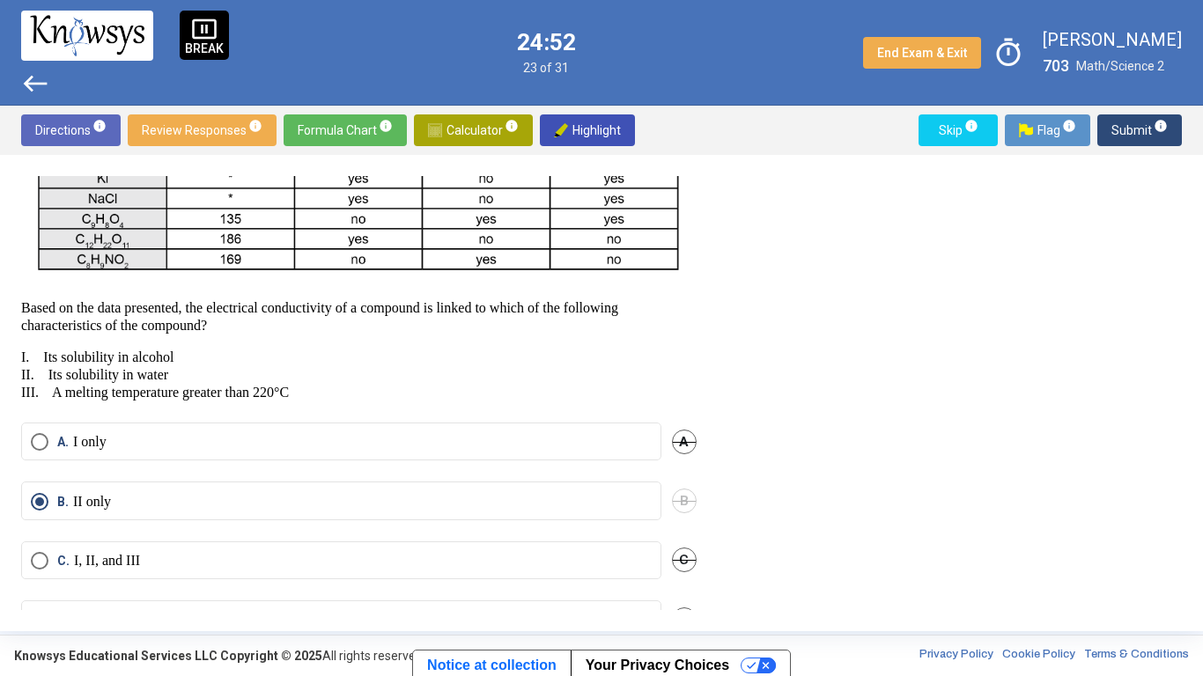
click at [1148, 139] on span "Submit info" at bounding box center [1139, 130] width 56 height 32
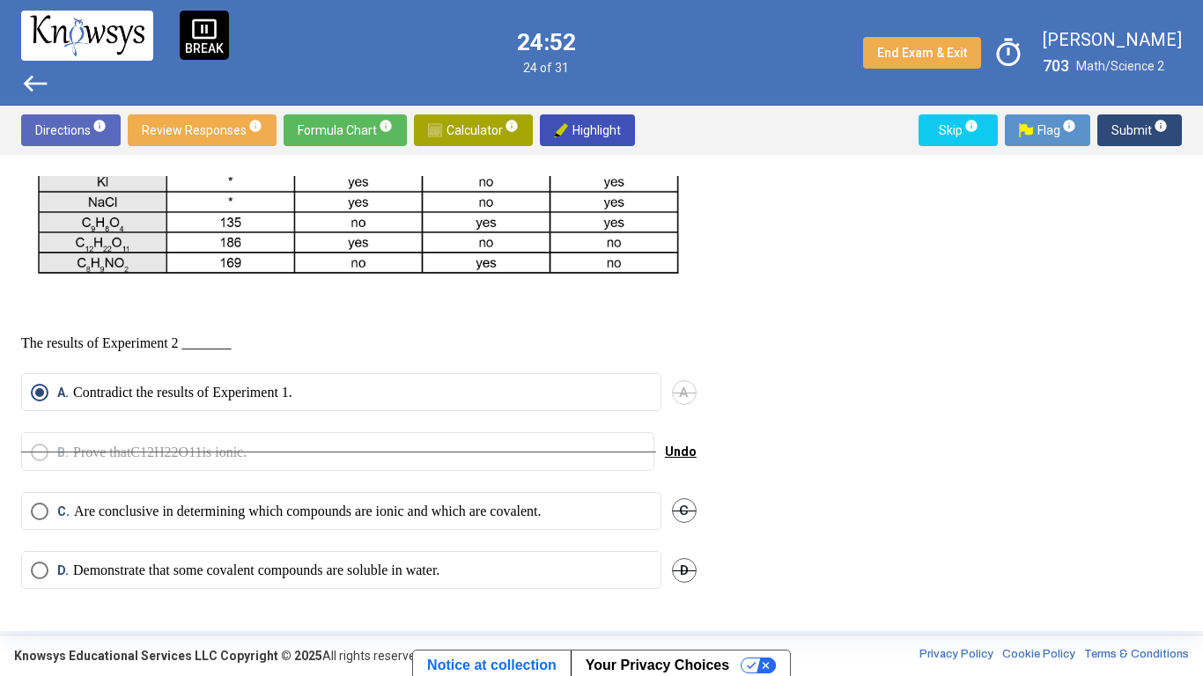
click at [1135, 134] on span "Submit info" at bounding box center [1139, 130] width 56 height 32
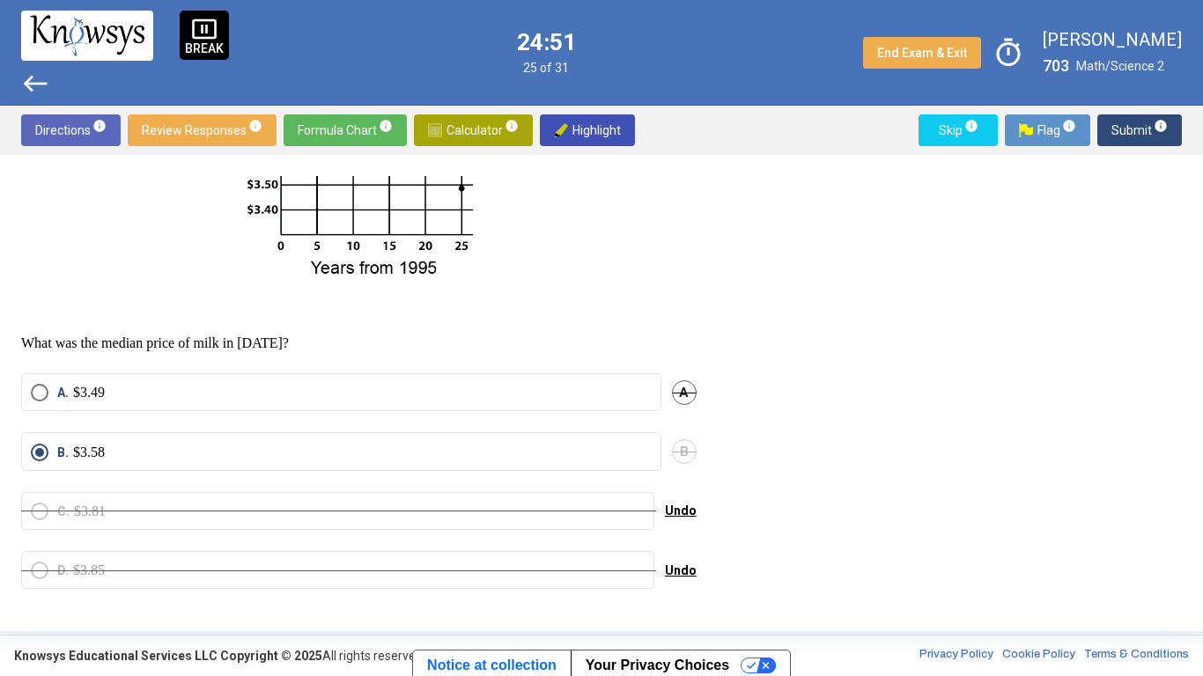
click at [1148, 134] on span "Submit info" at bounding box center [1139, 130] width 56 height 32
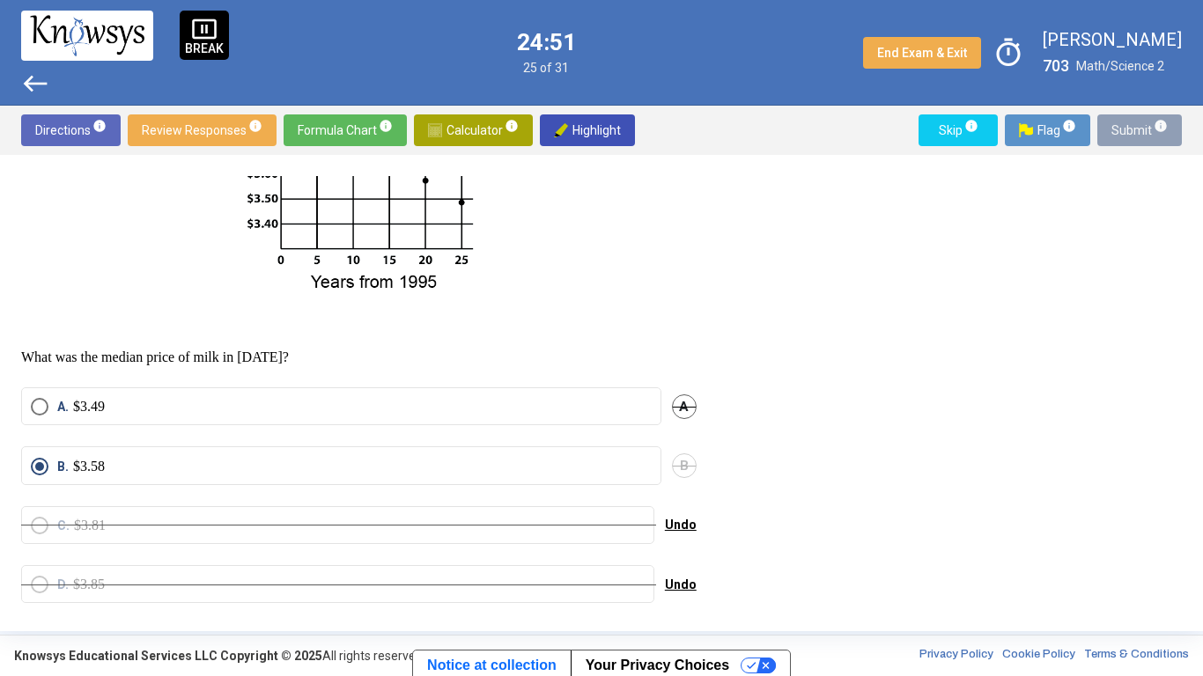
click at [1142, 137] on span "Submit info" at bounding box center [1139, 130] width 56 height 32
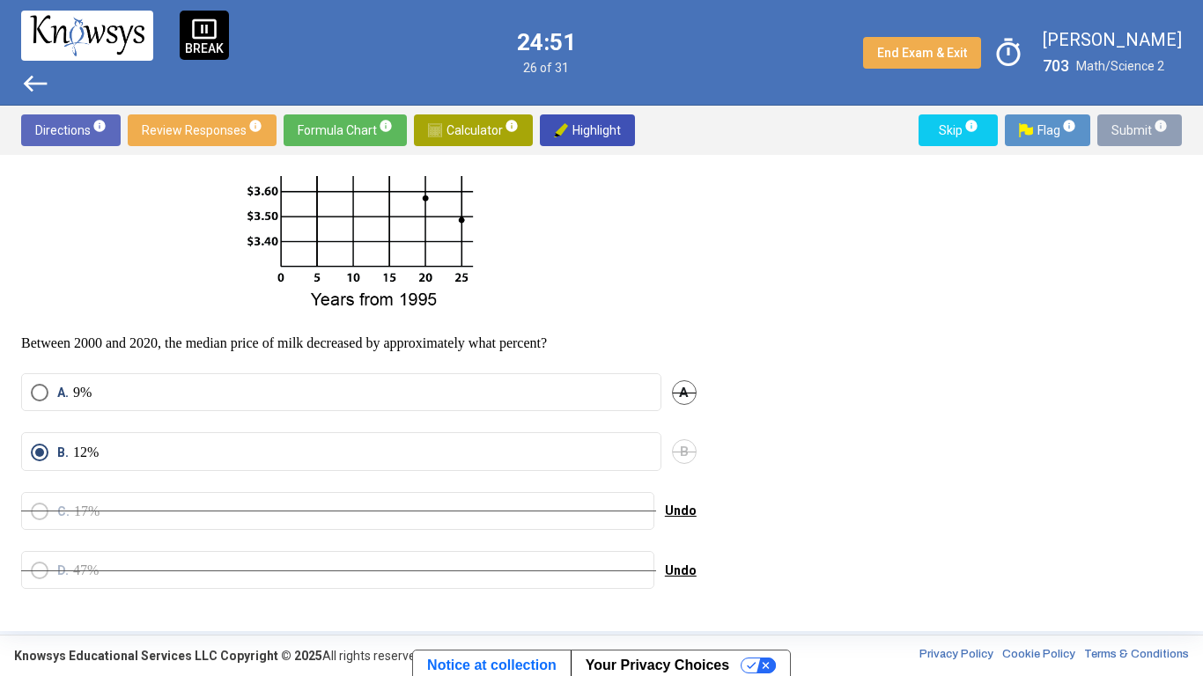
click at [1139, 141] on span "Submit info" at bounding box center [1139, 130] width 56 height 32
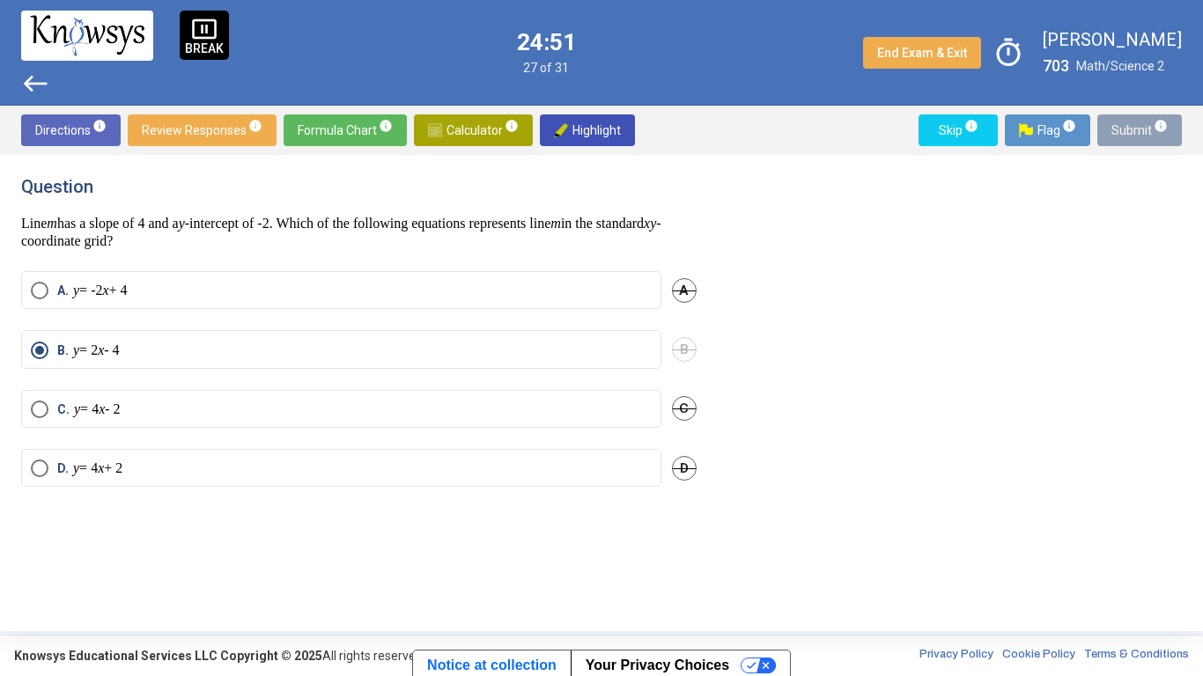
click at [1147, 135] on span "Submit info" at bounding box center [1139, 130] width 56 height 32
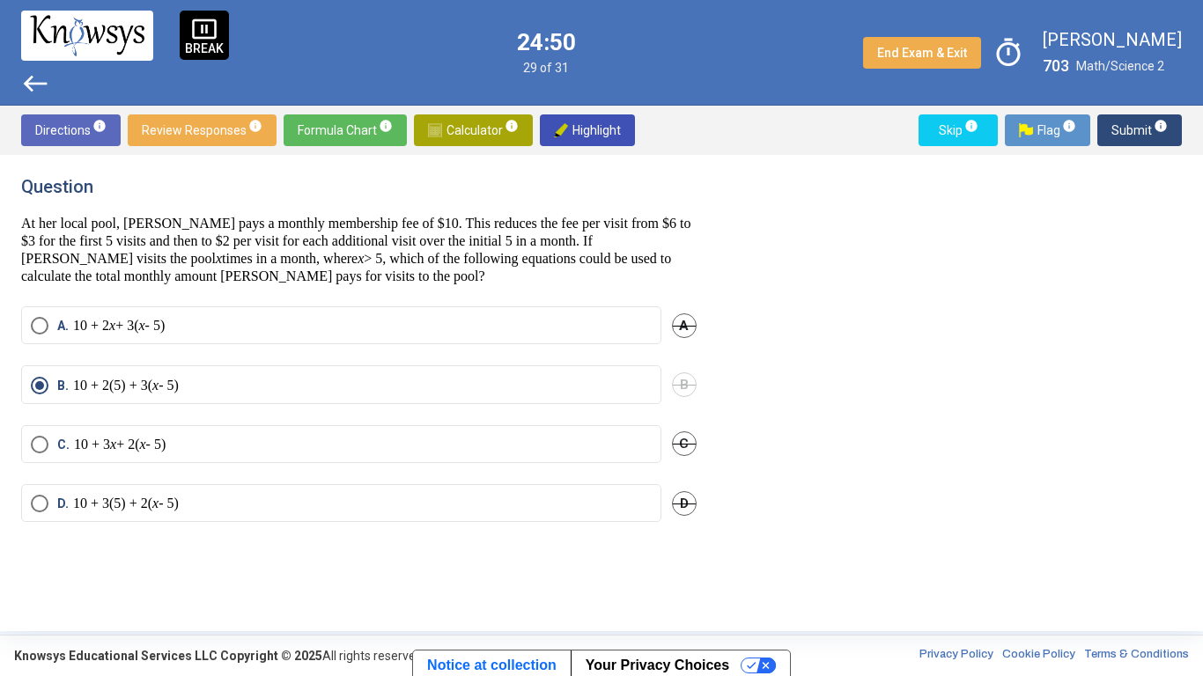
click at [1137, 138] on span "Submit info" at bounding box center [1139, 130] width 56 height 32
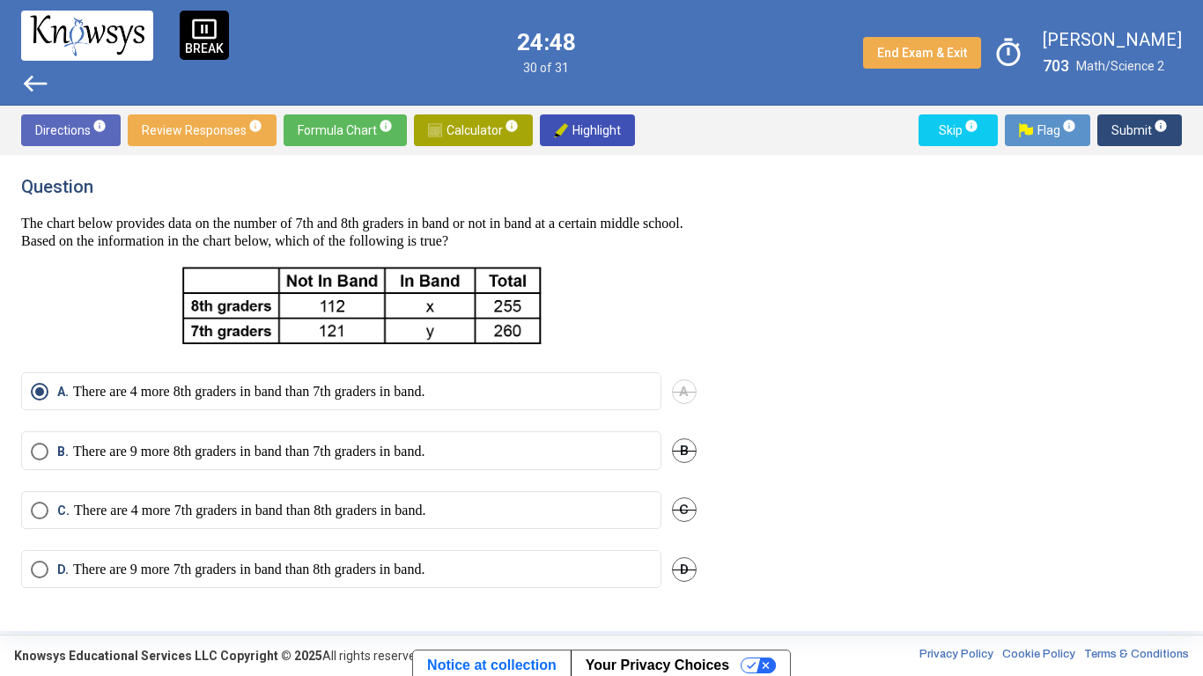
click at [1122, 142] on span "Submit info" at bounding box center [1139, 130] width 56 height 32
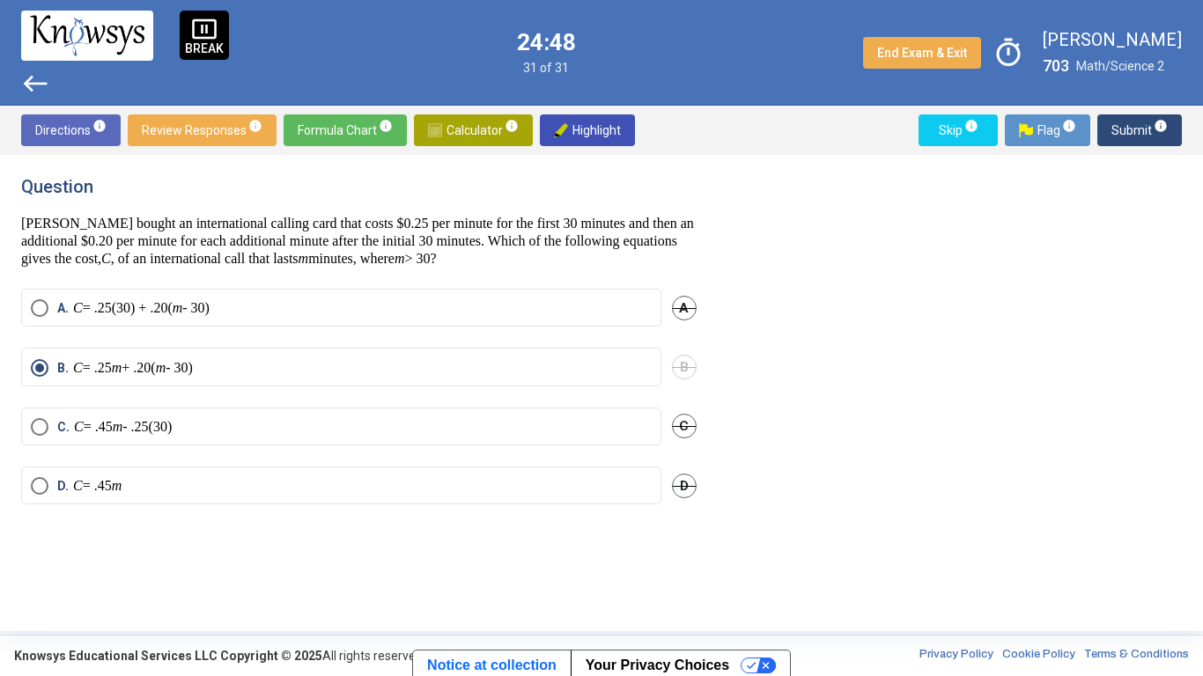
click at [1137, 139] on span "Submit info" at bounding box center [1139, 130] width 56 height 32
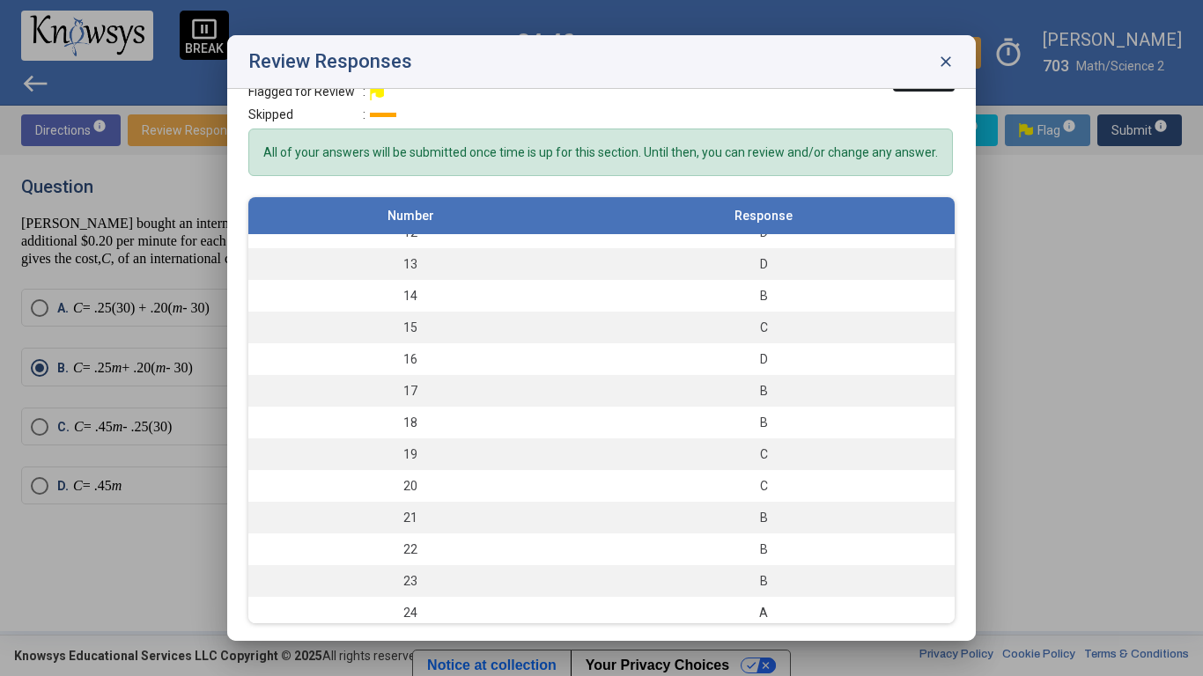
scroll to position [365, 0]
click at [839, 455] on div "C" at bounding box center [763, 457] width 365 height 18
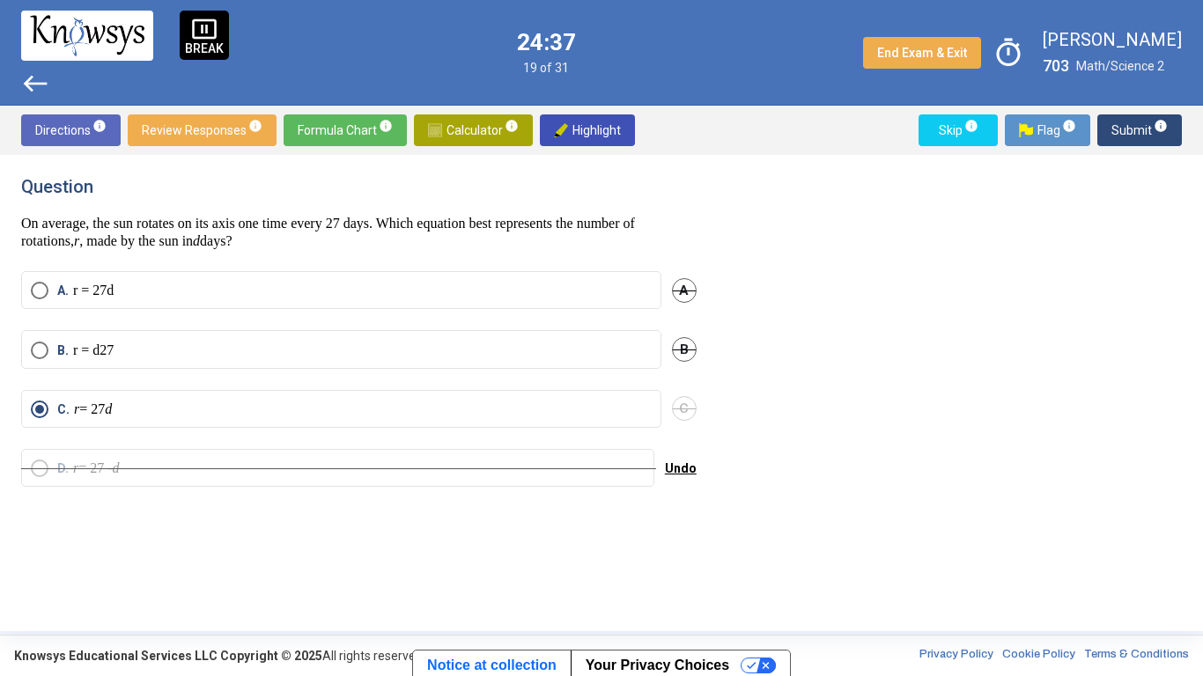
click at [65, 392] on mat-radio-button "C. r = 27 d" at bounding box center [341, 409] width 640 height 38
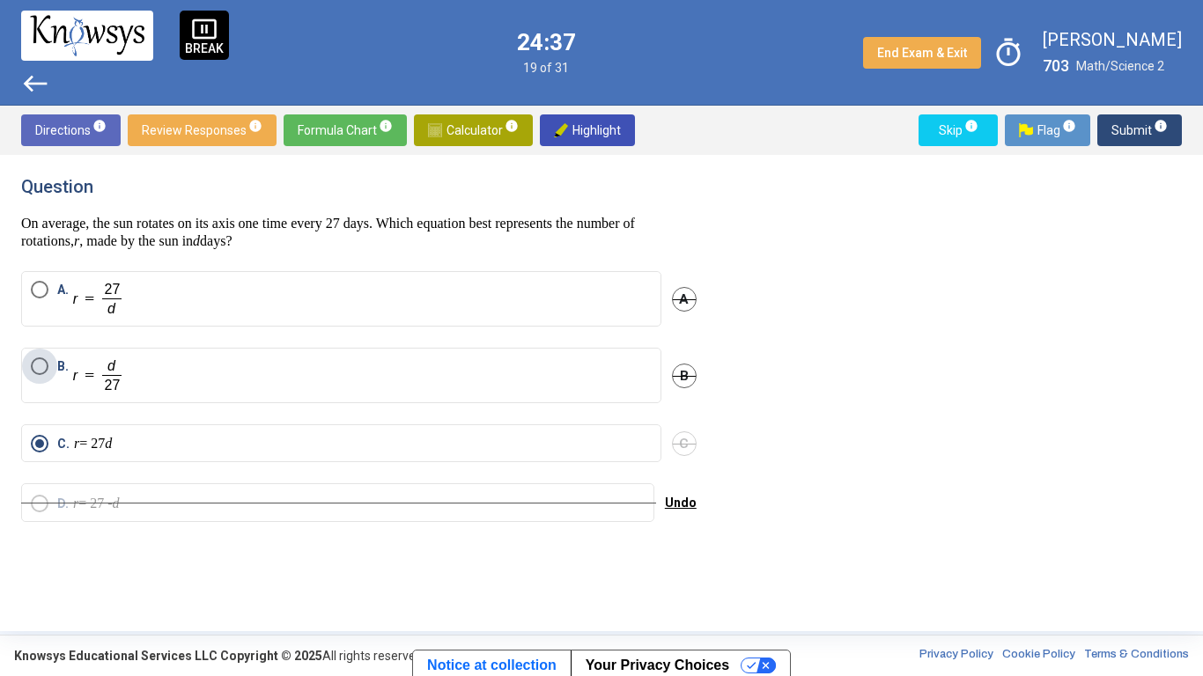
click at [72, 362] on span "B." at bounding box center [65, 375] width 16 height 36
click at [682, 444] on span "C" at bounding box center [684, 443] width 25 height 25
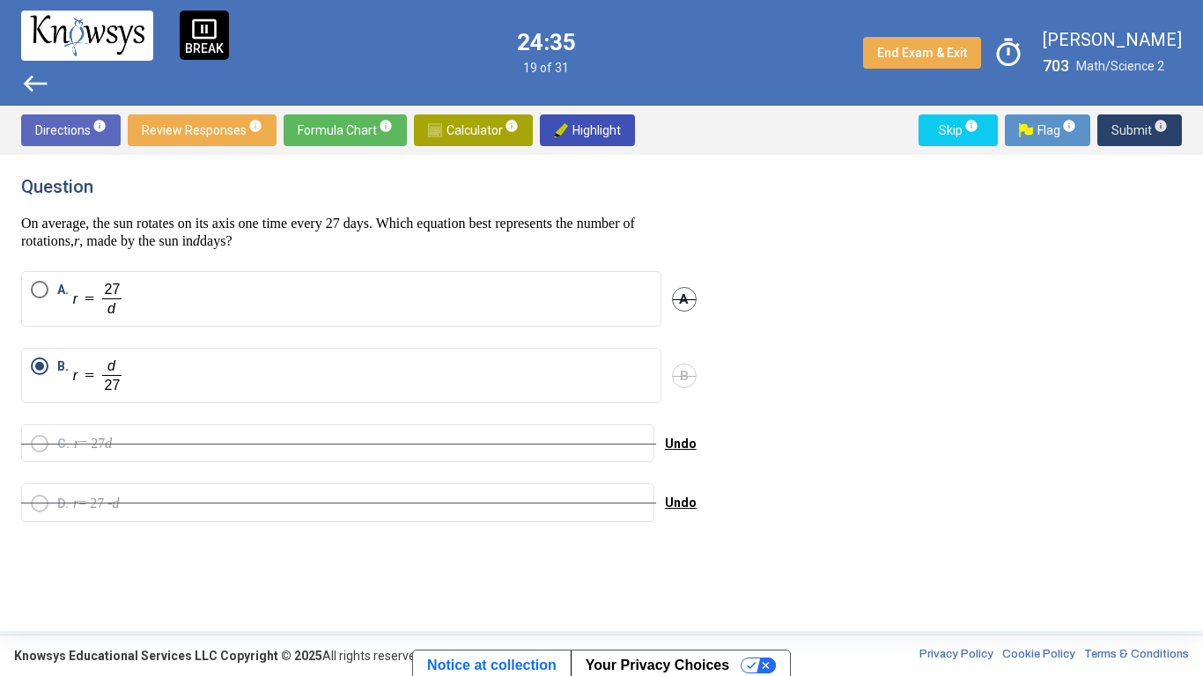
click at [1136, 132] on span "Submit info" at bounding box center [1139, 130] width 56 height 32
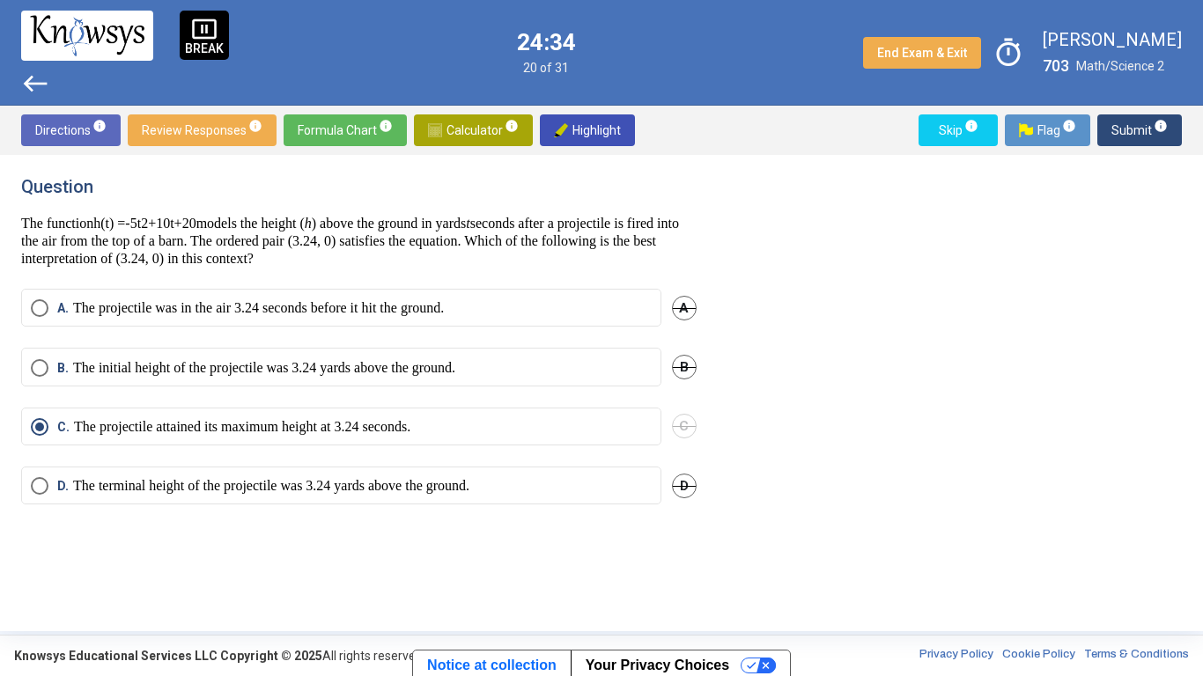
click at [68, 375] on span "B." at bounding box center [65, 368] width 16 height 18
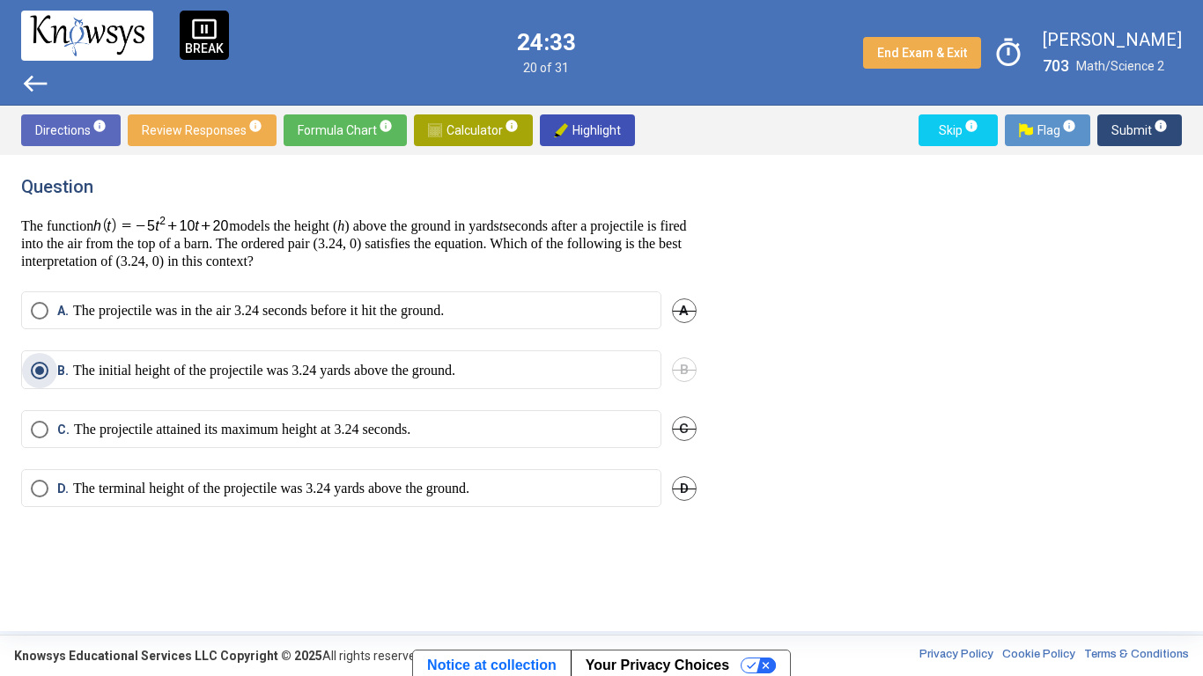
click at [680, 418] on span "C" at bounding box center [684, 428] width 25 height 25
click at [1151, 137] on span "Submit info" at bounding box center [1139, 130] width 56 height 32
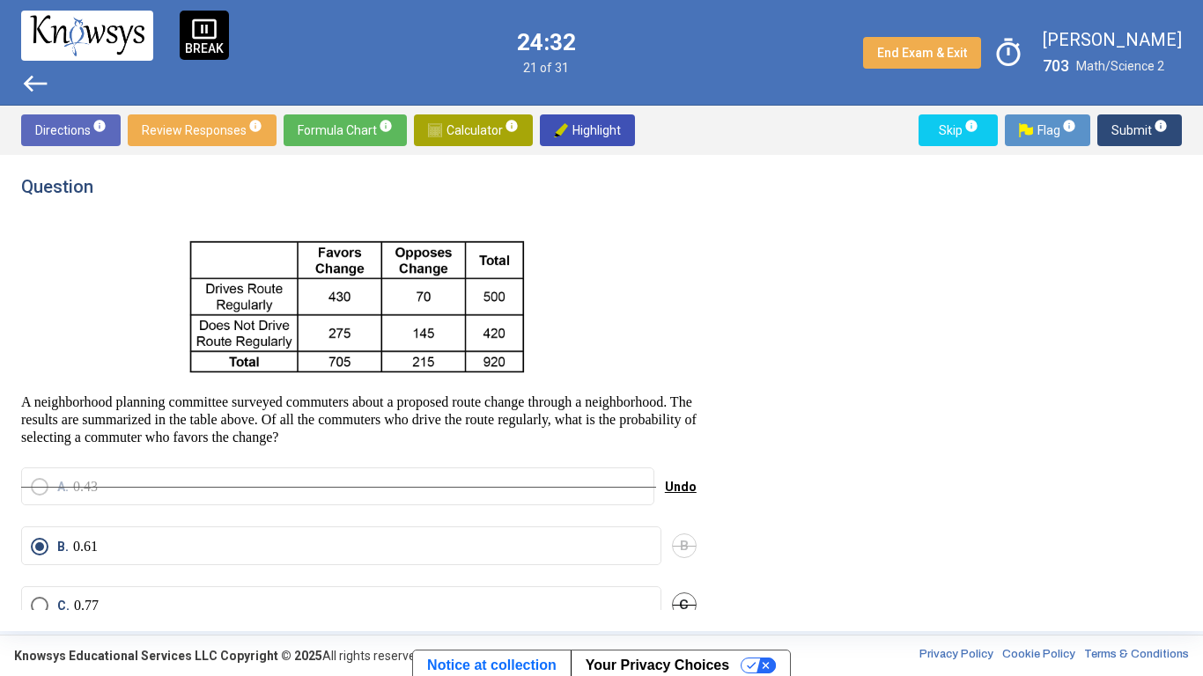
click at [1129, 140] on span "Submit info" at bounding box center [1139, 130] width 56 height 32
click at [1135, 138] on span "Submit info" at bounding box center [1139, 130] width 56 height 32
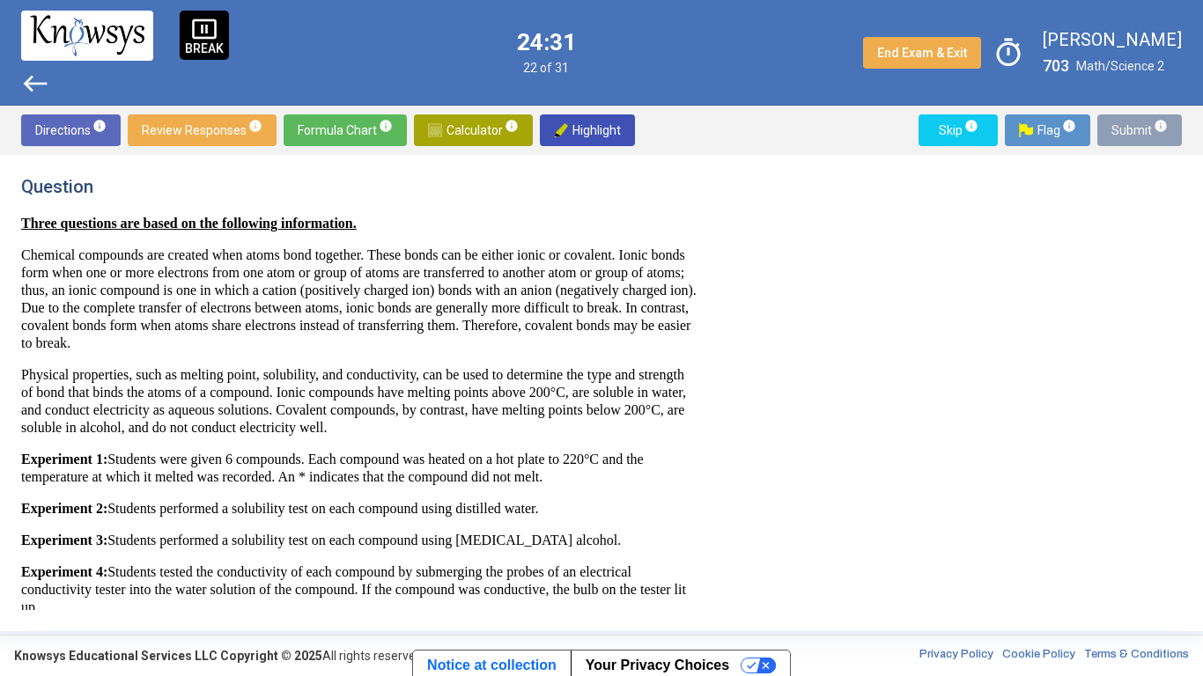
click at [1126, 137] on span "Submit info" at bounding box center [1139, 130] width 56 height 32
click at [1127, 139] on span "Submit info" at bounding box center [1139, 130] width 56 height 32
click at [1131, 139] on span "Submit info" at bounding box center [1139, 130] width 56 height 32
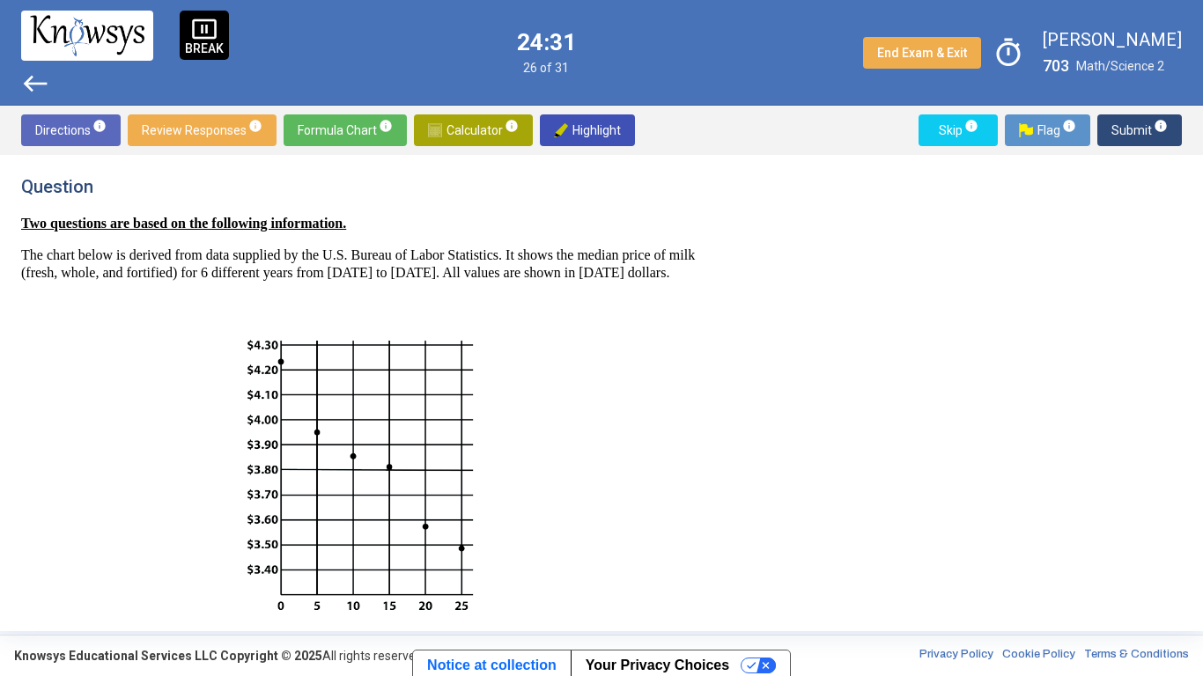
click at [1143, 130] on span "Submit info" at bounding box center [1139, 130] width 56 height 32
click at [1138, 131] on span "Submit info" at bounding box center [1139, 130] width 56 height 32
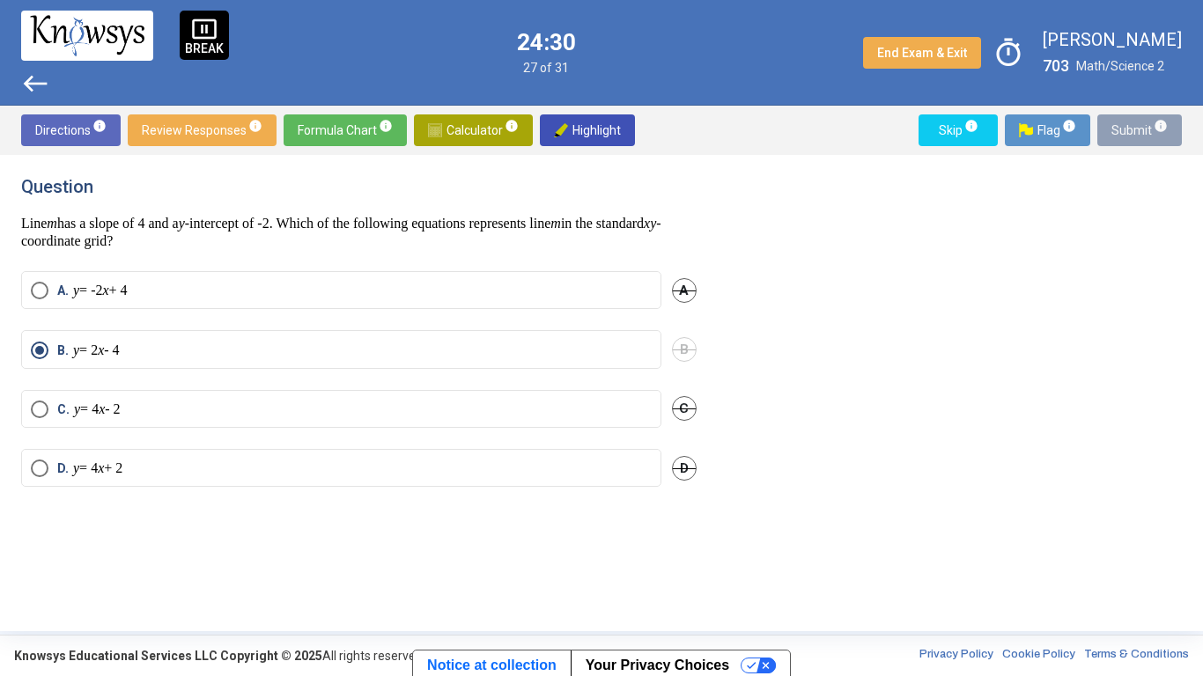
click at [1131, 135] on span "Submit info" at bounding box center [1139, 130] width 56 height 32
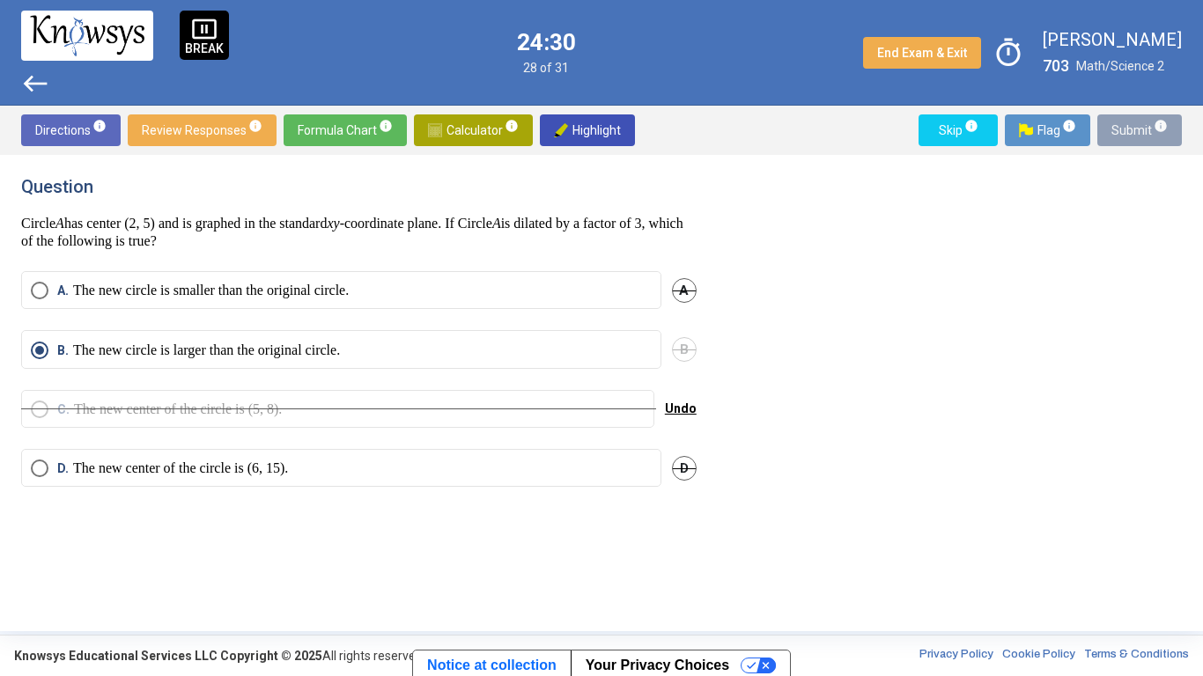
click at [1128, 132] on span "Submit info" at bounding box center [1139, 130] width 56 height 32
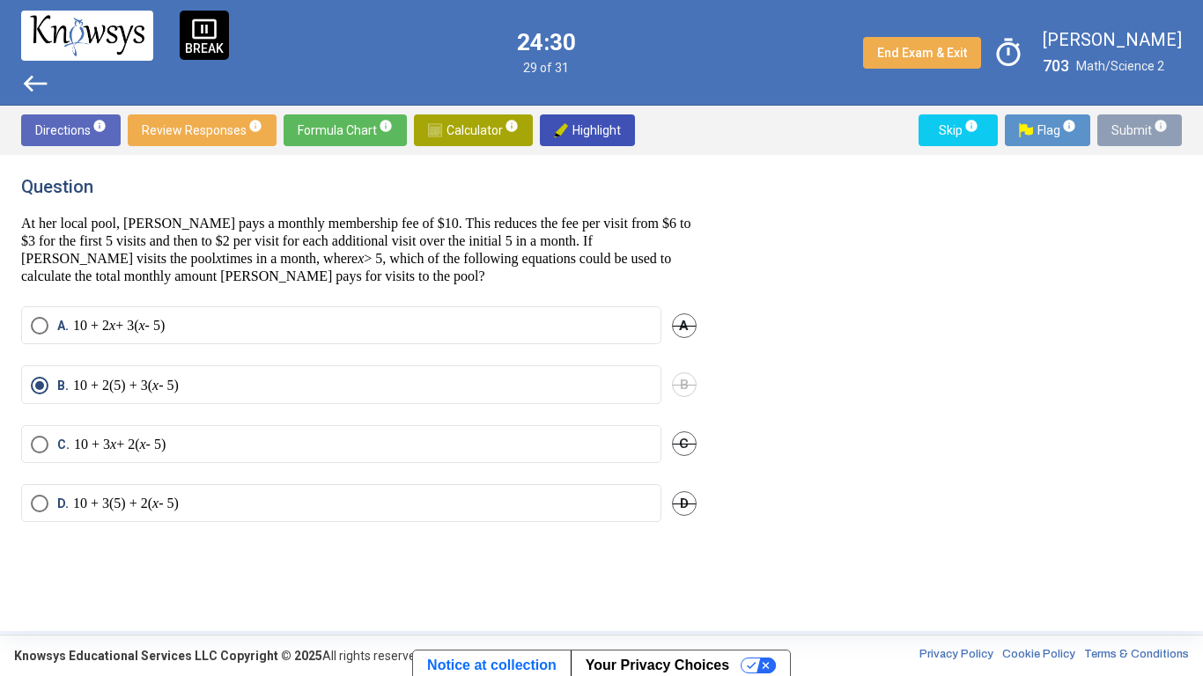
click at [1134, 131] on span "Submit info" at bounding box center [1139, 130] width 56 height 32
click at [1128, 131] on span "Submit info" at bounding box center [1139, 130] width 56 height 32
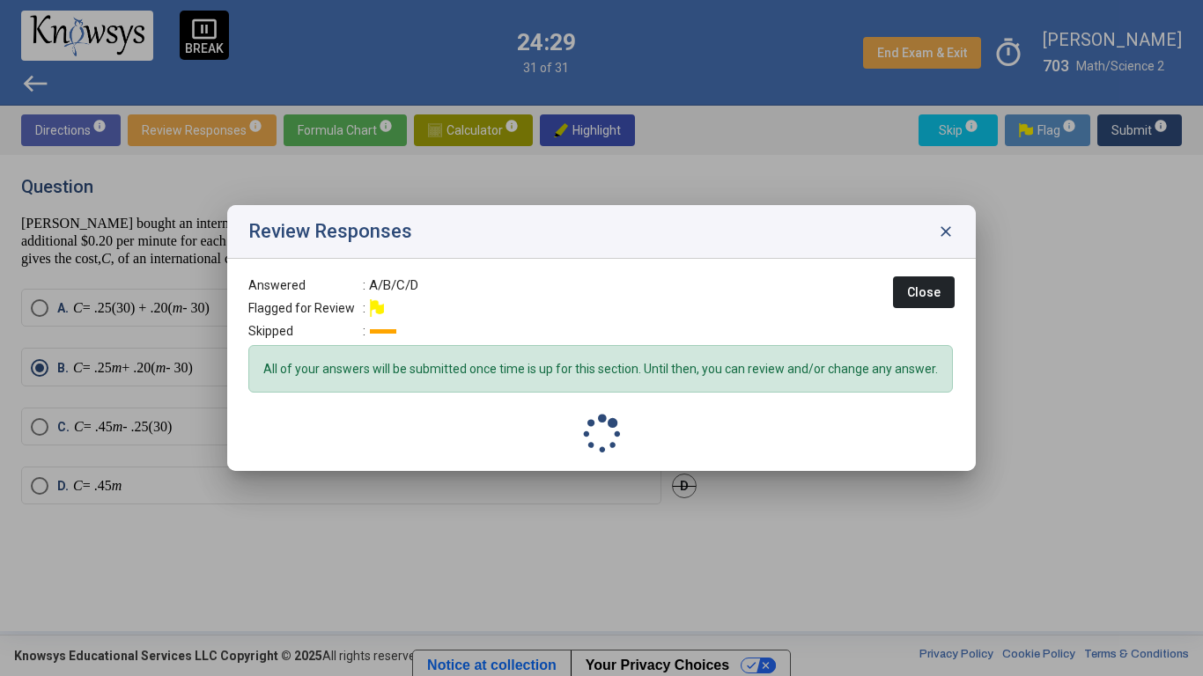
click at [1135, 125] on div at bounding box center [601, 338] width 1203 height 676
click at [1129, 129] on span "Submit info" at bounding box center [1139, 130] width 56 height 32
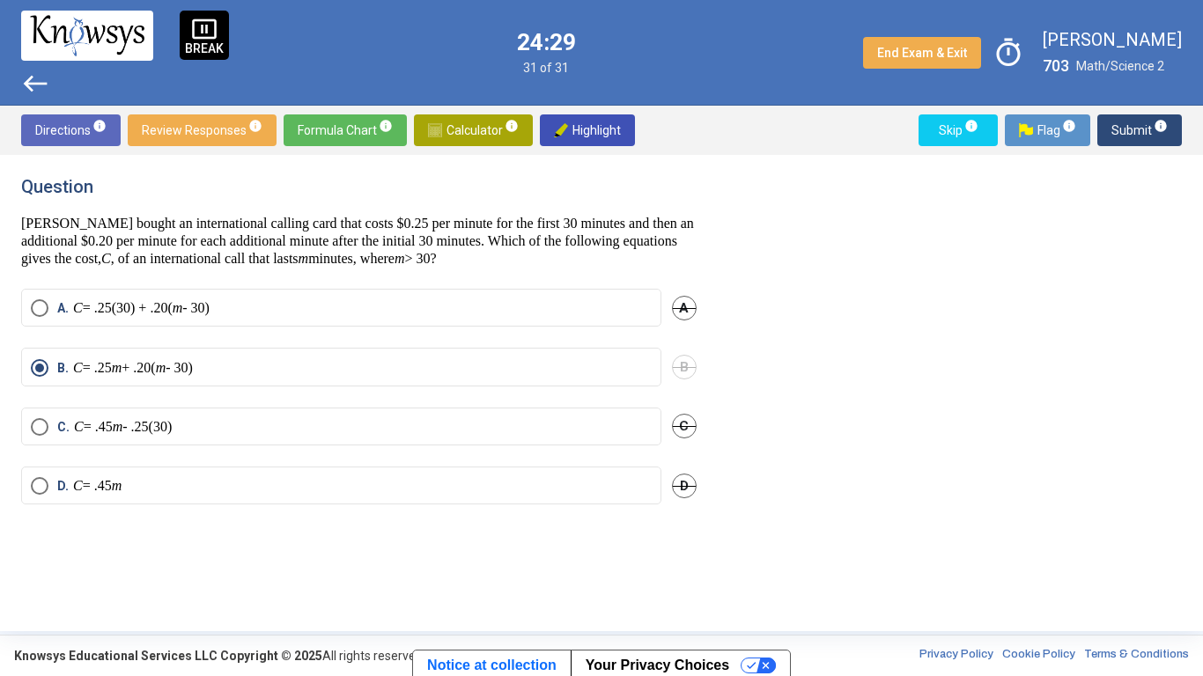
click at [1152, 132] on sup "info" at bounding box center [1160, 126] width 16 height 14
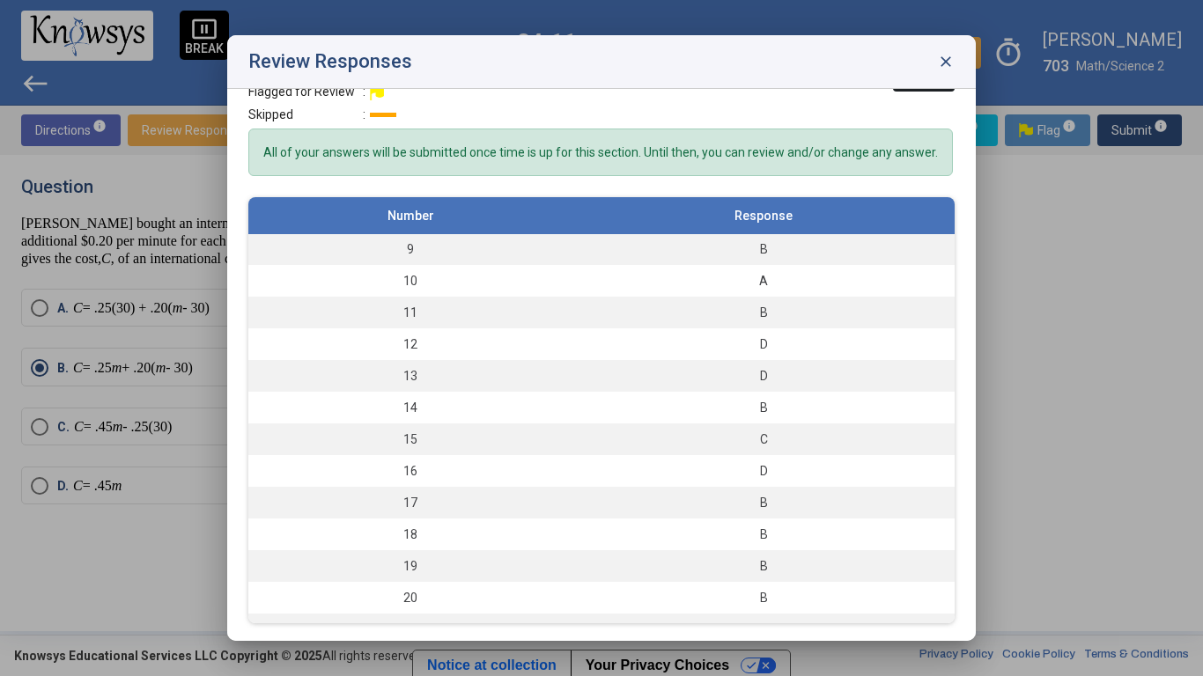
scroll to position [254, 0]
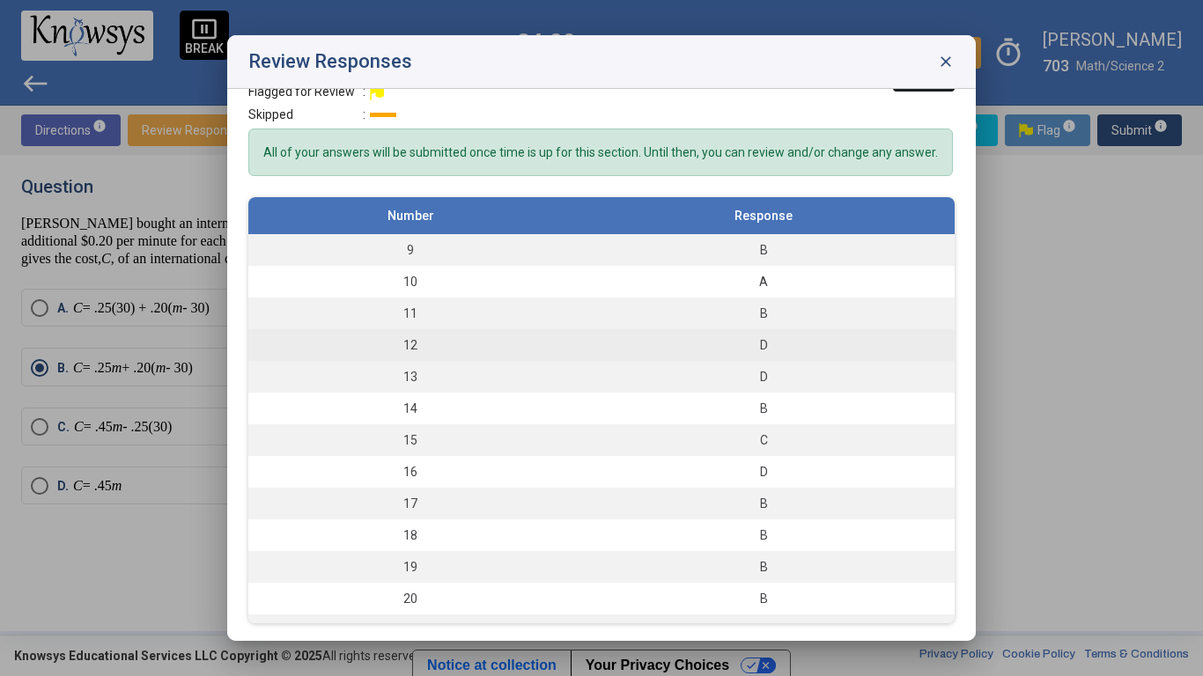
click at [865, 334] on td "D" at bounding box center [763, 345] width 382 height 32
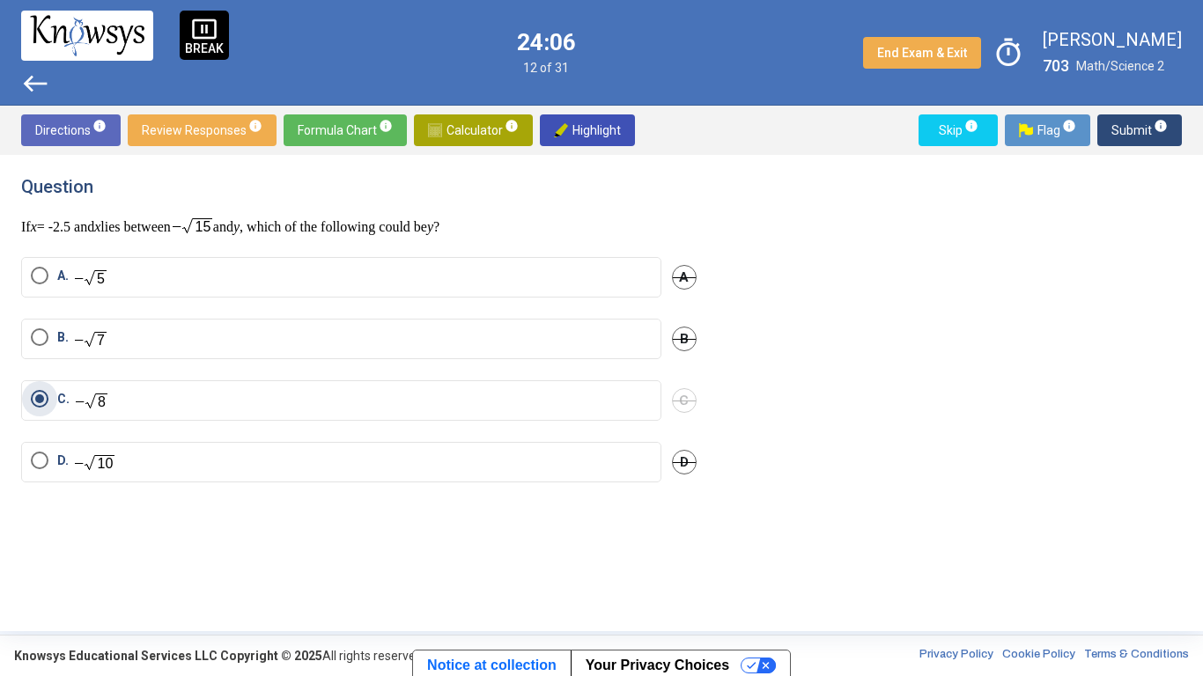
click at [693, 456] on span "D" at bounding box center [684, 462] width 25 height 25
click at [1128, 120] on span "Submit info" at bounding box center [1139, 130] width 56 height 32
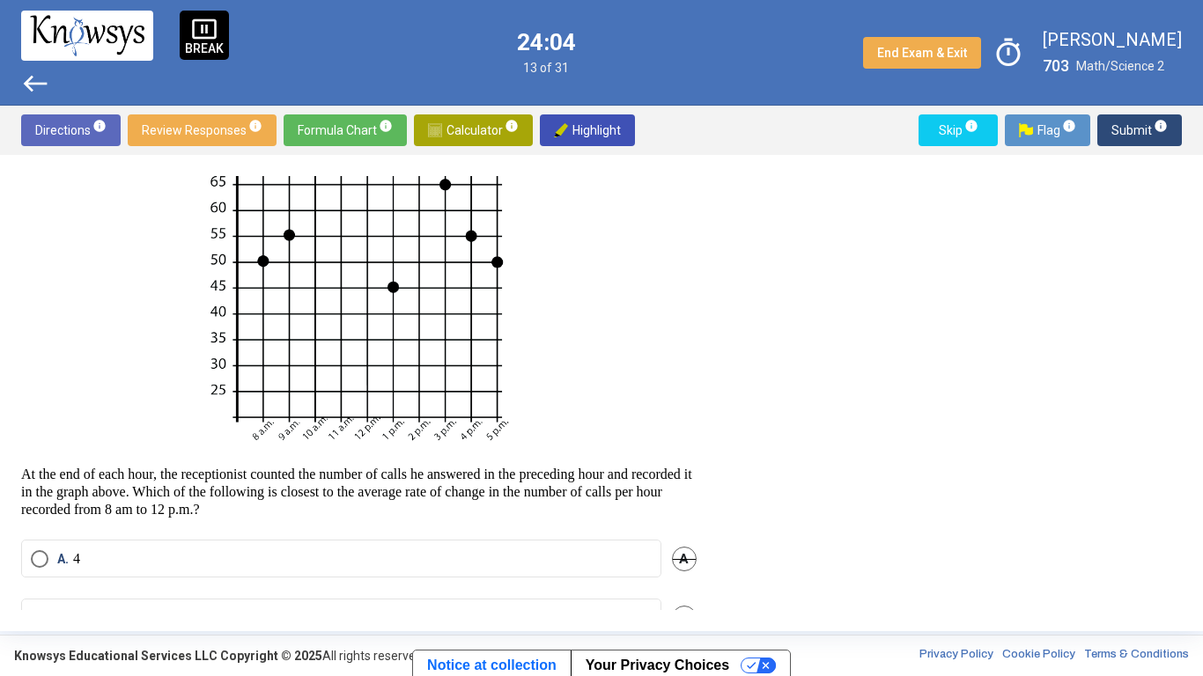
scroll to position [364, 0]
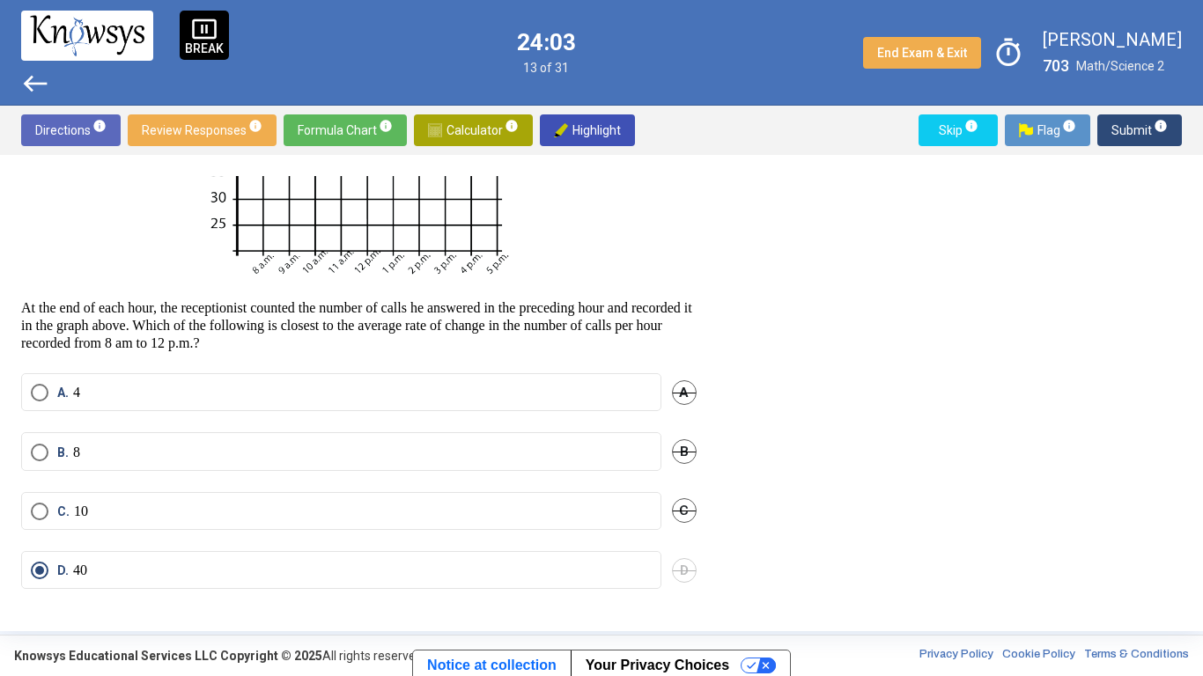
click at [100, 516] on label "C. 10" at bounding box center [341, 512] width 621 height 18
click at [674, 527] on span "D" at bounding box center [684, 570] width 25 height 25
click at [1149, 122] on span "Submit info" at bounding box center [1139, 130] width 56 height 32
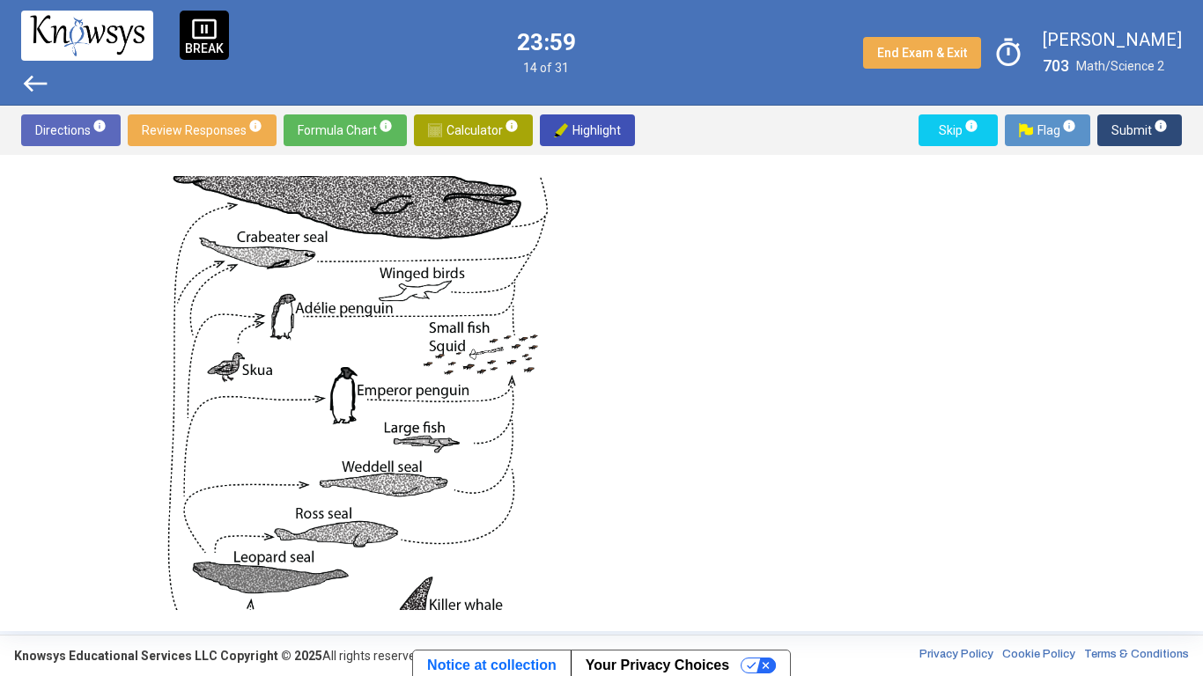
click at [1141, 130] on span "Submit info" at bounding box center [1139, 130] width 56 height 32
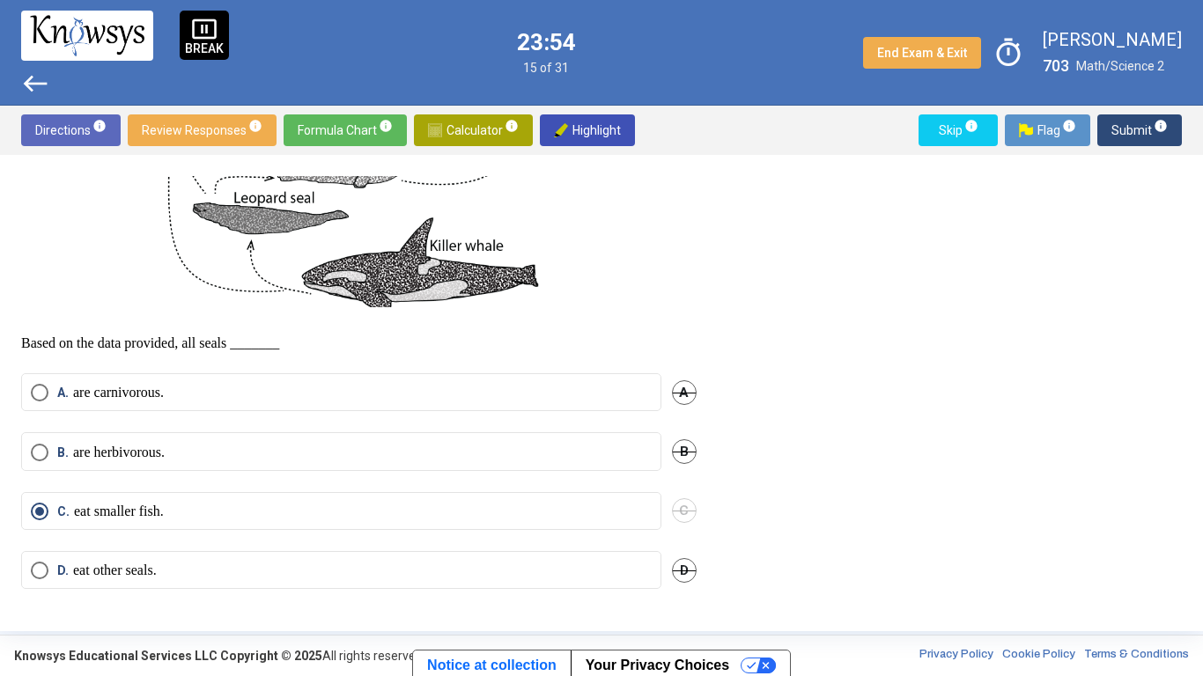
scroll to position [758, 0]
click at [58, 458] on span "B." at bounding box center [65, 453] width 16 height 18
click at [47, 511] on span "Select an option" at bounding box center [40, 512] width 18 height 18
click at [1114, 130] on span "Submit info" at bounding box center [1139, 130] width 56 height 32
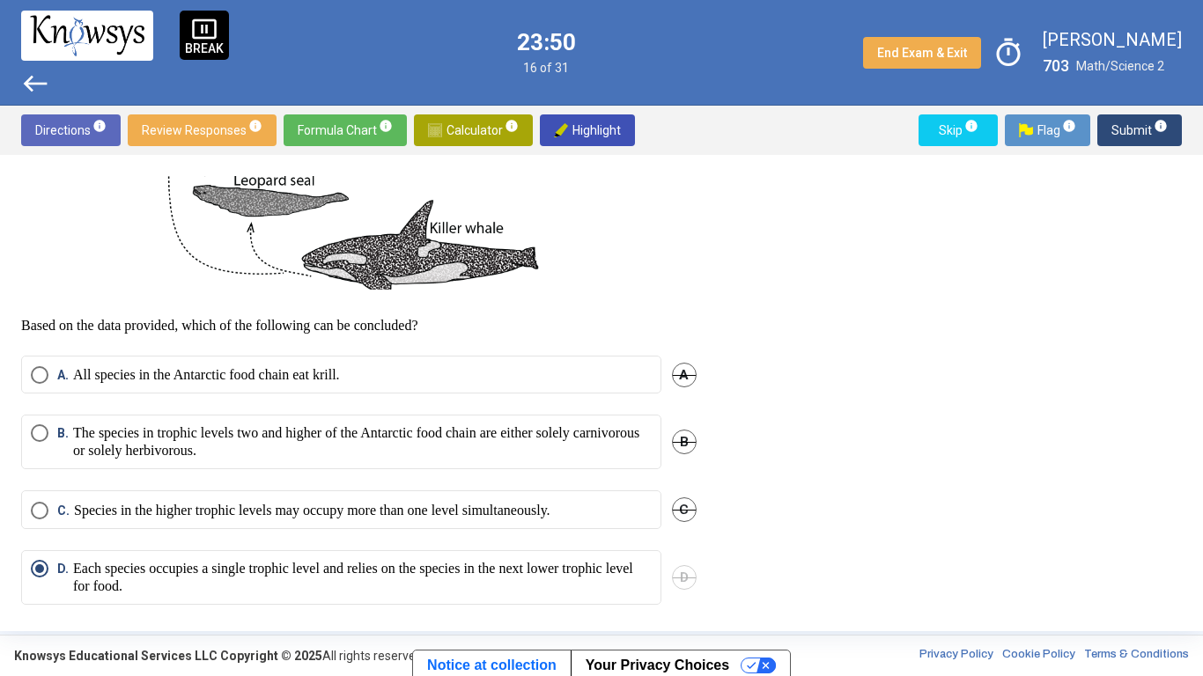
scroll to position [809, 0]
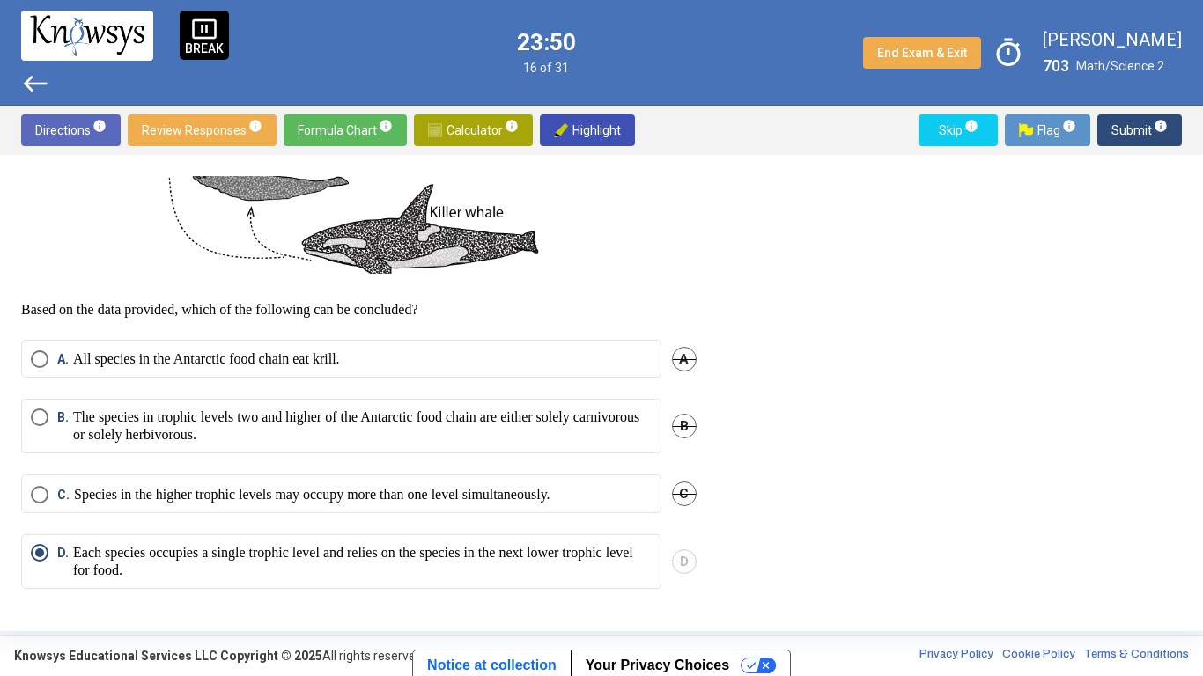
click at [1127, 121] on span "Submit info" at bounding box center [1139, 130] width 56 height 32
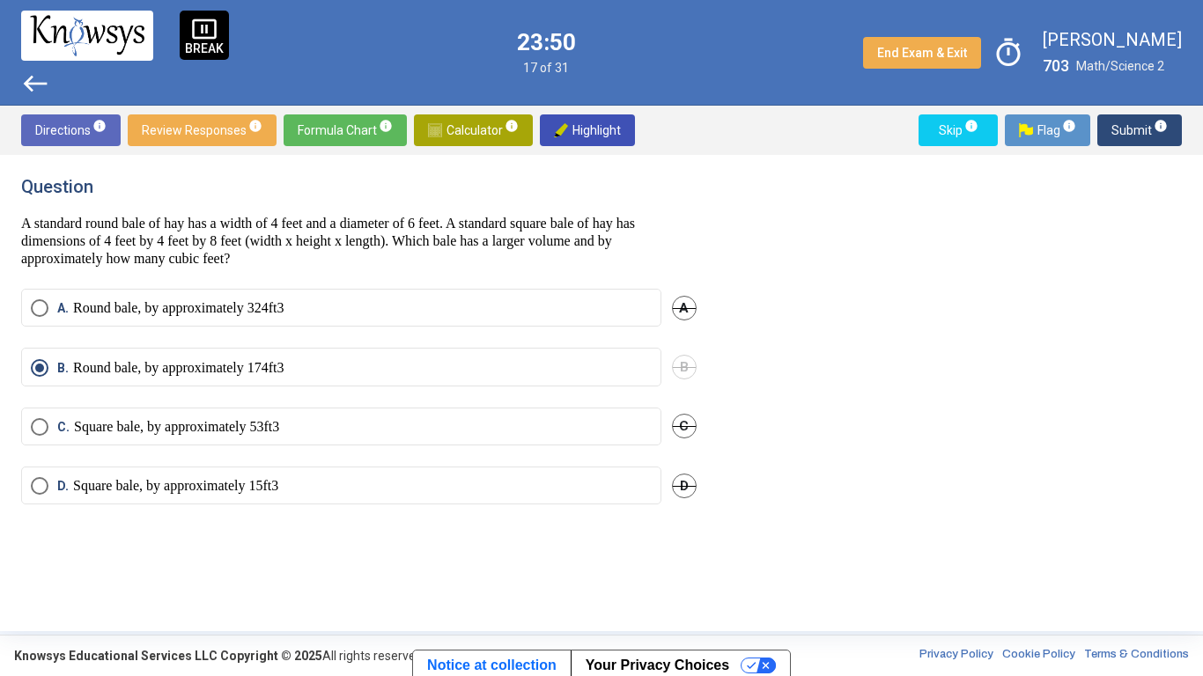
click at [1131, 123] on span "Submit info" at bounding box center [1139, 130] width 56 height 32
click at [1133, 124] on span "Submit info" at bounding box center [1139, 130] width 56 height 32
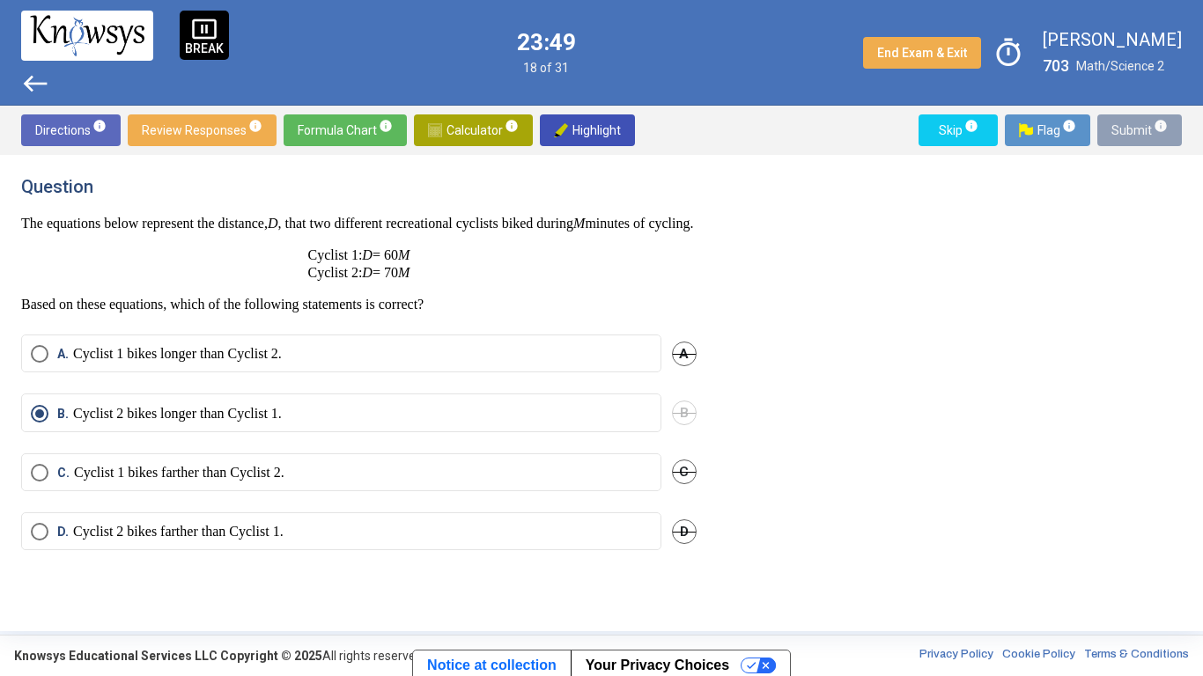
click at [1131, 127] on span "Submit info" at bounding box center [1139, 130] width 56 height 32
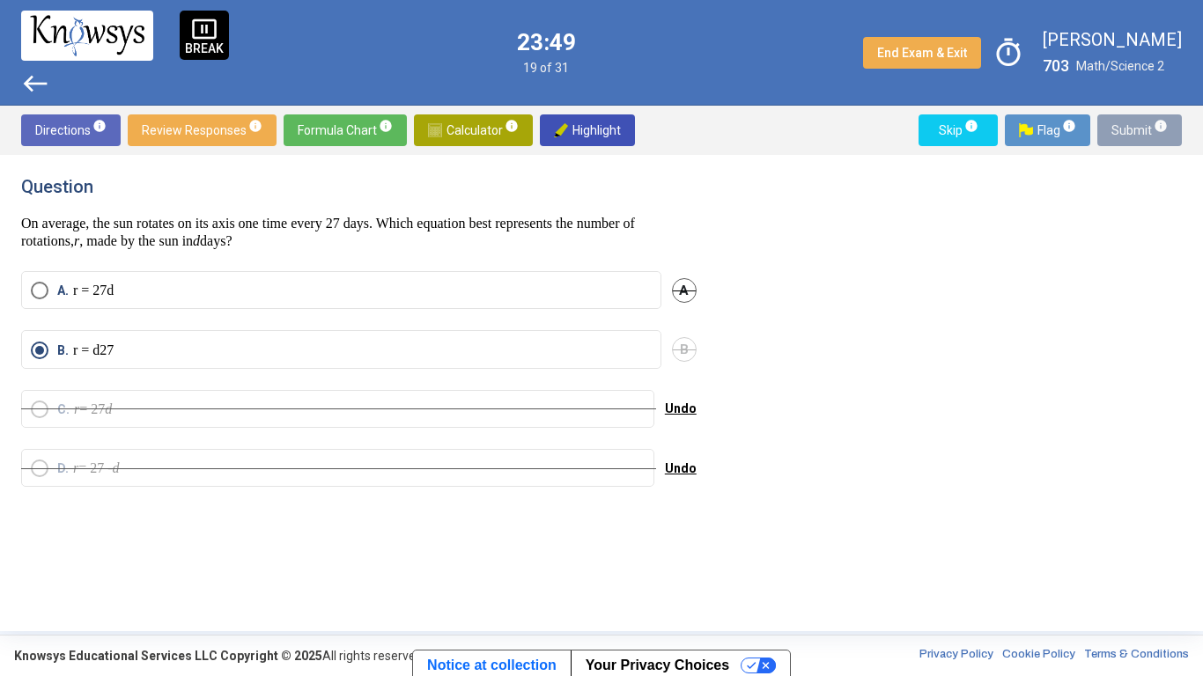
click at [1130, 125] on span "Submit info" at bounding box center [1139, 130] width 56 height 32
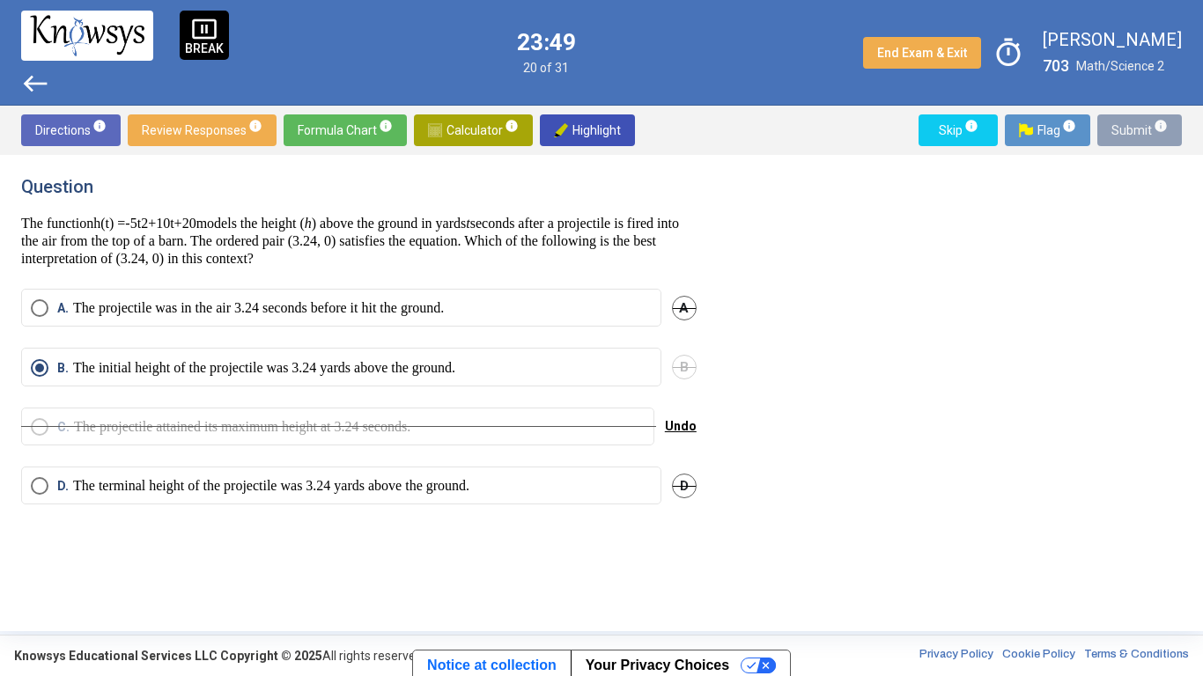
click at [1117, 124] on span "Submit info" at bounding box center [1139, 130] width 56 height 32
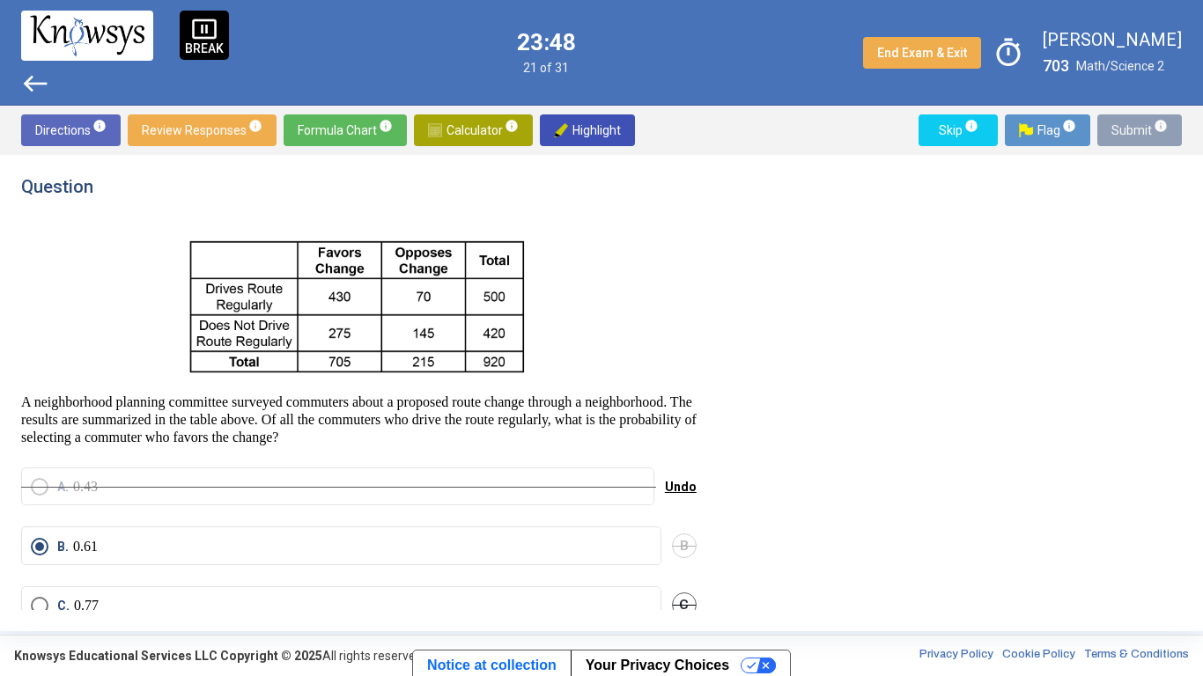
click at [1115, 129] on span "Submit info" at bounding box center [1139, 130] width 56 height 32
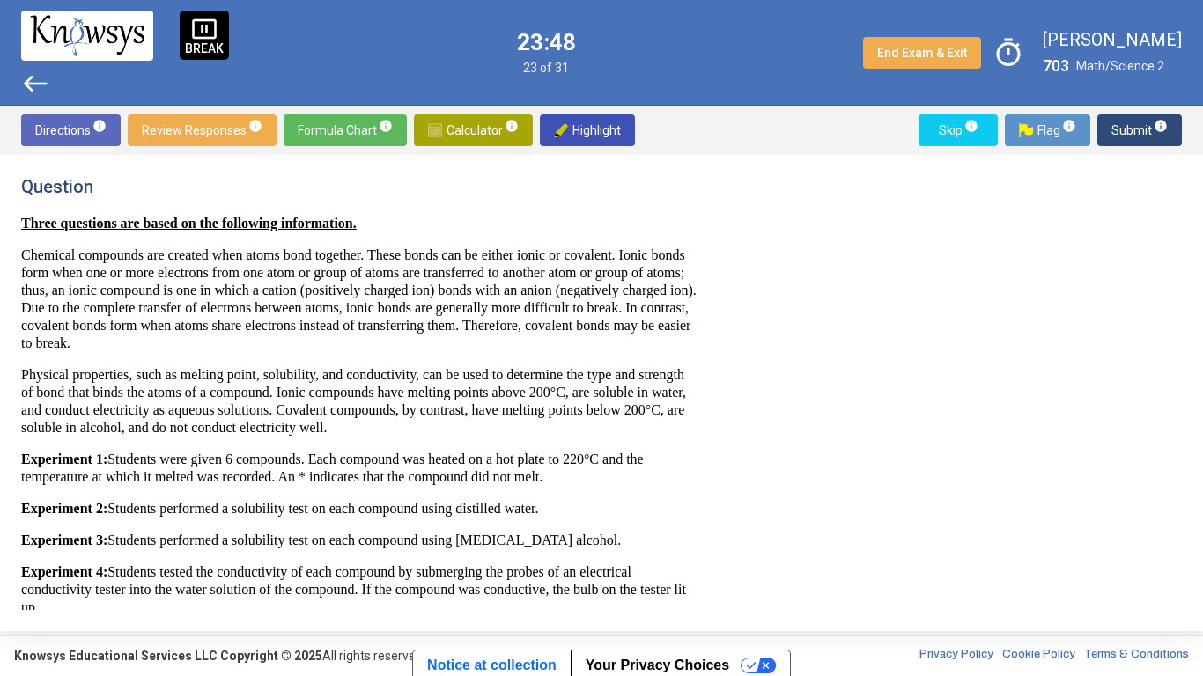
click at [1113, 122] on span "Submit info" at bounding box center [1139, 130] width 56 height 32
click at [1126, 125] on span "Submit info" at bounding box center [1139, 130] width 56 height 32
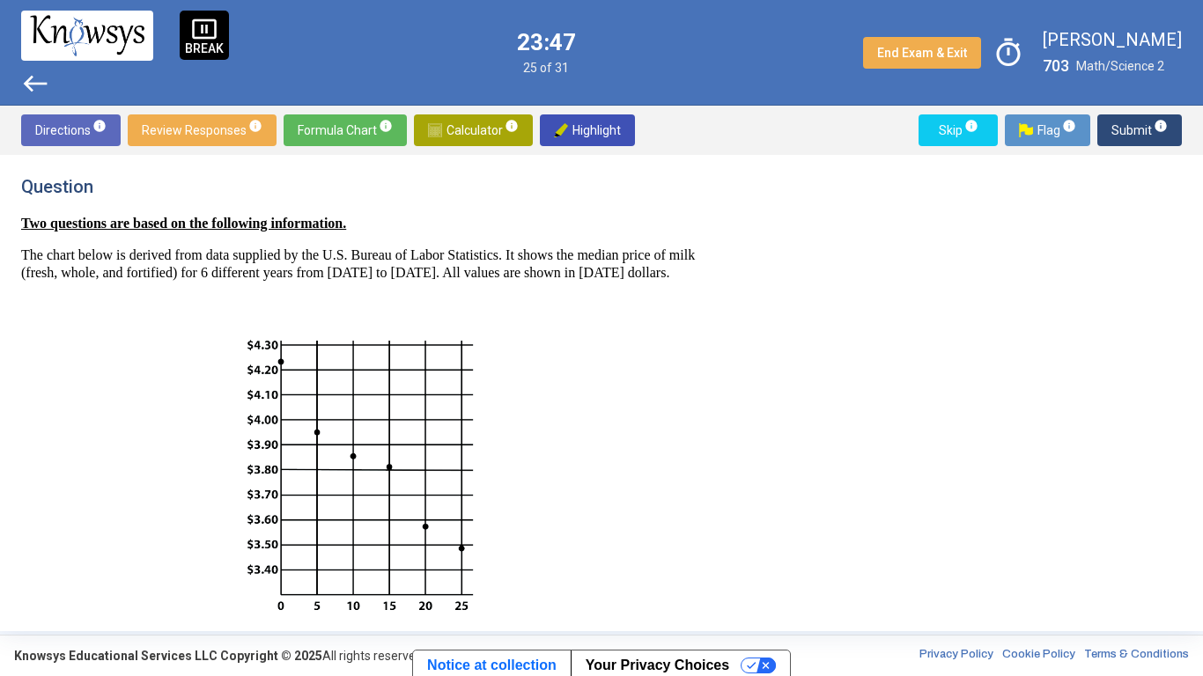
click at [1127, 128] on span "Submit info" at bounding box center [1139, 130] width 56 height 32
click at [1136, 130] on span "Submit info" at bounding box center [1139, 130] width 56 height 32
click at [1140, 129] on span "Submit info" at bounding box center [1139, 130] width 56 height 32
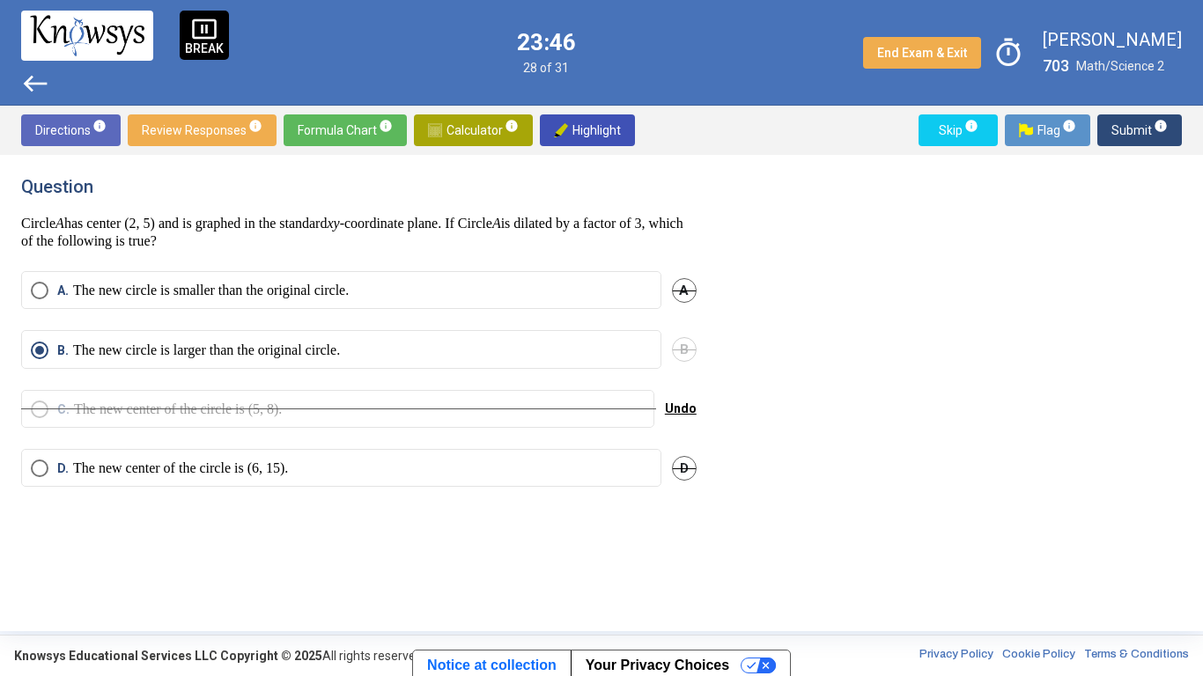
click at [1136, 125] on span "Submit info" at bounding box center [1139, 130] width 56 height 32
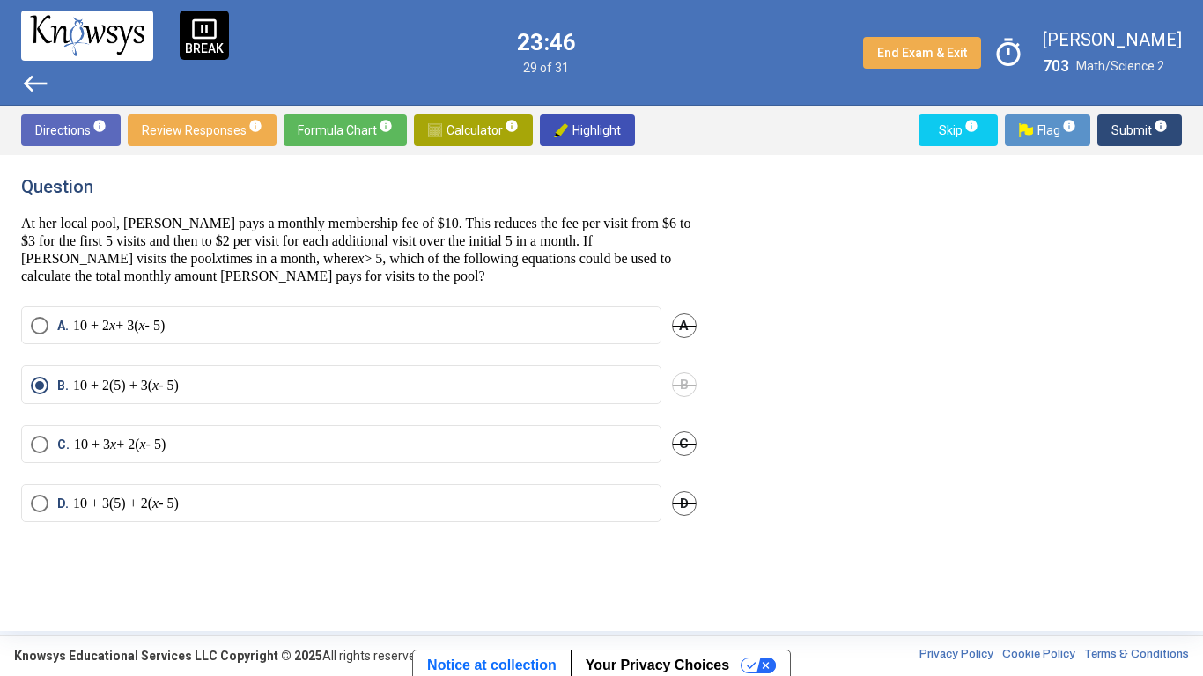
click at [1141, 125] on span "Submit info" at bounding box center [1139, 130] width 56 height 32
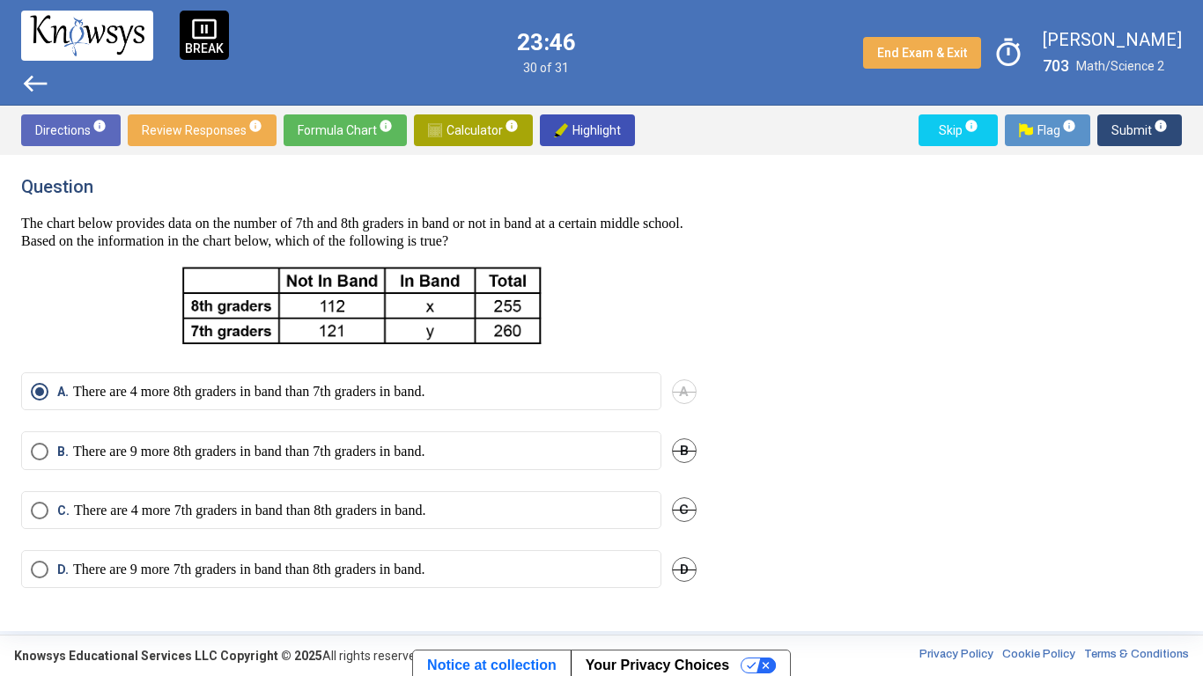
click at [1137, 131] on span "Submit info" at bounding box center [1139, 130] width 56 height 32
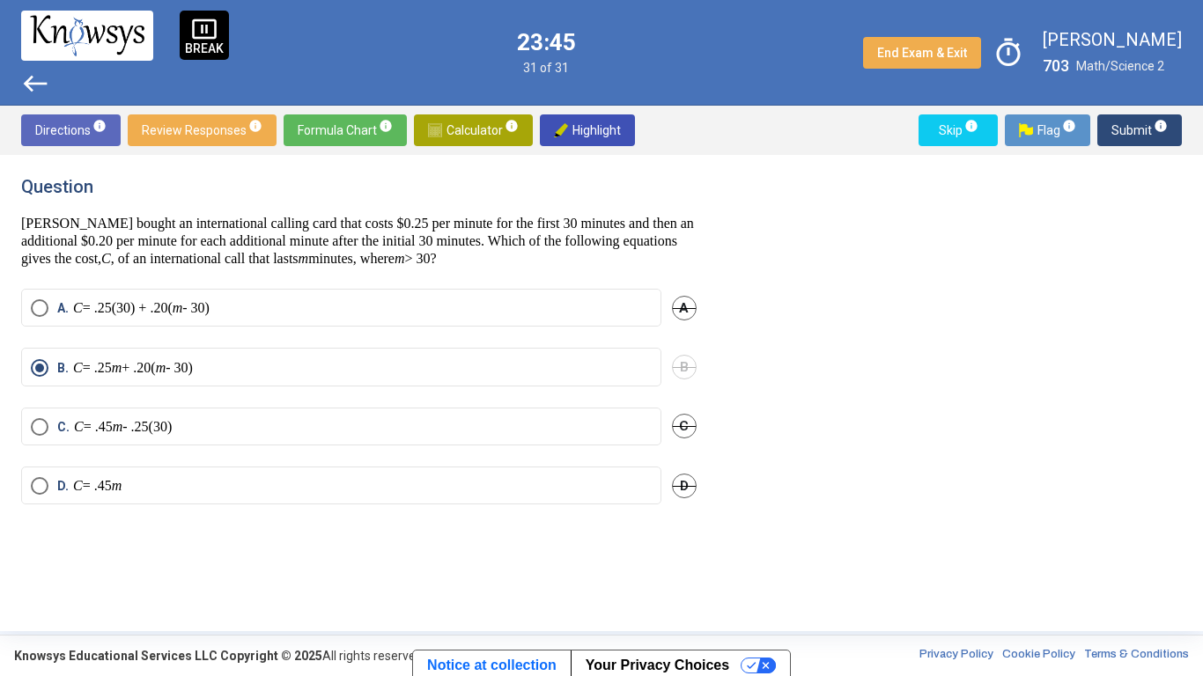
click at [1141, 129] on span "Submit info" at bounding box center [1139, 130] width 56 height 32
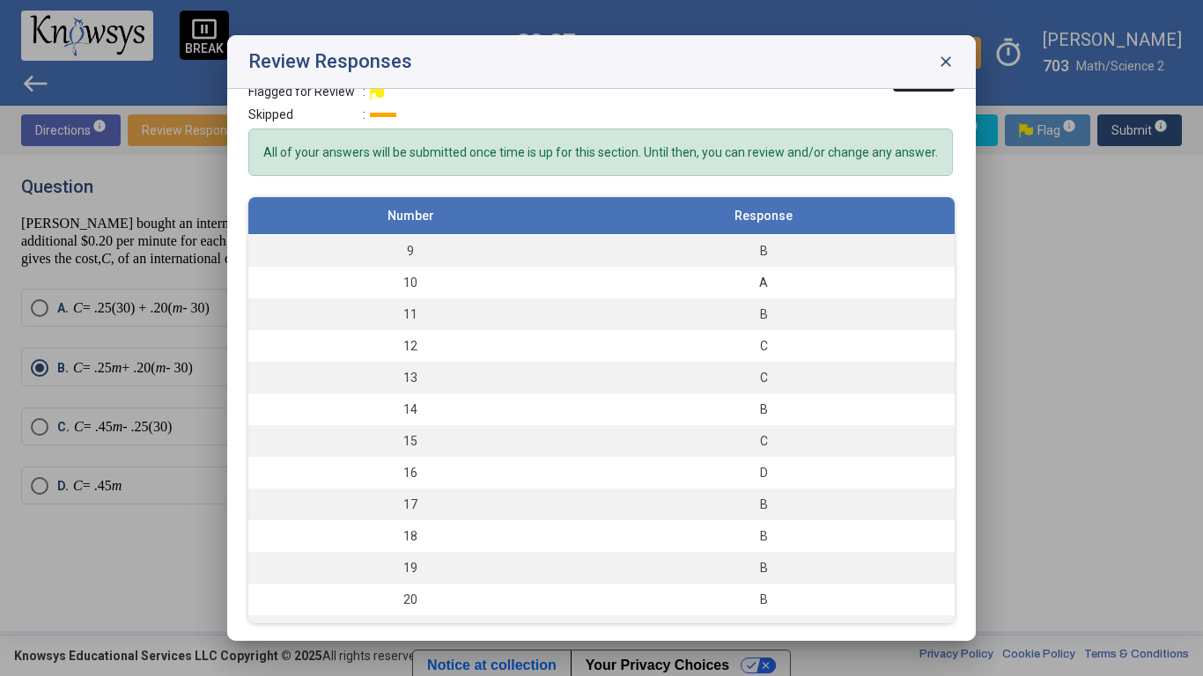
scroll to position [254, 0]
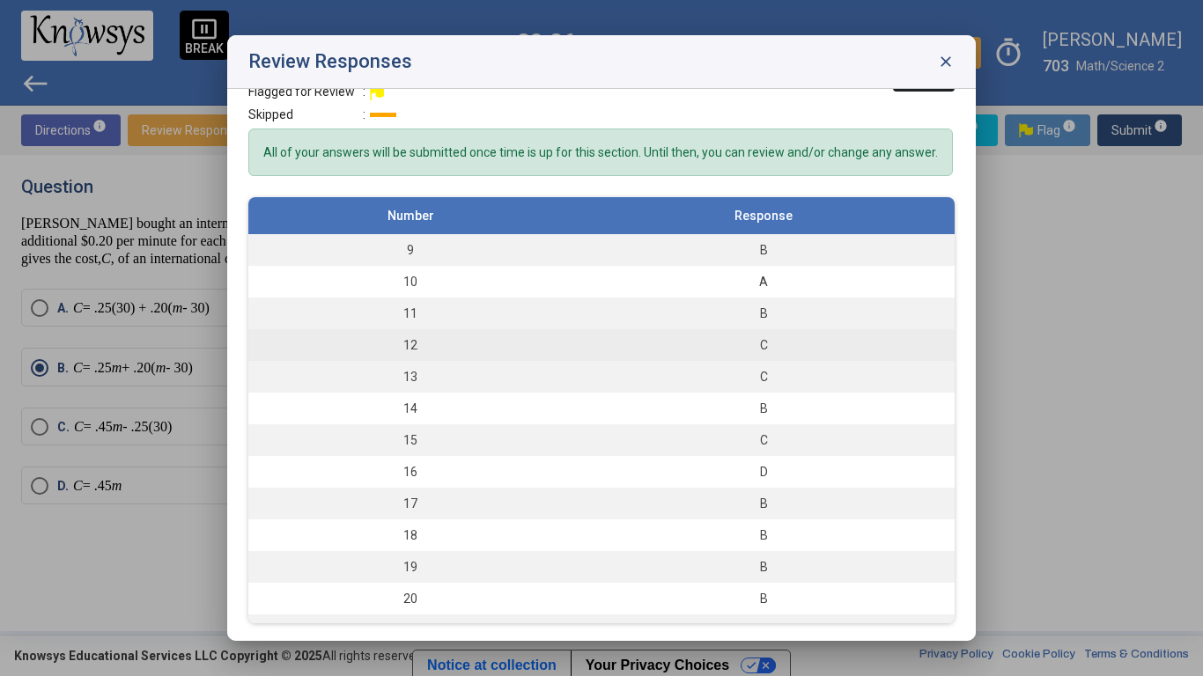
click at [899, 343] on div "C" at bounding box center [763, 345] width 365 height 18
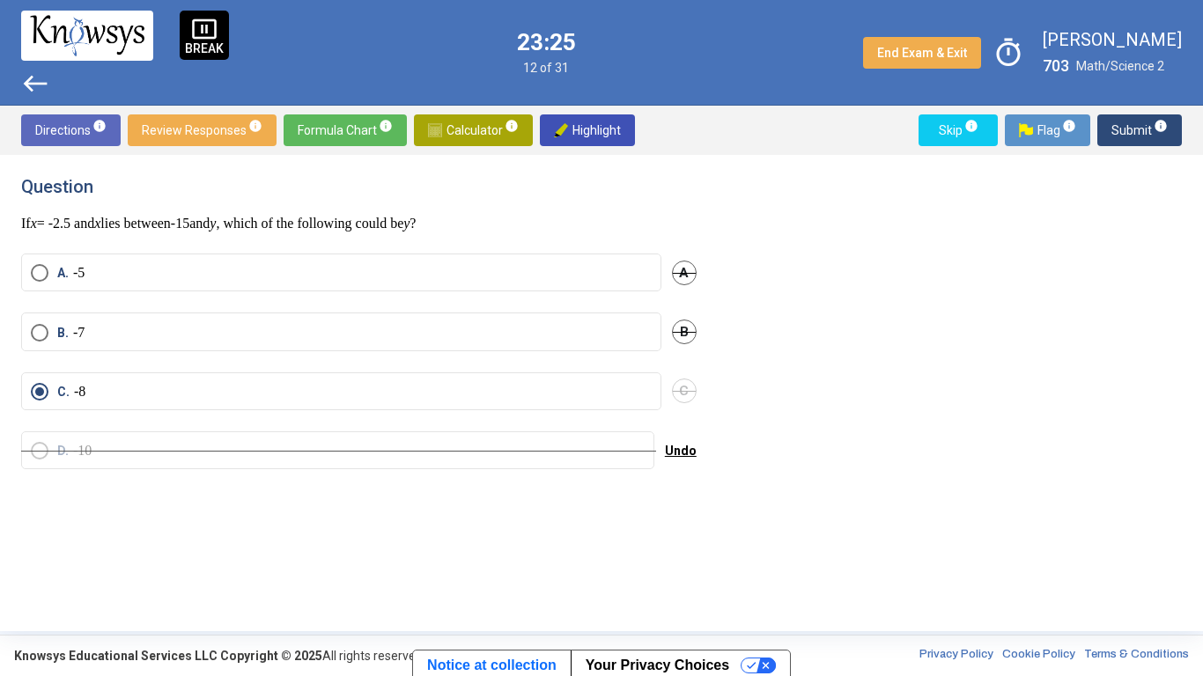
click at [61, 331] on span "B." at bounding box center [65, 333] width 16 height 18
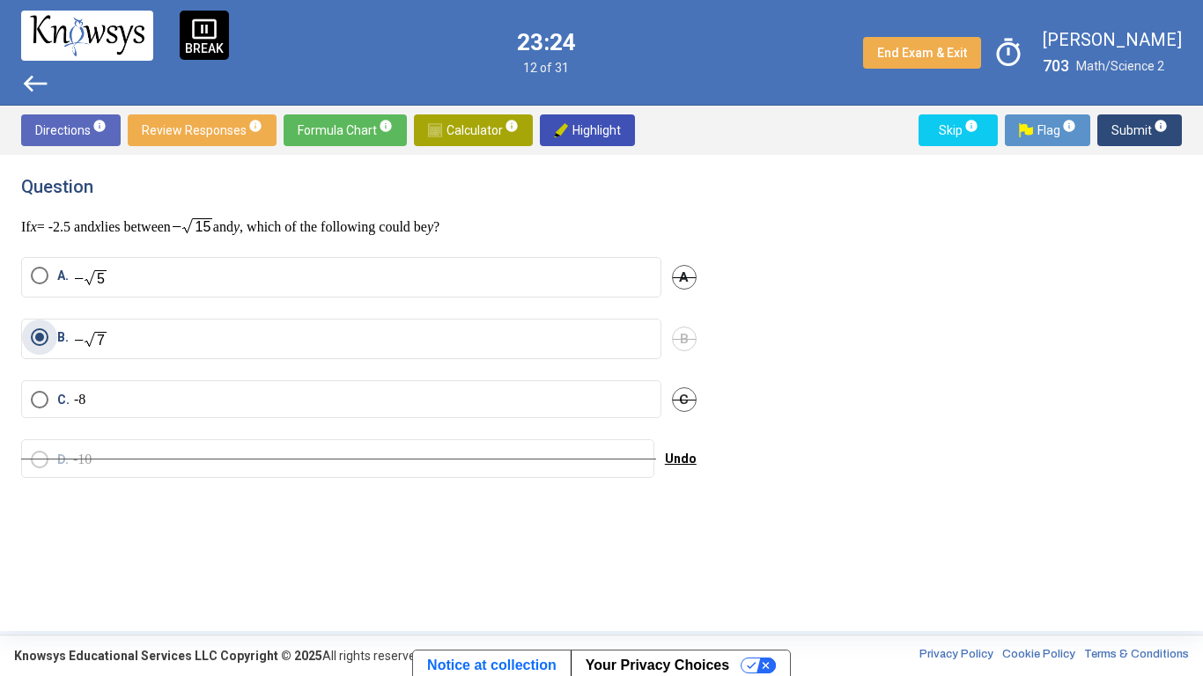
click at [684, 397] on span "C" at bounding box center [684, 399] width 25 height 25
click at [1149, 131] on span "Submit info" at bounding box center [1139, 130] width 56 height 32
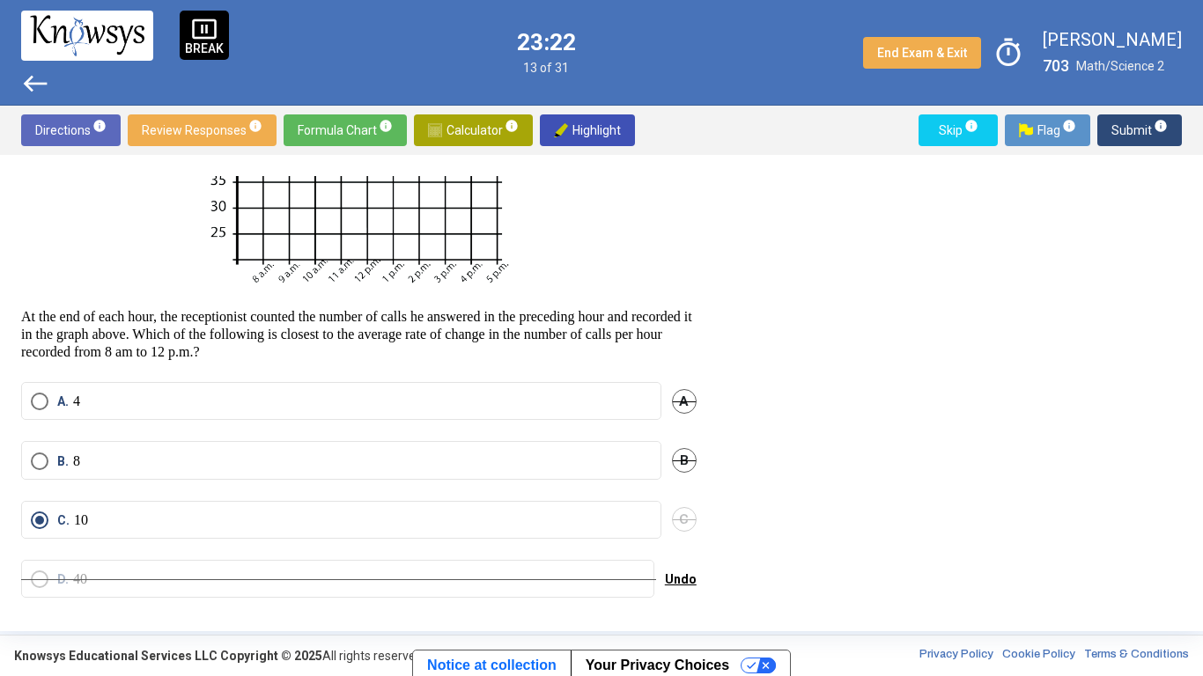
scroll to position [364, 0]
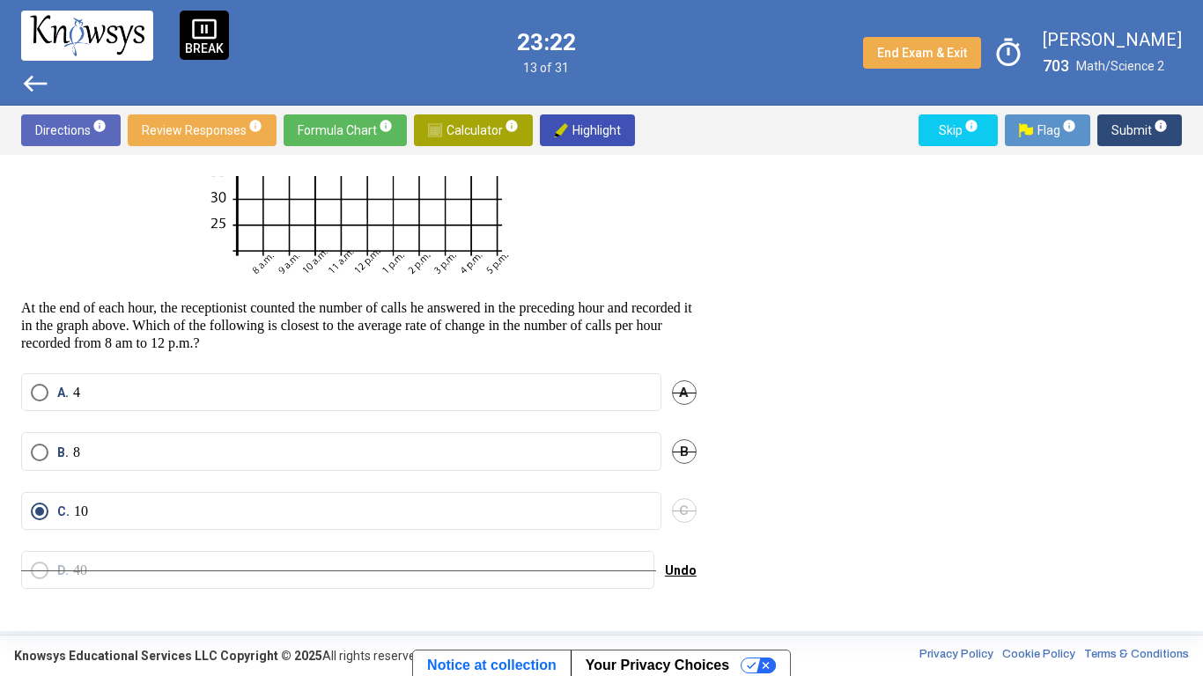
click at [47, 452] on span "Select an option" at bounding box center [40, 453] width 18 height 18
click at [682, 503] on span "C" at bounding box center [684, 510] width 25 height 25
click at [1152, 128] on sup "info" at bounding box center [1160, 126] width 16 height 14
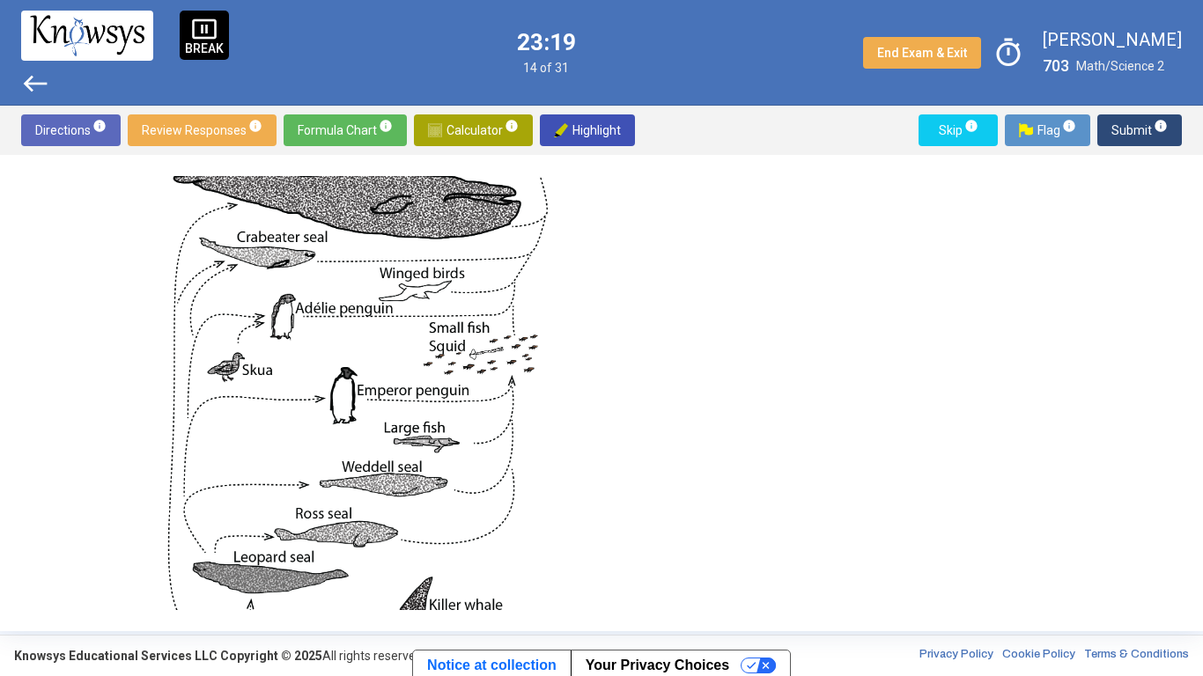
click at [1122, 130] on span "Submit info" at bounding box center [1139, 130] width 56 height 32
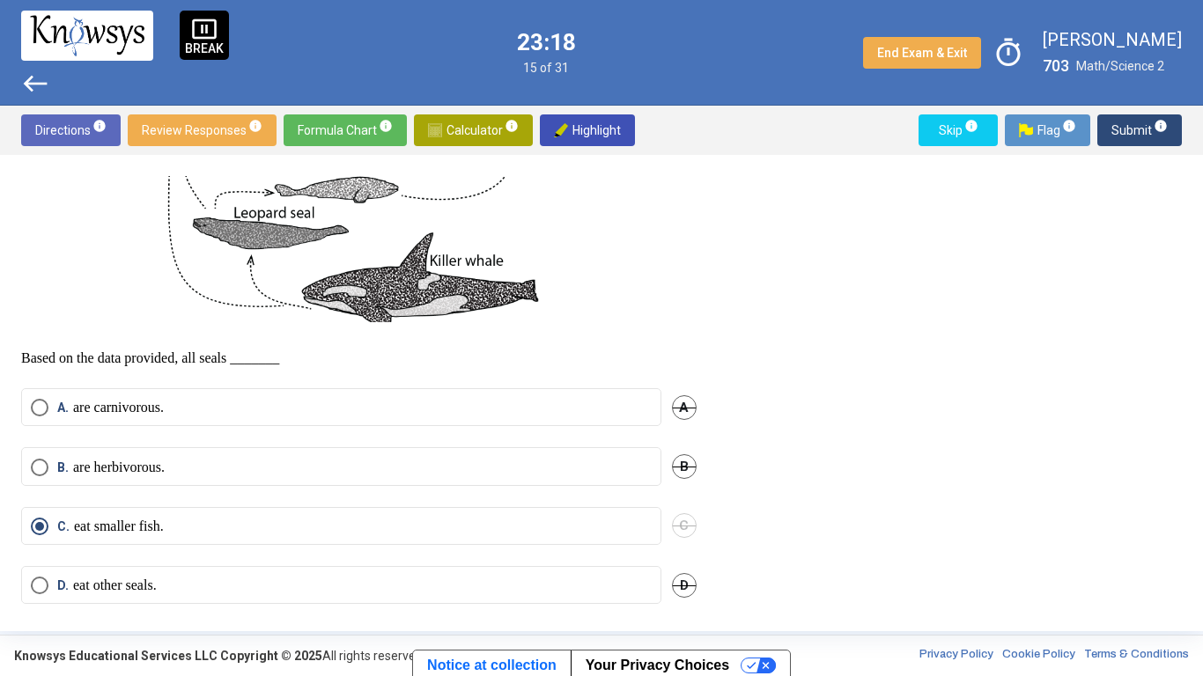
scroll to position [758, 0]
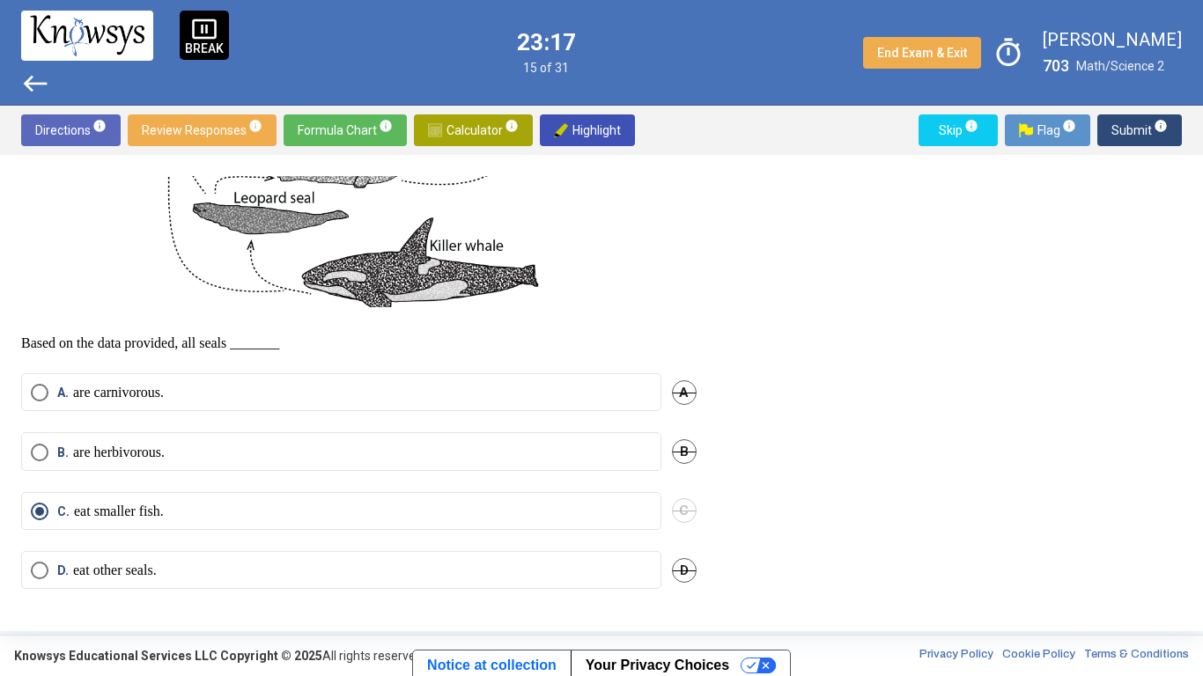
click at [65, 453] on span "B." at bounding box center [65, 453] width 16 height 18
click at [679, 523] on span "C" at bounding box center [684, 510] width 25 height 25
click at [1132, 139] on span "Submit info" at bounding box center [1139, 130] width 56 height 32
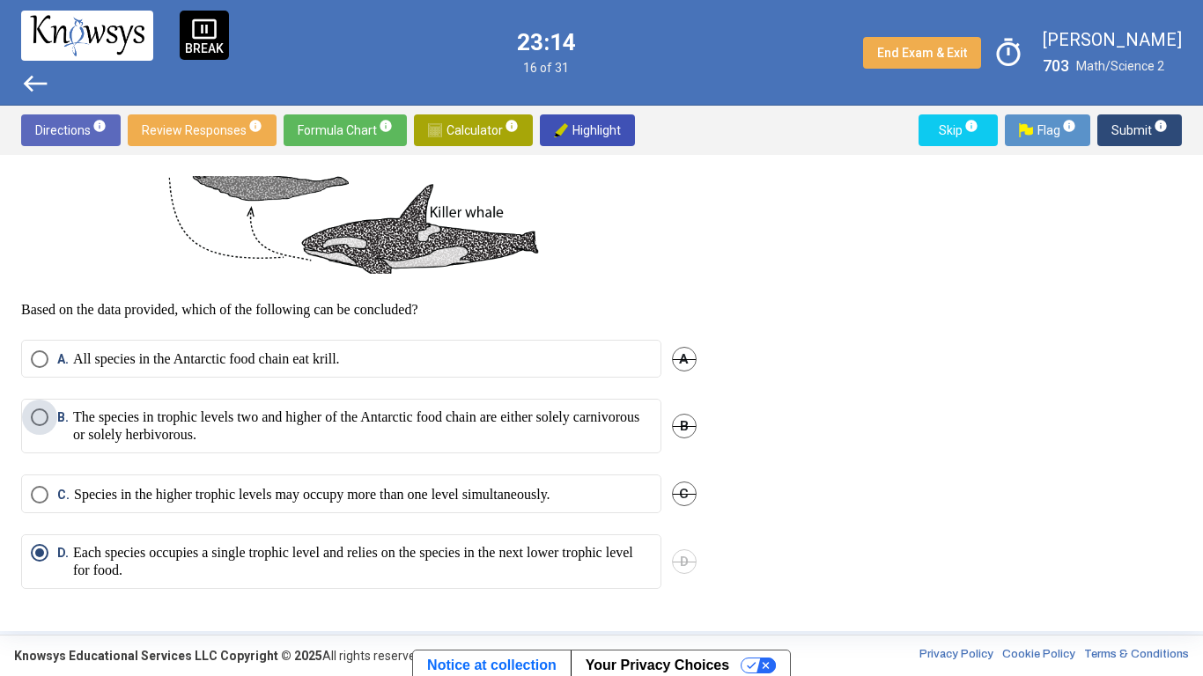
scroll to position [809, 0]
click at [48, 500] on span "Select an option" at bounding box center [40, 495] width 18 height 18
click at [682, 527] on span "D" at bounding box center [684, 561] width 25 height 25
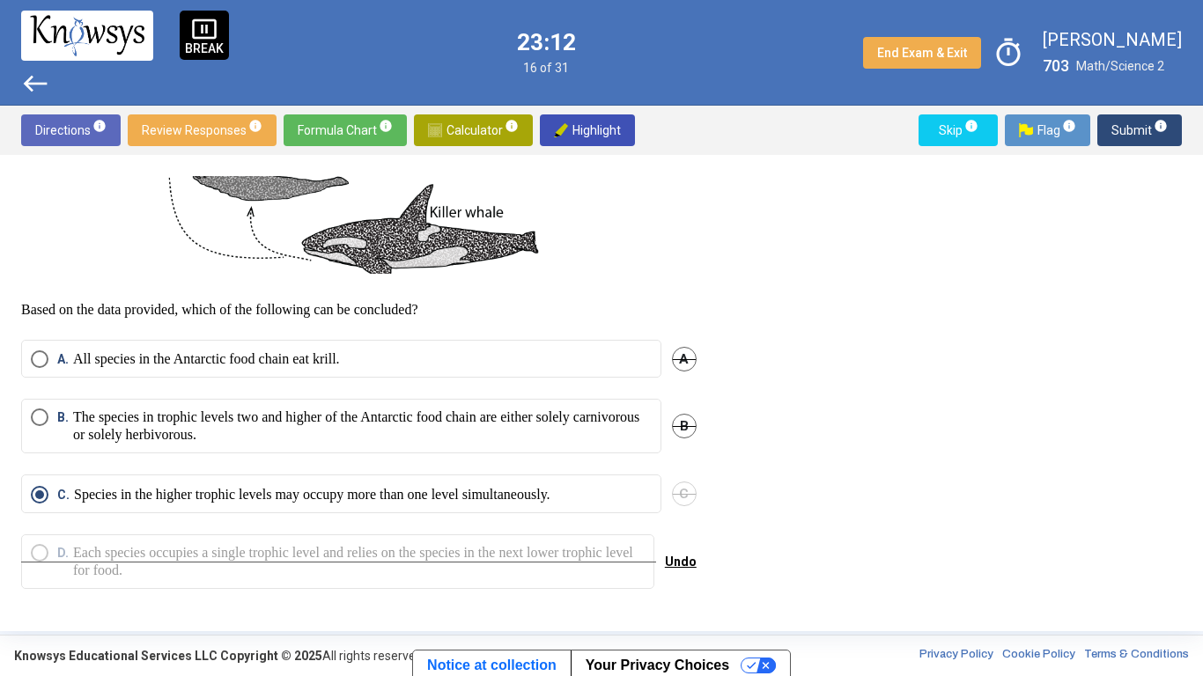
click at [67, 439] on span "B." at bounding box center [65, 426] width 16 height 35
click at [1138, 141] on span "Submit info" at bounding box center [1139, 130] width 56 height 32
click at [1135, 131] on span "Submit info" at bounding box center [1139, 130] width 56 height 32
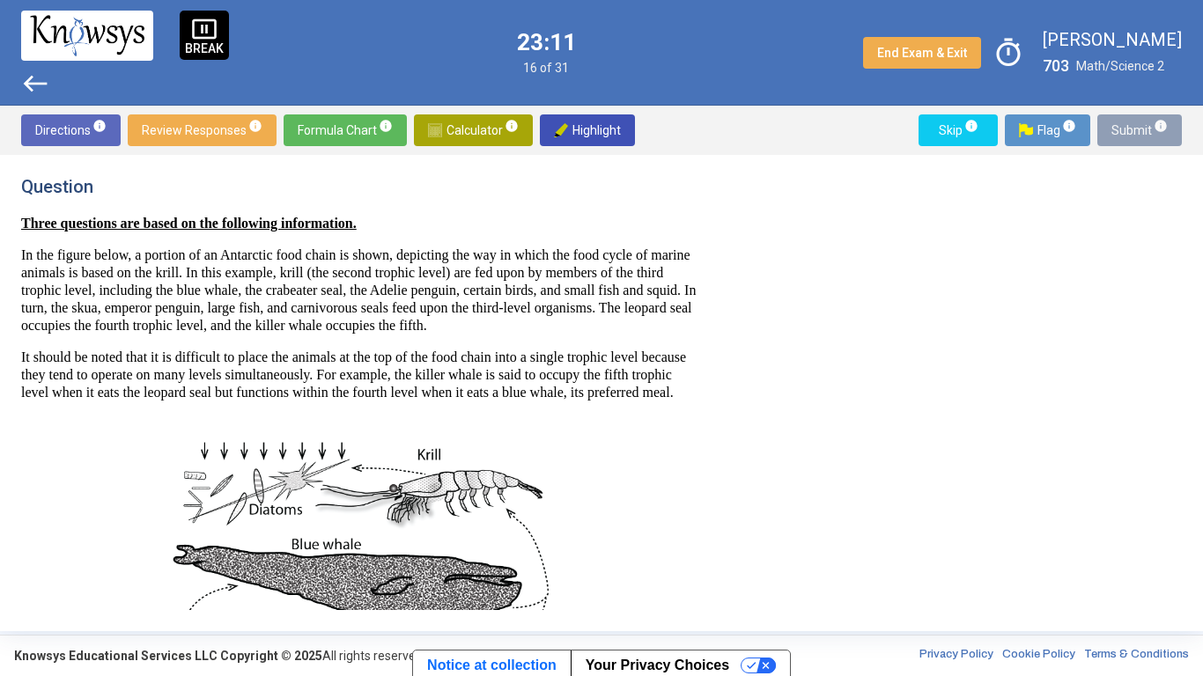
click at [1127, 129] on span "Submit info" at bounding box center [1139, 130] width 56 height 32
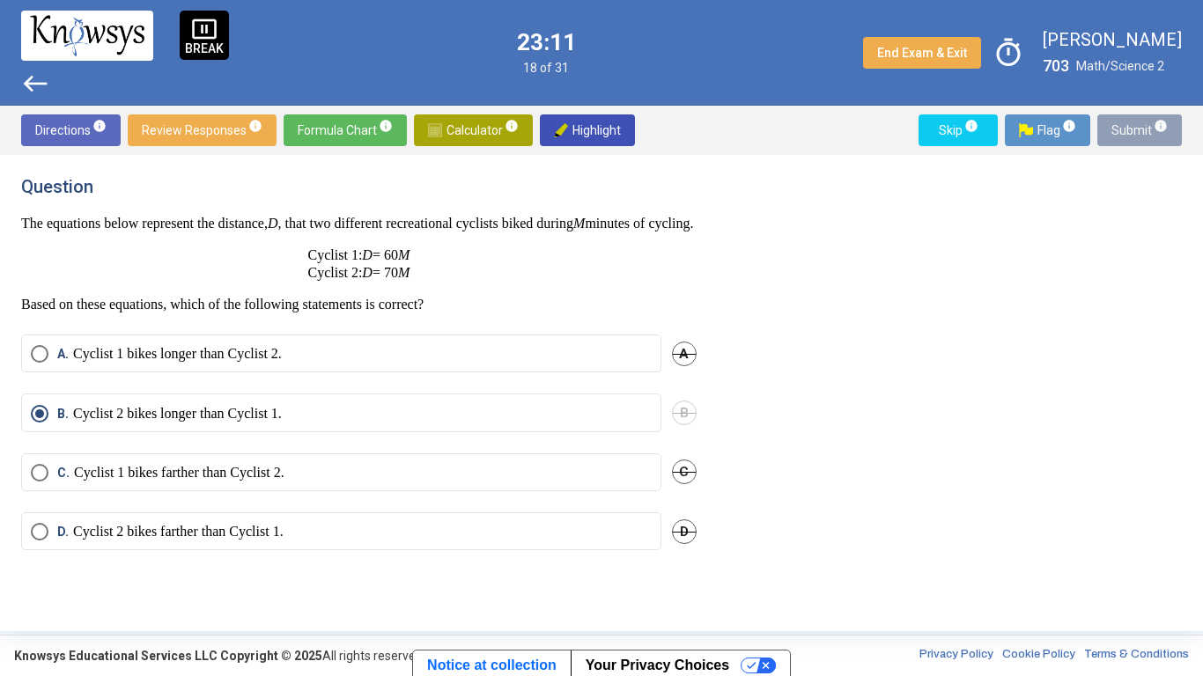
click at [1130, 129] on span "Submit info" at bounding box center [1139, 130] width 56 height 32
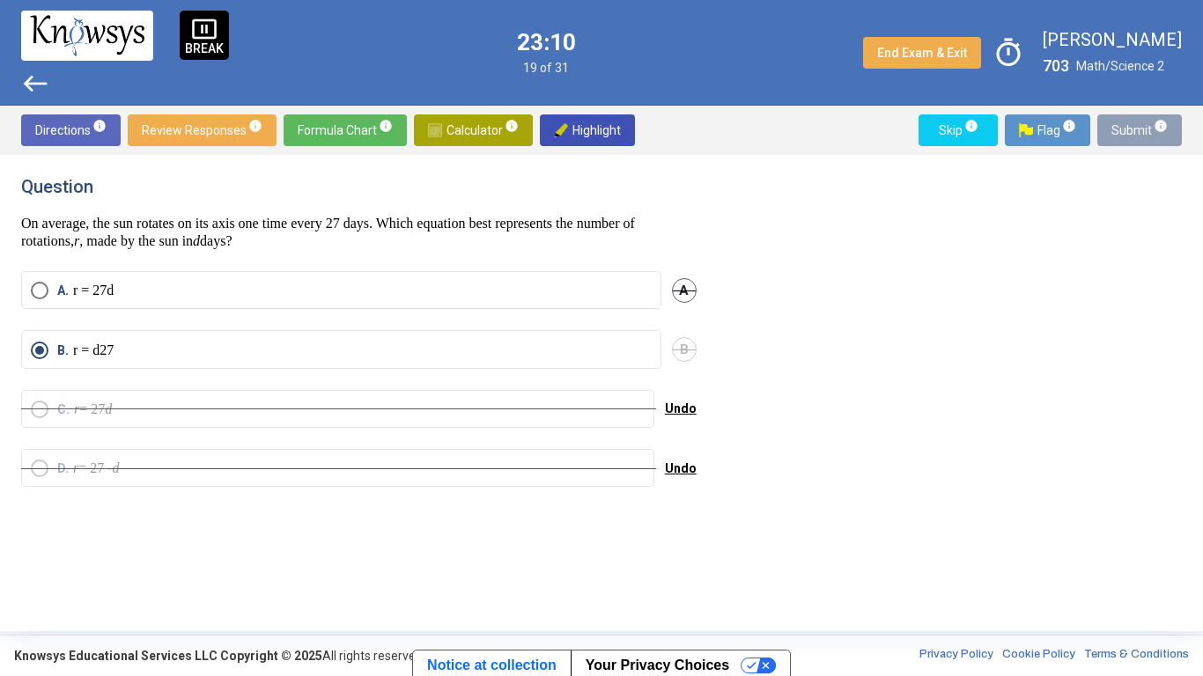
click at [1136, 124] on span "Submit info" at bounding box center [1139, 130] width 56 height 32
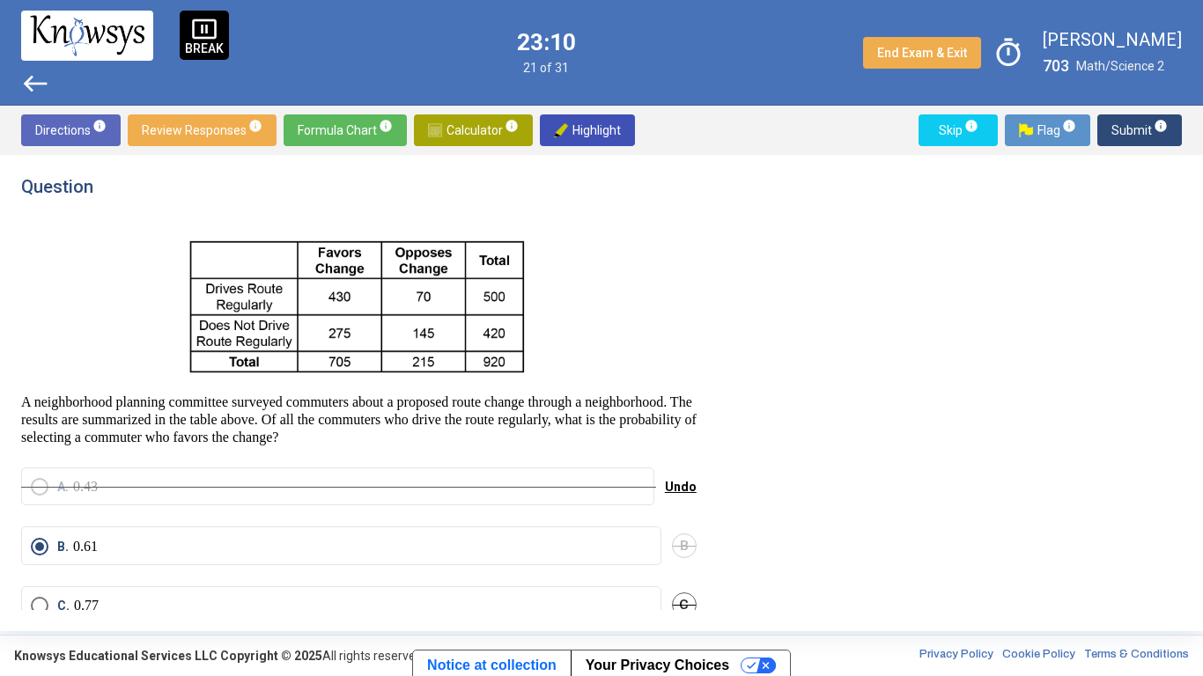
click at [1131, 123] on span "Submit info" at bounding box center [1139, 130] width 56 height 32
click at [1132, 131] on span "Submit info" at bounding box center [1139, 130] width 56 height 32
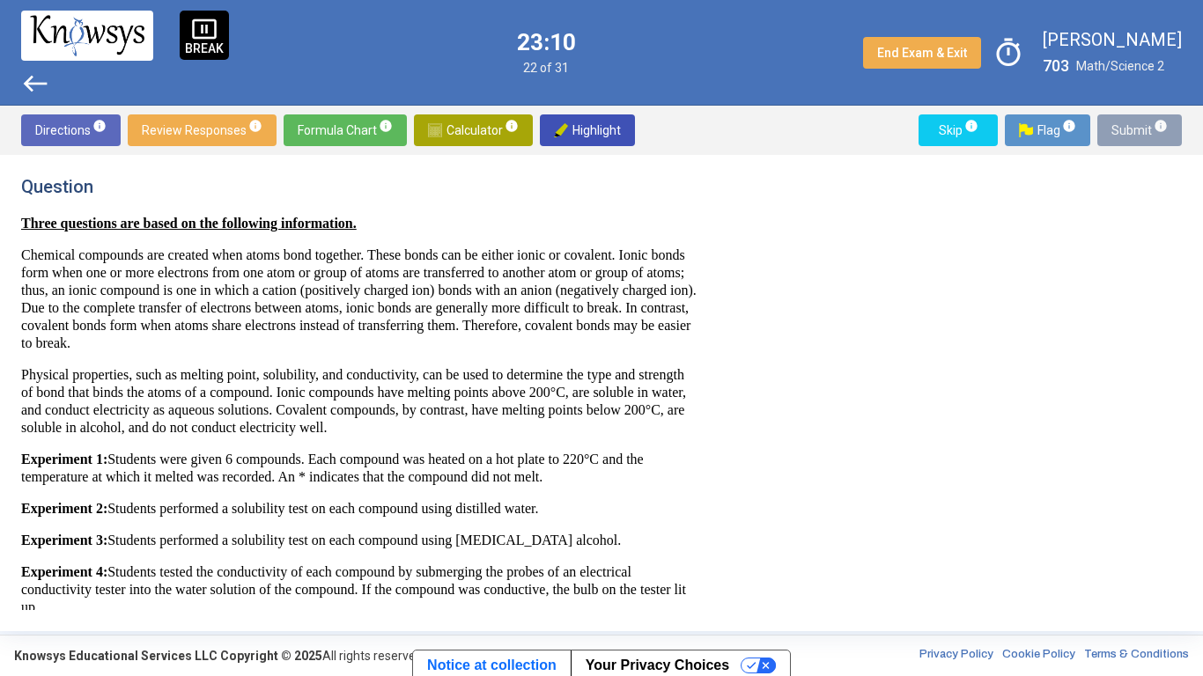
click at [1134, 122] on span "Submit info" at bounding box center [1139, 130] width 56 height 32
click at [1131, 123] on span "Submit info" at bounding box center [1139, 130] width 56 height 32
click at [1126, 130] on span "Submit info" at bounding box center [1139, 130] width 56 height 32
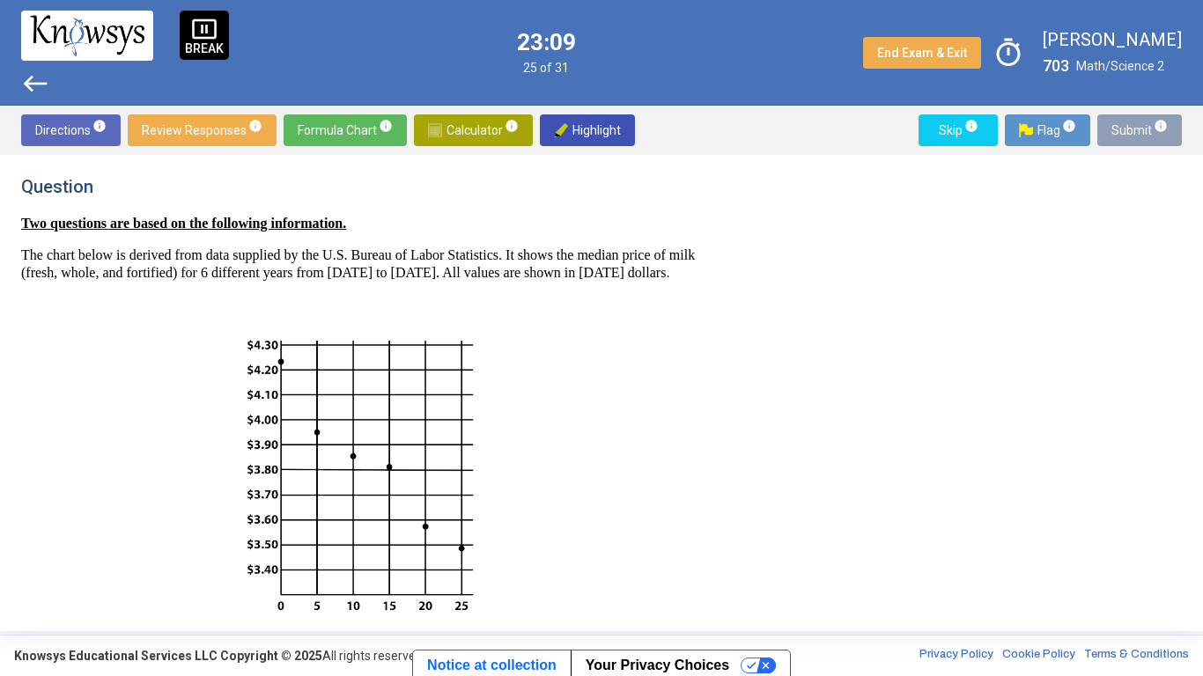
click at [1129, 133] on span "Submit info" at bounding box center [1139, 130] width 56 height 32
click at [1120, 137] on span "Submit info" at bounding box center [1139, 130] width 56 height 32
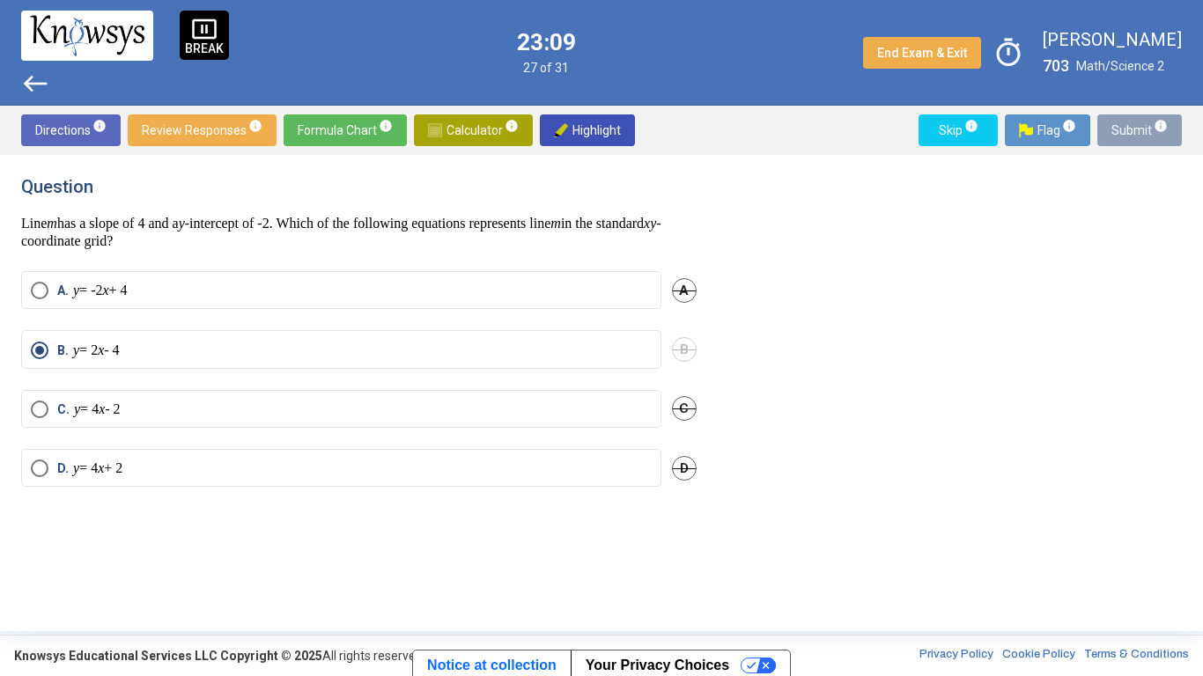
click at [1124, 133] on span "Submit info" at bounding box center [1139, 130] width 56 height 32
click at [1123, 129] on span "Submit info" at bounding box center [1139, 130] width 56 height 32
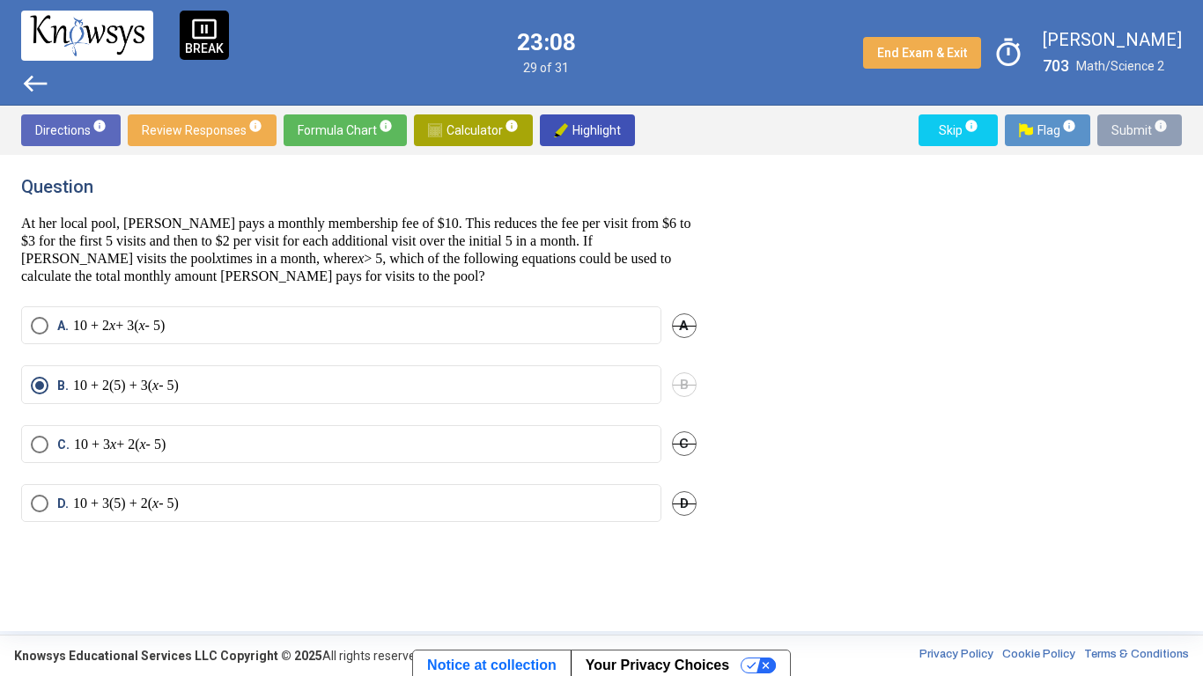
click at [1134, 129] on span "Submit info" at bounding box center [1139, 130] width 56 height 32
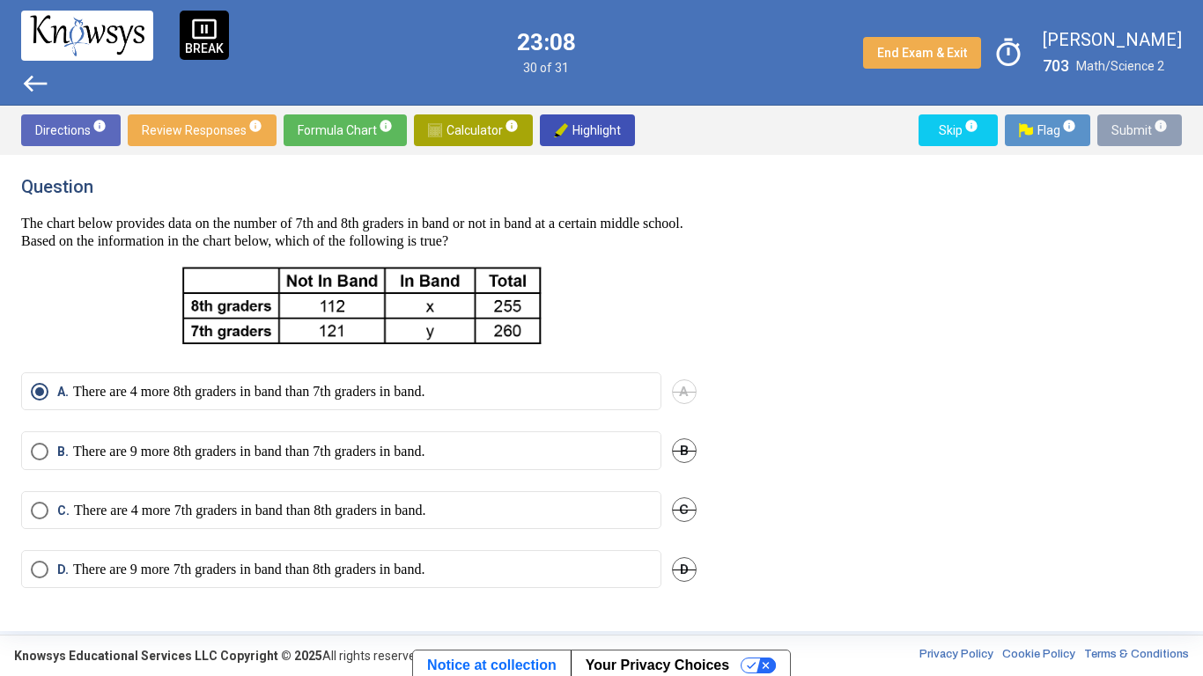
click at [1123, 131] on span "Submit info" at bounding box center [1139, 130] width 56 height 32
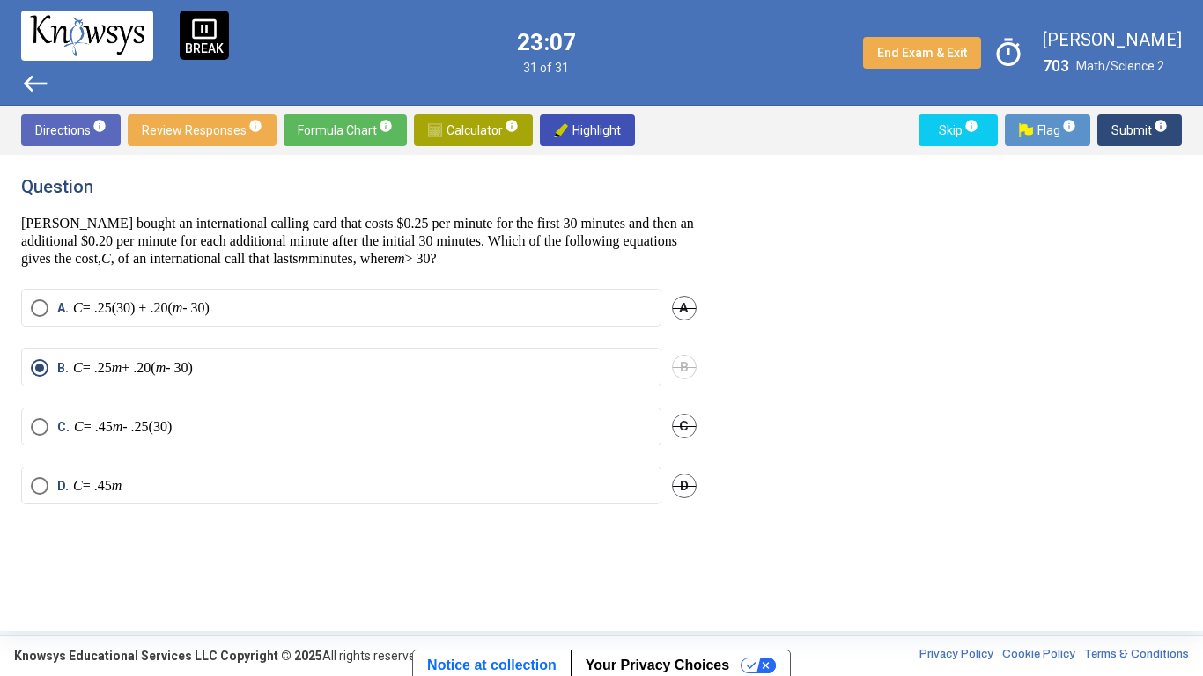
click at [1128, 130] on span "Submit info" at bounding box center [1139, 130] width 56 height 32
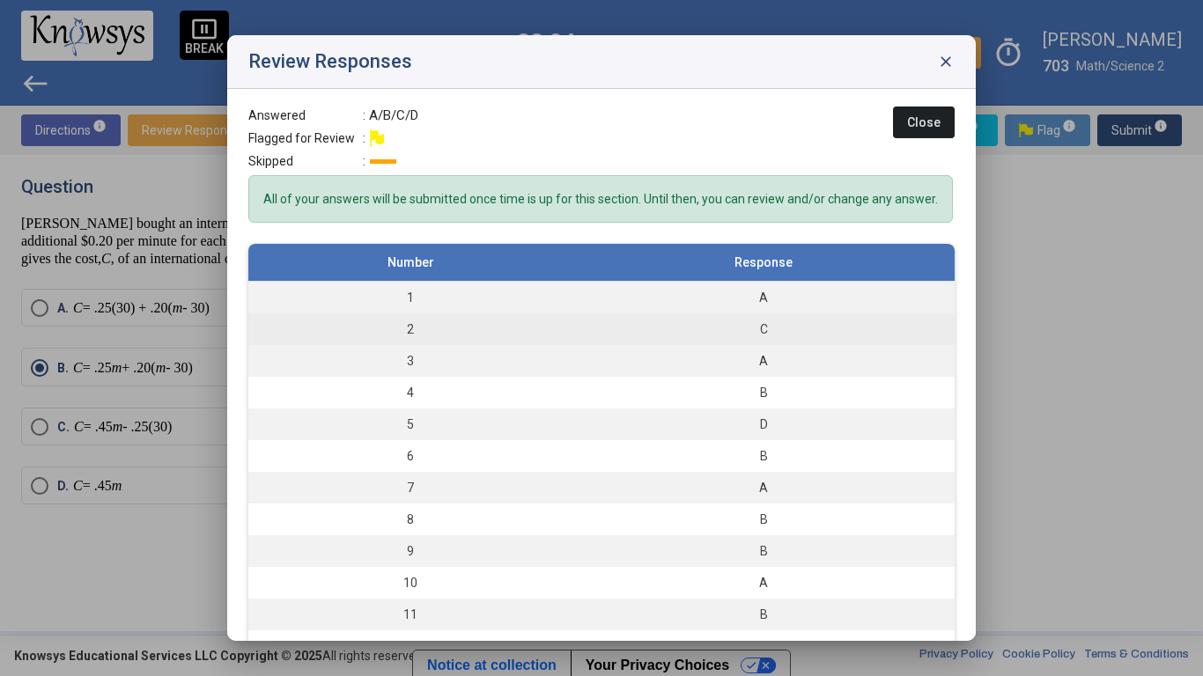
click at [861, 323] on div "C" at bounding box center [763, 330] width 365 height 18
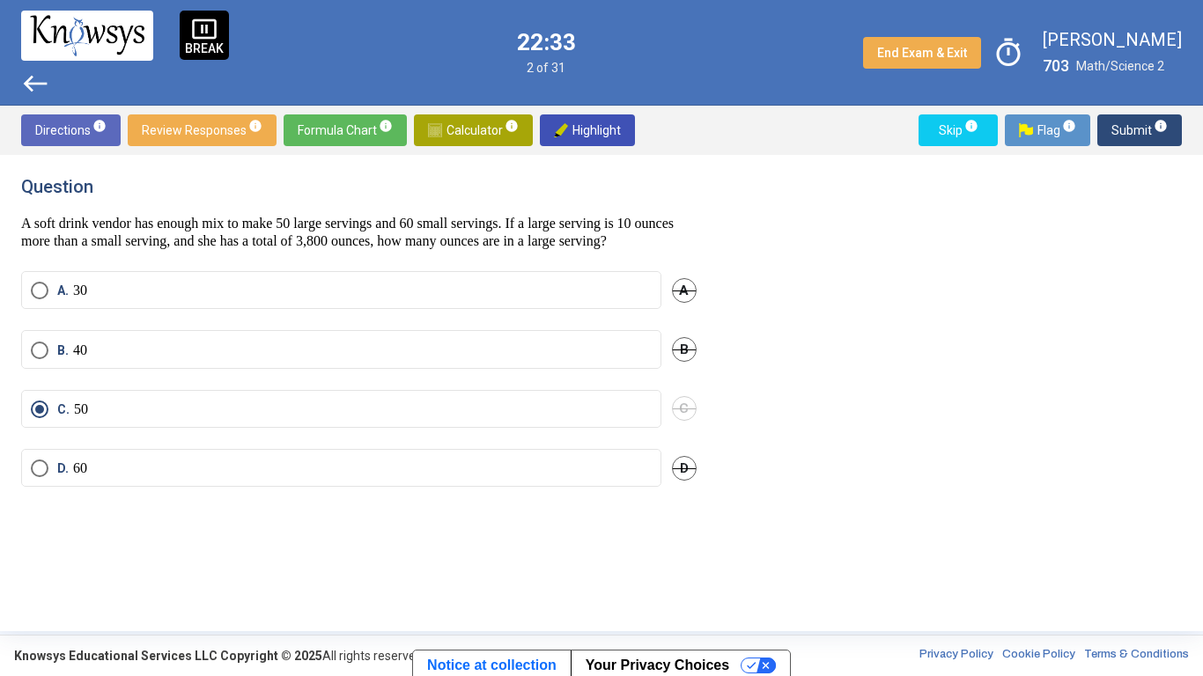
click at [607, 359] on label "B. 40" at bounding box center [341, 351] width 621 height 18
click at [689, 421] on span "C" at bounding box center [684, 408] width 25 height 25
click at [1131, 129] on span "Submit info" at bounding box center [1139, 130] width 56 height 32
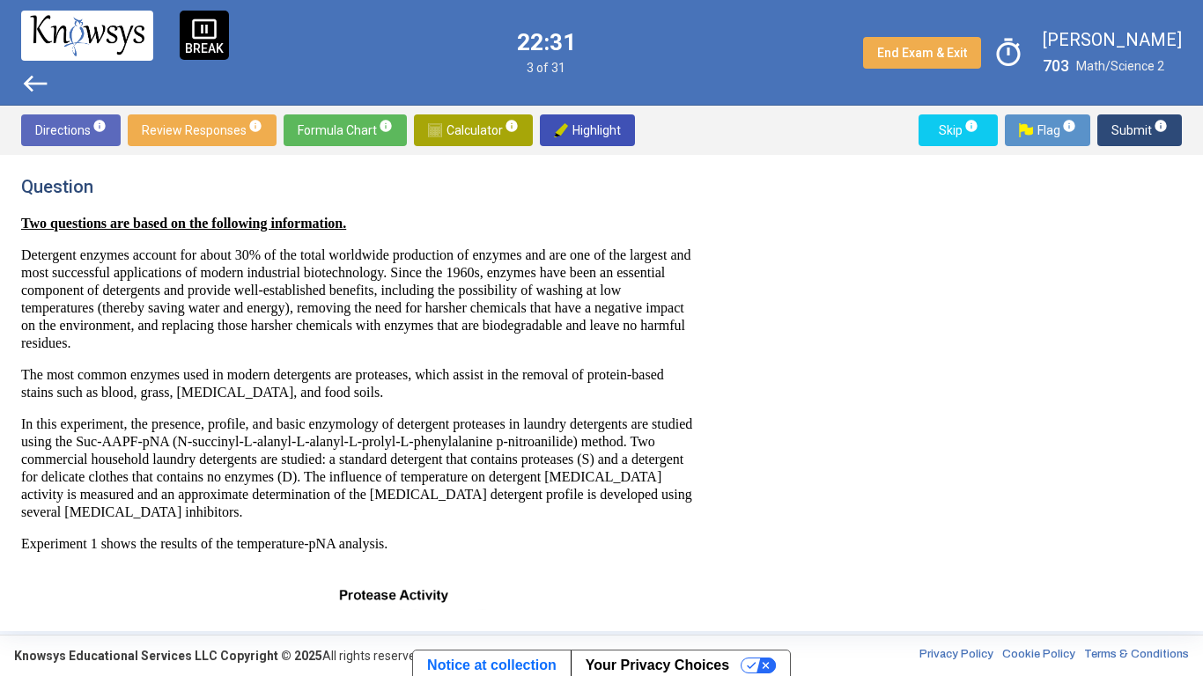
click at [1131, 133] on span "Submit info" at bounding box center [1139, 130] width 56 height 32
click at [1139, 135] on span "Submit info" at bounding box center [1139, 130] width 56 height 32
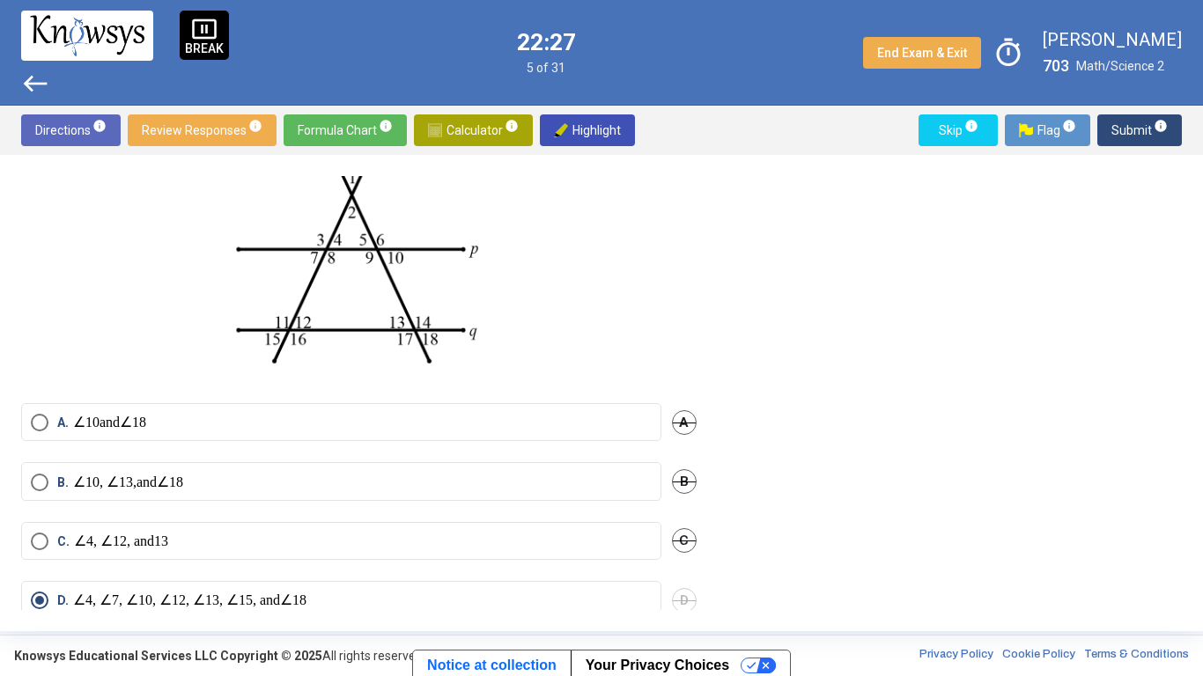
scroll to position [164, 0]
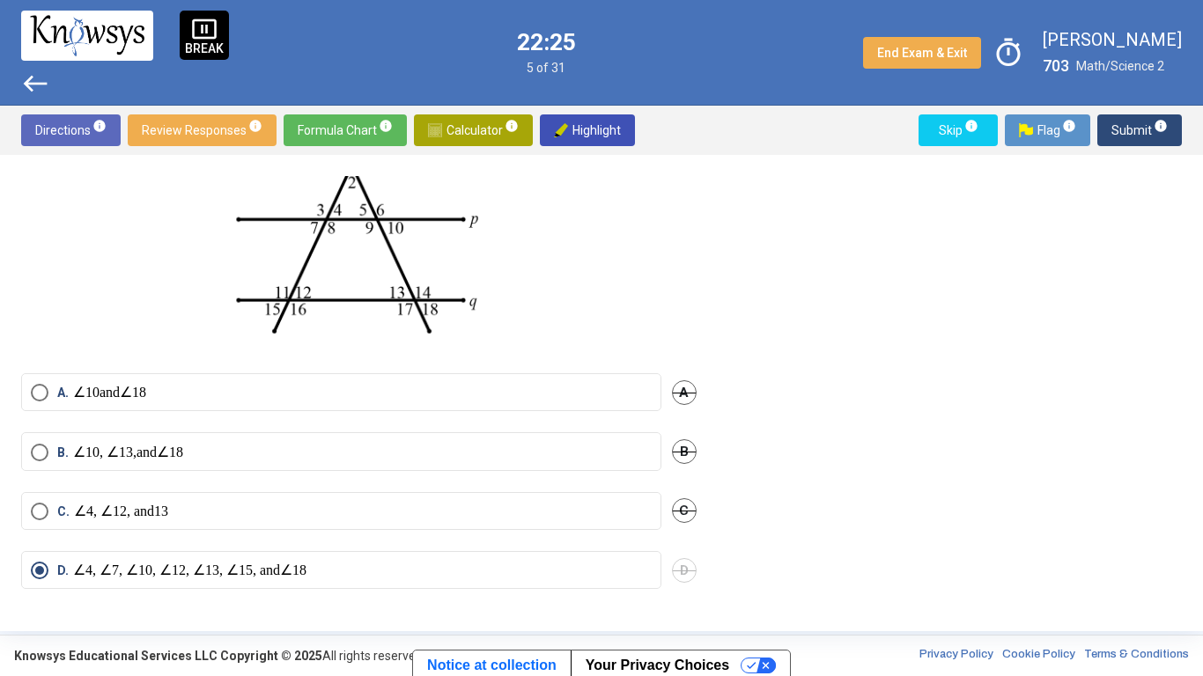
click at [595, 505] on label "C. ∠ 4 , ∠ 12 , and 13" at bounding box center [341, 512] width 621 height 18
click at [674, 527] on span "D" at bounding box center [684, 569] width 25 height 25
click at [622, 450] on label "B. and" at bounding box center [341, 452] width 621 height 18
click at [1136, 142] on span "Submit info" at bounding box center [1139, 130] width 56 height 32
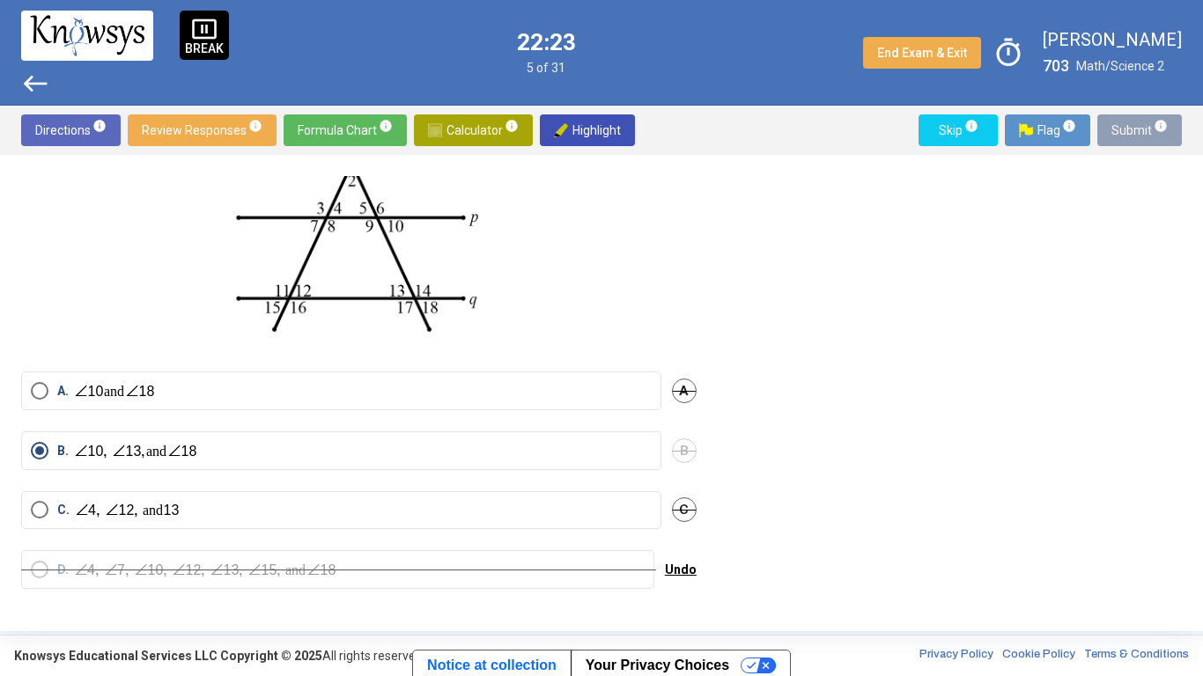
click at [1134, 138] on span "Submit info" at bounding box center [1139, 130] width 56 height 32
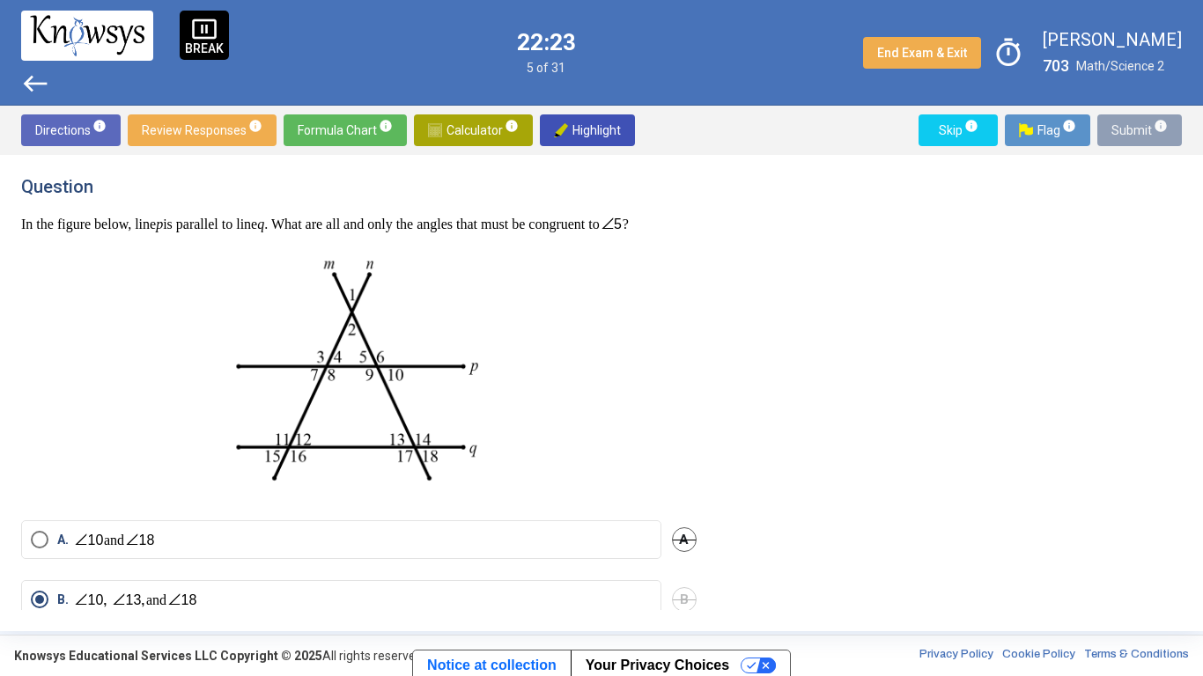
click at [1126, 137] on span "Submit info" at bounding box center [1139, 130] width 56 height 32
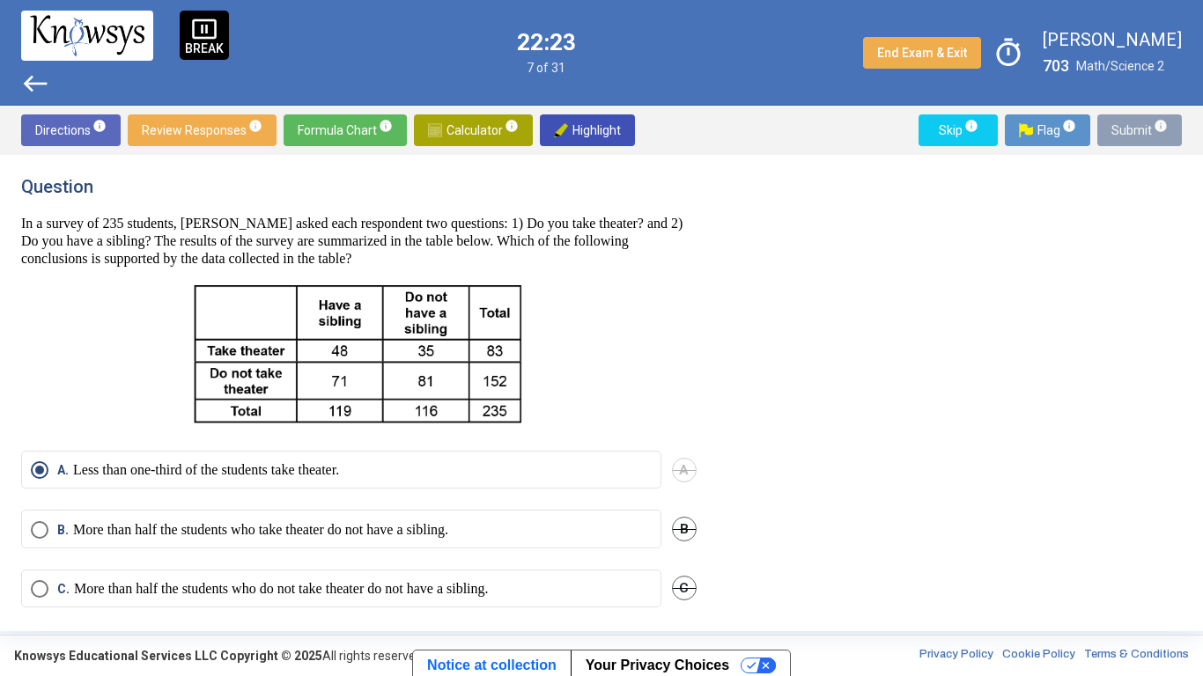
click at [1118, 137] on span "Submit info" at bounding box center [1139, 130] width 56 height 32
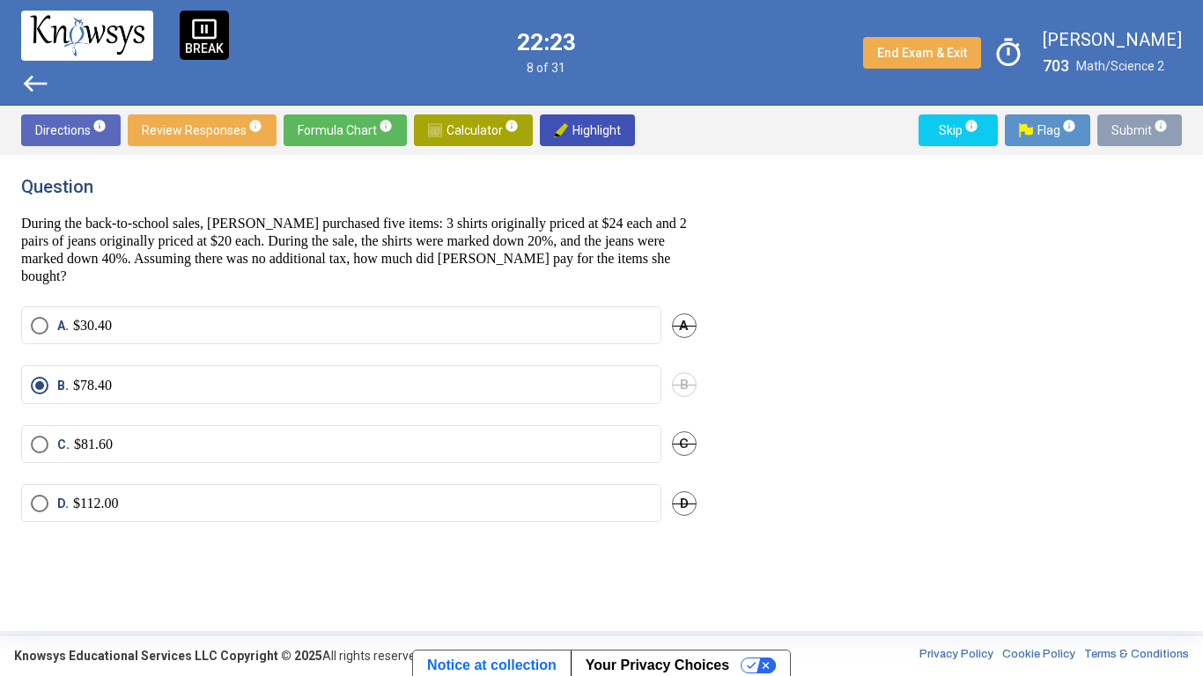
click at [1128, 133] on span "Submit info" at bounding box center [1139, 130] width 56 height 32
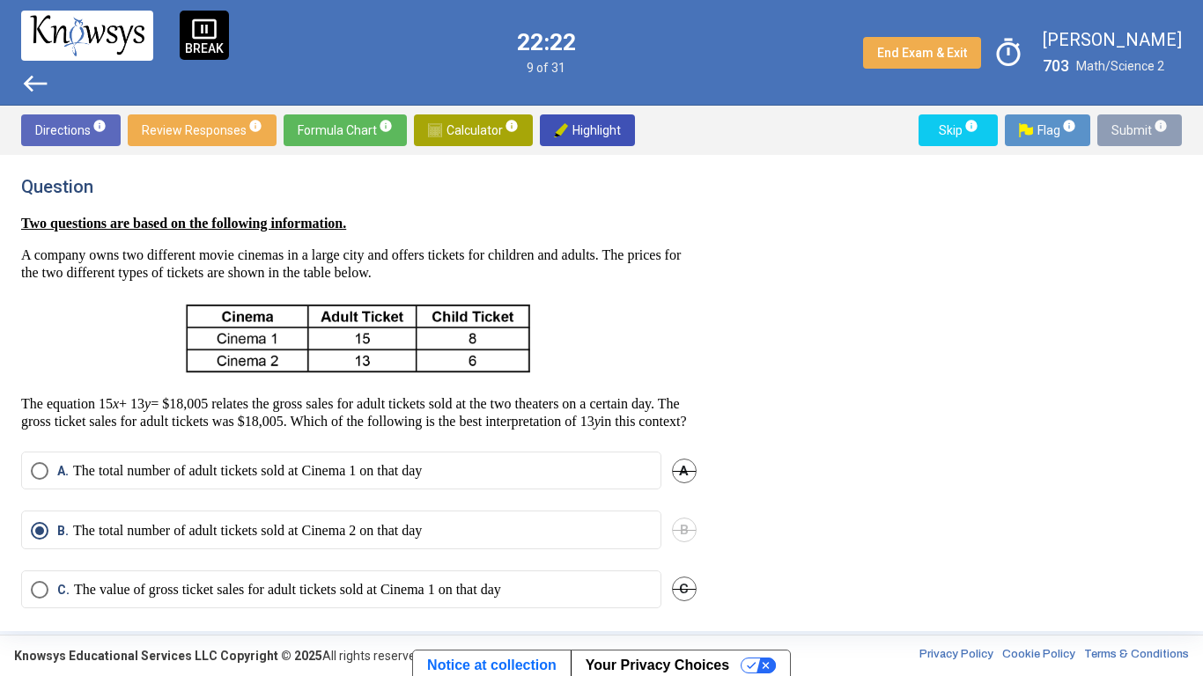
click at [1132, 136] on span "Submit info" at bounding box center [1139, 130] width 56 height 32
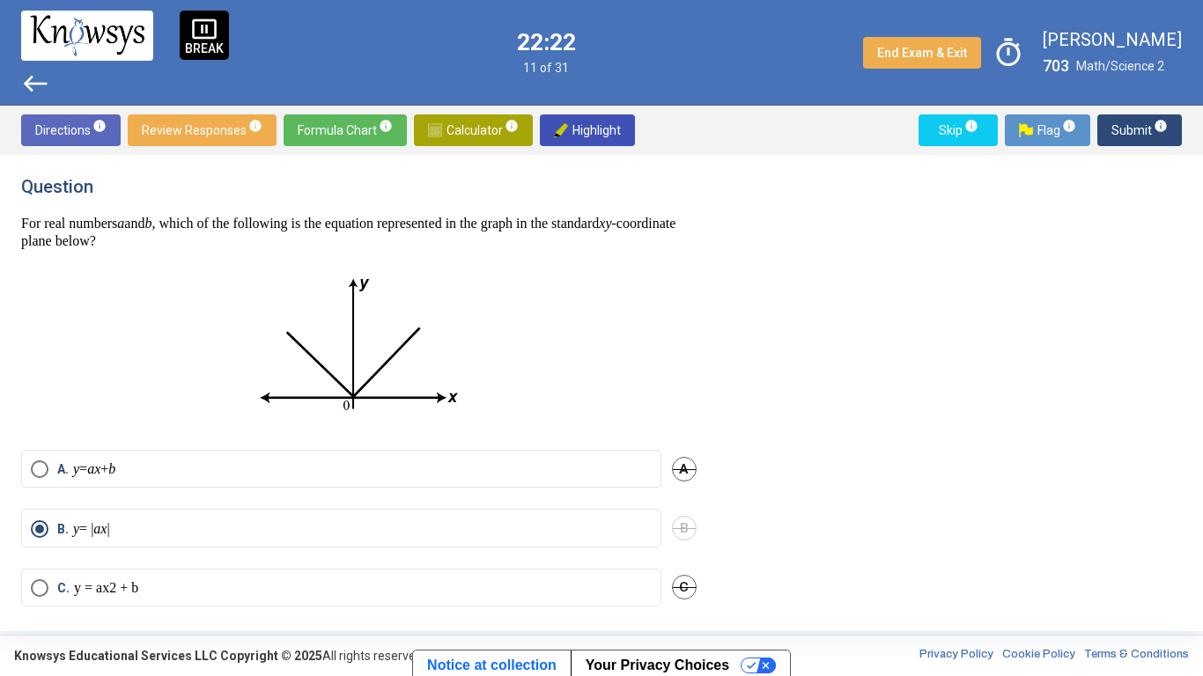
click at [1125, 142] on span "Submit info" at bounding box center [1139, 130] width 56 height 32
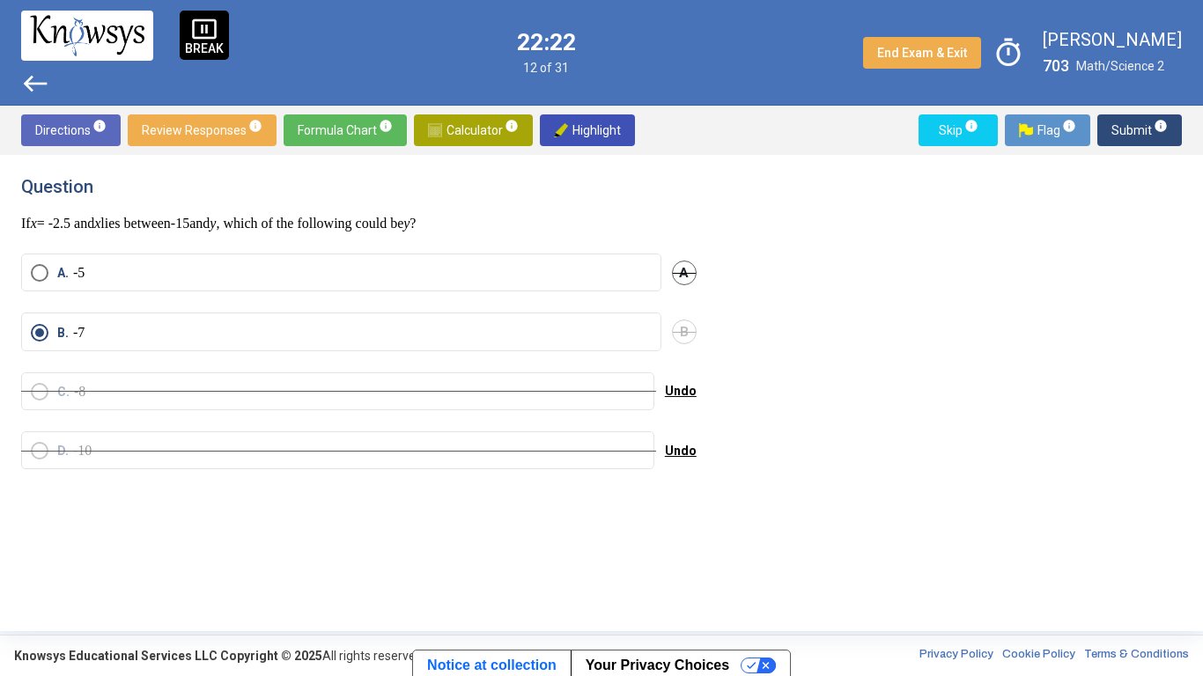
click at [1133, 133] on span "Submit info" at bounding box center [1139, 130] width 56 height 32
click at [1134, 143] on span "Submit info" at bounding box center [1139, 130] width 56 height 32
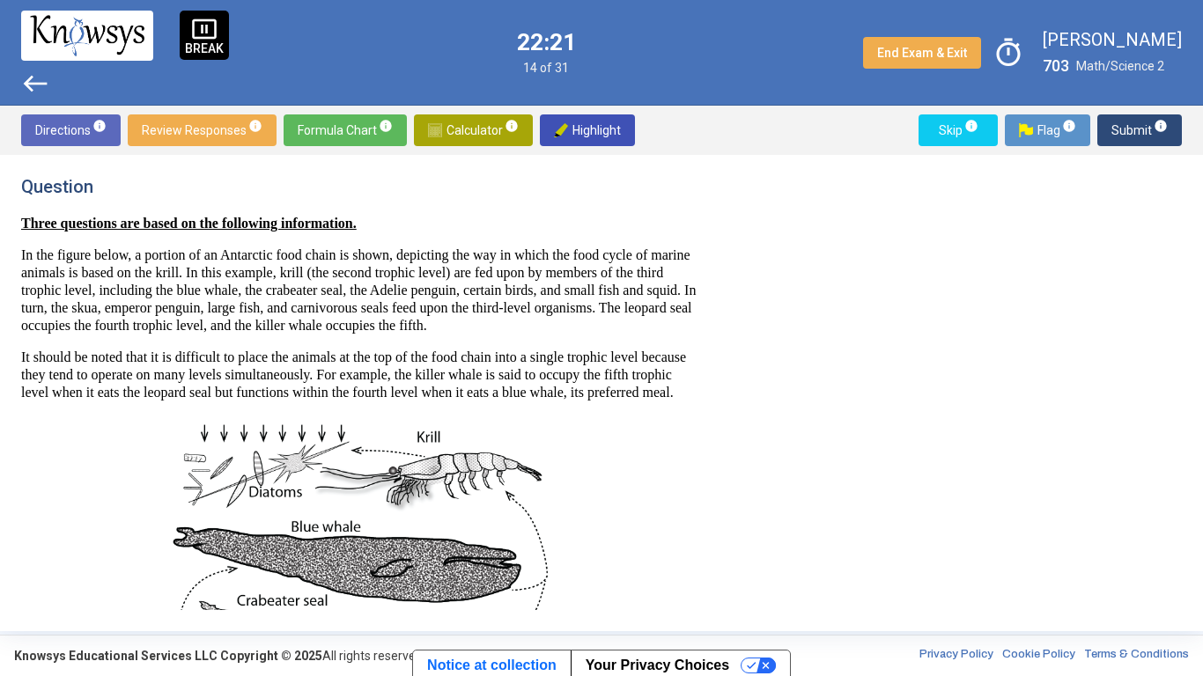
click at [1156, 129] on span "info" at bounding box center [1161, 126] width 14 height 14
click at [1168, 125] on button "Submit info" at bounding box center [1139, 130] width 85 height 32
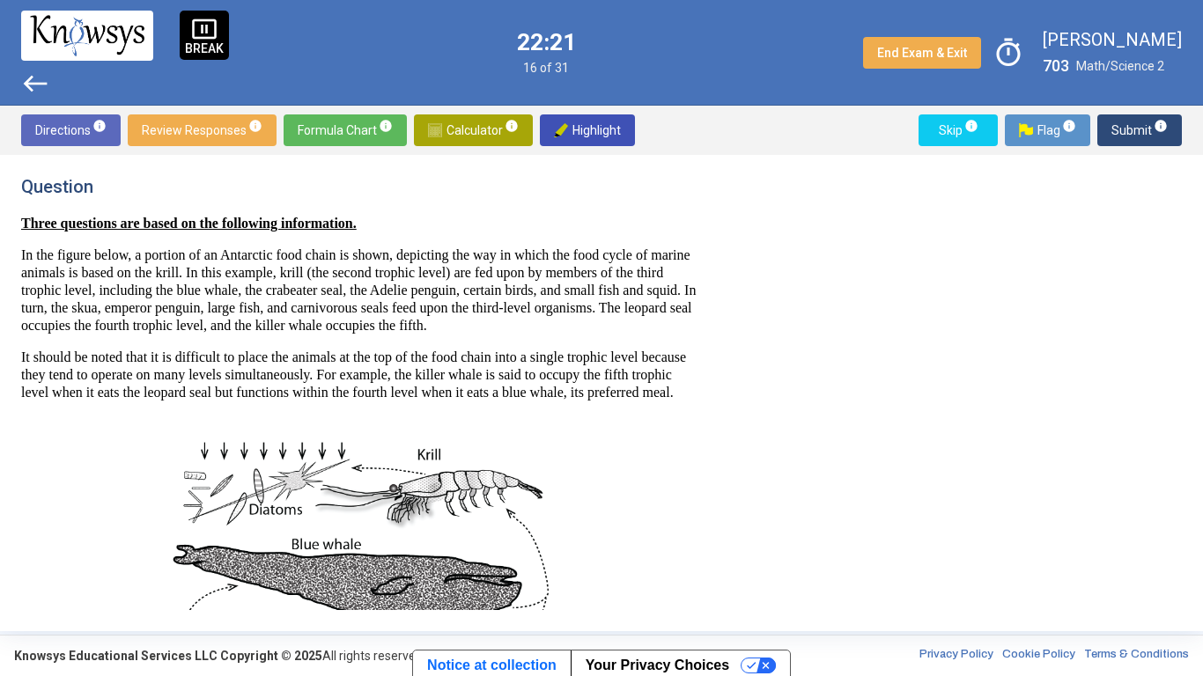
click at [1160, 139] on span "Submit info" at bounding box center [1139, 130] width 56 height 32
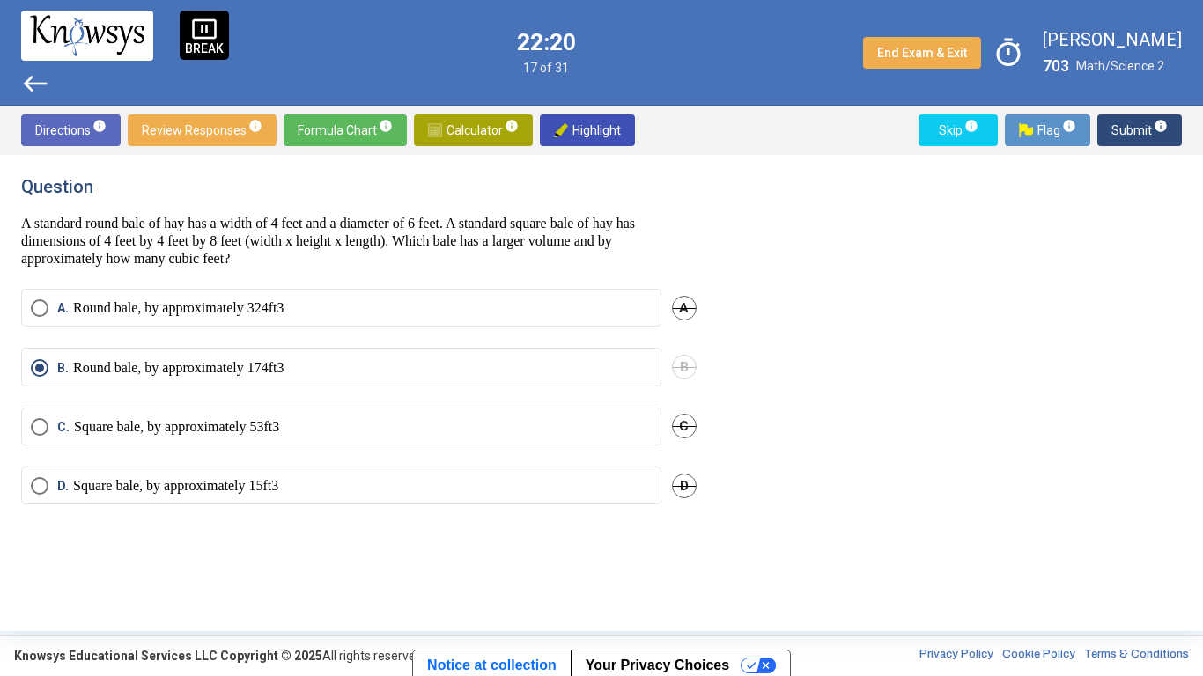
click at [1130, 139] on span "Submit info" at bounding box center [1139, 130] width 56 height 32
click at [1138, 140] on span "Submit info" at bounding box center [1139, 130] width 56 height 32
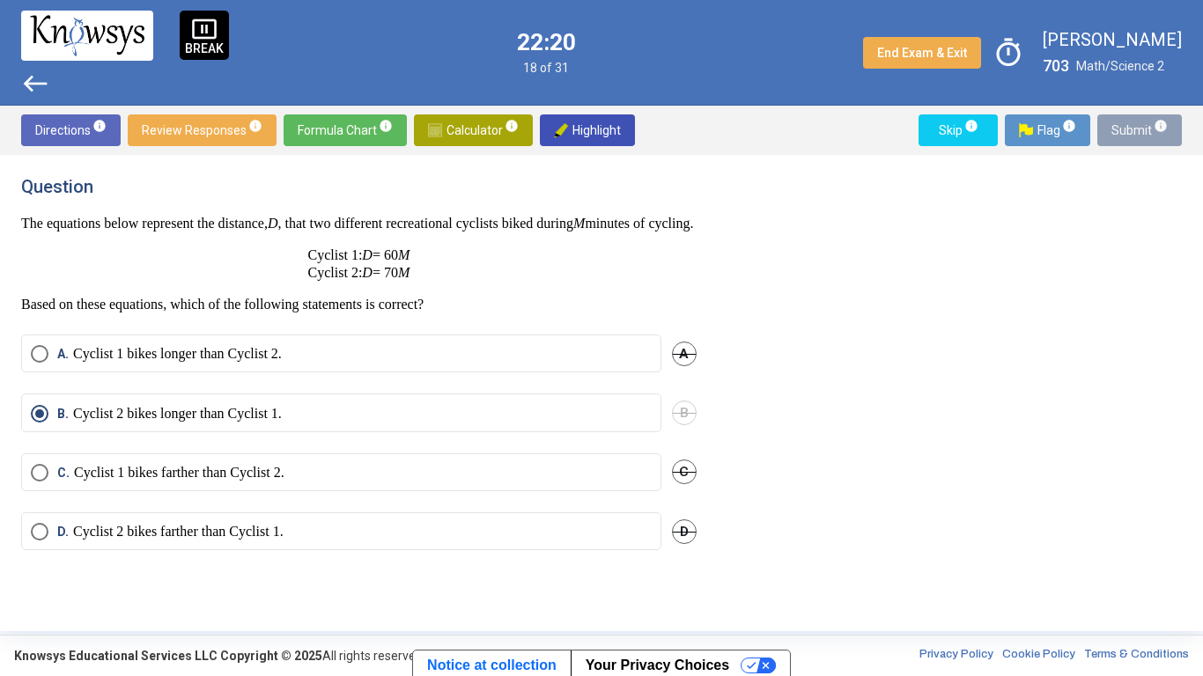
click at [1137, 136] on span "Submit info" at bounding box center [1139, 130] width 56 height 32
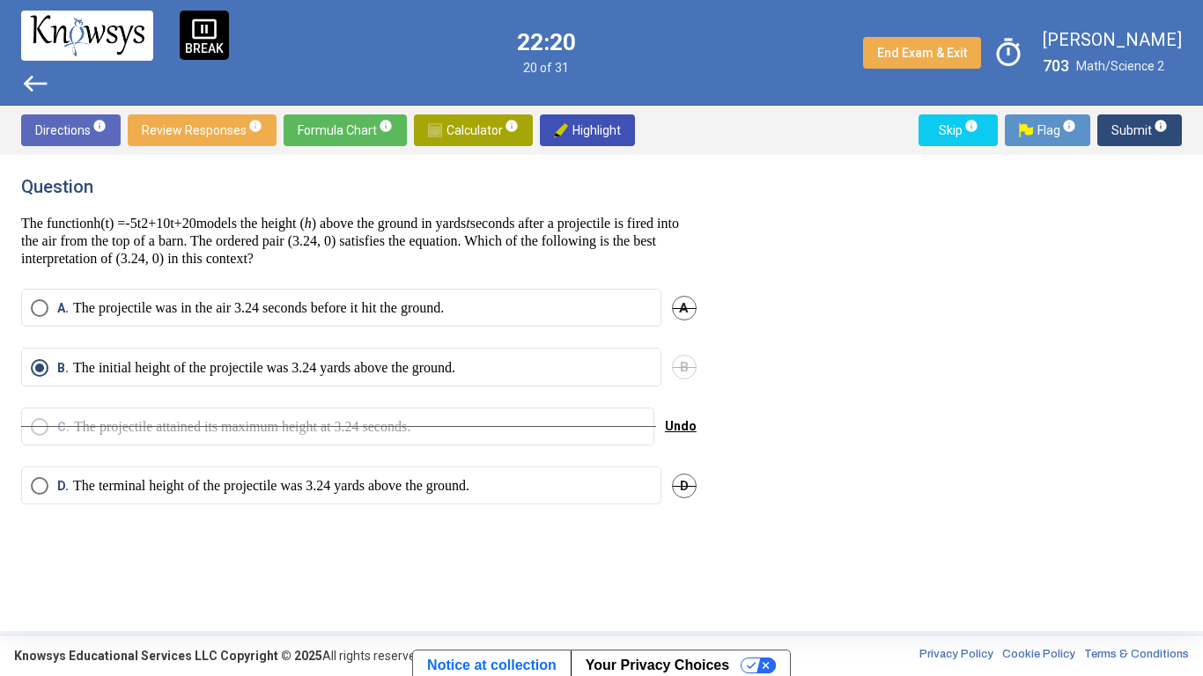
click at [1126, 136] on span "Submit info" at bounding box center [1139, 130] width 56 height 32
click at [1152, 122] on sup "info" at bounding box center [1160, 126] width 16 height 14
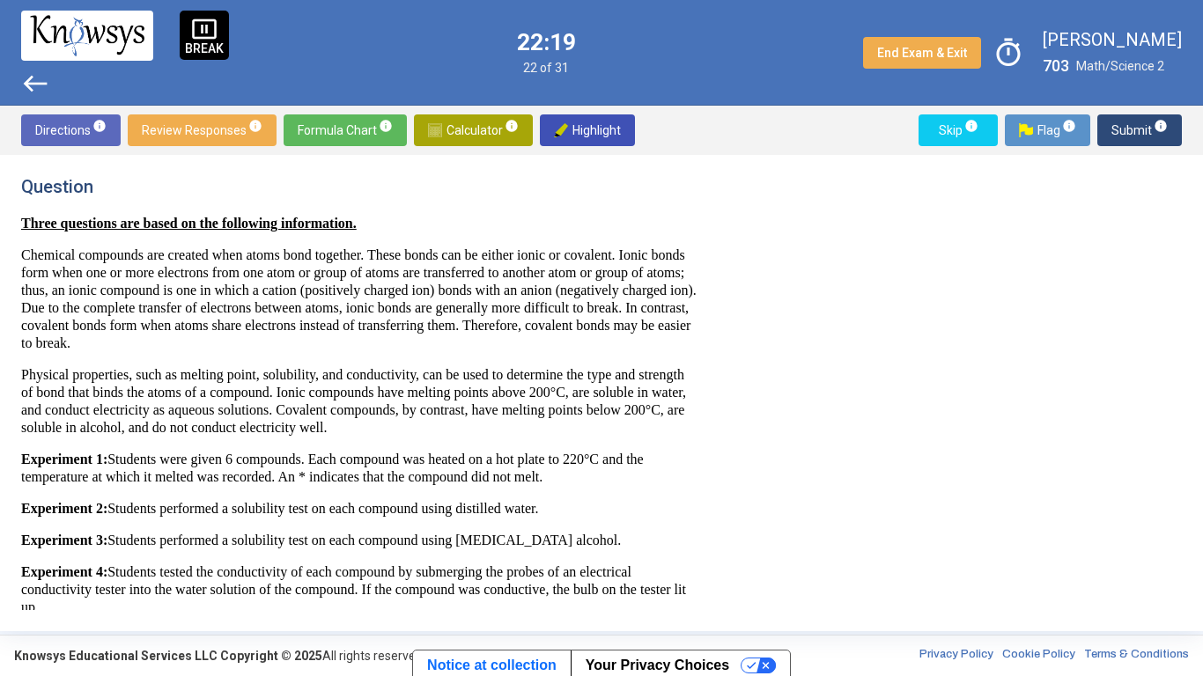
click at [1134, 132] on span "Submit info" at bounding box center [1139, 130] width 56 height 32
click at [1163, 131] on span "info" at bounding box center [1161, 126] width 14 height 14
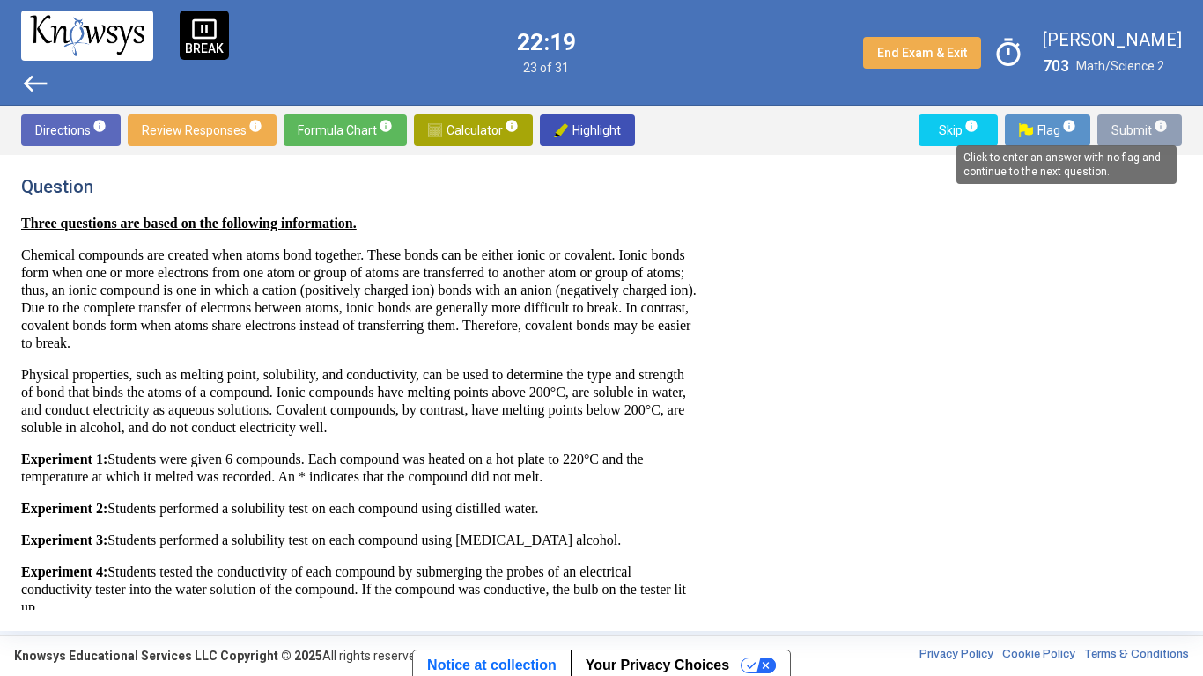
click at [1126, 146] on div "Click to enter an answer with no flag and continue to the next question." at bounding box center [1066, 164] width 220 height 39
click at [1131, 142] on mat-tooltip-component "Click to enter an answer with no flag and continue to the next question." at bounding box center [1066, 164] width 245 height 63
click at [1140, 131] on span "Submit info" at bounding box center [1139, 130] width 56 height 32
click at [1110, 133] on button "Submit info" at bounding box center [1139, 130] width 85 height 32
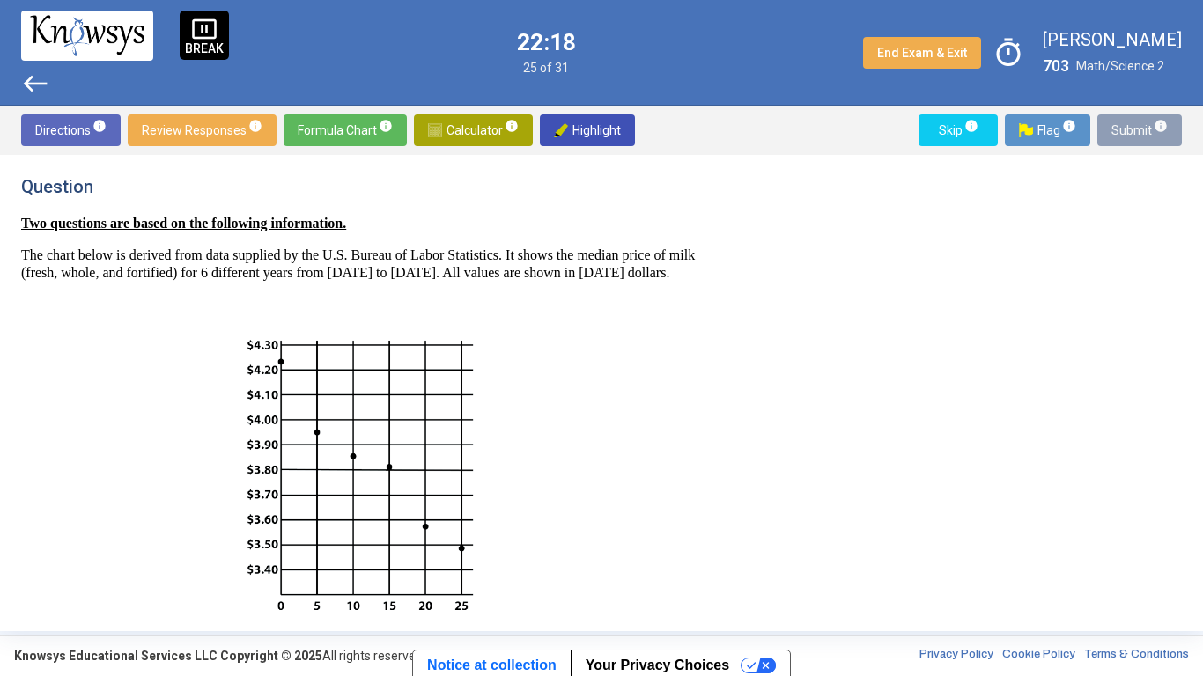
click at [1130, 130] on span "Submit info" at bounding box center [1139, 130] width 56 height 32
click at [1127, 135] on mat-tooltip-component "Click to enter an answer with no flag and continue to the next question." at bounding box center [1066, 164] width 245 height 63
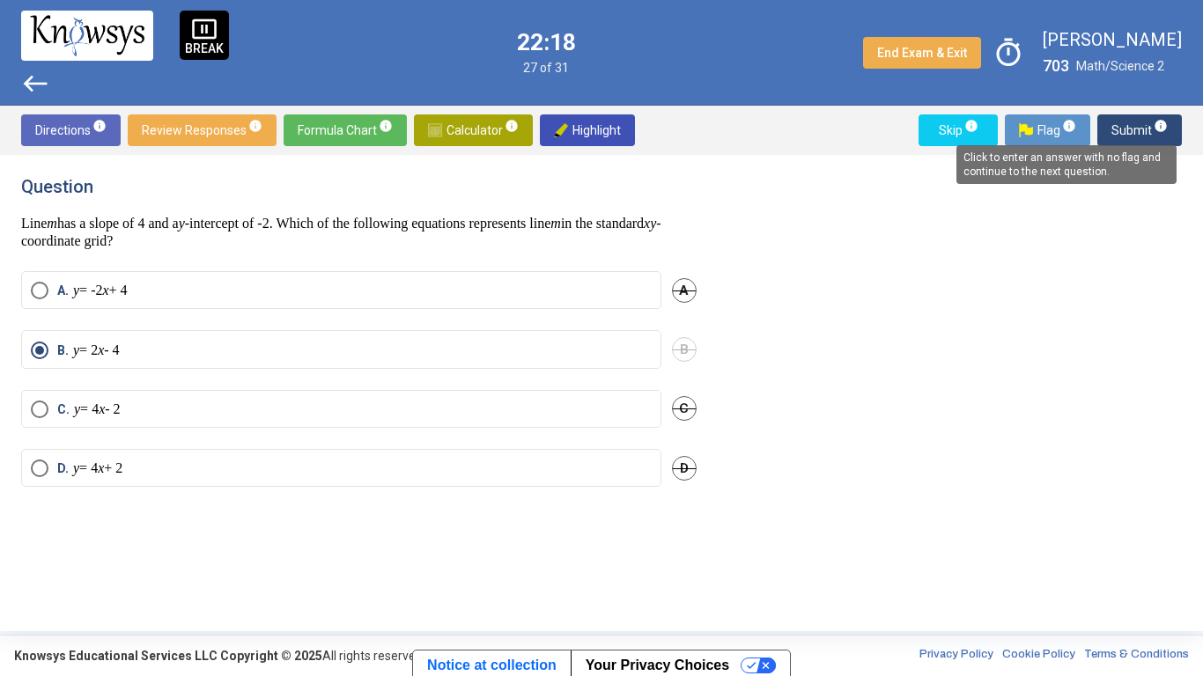
click at [1119, 151] on div "Click to enter an answer with no flag and continue to the next question." at bounding box center [1066, 164] width 220 height 39
click at [1147, 139] on mat-tooltip-component "Click to enter an answer with no flag and continue to the next question." at bounding box center [1066, 164] width 245 height 63
click at [1141, 145] on div "Click to enter an answer with no flag and continue to the next question." at bounding box center [1066, 164] width 220 height 39
click at [1151, 146] on div "Click to enter an answer with no flag and continue to the next question." at bounding box center [1066, 164] width 220 height 39
click at [1145, 150] on div "Click to enter an answer with no flag and continue to the next question." at bounding box center [1066, 164] width 220 height 39
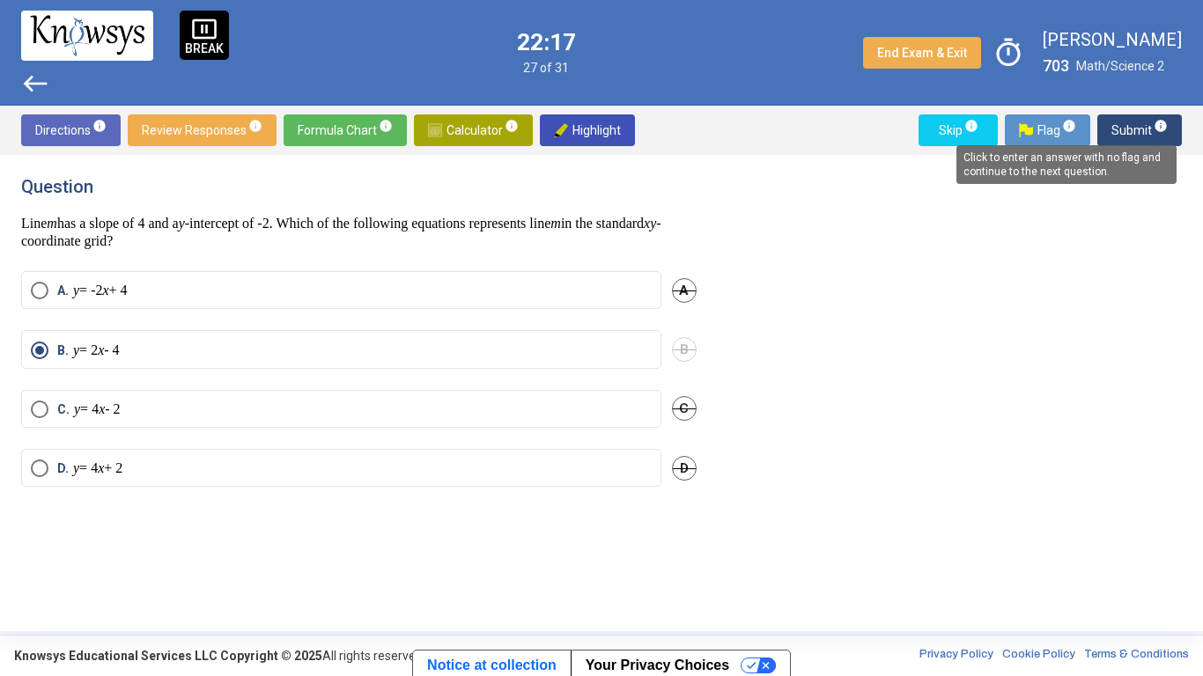
click at [1148, 145] on div "Click to enter an answer with no flag and continue to the next question." at bounding box center [1066, 164] width 220 height 39
click at [1144, 139] on mat-tooltip-component "Click to enter an answer with no flag and continue to the next question." at bounding box center [1066, 164] width 245 height 63
click at [1139, 135] on mat-tooltip-component "Click to enter an answer with no flag and continue to the next question." at bounding box center [1066, 164] width 245 height 63
click at [1146, 135] on mat-tooltip-component "Click to enter an answer with no flag and continue to the next question." at bounding box center [1066, 164] width 245 height 63
click at [1143, 136] on mat-tooltip-component "Click to enter an answer with no flag and continue to the next question." at bounding box center [1066, 164] width 245 height 63
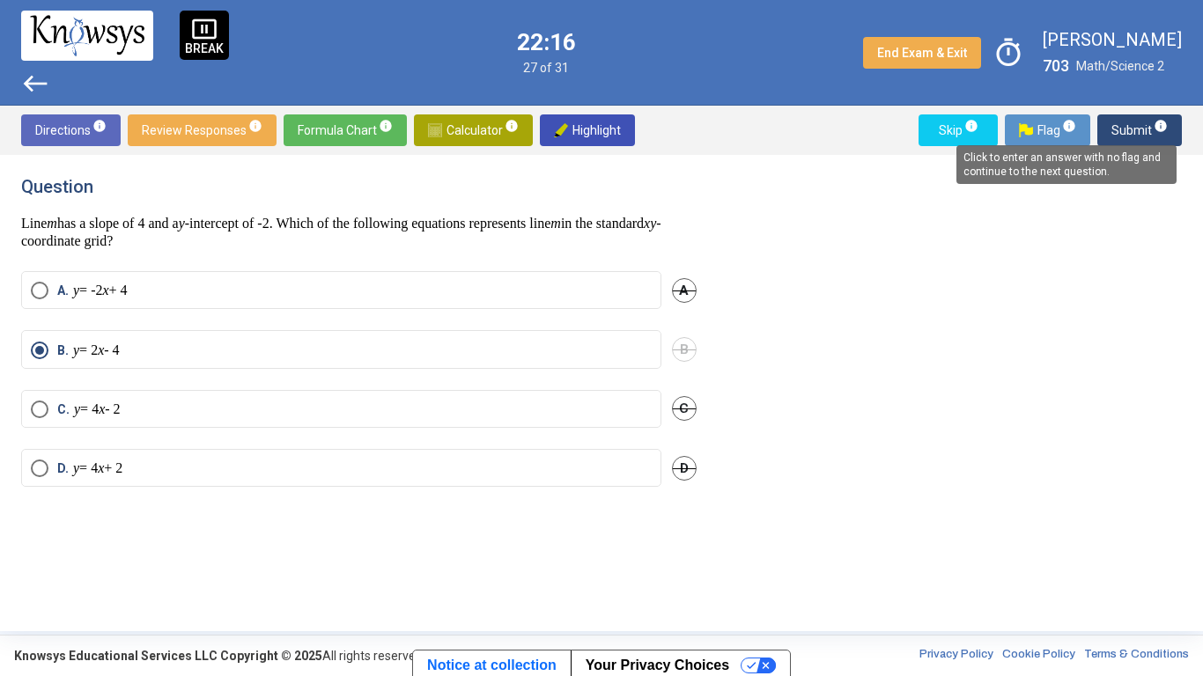
click at [1087, 378] on div "Question Line m has a slope of 4 and a y -intercept of -2. Which of the followi…" at bounding box center [601, 393] width 1161 height 434
click at [1133, 115] on span "Submit info" at bounding box center [1139, 130] width 56 height 32
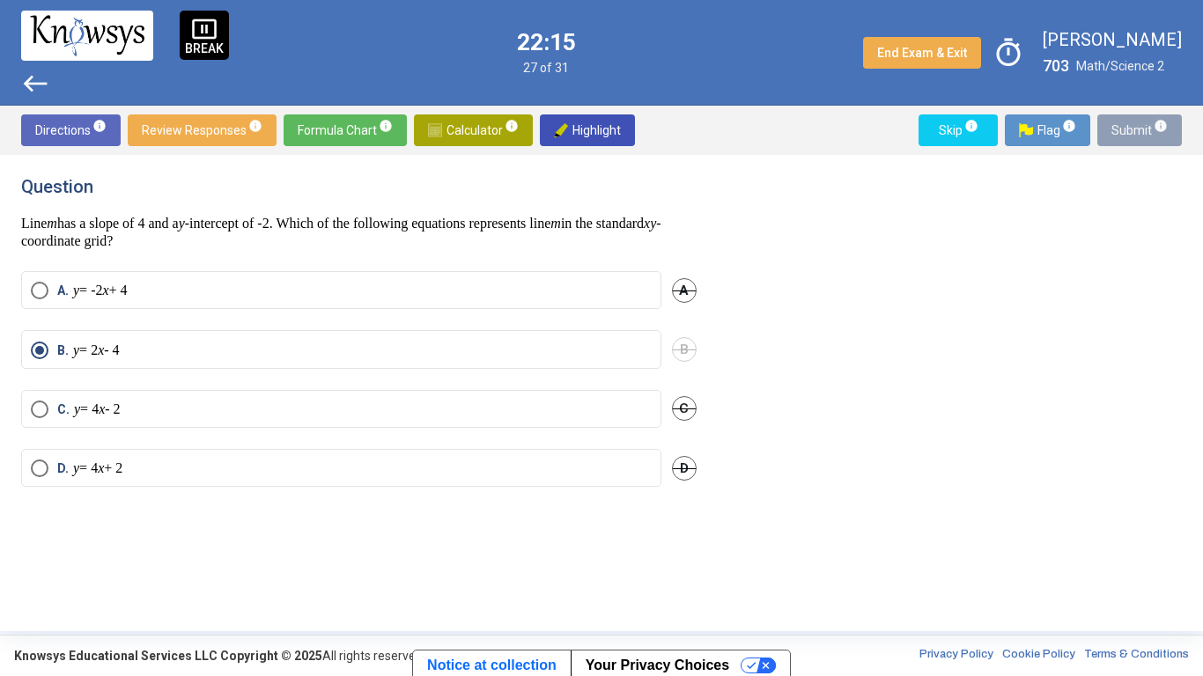
click at [1124, 131] on span "Submit info" at bounding box center [1139, 130] width 56 height 32
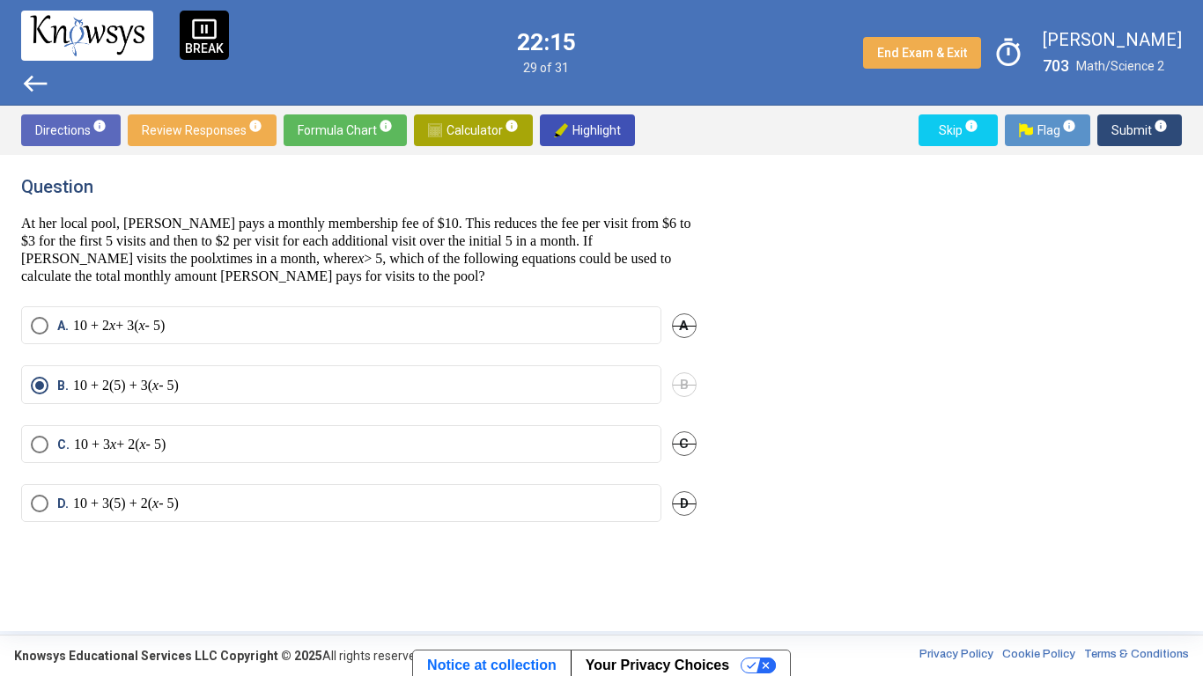
click at [1125, 130] on span "Submit info" at bounding box center [1139, 130] width 56 height 32
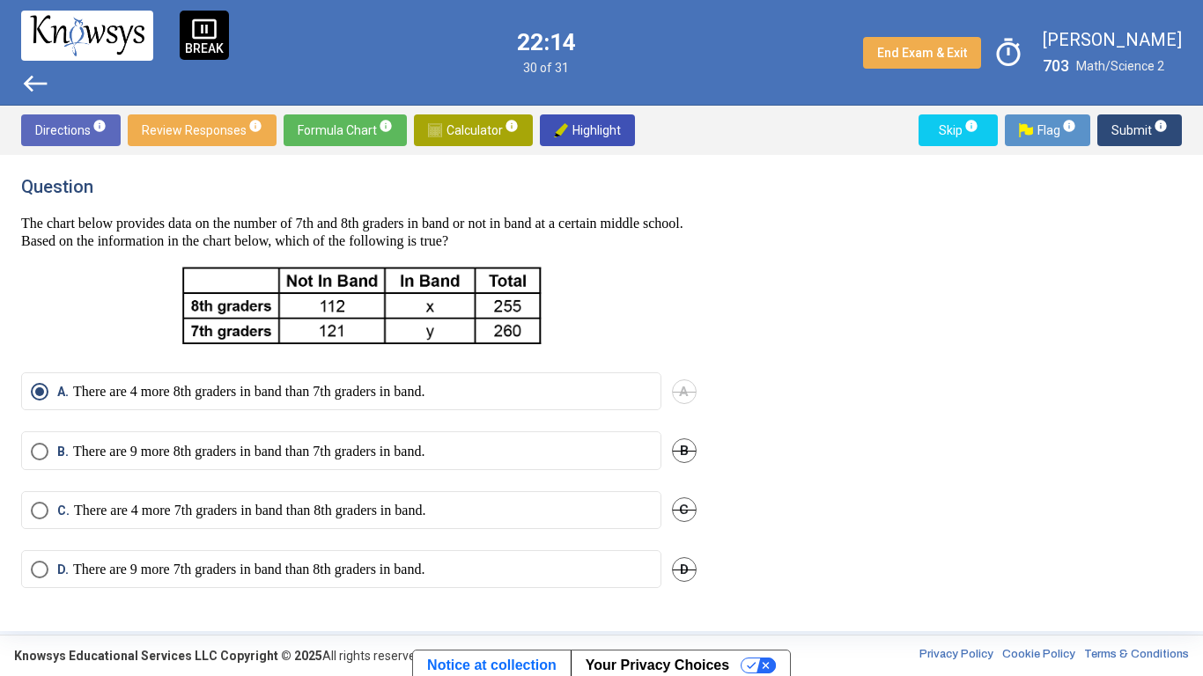
click at [1125, 130] on span "Submit info" at bounding box center [1139, 130] width 56 height 32
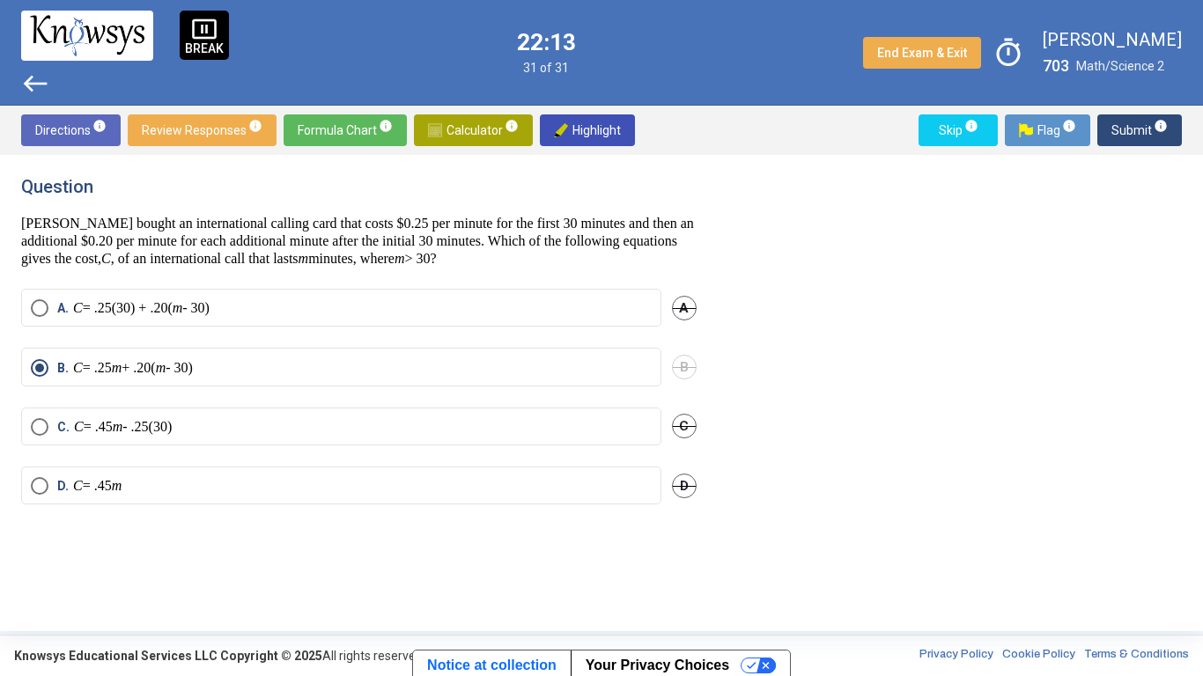
click at [1142, 128] on span "Submit info" at bounding box center [1139, 130] width 56 height 32
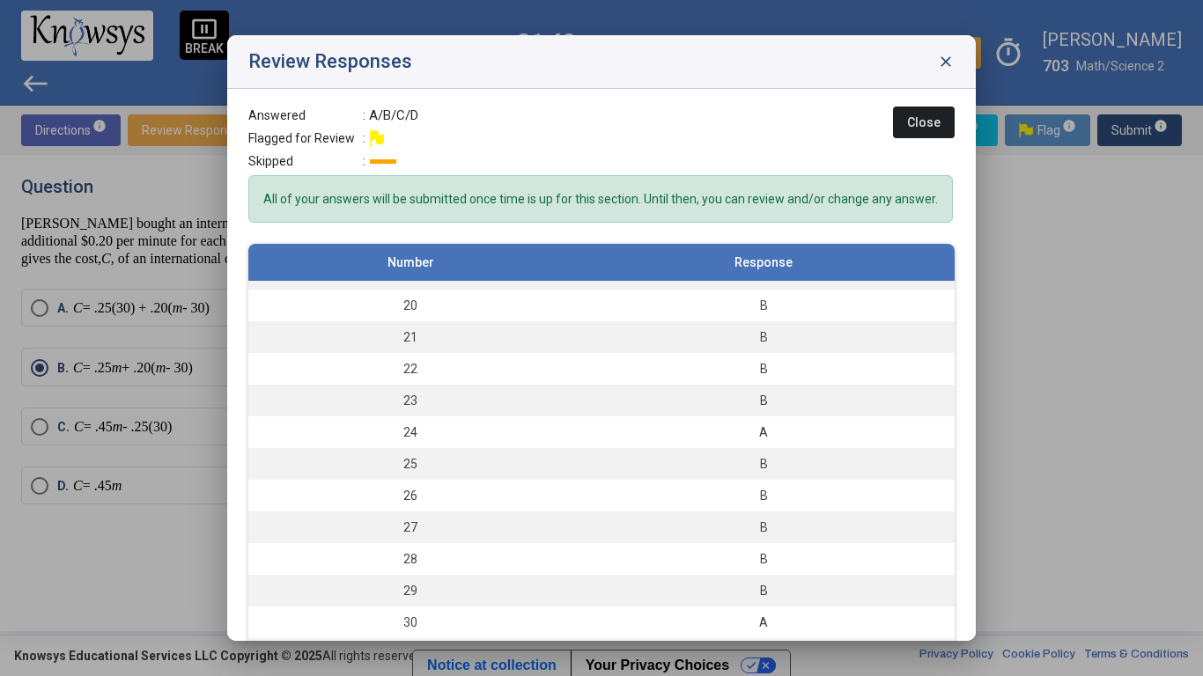
scroll to position [47, 0]
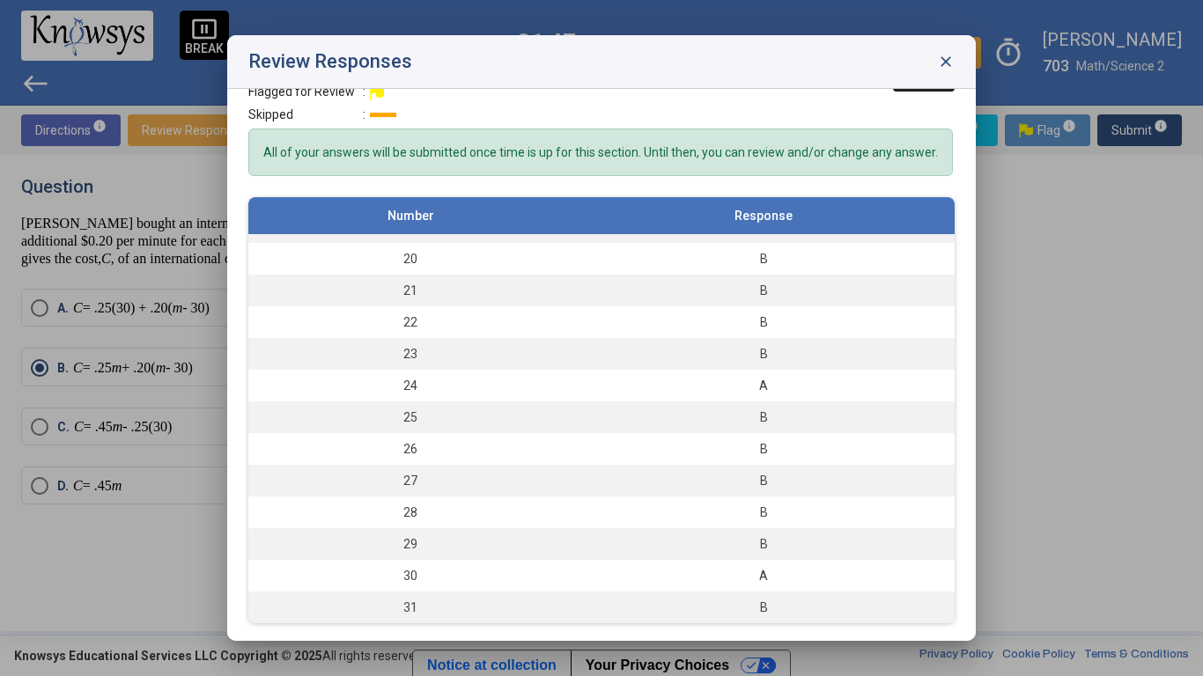
click at [947, 57] on span "close" at bounding box center [946, 62] width 18 height 18
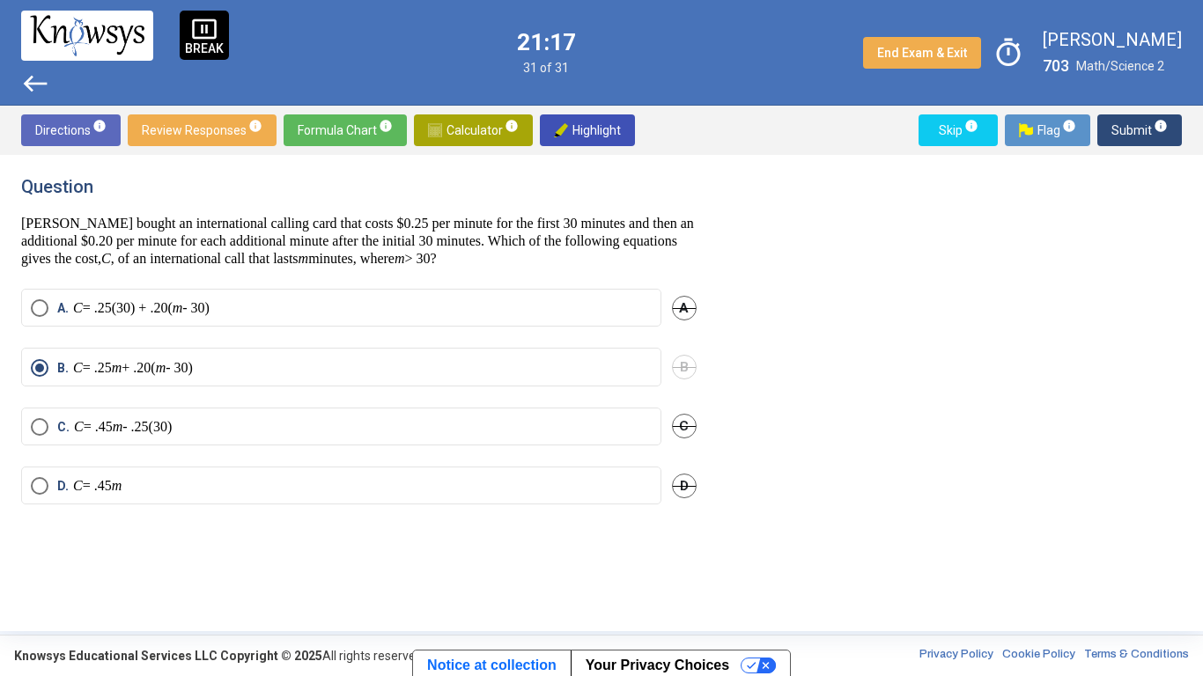
click at [1147, 133] on span "Submit info" at bounding box center [1139, 130] width 56 height 32
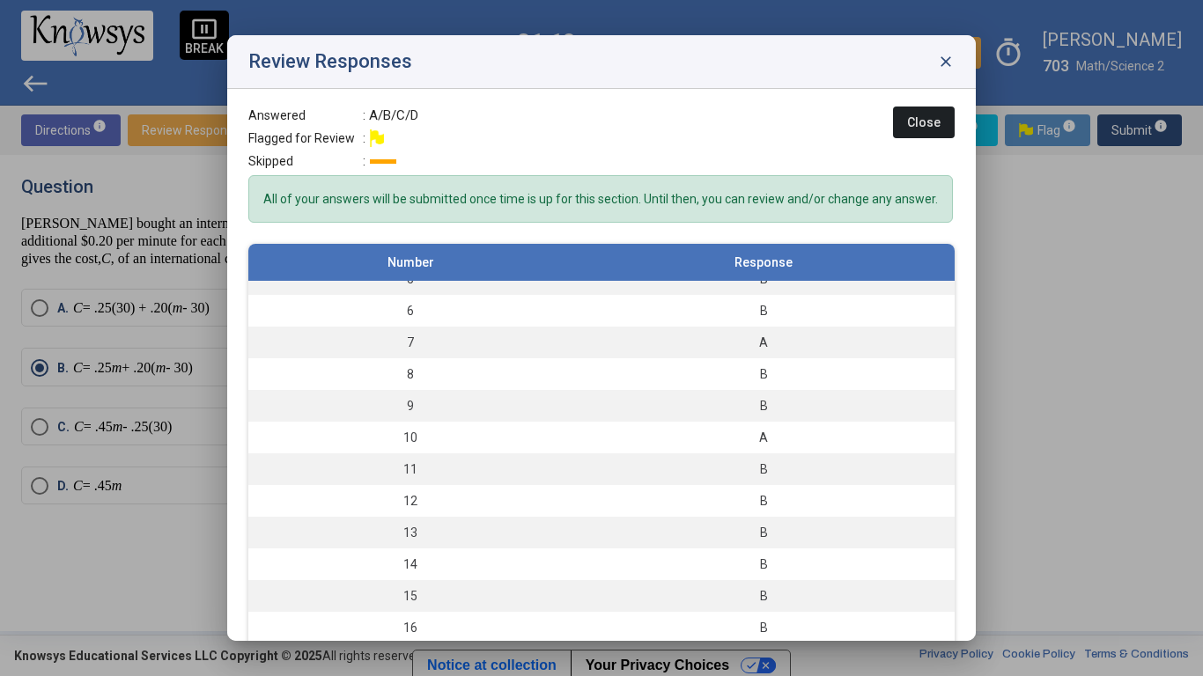
scroll to position [150, 0]
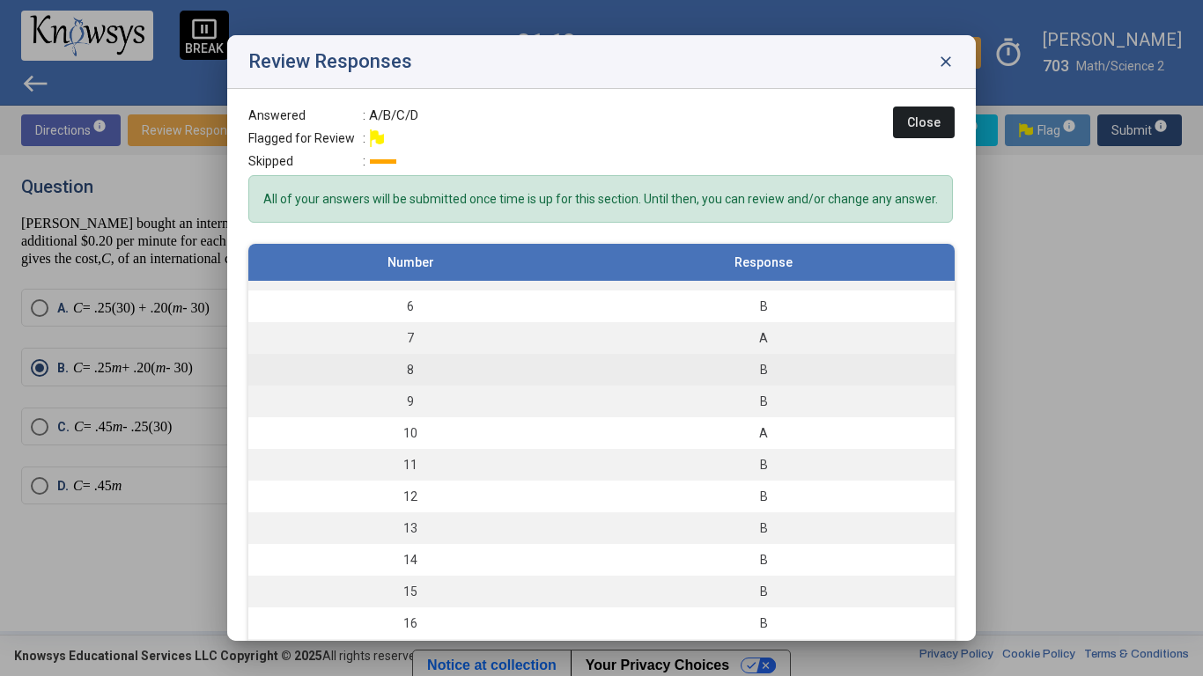
click at [827, 377] on div "B" at bounding box center [763, 370] width 365 height 18
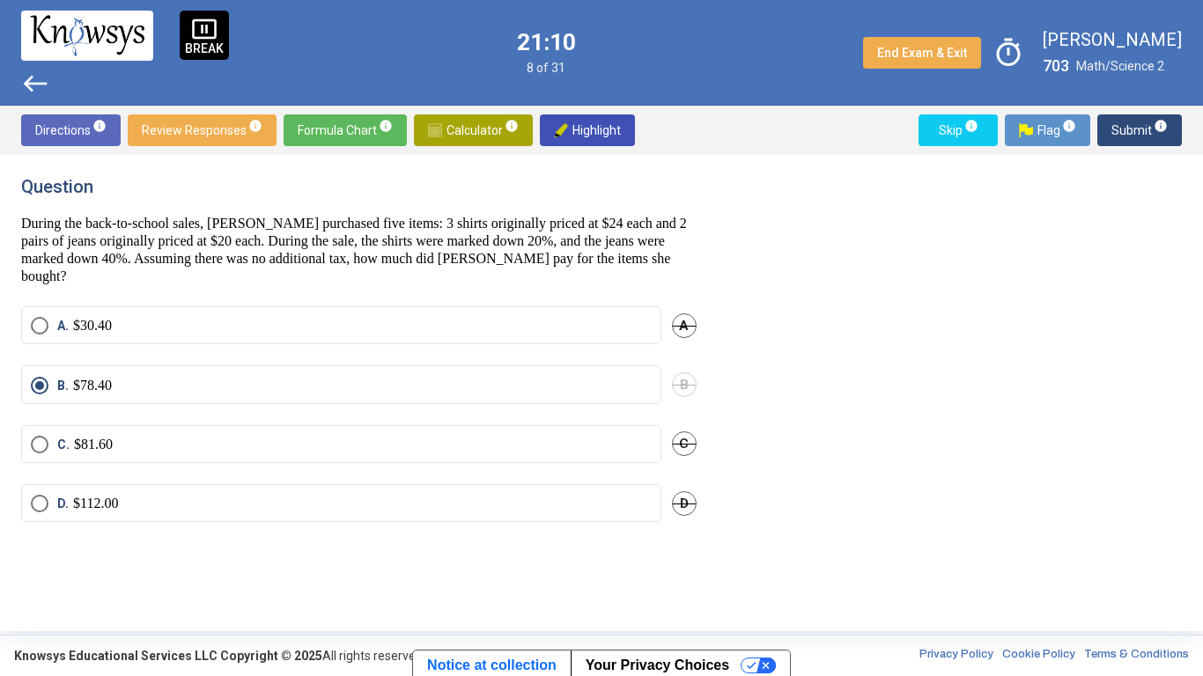
click at [1116, 130] on span "Submit info" at bounding box center [1139, 130] width 56 height 32
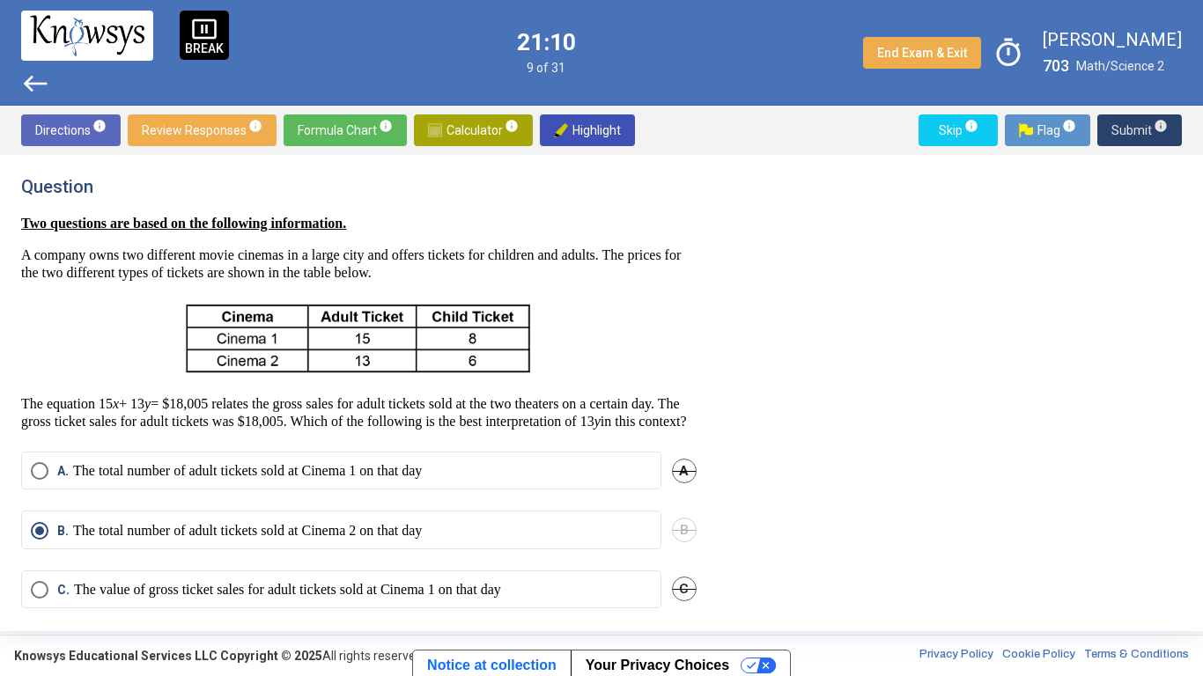
click at [1102, 136] on button "Submit info" at bounding box center [1139, 130] width 85 height 32
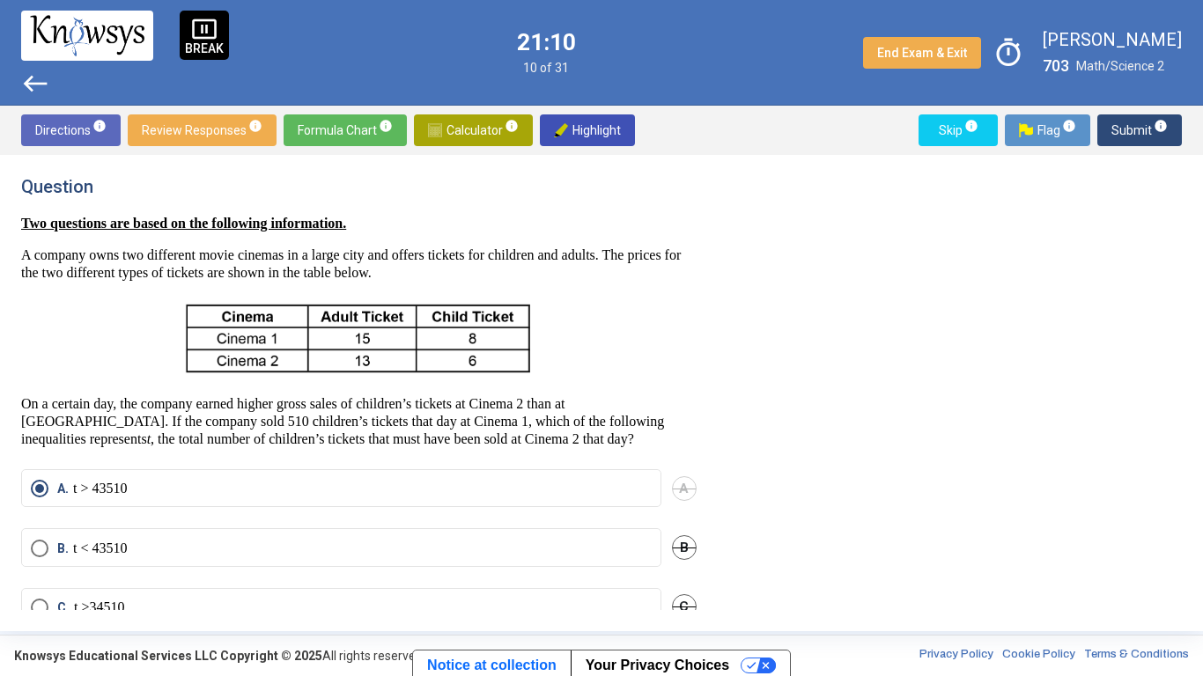
click at [1129, 128] on span "Submit info" at bounding box center [1139, 130] width 56 height 32
click at [1122, 130] on span "Submit info" at bounding box center [1139, 130] width 56 height 32
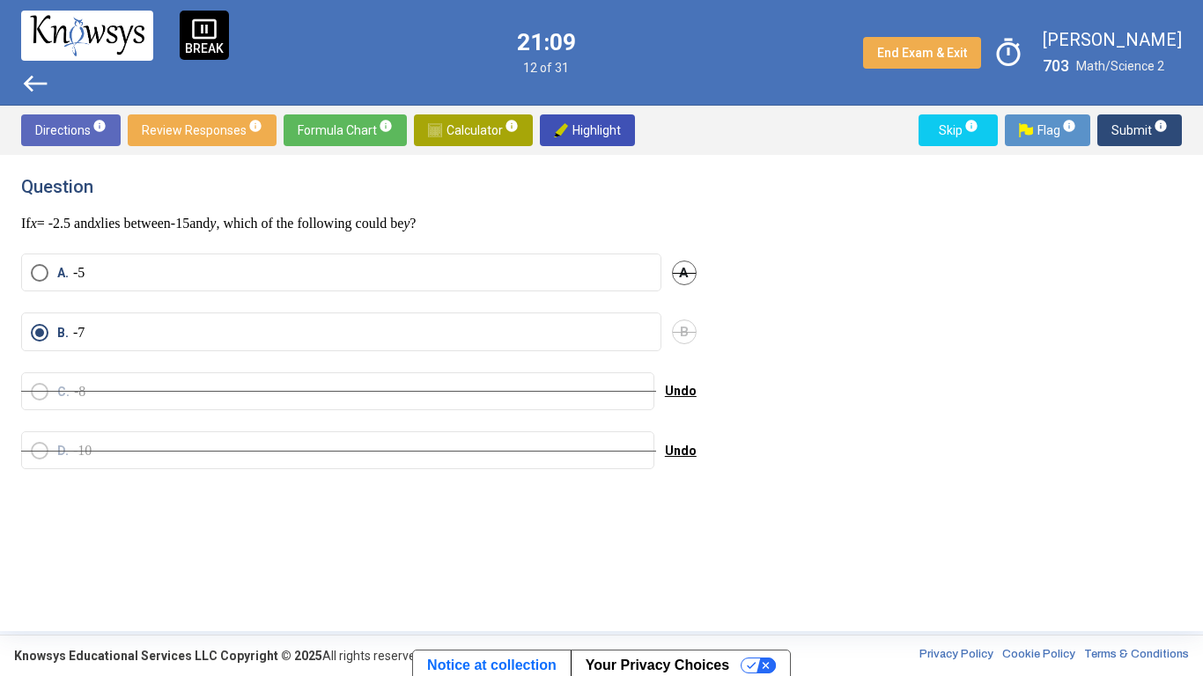
click at [1131, 133] on span "Submit info" at bounding box center [1139, 130] width 56 height 32
click at [1117, 136] on span "Submit info" at bounding box center [1139, 130] width 56 height 32
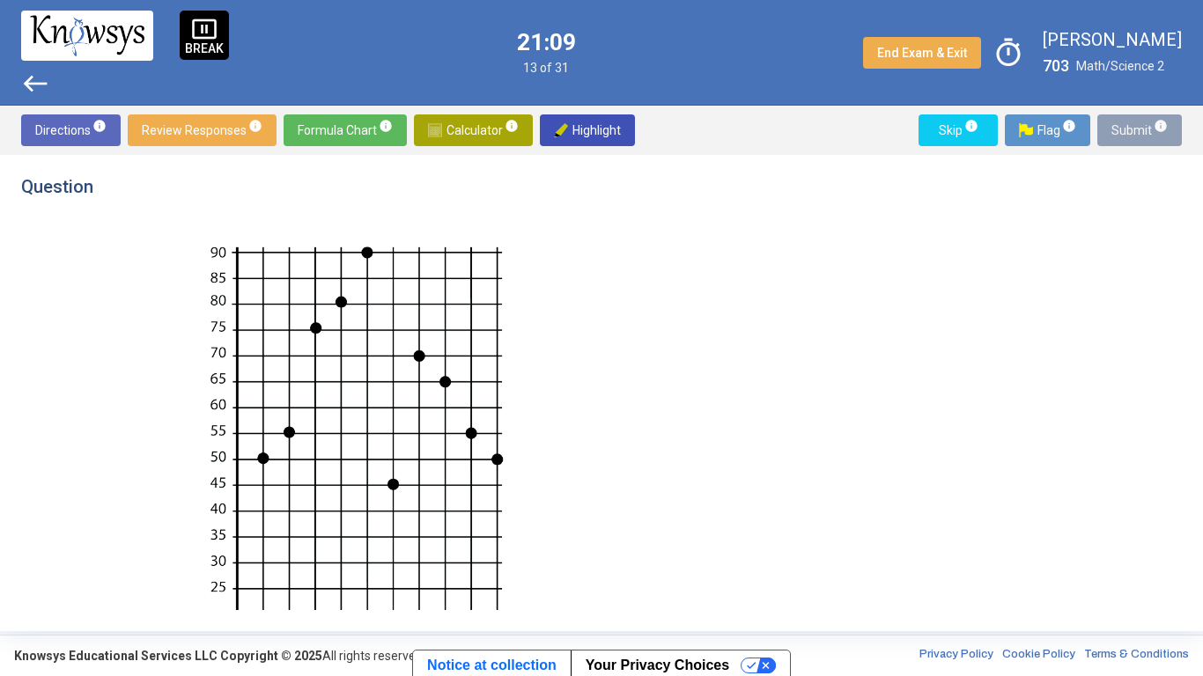
click at [1124, 139] on span "Submit info" at bounding box center [1139, 130] width 56 height 32
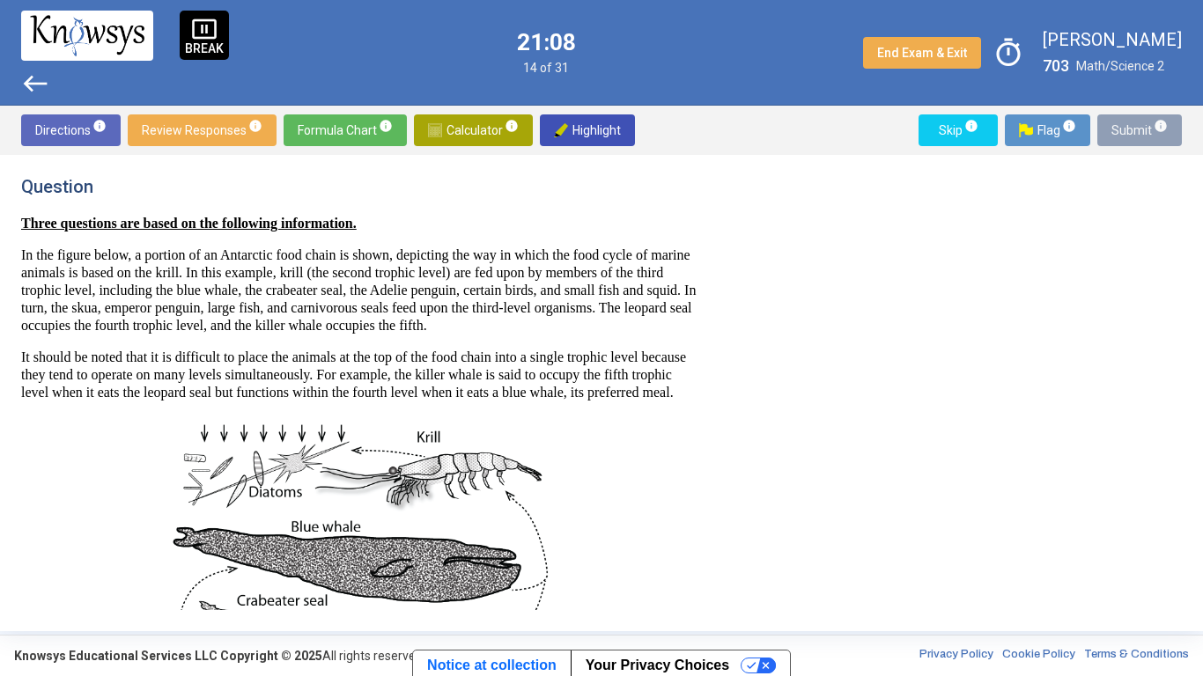
click at [1124, 135] on span "Submit info" at bounding box center [1139, 130] width 56 height 32
click at [1121, 134] on span "Submit info" at bounding box center [1139, 130] width 56 height 32
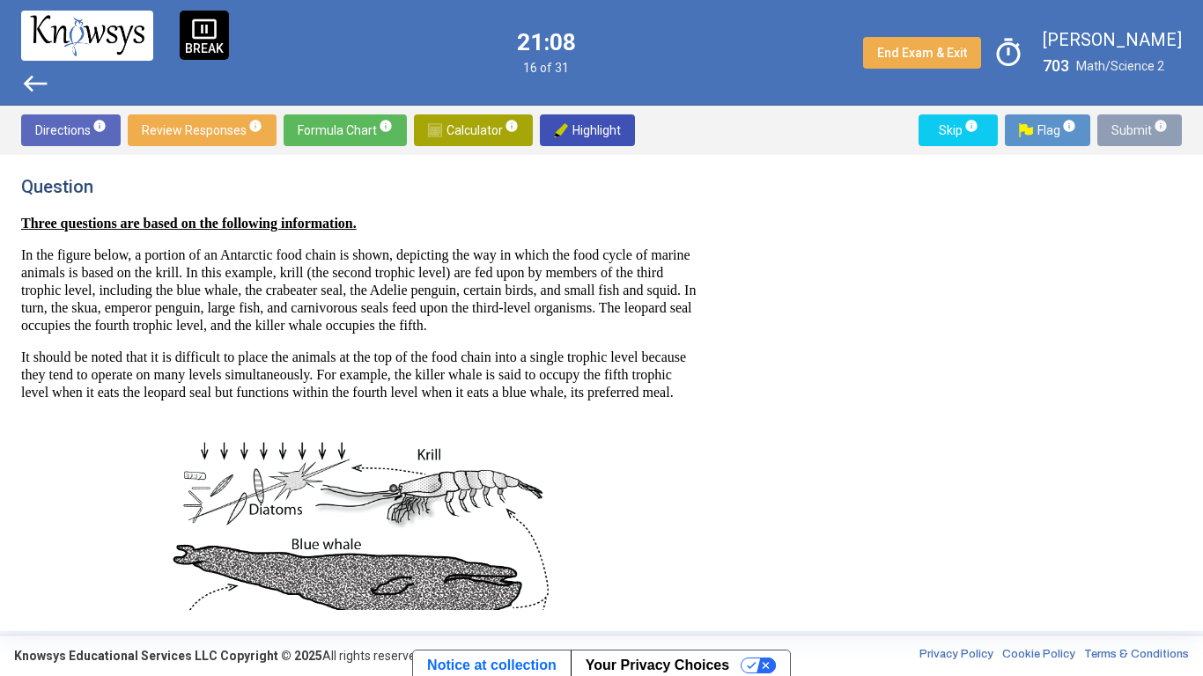
click at [1111, 140] on button "Submit info" at bounding box center [1139, 130] width 85 height 32
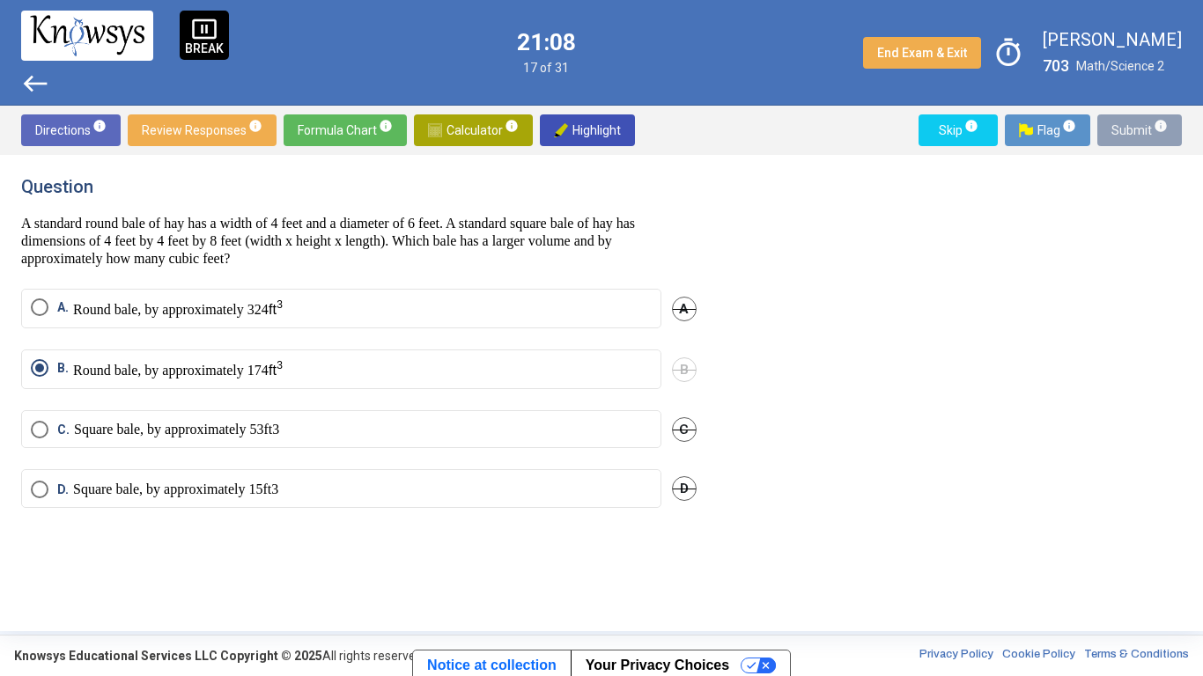
click at [1124, 140] on span "Submit info" at bounding box center [1139, 130] width 56 height 32
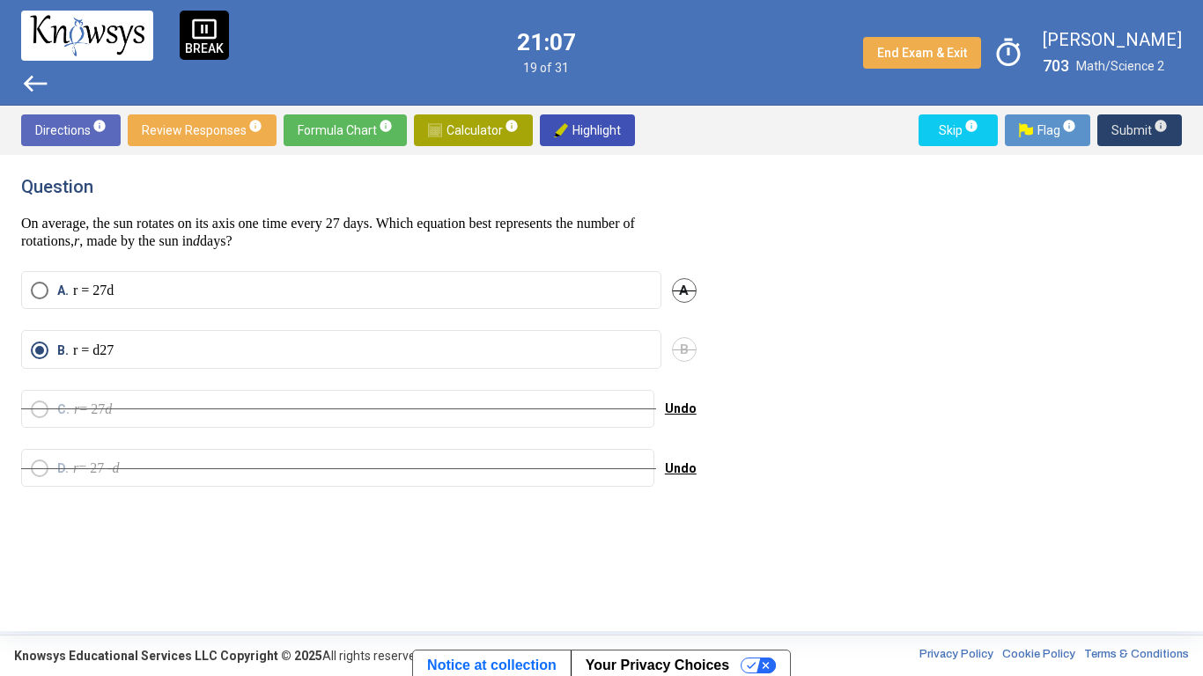
click at [1121, 157] on div "Question On average, the sun rotates on its axis one time every 27 days. Which …" at bounding box center [601, 393] width 1203 height 476
click at [1123, 158] on div "Question On average, the sun rotates on its axis one time every 27 days. Which …" at bounding box center [601, 393] width 1203 height 476
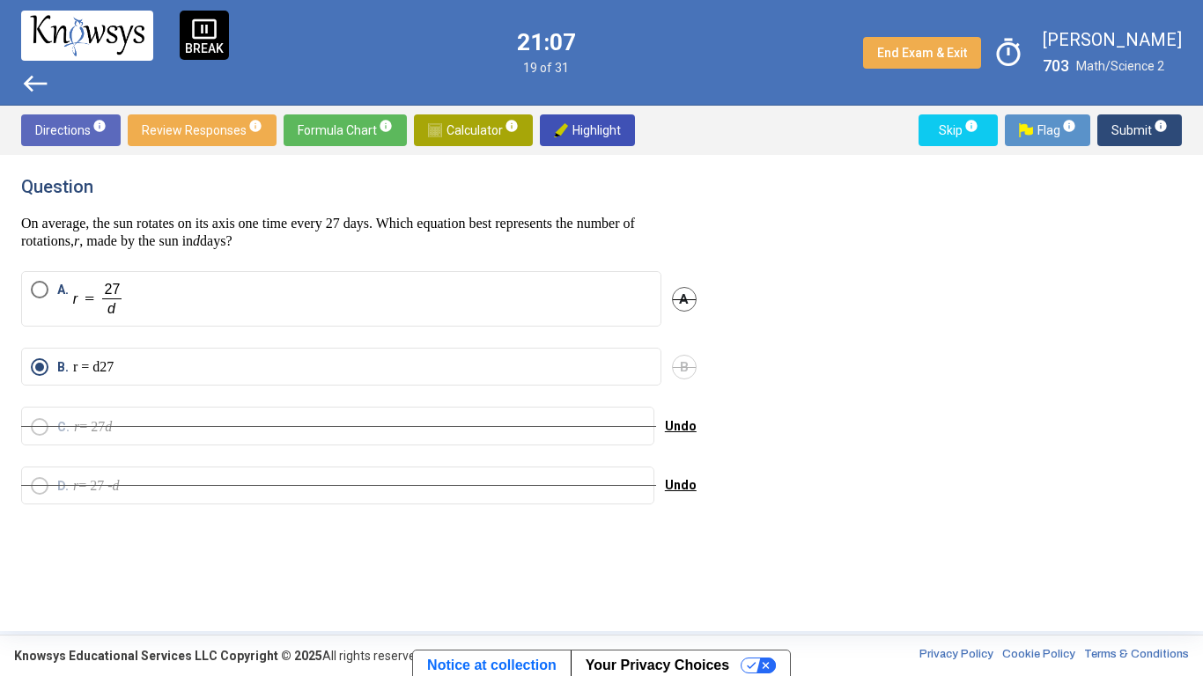
click at [1124, 144] on span "Submit info" at bounding box center [1139, 130] width 56 height 32
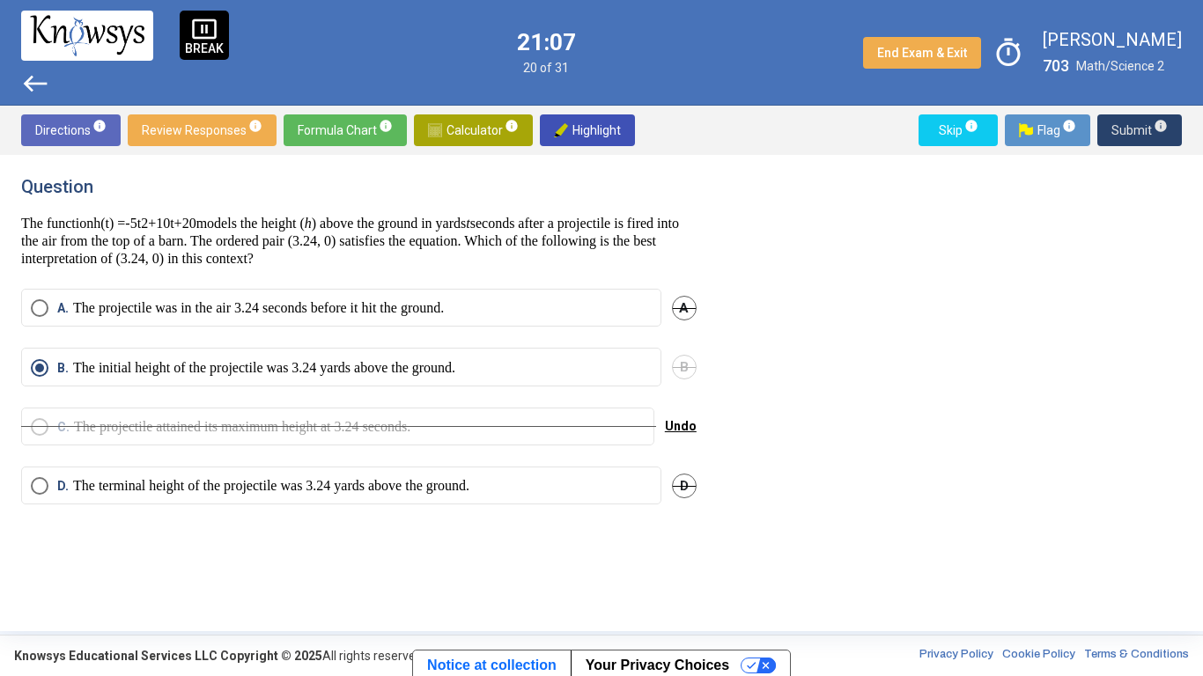
click at [1106, 145] on button "Submit info" at bounding box center [1139, 130] width 85 height 32
click at [1124, 128] on span "Submit info" at bounding box center [1139, 130] width 56 height 32
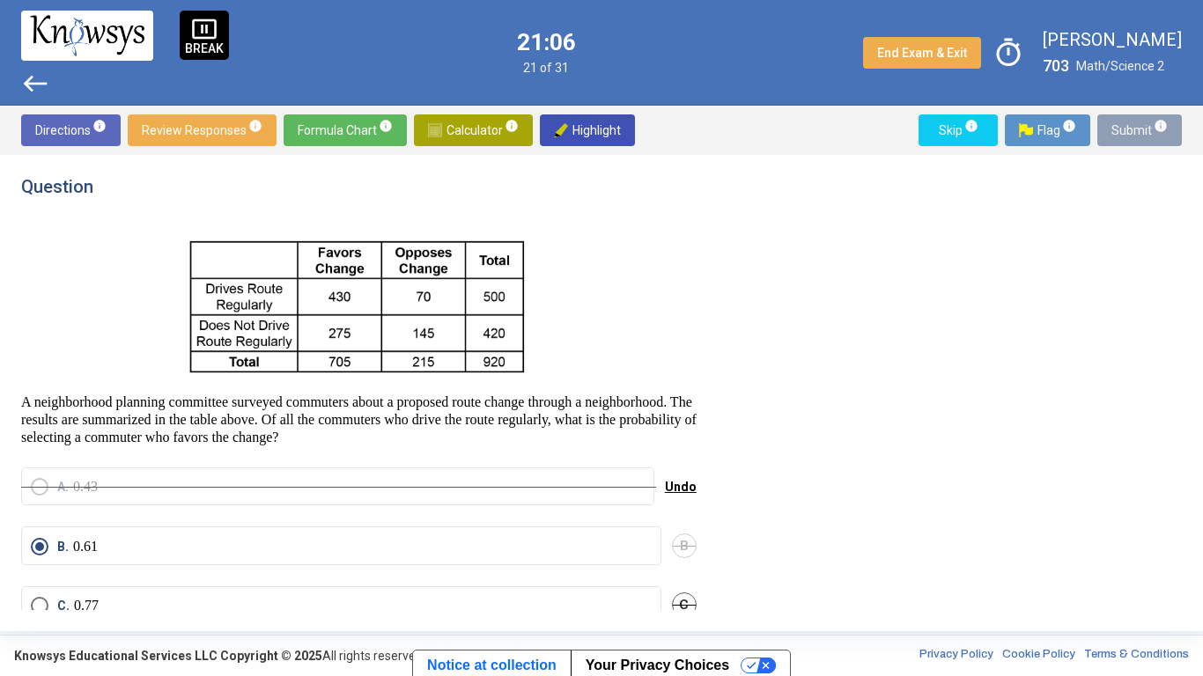
click at [1113, 133] on span "Submit info" at bounding box center [1139, 130] width 56 height 32
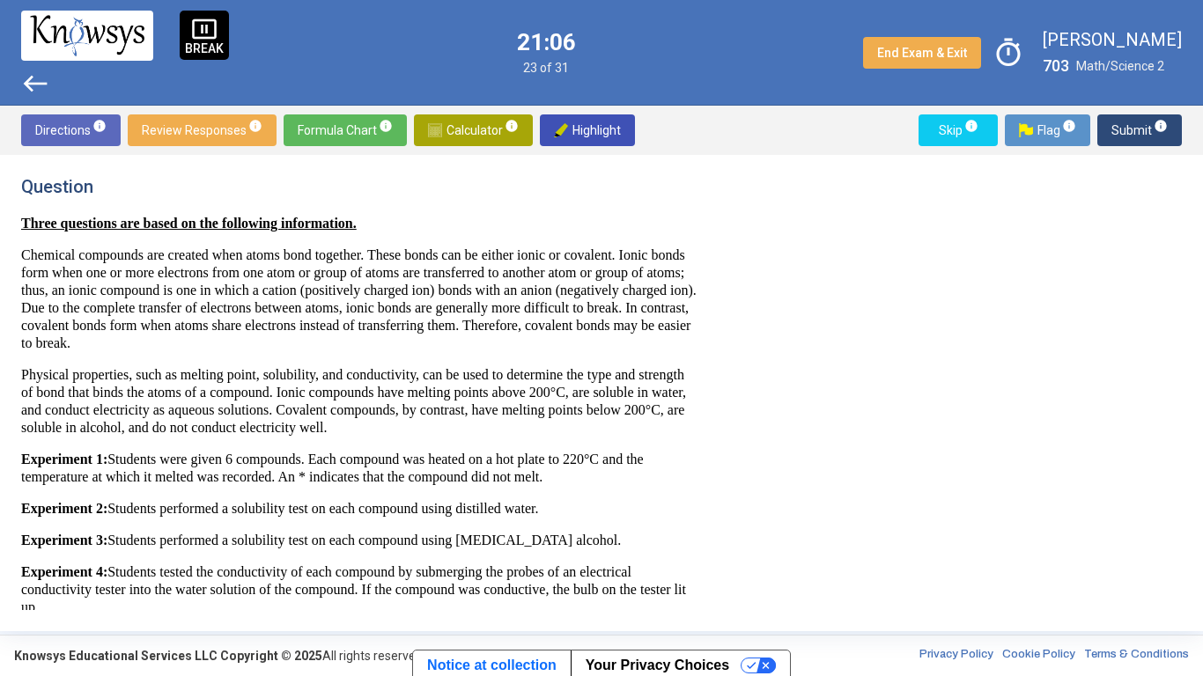
click at [1142, 128] on span "Submit info" at bounding box center [1139, 130] width 56 height 32
click at [1121, 141] on span "Submit info" at bounding box center [1139, 130] width 56 height 32
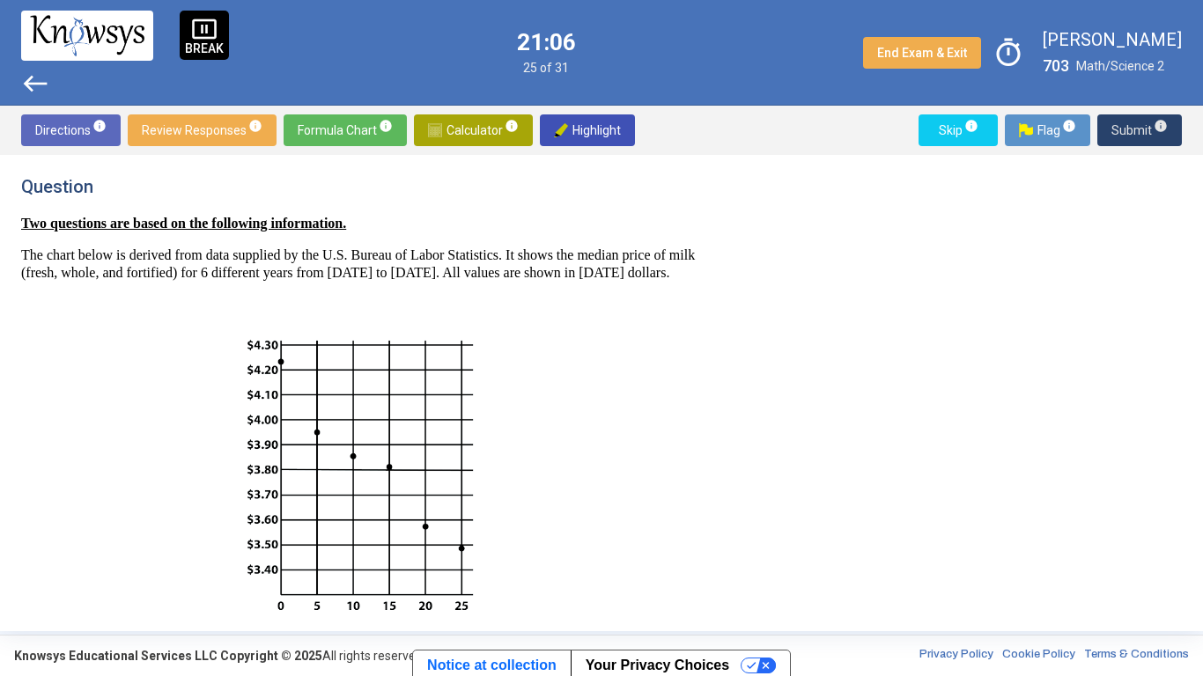
click at [1124, 141] on span "Submit info" at bounding box center [1139, 130] width 56 height 32
click at [1123, 145] on span "Submit info" at bounding box center [1139, 130] width 56 height 32
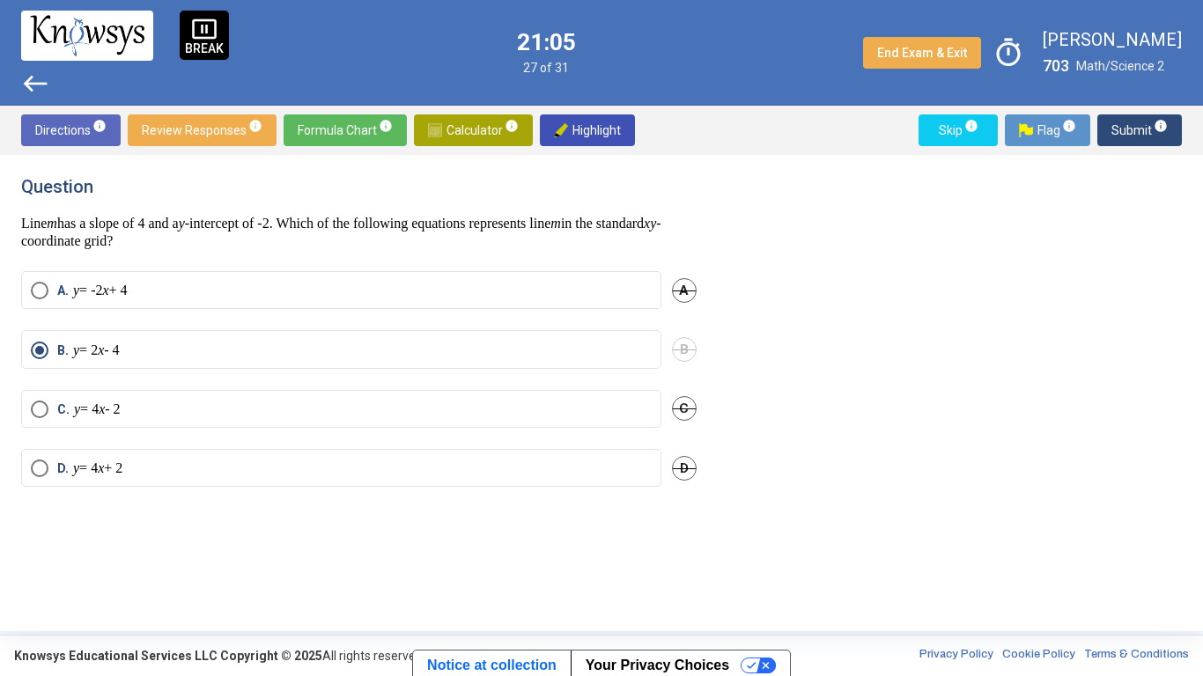
click at [1109, 161] on div "Question Line m has a slope of 4 and a y -intercept of -2. Which of the followi…" at bounding box center [601, 393] width 1203 height 476
click at [1127, 143] on span "Submit info" at bounding box center [1139, 130] width 56 height 32
click at [1109, 166] on div "Question Line m has a slope of 4 and a y -intercept of -2. Which of the followi…" at bounding box center [601, 393] width 1203 height 476
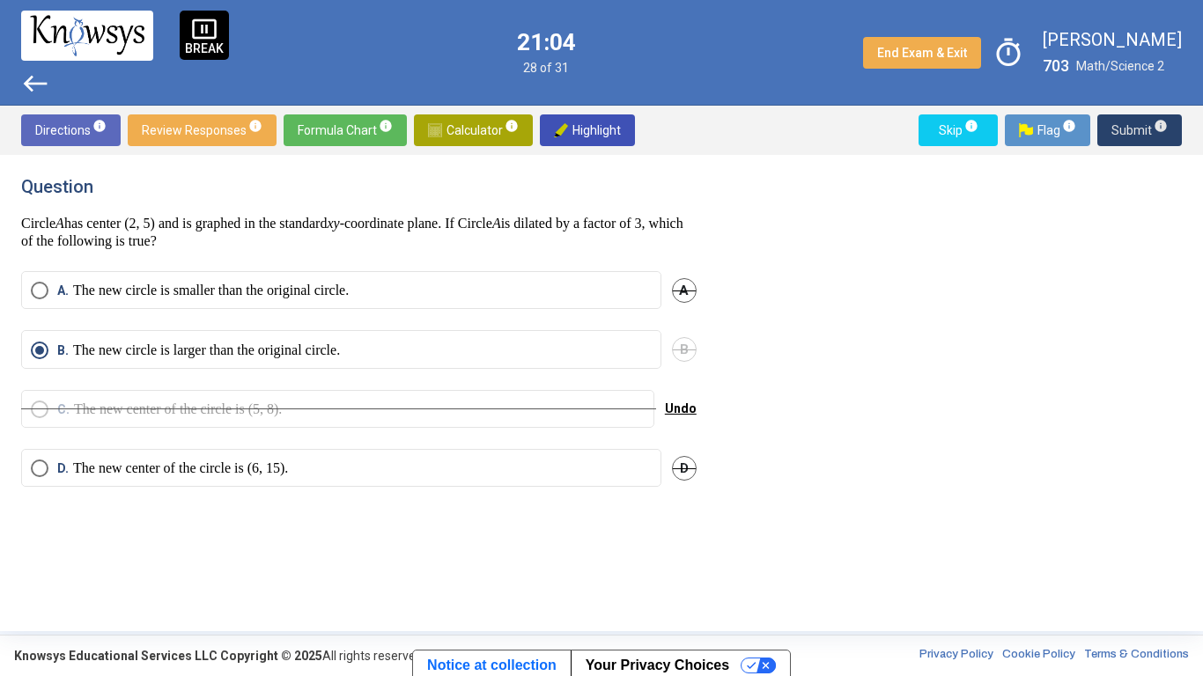
click at [1116, 145] on span "Submit info" at bounding box center [1139, 130] width 56 height 32
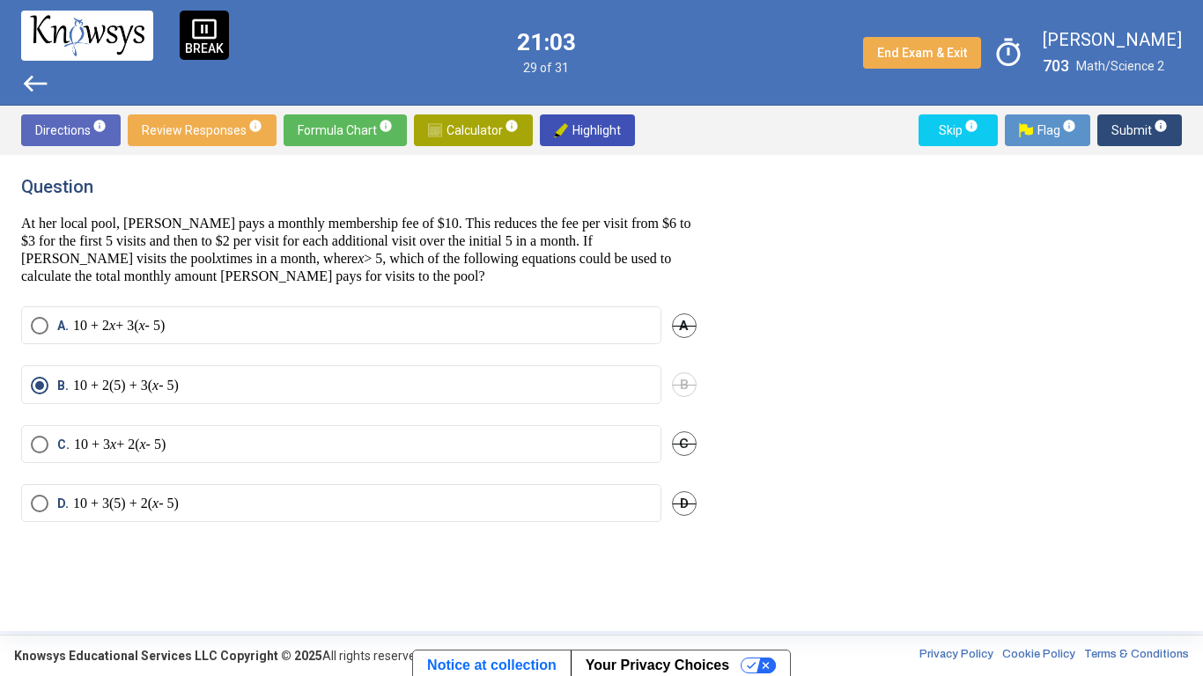
click at [1124, 158] on div "Question At her local pool, [PERSON_NAME] pays a monthly membership fee of $10.…" at bounding box center [601, 393] width 1203 height 476
click at [1118, 168] on div "Question At her local pool, [PERSON_NAME] pays a monthly membership fee of $10.…" at bounding box center [601, 393] width 1203 height 476
click at [1102, 170] on div "Question At her local pool, [PERSON_NAME] pays a monthly membership fee of $10.…" at bounding box center [601, 393] width 1203 height 476
click at [1113, 162] on div "Question At her local pool, [PERSON_NAME] pays a monthly membership fee of $10.…" at bounding box center [601, 393] width 1203 height 476
click at [1102, 144] on button "Submit info" at bounding box center [1139, 130] width 85 height 32
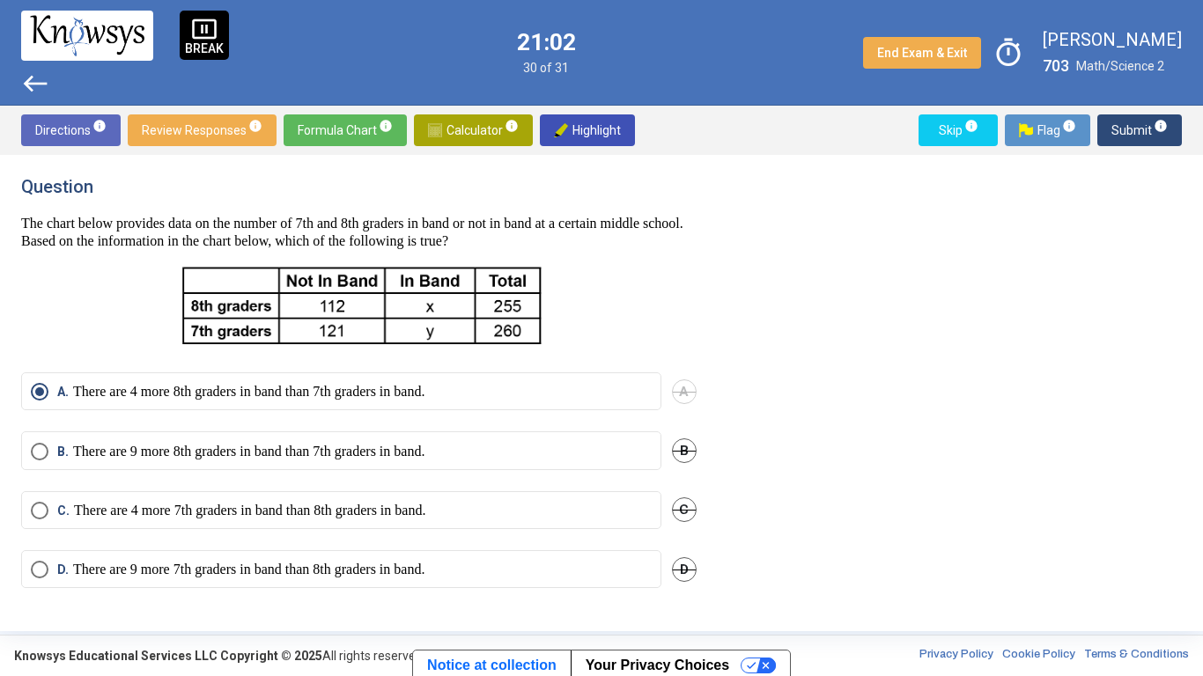
click at [1124, 135] on span "Submit info" at bounding box center [1139, 130] width 56 height 32
click at [1124, 136] on span "Submit info" at bounding box center [1139, 130] width 56 height 32
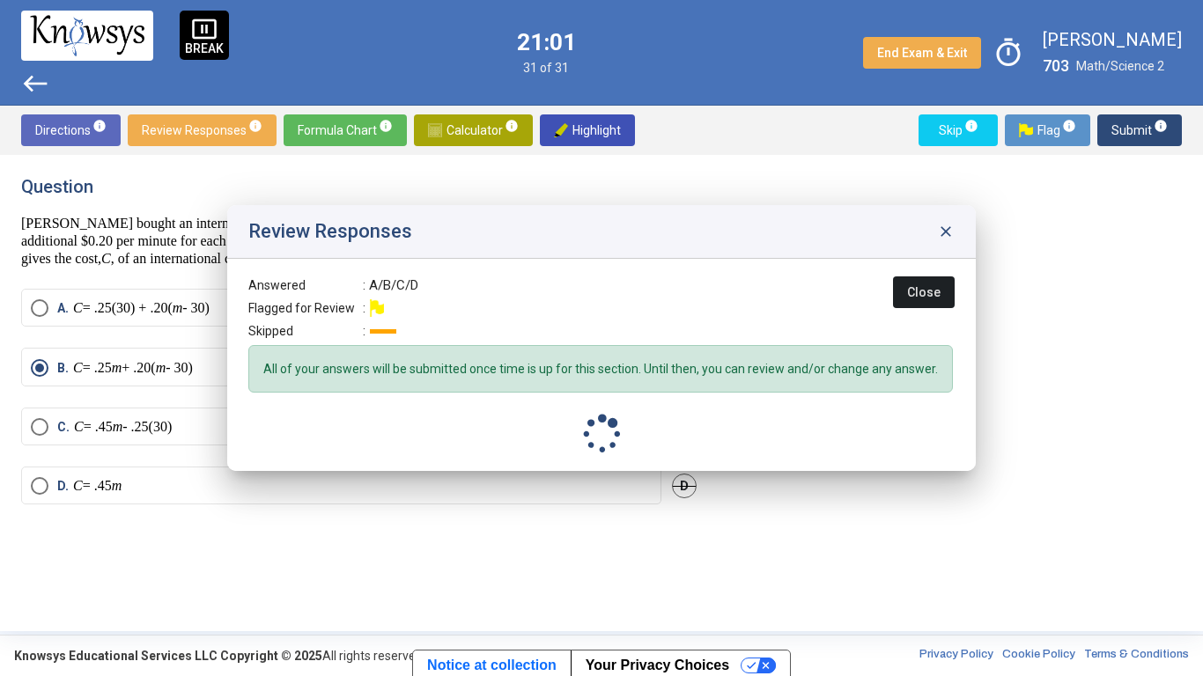
click at [1122, 136] on span "Submit info" at bounding box center [1139, 130] width 56 height 32
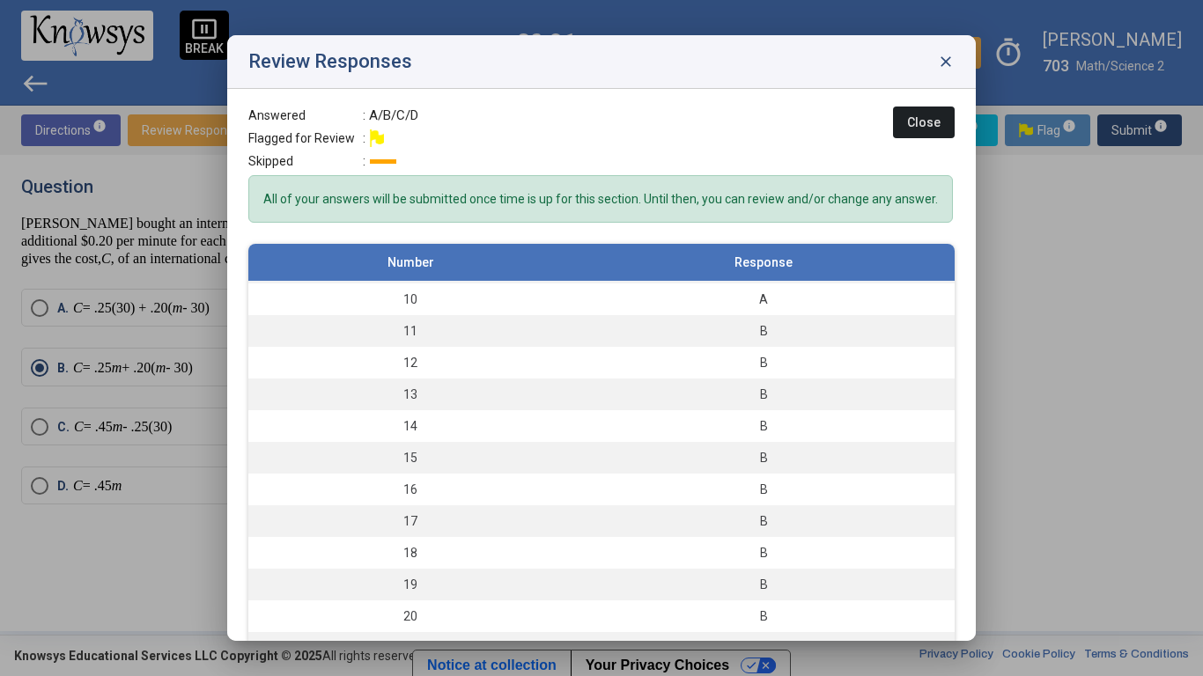
scroll to position [281, 0]
click at [871, 327] on div "B" at bounding box center [763, 334] width 365 height 18
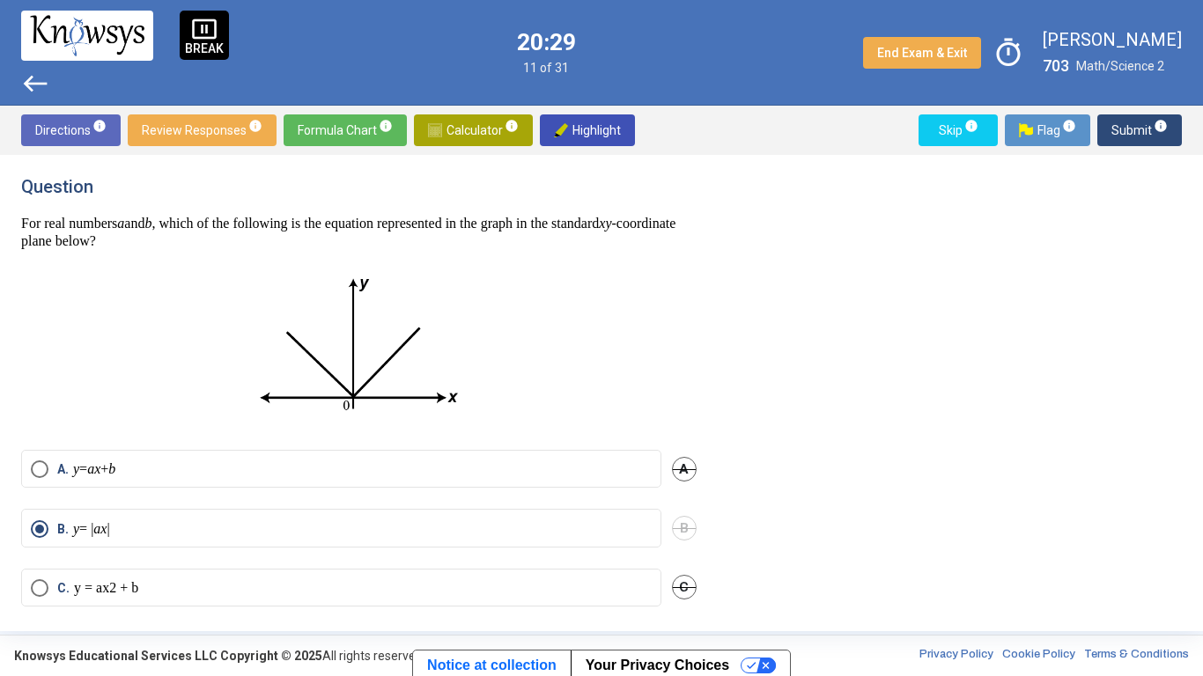
scroll to position [77, 0]
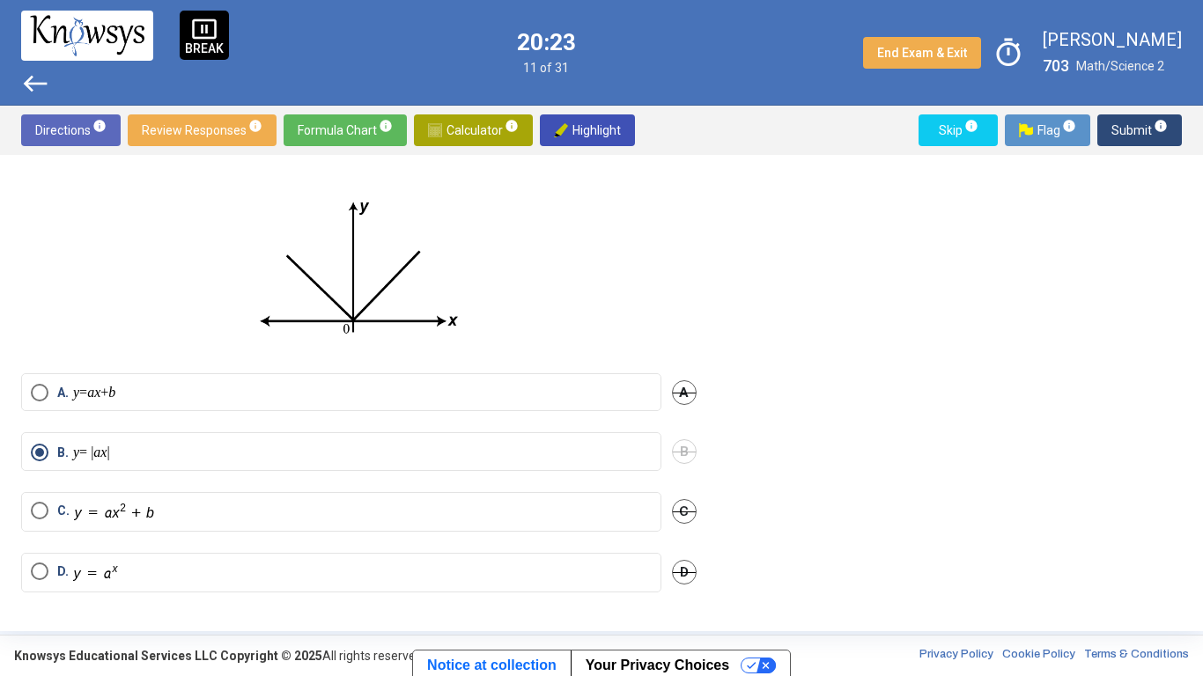
click at [453, 125] on span "Calculator info" at bounding box center [473, 130] width 91 height 32
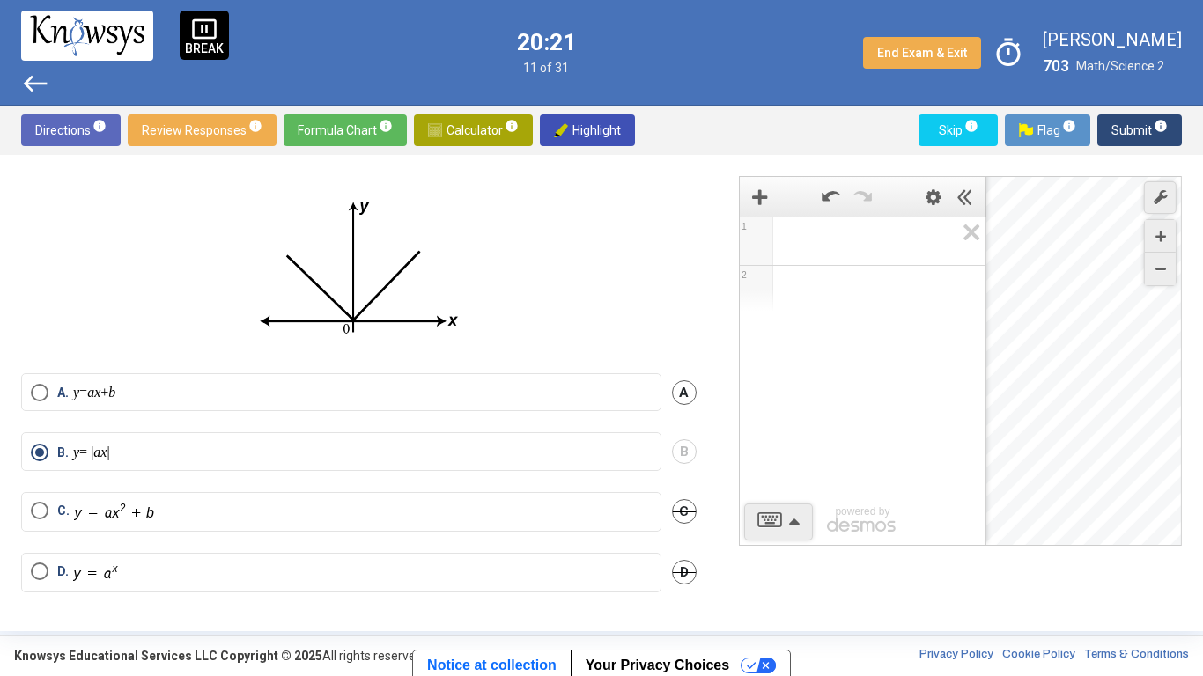
click at [880, 248] on span "Math Input:" at bounding box center [870, 241] width 168 height 21
click at [804, 388] on div "v 1 2 powered by" at bounding box center [863, 381] width 246 height 329
click at [822, 256] on div "v" at bounding box center [862, 238] width 245 height 42
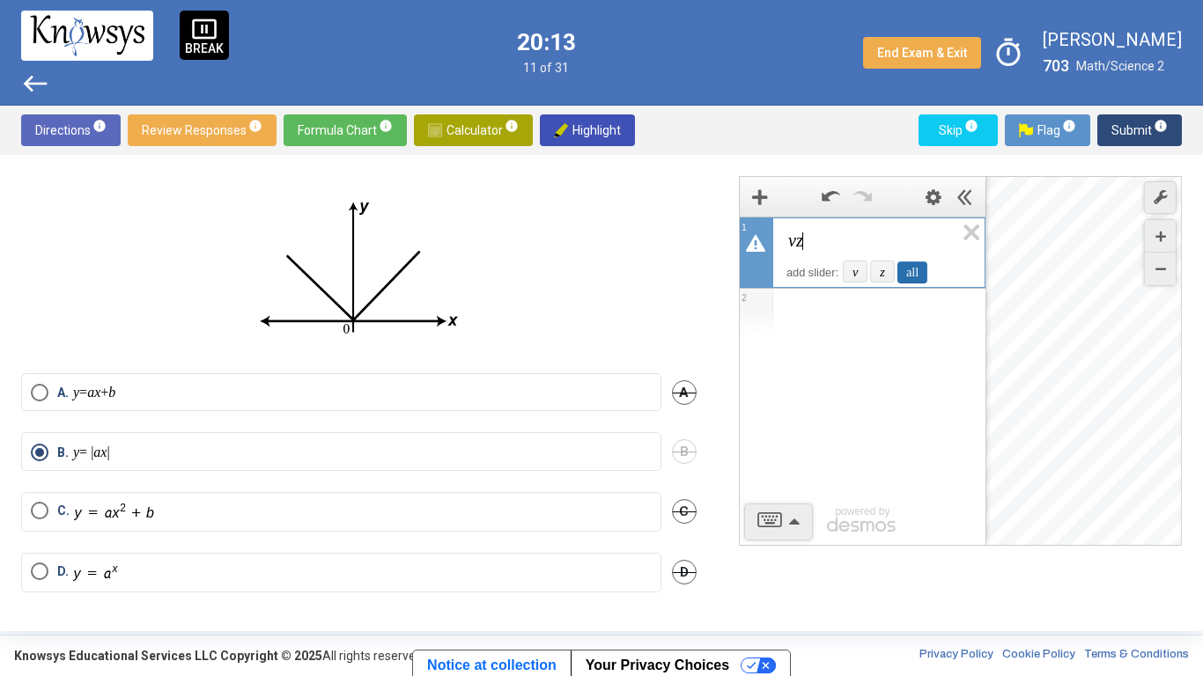
click at [907, 269] on div "all" at bounding box center [912, 273] width 30 height 22
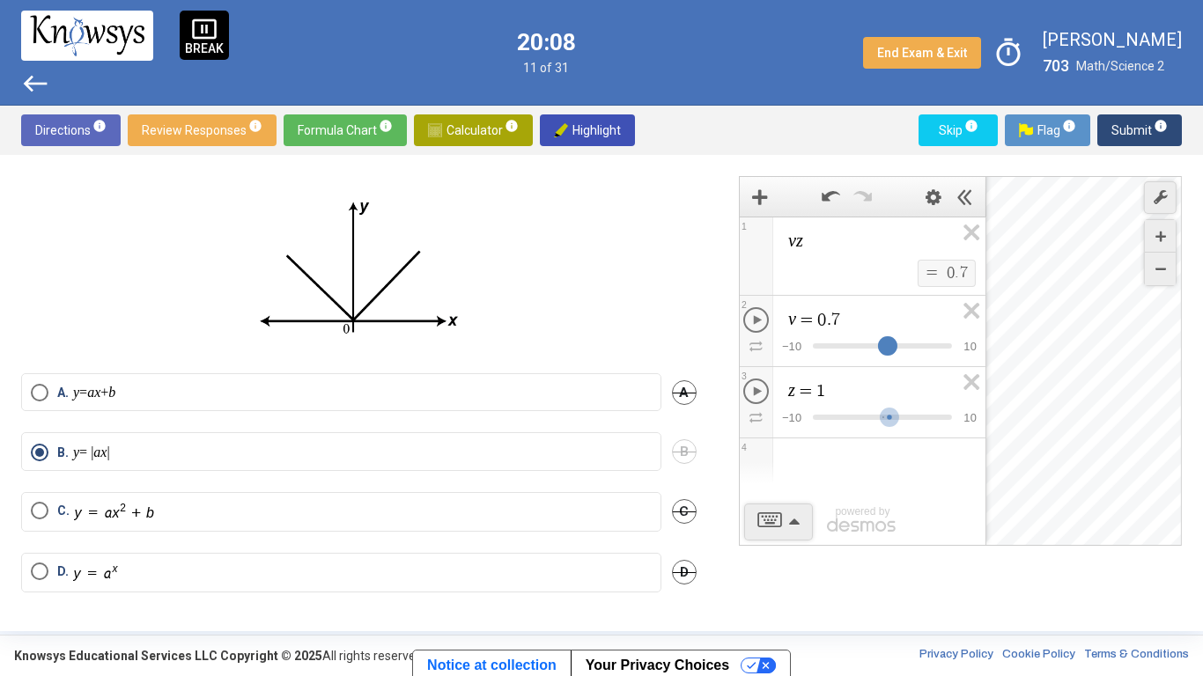
drag, startPoint x: 895, startPoint y: 343, endPoint x: 890, endPoint y: 372, distance: 30.3
click at [890, 372] on span "v z $$ = $$ 0 . 7 1 v = 0 . 7 $$ − 1 0 $$ 1 0 2 z = 1 $$ − 1 0 $$ 1 0 3" at bounding box center [863, 328] width 246 height 222
drag, startPoint x: 890, startPoint y: 422, endPoint x: 873, endPoint y: 455, distance: 37.4
click at [873, 455] on div "v z $$ = $$ - 0 . 4 1 v = 0 . 4 $$ − 1 0 $$ 1 0 2 z = - 1 $$ − 1 0 $$ 1 0 3 4 p…" at bounding box center [863, 381] width 246 height 329
click at [817, 242] on span "v z" at bounding box center [870, 241] width 168 height 21
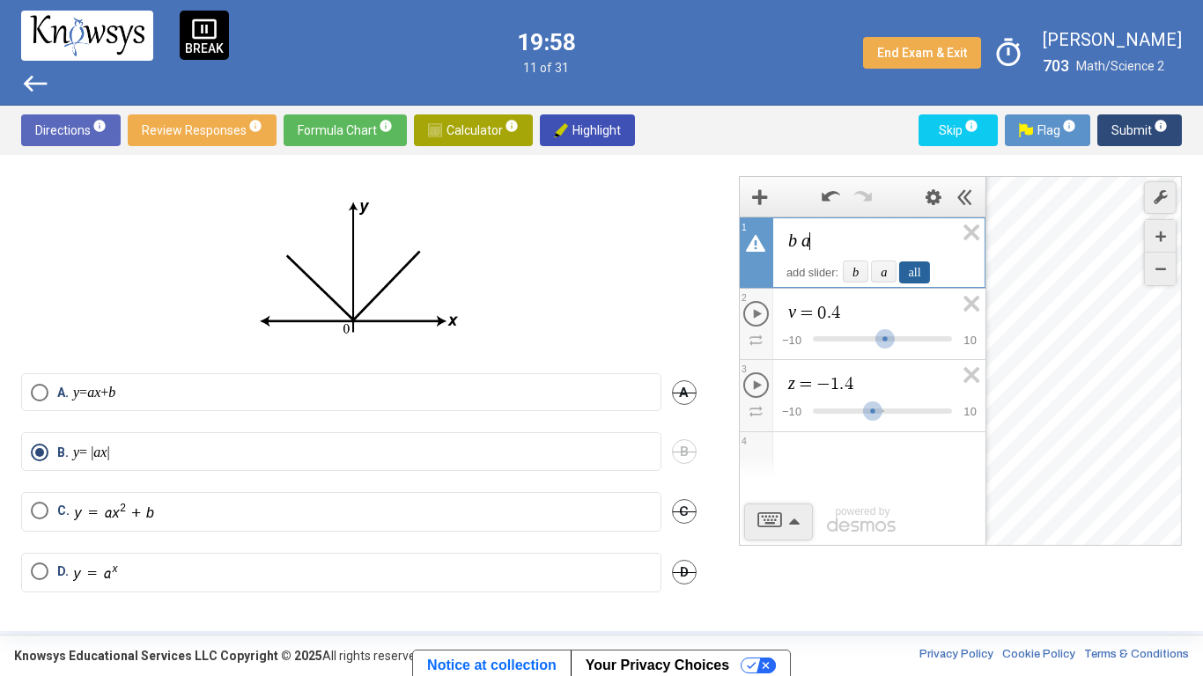
click at [908, 278] on div "all" at bounding box center [914, 273] width 30 height 22
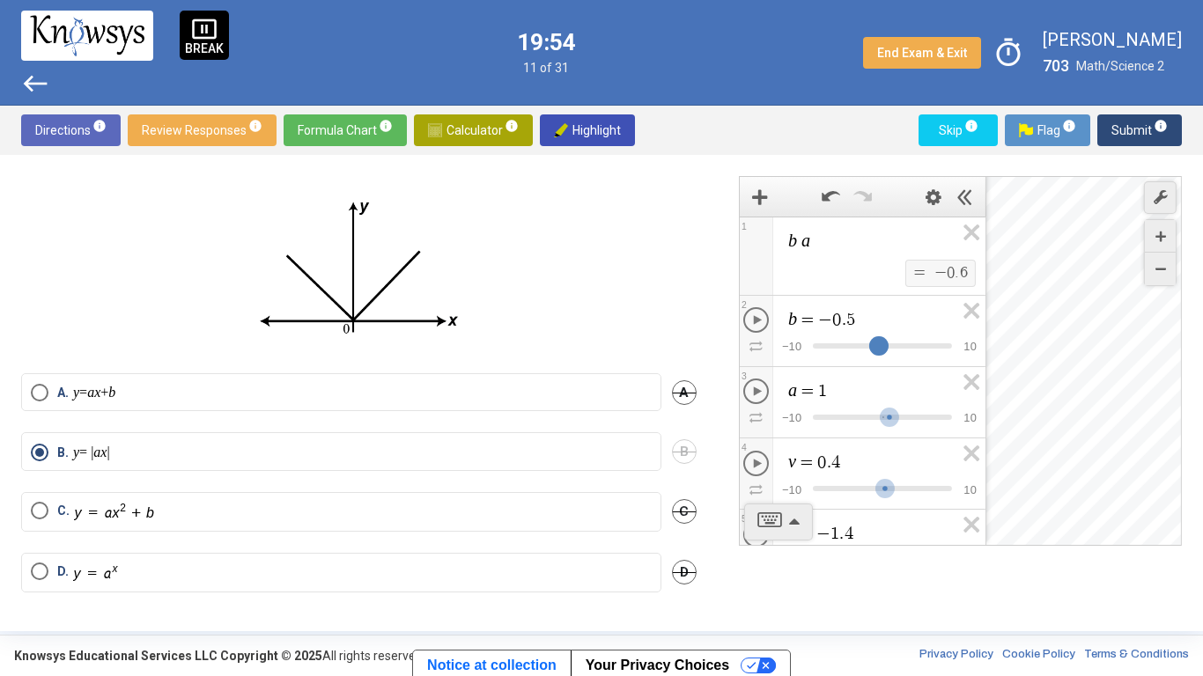
drag, startPoint x: 892, startPoint y: 341, endPoint x: 879, endPoint y: 358, distance: 22.0
click at [879, 358] on div "Expression List" at bounding box center [878, 352] width 33 height 33
drag, startPoint x: 892, startPoint y: 418, endPoint x: 904, endPoint y: 434, distance: 20.1
click at [904, 434] on div "Expression List" at bounding box center [901, 424] width 33 height 33
click at [975, 450] on icon "Expression List" at bounding box center [966, 454] width 40 height 41
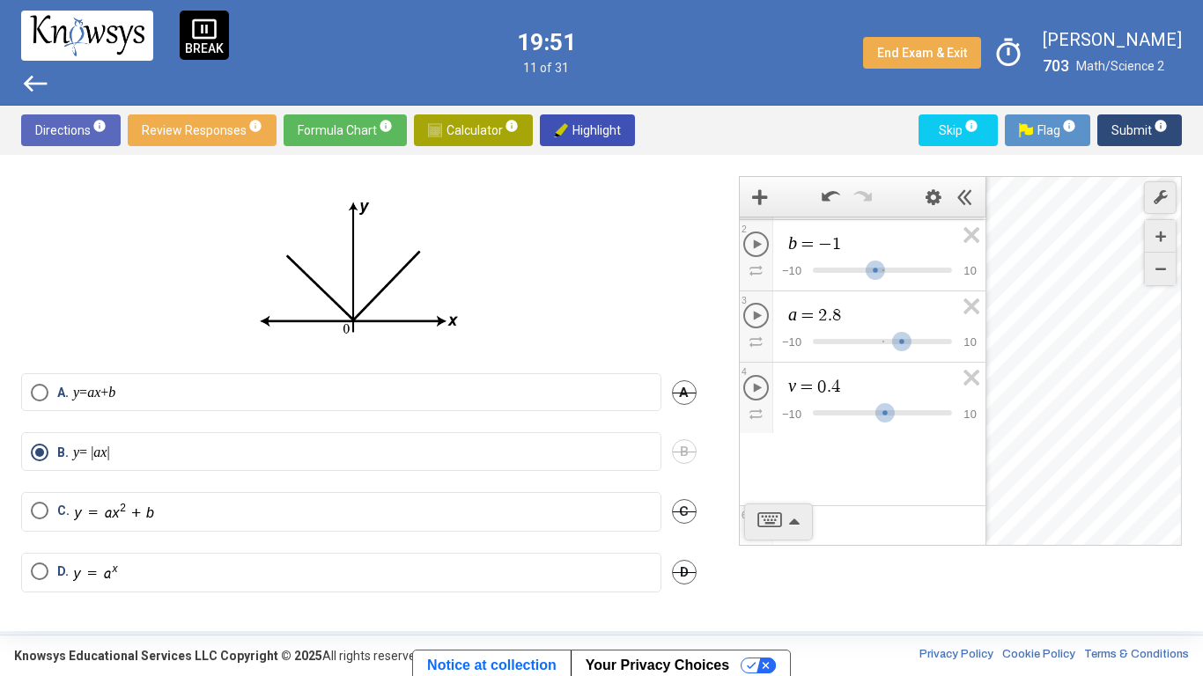
click at [975, 450] on span "b a $$ = $$ − 2 . 8 1 b = - 1 $$ − 1 0 $$ 1 0 2 a = 2 . 8 $$ − 1 0 $$ 1 0 3 v =…" at bounding box center [863, 323] width 246 height 365
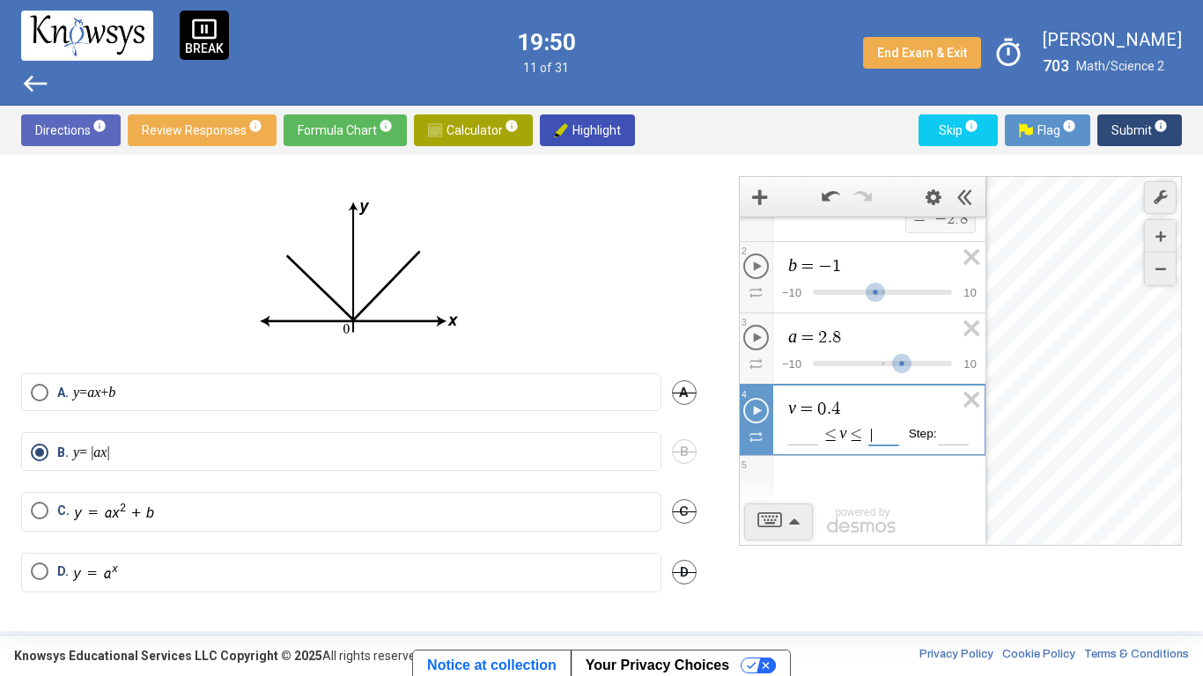
scroll to position [1, 0]
click at [970, 401] on icon "Expression List" at bounding box center [966, 405] width 40 height 41
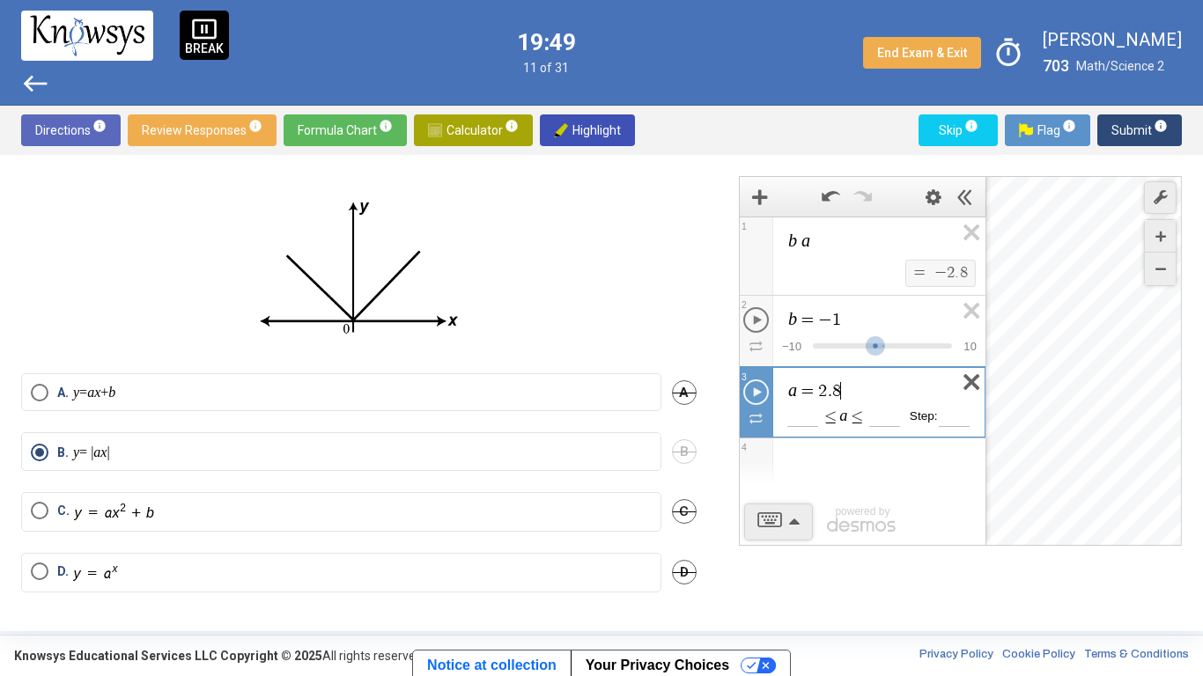
scroll to position [0, 0]
click at [974, 311] on icon "Expression List" at bounding box center [966, 316] width 40 height 41
click at [974, 311] on span "b a $$ = $$ − 2 . 8 1 b = - 1 $$ − 1 0 $$ 1 0 2 a = 2 . 8 ​ $$ ≤ a ≤ Step: 3" at bounding box center [863, 328] width 246 height 222
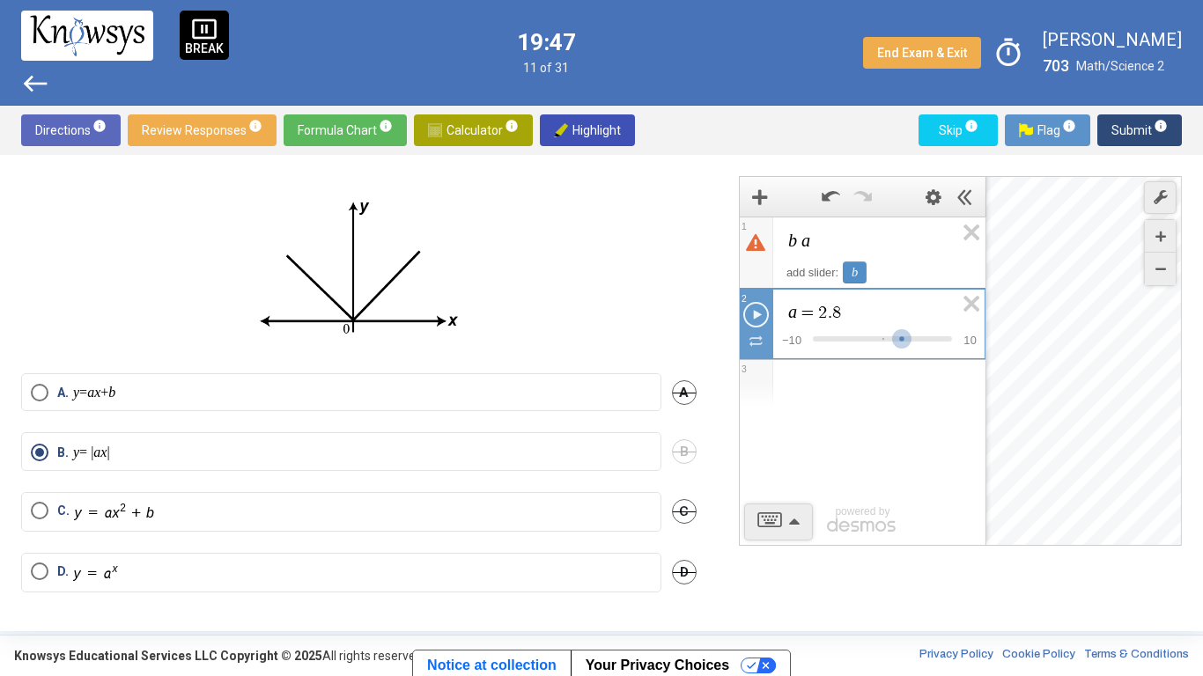
click at [974, 311] on icon "Expression List" at bounding box center [966, 309] width 40 height 41
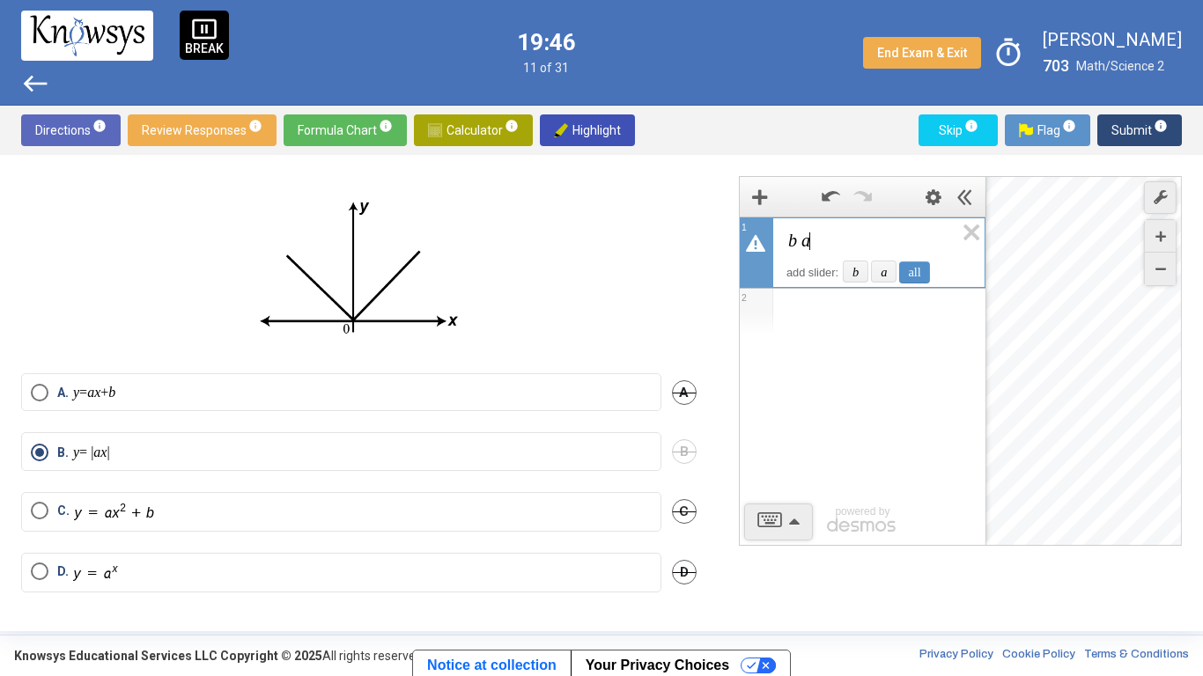
click at [870, 243] on span "b a ​" at bounding box center [869, 241] width 167 height 21
click at [856, 265] on div "b" at bounding box center [856, 272] width 26 height 22
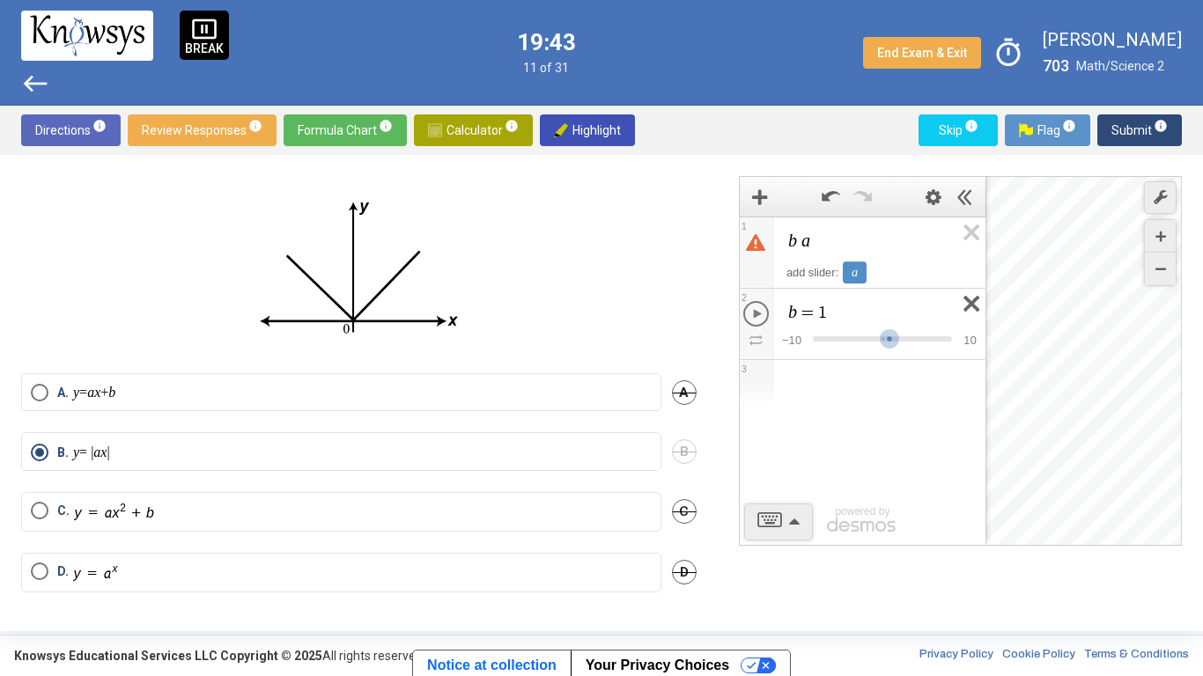
click at [956, 299] on icon "Expression List" at bounding box center [966, 309] width 40 height 41
click at [864, 244] on span "b a" at bounding box center [870, 241] width 168 height 21
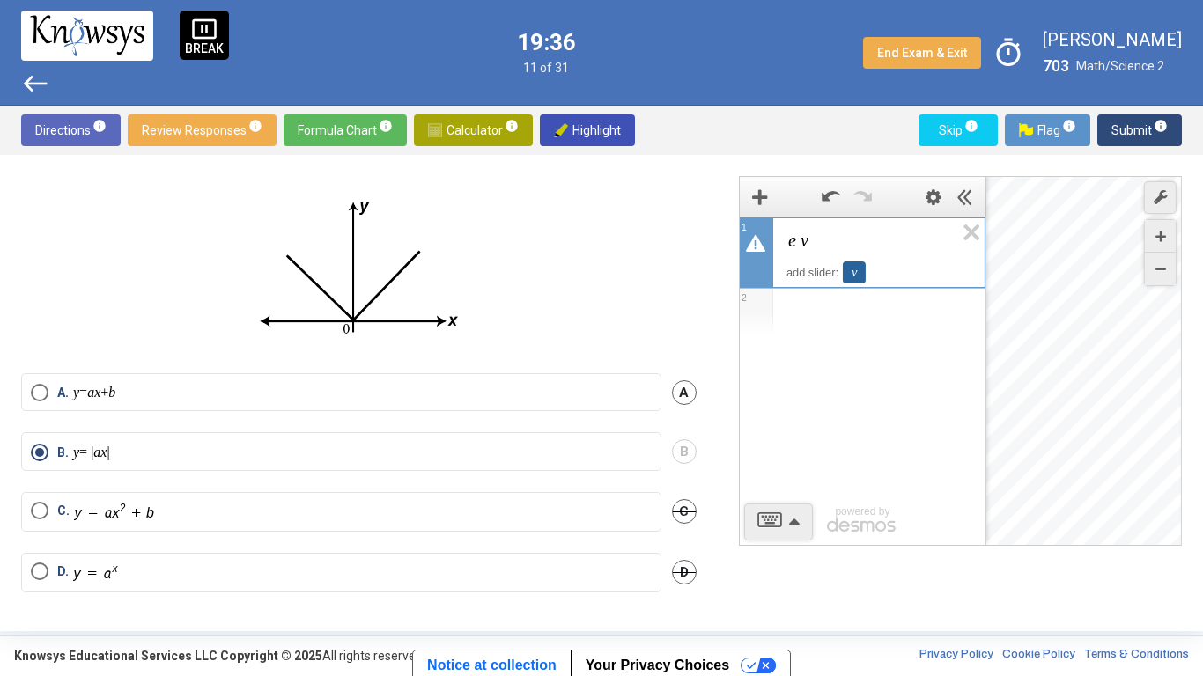
click at [851, 274] on div "v" at bounding box center [854, 273] width 23 height 22
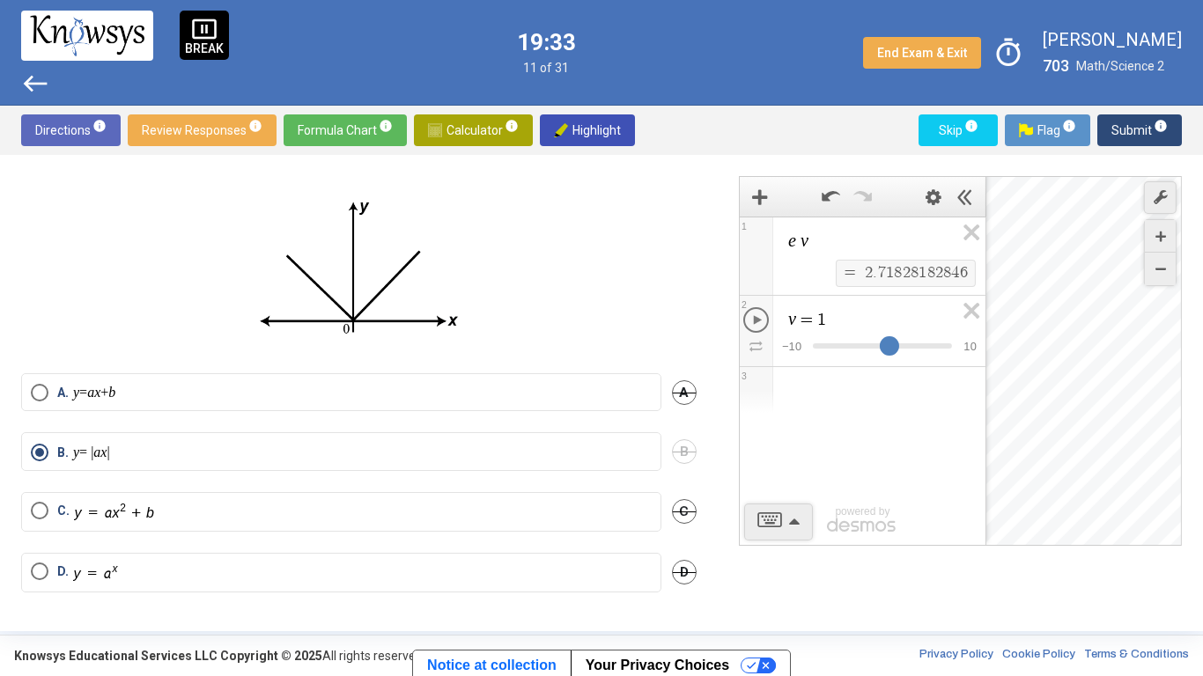
click at [877, 350] on div "Expression List" at bounding box center [889, 352] width 33 height 33
drag, startPoint x: 889, startPoint y: 345, endPoint x: 996, endPoint y: 350, distance: 106.7
click at [986, 350] on div "e v $$ = $$ 2 7 . 1 8 2 8 1 8 2 8 4 6 1 v = 1 0 $$ − 1 0 $$ 1 0 2 3 powered by" at bounding box center [863, 381] width 247 height 329
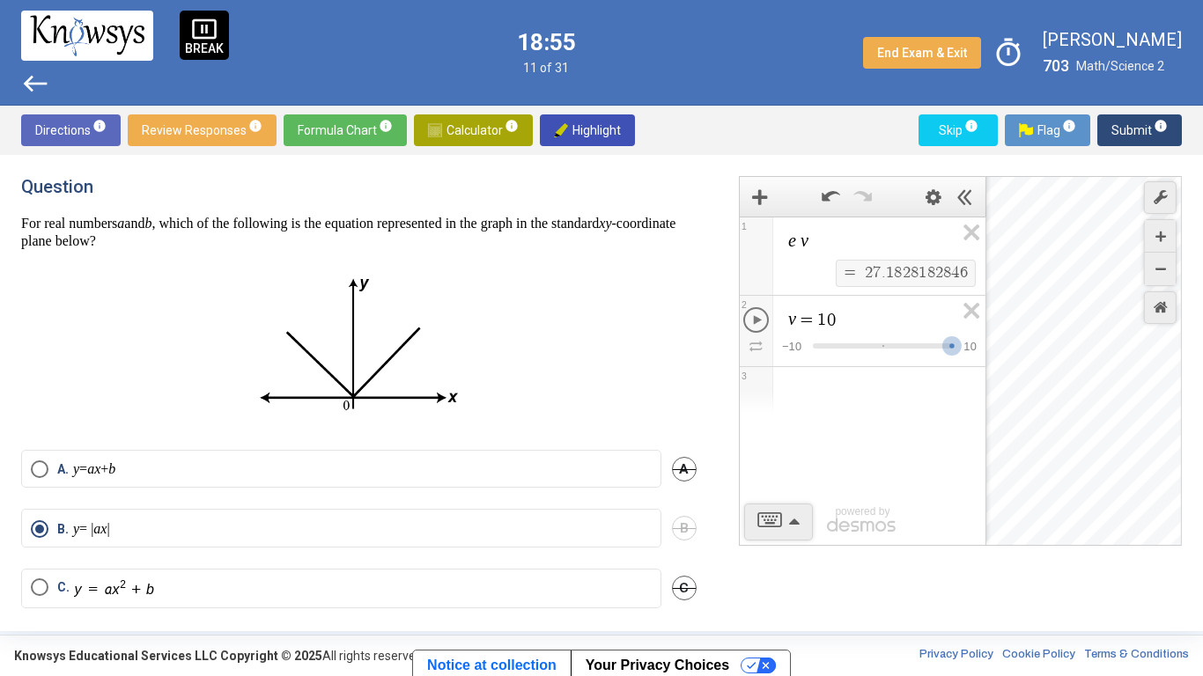
scroll to position [77, 0]
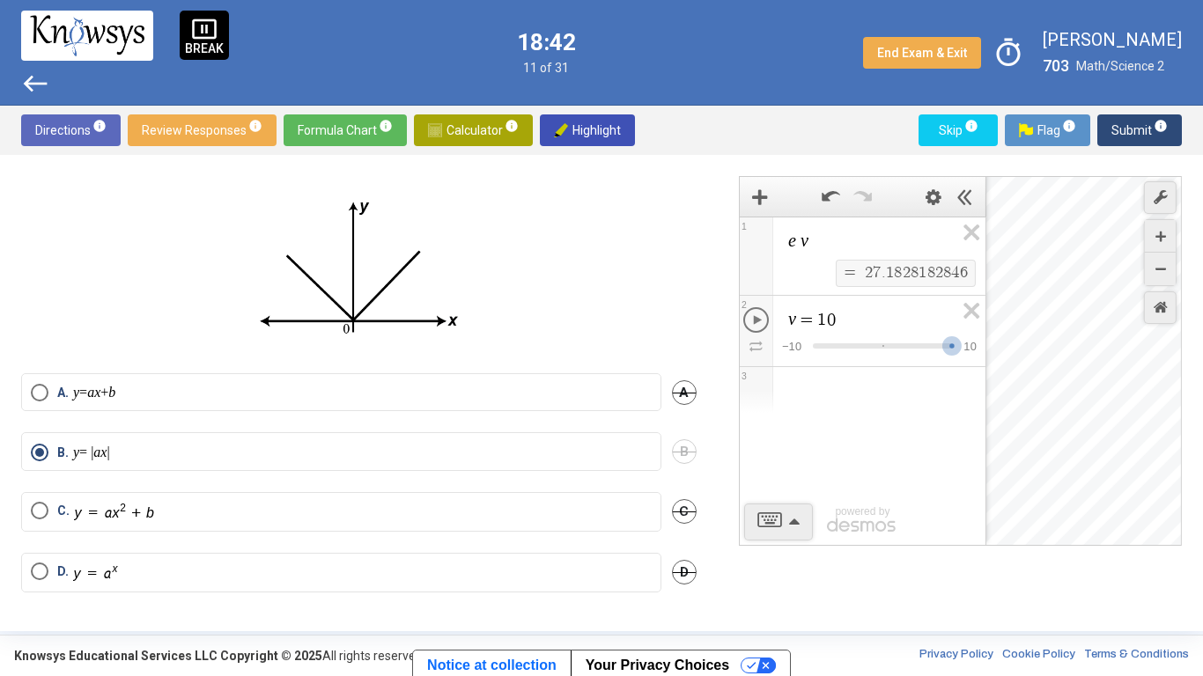
click at [926, 271] on span "8" at bounding box center [930, 273] width 8 height 16
click at [940, 282] on span "2 7 . 1 8 2 8 1 8 2 8 4 6" at bounding box center [916, 272] width 107 height 19
click at [952, 275] on span "4" at bounding box center [955, 273] width 8 height 16
click at [962, 238] on icon "Expression List" at bounding box center [966, 237] width 40 height 41
click at [967, 240] on icon "Expression List" at bounding box center [966, 237] width 40 height 41
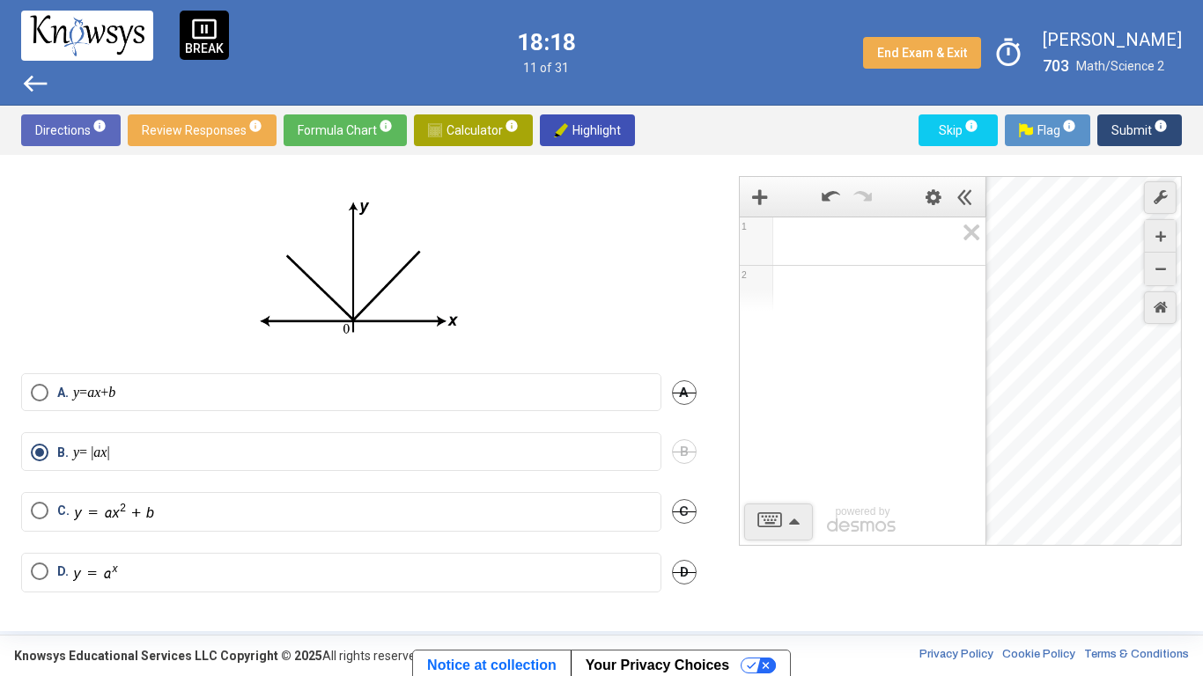
click at [656, 245] on p at bounding box center [358, 270] width 675 height 165
click at [1161, 299] on div "Restore Default Zoom" at bounding box center [1160, 307] width 33 height 33
click at [449, 122] on span "Calculator info" at bounding box center [473, 130] width 91 height 32
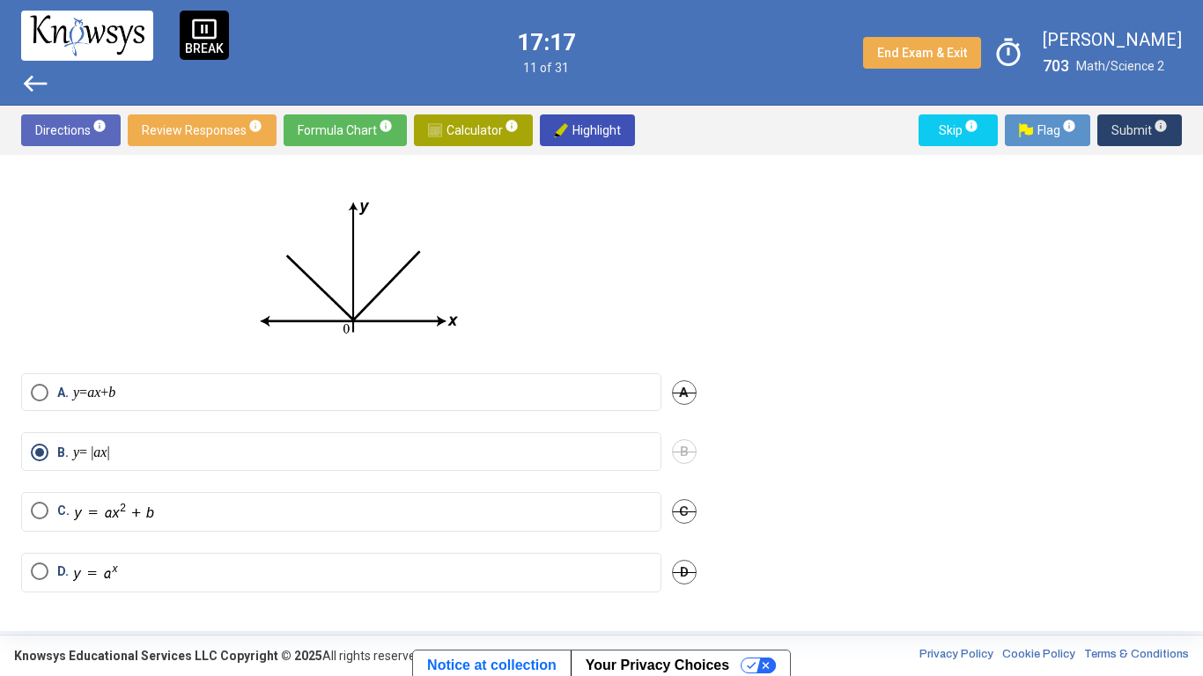
click at [1137, 114] on span "Submit info" at bounding box center [1139, 130] width 56 height 32
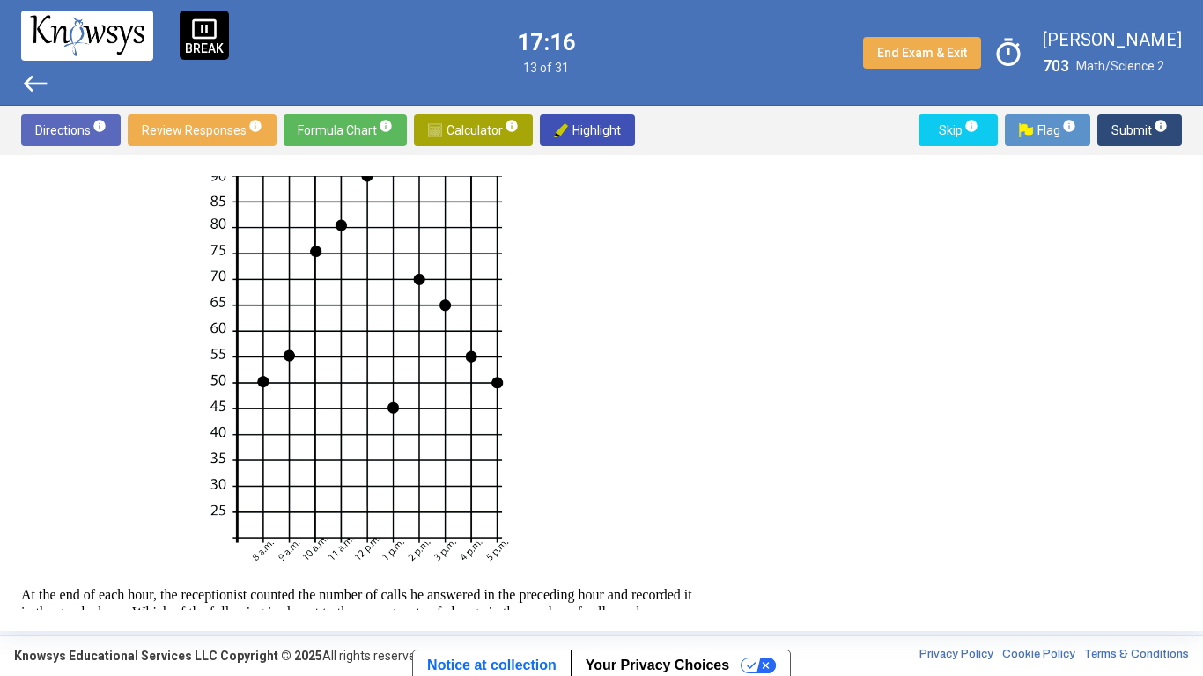
click at [1118, 110] on div "Directions info Review Responses info Formula Chart info Calculator info Highli…" at bounding box center [601, 130] width 1203 height 49
click at [1126, 129] on span "Submit info" at bounding box center [1139, 130] width 56 height 32
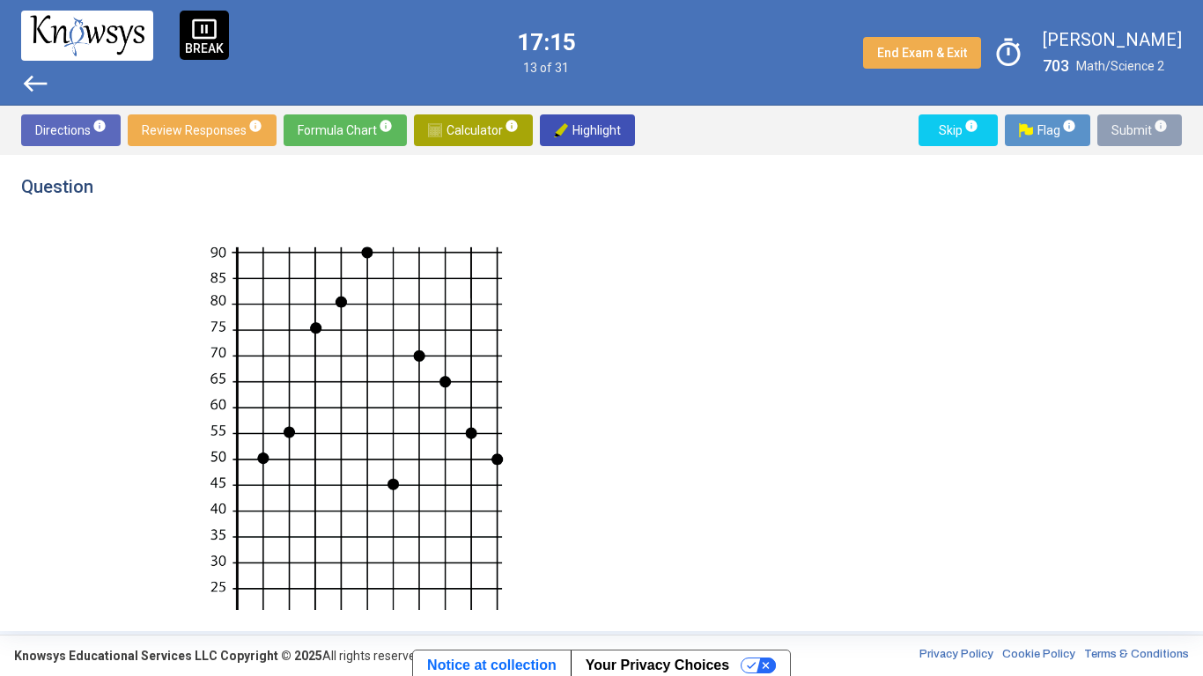
click at [1126, 129] on span "Submit info" at bounding box center [1139, 130] width 56 height 32
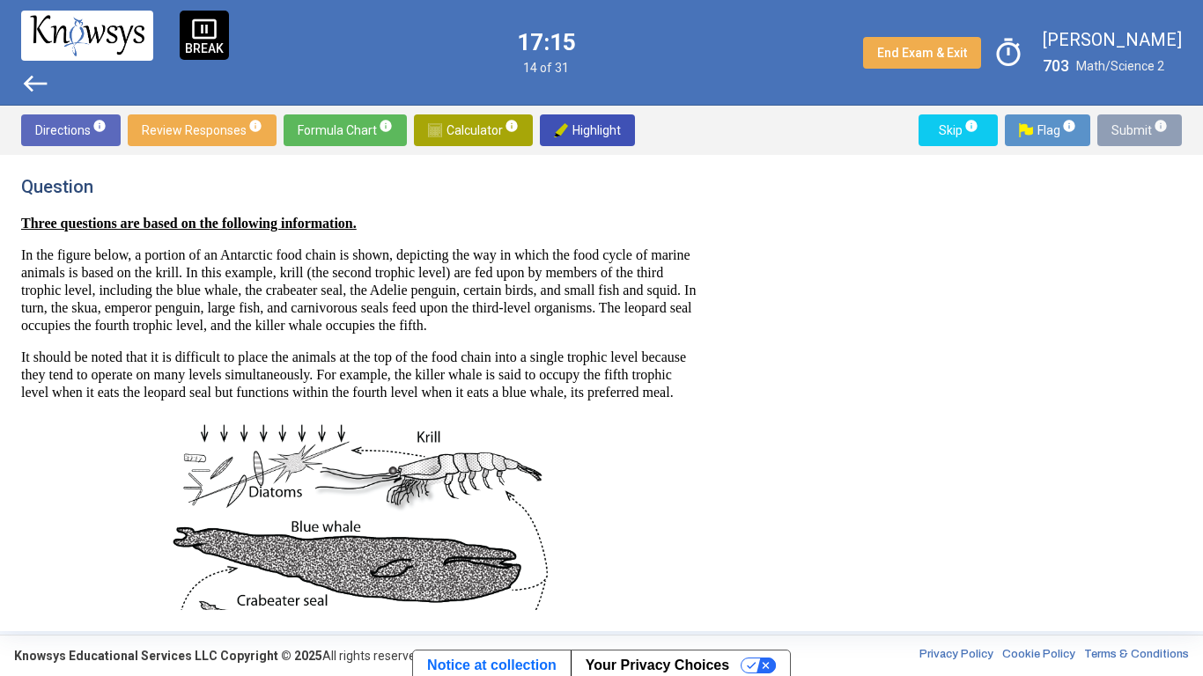
click at [1126, 129] on span "Submit info" at bounding box center [1139, 130] width 56 height 32
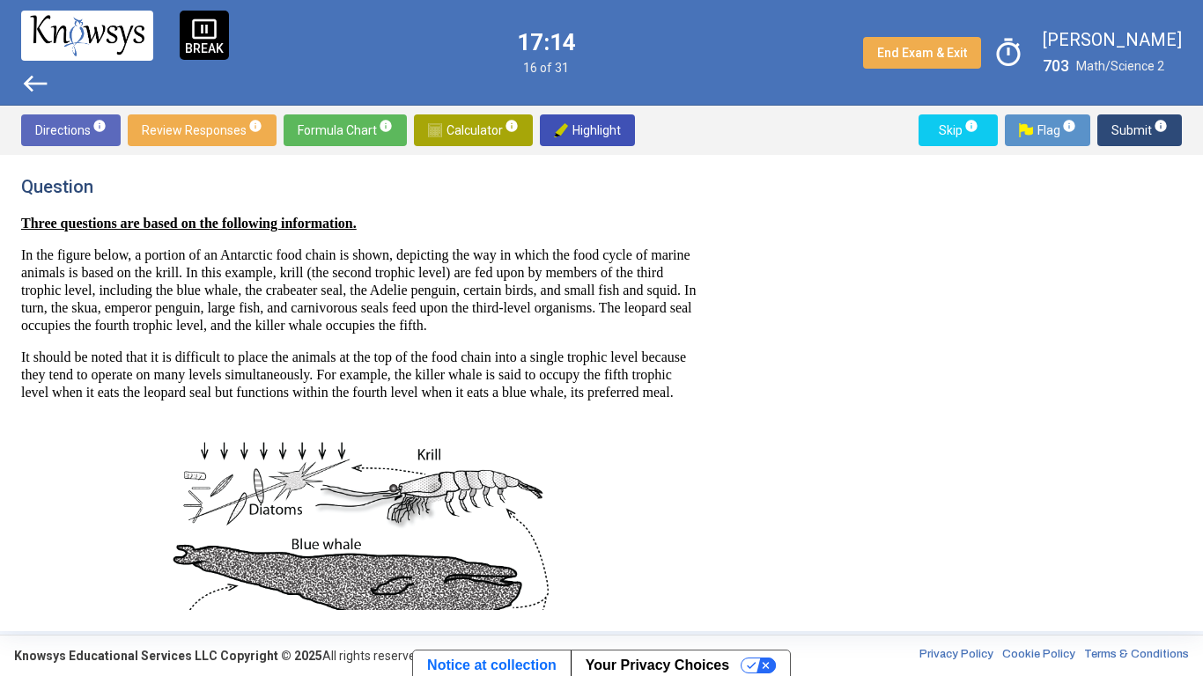
click at [1126, 129] on span "Submit info" at bounding box center [1139, 130] width 56 height 32
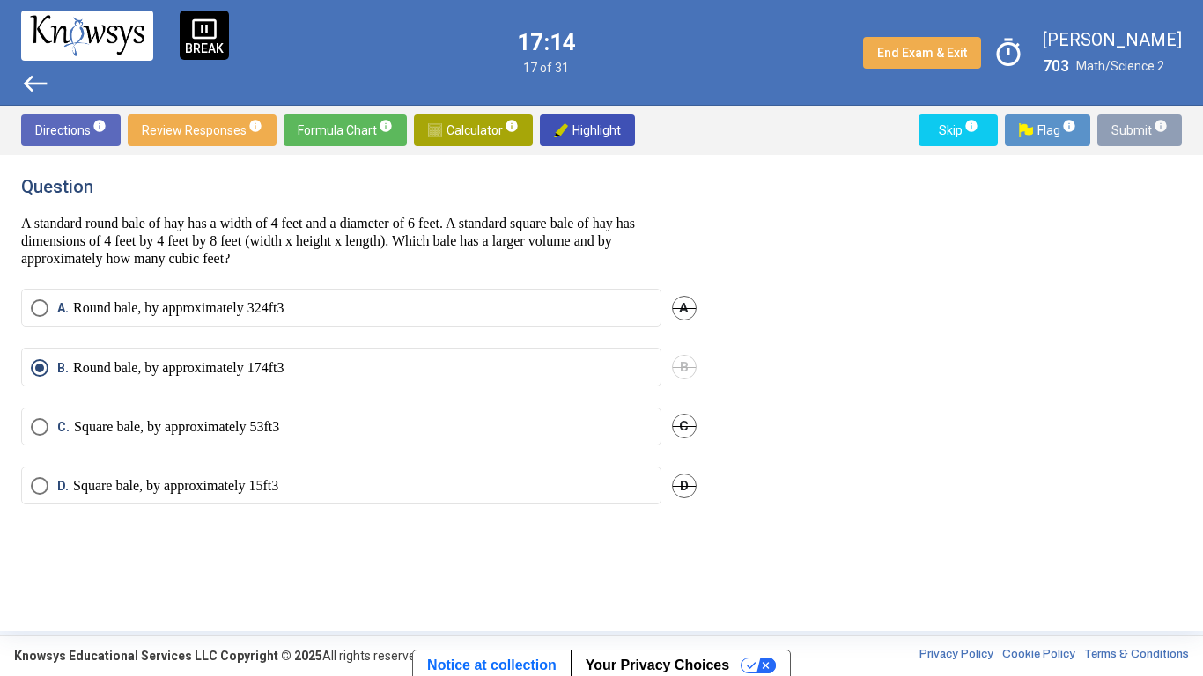
click at [1126, 129] on span "Submit info" at bounding box center [1139, 130] width 56 height 32
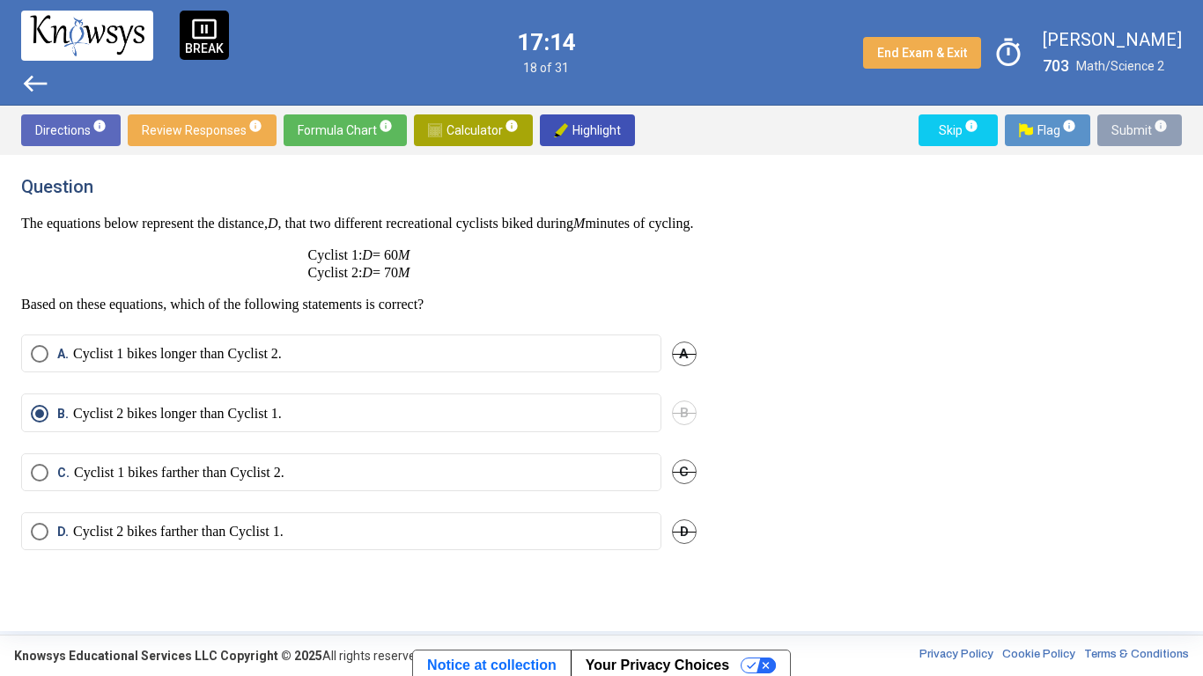
click at [1126, 129] on span "Submit info" at bounding box center [1139, 130] width 56 height 32
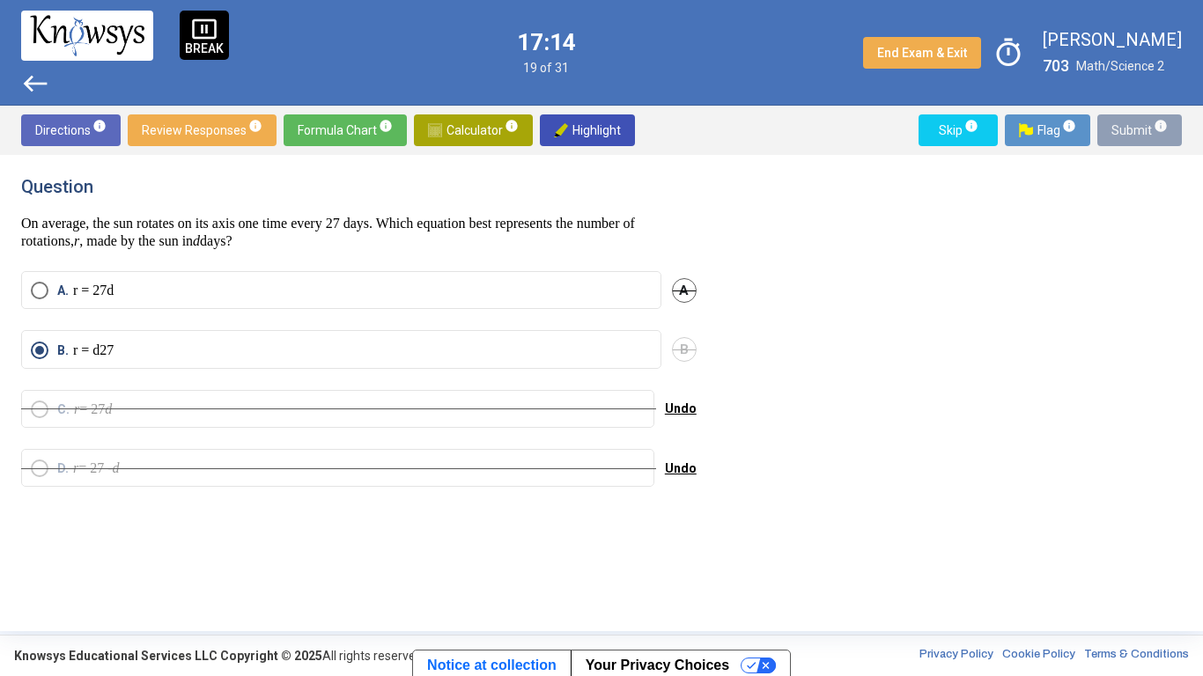
click at [1126, 129] on span "Submit info" at bounding box center [1139, 130] width 56 height 32
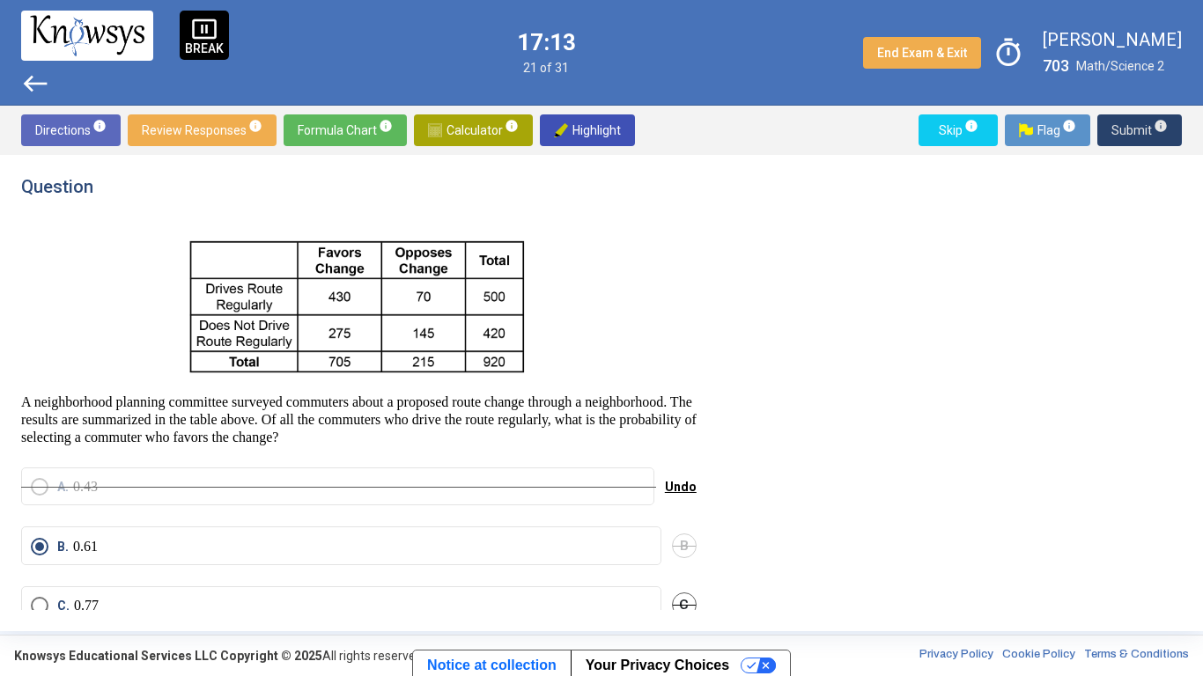
click at [1126, 129] on span "Submit info" at bounding box center [1139, 130] width 56 height 32
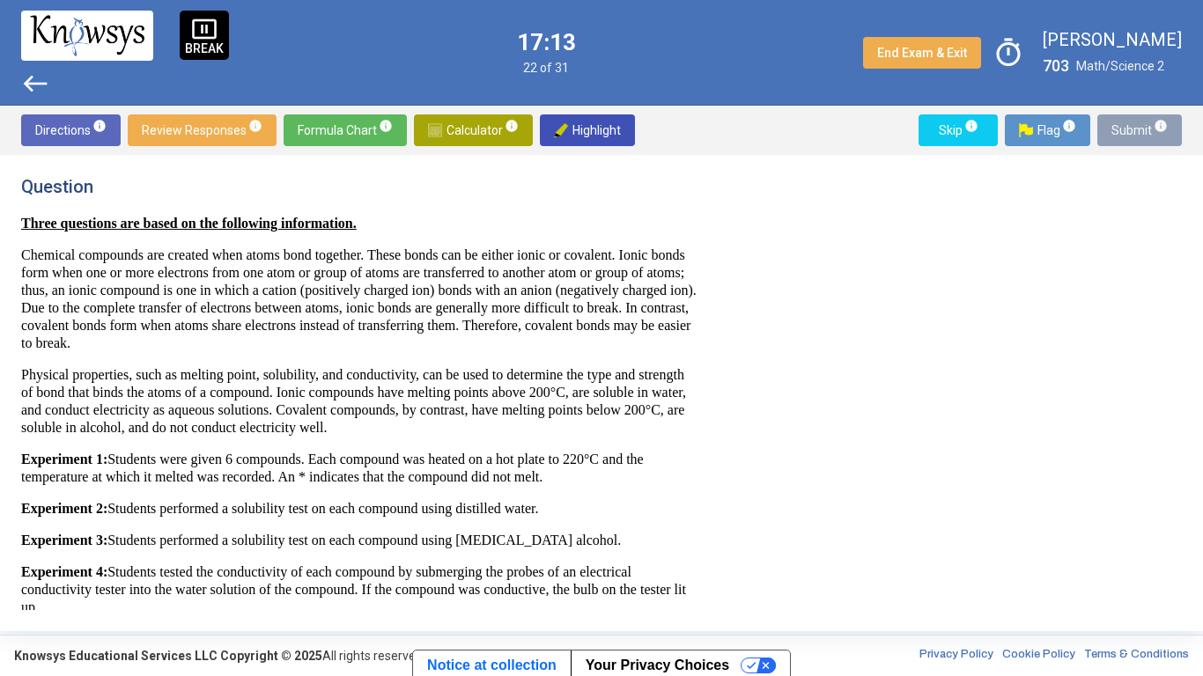
click at [1126, 129] on span "Submit info" at bounding box center [1139, 130] width 56 height 32
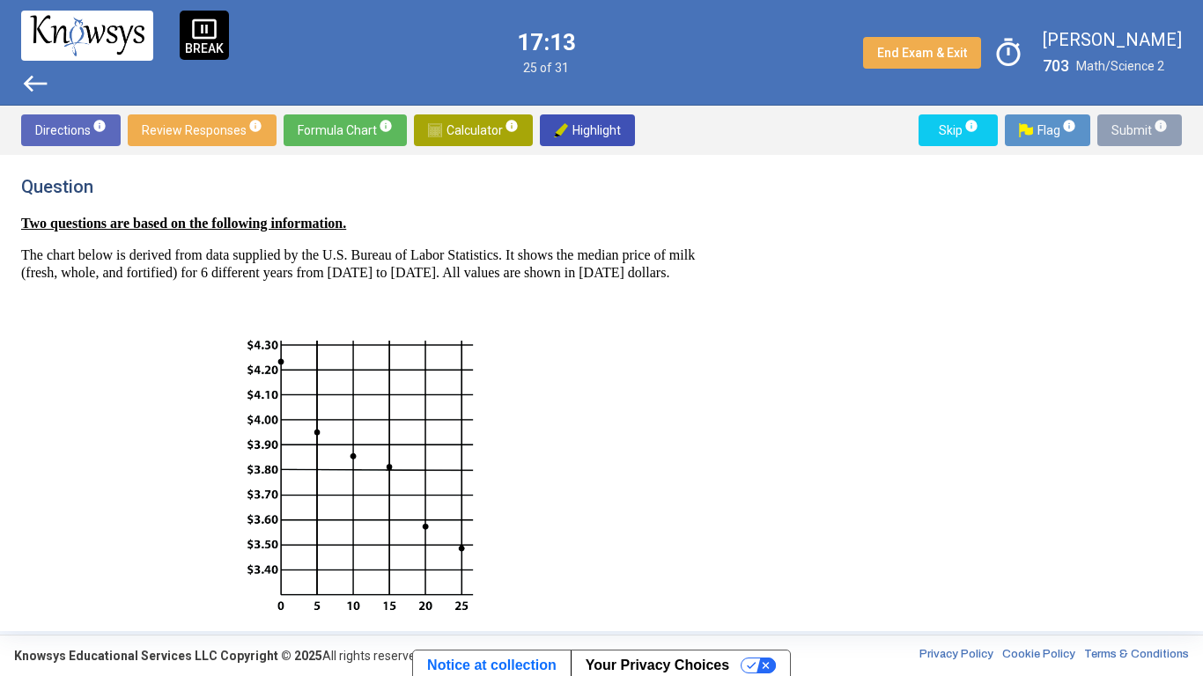
click at [1126, 129] on span "Submit info" at bounding box center [1139, 130] width 56 height 32
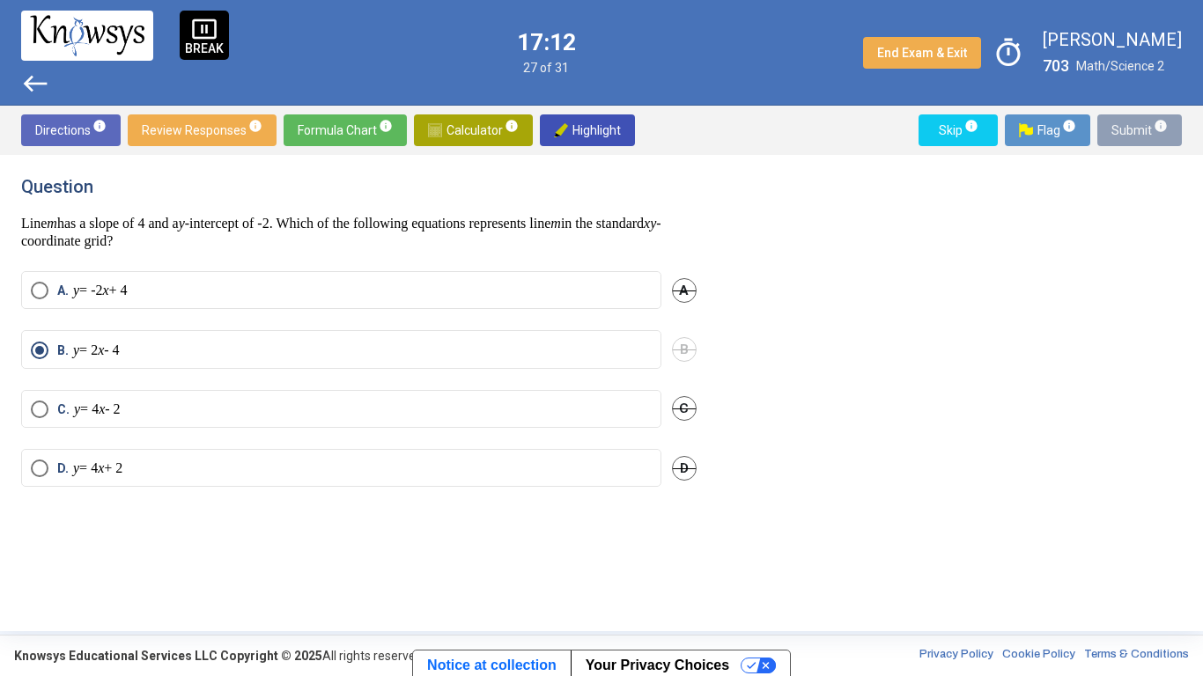
click at [1126, 129] on span "Submit info" at bounding box center [1139, 130] width 56 height 32
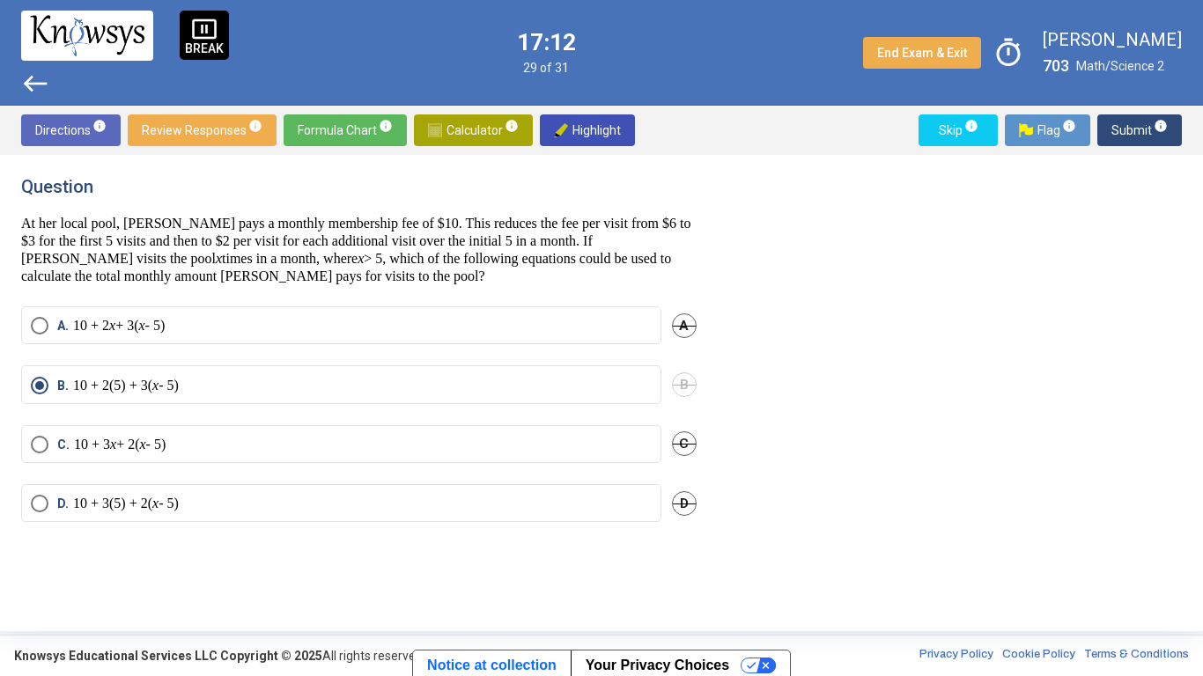
click at [1126, 129] on span "Submit info" at bounding box center [1139, 130] width 56 height 32
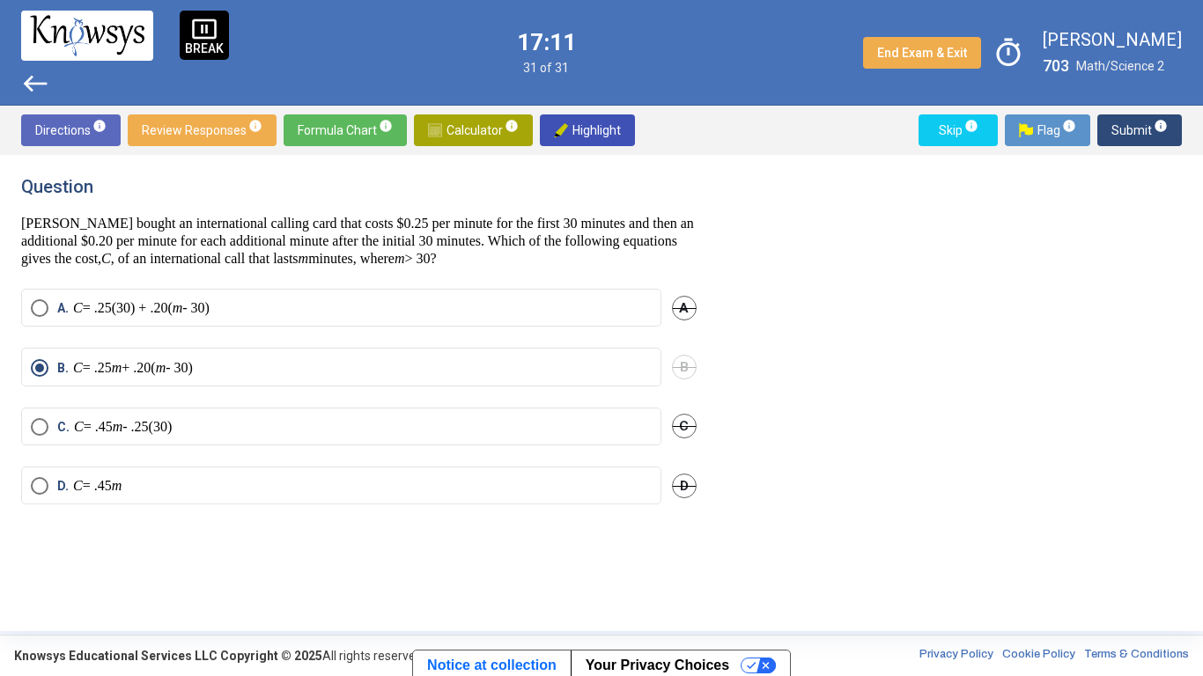
click at [1126, 129] on span "Submit info" at bounding box center [1139, 130] width 56 height 32
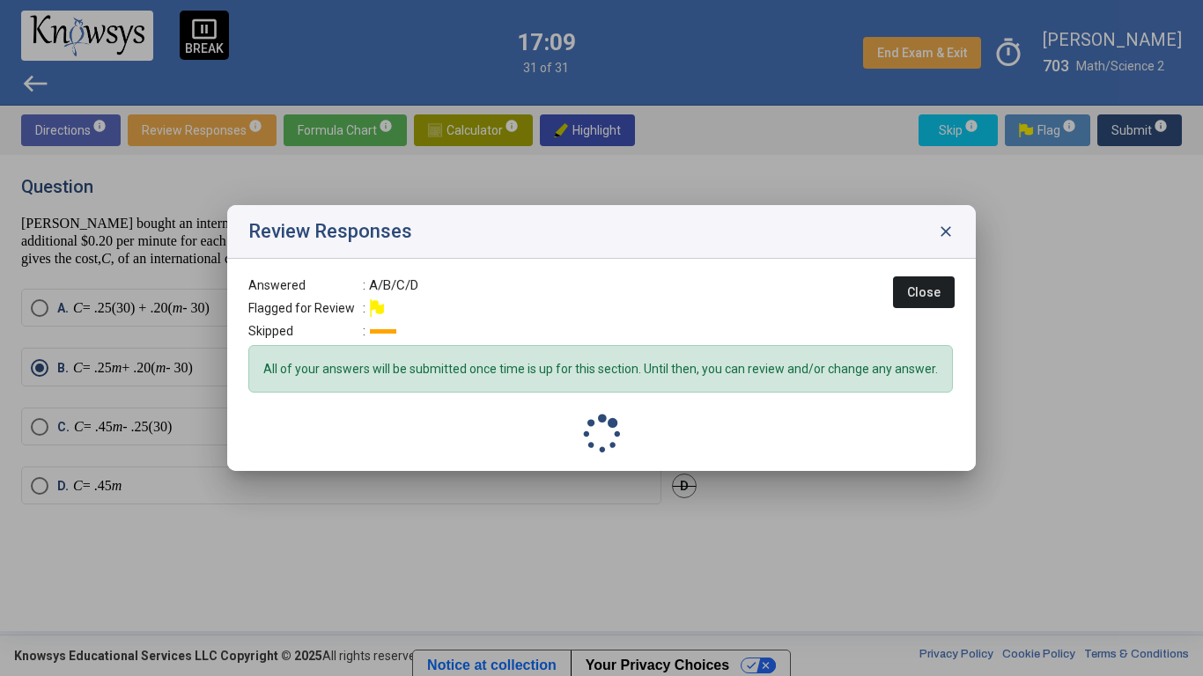
click at [944, 238] on span "close" at bounding box center [946, 232] width 18 height 18
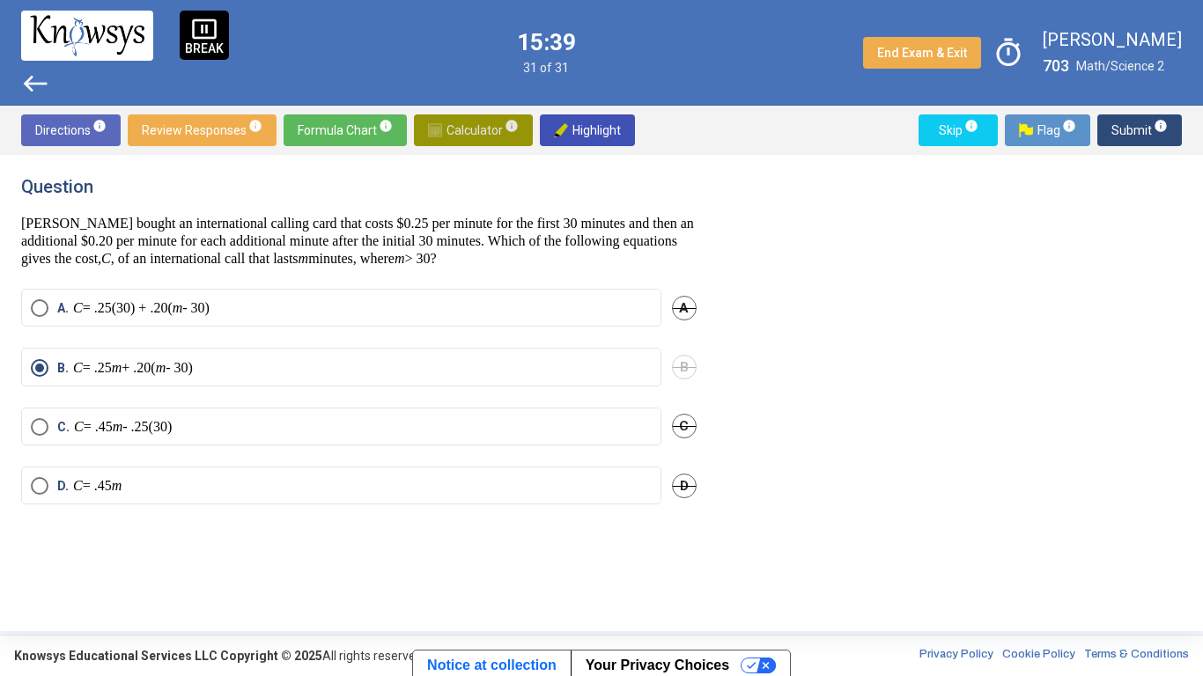
click at [469, 136] on span "Calculator info" at bounding box center [473, 130] width 91 height 32
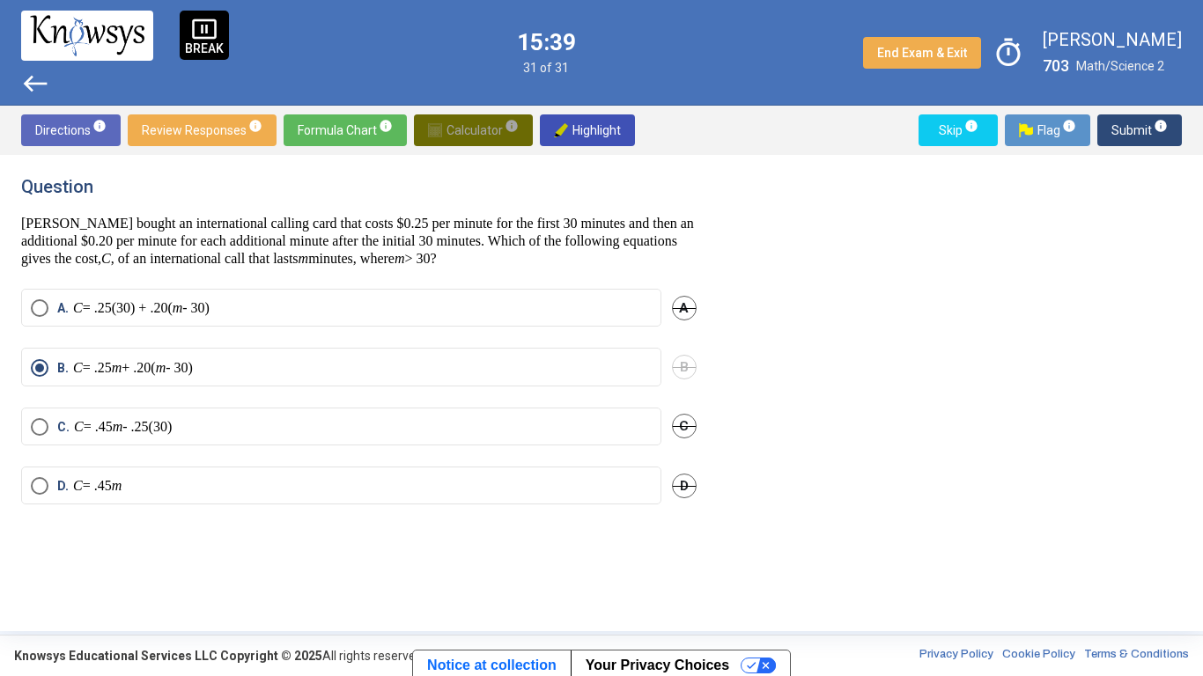
click at [469, 136] on span "Calculator info" at bounding box center [473, 130] width 91 height 32
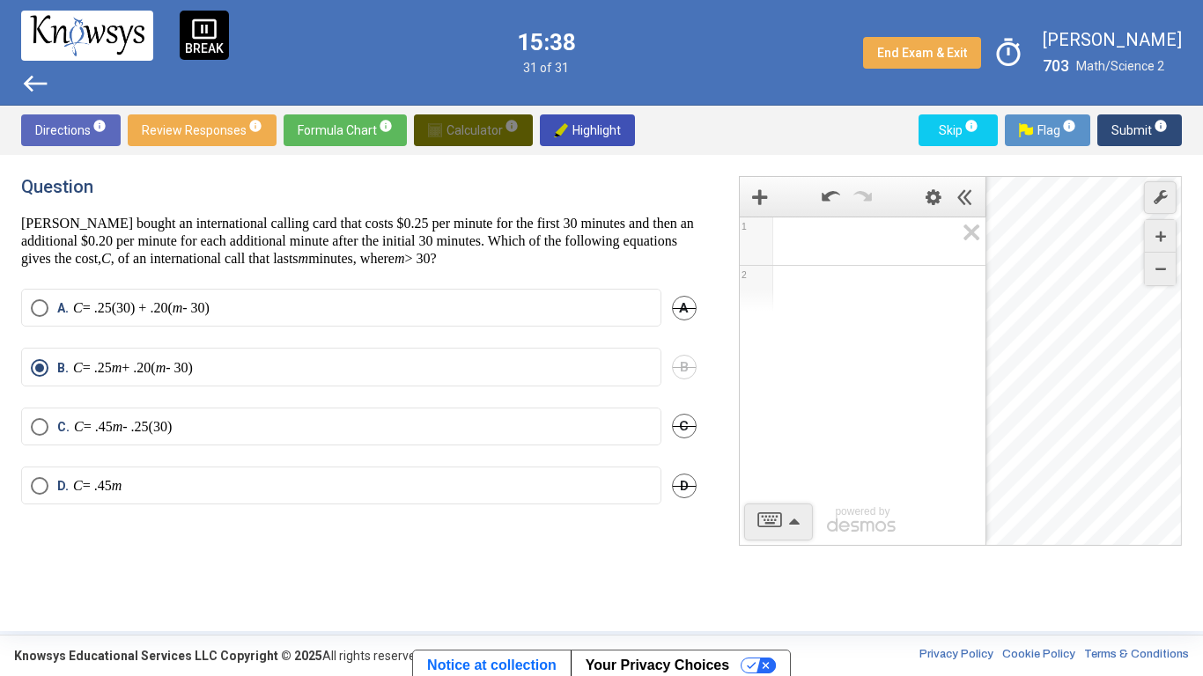
click at [469, 136] on span "Calculator info" at bounding box center [473, 130] width 91 height 32
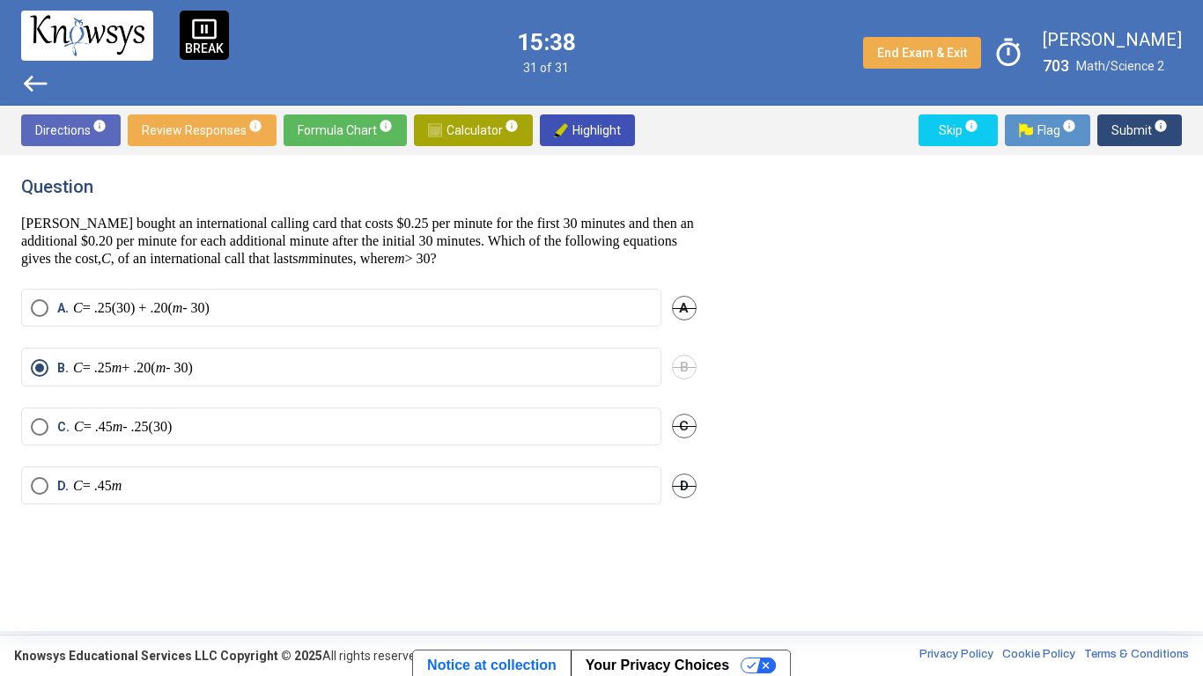
click at [469, 136] on span "Calculator info" at bounding box center [473, 130] width 91 height 32
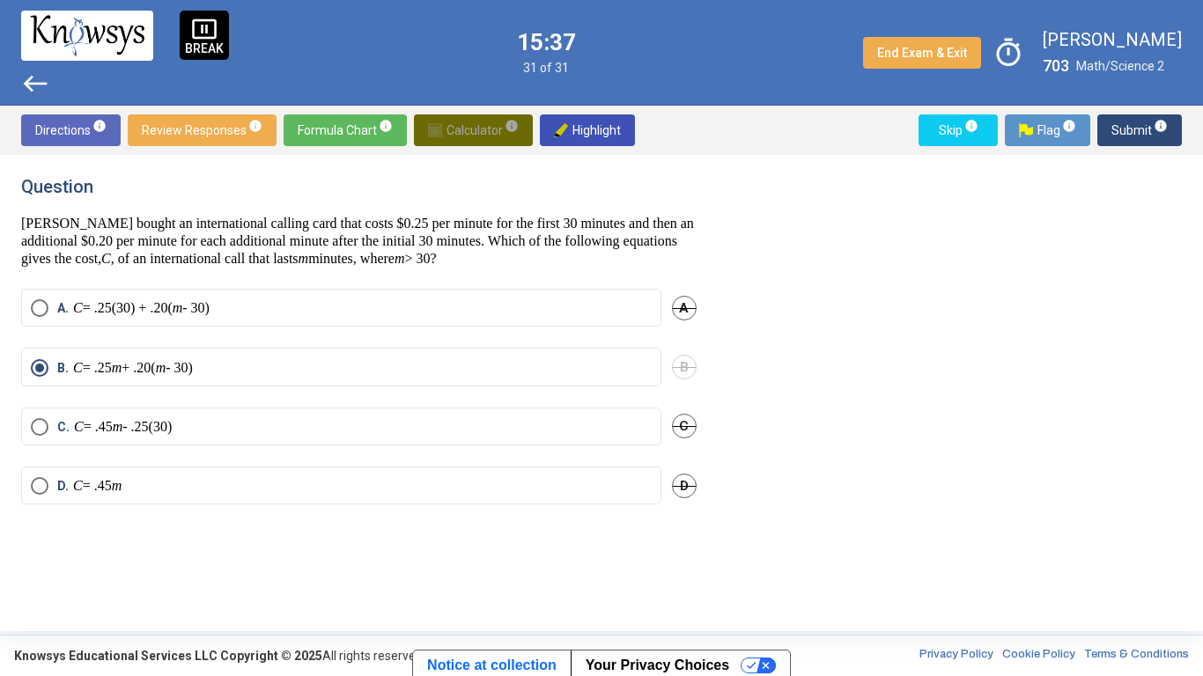
click at [469, 136] on span "Calculator info" at bounding box center [473, 130] width 91 height 32
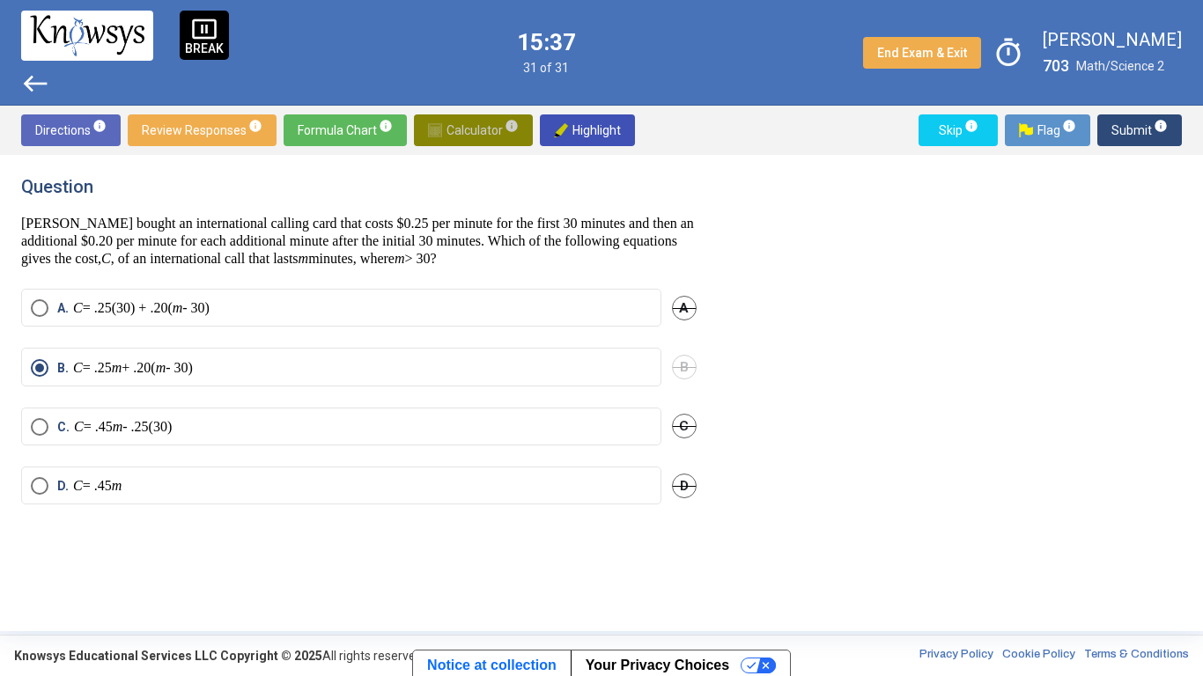
click at [469, 136] on span "Calculator info" at bounding box center [473, 130] width 91 height 32
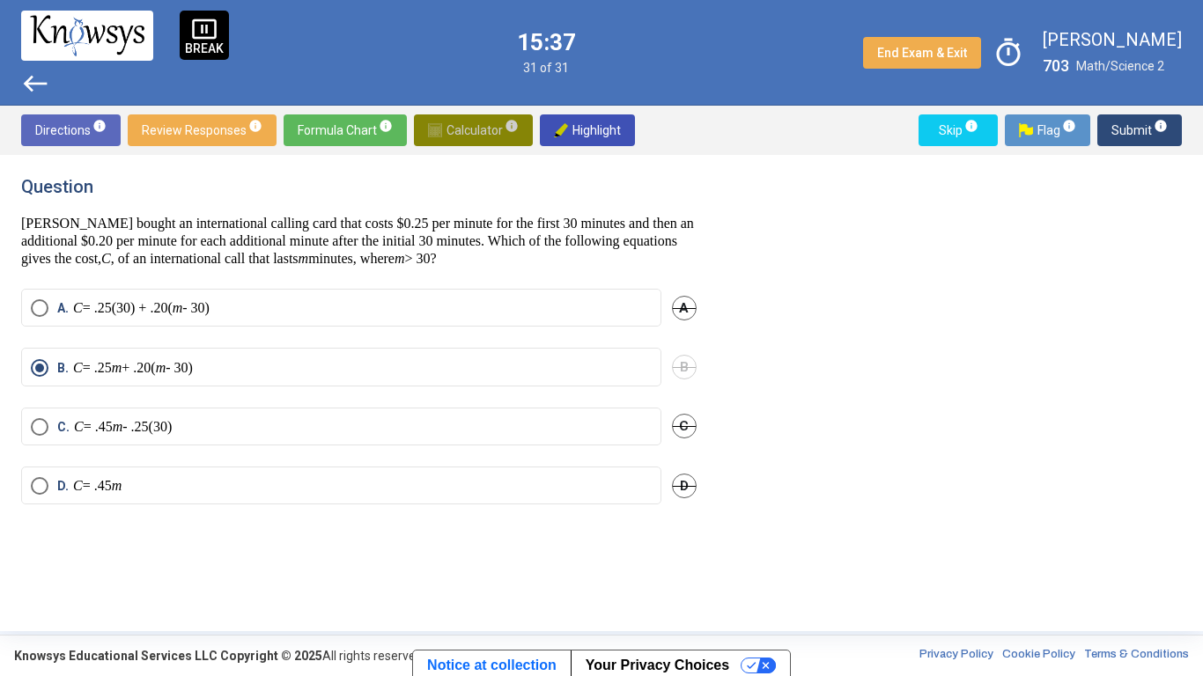
click at [469, 136] on span "Calculator info" at bounding box center [473, 130] width 91 height 32
click at [324, 126] on span "Formula Chart info" at bounding box center [345, 130] width 95 height 32
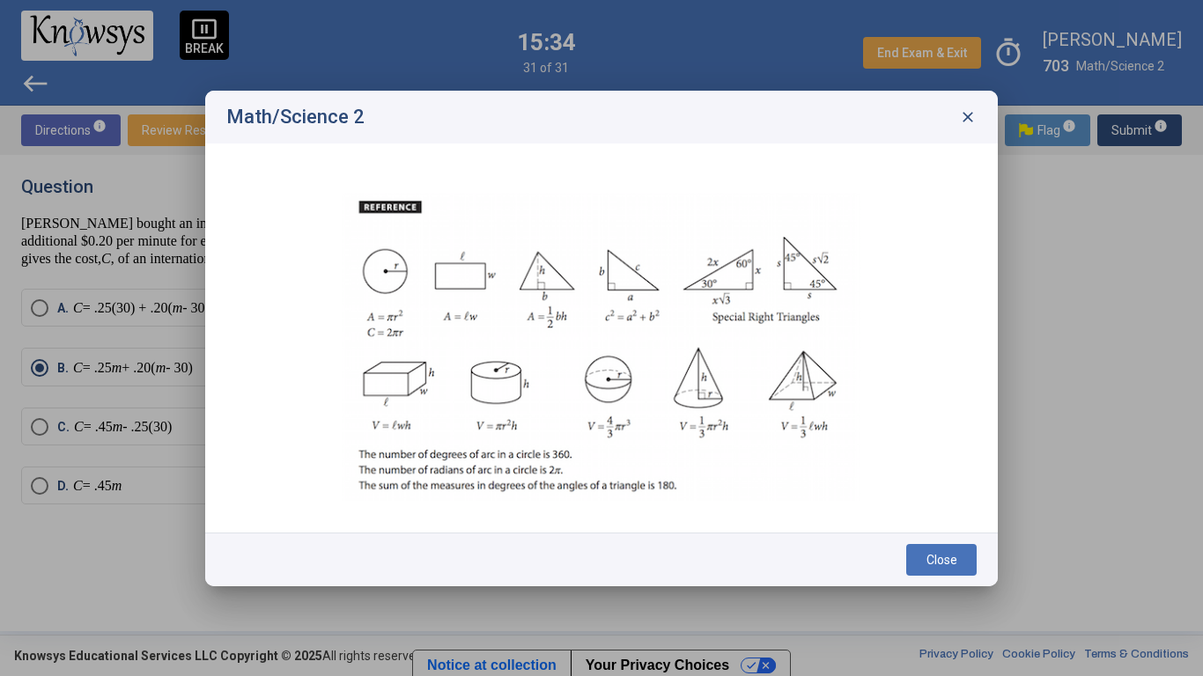
click at [324, 126] on div "Math/Science 2 close" at bounding box center [601, 117] width 792 height 53
click at [324, 126] on h2 "Math/Science 2" at bounding box center [295, 117] width 138 height 21
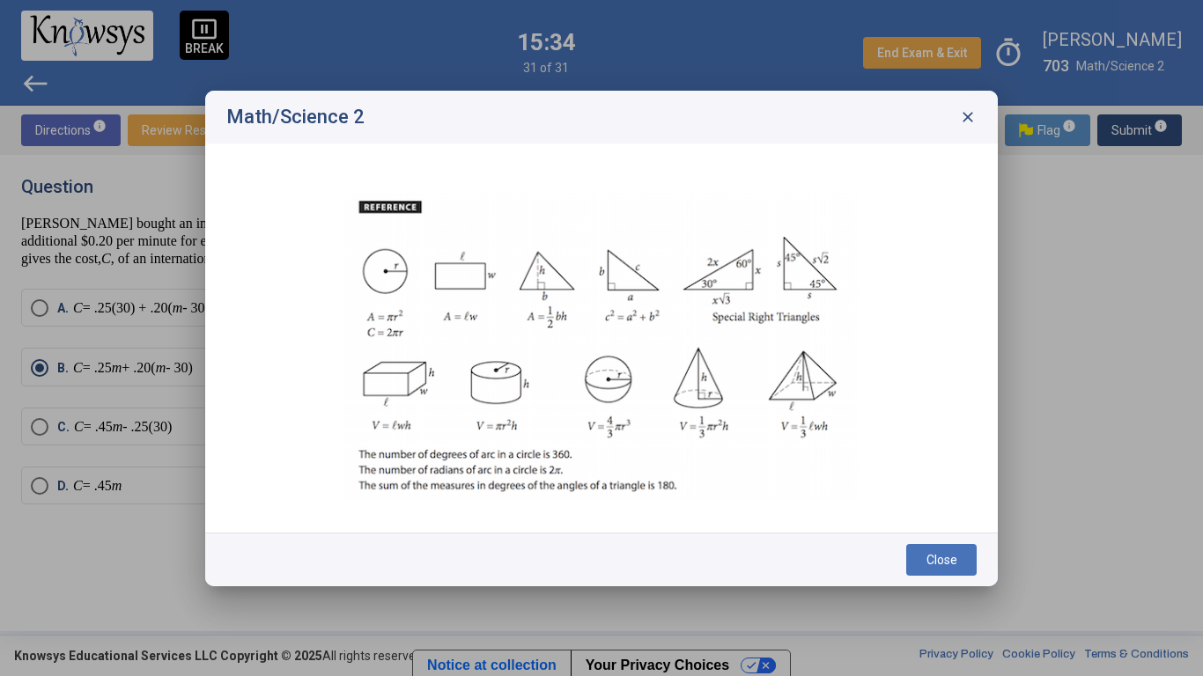
click at [324, 126] on h2 "Math/Science 2" at bounding box center [295, 117] width 138 height 21
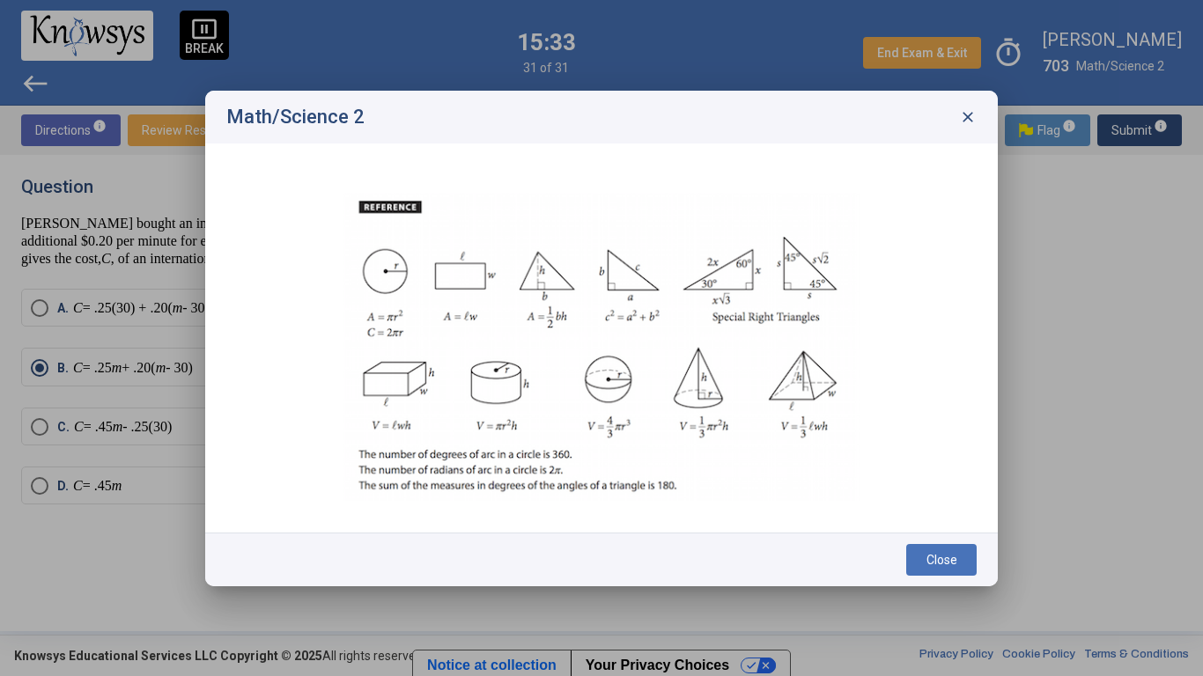
click at [324, 126] on h2 "Math/Science 2" at bounding box center [295, 117] width 138 height 21
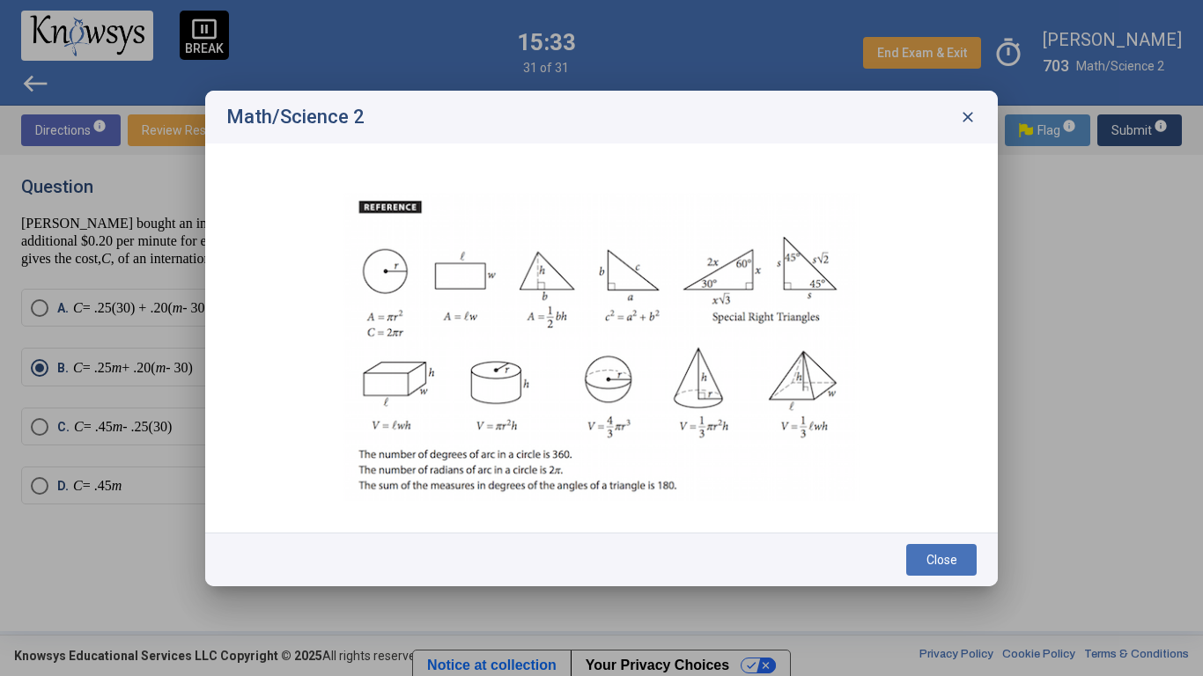
click at [324, 126] on h2 "Math/Science 2" at bounding box center [295, 117] width 138 height 21
click at [973, 110] on span "close" at bounding box center [968, 117] width 18 height 18
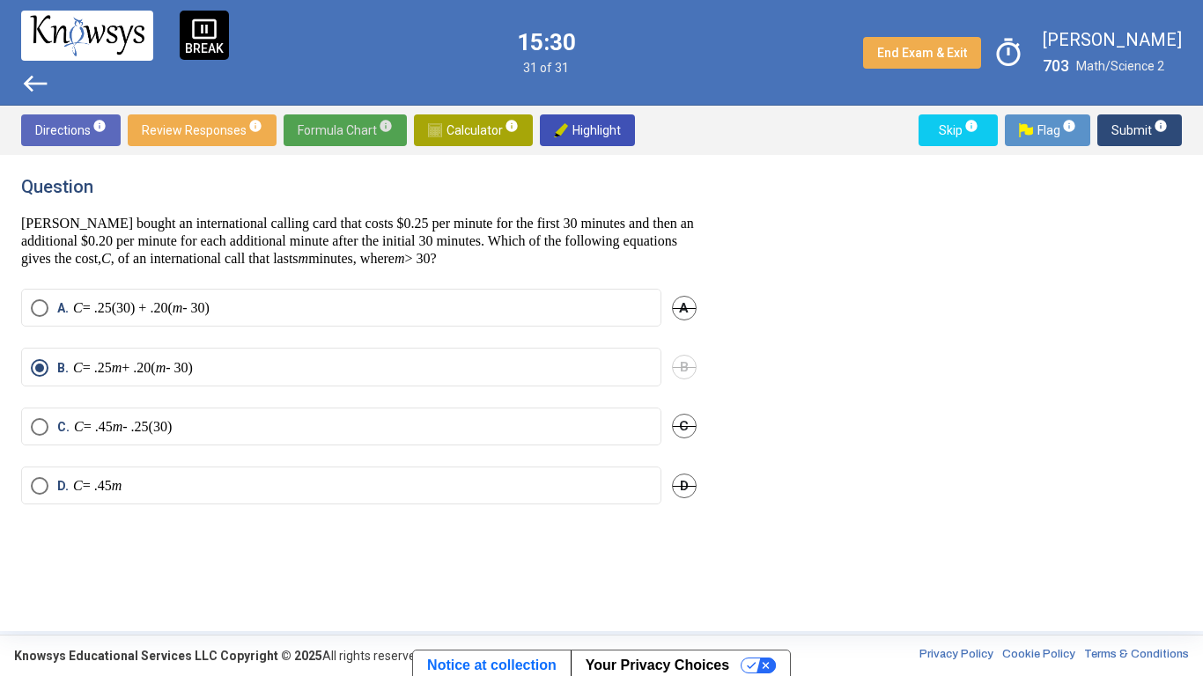
click at [441, 129] on span "Calculator info" at bounding box center [473, 130] width 91 height 32
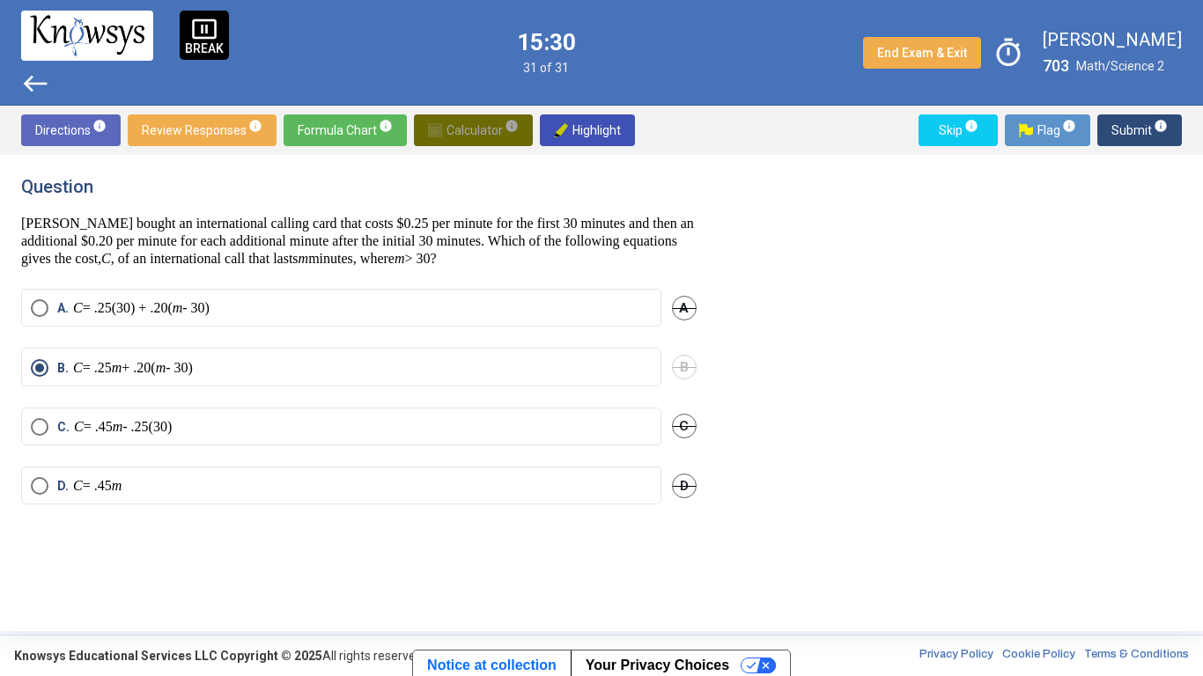
click at [441, 129] on span "Calculator info" at bounding box center [473, 130] width 91 height 32
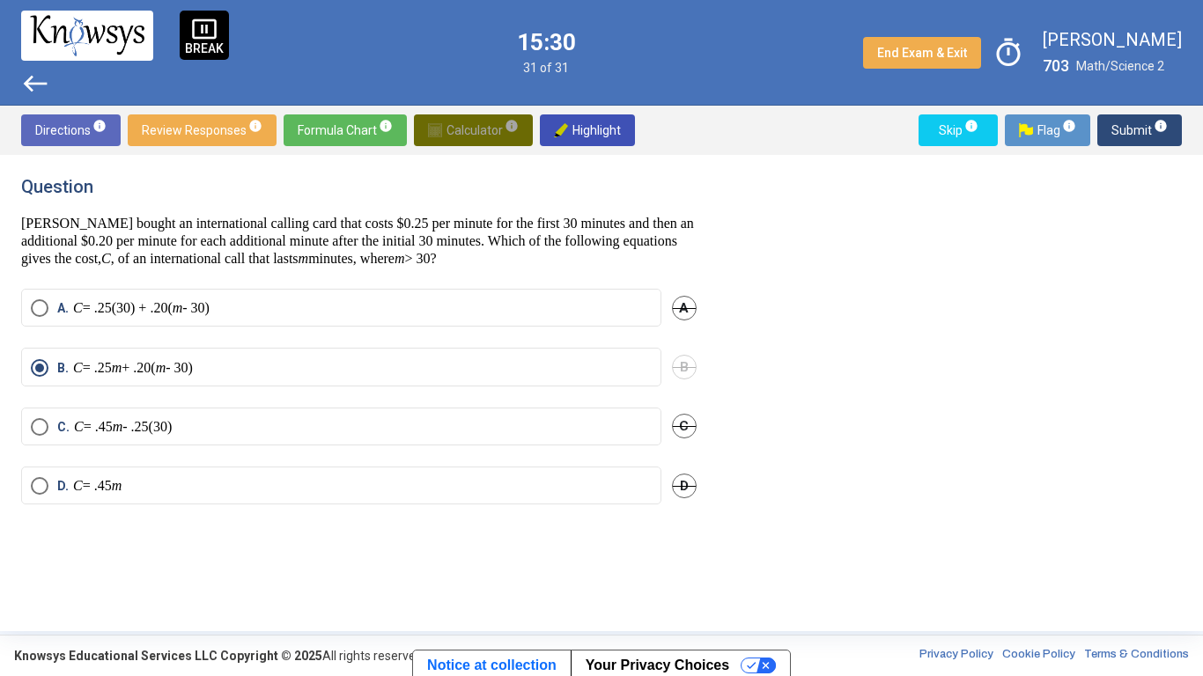
click at [441, 129] on span "Calculator info" at bounding box center [473, 130] width 91 height 32
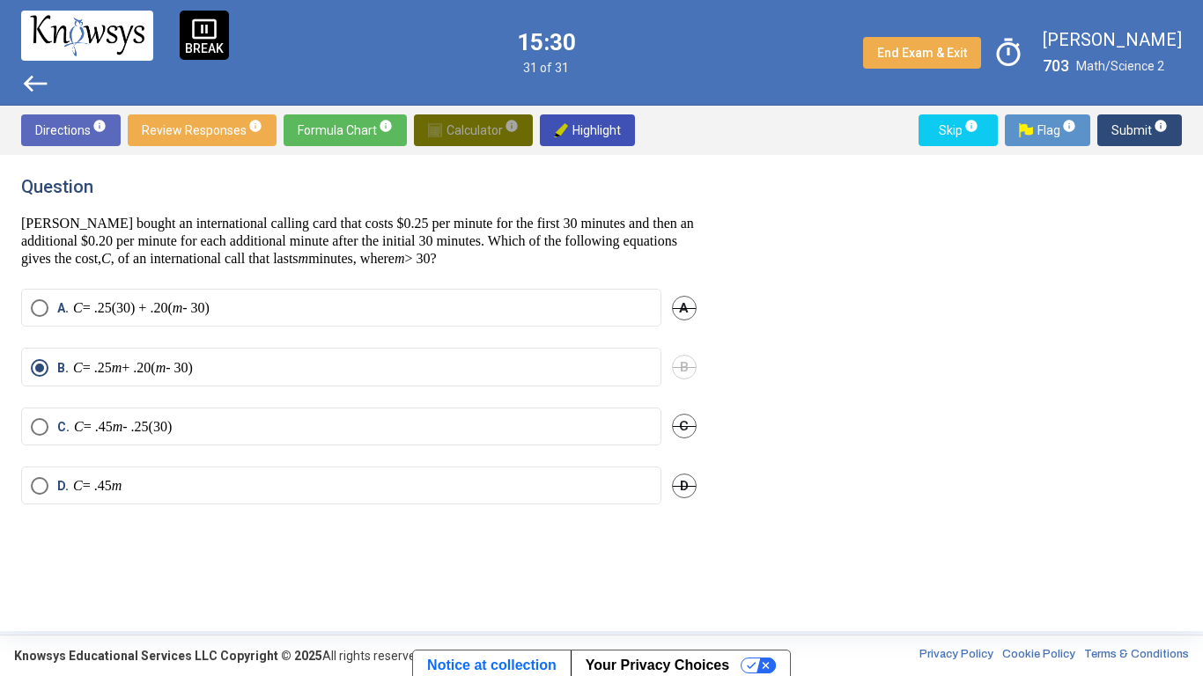
click at [441, 129] on span "Calculator info" at bounding box center [473, 130] width 91 height 32
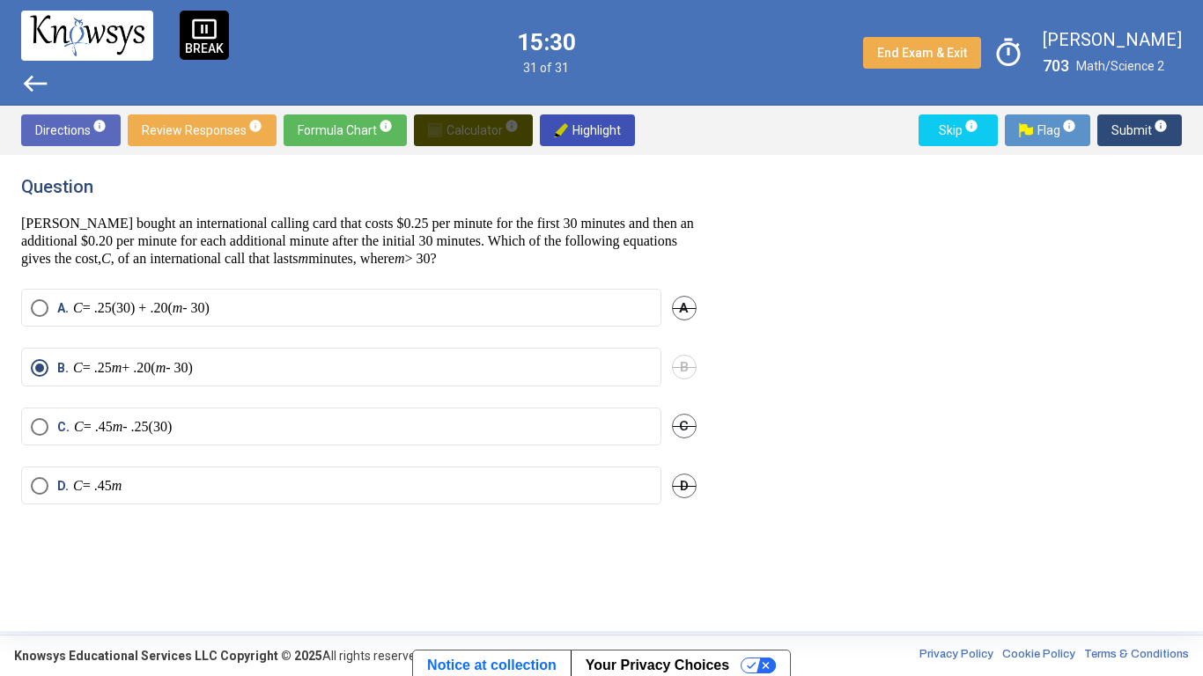
click at [441, 129] on span "Calculator info" at bounding box center [473, 130] width 91 height 32
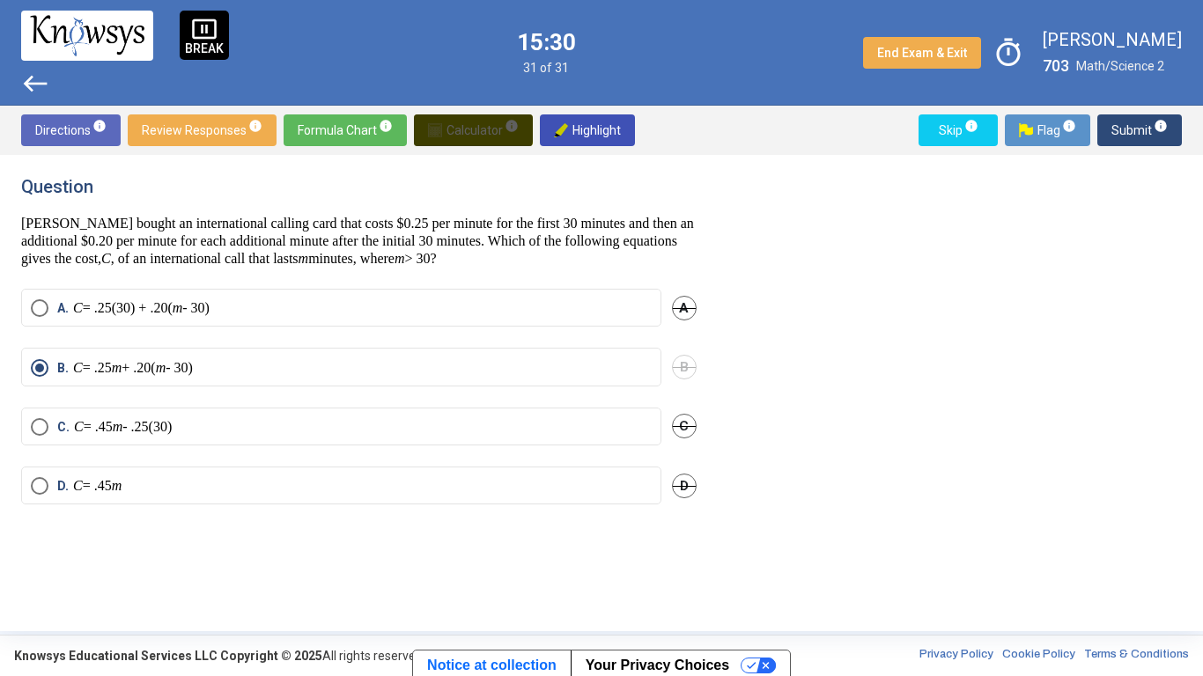
click at [441, 129] on span "Calculator info" at bounding box center [473, 130] width 91 height 32
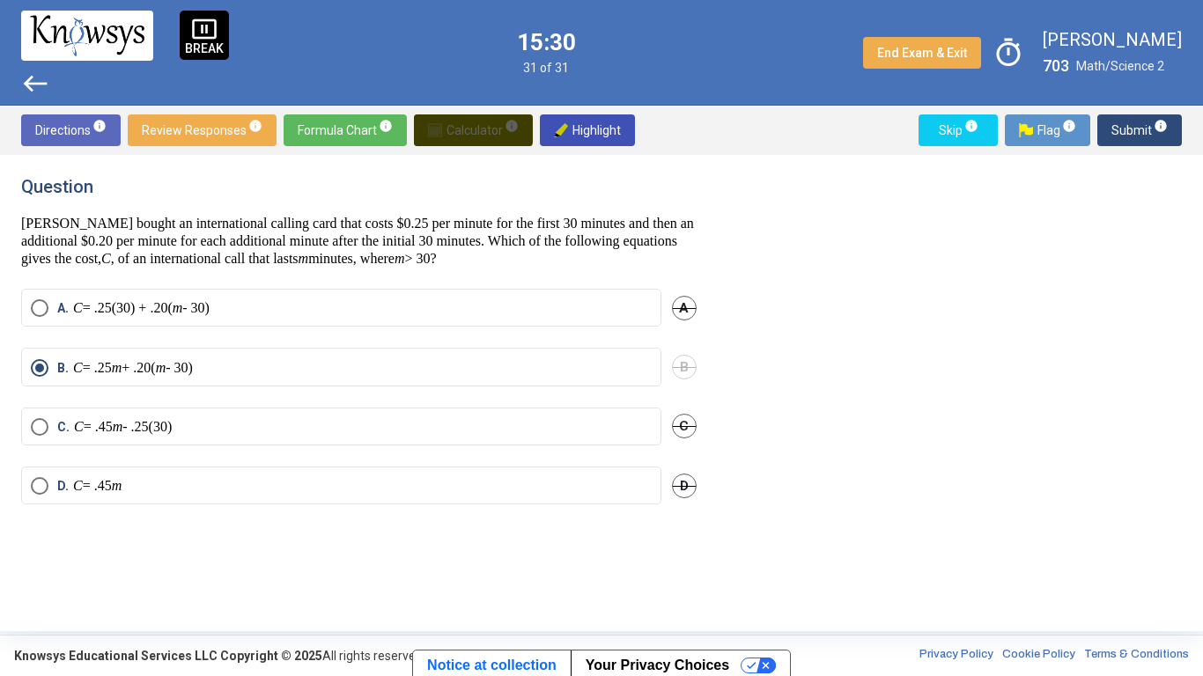
click at [441, 129] on span "Calculator info" at bounding box center [473, 130] width 91 height 32
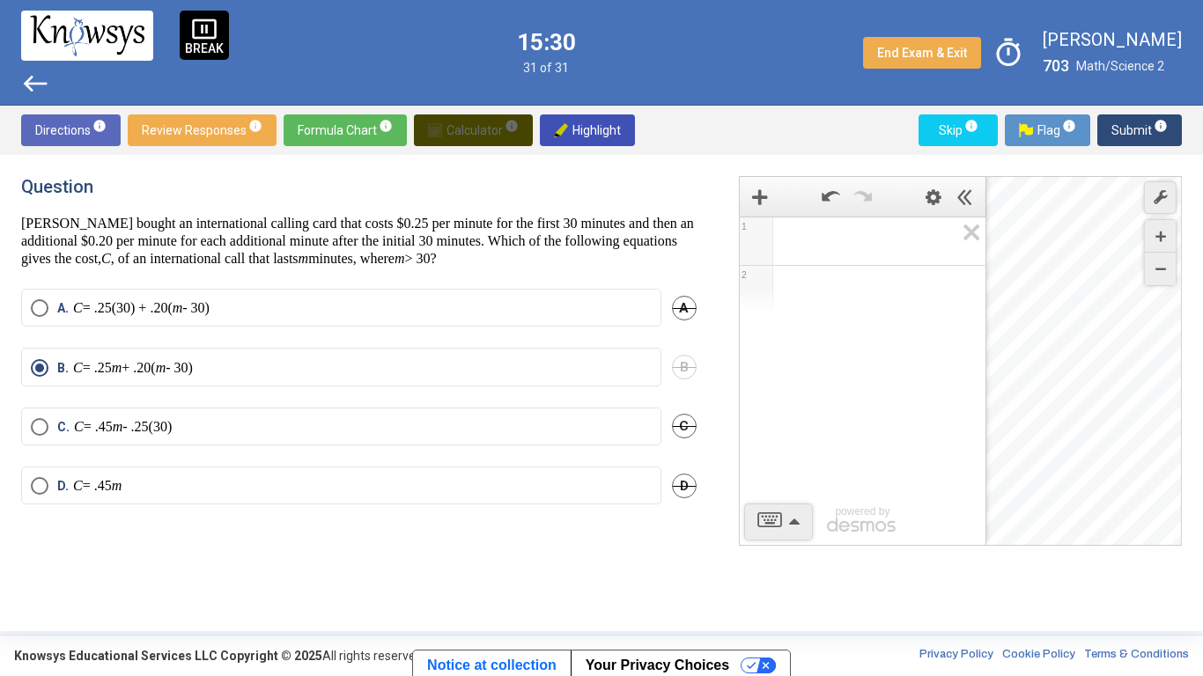
click at [441, 129] on span "Calculator info" at bounding box center [473, 130] width 91 height 32
click at [583, 197] on div "Question Troy bought an international calling card that costs $0.25 per minute …" at bounding box center [358, 222] width 675 height 92
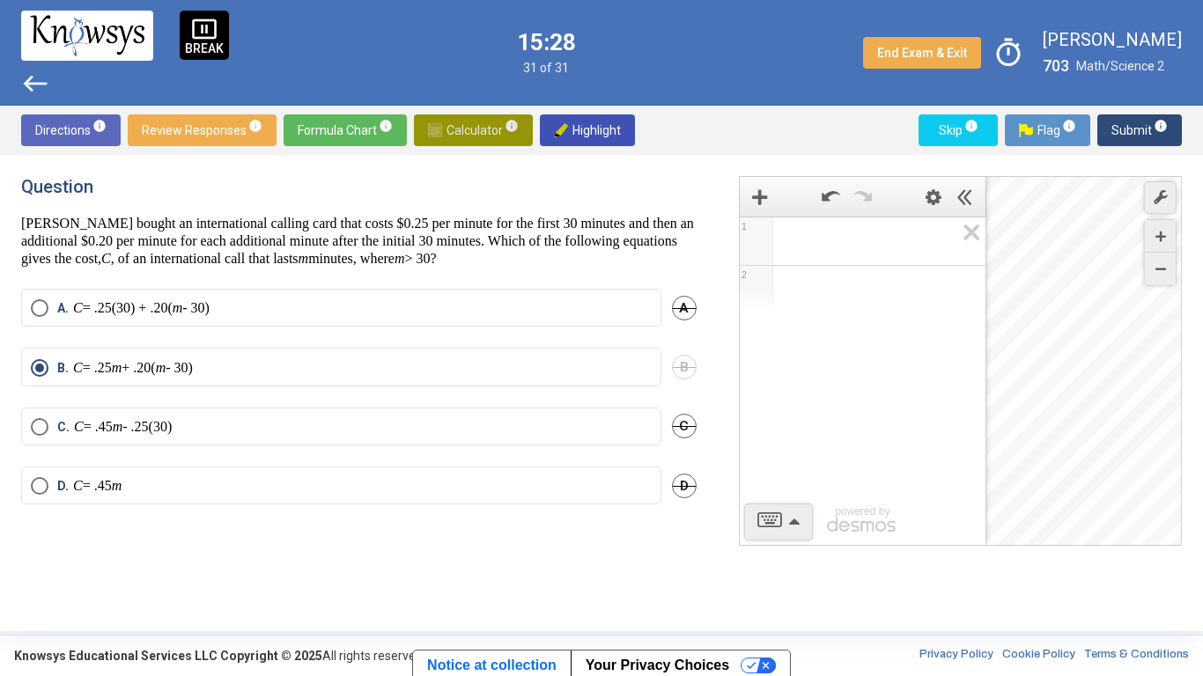
click at [464, 127] on span "Calculator info" at bounding box center [473, 130] width 91 height 32
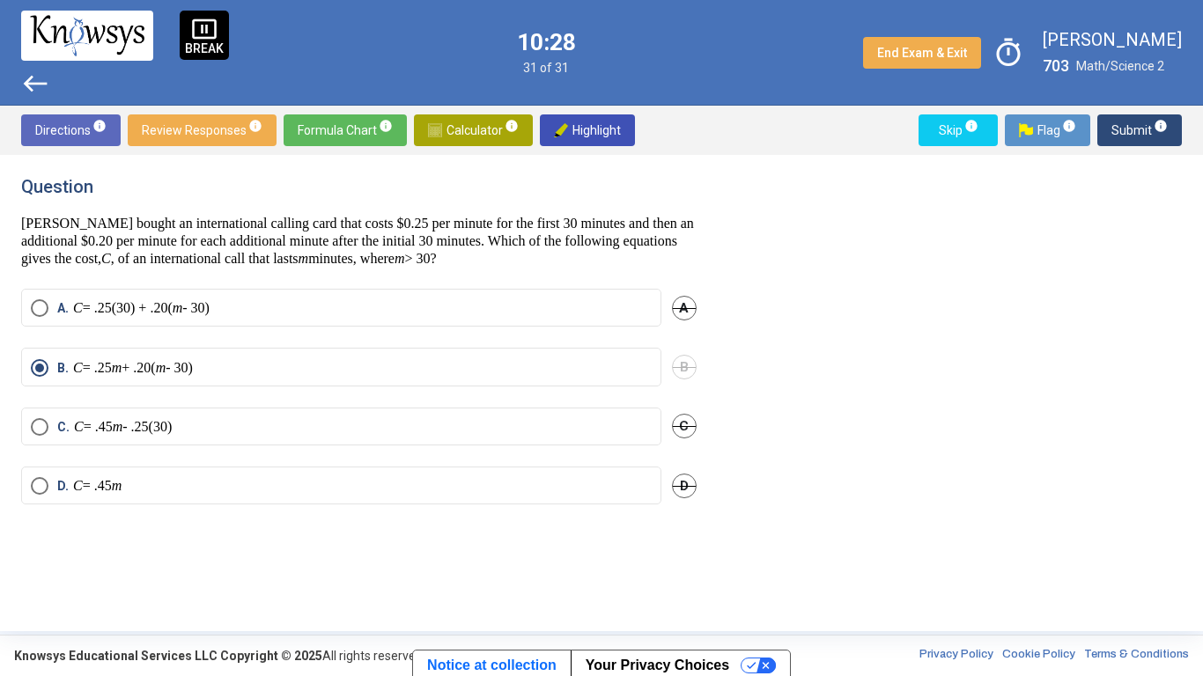
click at [355, 146] on div "Directions info Review Responses info Formula Chart info Calculator info Highli…" at bounding box center [601, 130] width 1203 height 49
click at [346, 299] on label "A. C = .25(30) + .20( m - 30)" at bounding box center [341, 308] width 621 height 18
click at [1130, 121] on span "Submit info" at bounding box center [1139, 130] width 56 height 32
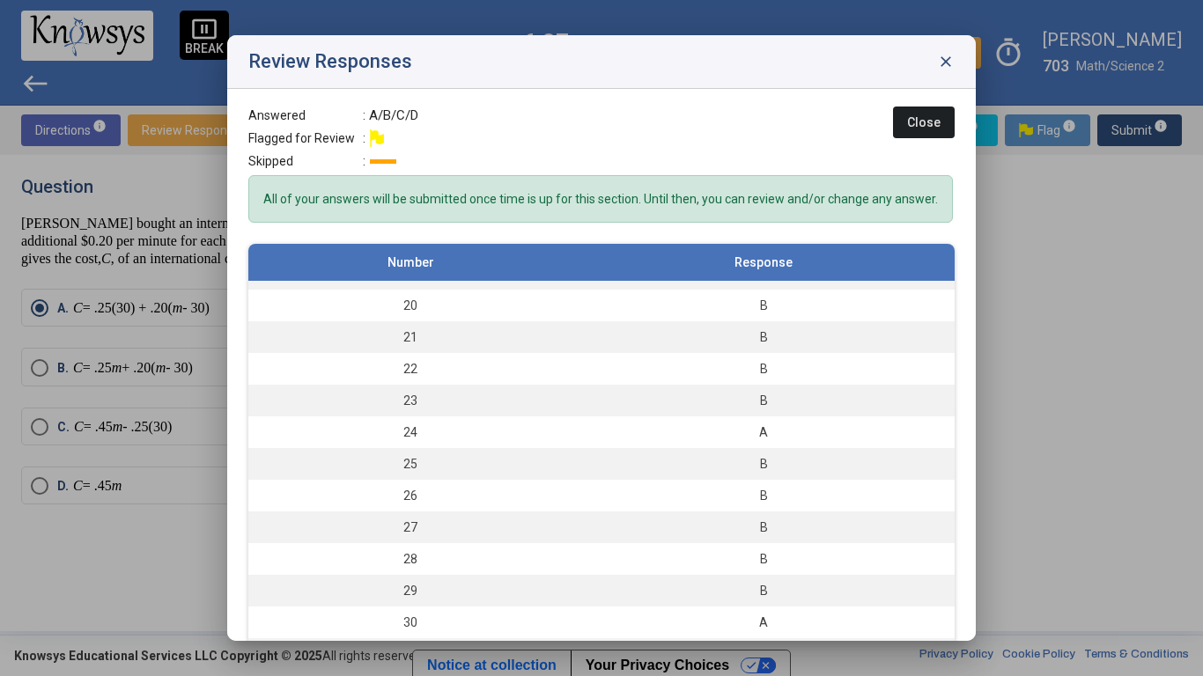
scroll to position [47, 0]
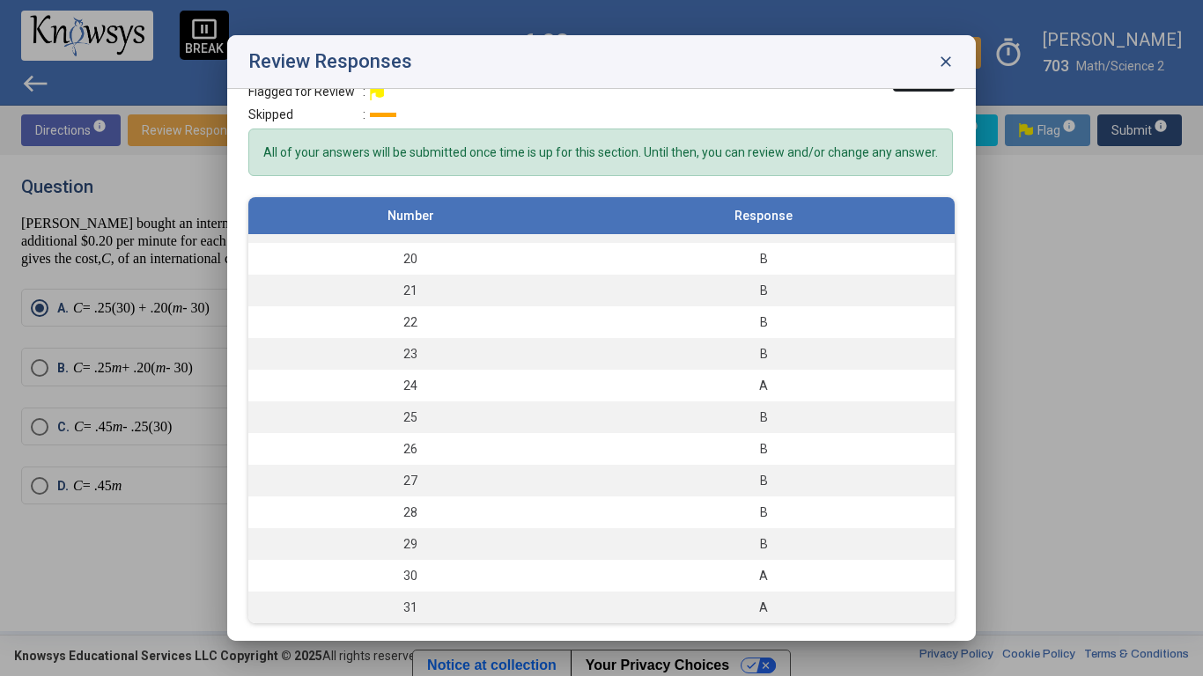
click at [953, 57] on span "close" at bounding box center [946, 62] width 18 height 18
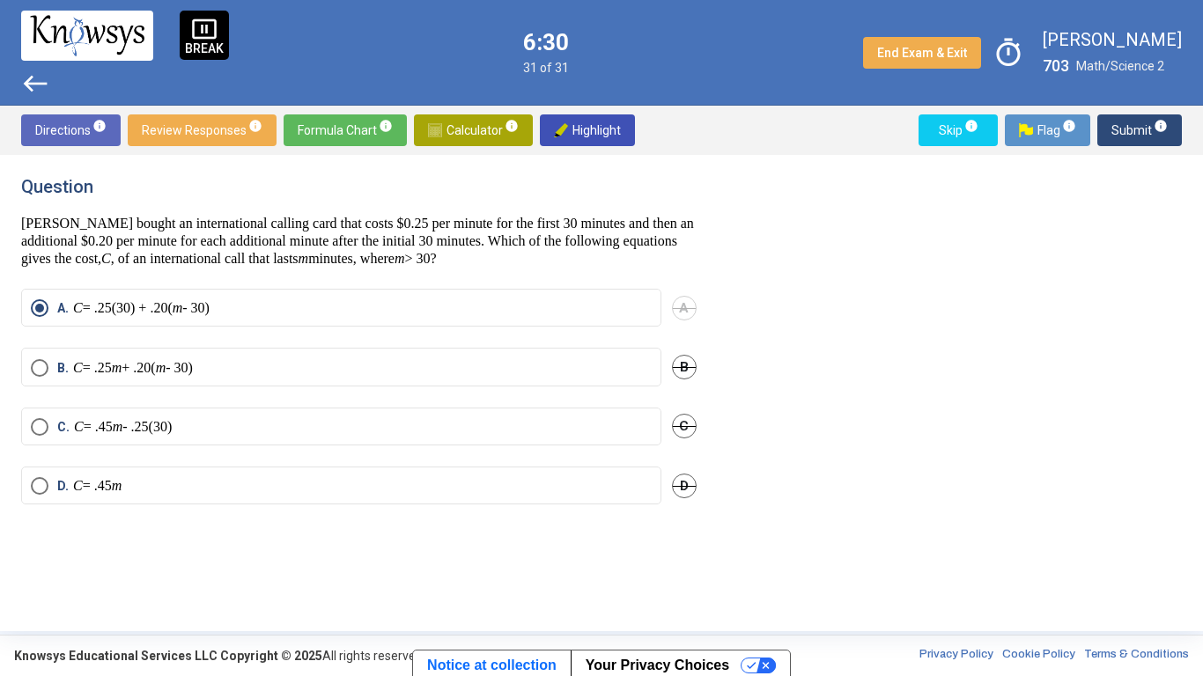
click at [1150, 131] on span "Submit info" at bounding box center [1139, 130] width 56 height 32
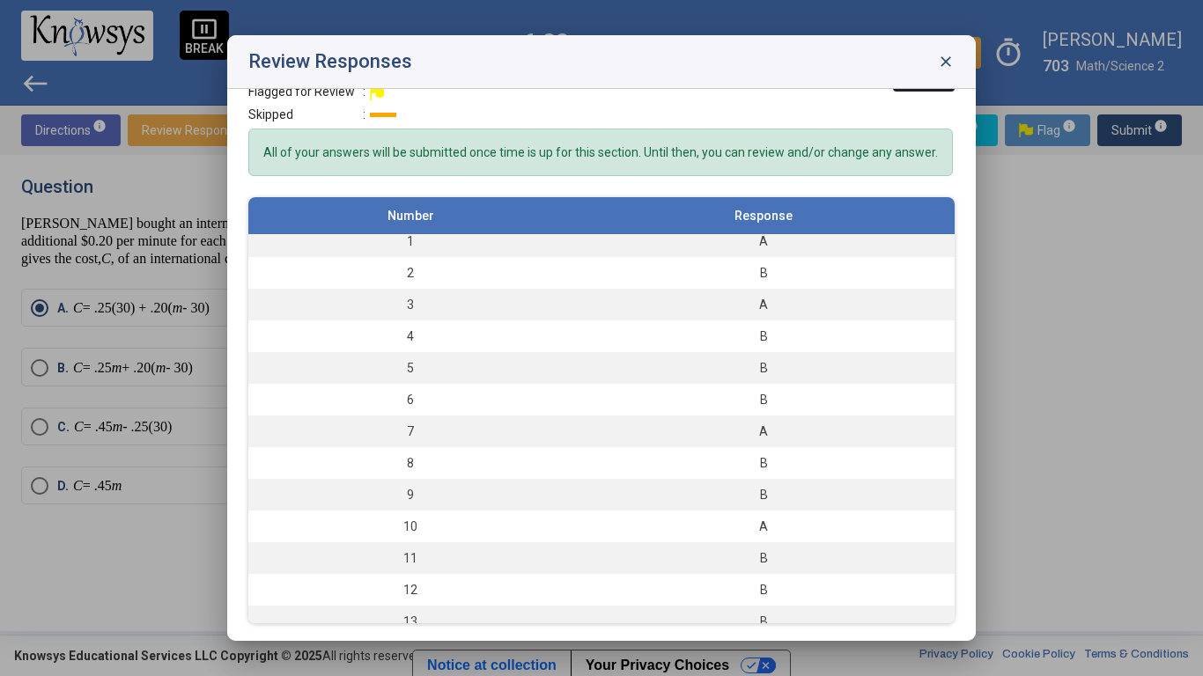
scroll to position [2, 0]
click at [952, 62] on span "close" at bounding box center [946, 62] width 18 height 18
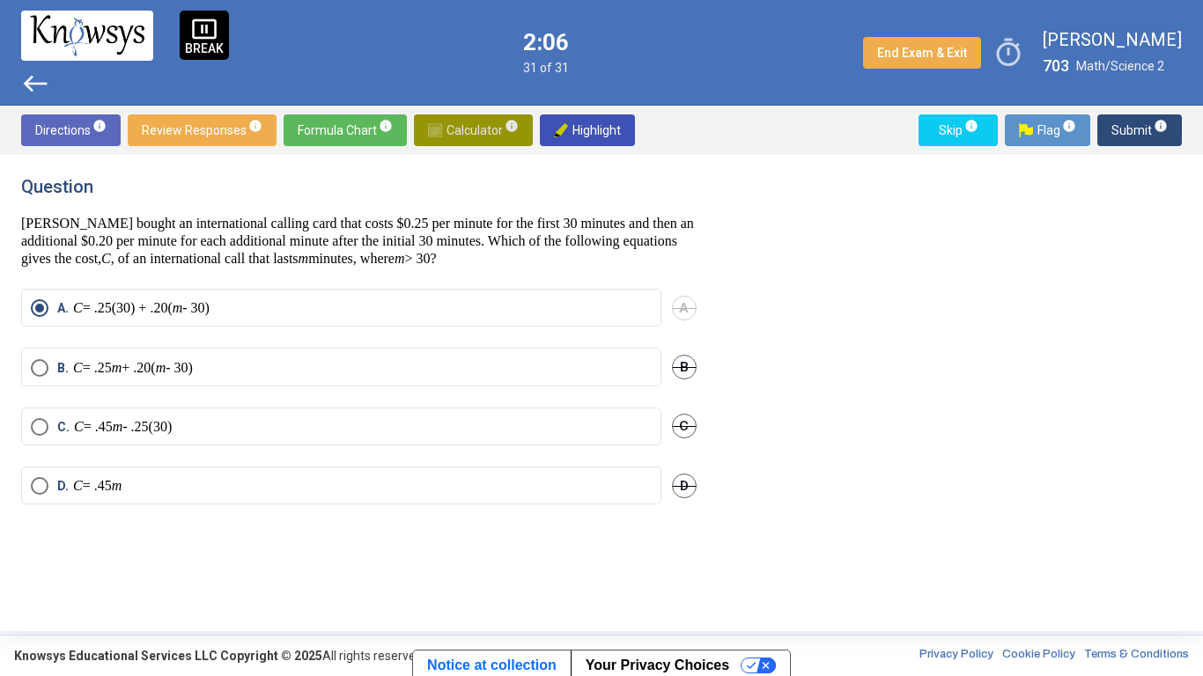
click at [461, 127] on span "Calculator info" at bounding box center [473, 130] width 91 height 32
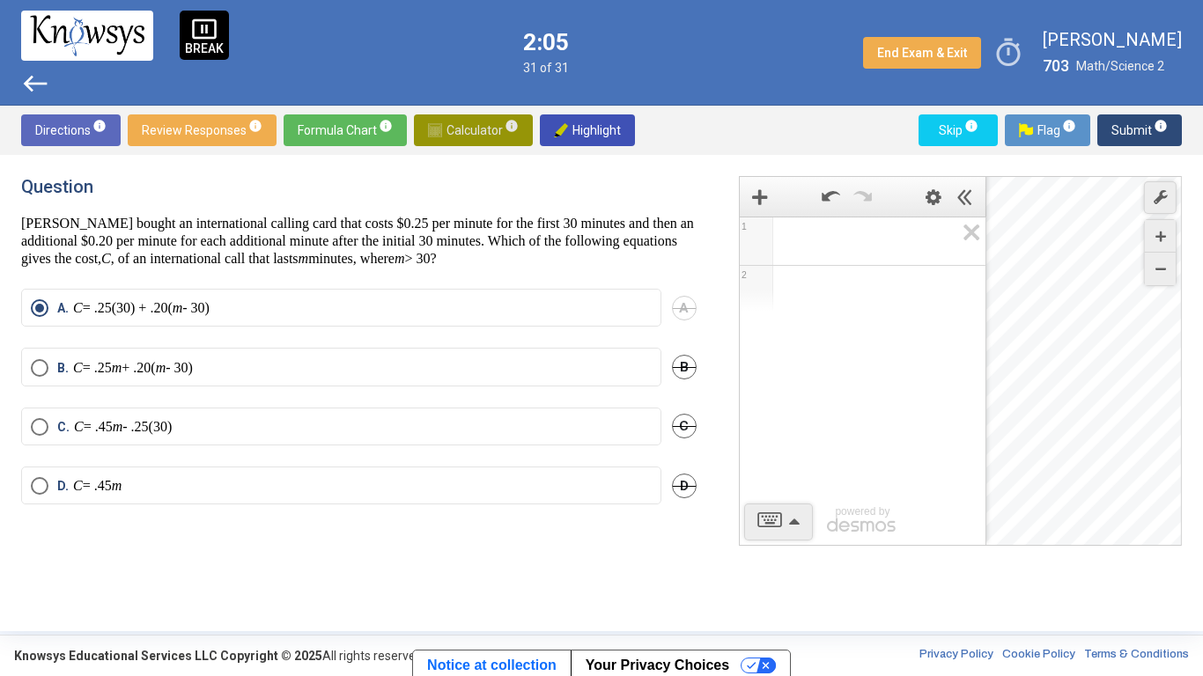
click at [461, 127] on span "Calculator info" at bounding box center [473, 130] width 91 height 32
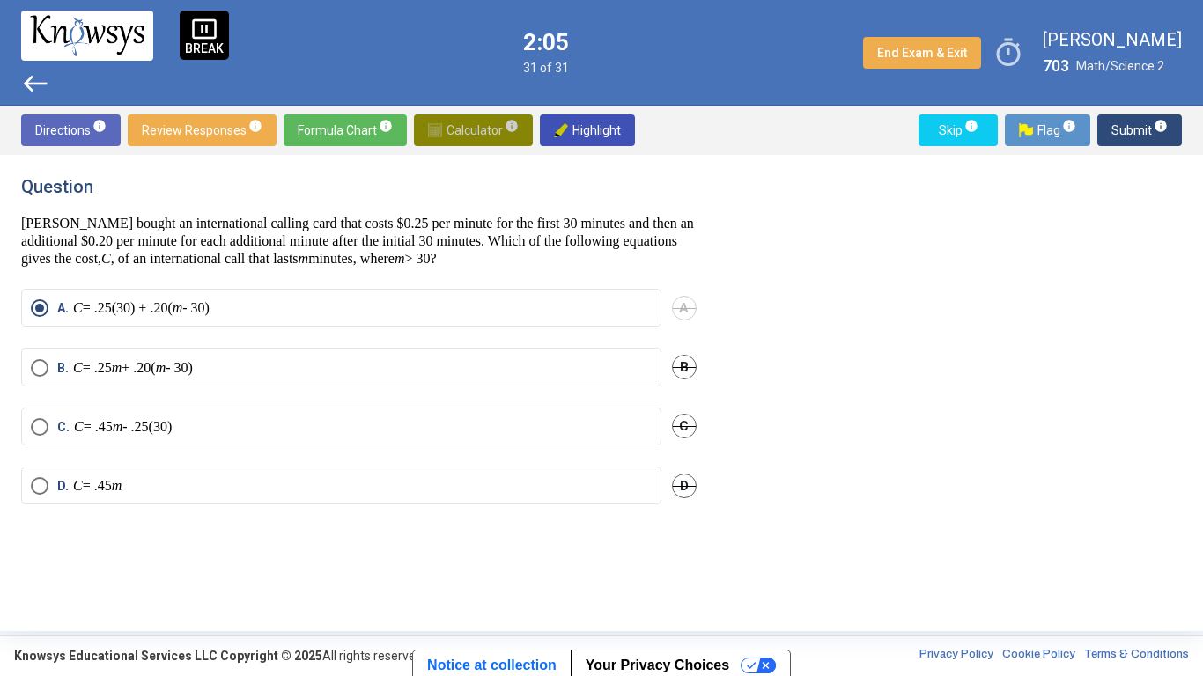
click at [461, 127] on span "Calculator info" at bounding box center [473, 130] width 91 height 32
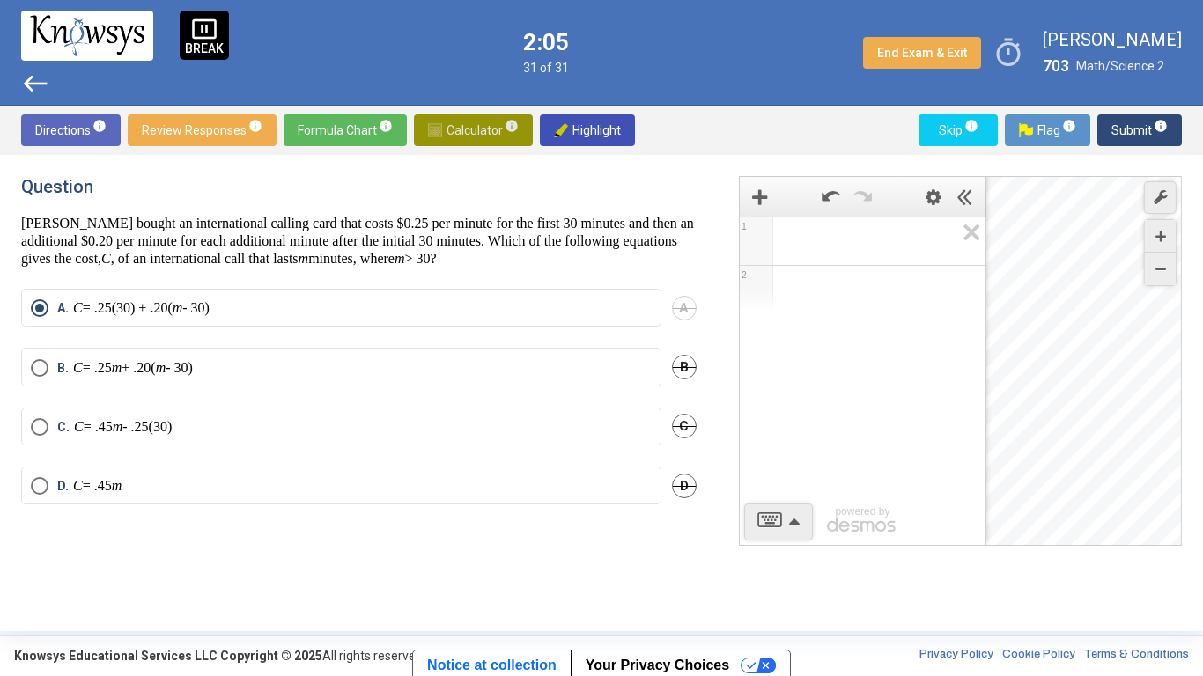
click at [461, 127] on span "Calculator info" at bounding box center [473, 130] width 91 height 32
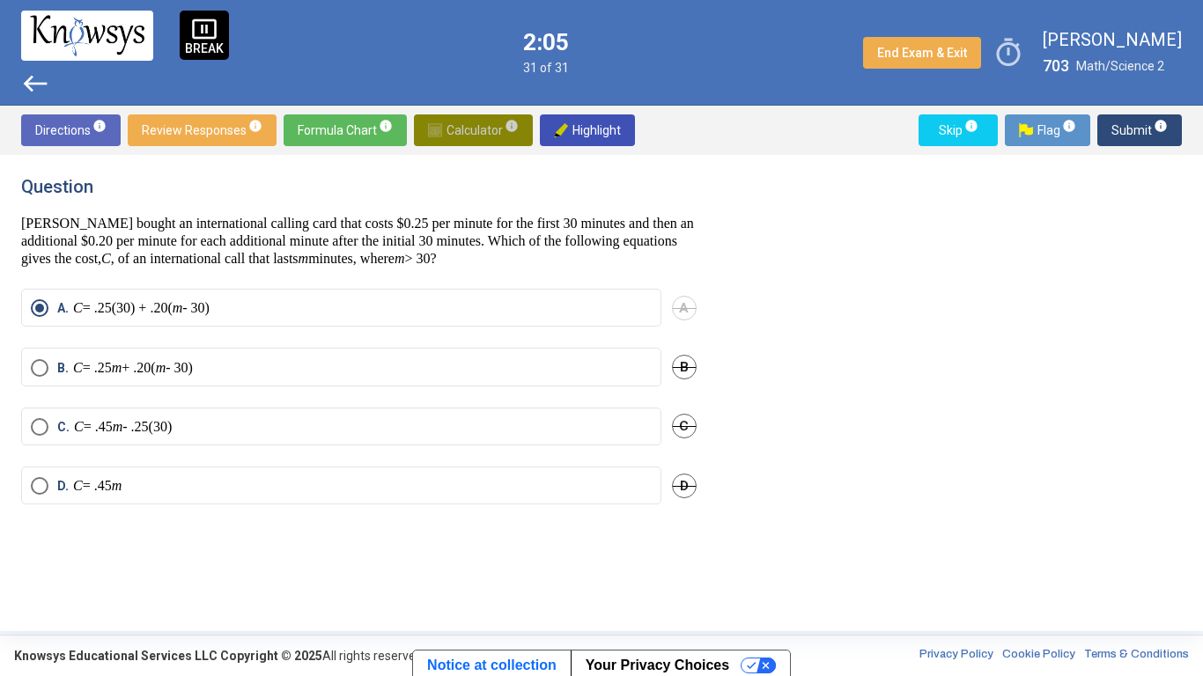
click at [461, 127] on span "Calculator info" at bounding box center [473, 130] width 91 height 32
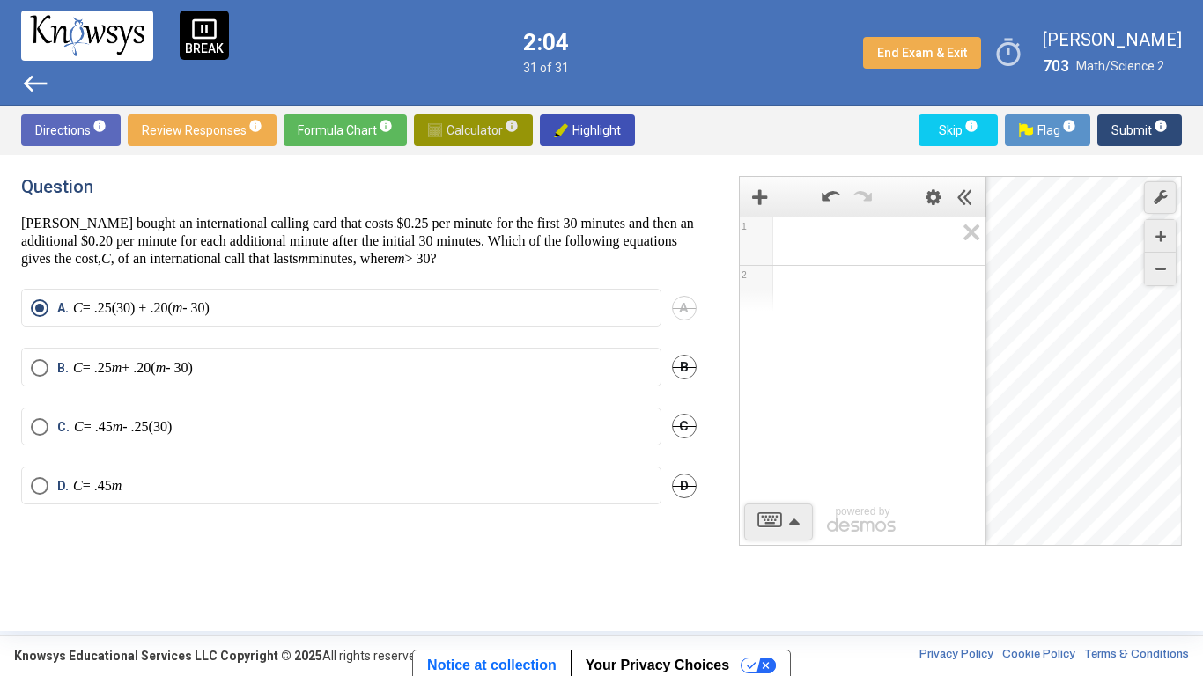
click at [461, 127] on span "Calculator info" at bounding box center [473, 130] width 91 height 32
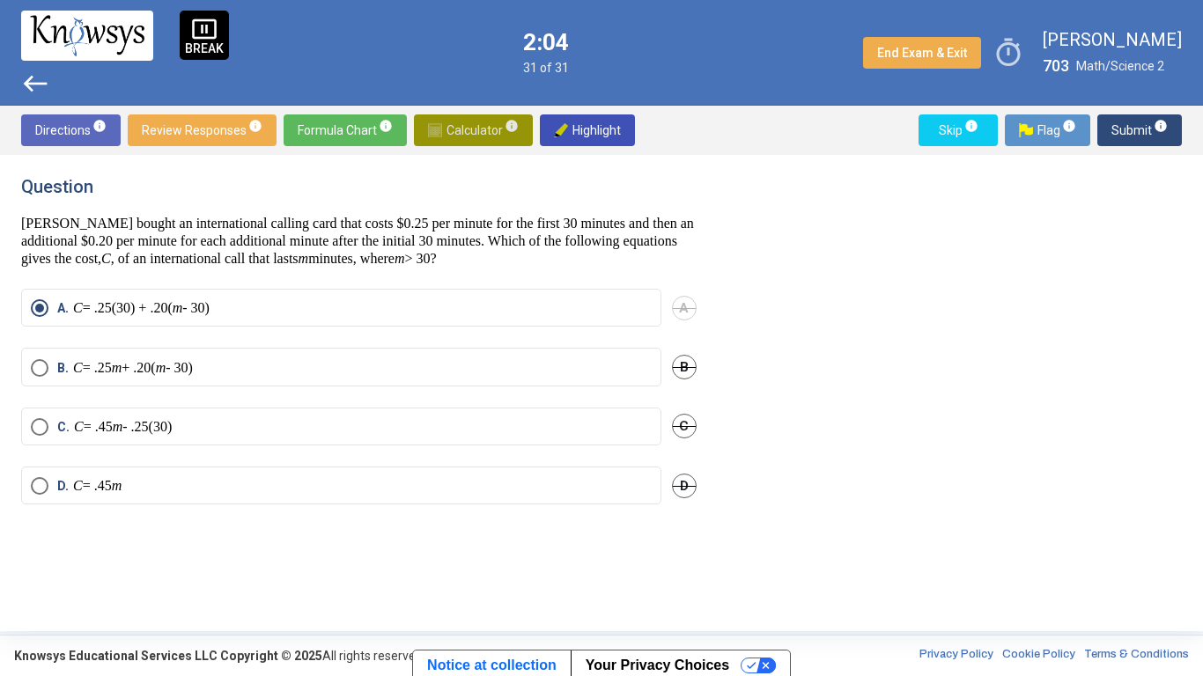
click at [461, 127] on span "Calculator info" at bounding box center [473, 130] width 91 height 32
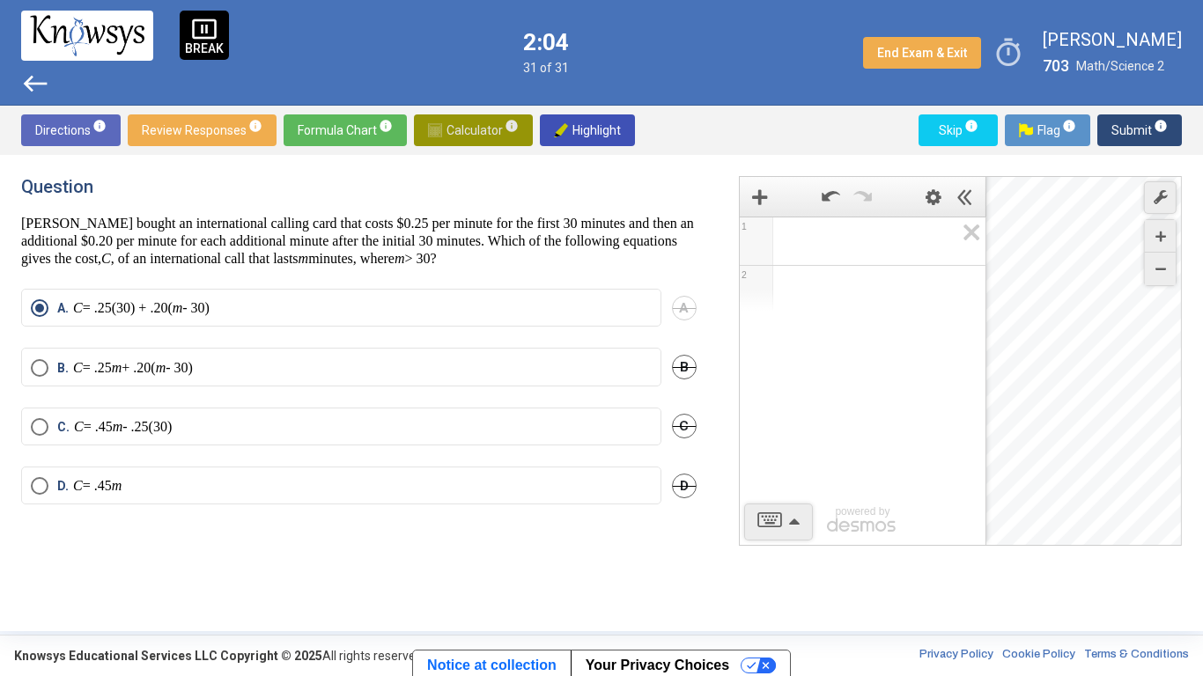
click at [461, 127] on span "Calculator info" at bounding box center [473, 130] width 91 height 32
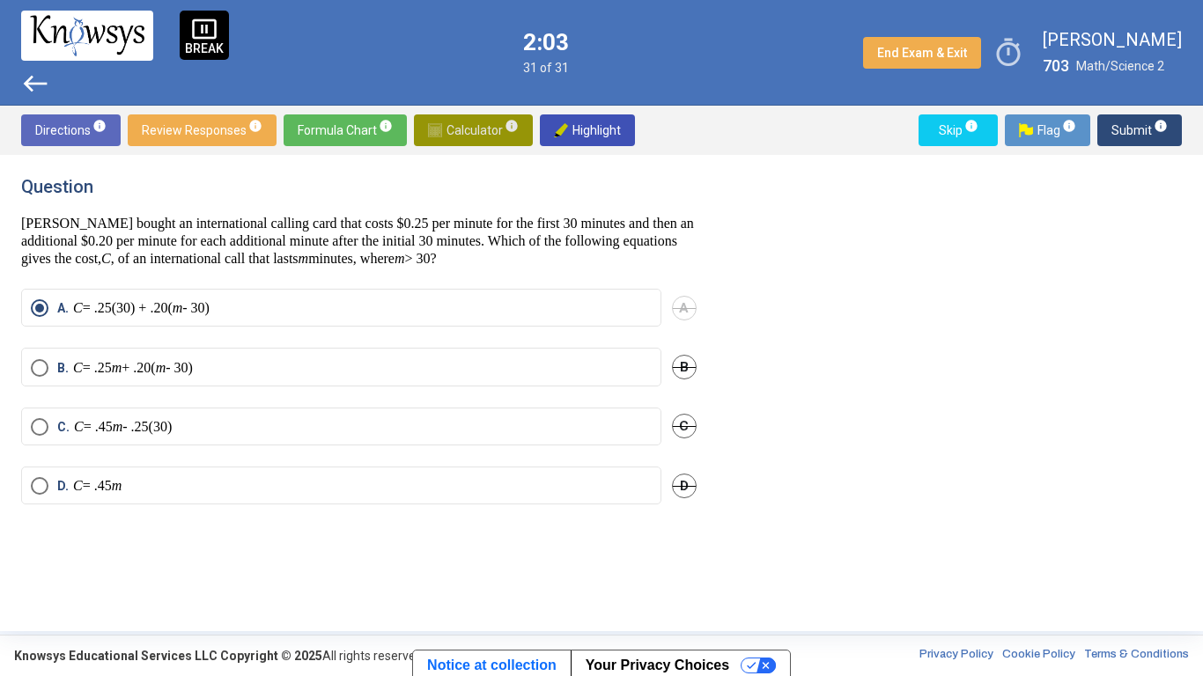
click at [461, 127] on span "Calculator info" at bounding box center [473, 130] width 91 height 32
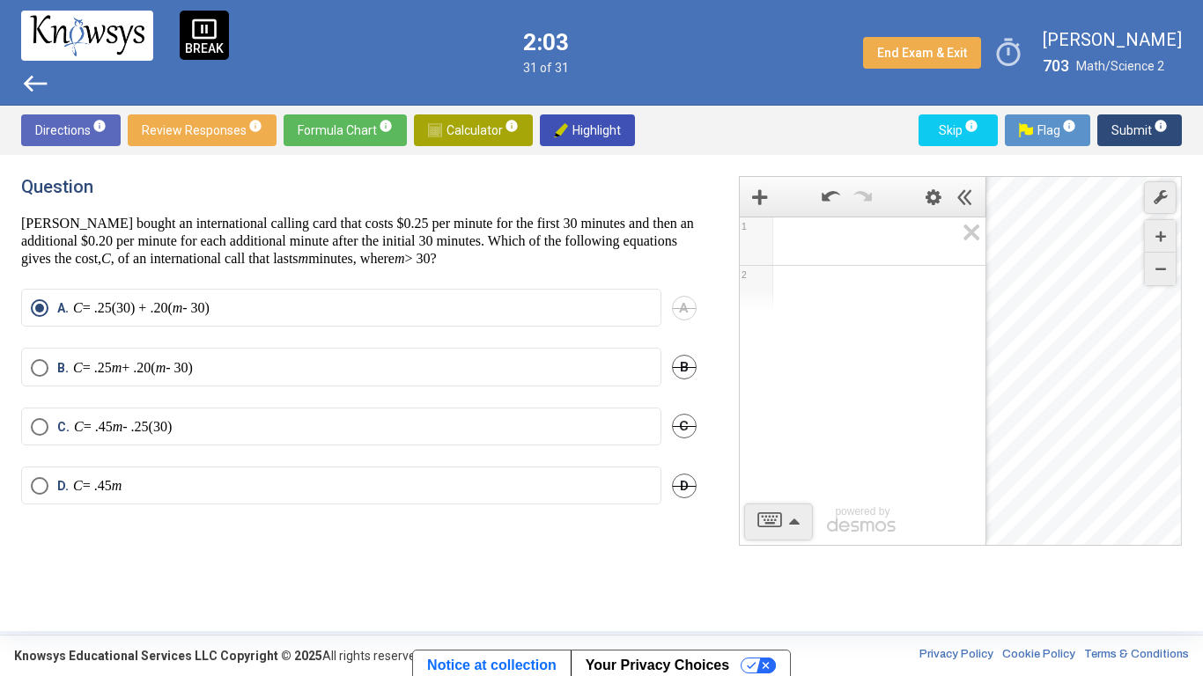
click at [459, 130] on span "Calculator info" at bounding box center [473, 130] width 91 height 32
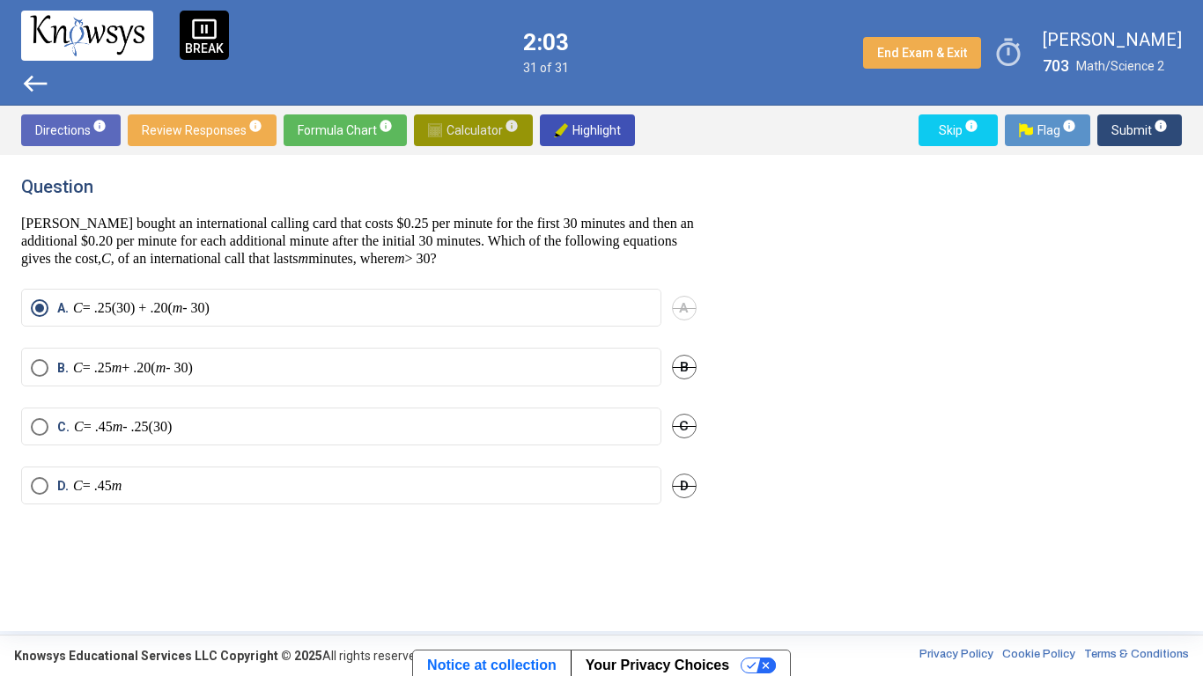
click at [459, 130] on span "Calculator info" at bounding box center [473, 130] width 91 height 32
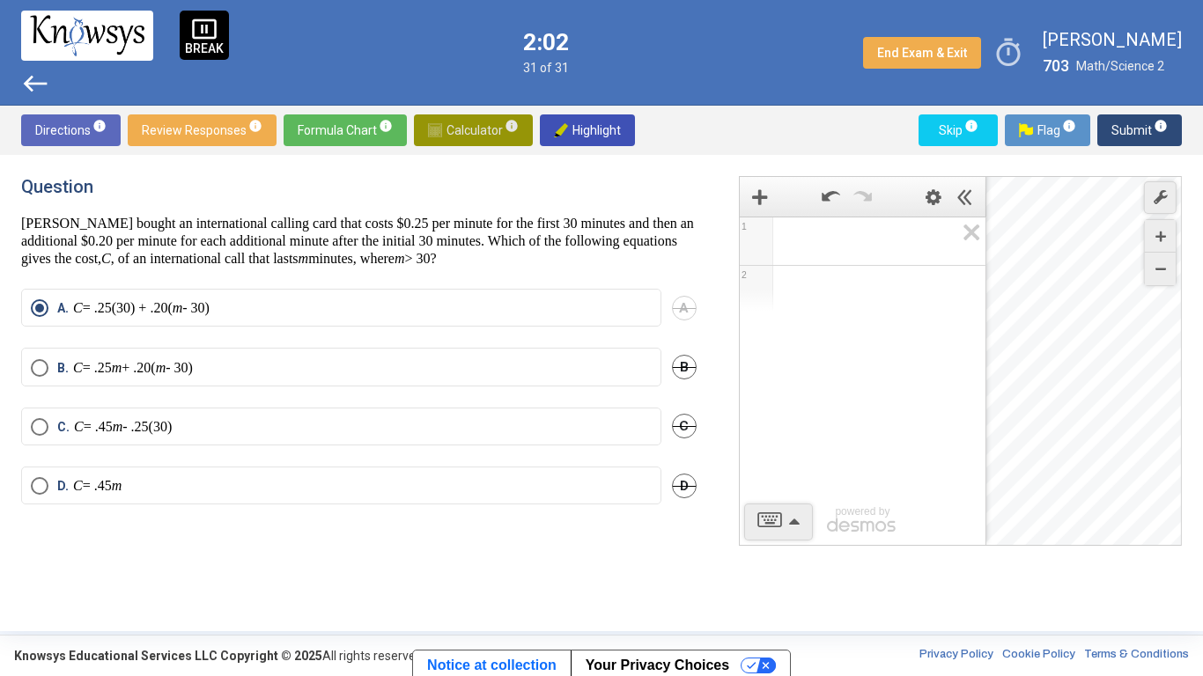
click at [459, 130] on span "Calculator info" at bounding box center [473, 130] width 91 height 32
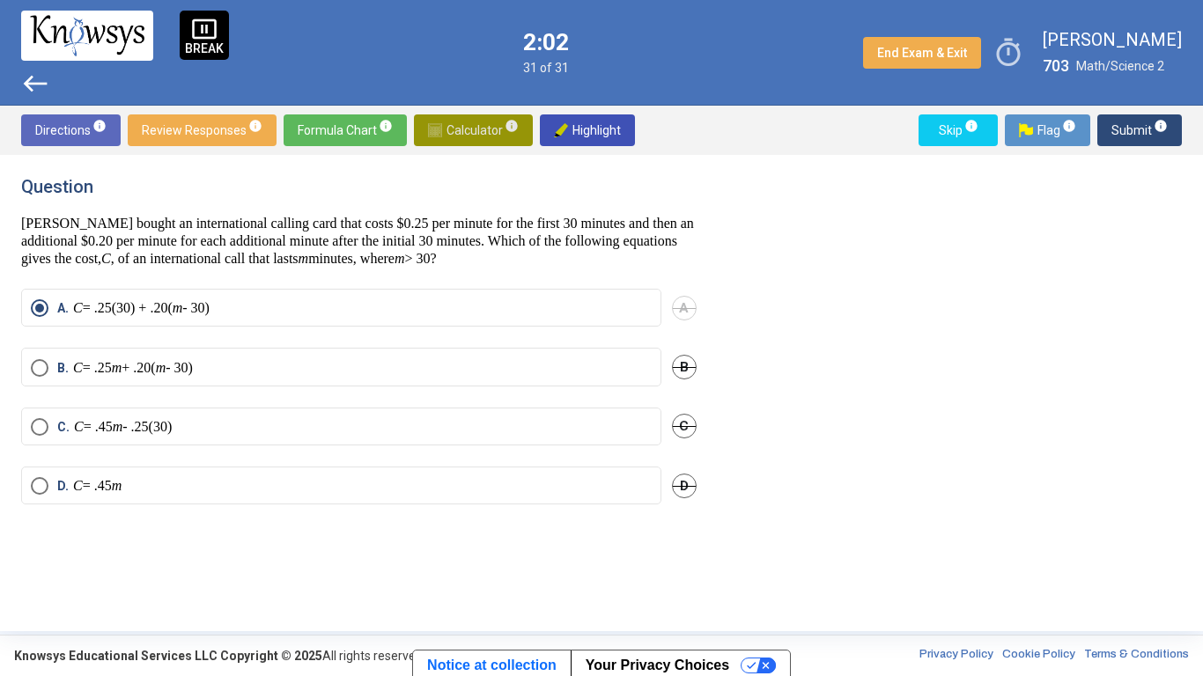
click at [459, 130] on span "Calculator info" at bounding box center [473, 130] width 91 height 32
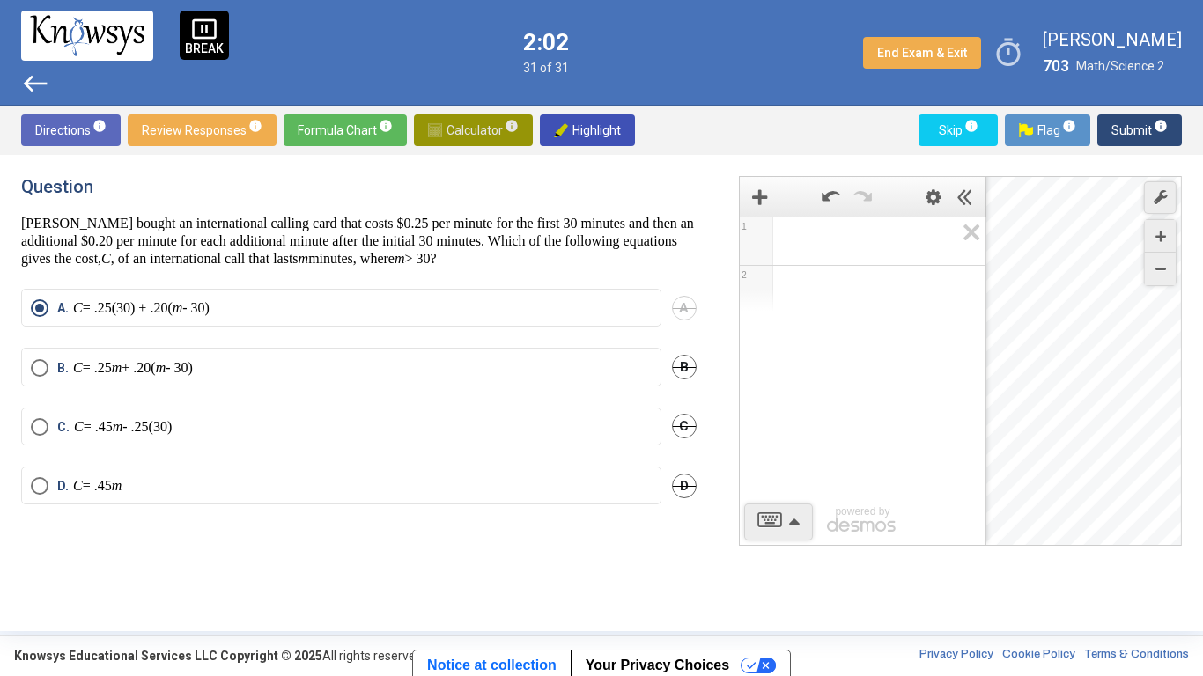
click at [459, 130] on span "Calculator info" at bounding box center [473, 130] width 91 height 32
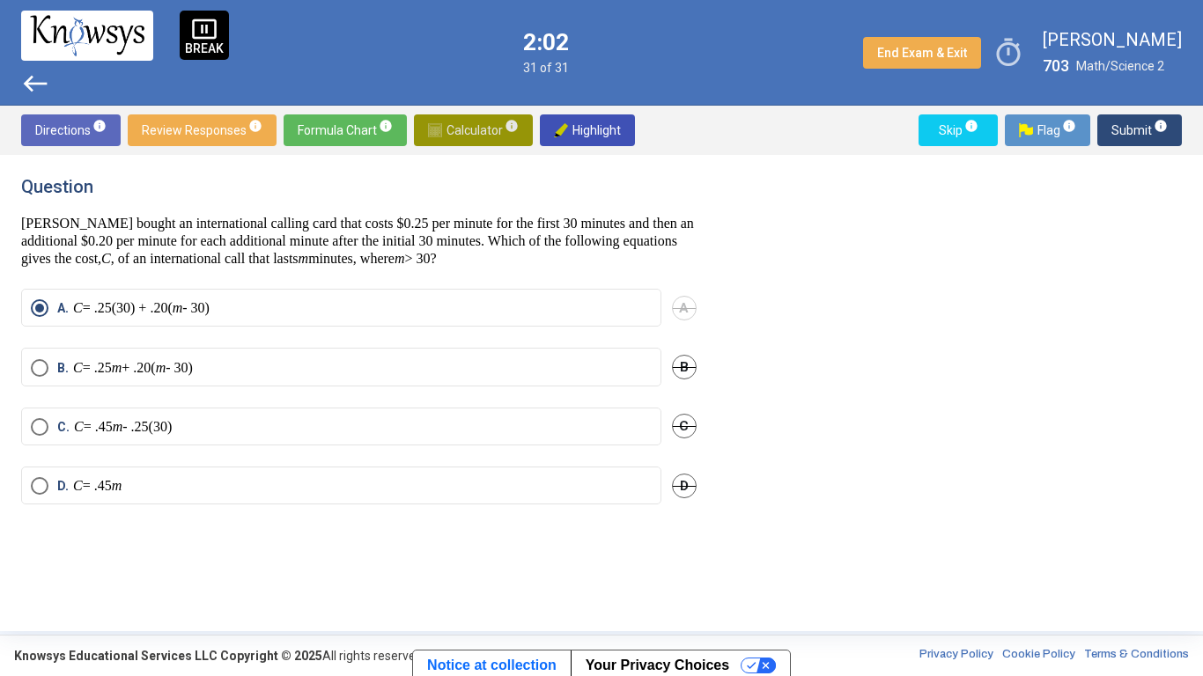
click at [459, 130] on span "Calculator info" at bounding box center [473, 130] width 91 height 32
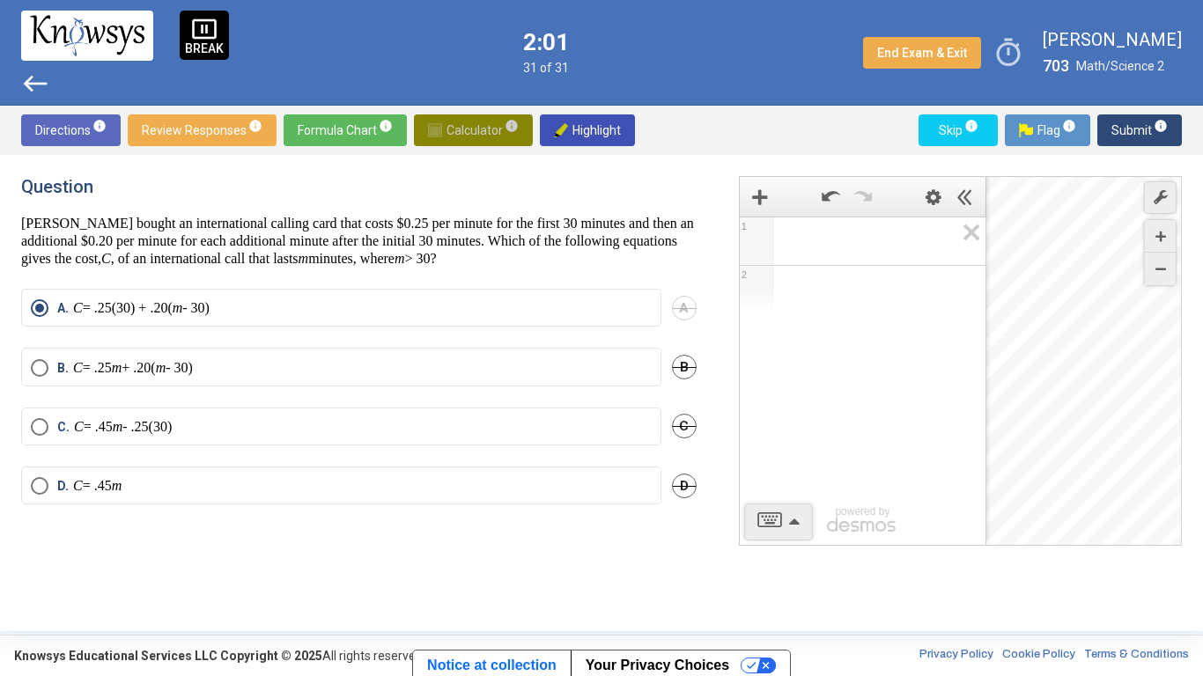
click at [459, 130] on span "Calculator info" at bounding box center [473, 130] width 91 height 32
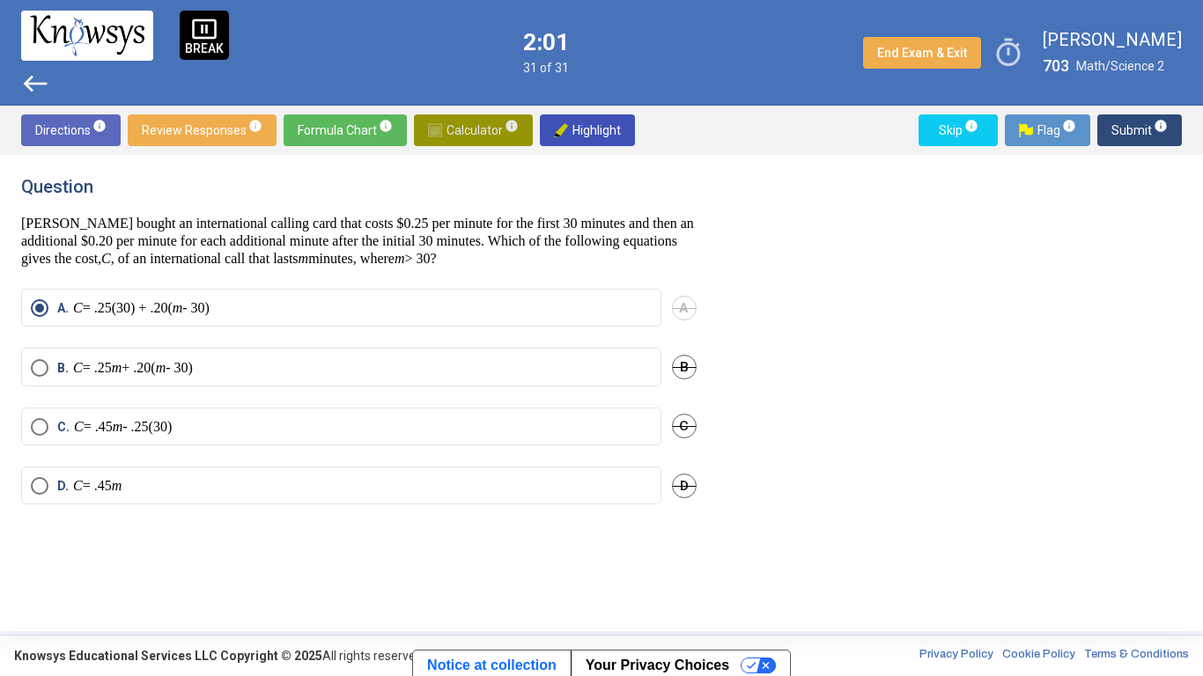
click at [459, 130] on span "Calculator info" at bounding box center [473, 130] width 91 height 32
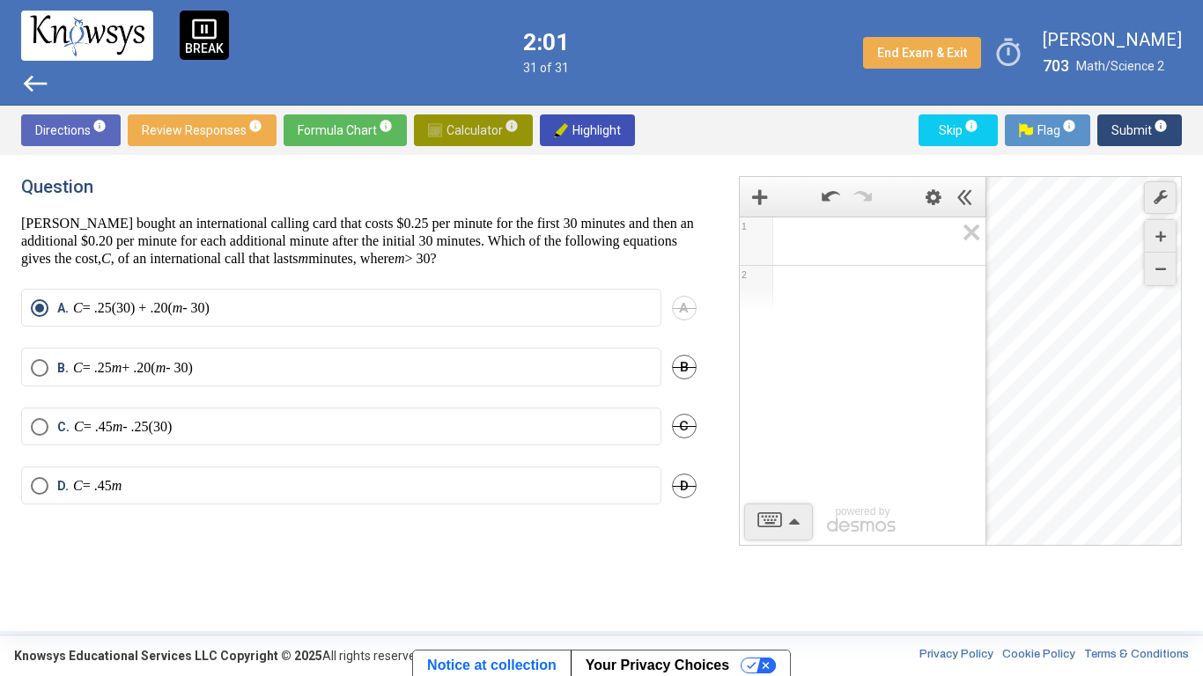
click at [459, 130] on span "Calculator info" at bounding box center [473, 130] width 91 height 32
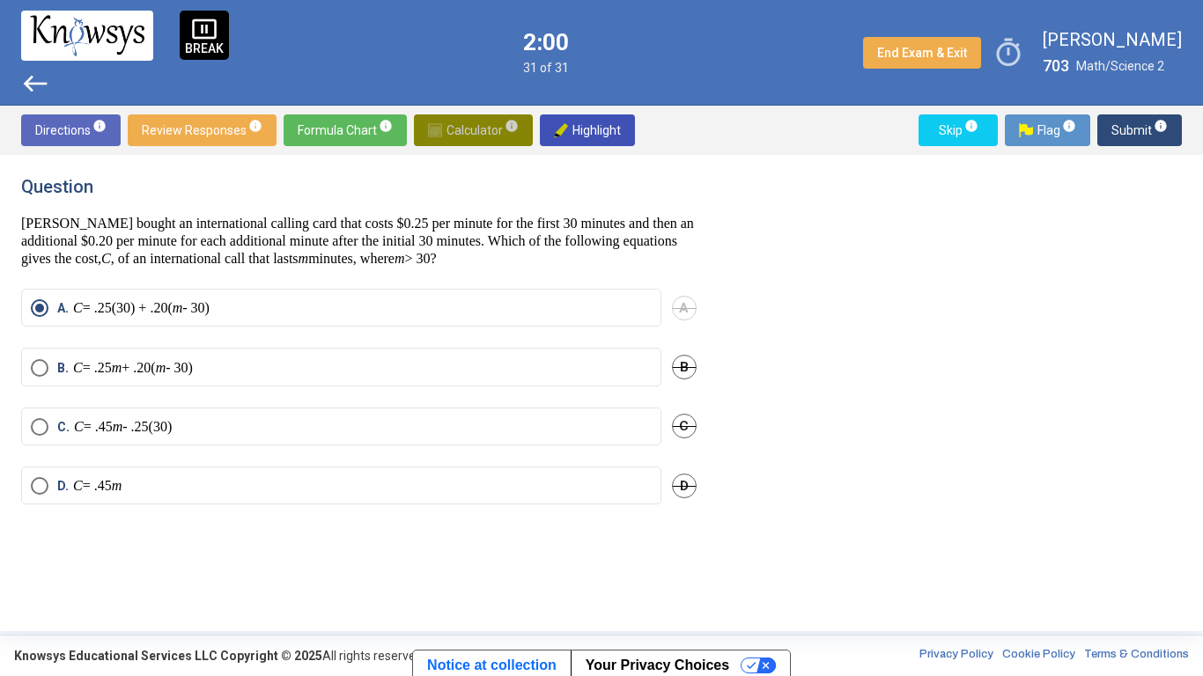
click at [459, 130] on span "Calculator info" at bounding box center [473, 130] width 91 height 32
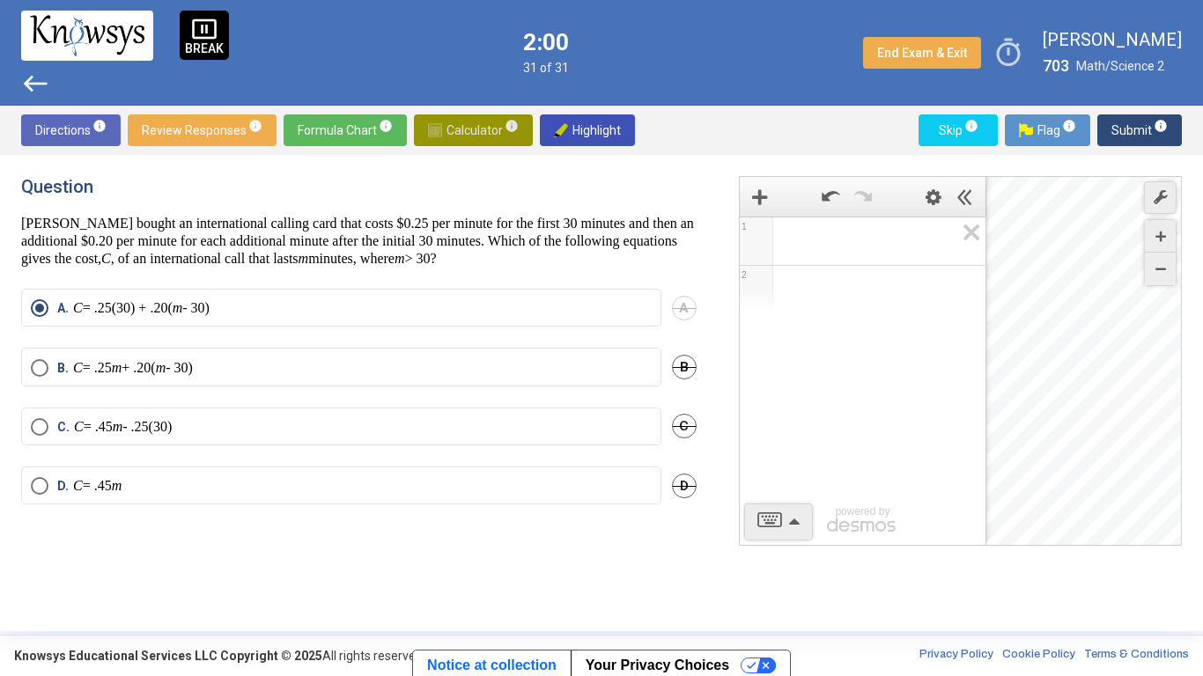
click at [459, 130] on span "Calculator info" at bounding box center [473, 130] width 91 height 32
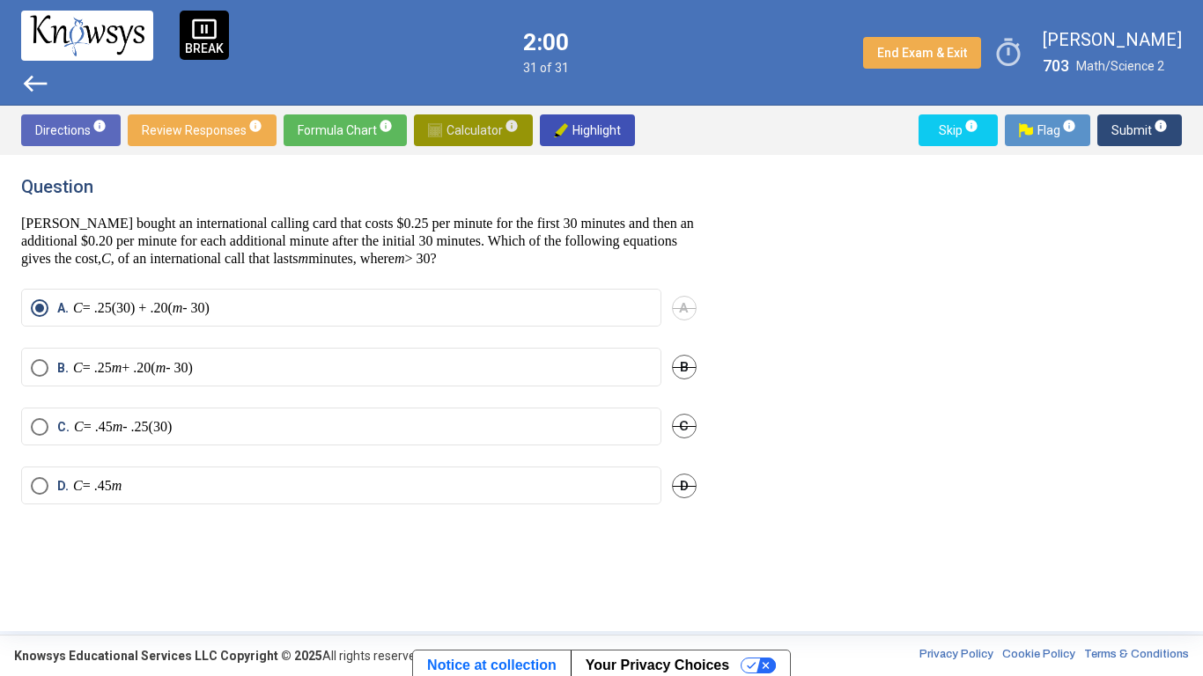
click at [459, 130] on span "Calculator info" at bounding box center [473, 130] width 91 height 32
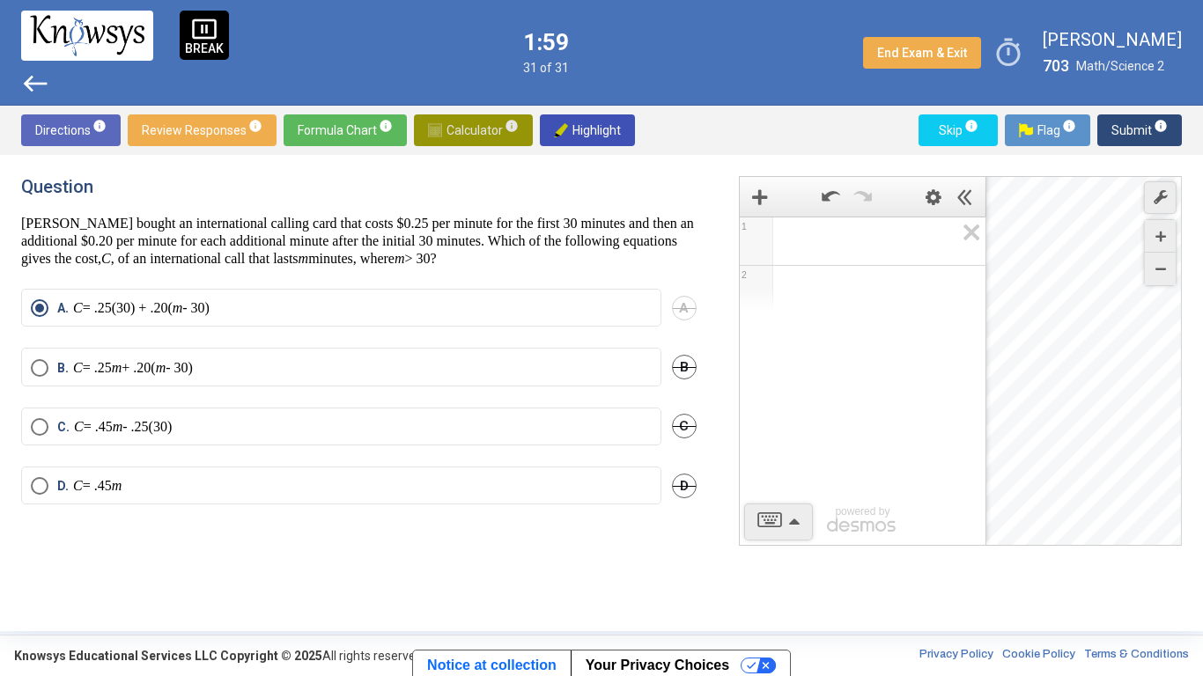
click at [459, 129] on span "Calculator info" at bounding box center [473, 130] width 91 height 32
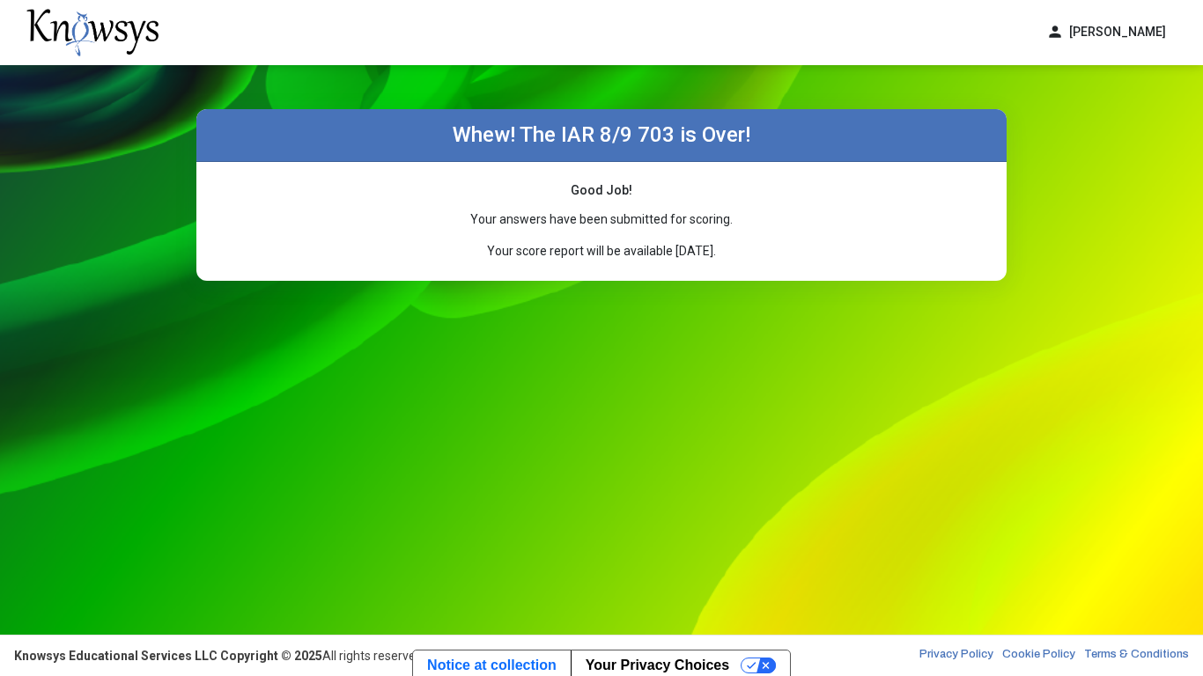
click at [414, 426] on div "Whew! The IAR 8/9 703 is Over! Good Job! Your answers have been submitted for s…" at bounding box center [601, 350] width 1203 height 570
